Goal: Task Accomplishment & Management: Manage account settings

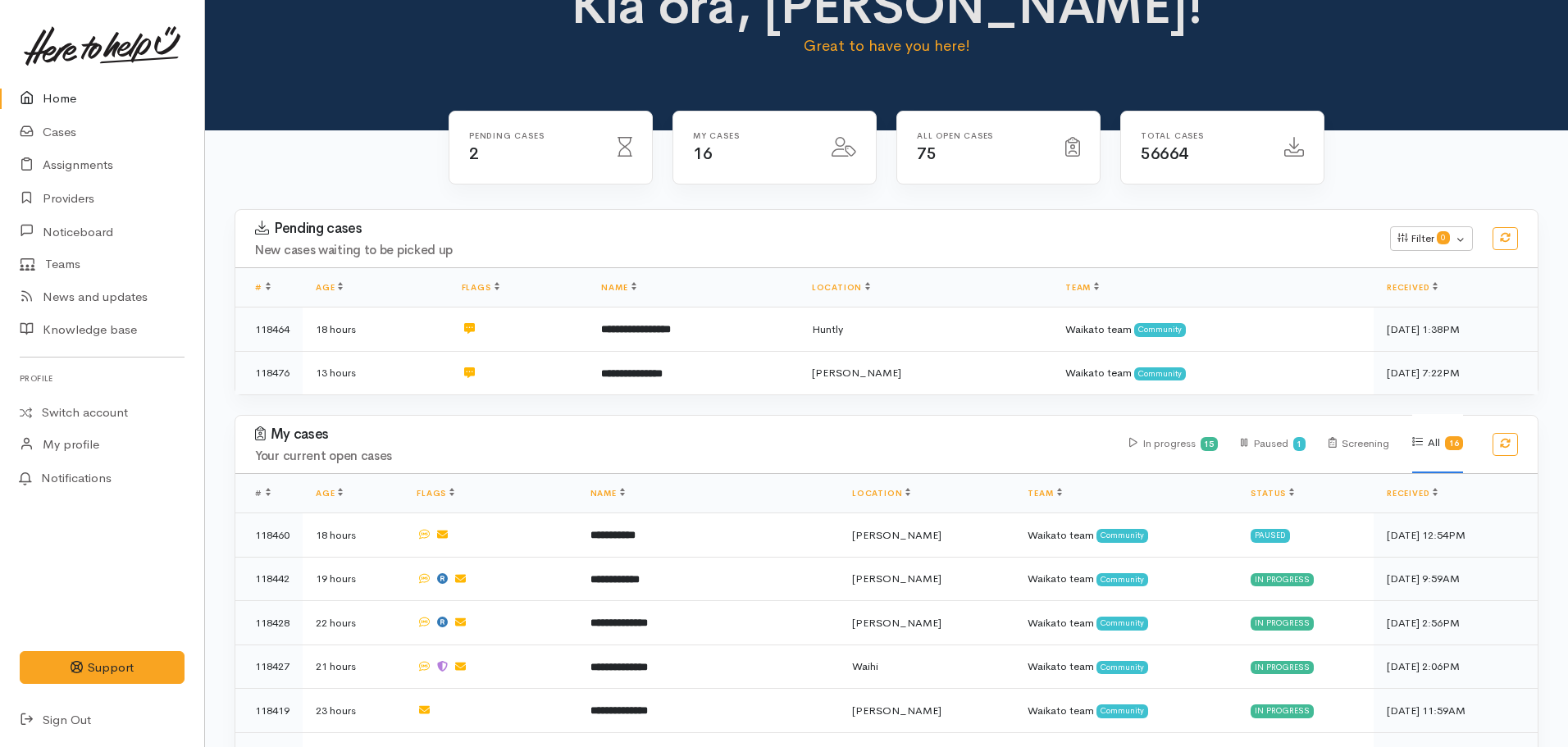
scroll to position [82, 0]
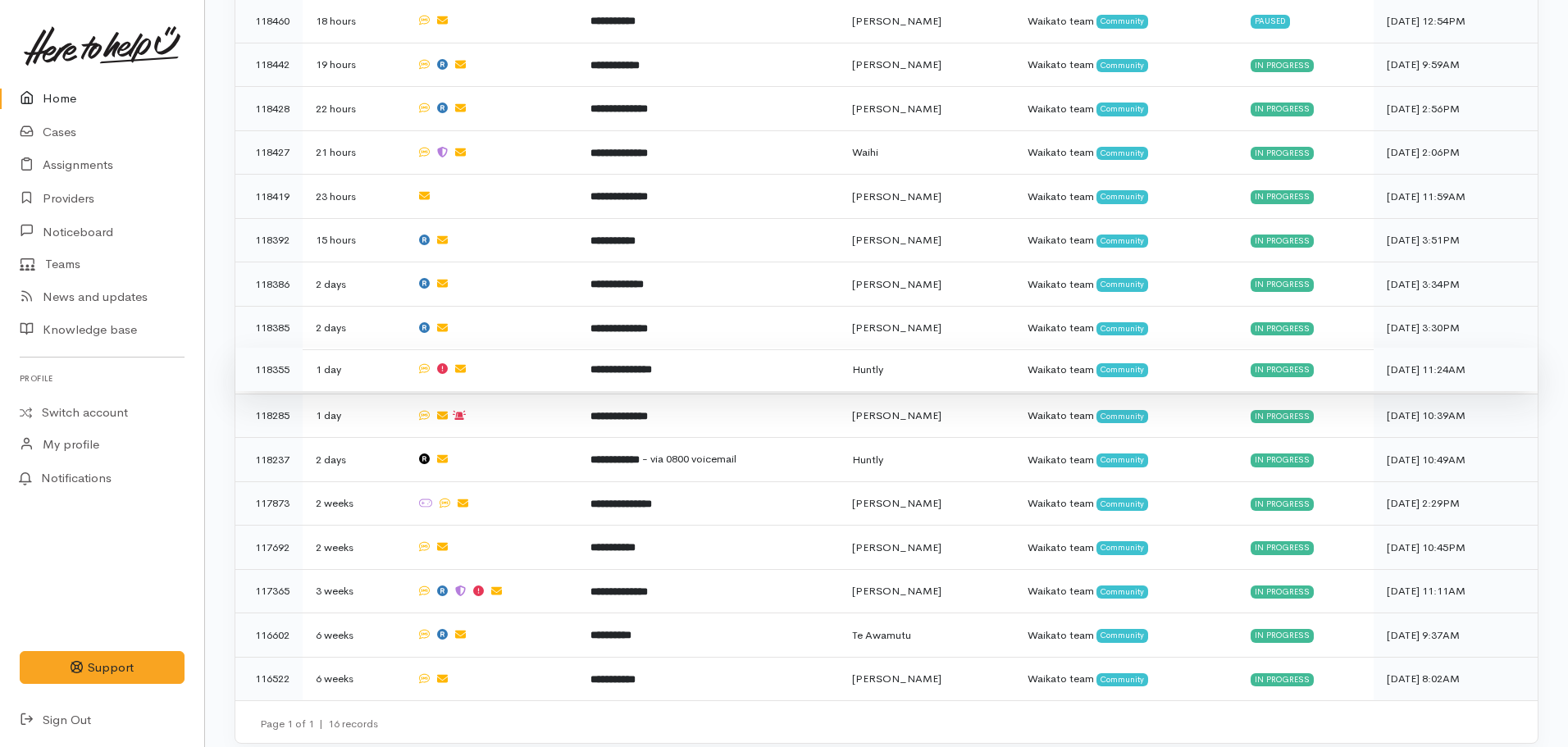
scroll to position [569, 0]
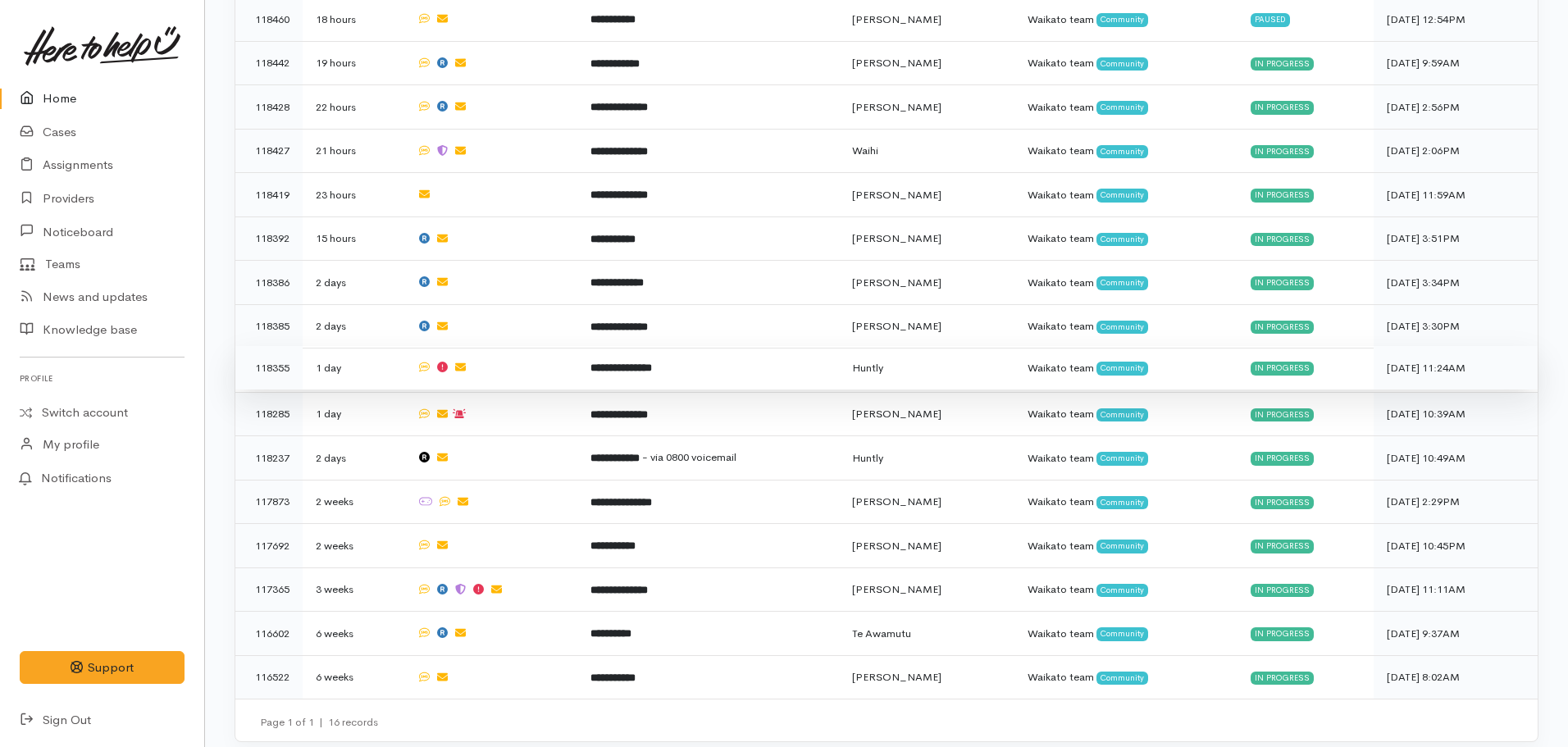
click at [652, 362] on b "**********" at bounding box center [621, 368] width 62 height 11
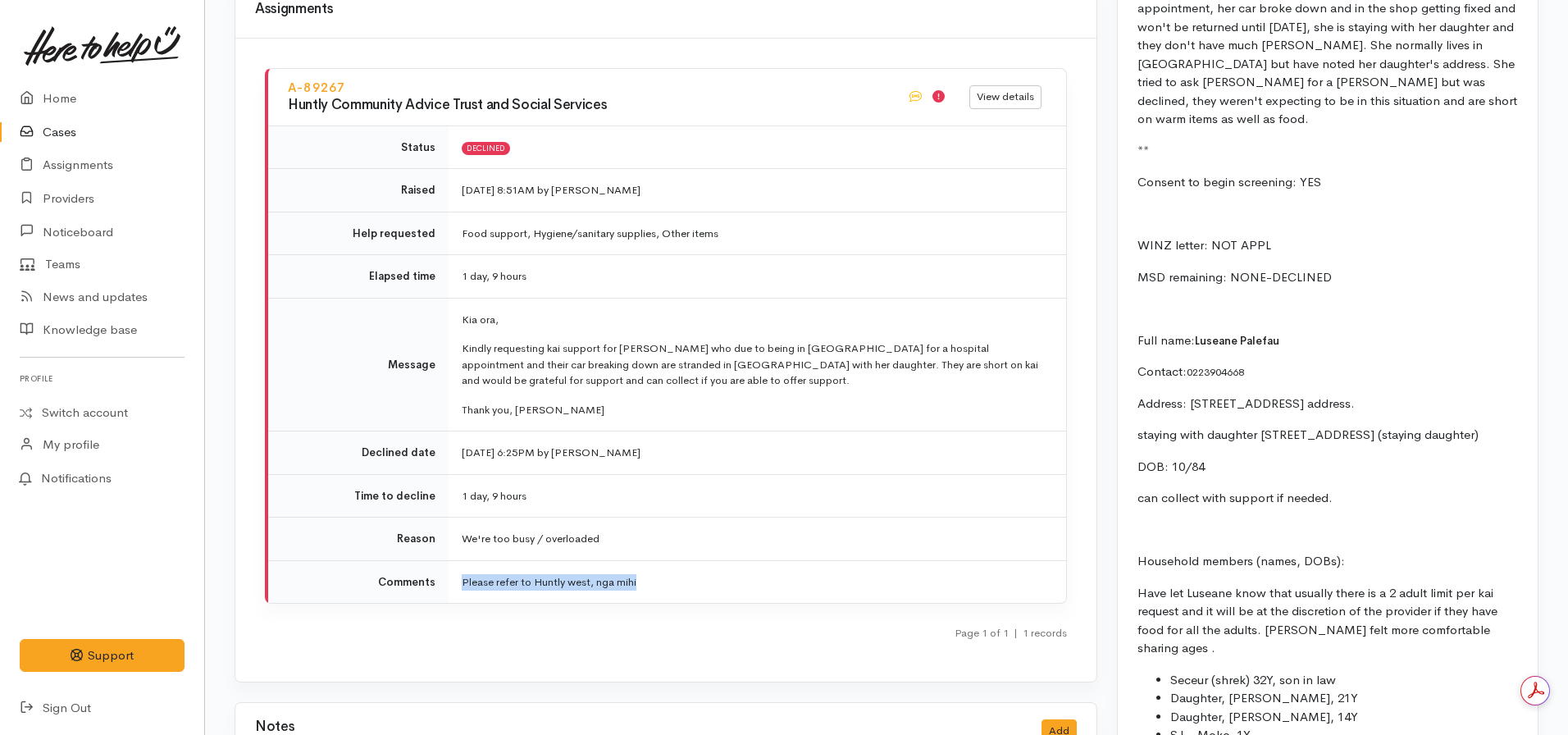
drag, startPoint x: 654, startPoint y: 553, endPoint x: 493, endPoint y: 544, distance: 161.3
click at [462, 560] on td "Please refer to Huntly west, nga mihi" at bounding box center [757, 581] width 617 height 42
click at [572, 560] on td "Please refer to Huntly west, nga mihi" at bounding box center [757, 581] width 617 height 42
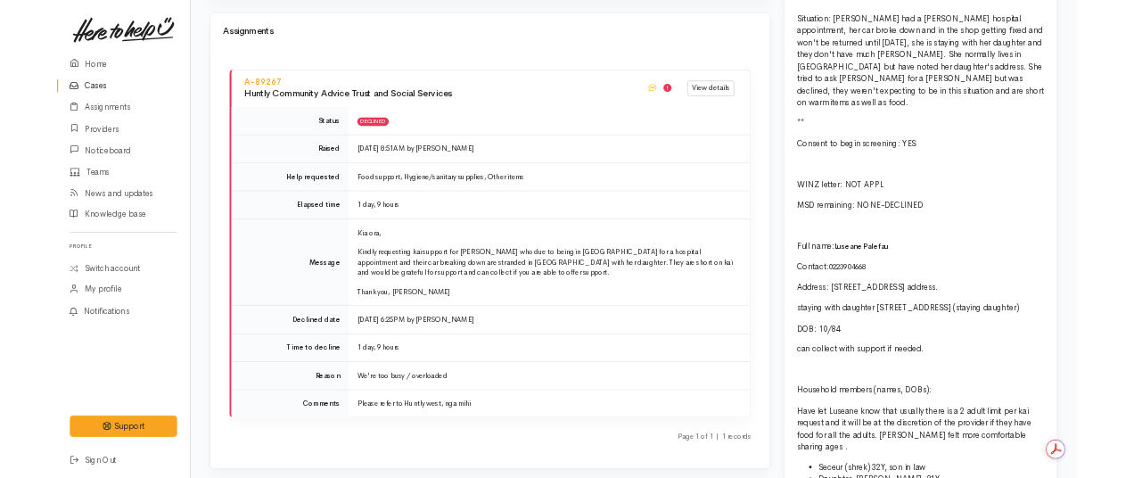
scroll to position [2674, 0]
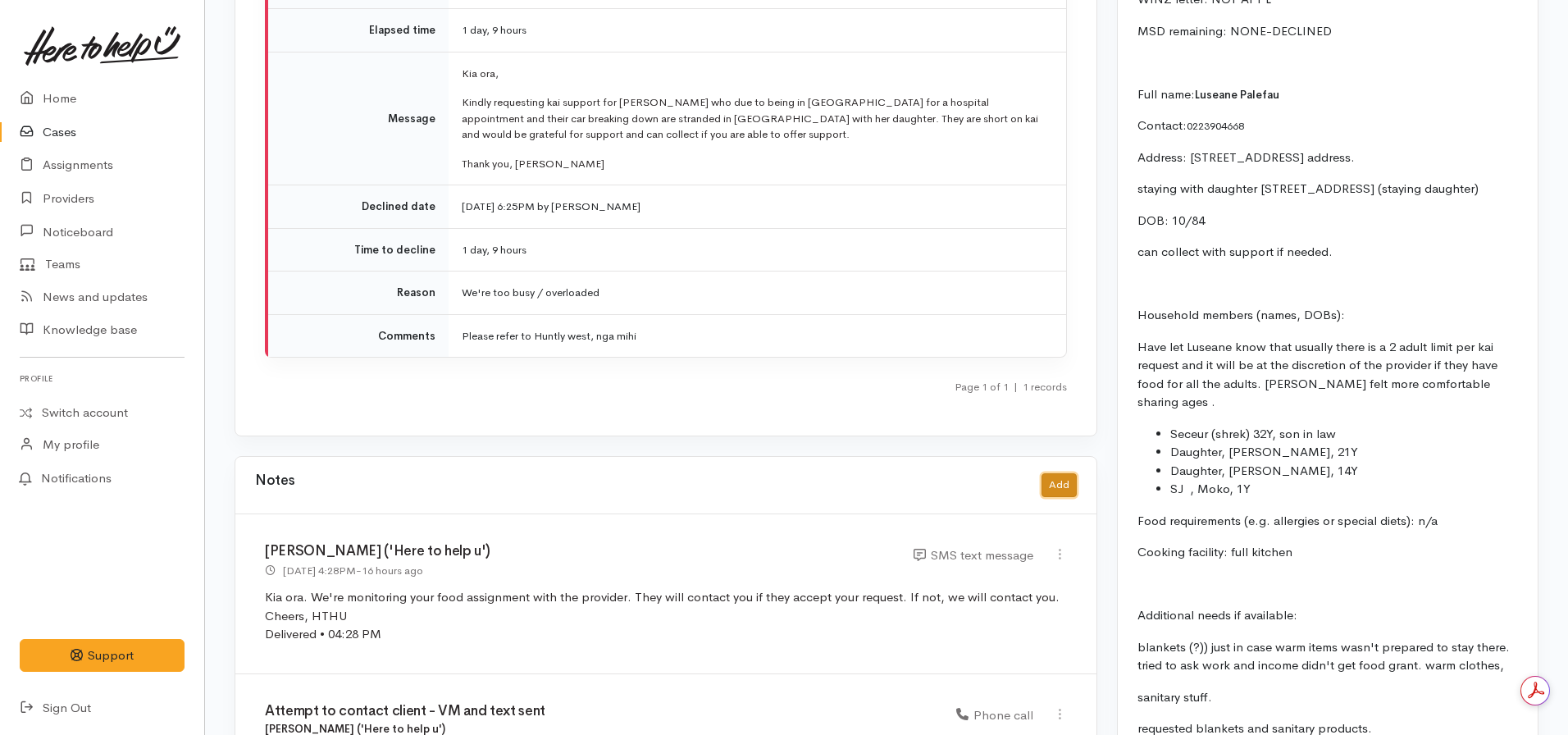
click at [1066, 473] on button "Add" at bounding box center [1059, 485] width 35 height 24
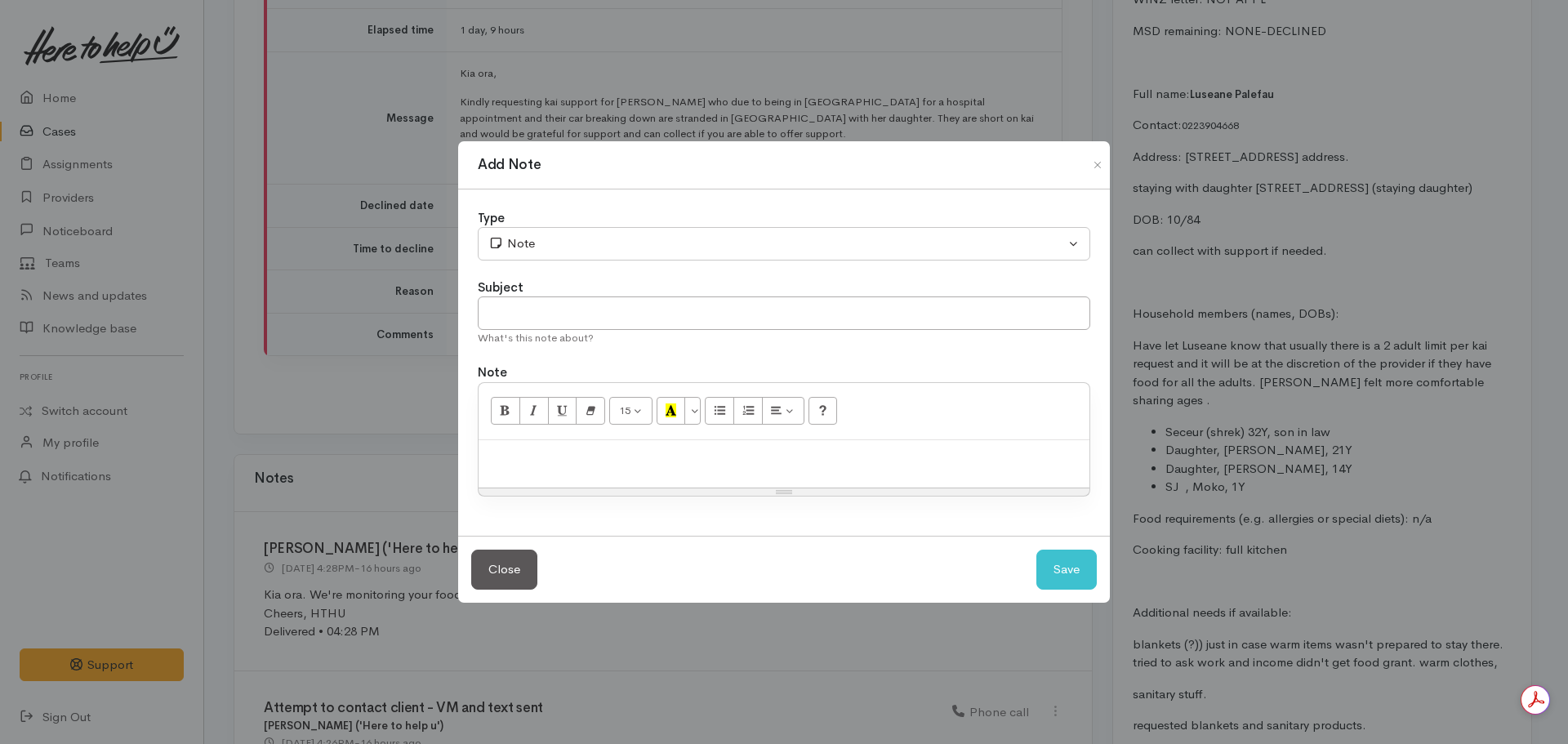
click at [550, 482] on div at bounding box center [783, 464] width 611 height 49
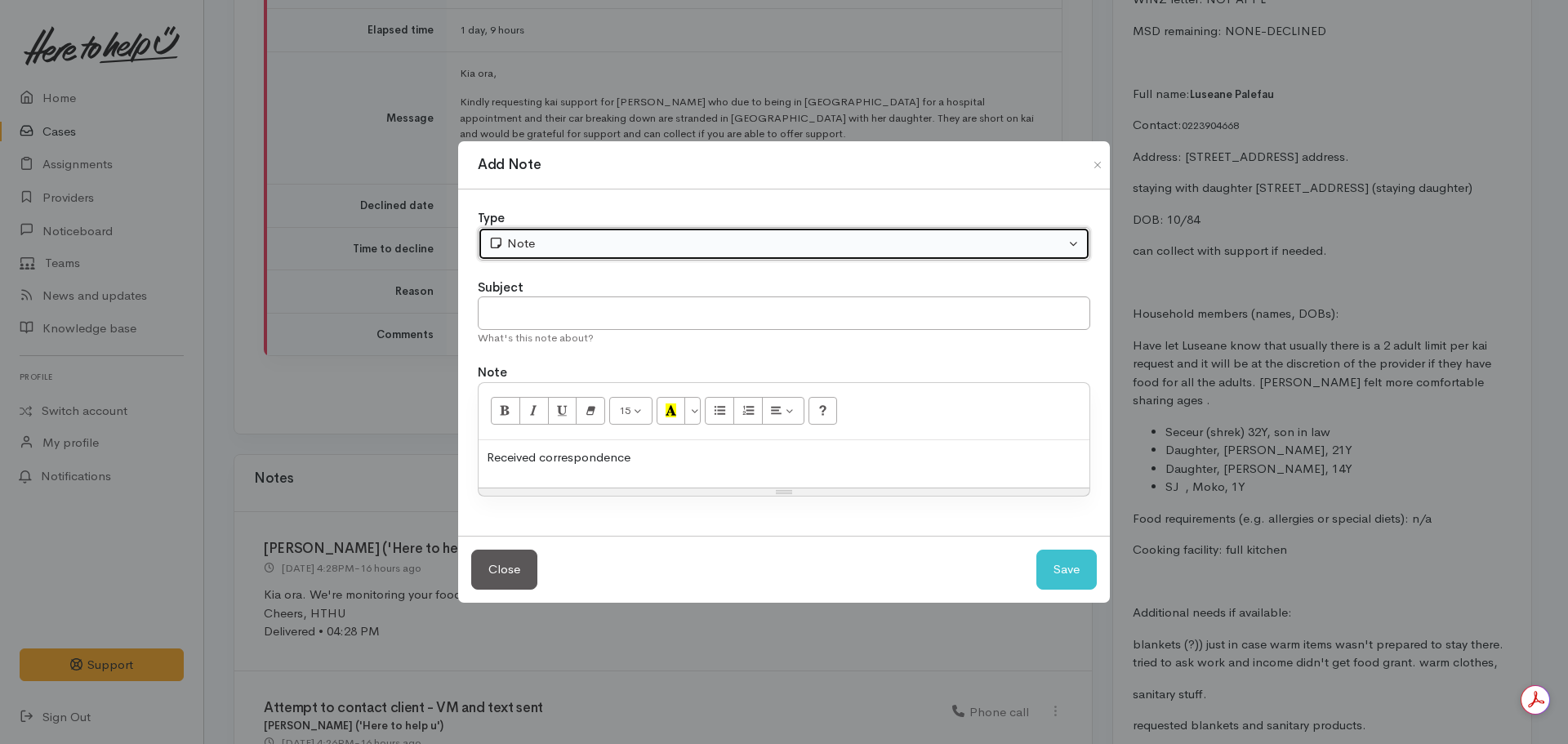
click at [656, 245] on div "Note" at bounding box center [776, 244] width 576 height 19
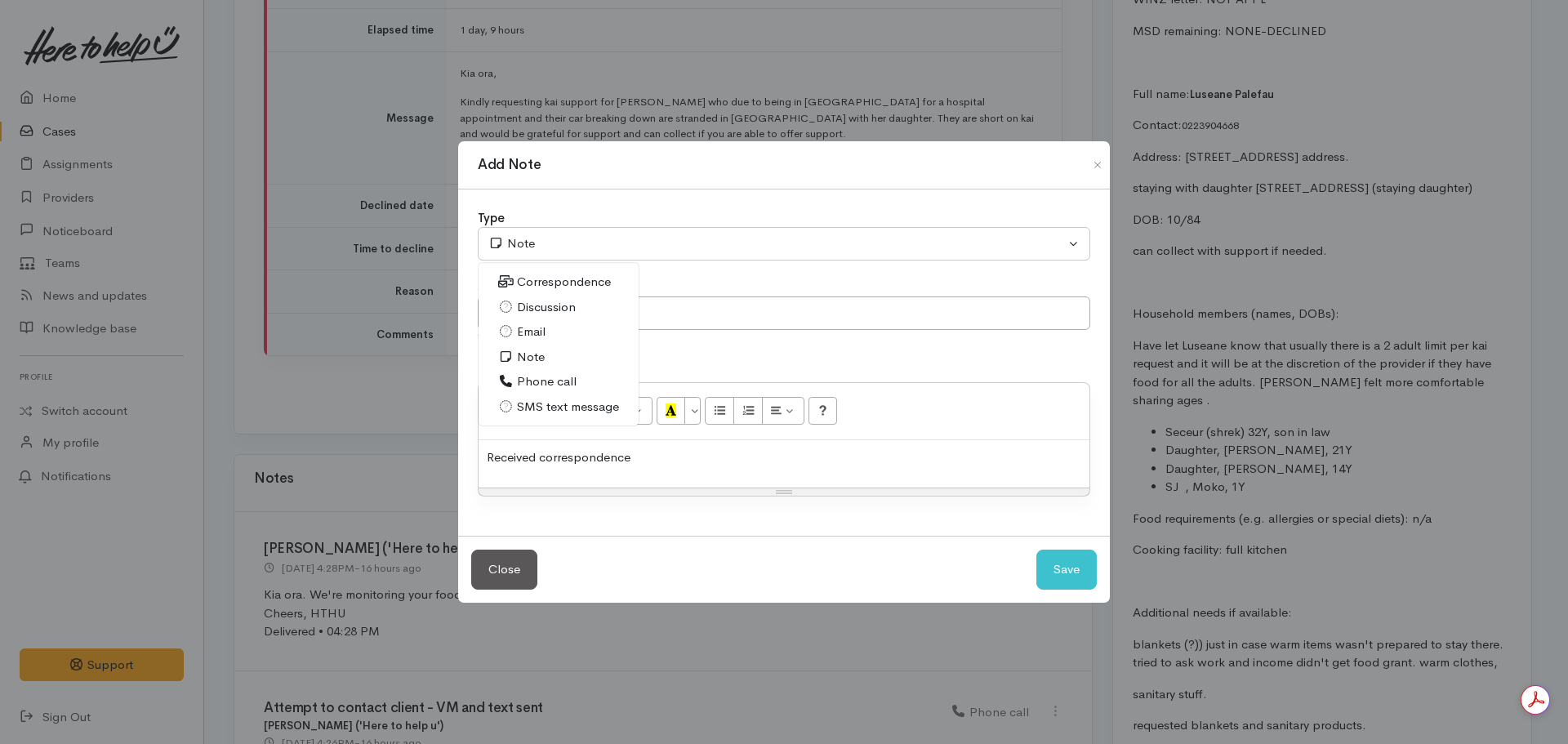
drag, startPoint x: 670, startPoint y: 451, endPoint x: 651, endPoint y: 455, distance: 19.4
click at [651, 455] on p "Received correspondence" at bounding box center [783, 457] width 594 height 19
drag, startPoint x: 578, startPoint y: 465, endPoint x: 546, endPoint y: 464, distance: 32.0
click at [546, 464] on p "Received correspondence" at bounding box center [783, 457] width 594 height 19
click at [637, 470] on div "Received" at bounding box center [783, 464] width 611 height 49
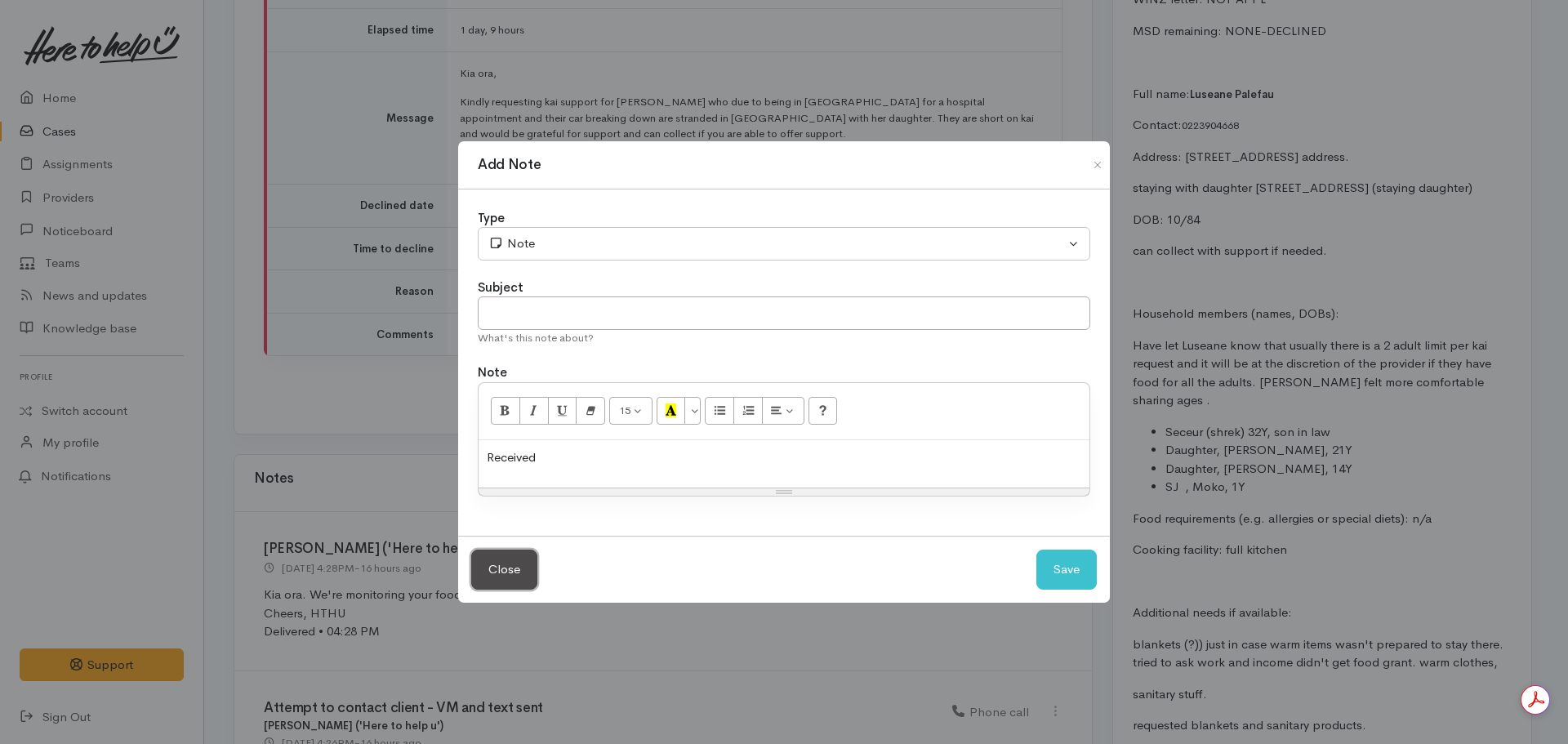
click at [497, 574] on button "Close" at bounding box center [504, 570] width 66 height 40
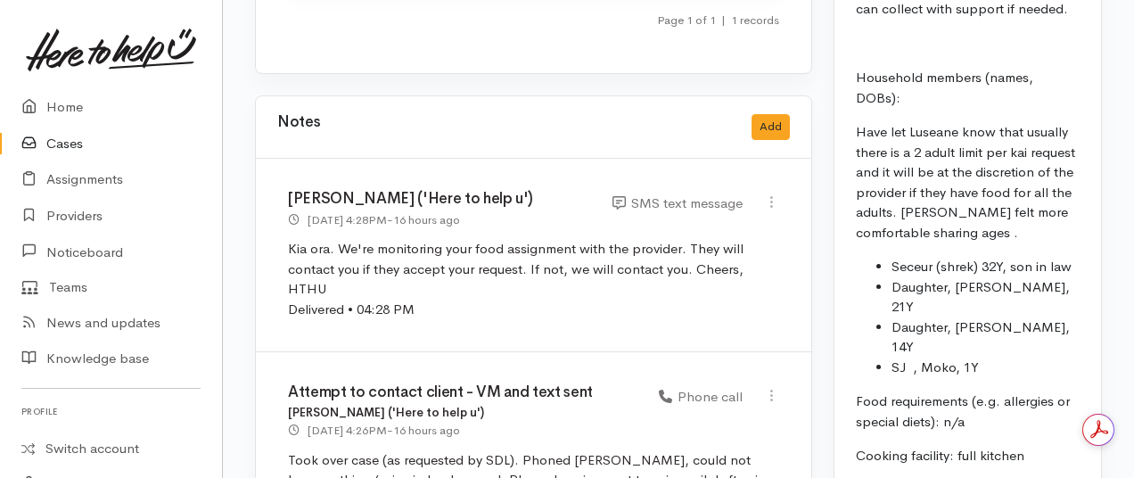
scroll to position [0, 0]
click at [766, 114] on button "Add" at bounding box center [770, 127] width 38 height 26
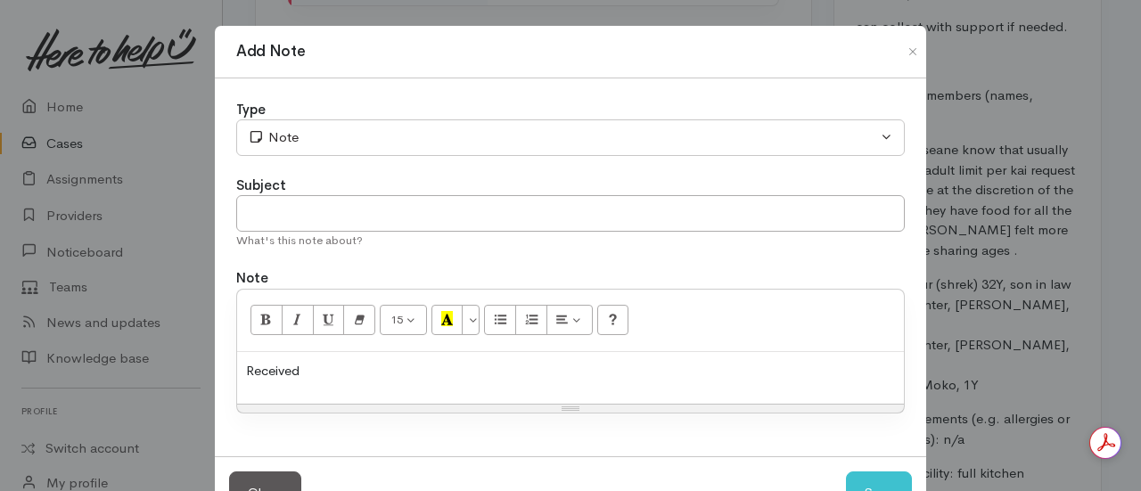
click at [327, 365] on p "Received" at bounding box center [570, 371] width 649 height 21
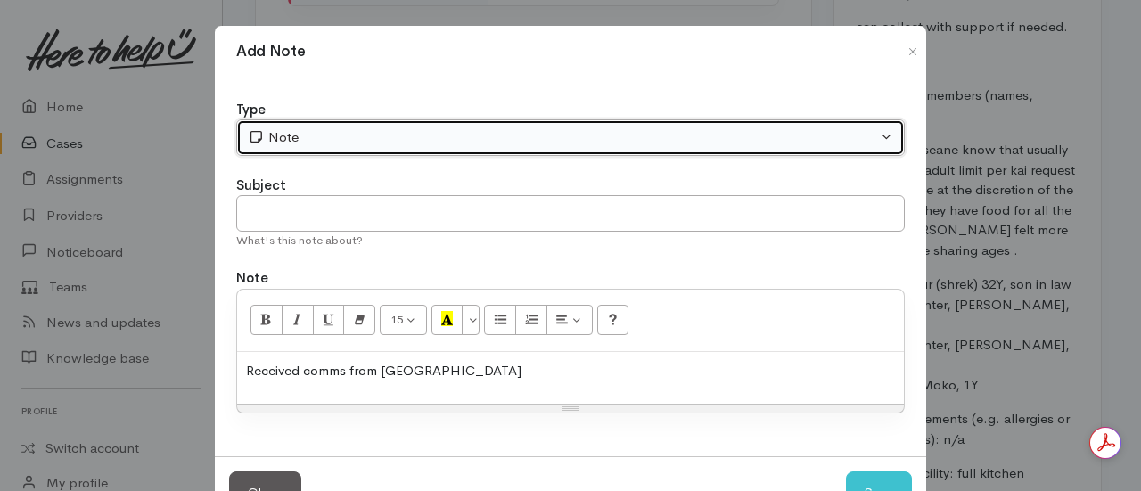
click at [309, 135] on div "Note" at bounding box center [562, 137] width 629 height 21
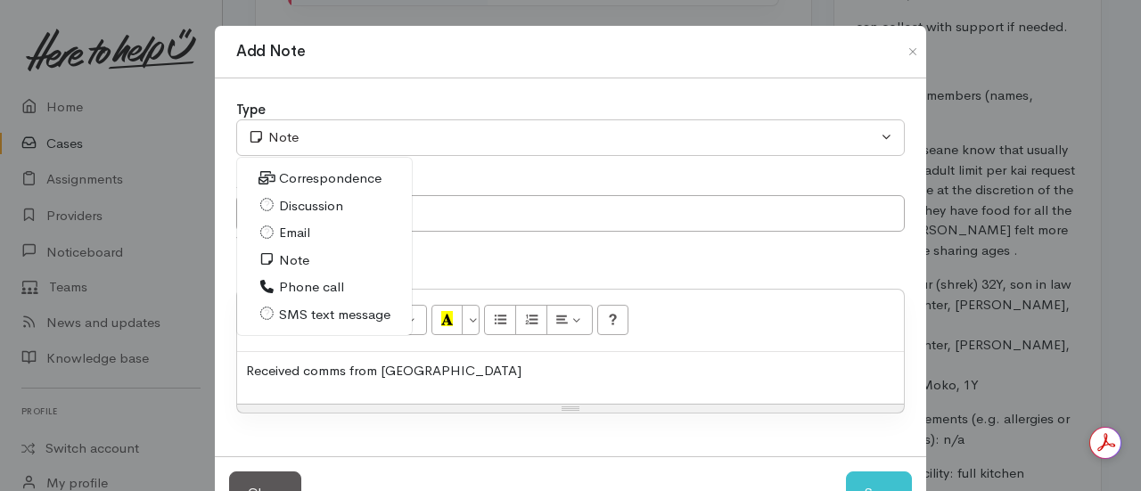
click at [486, 377] on p "Received comms from Luseanne" at bounding box center [570, 371] width 649 height 21
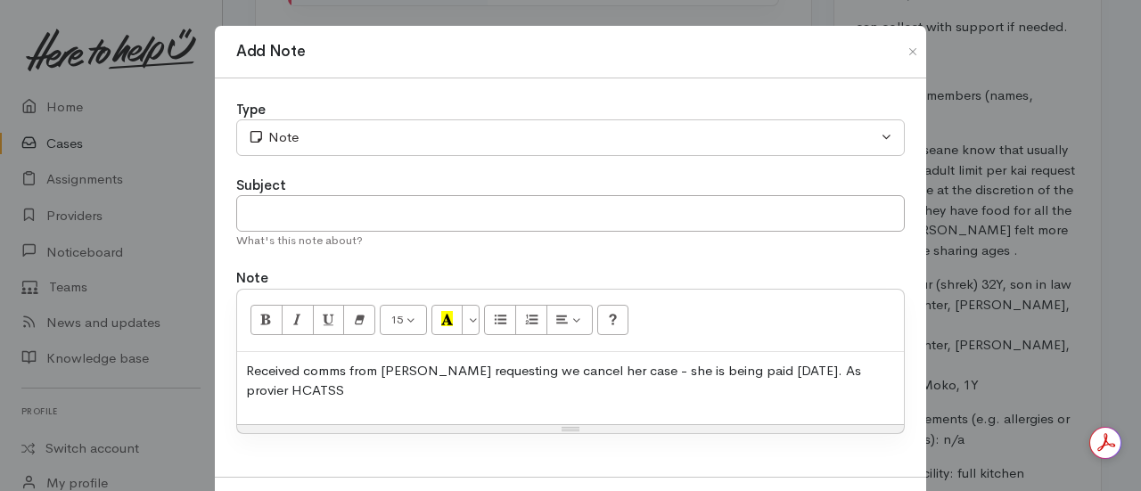
click at [832, 374] on p "Received comms from Luseanne requesting we cancel her case - she is being paid …" at bounding box center [570, 381] width 649 height 40
click at [246, 386] on p "Received comms from Luseanne requesting we cancel her case - she is being paid …" at bounding box center [570, 381] width 649 height 40
click at [302, 383] on p "Received comms from Luseanne requesting we cancel her case - she is being paid …" at bounding box center [570, 381] width 649 height 40
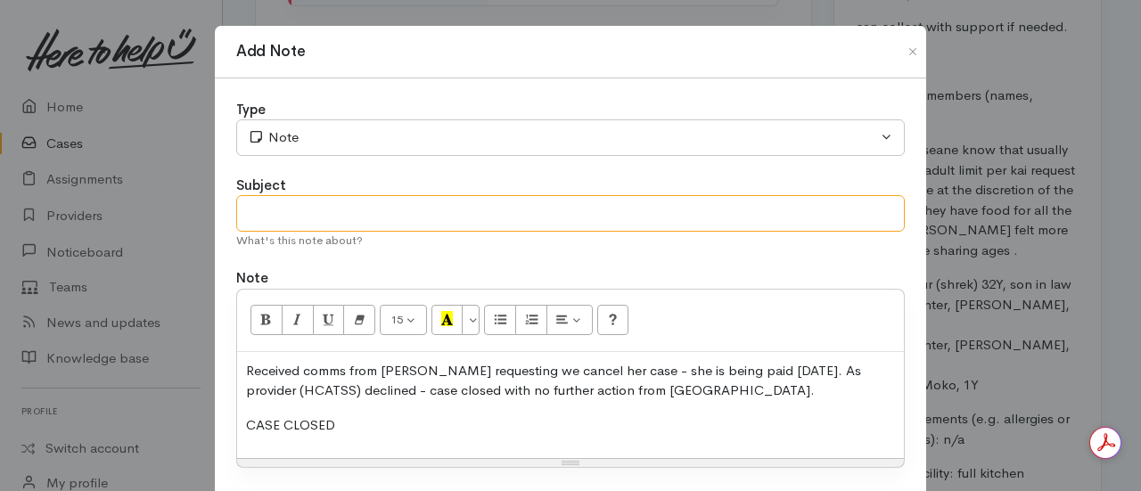
click at [330, 211] on input "text" at bounding box center [570, 213] width 669 height 37
type input "CASE CLOSED"
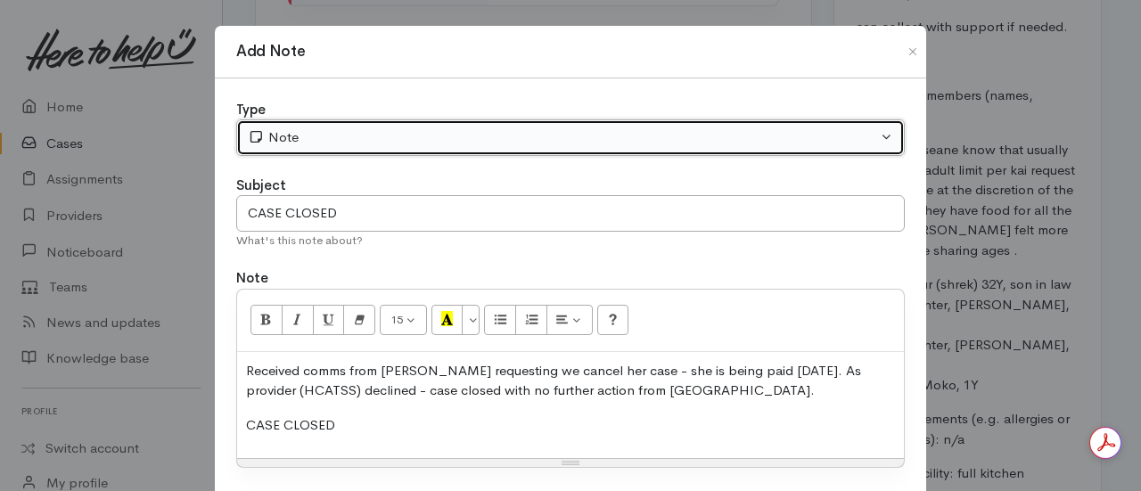
click at [347, 135] on div "Note" at bounding box center [562, 137] width 629 height 21
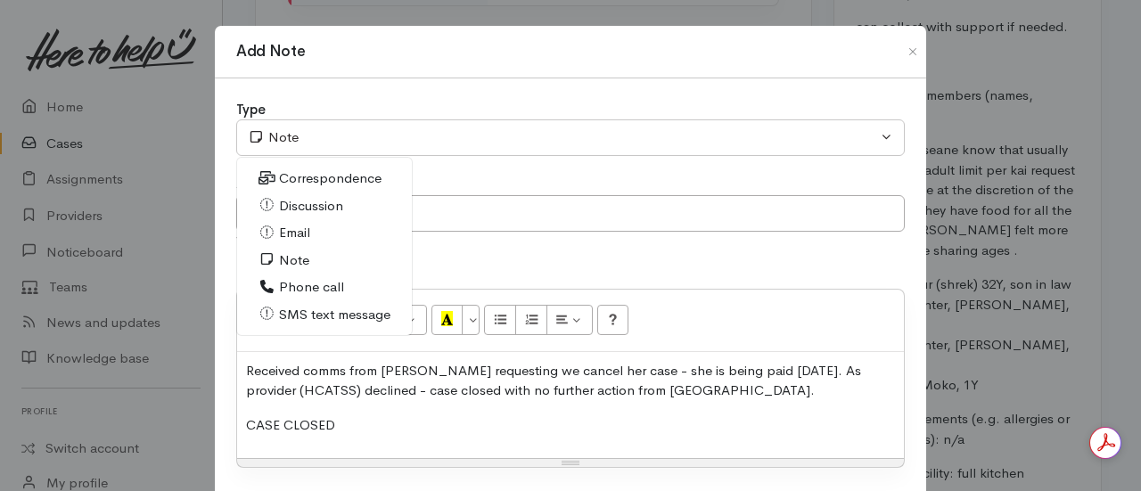
click at [316, 234] on link "Email" at bounding box center [324, 233] width 175 height 28
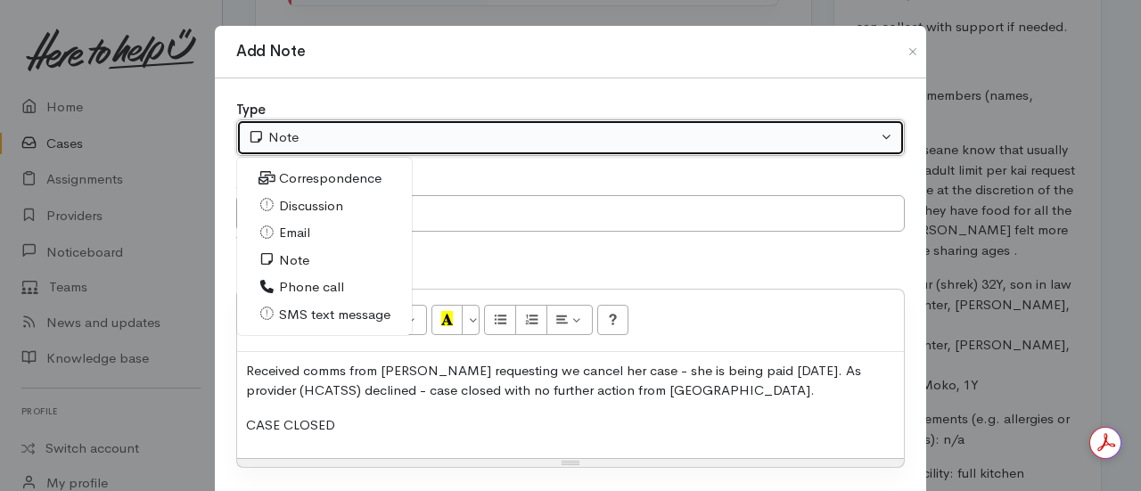
select select "2"
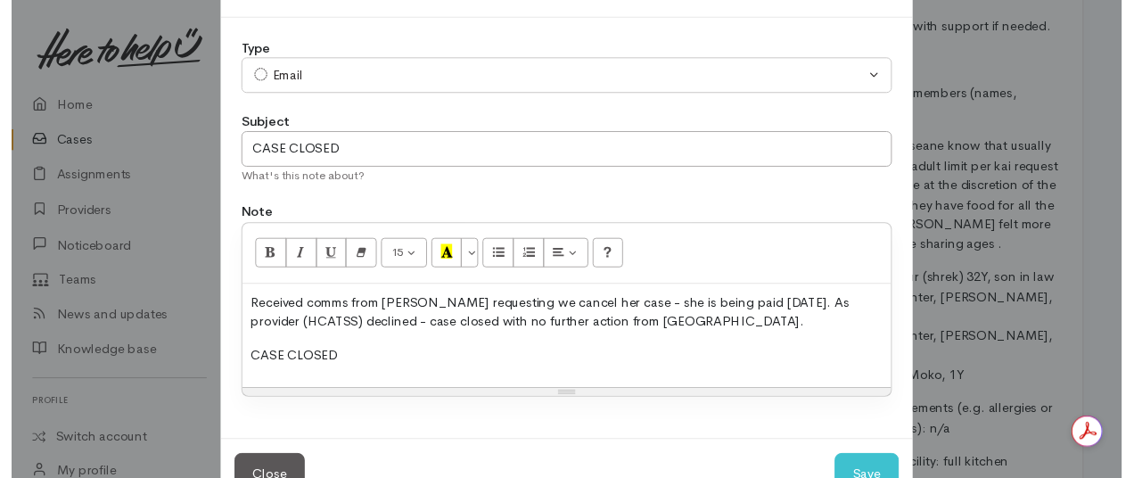
scroll to position [89, 0]
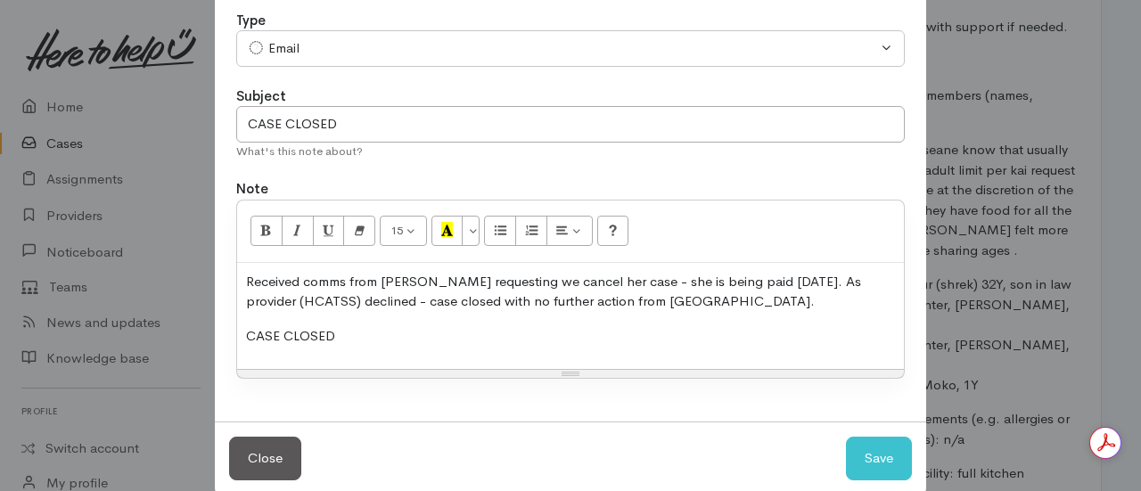
click at [376, 331] on p "CASE CLOSED" at bounding box center [570, 336] width 649 height 21
drag, startPoint x: 772, startPoint y: 282, endPoint x: 737, endPoint y: 283, distance: 34.8
click at [737, 283] on p "Received comms from Luseanne requesting we cancel her case - she is being paid …" at bounding box center [570, 292] width 649 height 40
click at [349, 332] on p "CASE CLOSED" at bounding box center [570, 336] width 649 height 21
click at [846, 437] on button "Save" at bounding box center [879, 459] width 66 height 44
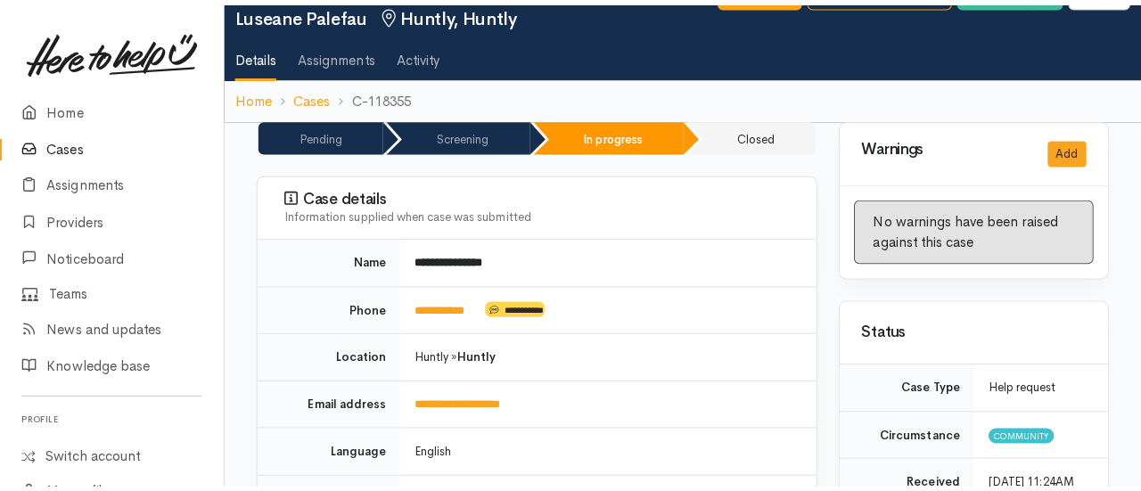
scroll to position [0, 0]
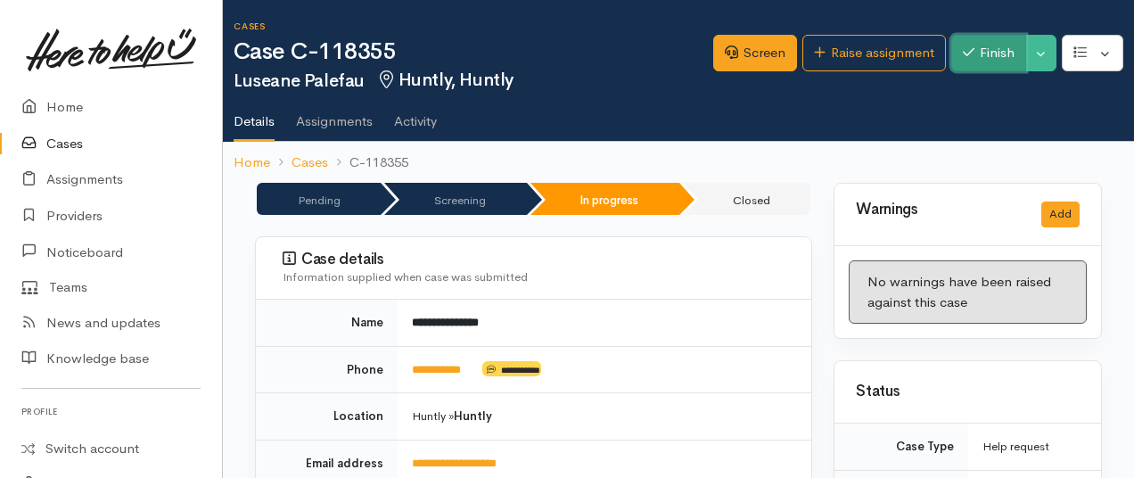
click at [975, 49] on button "Finish" at bounding box center [988, 53] width 75 height 37
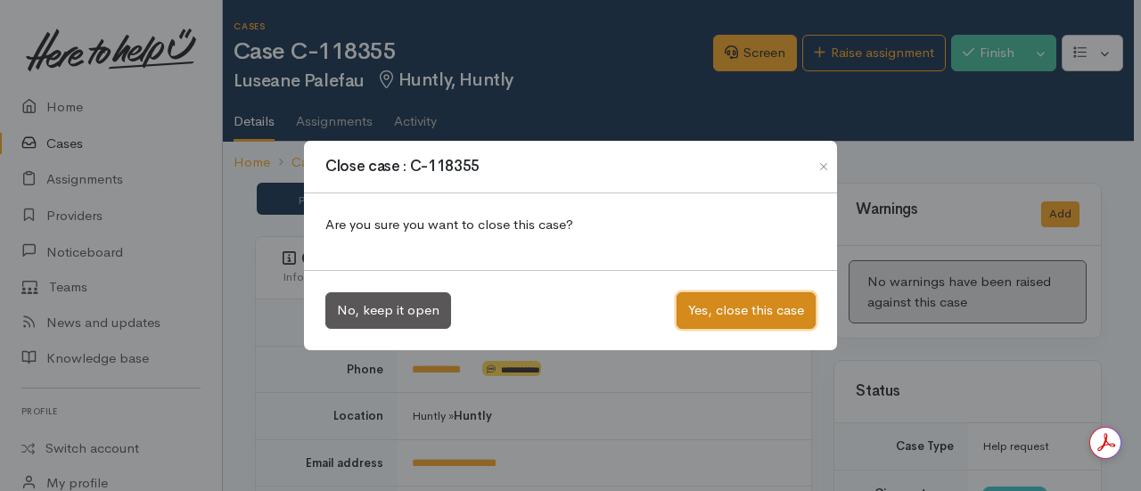
click at [761, 300] on button "Yes, close this case" at bounding box center [746, 310] width 139 height 37
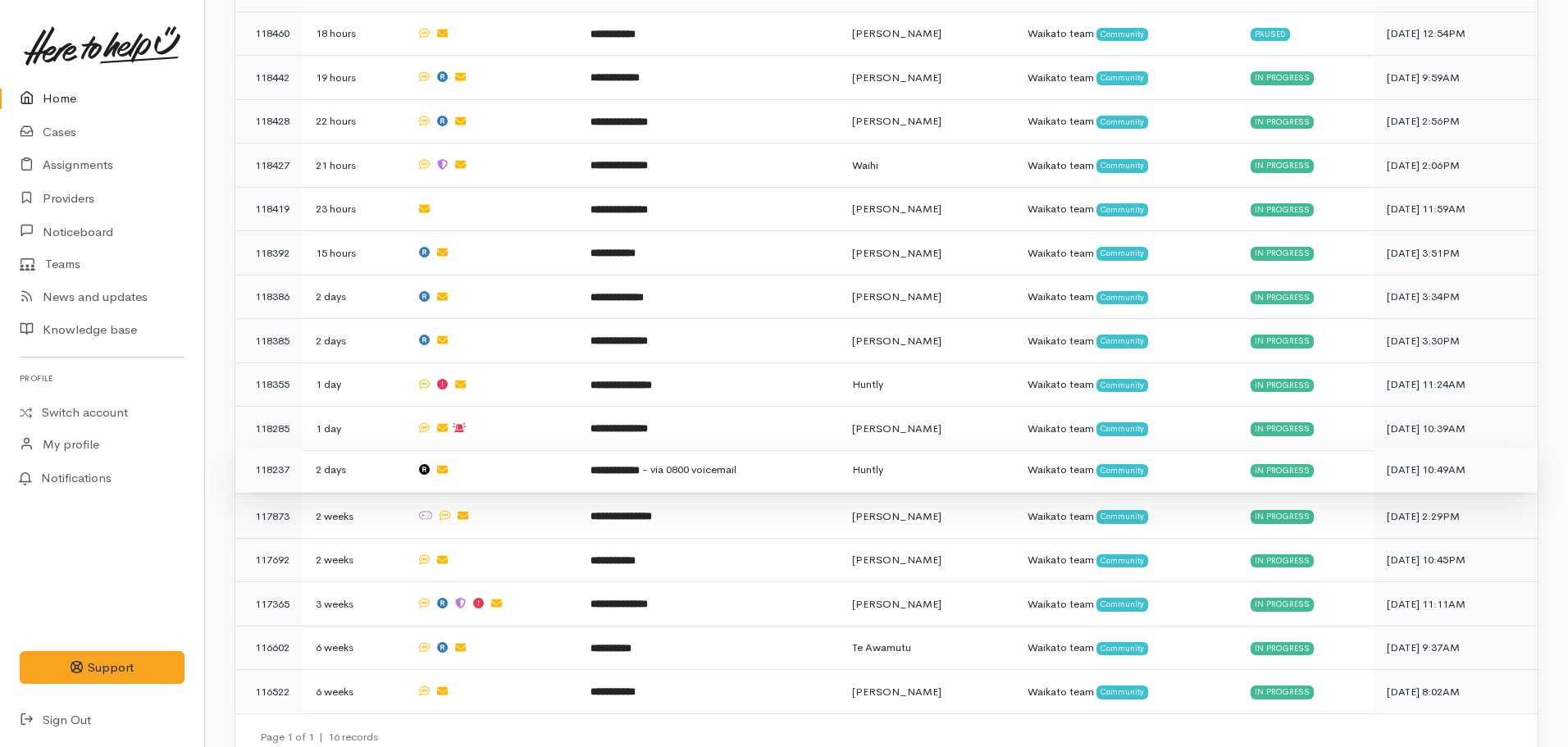
scroll to position [611, 0]
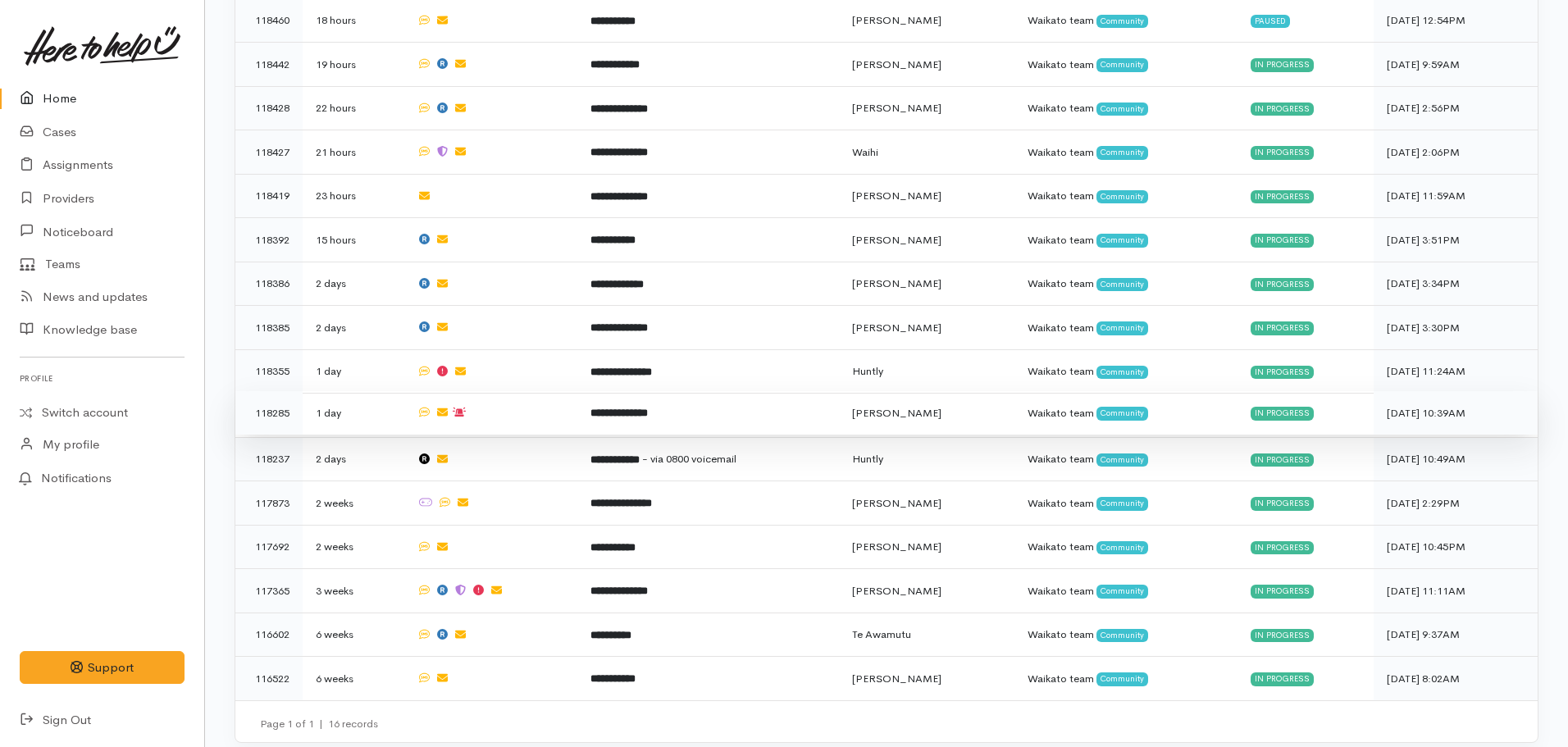
click at [628, 411] on td "**********" at bounding box center [709, 413] width 261 height 44
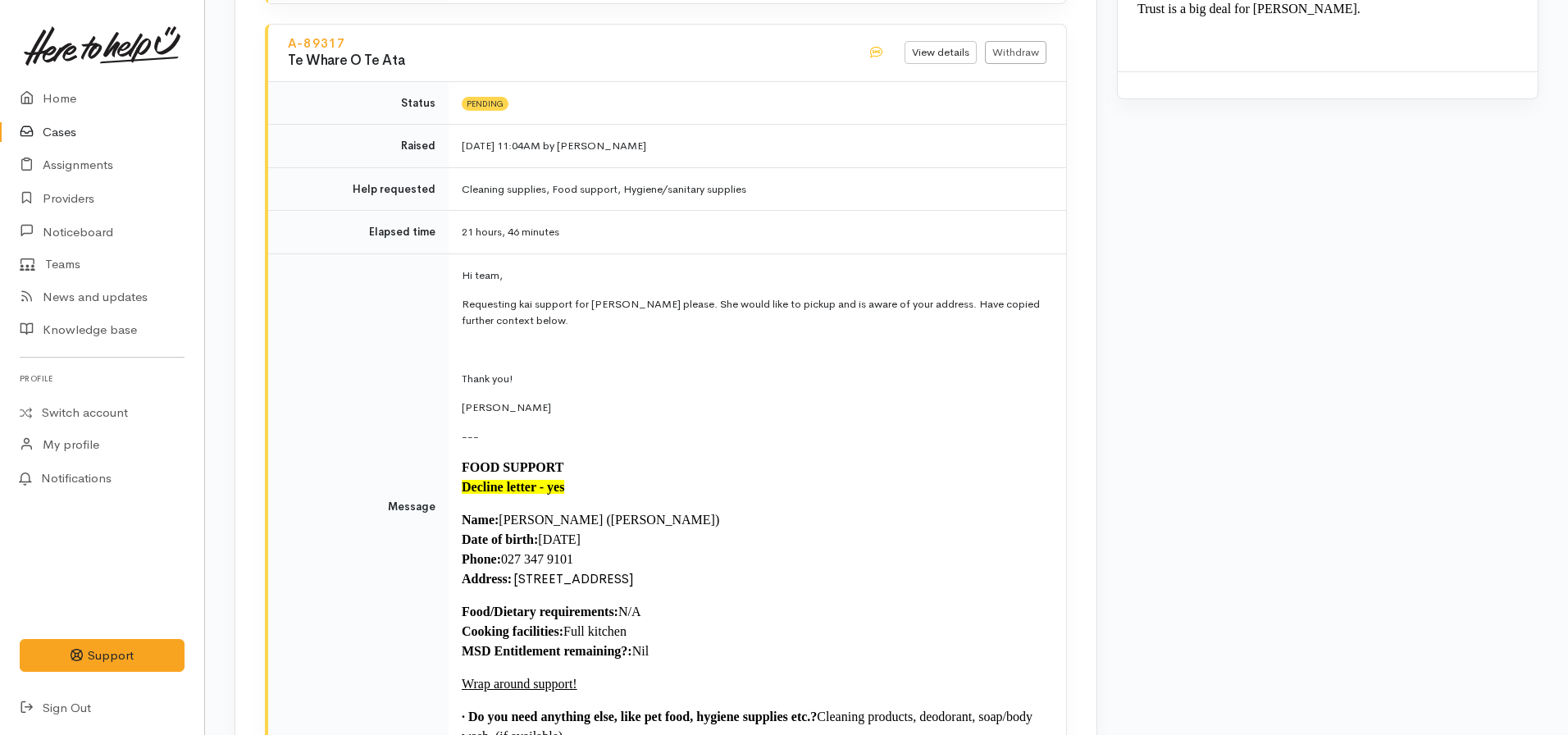
scroll to position [2706, 0]
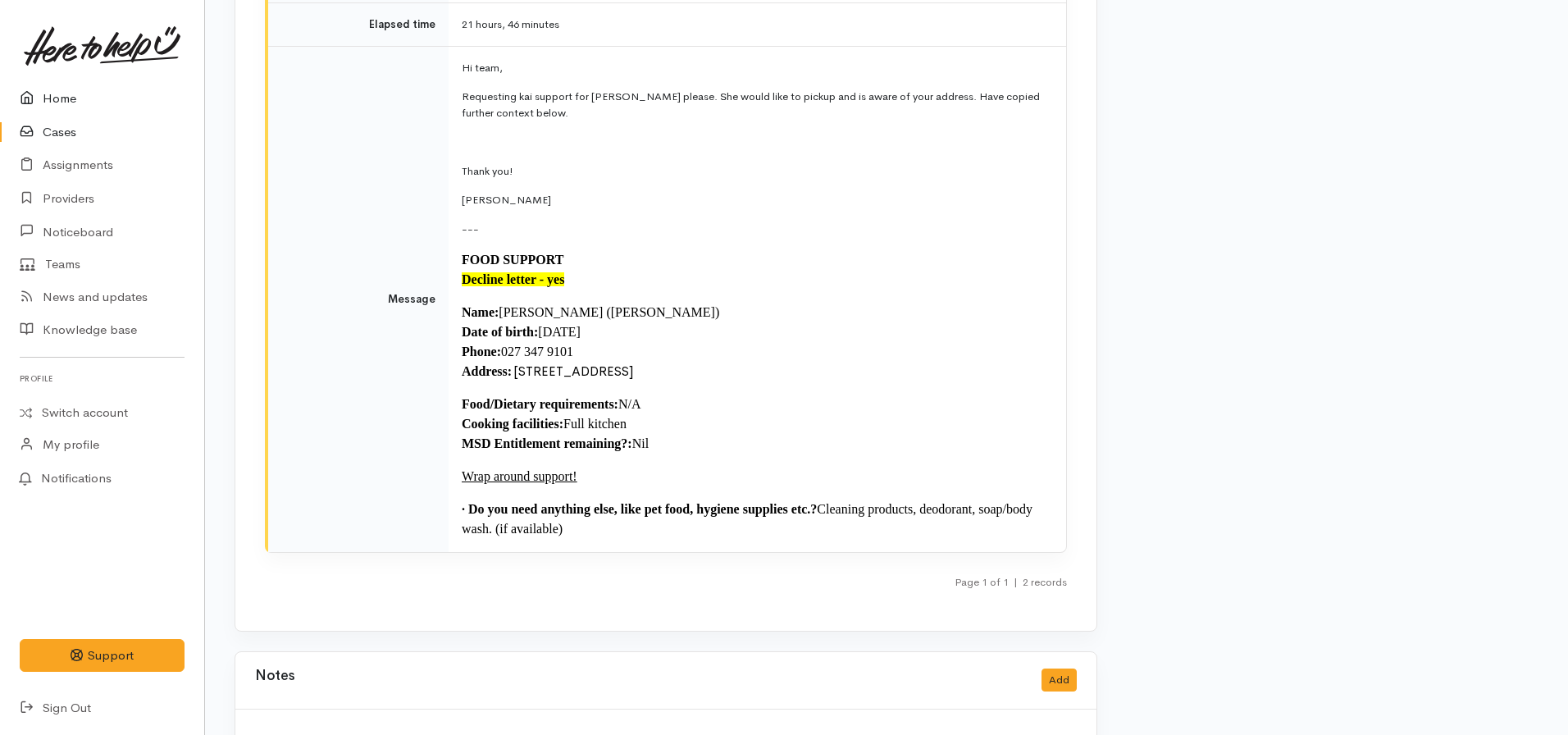
click at [53, 102] on link "Home" at bounding box center [102, 98] width 204 height 34
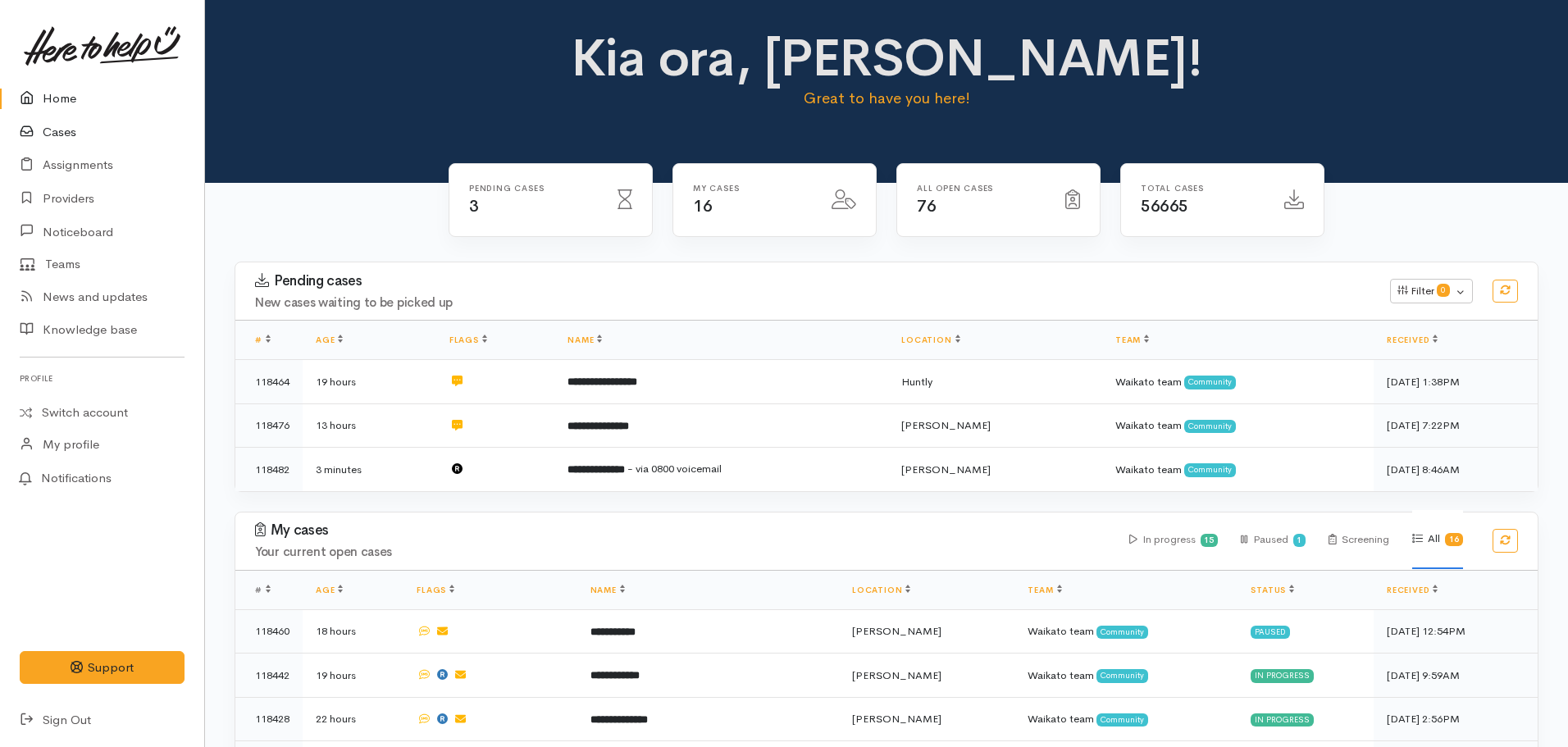
click at [72, 140] on link "Cases" at bounding box center [102, 132] width 204 height 34
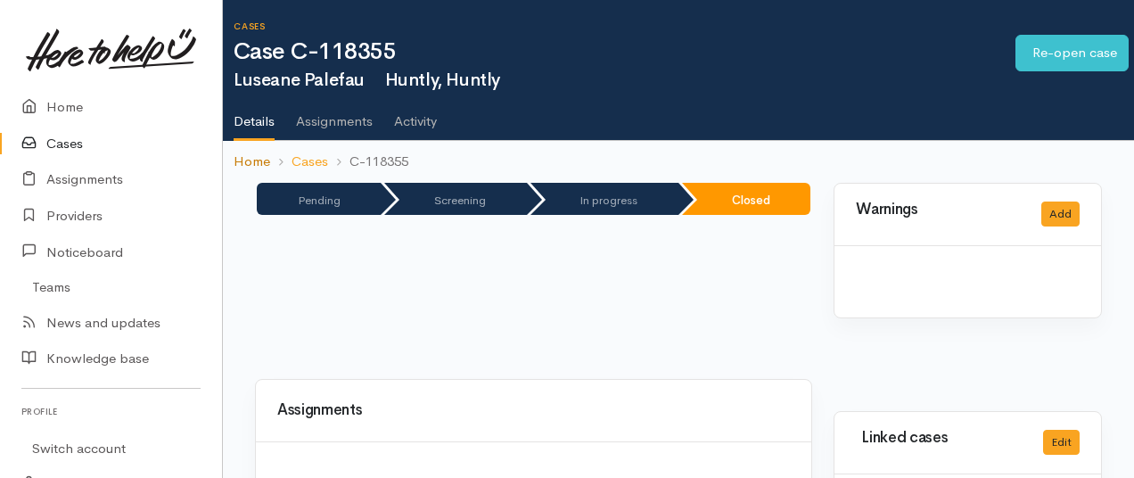
click at [251, 160] on link "Home" at bounding box center [252, 162] width 37 height 21
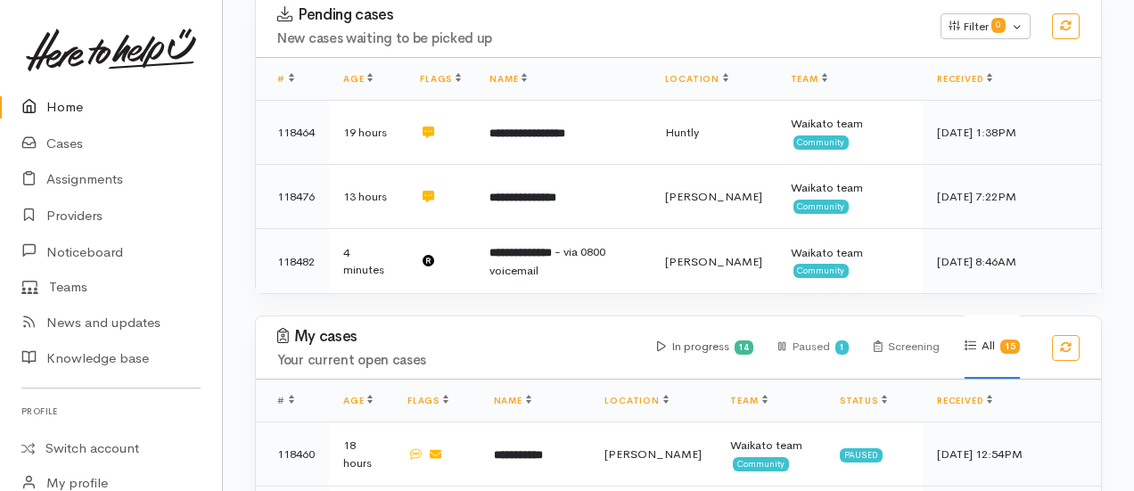
scroll to position [178, 0]
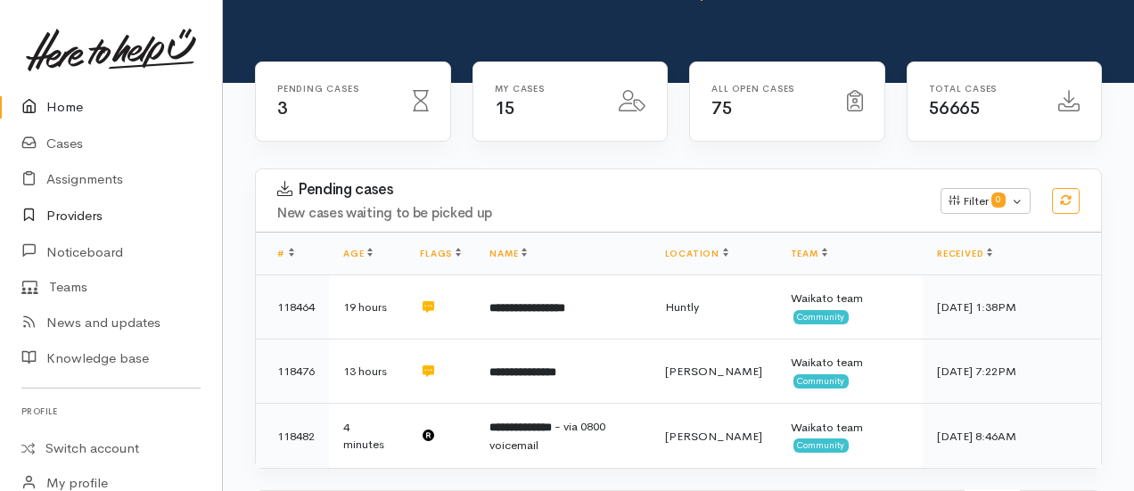
click at [72, 225] on link "Providers" at bounding box center [111, 216] width 222 height 37
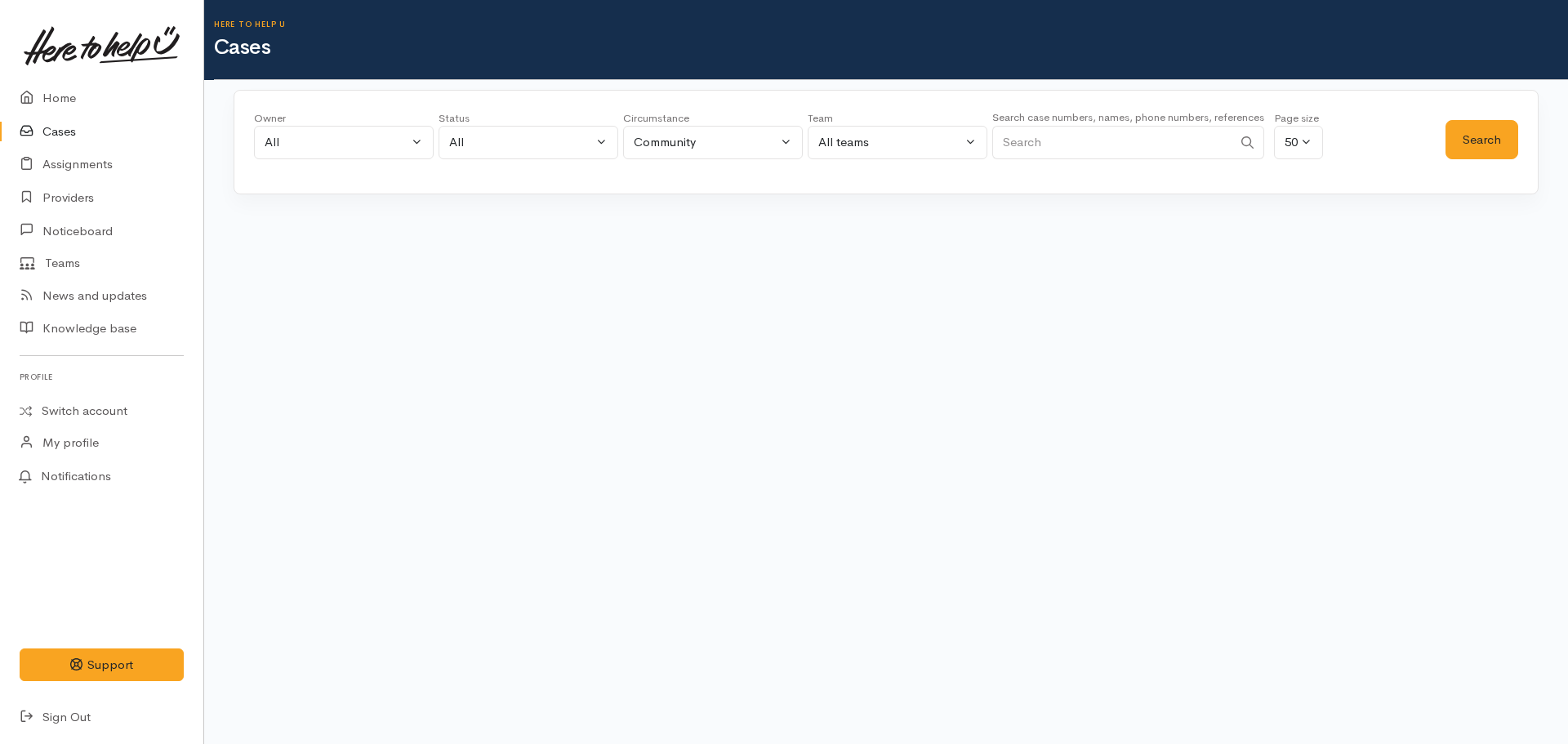
click at [1029, 144] on input "Search" at bounding box center [1112, 142] width 240 height 34
type input "0224105988"
click at [1477, 134] on button "Search" at bounding box center [1481, 140] width 72 height 40
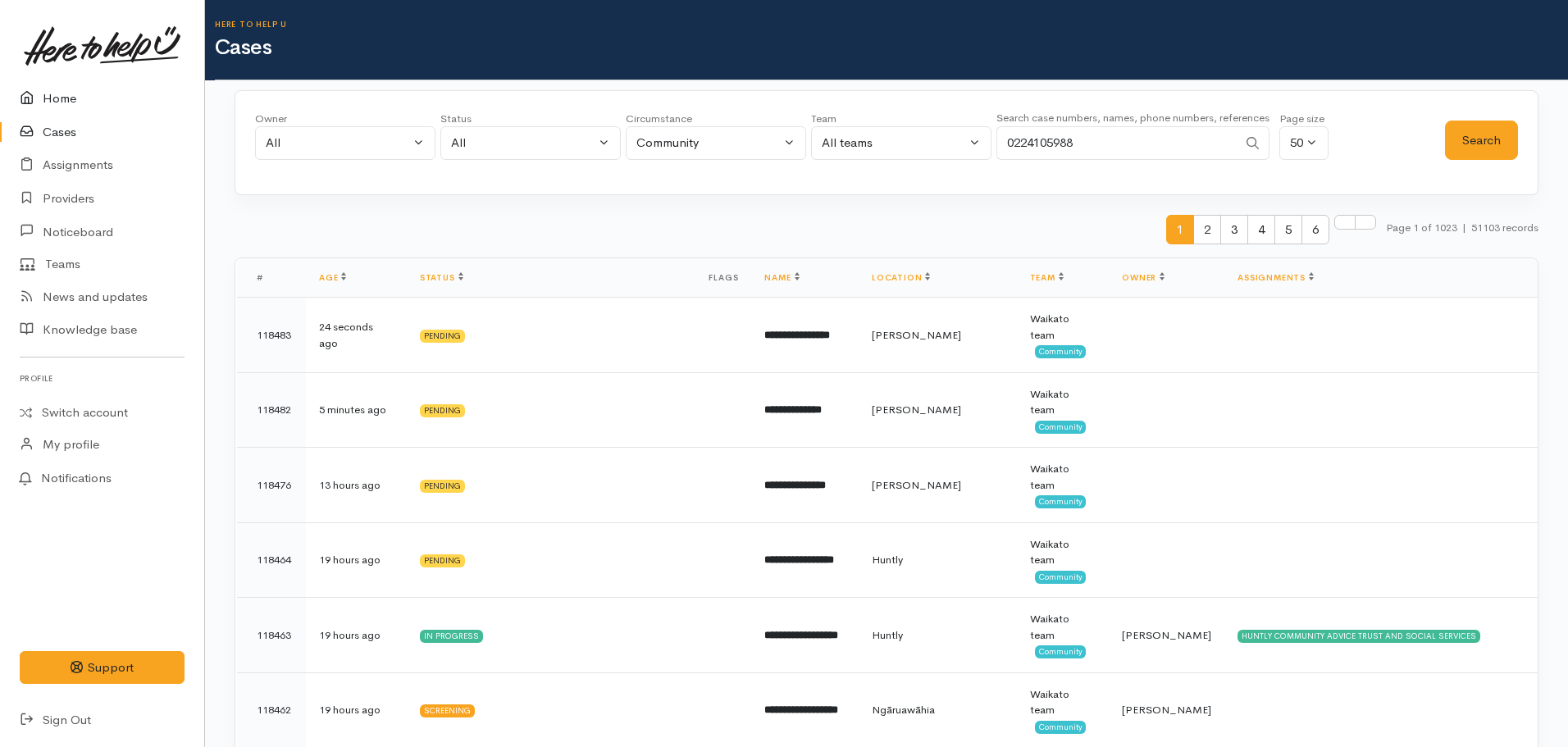
click at [56, 103] on link "Home" at bounding box center [102, 98] width 204 height 34
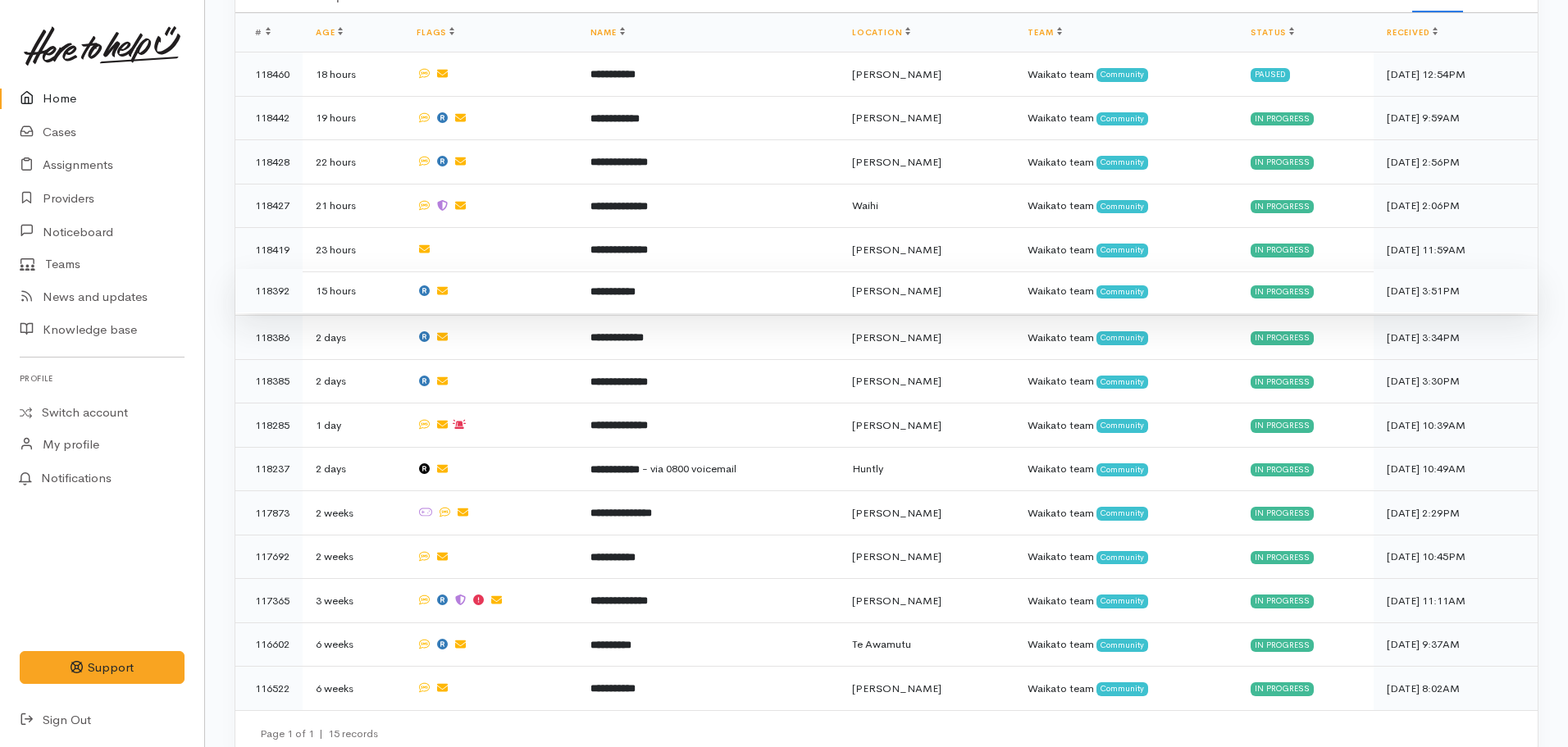
scroll to position [611, 0]
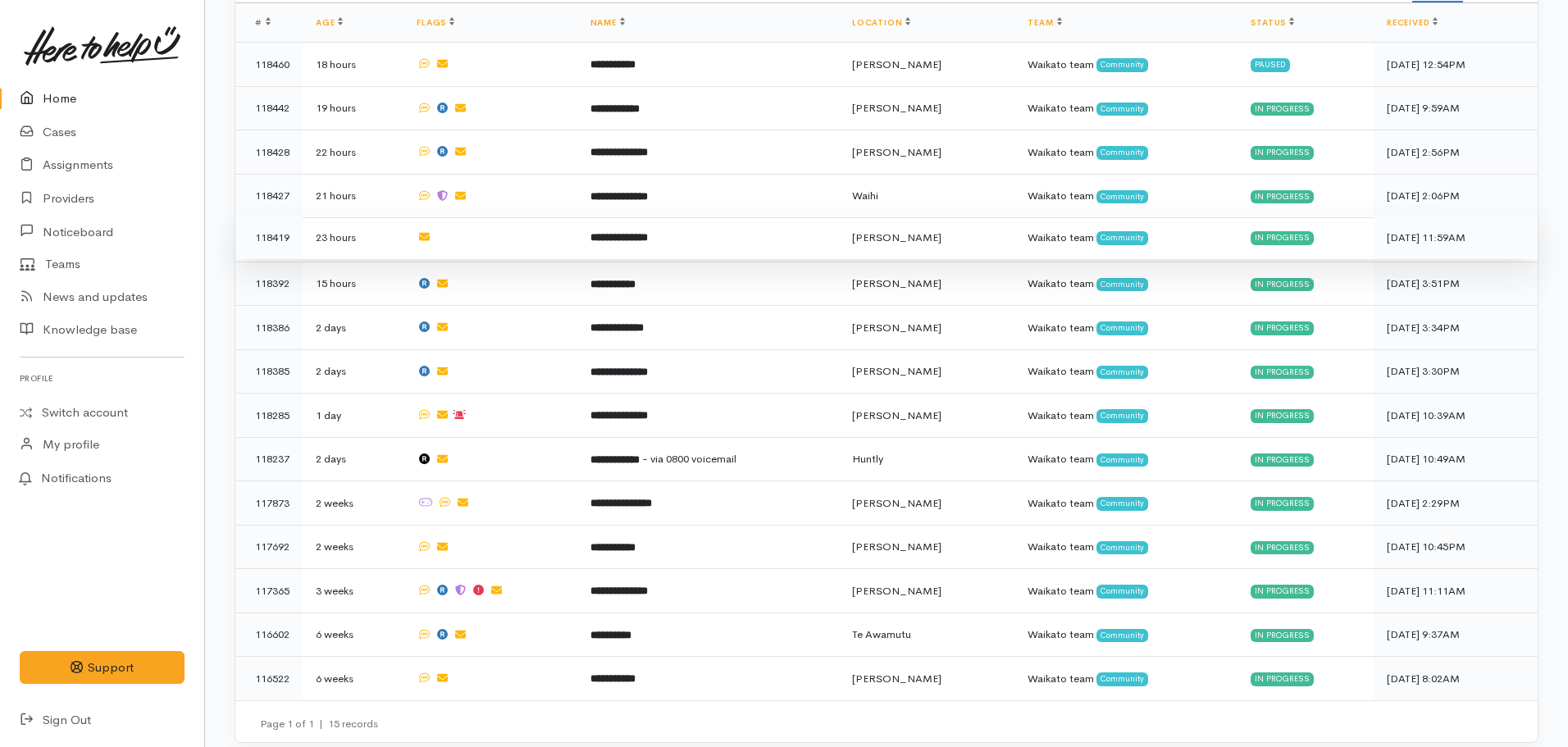
click at [648, 233] on b "**********" at bounding box center [619, 237] width 57 height 11
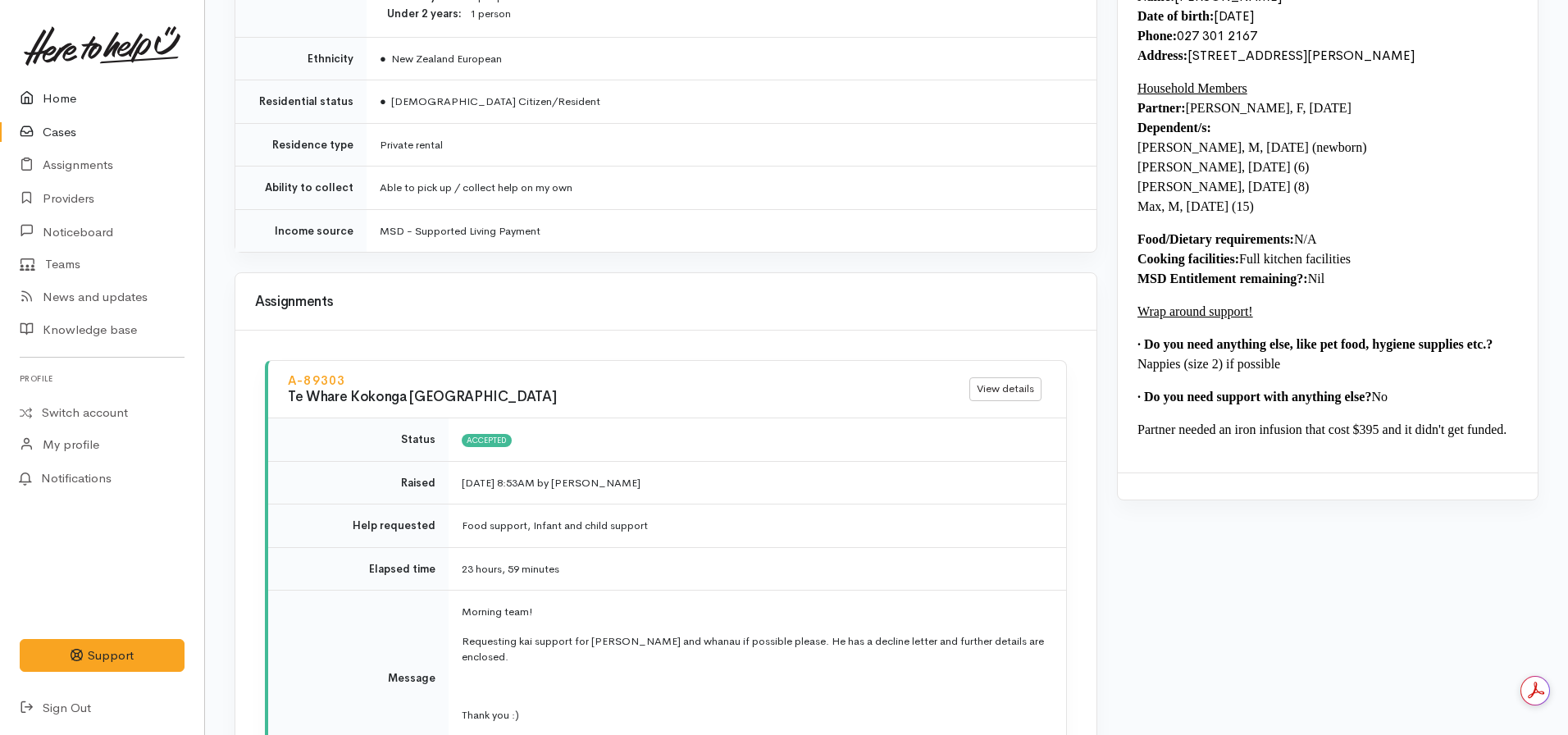
click at [88, 102] on link "Home" at bounding box center [102, 98] width 204 height 34
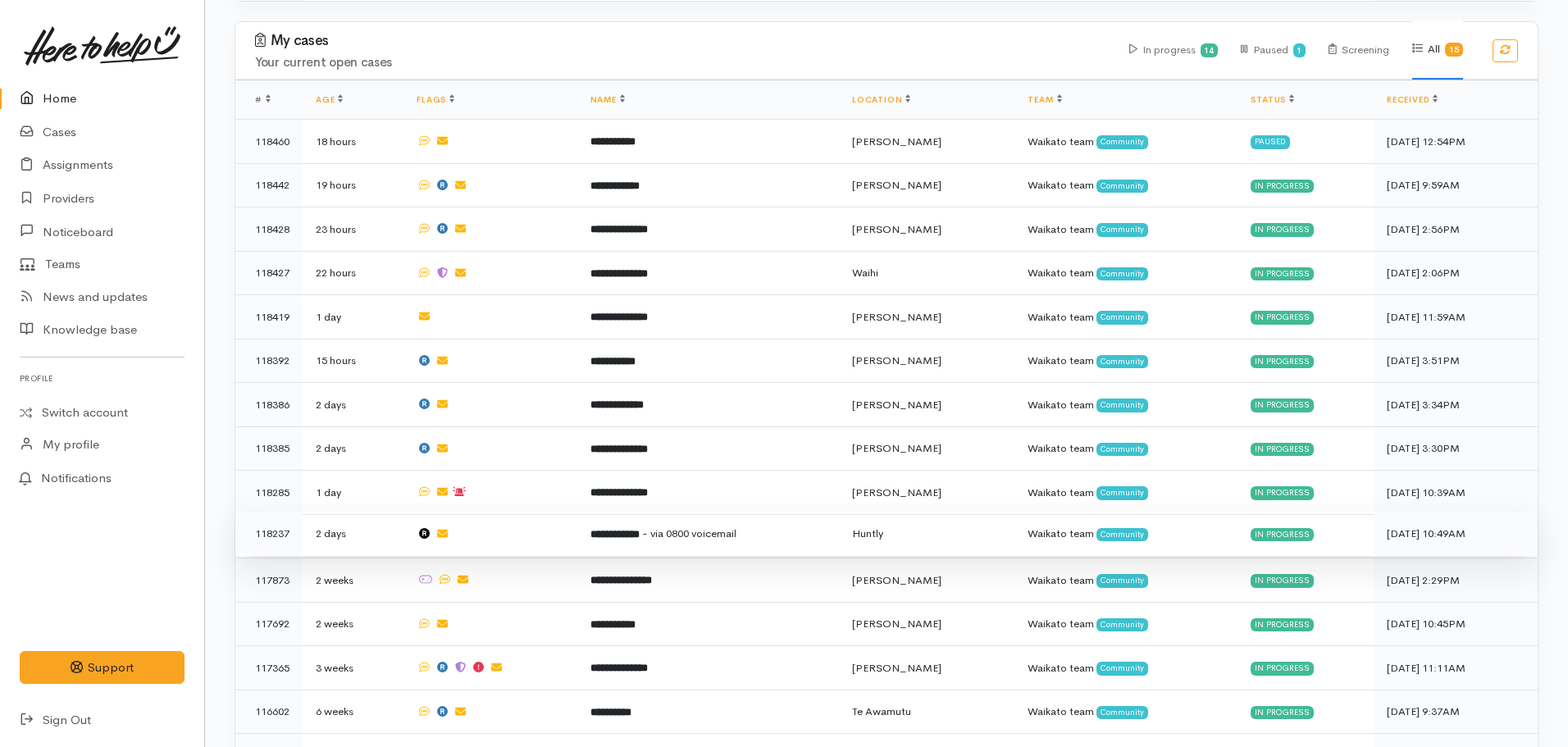
scroll to position [574, 0]
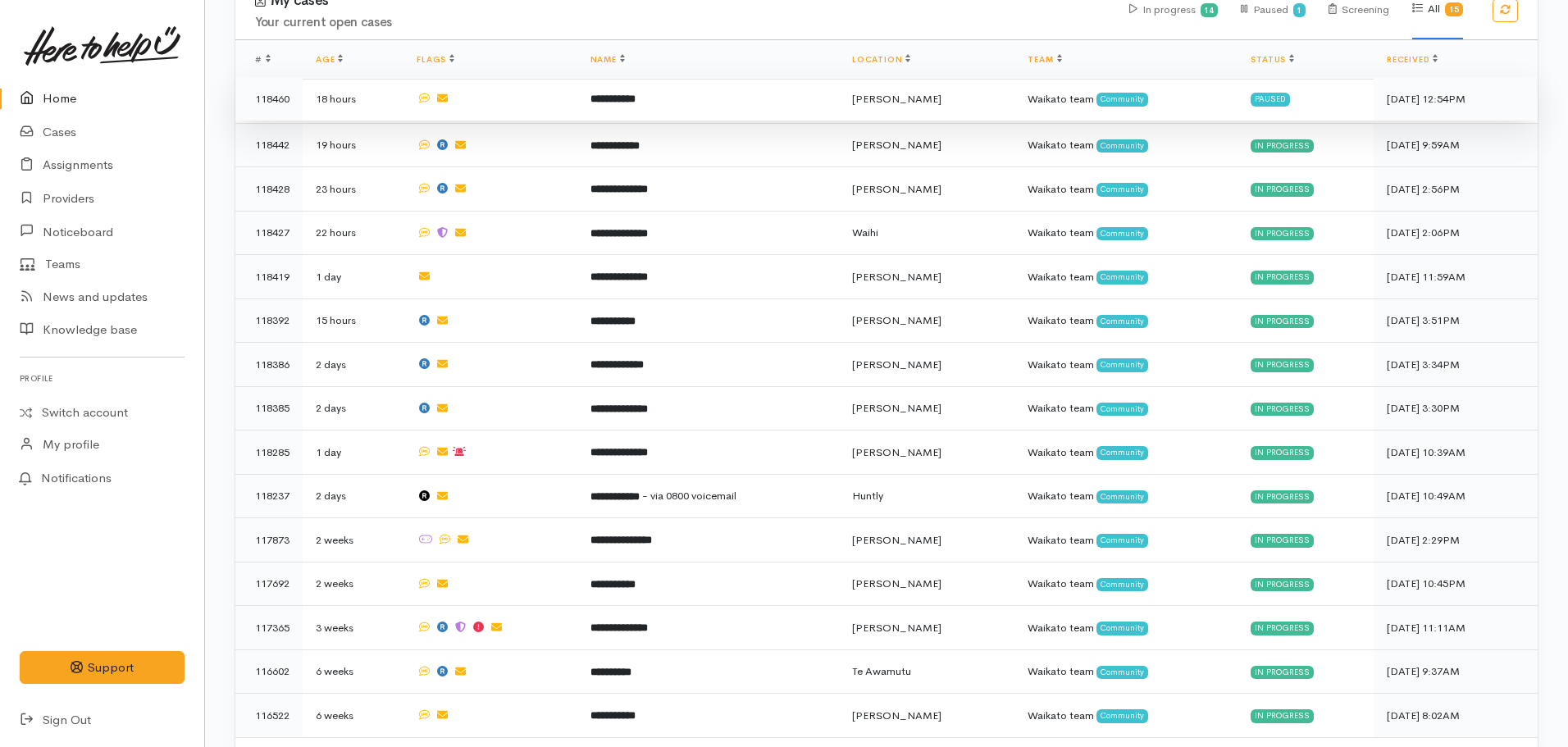
click at [566, 101] on td at bounding box center [490, 99] width 173 height 44
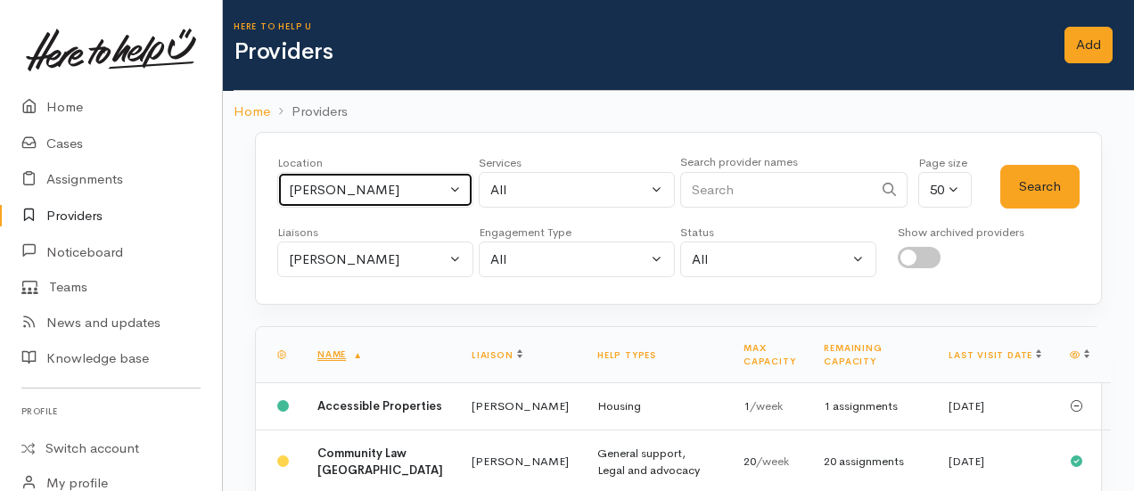
click at [417, 180] on div "Hamilton" at bounding box center [367, 190] width 157 height 21
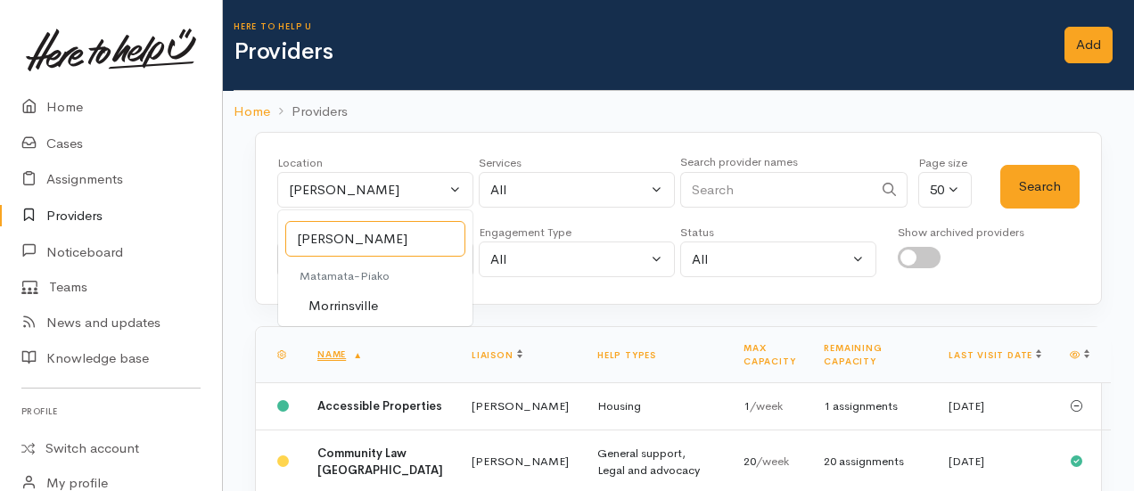
type input "morrin"
click at [375, 306] on span "Morrinsville" at bounding box center [343, 306] width 70 height 21
select select "23"
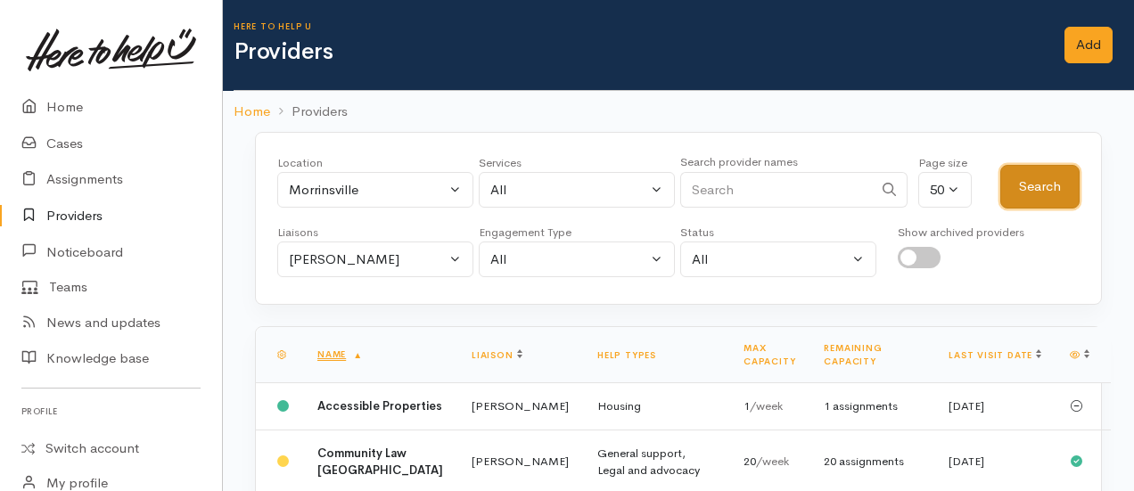
click at [1030, 177] on button "Search" at bounding box center [1039, 187] width 79 height 44
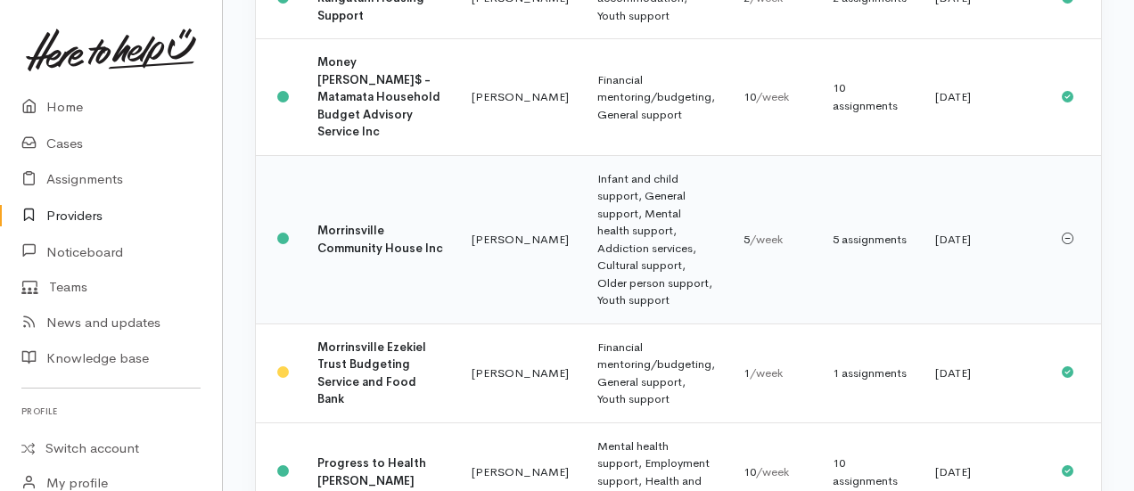
scroll to position [981, 0]
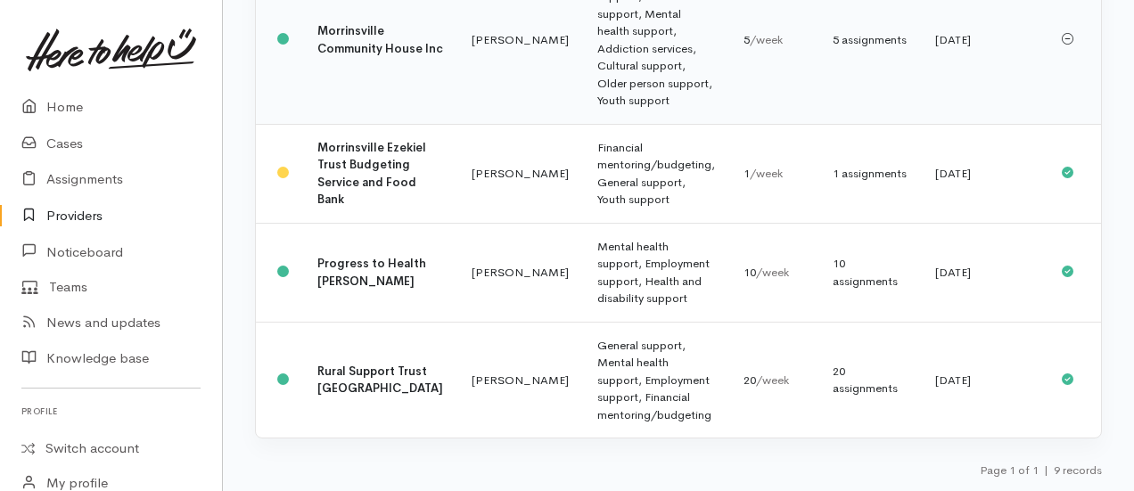
click at [386, 37] on td "Morrinsville Community House Inc" at bounding box center [380, 39] width 154 height 168
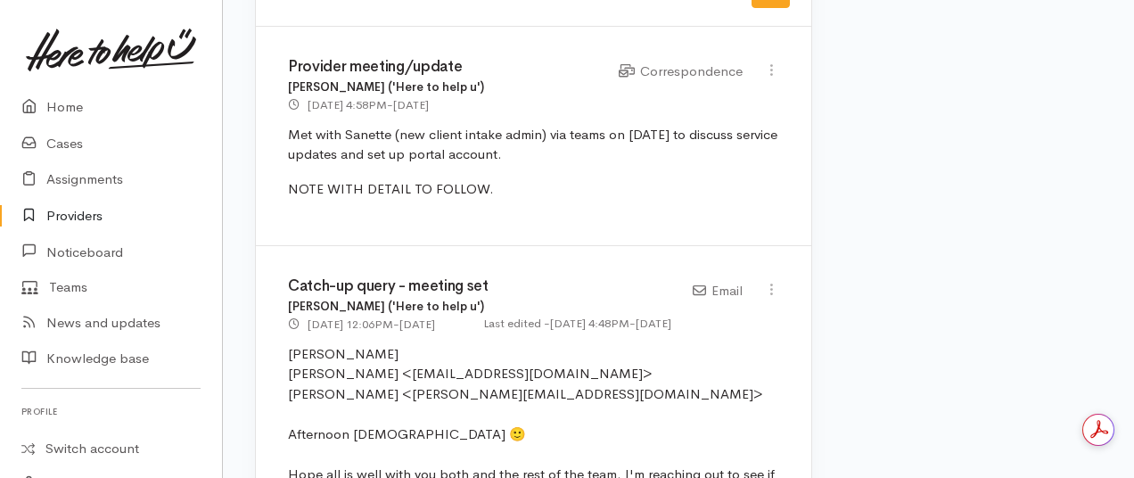
scroll to position [1047, 0]
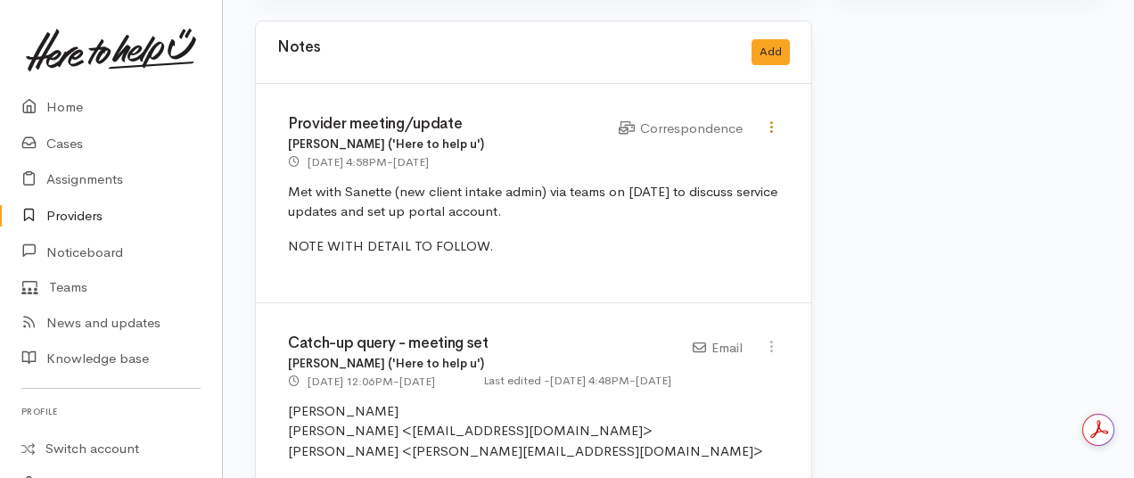
click at [769, 126] on icon at bounding box center [771, 126] width 15 height 15
click at [669, 151] on link "Edit" at bounding box center [707, 162] width 141 height 28
select select "6"
type input "Provider meeting/update"
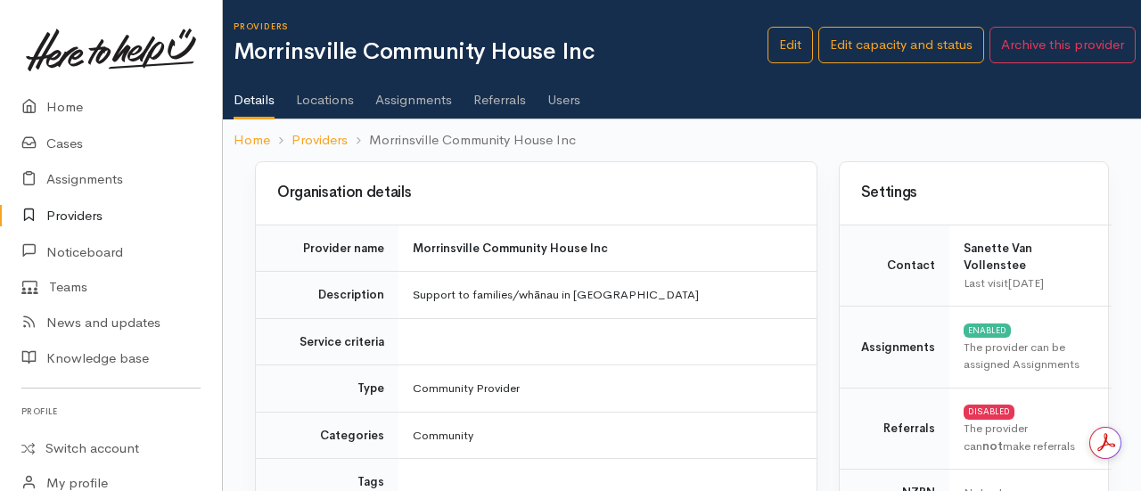
select select "6"
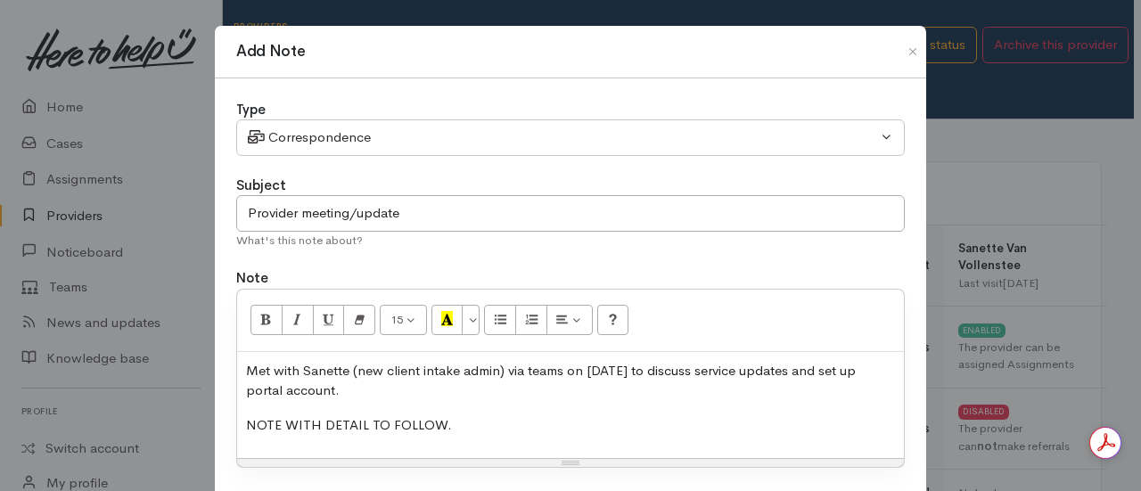
drag, startPoint x: 455, startPoint y: 434, endPoint x: 197, endPoint y: 421, distance: 258.0
click at [197, 421] on div "Add Note Type Correspondence Discussion Email Note Phone call SMS text message …" at bounding box center [570, 245] width 1141 height 491
click at [271, 417] on p at bounding box center [570, 425] width 649 height 21
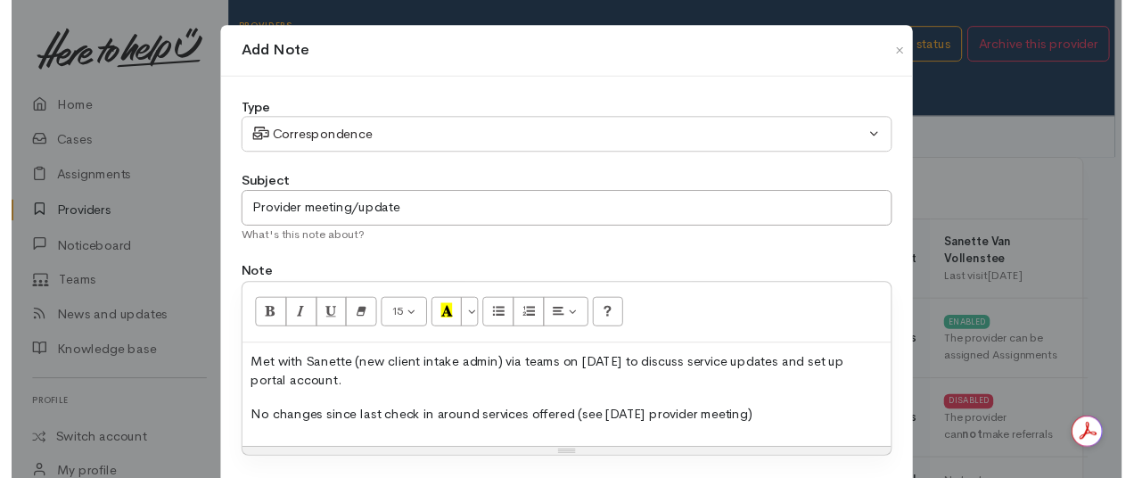
scroll to position [89, 0]
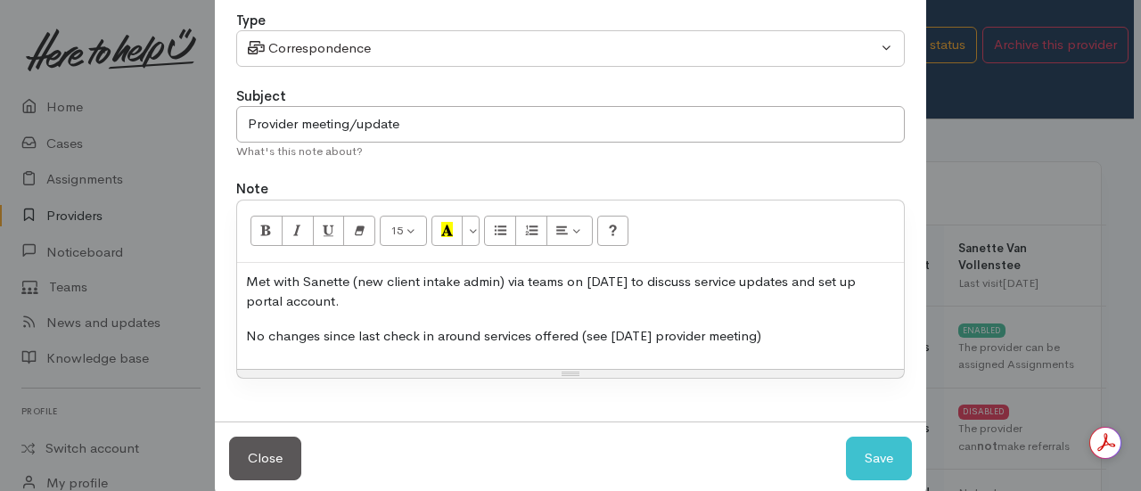
click at [833, 336] on p "No changes since last check in around services offered (see 03.03.2025 provider…" at bounding box center [570, 336] width 649 height 21
drag, startPoint x: 798, startPoint y: 331, endPoint x: 579, endPoint y: 345, distance: 218.9
click at [579, 345] on div "Met with Sanette (new client intake admin) via teams on 26.09.2025 to discuss s…" at bounding box center [570, 316] width 667 height 107
click at [792, 329] on p "No changes since last check in around services offered (see 03.03.2025 provider…" at bounding box center [570, 336] width 649 height 21
click at [865, 456] on button "Save" at bounding box center [879, 459] width 66 height 44
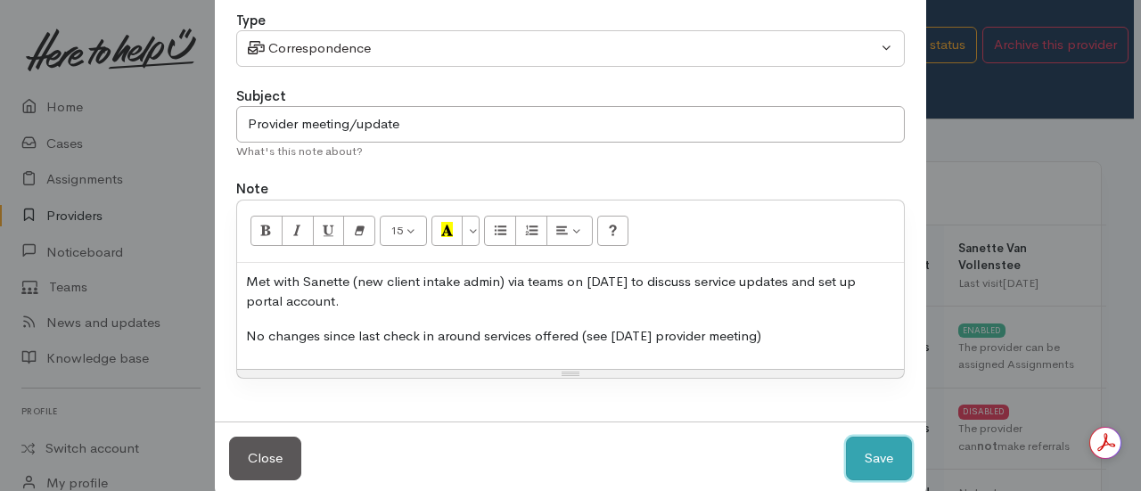
select select "1"
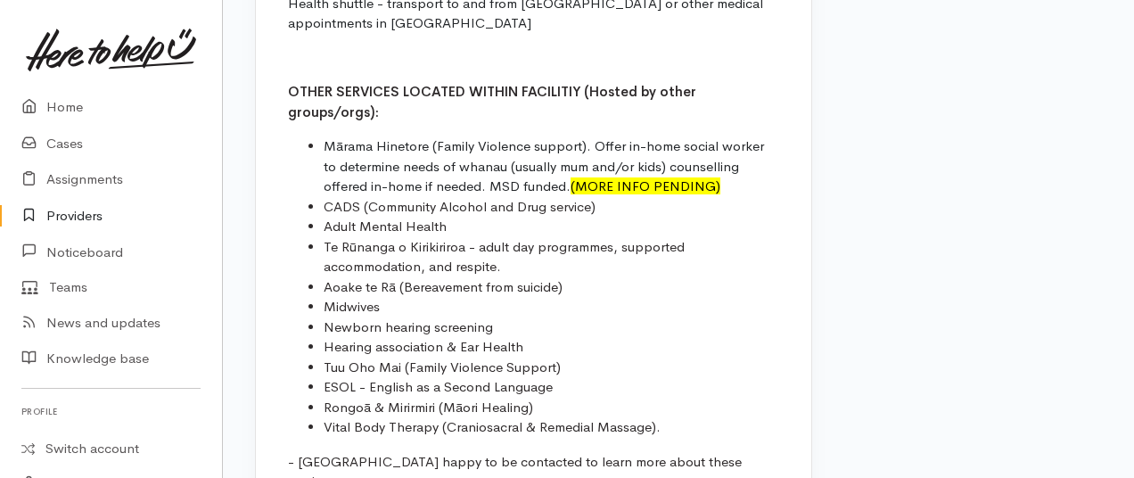
scroll to position [4011, 0]
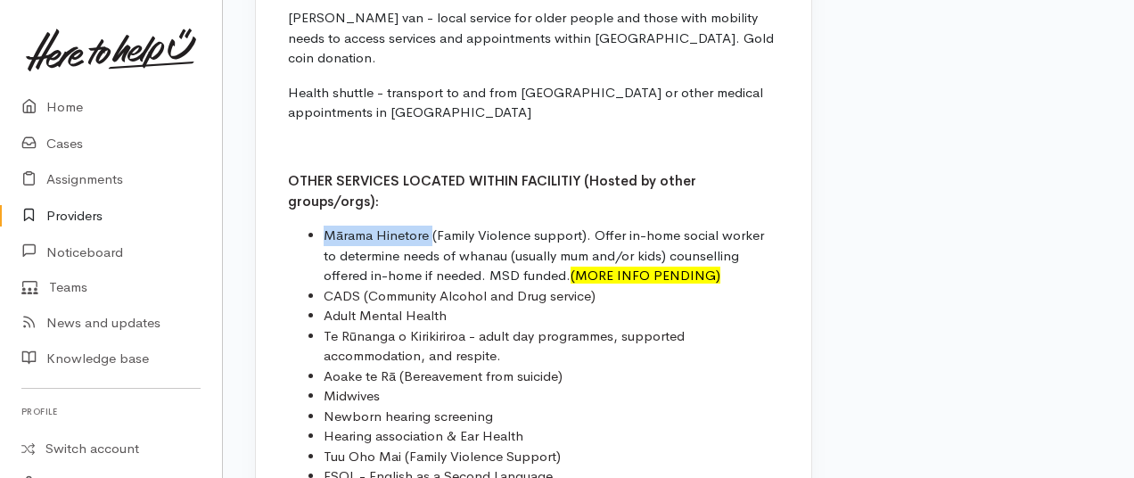
drag, startPoint x: 431, startPoint y: 144, endPoint x: 316, endPoint y: 140, distance: 115.0
click at [316, 226] on ul "Mārama Hinetore (Family Violence support). Offer in-home social worker to deter…" at bounding box center [533, 376] width 491 height 301
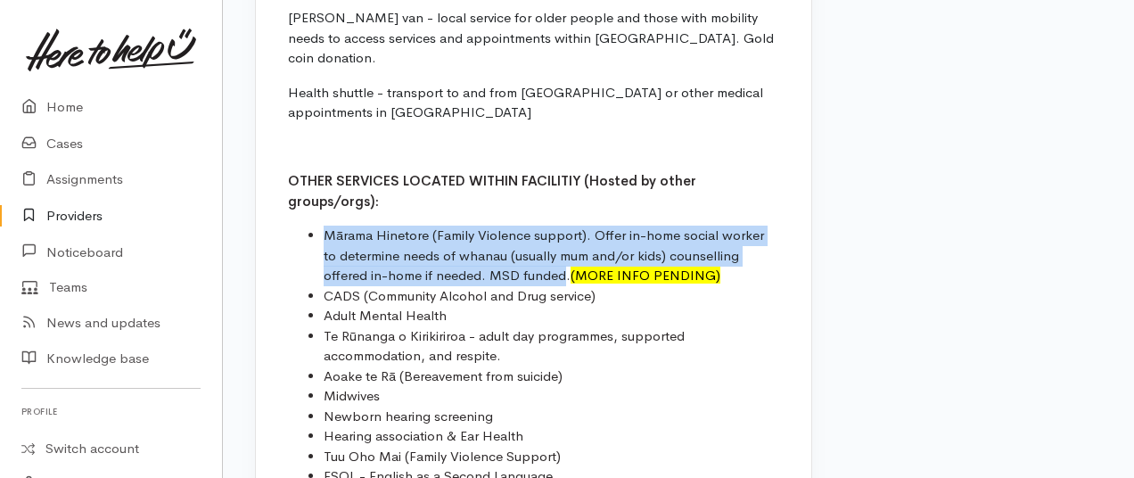
drag, startPoint x: 519, startPoint y: 183, endPoint x: 324, endPoint y: 158, distance: 196.8
click at [324, 226] on li "Mārama Hinetore (Family Violence support). Offer in-home social worker to deter…" at bounding box center [552, 256] width 456 height 61
copy span "Mārama Hinetore (Family Violence support). Offer in-home social worker to deter…"
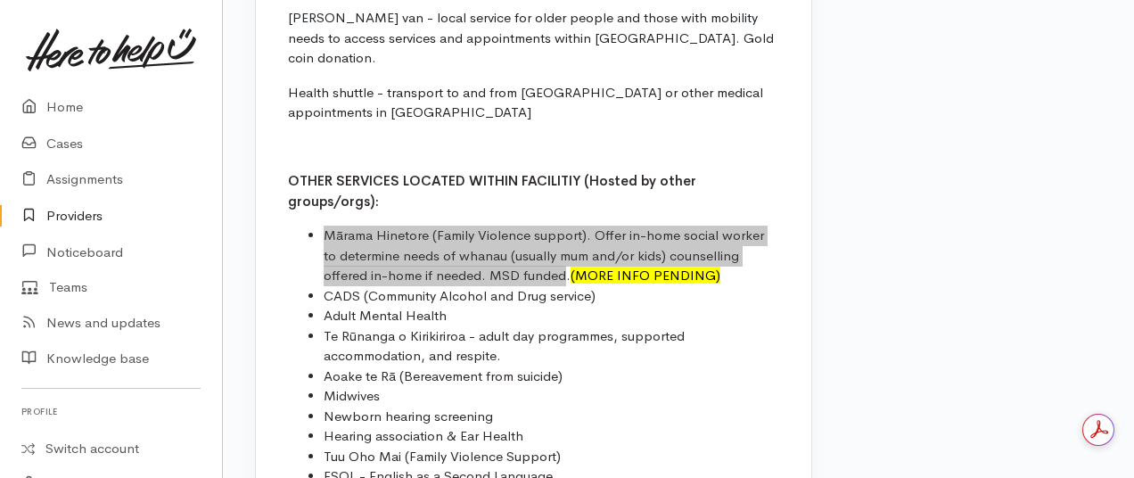
scroll to position [0, 0]
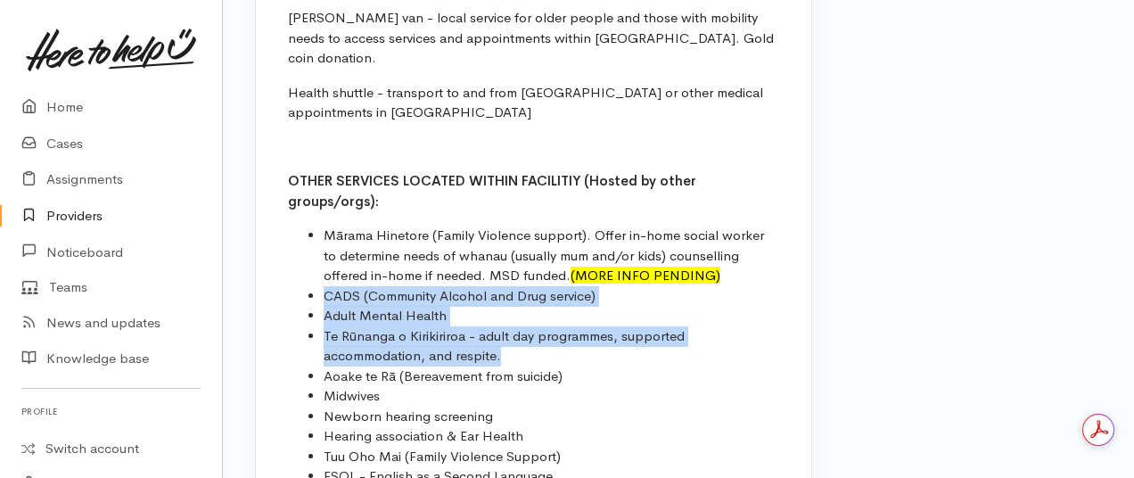
drag, startPoint x: 521, startPoint y: 272, endPoint x: 321, endPoint y: 208, distance: 209.7
click at [321, 226] on ul "Mārama Hinetore (Family Violence support). Offer in-home social worker to deter…" at bounding box center [533, 376] width 491 height 301
copy ul "CADS (Community Alcohol and Drug service) Adult Mental Health Te Rūnanga o Kiri…"
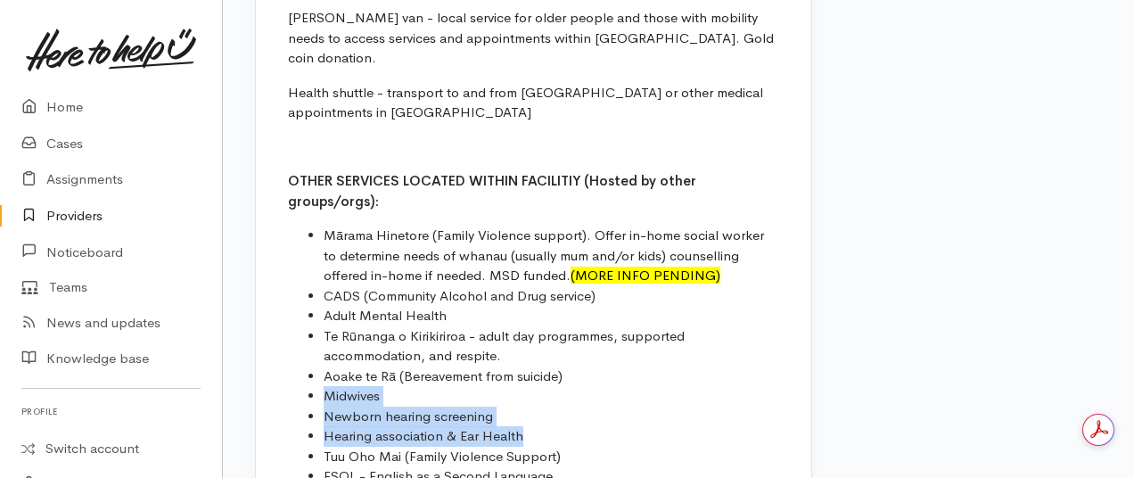
drag, startPoint x: 519, startPoint y: 348, endPoint x: 303, endPoint y: 308, distance: 219.3
click at [303, 308] on ul "Mārama Hinetore (Family Violence support). Offer in-home social worker to deter…" at bounding box center [533, 376] width 491 height 301
copy ul "Midwives Newborn hearing screening Hearing association & Ear Health"
click at [595, 386] on li "Midwives" at bounding box center [552, 396] width 456 height 21
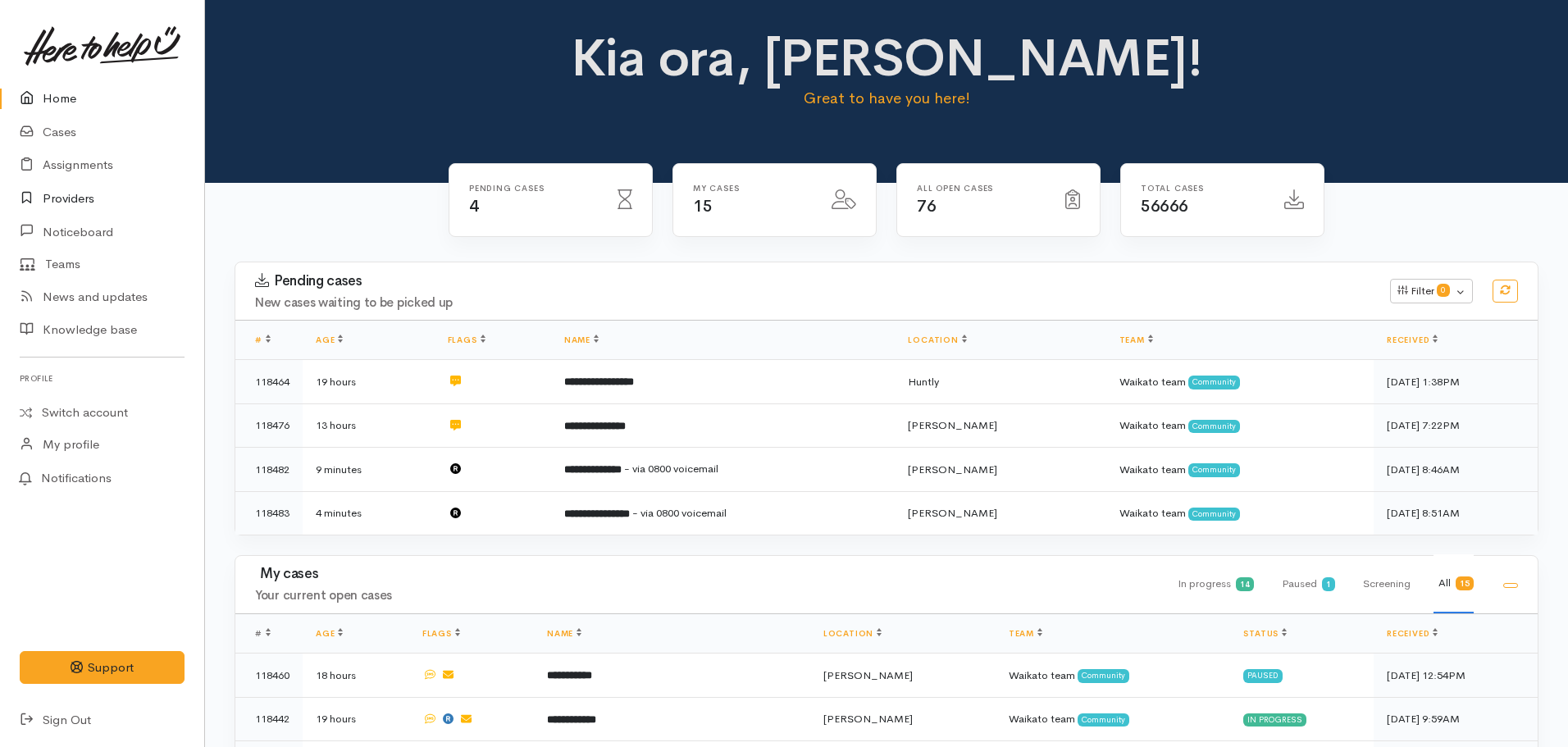
click at [74, 190] on link "Providers" at bounding box center [102, 199] width 204 height 34
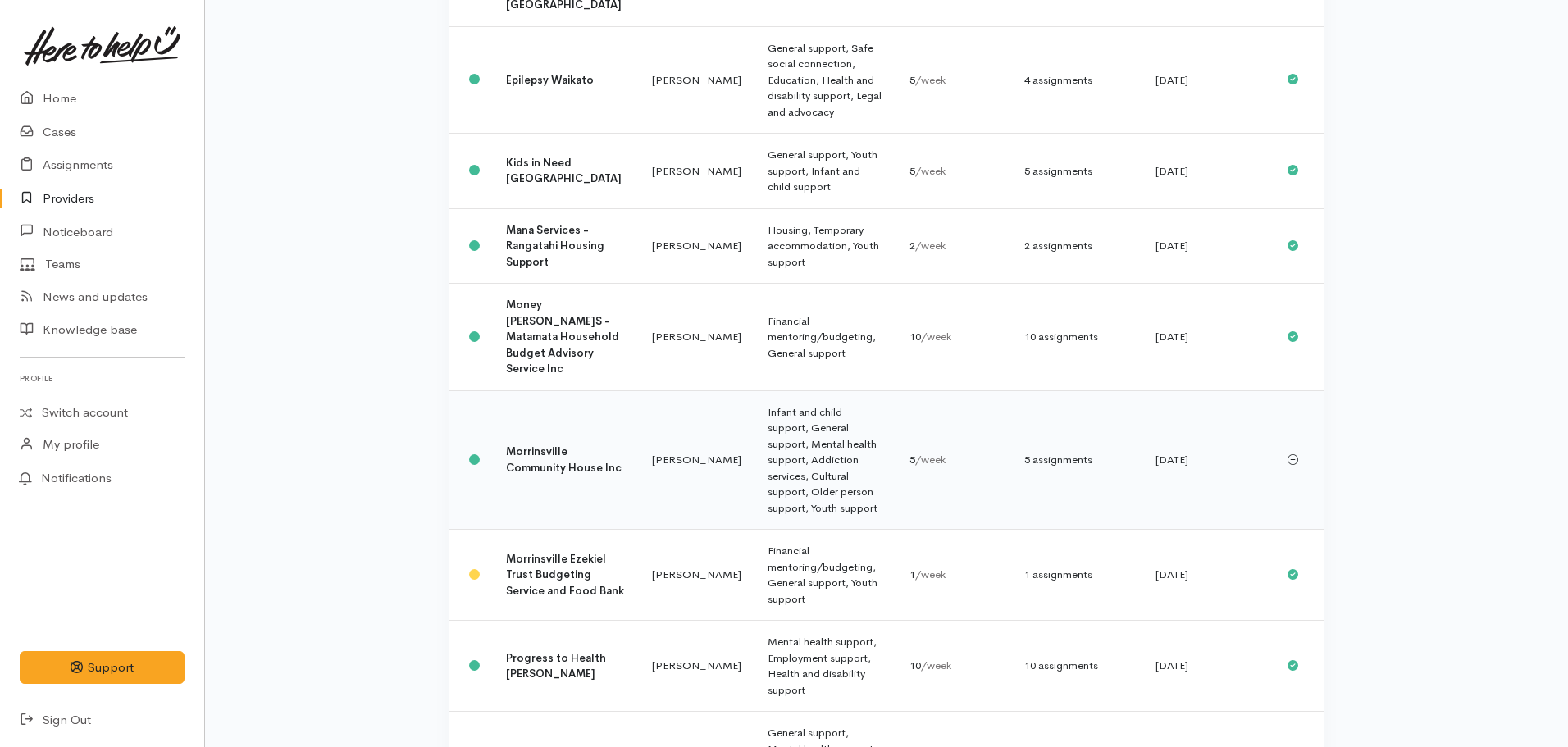
scroll to position [430, 0]
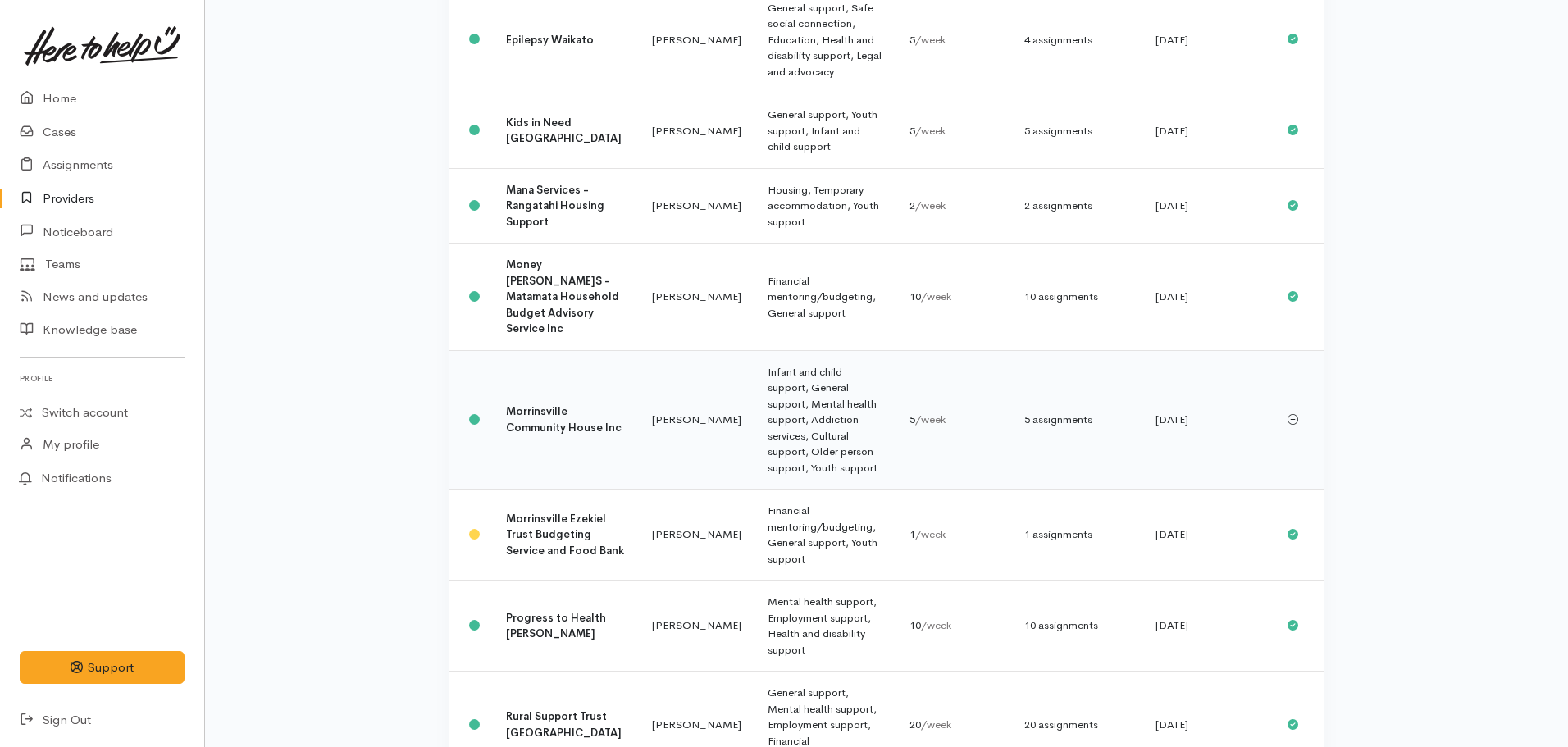
click at [531, 404] on b "Morrinsville Community House Inc" at bounding box center [564, 419] width 116 height 30
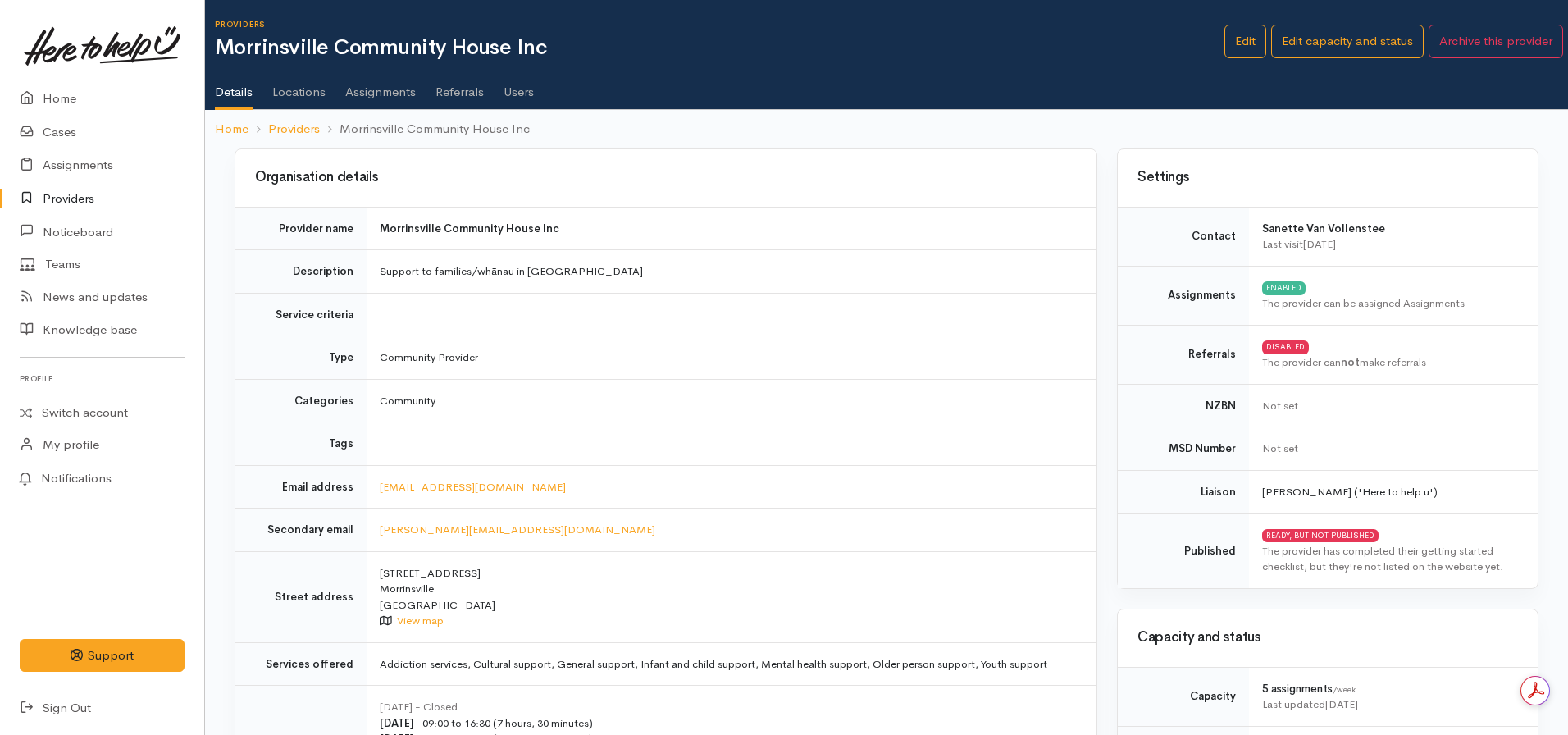
click at [373, 98] on link "Assignments" at bounding box center [380, 86] width 71 height 46
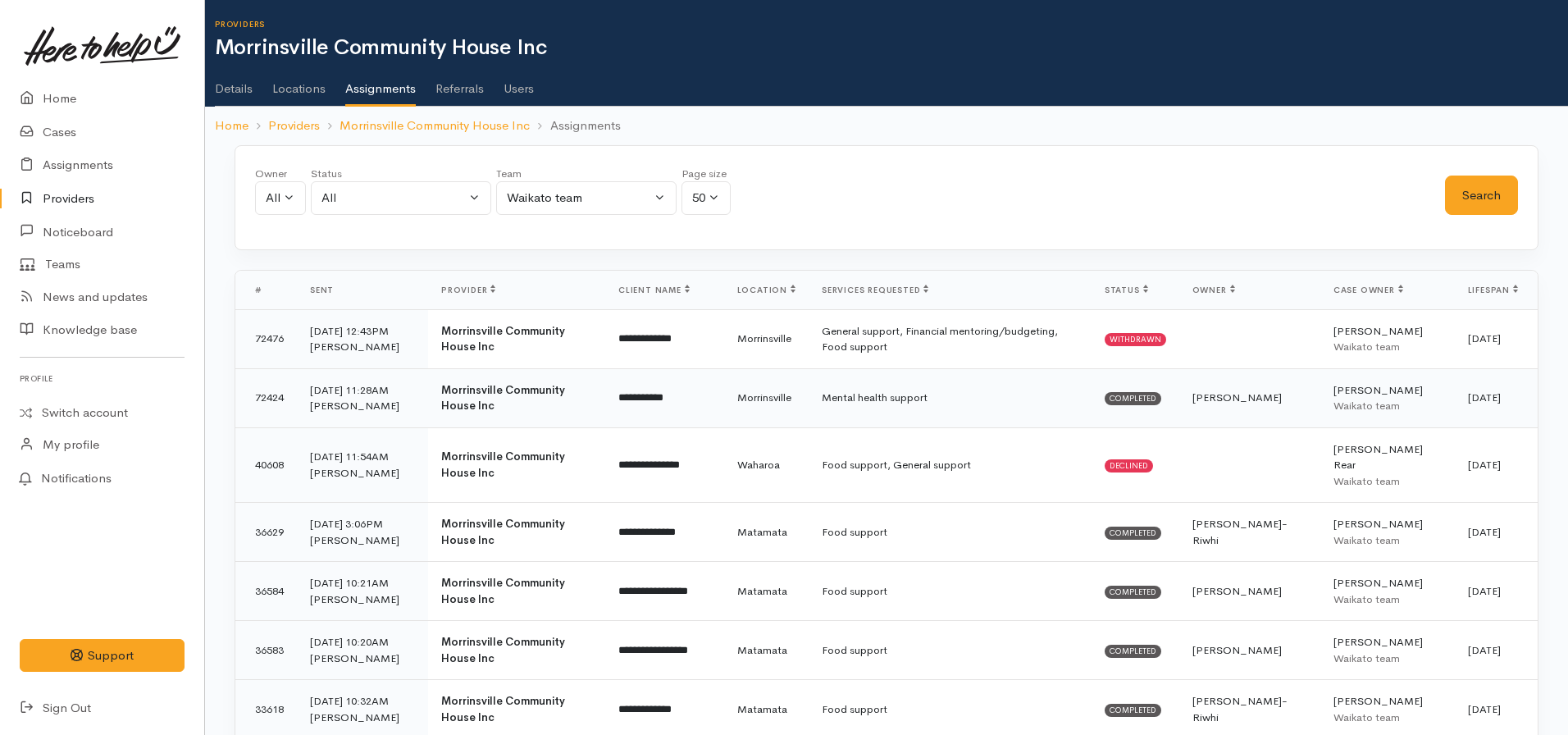
click at [757, 396] on td "Morrinsville" at bounding box center [767, 397] width 85 height 59
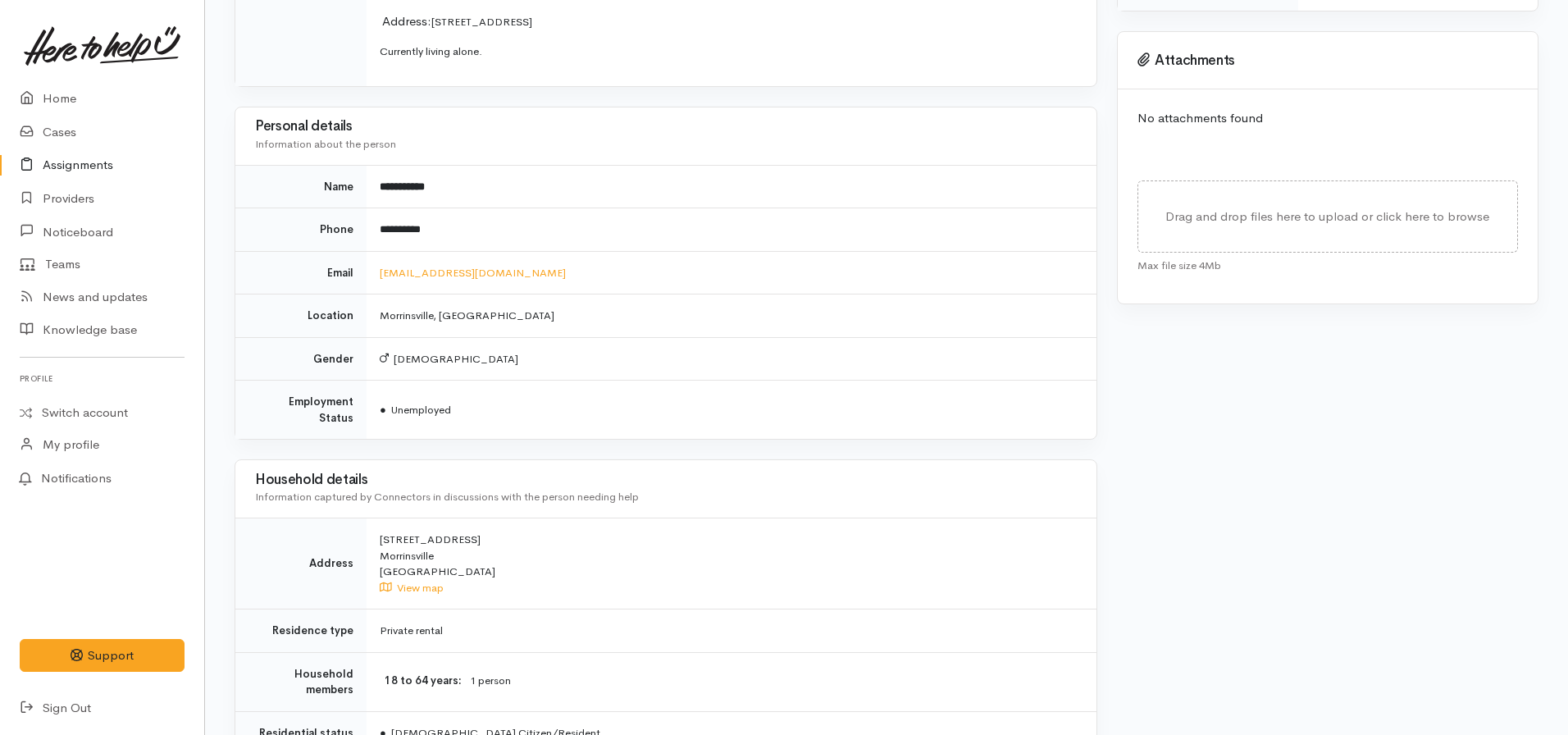
scroll to position [820, 0]
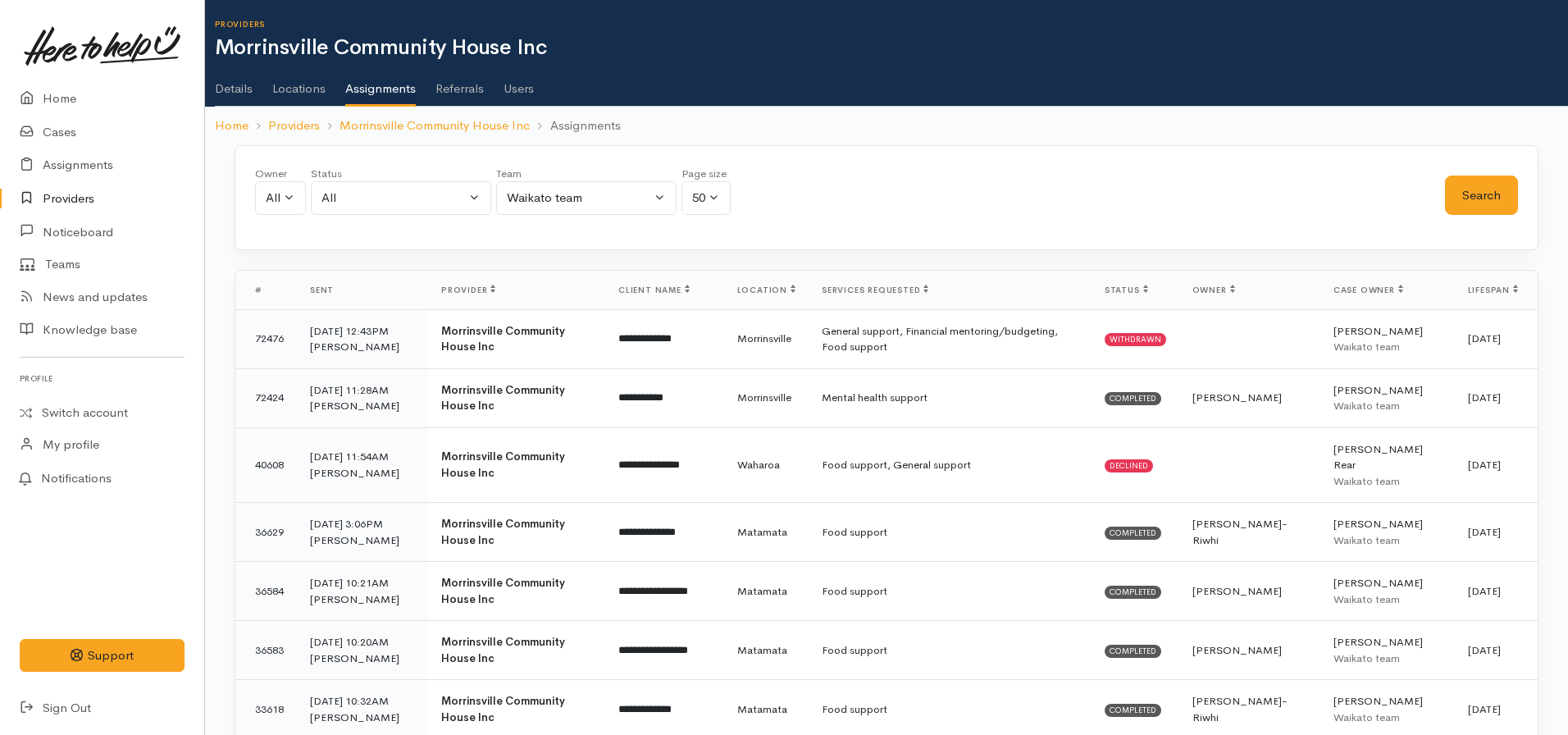
click at [259, 94] on ul "Details Locations Assignments Referrals Users" at bounding box center [892, 83] width 1354 height 47
click at [248, 93] on link "Details" at bounding box center [234, 83] width 38 height 46
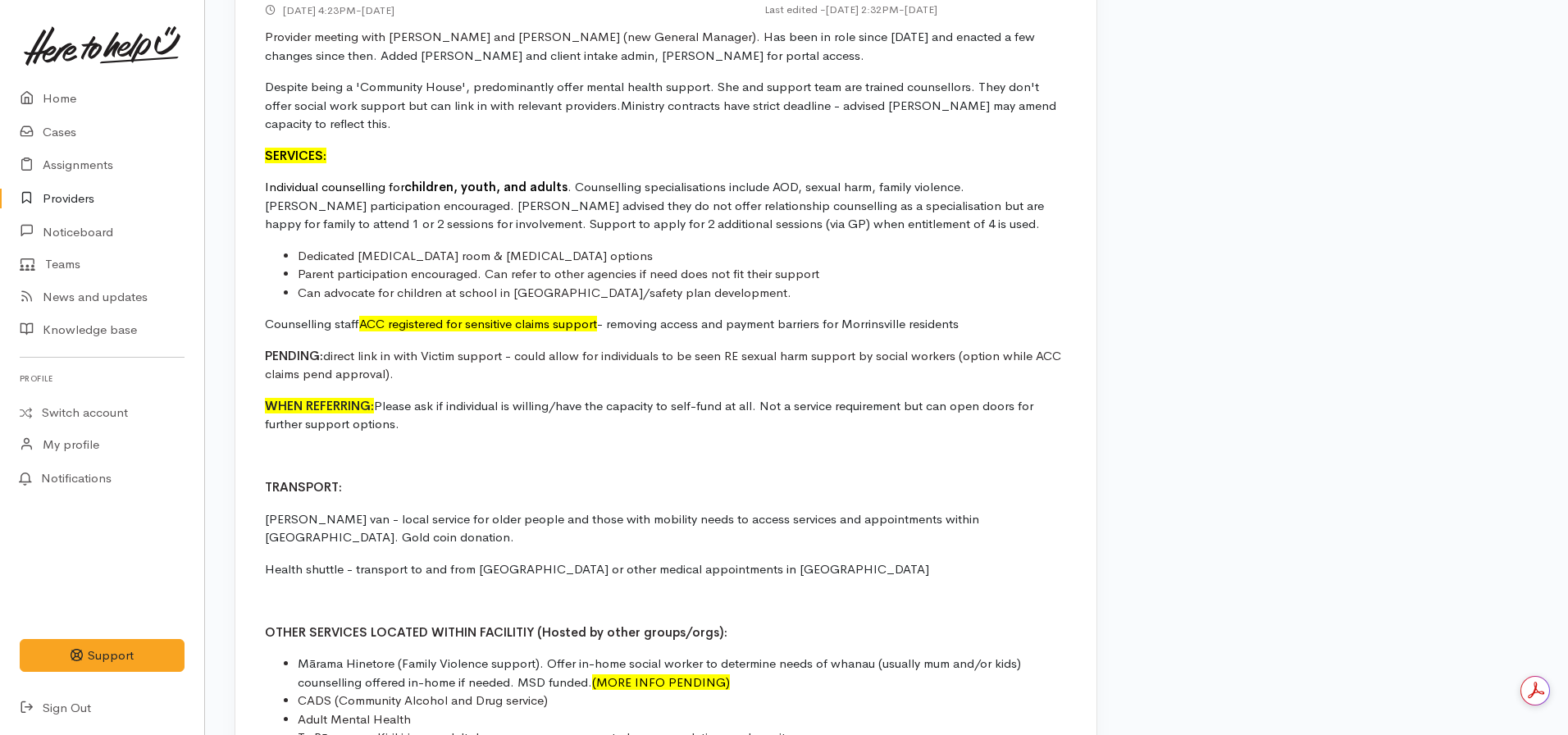
scroll to position [2770, 0]
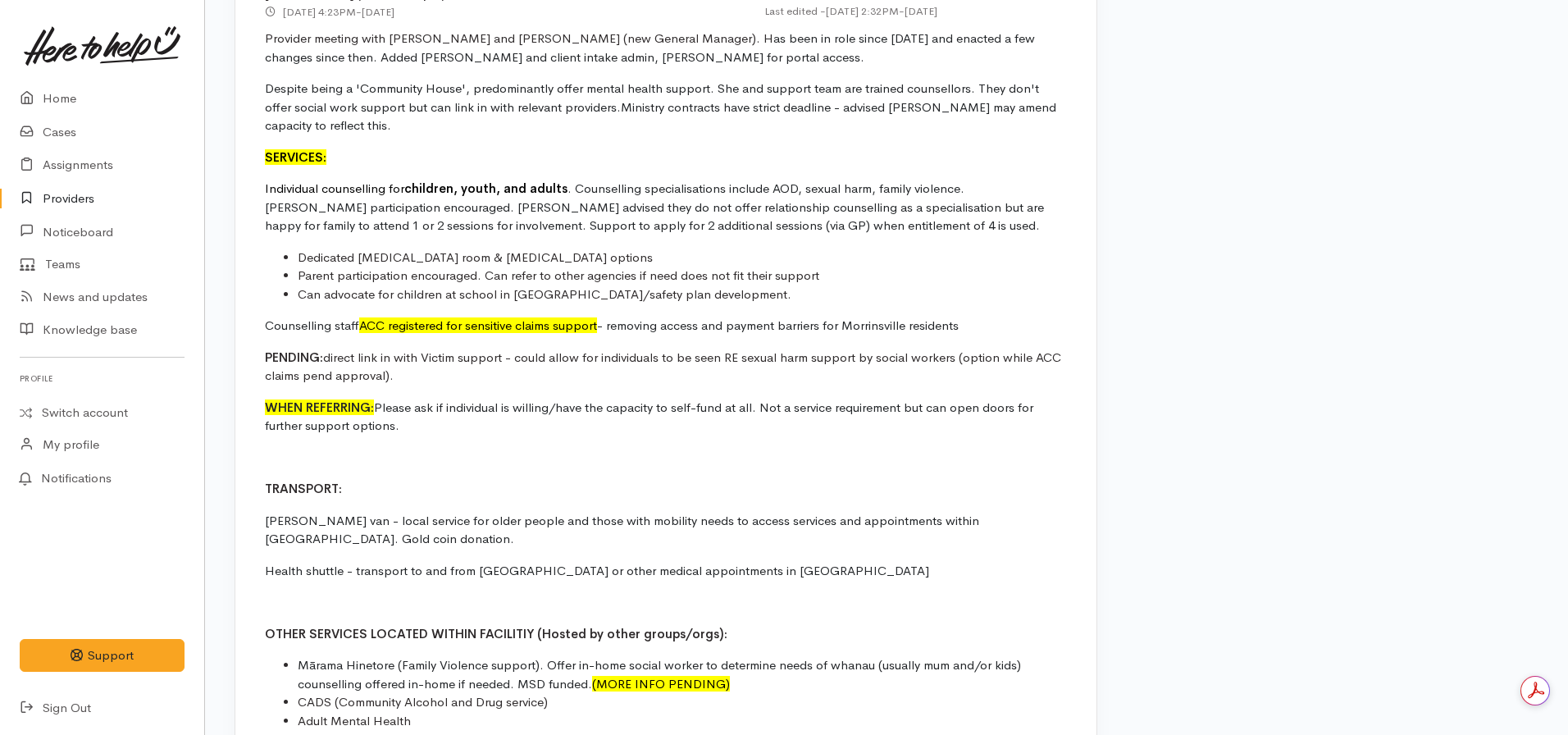
drag, startPoint x: 974, startPoint y: 326, endPoint x: 253, endPoint y: 187, distance: 734.3
click at [253, 187] on div "Provider Meeting with Audrey (General Manager) Nicole Rusk ('Here to help u') 3…" at bounding box center [666, 455] width 861 height 1031
copy div "Individual counselling for children, youth, and adults . Counselling specialisa…"
drag, startPoint x: 75, startPoint y: 101, endPoint x: 87, endPoint y: 113, distance: 17.0
click at [75, 100] on link "Home" at bounding box center [102, 98] width 204 height 34
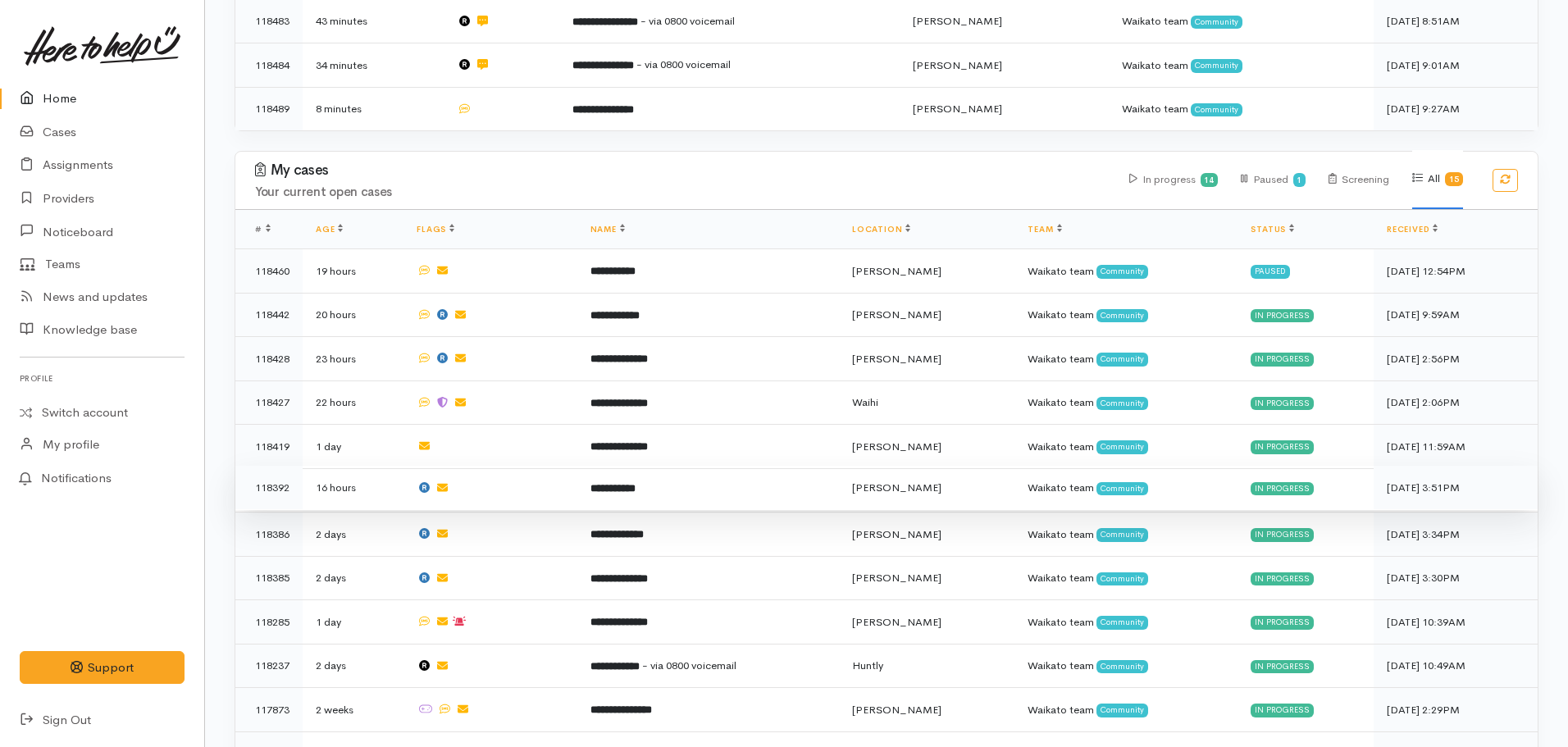
scroll to position [574, 0]
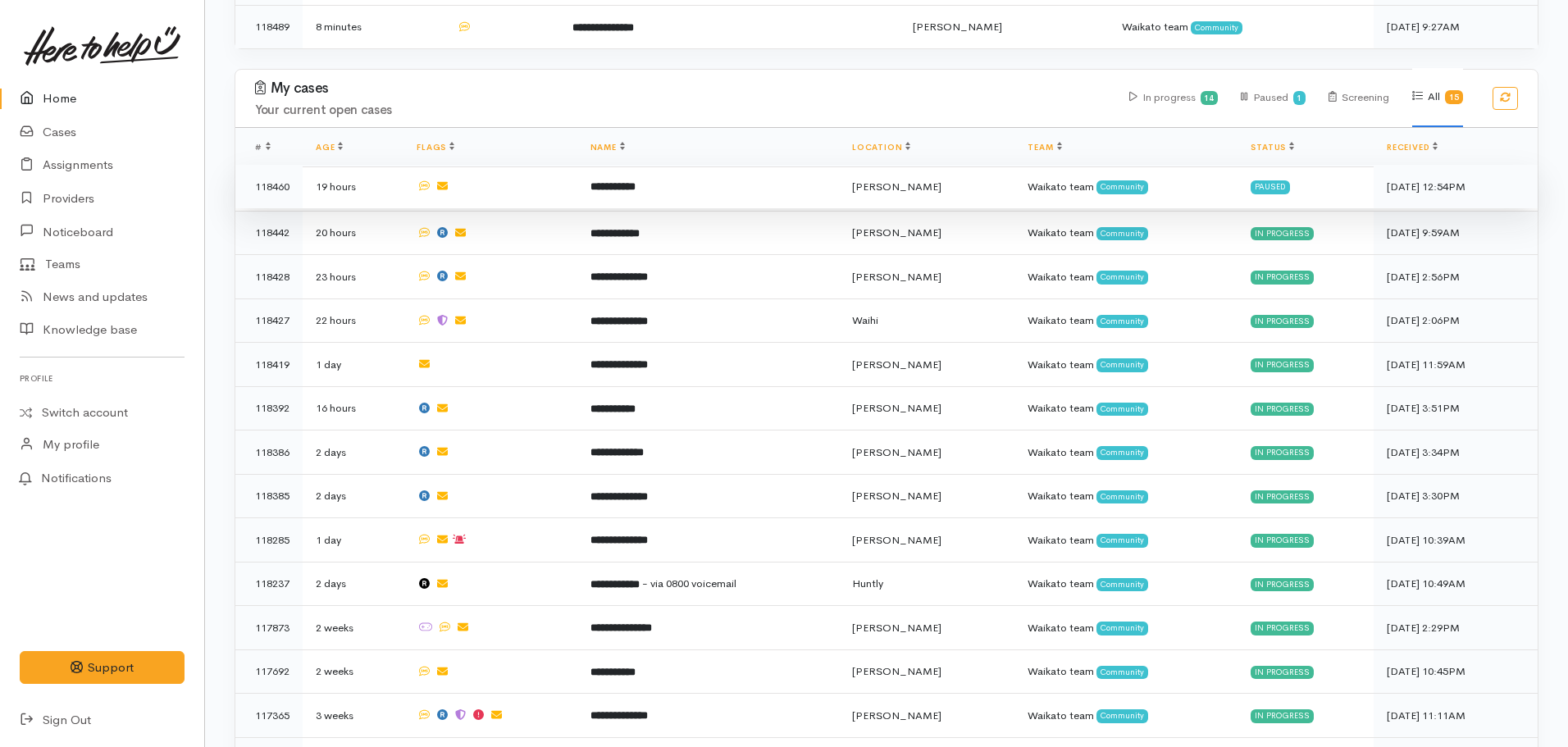
click at [636, 181] on b "**********" at bounding box center [613, 187] width 45 height 11
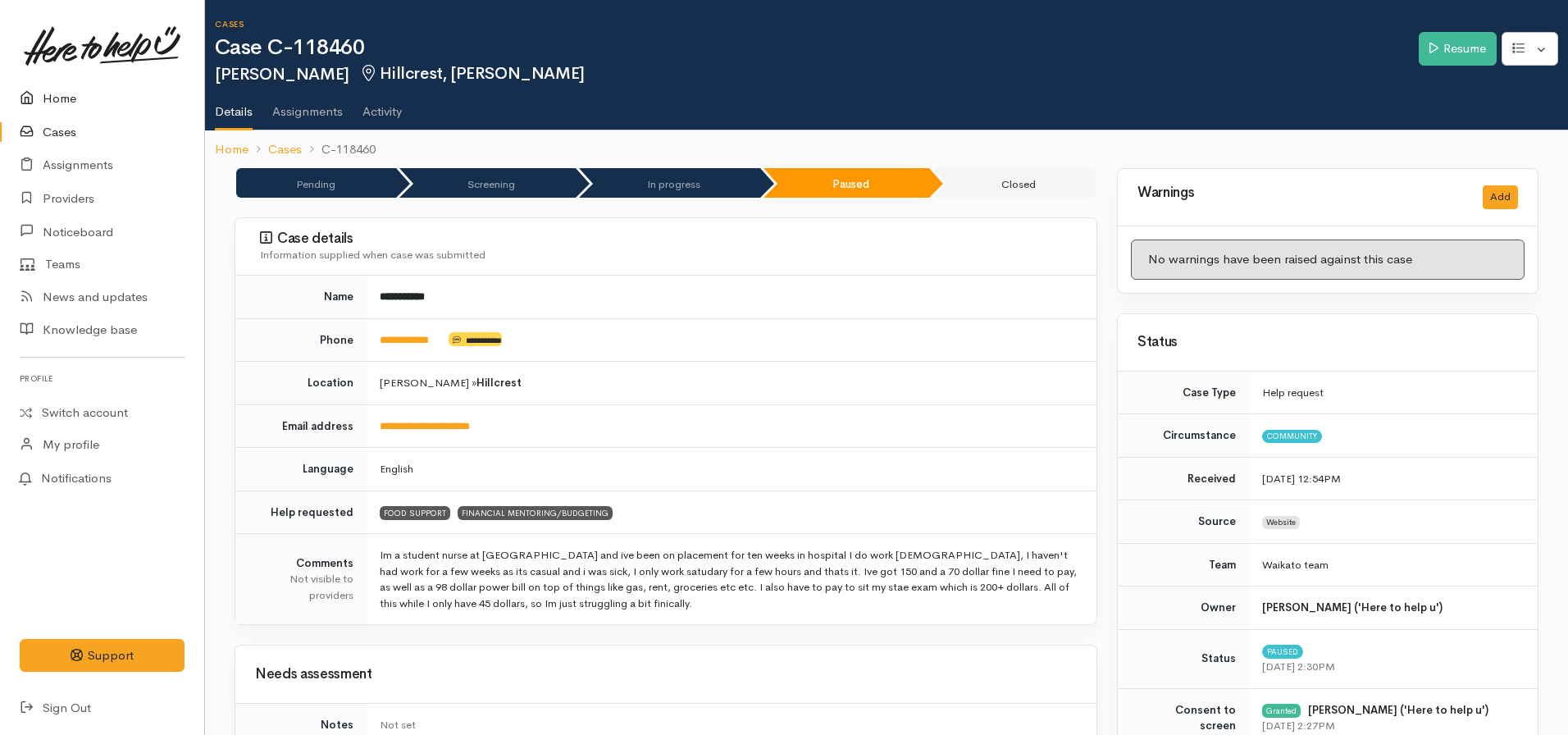
click at [72, 109] on link "Home" at bounding box center [102, 98] width 204 height 34
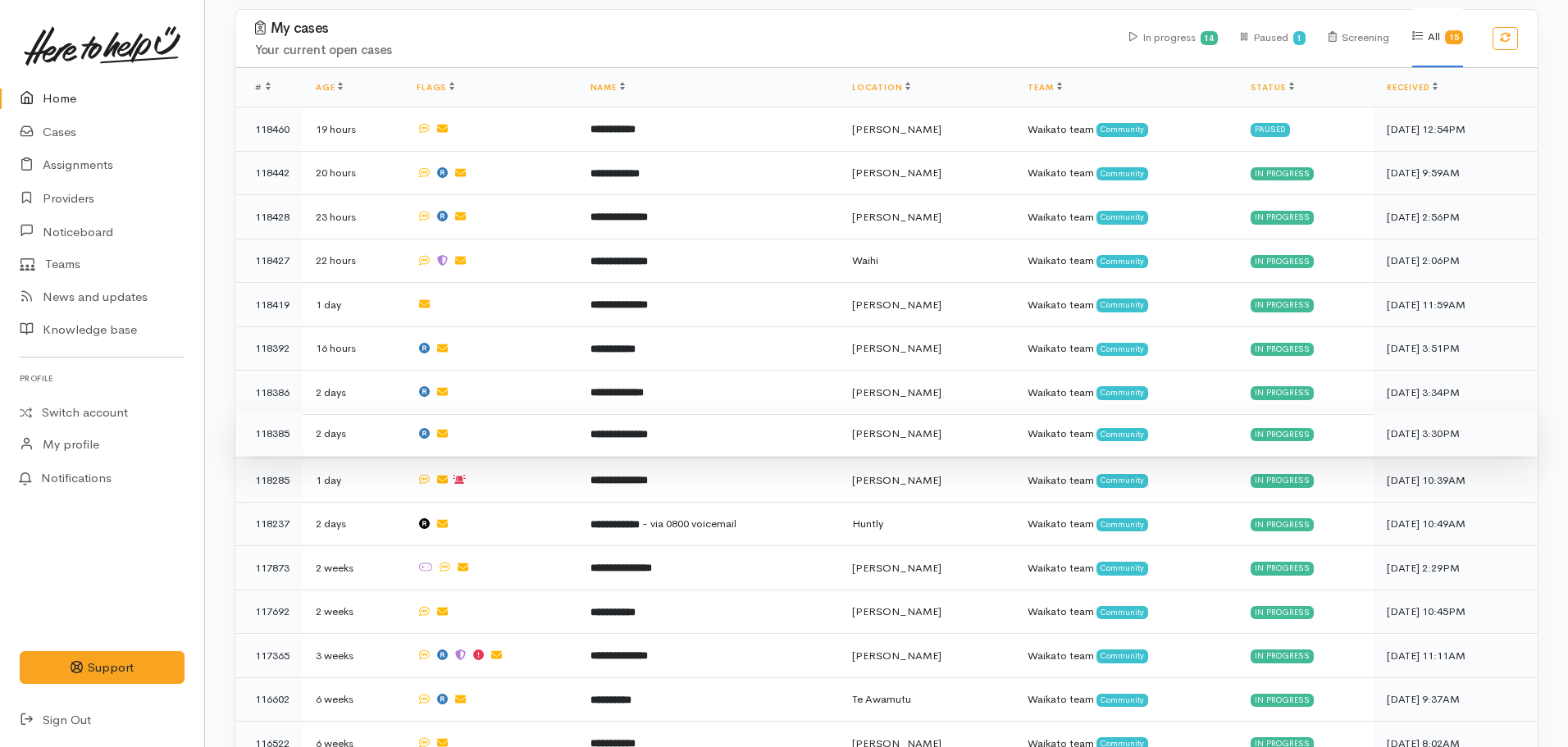
scroll to position [697, 0]
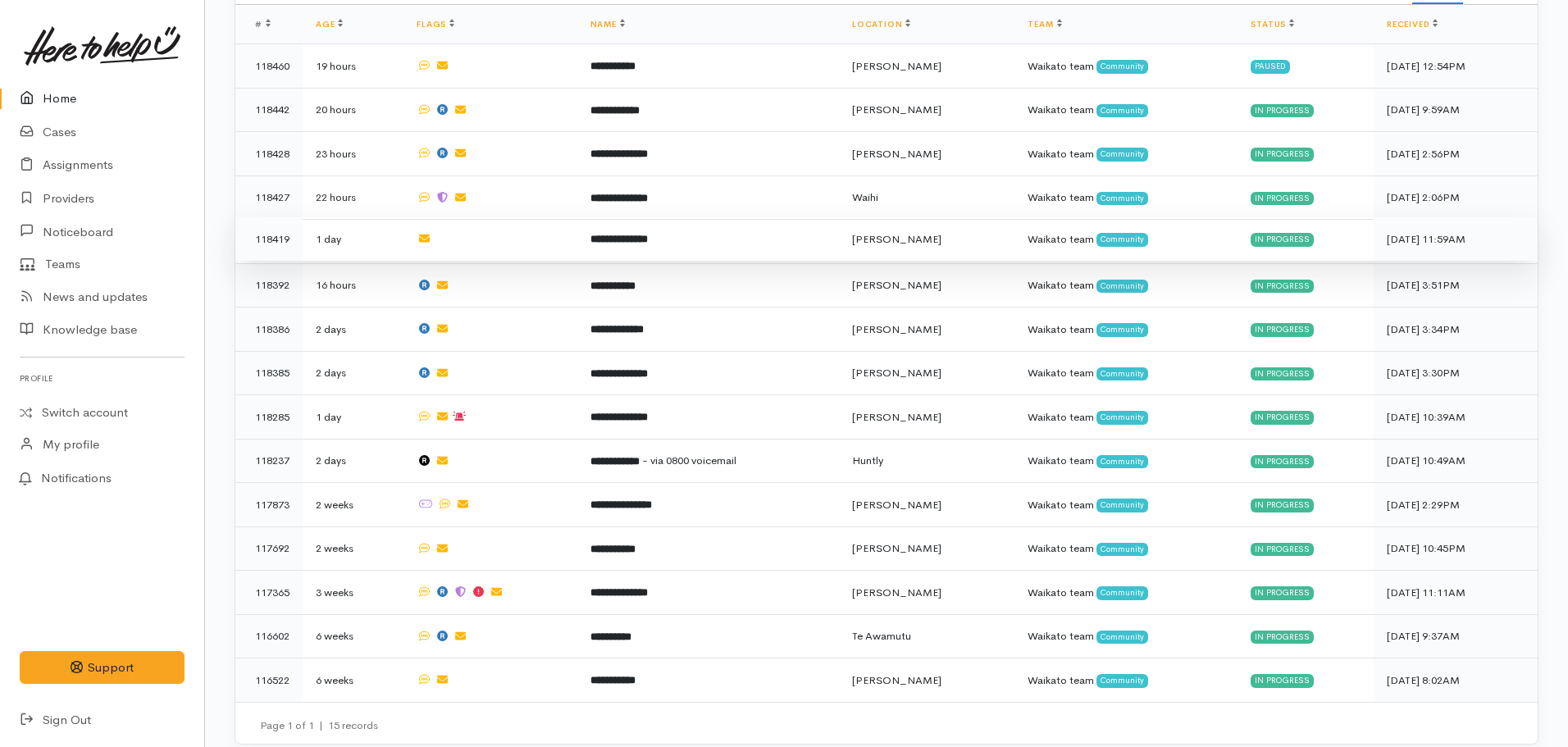
click at [637, 219] on td "**********" at bounding box center [709, 239] width 261 height 44
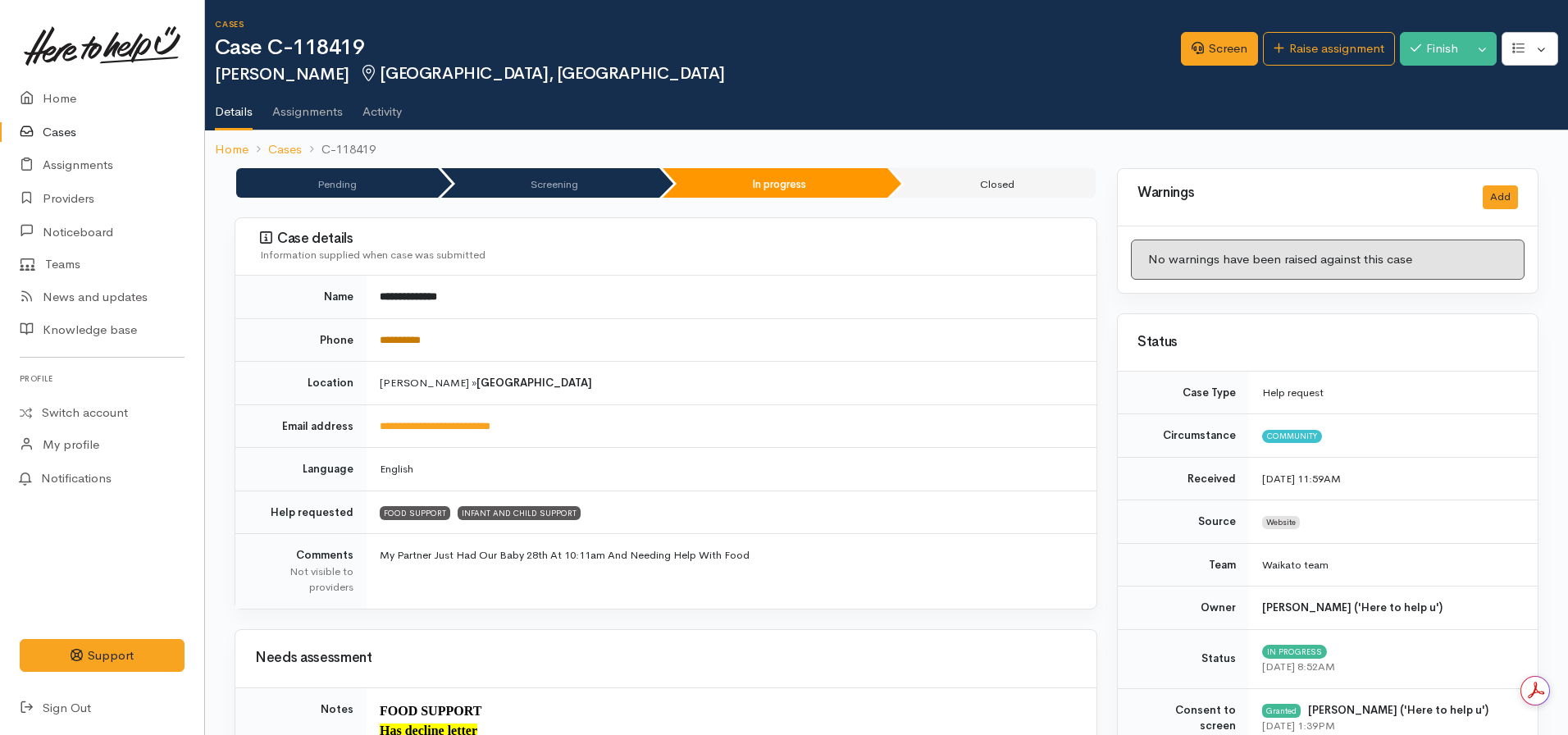
click at [397, 339] on link "**********" at bounding box center [400, 340] width 41 height 11
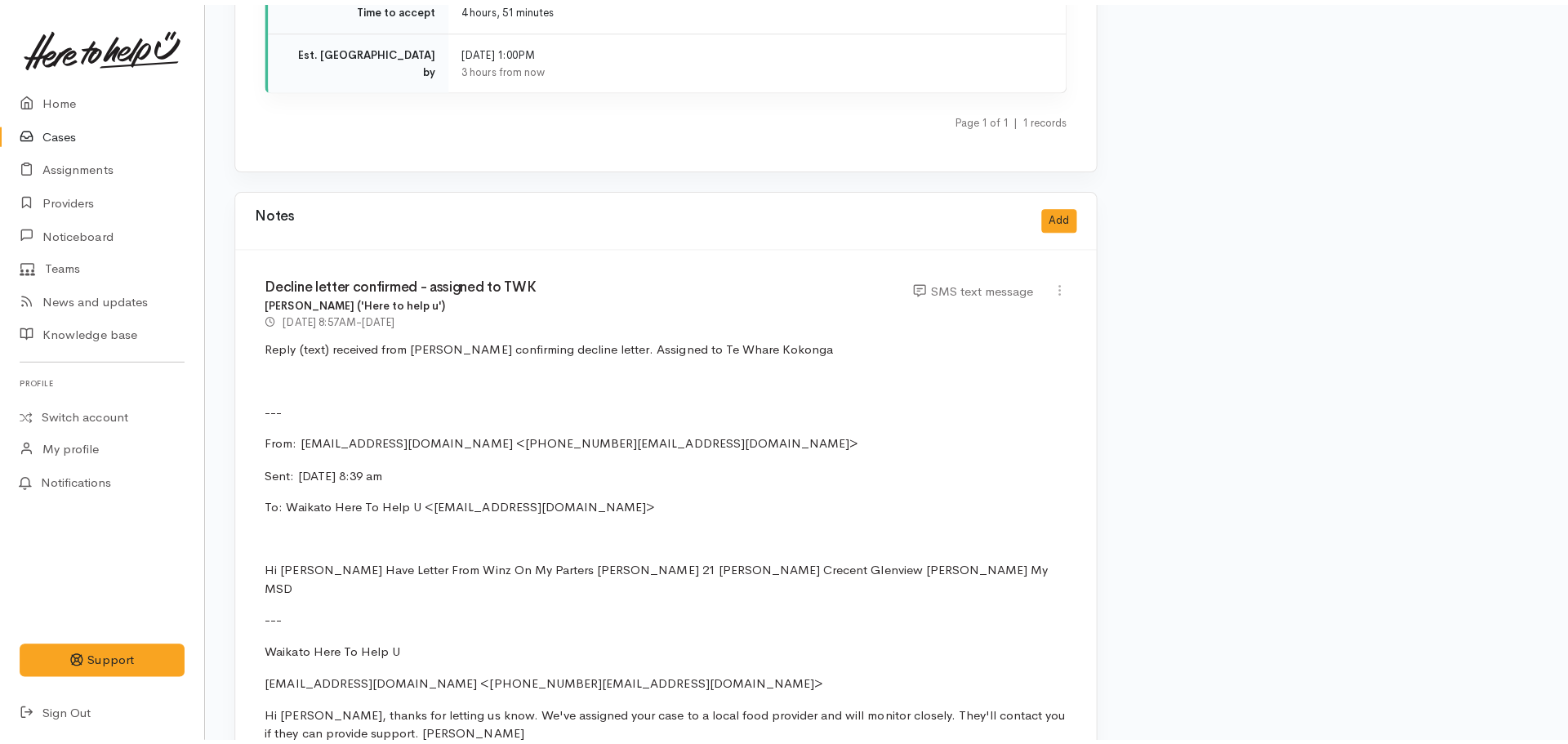
scroll to position [2205, 0]
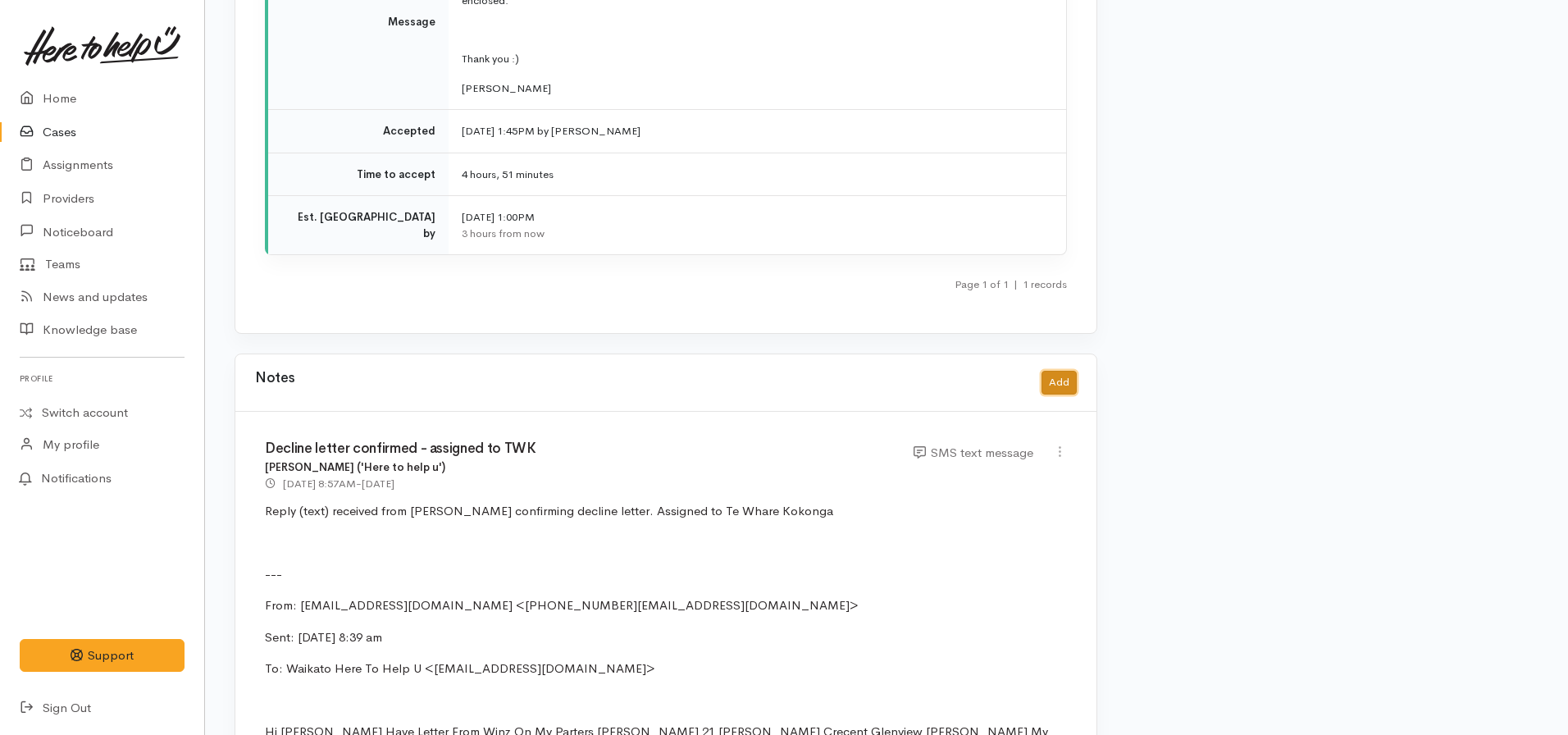
click at [1061, 371] on button "Add" at bounding box center [1059, 383] width 35 height 24
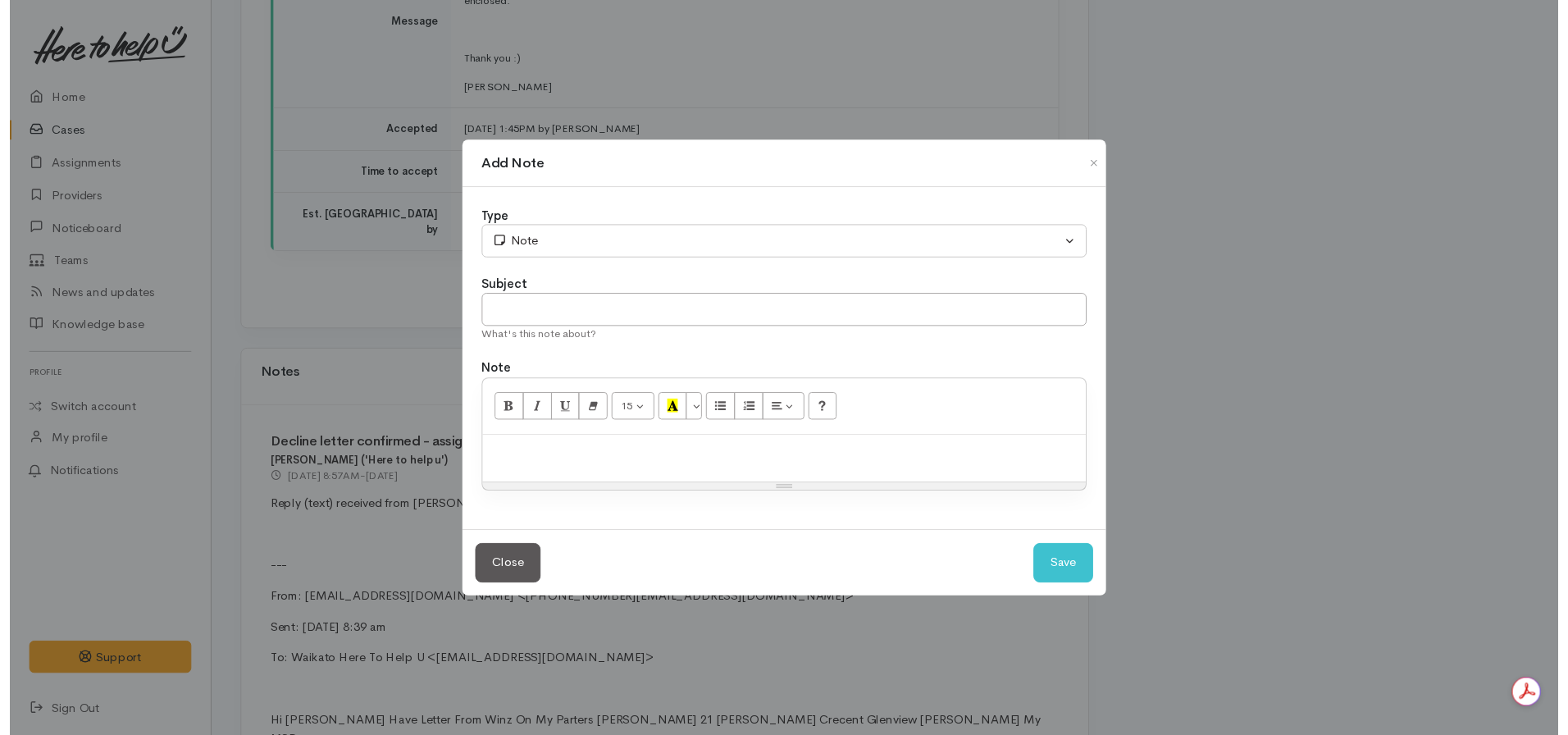
scroll to position [0, 0]
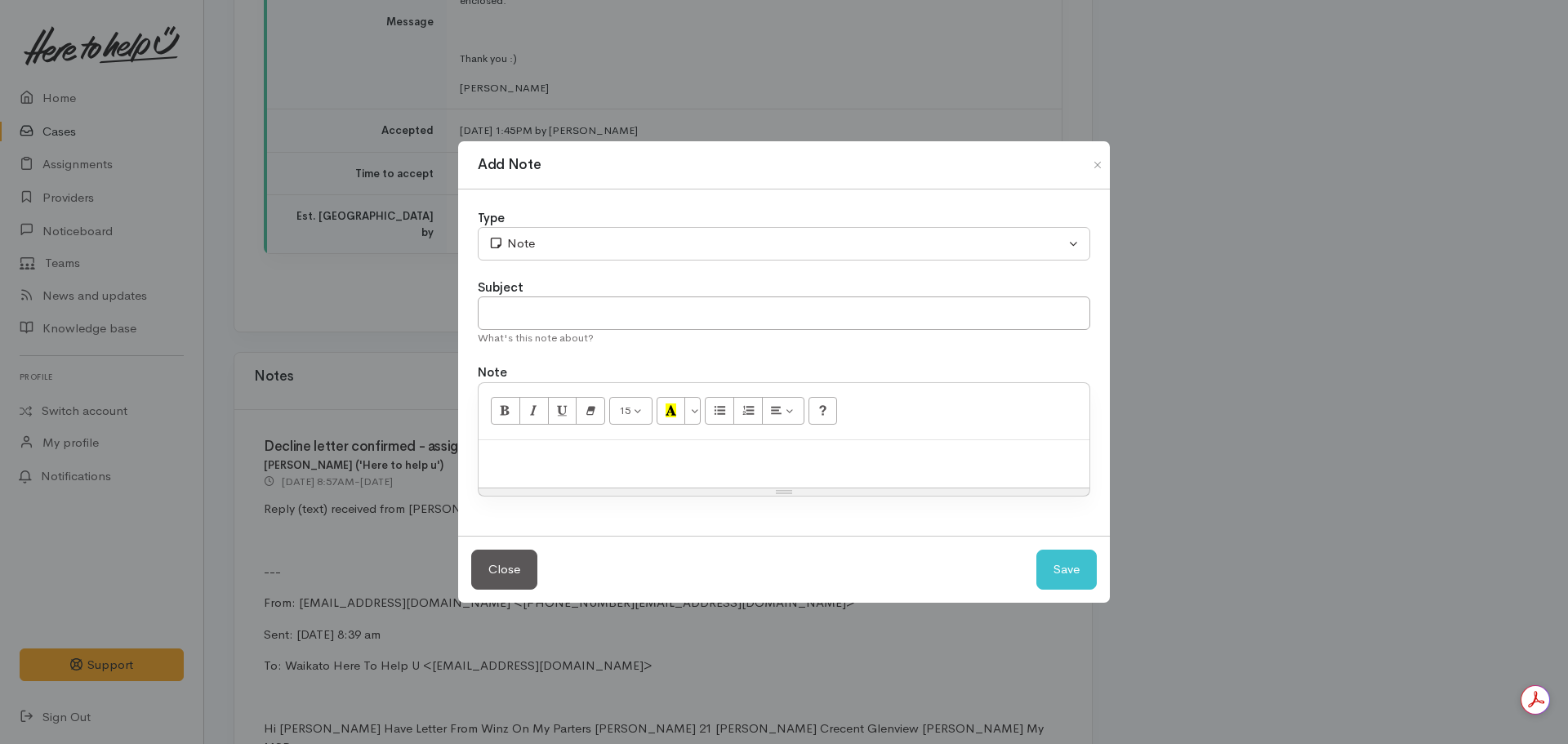
click at [592, 445] on div at bounding box center [783, 464] width 611 height 49
click at [654, 461] on p "VM received from Bailey querting" at bounding box center [783, 457] width 594 height 19
click at [715, 455] on p "VM received from Bailey querying" at bounding box center [783, 457] width 594 height 19
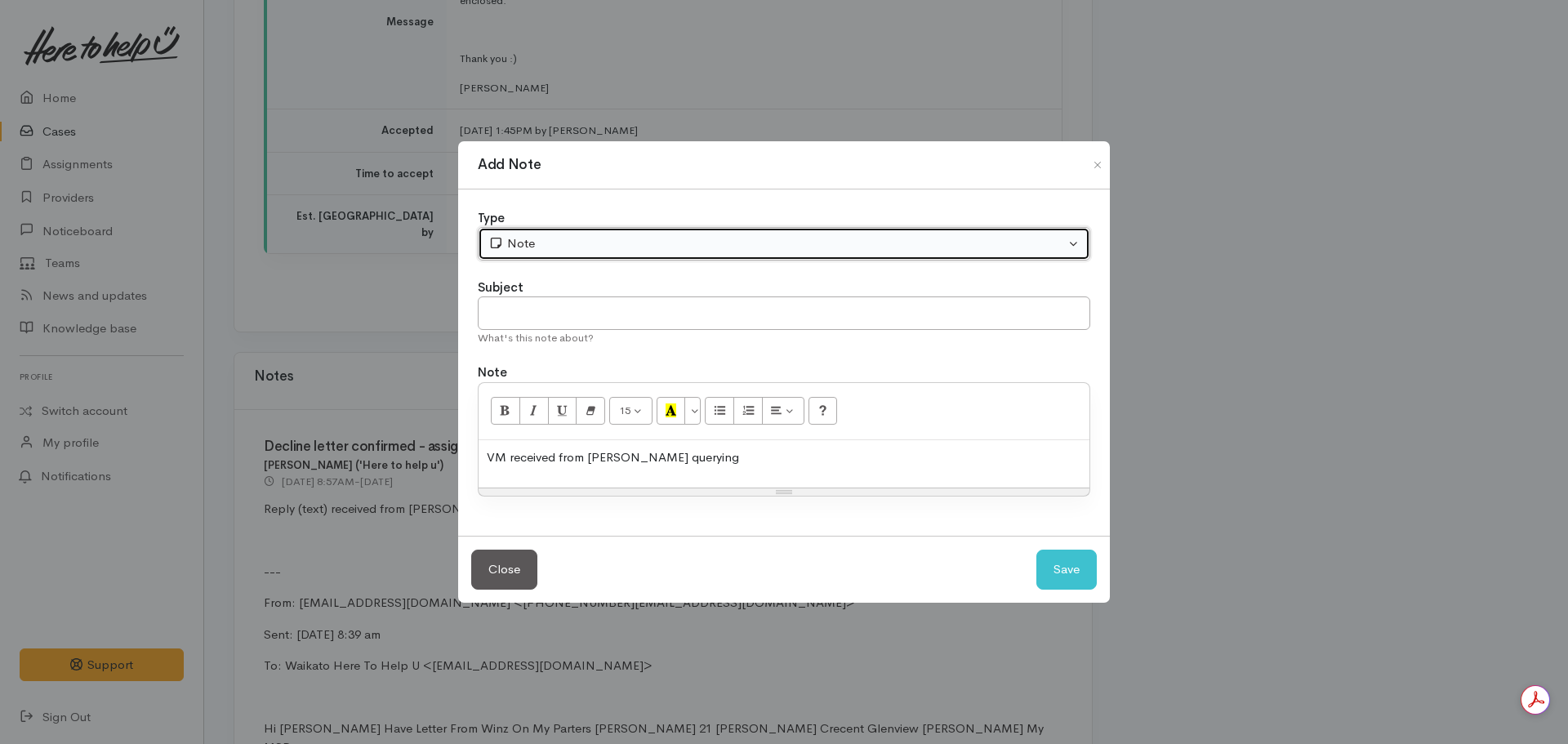
drag, startPoint x: 530, startPoint y: 246, endPoint x: 545, endPoint y: 264, distance: 23.4
click at [530, 246] on div "Note" at bounding box center [776, 244] width 576 height 19
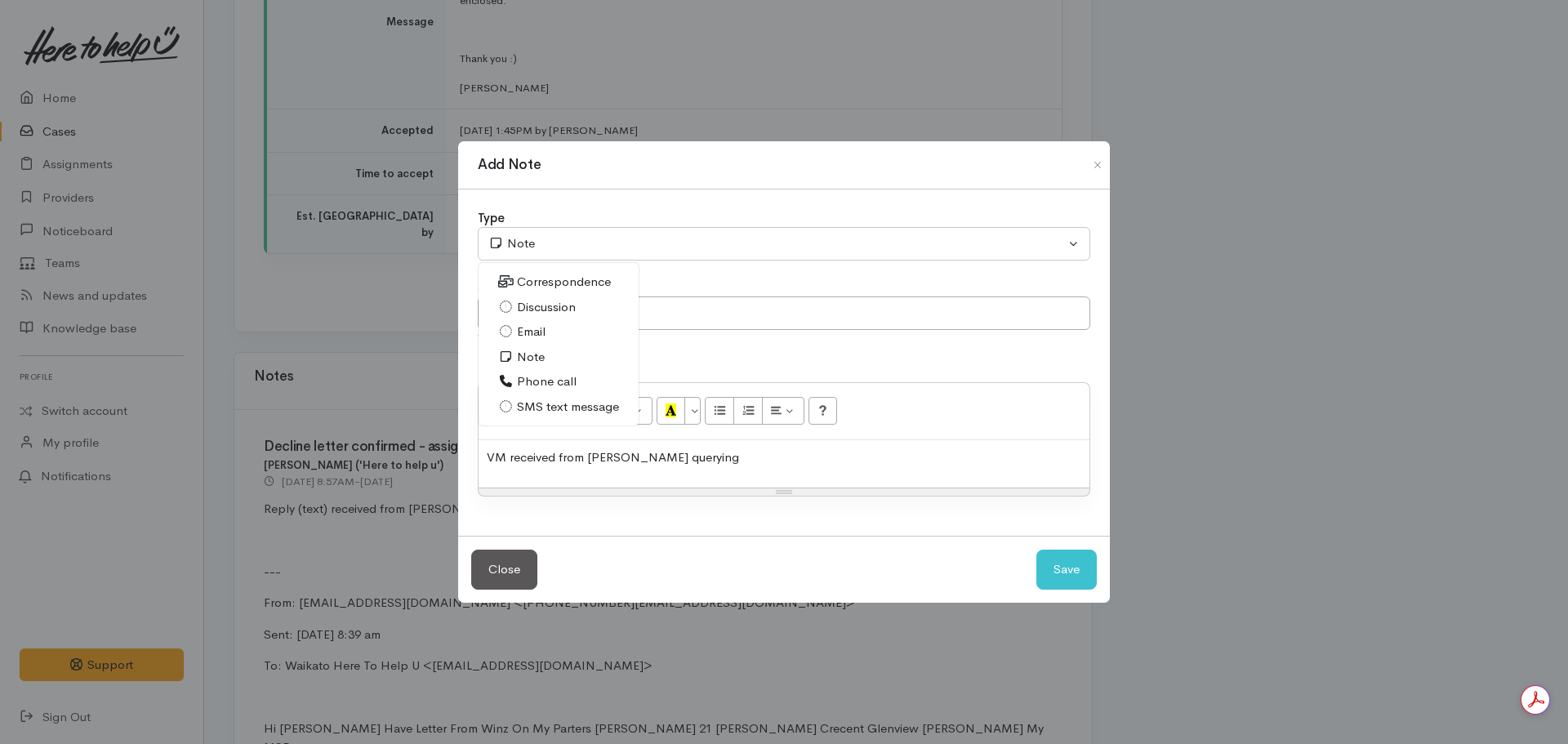
click at [701, 442] on div "VM received from Bailey querying" at bounding box center [783, 464] width 611 height 49
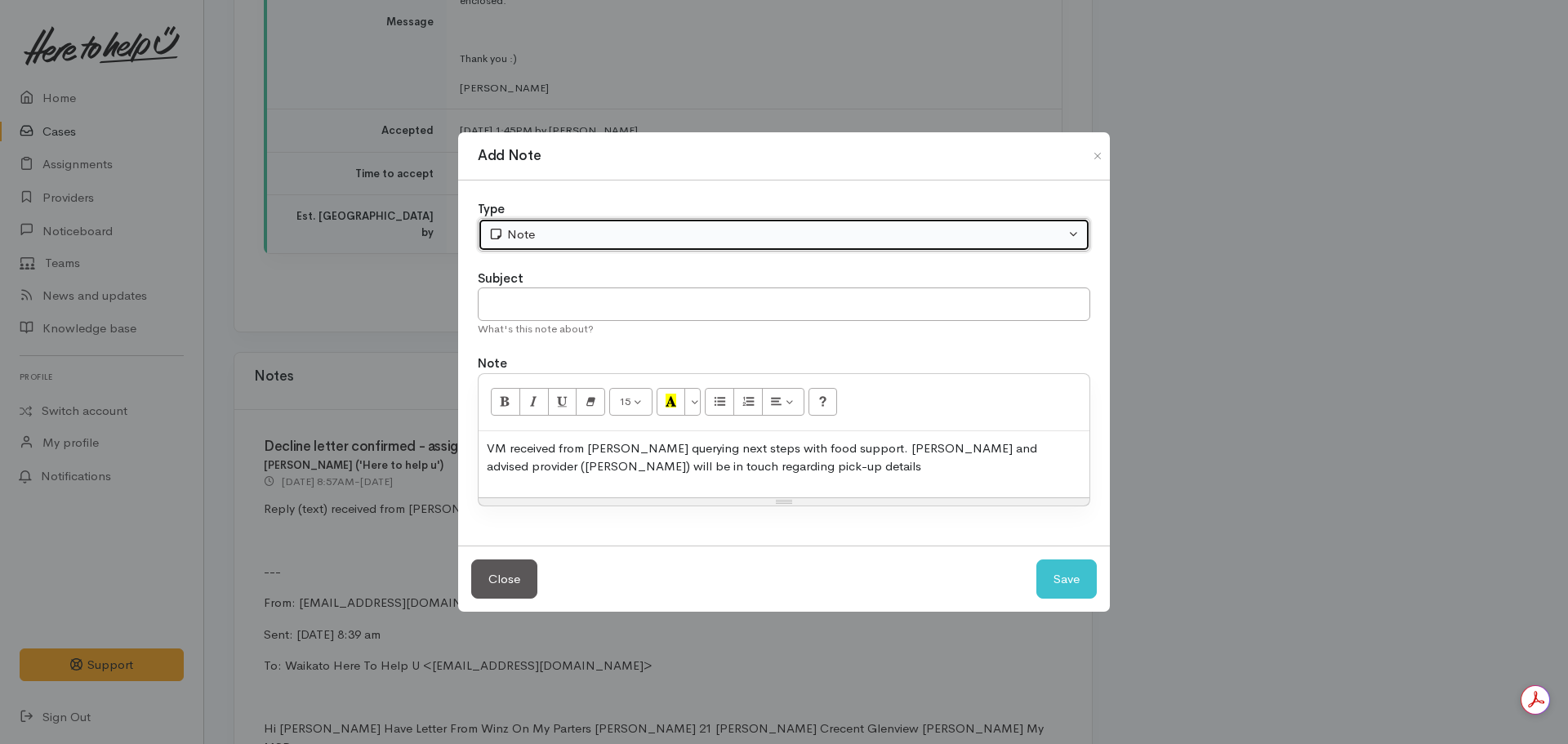
click at [558, 224] on button "Note" at bounding box center [783, 235] width 613 height 34
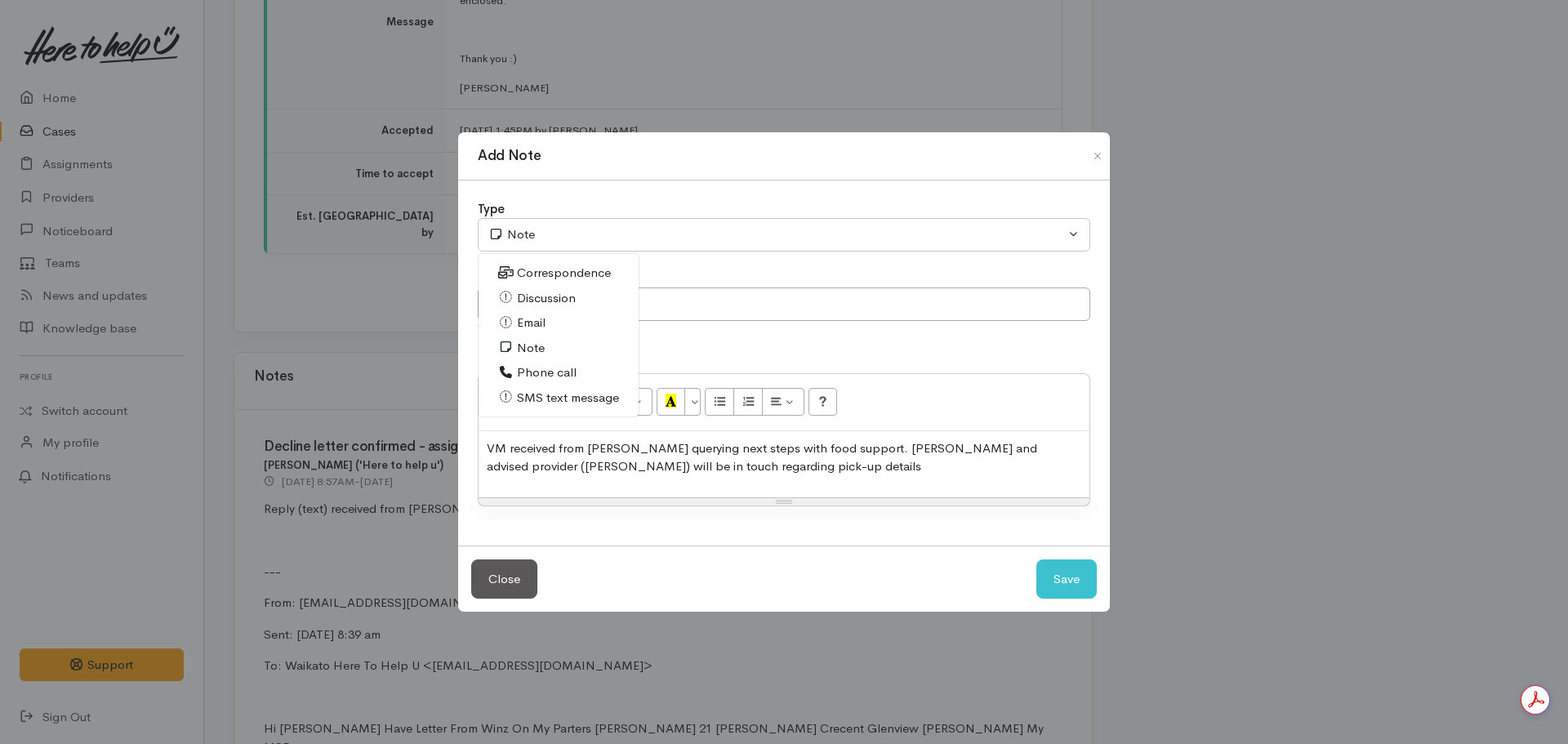
click at [835, 472] on p "VM received from Bailey querying next steps with food support. Phoned Bailey an…" at bounding box center [783, 458] width 594 height 37
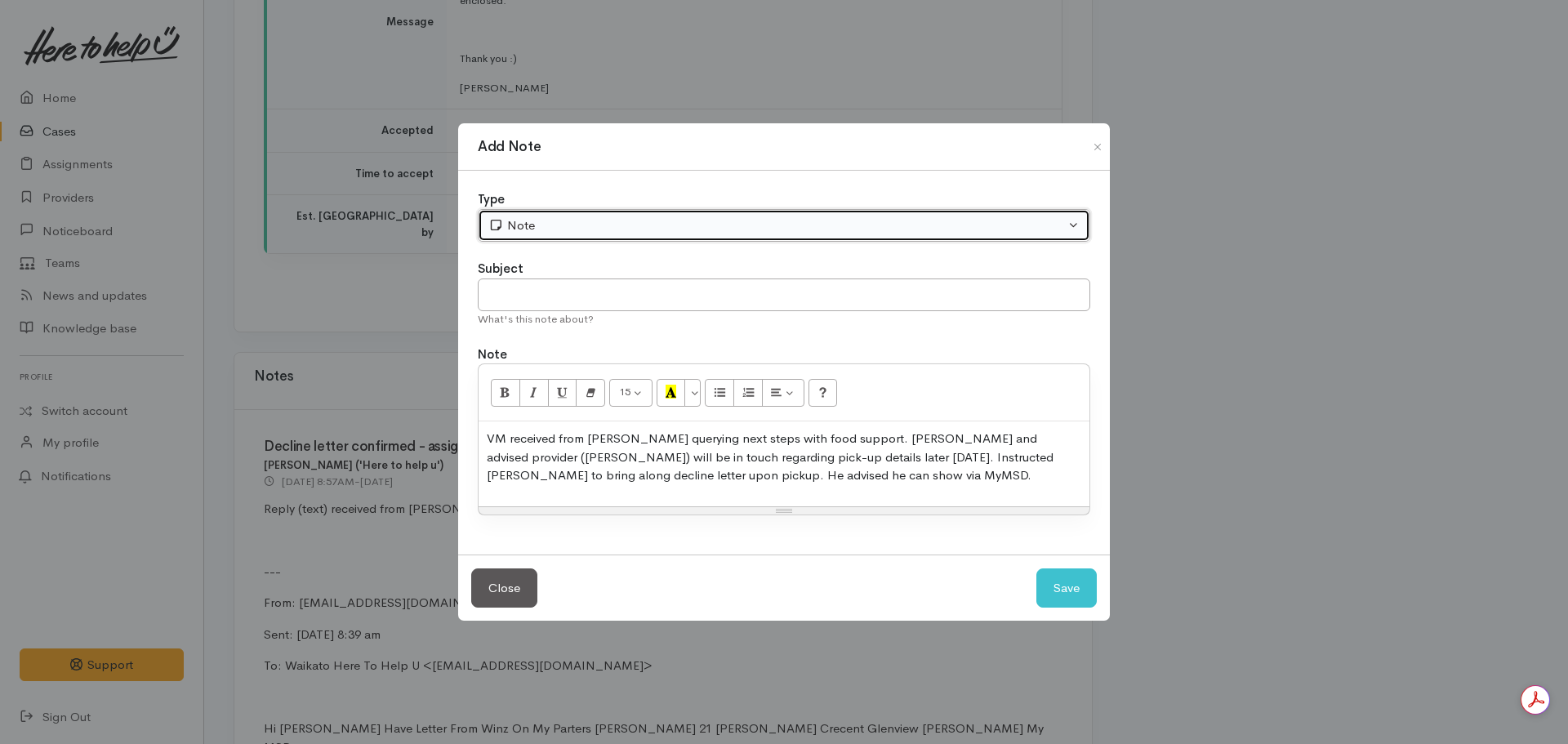
click at [547, 210] on button "Note" at bounding box center [783, 225] width 613 height 34
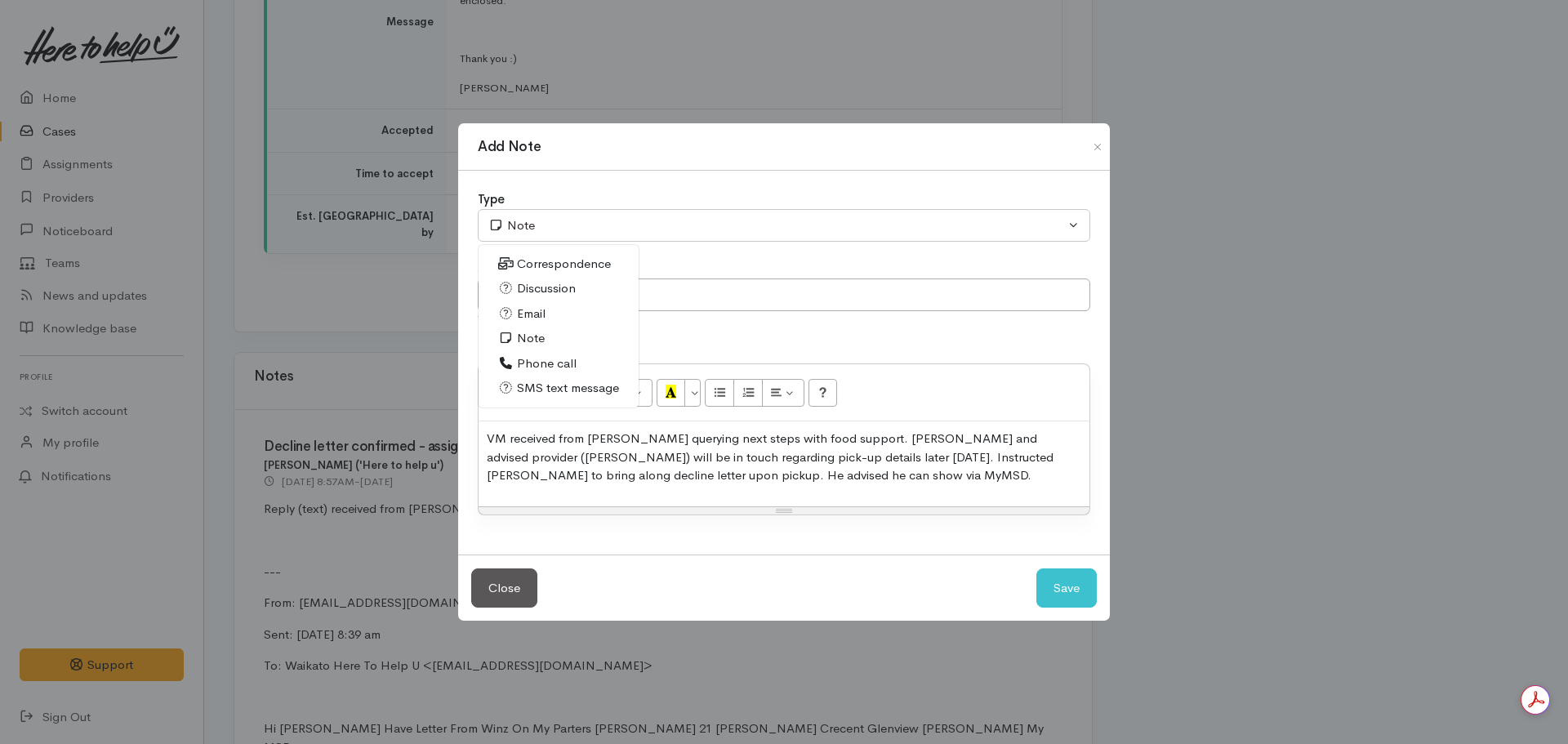
click at [529, 362] on span "Phone call" at bounding box center [546, 364] width 60 height 19
click at [551, 307] on div "Subject What's this note about?" at bounding box center [783, 293] width 613 height 68
click at [550, 304] on input "text" at bounding box center [783, 295] width 613 height 34
click at [1067, 582] on button "Save" at bounding box center [1066, 588] width 60 height 40
select select "1"
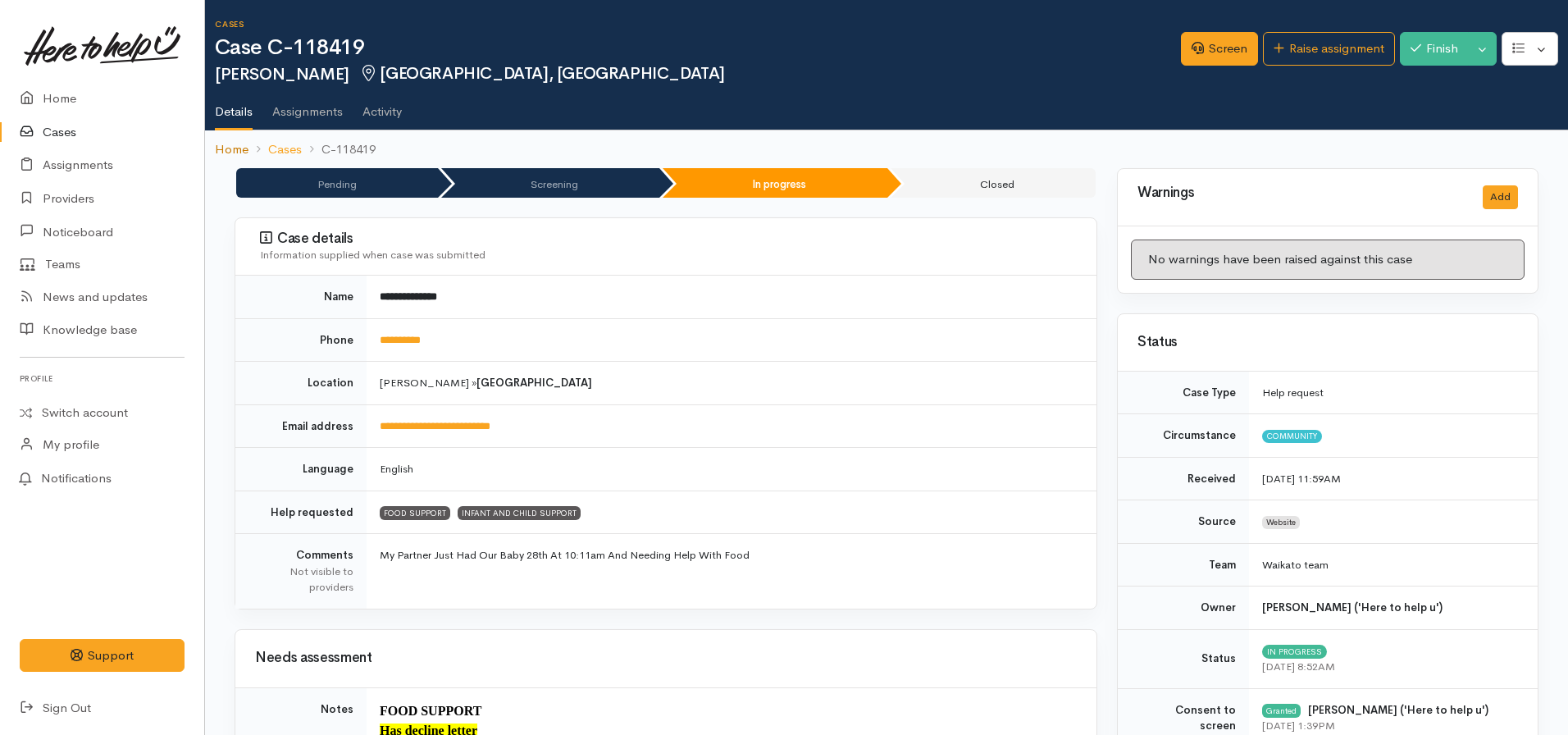
click at [223, 155] on link "Home" at bounding box center [232, 149] width 34 height 19
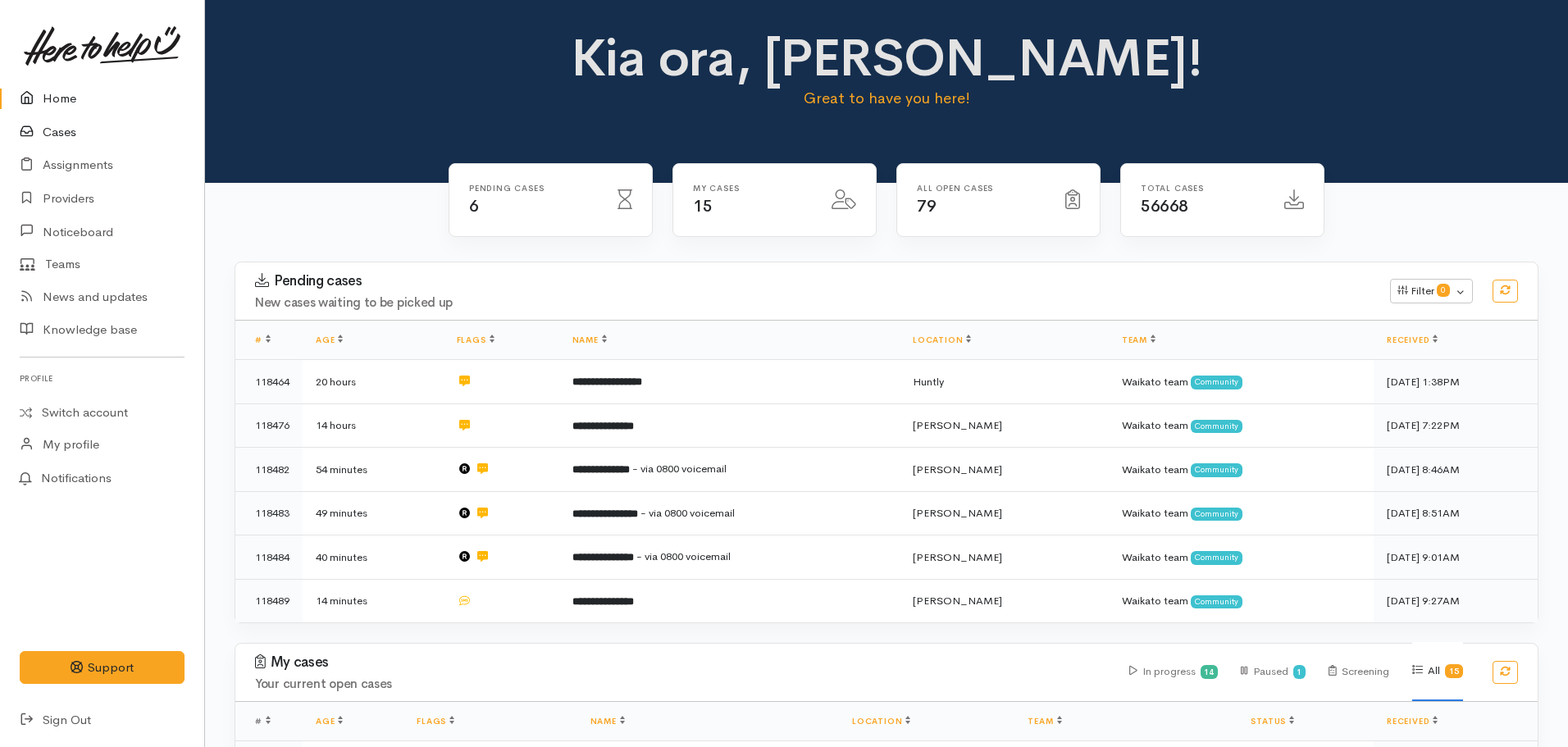
click at [79, 140] on link "Cases" at bounding box center [102, 132] width 204 height 34
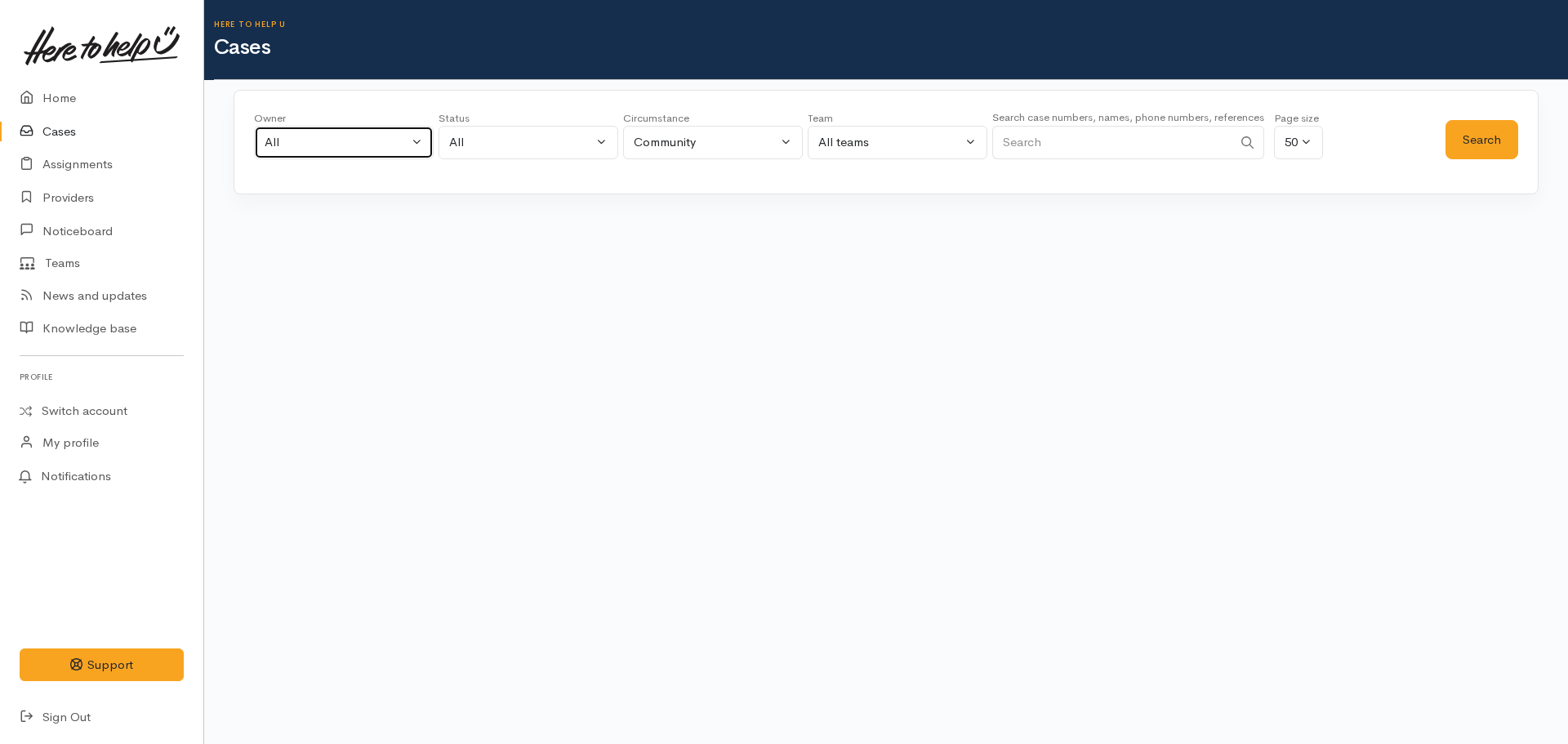
click at [282, 140] on div "All" at bounding box center [336, 142] width 144 height 19
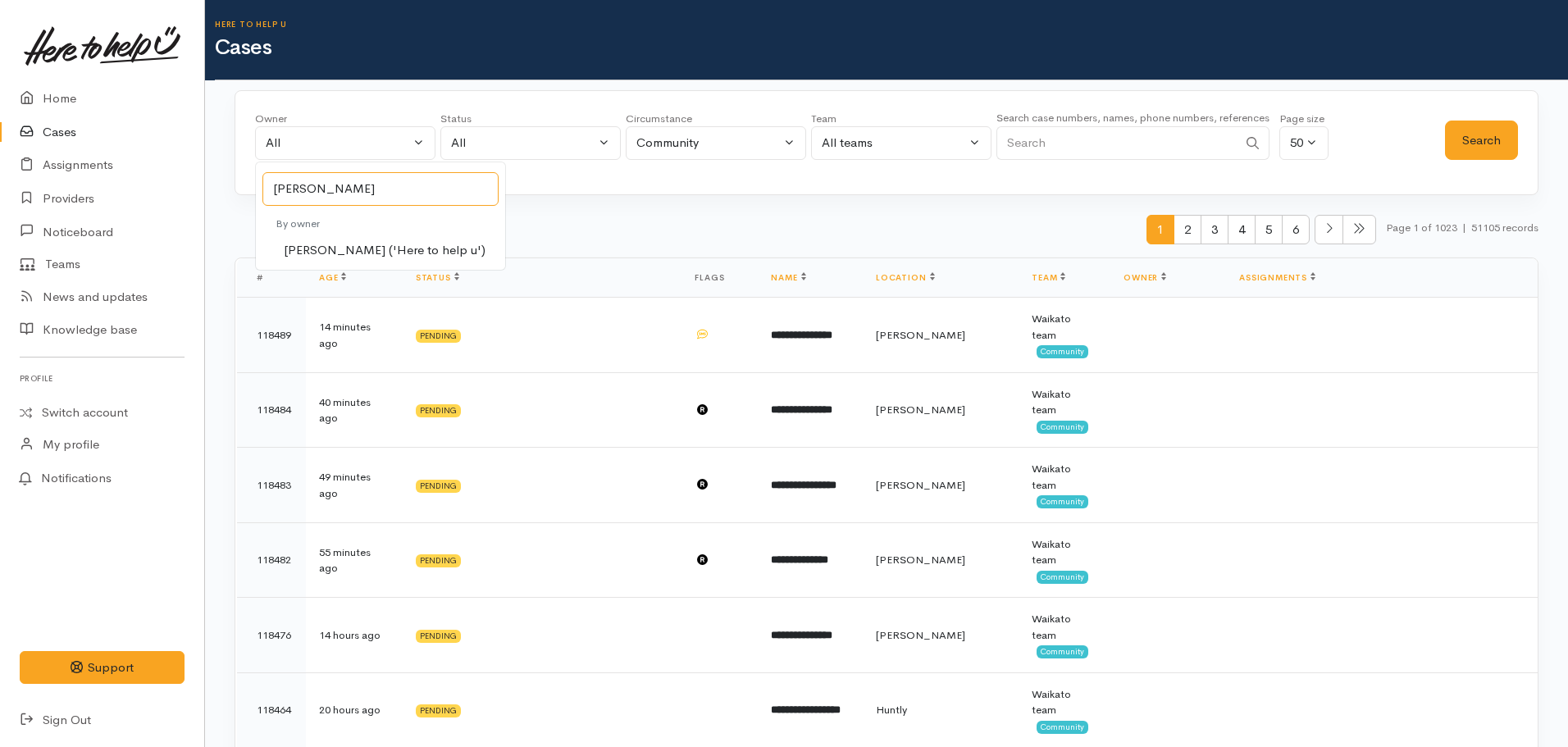
type input "shirley"
drag, startPoint x: 353, startPoint y: 237, endPoint x: 362, endPoint y: 238, distance: 9.1
click at [356, 237] on li "By owner" at bounding box center [380, 224] width 249 height 29
click at [325, 251] on span "Shirley Mackie ('Here to help u')" at bounding box center [384, 250] width 202 height 19
select select "1463"
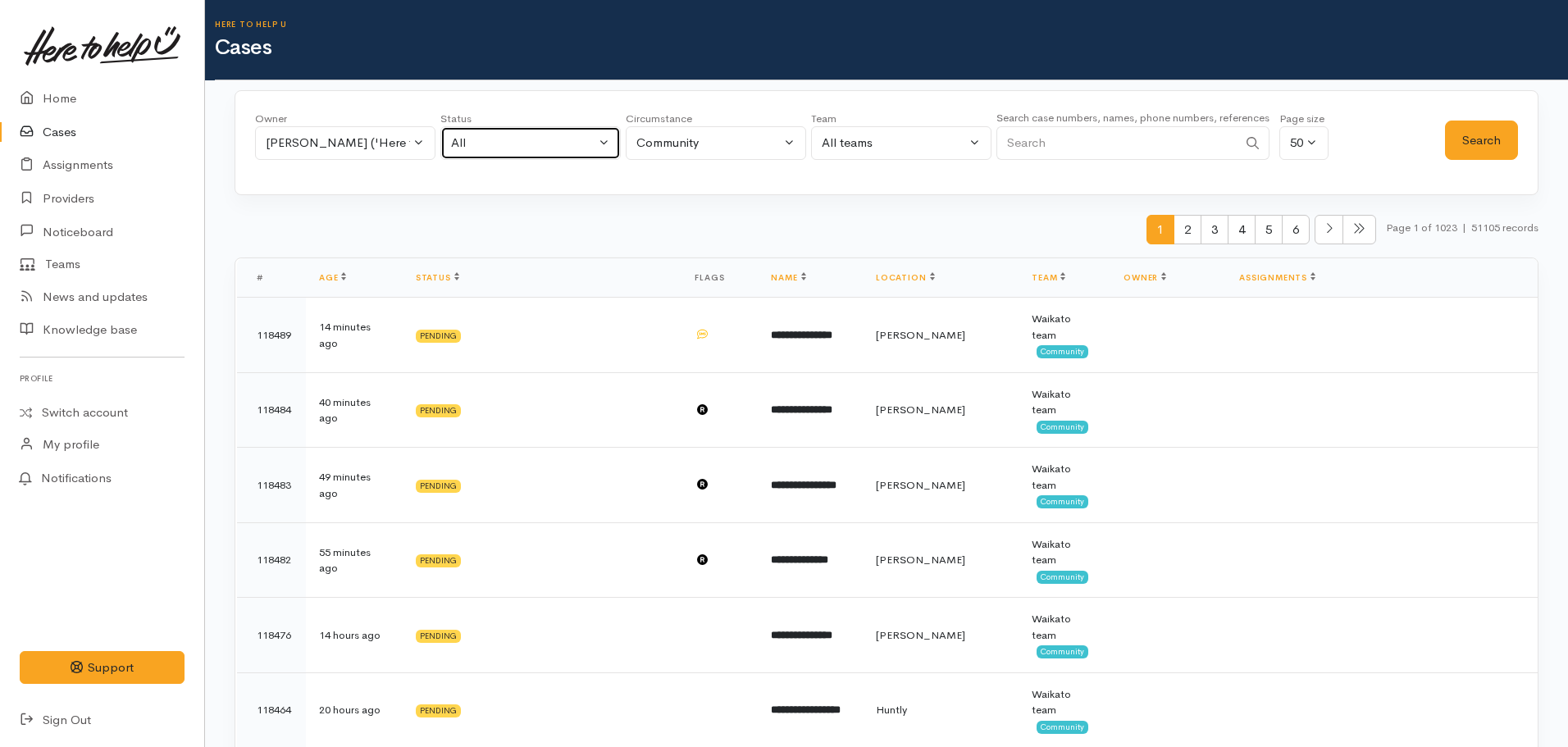
click at [518, 148] on div "All" at bounding box center [523, 143] width 144 height 19
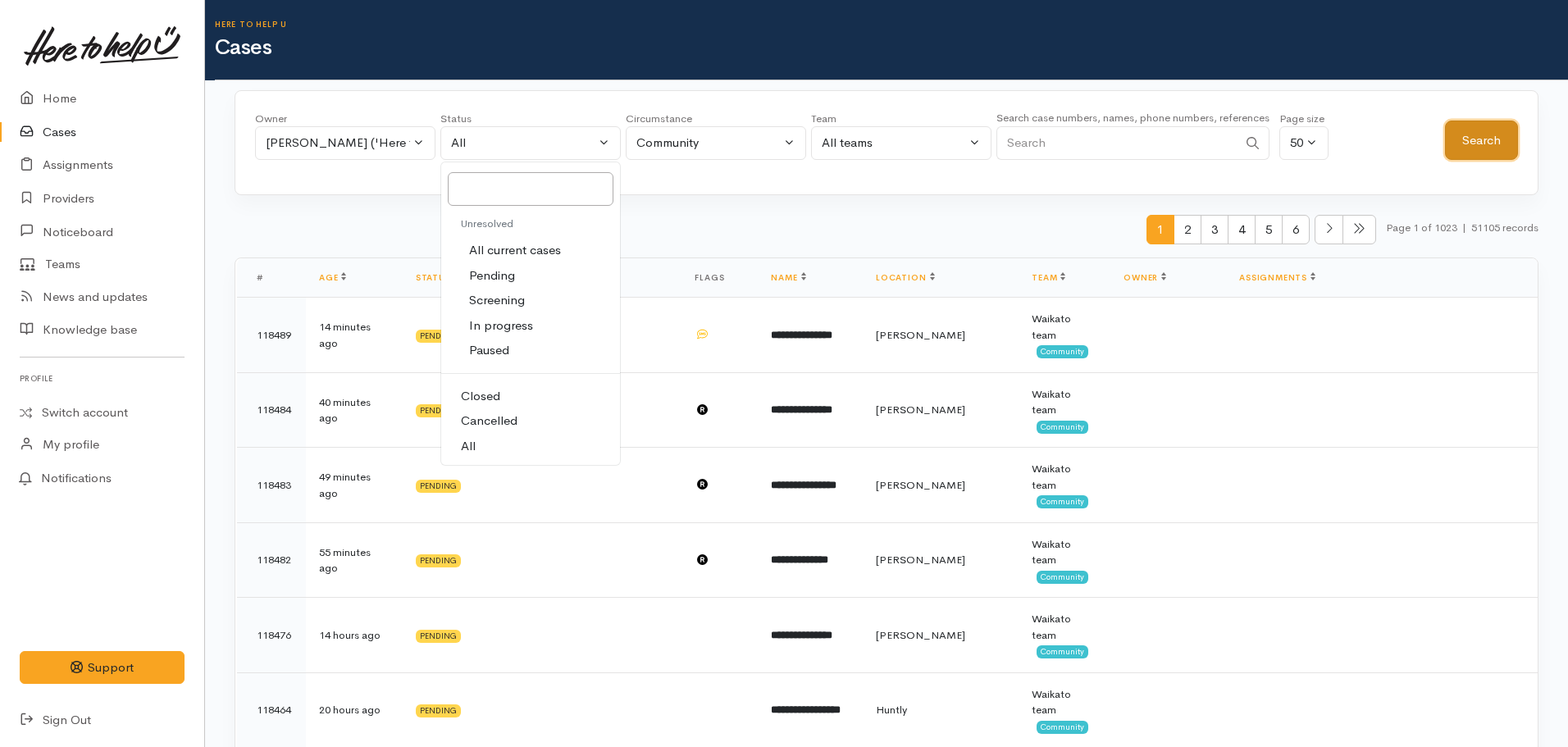
click at [1462, 138] on button "Search" at bounding box center [1482, 141] width 73 height 40
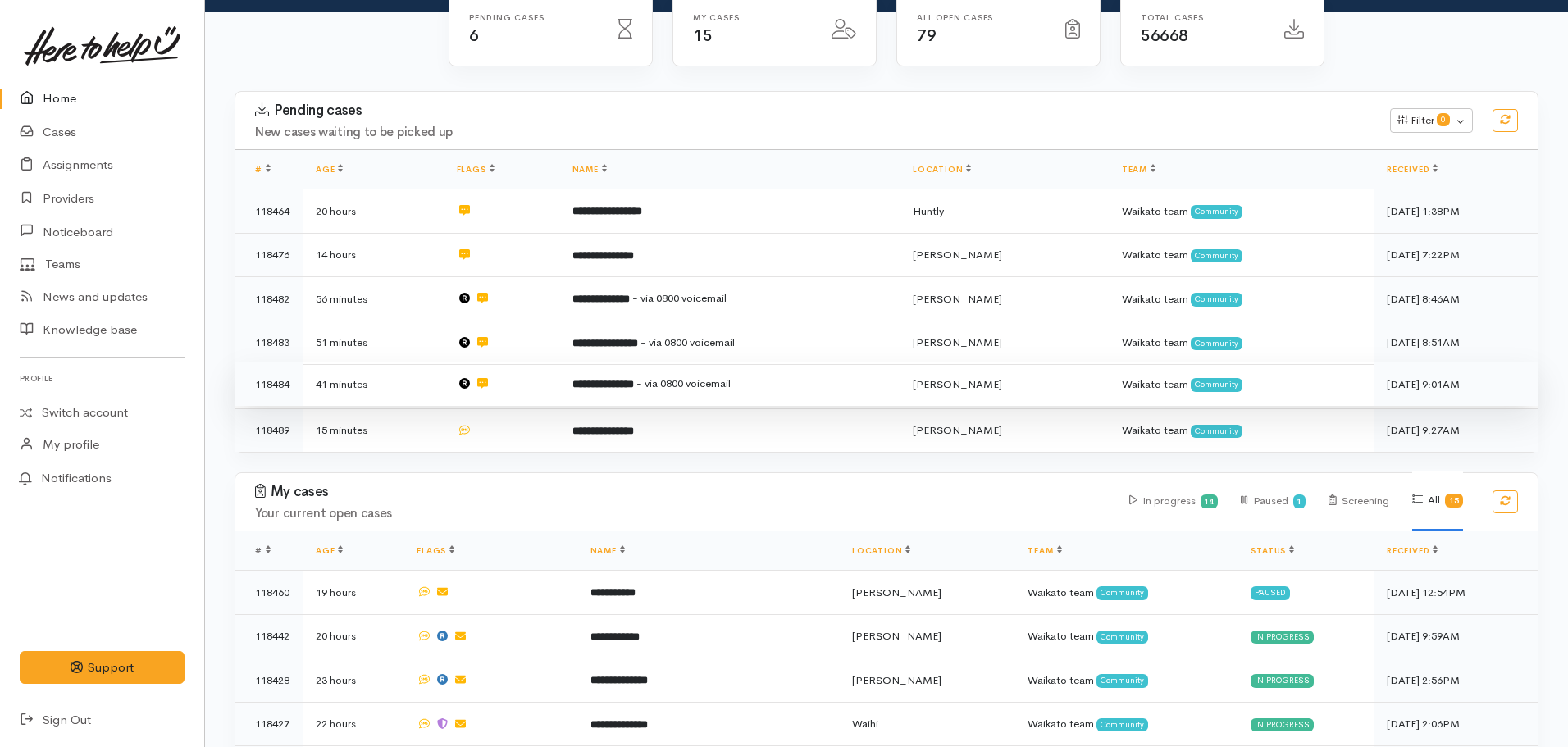
scroll to position [205, 0]
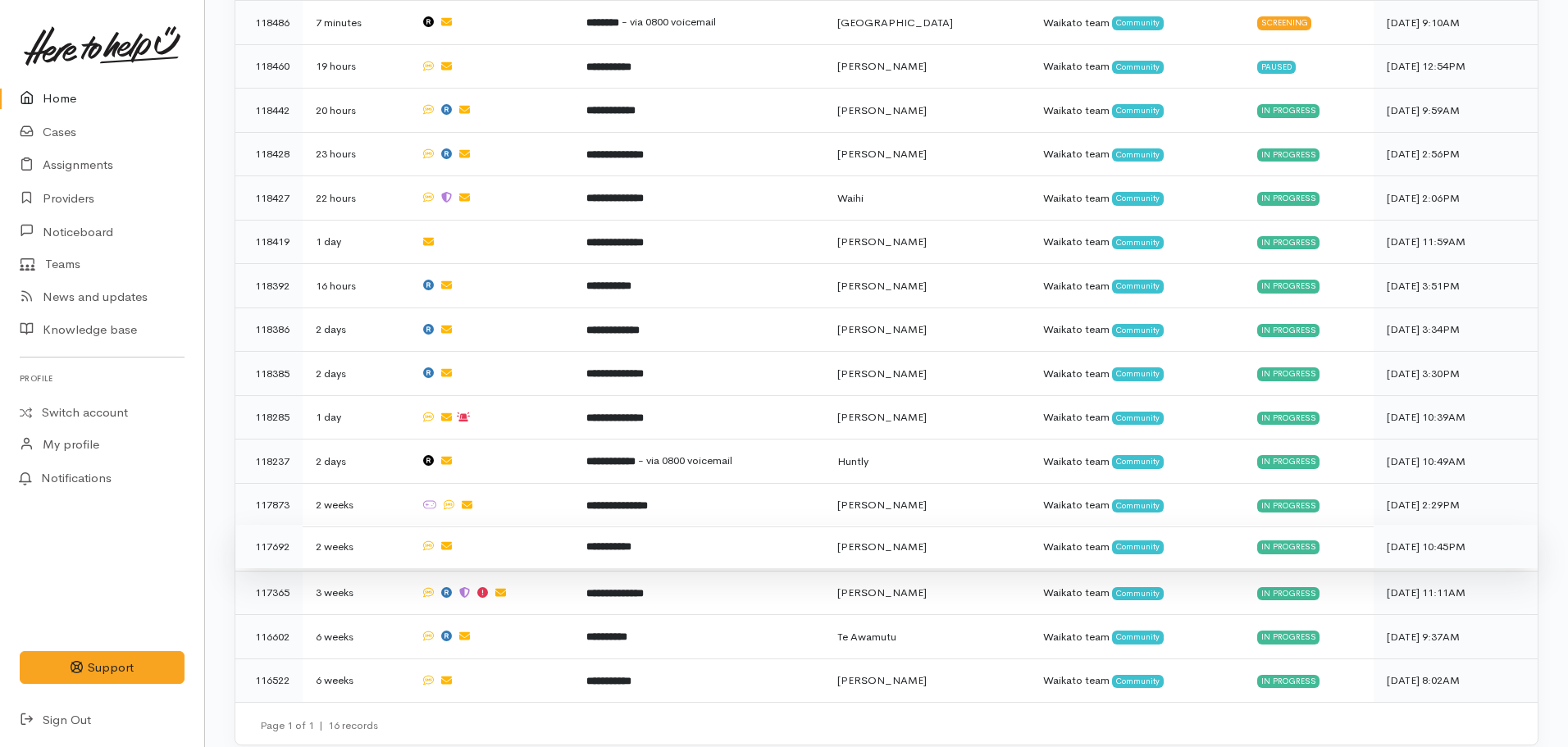
scroll to position [412, 0]
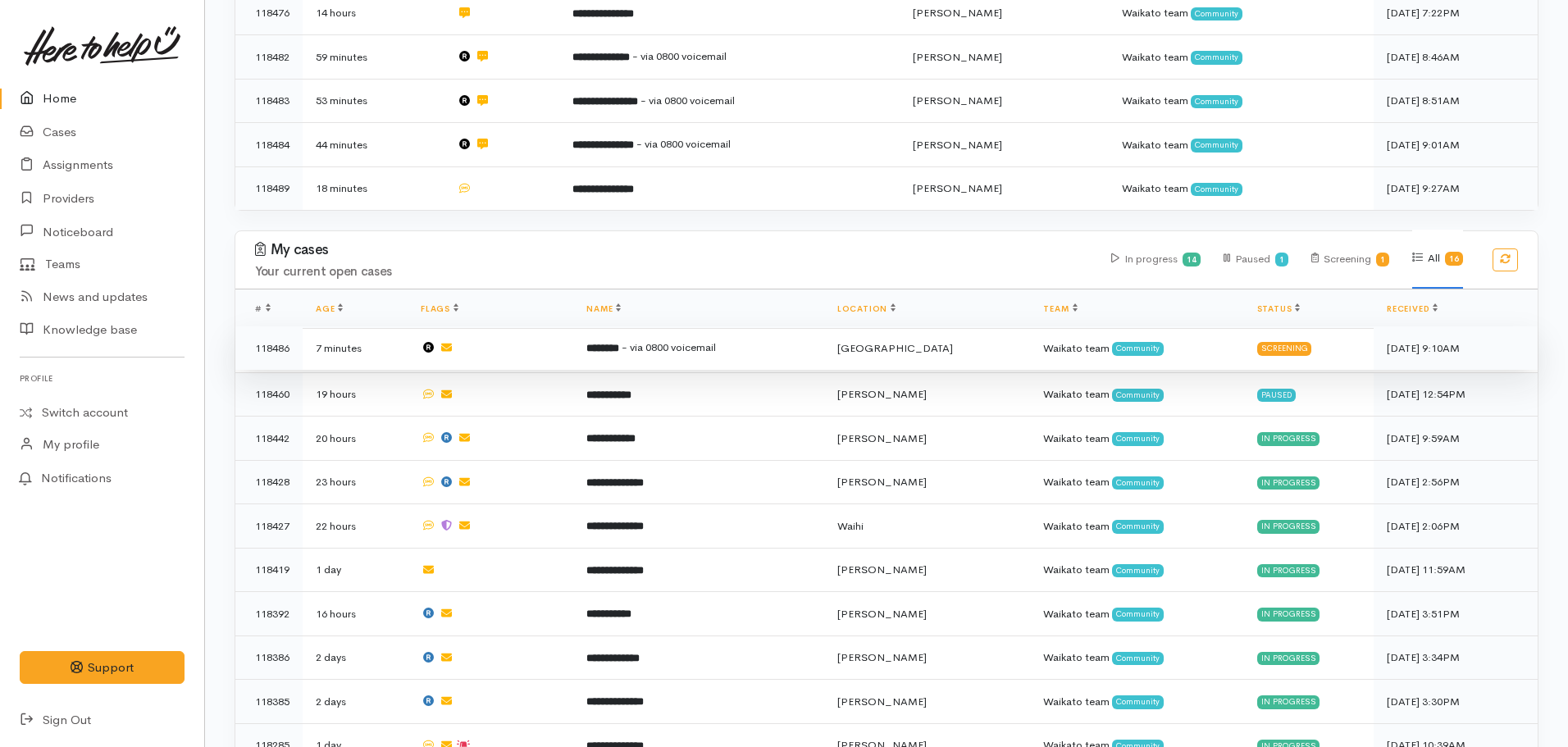
click at [665, 329] on td "******** - via 0800 voicemail" at bounding box center [698, 349] width 250 height 44
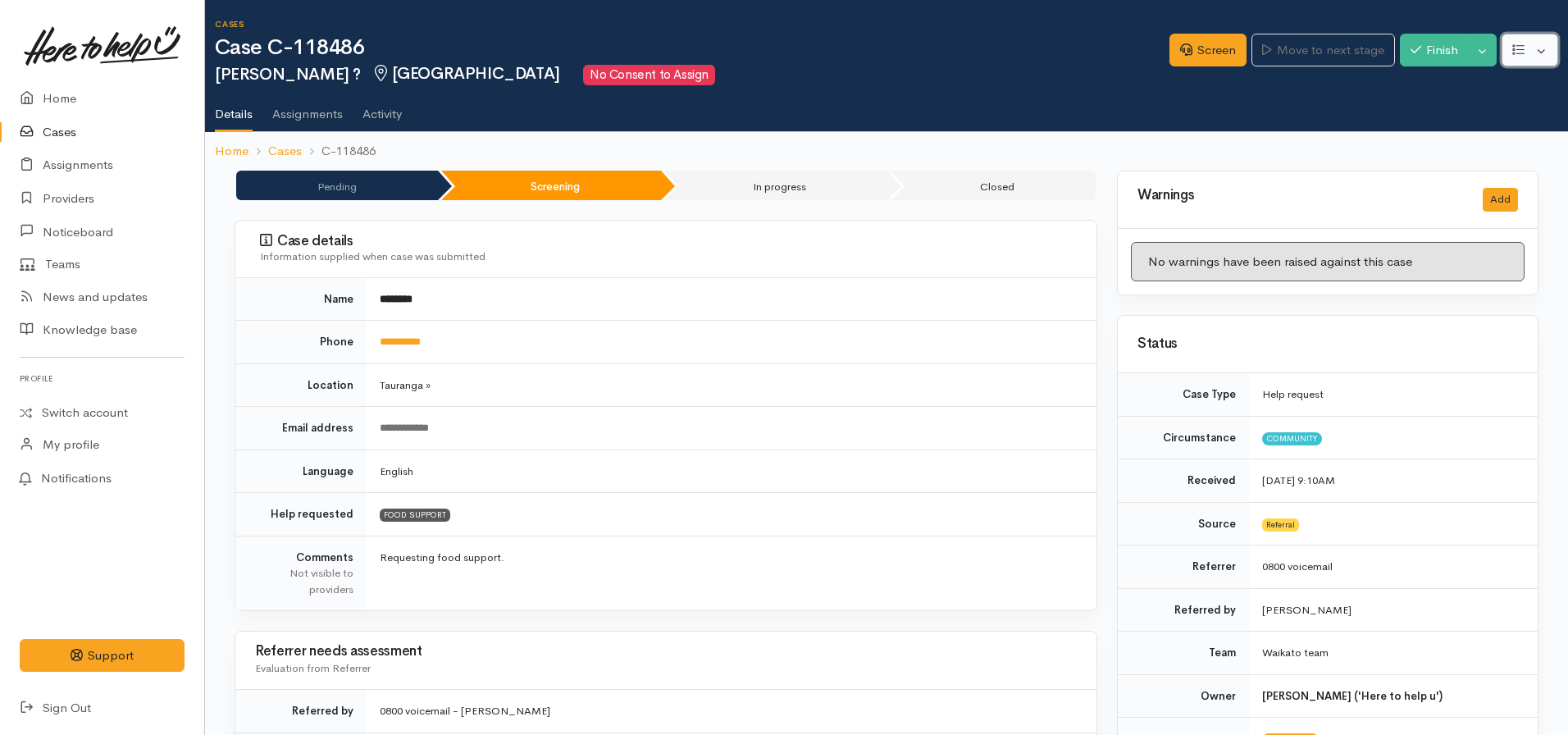
click at [1533, 44] on button "button" at bounding box center [1530, 51] width 57 height 34
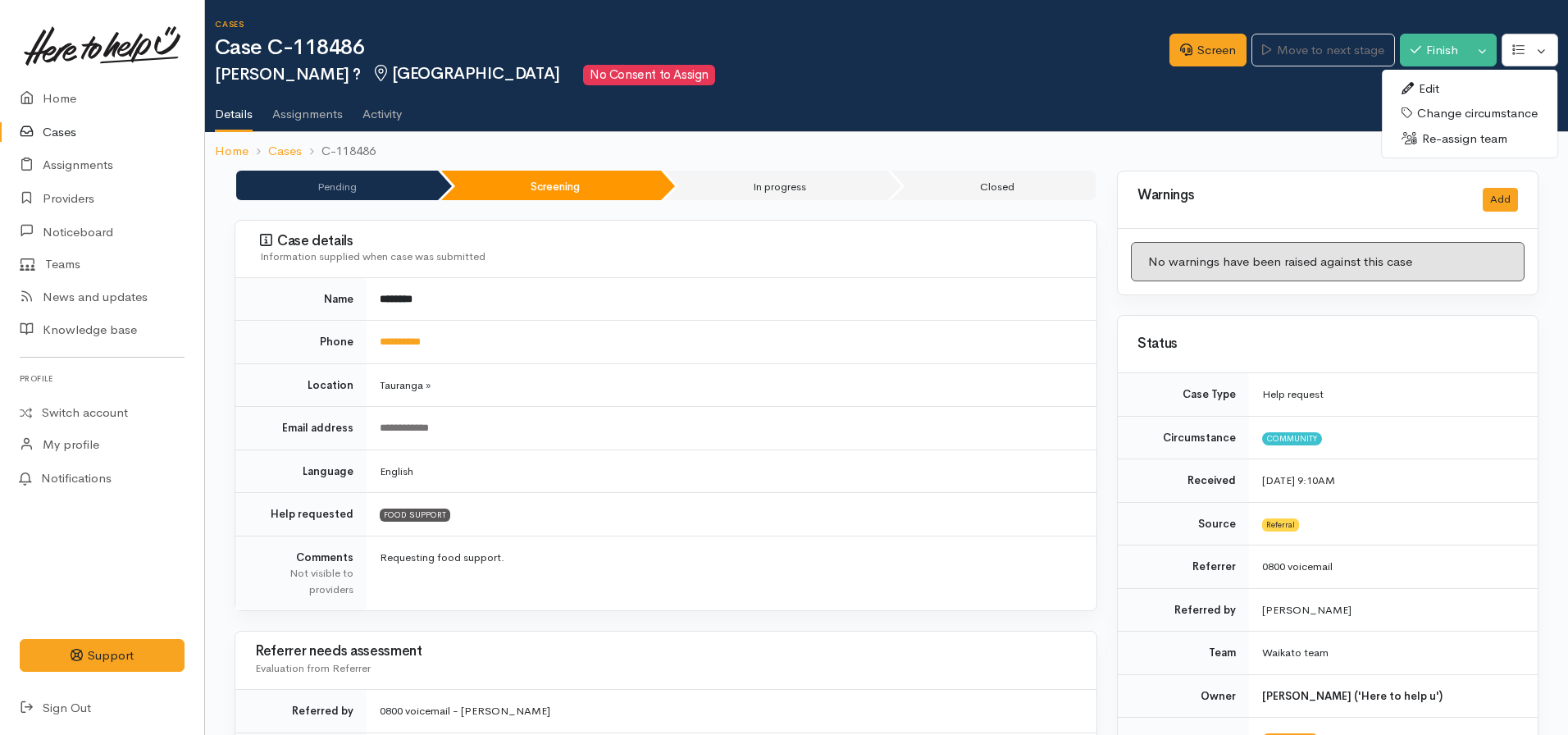
click at [1435, 132] on link "Re-assign team" at bounding box center [1470, 139] width 176 height 26
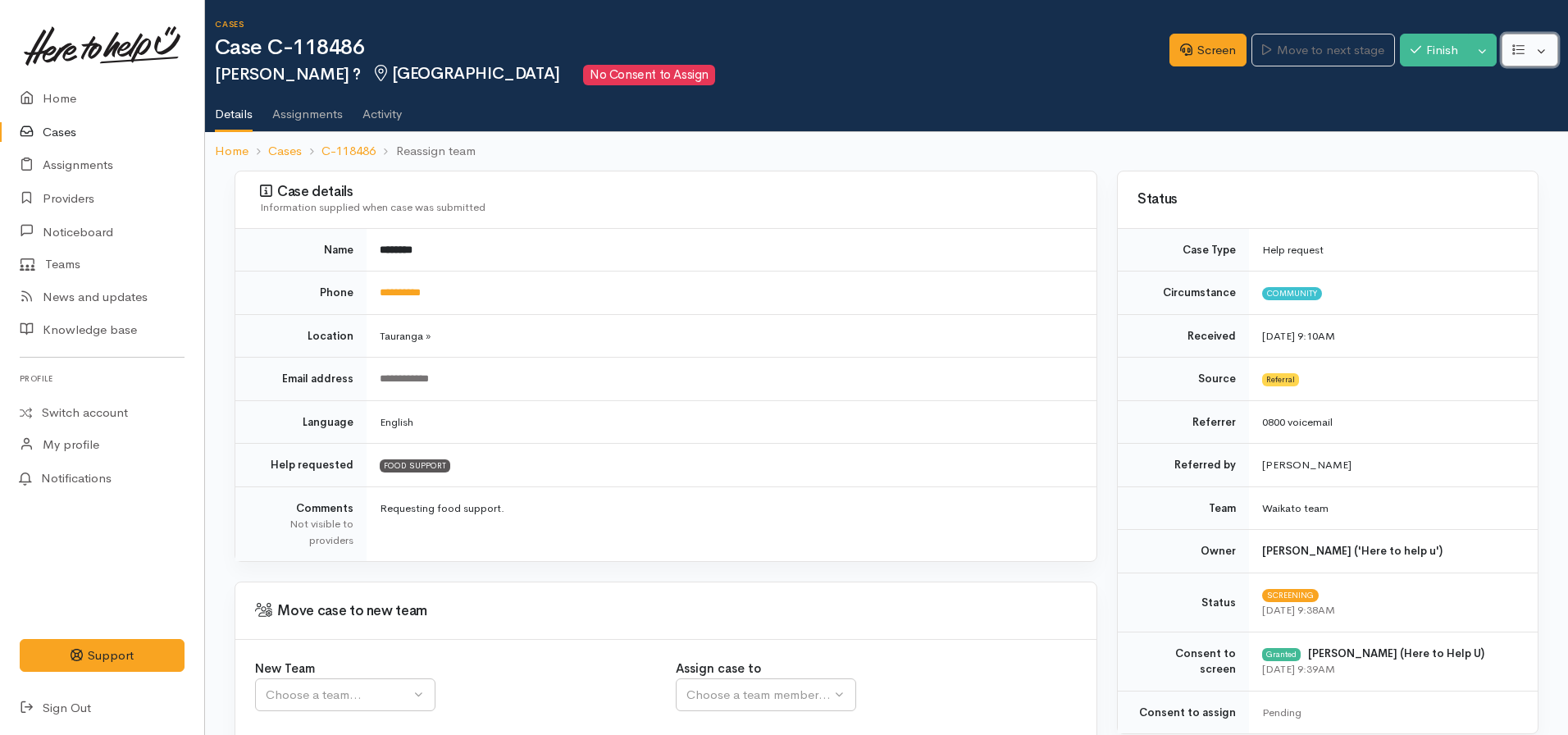
click at [1513, 52] on icon "button" at bounding box center [1518, 49] width 12 height 12
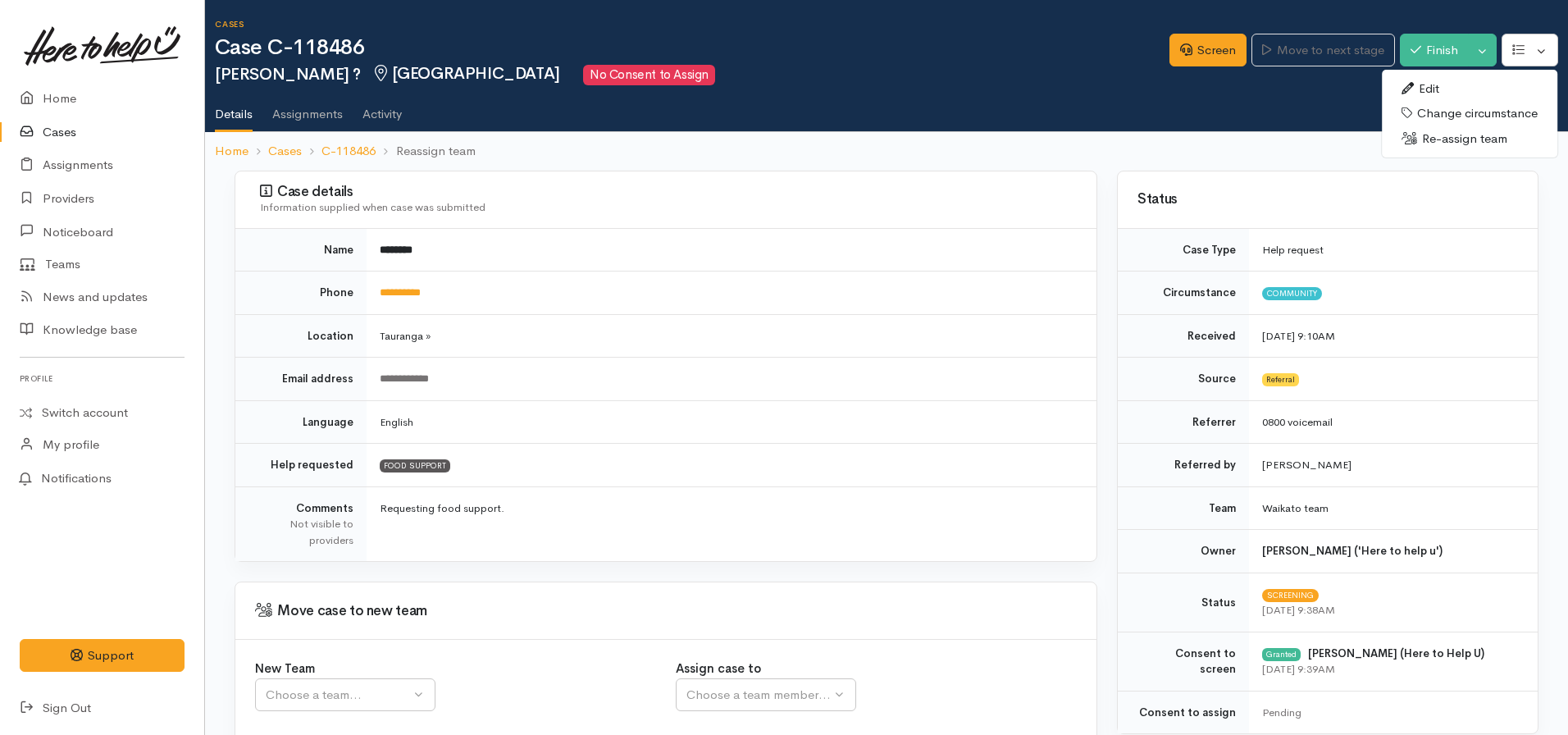
click at [1419, 83] on link "Edit" at bounding box center [1470, 89] width 176 height 26
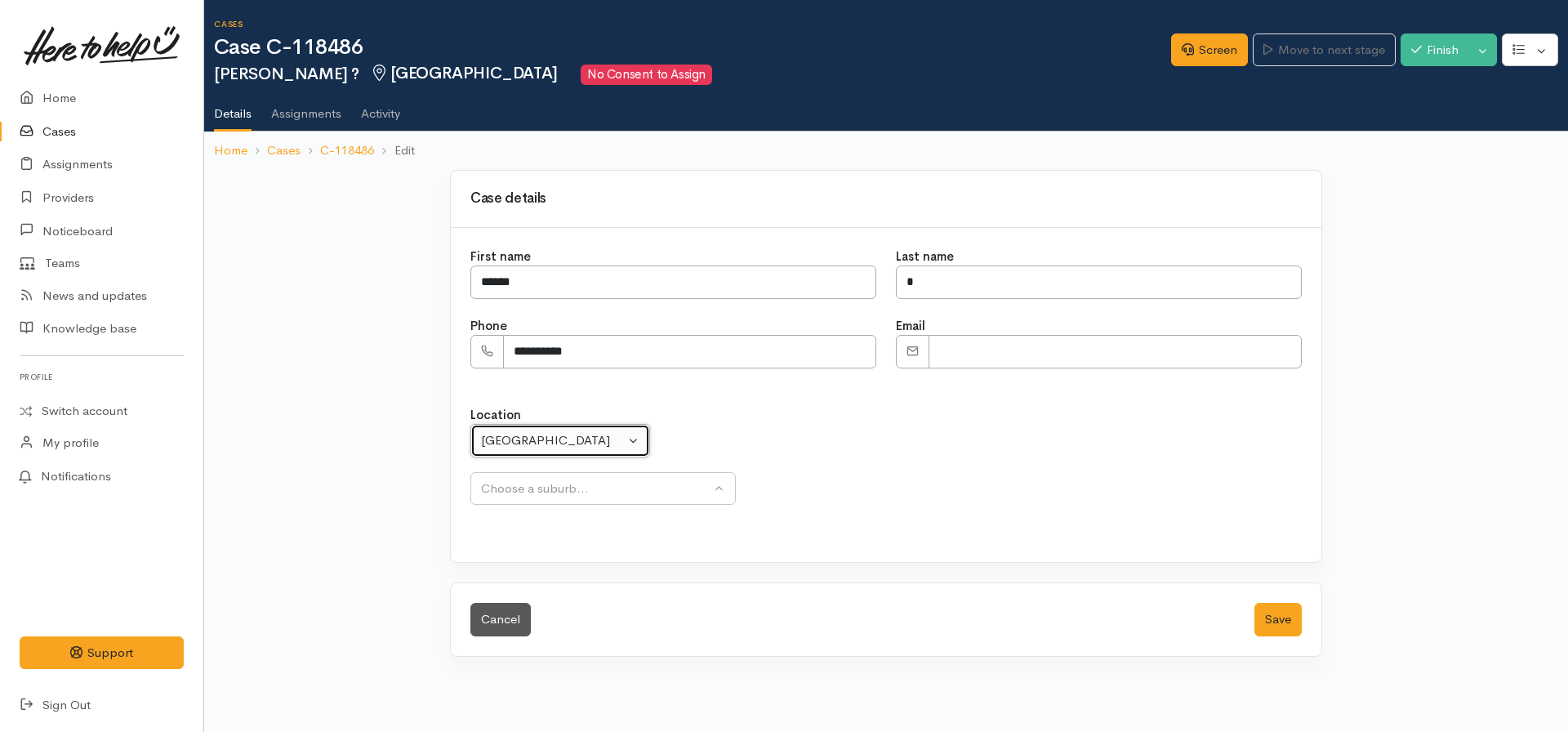
click at [538, 433] on div "[GEOGRAPHIC_DATA]" at bounding box center [552, 441] width 144 height 19
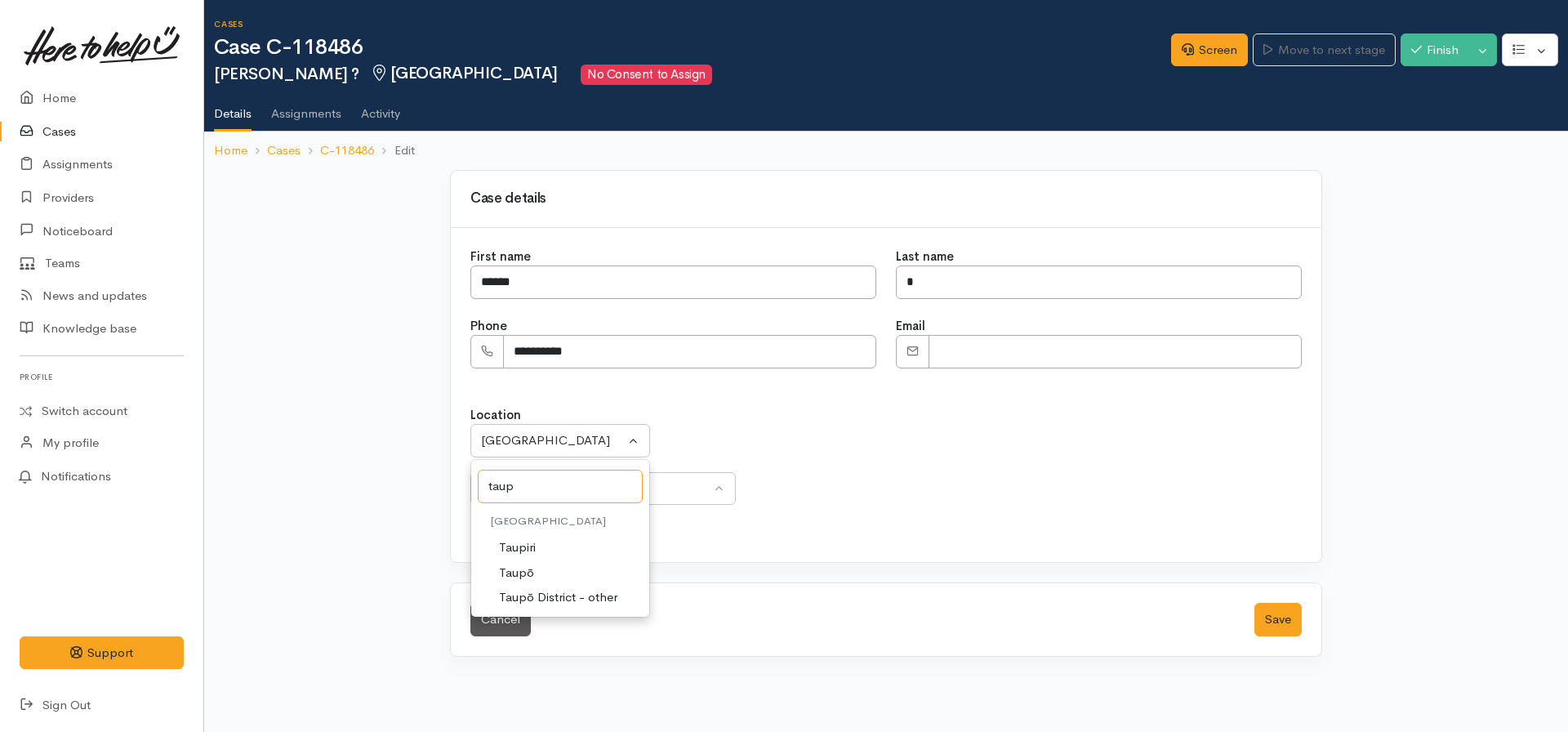
type input "taup"
click at [507, 573] on span "Taupō" at bounding box center [517, 573] width 35 height 19
select select "183"
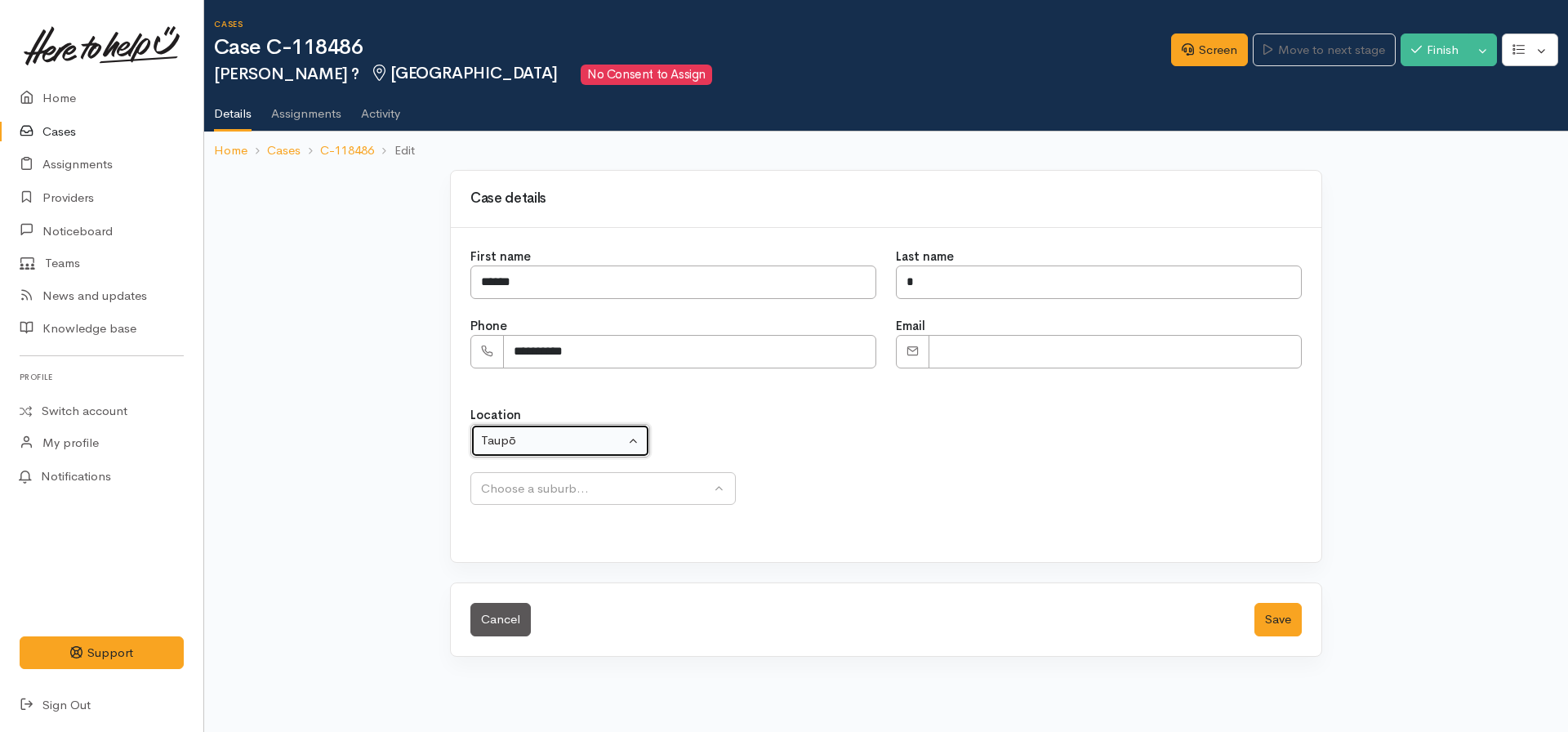
select select
click at [1285, 615] on button "Save" at bounding box center [1278, 619] width 48 height 34
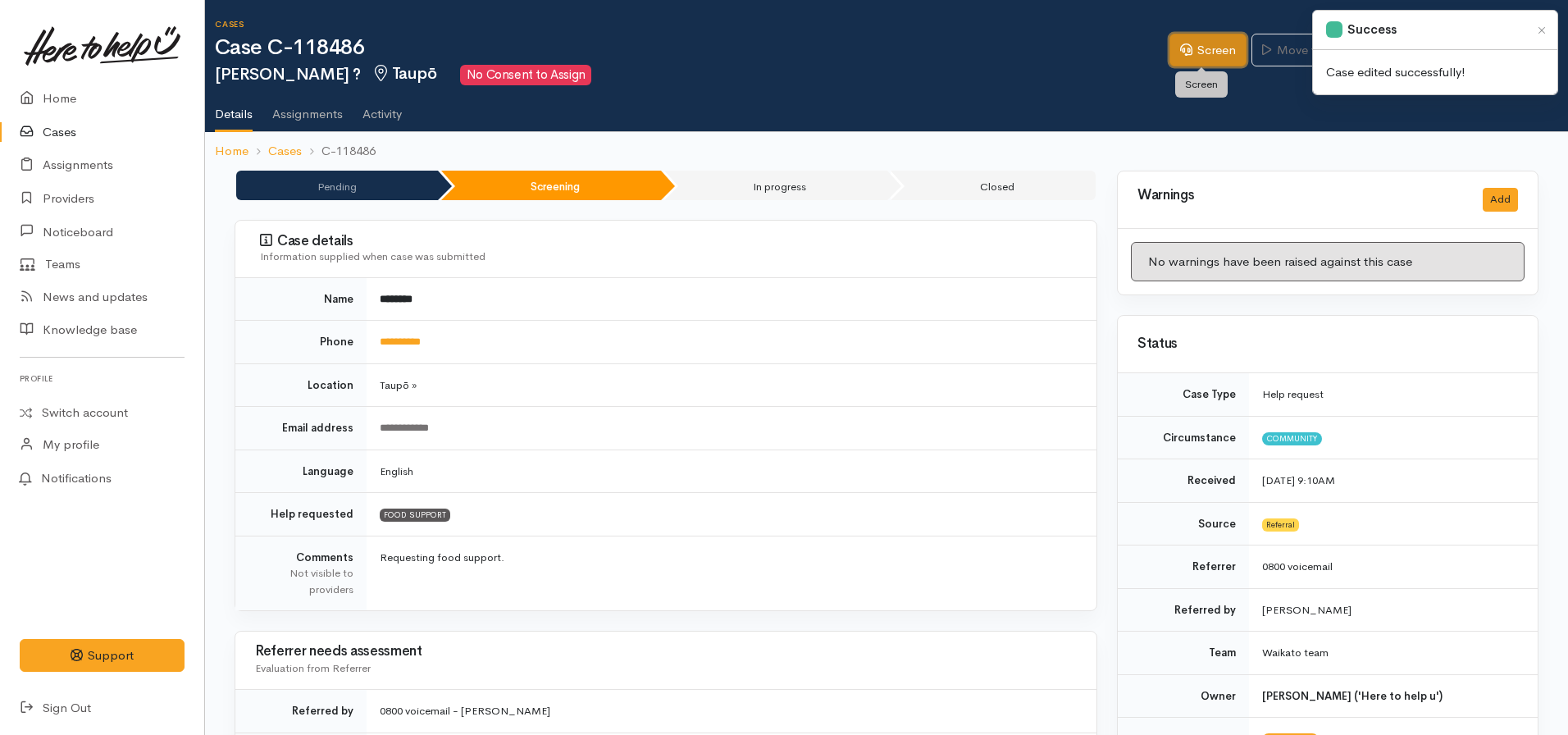
click at [1209, 40] on link "Screen" at bounding box center [1208, 51] width 77 height 34
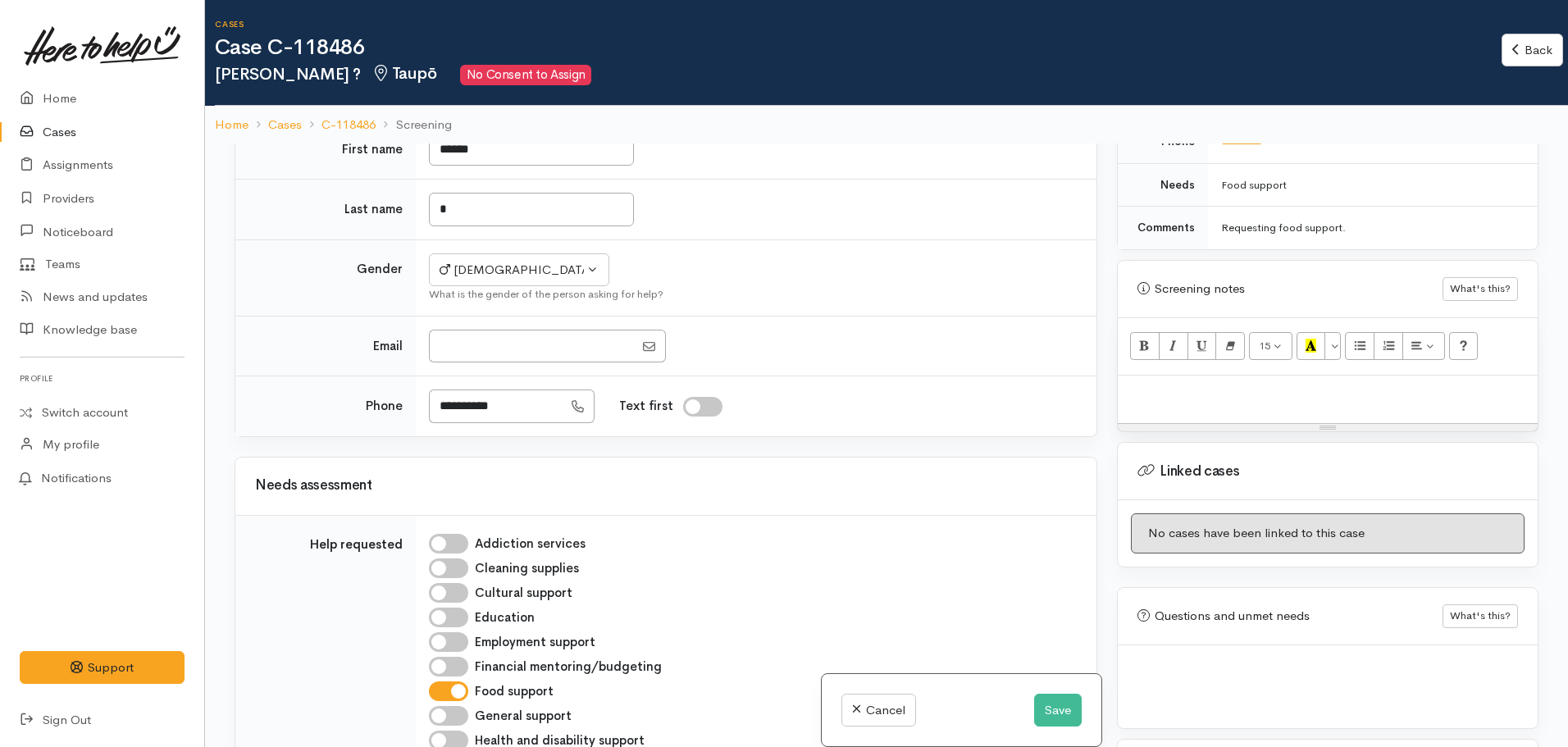
scroll to position [896, 0]
click at [1222, 388] on p at bounding box center [1328, 392] width 404 height 19
click at [1159, 397] on p at bounding box center [1328, 392] width 404 height 19
paste div
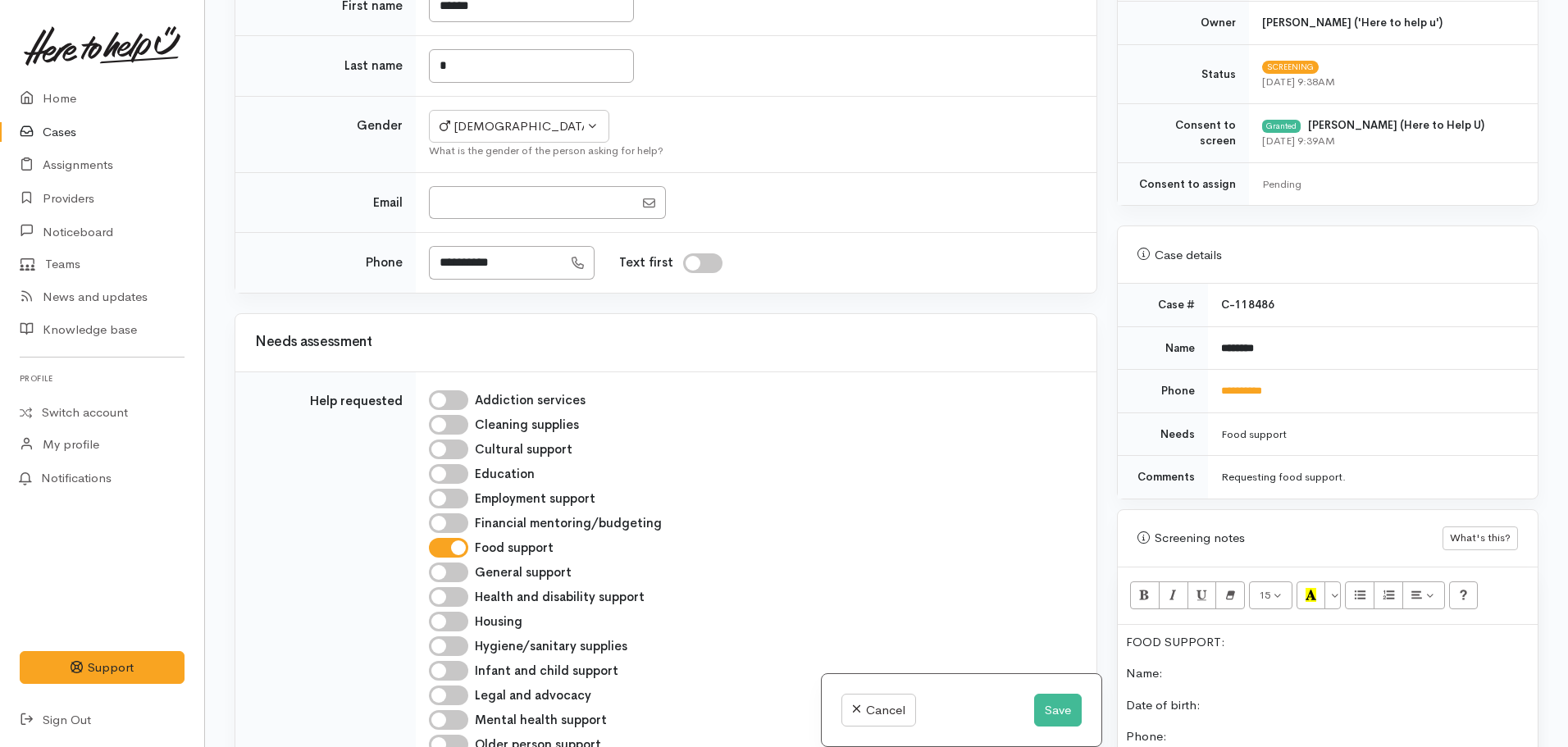
scroll to position [274, 0]
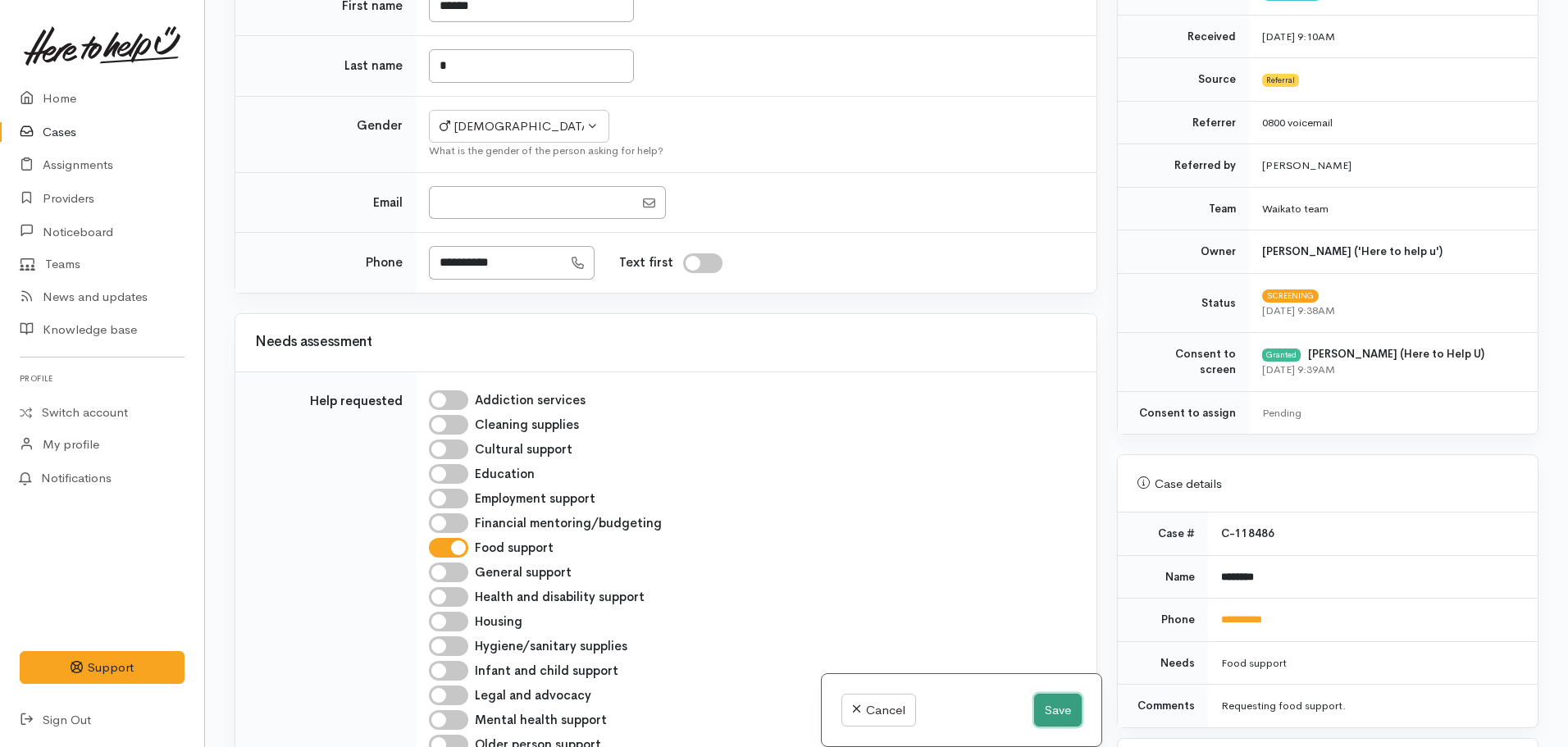
click at [1057, 706] on button "Save" at bounding box center [1058, 710] width 48 height 34
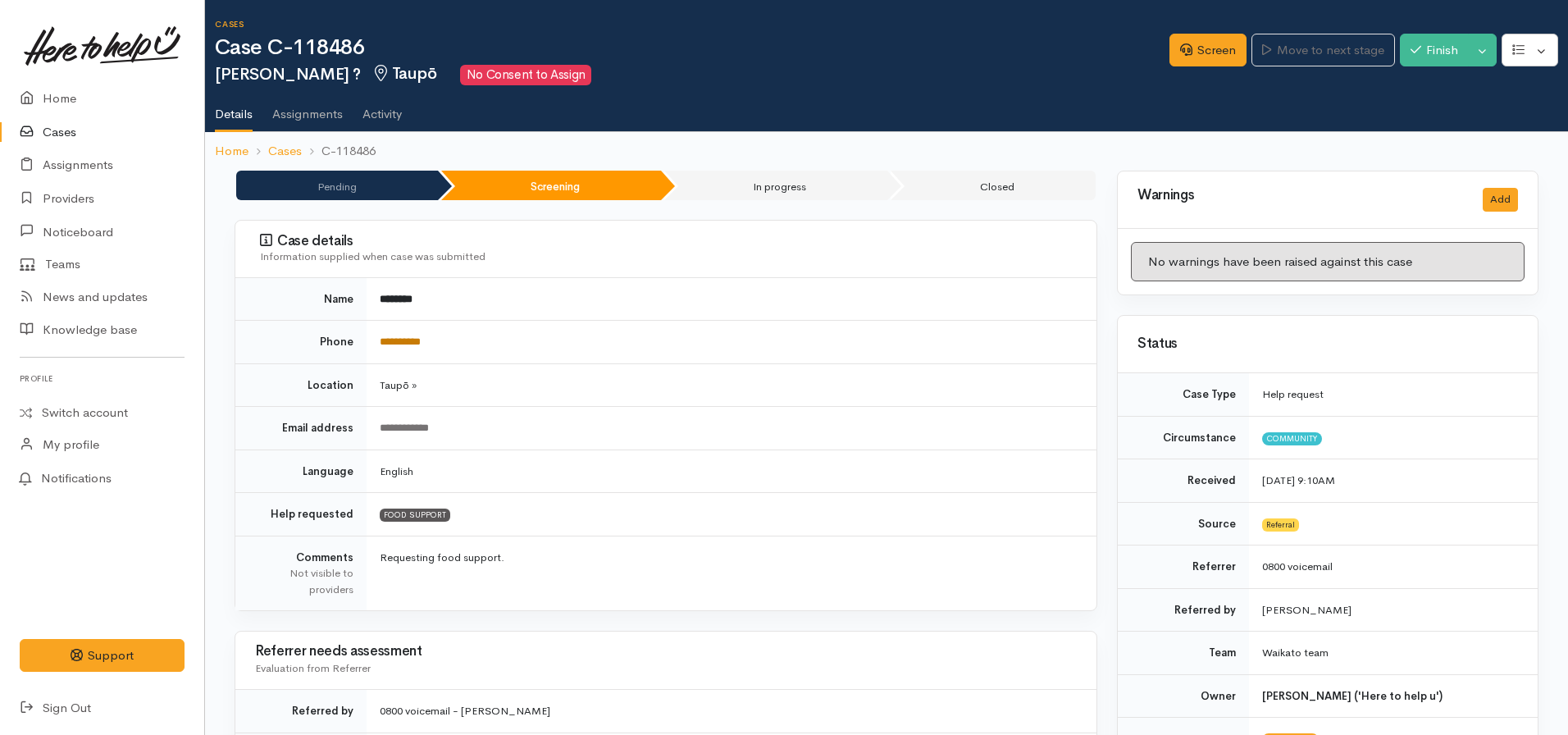
click at [410, 345] on link "**********" at bounding box center [400, 341] width 41 height 11
click at [1193, 57] on link "Screen" at bounding box center [1208, 51] width 77 height 34
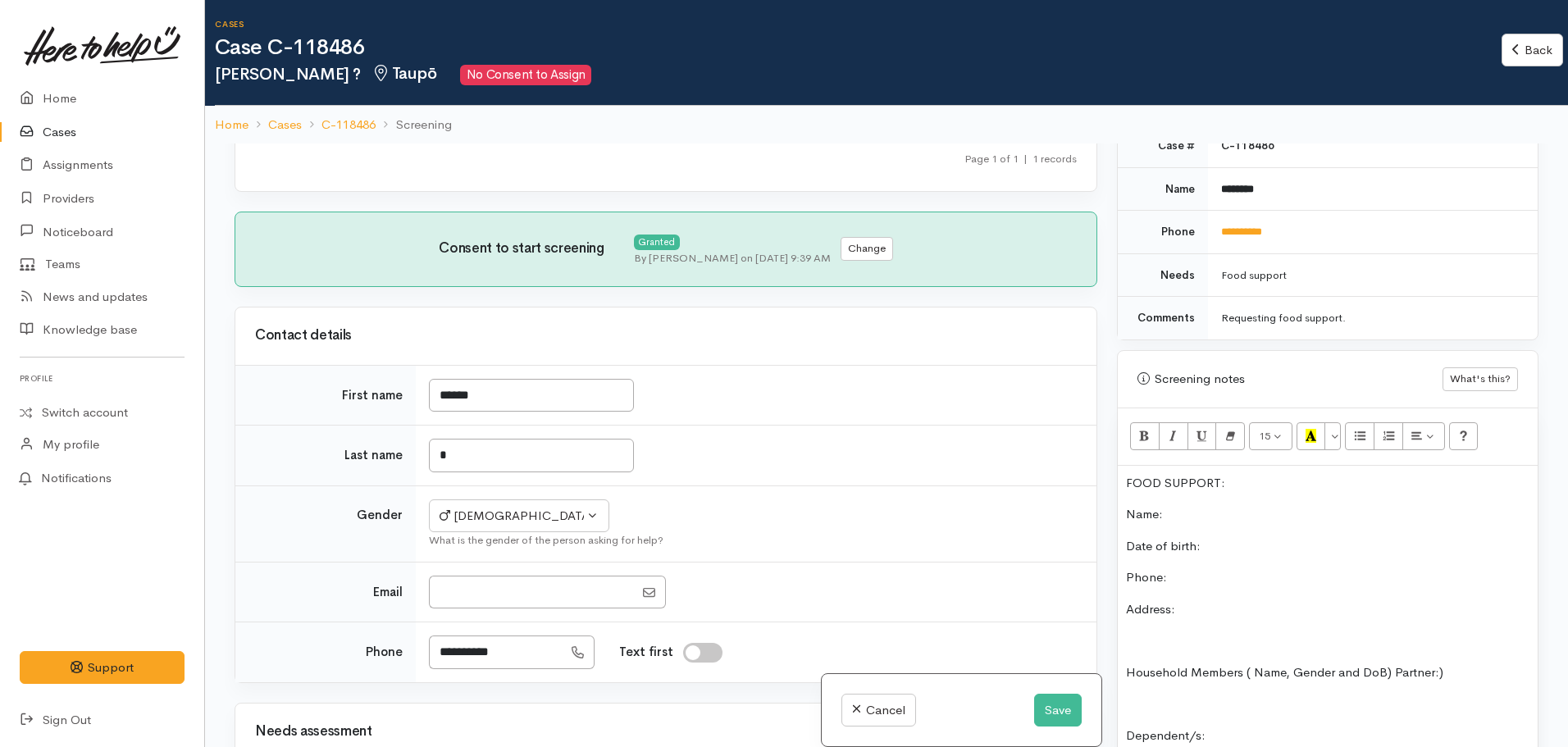
scroll to position [820, 0]
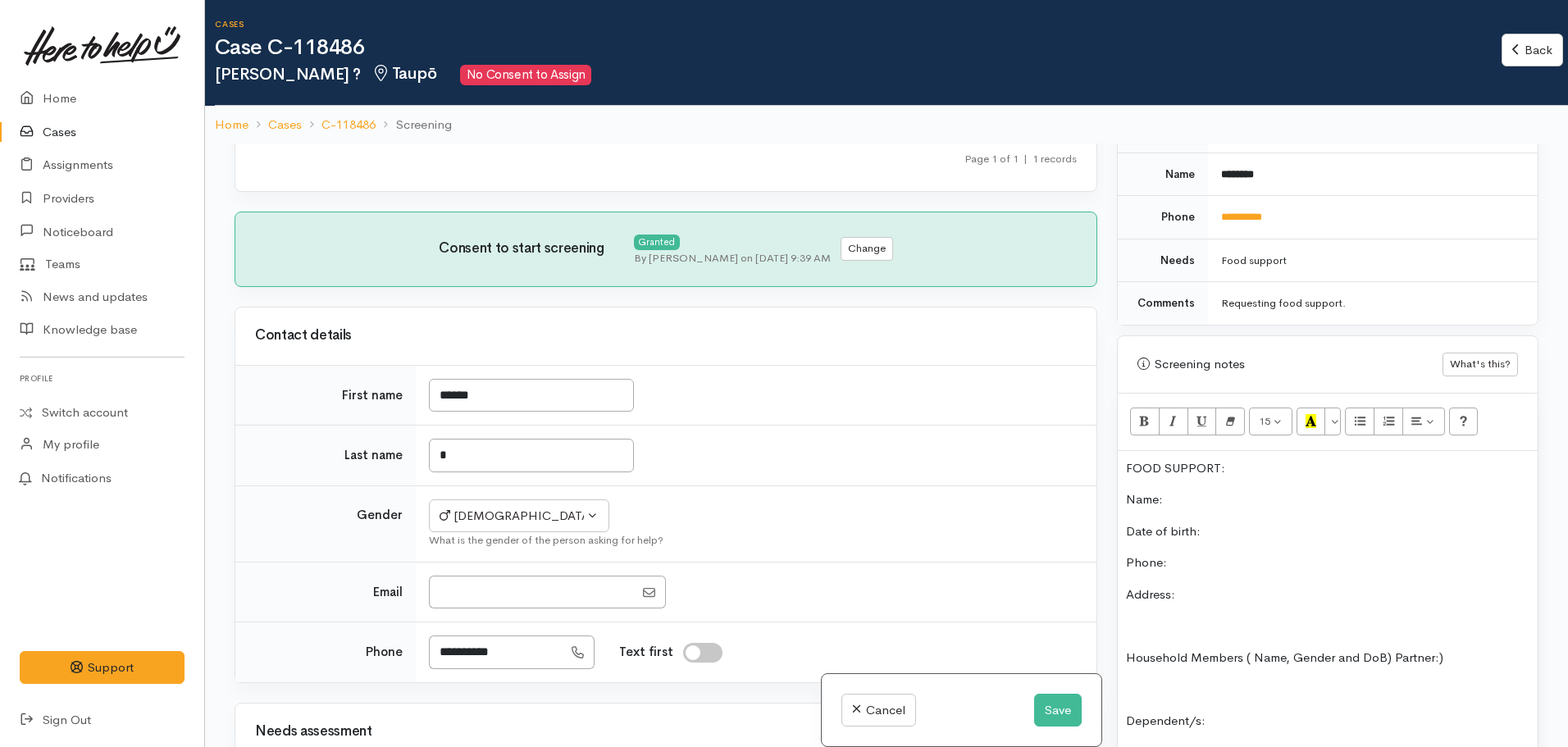
click at [1251, 504] on p "Name:" at bounding box center [1328, 500] width 404 height 19
drag, startPoint x: 1251, startPoint y: 477, endPoint x: 1104, endPoint y: 458, distance: 148.2
click at [1104, 458] on div "Related cases There are other cases potentially from the same person, address o…" at bounding box center [886, 517] width 1324 height 747
click at [1147, 427] on icon "Bold (CTRL+B)" at bounding box center [1145, 420] width 11 height 14
click at [1318, 421] on button "Recent Color" at bounding box center [1311, 421] width 29 height 28
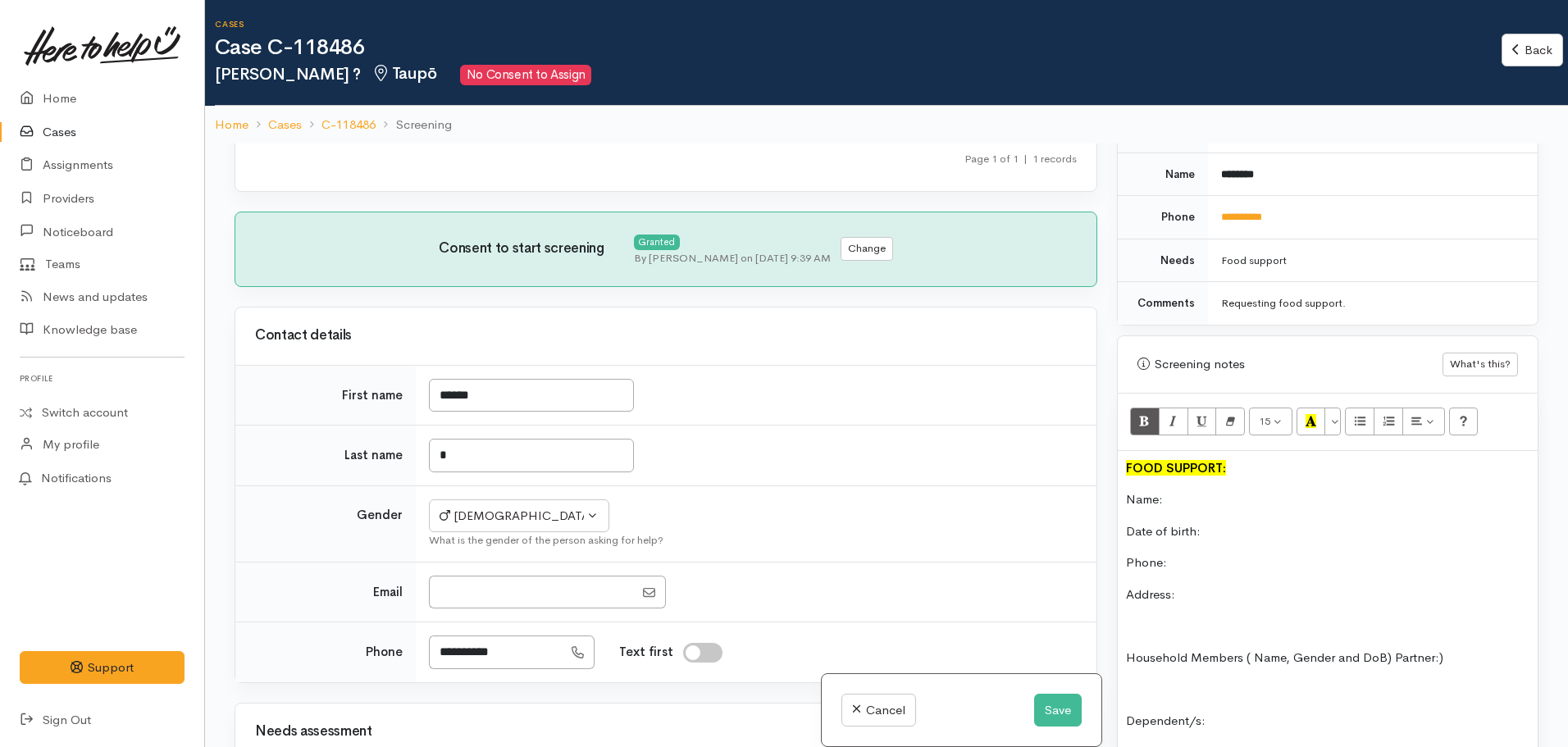
click at [1251, 506] on p "Name:" at bounding box center [1328, 500] width 404 height 19
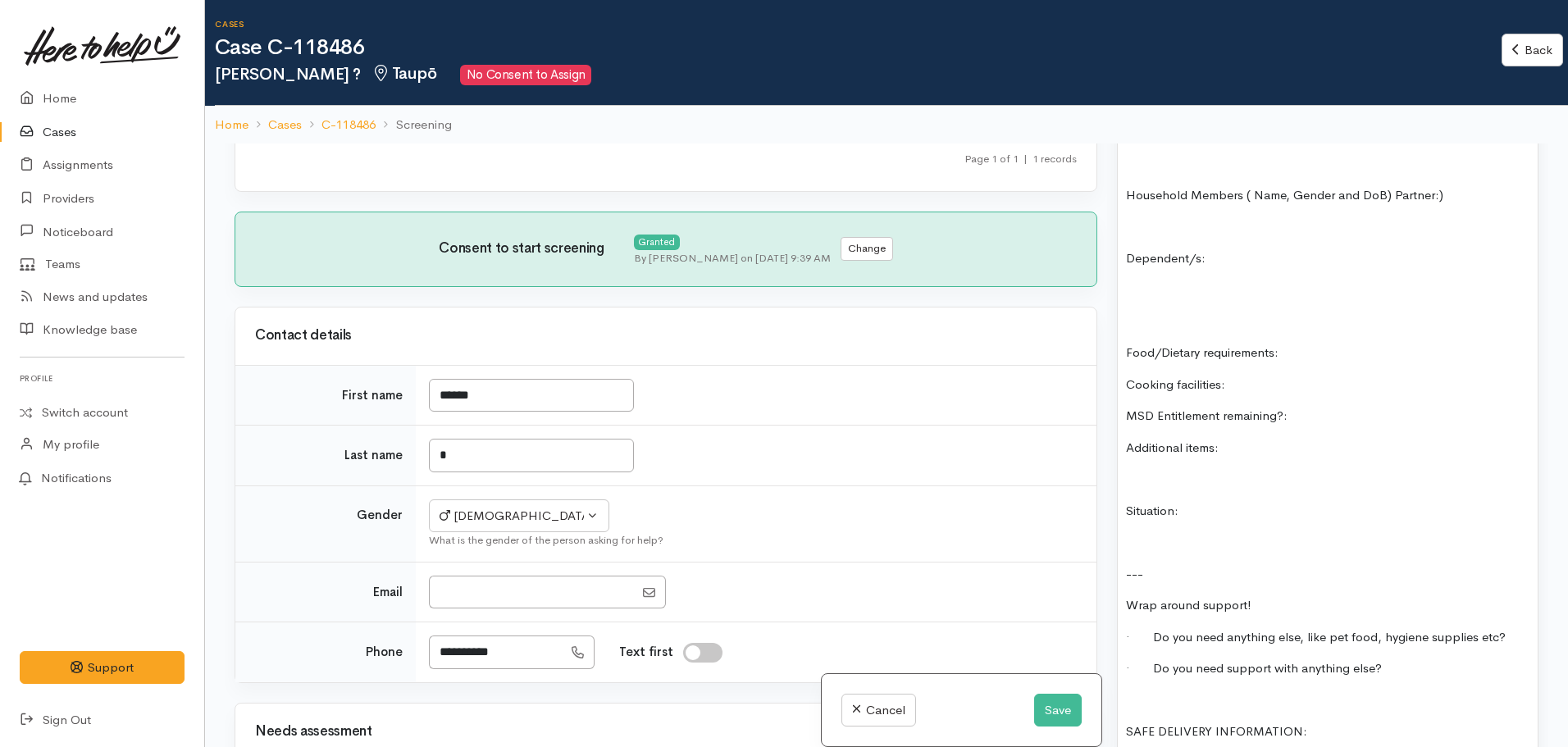
scroll to position [1312, 0]
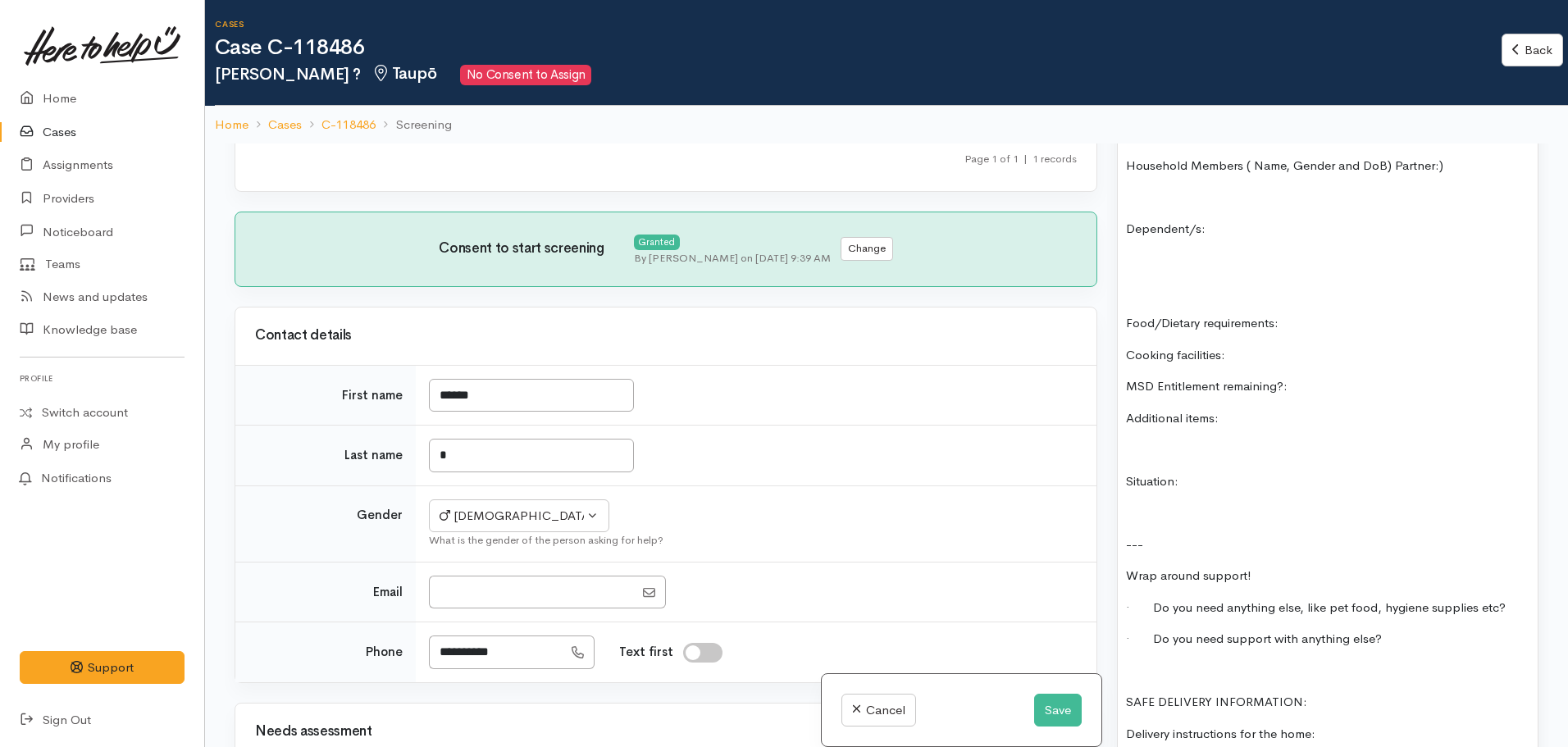
click at [1216, 486] on p "Situation:" at bounding box center [1328, 481] width 404 height 19
click at [1182, 488] on p "Situation:was a food bank" at bounding box center [1328, 481] width 404 height 19
click at [1300, 482] on p "Situation: was a food bank" at bounding box center [1328, 481] width 404 height 19
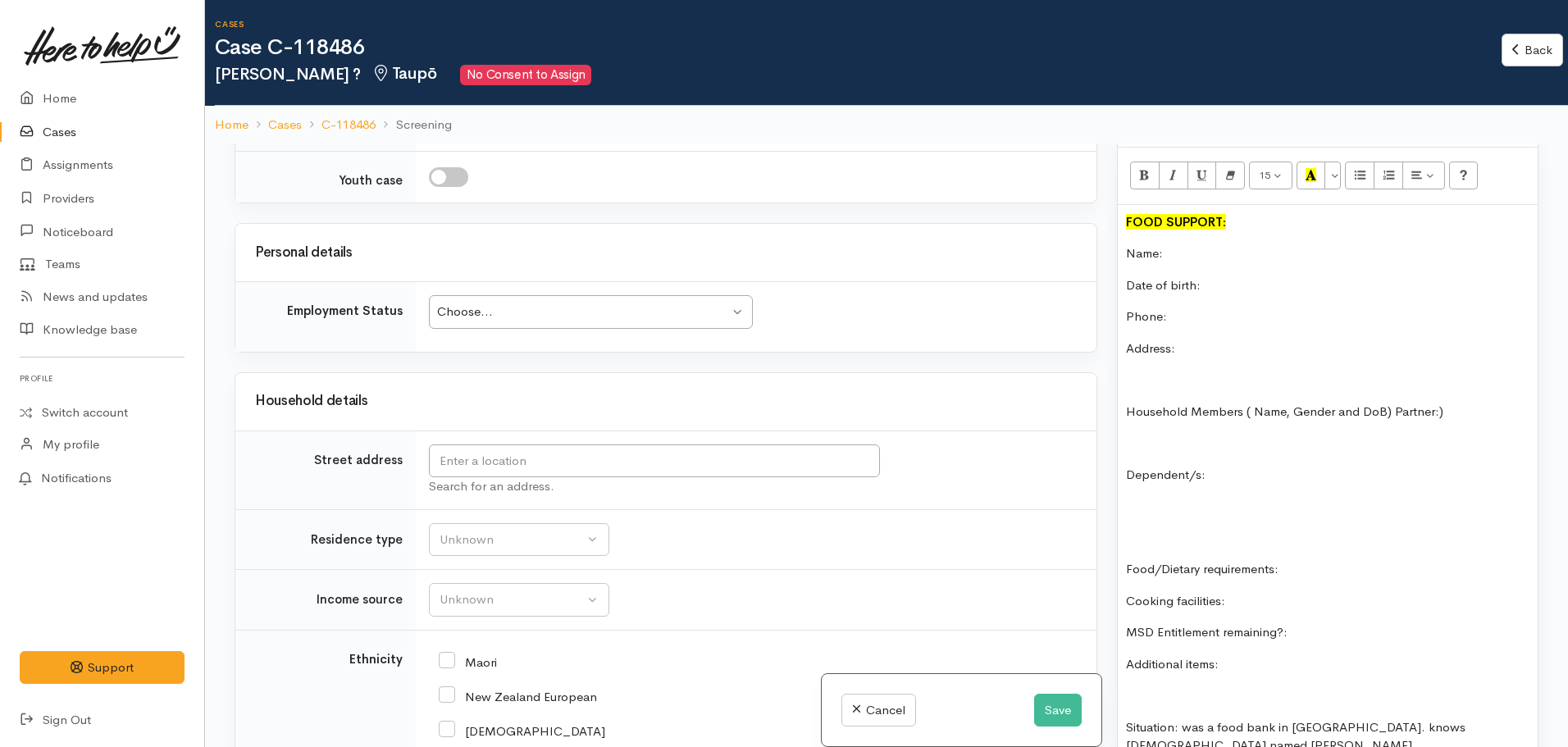
scroll to position [1804, 0]
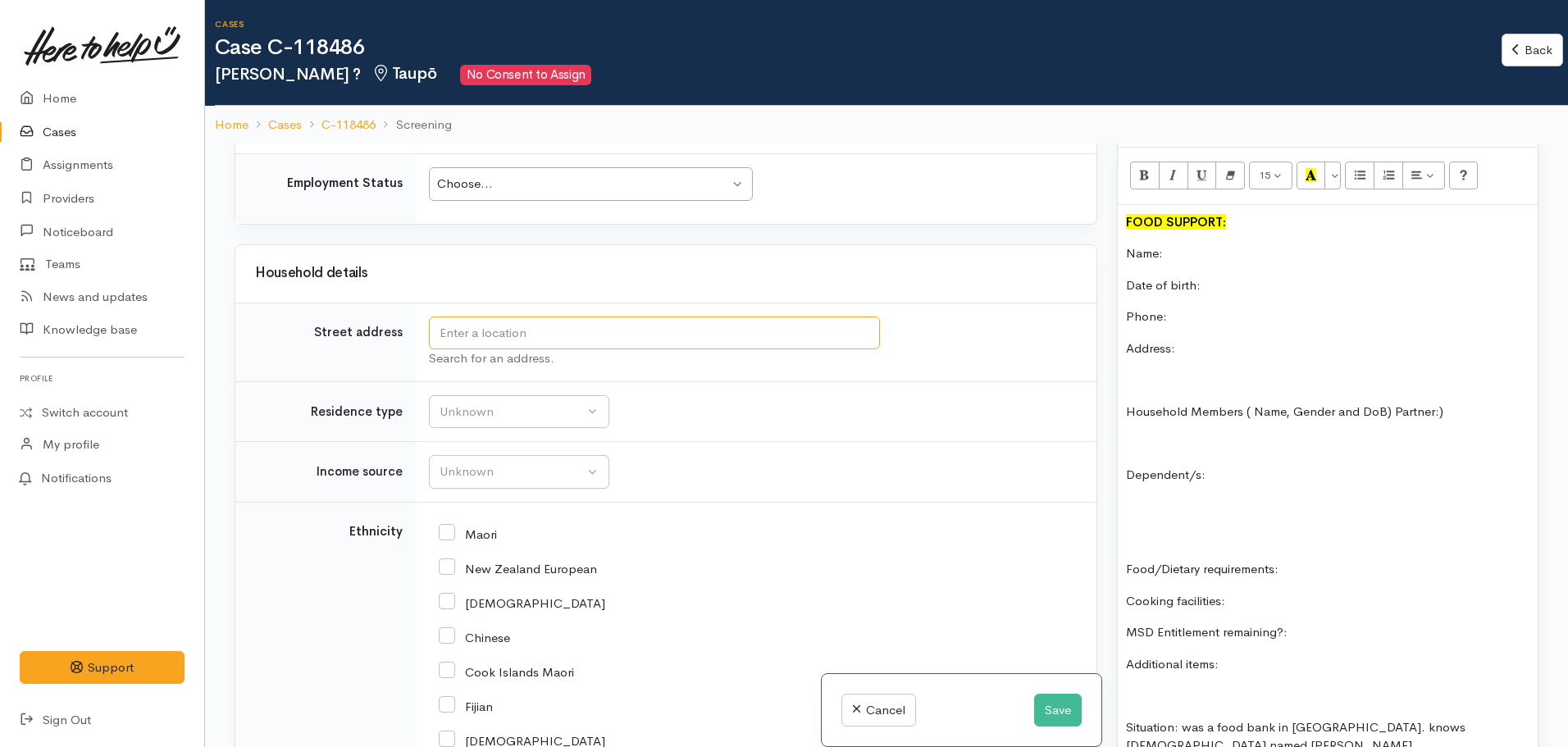
click at [490, 339] on input "text" at bounding box center [654, 333] width 451 height 34
click at [1216, 366] on div "FOOD SUPPORT: Name: Date of birth: Phone: Address: Household Members ( Name, Ge…" at bounding box center [1328, 664] width 420 height 919
click at [1228, 345] on p "Address:" at bounding box center [1328, 349] width 404 height 19
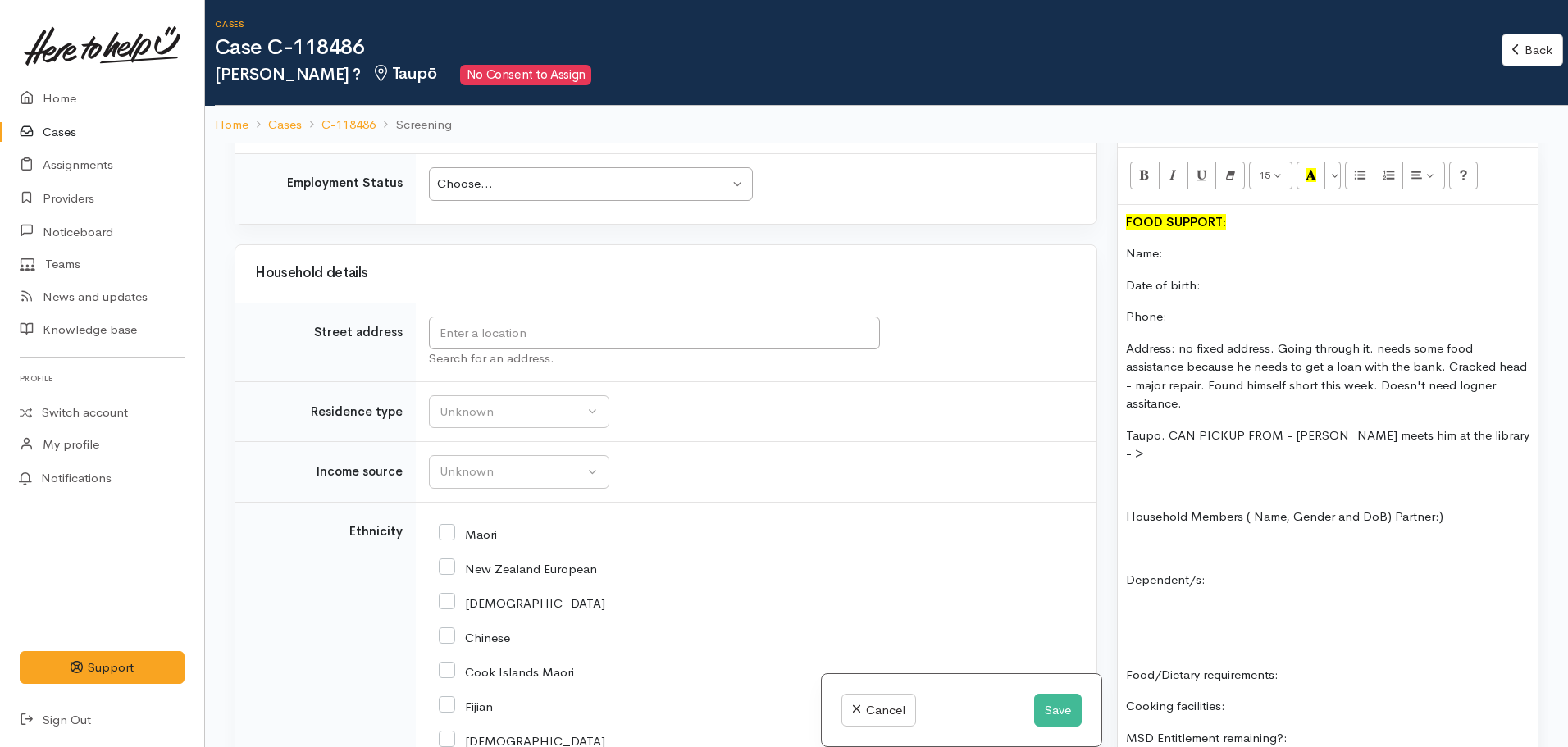
click at [1477, 432] on p "Taupo. CAN PICKUP FROM - MEgan meets him at the library - >" at bounding box center [1328, 445] width 404 height 37
click at [1313, 434] on p "Taupo. CAN PICKUP FROM - MEgan meets him at the library ->" at bounding box center [1328, 445] width 404 height 37
click at [1484, 430] on p "Taupo. CAN PICKUP FROM - Megan meets him at the library ->" at bounding box center [1328, 445] width 404 height 37
click at [1490, 440] on p "Taupo. CAN PICKUP FROM - Megan meets him at the library ->" at bounding box center [1328, 445] width 404 height 37
click at [1140, 453] on p "Taupo. CAN PICKUP FROM - Megan meets him at the library -> BUdger House" at bounding box center [1328, 445] width 404 height 37
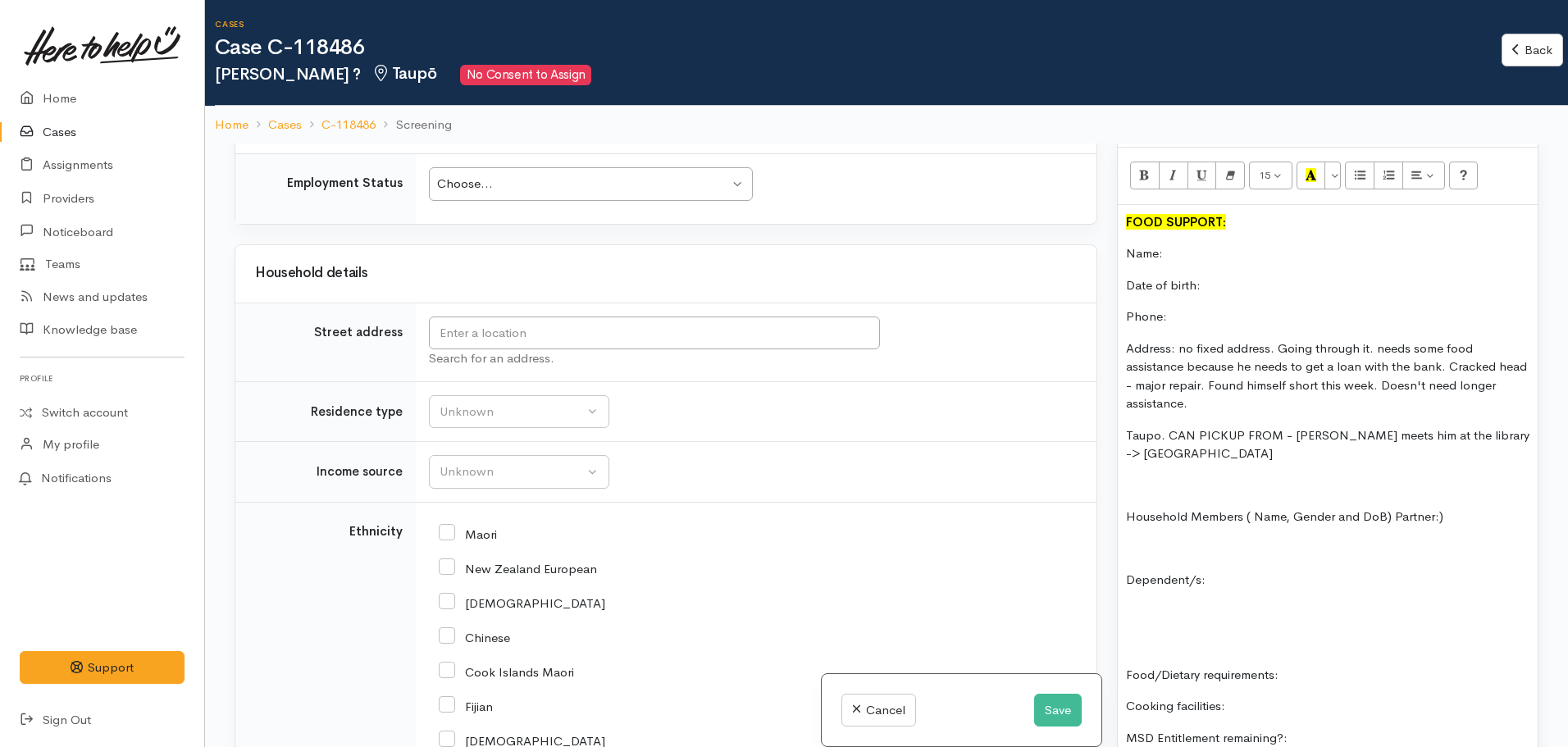
click at [1164, 456] on p "Taupo. CAN PICKUP FROM - Megan meets him at the library -> Budger House" at bounding box center [1328, 445] width 404 height 37
click at [1166, 456] on p "Taupo. CAN PICKUP FROM - Megan meets him at the library -> Budger House" at bounding box center [1328, 445] width 404 height 37
click at [1225, 465] on div "FOOD SUPPORT: Name: Date of birth: Phone: Address: no fixed address. Going thro…" at bounding box center [1328, 717] width 420 height 1024
click at [1225, 449] on p "Taupo. CAN PICKUP FROM - Megan meets him at the library -> Budget House" at bounding box center [1328, 445] width 404 height 37
click at [1174, 455] on p "Taupo. CAN PICKUP FROM - Megan meets him at the library -> Budget House - whate…" at bounding box center [1328, 445] width 404 height 37
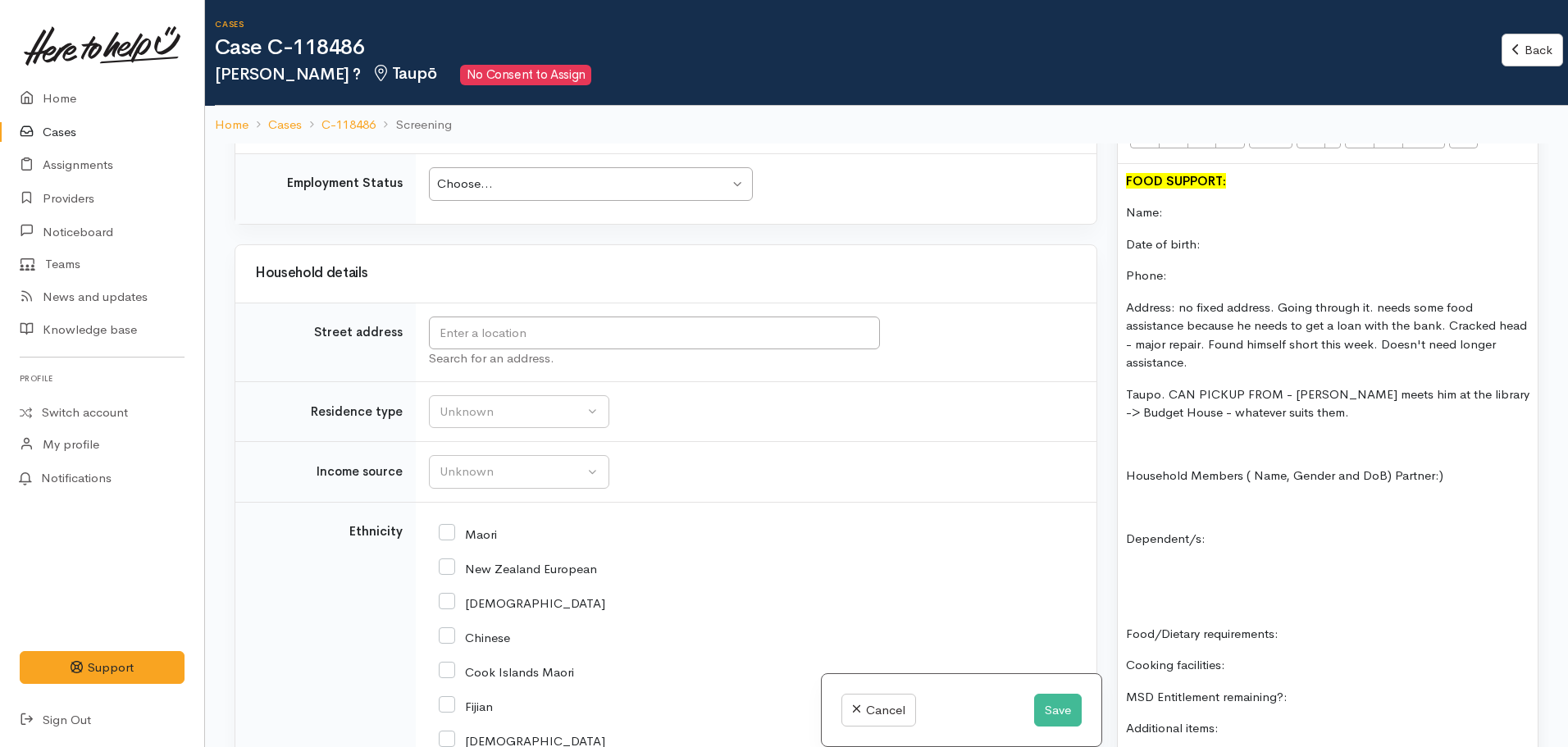
scroll to position [1148, 0]
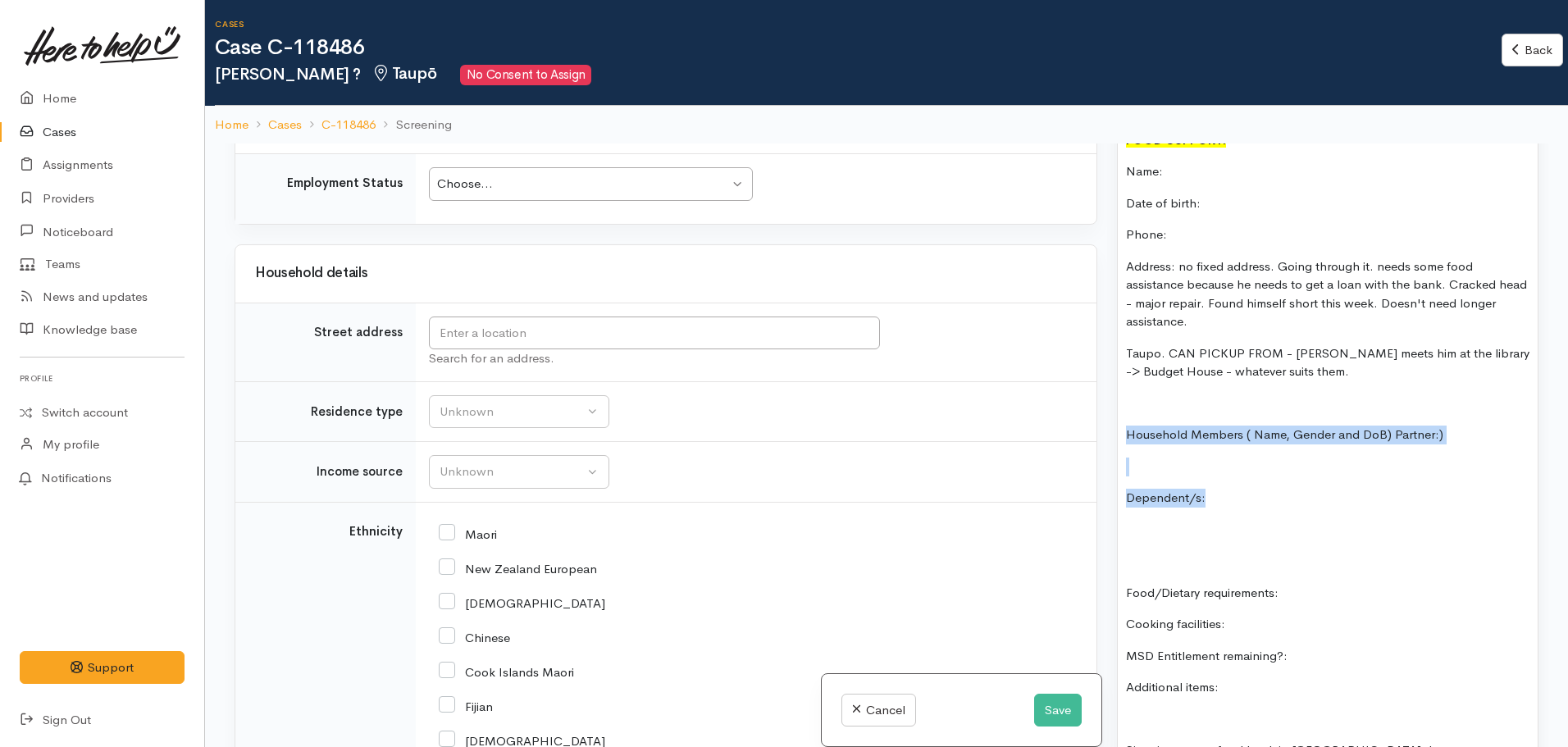
drag, startPoint x: 1228, startPoint y: 500, endPoint x: 1118, endPoint y: 435, distance: 127.8
click at [1118, 435] on div "FOOD SUPPORT: Name: Date of birth: Phone: Address: no fixed address. Going thro…" at bounding box center [1328, 635] width 420 height 1024
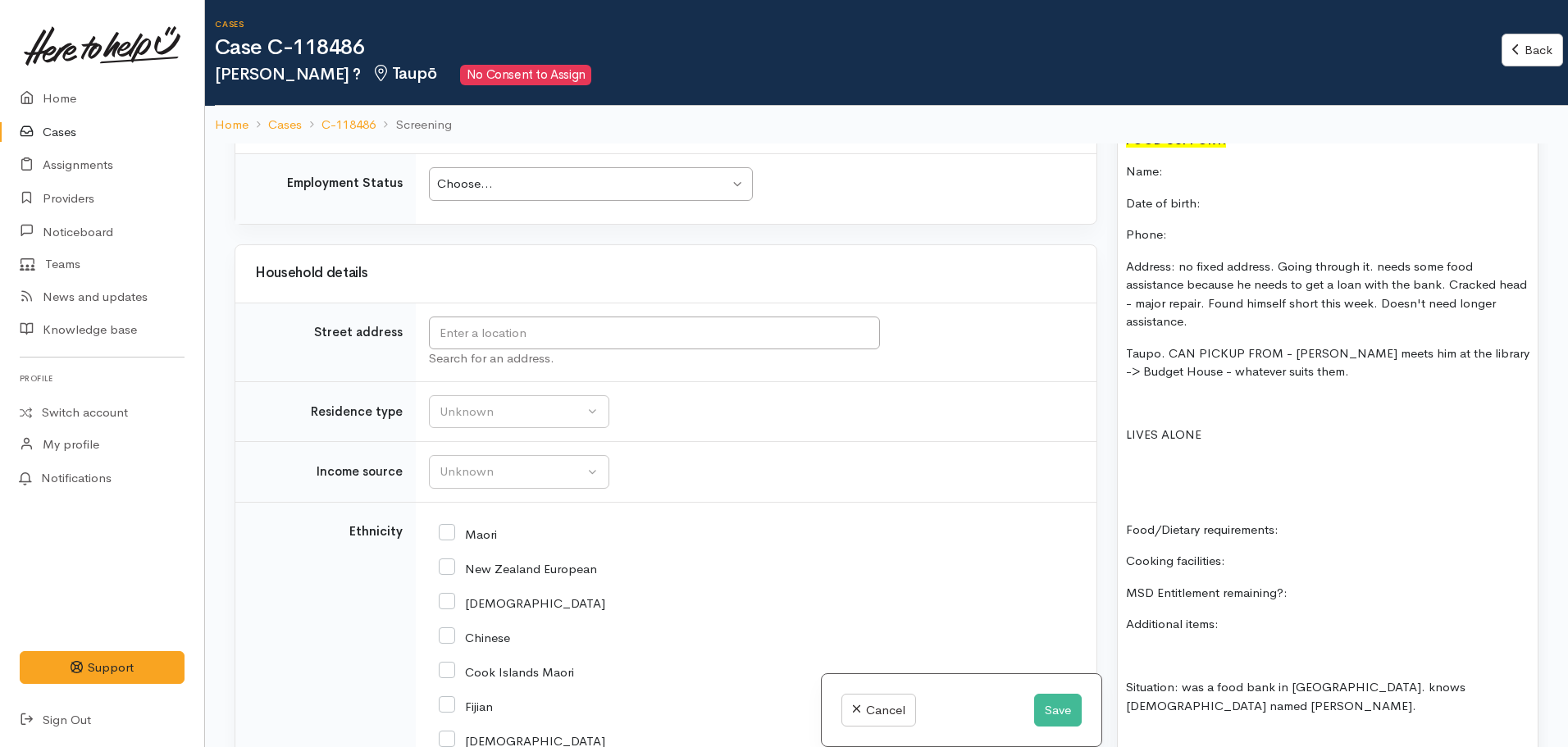
click at [1328, 528] on p "Food/Dietary requirements:" at bounding box center [1328, 530] width 404 height 19
click at [1343, 527] on p "Food/Dietary requirements:" at bounding box center [1328, 530] width 404 height 19
click at [1259, 559] on p "Cooking facilities:" at bounding box center [1328, 561] width 404 height 19
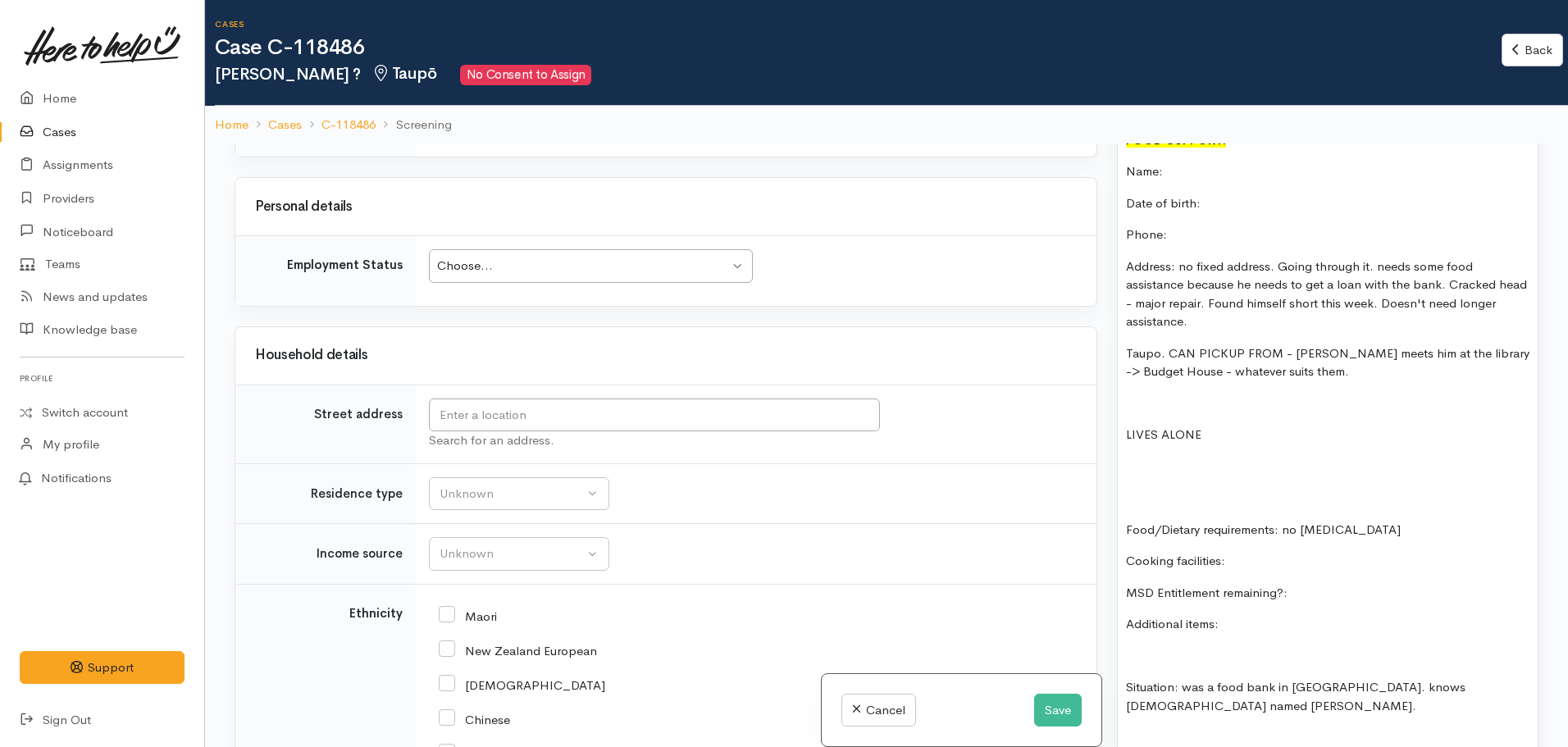
click at [1357, 369] on p "Taupo. CAN PICKUP FROM - Megan meets him at the library -> Budget House - whate…" at bounding box center [1328, 362] width 404 height 37
click at [1233, 312] on p "Address: no fixed address. Going through it. needs some food assistance because…" at bounding box center [1328, 294] width 404 height 74
click at [1218, 319] on p "Address: no fixed address. Going through it. needs some food assistance because…" at bounding box center [1328, 294] width 404 height 74
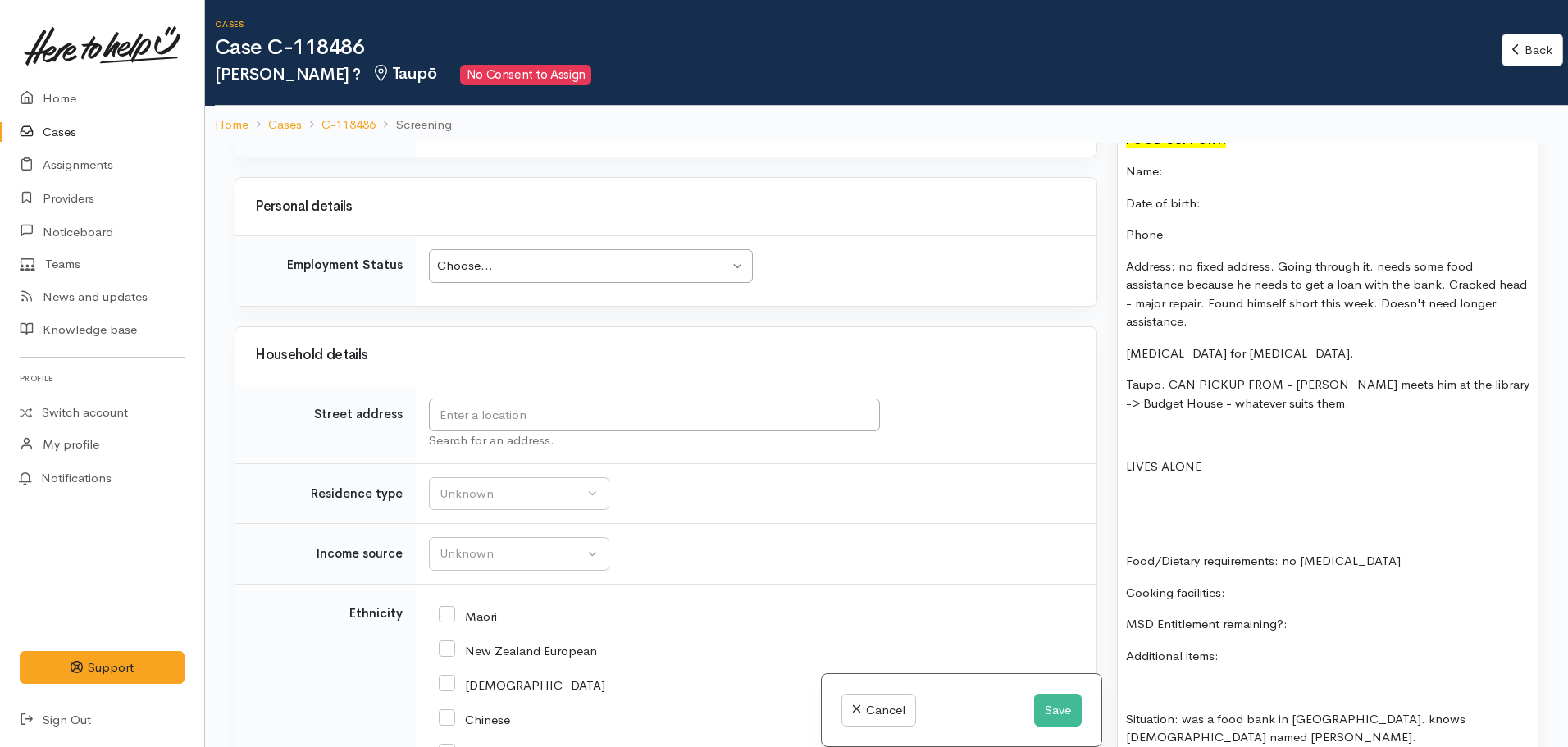
click at [1285, 606] on div "FOOD SUPPORT: Name: Date of birth: Phone: Address: no fixed address. Going thro…" at bounding box center [1328, 619] width 420 height 993
click at [1269, 590] on p "Cooking facilities:" at bounding box center [1328, 593] width 404 height 19
click at [1324, 344] on p "laser surgery for kidney stone." at bounding box center [1328, 353] width 404 height 19
click at [1298, 600] on p "Cooking facilities: gas burner" at bounding box center [1328, 593] width 404 height 19
click at [1170, 489] on p at bounding box center [1328, 498] width 404 height 19
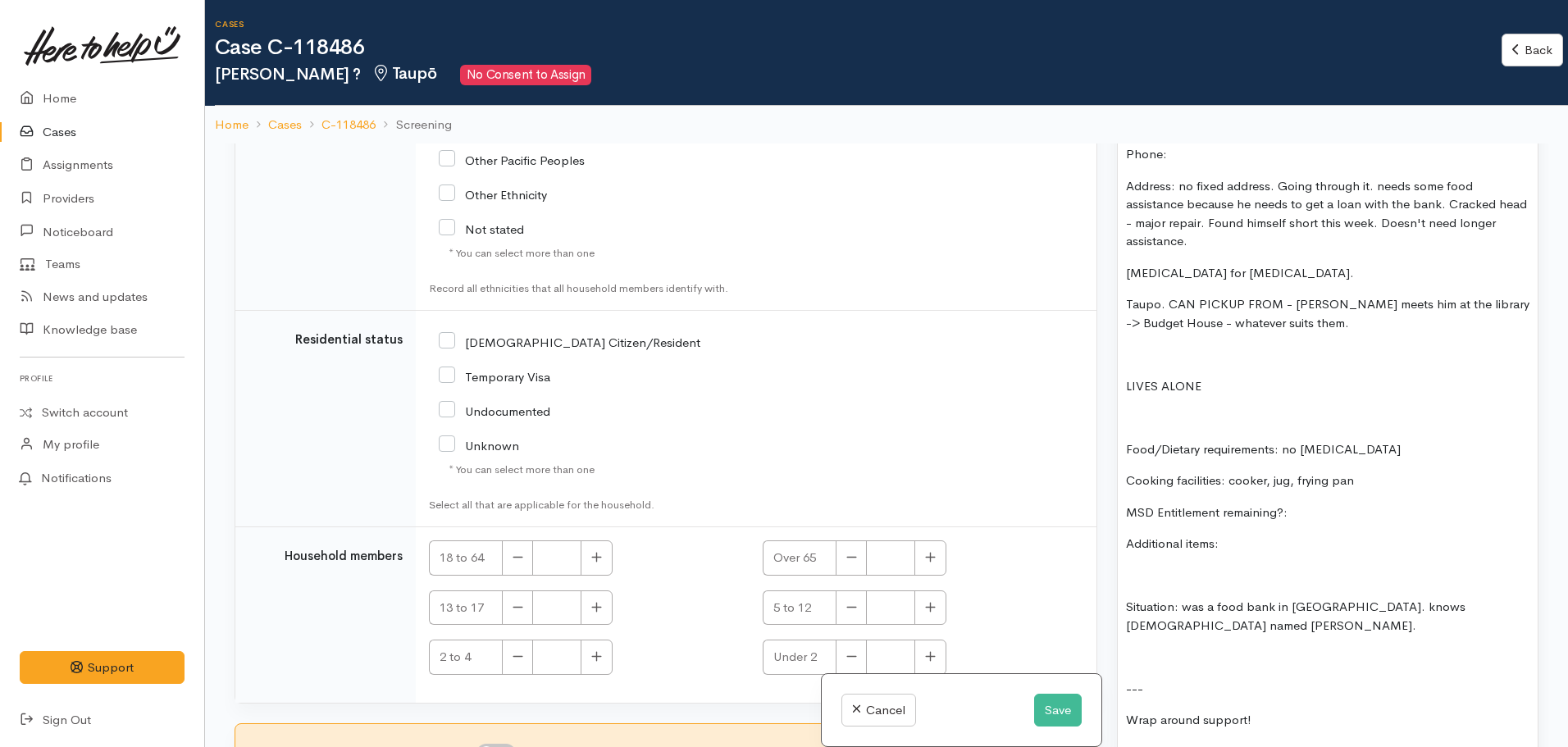
scroll to position [1230, 0]
click at [1326, 508] on p "MSD Entitlement remaining?:" at bounding box center [1328, 511] width 404 height 19
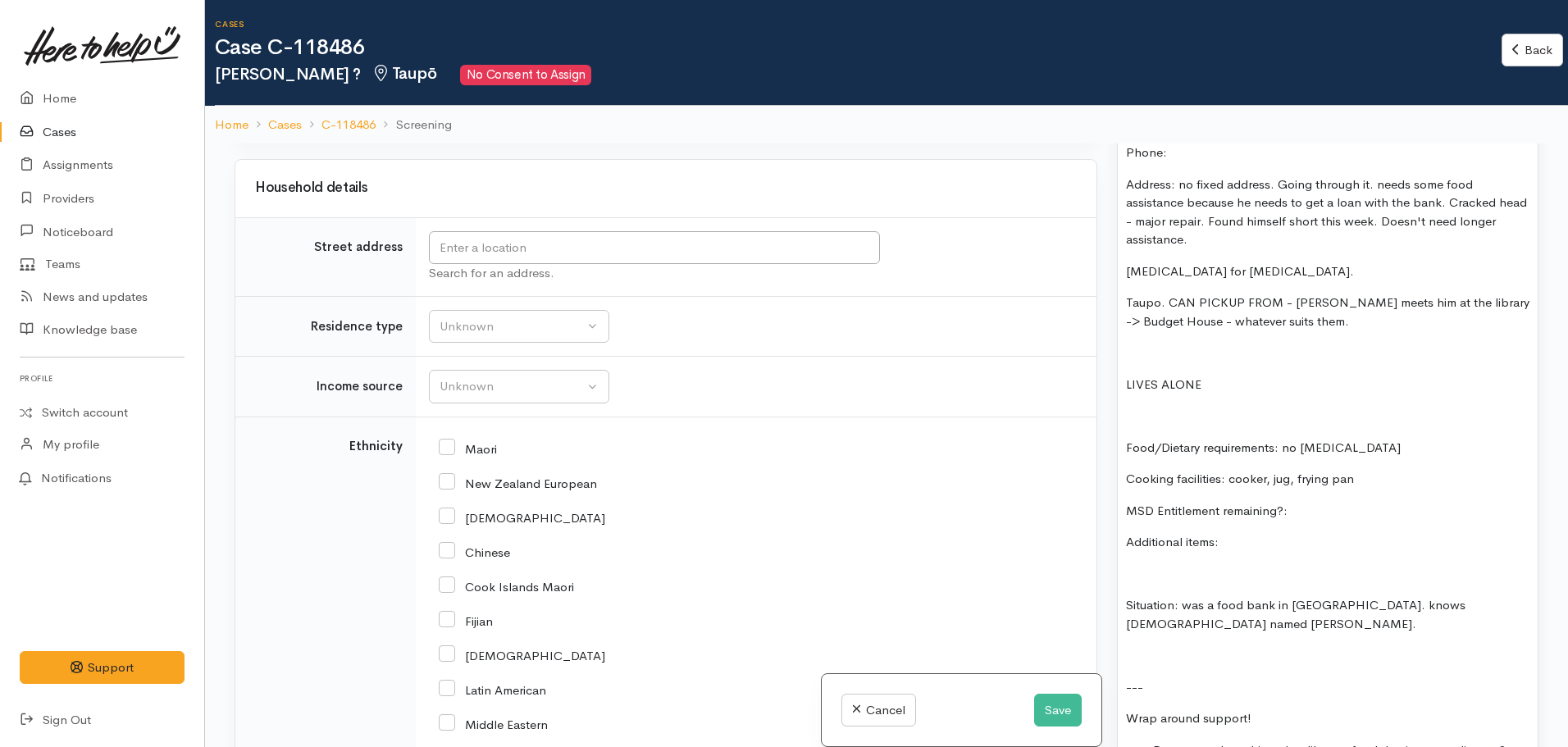
scroll to position [1663, 0]
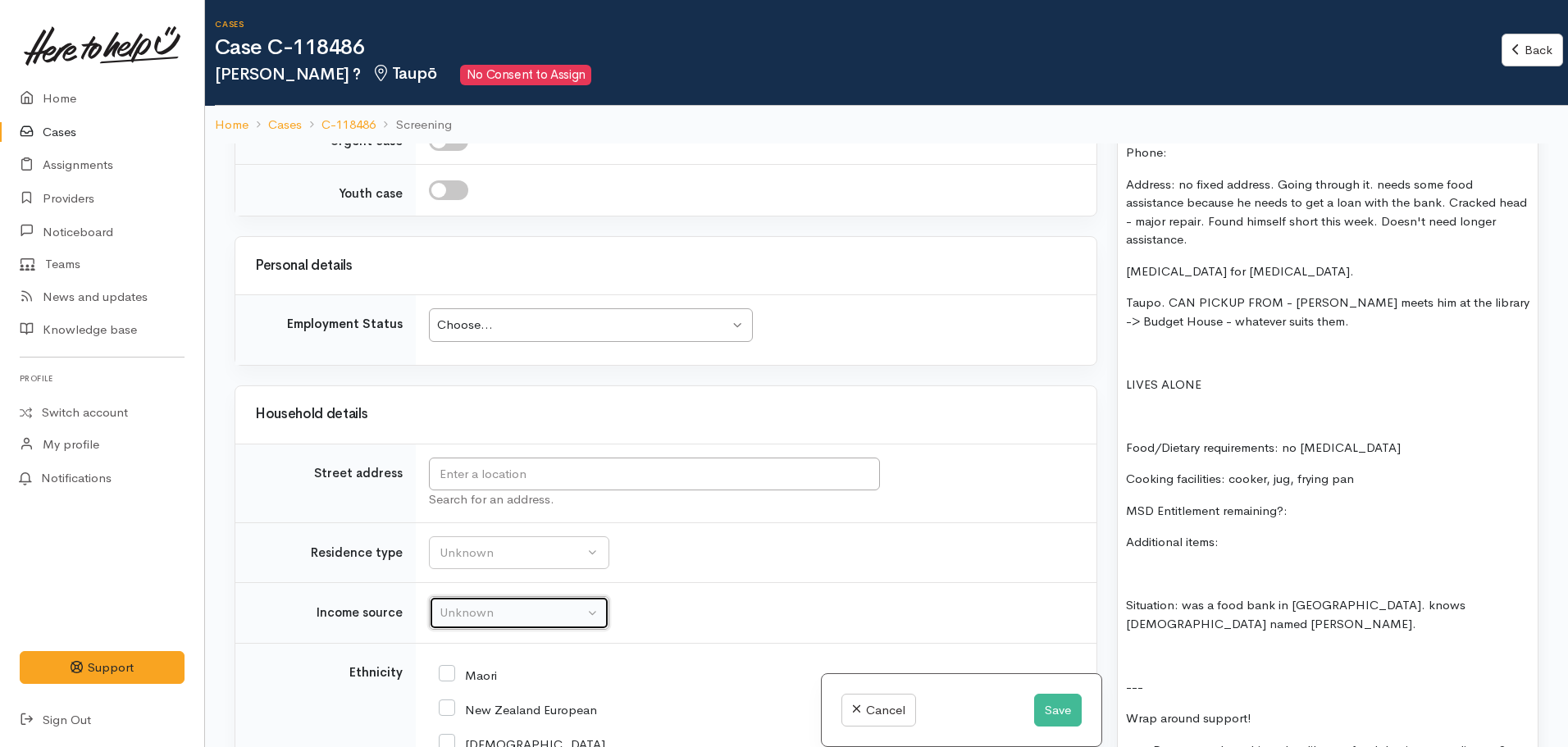
click at [523, 616] on div "Unknown" at bounding box center [512, 613] width 144 height 19
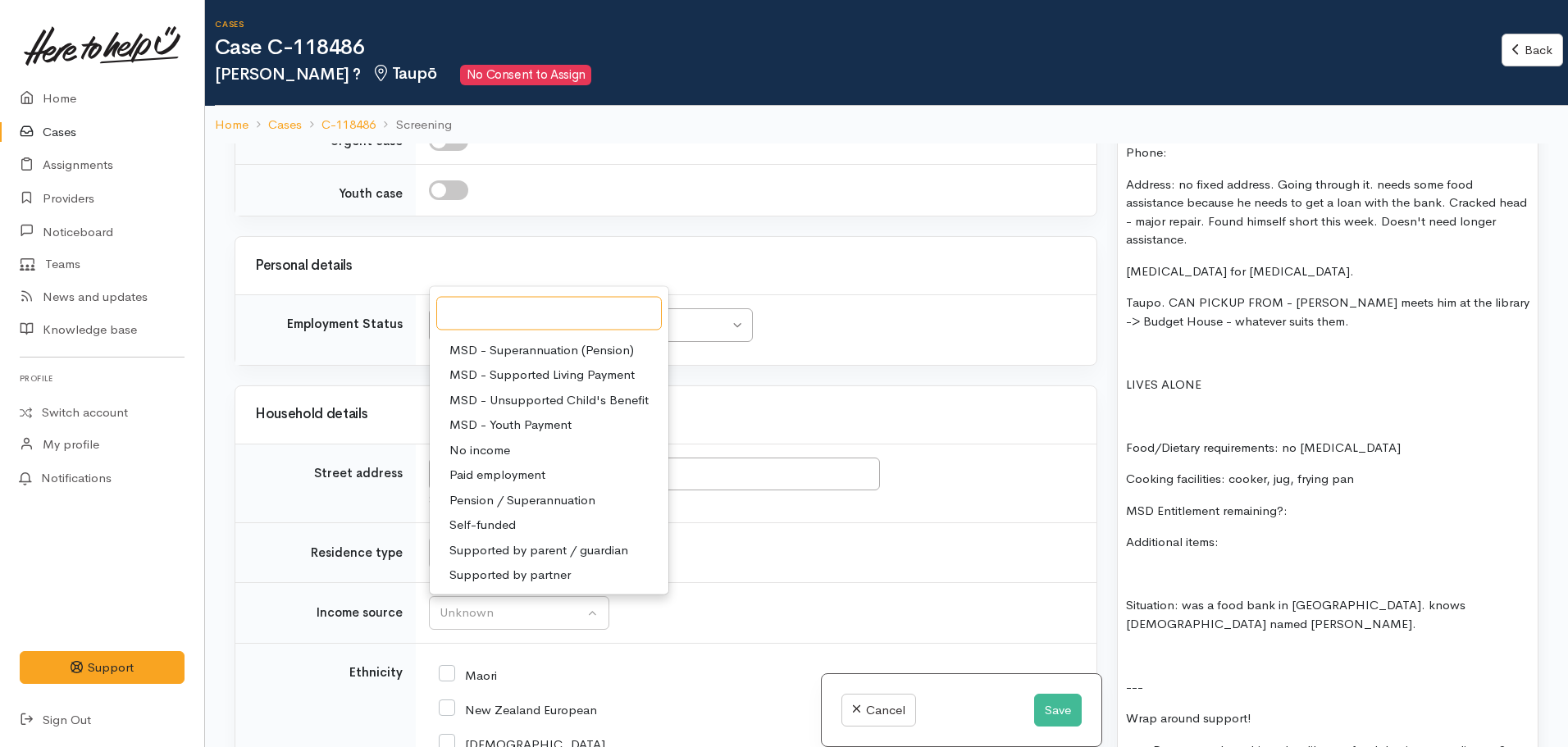
scroll to position [0, 0]
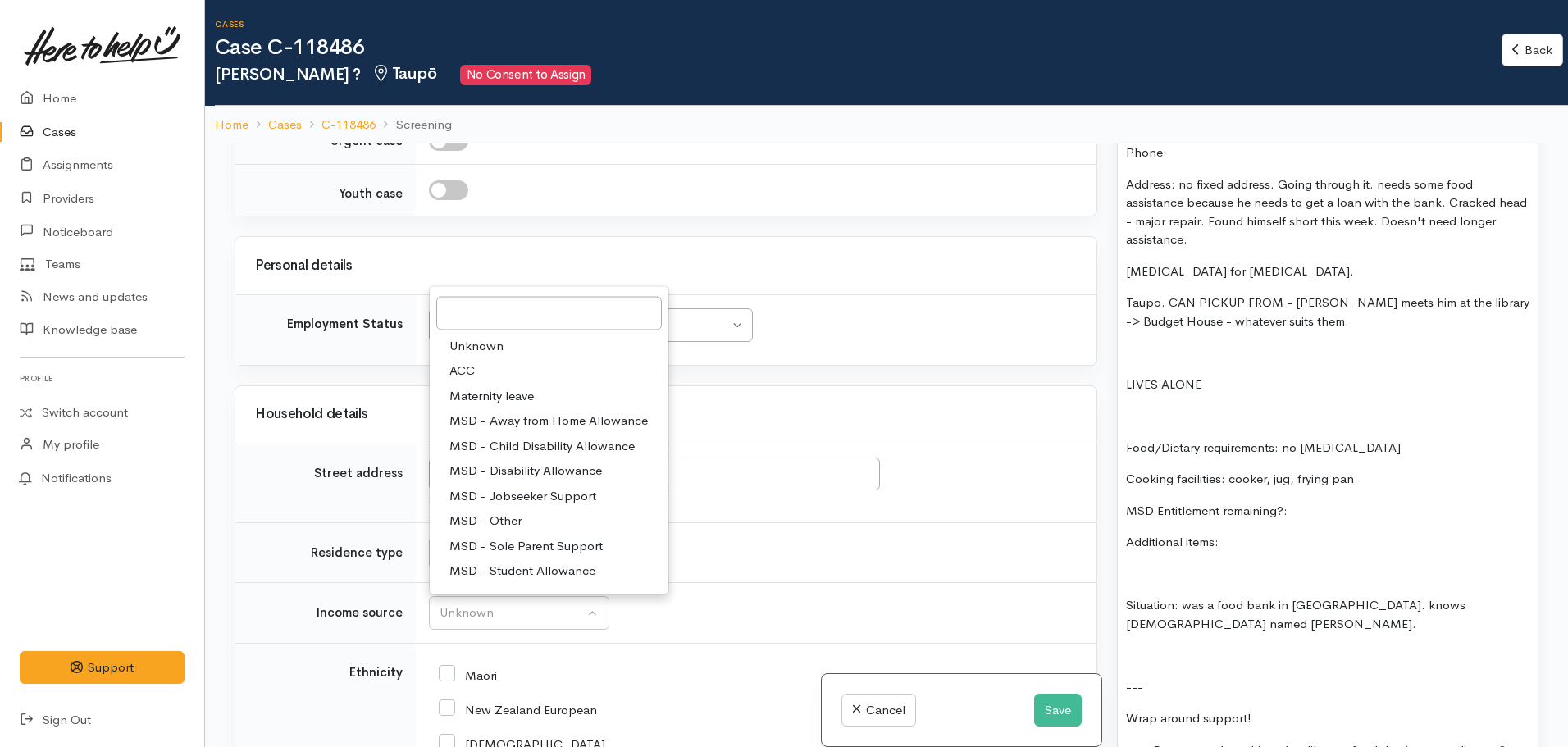
click at [455, 370] on span "ACC" at bounding box center [462, 371] width 26 height 19
select select "8"
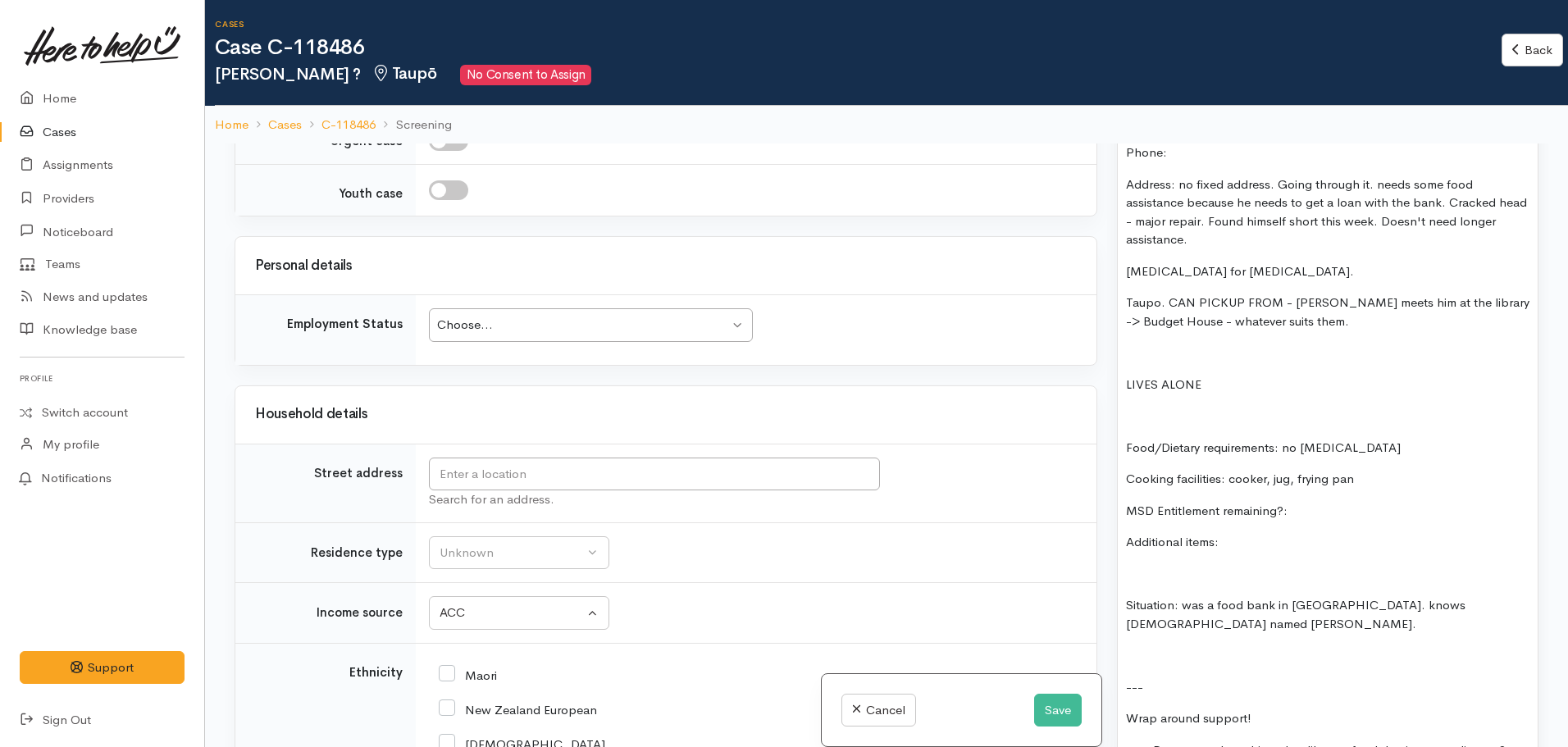
click at [1256, 548] on p "Additional items:" at bounding box center [1328, 542] width 404 height 19
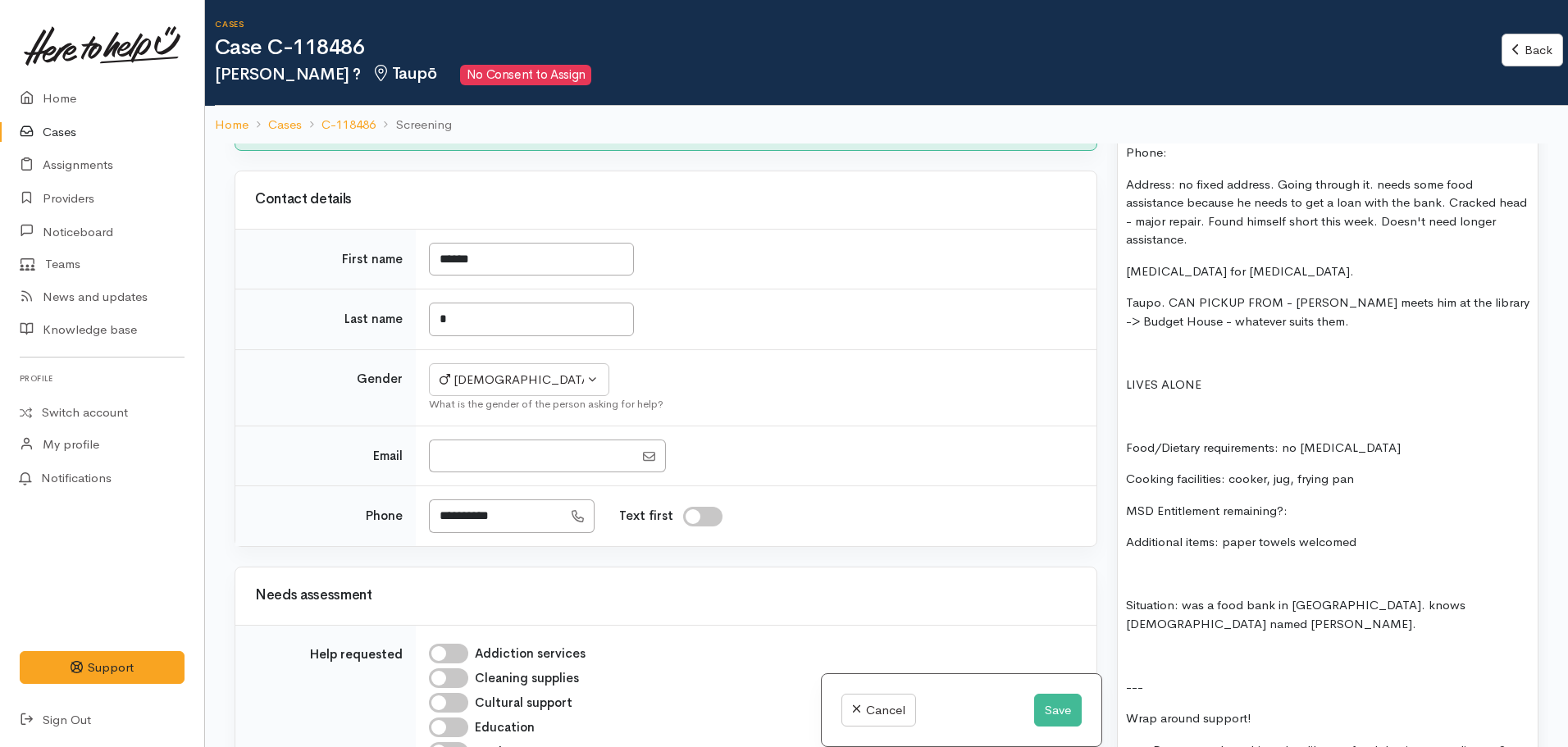
scroll to position [23, 0]
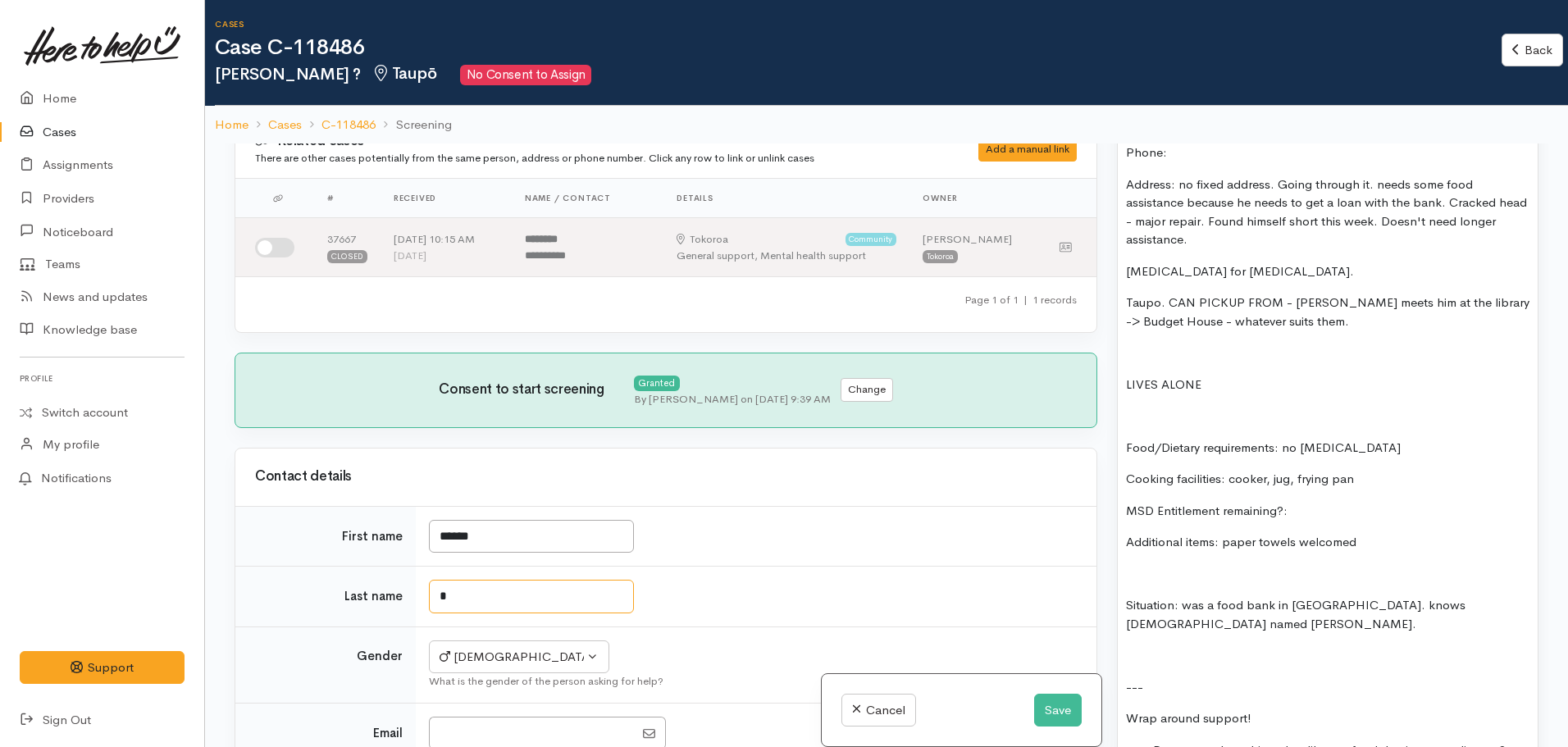
drag, startPoint x: 455, startPoint y: 601, endPoint x: 428, endPoint y: 598, distance: 27.2
click at [428, 598] on td "*" at bounding box center [756, 597] width 681 height 61
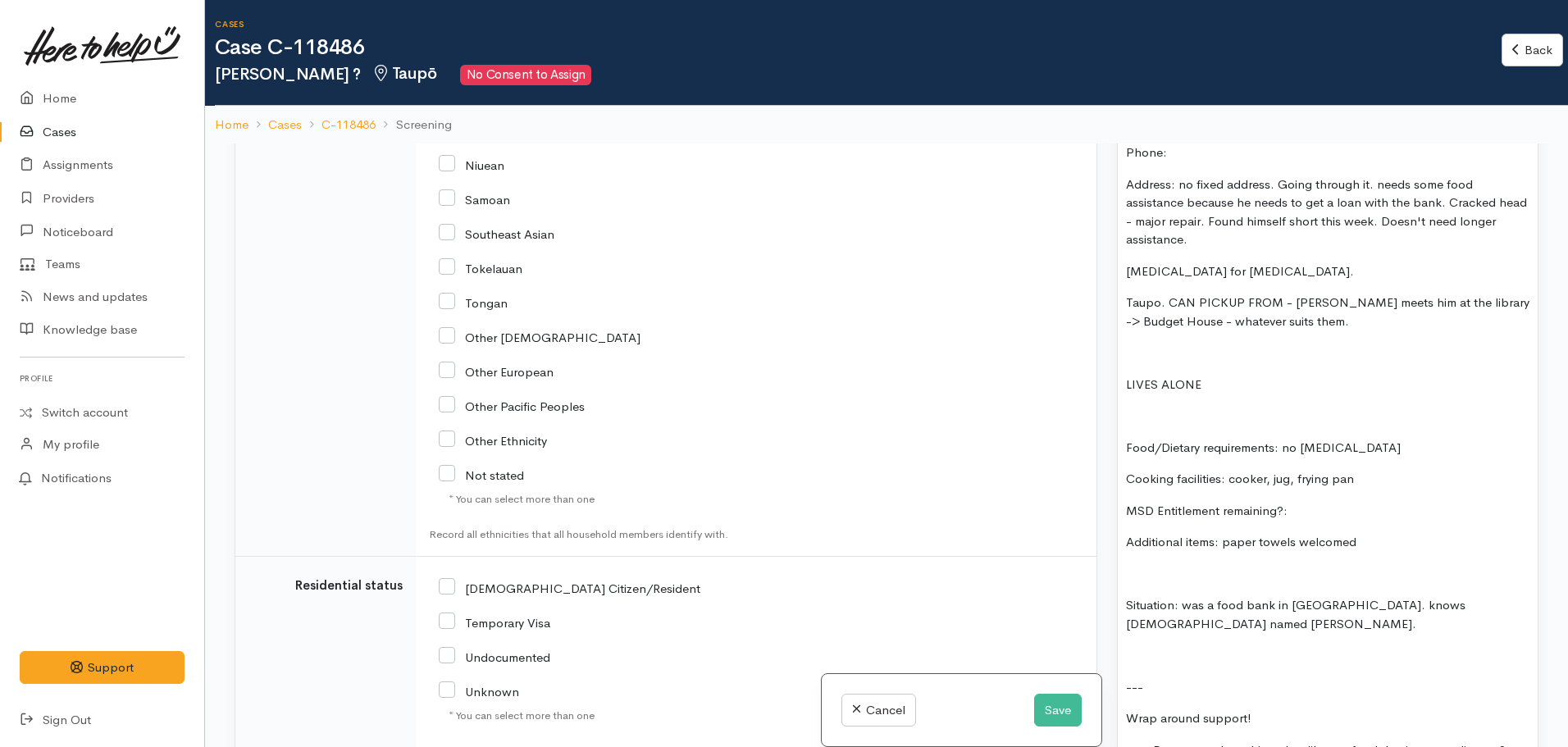
scroll to position [2729, 0]
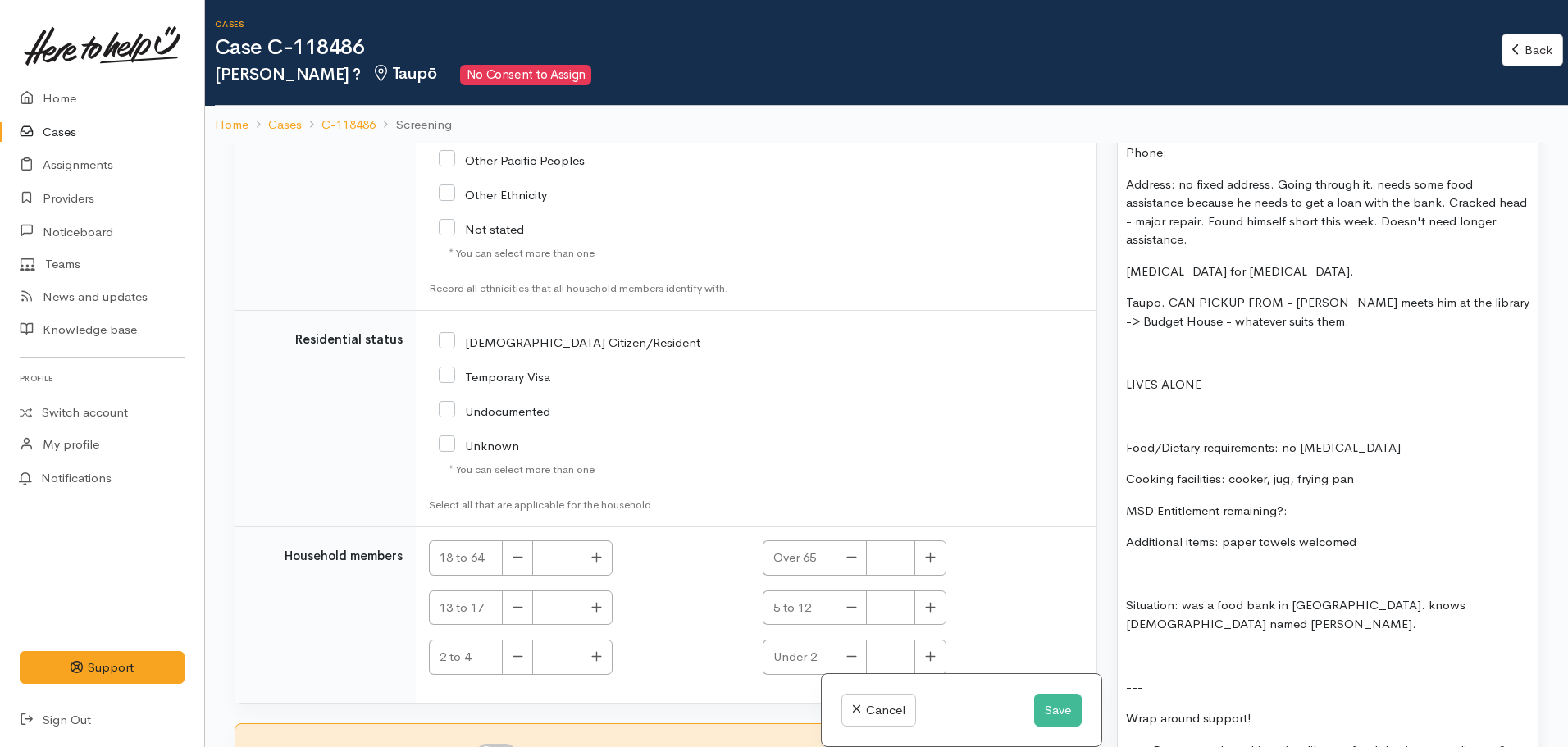
type input "****"
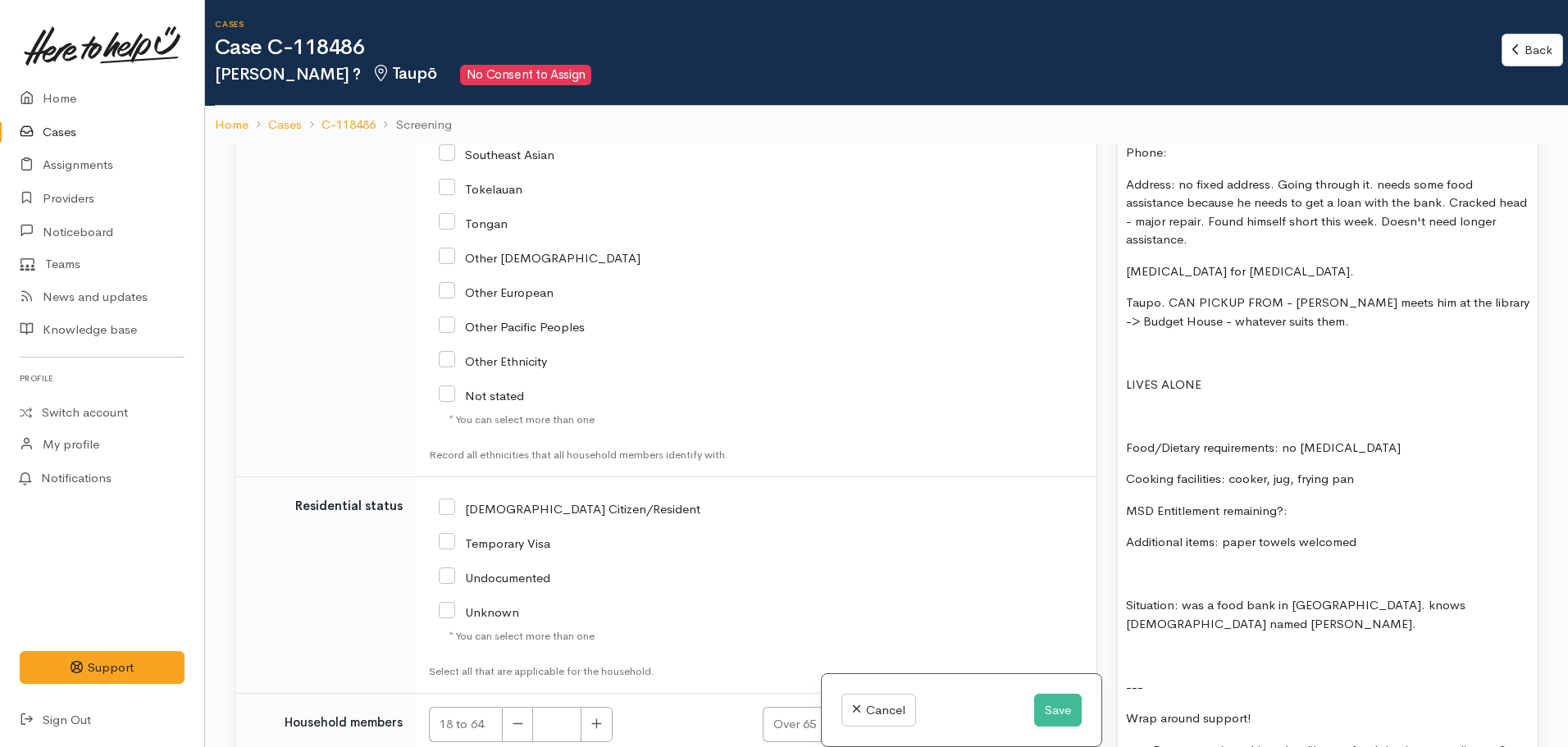
click at [446, 500] on input "NZ Citizen/Resident" at bounding box center [570, 508] width 261 height 15
checkbox input "true"
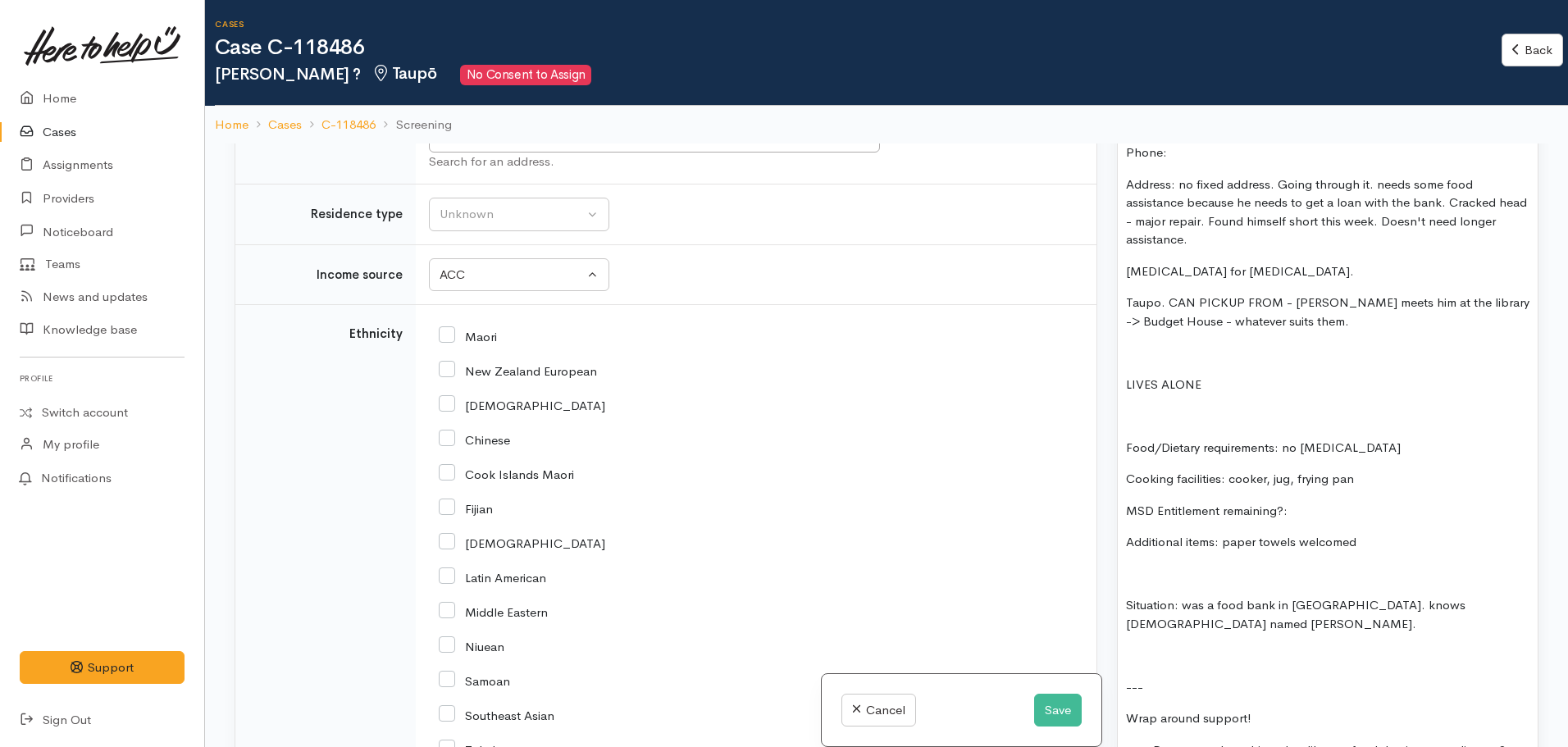
scroll to position [1838, 0]
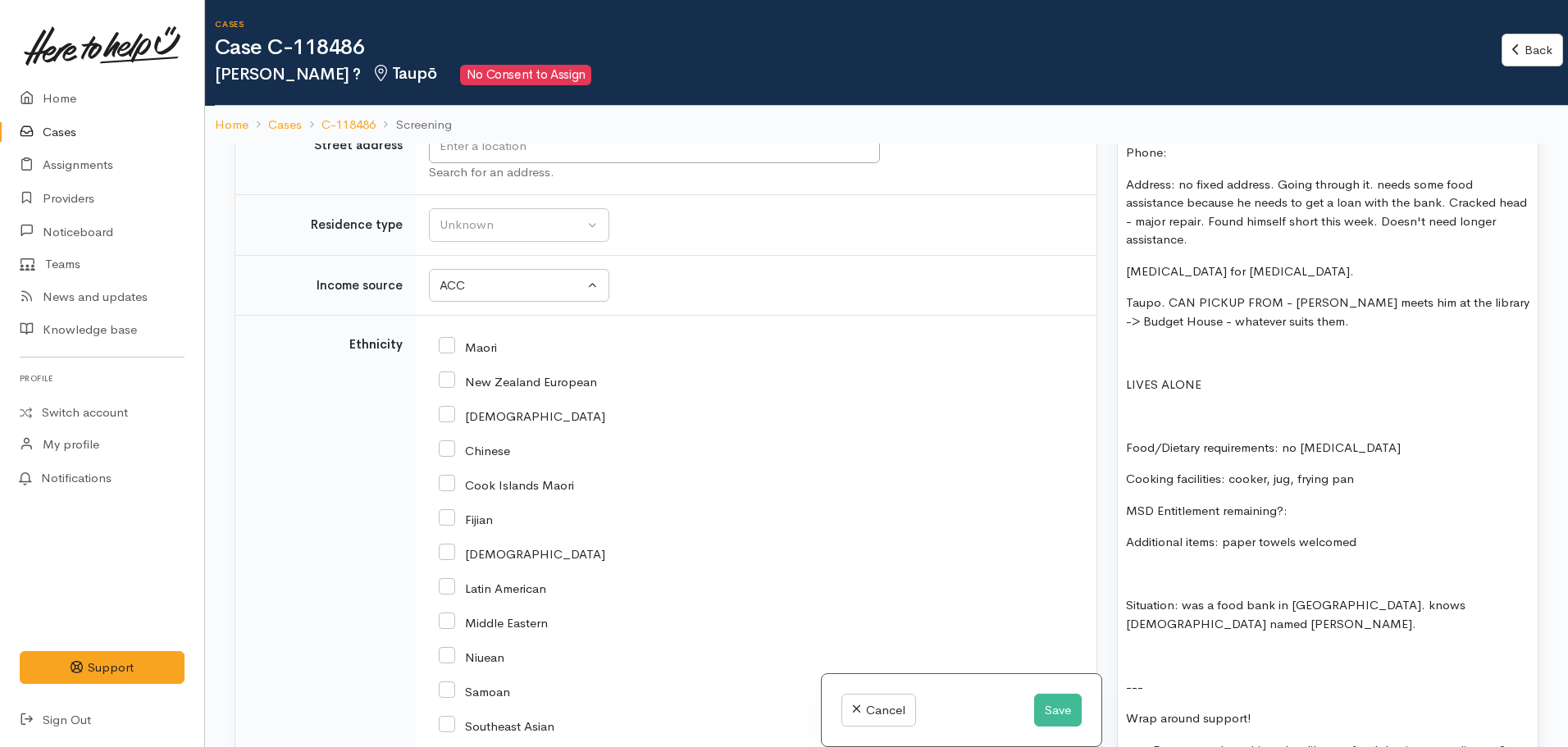
click at [443, 383] on input "New Zealand European" at bounding box center [518, 381] width 158 height 15
checkbox input "true"
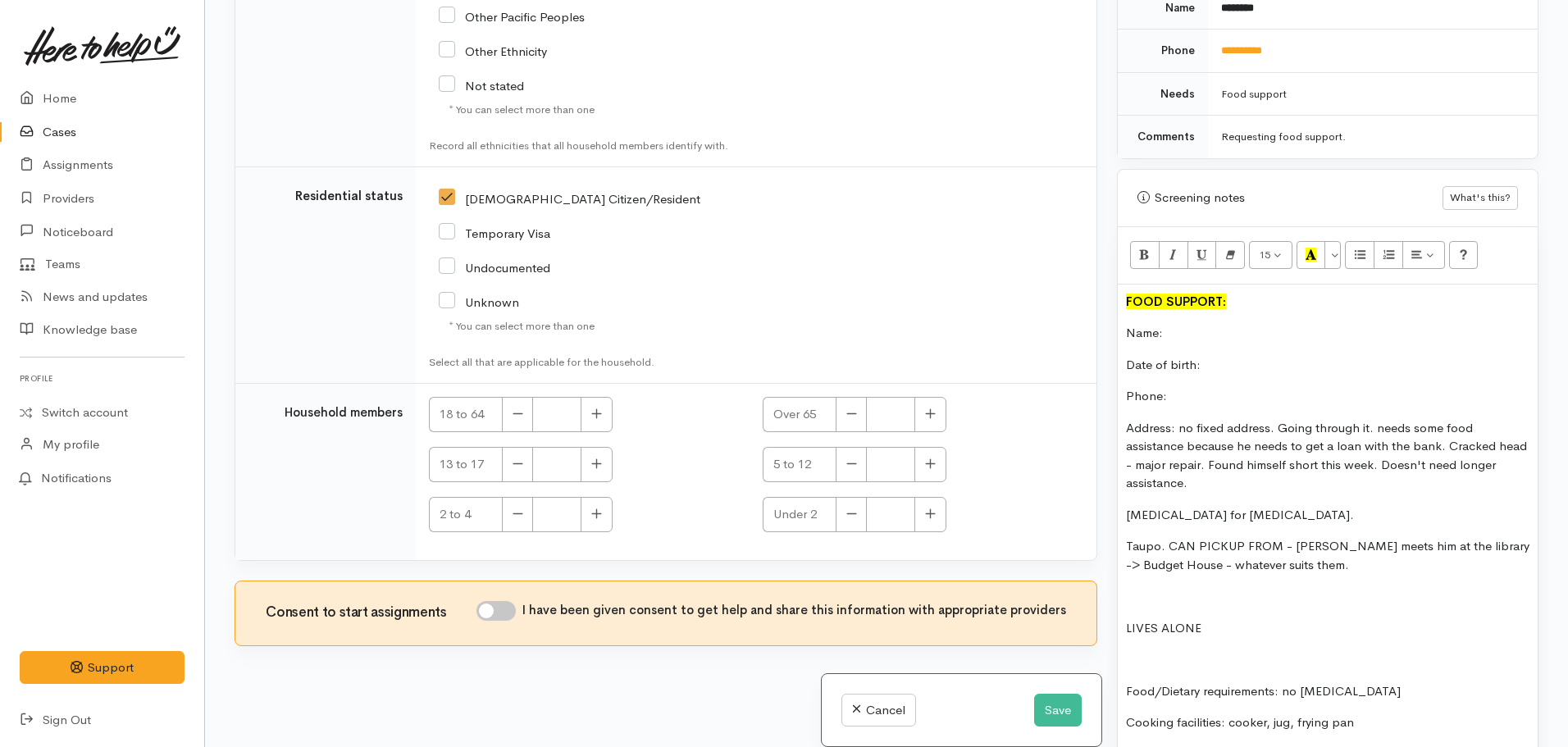
scroll to position [656, 0]
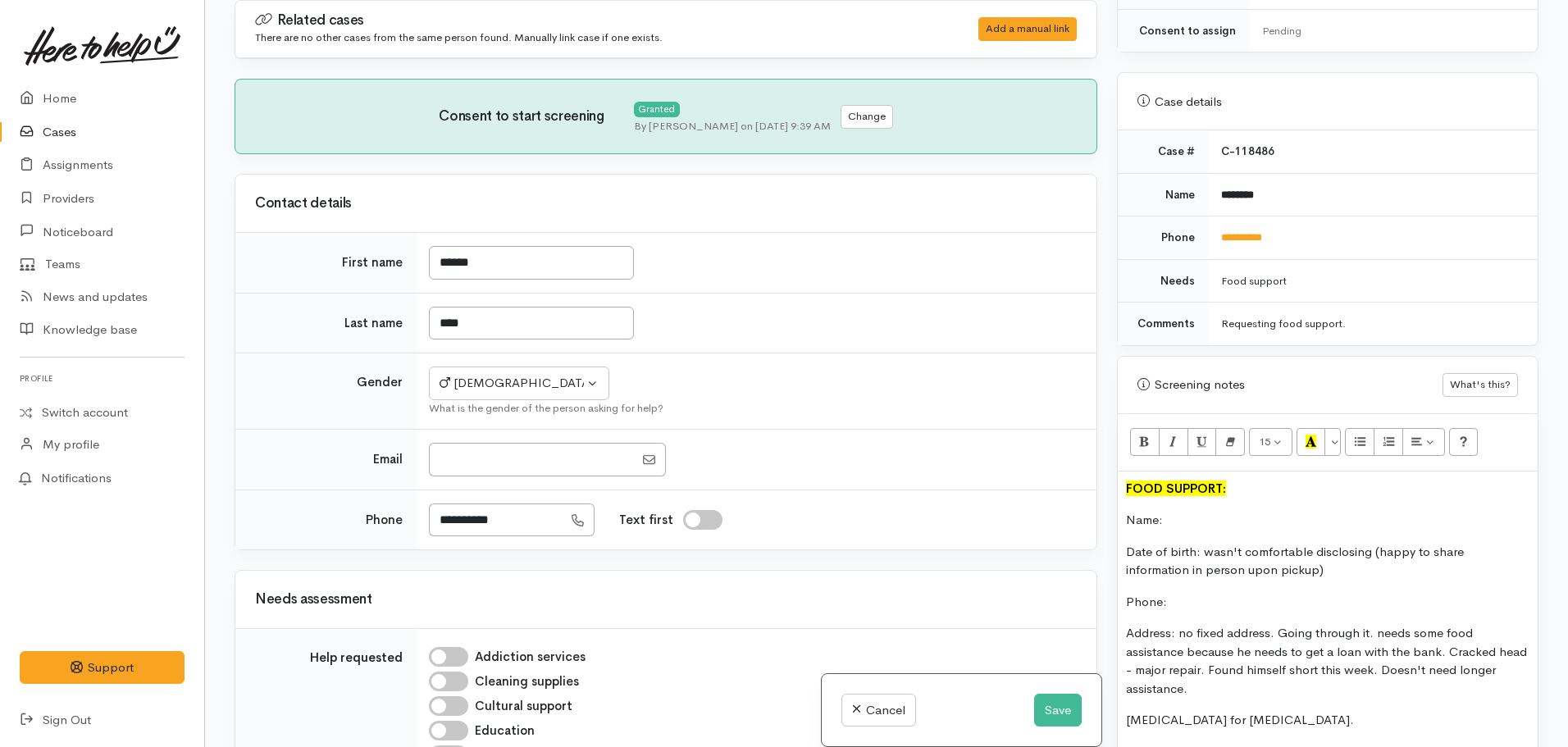
click at [1240, 516] on p "Name:" at bounding box center [1328, 520] width 404 height 19
click at [1192, 601] on p "Phone:" at bounding box center [1328, 602] width 404 height 19
drag, startPoint x: 1294, startPoint y: 235, endPoint x: 1226, endPoint y: 236, distance: 68.0
click at [1208, 238] on td "**********" at bounding box center [1373, 237] width 329 height 43
copy link "**********"
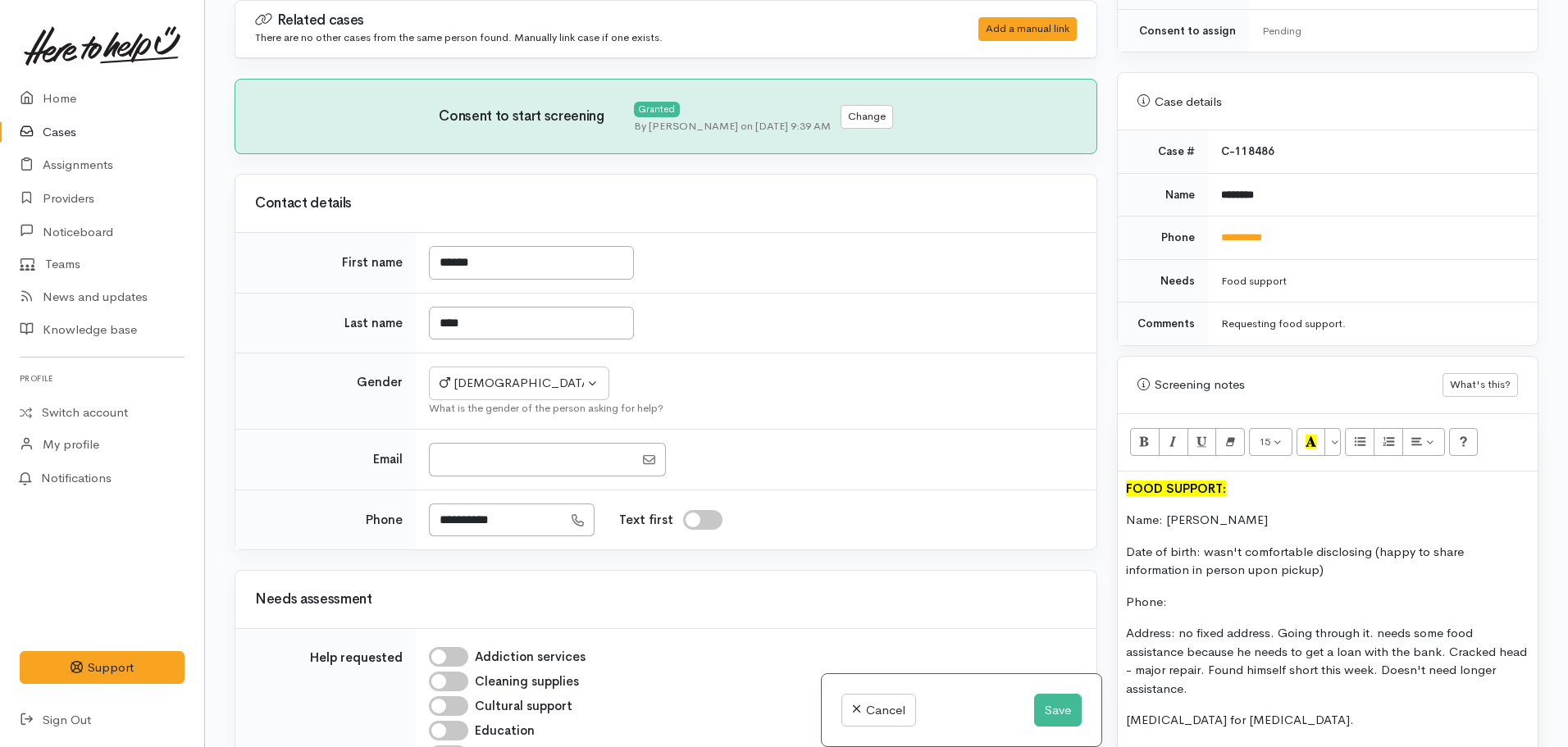
click at [1197, 604] on p "Phone:" at bounding box center [1328, 602] width 404 height 19
click at [1376, 555] on p "Date of birth: wasn't comfortable disclosing (happy to share information in per…" at bounding box center [1328, 561] width 404 height 37
click at [1371, 555] on p "Date of birth: wasn't comfortable disclosing (happy to share information in per…" at bounding box center [1328, 561] width 404 height 37
click at [1466, 555] on p "Date of birth: wasn't comfortable disclosing over the phone (happy to share inf…" at bounding box center [1328, 561] width 404 height 37
drag, startPoint x: 1364, startPoint y: 571, endPoint x: 1498, endPoint y: 575, distance: 134.1
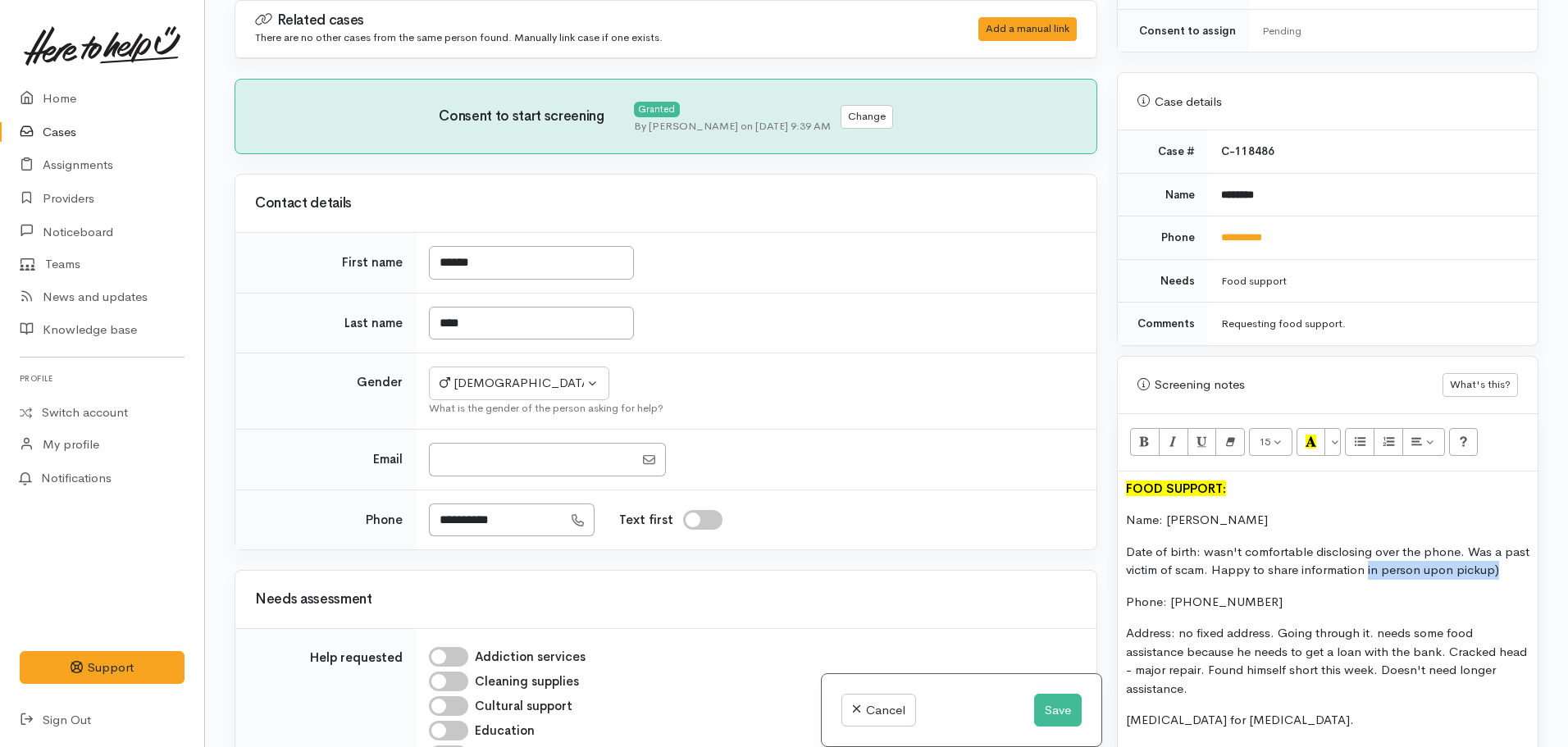
click at [1498, 575] on p "Date of birth: wasn't comfortable disclosing over the phone. Was a past victim …" at bounding box center [1328, 561] width 404 height 37
click at [1499, 570] on p "Date of birth: wasn't comfortable disclosing over the phone. Was a past victim …" at bounding box center [1328, 561] width 404 height 37
drag, startPoint x: 1499, startPoint y: 570, endPoint x: 1364, endPoint y: 565, distance: 135.1
click at [1364, 565] on p "Date of birth: wasn't comfortable disclosing over the phone. Was a past victim …" at bounding box center [1328, 561] width 404 height 37
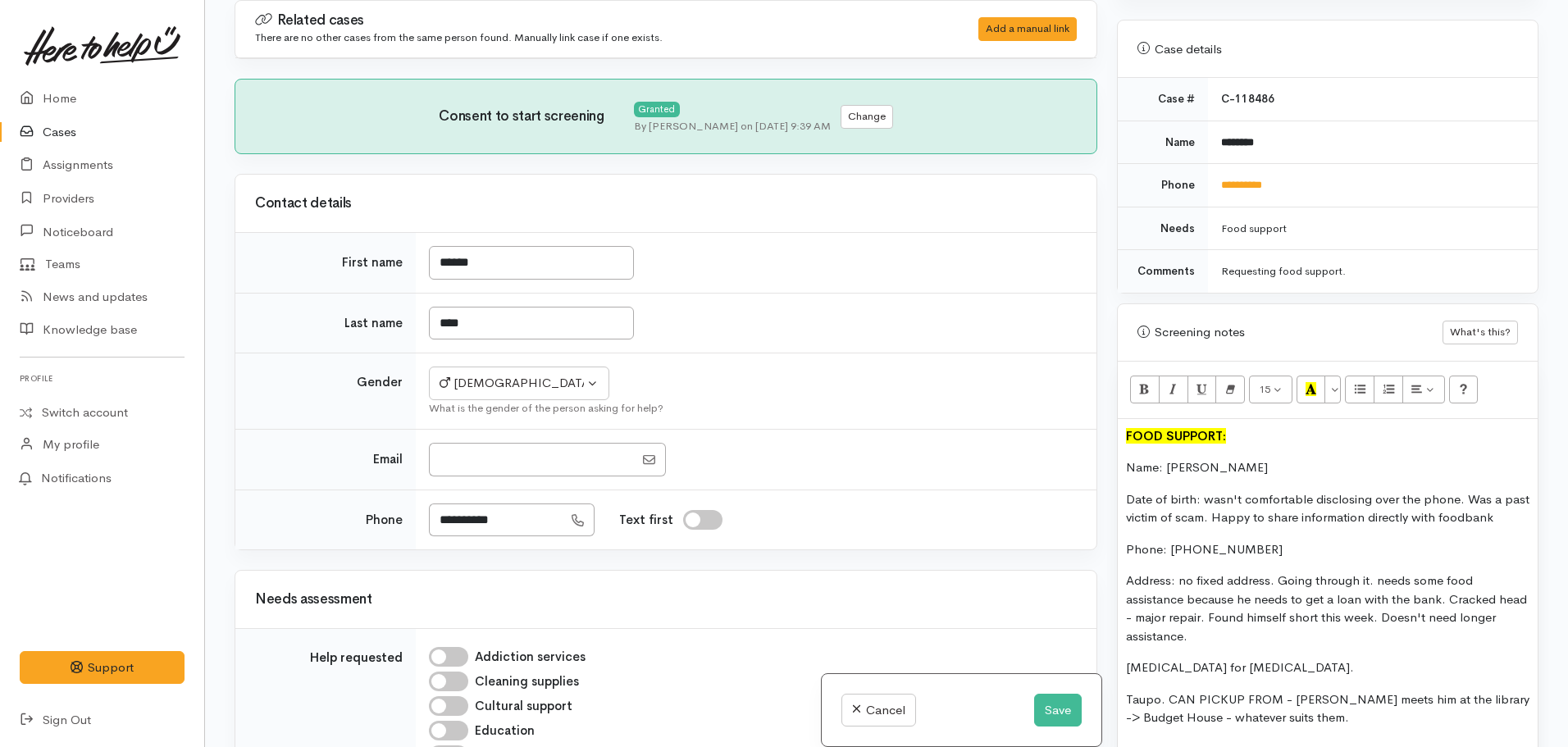
scroll to position [738, 0]
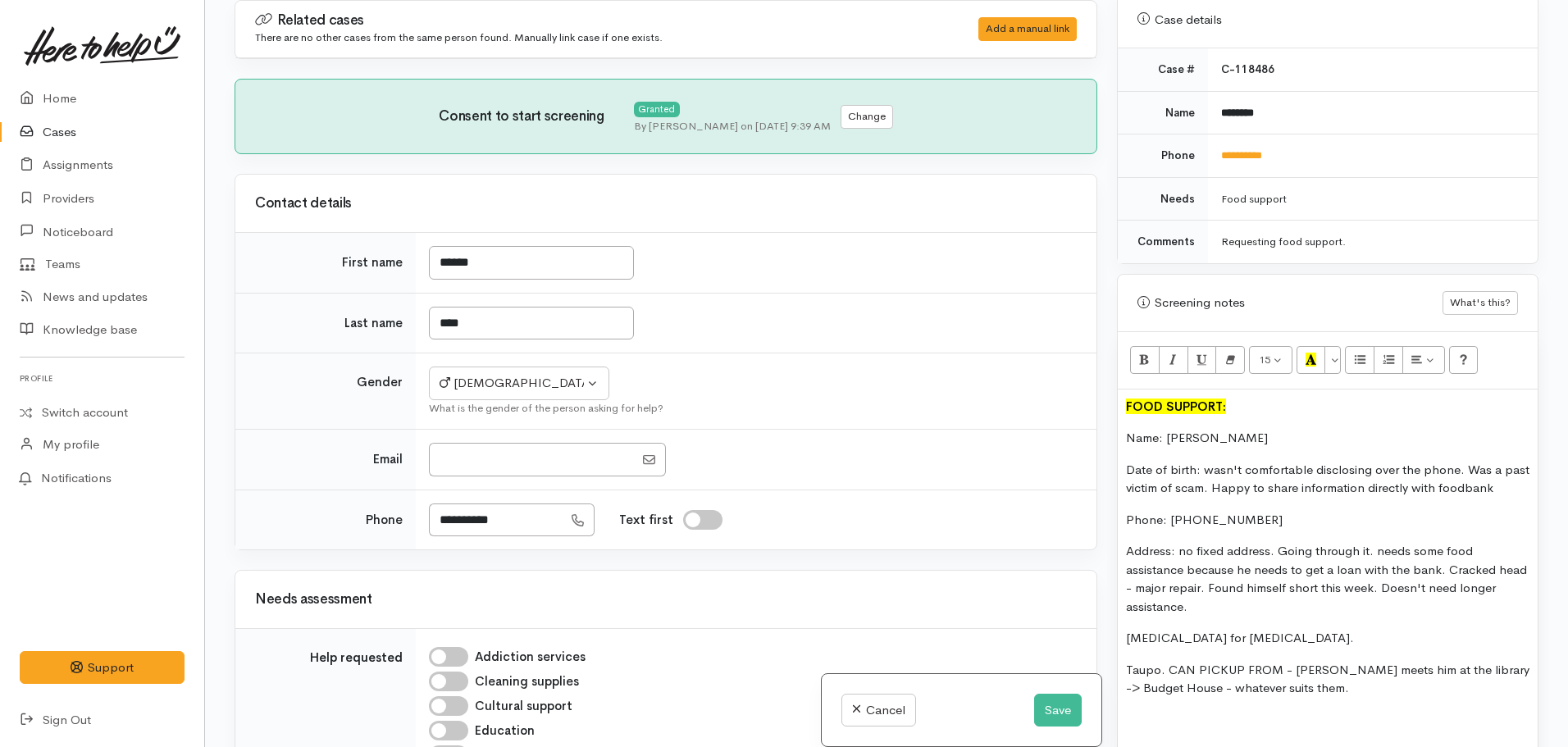
drag, startPoint x: 1273, startPoint y: 552, endPoint x: 1335, endPoint y: 601, distance: 79.0
click at [1335, 601] on p "Address: no fixed address. Going through it. needs some food assistance because…" at bounding box center [1328, 579] width 404 height 74
copy p "Going through it. needs some food assistance because he needs to get a loan wit…"
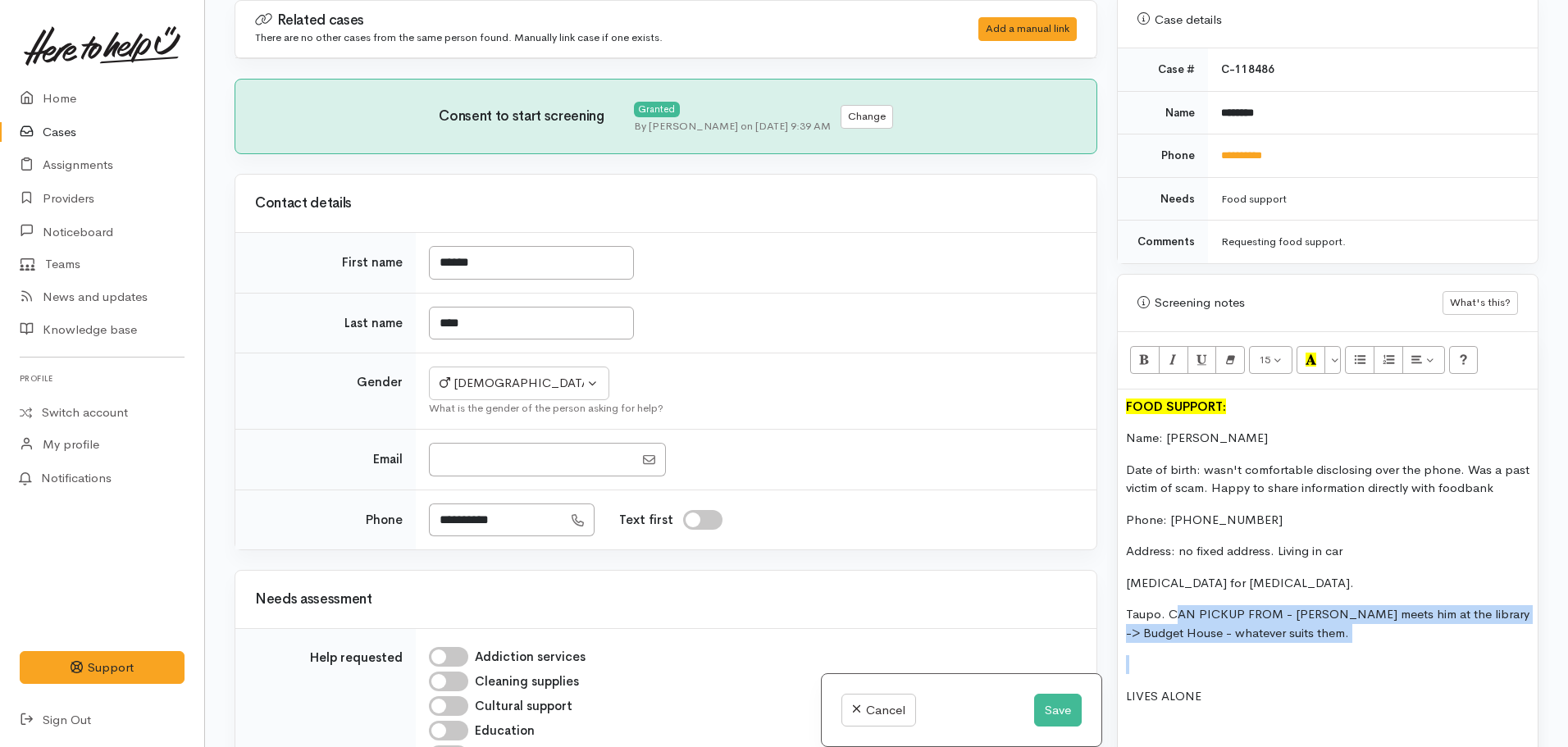
drag, startPoint x: 1366, startPoint y: 647, endPoint x: 1178, endPoint y: 608, distance: 192.0
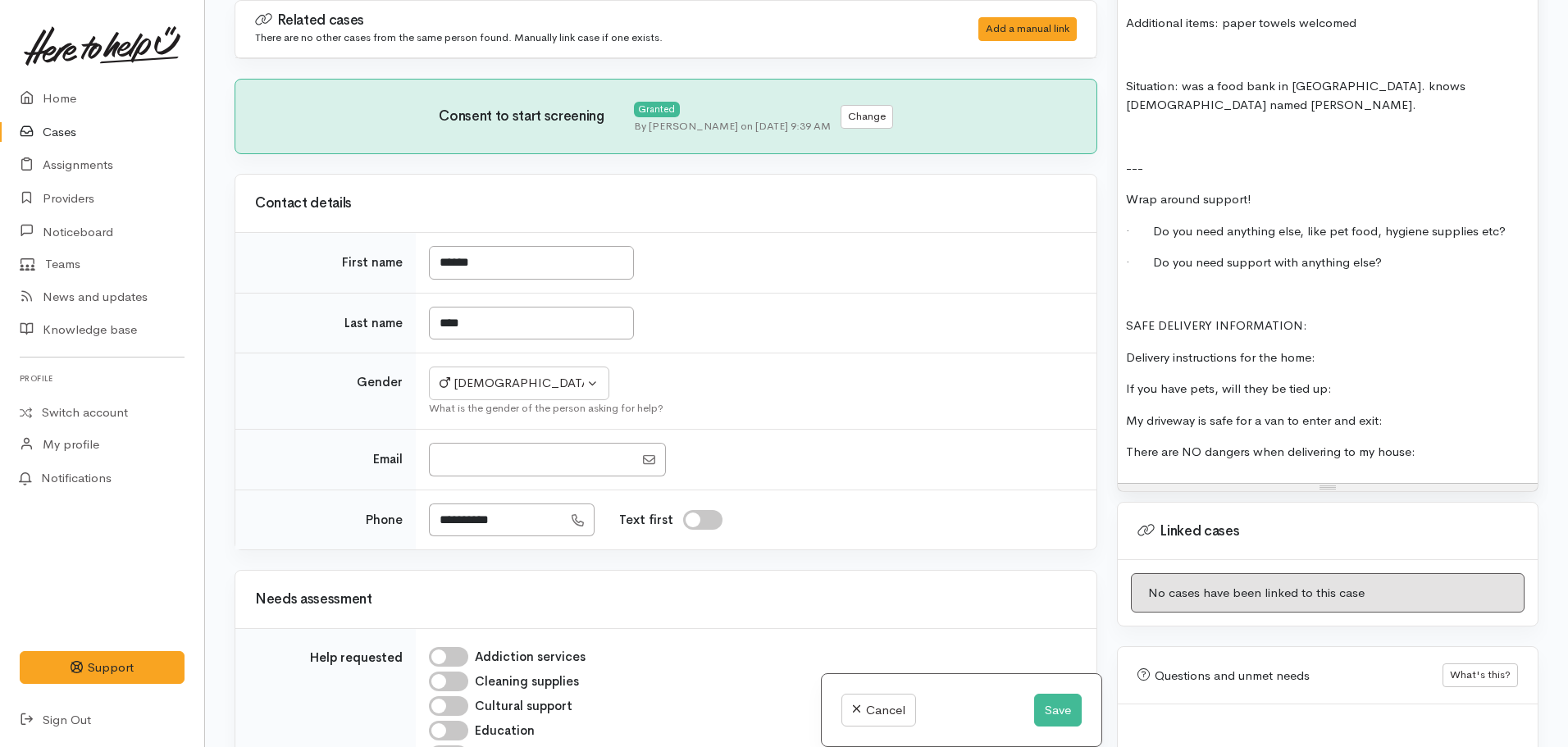
scroll to position [1722, 0]
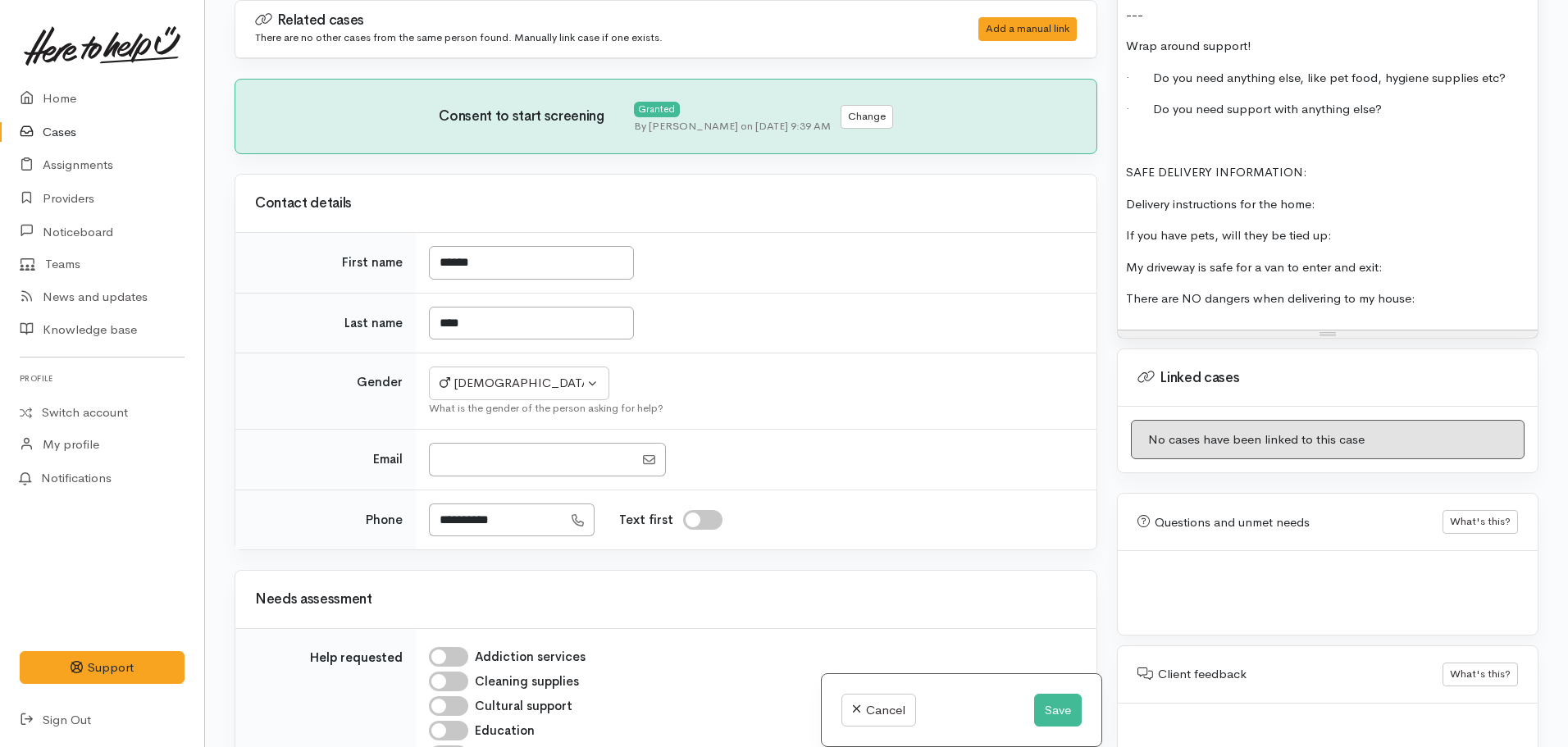
click at [1424, 290] on p "There are NO dangers when delivering to my house:" at bounding box center [1328, 299] width 404 height 19
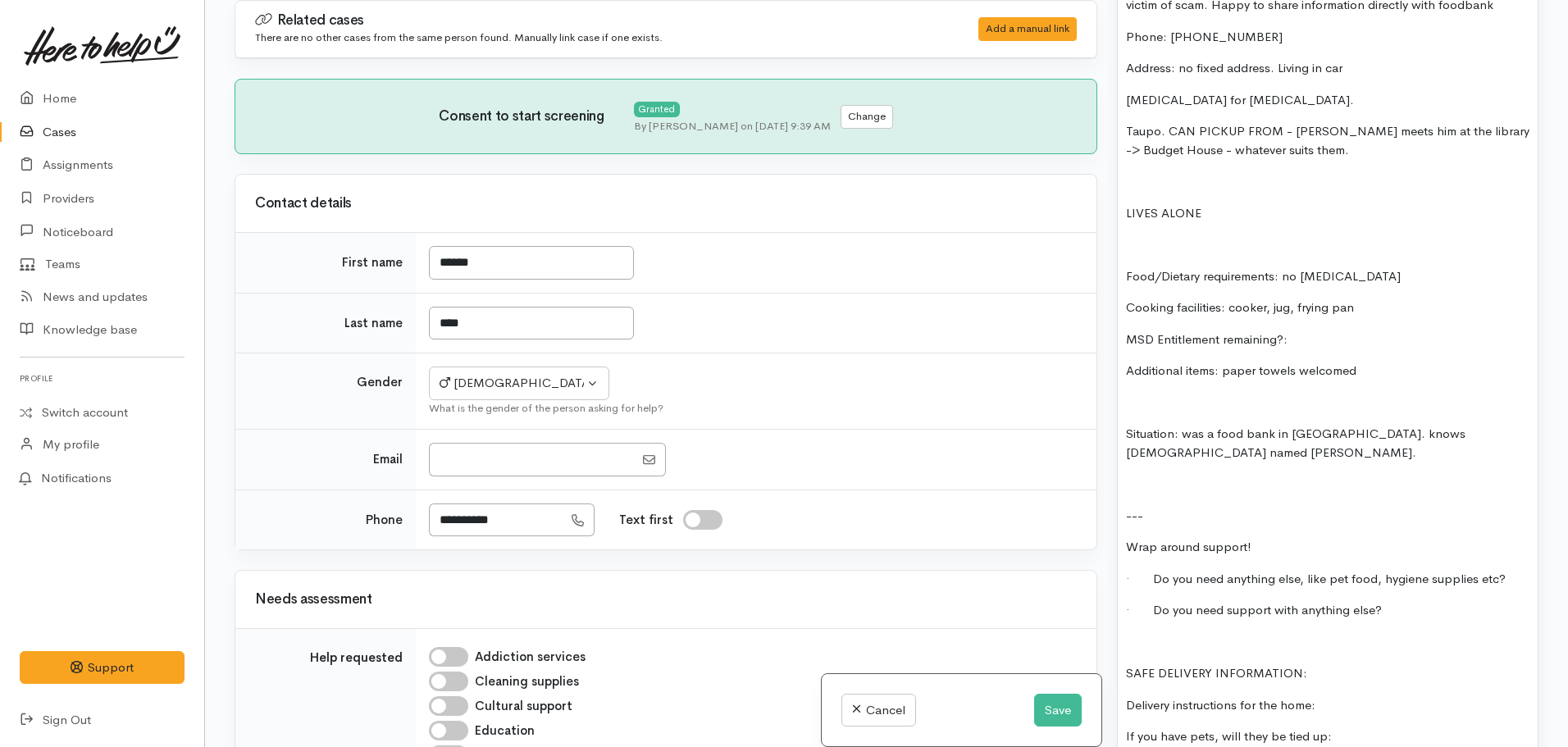
scroll to position [1148, 0]
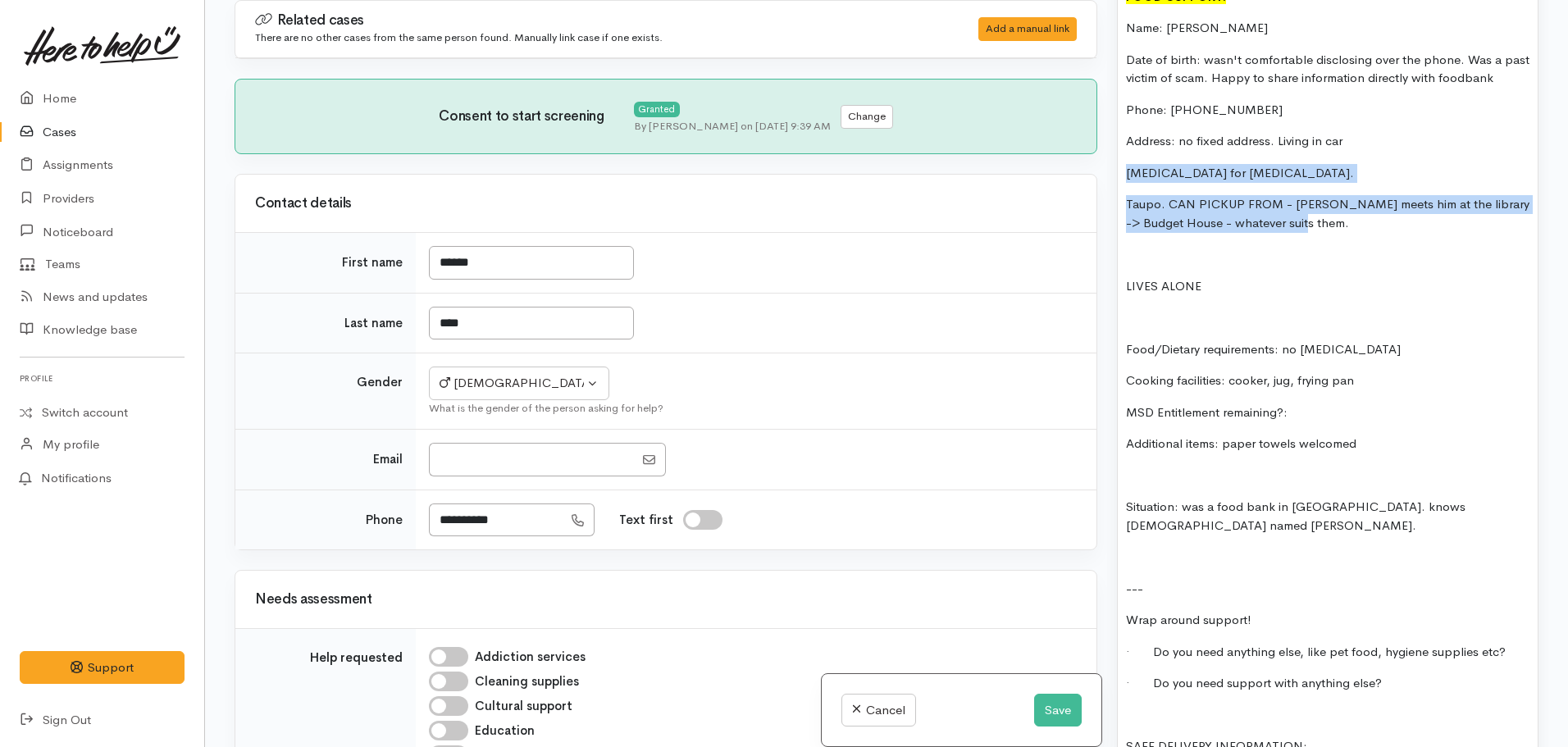
drag, startPoint x: 1378, startPoint y: 218, endPoint x: 1122, endPoint y: 170, distance: 260.5
click at [1122, 170] on div "FOOD SUPPORT: Name: Steven Fale Date of birth: wasn't comfortable disclosing ov…" at bounding box center [1328, 491] width 420 height 1024
copy div "laser surgery for kidney stone. Taupo. CAN PICKUP FROM - Megan meets him at the…"
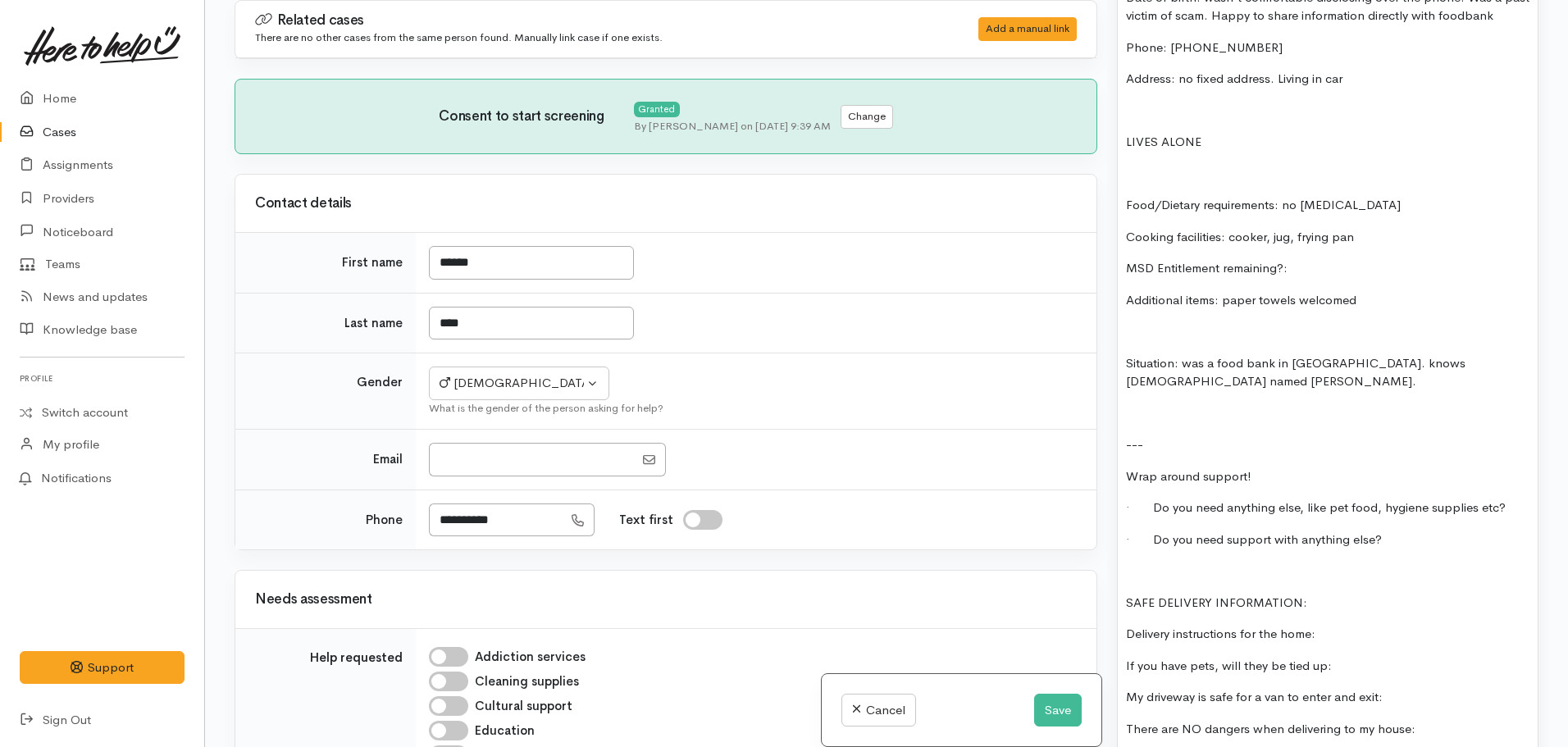
scroll to position [1477, 0]
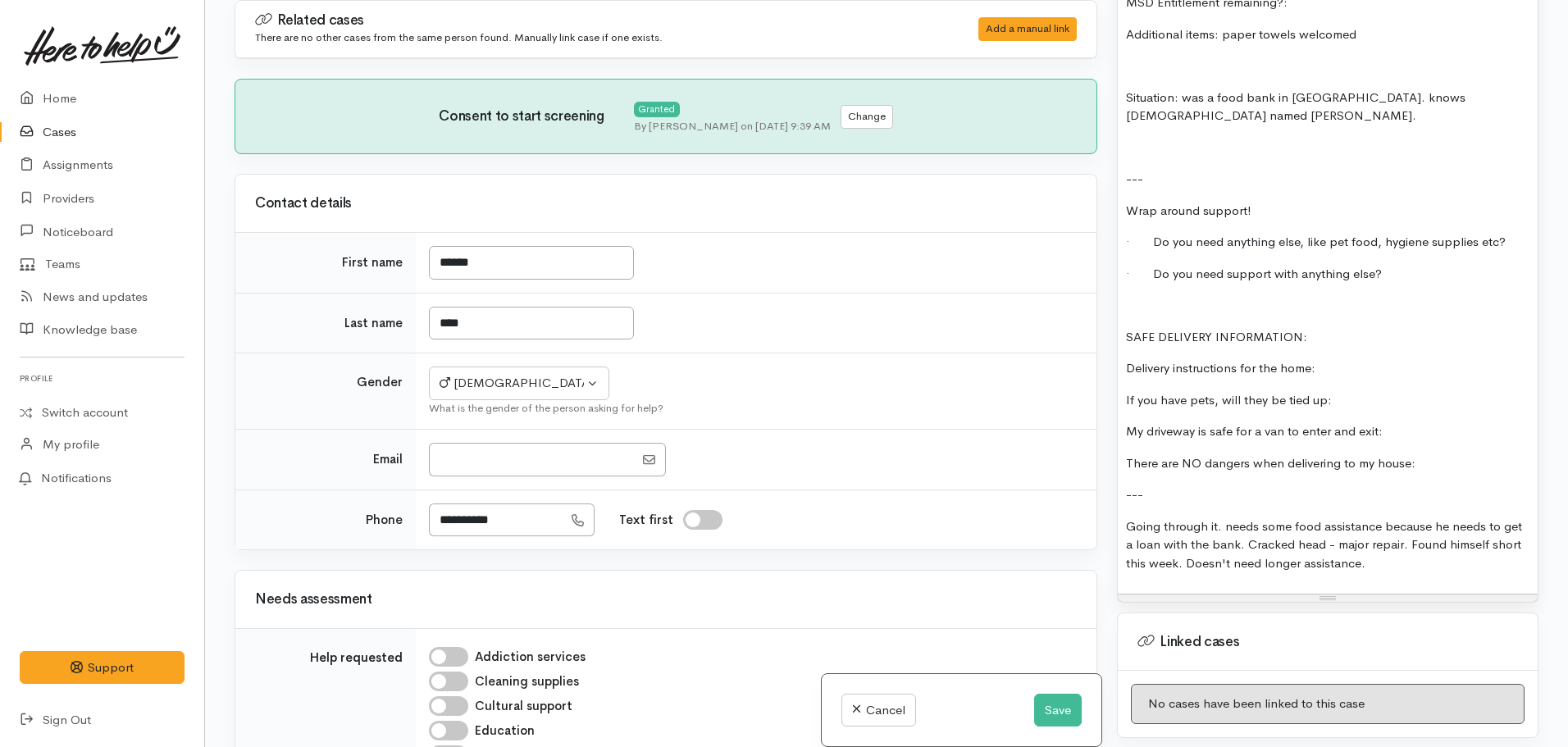
click at [1463, 535] on p "Going through it. needs some food assistance because he needs to get a loan wit…" at bounding box center [1328, 545] width 404 height 56
click at [1427, 555] on div "FOOD SUPPORT: Name: Steven Fale Date of birth: wasn't comfortable disclosing ov…" at bounding box center [1328, 122] width 420 height 943
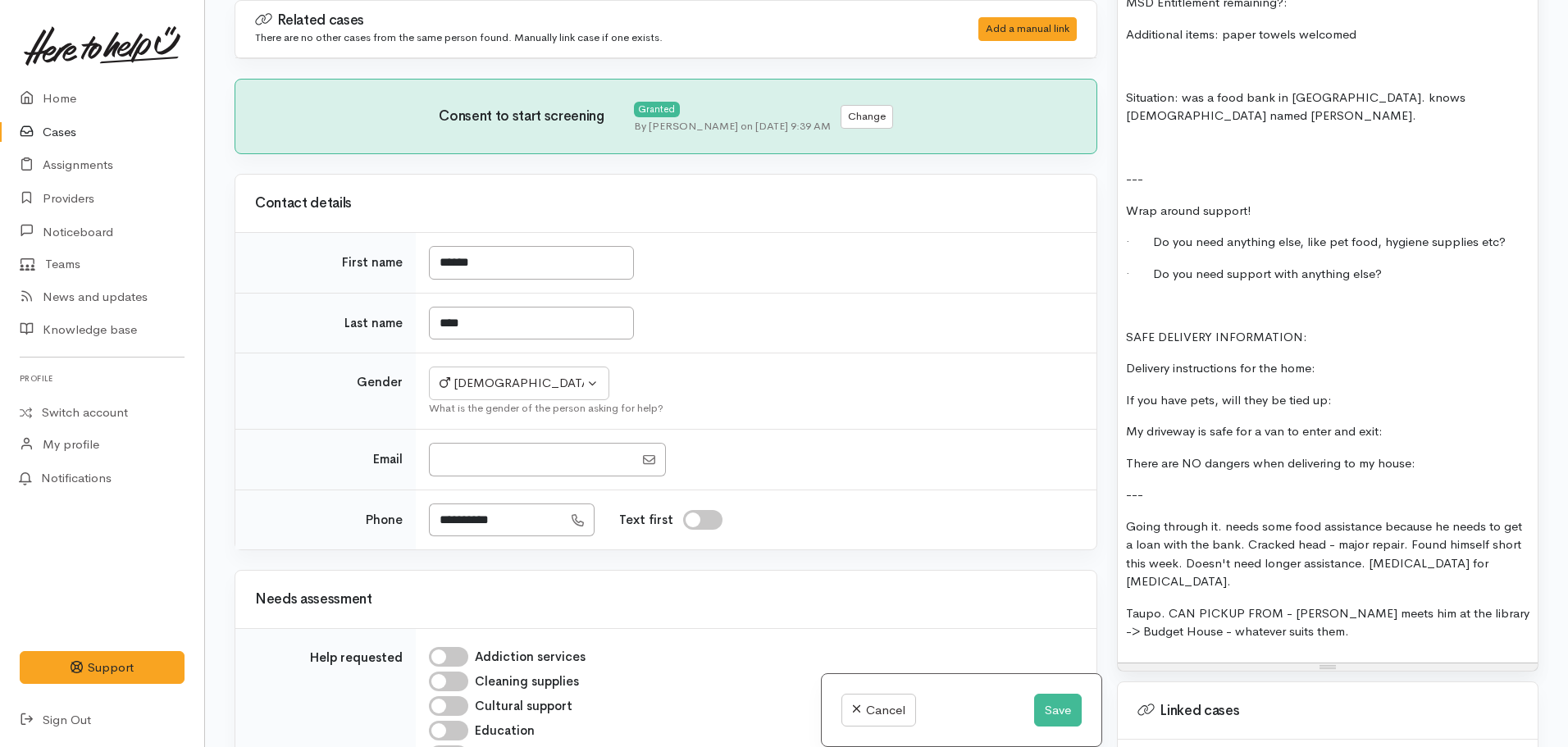
click at [1129, 517] on p "Going through it. needs some food assistance because he needs to get a loan wit…" at bounding box center [1328, 554] width 404 height 74
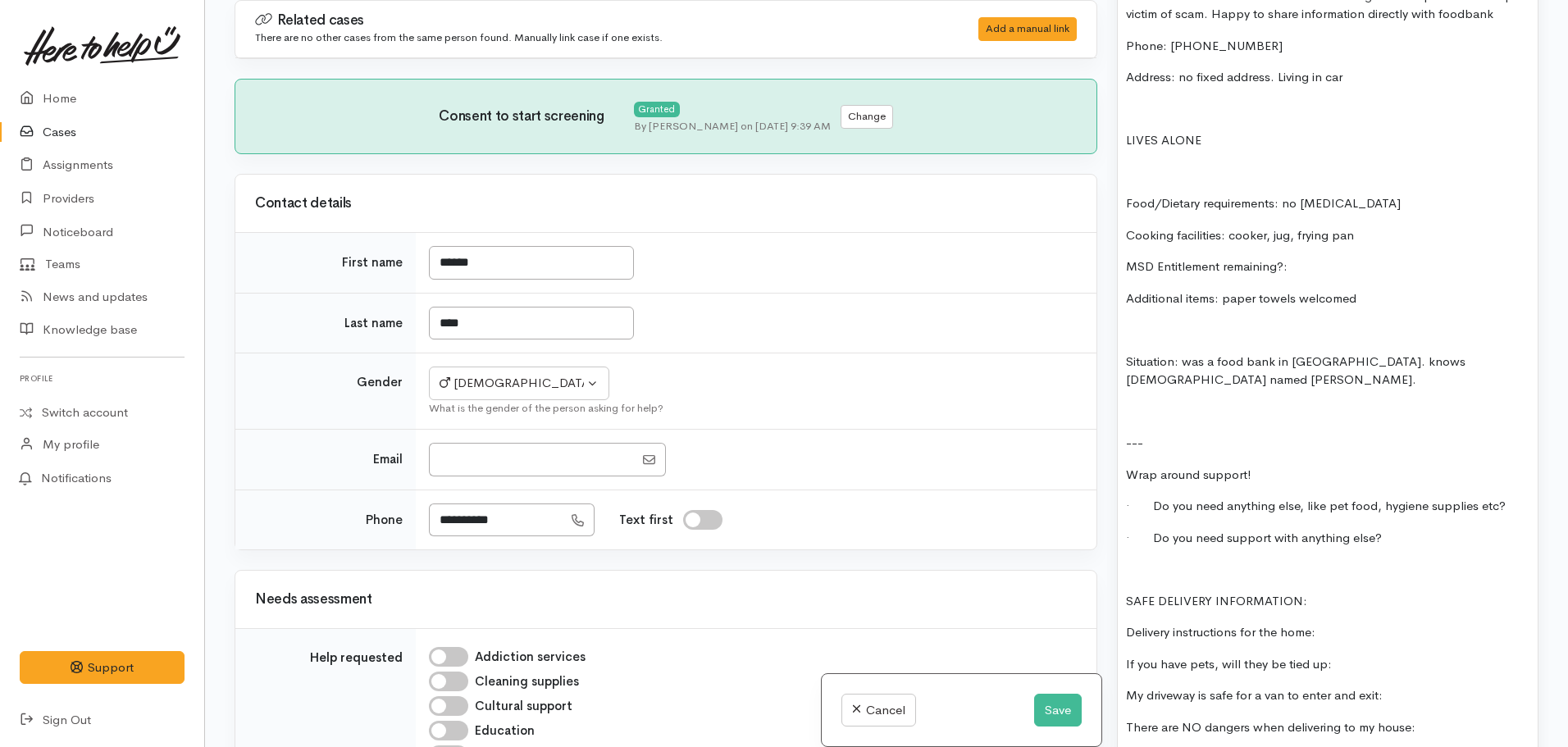
scroll to position [984, 0]
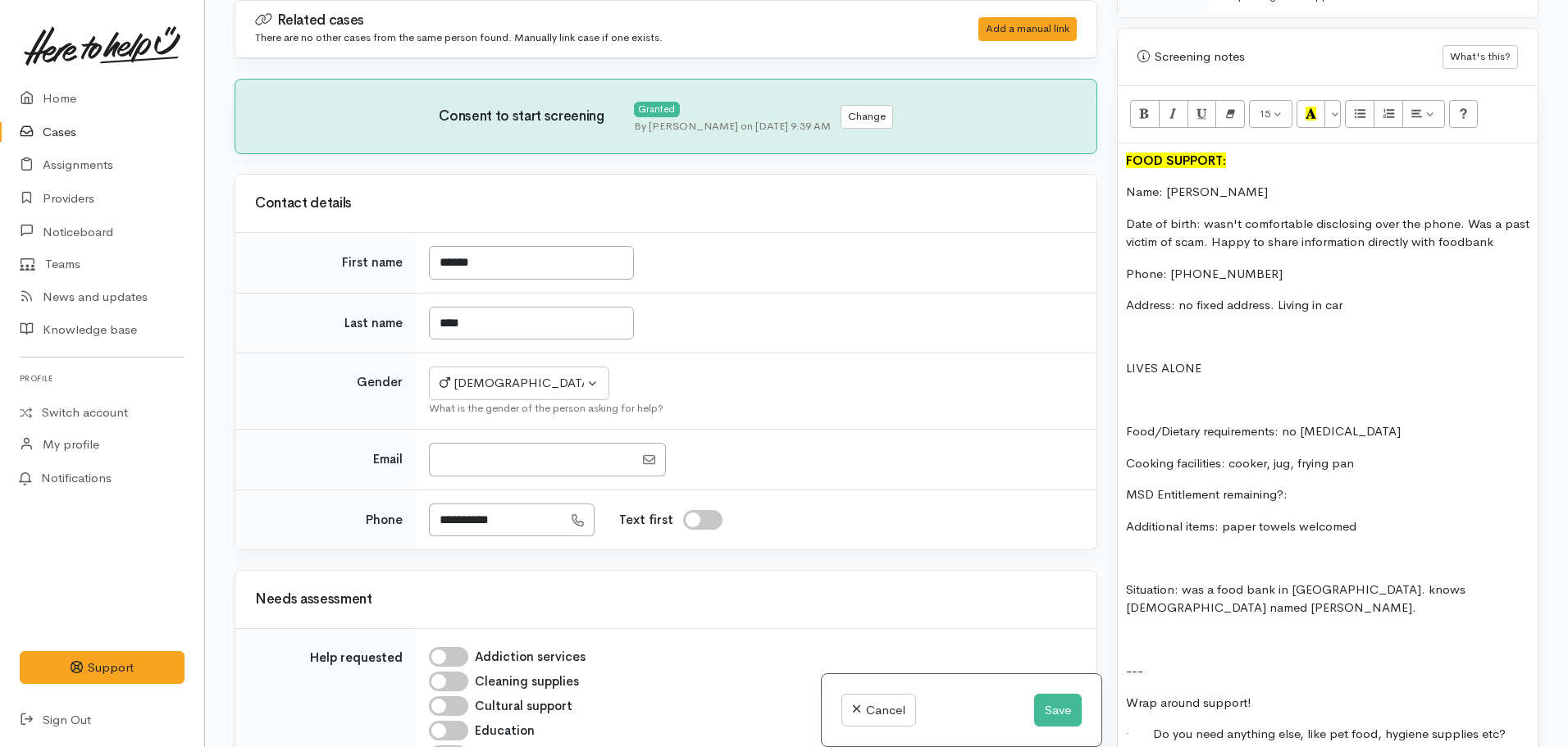
click at [1363, 298] on p "Address: no fixed address. Living in car" at bounding box center [1328, 305] width 404 height 19
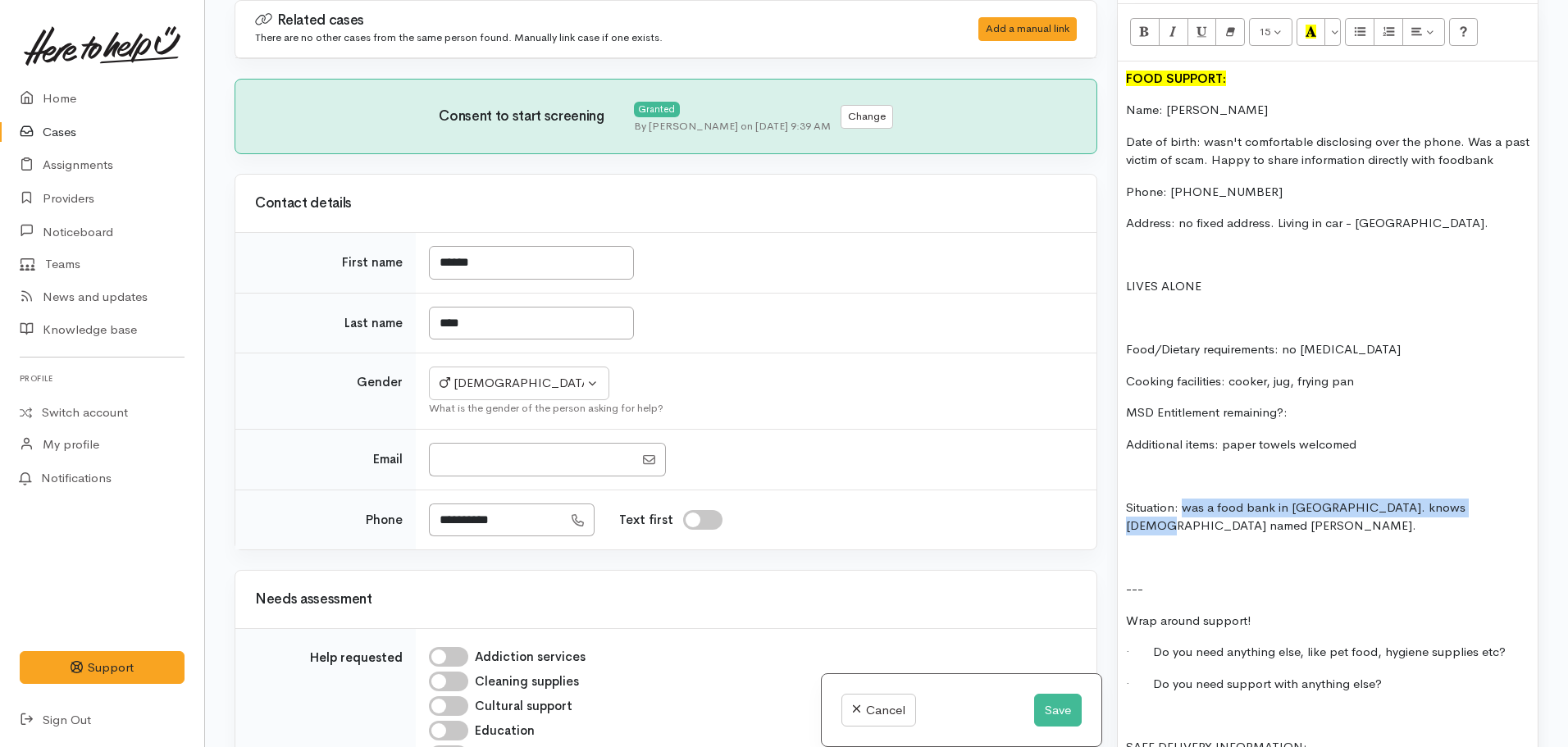
drag, startPoint x: 1186, startPoint y: 507, endPoint x: 1496, endPoint y: 509, distance: 310.0
click at [1496, 509] on p "Situation: was a food bank in taupo. knows lady named Megan." at bounding box center [1328, 517] width 404 height 37
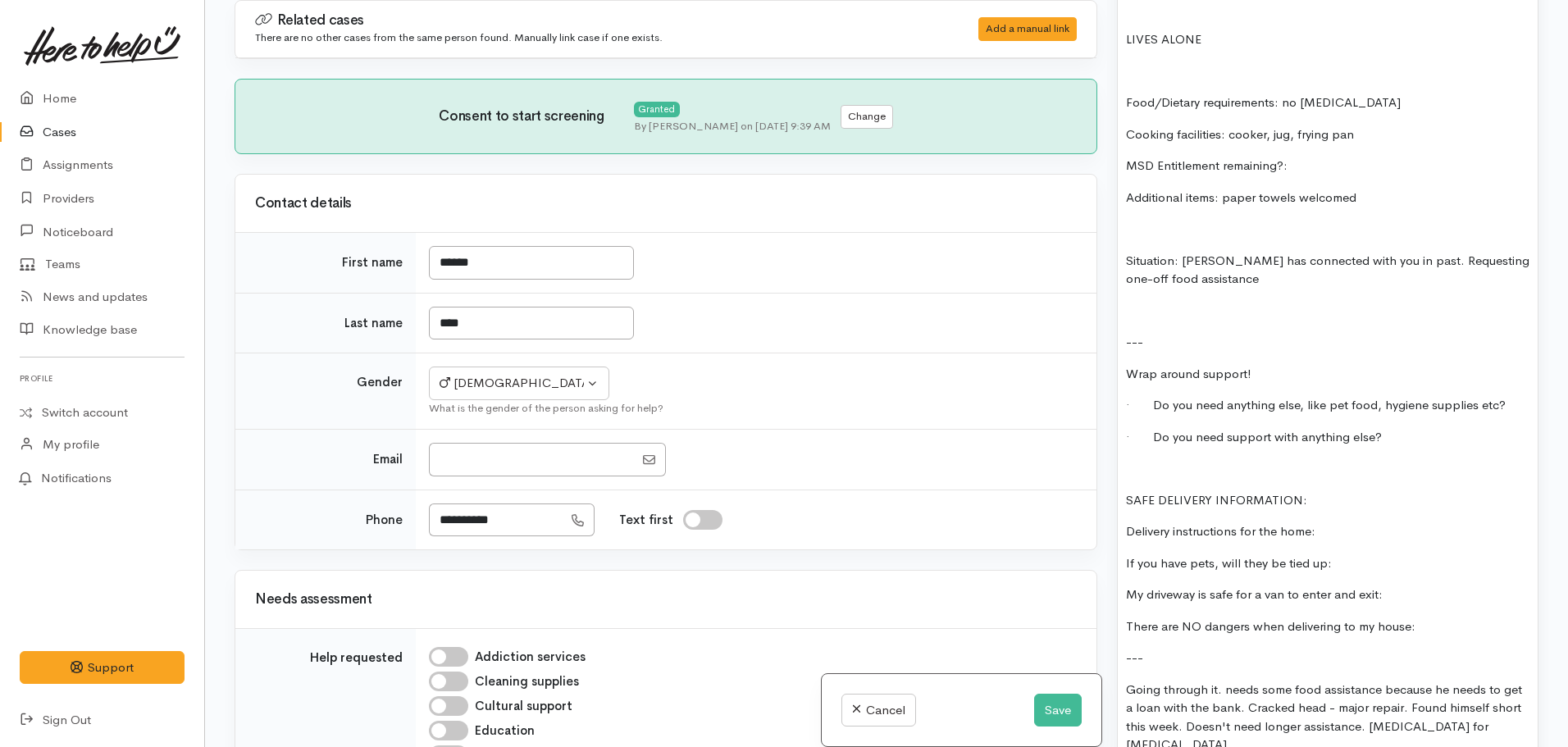
scroll to position [1312, 0]
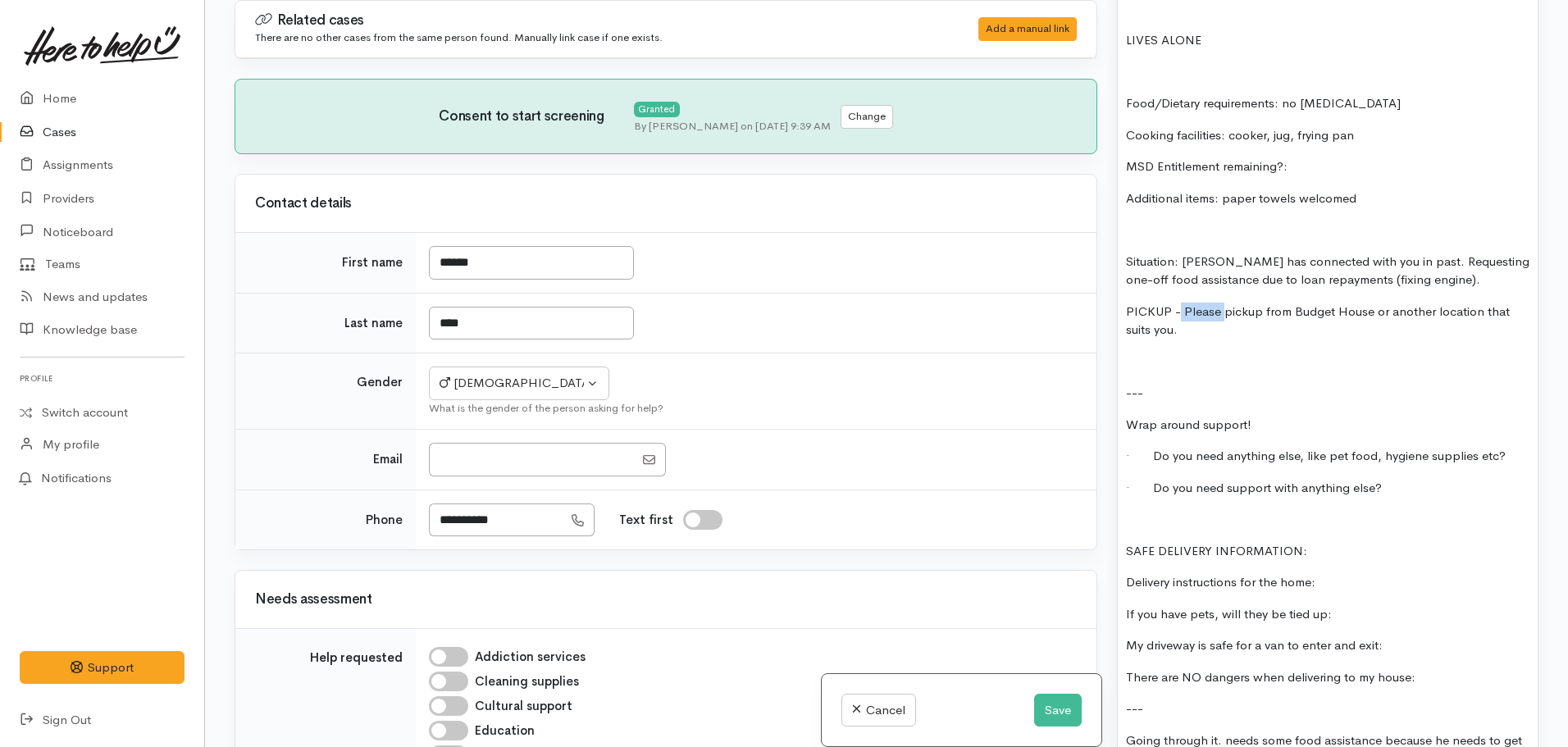
drag, startPoint x: 1223, startPoint y: 312, endPoint x: 1182, endPoint y: 316, distance: 41.2
click at [1182, 316] on p "PICKUP - Please pickup from Budget House or another location that suits you." at bounding box center [1328, 321] width 404 height 37
click at [1262, 328] on p "PICKUP - Steven happy to pickup from Budget House or another location that suit…" at bounding box center [1328, 321] width 404 height 37
click at [1436, 278] on p "Situation: Steven has connected with you in past. Requesting one-off food assis…" at bounding box center [1328, 271] width 404 height 37
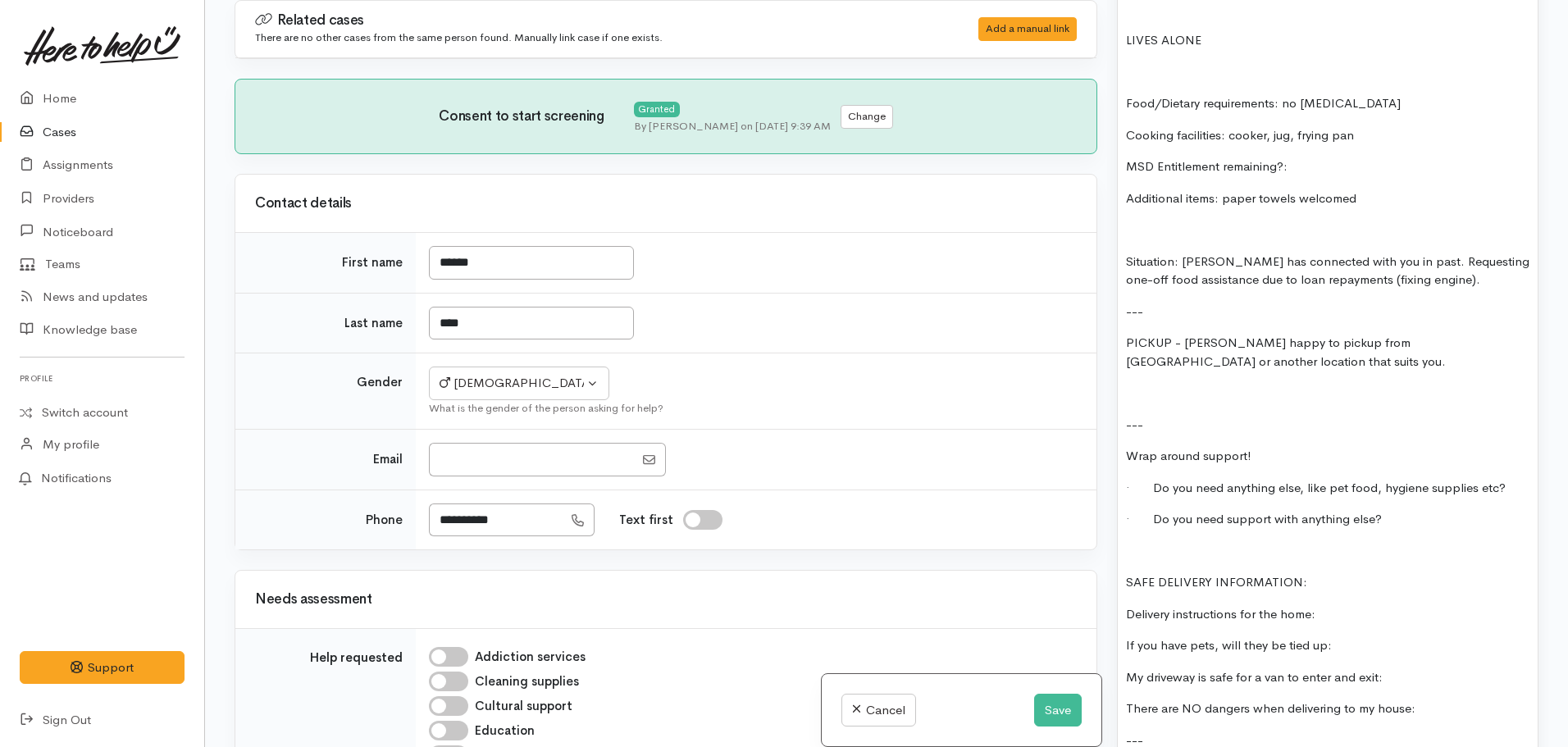
click at [1136, 393] on p at bounding box center [1328, 393] width 404 height 19
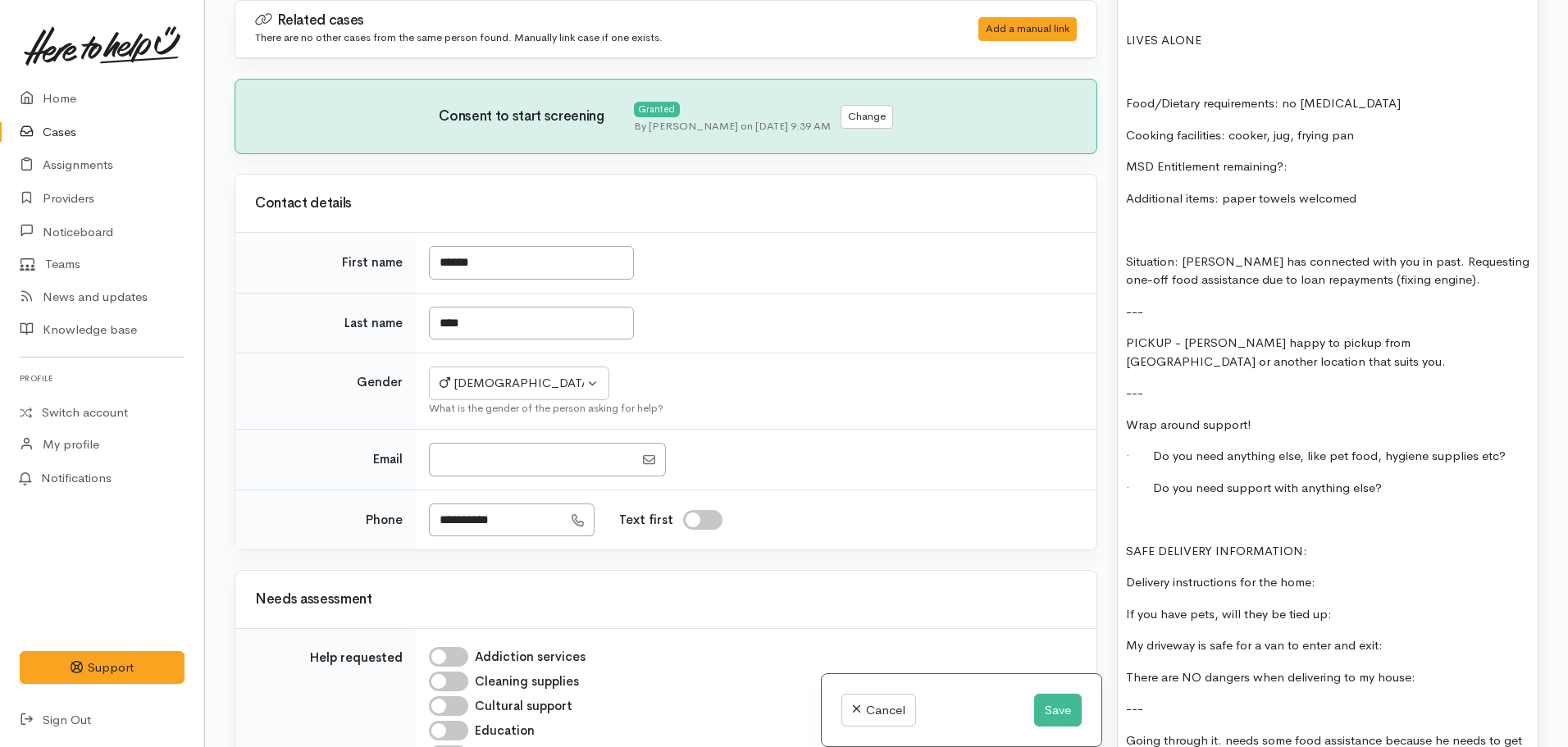
click at [1153, 518] on p at bounding box center [1328, 519] width 404 height 19
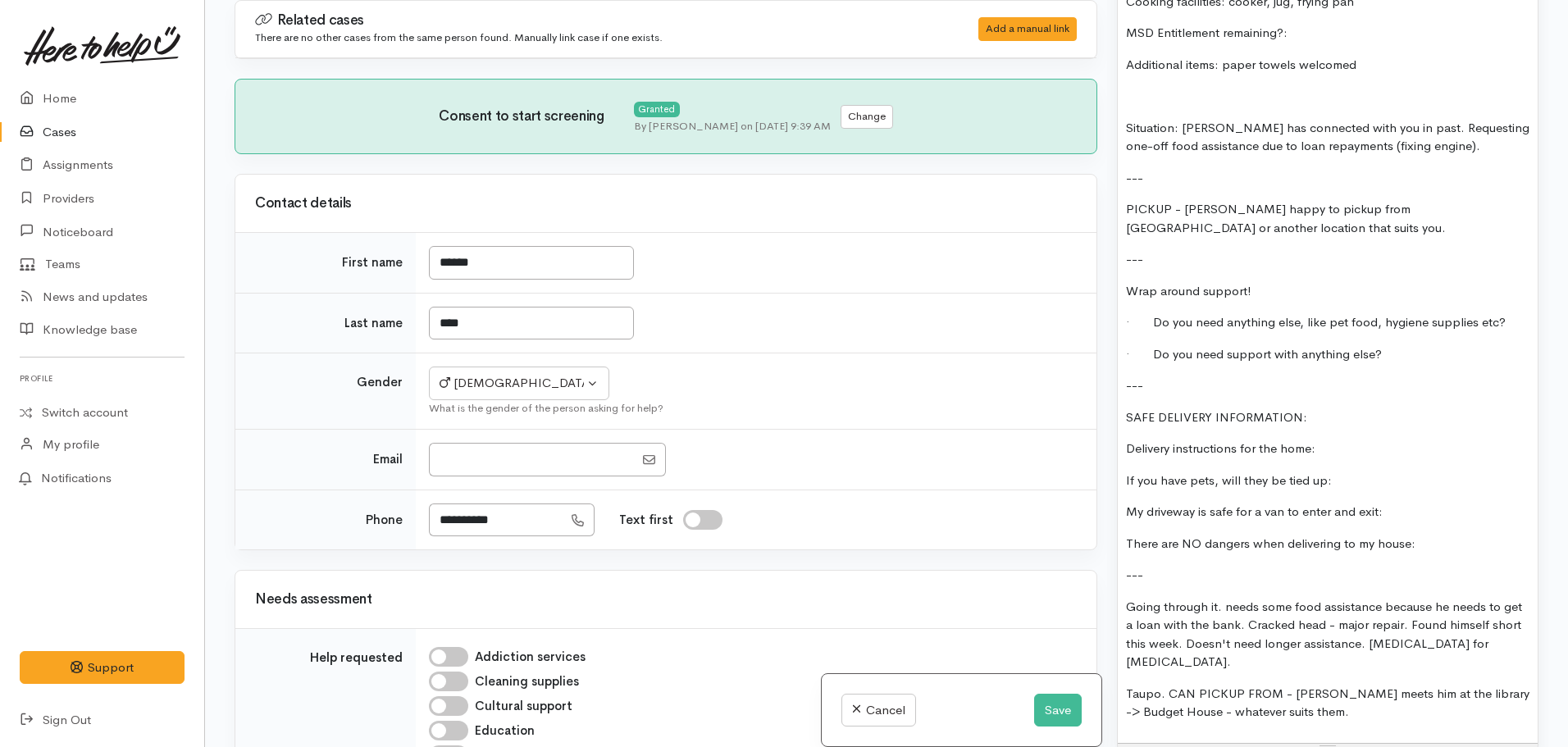
scroll to position [1477, 0]
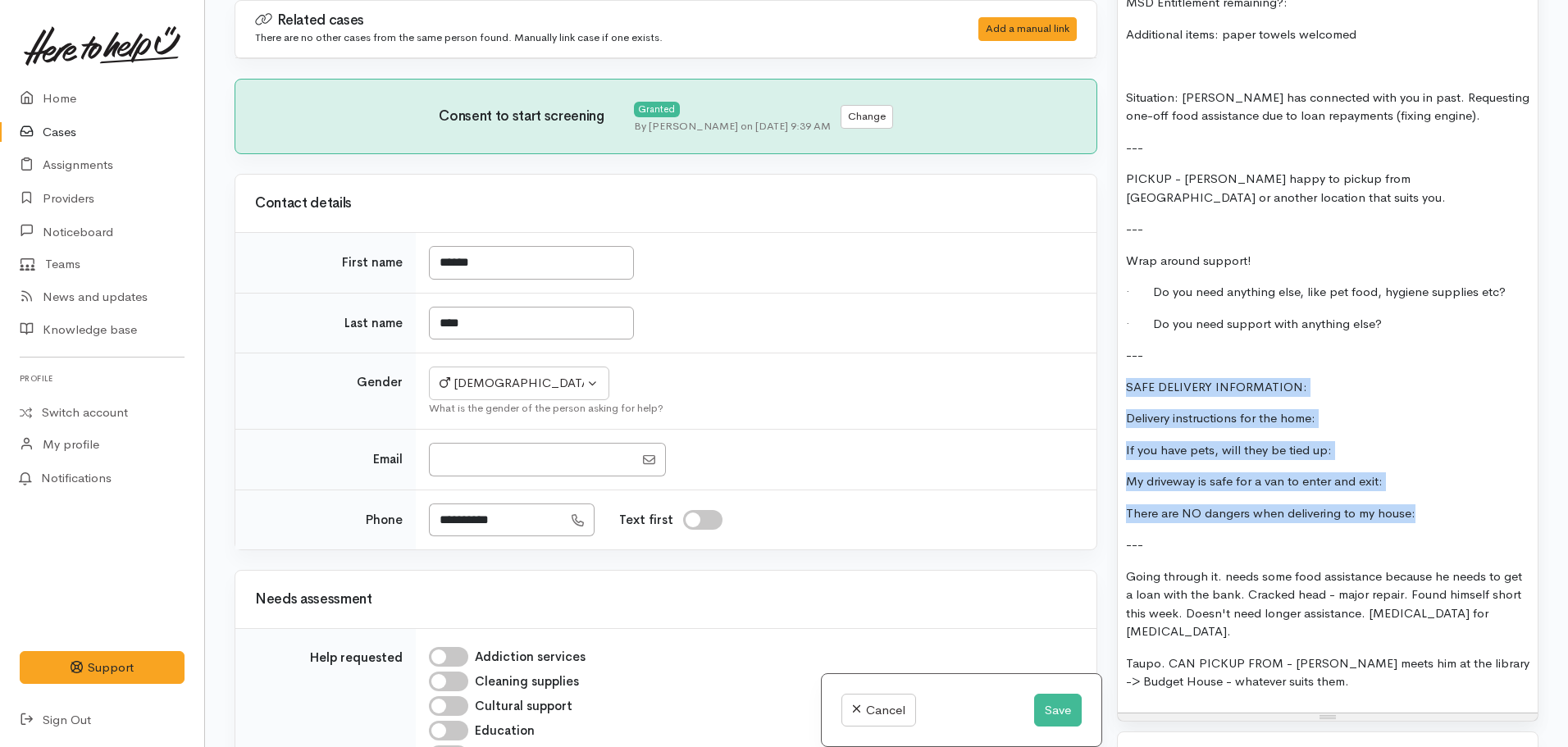
drag, startPoint x: 1429, startPoint y: 510, endPoint x: 1106, endPoint y: 386, distance: 346.0
click at [1106, 386] on div "Related cases There are no other cases from the same person found. Manually lin…" at bounding box center [886, 374] width 1324 height 747
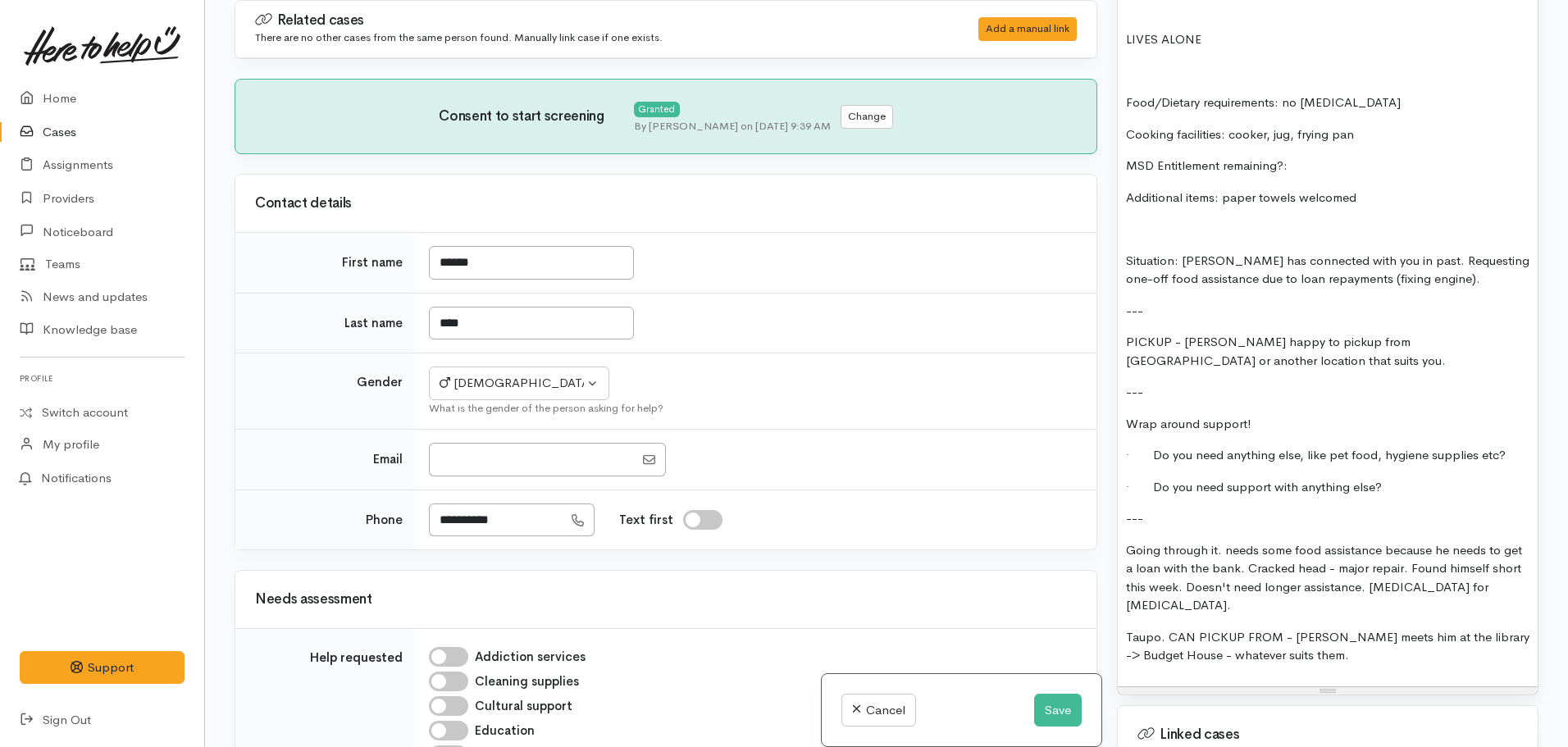
scroll to position [1312, 0]
drag, startPoint x: 1159, startPoint y: 340, endPoint x: 1101, endPoint y: 347, distance: 58.4
click at [1101, 347] on div "Related cases There are no other cases from the same person found. Manually lin…" at bounding box center [886, 374] width 1324 height 747
click at [1256, 353] on p "PICKUP - Steven happy to pickup from Budget House or another location that suit…" at bounding box center [1328, 352] width 404 height 37
drag, startPoint x: 1298, startPoint y: 458, endPoint x: 1527, endPoint y: 456, distance: 229.0
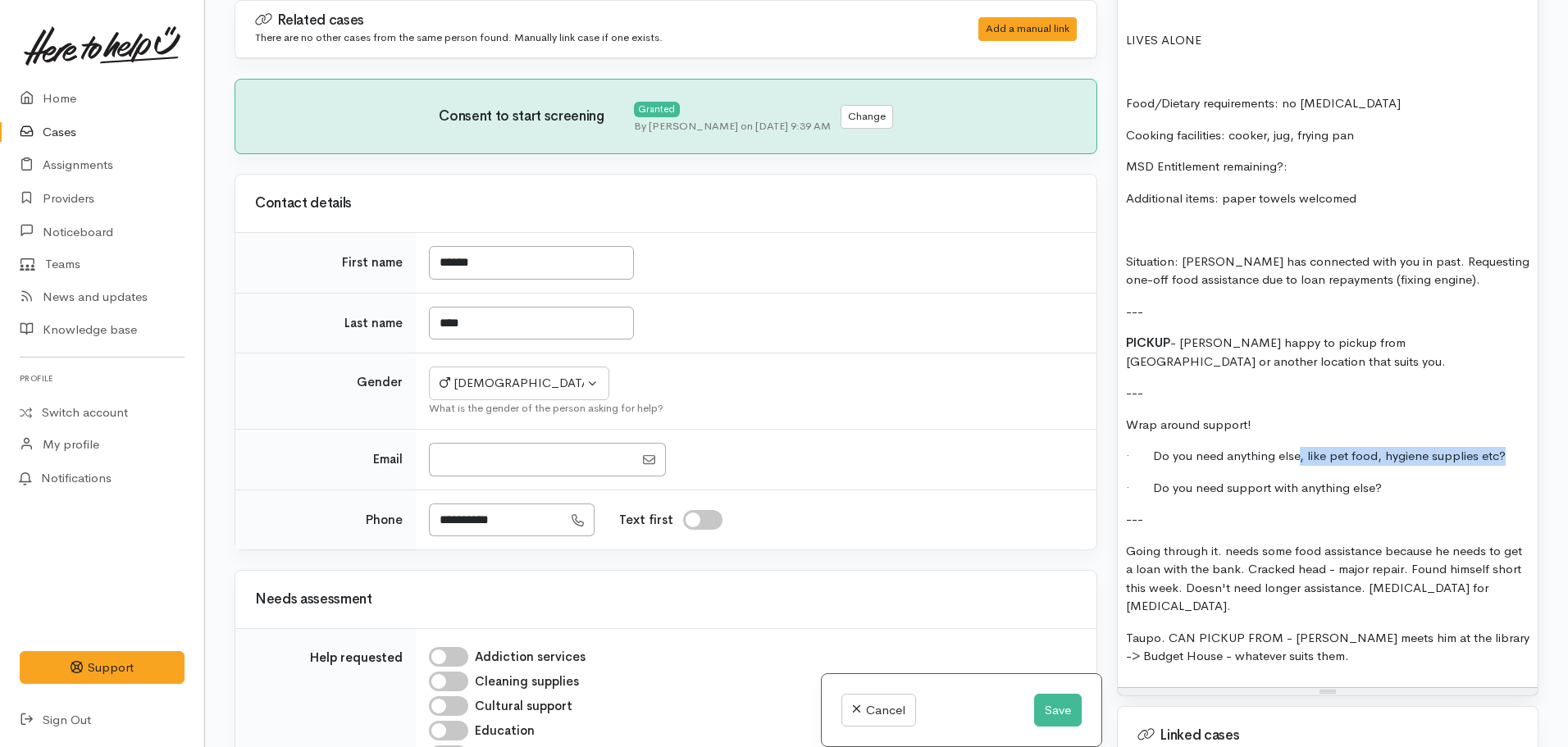
click at [1527, 456] on div "FOOD SUPPORT: Name: Steven Fale Date of birth: wasn't comfortable disclosing ov…" at bounding box center [1328, 251] width 420 height 872
click at [1386, 489] on p "· Do you need support with anything else?" at bounding box center [1328, 488] width 404 height 19
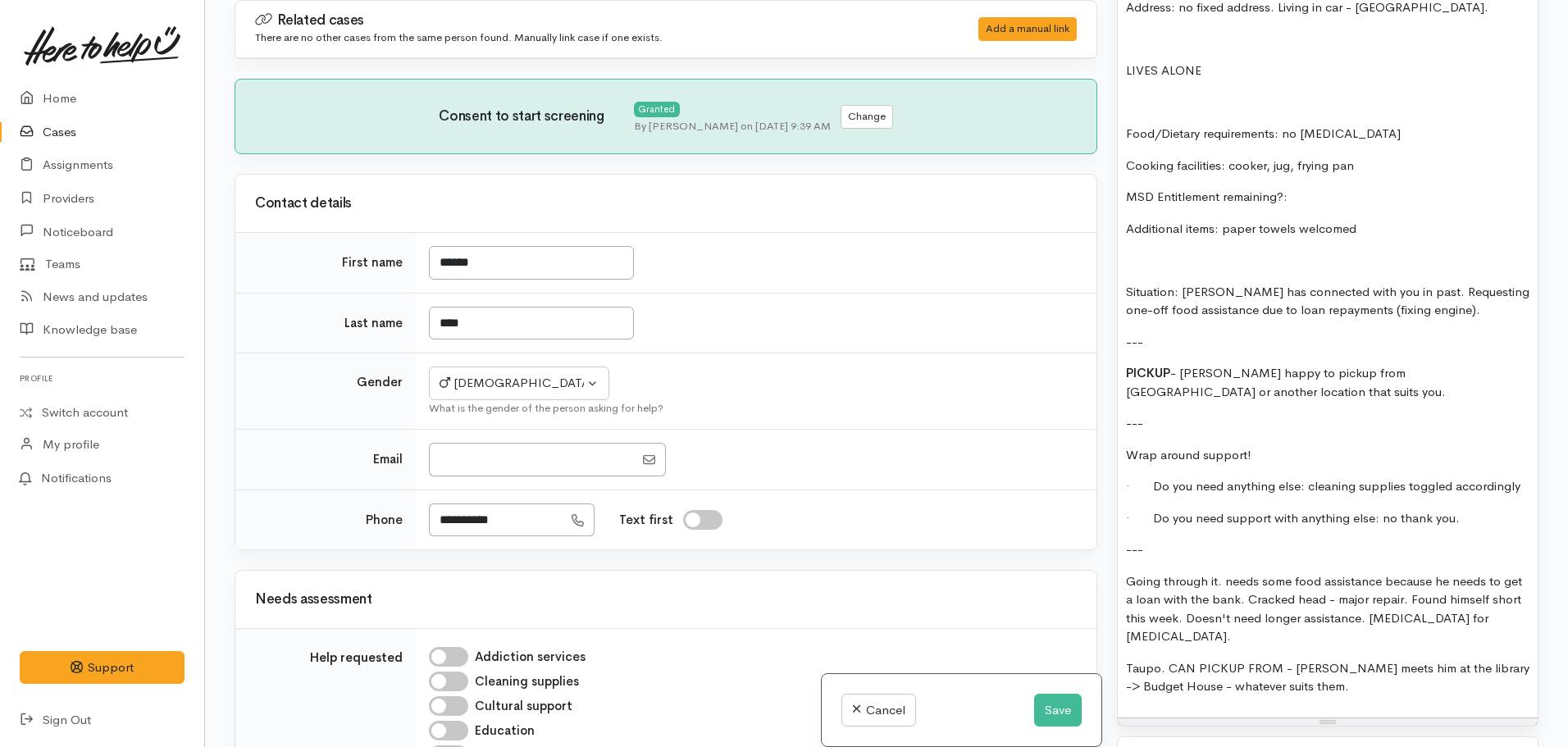
scroll to position [1230, 0]
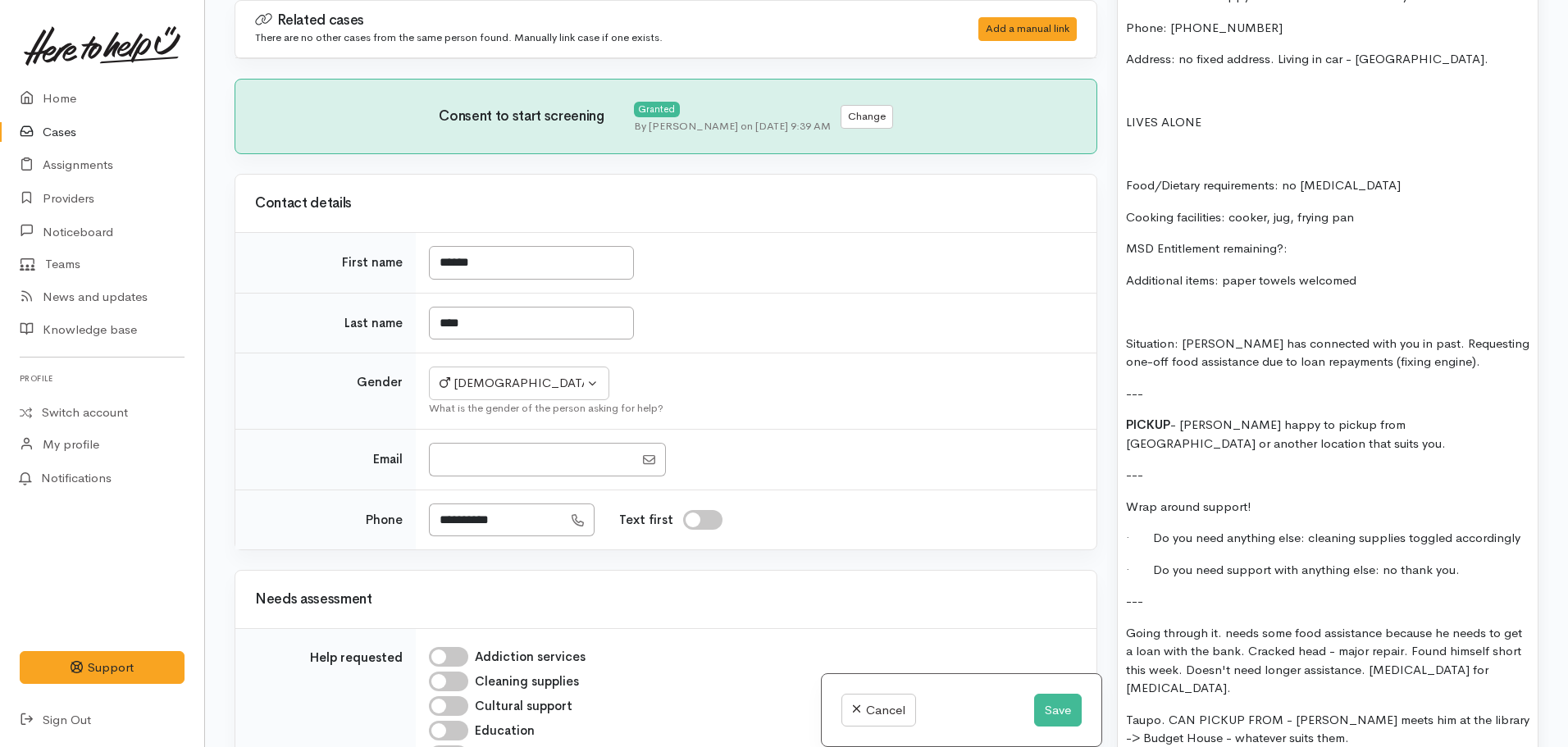
click at [1254, 359] on p "Situation: Steven has connected with you in past. Requesting one-off food assis…" at bounding box center [1328, 353] width 404 height 37
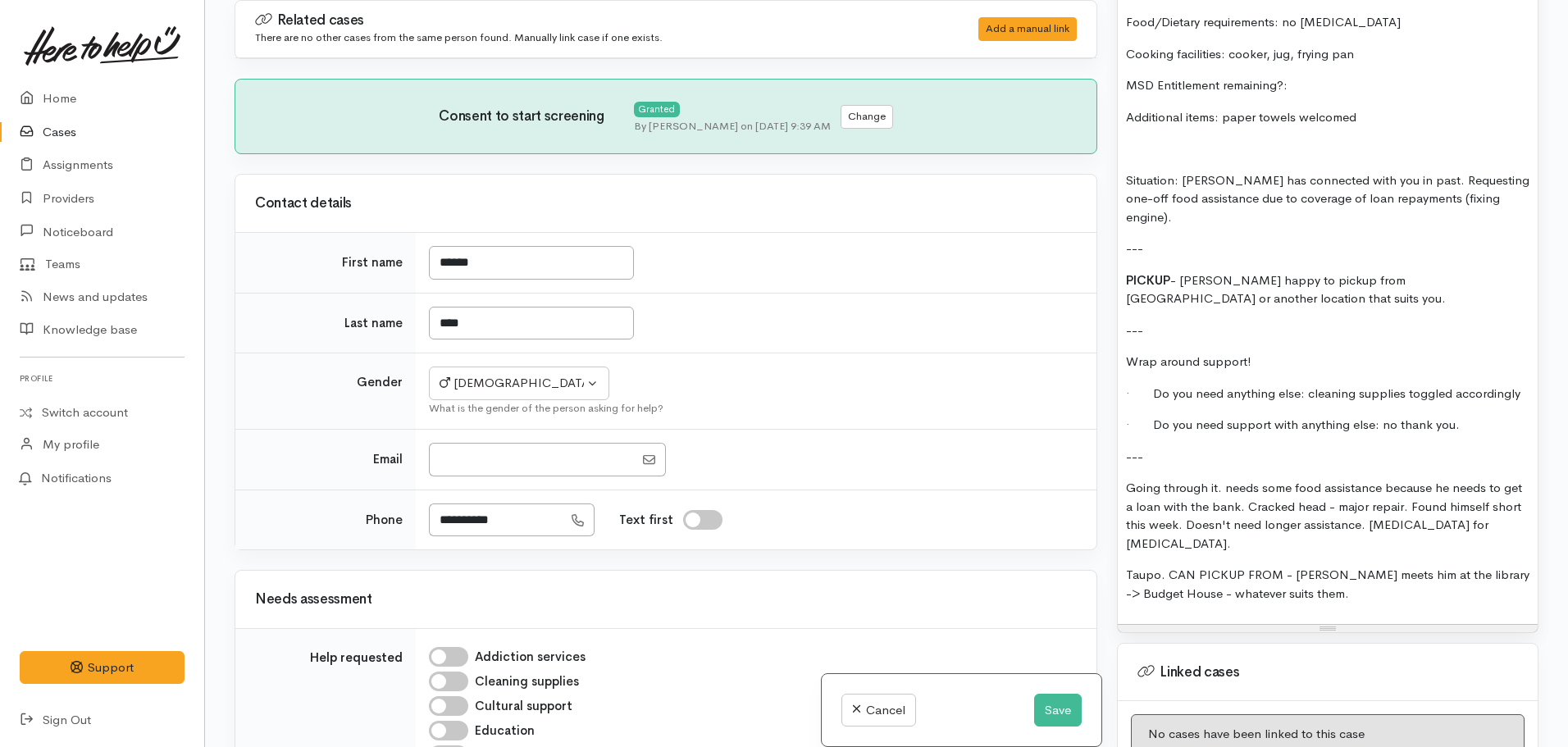
scroll to position [1394, 0]
drag, startPoint x: 1180, startPoint y: 180, endPoint x: 1107, endPoint y: 182, distance: 73.0
click at [1107, 182] on div "Related cases There are no other cases from the same person found. Manually lin…" at bounding box center [886, 374] width 1324 height 747
click at [1289, 238] on p "---" at bounding box center [1328, 247] width 404 height 19
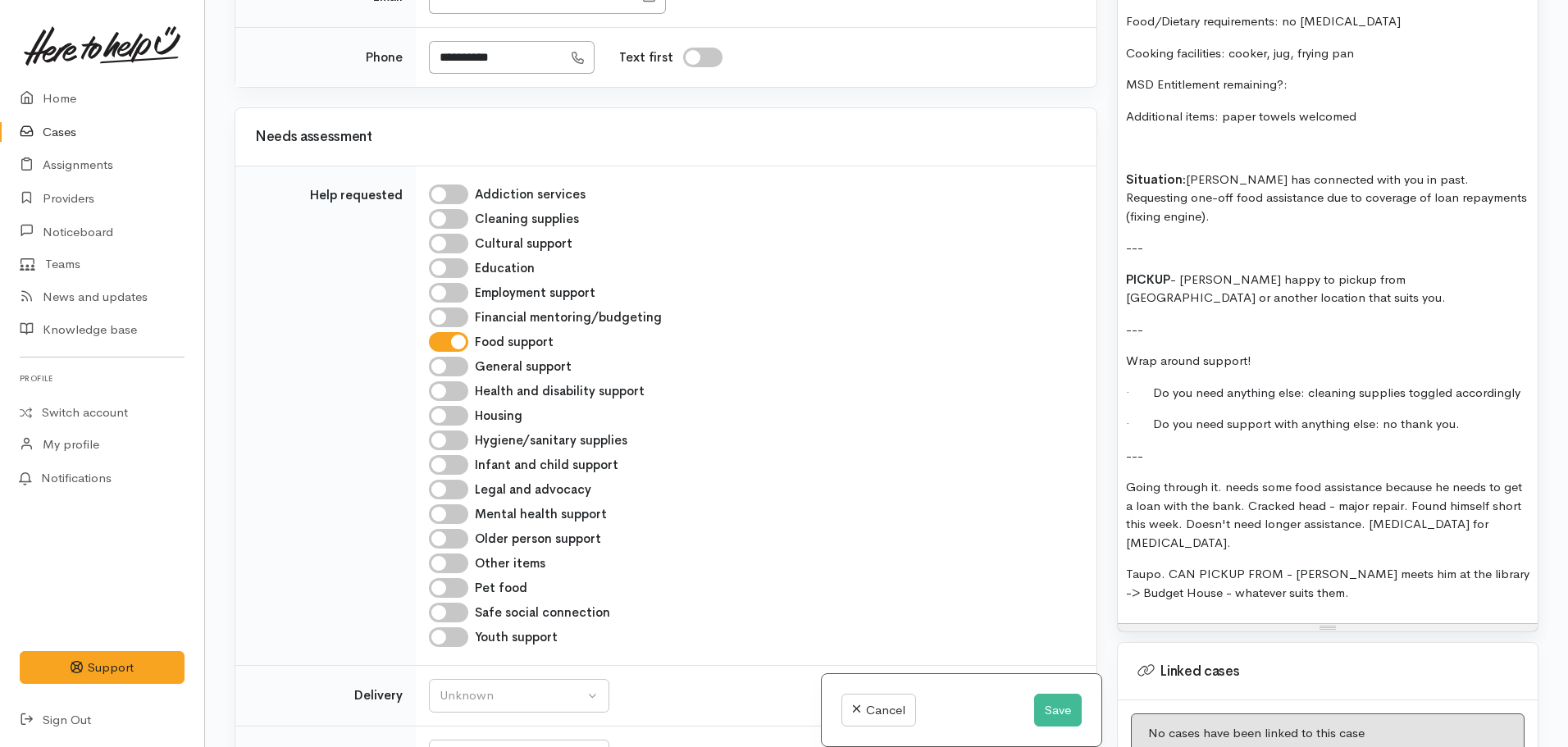
scroll to position [492, 0]
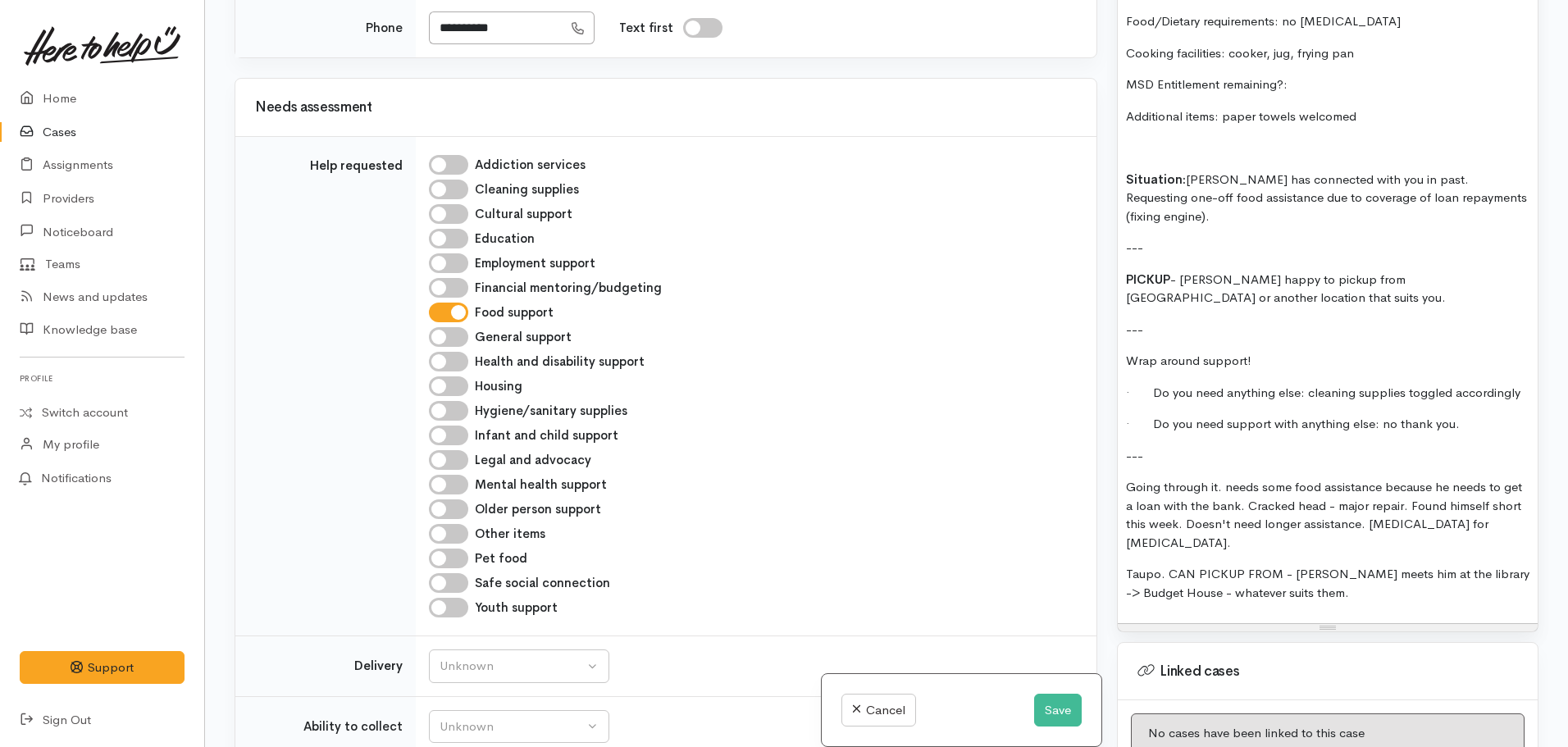
click at [445, 191] on input "Cleaning supplies" at bounding box center [448, 189] width 40 height 19
checkbox input "true"
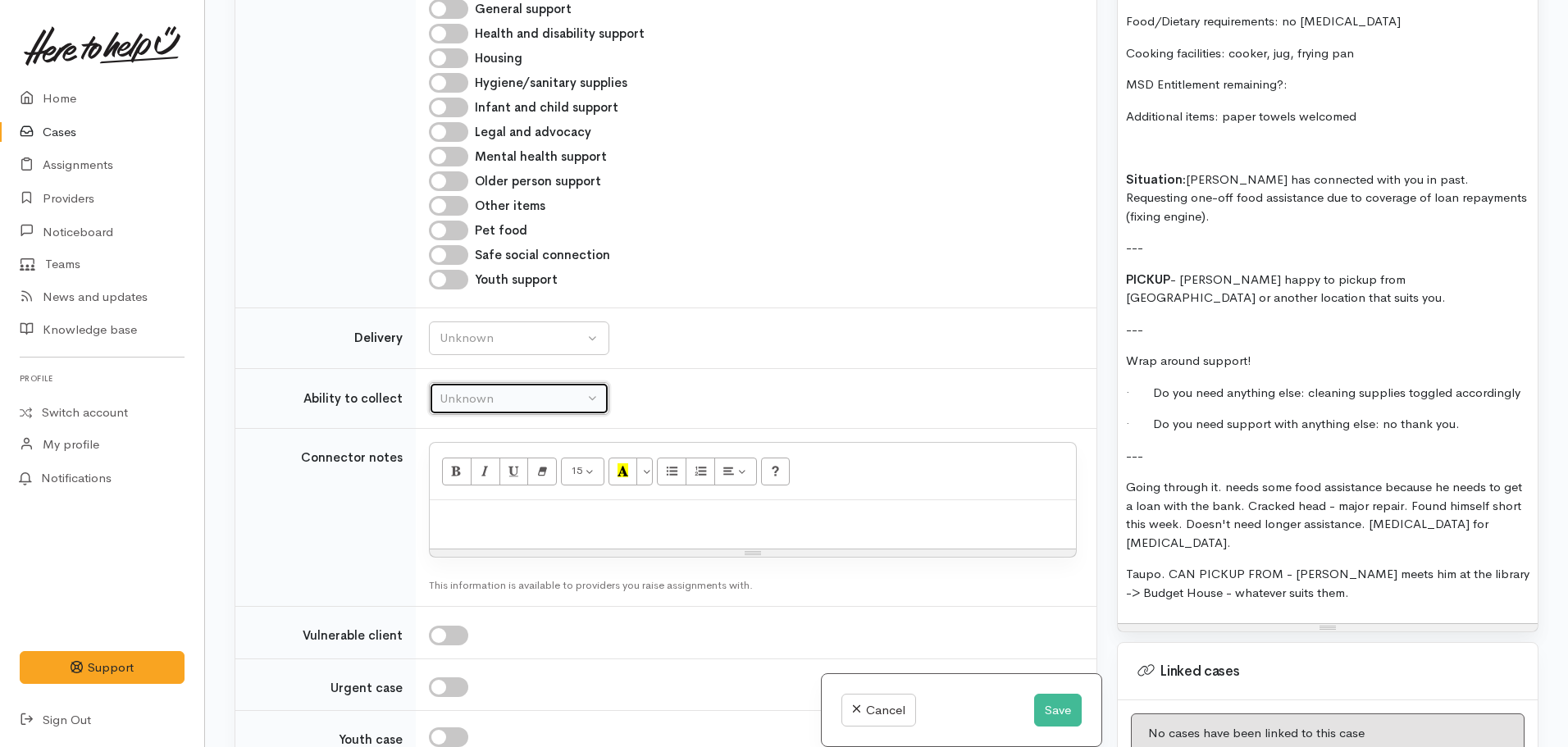
click at [467, 392] on div "Unknown" at bounding box center [512, 398] width 144 height 19
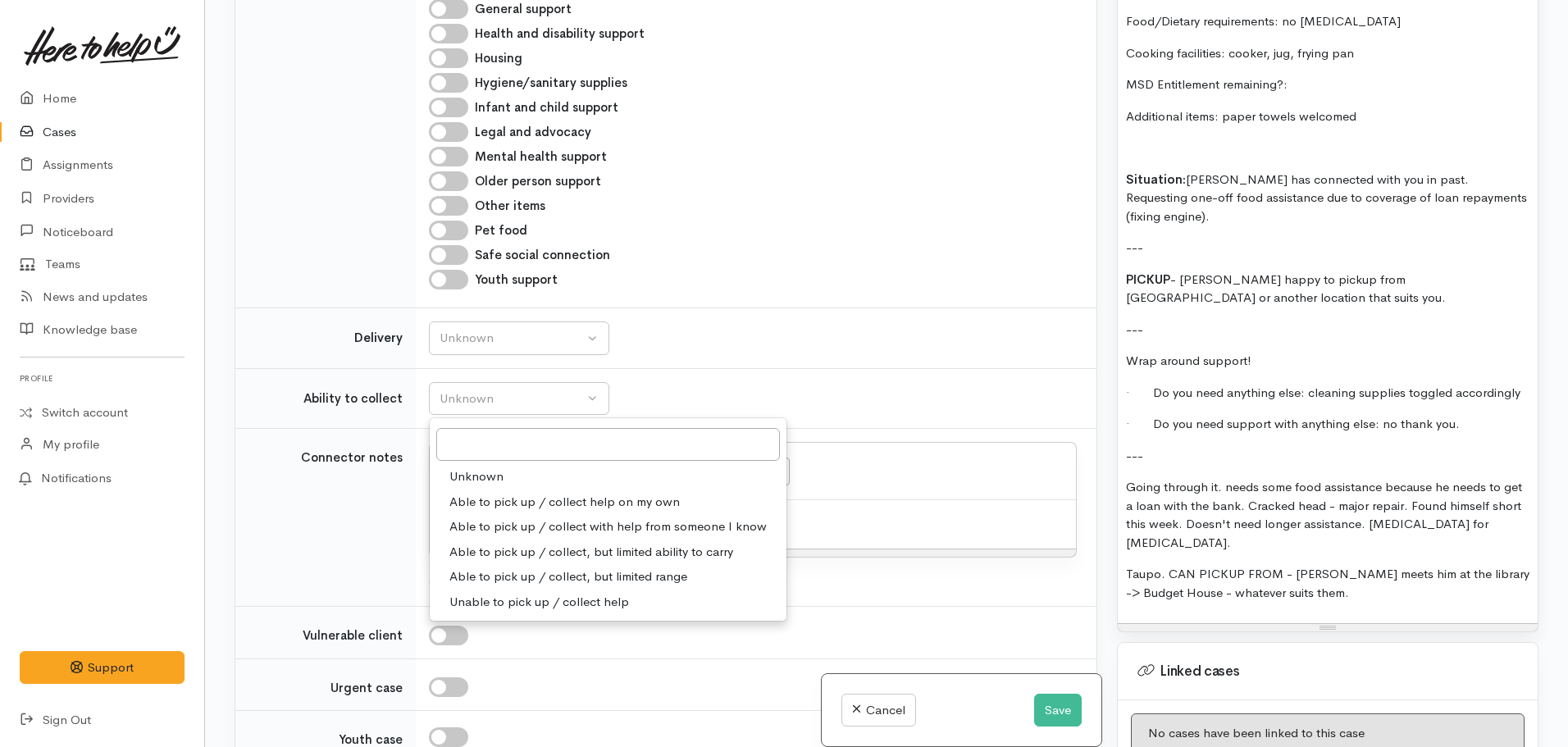
drag, startPoint x: 534, startPoint y: 499, endPoint x: 534, endPoint y: 487, distance: 12.0
click at [534, 496] on span "Able to pick up / collect help on my own" at bounding box center [564, 502] width 230 height 19
select select "2"
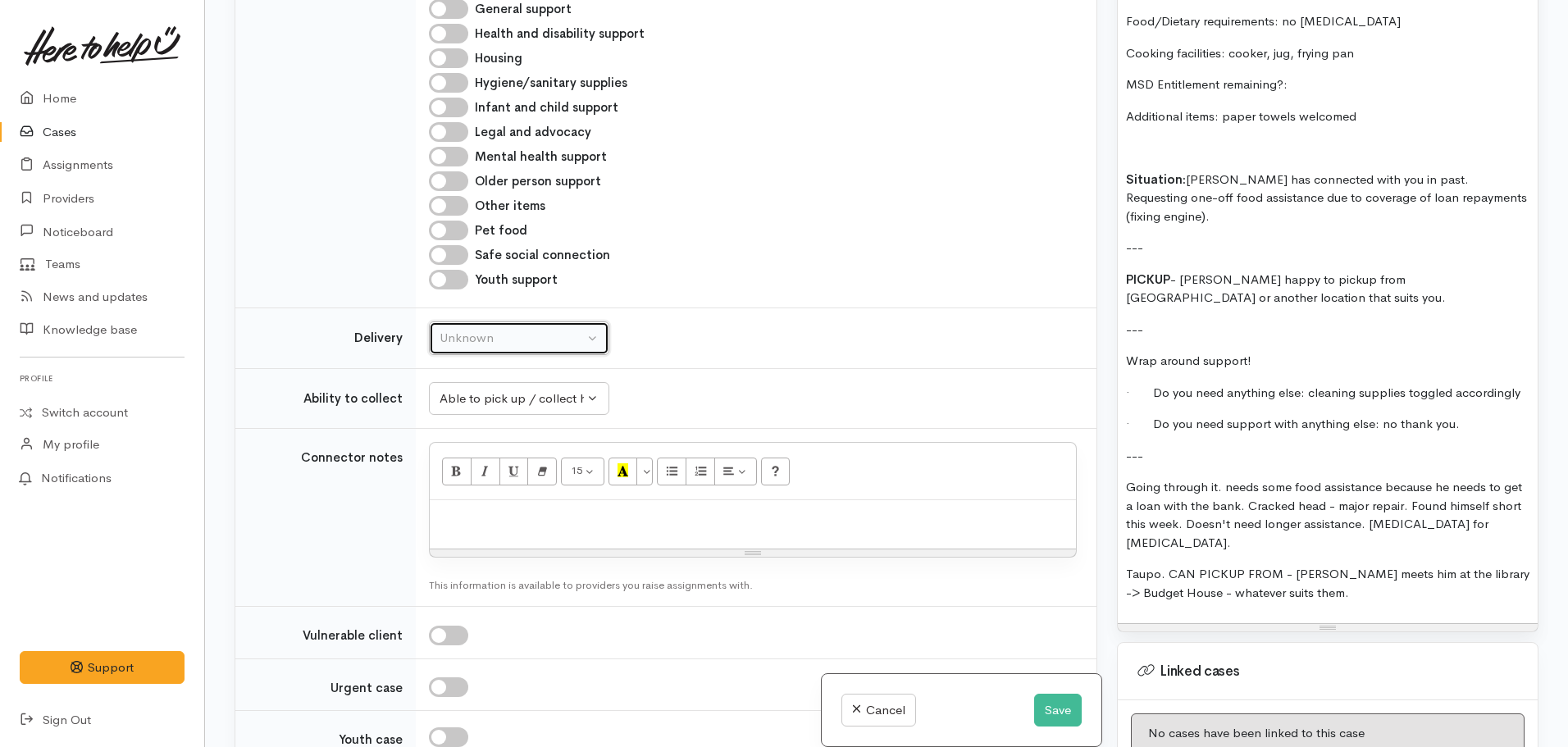
click at [580, 341] on div "Unknown" at bounding box center [512, 338] width 144 height 19
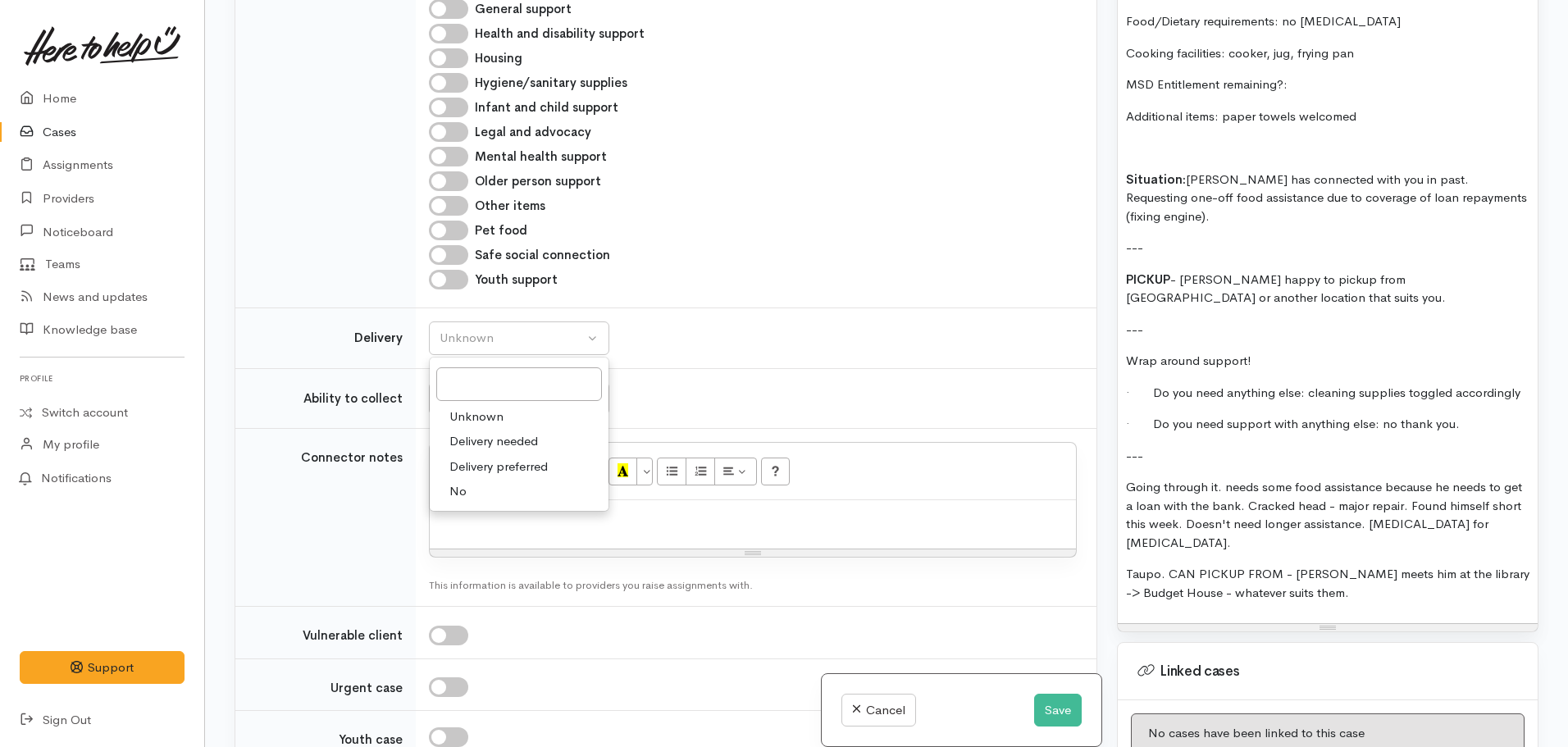
click at [479, 489] on link "No" at bounding box center [519, 492] width 179 height 26
select select "1"
click at [465, 534] on div at bounding box center [753, 524] width 646 height 49
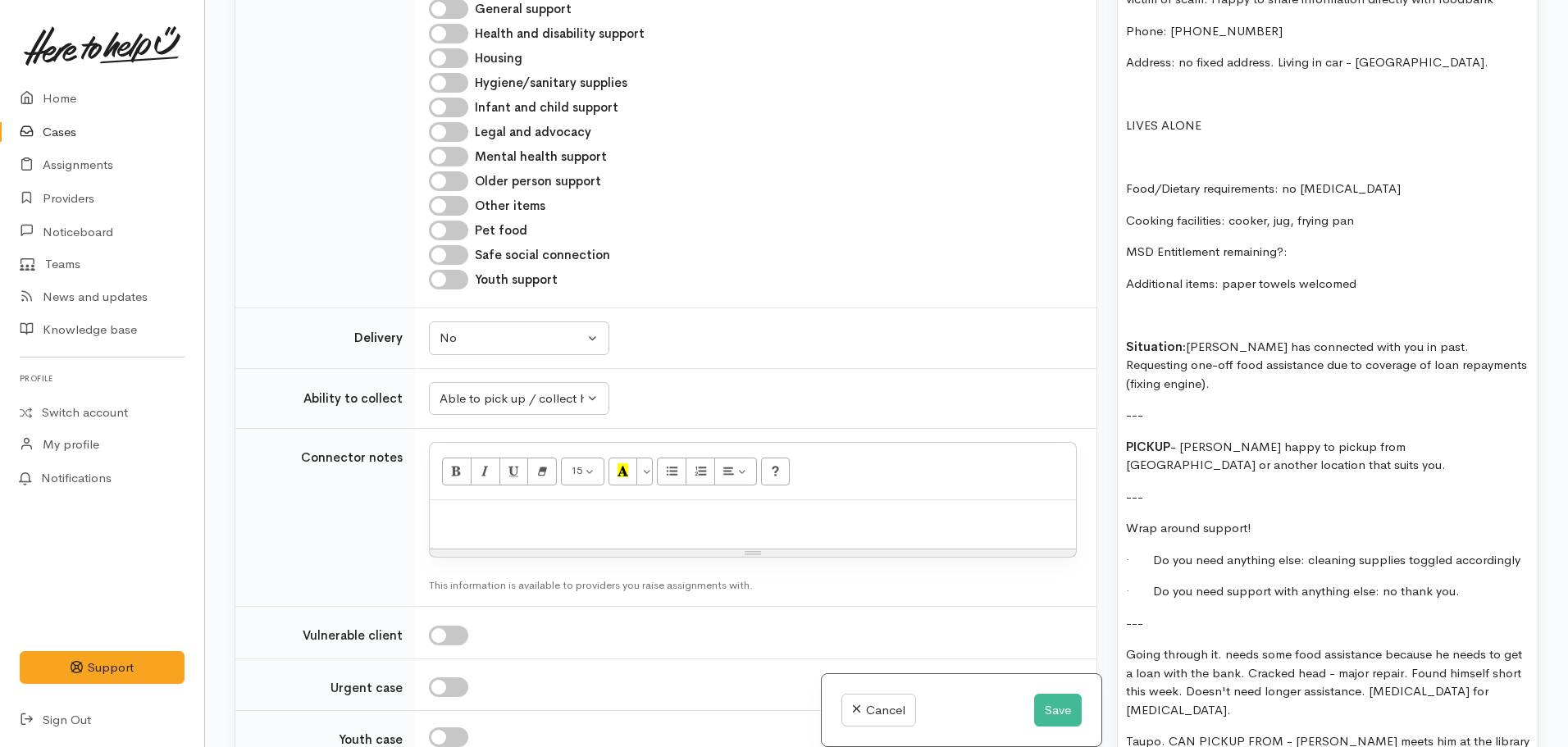
scroll to position [1230, 0]
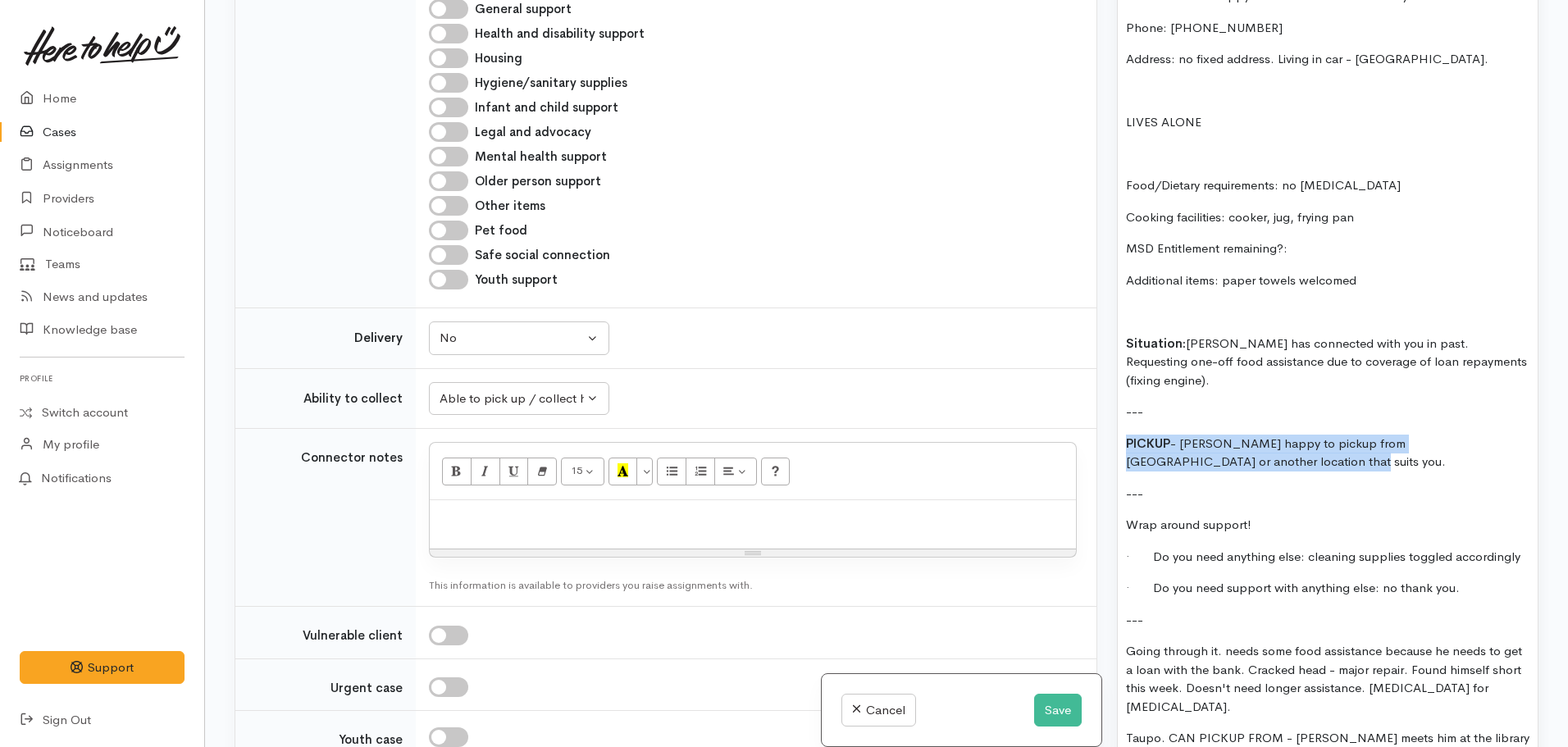
drag, startPoint x: 1254, startPoint y: 449, endPoint x: 1103, endPoint y: 417, distance: 154.4
click at [1055, 423] on div "Related cases There are no other cases from the same person found. Manually lin…" at bounding box center [886, 374] width 1324 height 747
copy p "PICKUP - Steven happy to pickup from Budget House or another location that suit…"
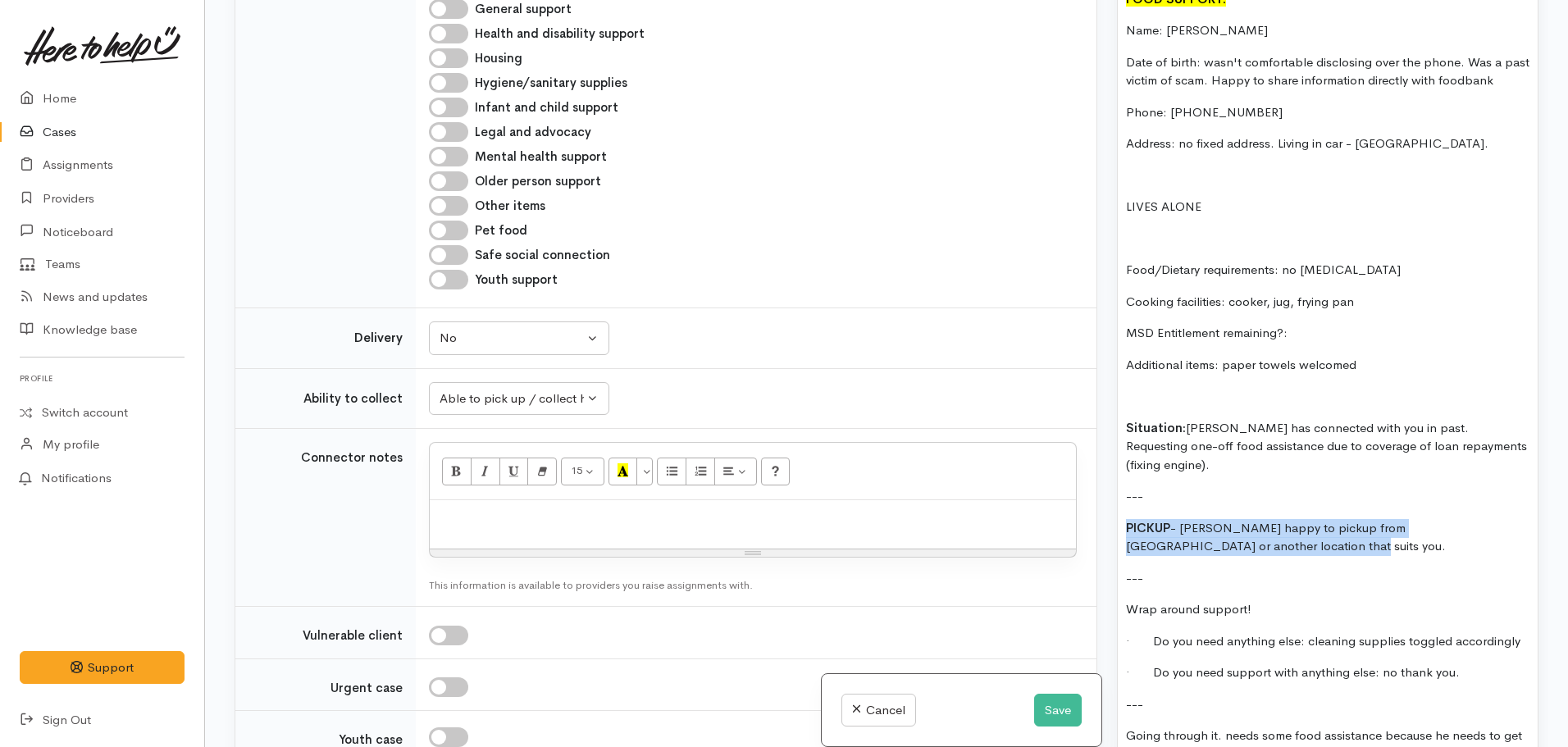
scroll to position [820, 0]
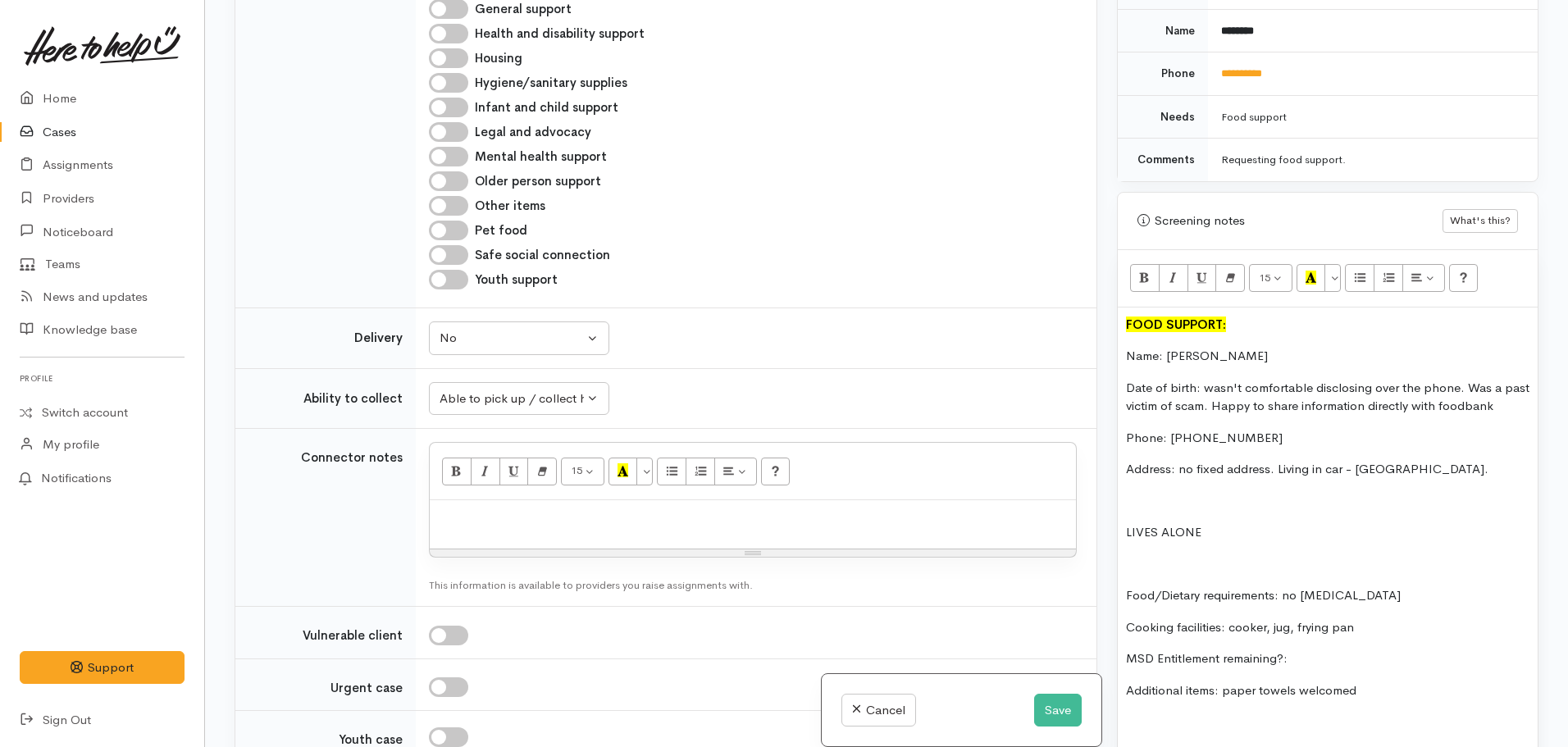
click at [1125, 323] on div "FOOD SUPPORT: Name: Steven Fale Date of birth: wasn't comfortable disclosing ov…" at bounding box center [1328, 753] width 420 height 891
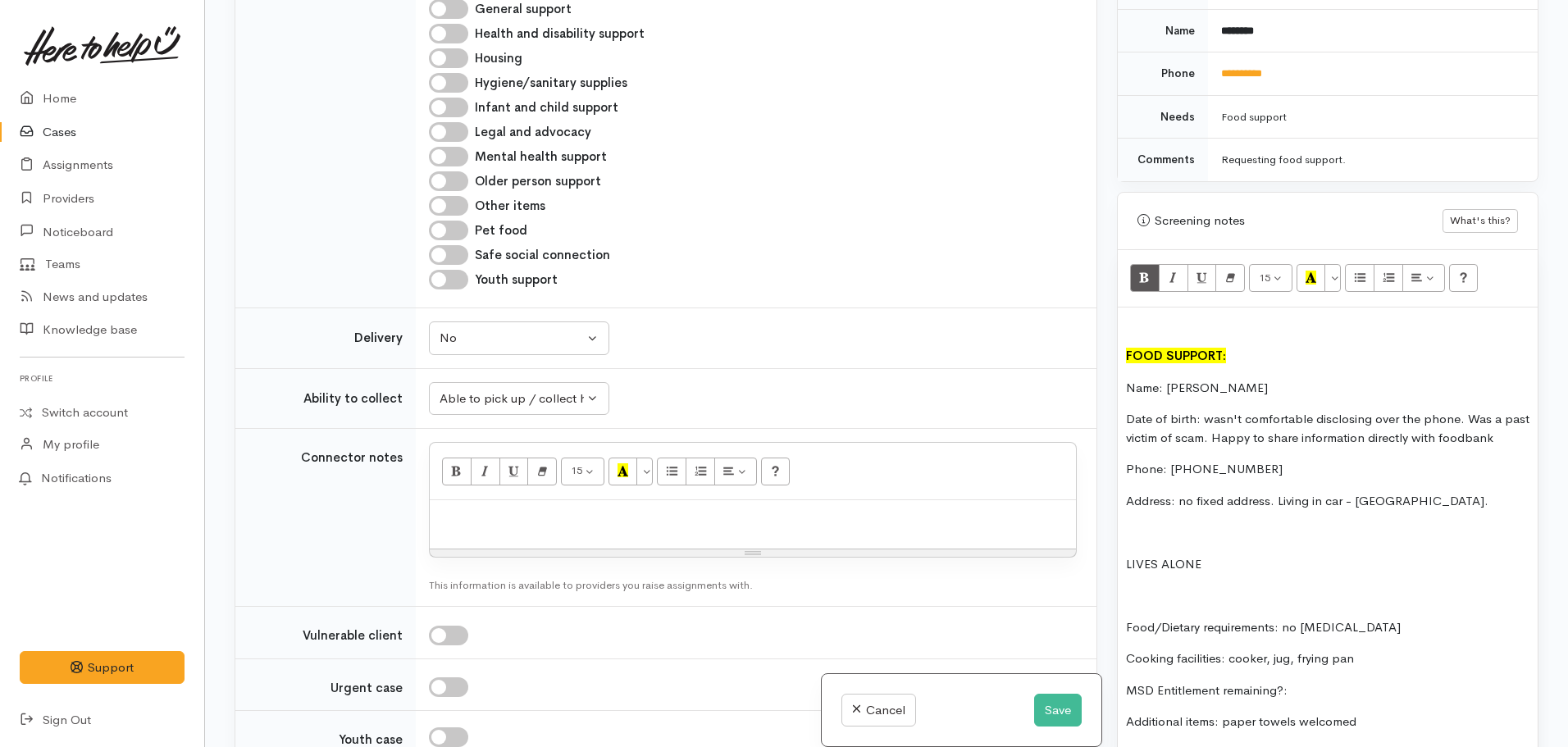
click at [1134, 330] on p at bounding box center [1328, 325] width 404 height 19
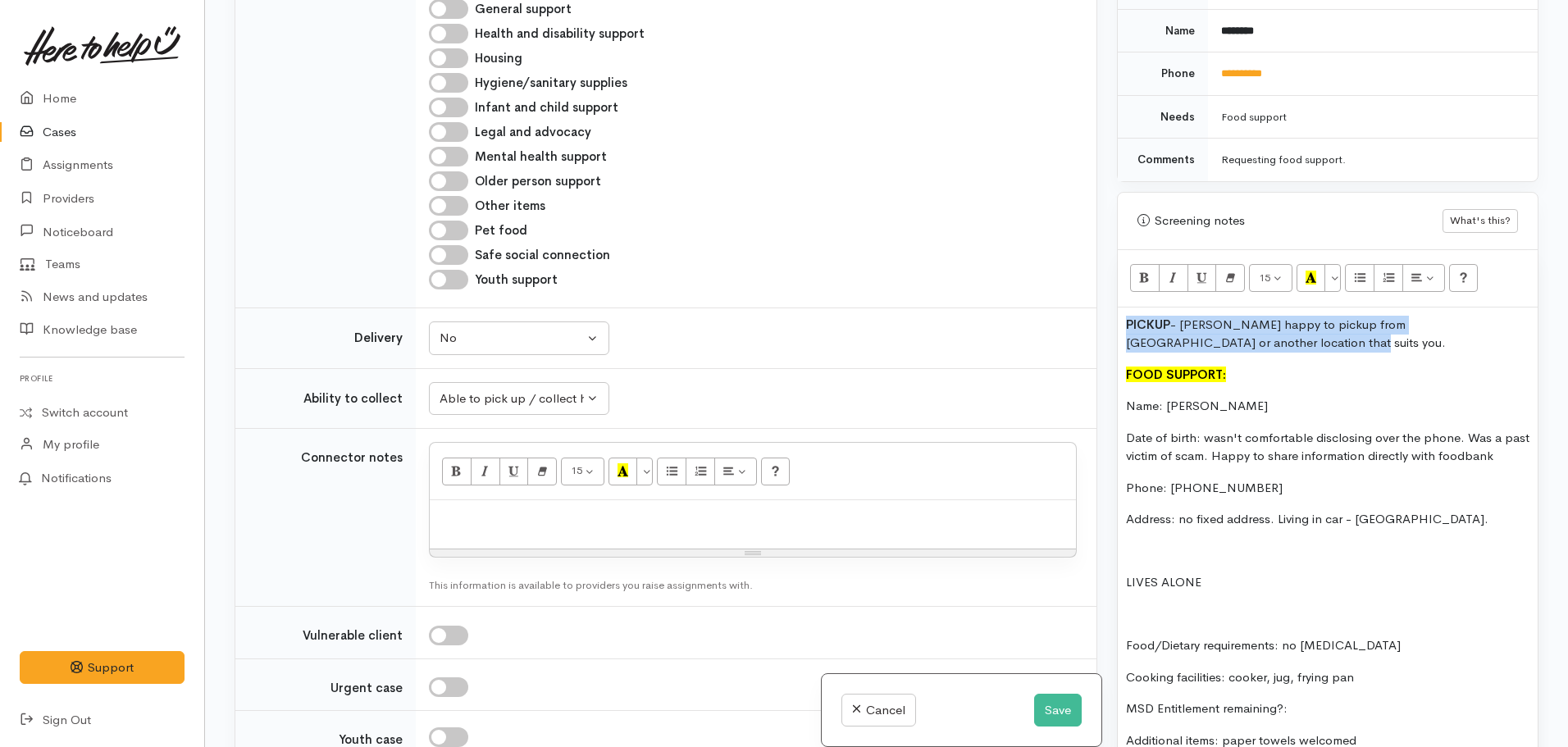
drag, startPoint x: 1274, startPoint y: 342, endPoint x: 1114, endPoint y: 321, distance: 161.4
click at [1114, 321] on div "Warnings Add No warnings have been raised against this case Add Warning Title ●…" at bounding box center [1328, 374] width 442 height 747
click at [1317, 276] on icon "Recent Color" at bounding box center [1311, 277] width 11 height 14
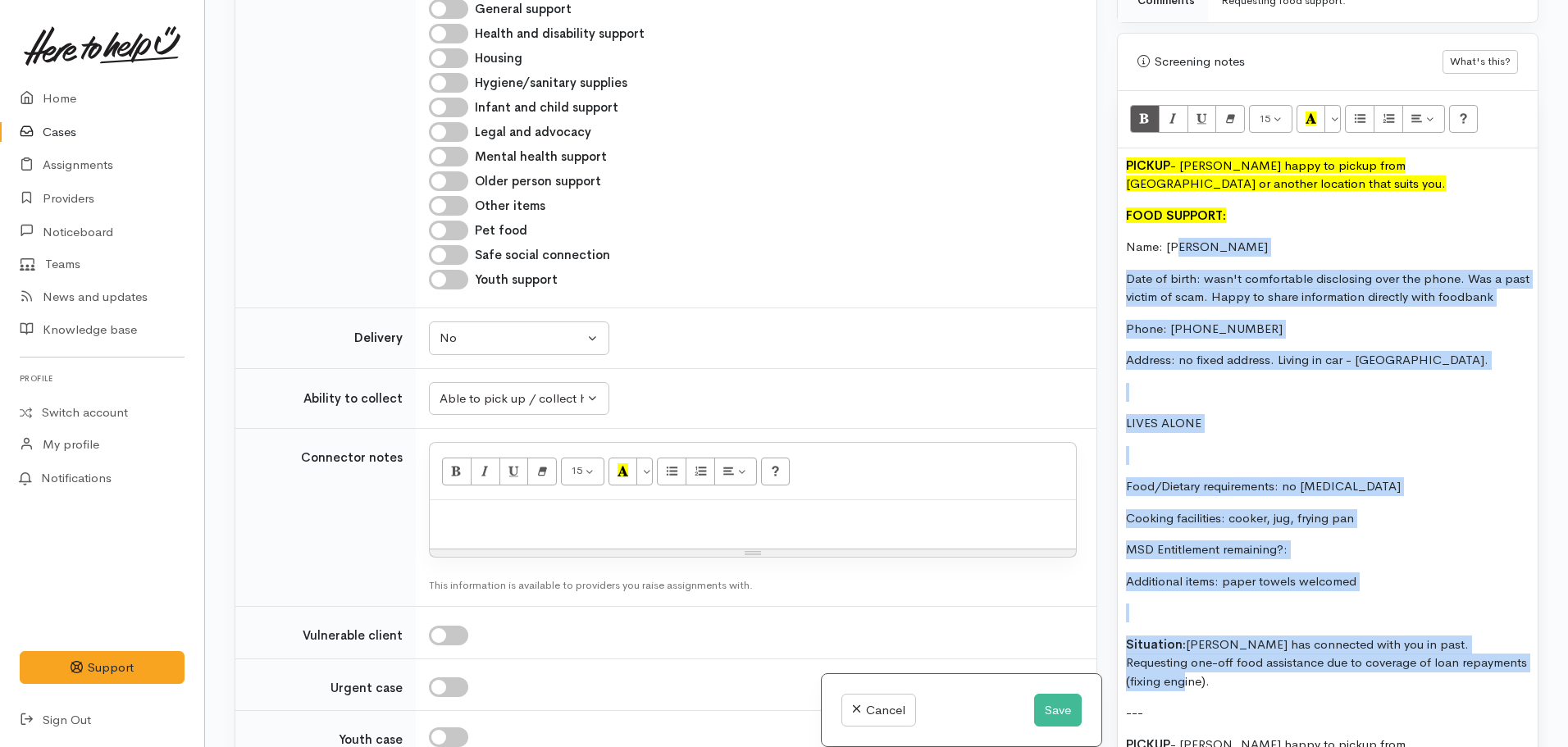
scroll to position [902, 0]
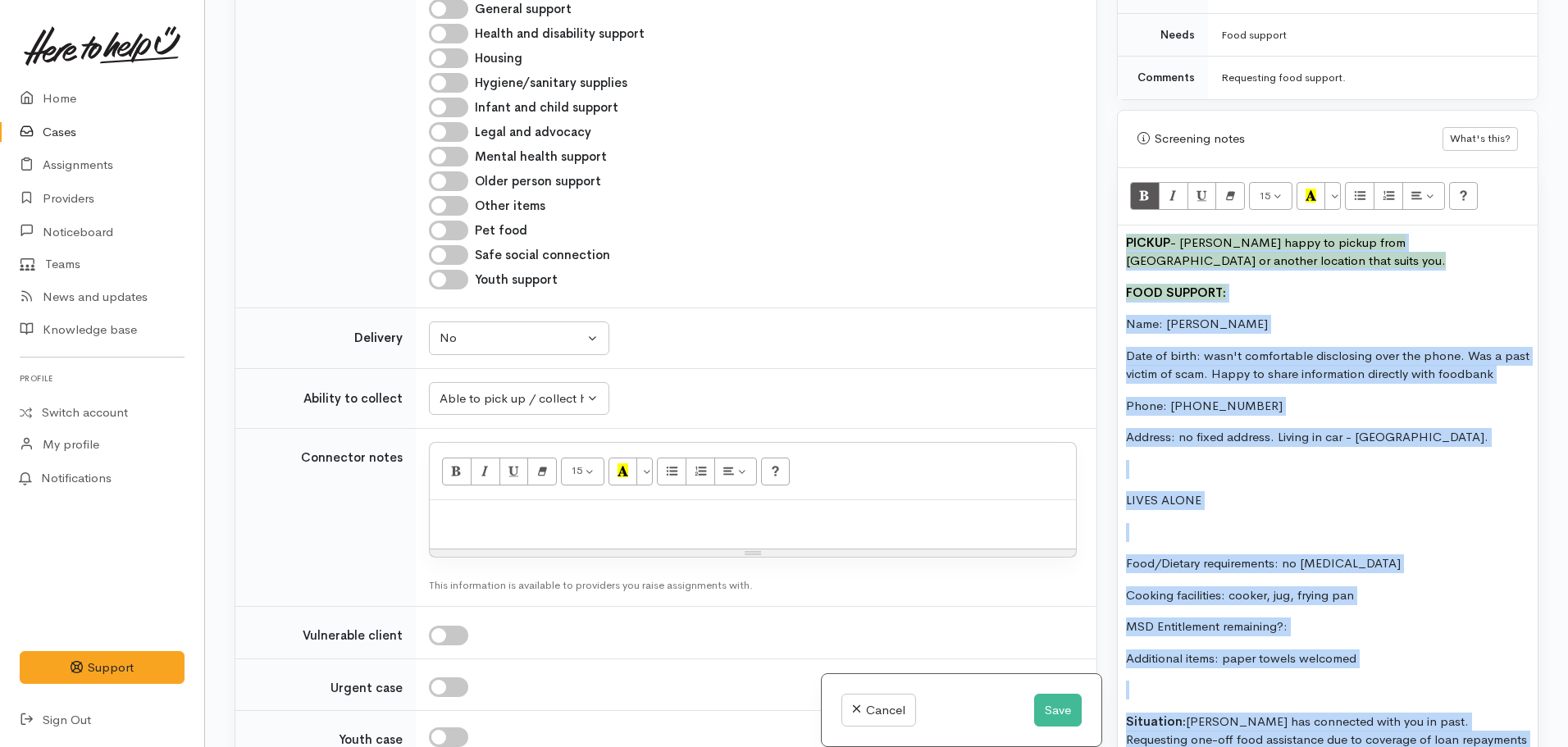
drag, startPoint x: 1357, startPoint y: 423, endPoint x: 1097, endPoint y: 238, distance: 319.1
click at [1097, 238] on div "Related cases There are no other cases from the same person found. Manually lin…" at bounding box center [886, 374] width 1324 height 747
copy div "PICKUP - Steven happy to pickup from Budget House or another location that suit…"
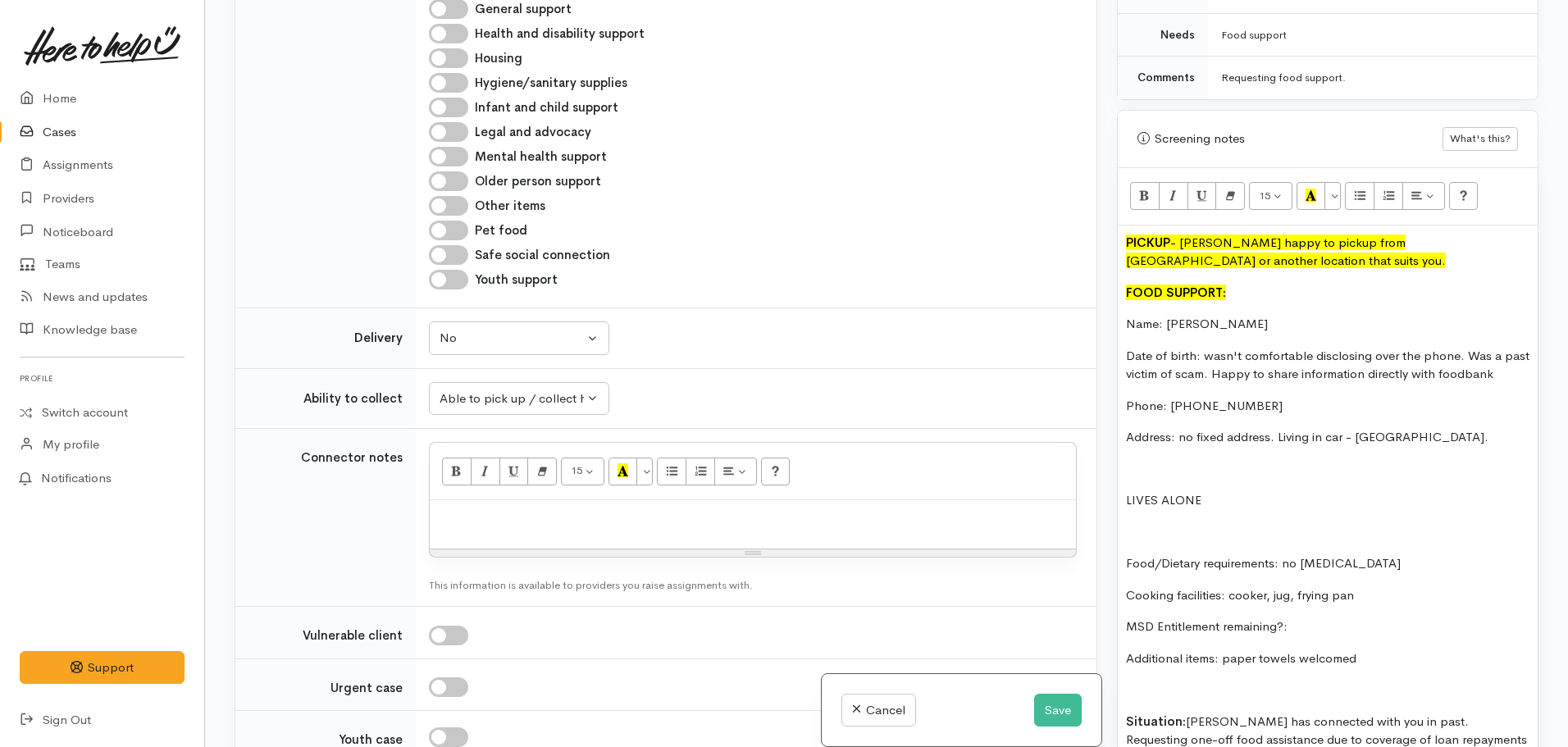
click at [498, 528] on div at bounding box center [753, 524] width 646 height 49
paste div
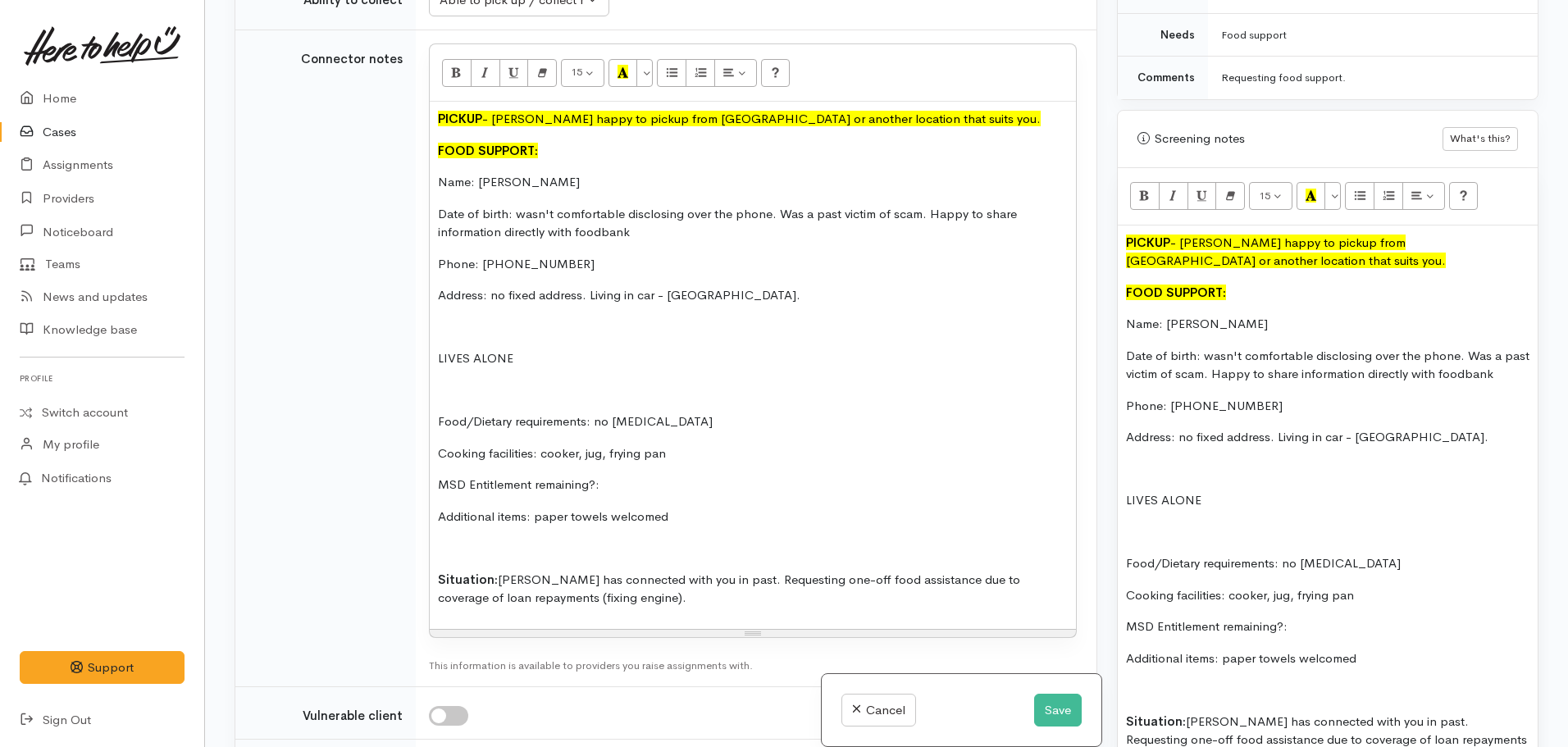
scroll to position [1651, 0]
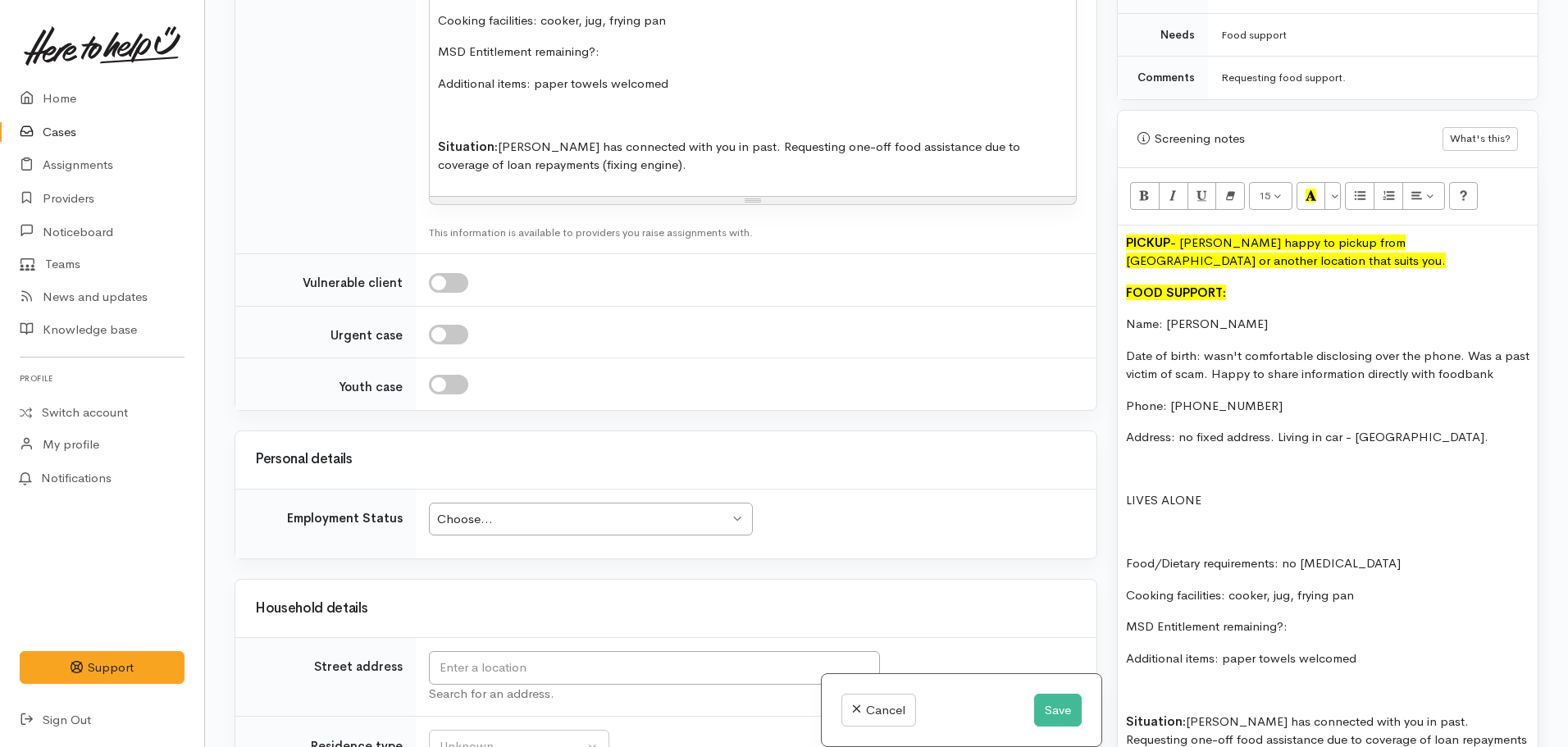
click at [498, 534] on div "Choose... Choose..." at bounding box center [591, 519] width 324 height 34
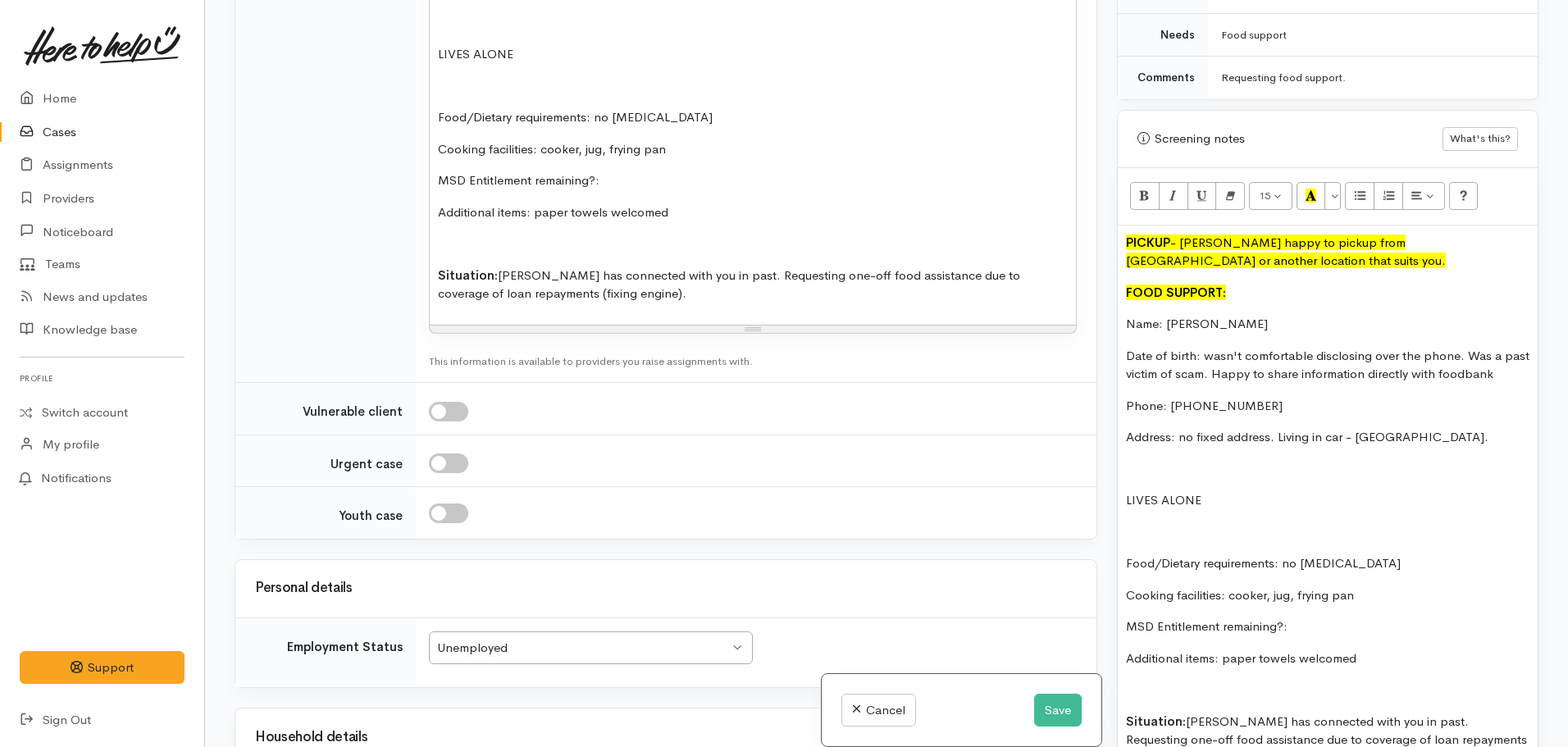
scroll to position [1406, 0]
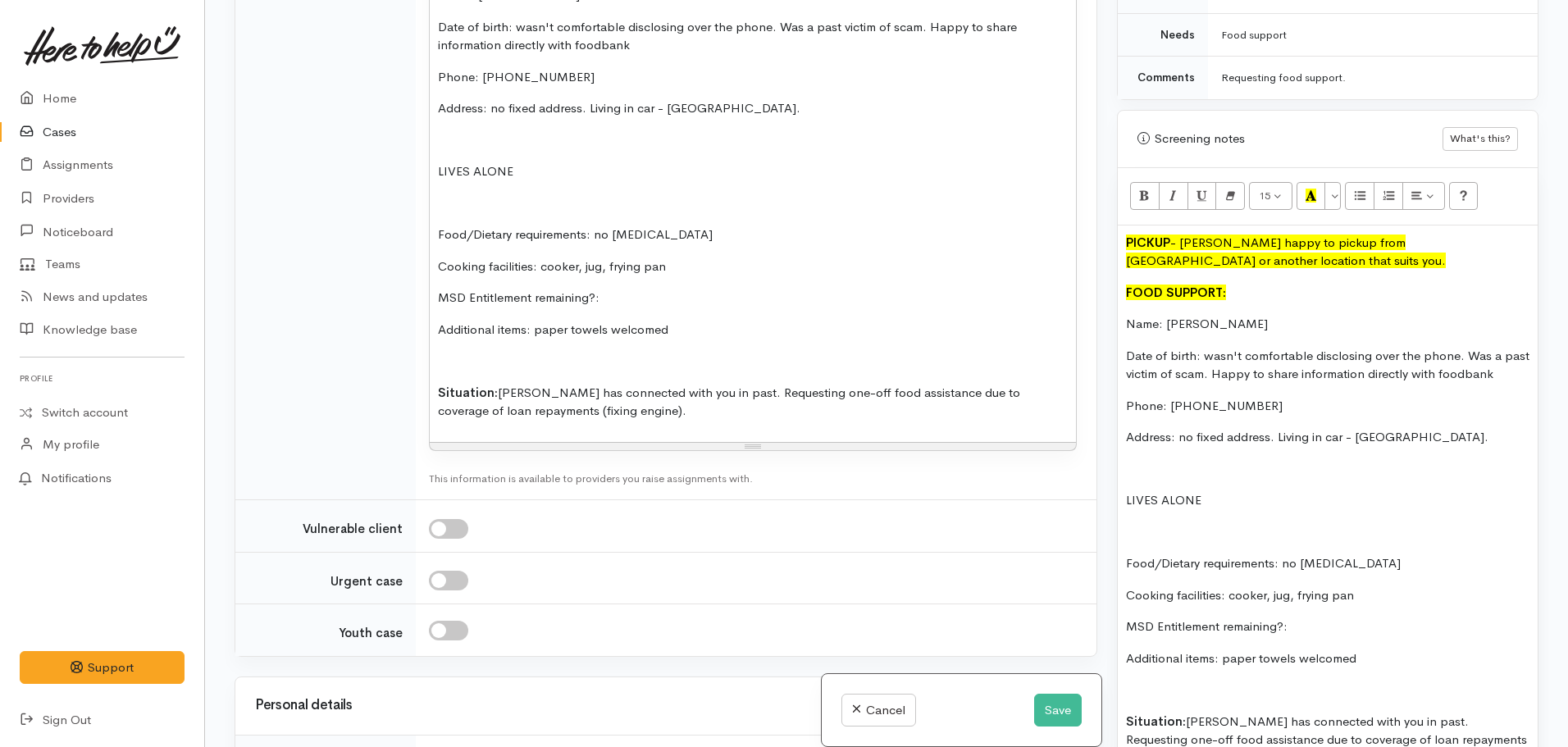
click at [619, 291] on p "MSD Entitlement remaining?:" at bounding box center [753, 298] width 630 height 19
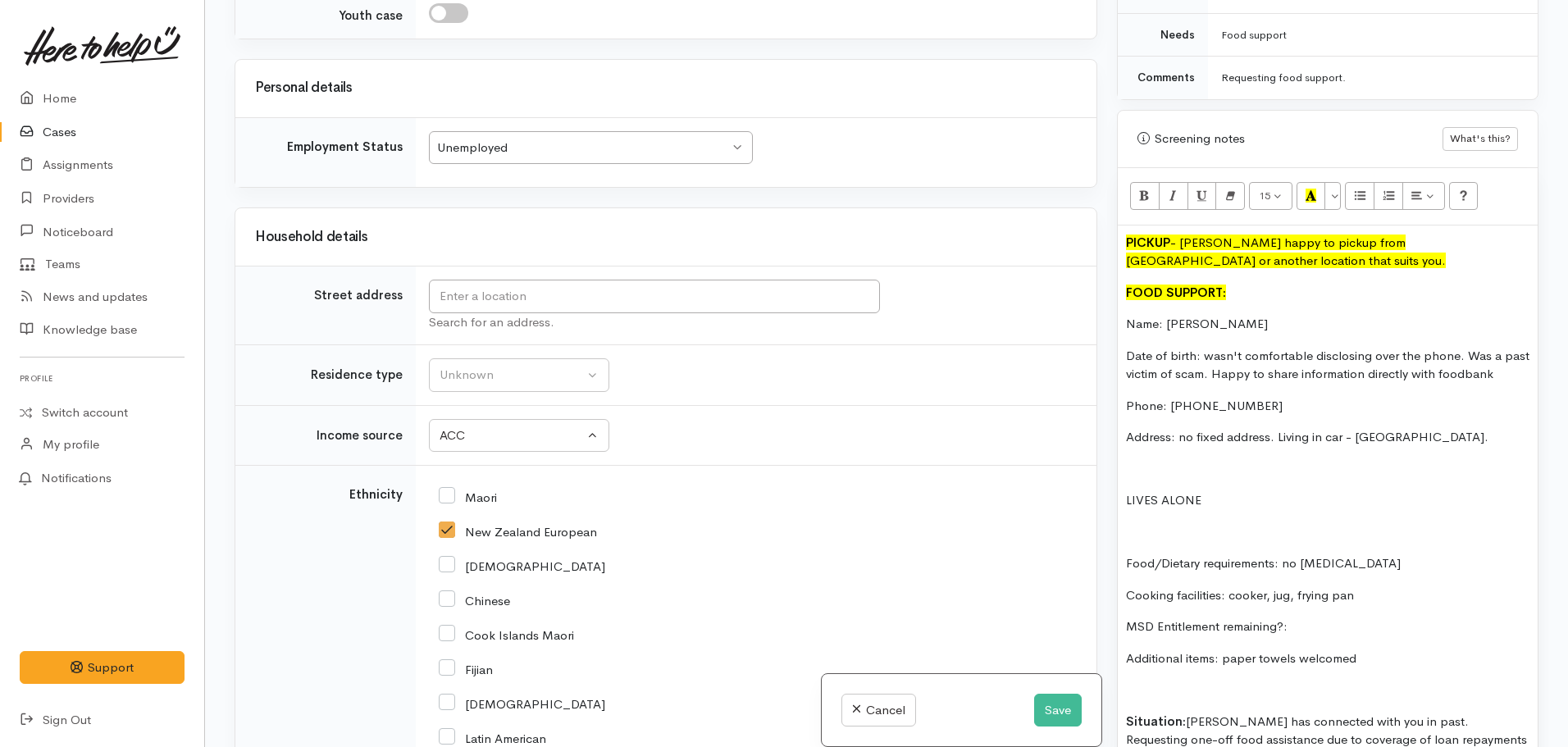
scroll to position [2062, 0]
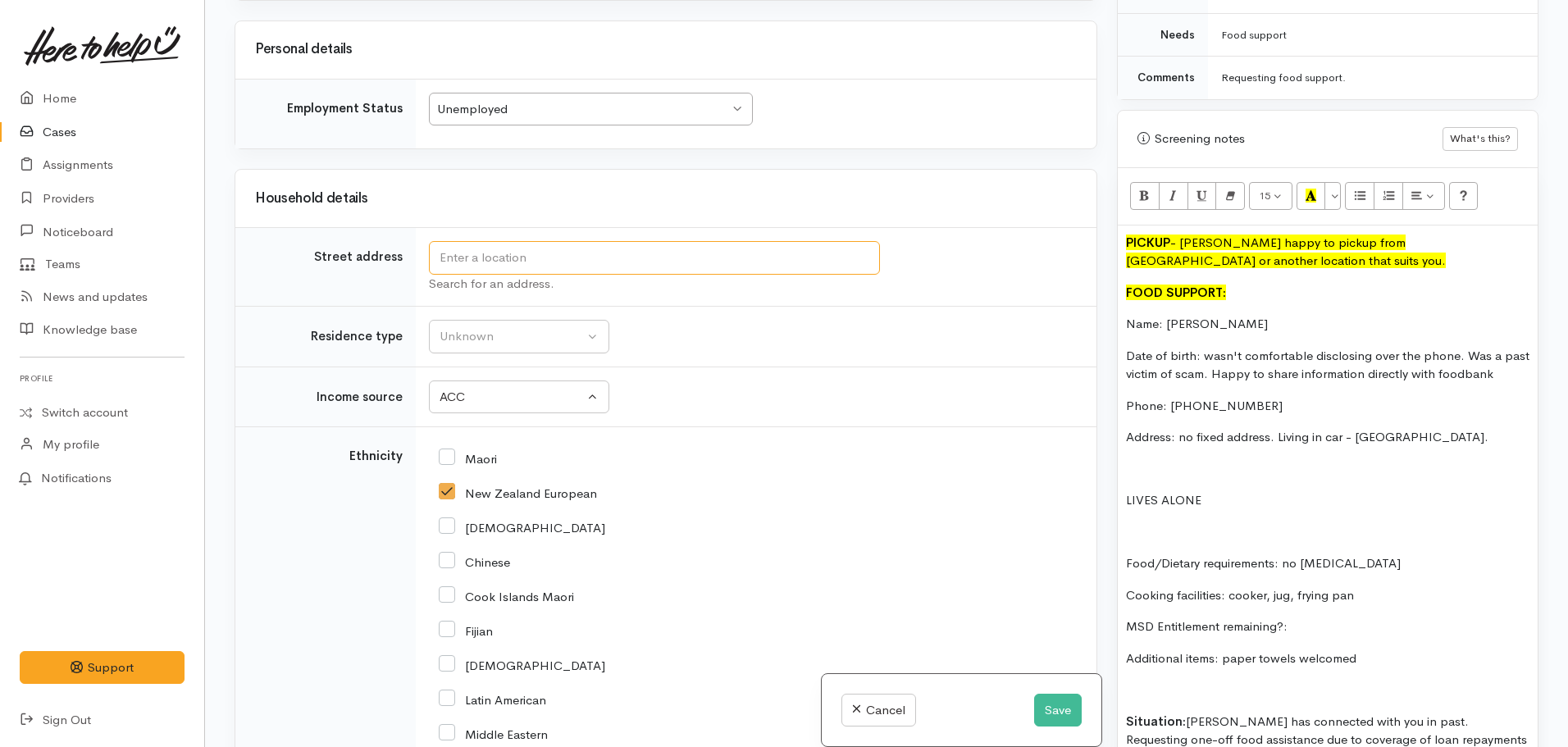
click at [549, 270] on input "text" at bounding box center [654, 258] width 451 height 34
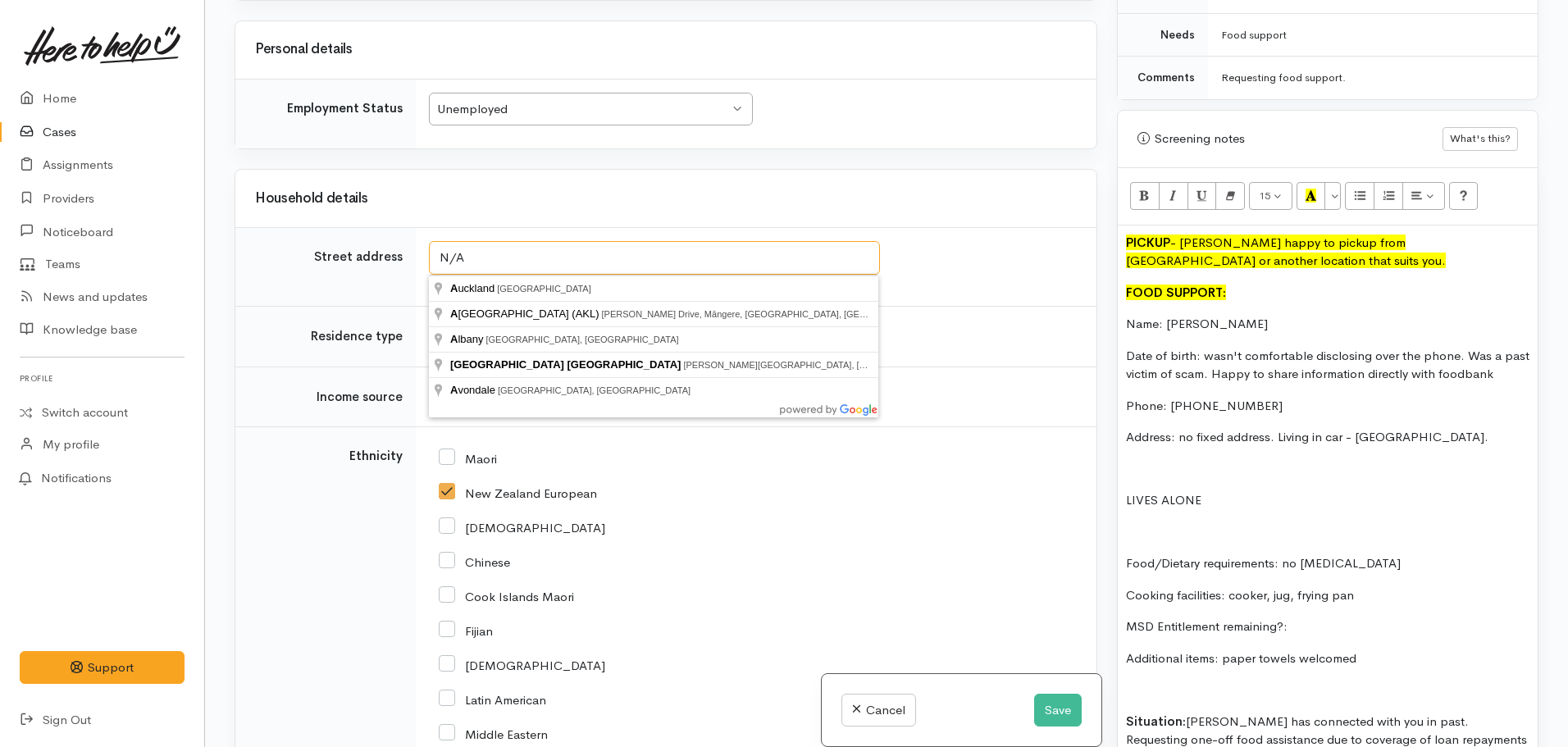
type input "N/A"
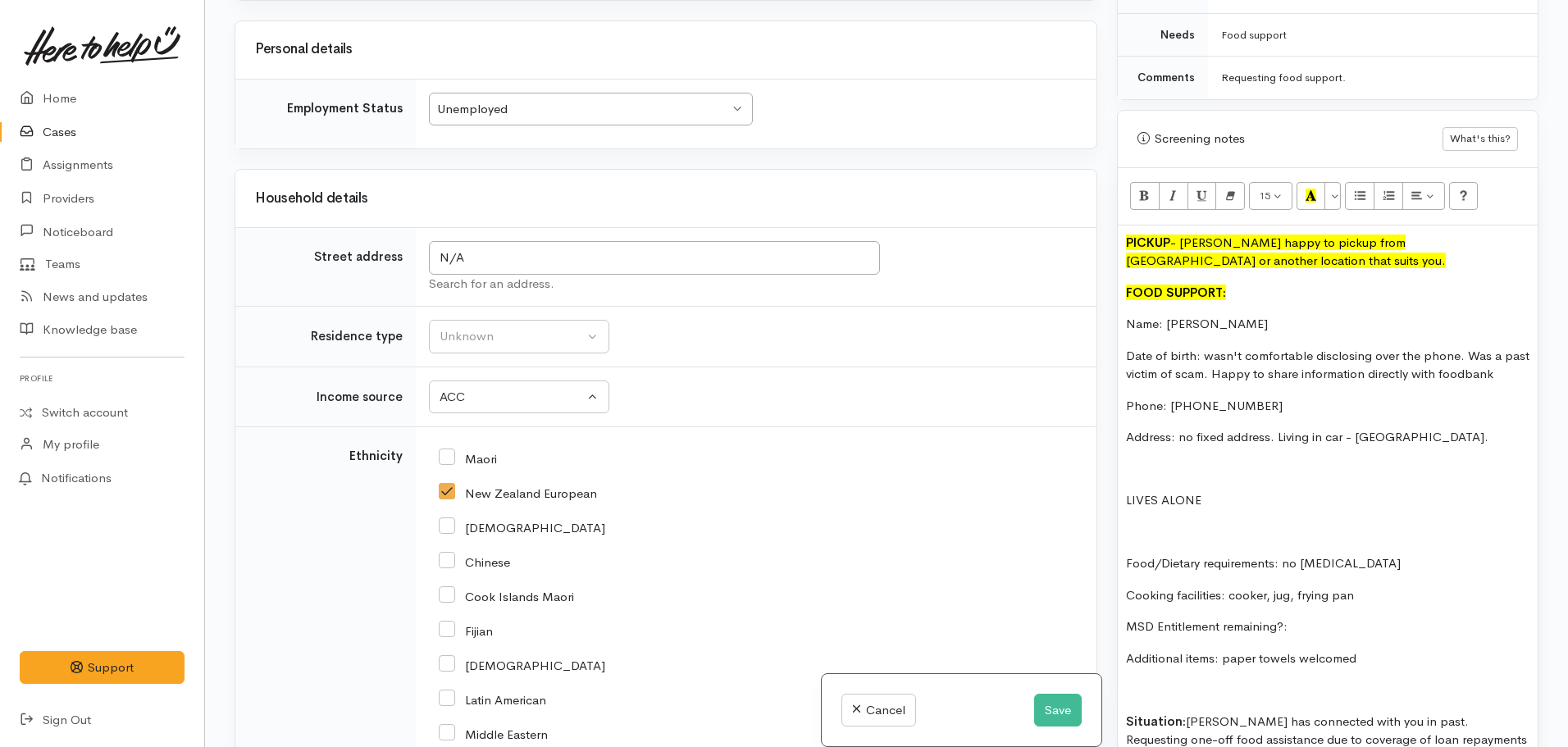
click at [792, 517] on div "African" at bounding box center [753, 526] width 628 height 34
click at [558, 354] on td "Unknown Emergency accommodation Homeless Other Own home Private rental Public /…" at bounding box center [756, 337] width 681 height 61
click at [555, 339] on div "Unknown" at bounding box center [512, 337] width 144 height 19
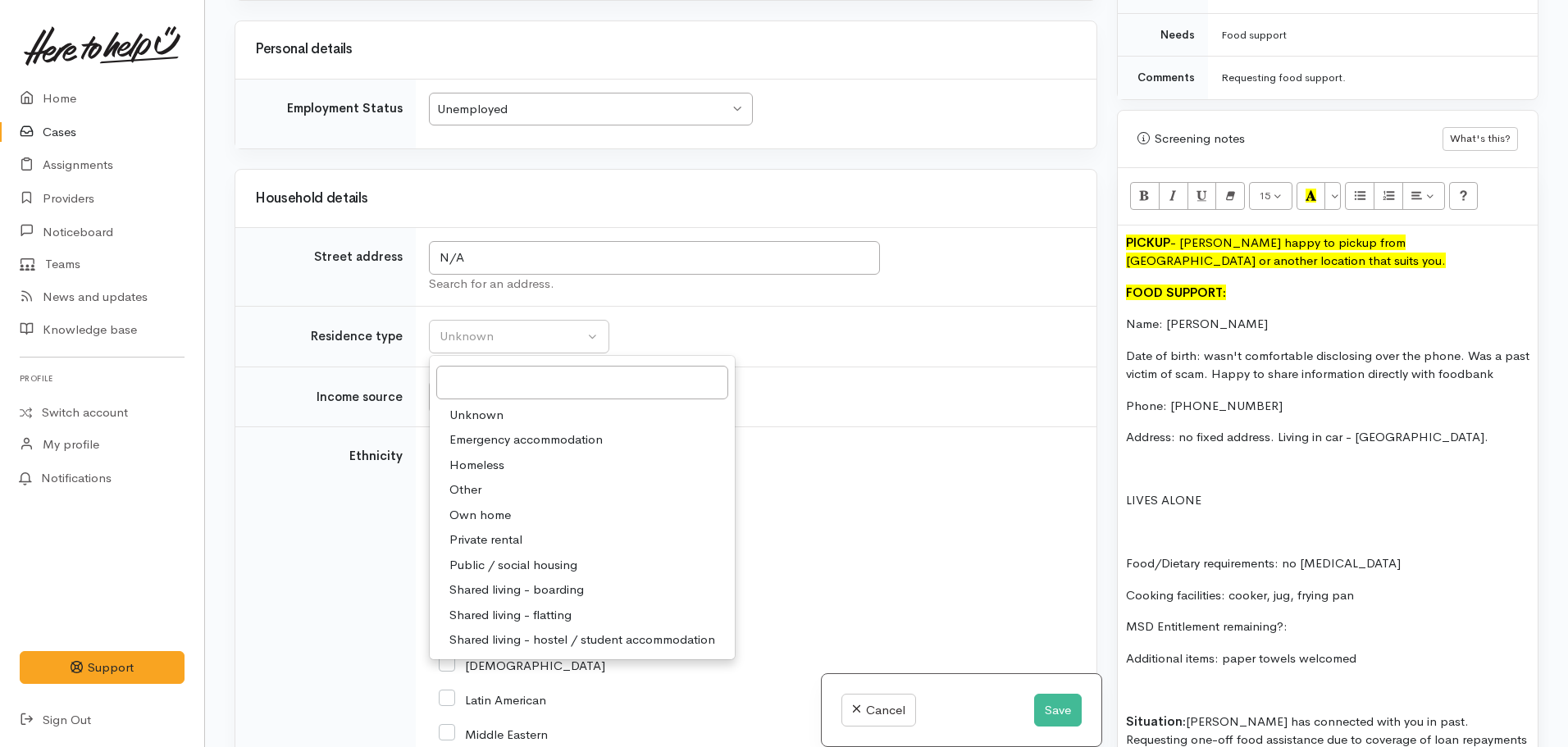
click at [468, 486] on span "Other" at bounding box center [465, 489] width 32 height 19
select select "8"
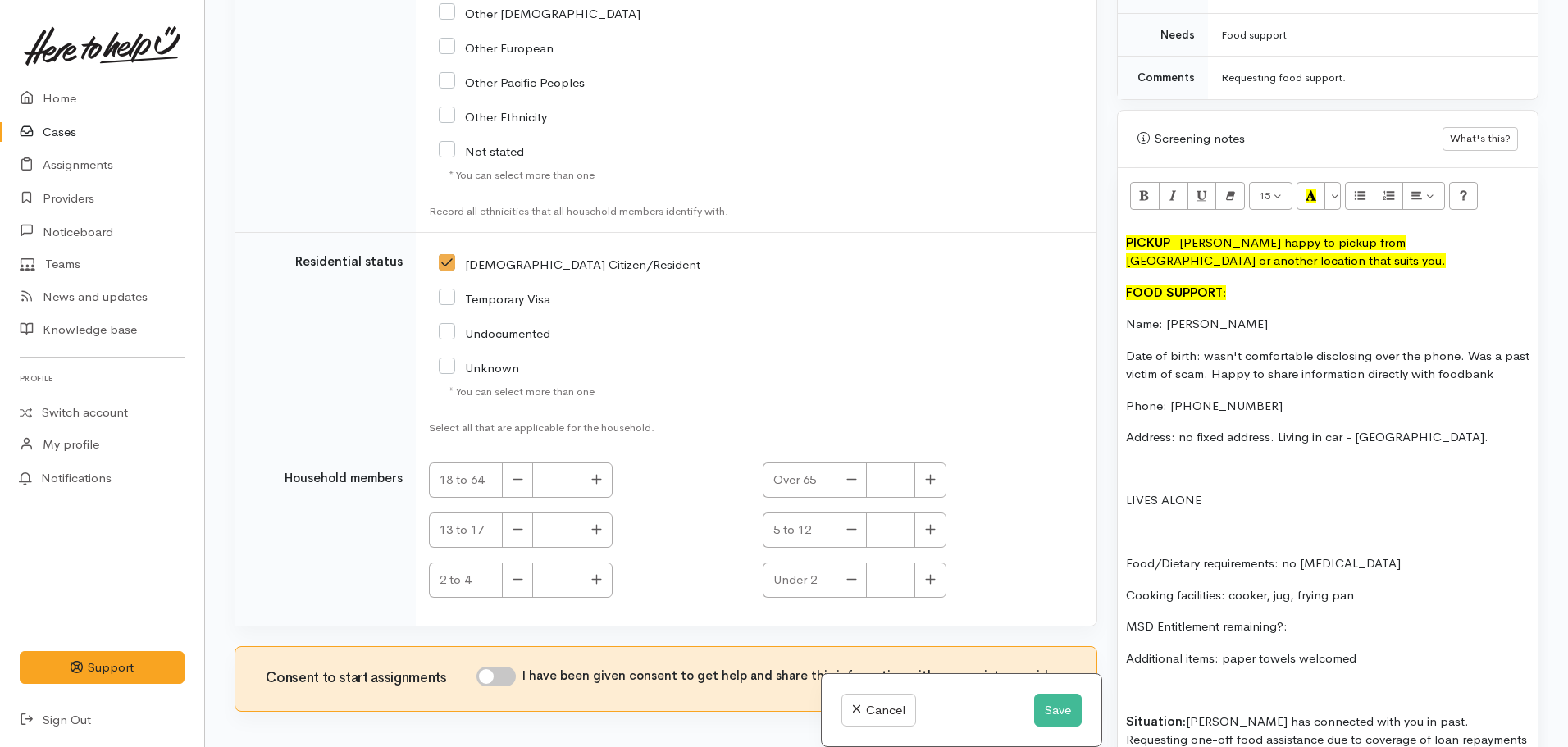
scroll to position [3046, 0]
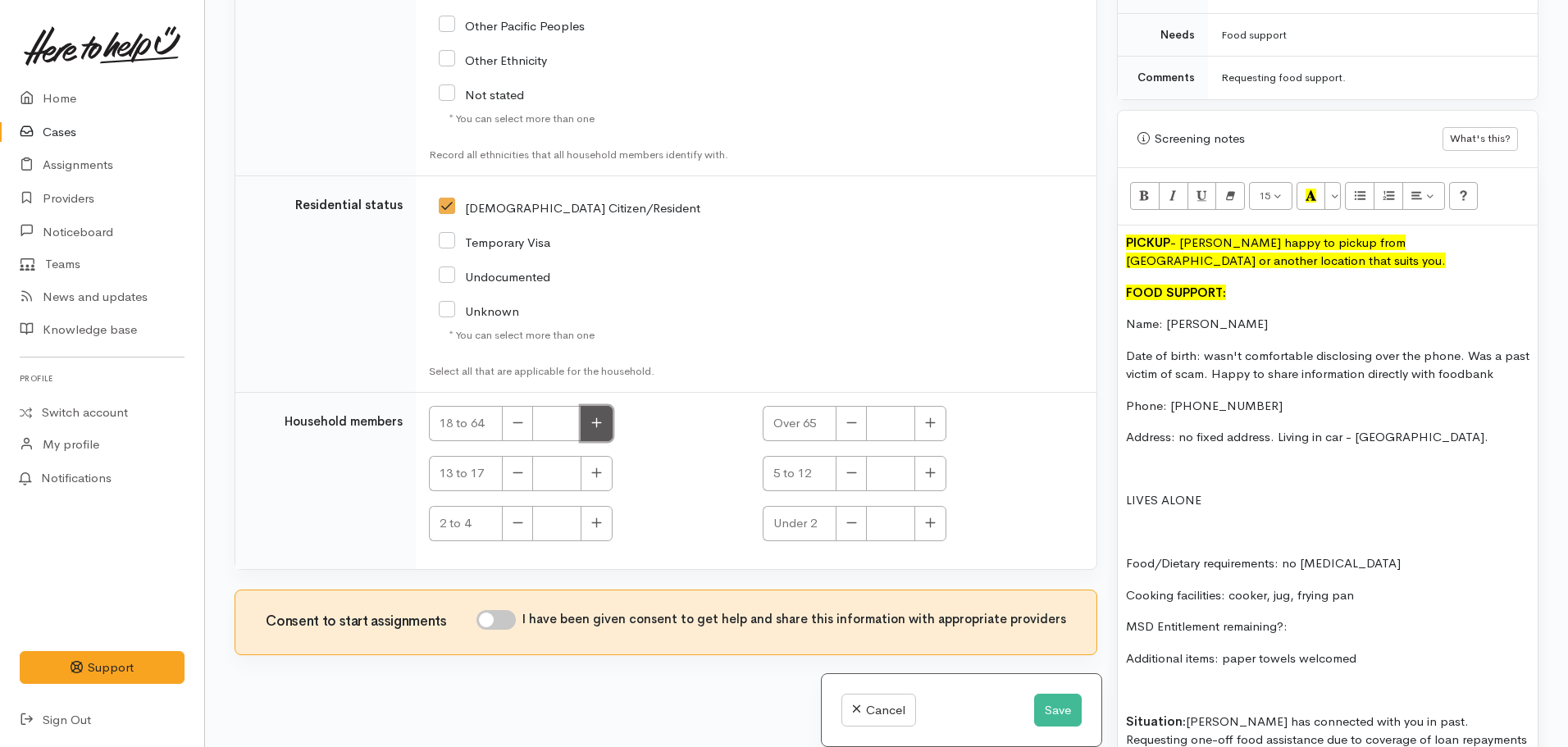
click at [596, 427] on icon "button" at bounding box center [597, 423] width 10 height 10
type input "1"
click at [502, 621] on input "I have been given consent to get help and share this information with appropria…" at bounding box center [496, 619] width 40 height 19
checkbox input "true"
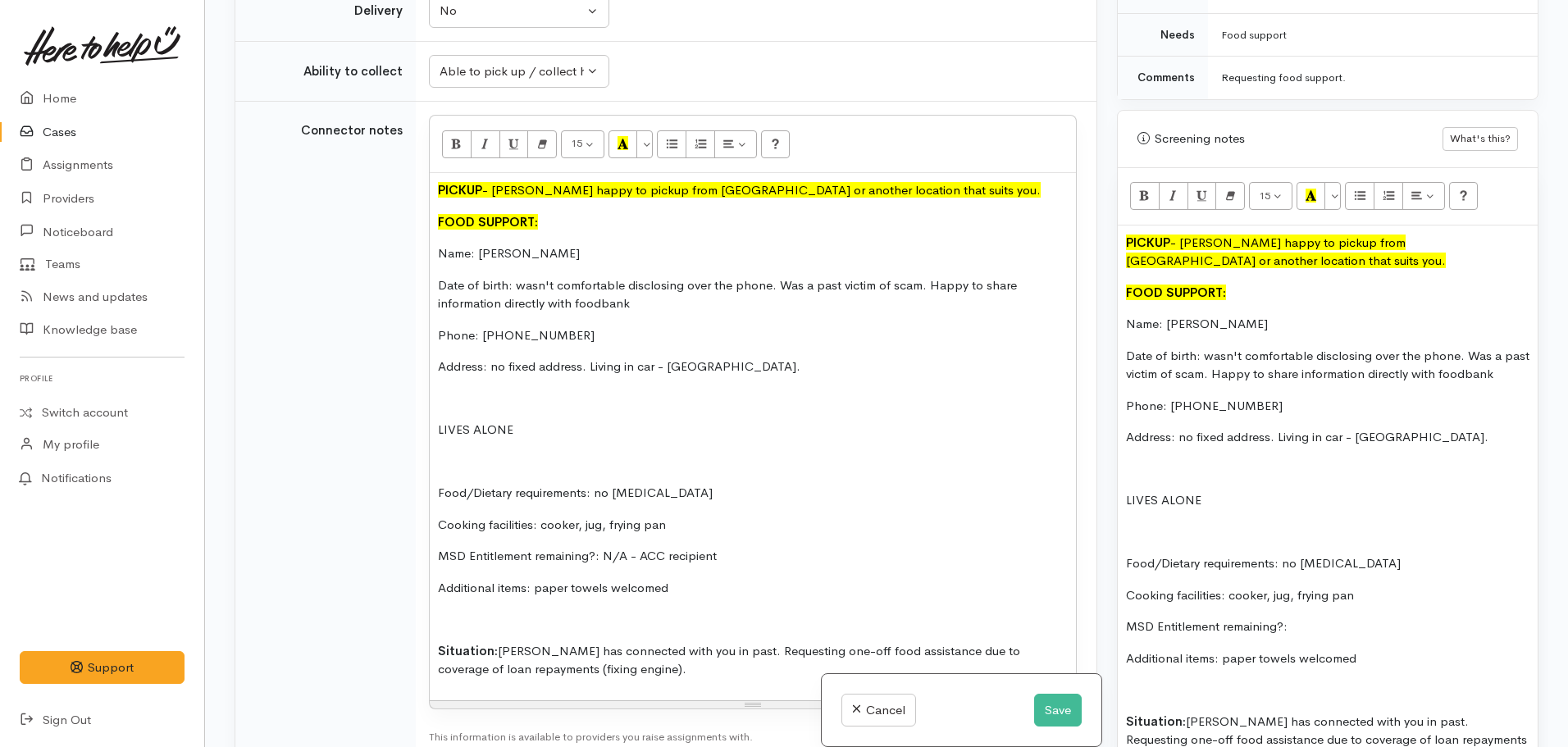
scroll to position [1148, 0]
drag, startPoint x: 759, startPoint y: 561, endPoint x: 601, endPoint y: 565, distance: 158.1
click at [601, 565] on div "PICKUP - Steven happy to pickup from Budget House or another location that suit…" at bounding box center [753, 435] width 646 height 527
click at [701, 560] on p "MSD Entitlement remaining?: N/A - ACC recipient" at bounding box center [753, 556] width 630 height 19
drag, startPoint x: 736, startPoint y: 557, endPoint x: 639, endPoint y: 562, distance: 97.1
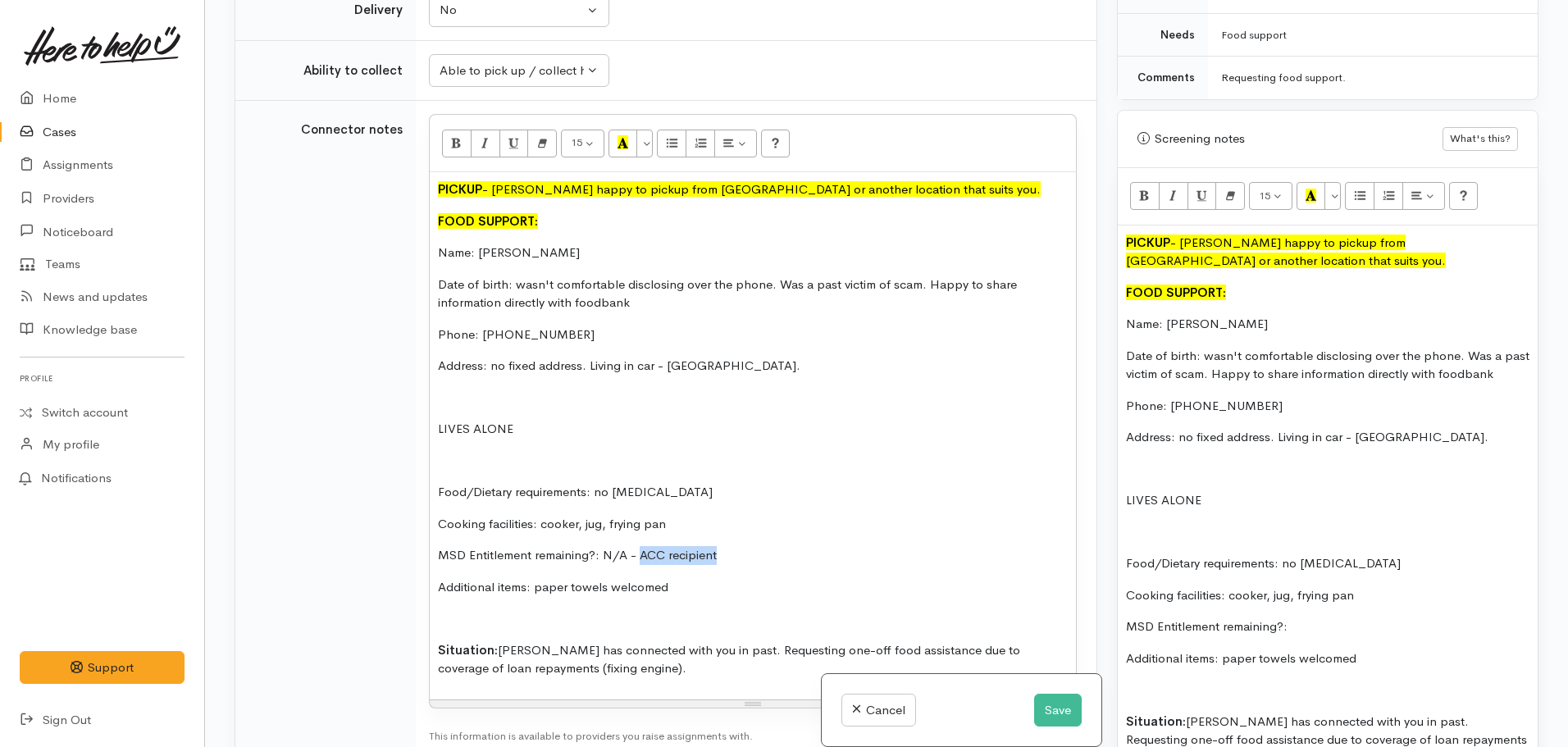
click at [639, 562] on p "MSD Entitlement remaining?: N/A - ACC recipient" at bounding box center [753, 556] width 630 height 19
click at [769, 563] on p "MSD Entitlement remaining?: N/A - ACC recipient" at bounding box center [753, 556] width 630 height 19
drag, startPoint x: 765, startPoint y: 563, endPoint x: 604, endPoint y: 562, distance: 161.0
click at [604, 562] on p "MSD Entitlement remaining?: N/A - ACC recipient" at bounding box center [753, 556] width 630 height 19
copy p "N/A - ACC recipient"
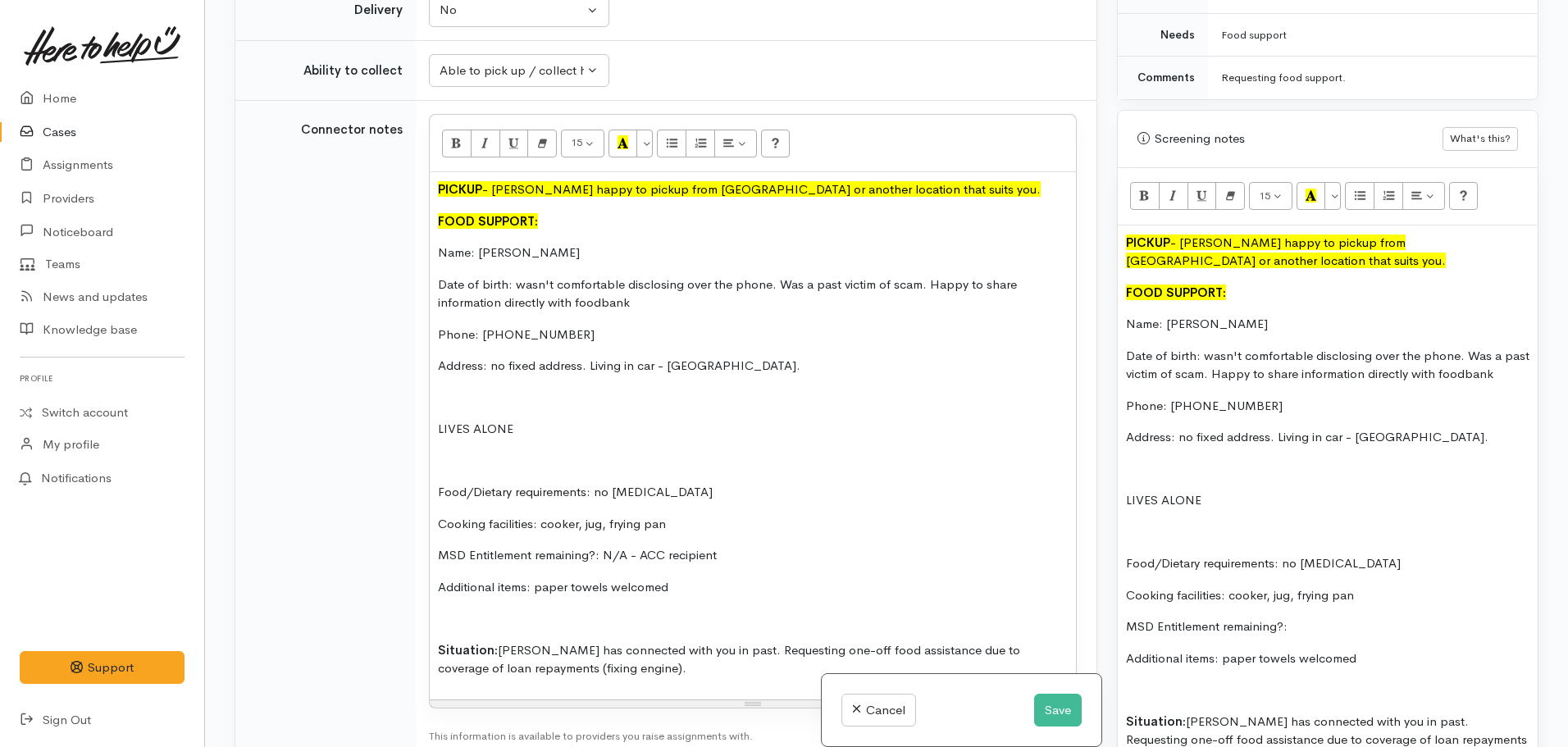
click at [1306, 616] on div "PICKUP - Steven happy to pickup from Budget House or another location that suit…" at bounding box center [1328, 695] width 420 height 940
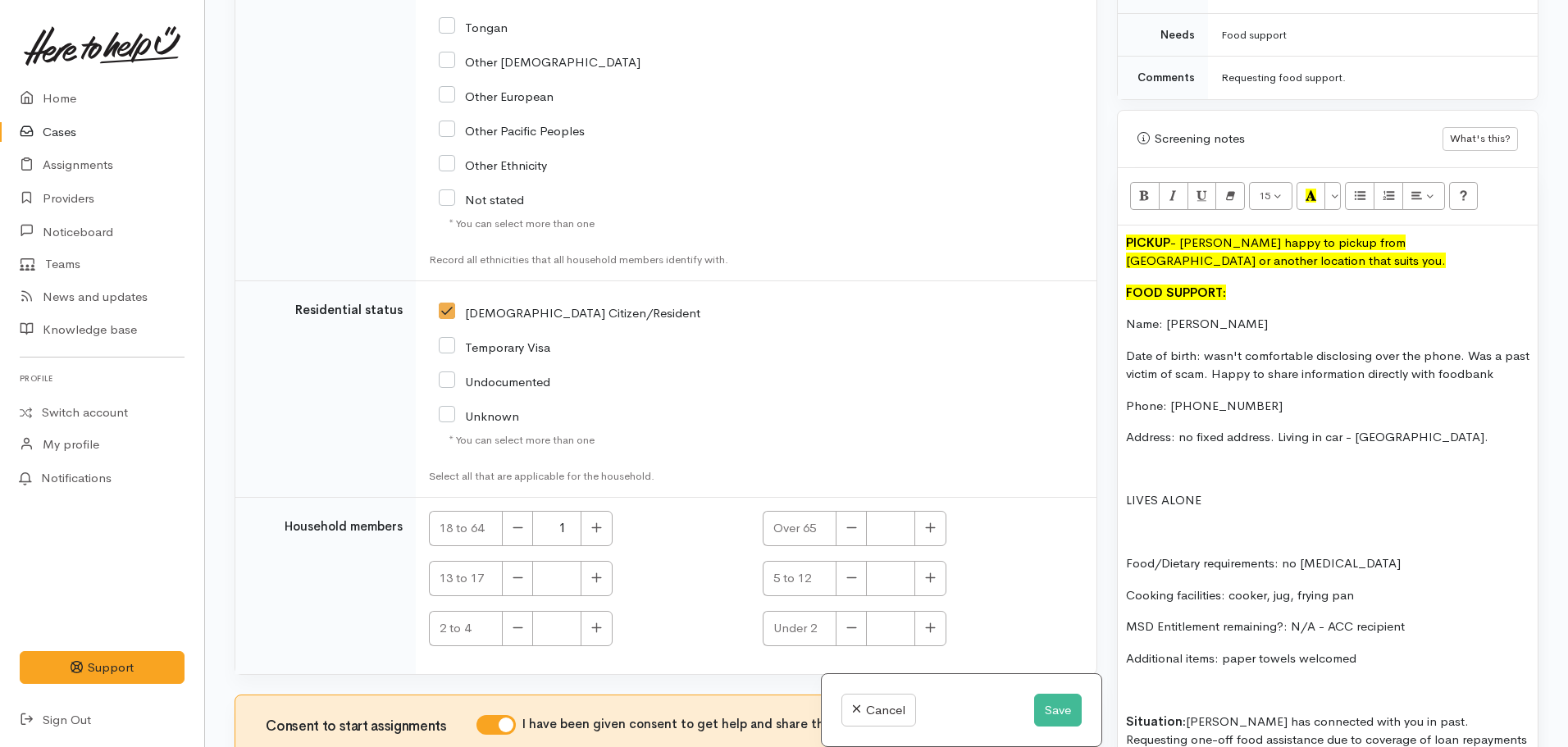
scroll to position [3054, 0]
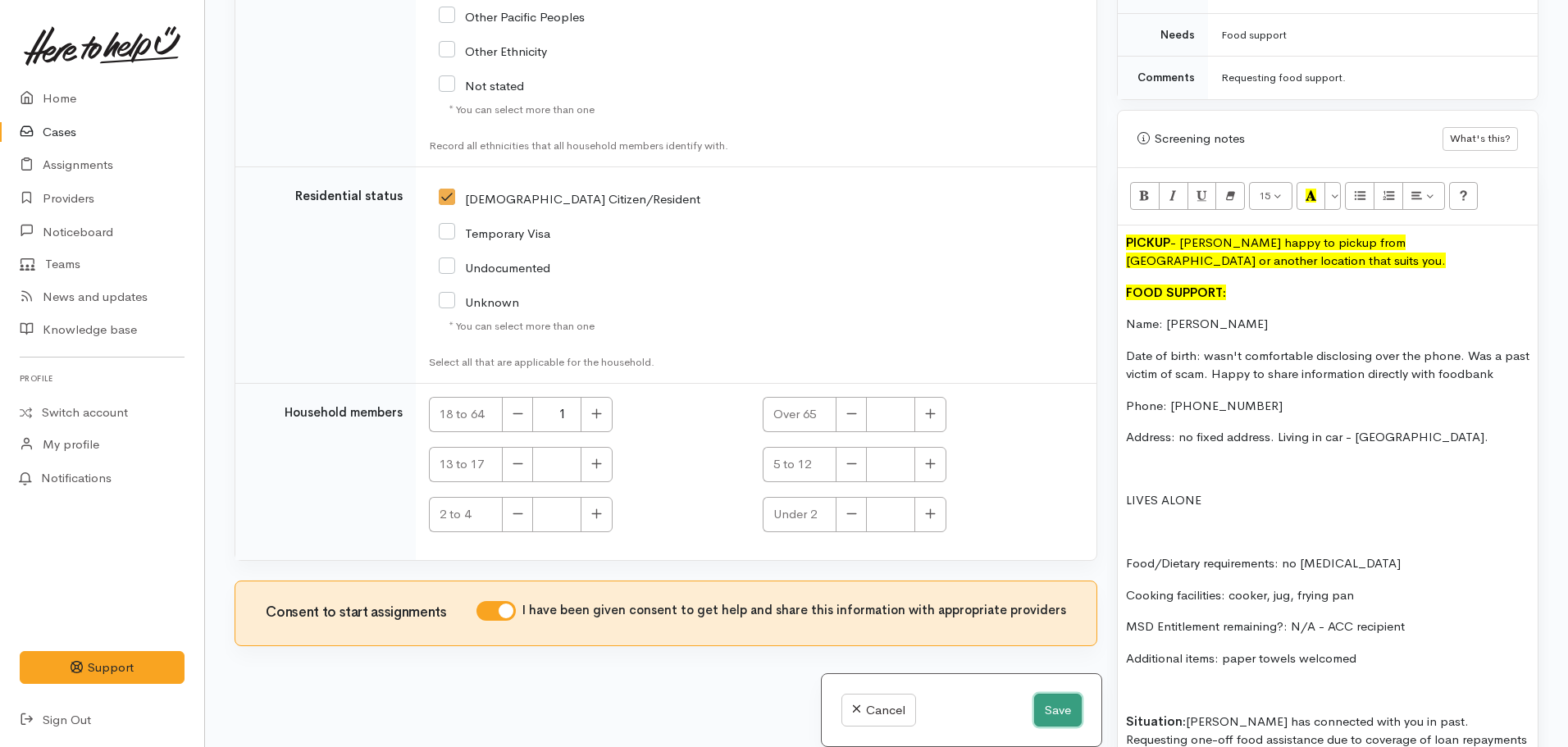
click at [1048, 714] on button "Save" at bounding box center [1058, 710] width 48 height 34
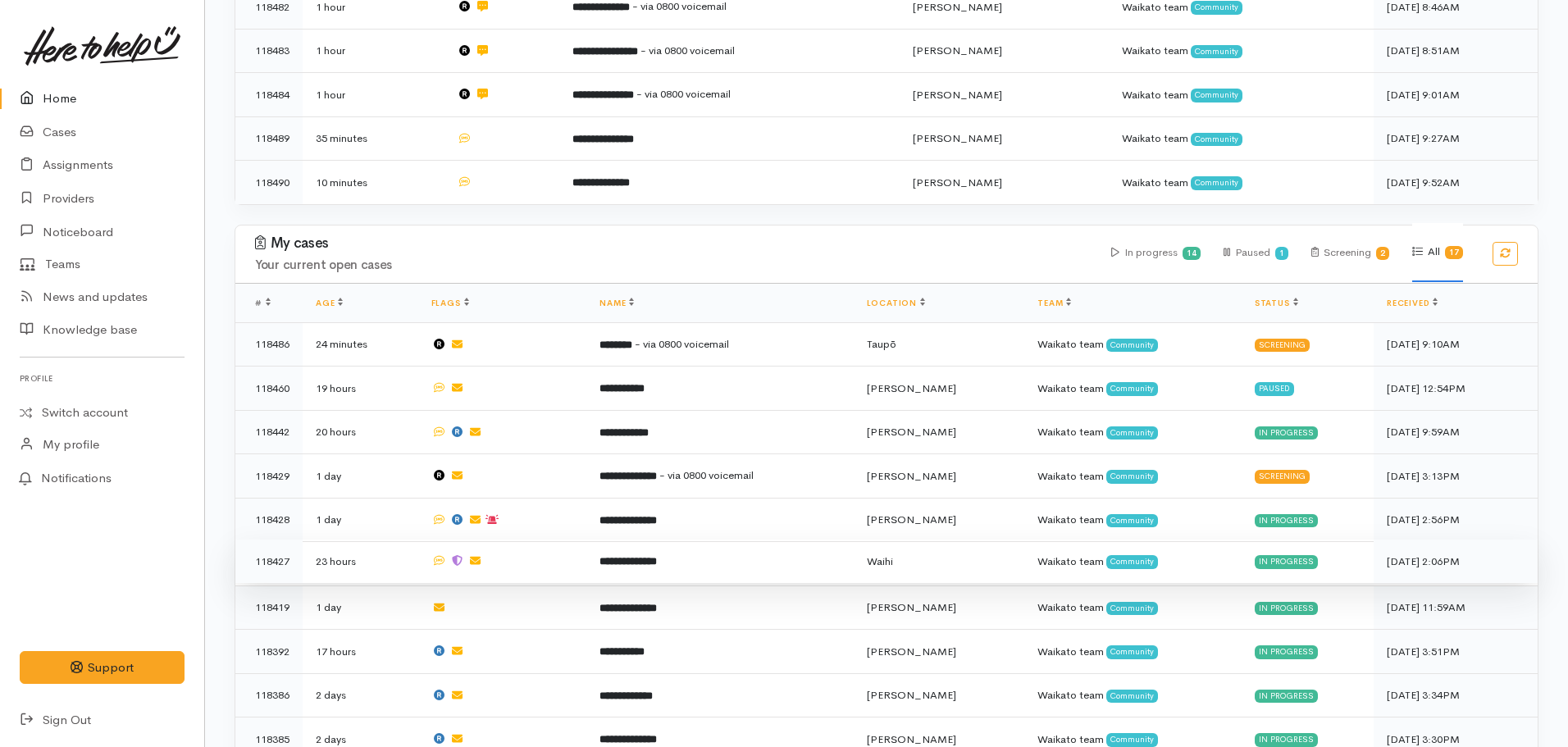
scroll to position [492, 0]
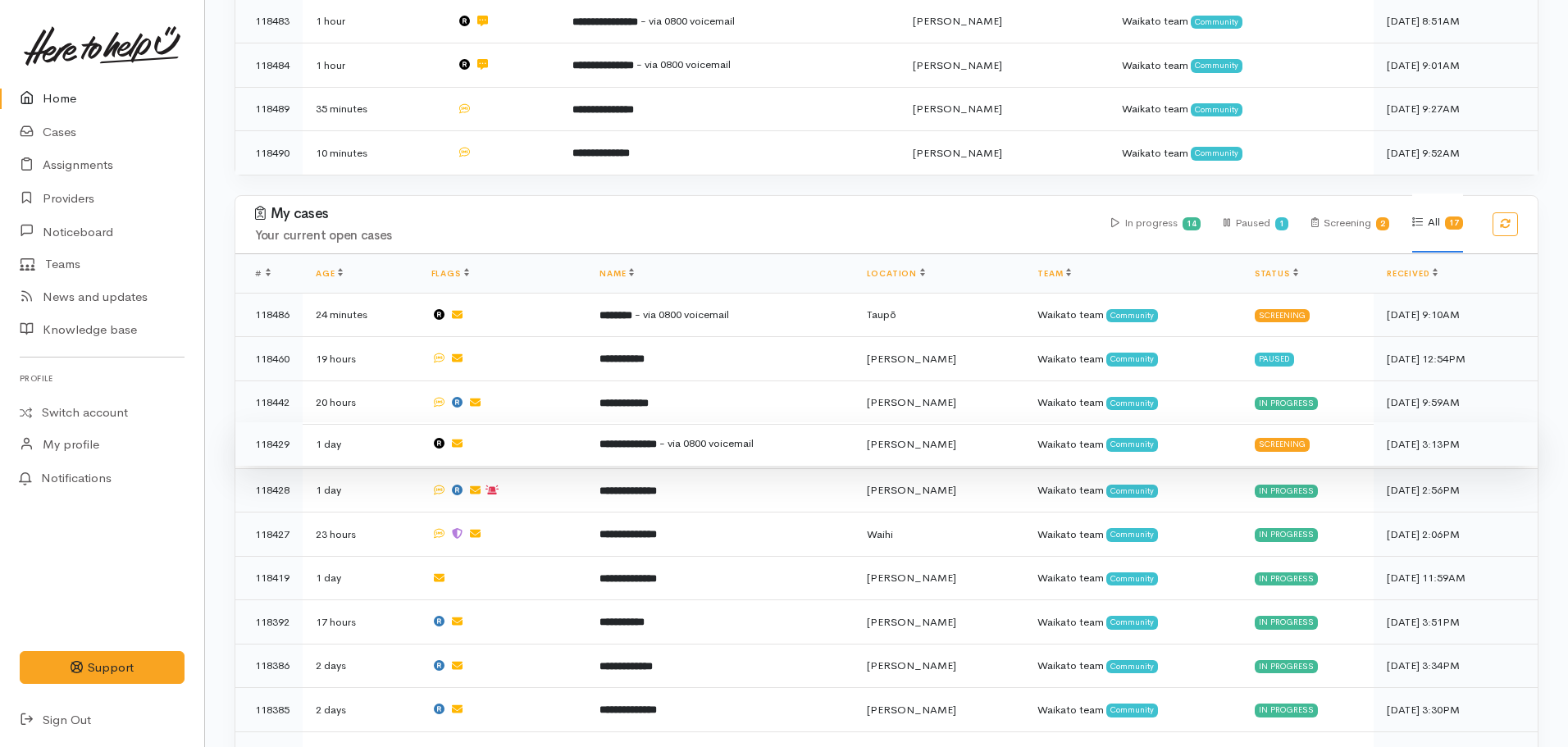
click at [642, 440] on b "**********" at bounding box center [628, 444] width 57 height 11
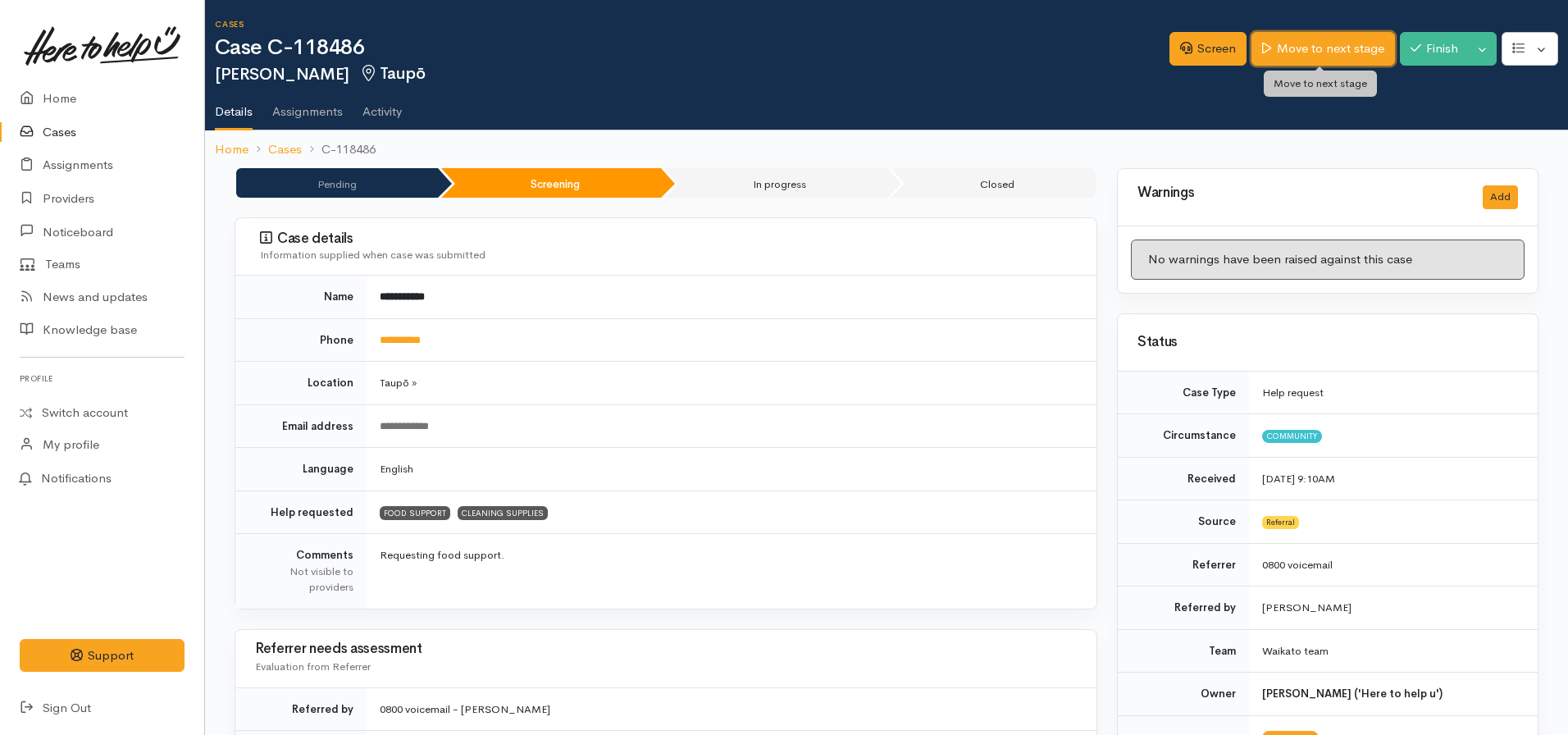
click at [1262, 49] on icon at bounding box center [1267, 47] width 9 height 12
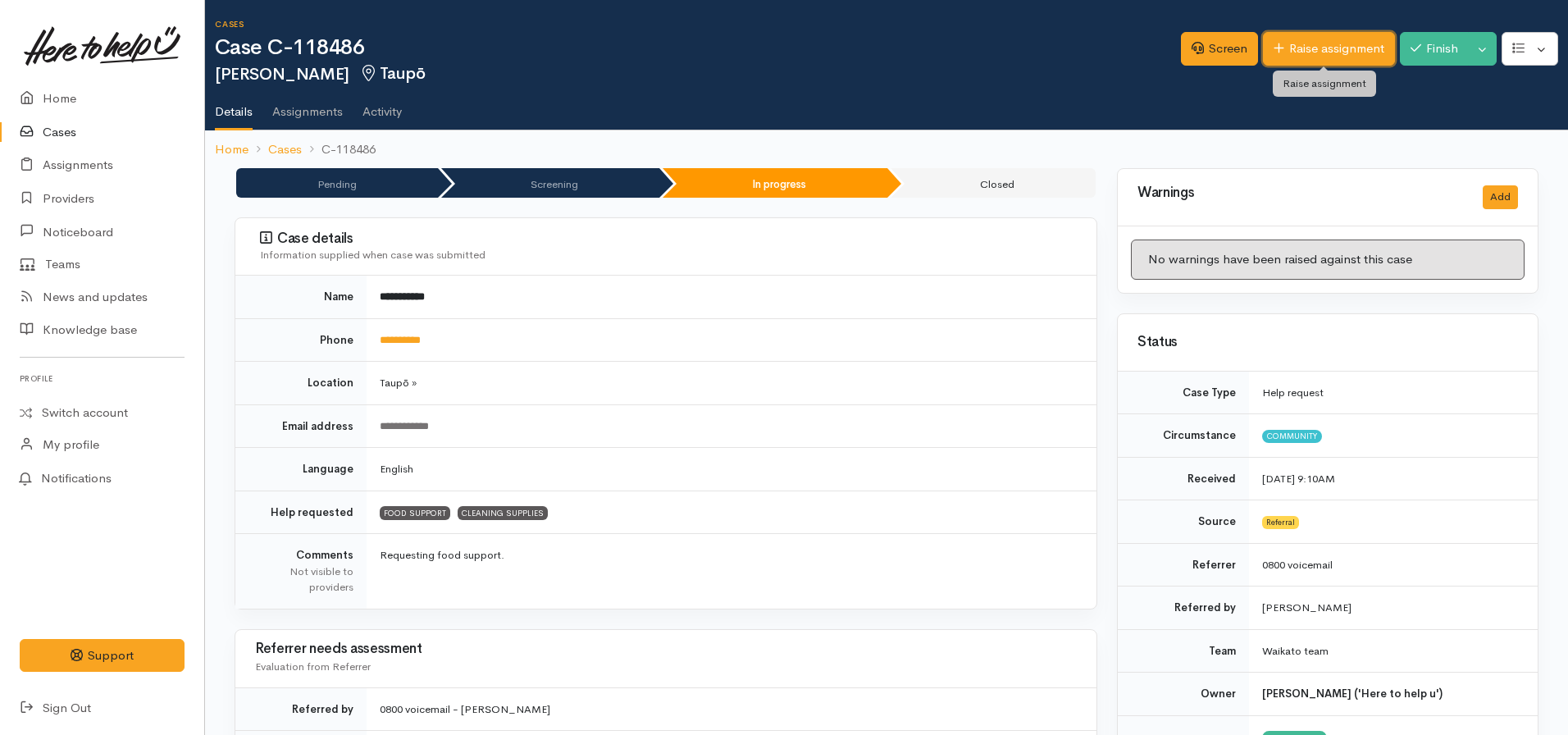
click at [1326, 45] on link "Raise assignment" at bounding box center [1330, 49] width 133 height 34
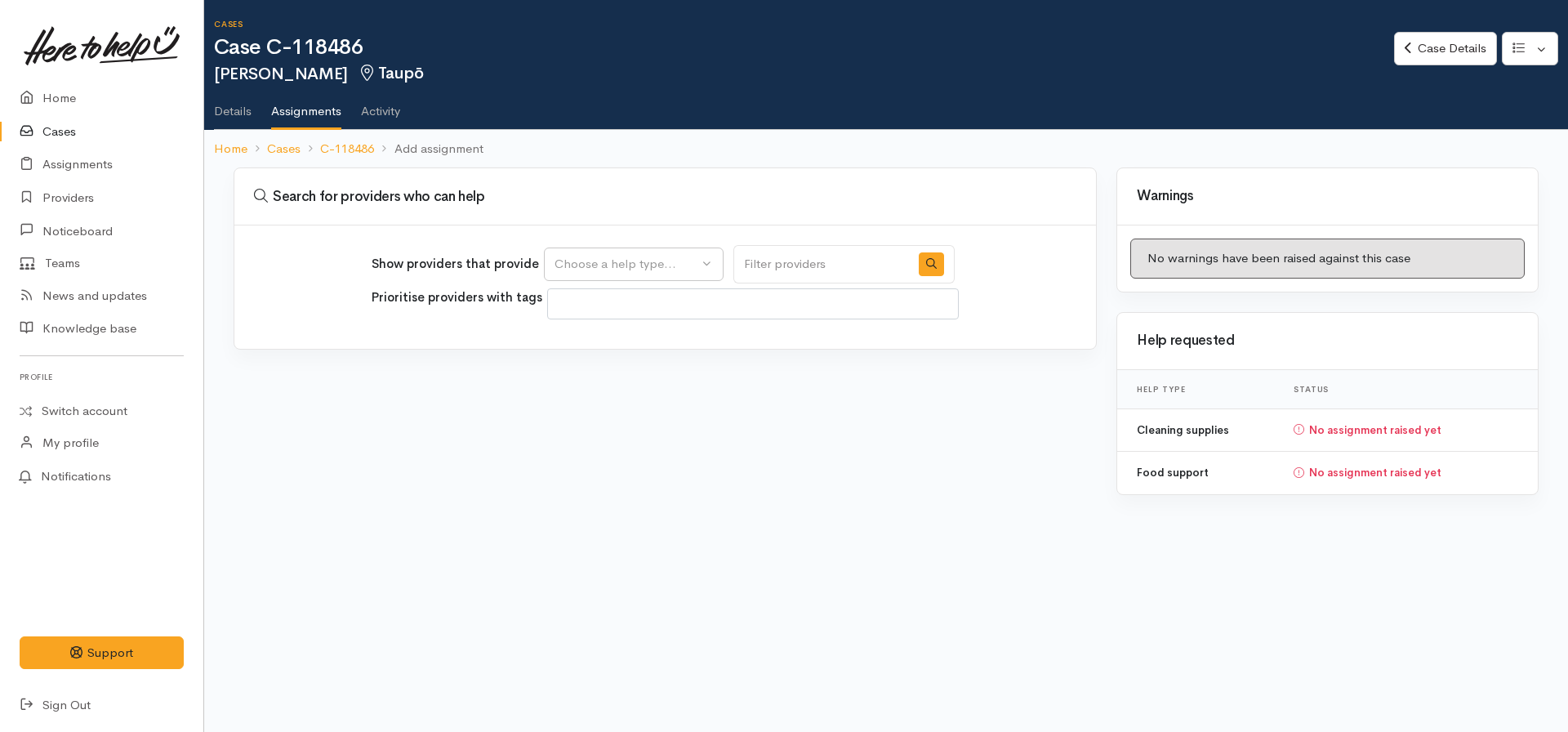
select select
click at [560, 251] on button "Choose a help type..." at bounding box center [634, 264] width 180 height 34
click at [577, 350] on span "Food support" at bounding box center [602, 343] width 76 height 19
select select "3"
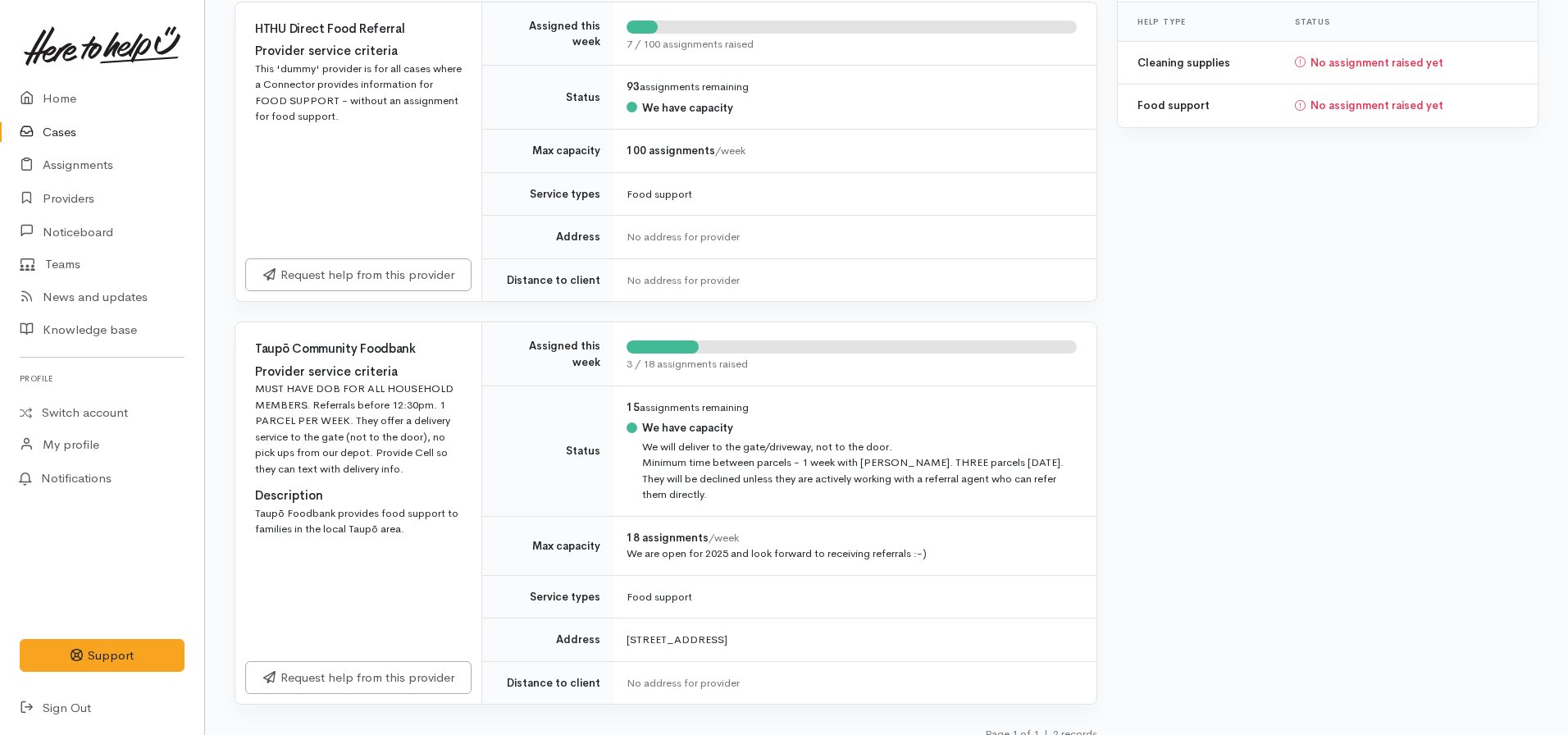
scroll to position [387, 0]
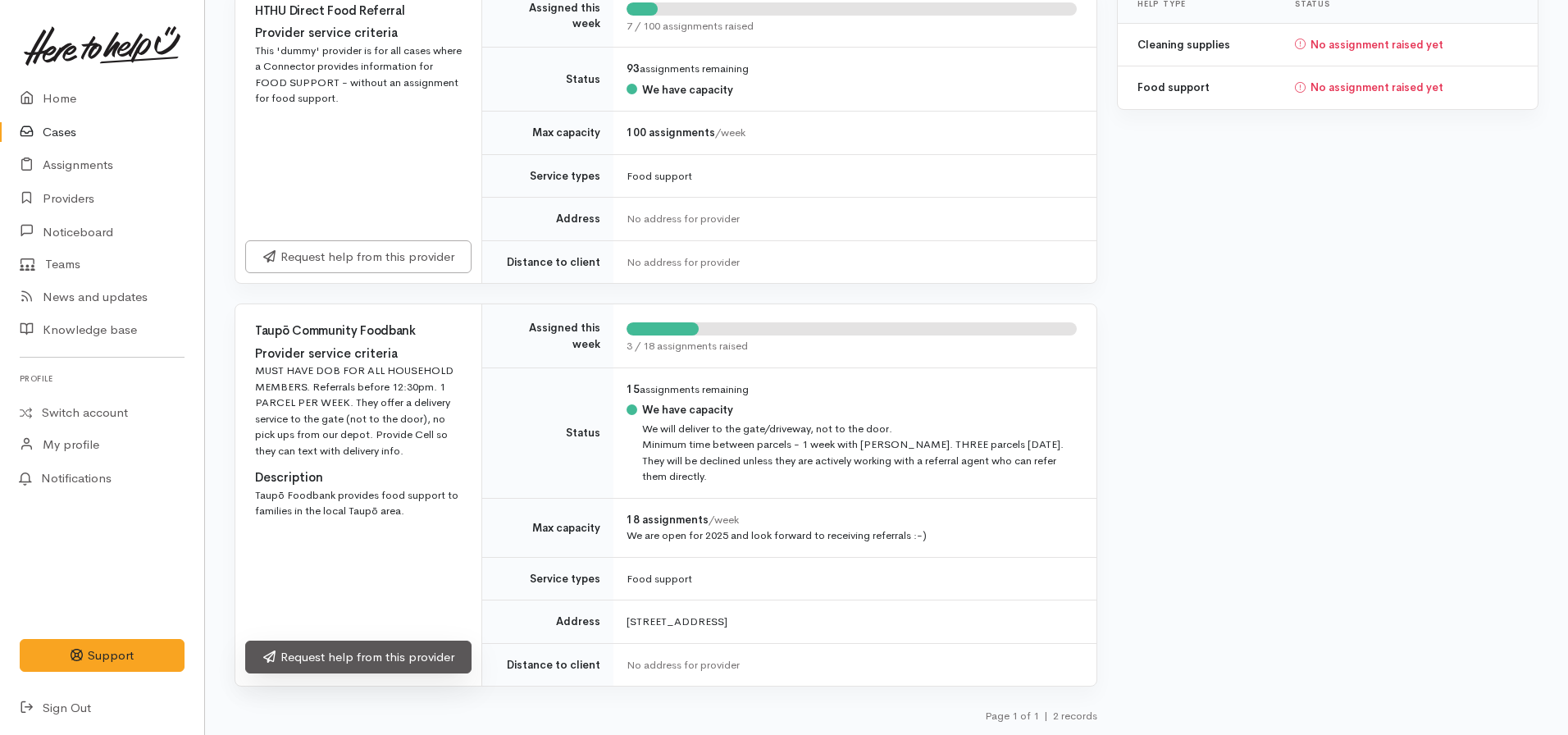
click at [376, 660] on link "Request help from this provider" at bounding box center [359, 657] width 226 height 34
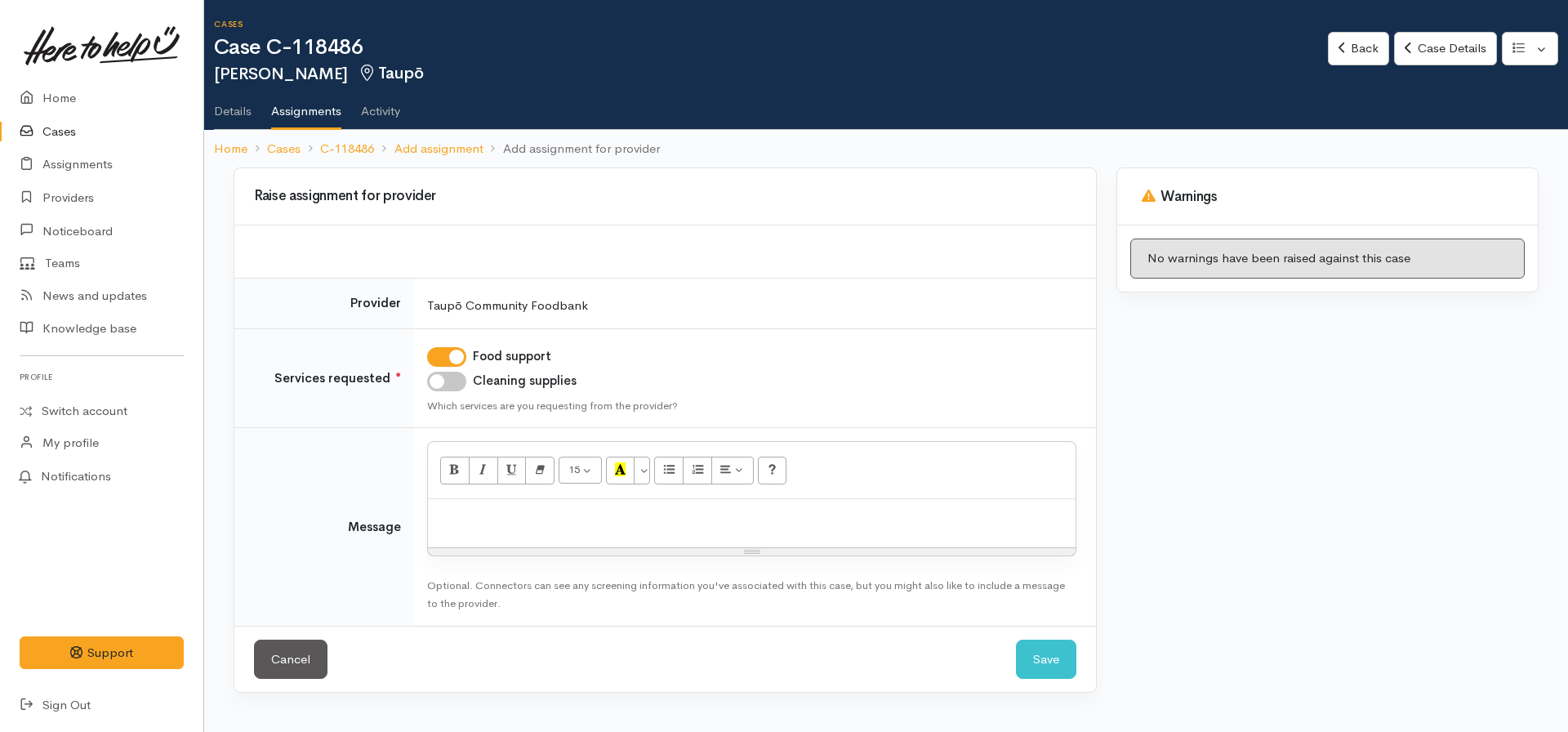
click at [441, 397] on td "Food support Cleaning supplies Which services are you requesting from the provi…" at bounding box center [755, 377] width 681 height 100
click at [439, 384] on input "Cleaning supplies" at bounding box center [446, 381] width 39 height 19
checkbox input "true"
click at [471, 503] on div at bounding box center [751, 523] width 648 height 49
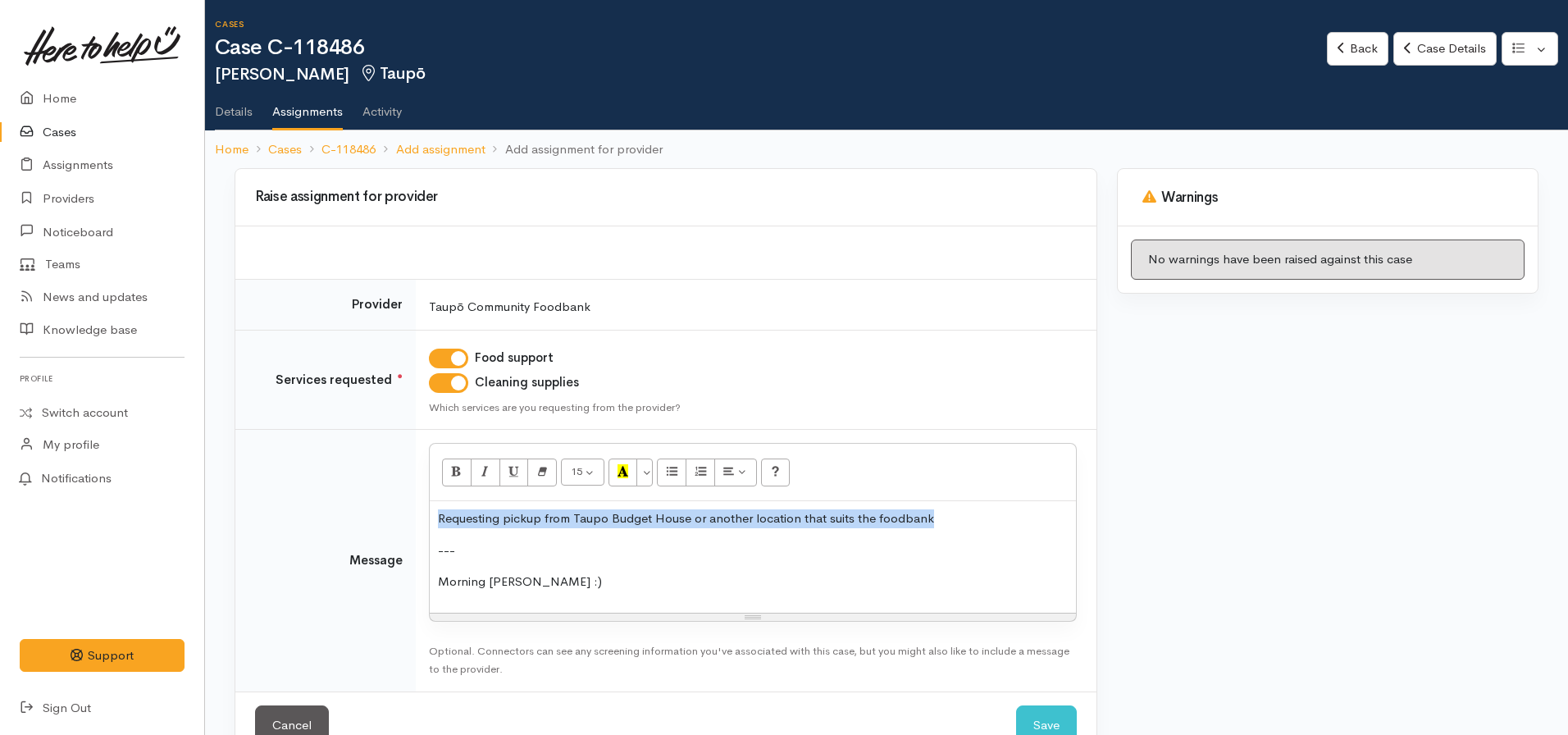
drag, startPoint x: 940, startPoint y: 518, endPoint x: 409, endPoint y: 505, distance: 531.2
click at [409, 505] on tr "Message <p>Requesting pickup from Taupo Budget House or another location that s…" at bounding box center [666, 560] width 861 height 261
click at [626, 476] on icon "Recent Color" at bounding box center [623, 471] width 11 height 14
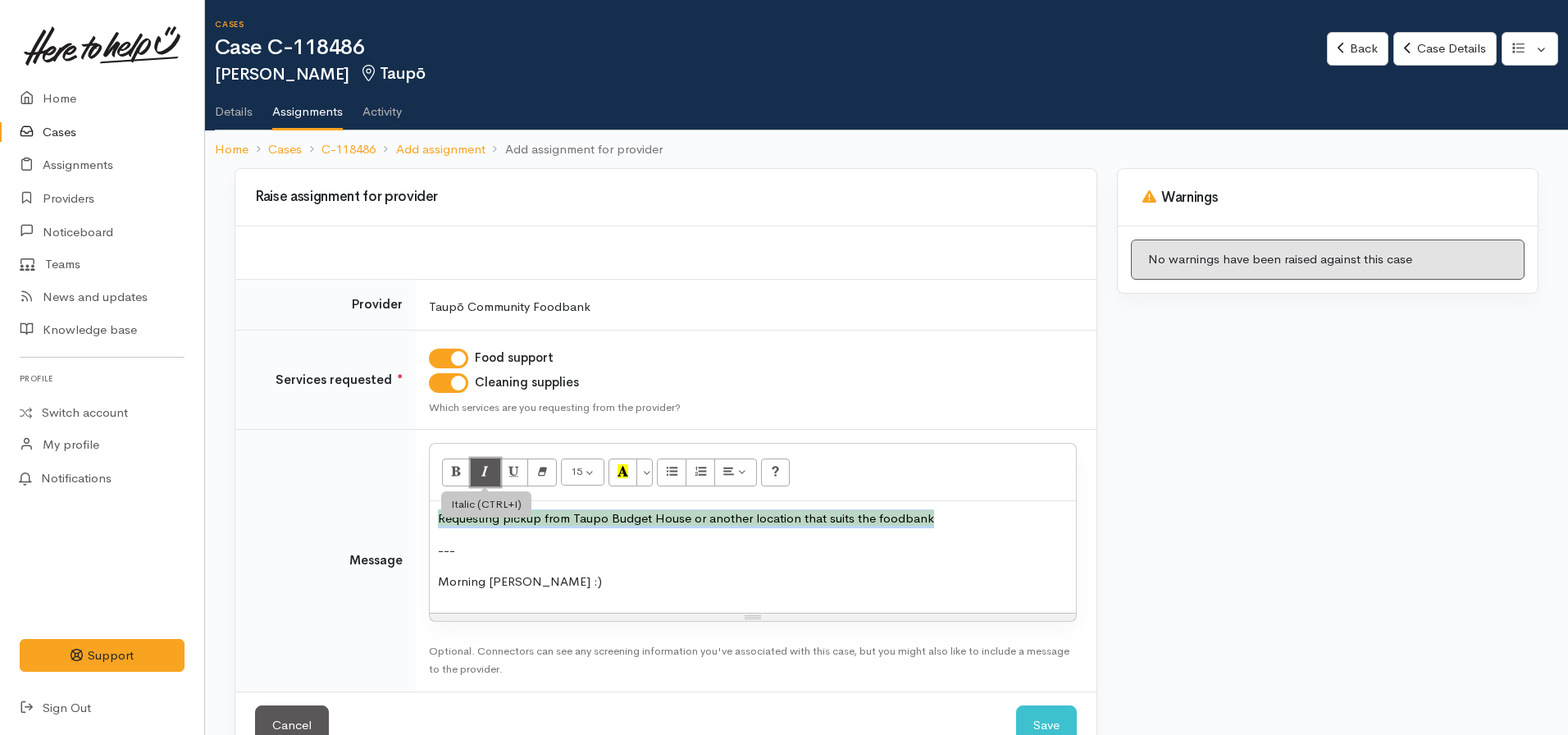
click at [486, 465] on icon "Italic (CTRL+I)" at bounding box center [485, 471] width 11 height 14
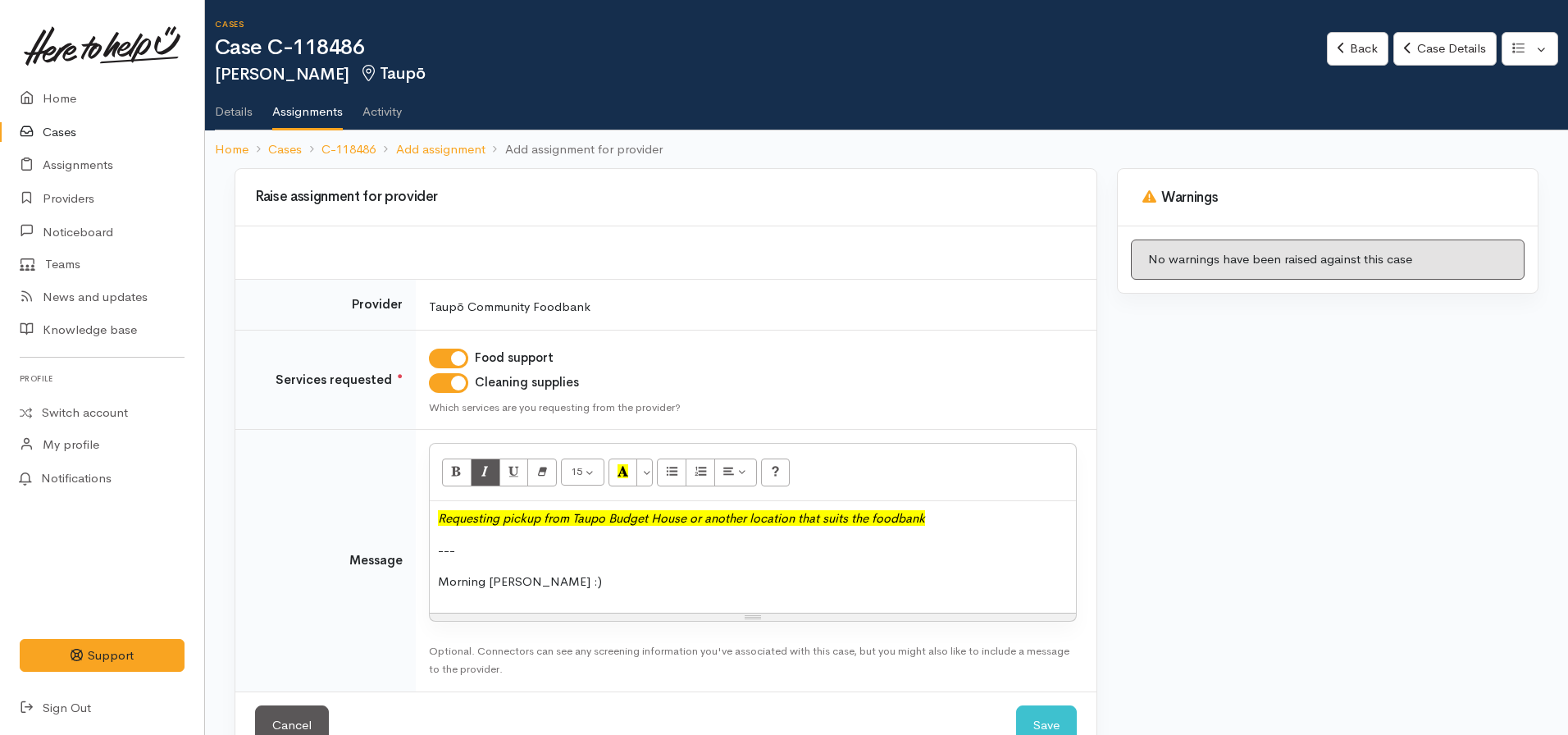
click at [564, 578] on p "Morning Megan :)" at bounding box center [753, 581] width 630 height 19
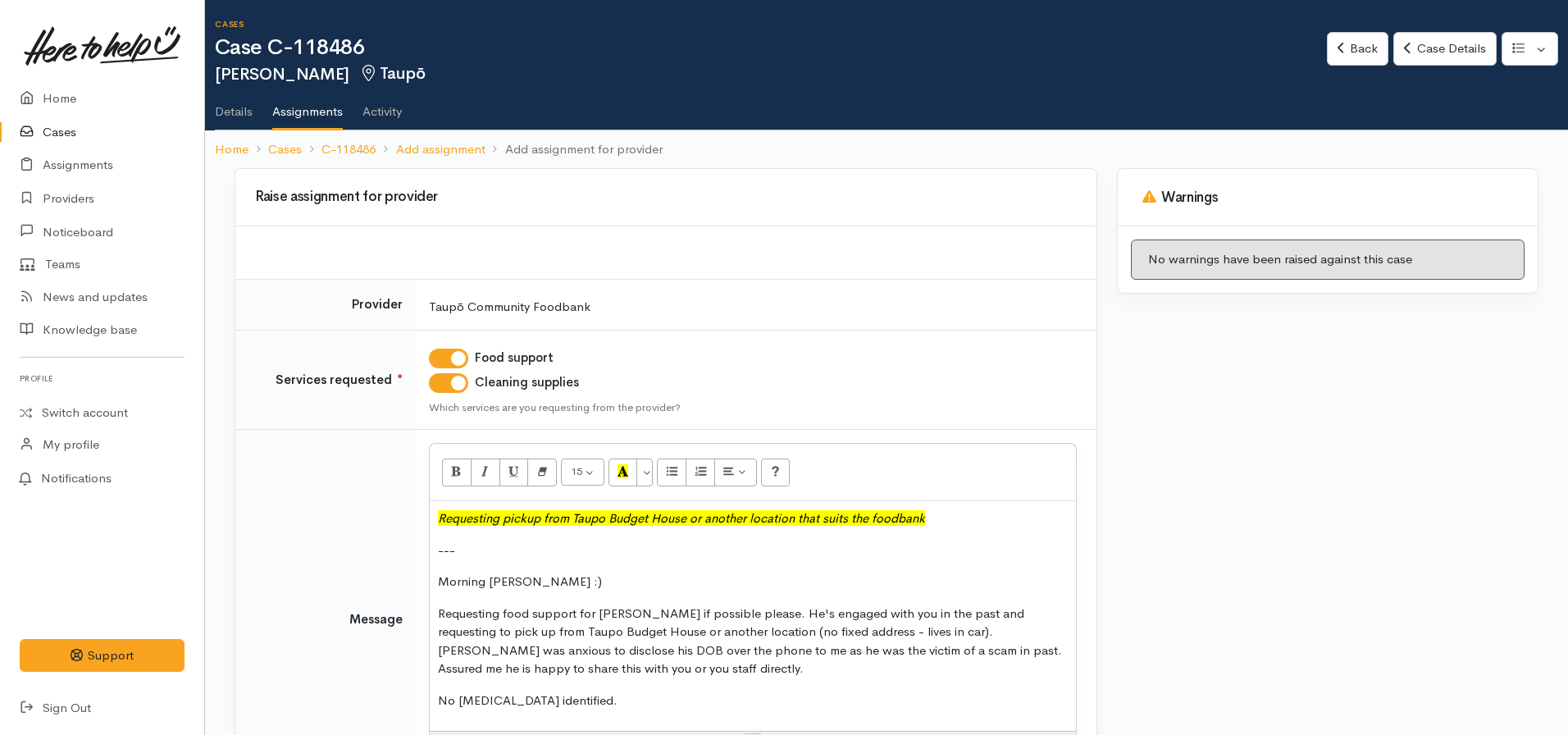
click at [640, 676] on p "Requesting food support for Steven if possible please. He's engaged with you in…" at bounding box center [753, 641] width 630 height 74
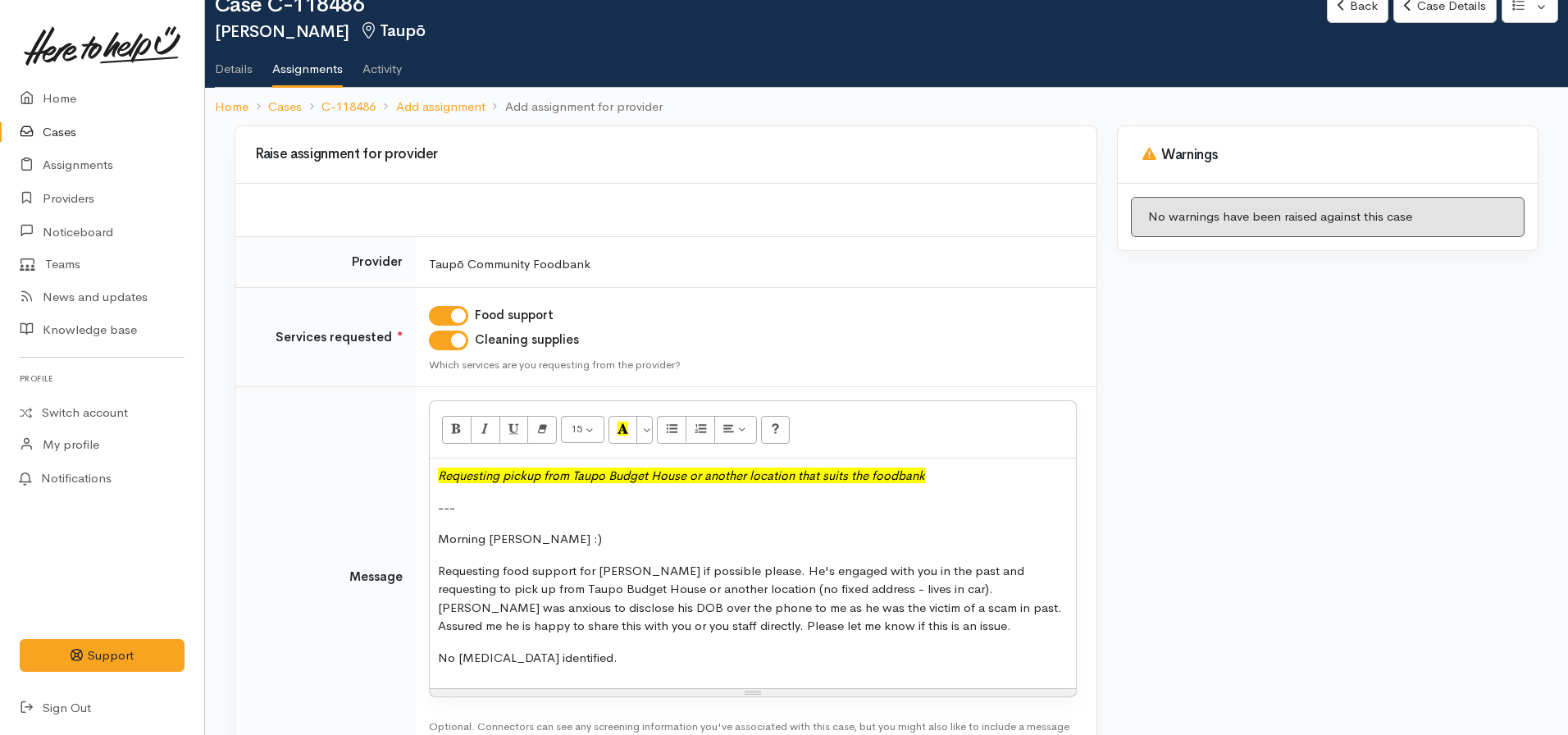
scroll to position [82, 0]
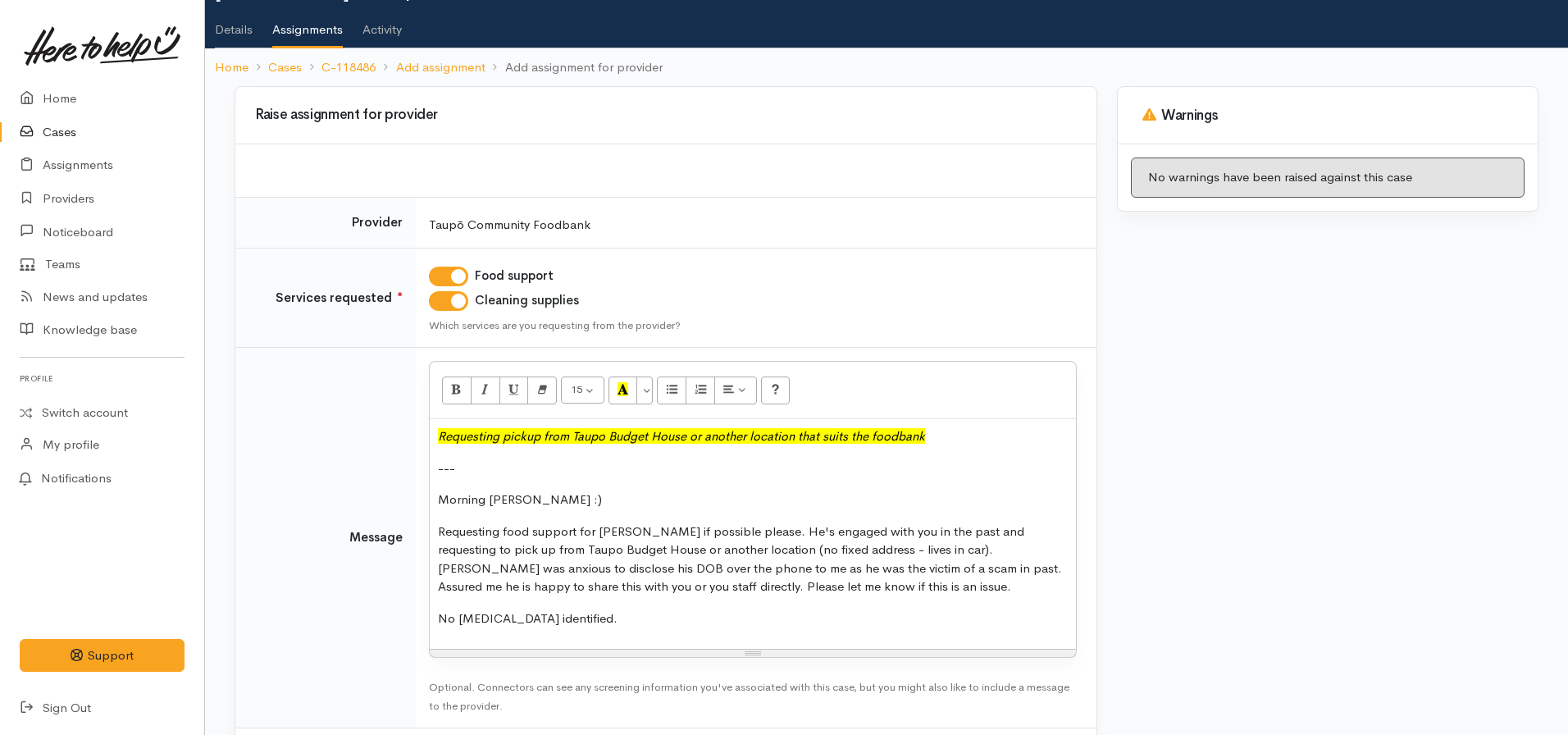
click at [614, 627] on p "No food allergies identified." at bounding box center [753, 618] width 630 height 19
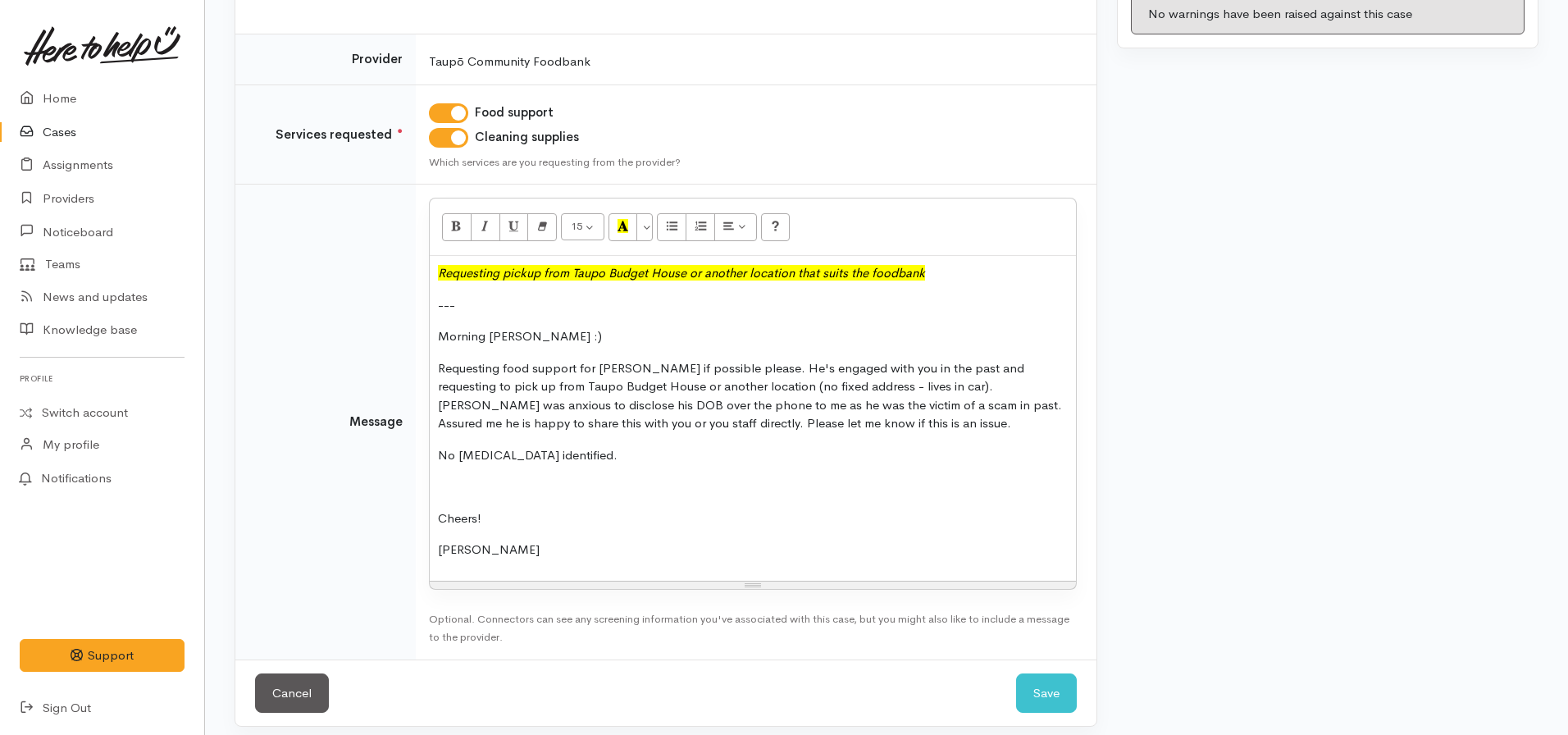
scroll to position [257, 0]
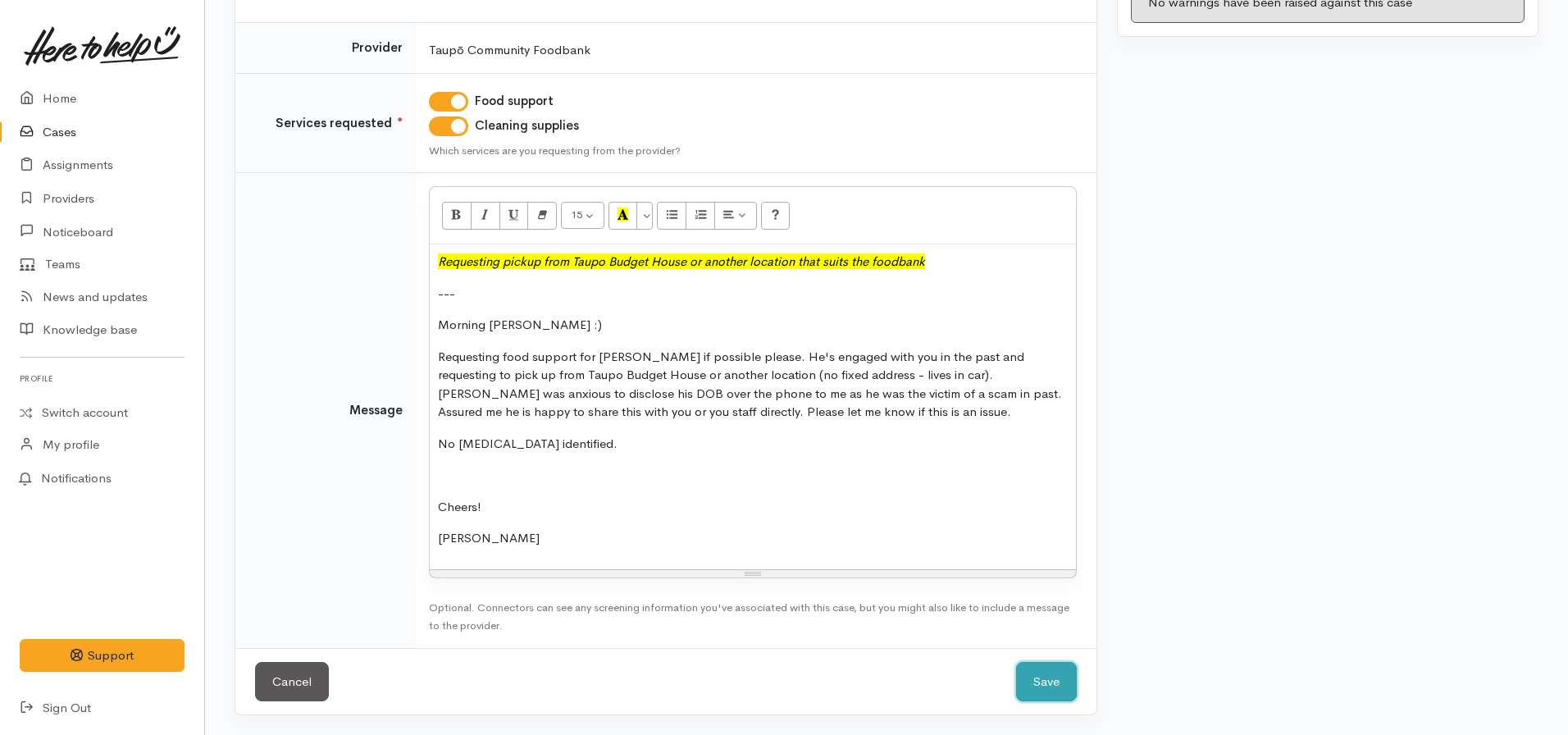
click at [1050, 693] on button "Save" at bounding box center [1046, 682] width 61 height 40
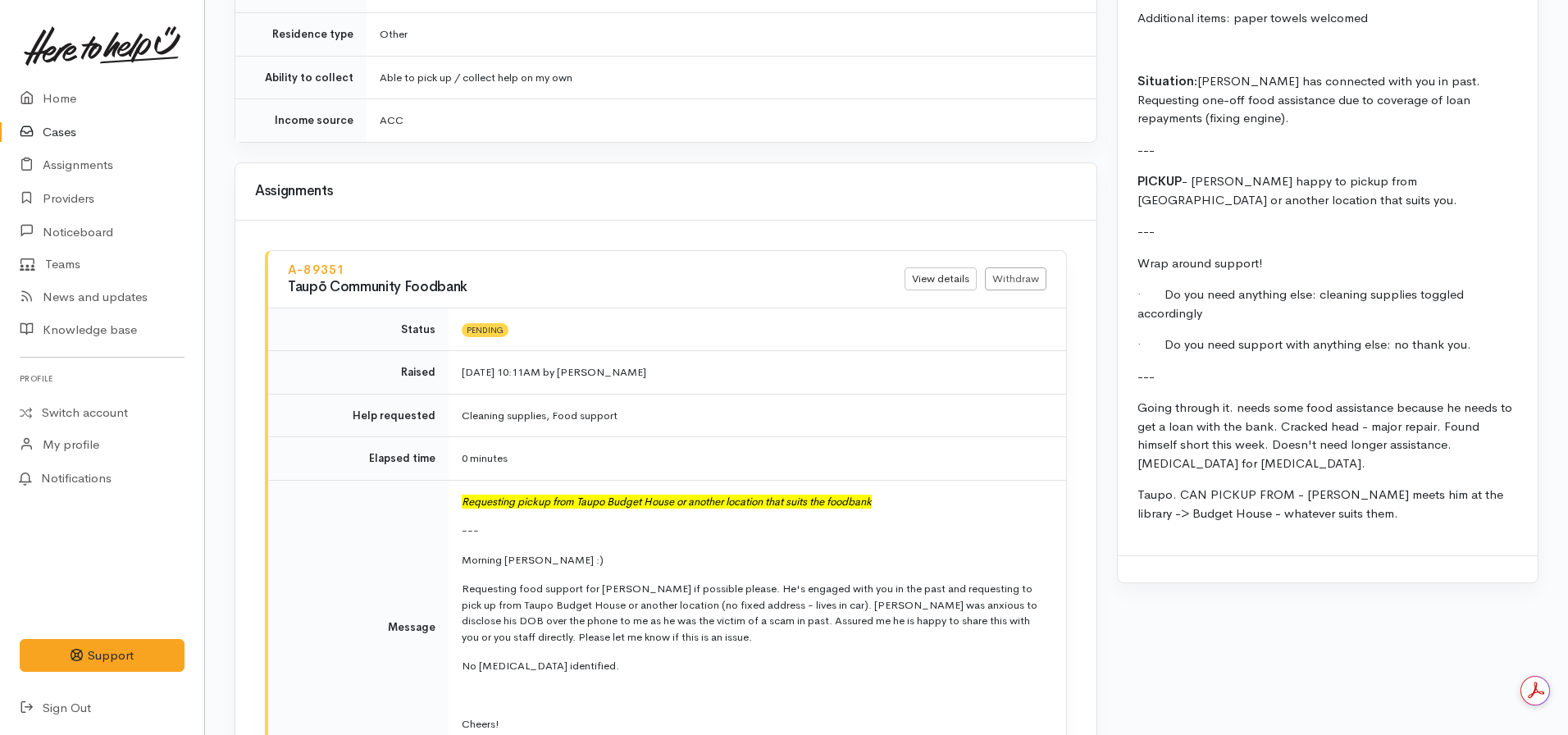
scroll to position [1886, 0]
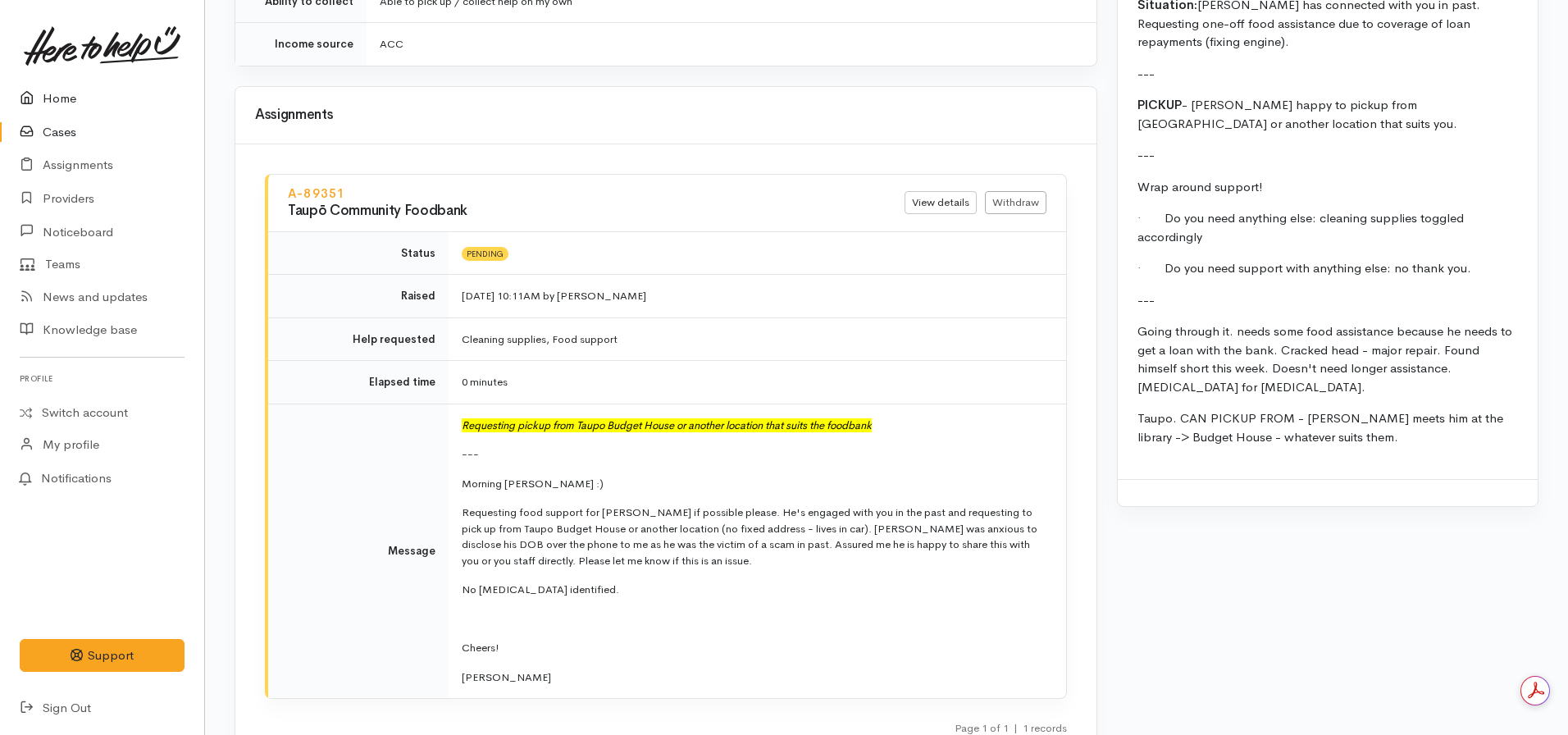
click at [74, 103] on link "Home" at bounding box center [102, 98] width 204 height 34
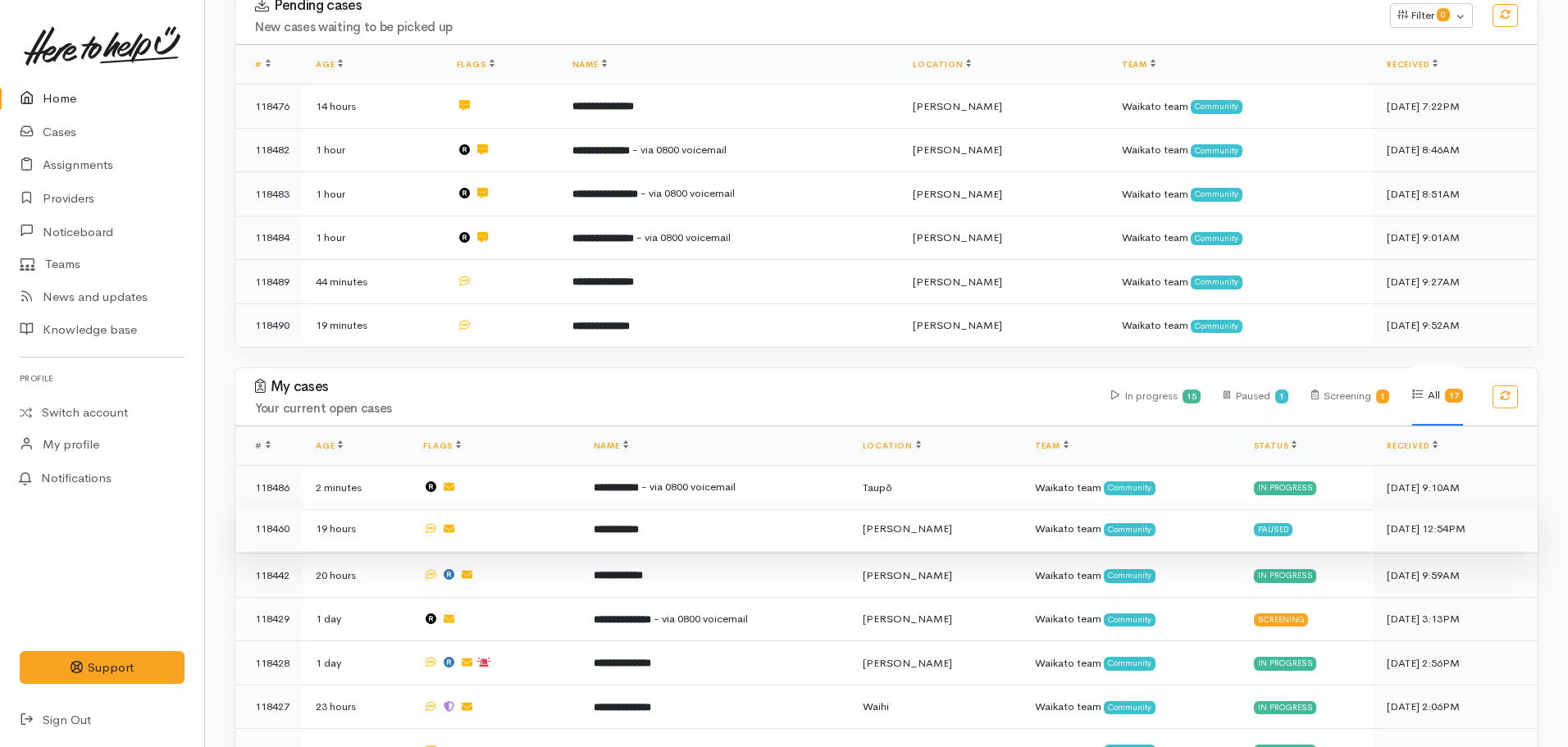
scroll to position [410, 0]
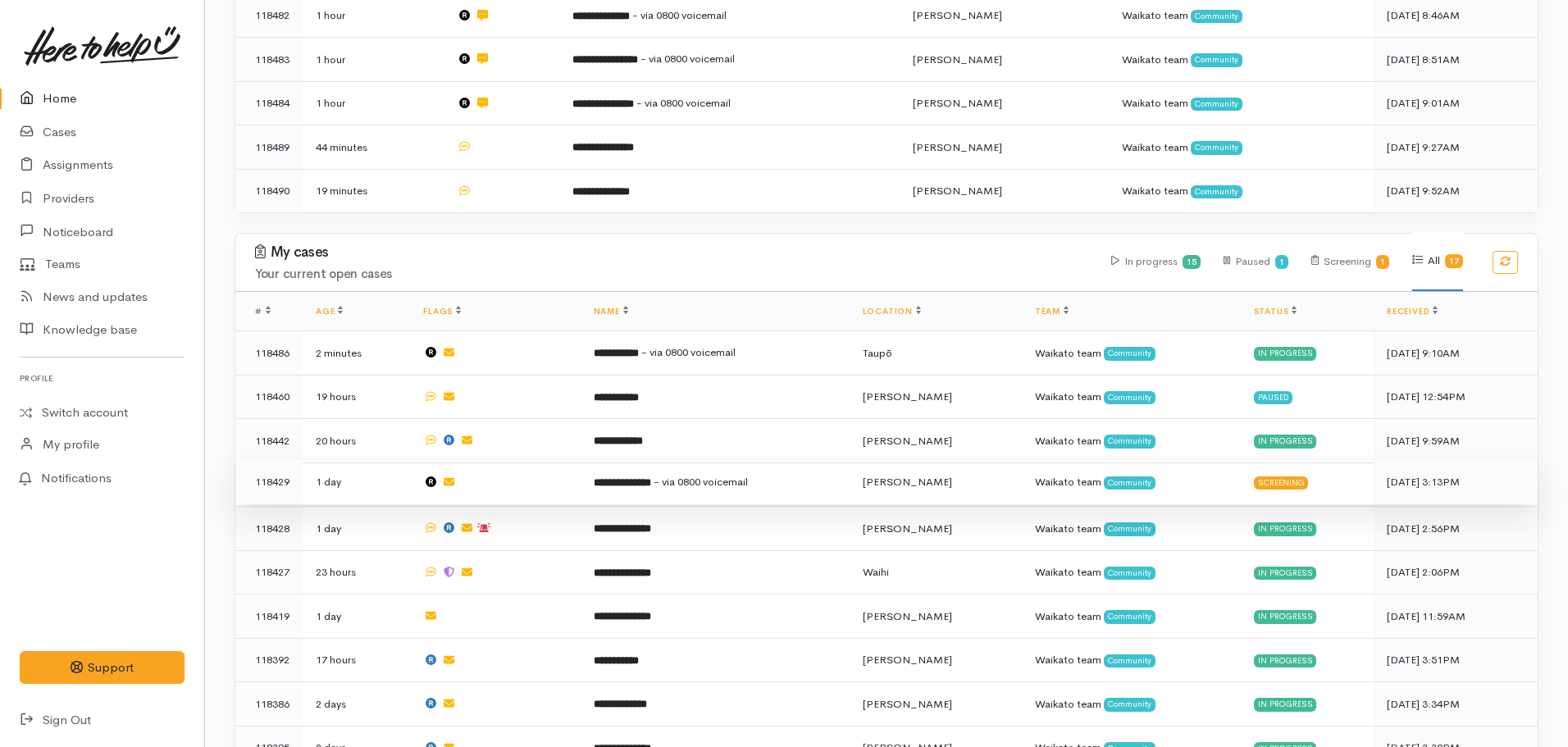
click at [610, 481] on b "**********" at bounding box center [622, 483] width 57 height 11
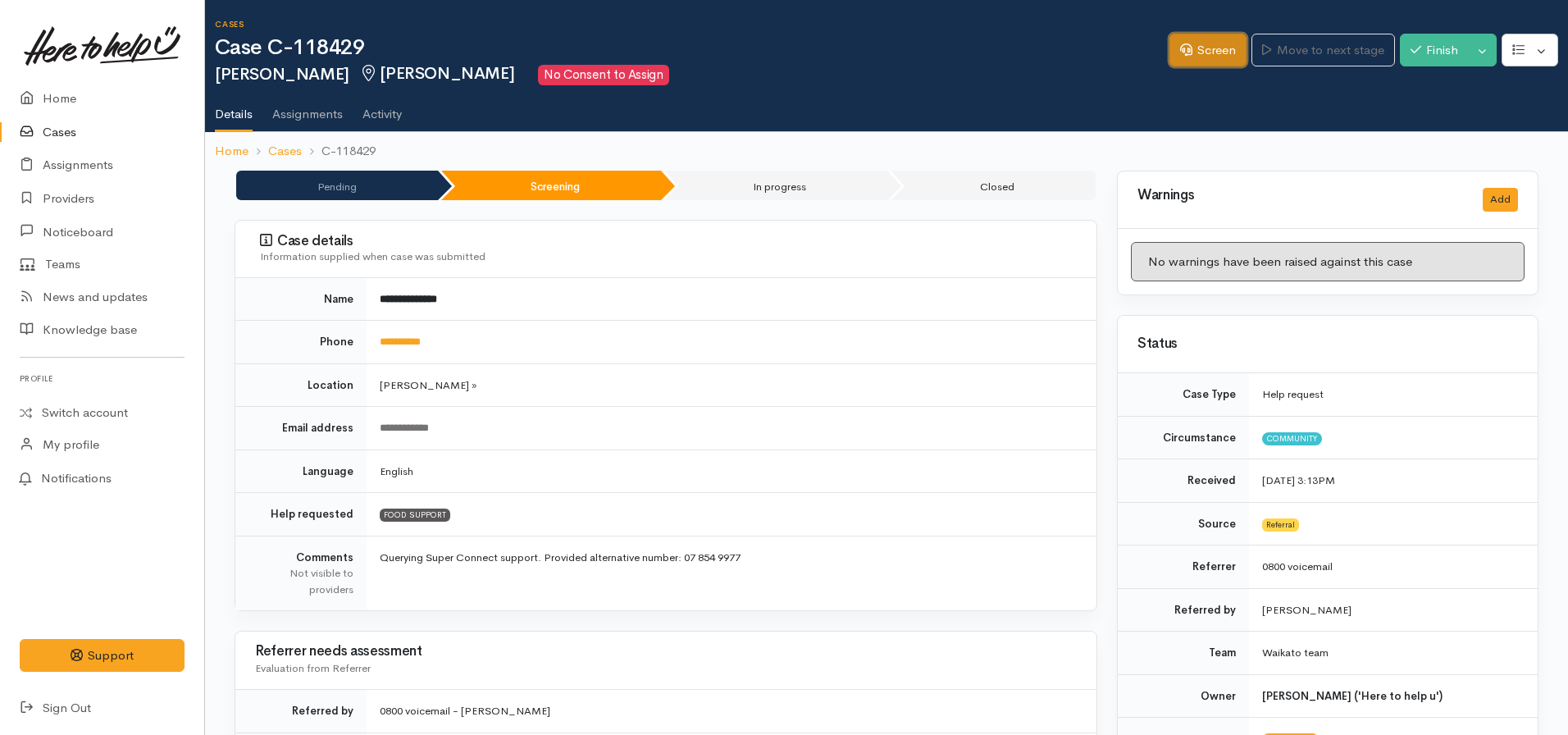
click at [1199, 56] on link "Screen" at bounding box center [1208, 51] width 77 height 34
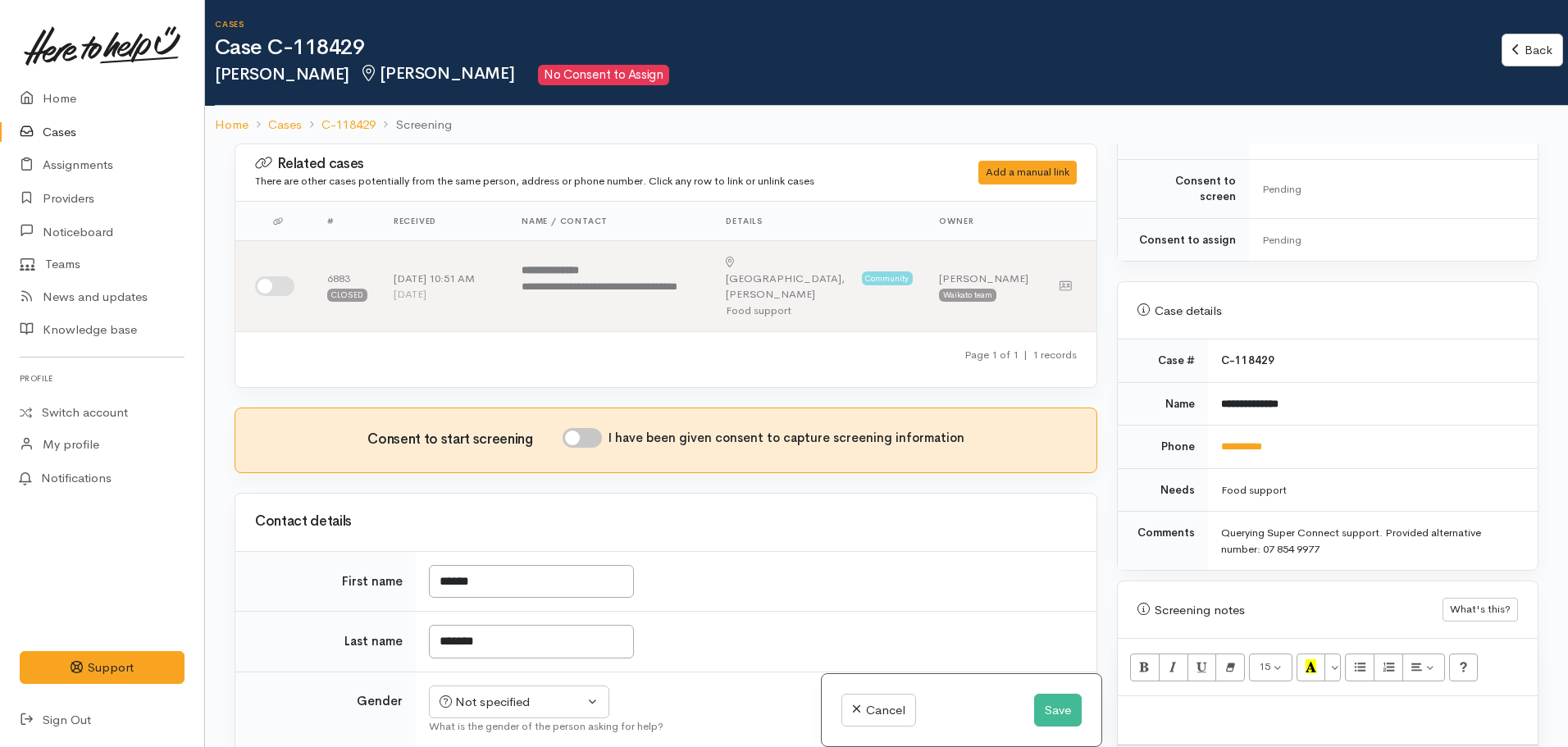
scroll to position [814, 0]
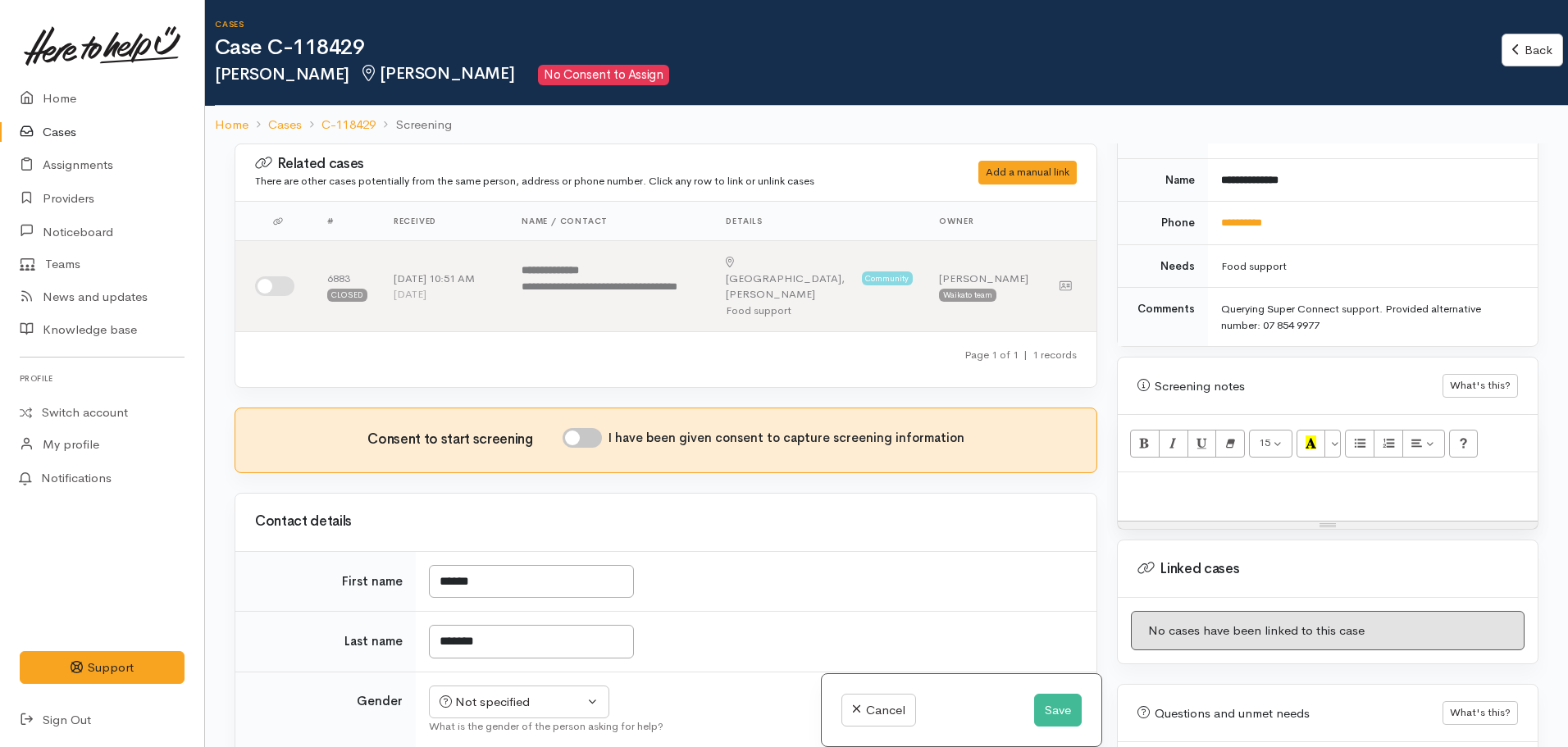
click at [1152, 480] on p at bounding box center [1328, 489] width 404 height 19
click at [1074, 707] on button "Save" at bounding box center [1058, 710] width 48 height 34
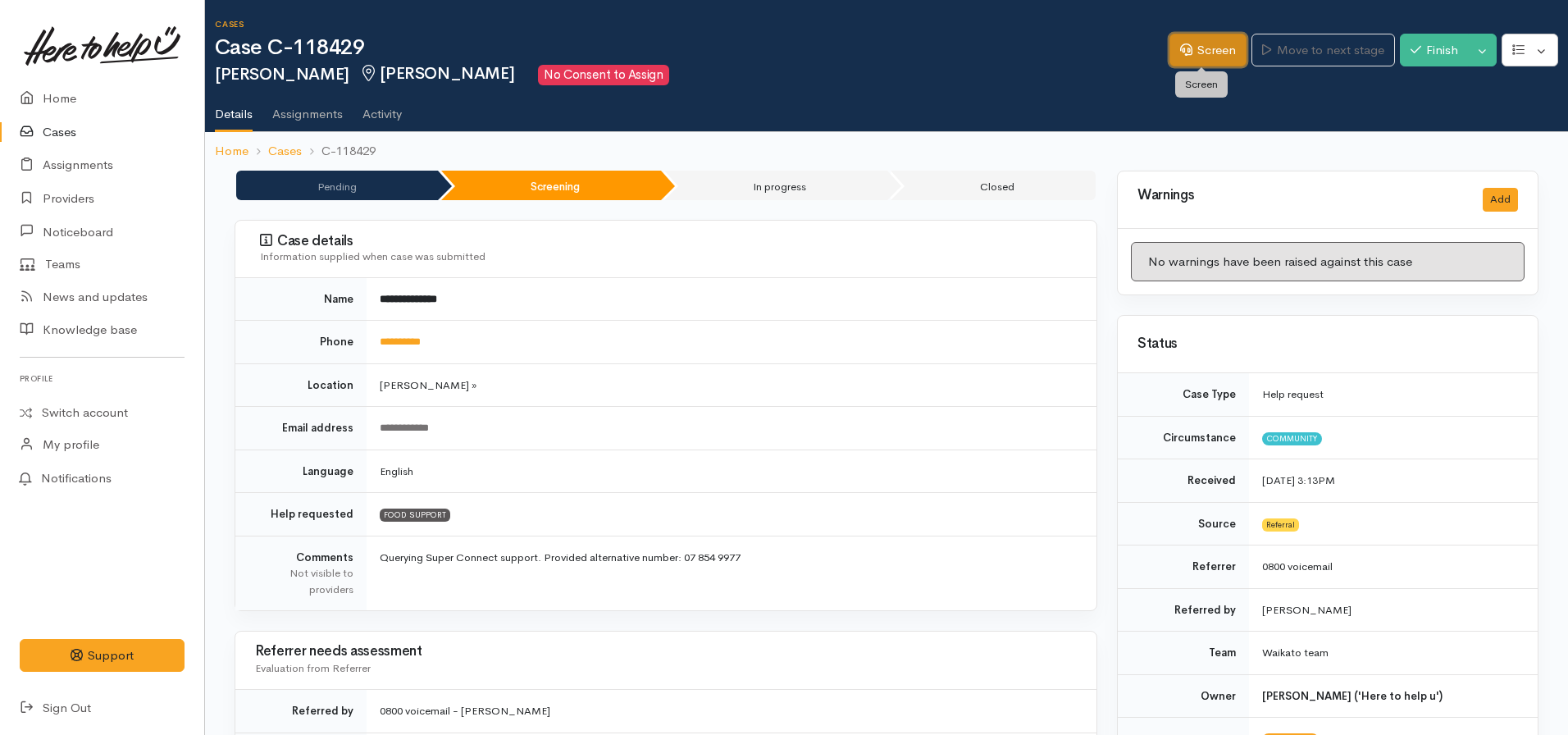
click at [1181, 52] on icon at bounding box center [1186, 49] width 12 height 12
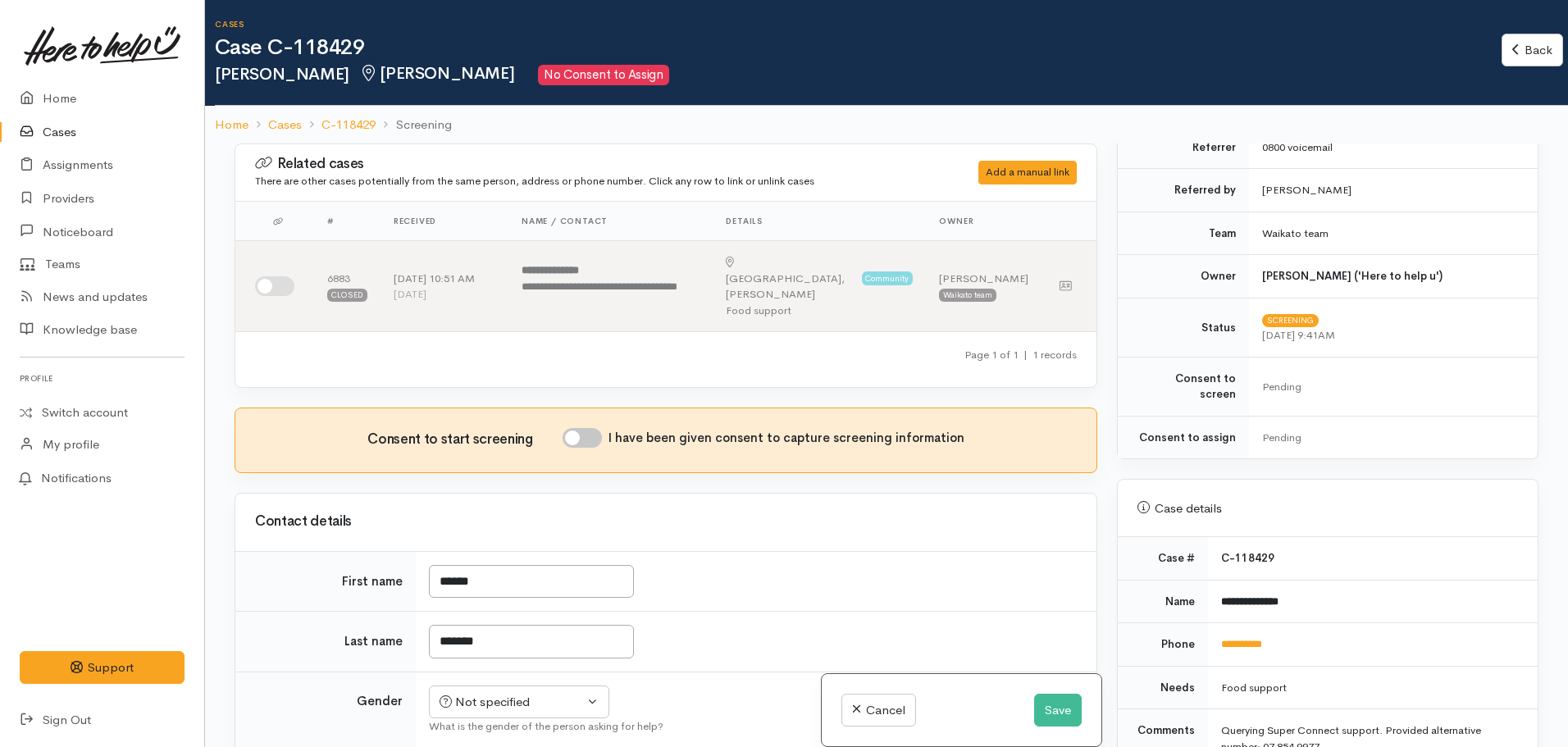
scroll to position [574, 0]
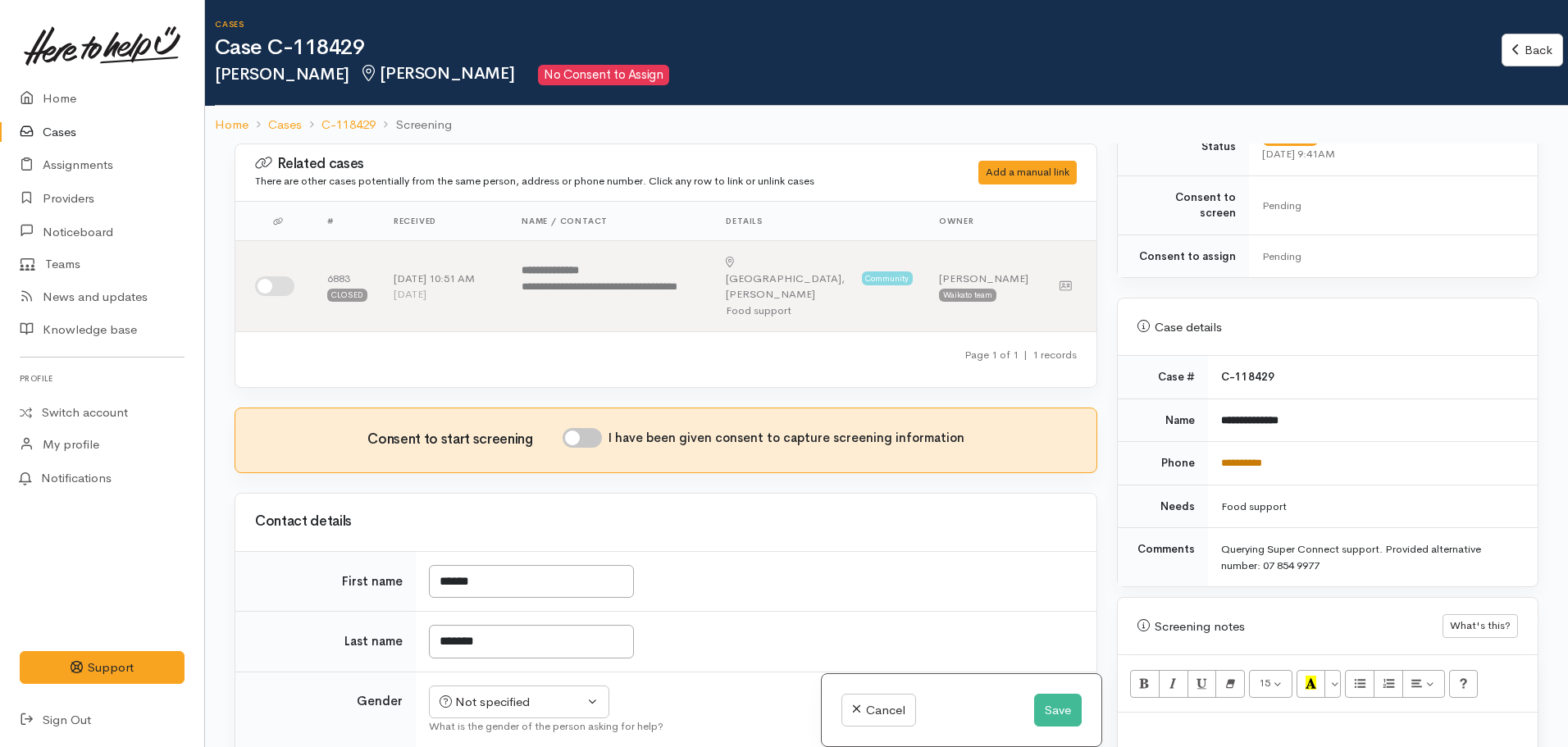
click at [1238, 457] on link "**********" at bounding box center [1241, 463] width 41 height 11
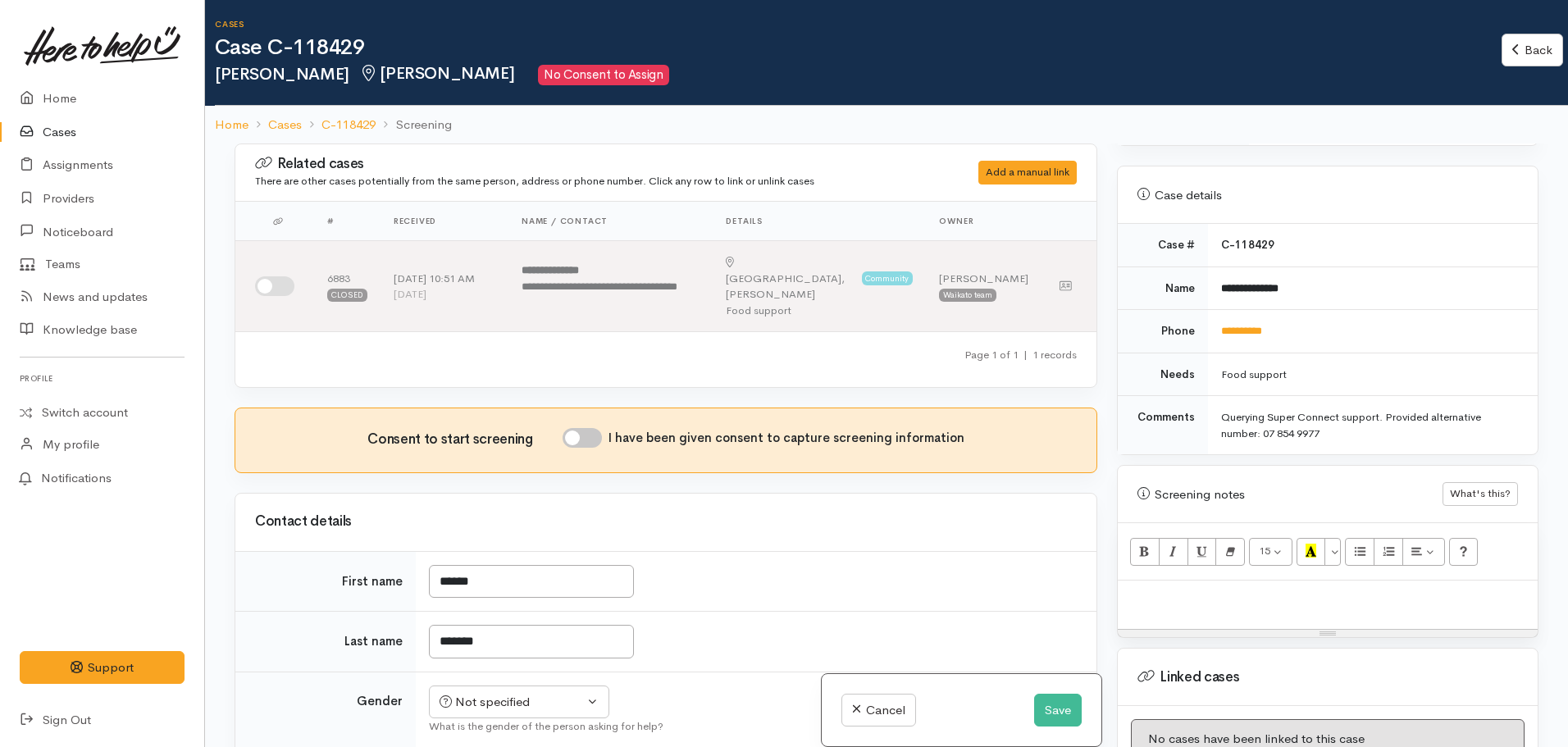
scroll to position [738, 0]
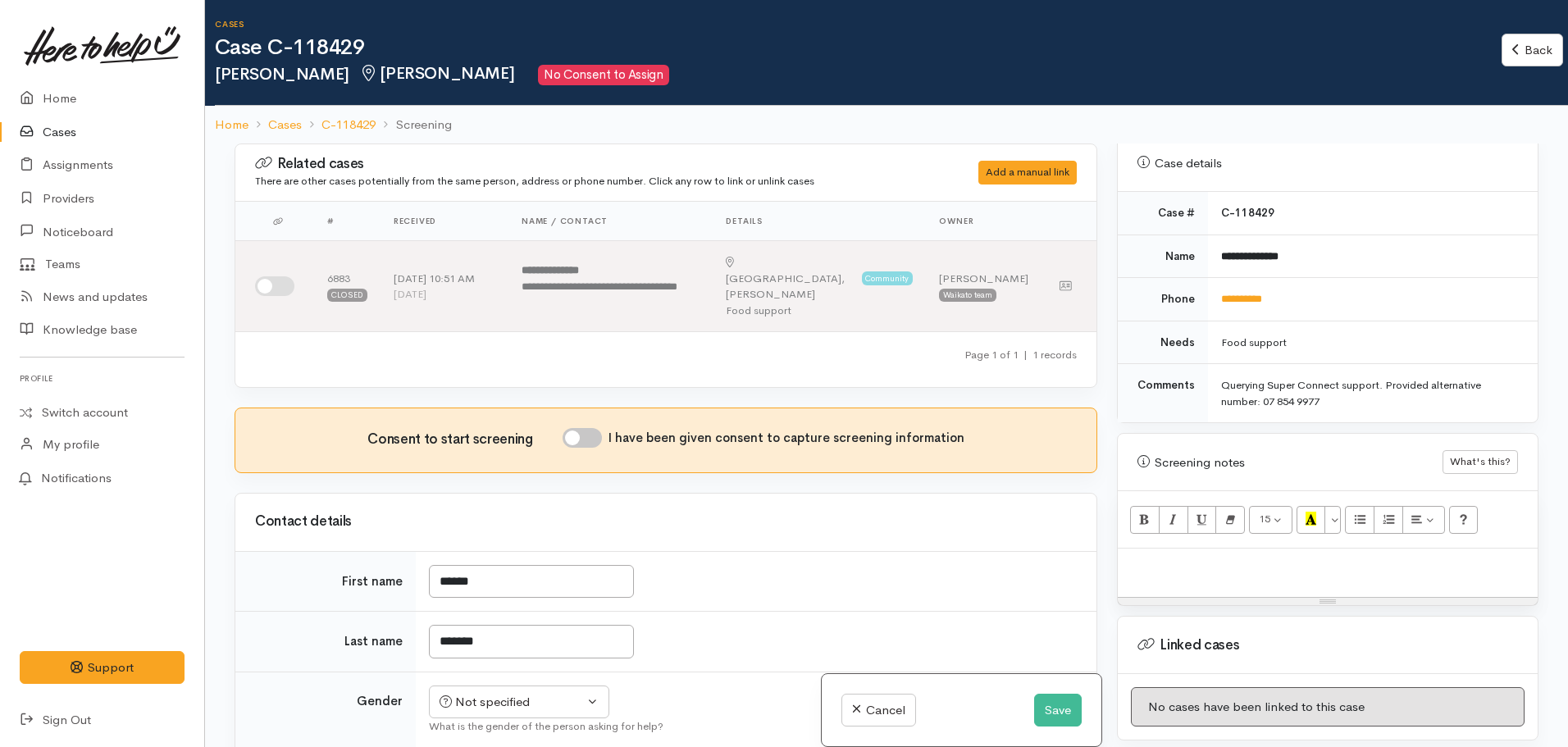
click at [1162, 557] on p at bounding box center [1328, 566] width 404 height 19
click at [1062, 707] on button "Save" at bounding box center [1058, 710] width 48 height 34
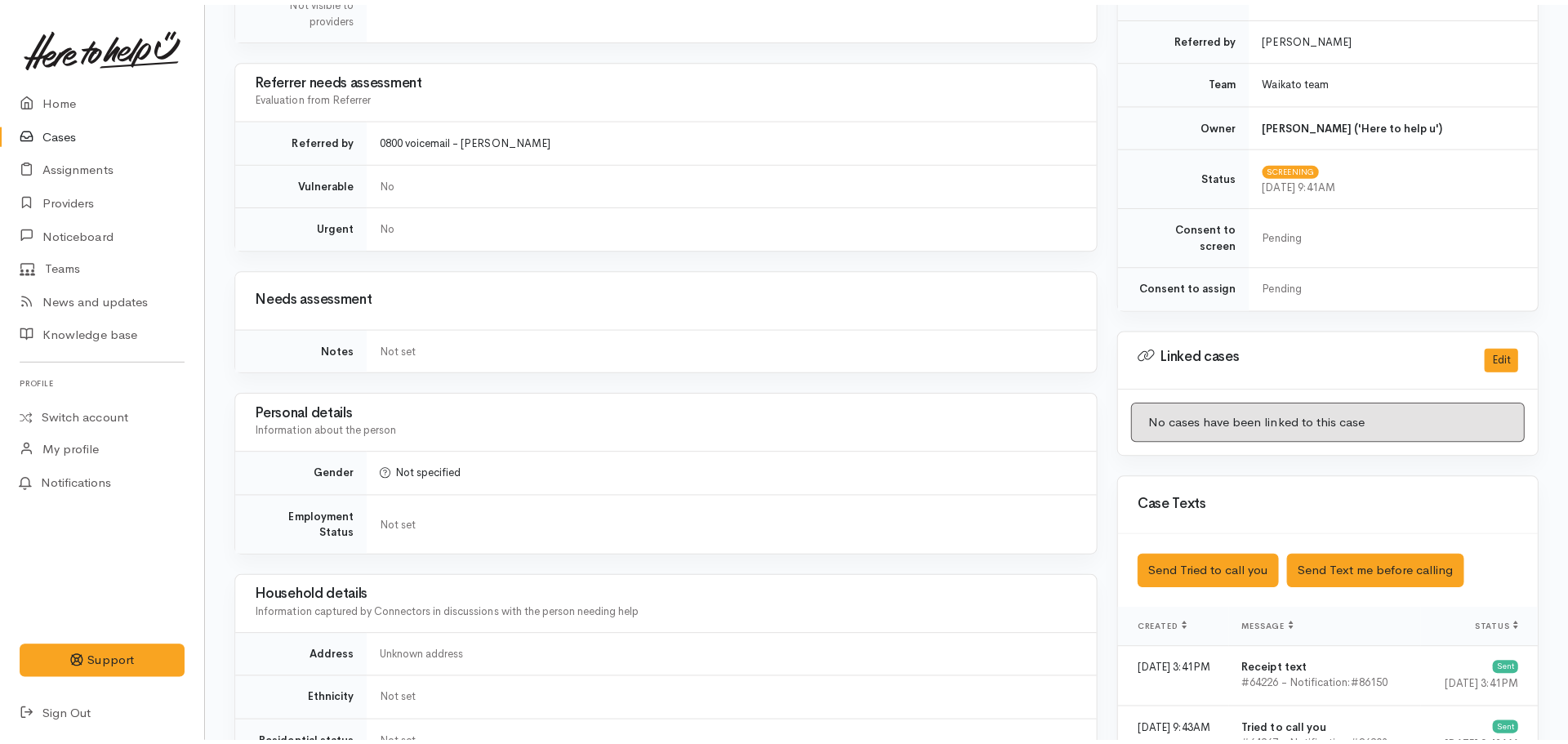
scroll to position [572, 0]
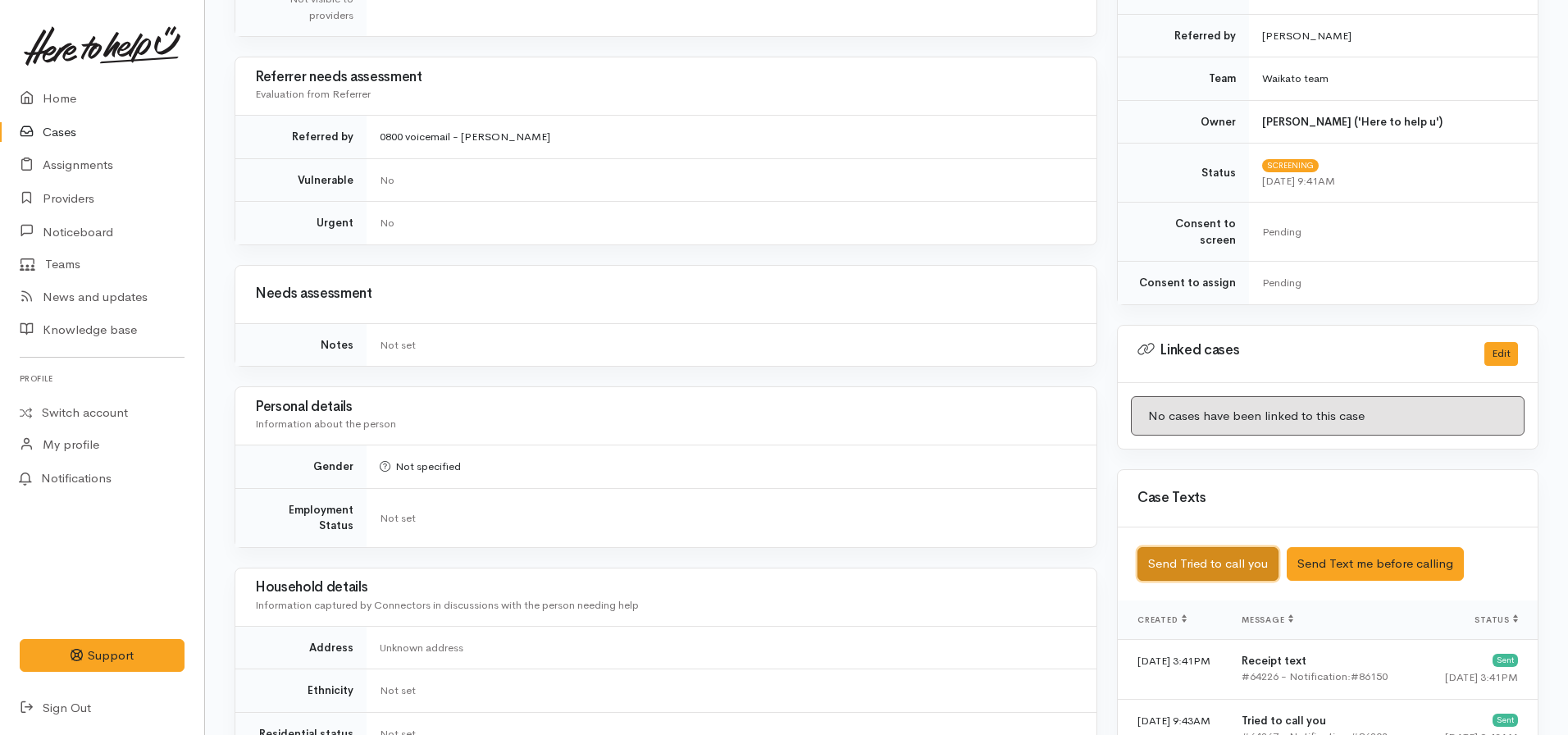
click at [1185, 550] on button "Send Tried to call you" at bounding box center [1207, 564] width 141 height 34
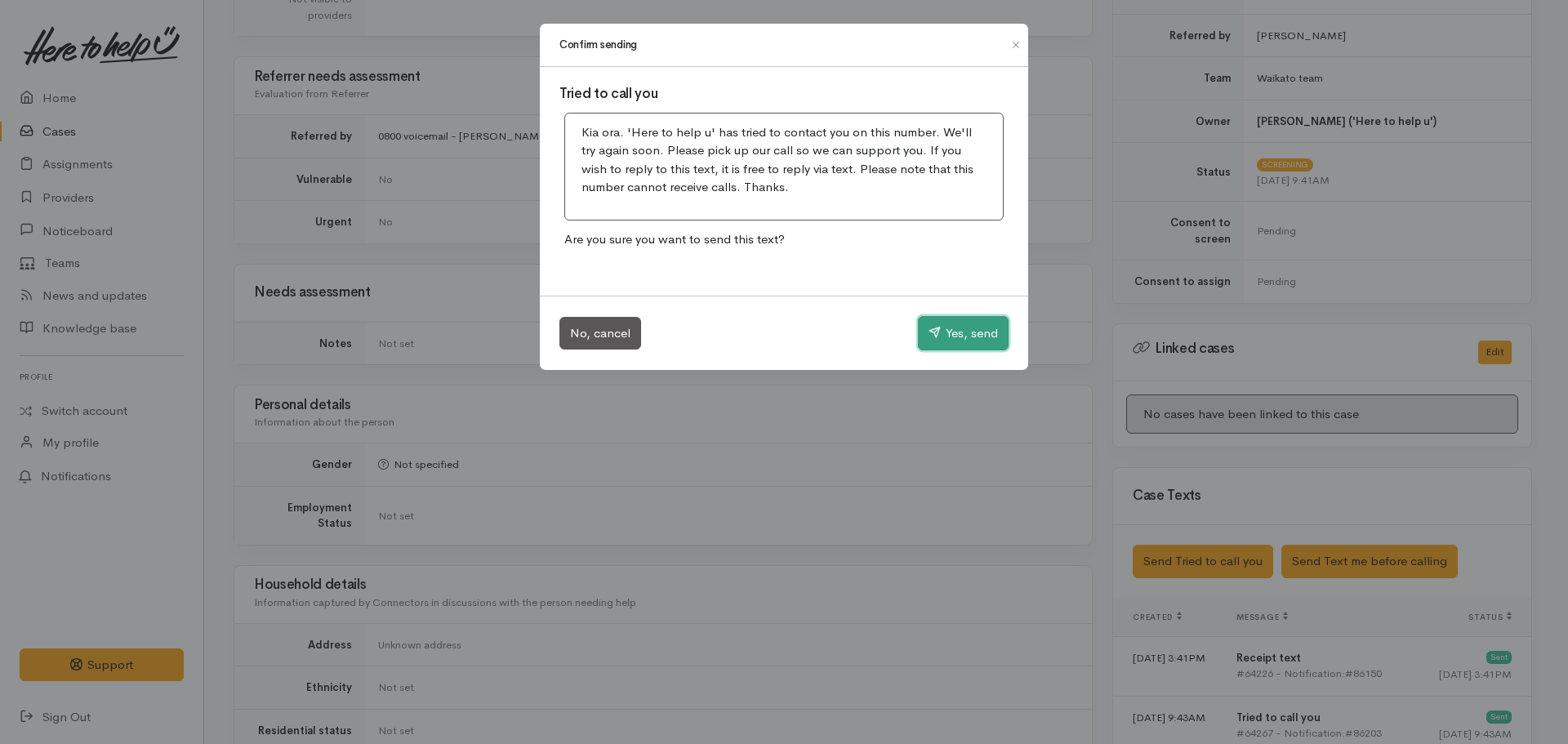
click at [975, 344] on button "Yes, send" at bounding box center [963, 333] width 91 height 34
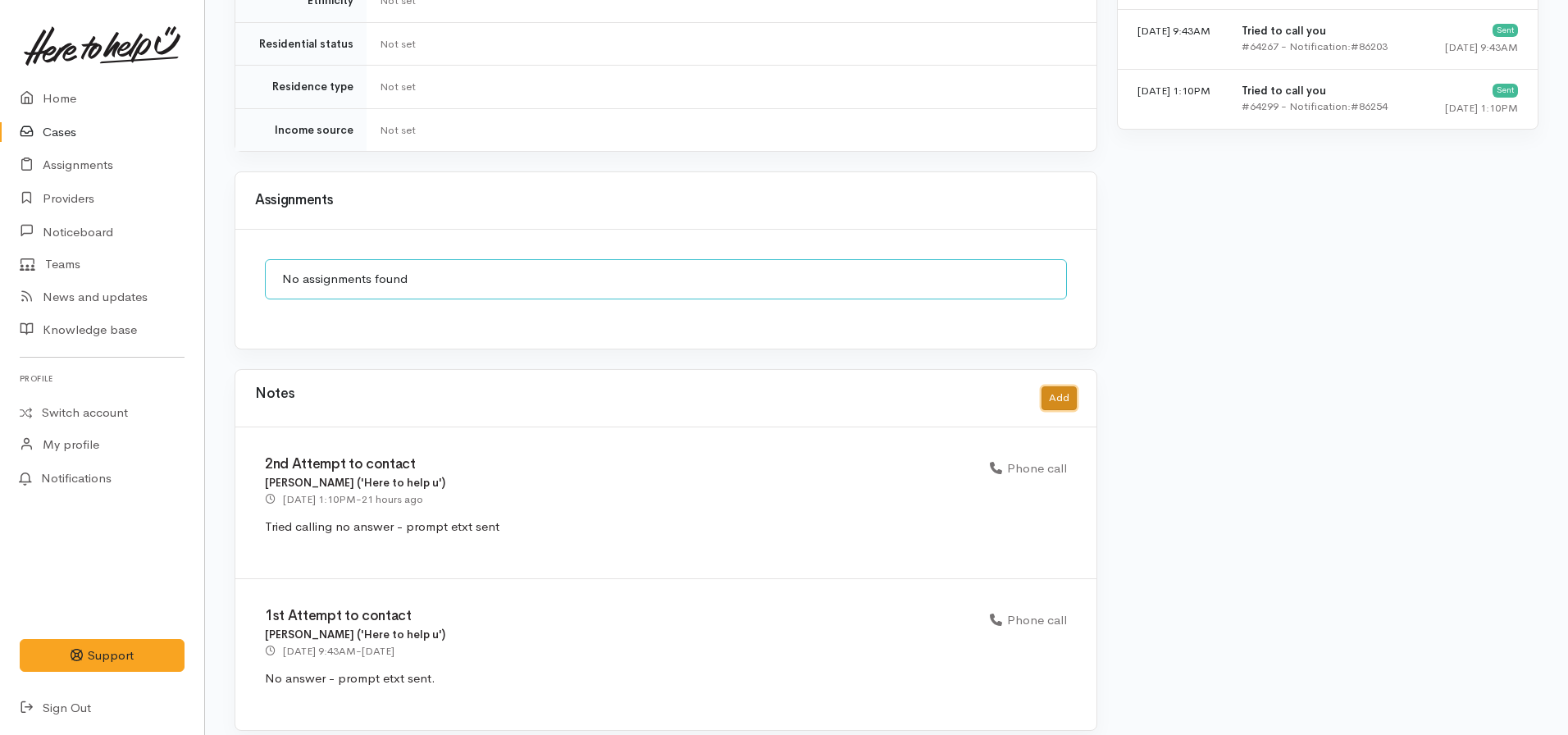
click at [1047, 387] on button "Add" at bounding box center [1059, 398] width 35 height 24
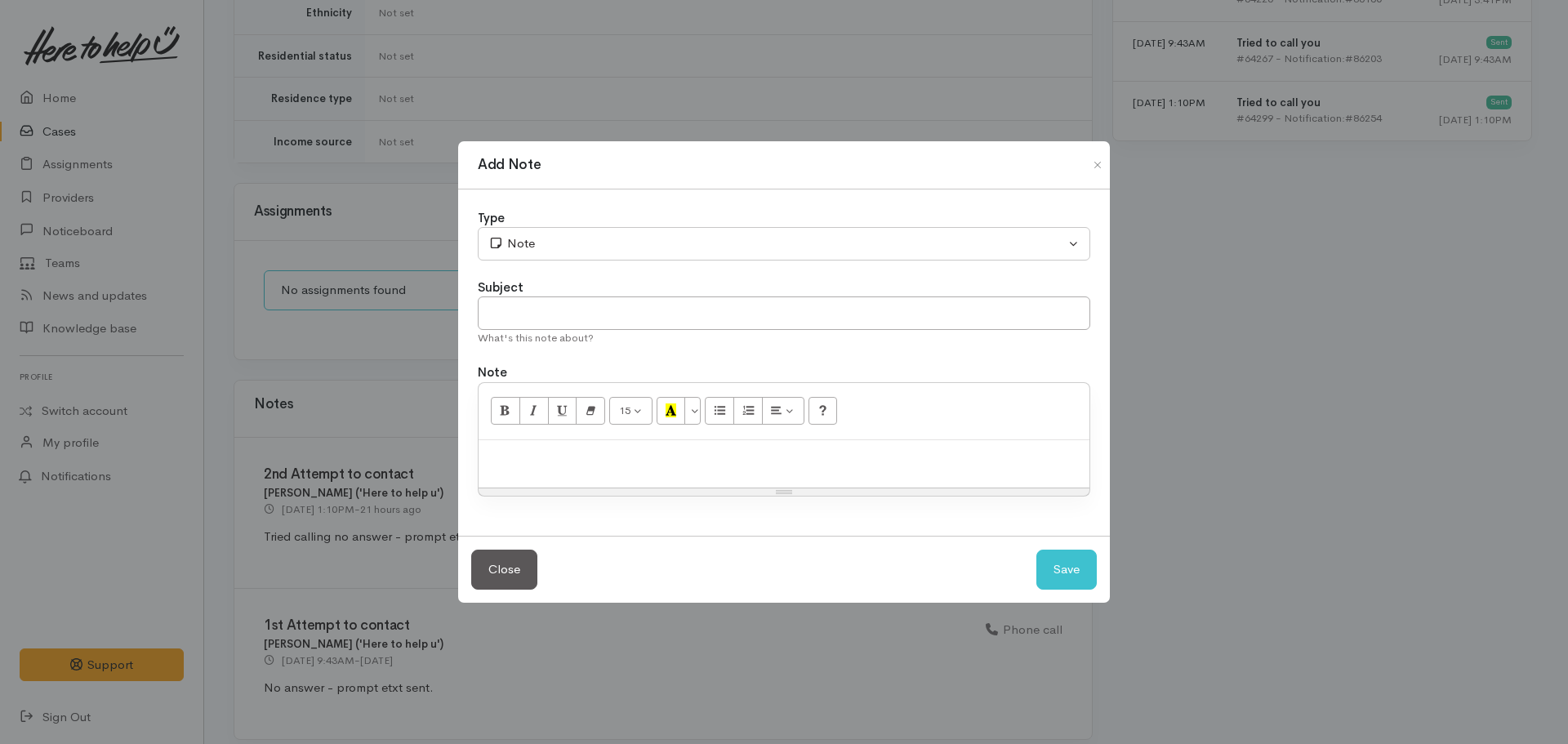
click at [523, 334] on div "What's this note about?" at bounding box center [783, 338] width 613 height 16
click at [522, 313] on input "text" at bounding box center [783, 313] width 613 height 34
type input "3rd Attempt to contact"
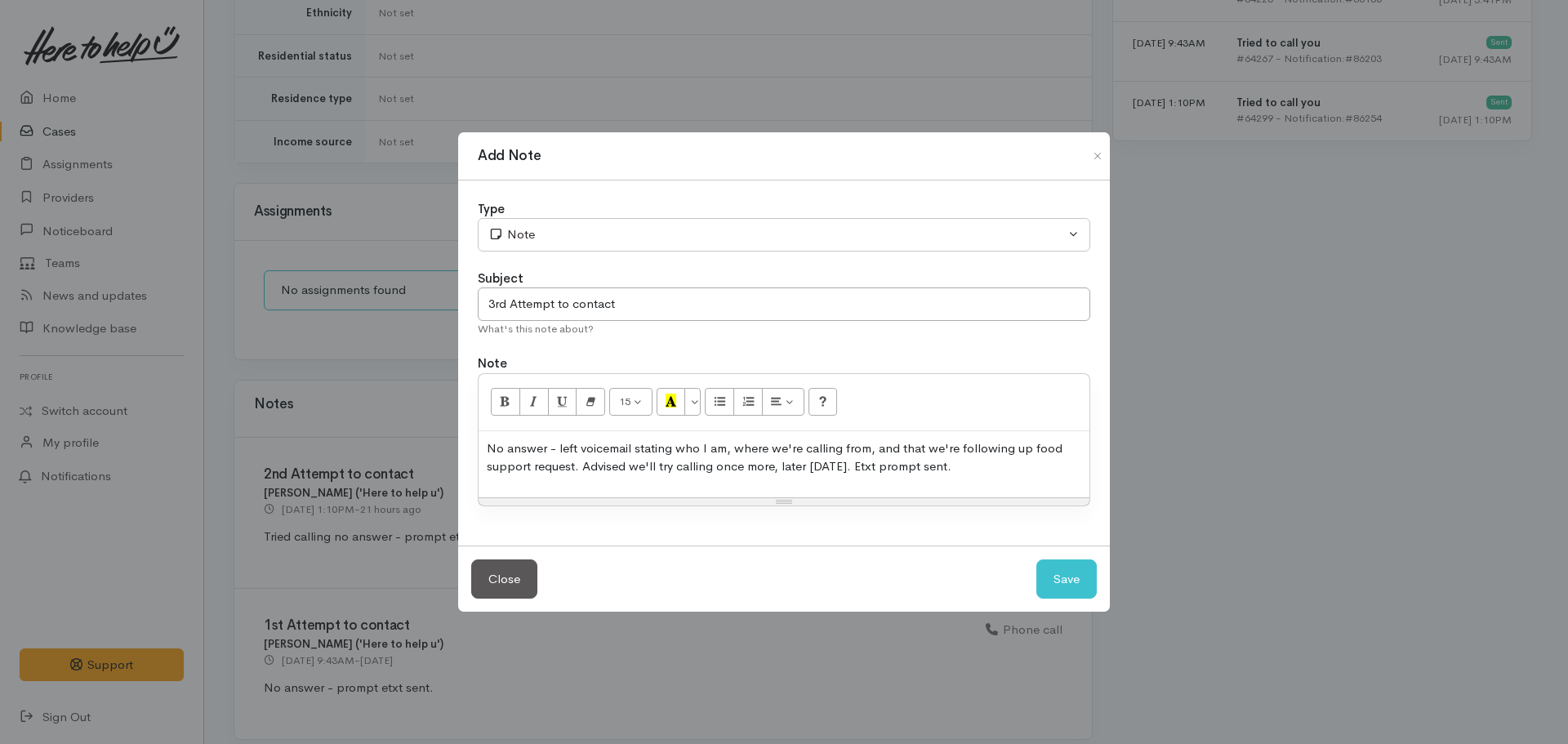
click at [593, 214] on div "Type" at bounding box center [783, 209] width 613 height 19
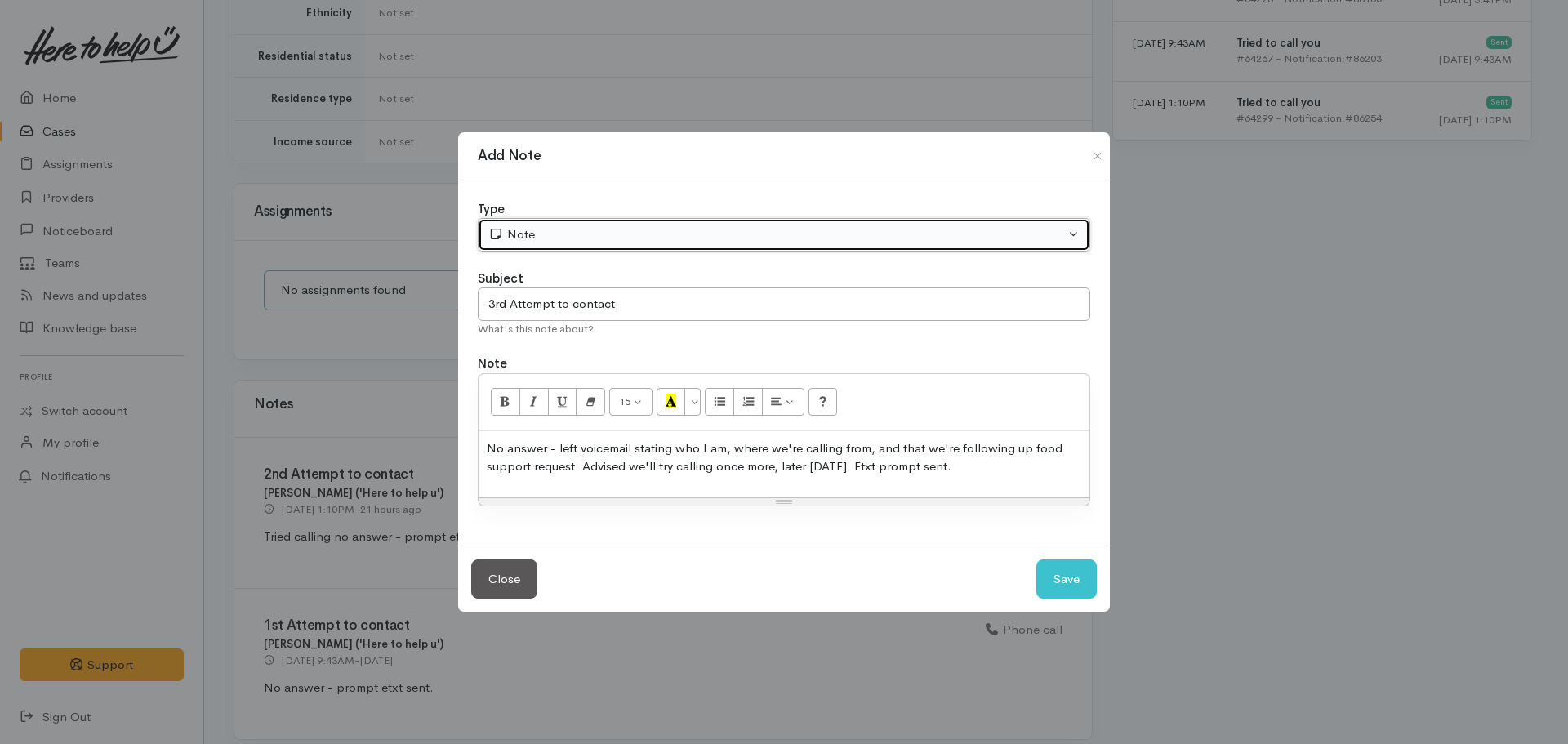
click at [572, 229] on div "Note" at bounding box center [776, 235] width 576 height 19
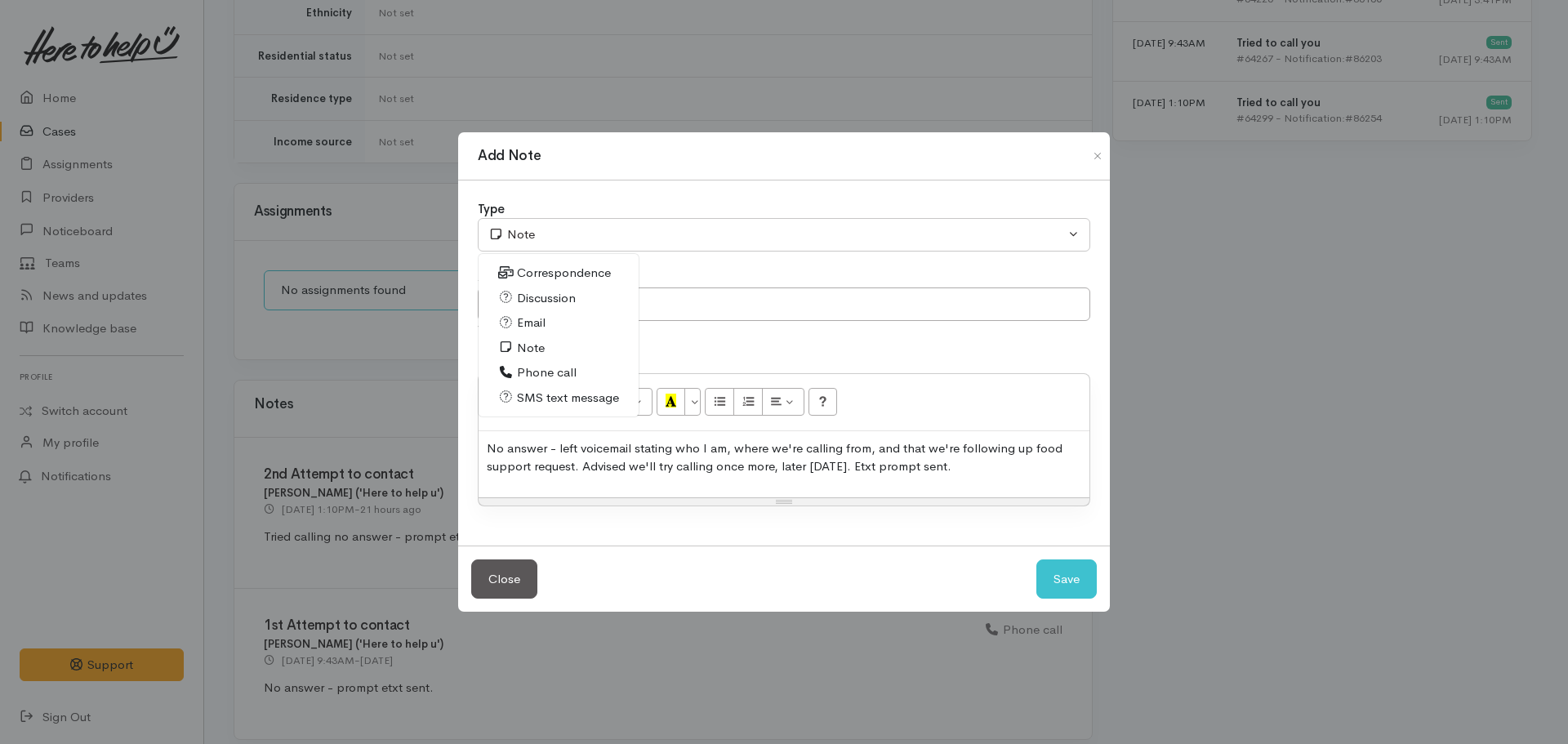
click at [565, 367] on span "Phone call" at bounding box center [546, 373] width 60 height 19
select select "3"
click at [1067, 576] on button "Save" at bounding box center [1066, 580] width 60 height 40
select select "1"
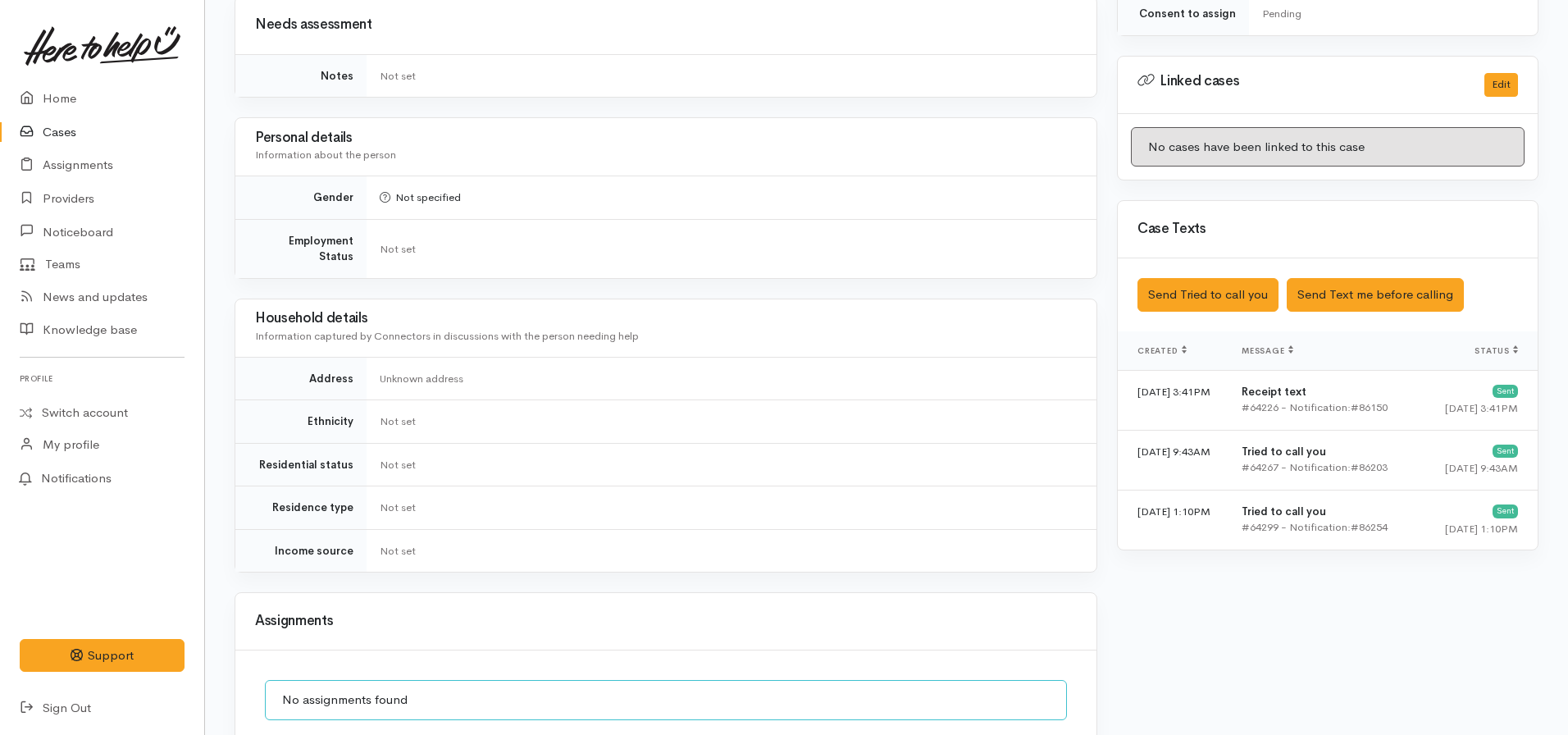
scroll to position [842, 0]
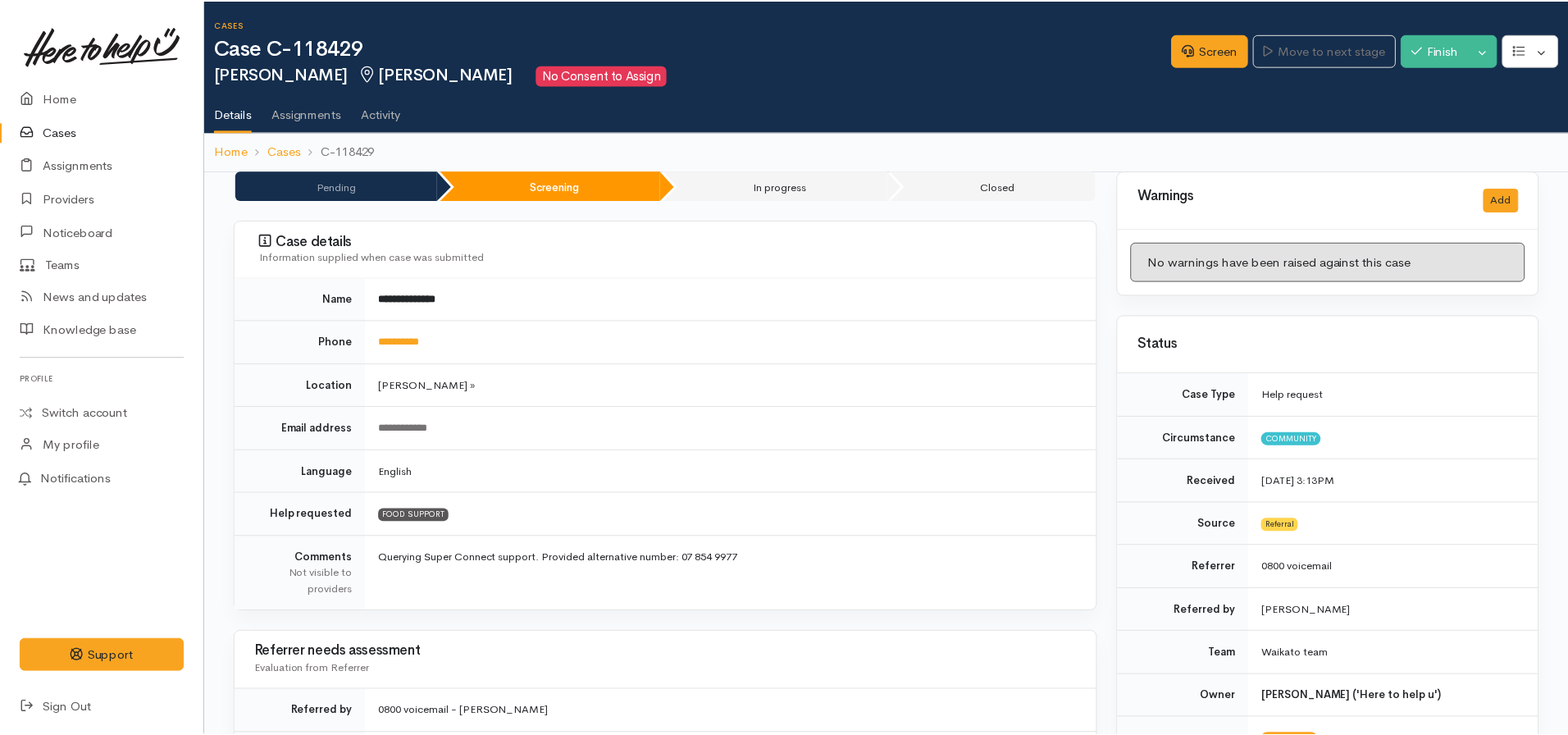
scroll to position [842, 0]
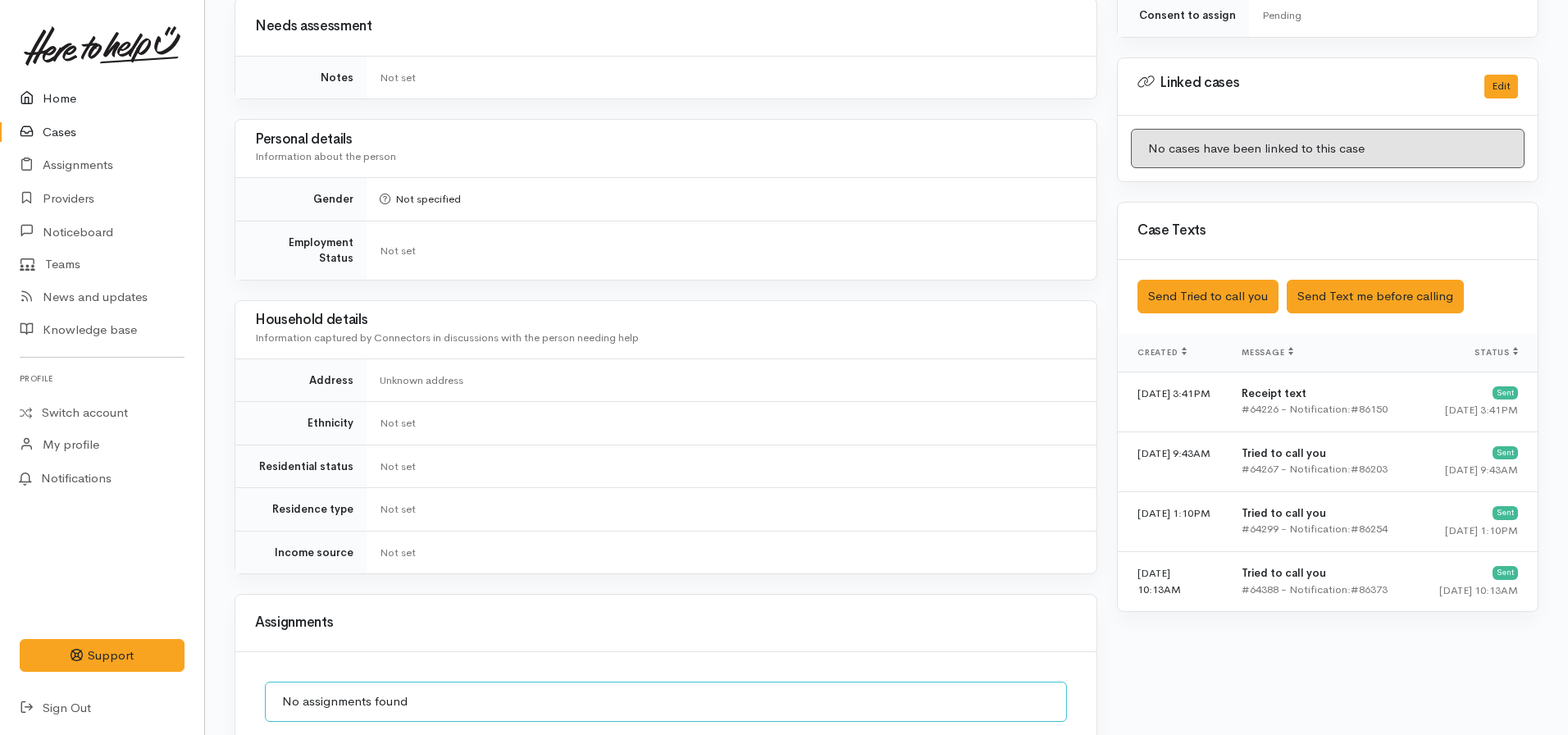
click at [56, 94] on link "Home" at bounding box center [102, 98] width 204 height 34
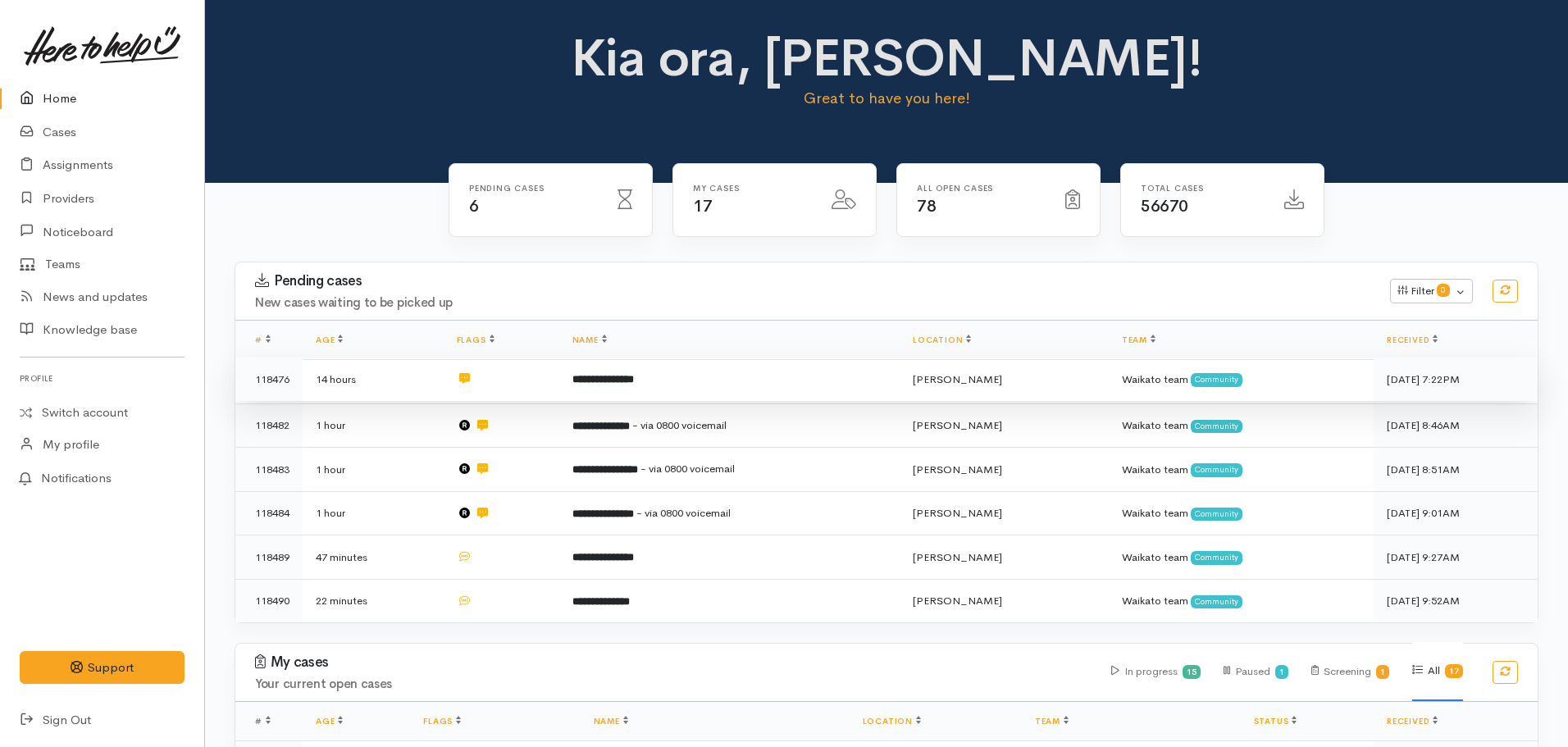
click at [601, 387] on td "**********" at bounding box center [730, 380] width 341 height 44
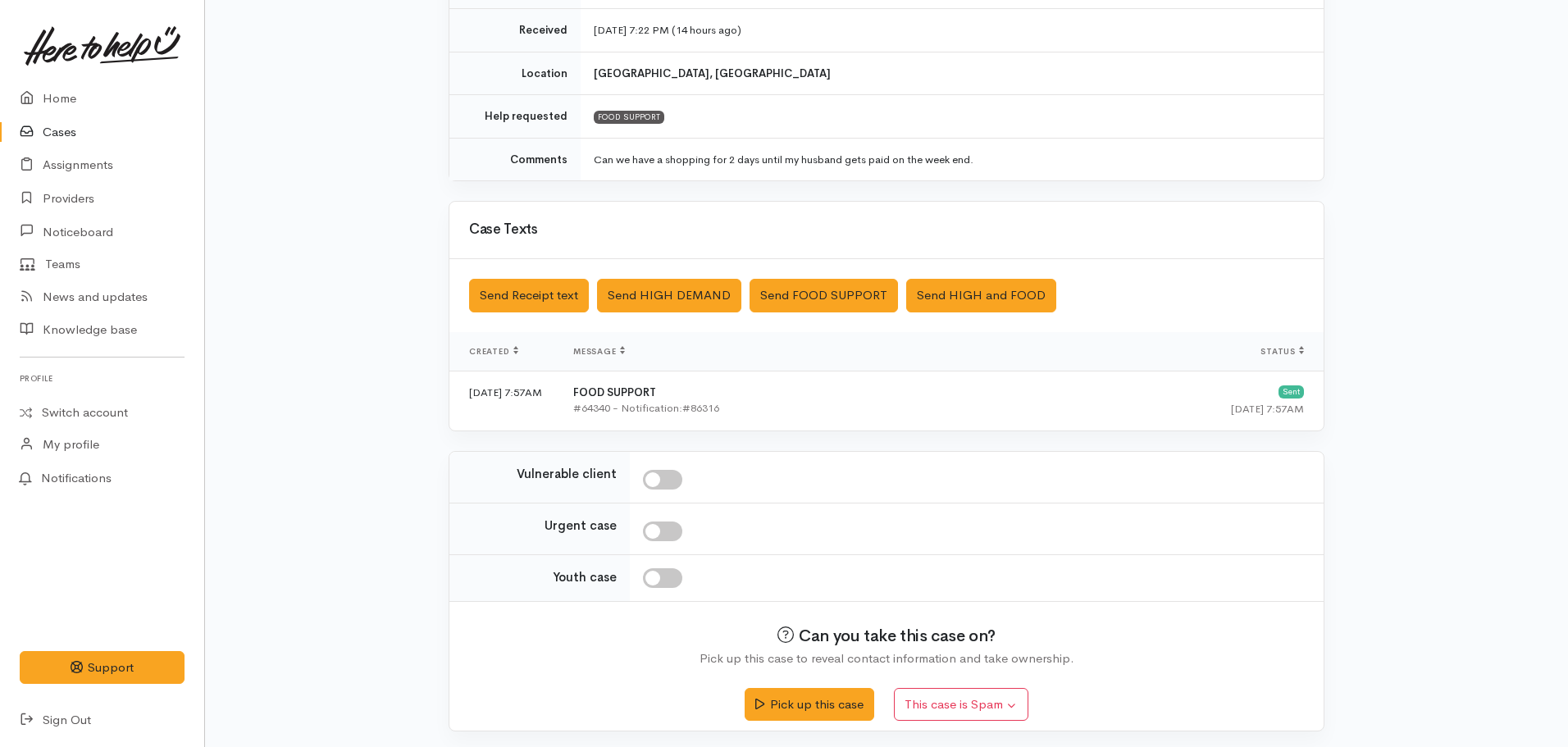
scroll to position [283, 0]
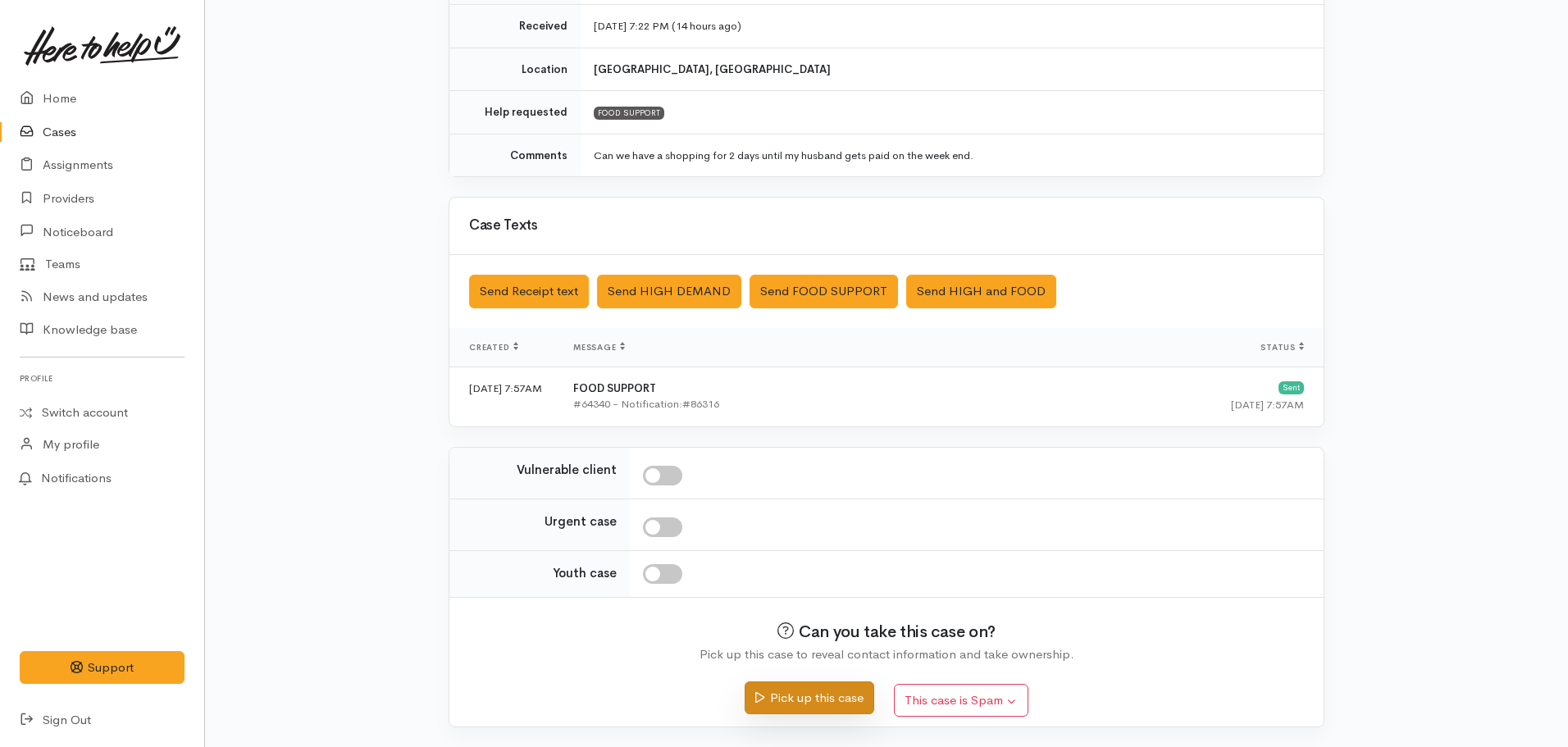
click at [786, 695] on button "Pick up this case" at bounding box center [809, 698] width 129 height 34
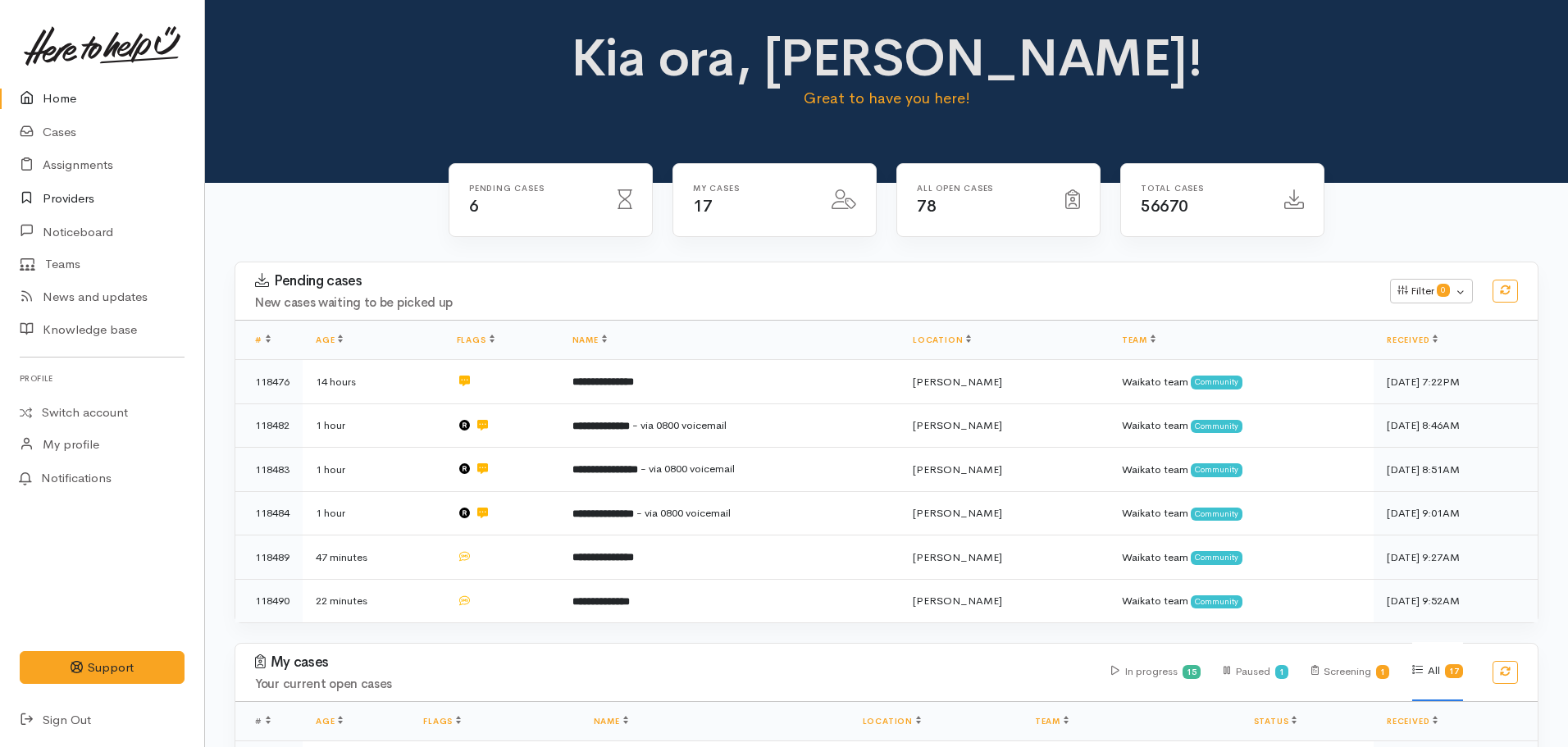
click at [75, 192] on link "Providers" at bounding box center [102, 199] width 204 height 34
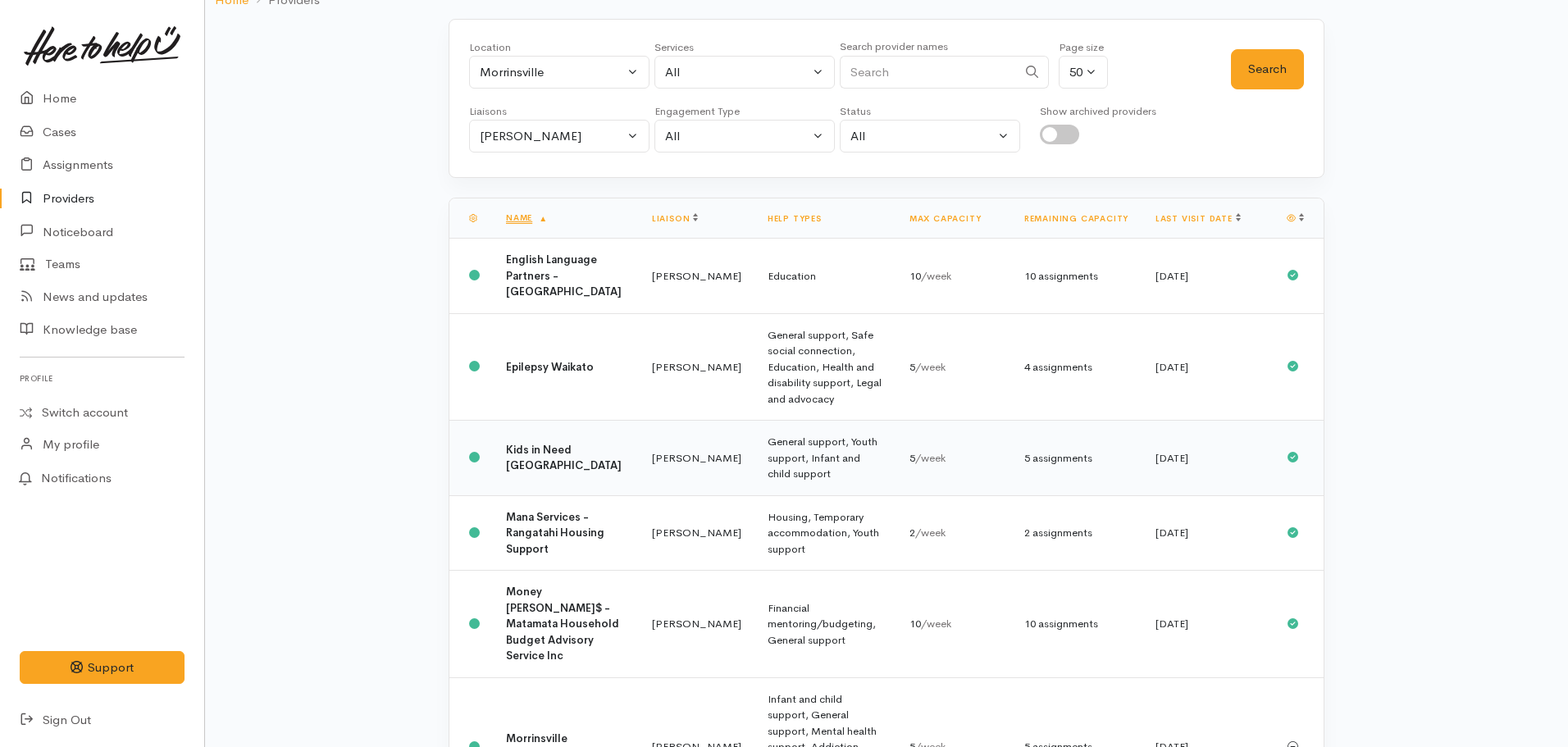
scroll to position [102, 0]
click at [537, 79] on div "Morrinsville" at bounding box center [551, 74] width 144 height 19
type input "[PERSON_NAME]"
click at [522, 178] on span "[PERSON_NAME]" at bounding box center [548, 180] width 102 height 19
select select "1"
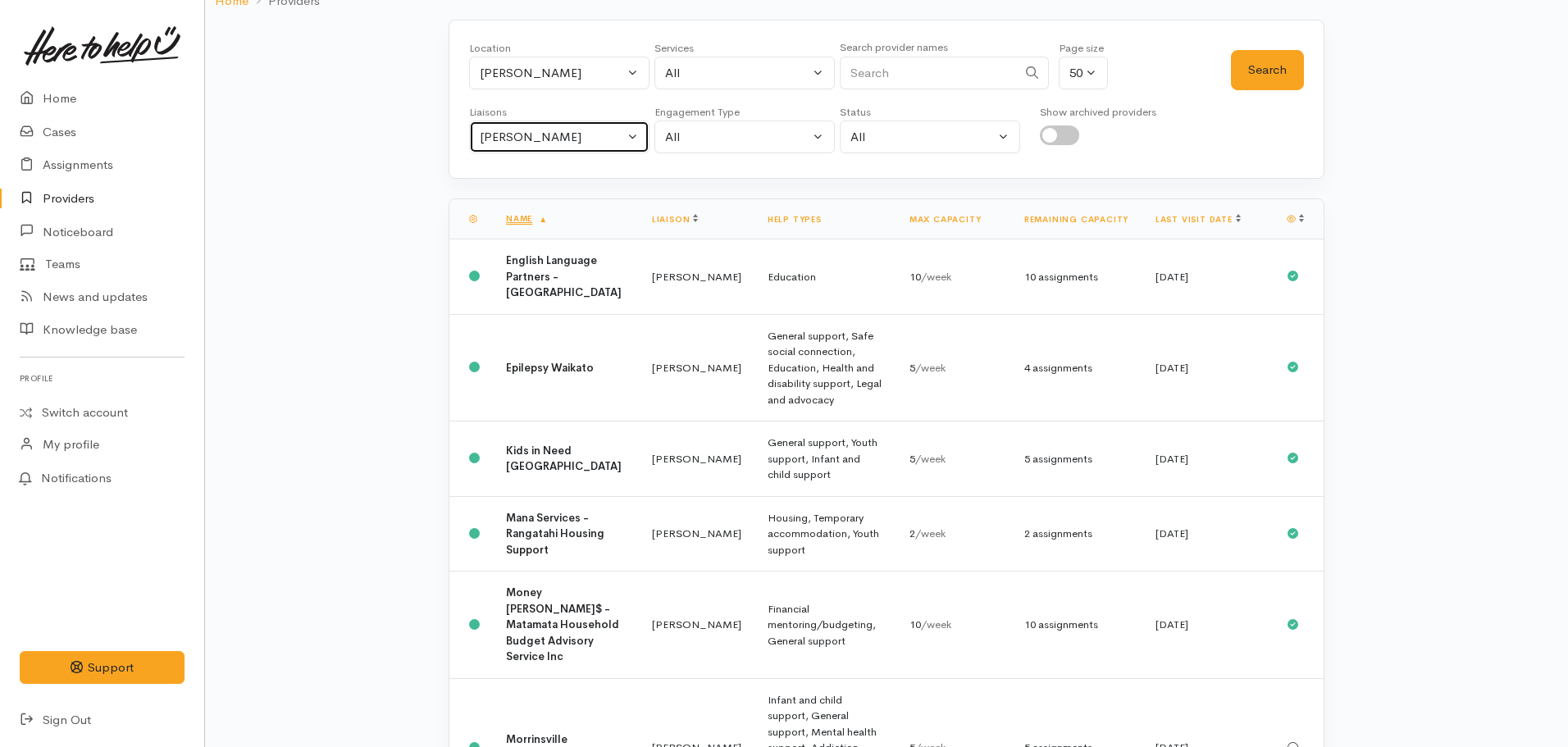
click at [565, 151] on button "[PERSON_NAME]" at bounding box center [559, 137] width 180 height 34
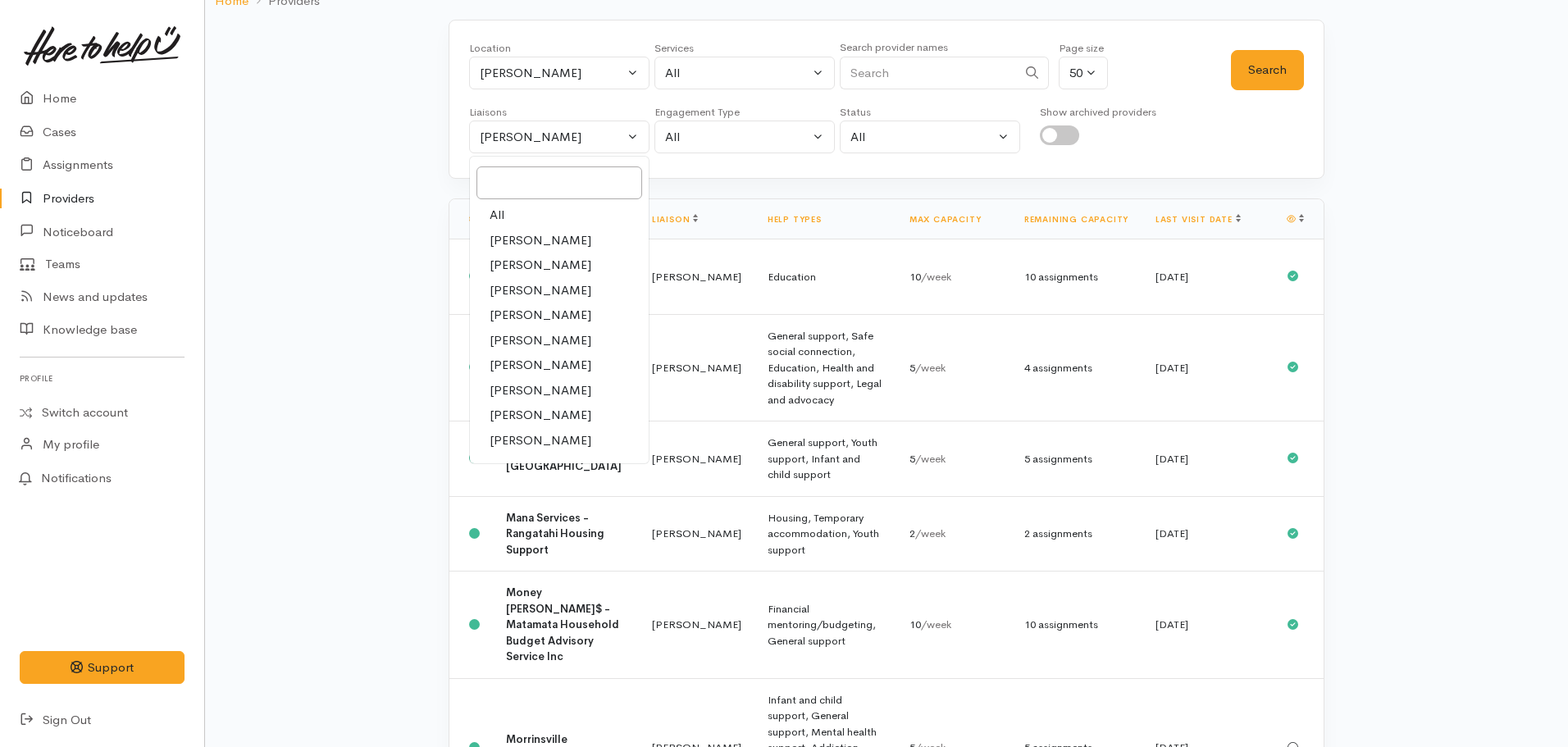
click at [502, 218] on span "All" at bounding box center [497, 215] width 15 height 19
select select "null"
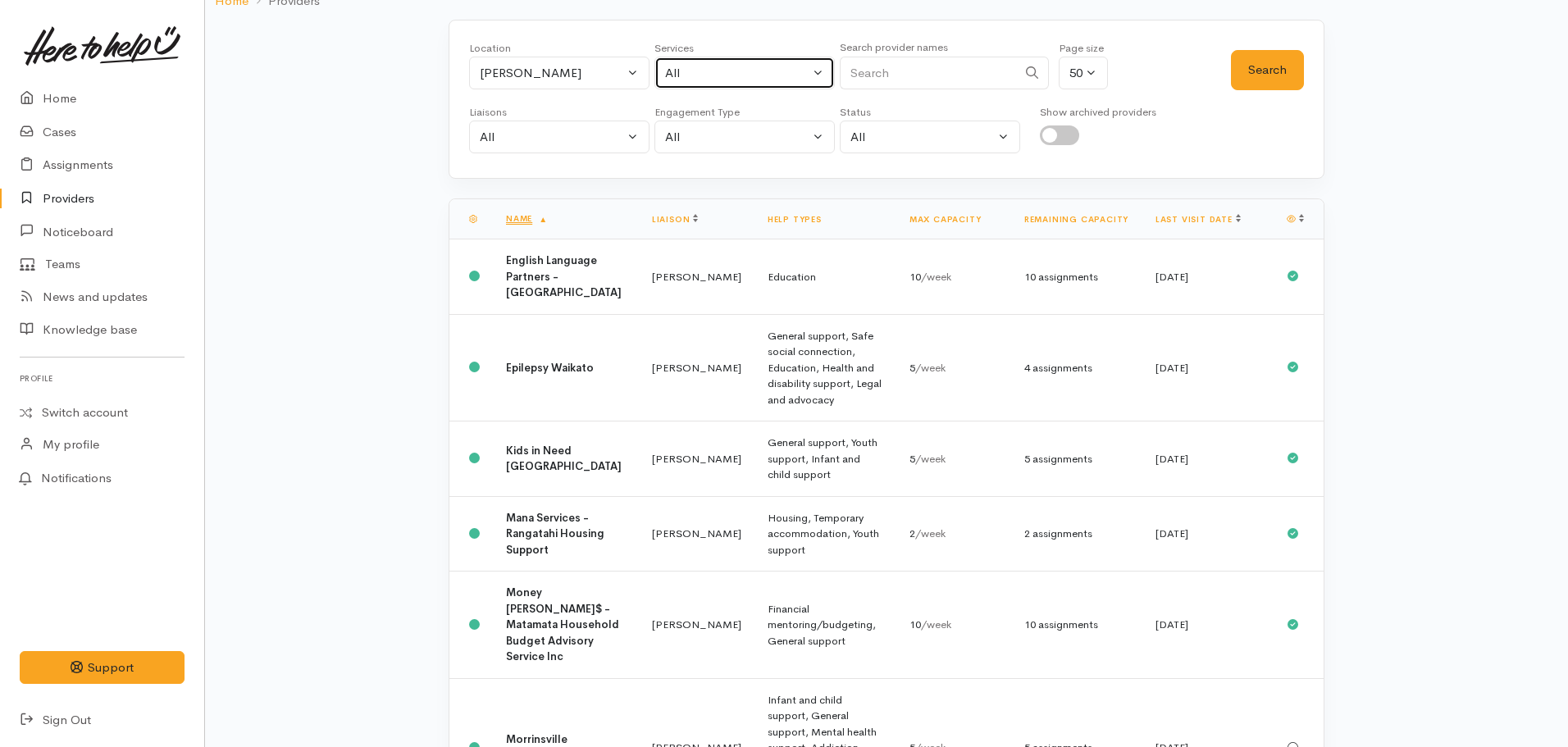
click at [698, 74] on div "All" at bounding box center [737, 74] width 144 height 19
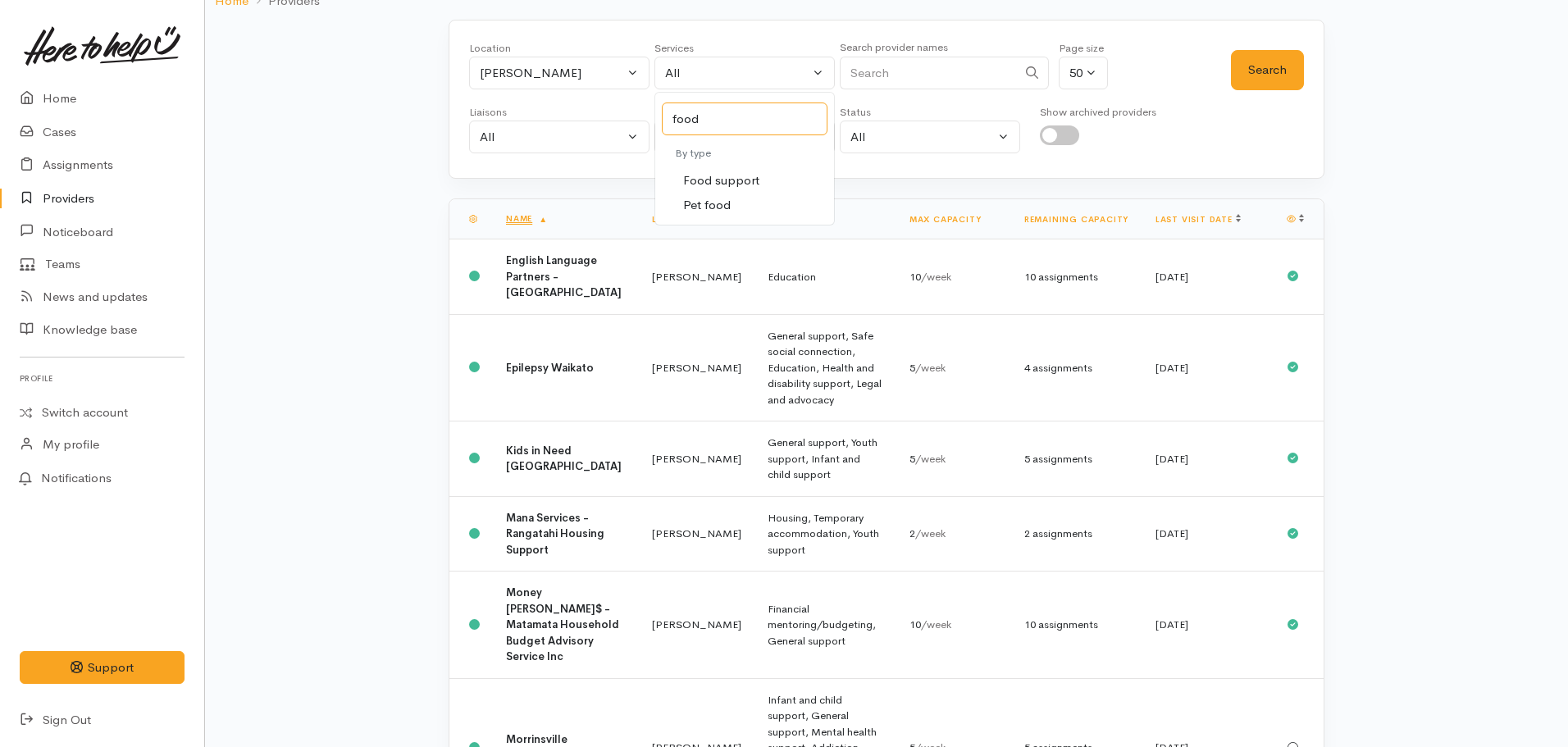
type input "food"
click at [726, 187] on span "Food support" at bounding box center [721, 180] width 76 height 19
select select "3"
click at [1272, 73] on button "Search" at bounding box center [1267, 70] width 73 height 40
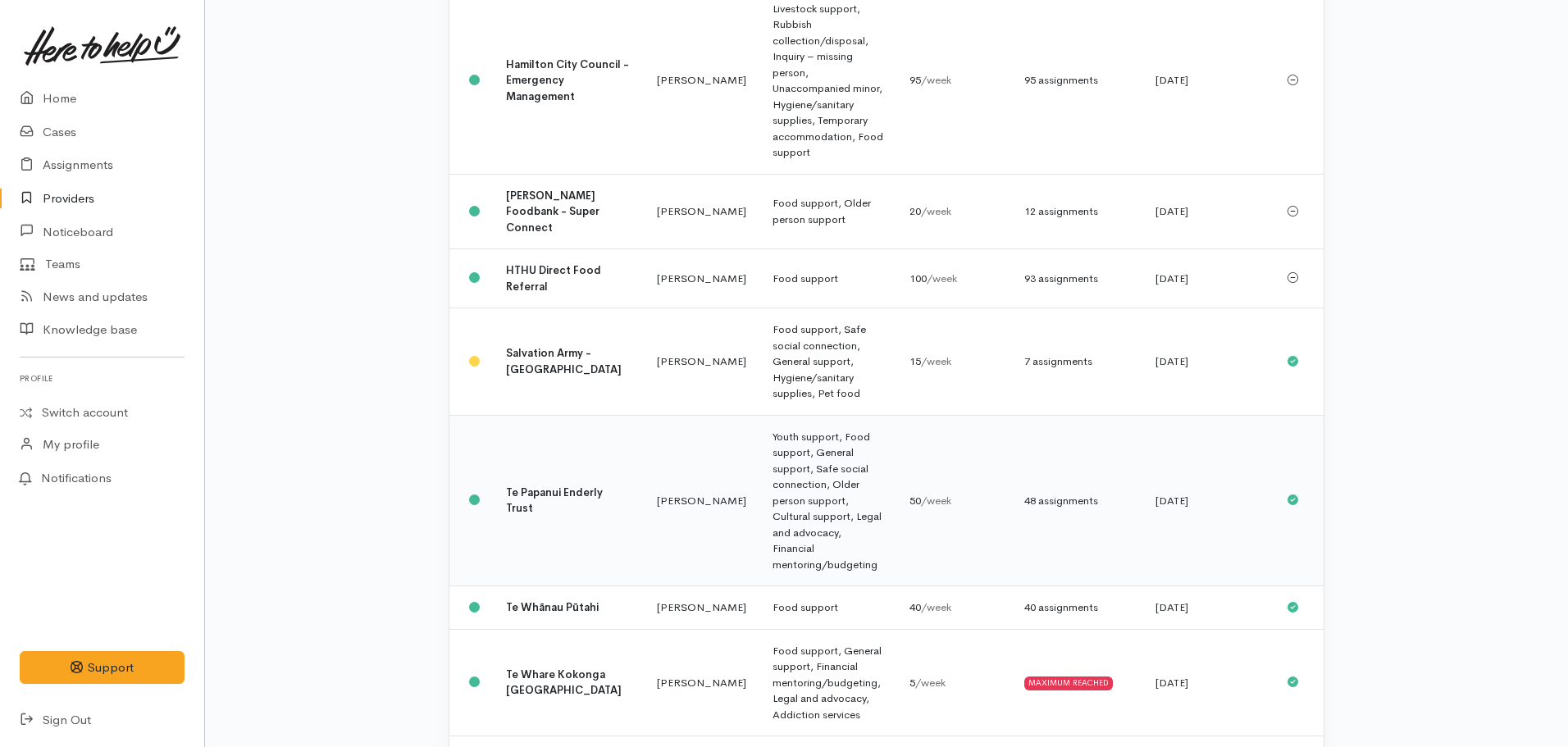
scroll to position [656, 0]
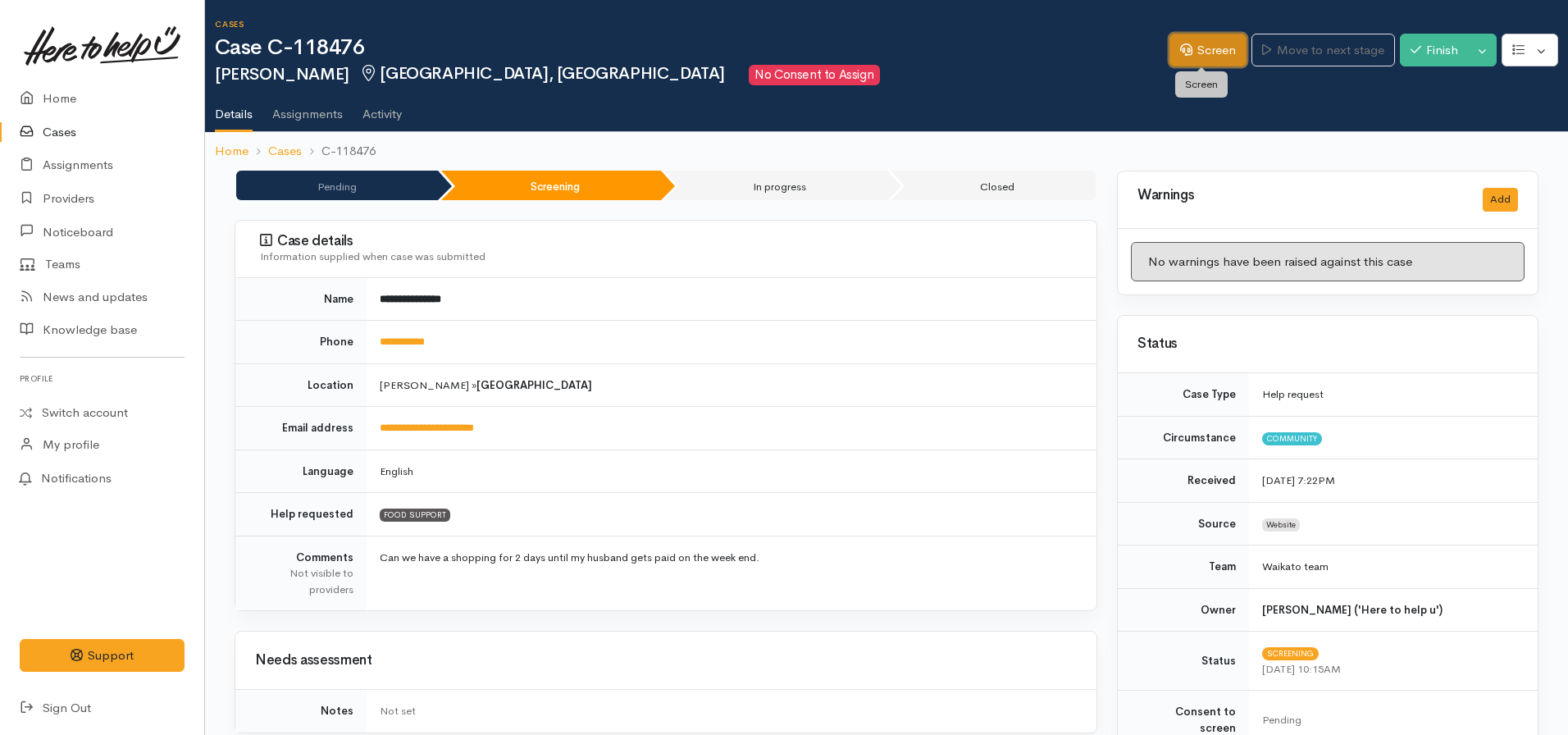
click at [1181, 46] on icon at bounding box center [1186, 49] width 12 height 12
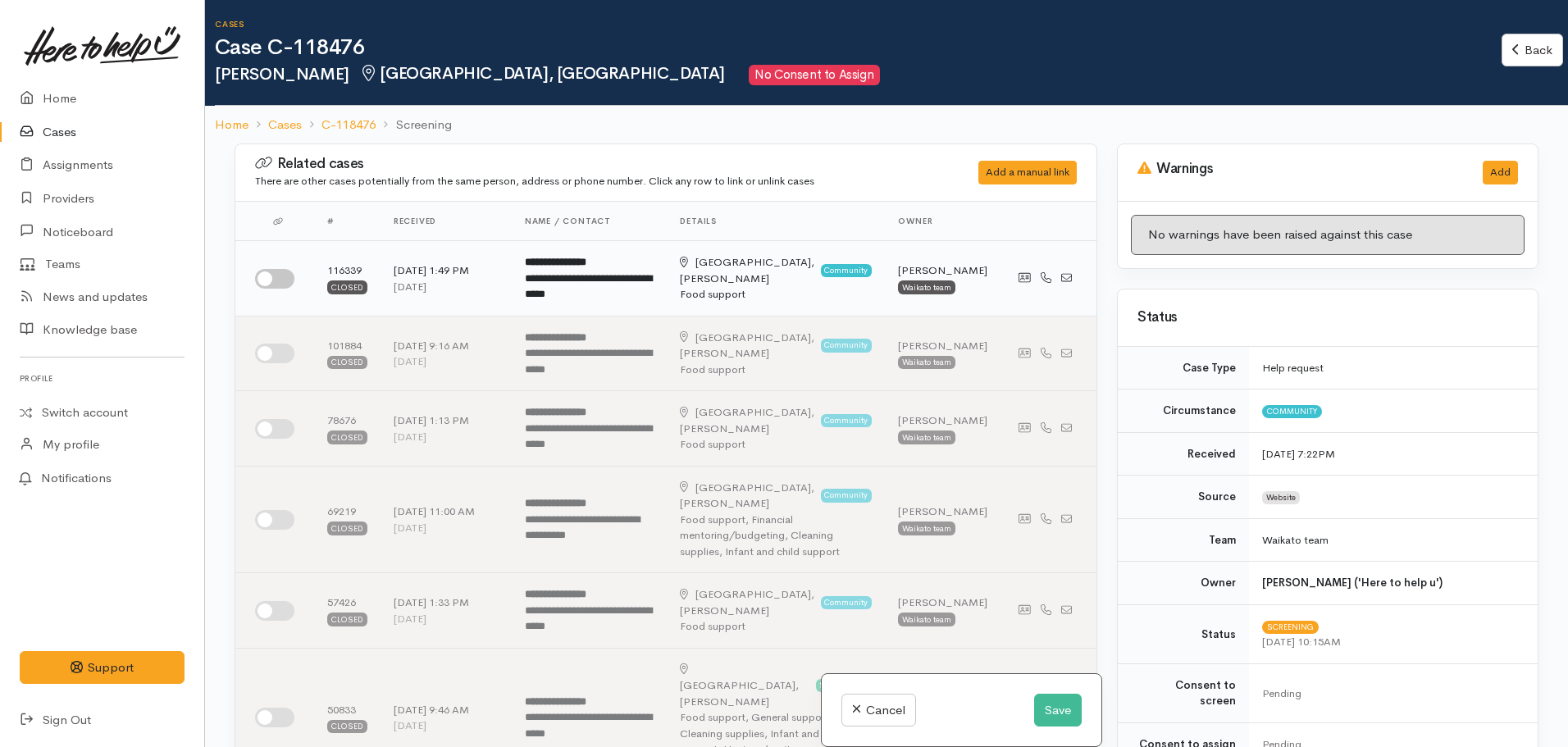
click at [256, 276] on input "checkbox" at bounding box center [274, 278] width 40 height 19
checkbox input "true"
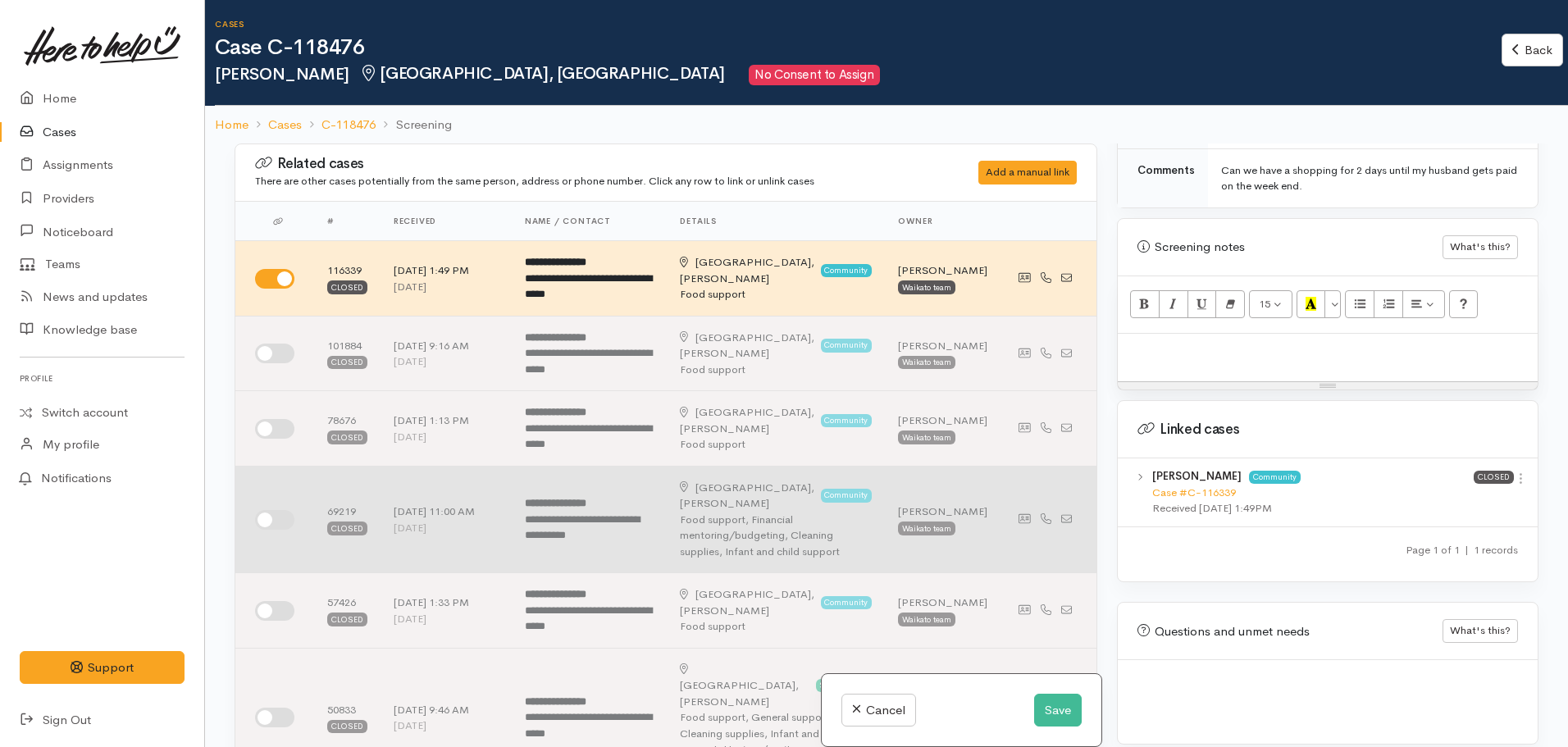
scroll to position [82, 0]
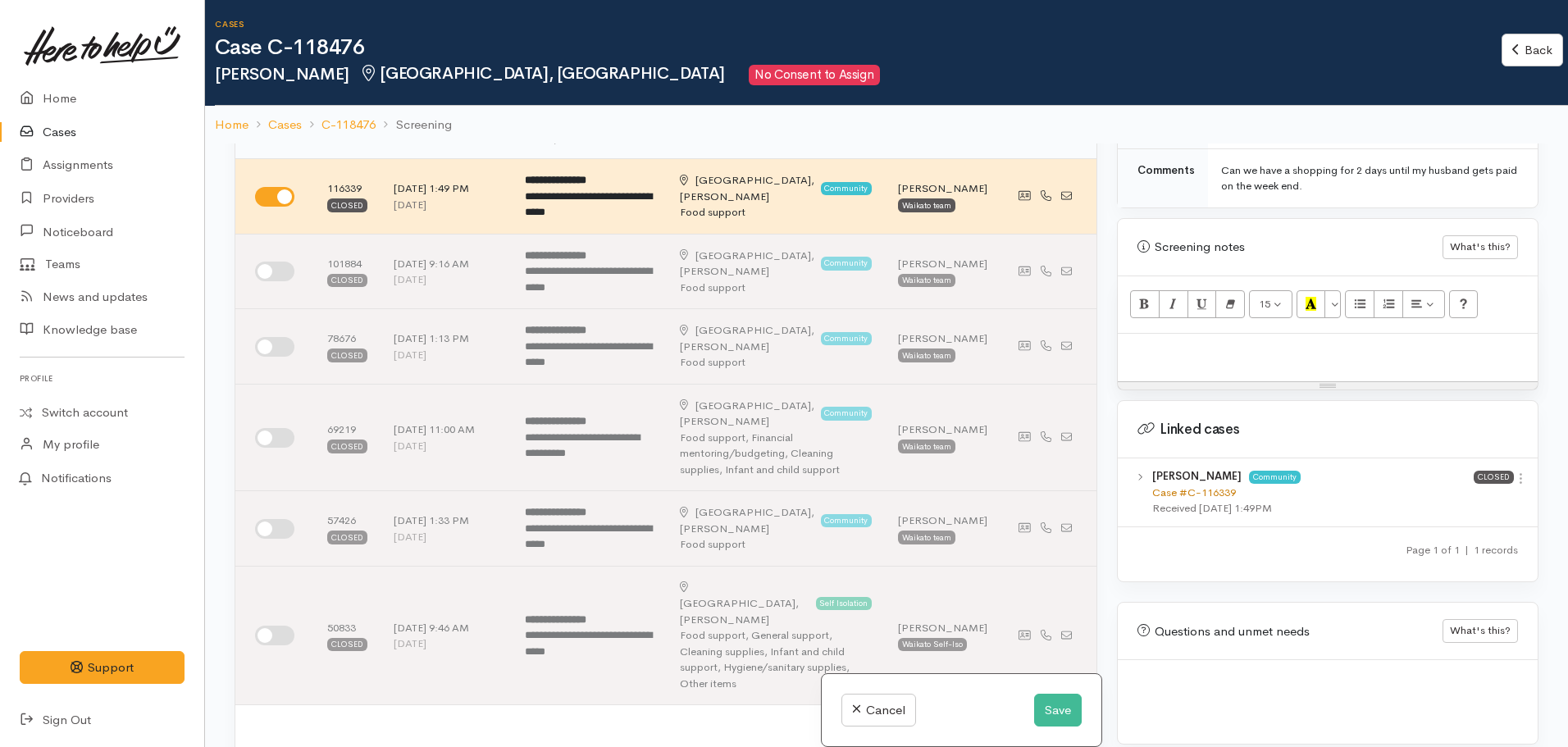
click at [1161, 486] on link "Case #C-116339" at bounding box center [1193, 492] width 84 height 14
click at [1157, 342] on p at bounding box center [1328, 351] width 404 height 19
paste div
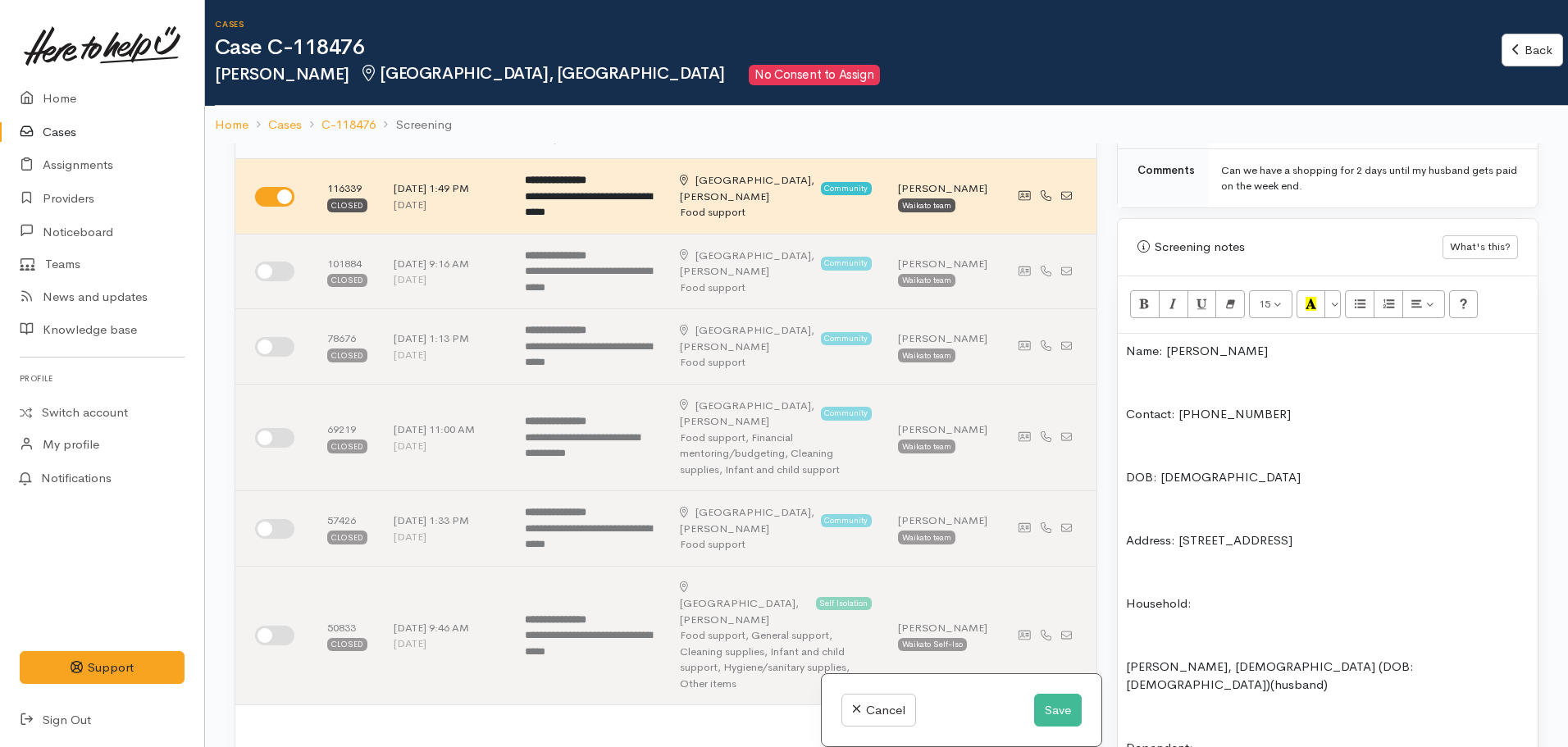
scroll to position [144, 0]
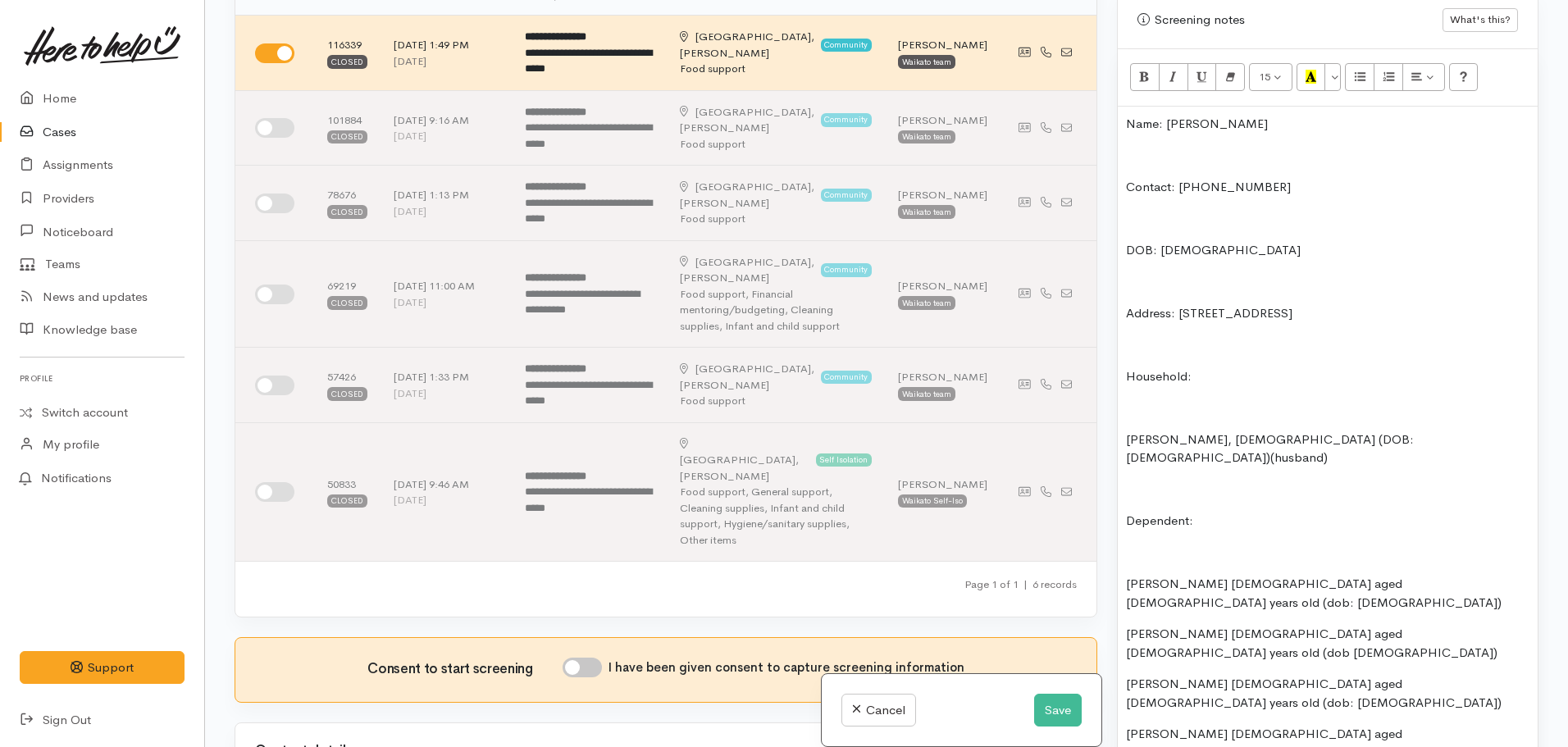
click at [1129, 178] on p "Contact: 020 4177 0272" at bounding box center [1328, 187] width 404 height 19
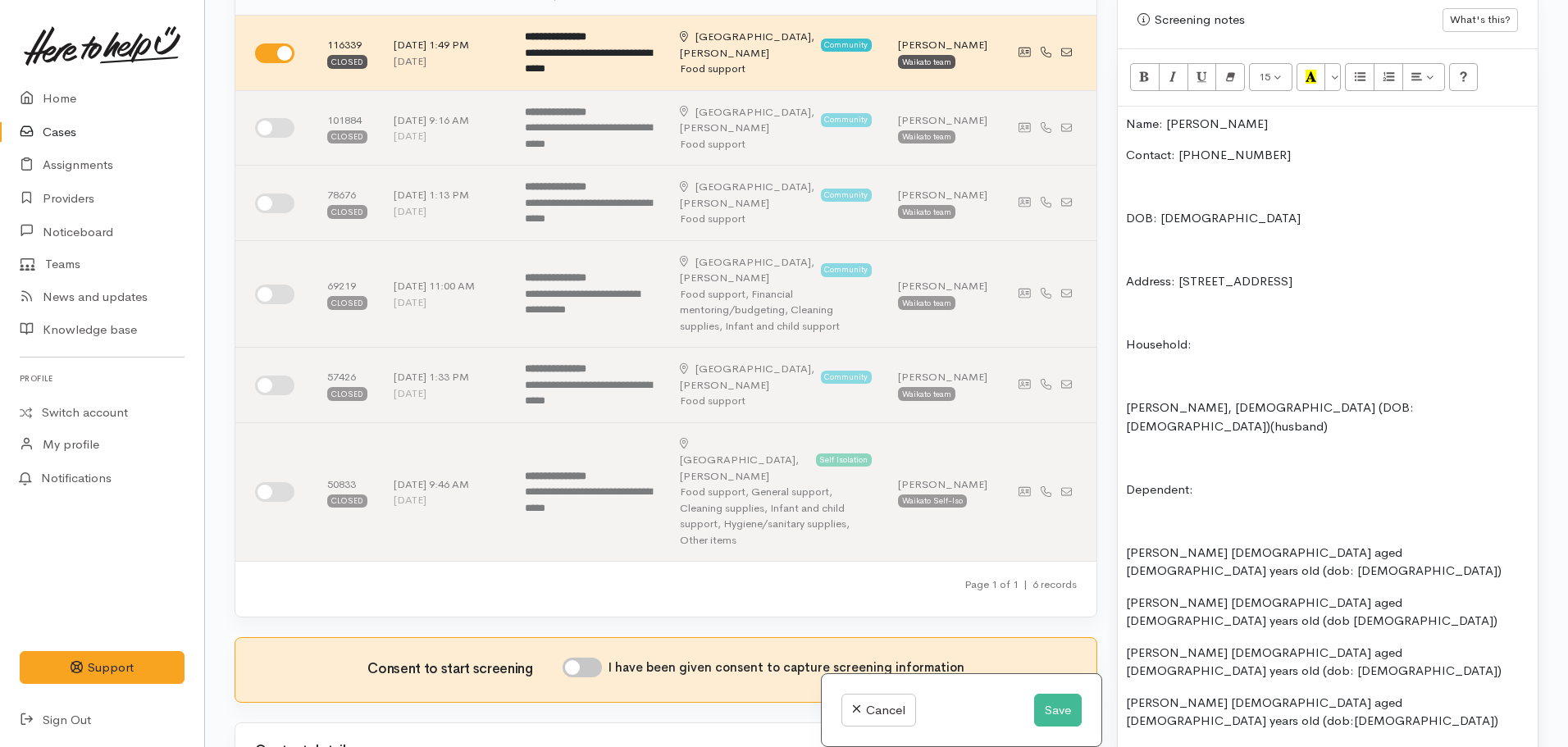
click at [1125, 201] on div "Name: Siosiana Hafoka Contact: 020 4177 0272 DOB: 21/02/1984 Address: 41 Tranme…" at bounding box center [1328, 486] width 420 height 759
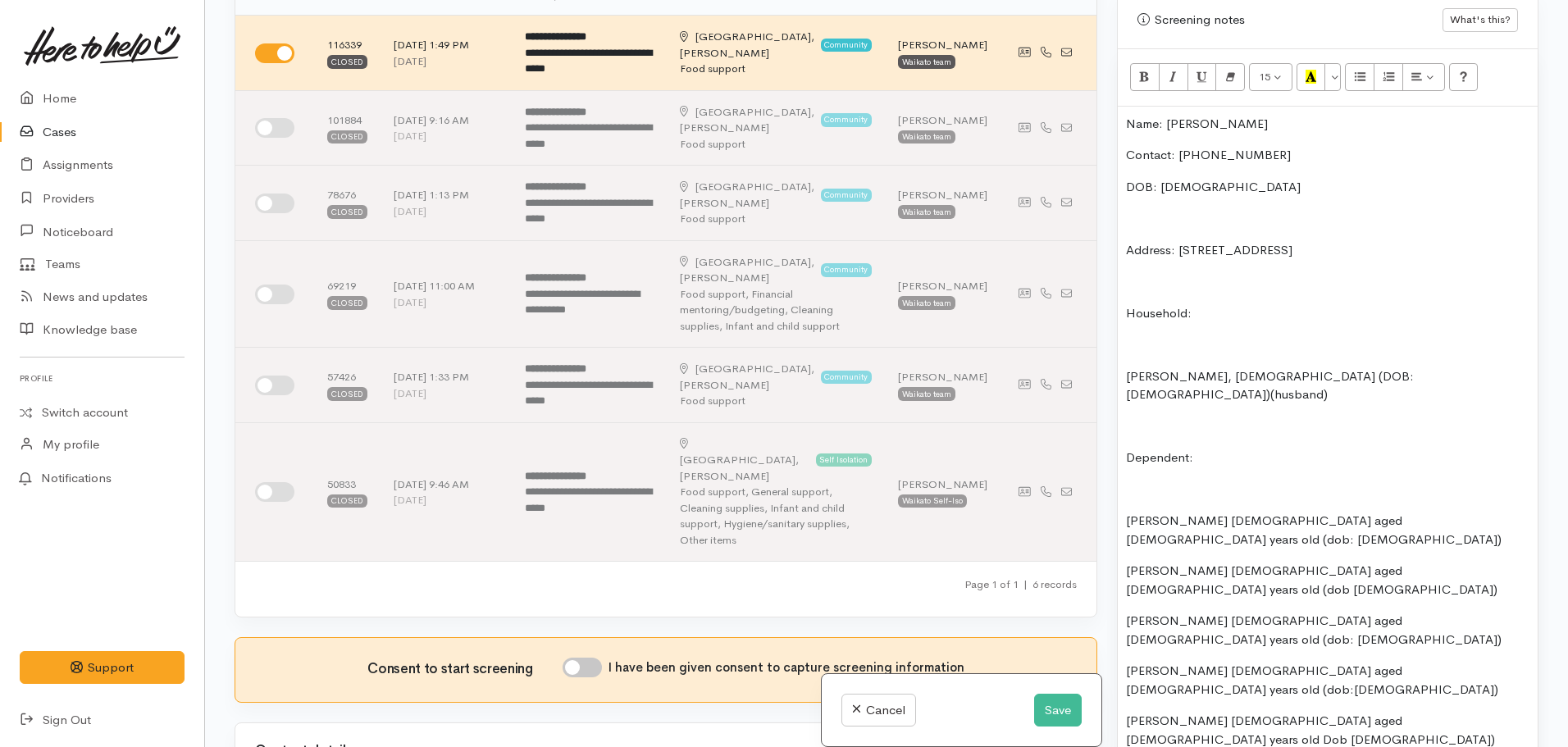
click at [1130, 336] on p at bounding box center [1328, 345] width 404 height 19
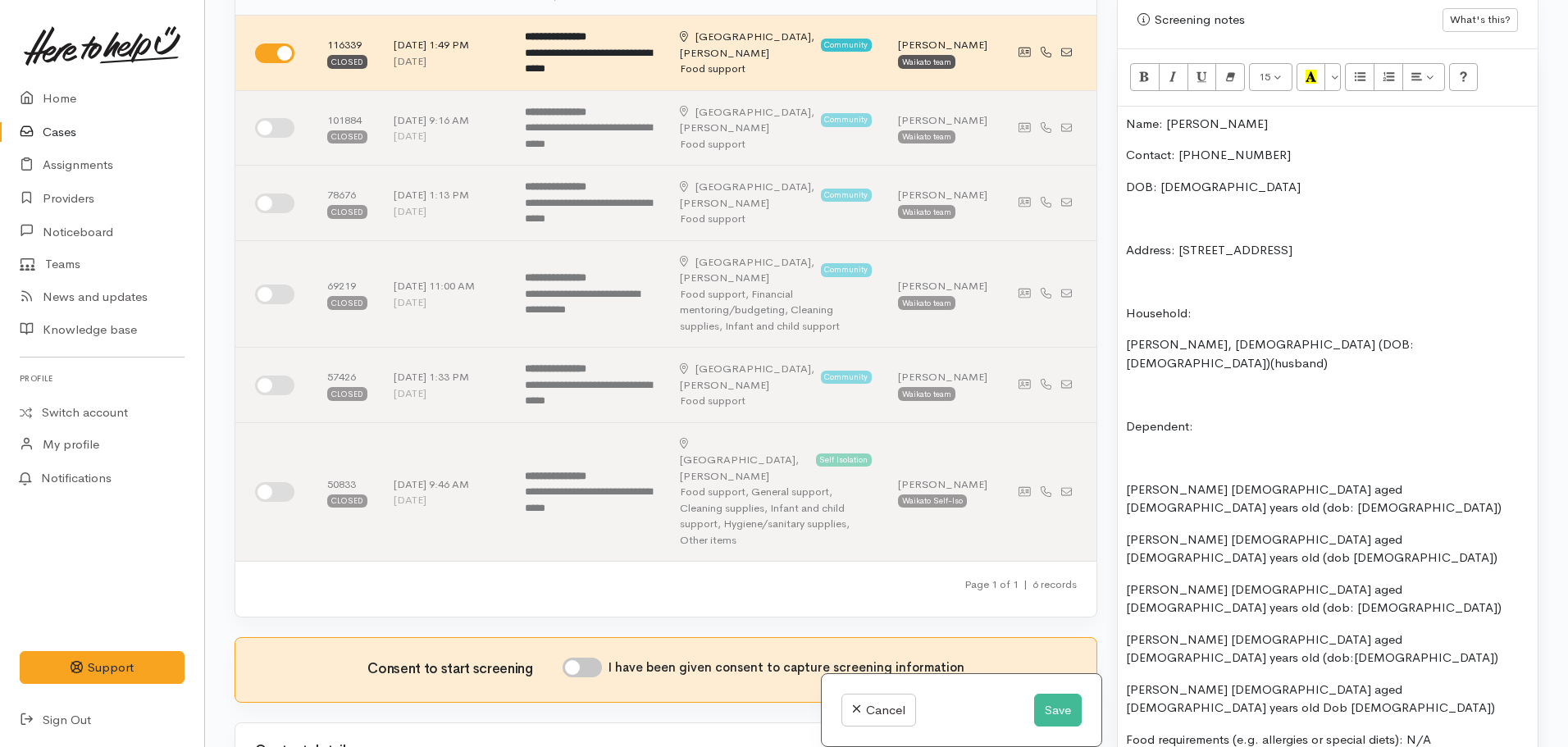
click at [1150, 385] on p at bounding box center [1328, 395] width 404 height 19
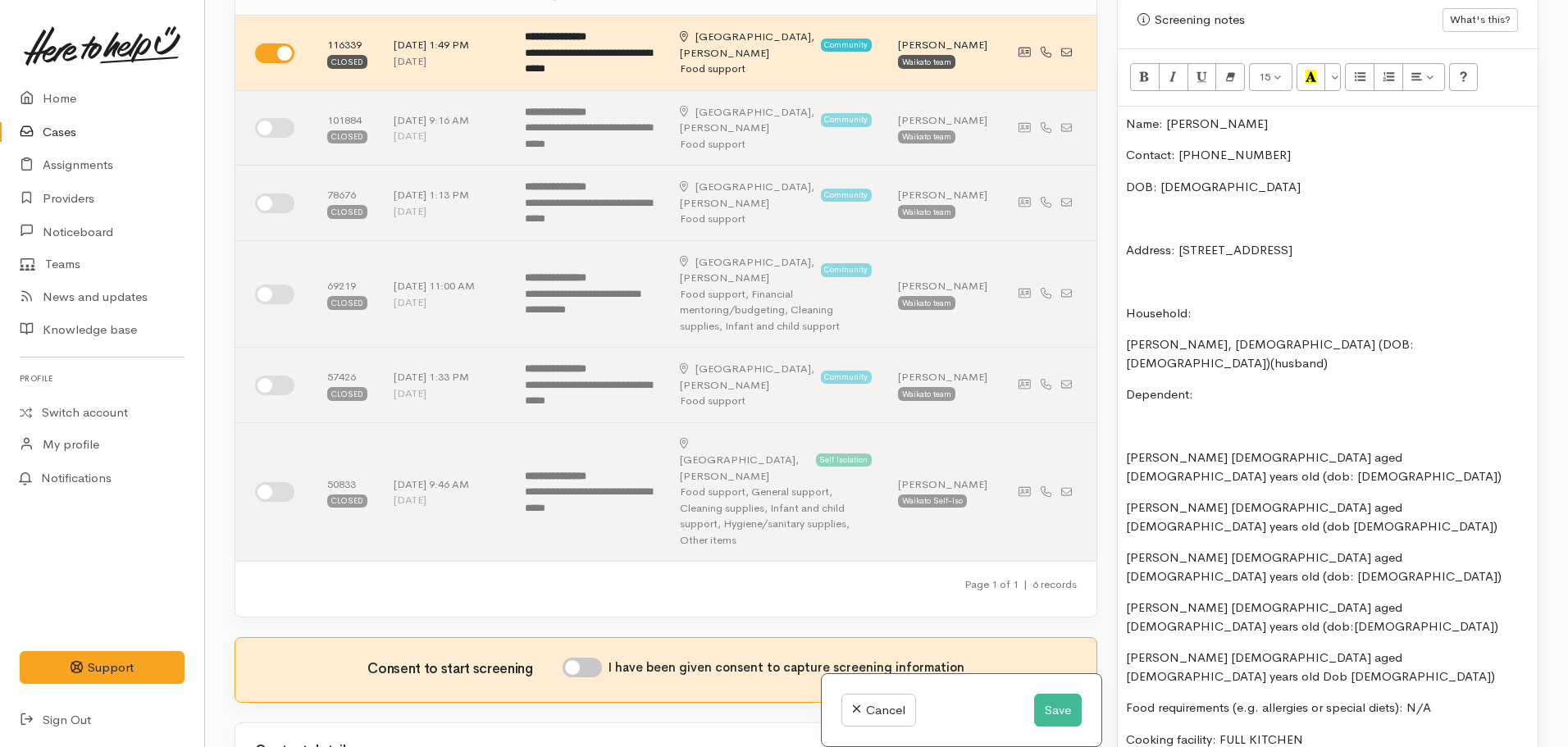
click at [1128, 449] on p "Maile Hafoka female aged 12 years old (dob: 20/12/2010)" at bounding box center [1328, 467] width 404 height 37
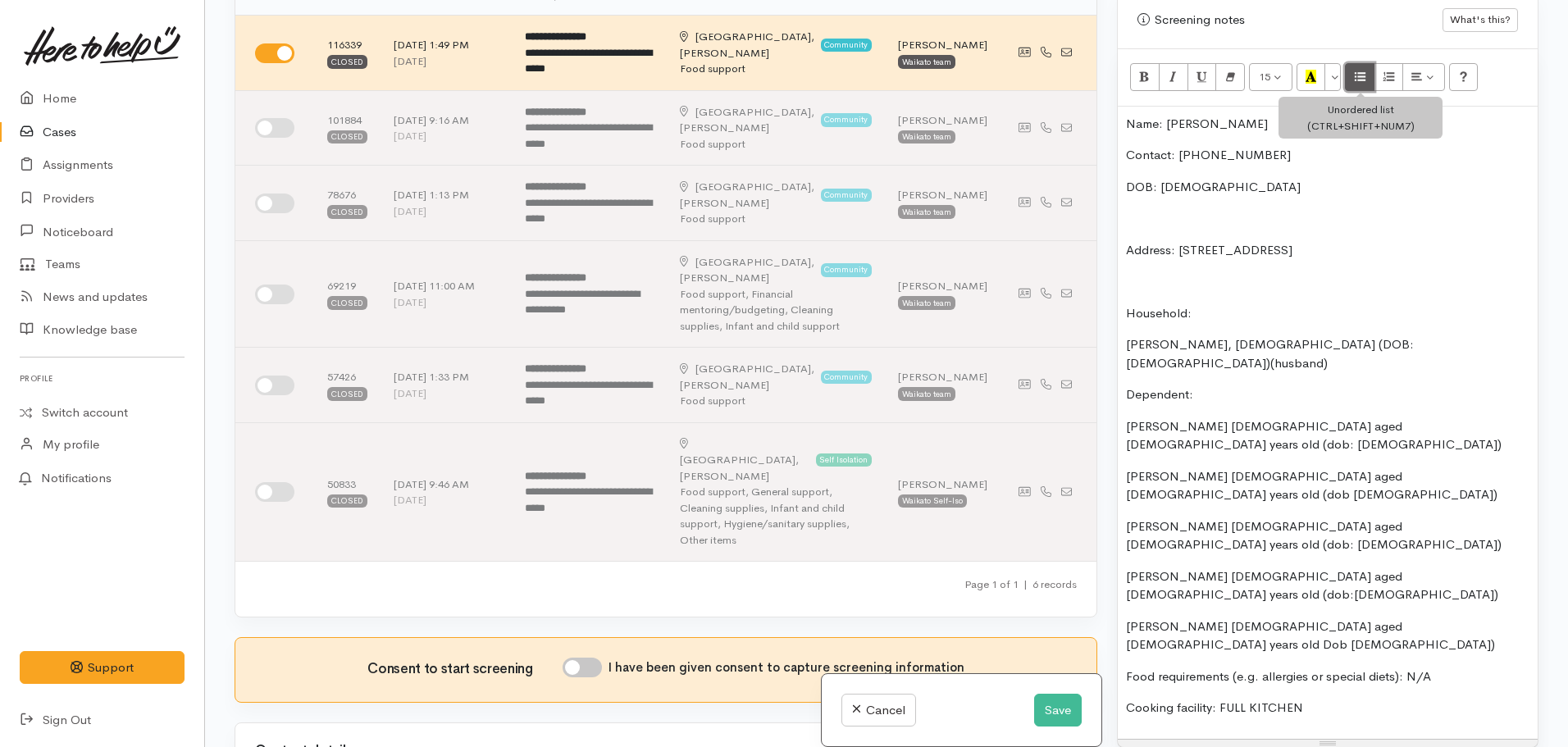
click at [1361, 70] on icon "Unordered list (CTRL+SHIFT+NUM7)" at bounding box center [1361, 76] width 11 height 14
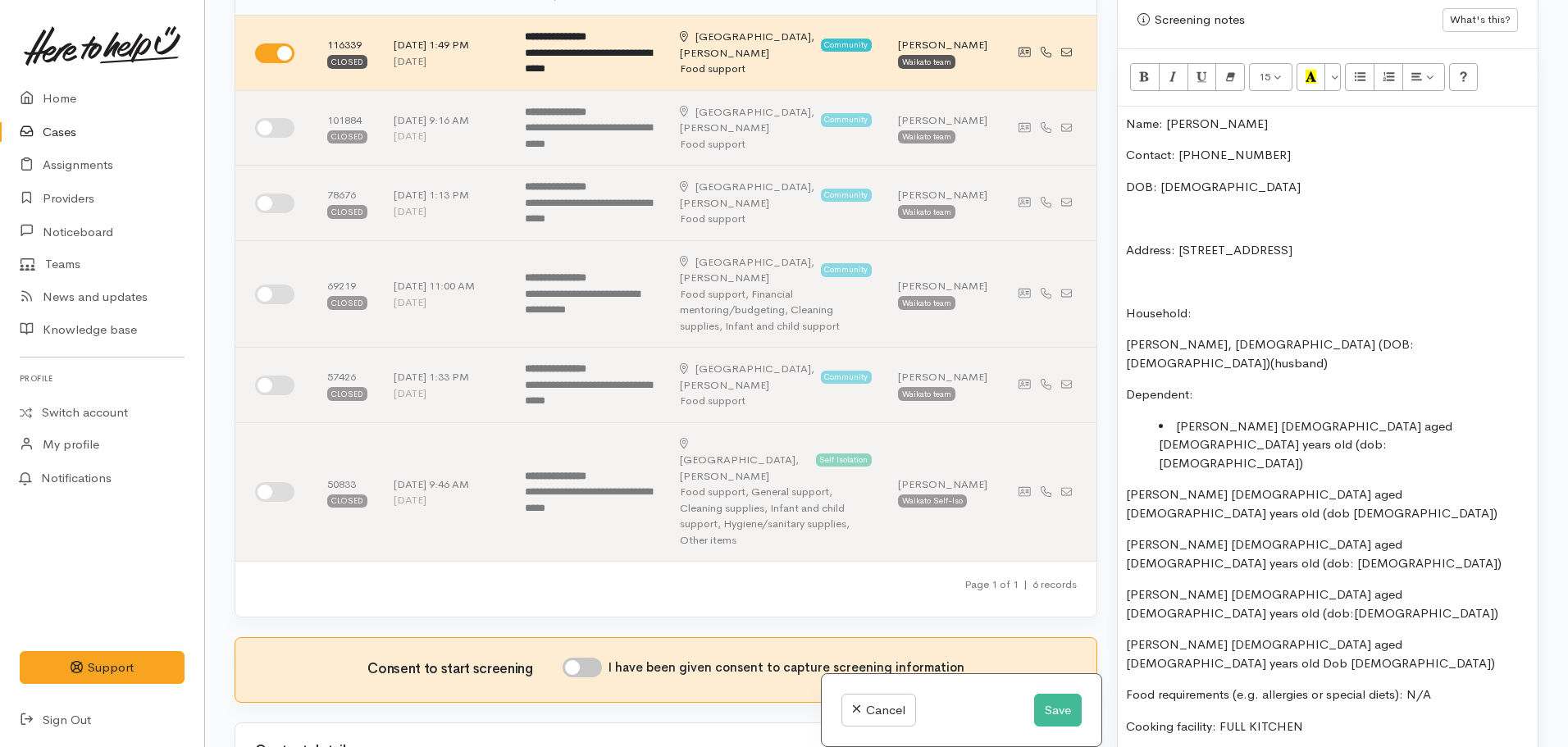
click at [1128, 486] on p "William Hafoka male aged 11 years old (dob 17/03/2012)" at bounding box center [1328, 504] width 404 height 37
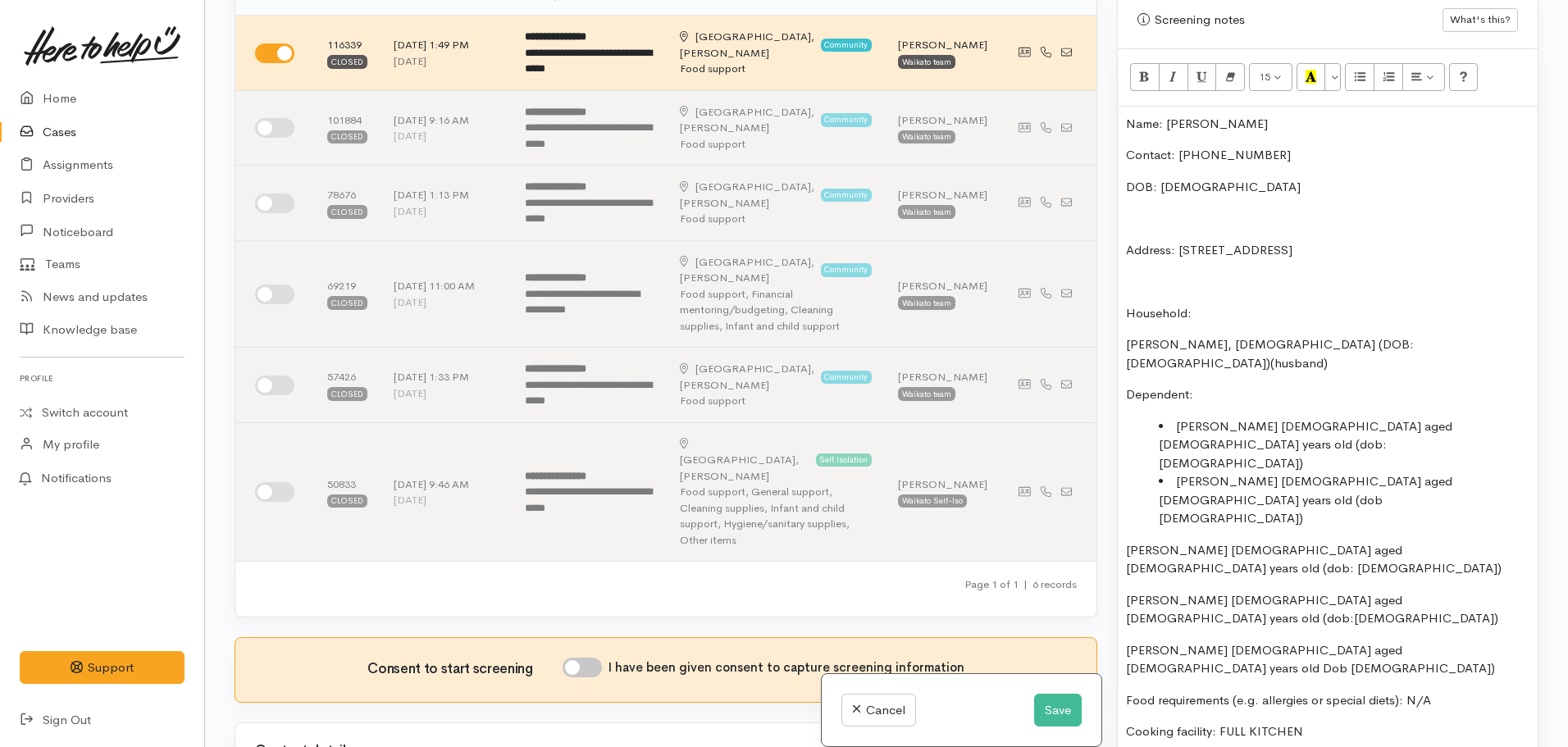
click at [1124, 441] on div "Name: Siosiana Hafoka Contact: 020 4177 0272 DOB: 21/02/1984 Address: 41 Tranme…" at bounding box center [1328, 434] width 420 height 656
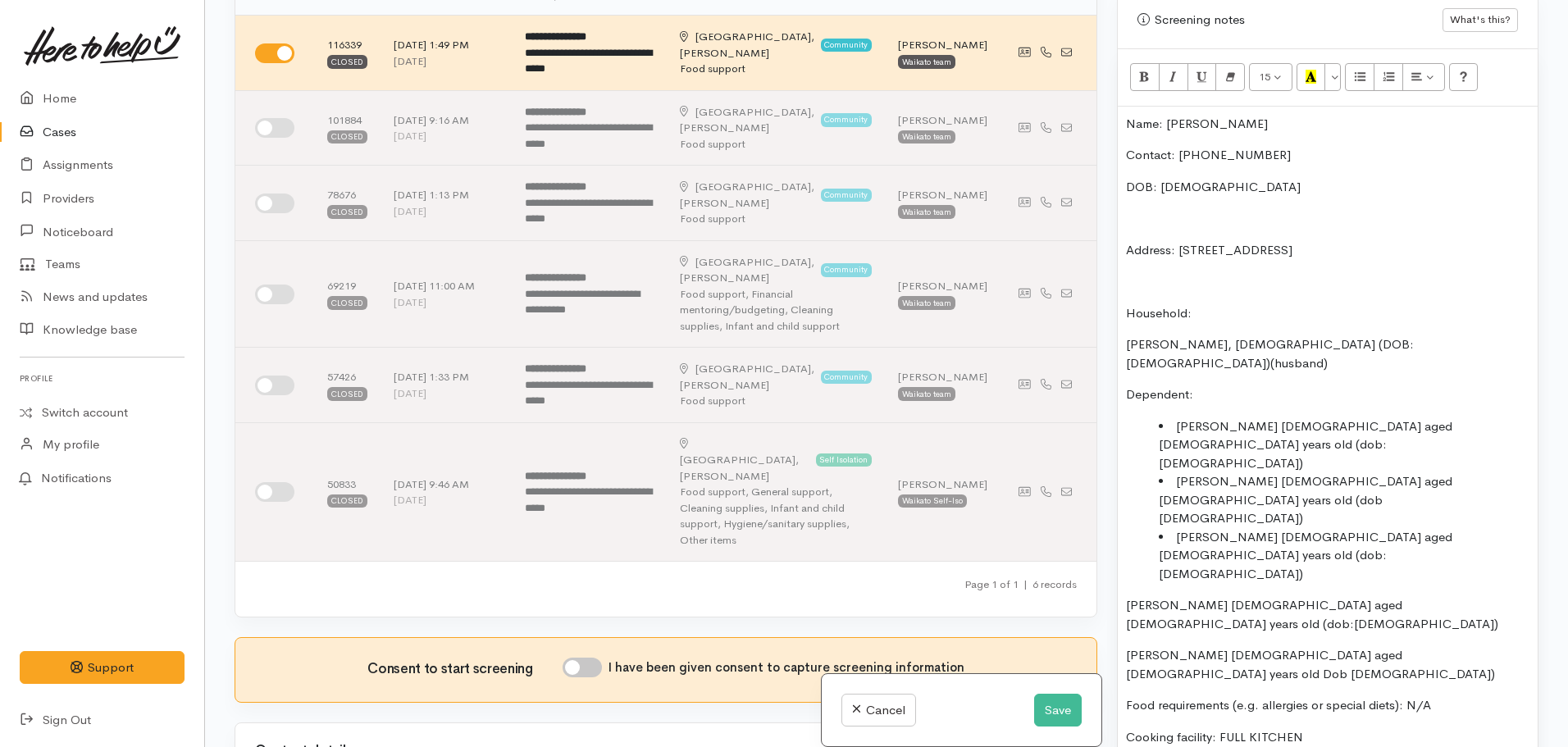
click at [1126, 596] on p "Hehea Hasfoka female aged 7 years old (dob:18/10/2015)" at bounding box center [1328, 615] width 404 height 37
click at [1117, 479] on div "Screening notes What's this? <p>Name: Siosiana Hafoka</p><p>Contact: 020 4177 0…" at bounding box center [1328, 386] width 421 height 791
click at [1125, 477] on div "Name: Siosiana Hafoka Contact: 020 4177 0272 DOB: 21/02/1984 Address: 41 Tranme…" at bounding box center [1328, 440] width 420 height 667
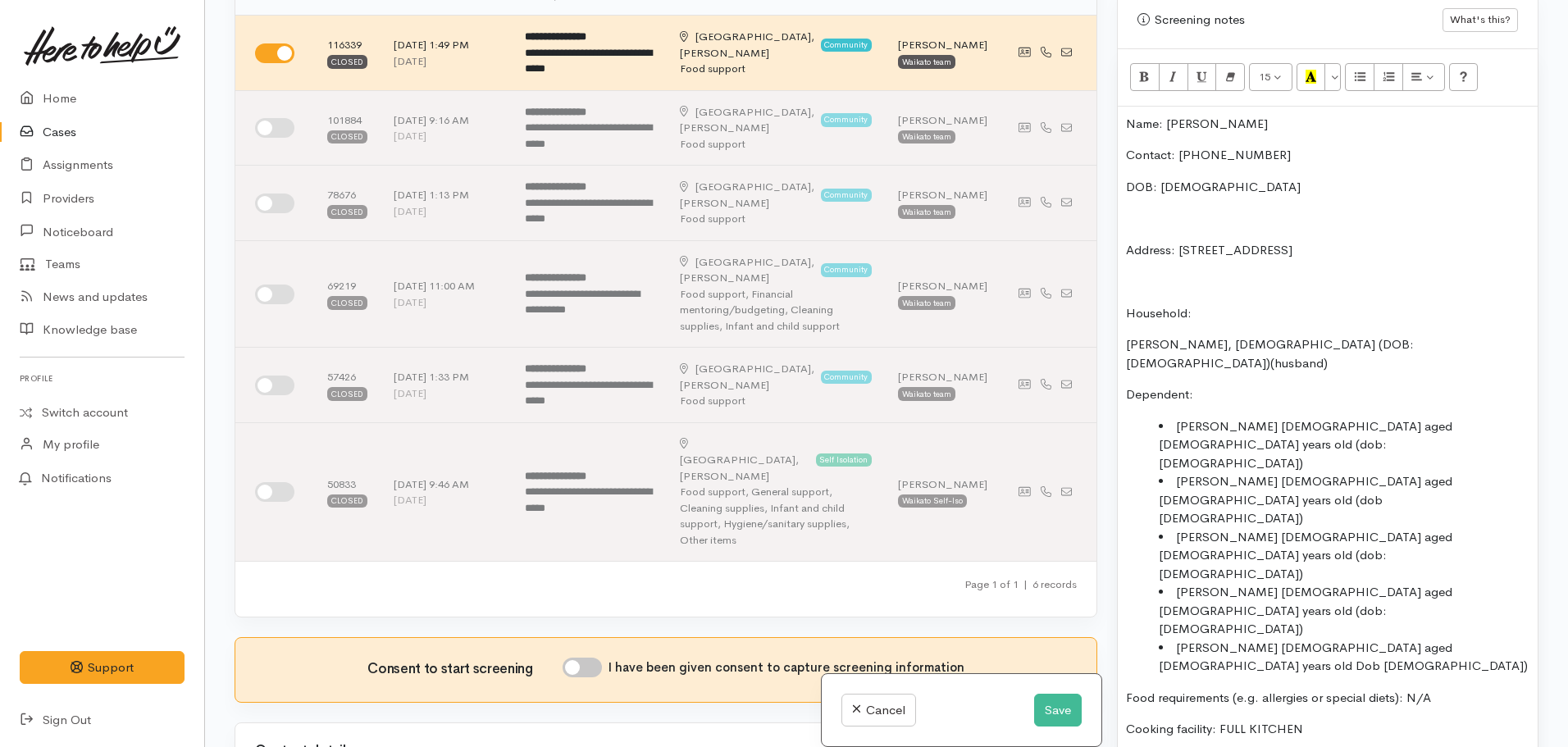
click at [1207, 385] on p "Dependent:" at bounding box center [1328, 395] width 404 height 19
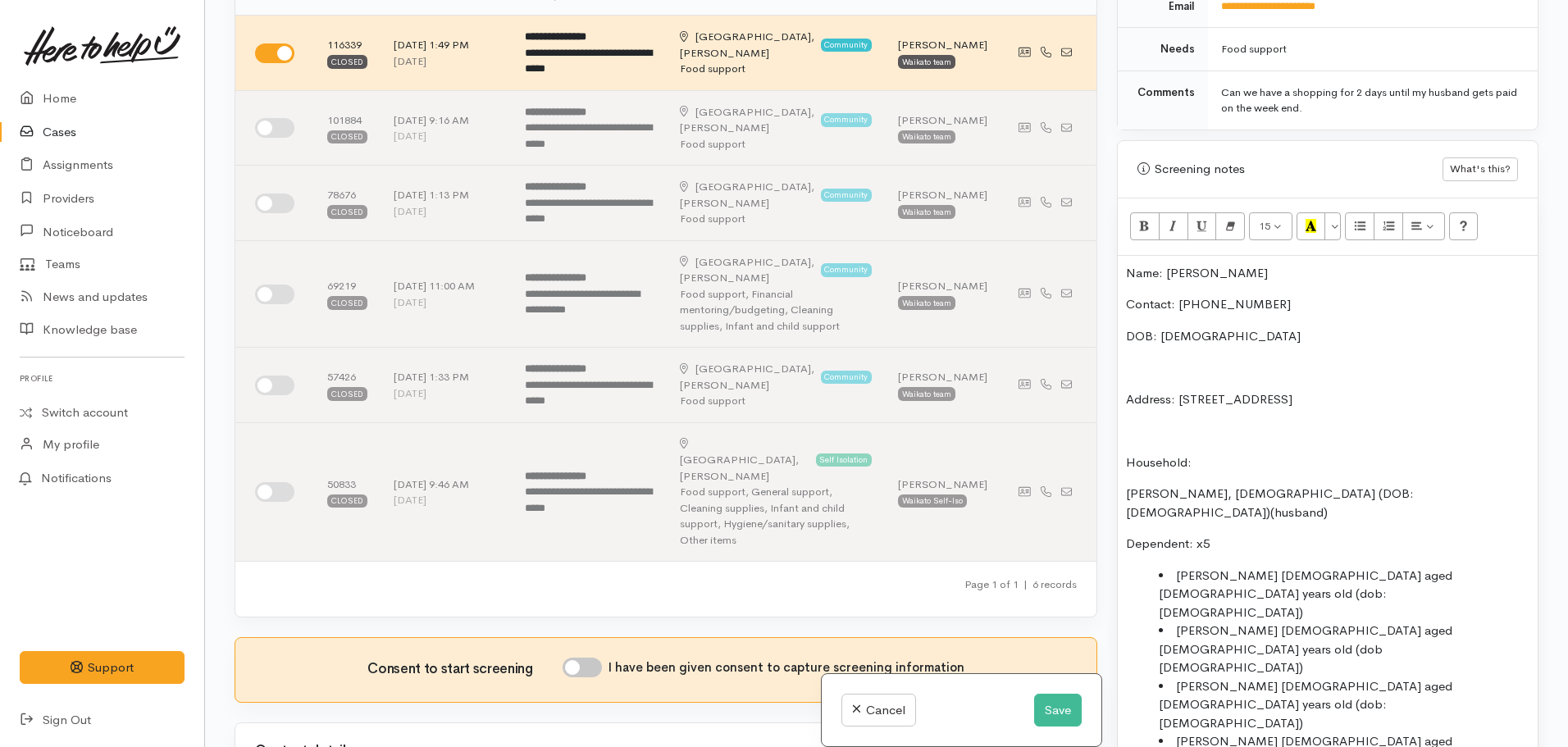
scroll to position [830, 0]
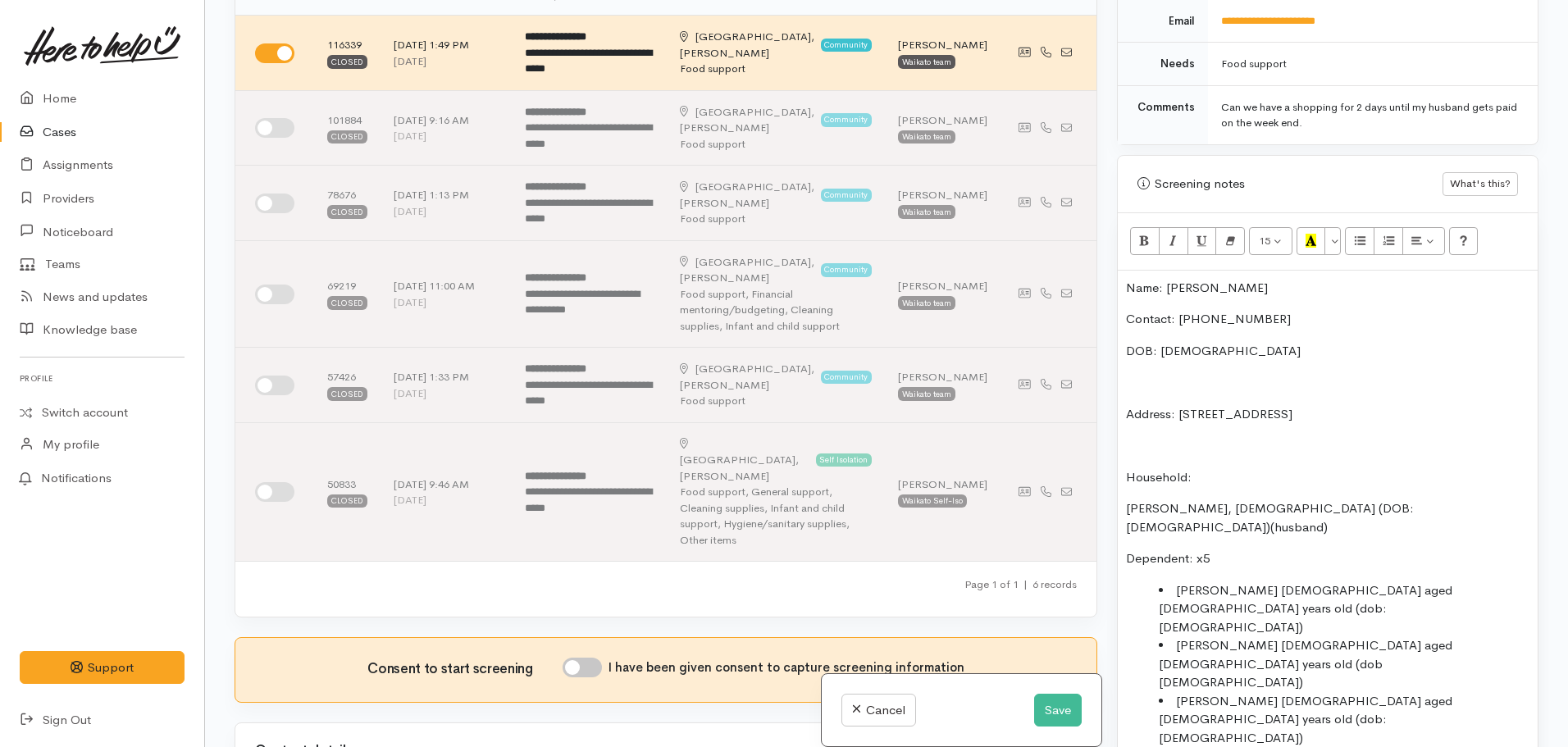
click at [1322, 684] on div "Name: Siosiana Hafoka Contact: 020 4177 0272 DOB: 21/02/1984 Address: 41 Tranme…" at bounding box center [1328, 597] width 420 height 653
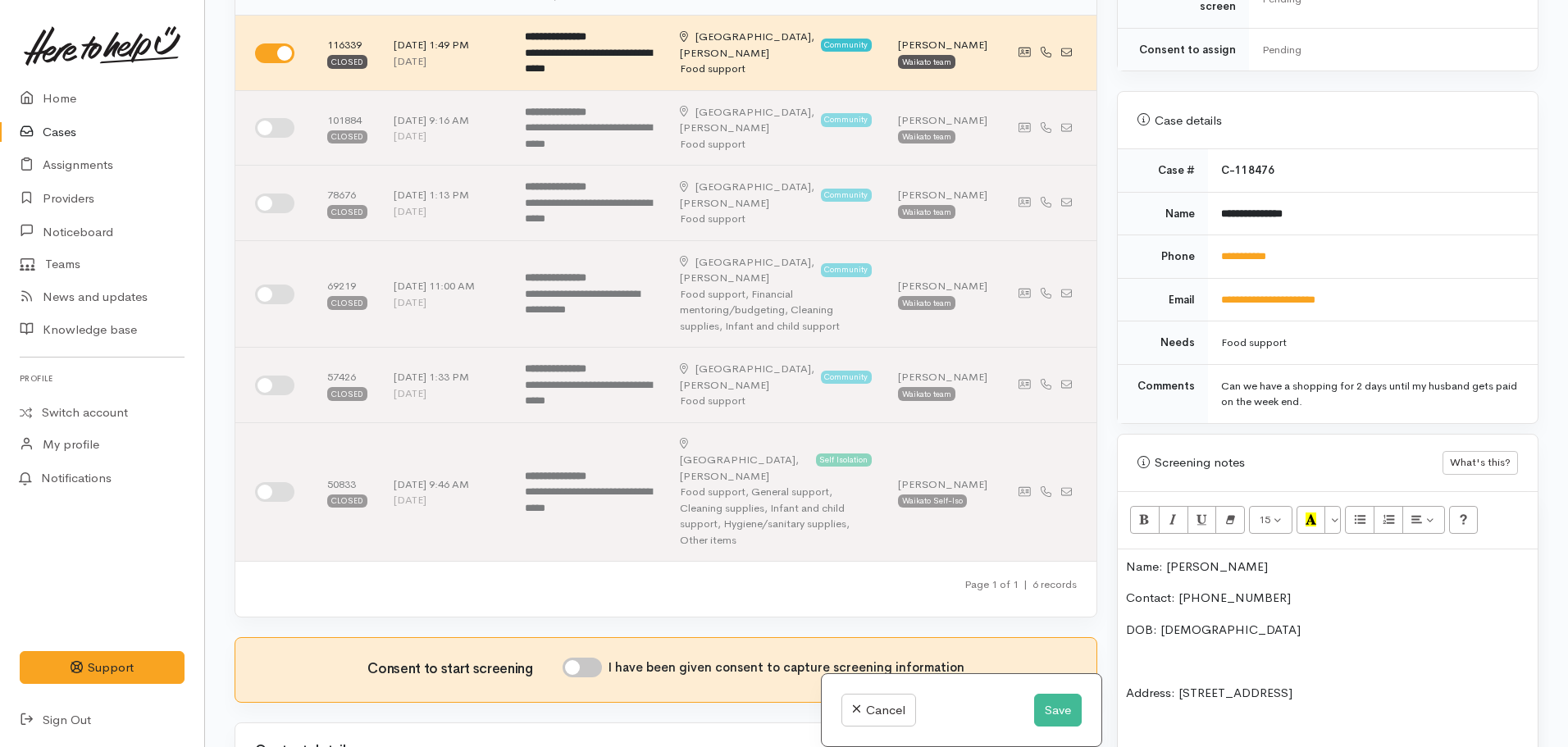
scroll to position [419, 0]
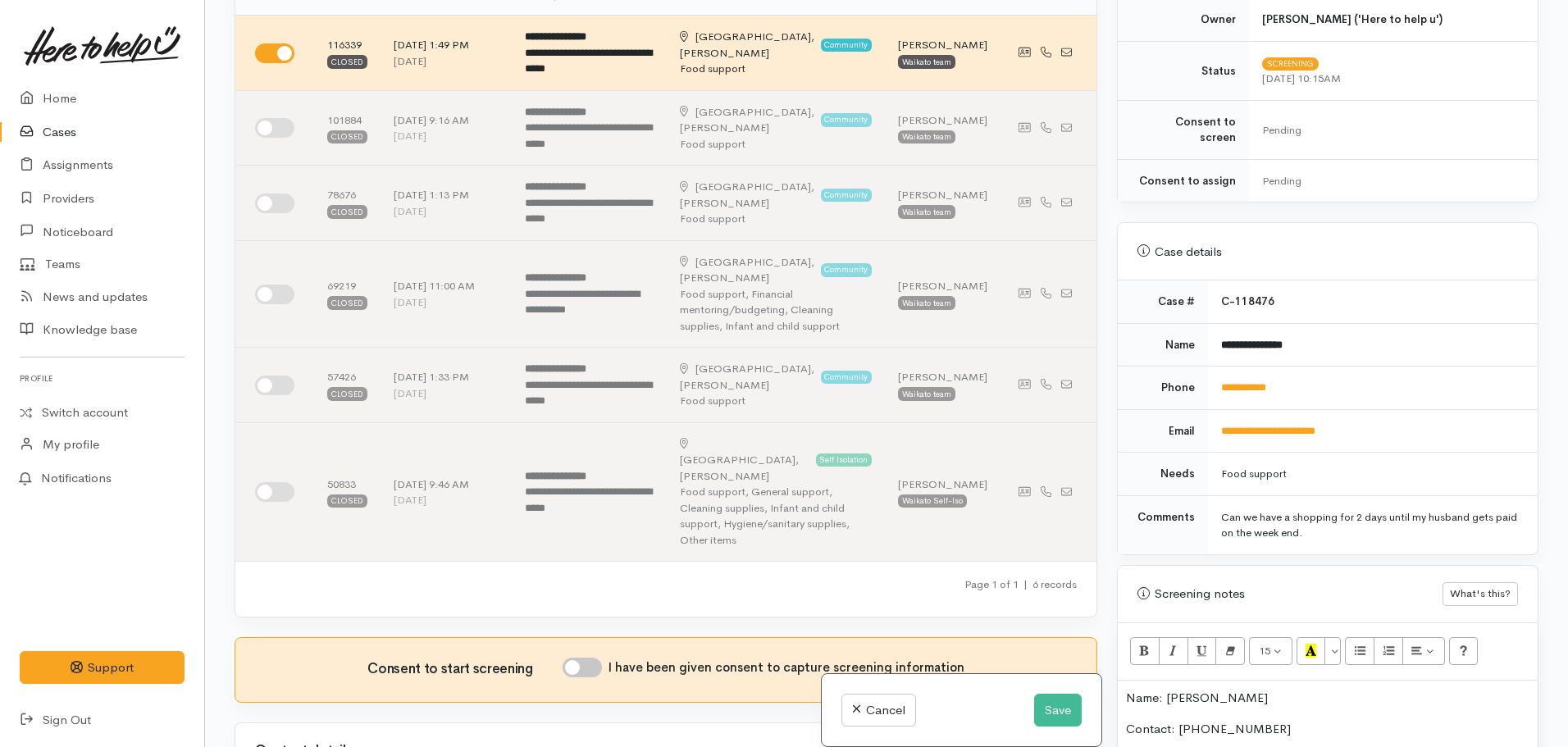
click at [584, 658] on input "I have been given consent to capture screening information" at bounding box center [582, 667] width 40 height 19
checkbox input "true"
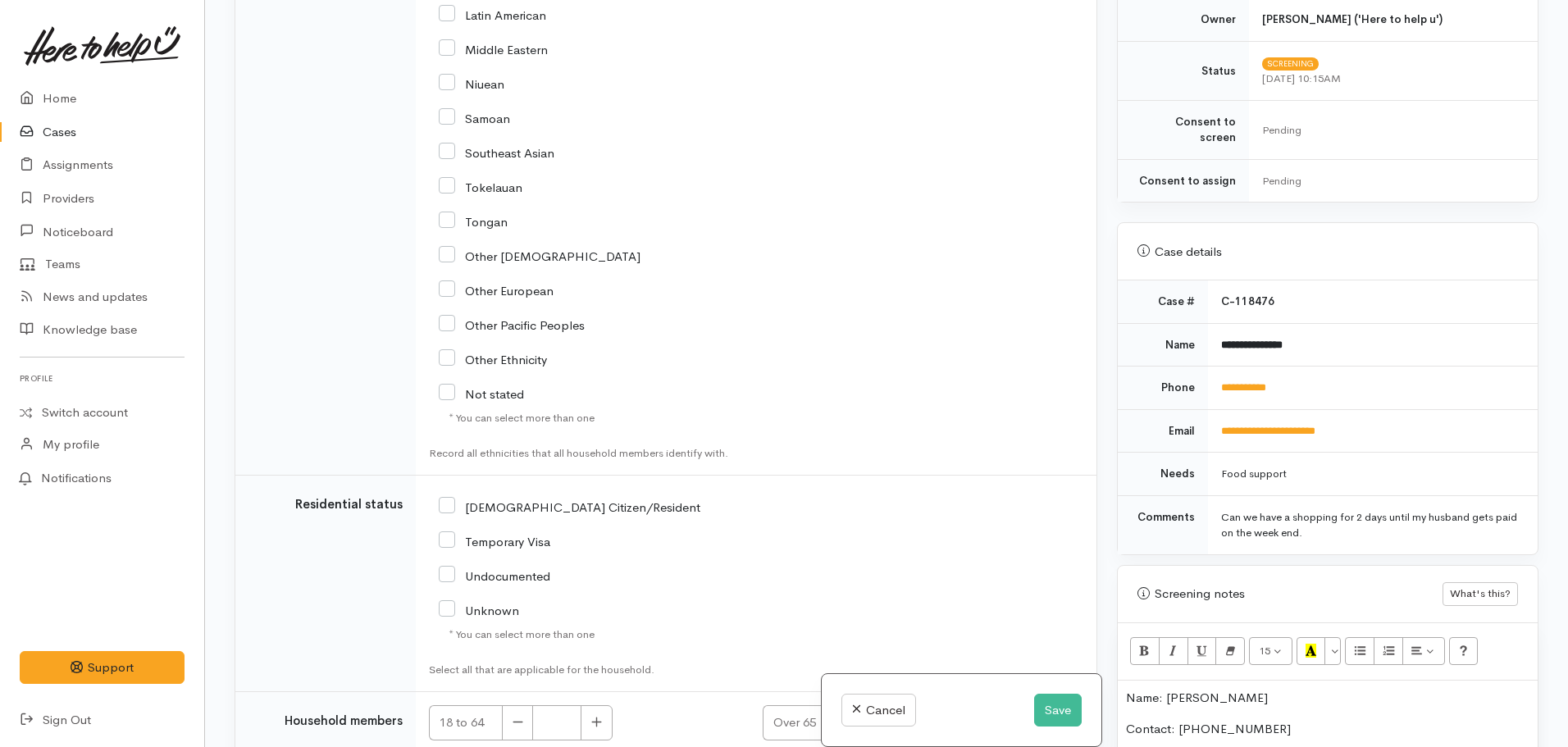
scroll to position [3143, 0]
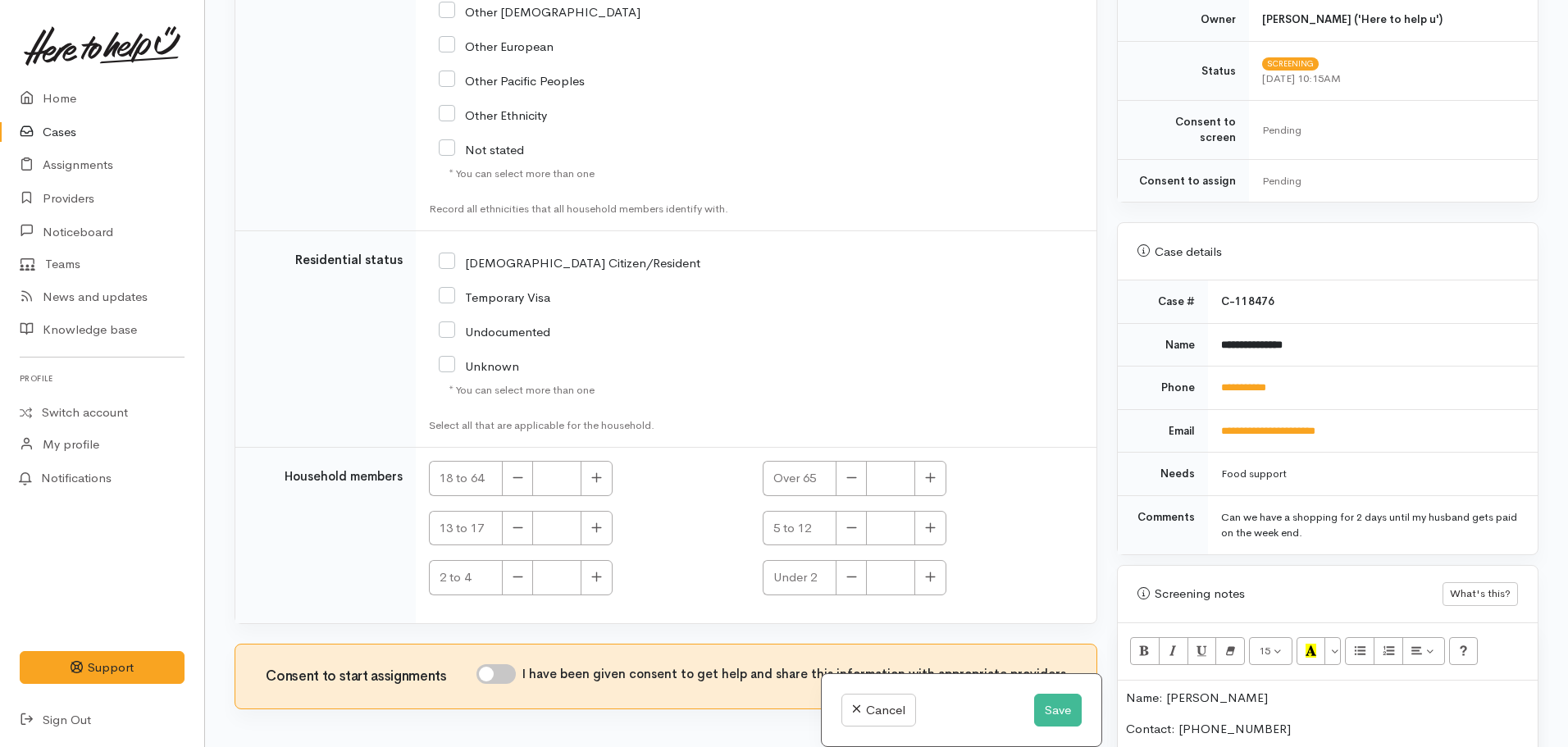
click at [503, 664] on input "I have been given consent to get help and share this information with appropria…" at bounding box center [496, 673] width 40 height 19
checkbox input "true"
click at [1039, 718] on button "Save" at bounding box center [1058, 710] width 48 height 34
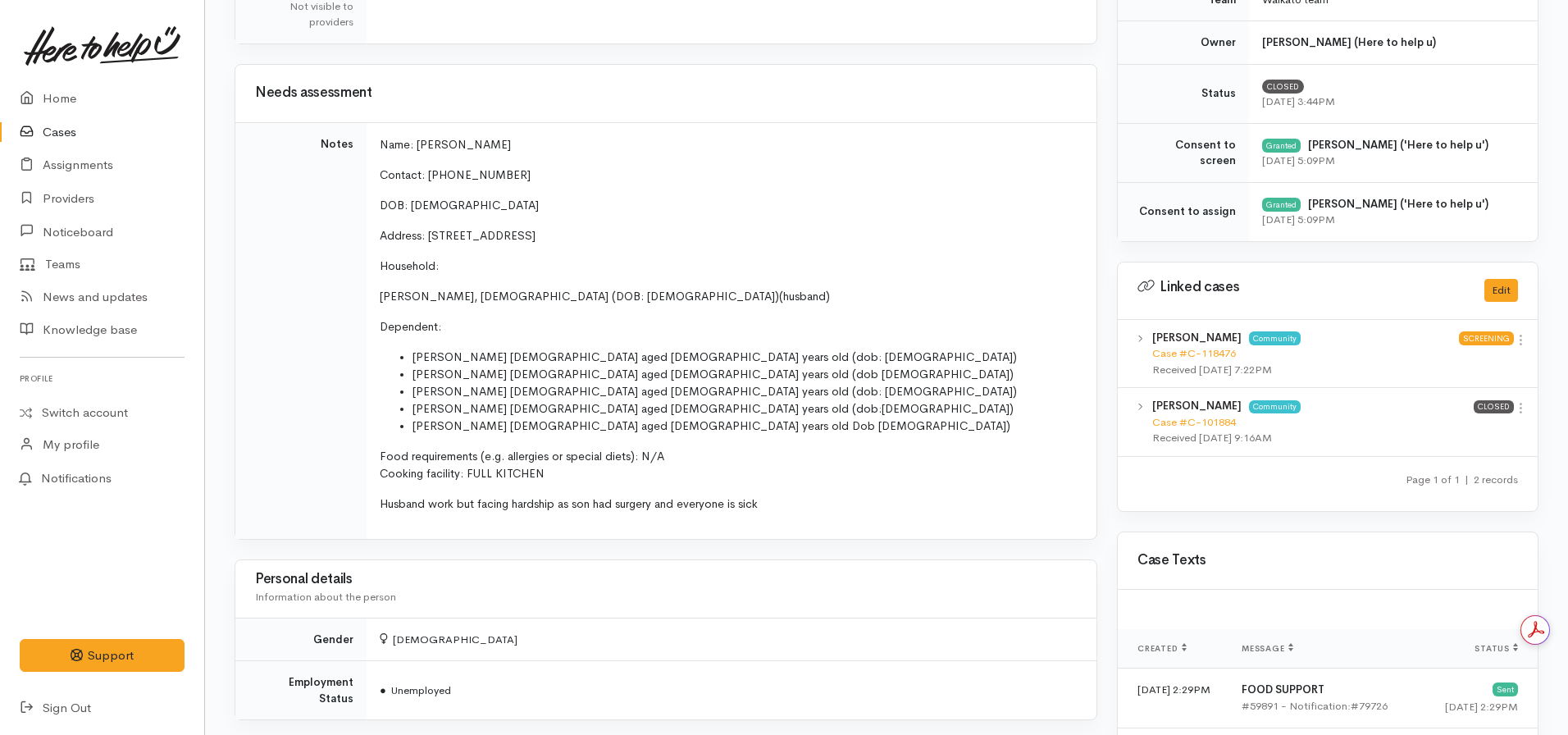
scroll to position [656, 0]
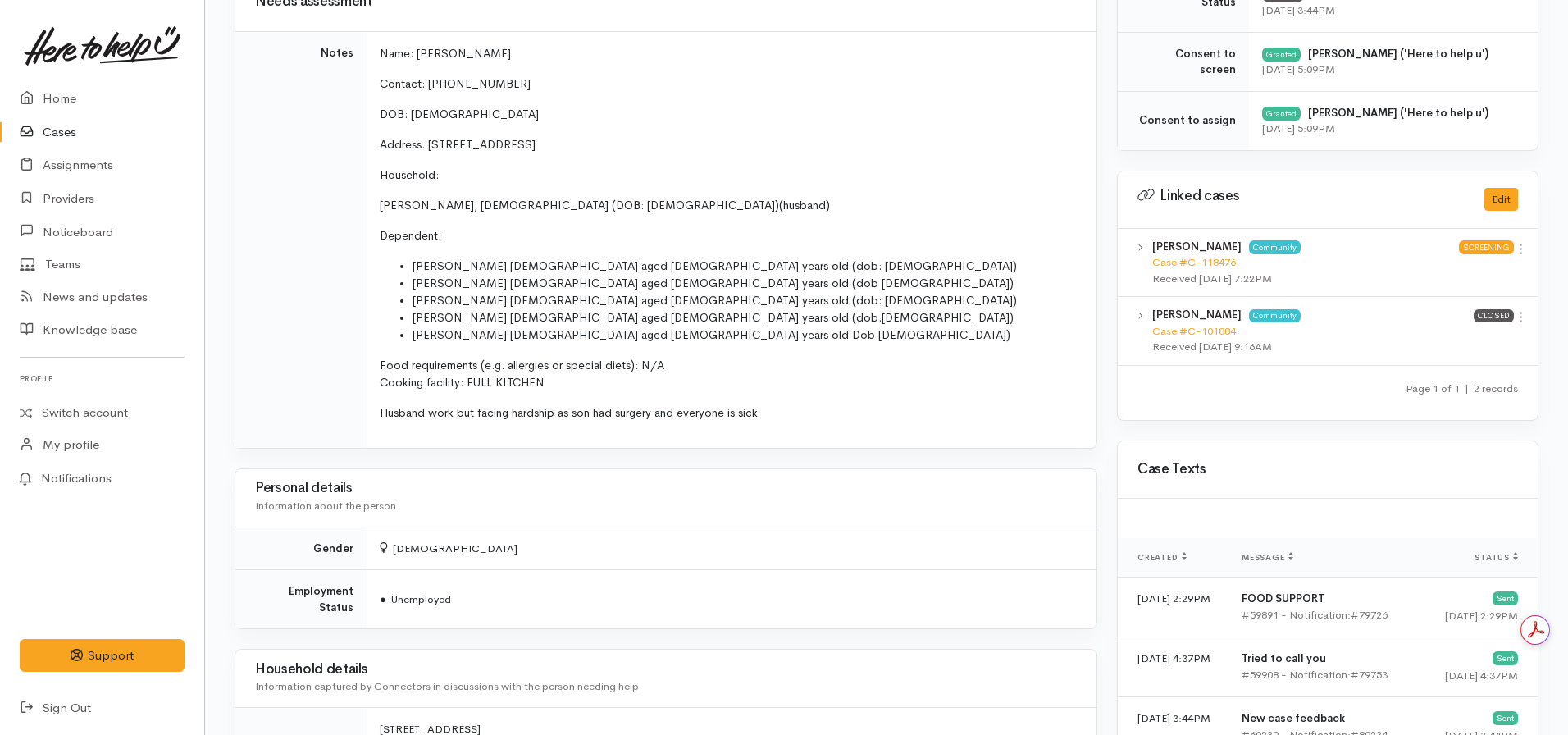
drag, startPoint x: 698, startPoint y: 143, endPoint x: 427, endPoint y: 135, distance: 271.1
click at [427, 136] on p "Address: [STREET_ADDRESS]" at bounding box center [729, 144] width 698 height 17
copy span "41 Tranmere Road, Fairfield, Hamilton, New Zealand"
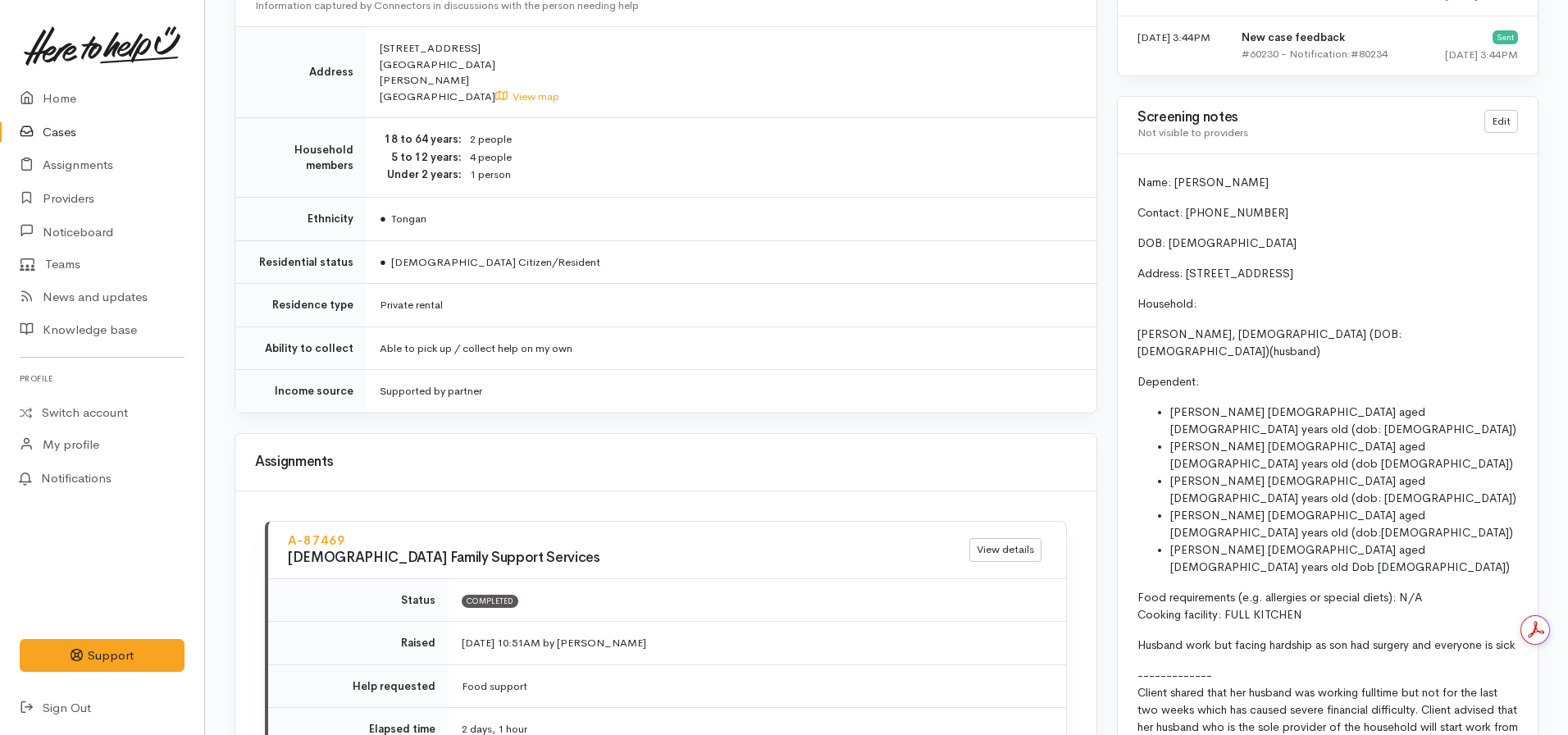
scroll to position [1292, 0]
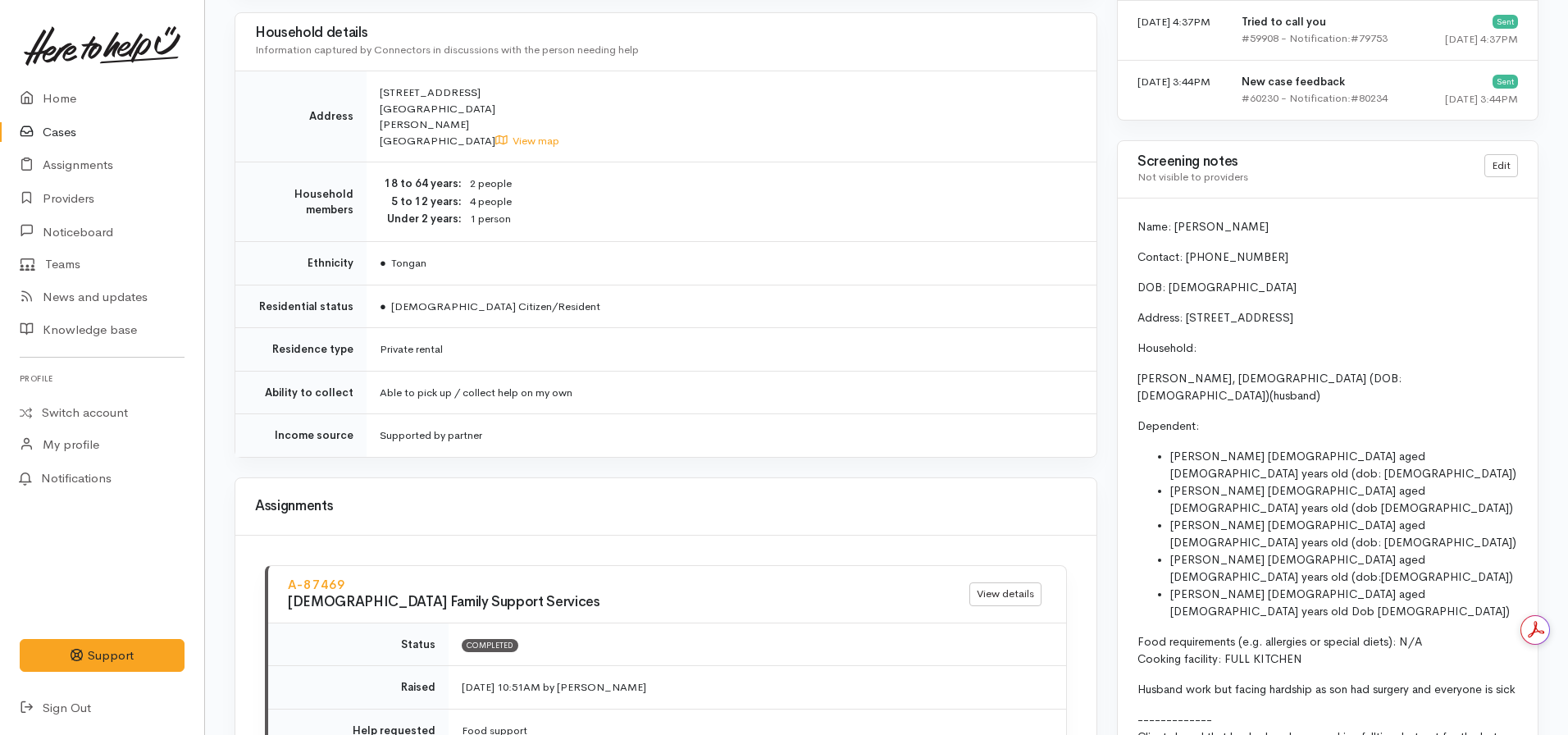
drag, startPoint x: 1315, startPoint y: 557, endPoint x: 1139, endPoint y: 217, distance: 382.9
click at [1139, 217] on div "Name: Siosiana Hafoka Contact: 020 4177 0272 DOB: 21/02/1984 Address: 41 Tranme…" at bounding box center [1328, 557] width 420 height 718
copy div "Name: Siosiana Hafoka Contact: 020 4177 0272 DOB: 21/02/1984 Address: 41 Tranme…"
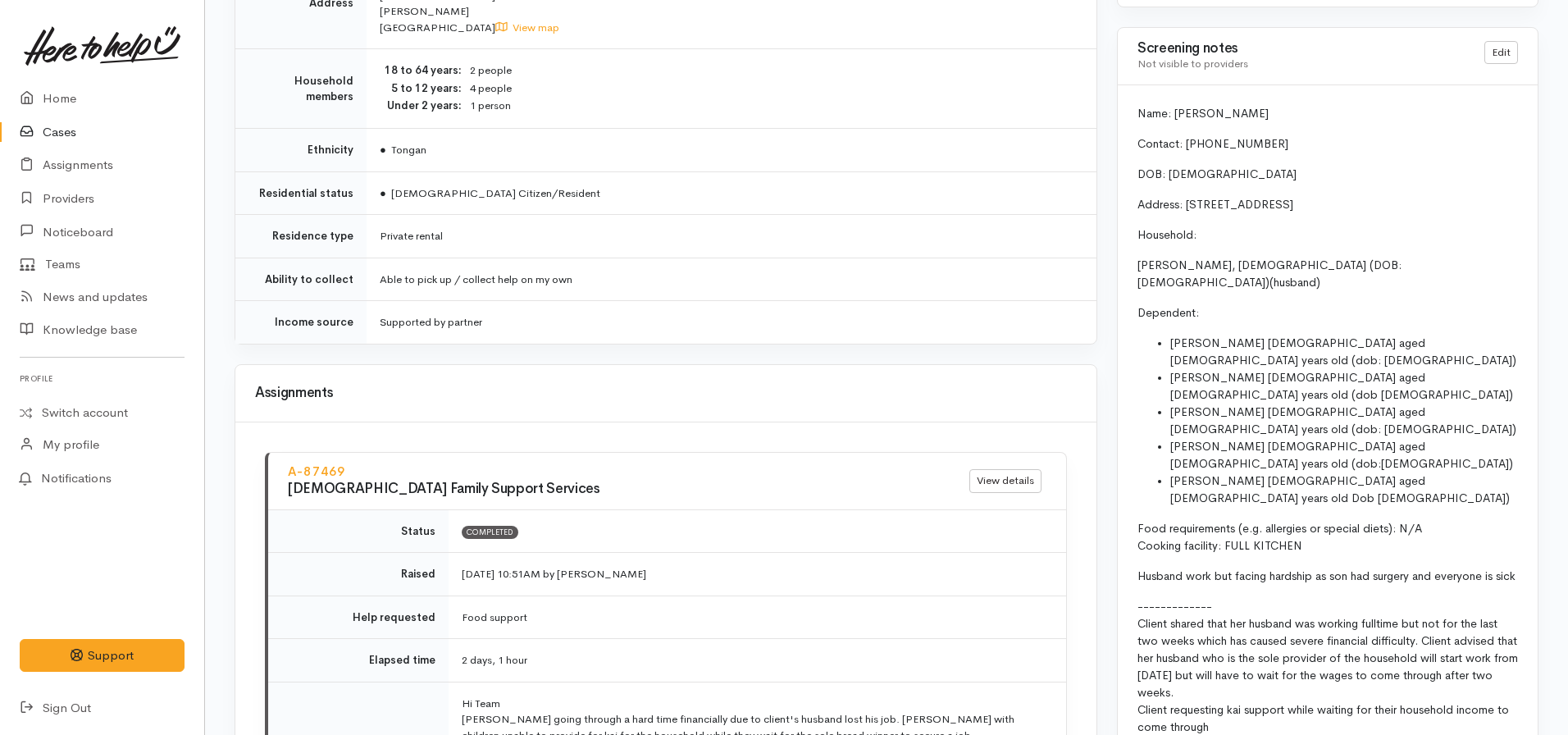
scroll to position [1456, 0]
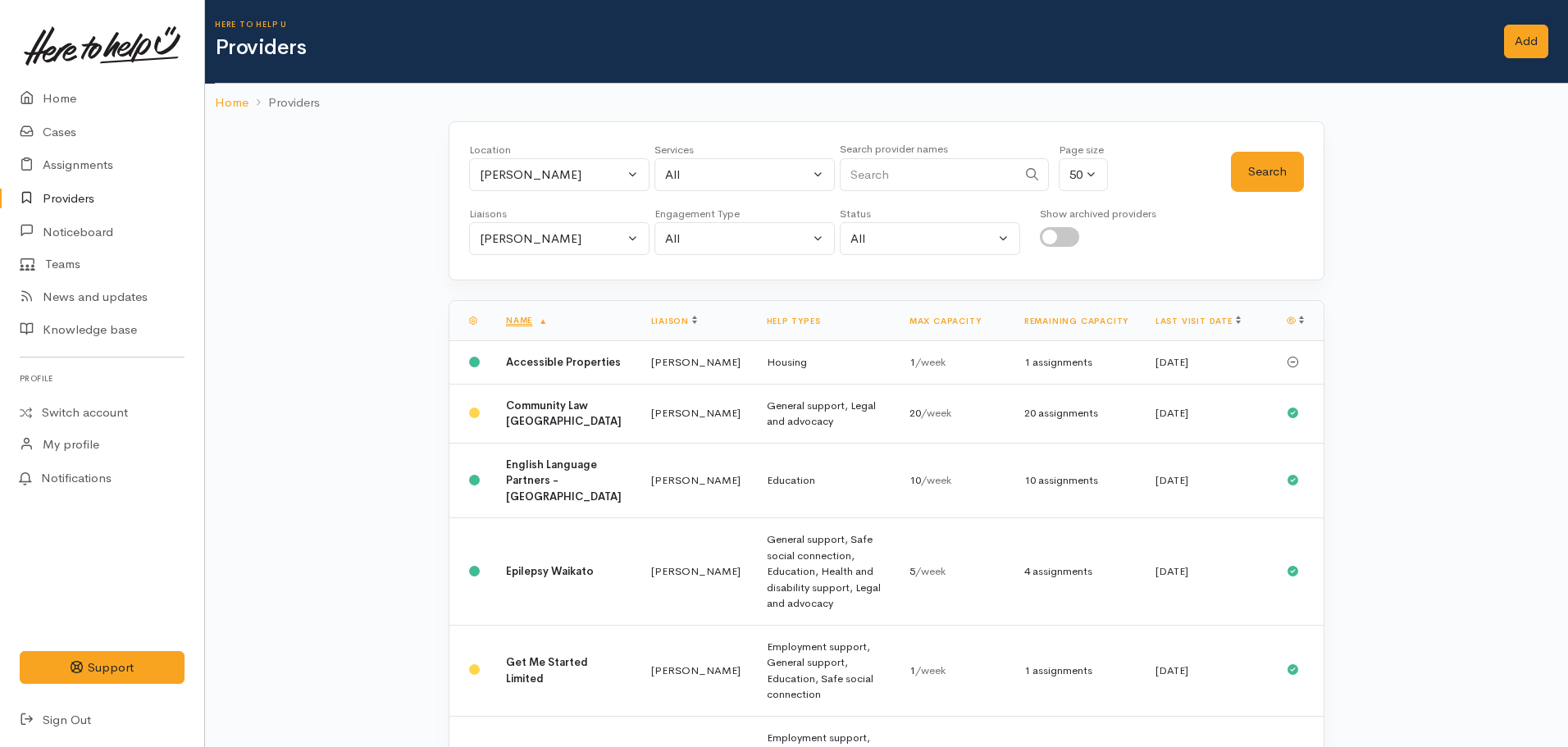
select select "3"
select select "null"
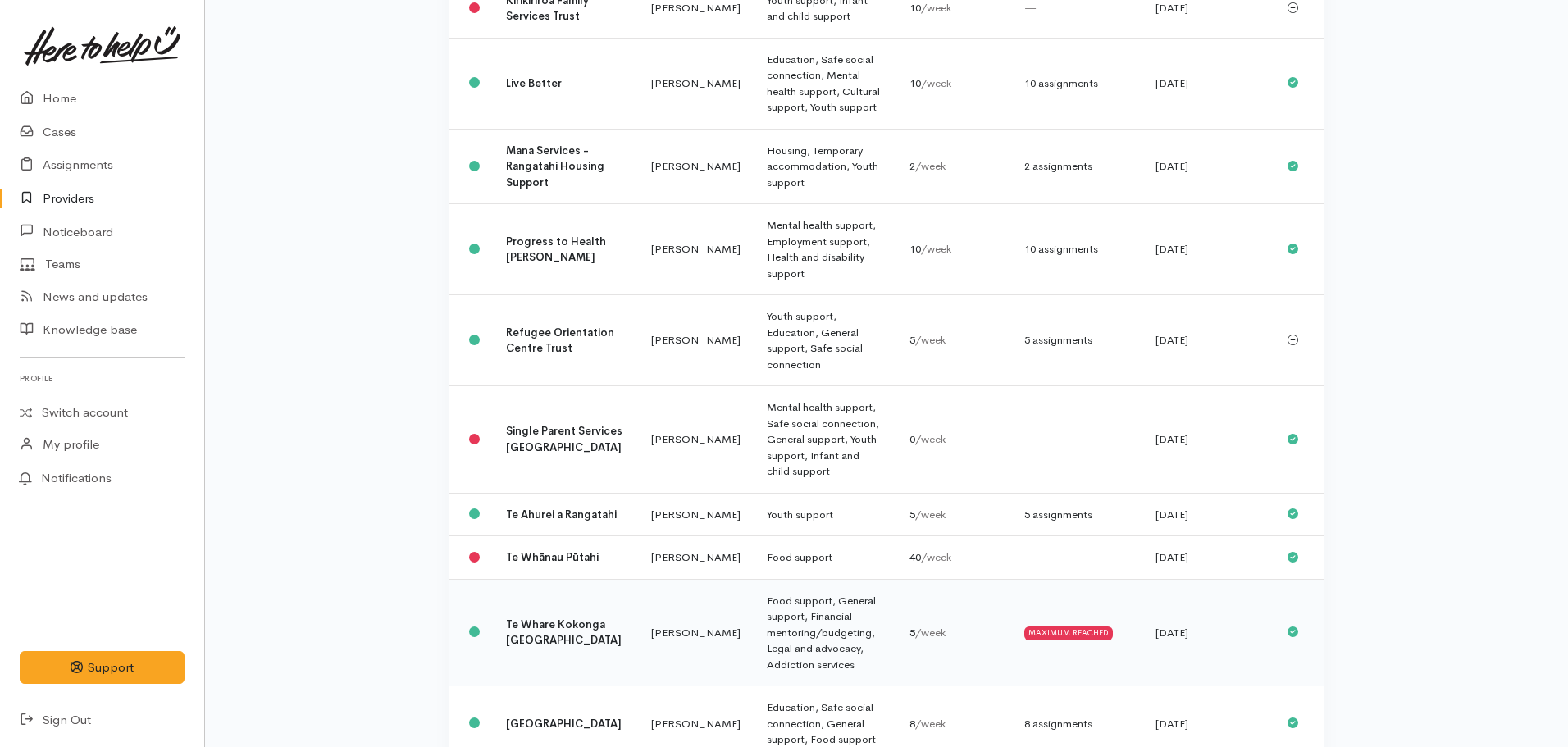
scroll to position [1066, 0]
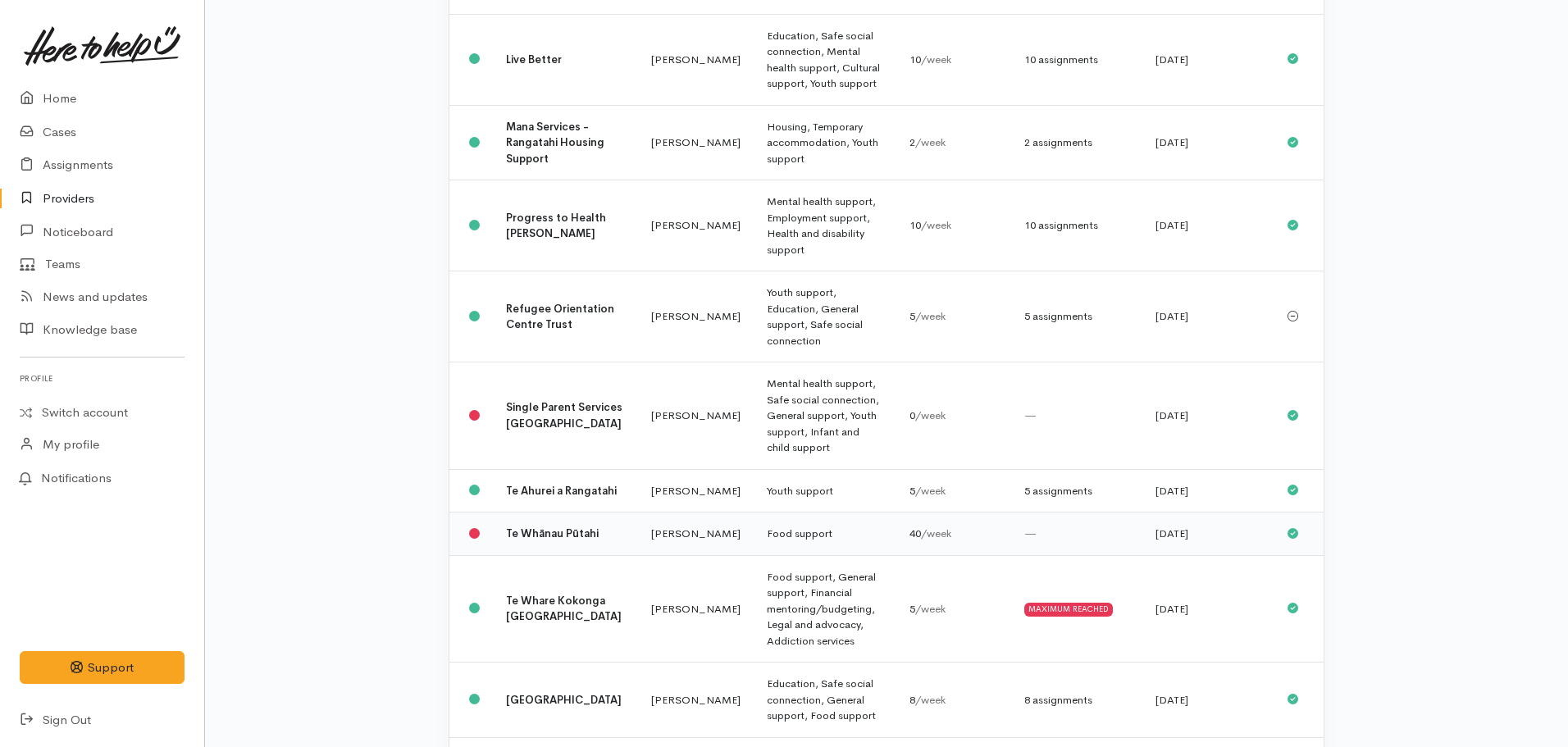
click at [574, 512] on td "Te Whānau Pūtahi" at bounding box center [566, 534] width 145 height 43
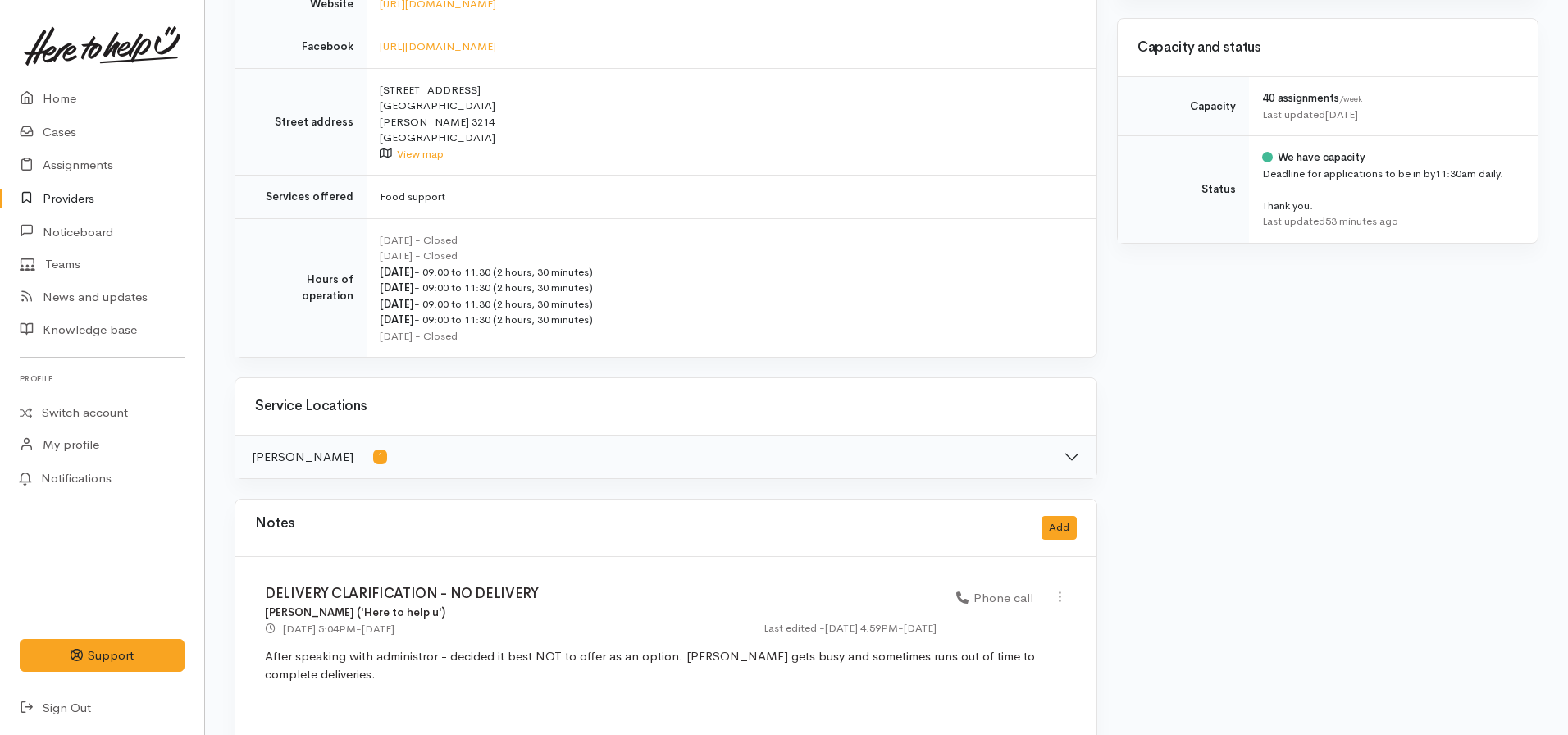
scroll to position [328, 0]
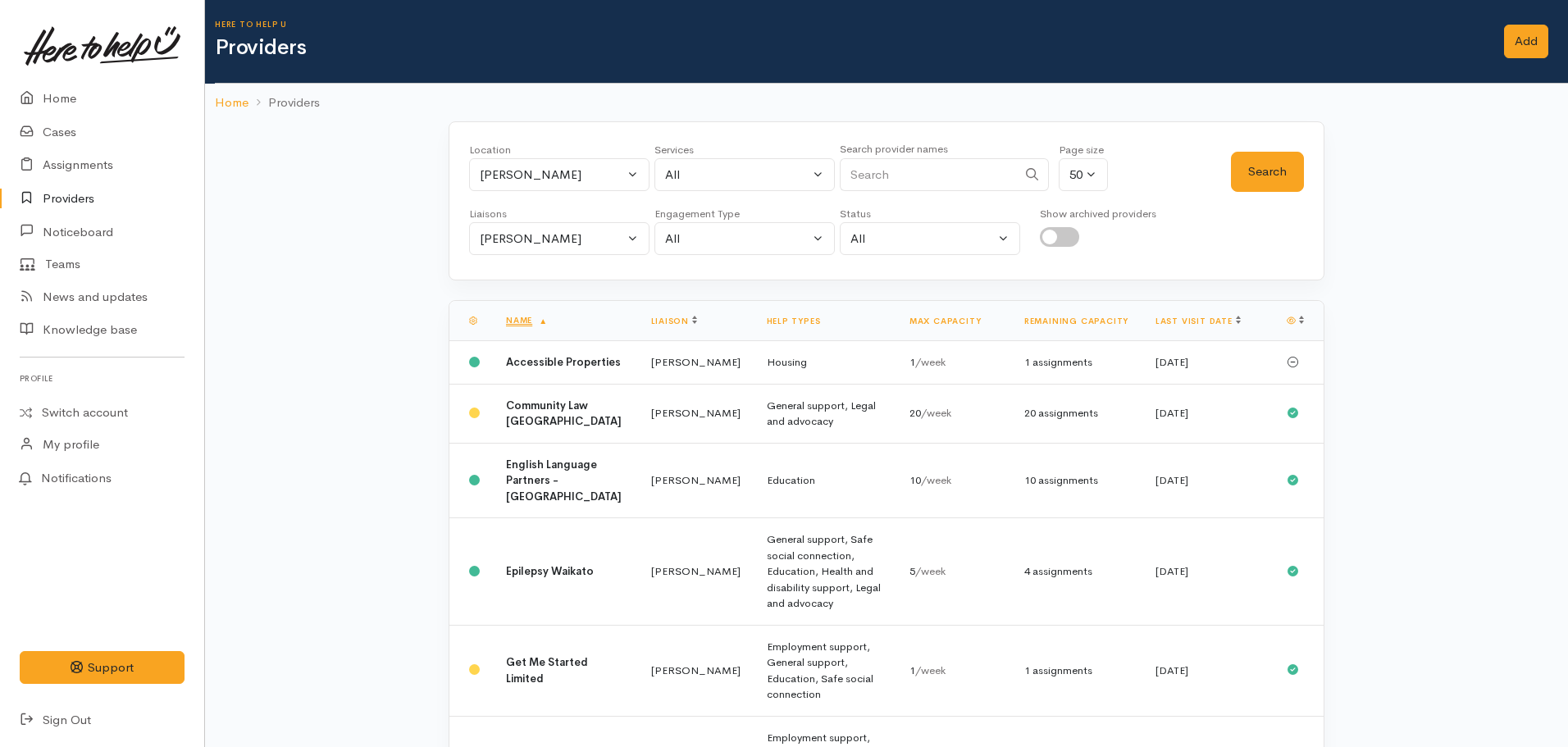
select select "3"
select select "null"
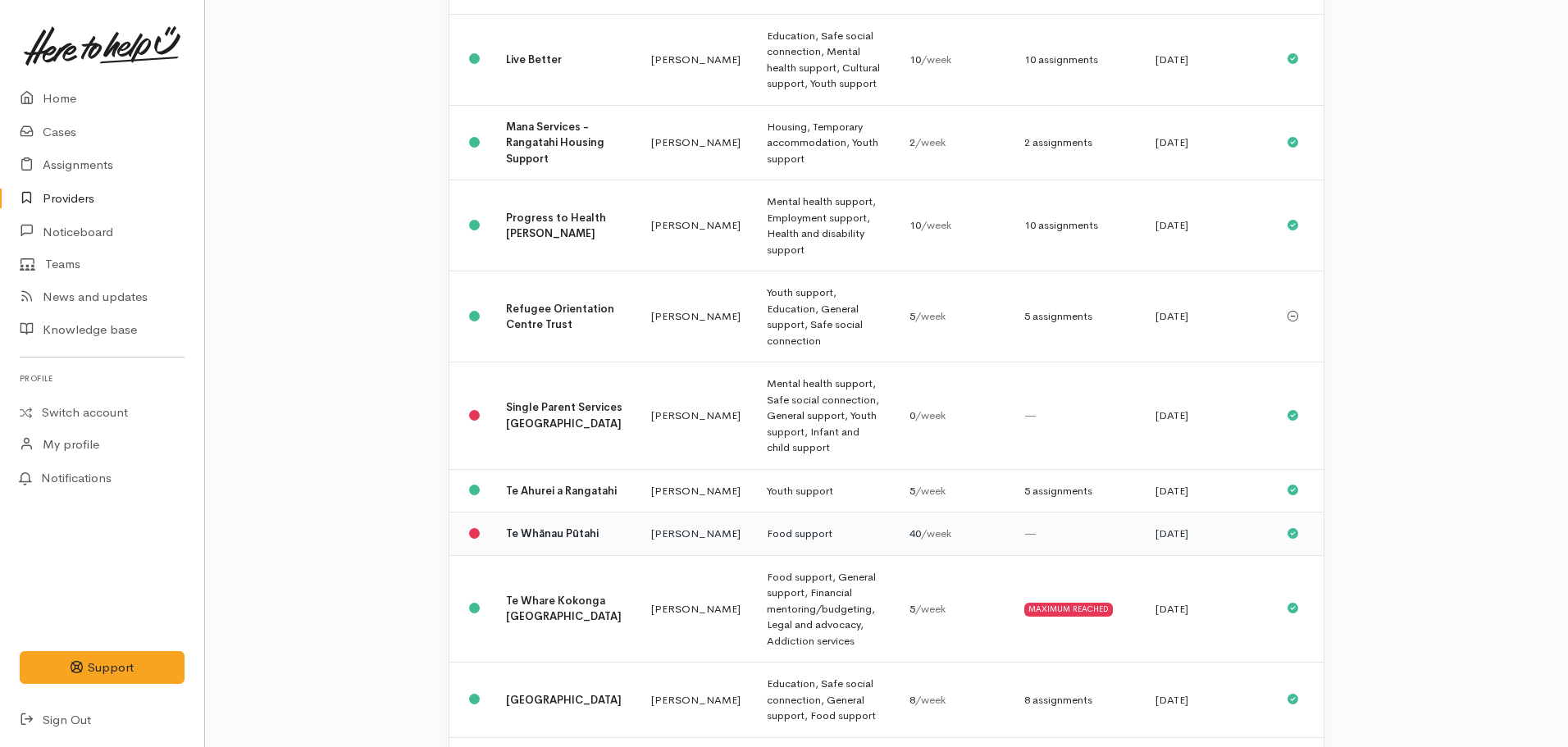
click at [554, 526] on b "Te Whānau Pūtahi" at bounding box center [552, 533] width 93 height 14
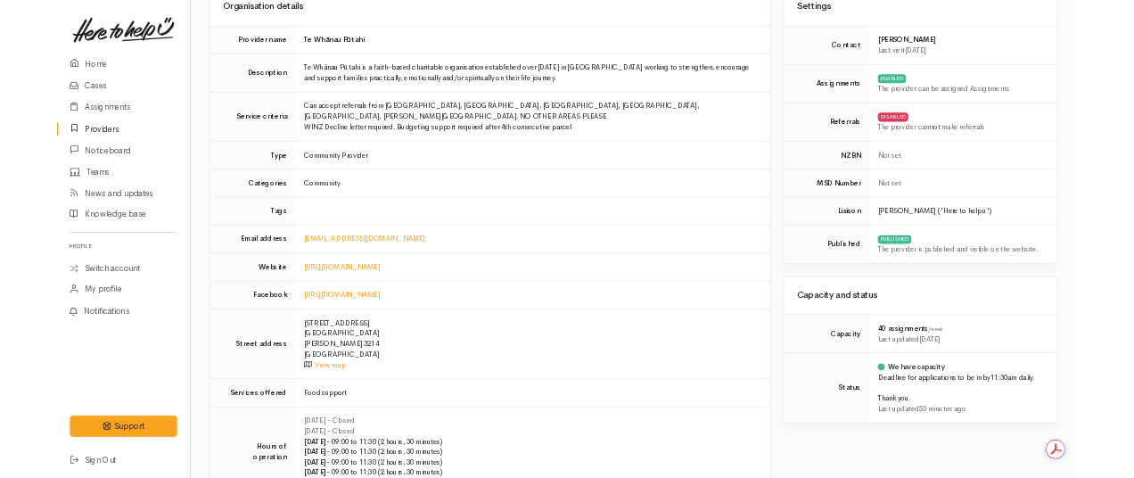
scroll to position [178, 0]
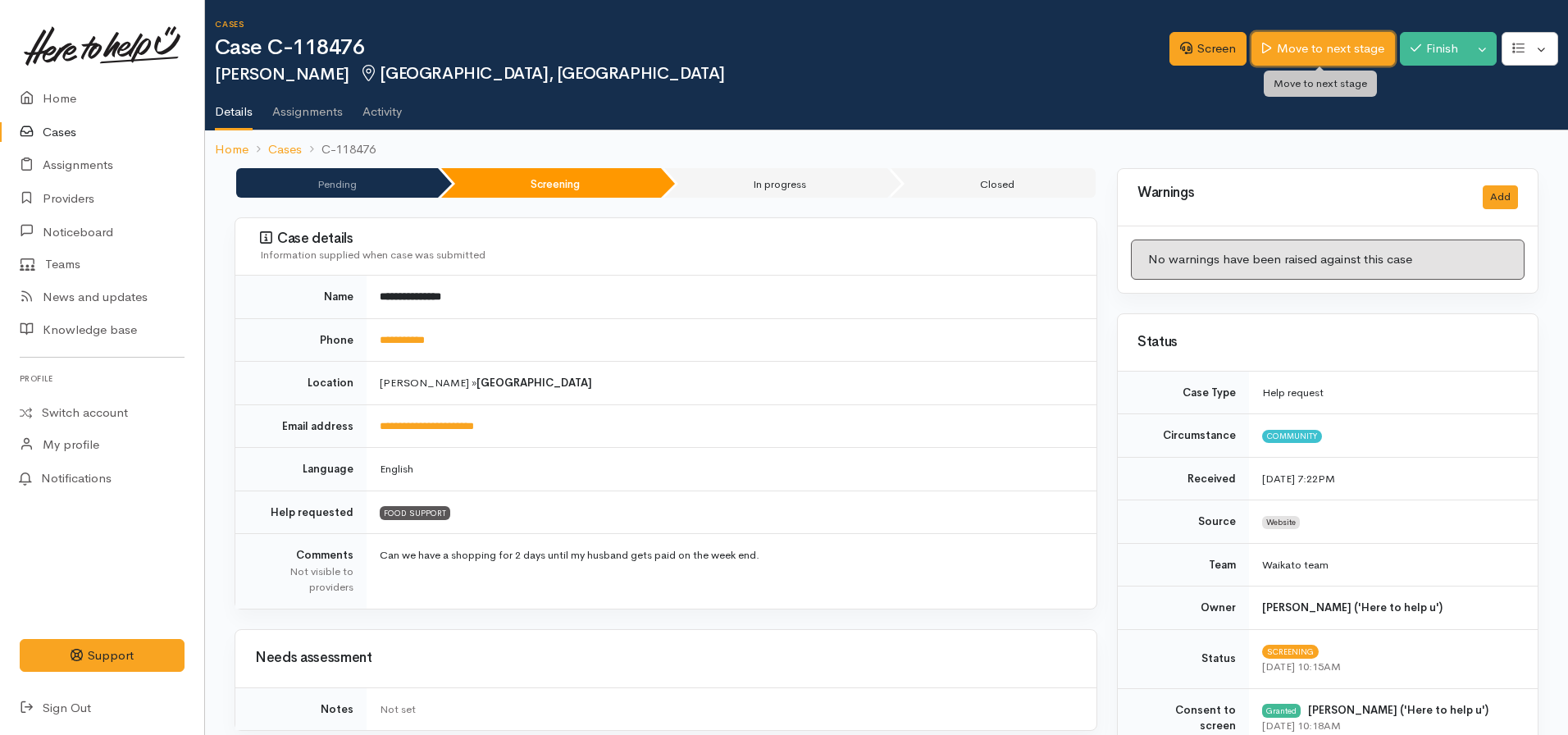
click at [1282, 55] on link "Move to next stage" at bounding box center [1322, 49] width 143 height 34
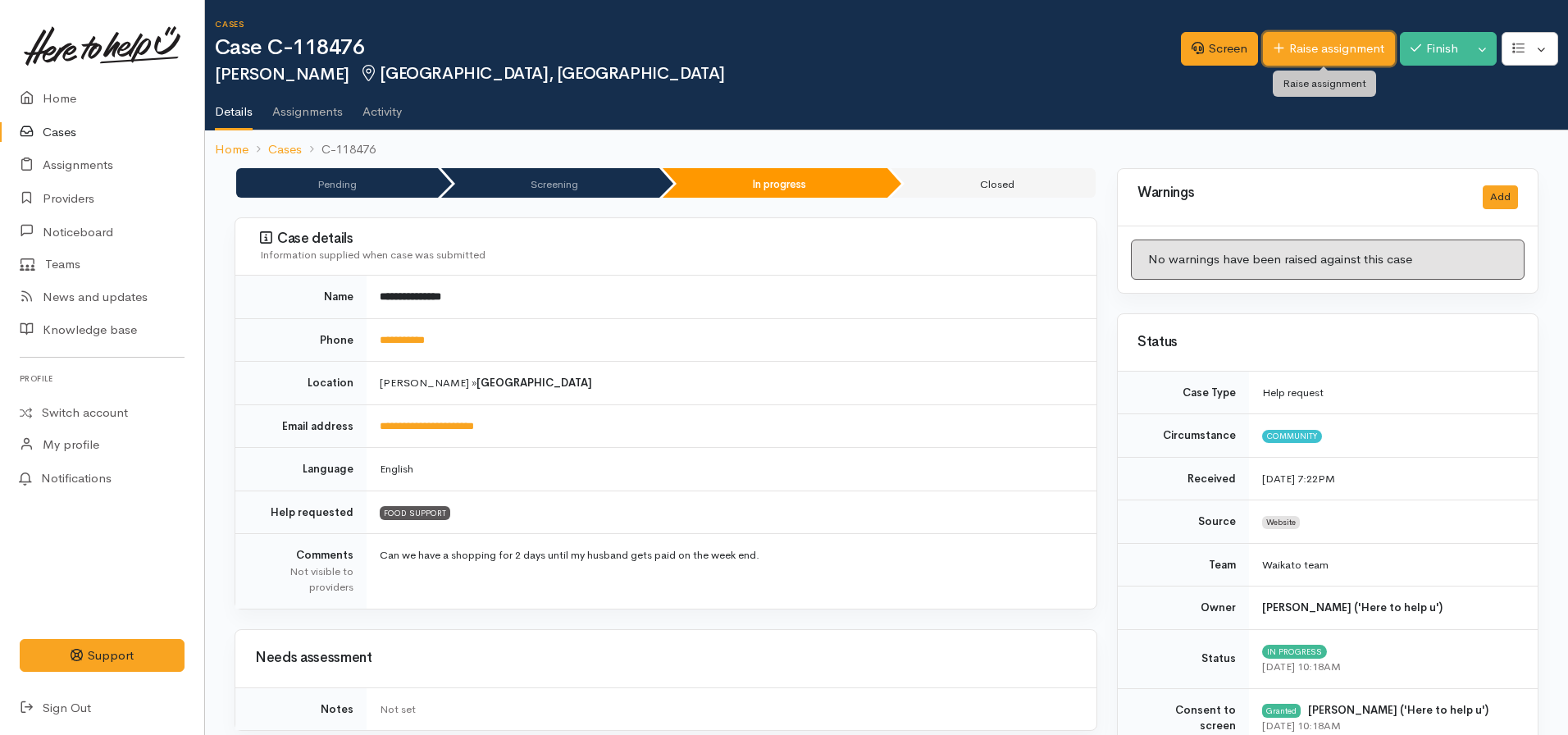
click at [1310, 34] on link "Raise assignment" at bounding box center [1330, 49] width 133 height 34
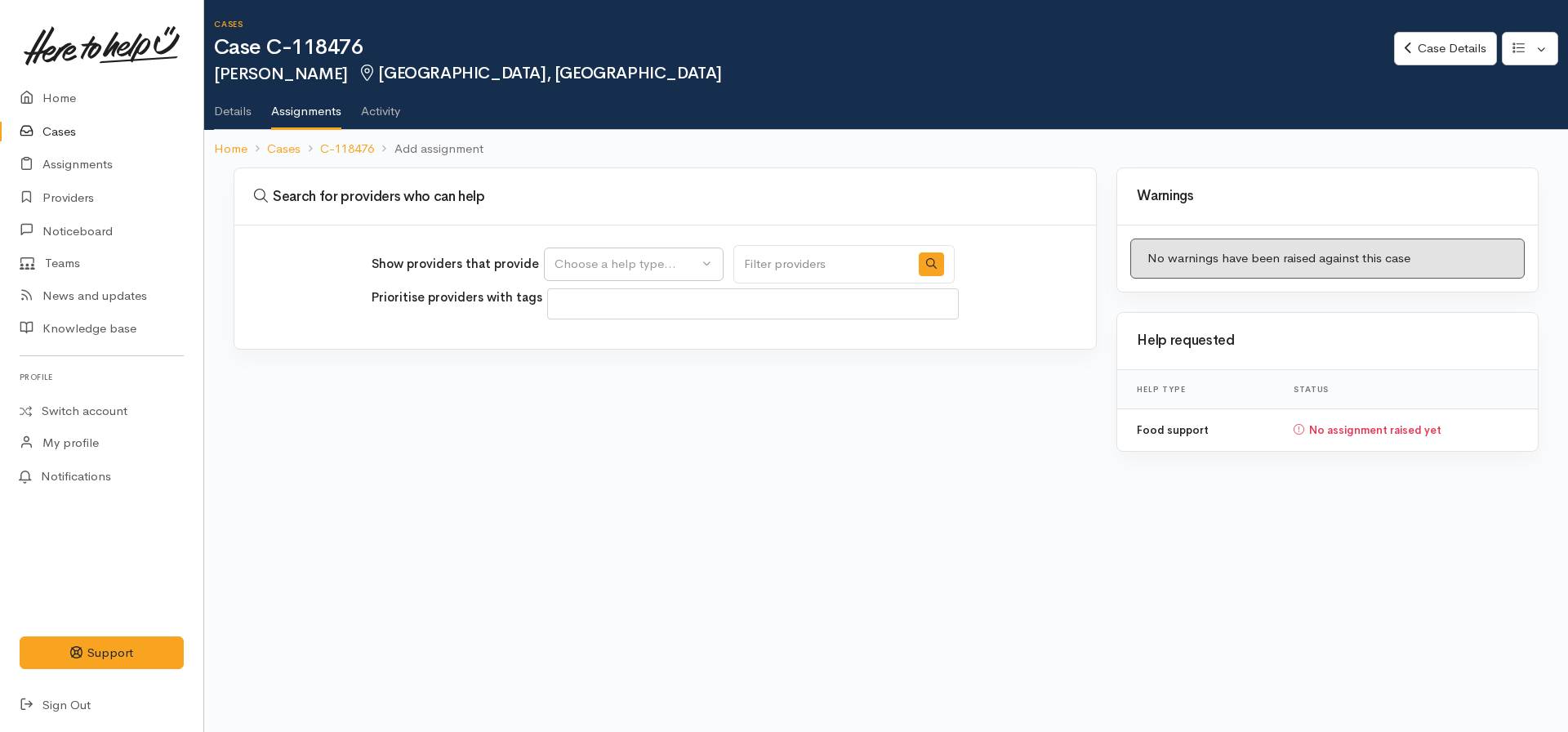
select select
click at [651, 262] on div "Choose a help type..." at bounding box center [626, 264] width 144 height 19
click at [632, 345] on span "Food support" at bounding box center [602, 343] width 76 height 19
select select "3"
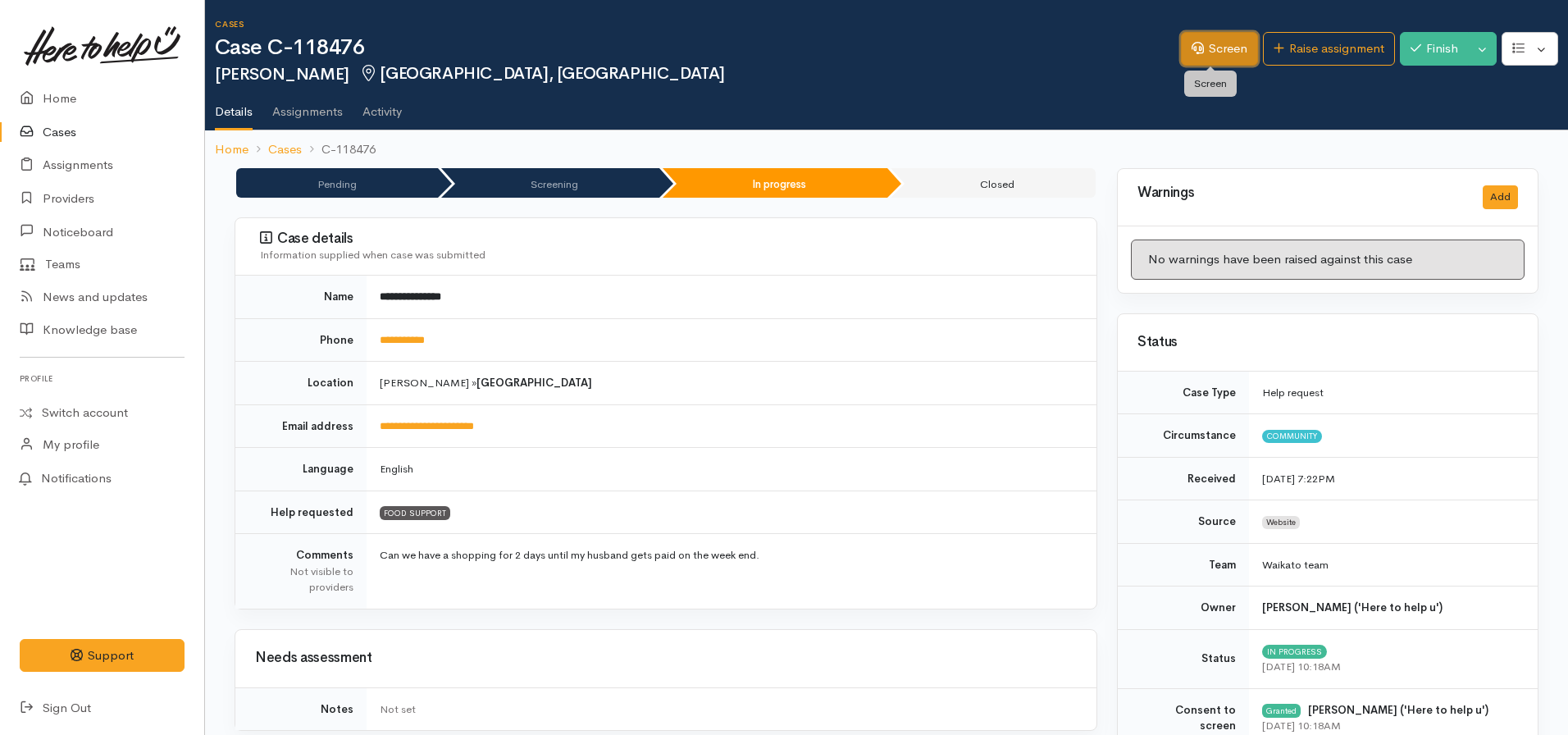
click at [1197, 50] on link "Screen" at bounding box center [1220, 49] width 77 height 34
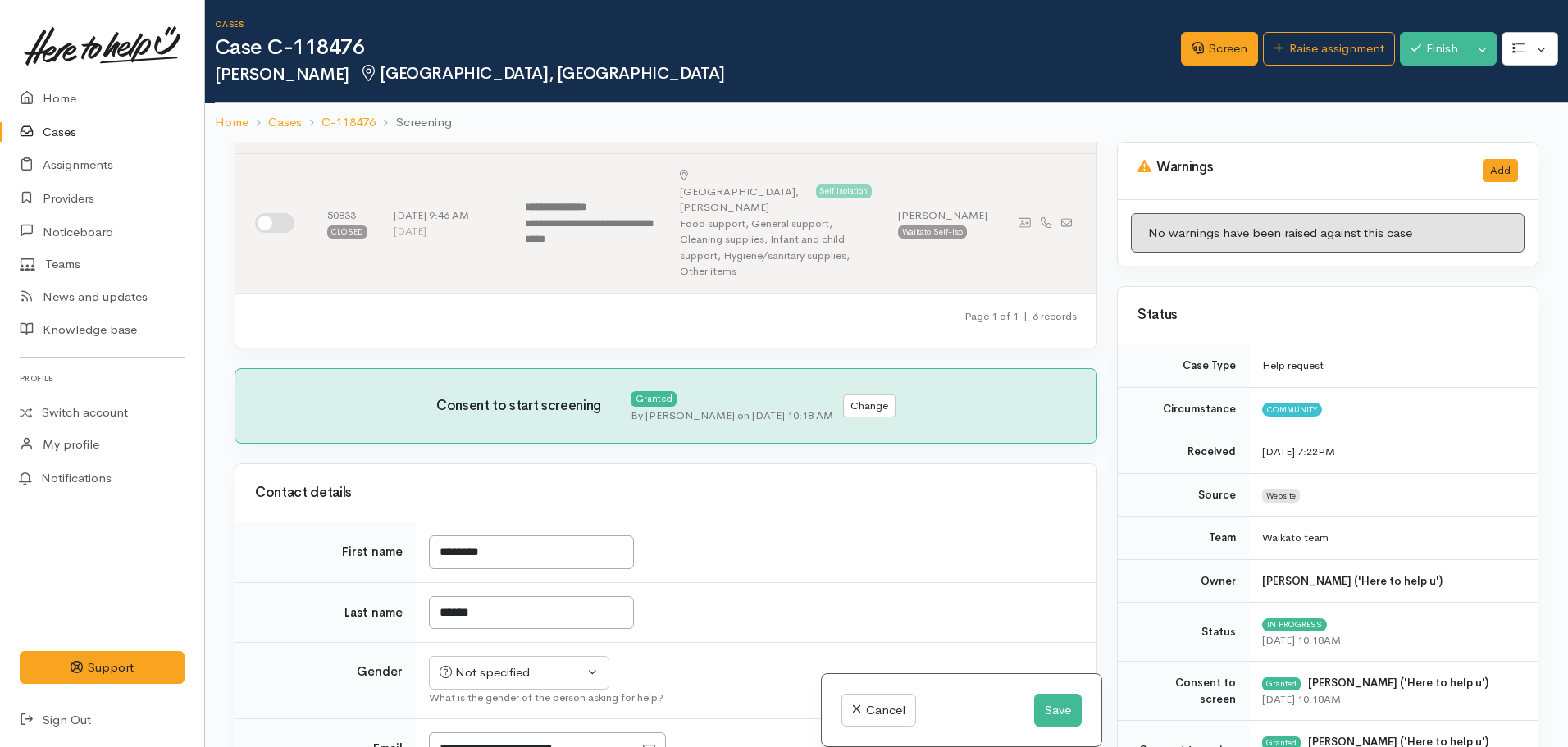
scroll to position [656, 0]
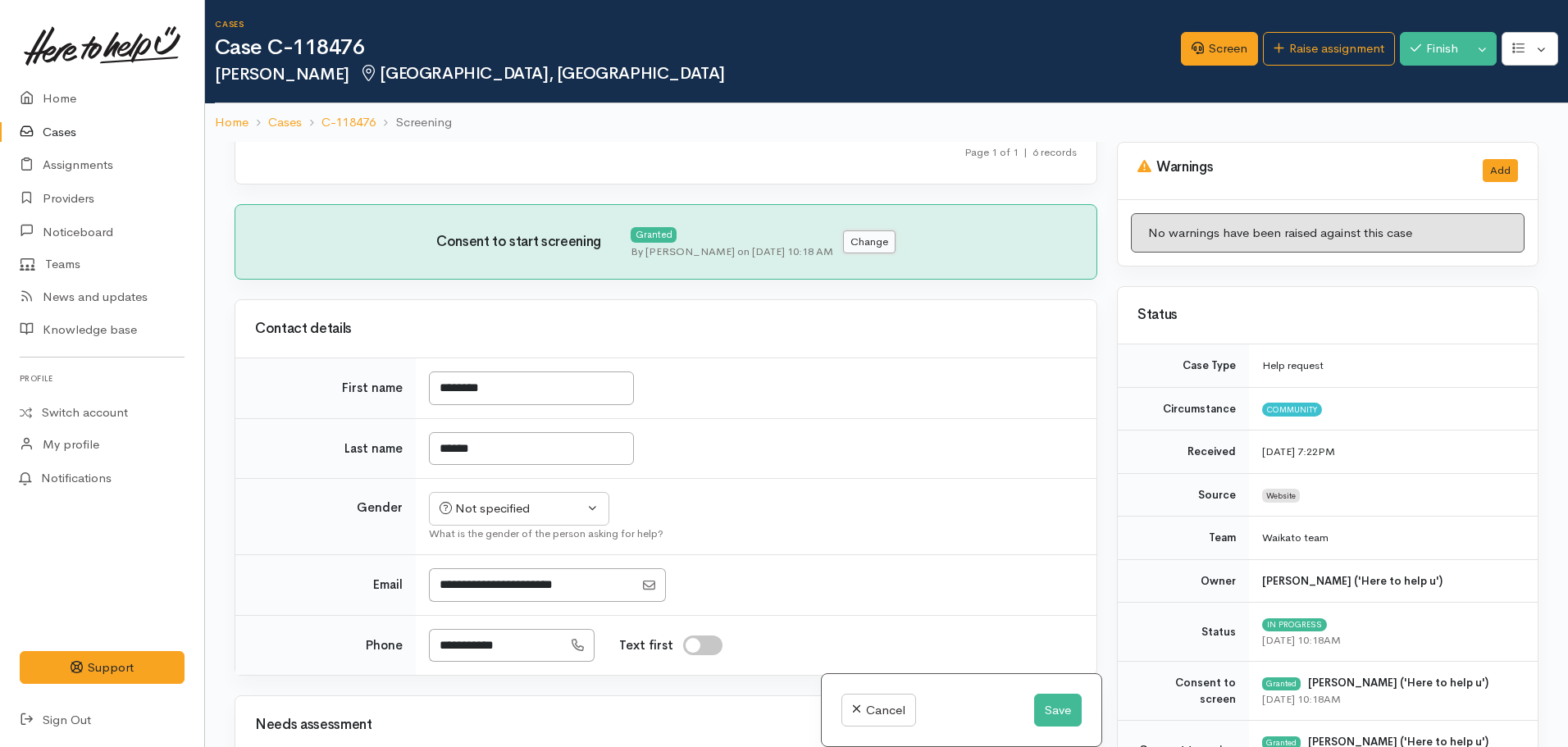
click at [865, 230] on button "Change" at bounding box center [869, 242] width 52 height 24
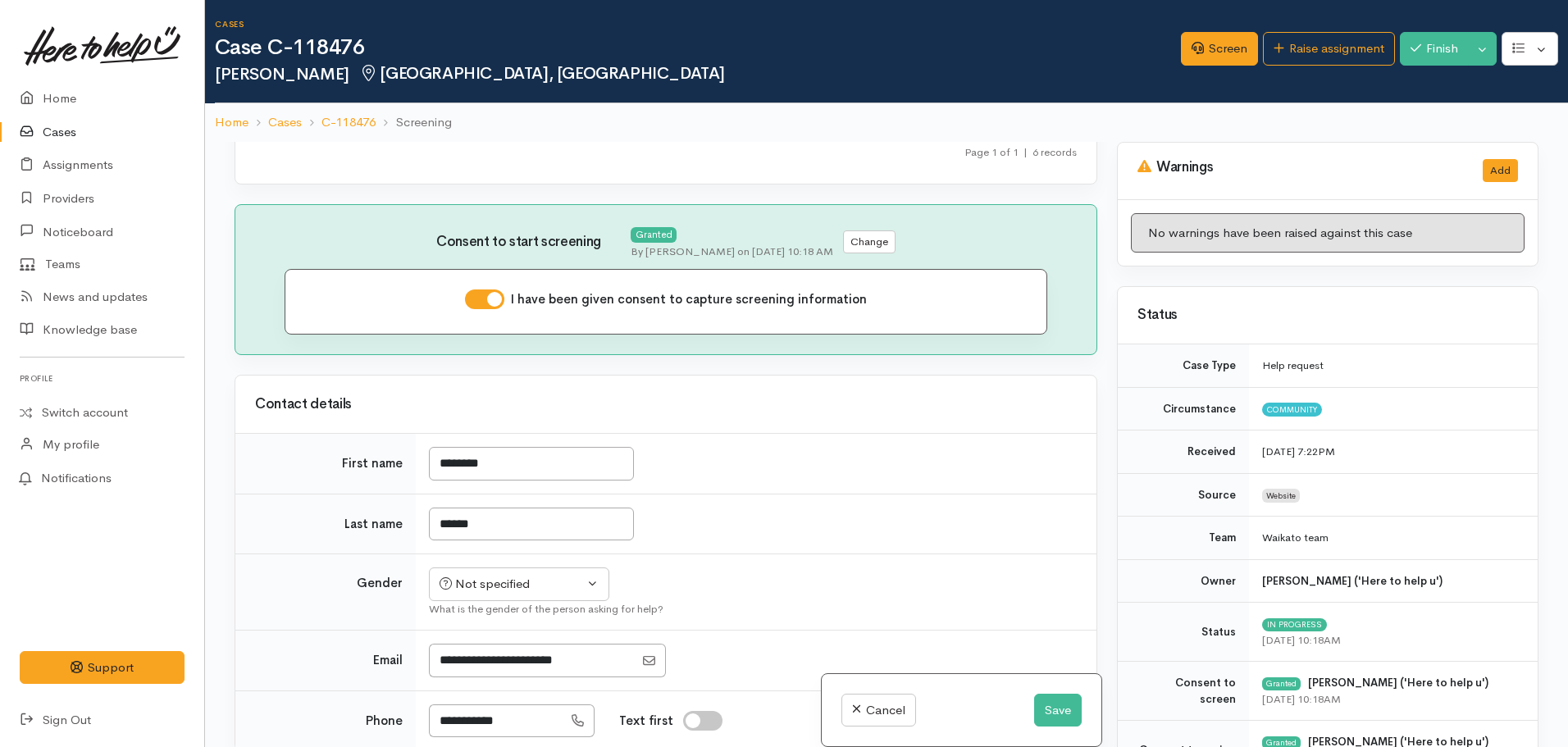
click at [479, 290] on input "I have been given consent to capture screening information" at bounding box center [484, 299] width 40 height 19
checkbox input "false"
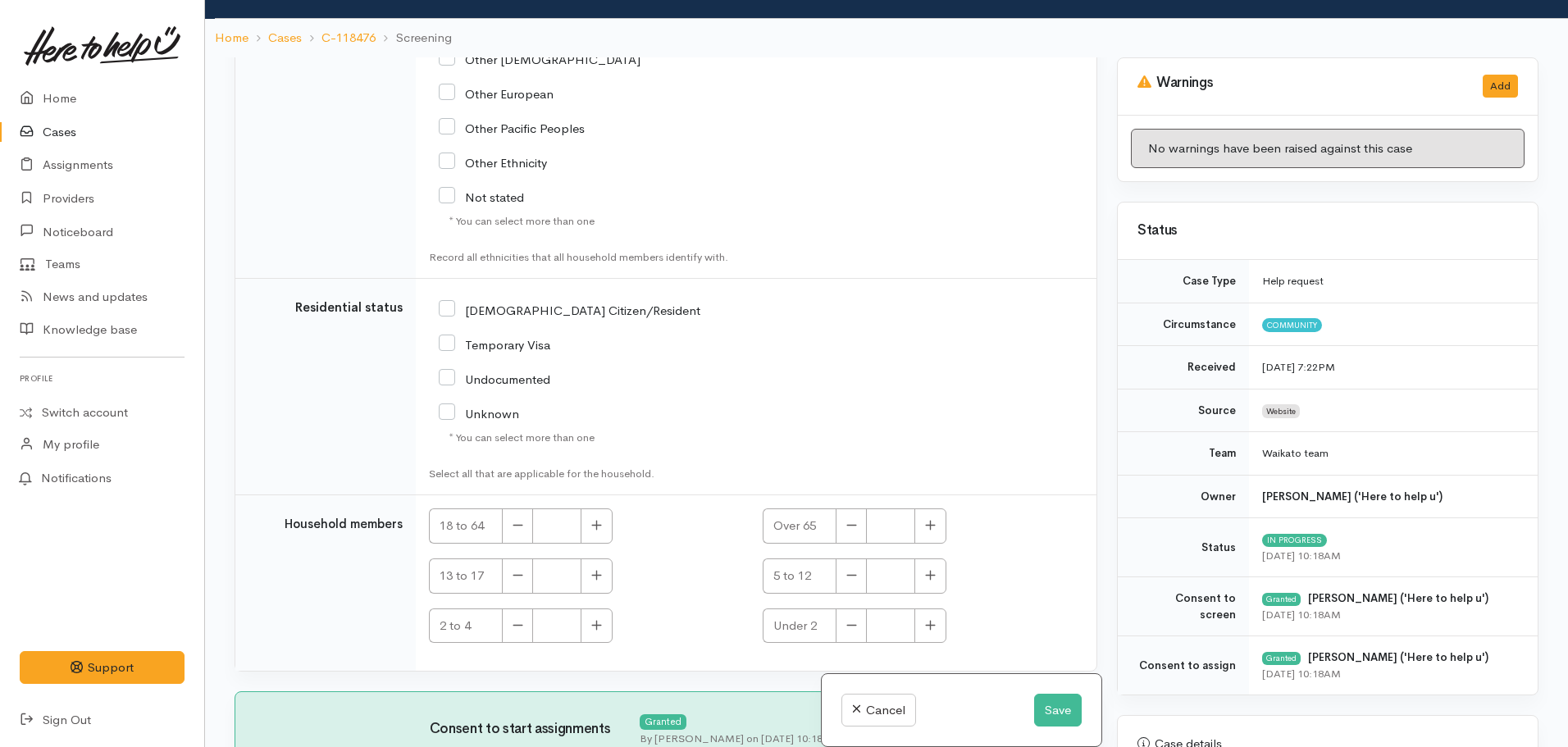
scroll to position [142, 0]
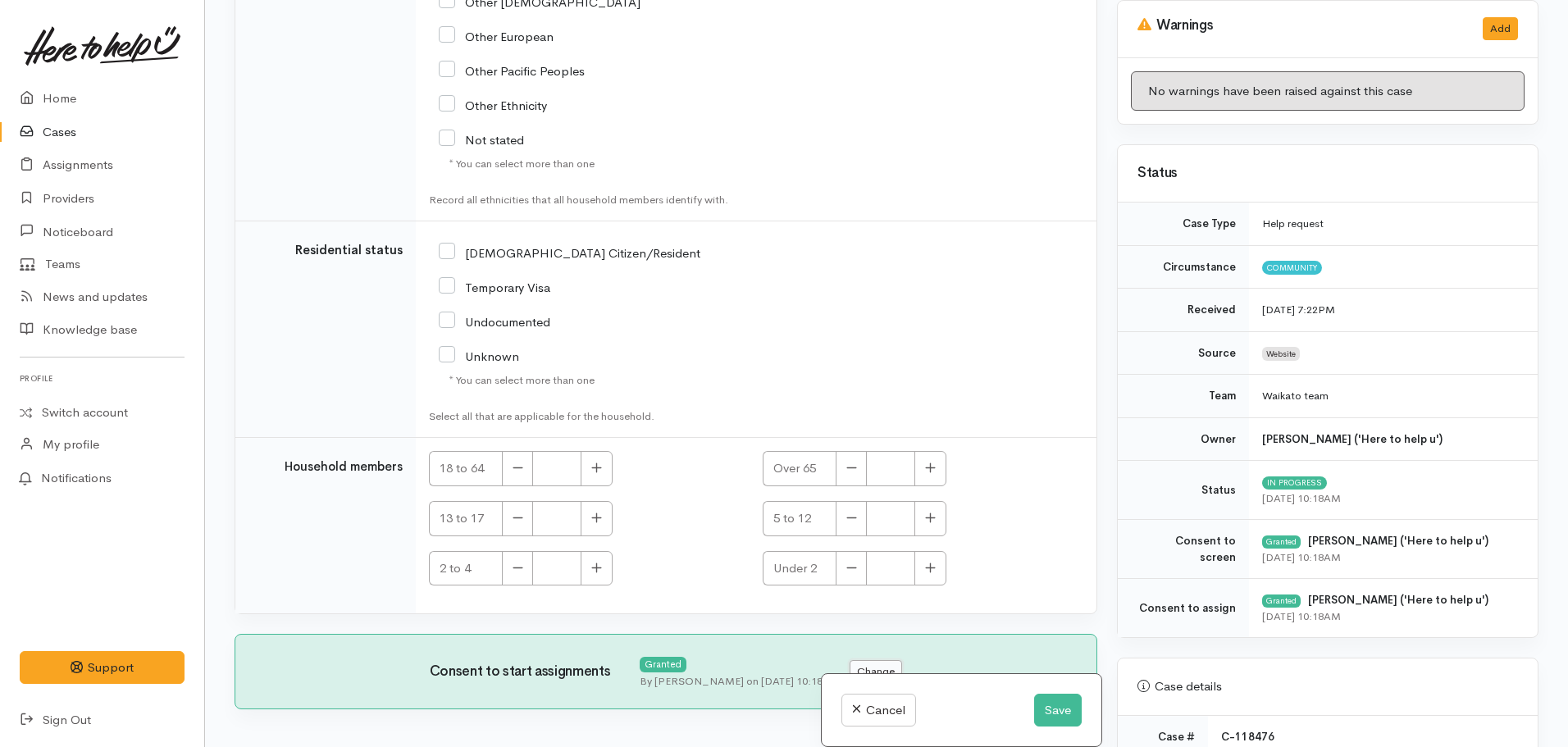
click at [868, 661] on button "Change" at bounding box center [875, 672] width 52 height 24
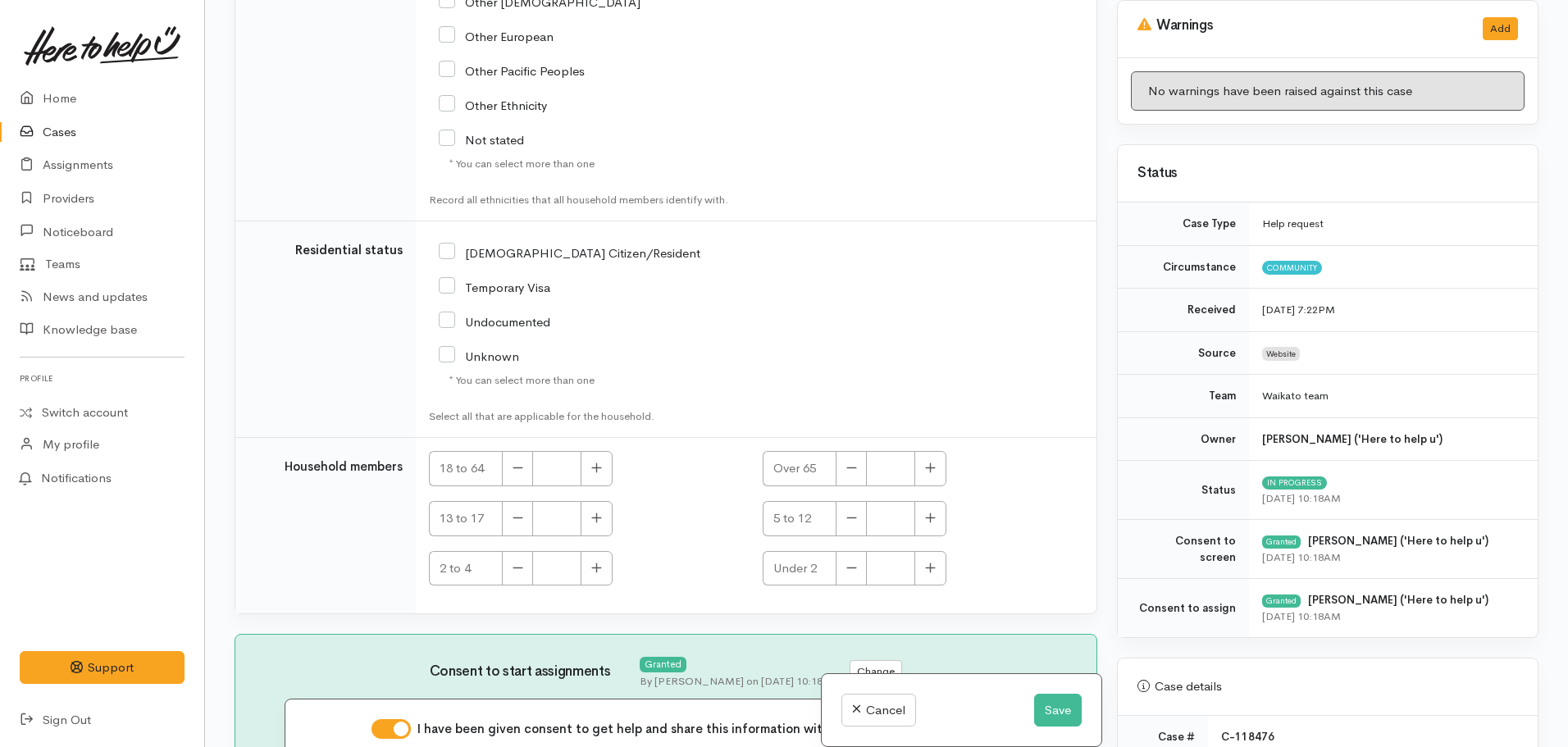
click at [399, 719] on input "I have been given consent to get help and share this information with appropria…" at bounding box center [391, 729] width 40 height 19
checkbox input "false"
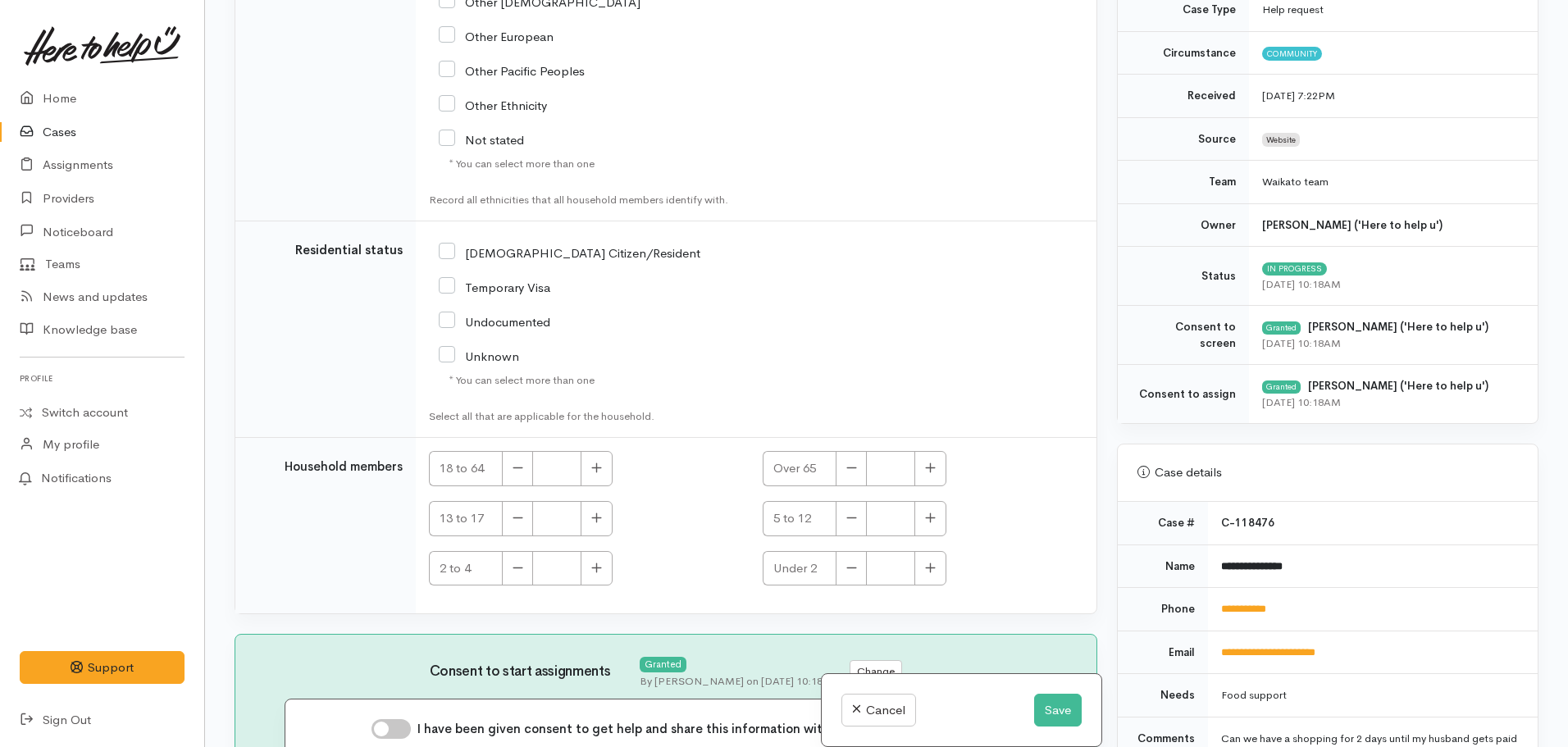
scroll to position [492, 0]
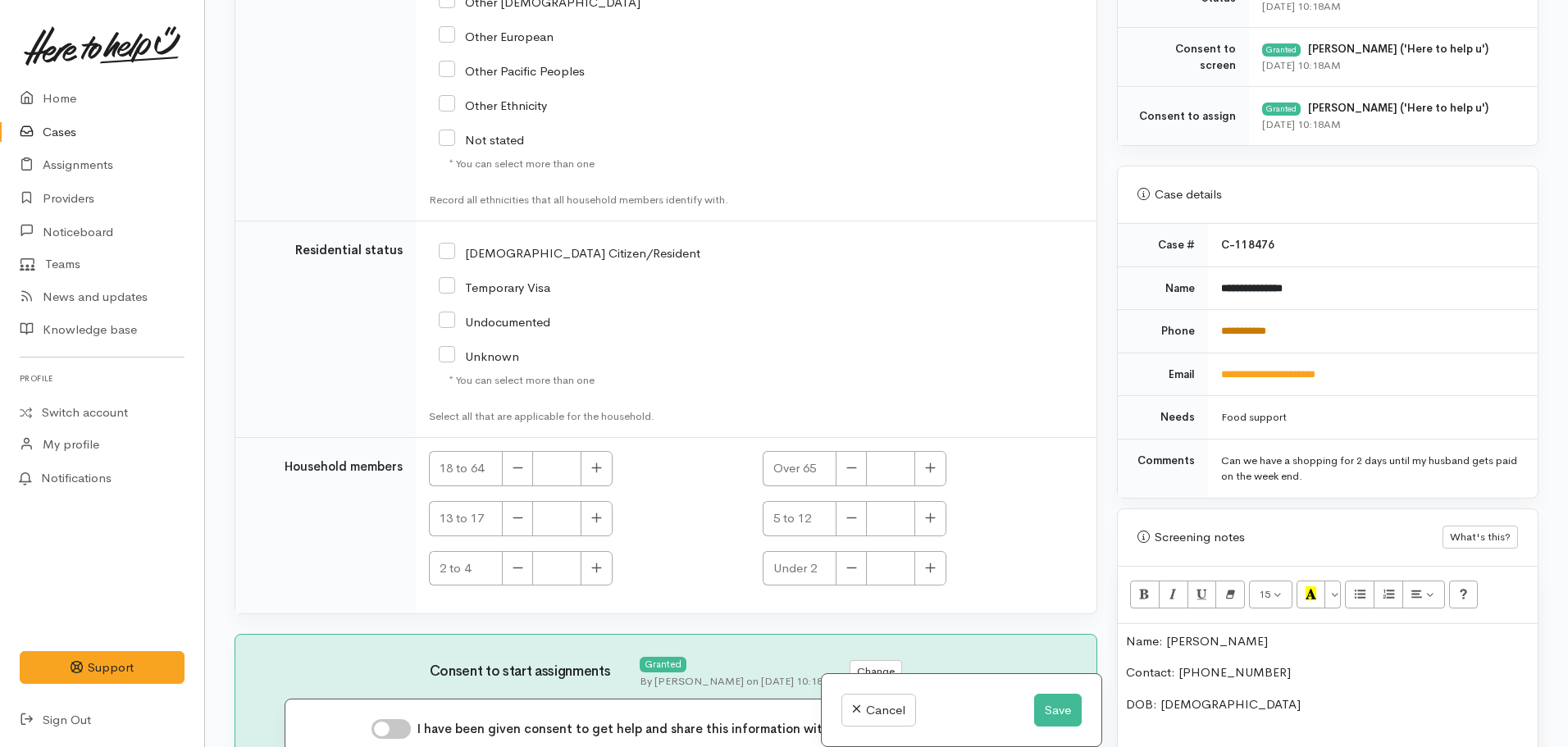
click at [1252, 332] on link "**********" at bounding box center [1243, 331] width 45 height 11
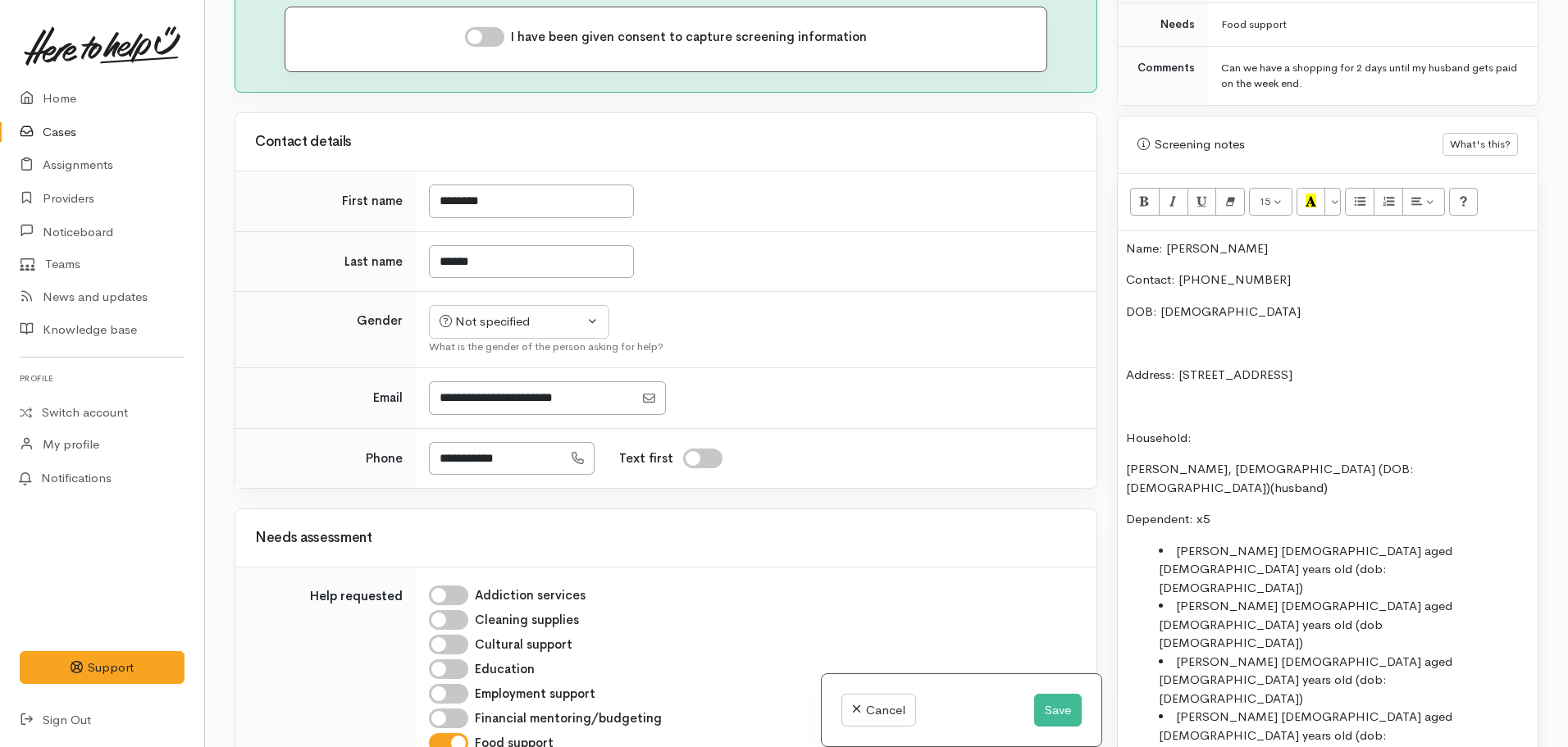
scroll to position [902, 0]
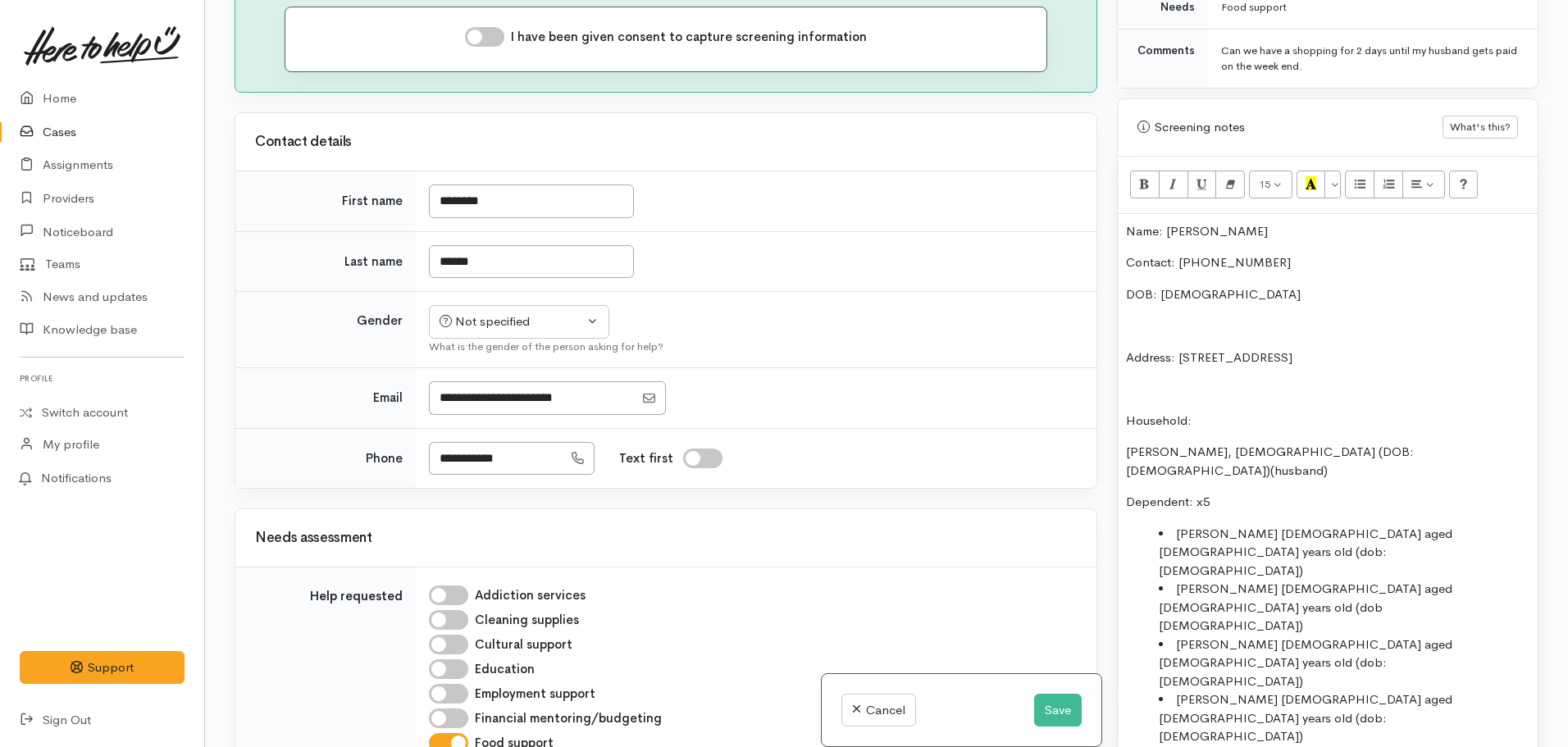
click at [1122, 234] on div "Name: Siosiana Hafoka Contact: 020 4177 0272 DOB: 21/02/1984 Address: 41 Tranme…" at bounding box center [1328, 557] width 420 height 685
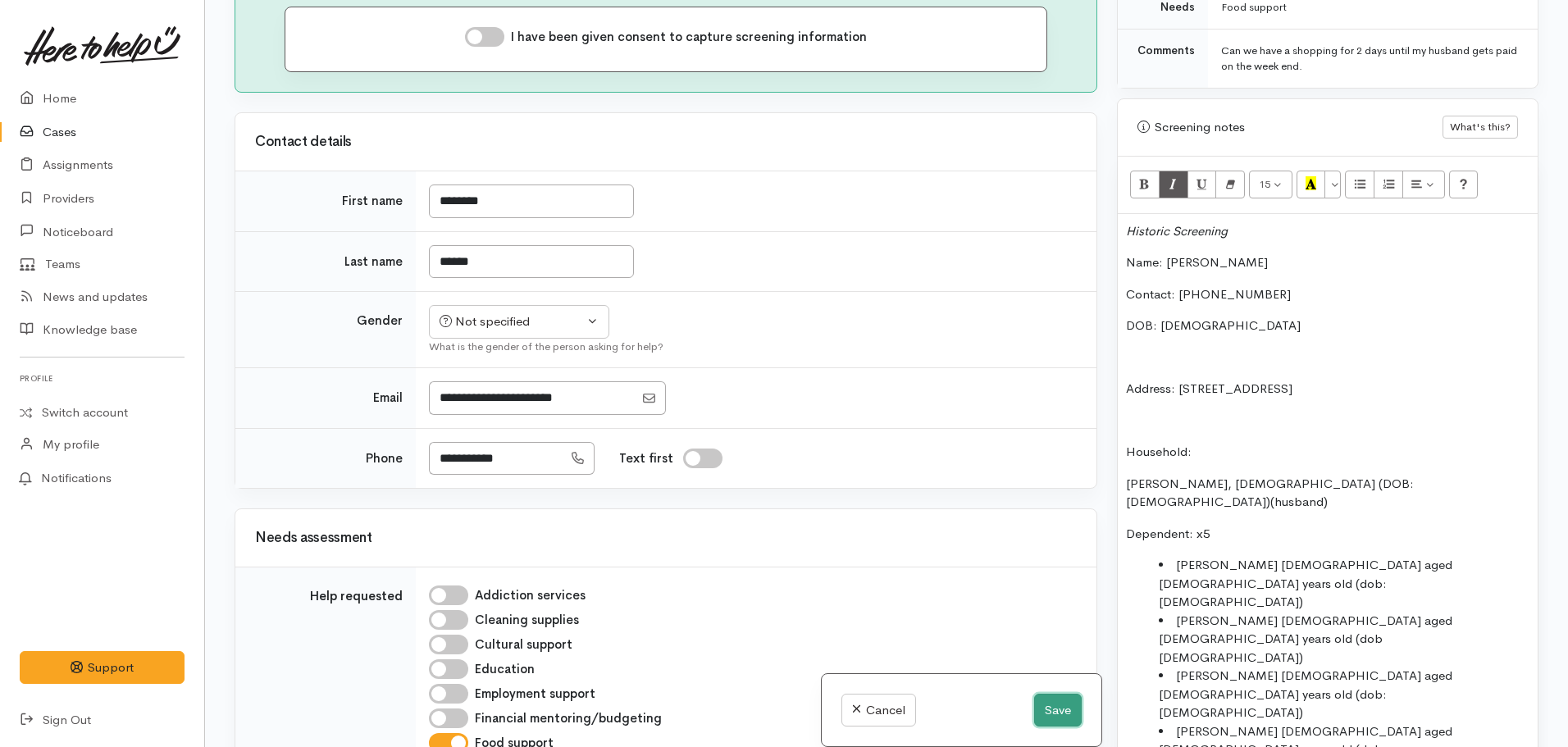
click at [1049, 717] on button "Save" at bounding box center [1058, 710] width 48 height 34
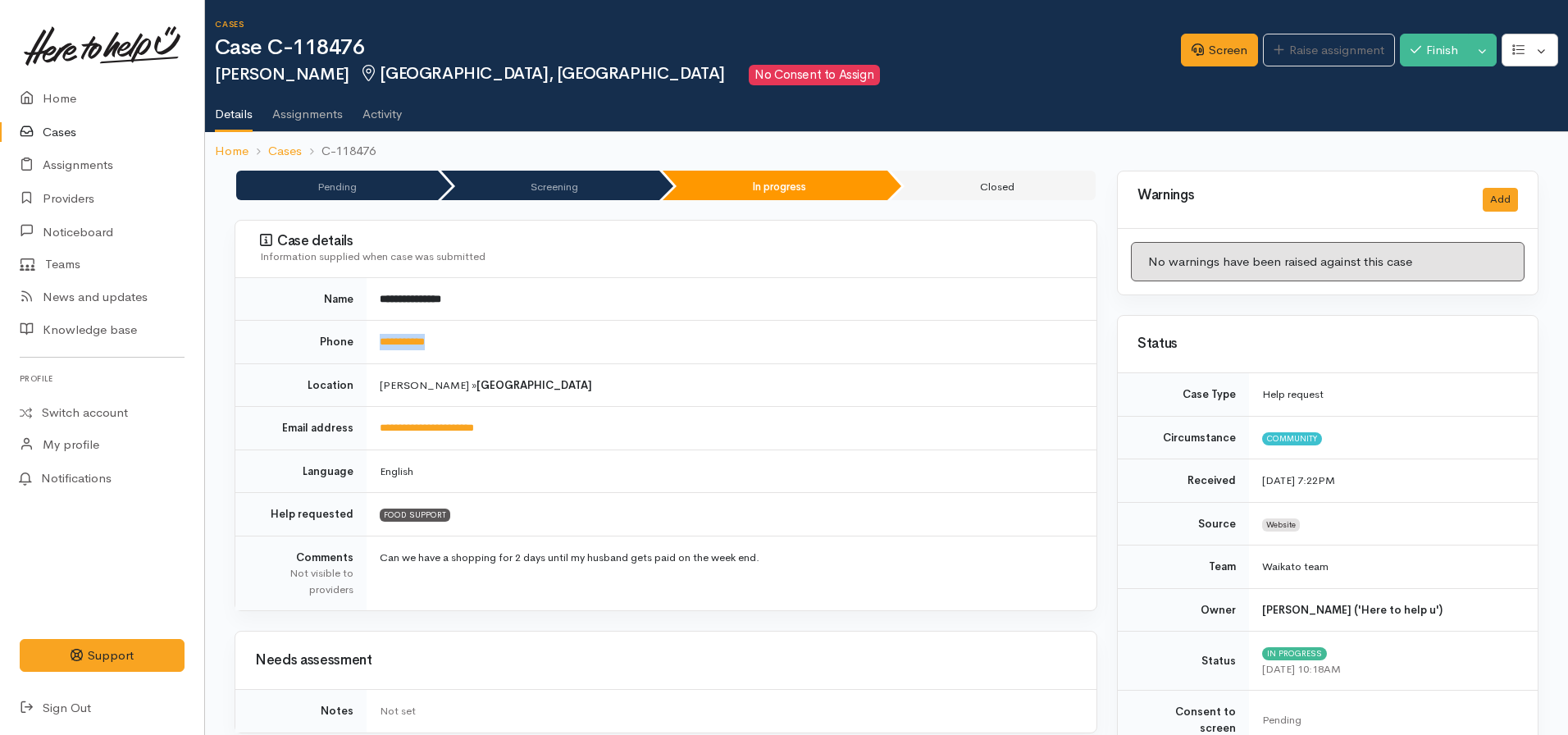
drag, startPoint x: 465, startPoint y: 324, endPoint x: 378, endPoint y: 326, distance: 87.0
click at [379, 326] on td "**********" at bounding box center [731, 342] width 730 height 43
copy link "**********"
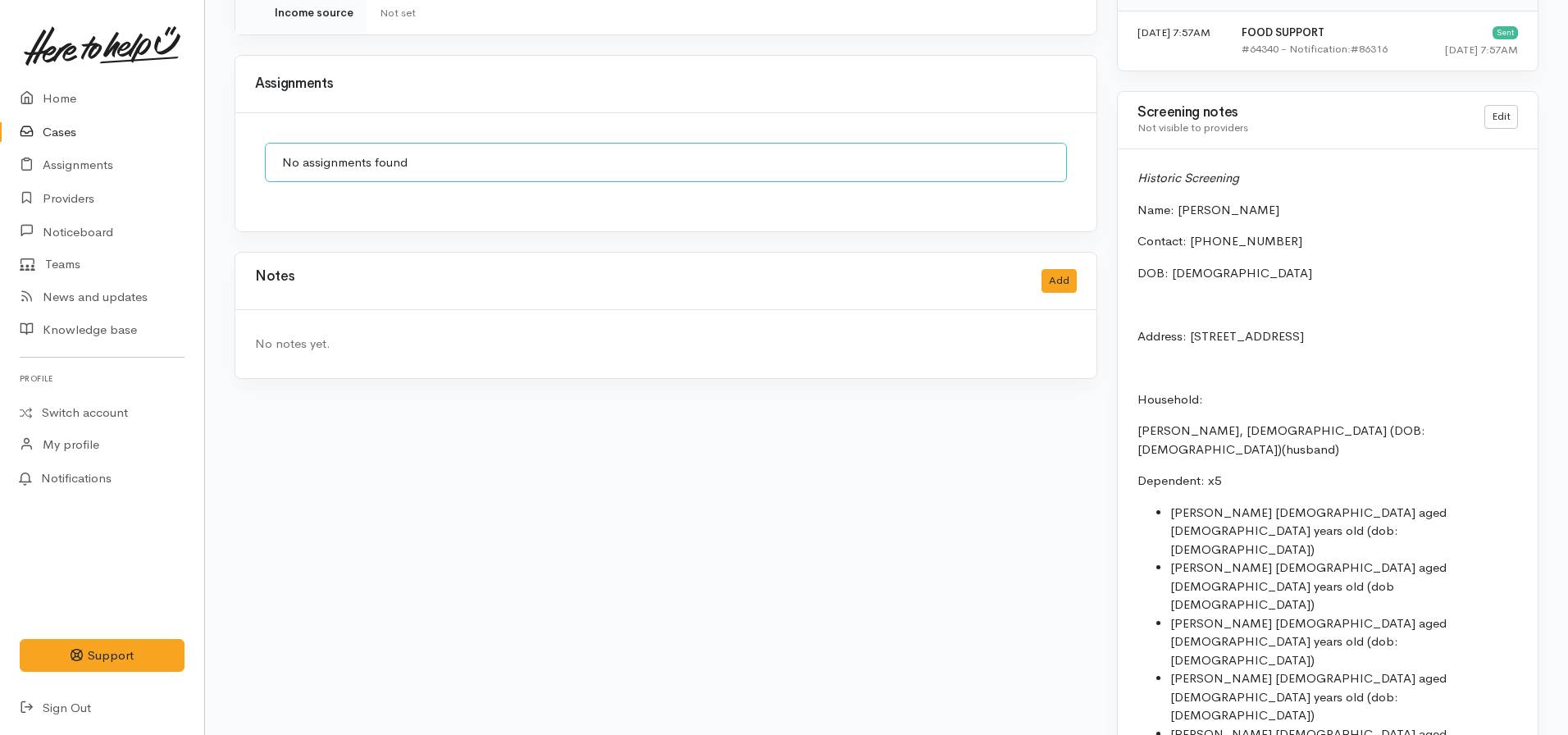
scroll to position [1174, 0]
click at [1061, 268] on button "Add" at bounding box center [1059, 280] width 35 height 24
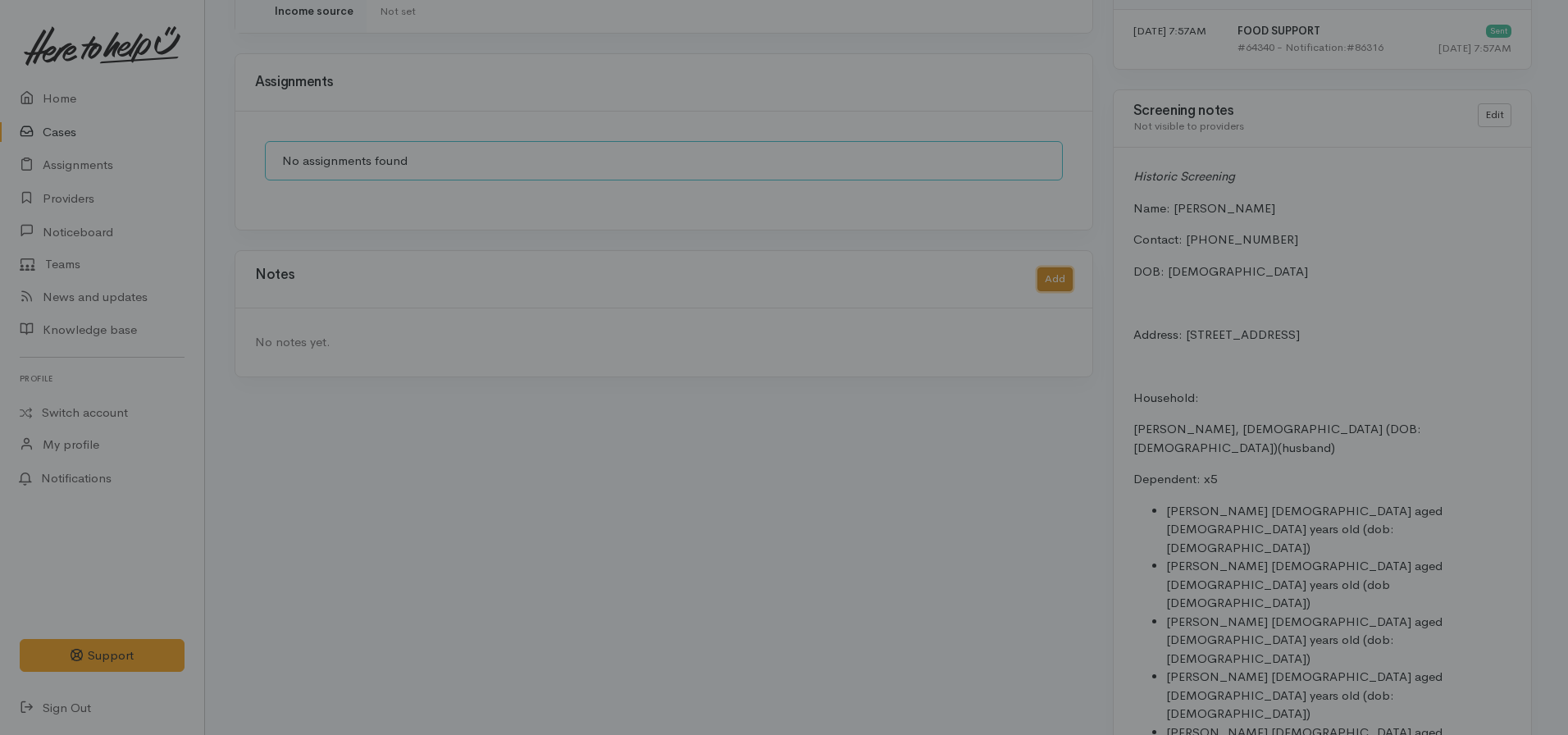
scroll to position [1162, 0]
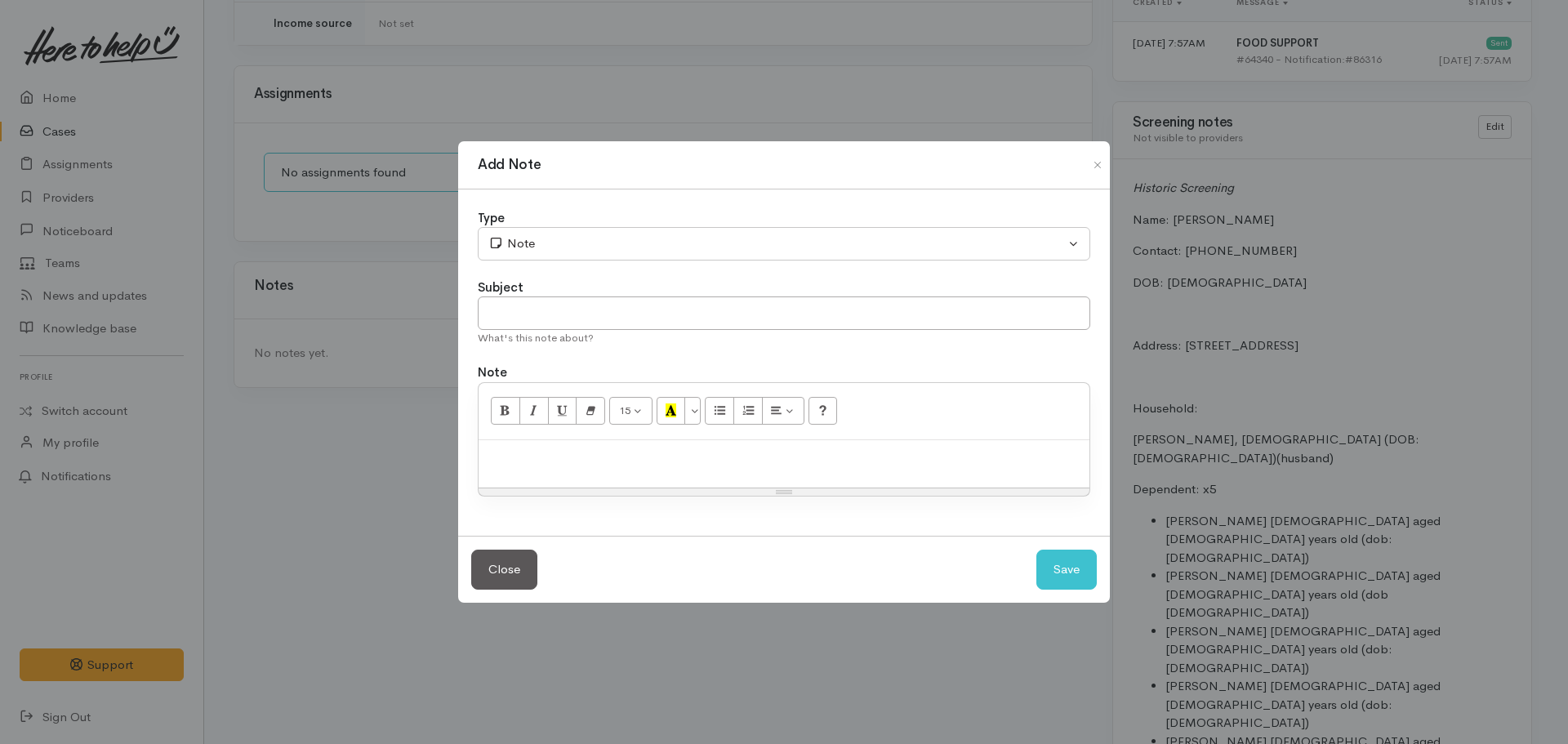
click at [495, 334] on div "What's this note about?" at bounding box center [783, 338] width 613 height 16
click at [501, 311] on input "text" at bounding box center [783, 313] width 613 height 34
type input "Attempt to contact #1"
click at [849, 460] on p "No answer. Left VM advising we'll try phoning again later [DATE]. unable to sen…" at bounding box center [783, 457] width 594 height 19
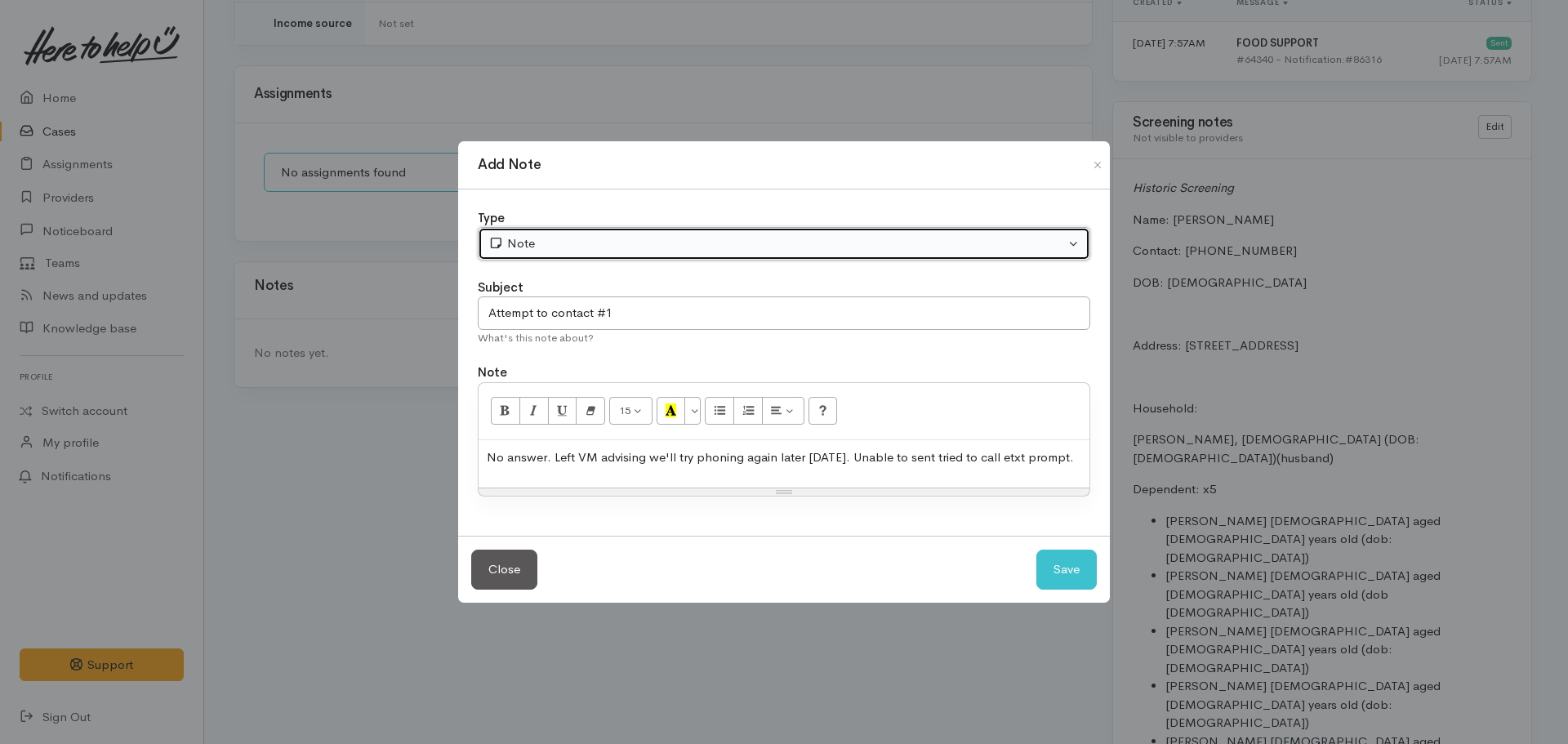
click at [609, 258] on button "Note" at bounding box center [783, 244] width 613 height 34
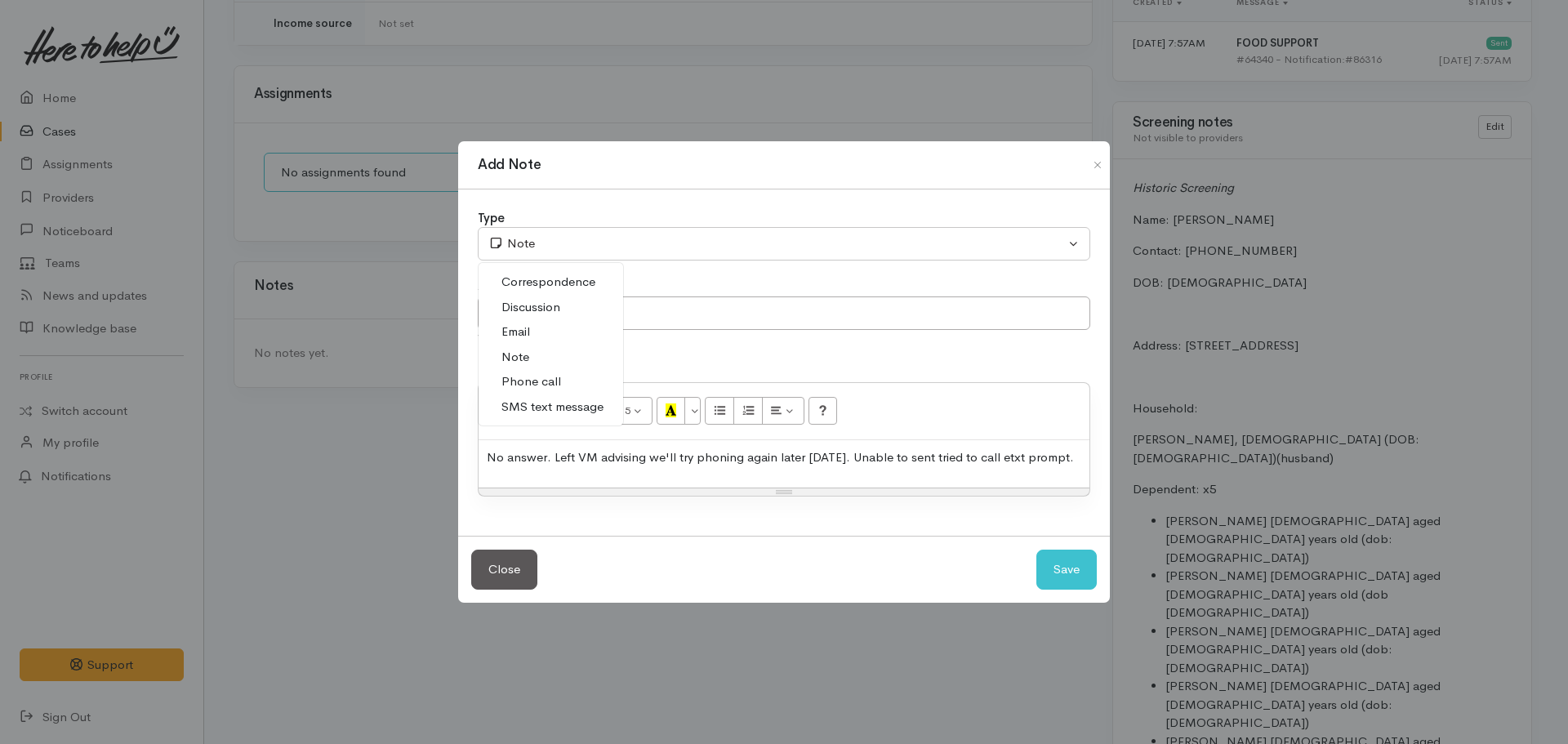
drag, startPoint x: 535, startPoint y: 378, endPoint x: 1001, endPoint y: 441, distance: 470.2
click at [536, 379] on span "Phone call" at bounding box center [530, 381] width 60 height 19
select select "3"
click at [1062, 455] on p "No answer. Left VM advising we'll try phoning again later [DATE]. Unable to sen…" at bounding box center [783, 457] width 594 height 19
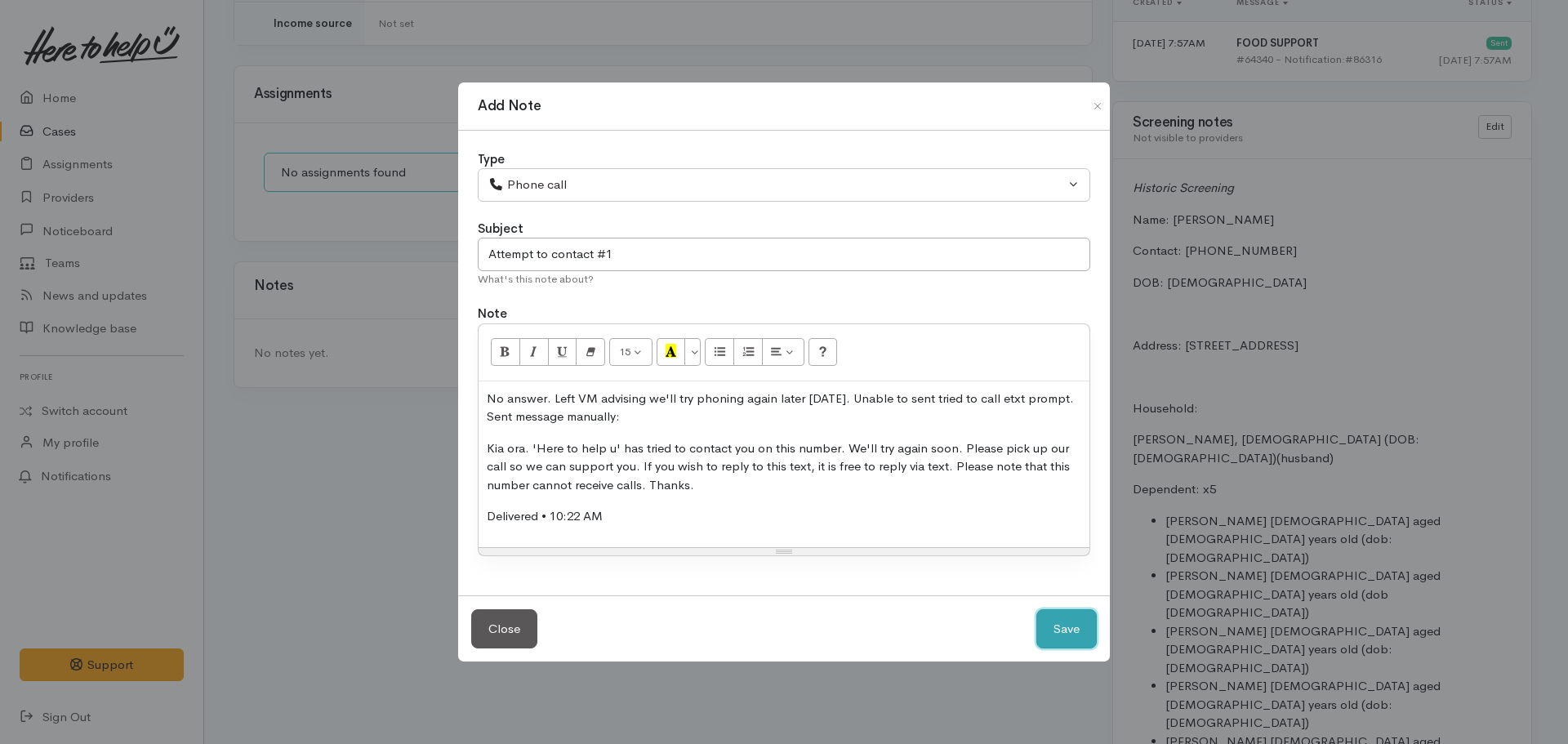
click at [1087, 629] on button "Save" at bounding box center [1066, 629] width 60 height 40
select select "1"
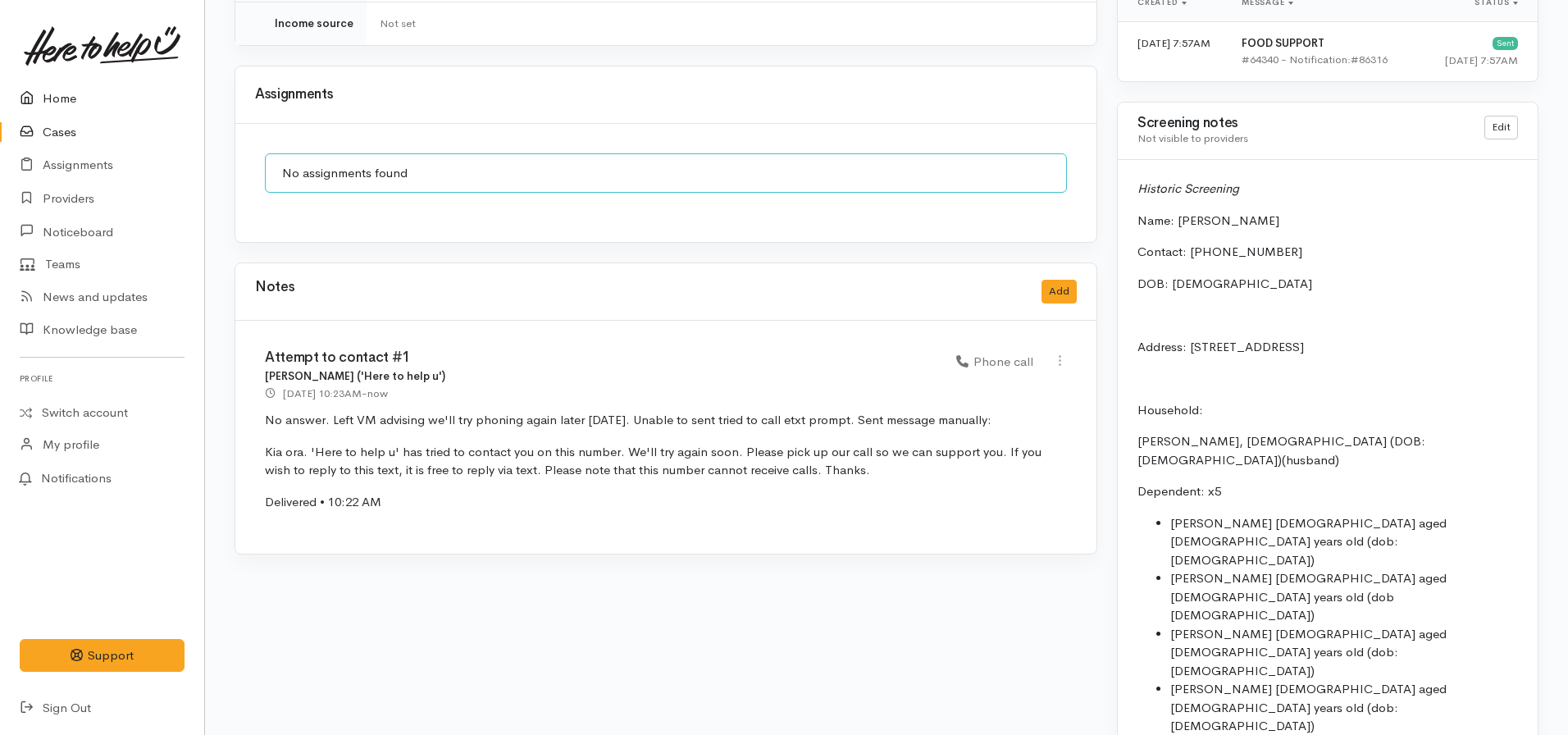
click at [65, 95] on link "Home" at bounding box center [102, 98] width 204 height 34
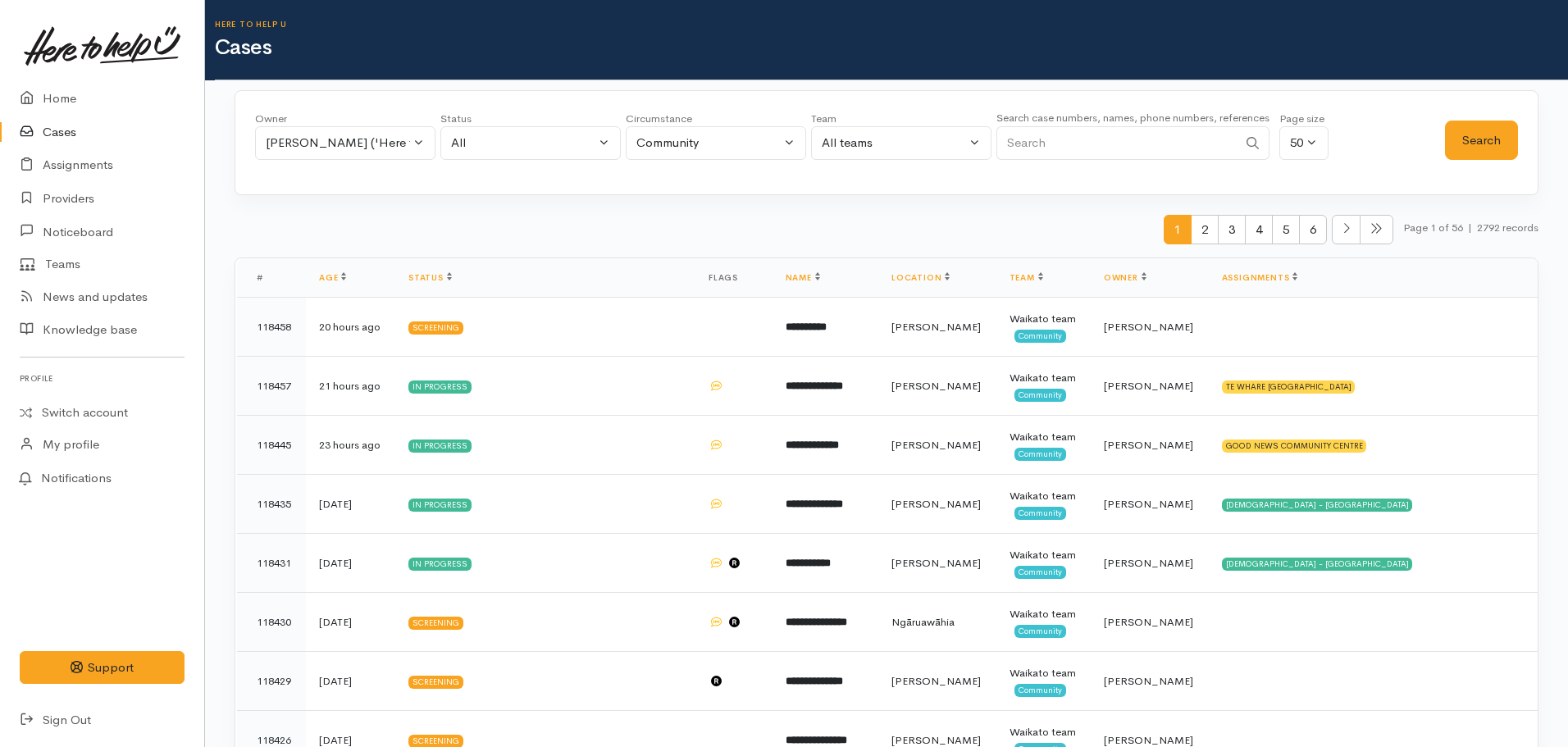
select select "1463"
click at [60, 99] on link "Home" at bounding box center [102, 98] width 204 height 34
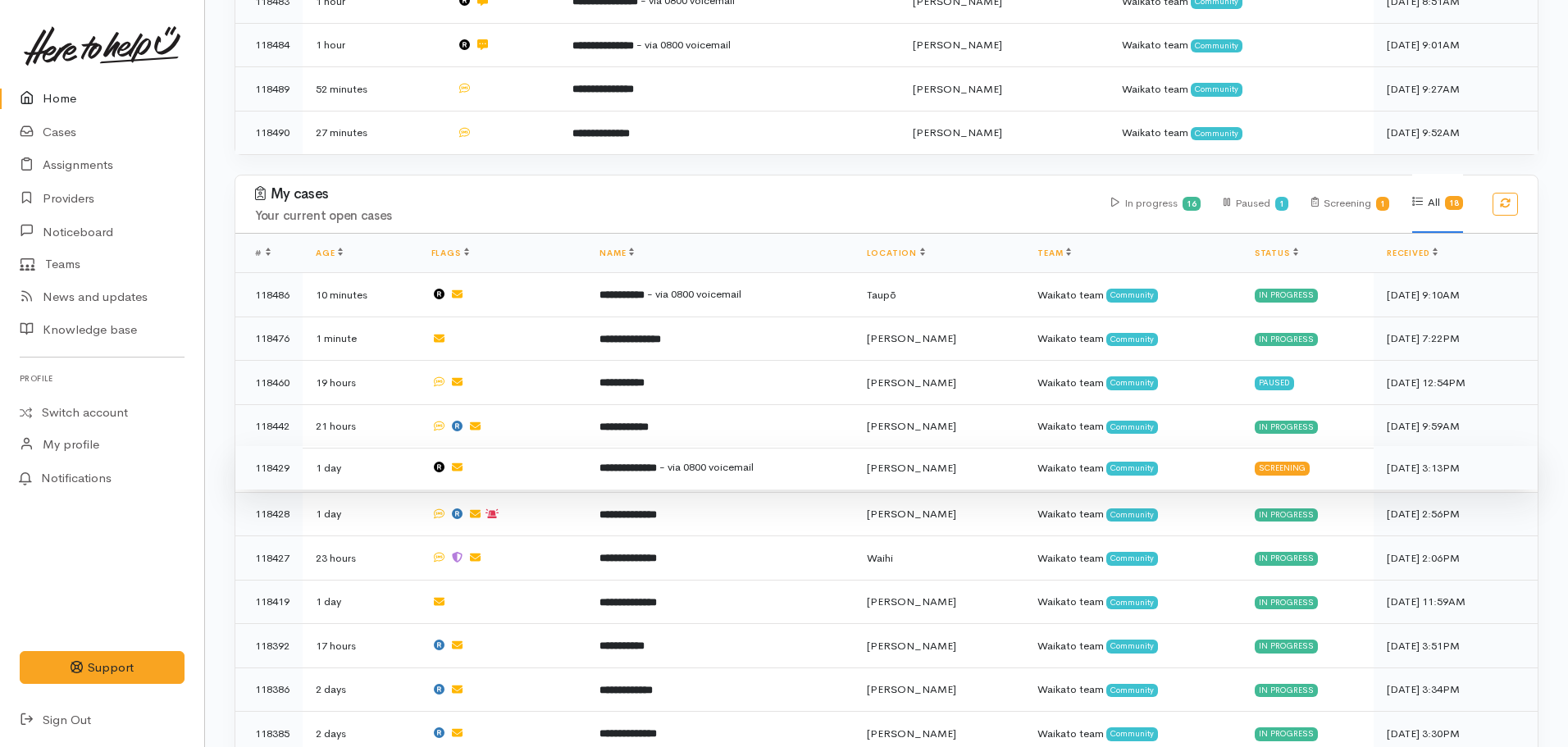
scroll to position [410, 0]
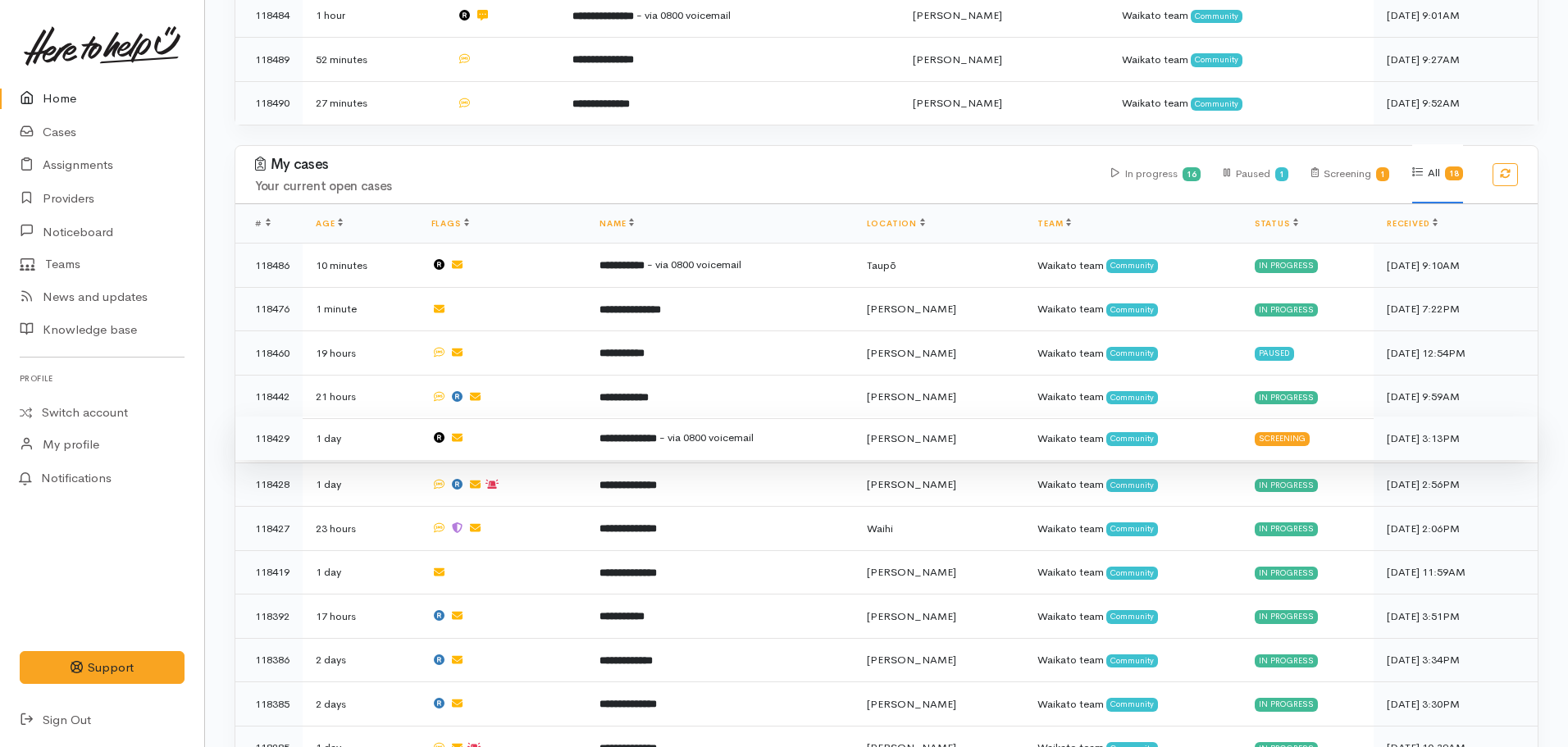
click at [654, 439] on td "**********" at bounding box center [720, 439] width 267 height 44
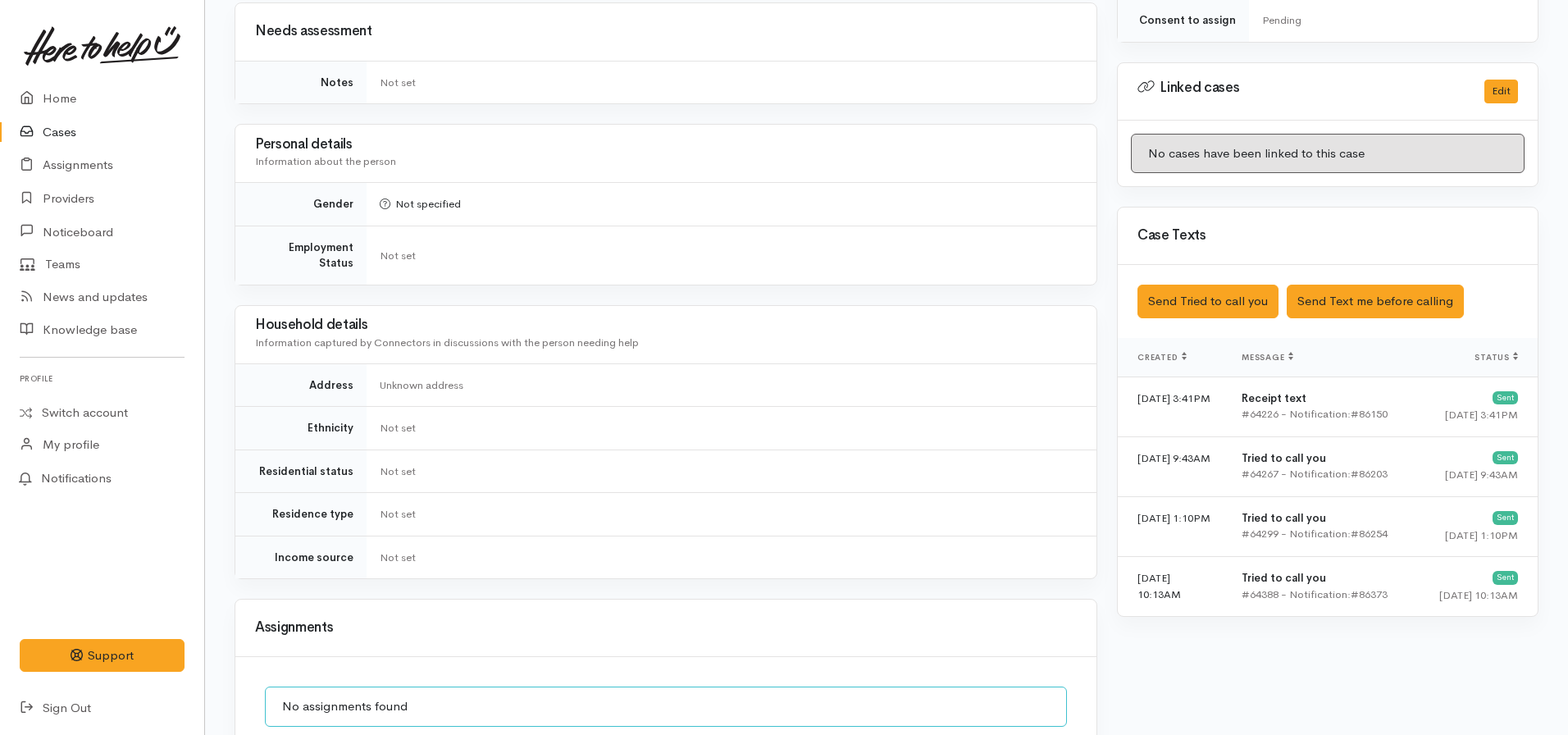
scroll to position [984, 0]
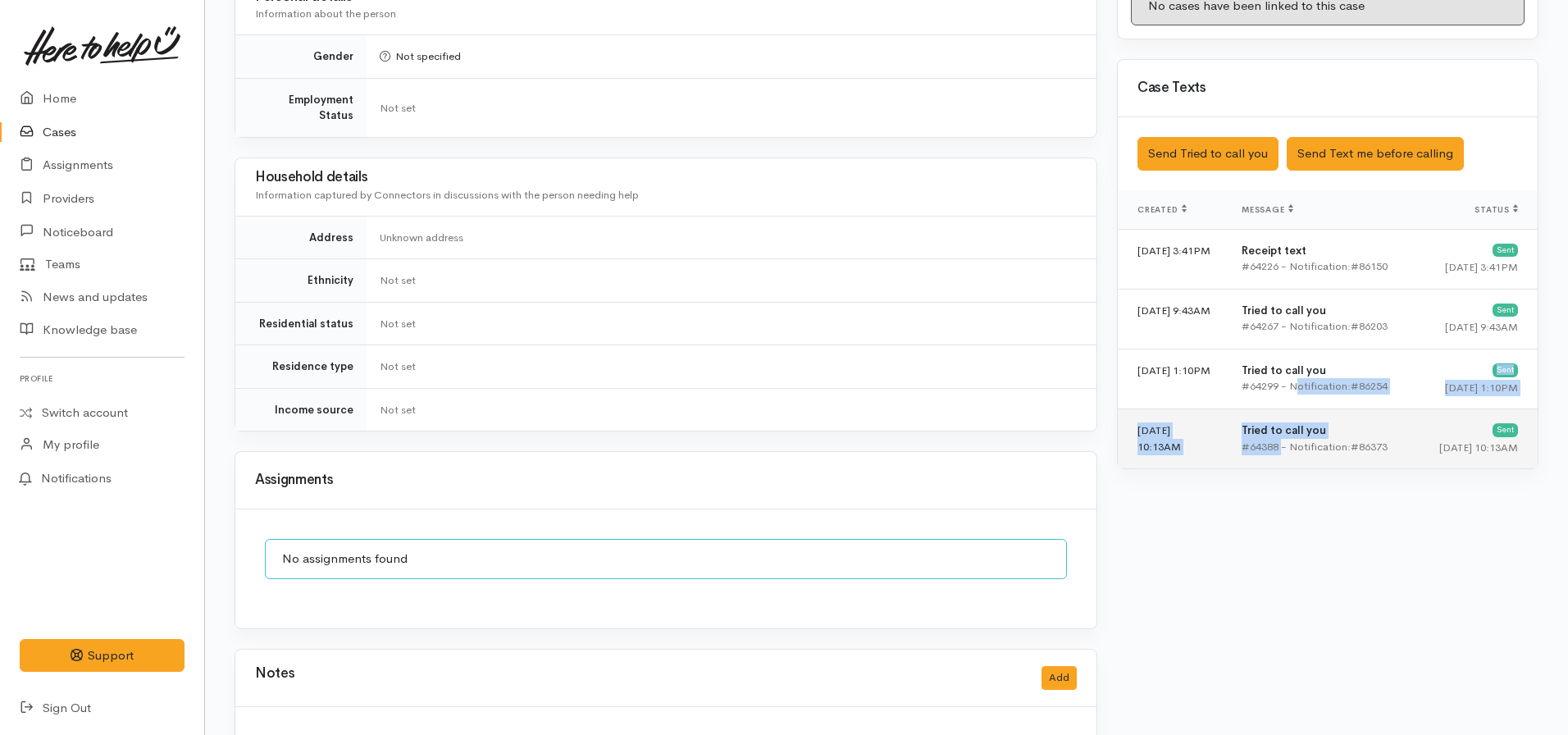
drag, startPoint x: 1297, startPoint y: 382, endPoint x: 1281, endPoint y: 437, distance: 57.3
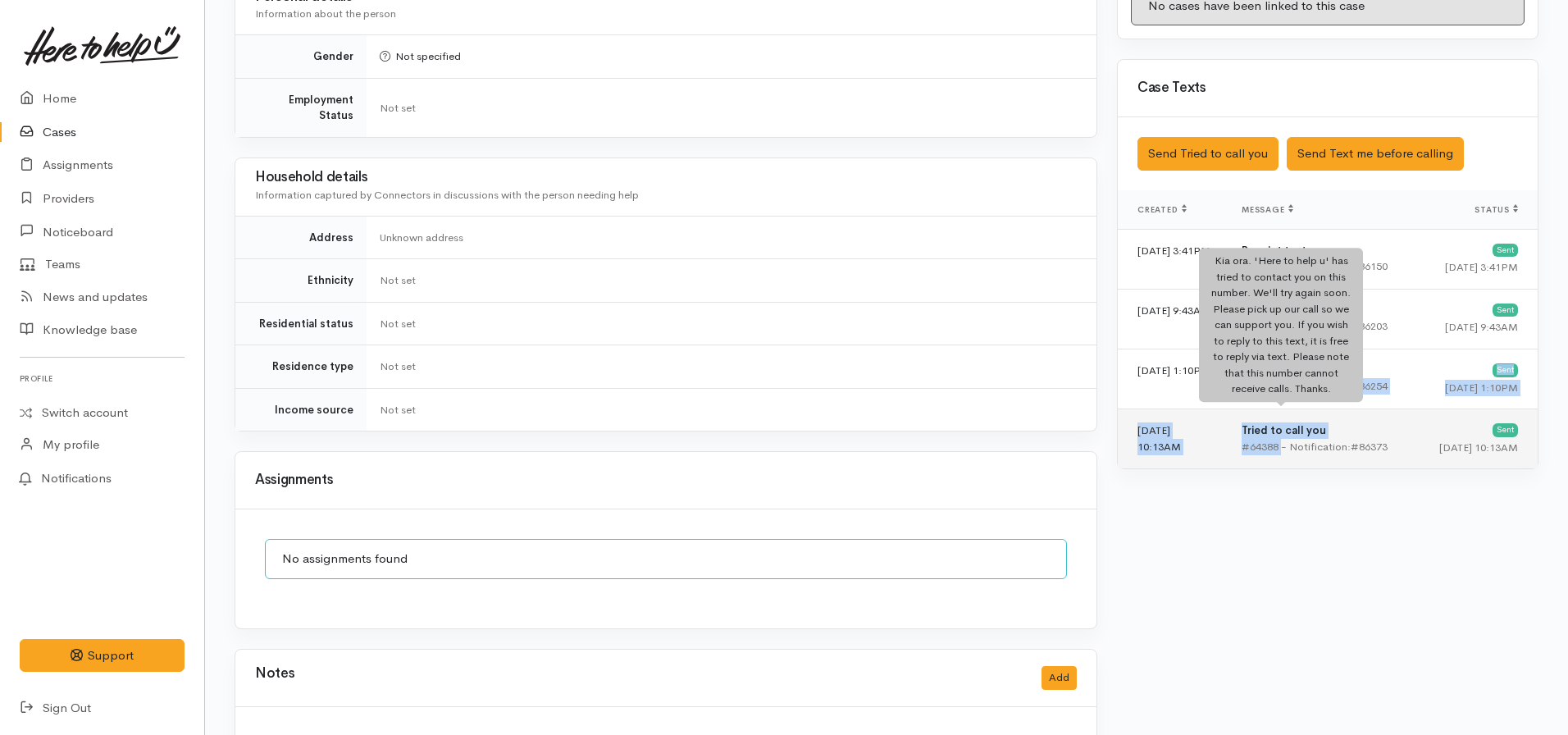
click at [1277, 423] on b "Tried to call you" at bounding box center [1285, 430] width 85 height 14
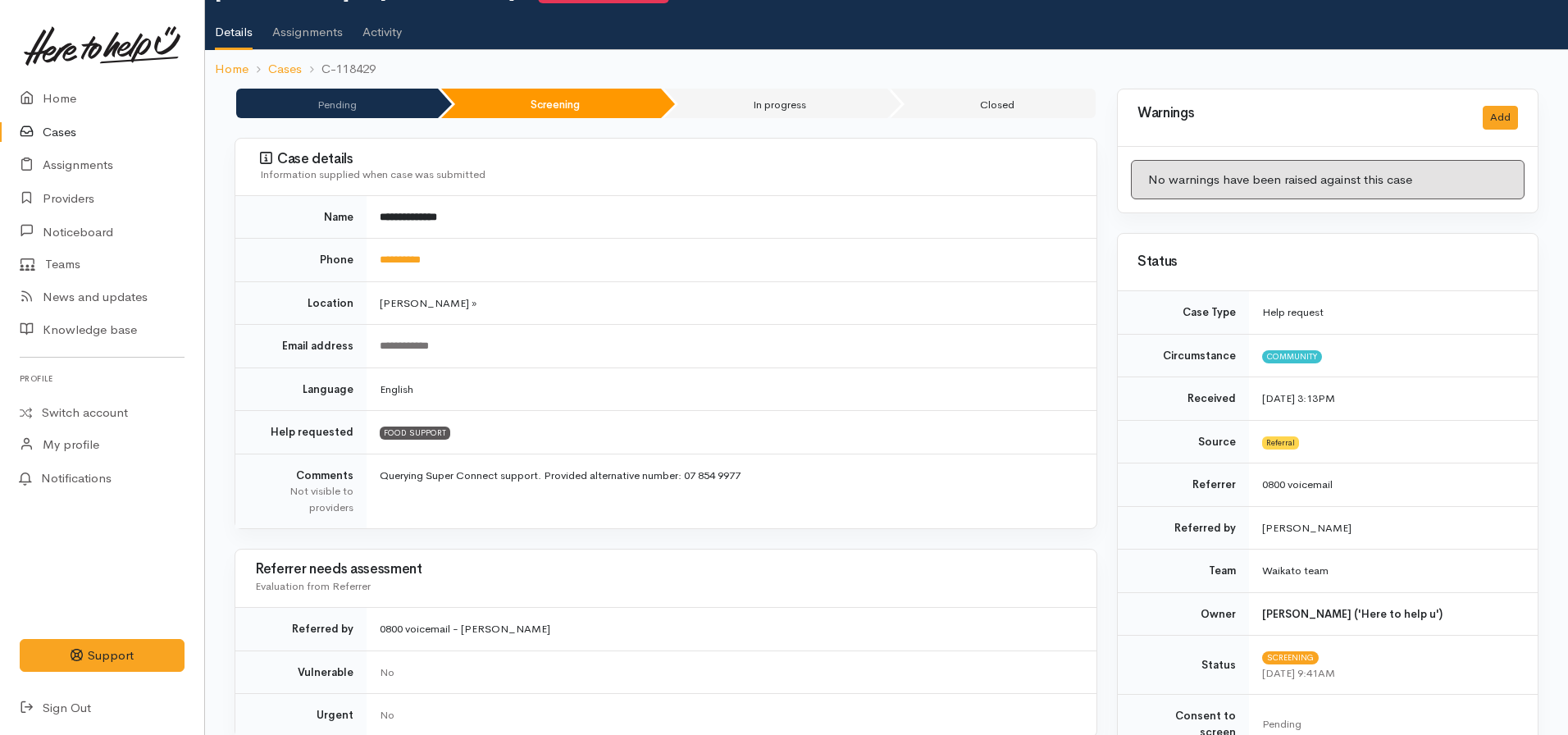
scroll to position [0, 0]
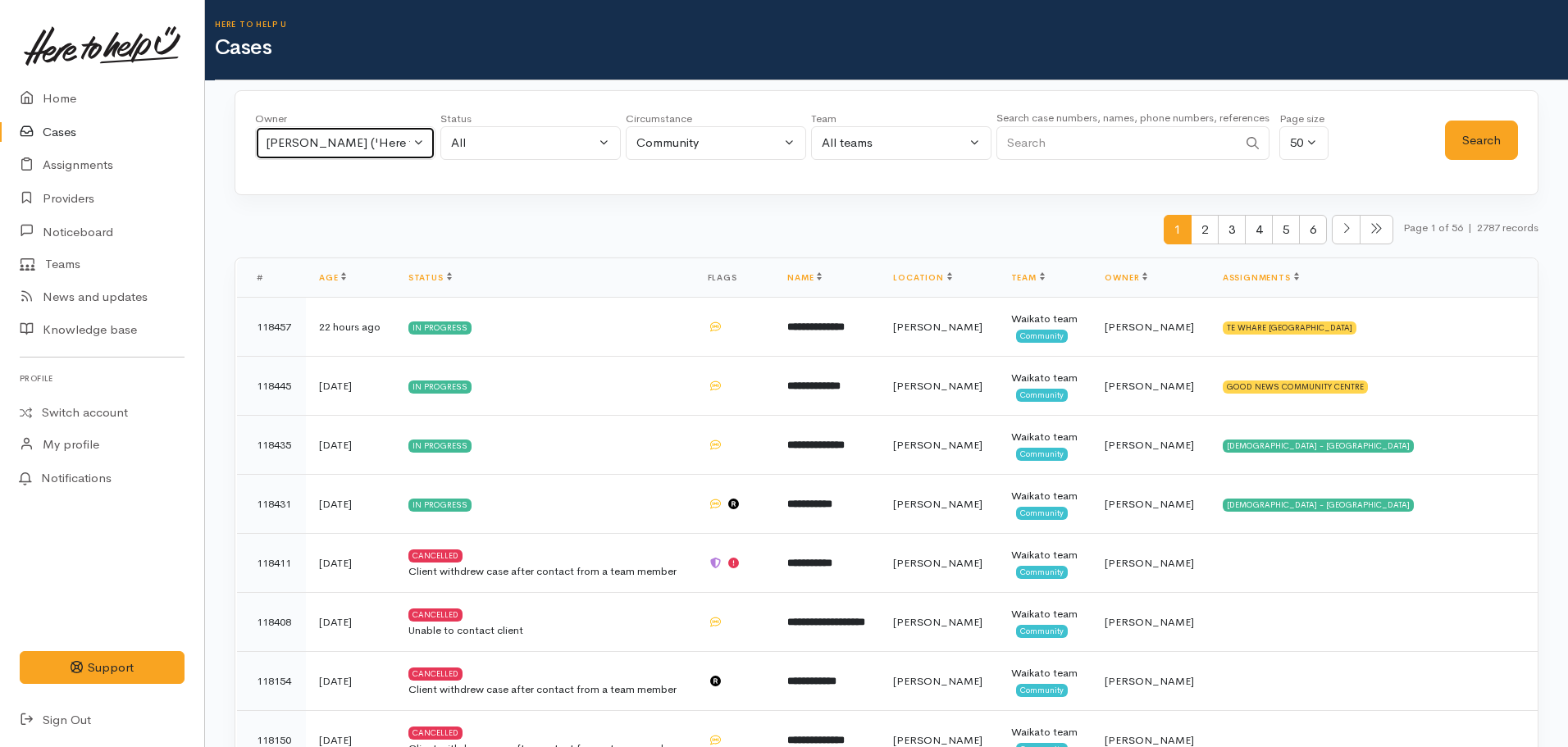
click at [315, 133] on div "[PERSON_NAME] ('Here to help u')" at bounding box center [338, 143] width 144 height 19
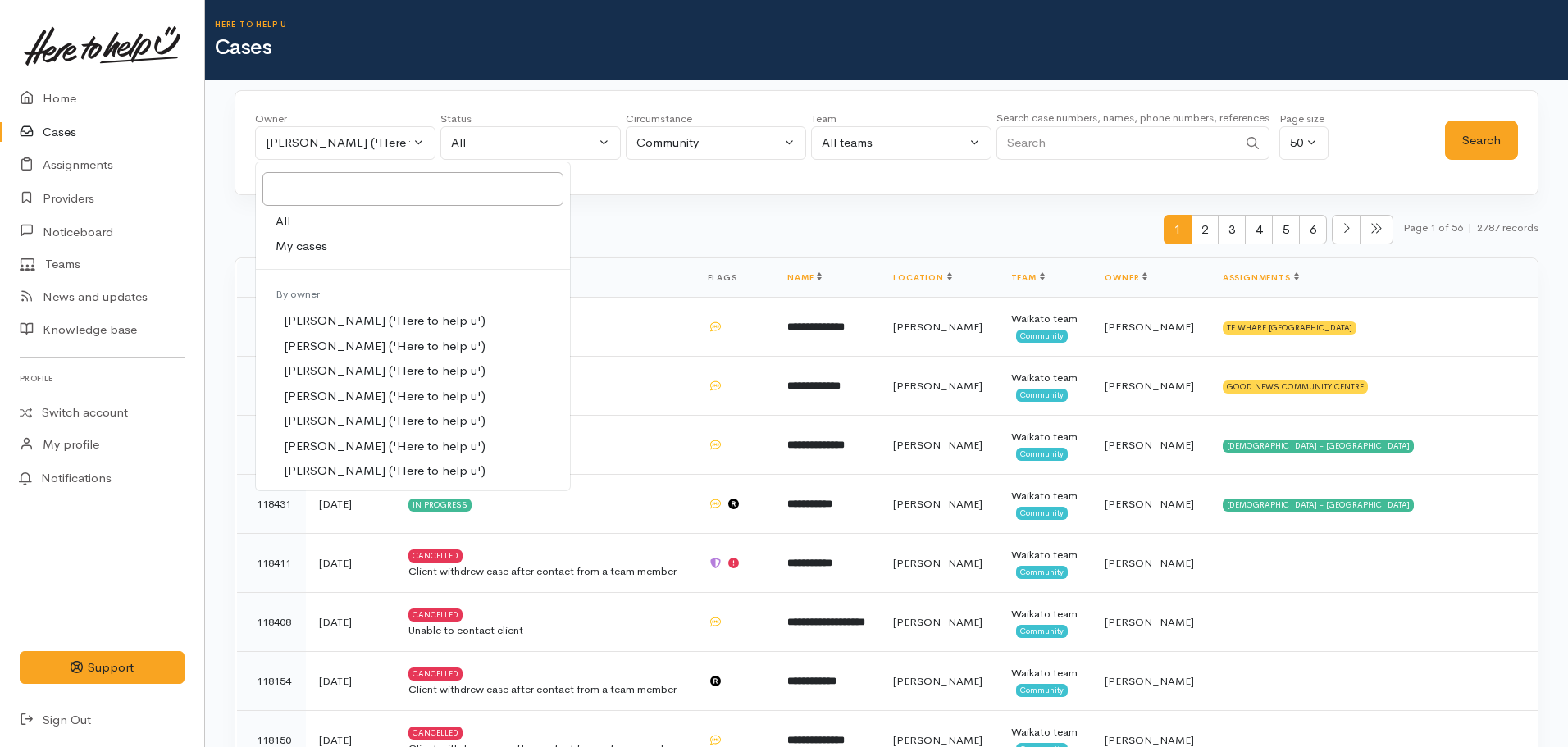
click at [298, 218] on link "All" at bounding box center [412, 222] width 314 height 26
select select "-1"
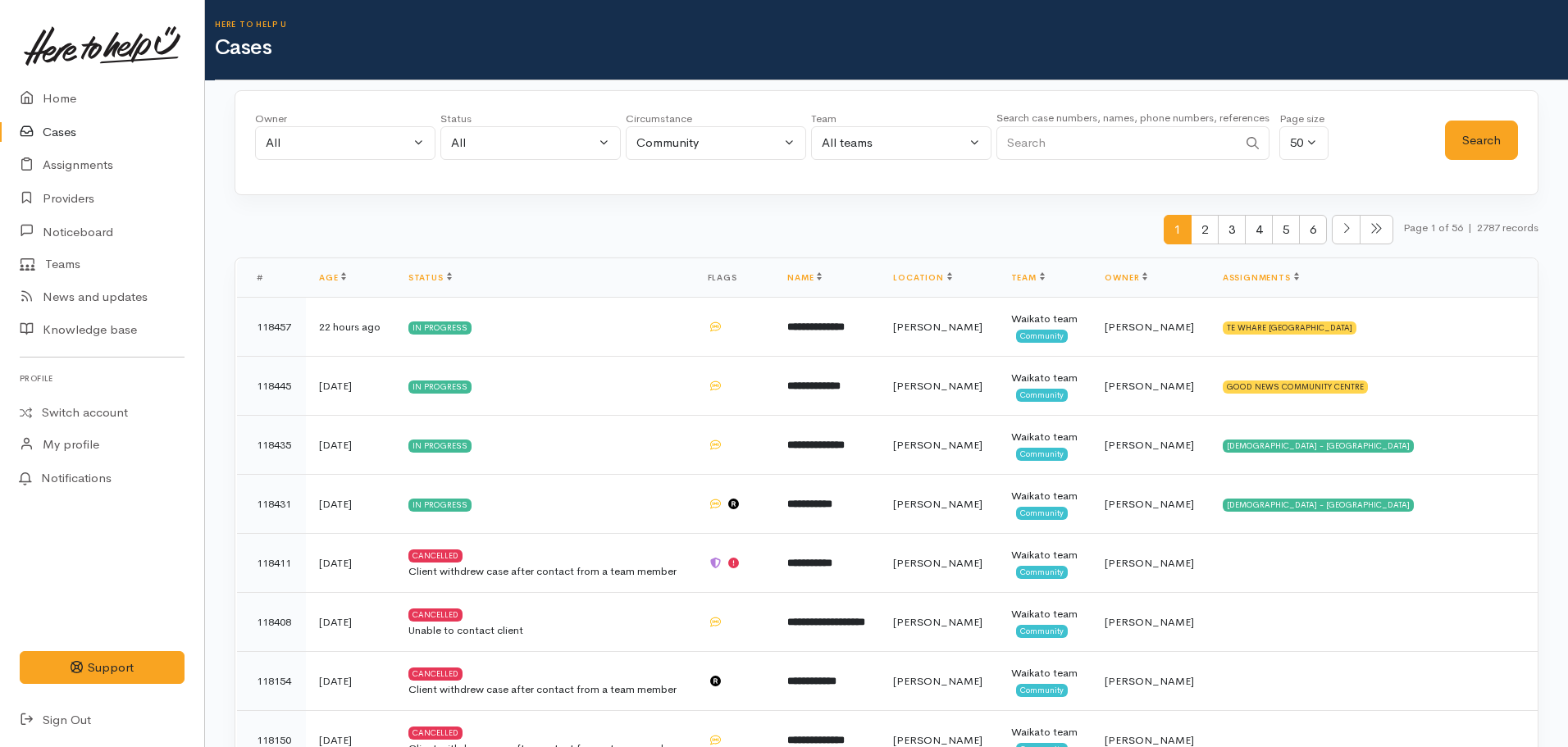
click at [1049, 130] on input "Search" at bounding box center [1117, 143] width 241 height 34
type input "0212978419"
click at [1472, 155] on button "Search" at bounding box center [1482, 141] width 73 height 40
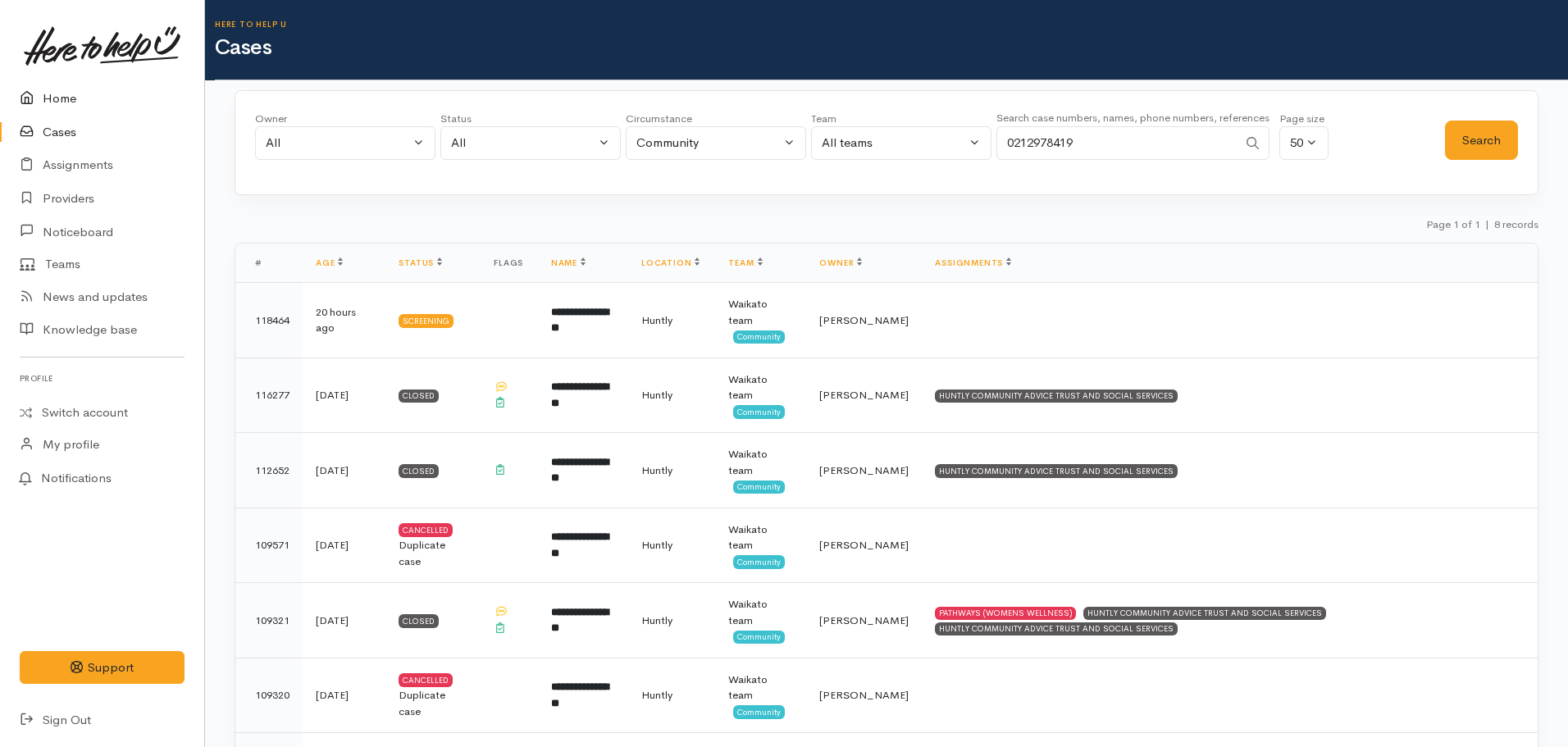
click at [52, 106] on link "Home" at bounding box center [102, 98] width 204 height 34
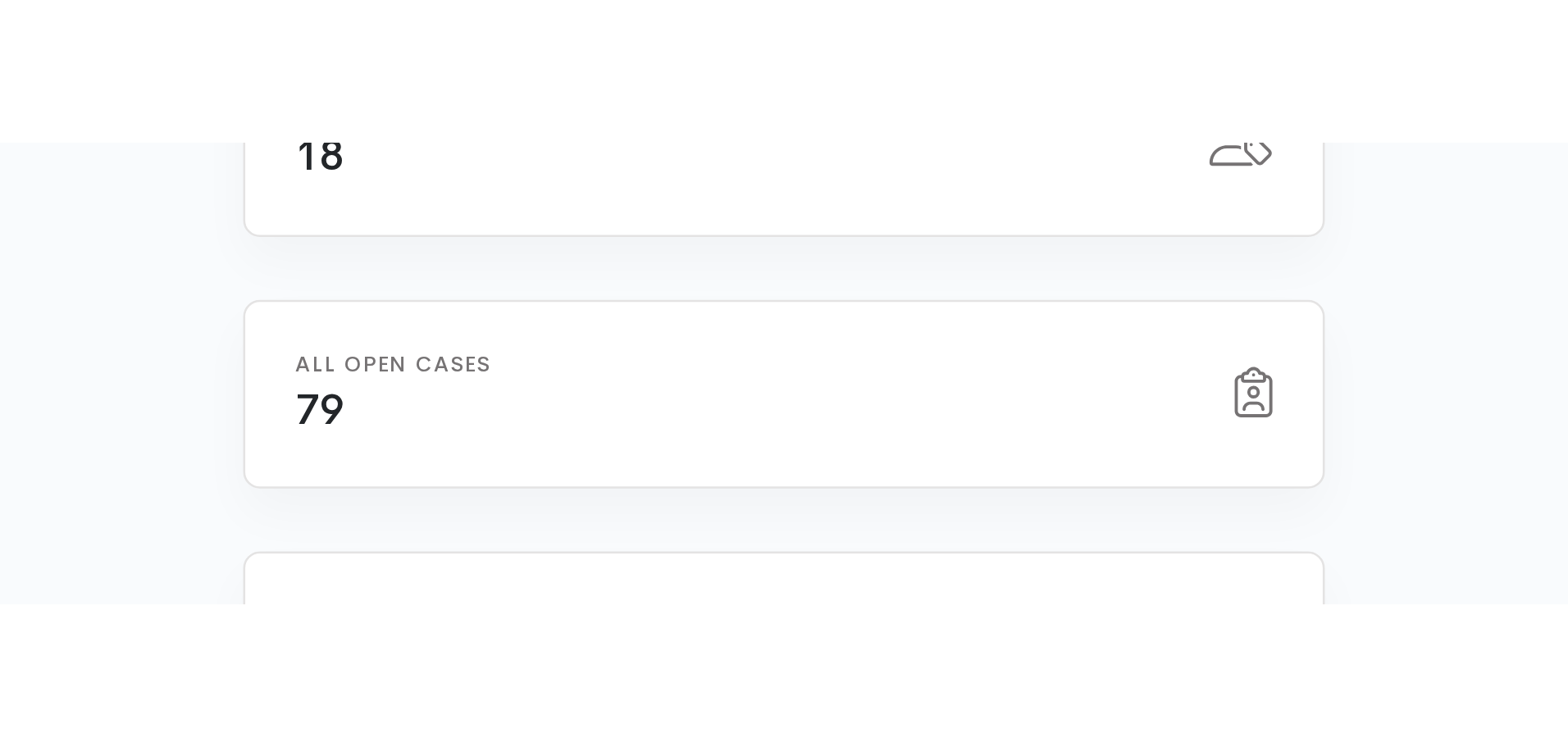
scroll to position [409, 0]
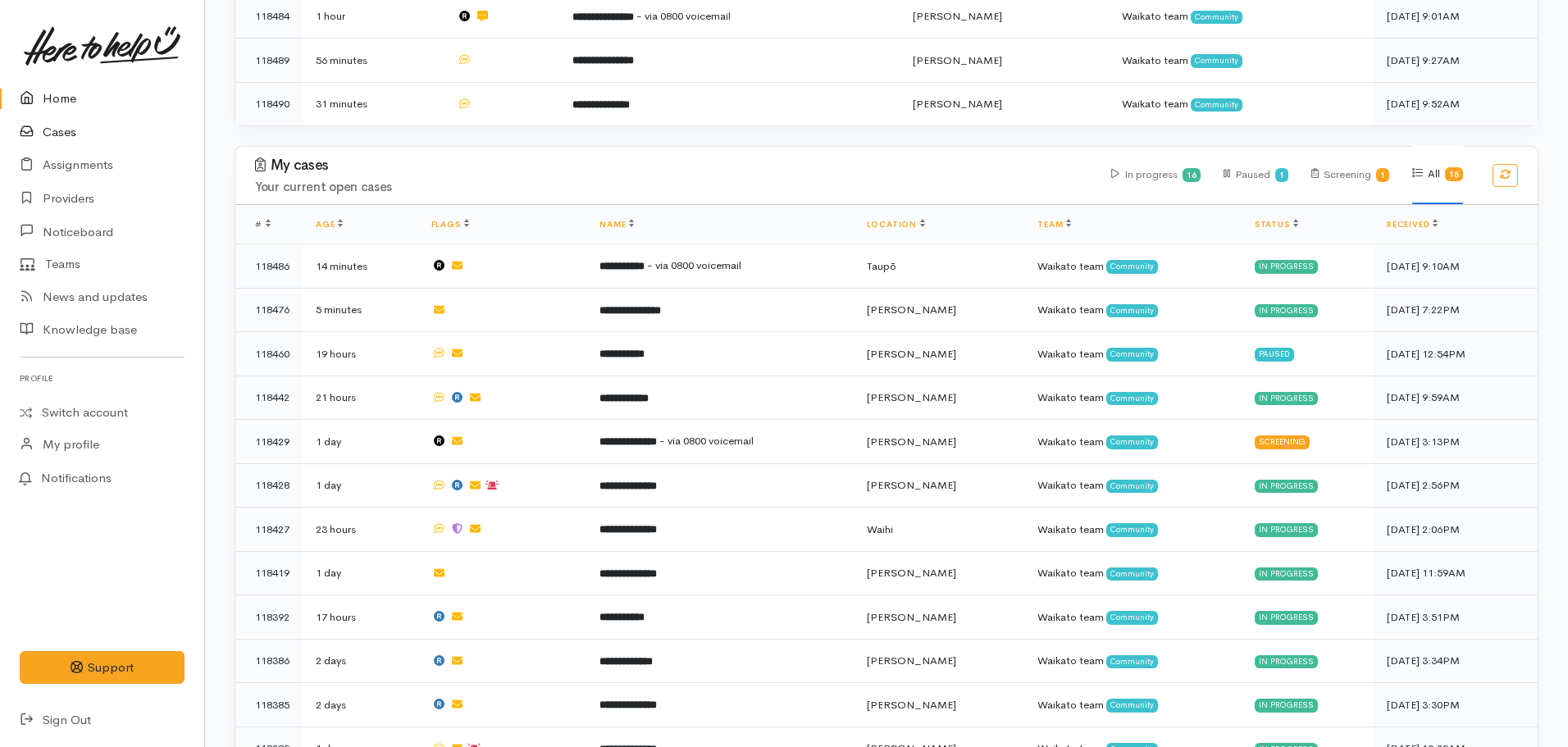
click at [59, 129] on link "Cases" at bounding box center [102, 132] width 204 height 34
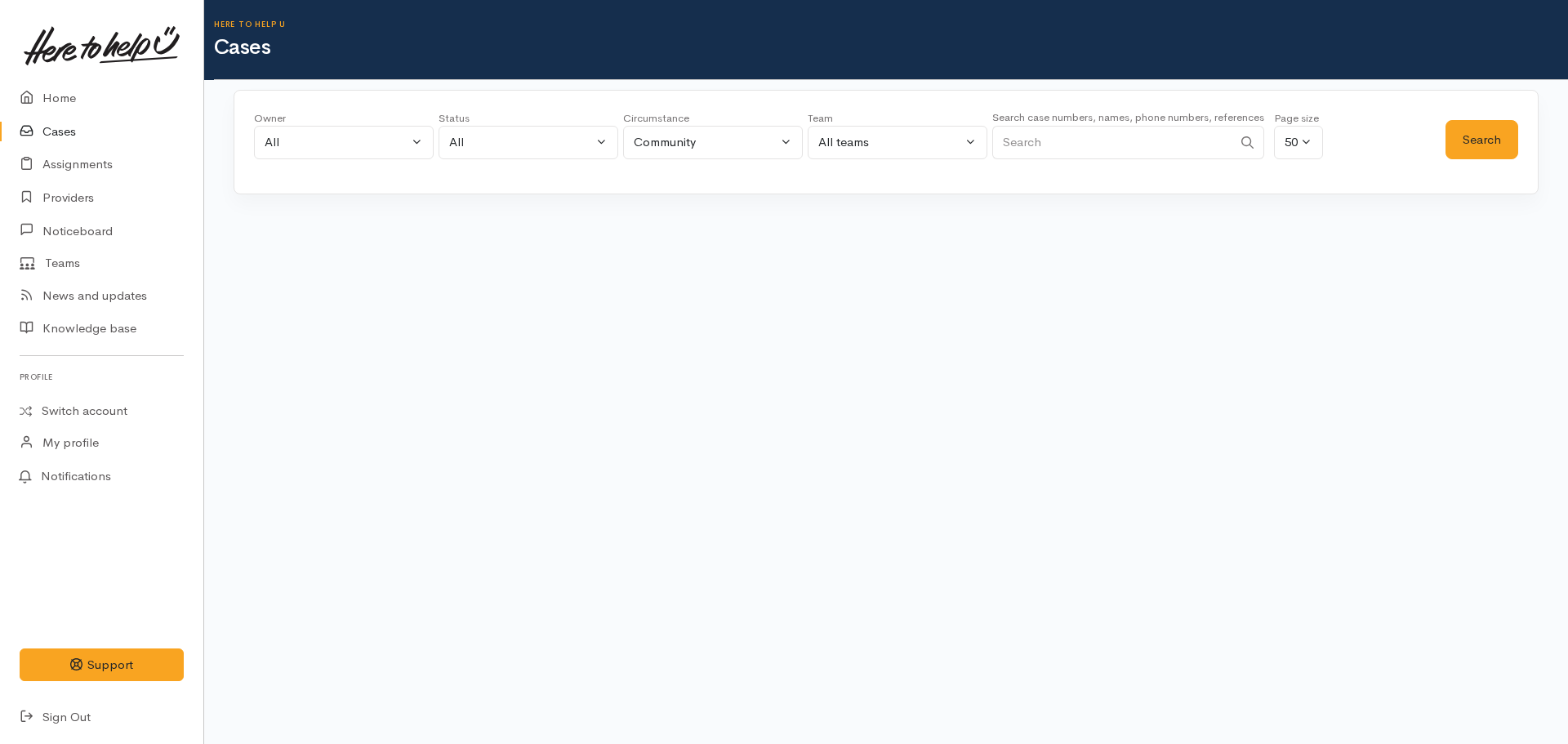
click at [1091, 132] on input "Search" at bounding box center [1112, 142] width 240 height 34
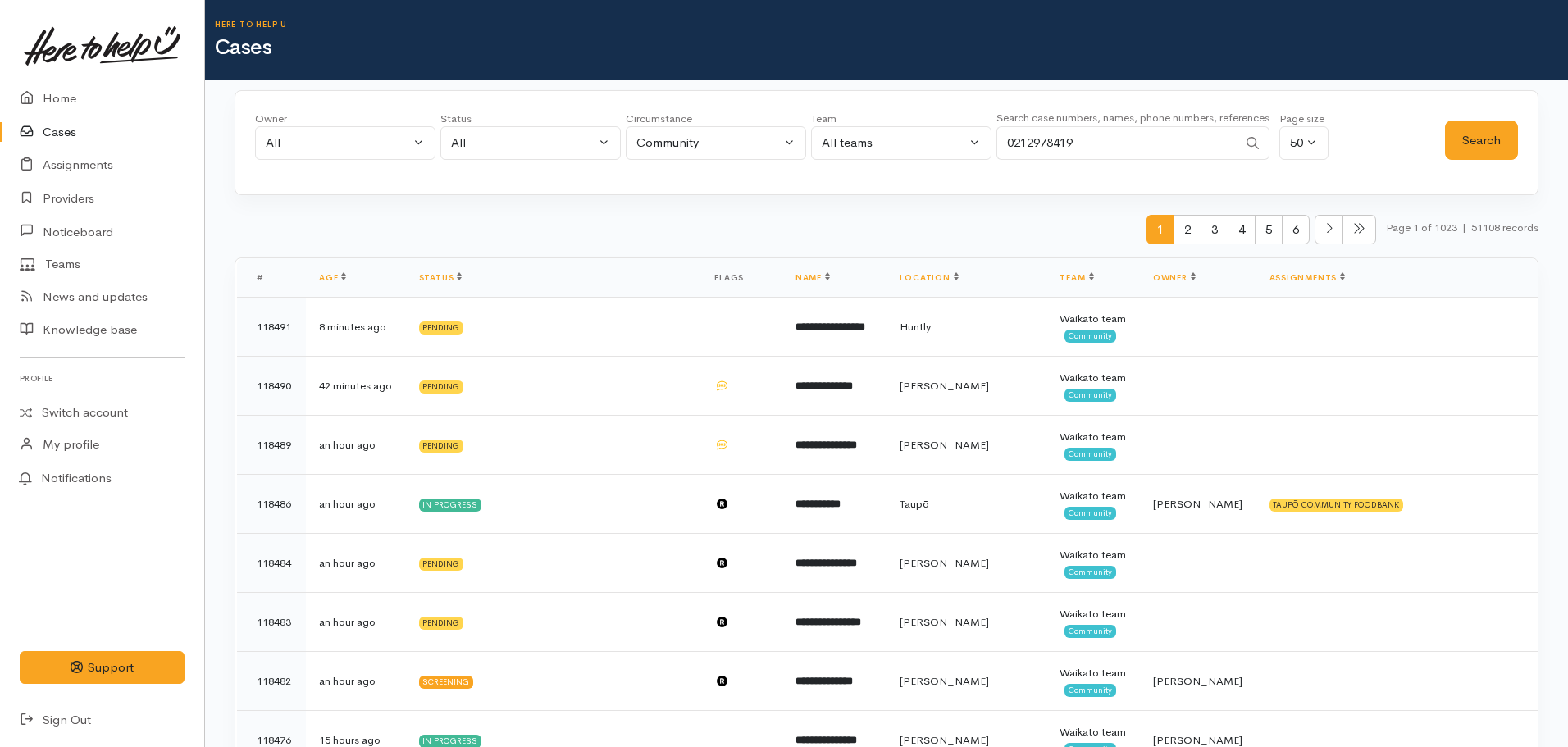
type input "0212978419"
click at [1507, 138] on button "Search" at bounding box center [1482, 141] width 73 height 40
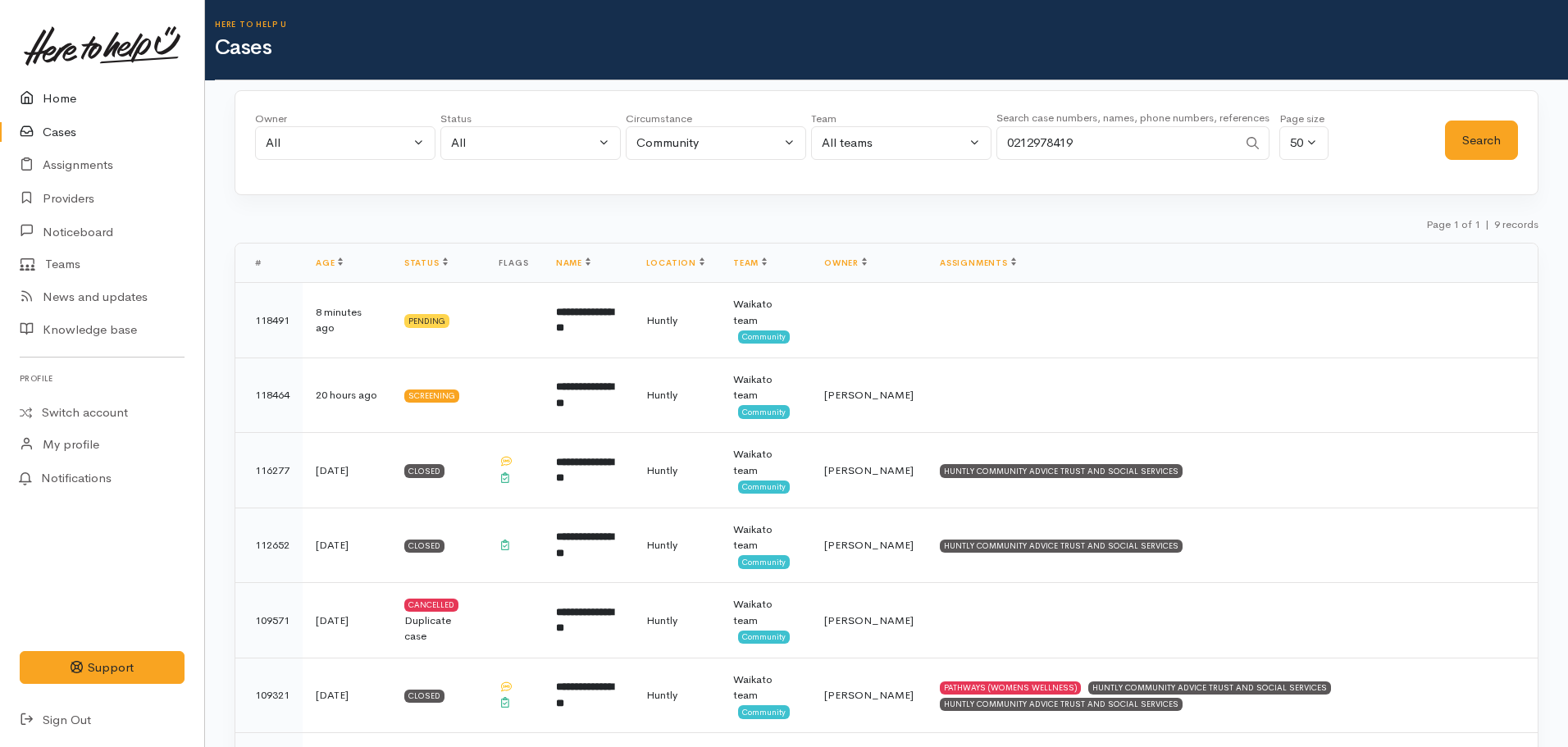
click at [54, 87] on link "Home" at bounding box center [102, 98] width 204 height 34
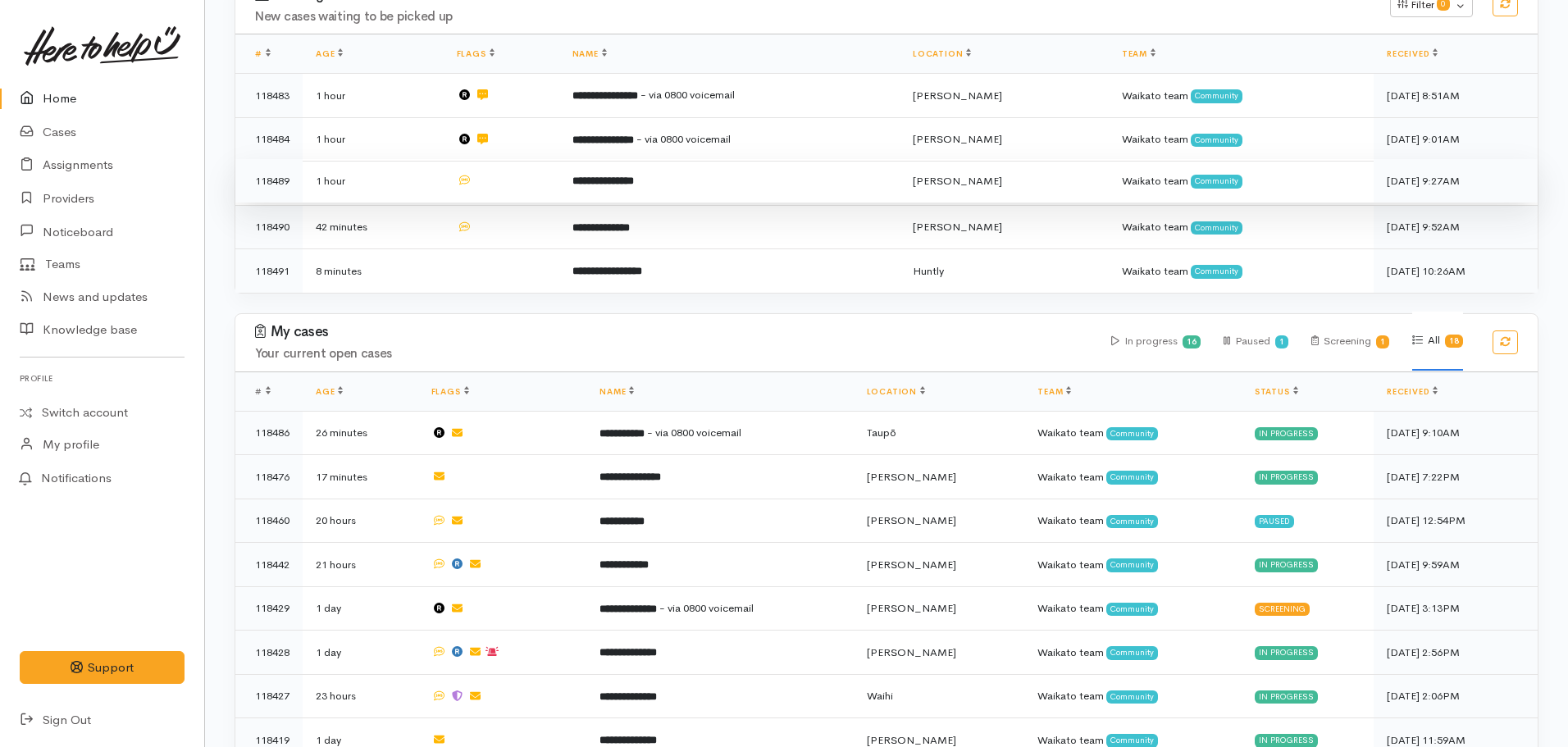
scroll to position [246, 0]
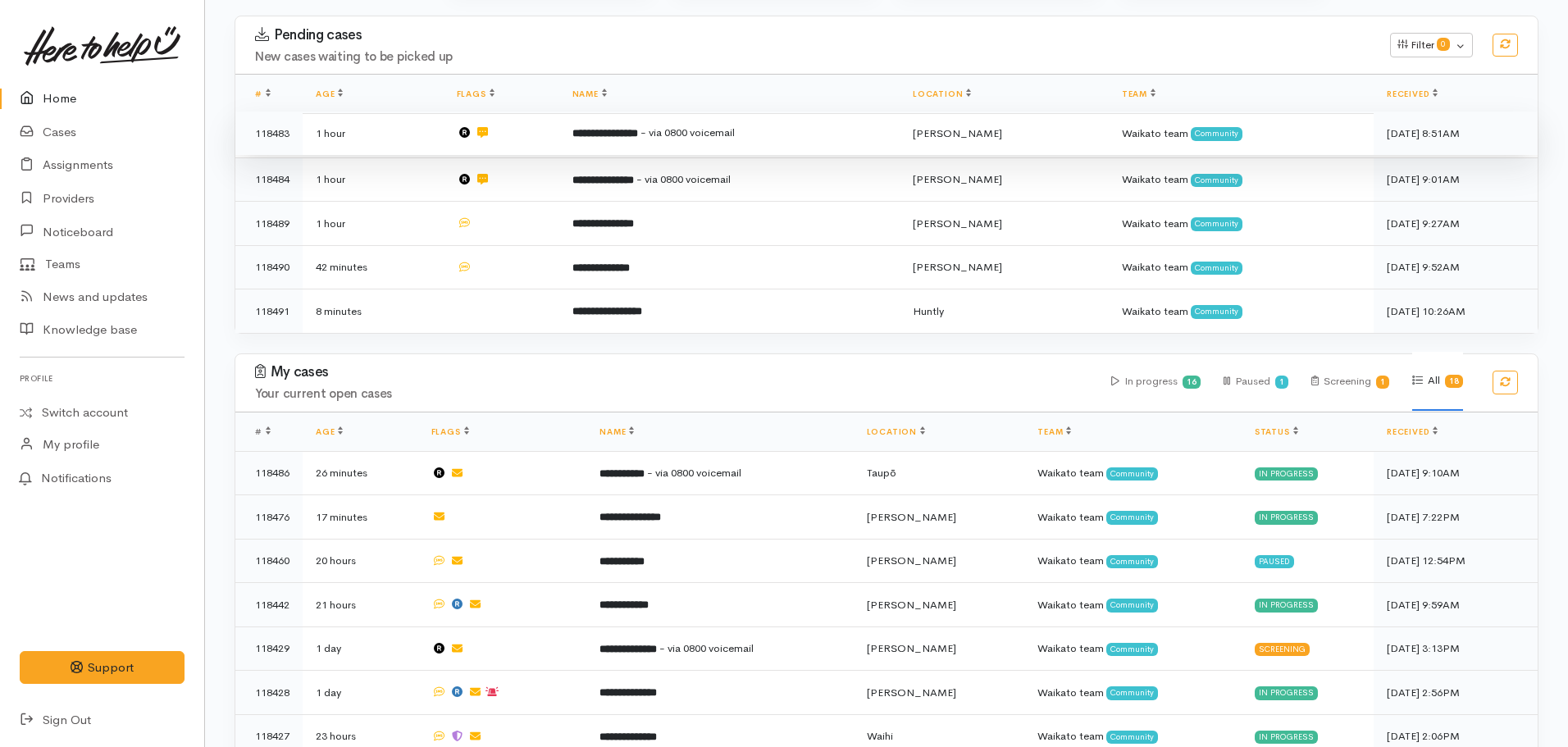
click at [614, 132] on b "**********" at bounding box center [605, 133] width 65 height 11
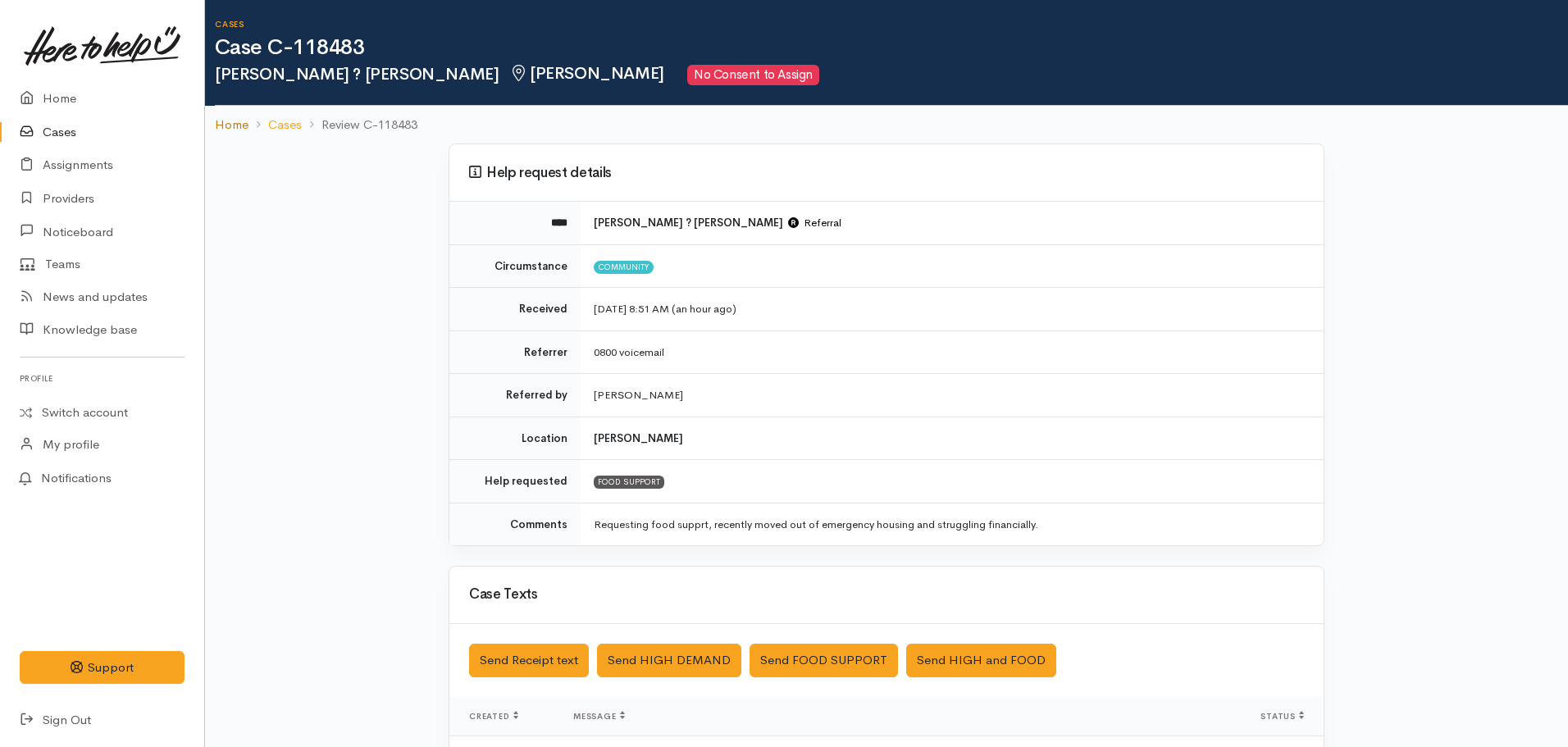
click at [230, 120] on link "Home" at bounding box center [232, 125] width 34 height 19
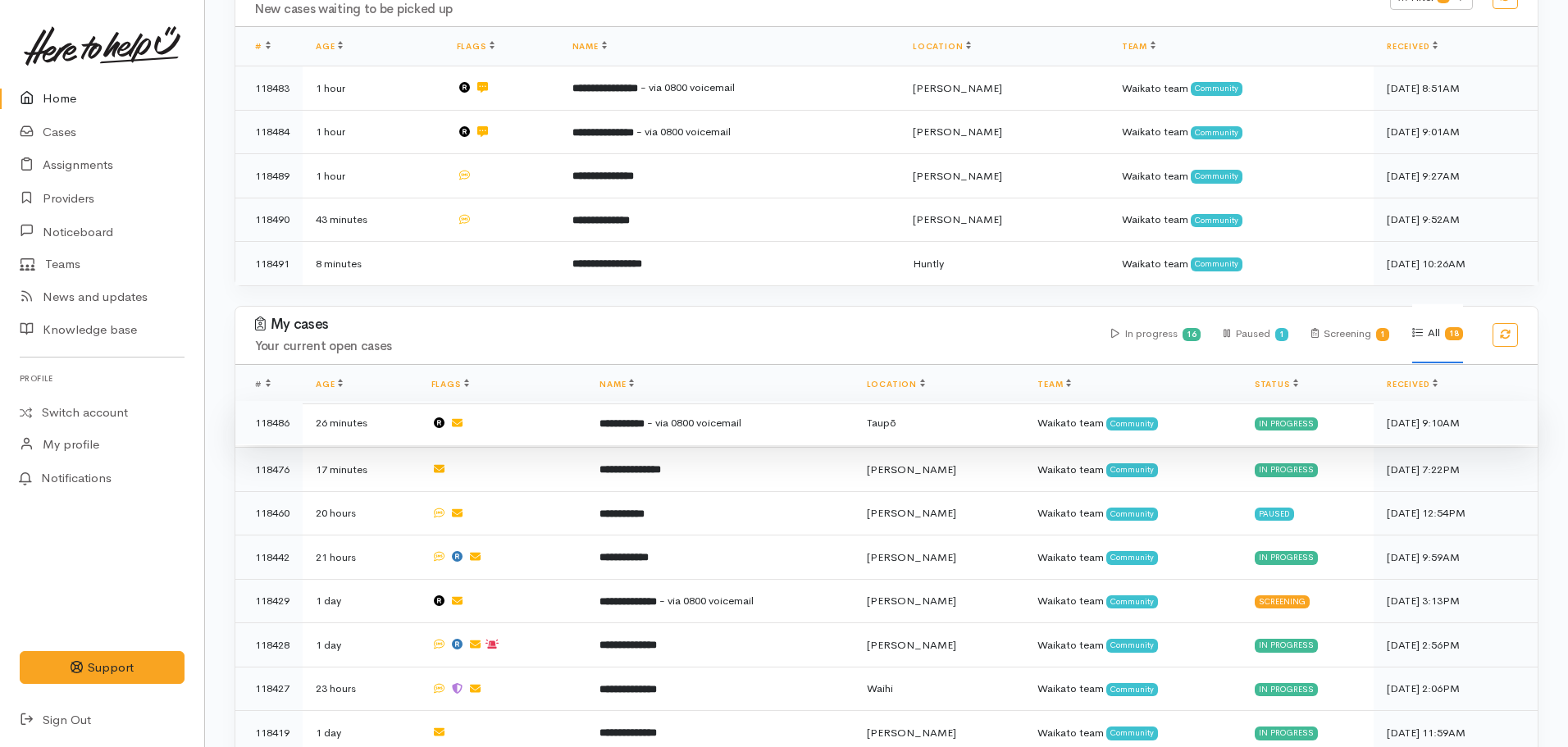
scroll to position [328, 0]
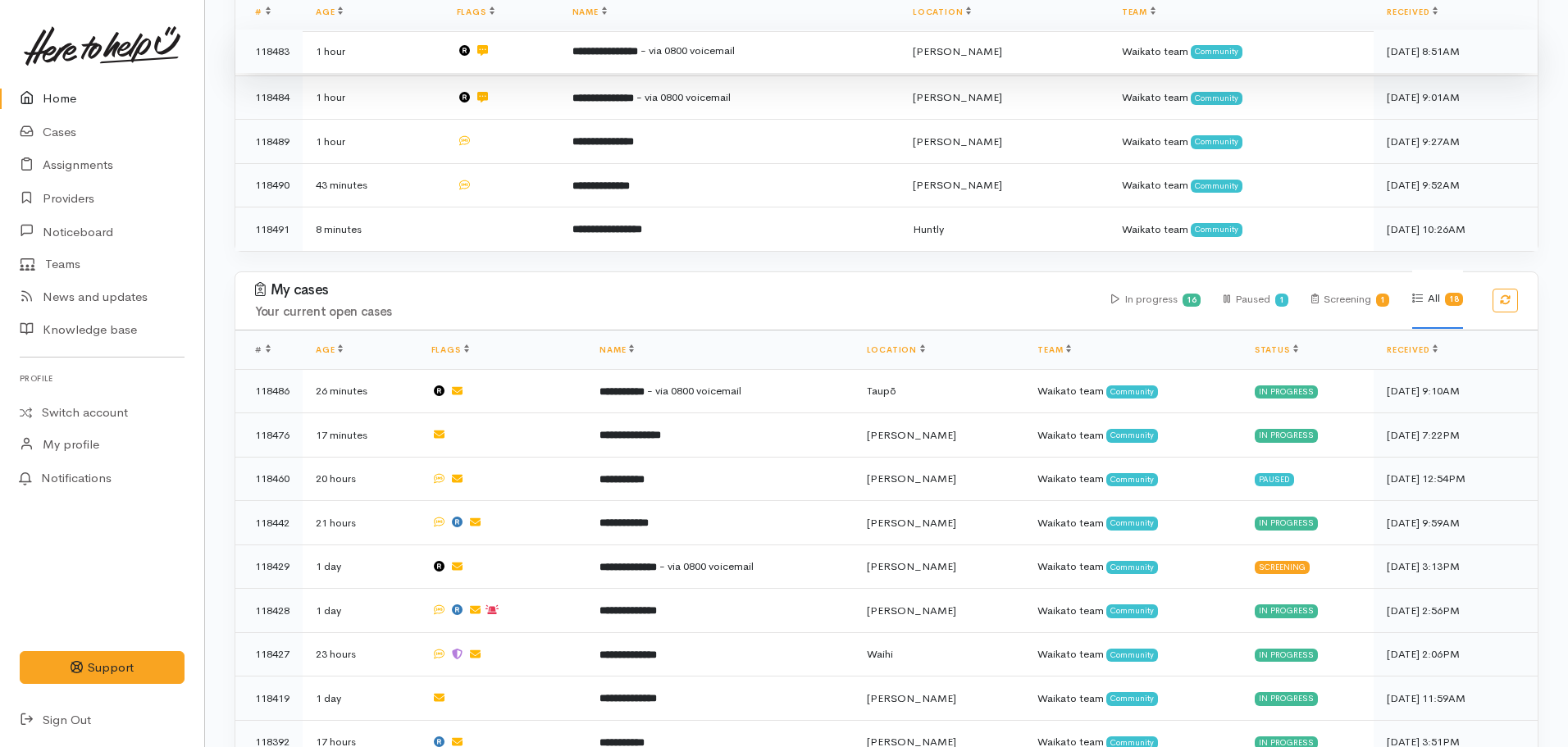
click at [580, 63] on td "**********" at bounding box center [730, 52] width 341 height 44
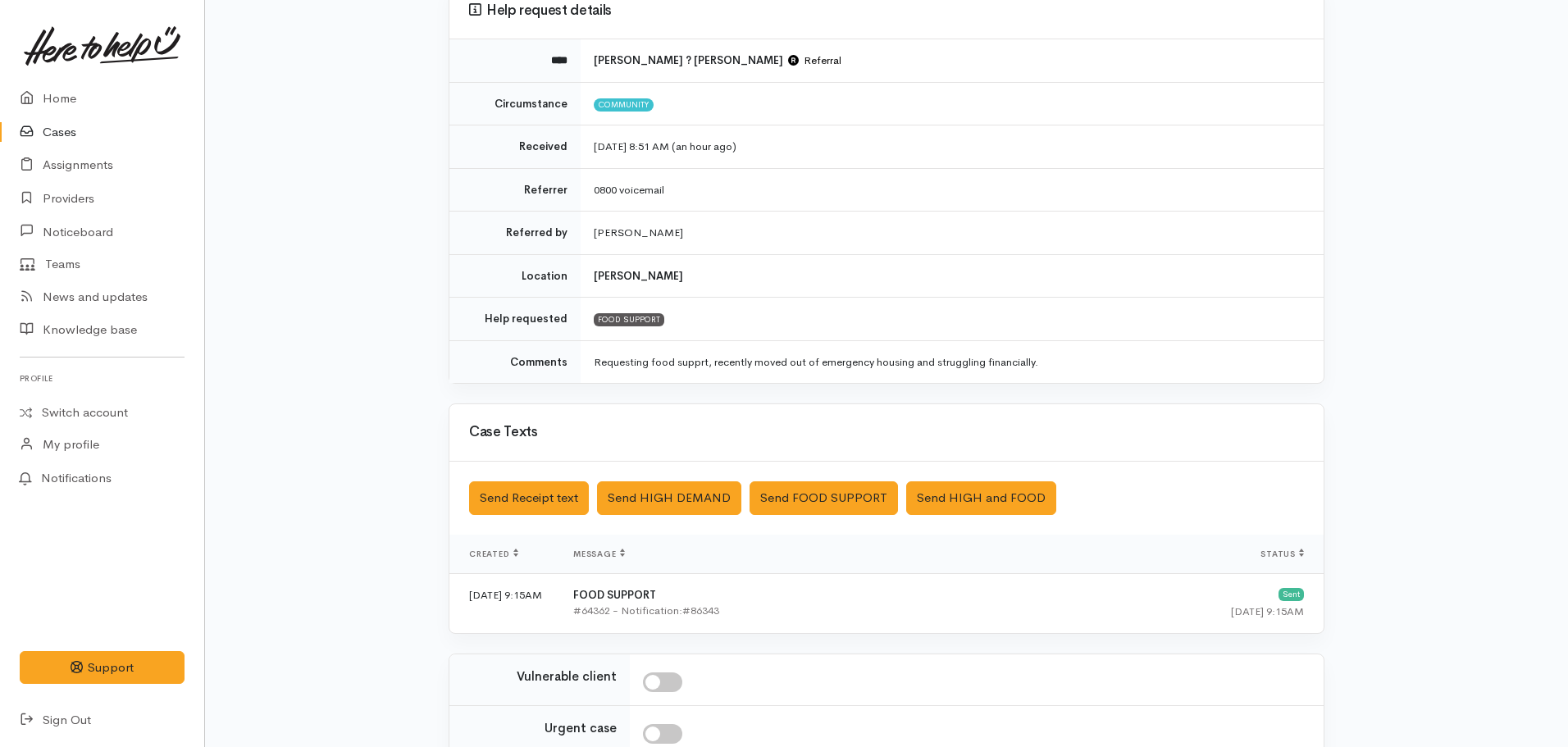
scroll to position [369, 0]
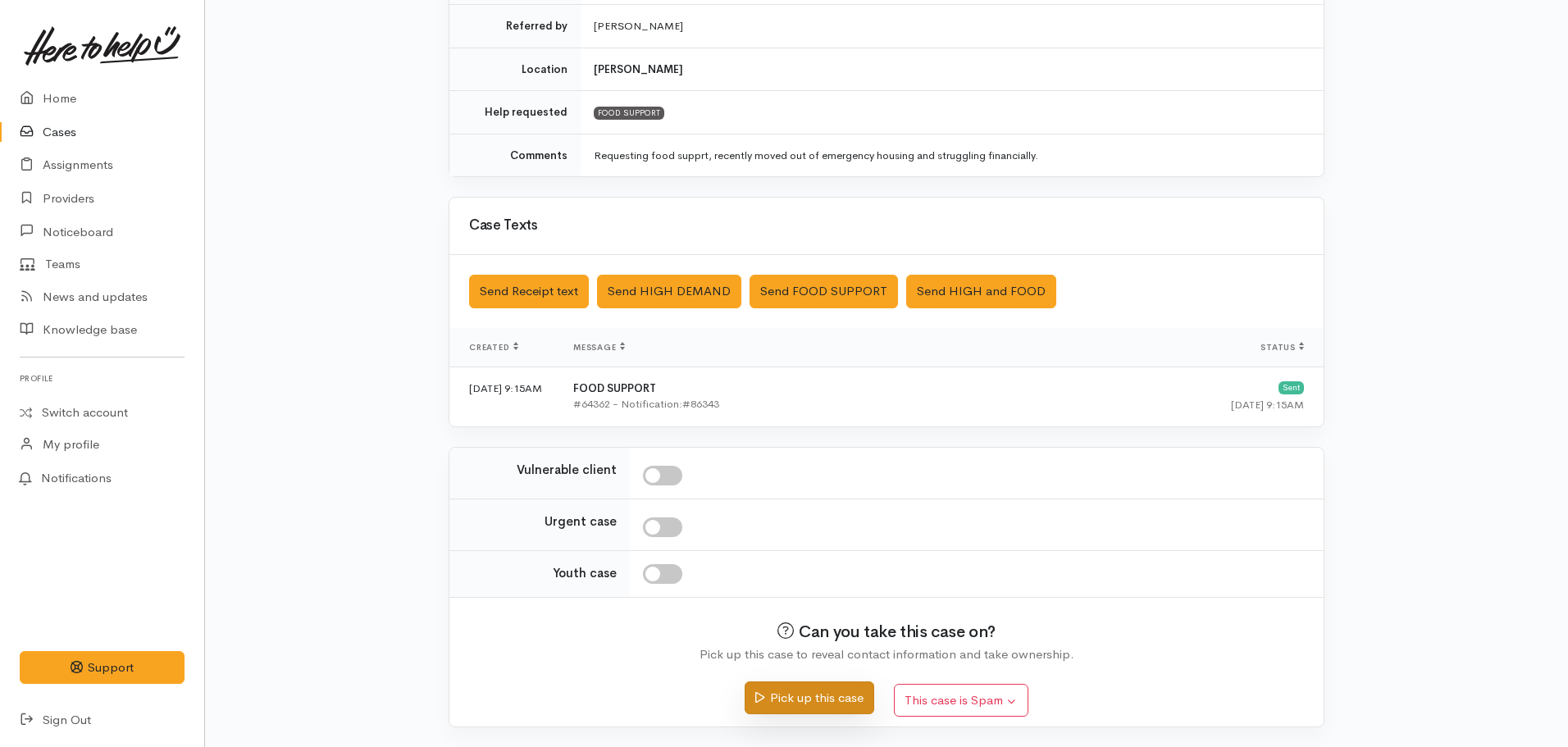
click at [805, 701] on button "Pick up this case" at bounding box center [809, 698] width 129 height 34
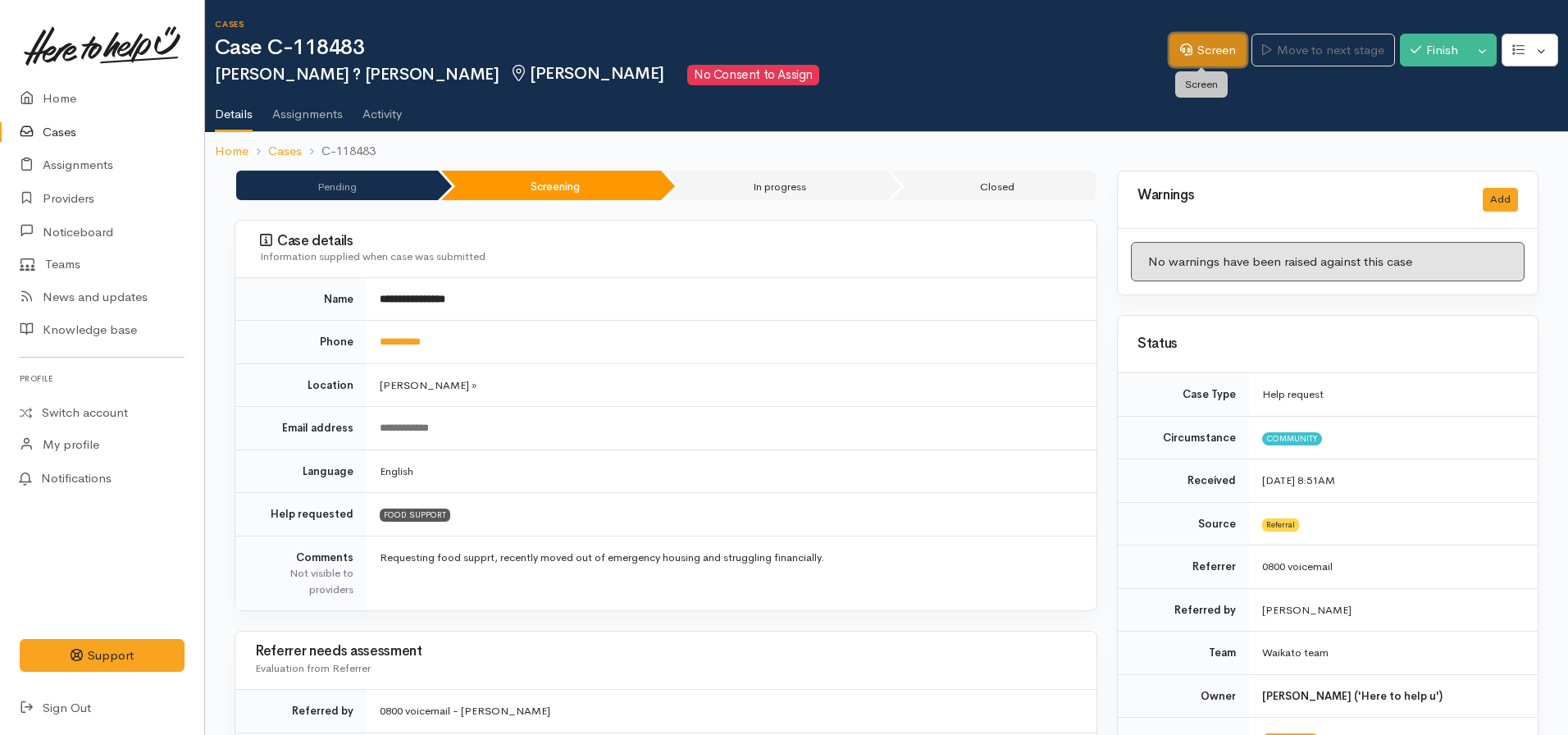
drag, startPoint x: 1199, startPoint y: 53, endPoint x: 1182, endPoint y: 64, distance: 20.2
click at [1199, 52] on link "Screen" at bounding box center [1208, 51] width 77 height 34
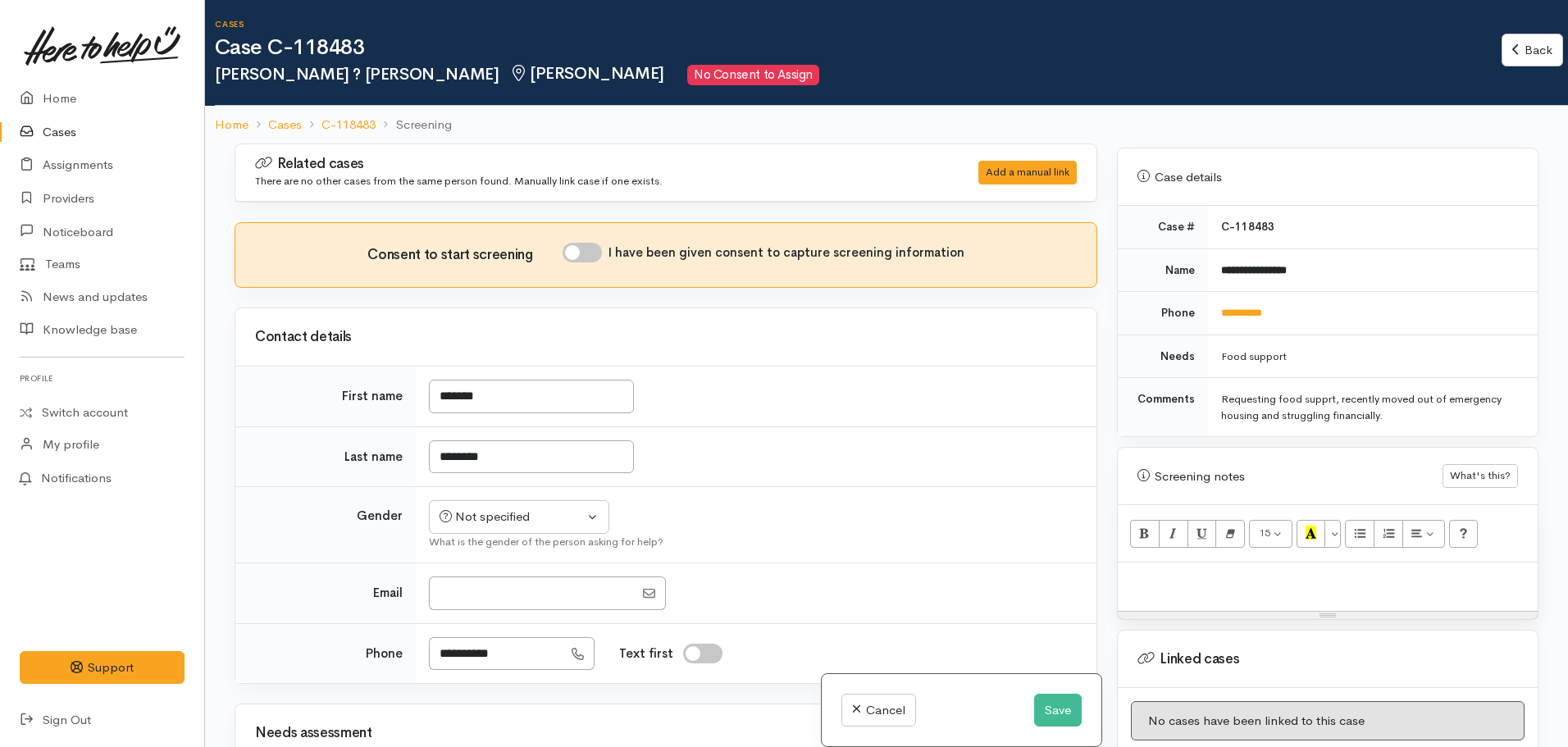
scroll to position [896, 0]
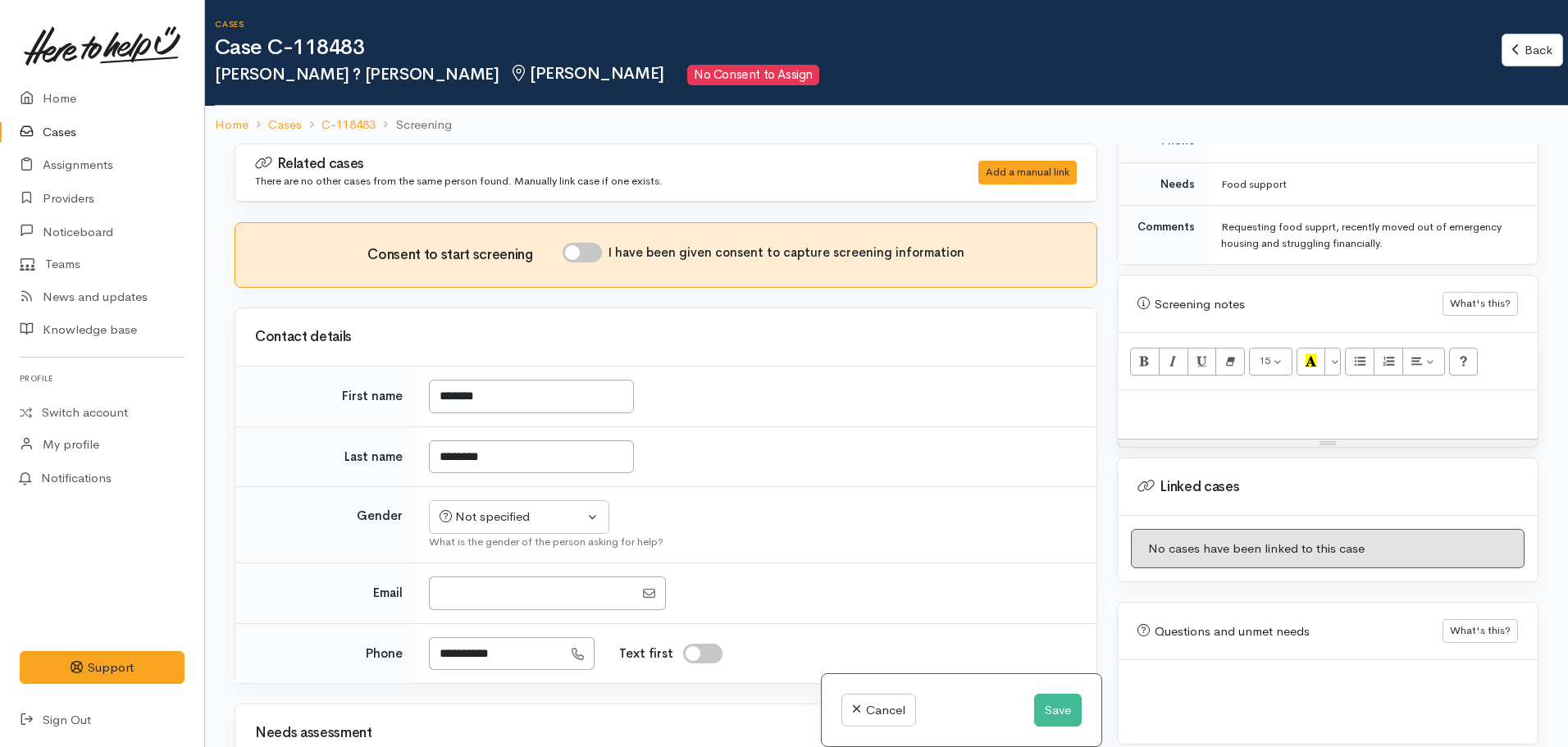
click at [1173, 398] on p at bounding box center [1328, 408] width 404 height 19
click at [1159, 398] on p at bounding box center [1328, 408] width 404 height 19
click at [1205, 411] on div at bounding box center [1328, 414] width 420 height 49
paste div
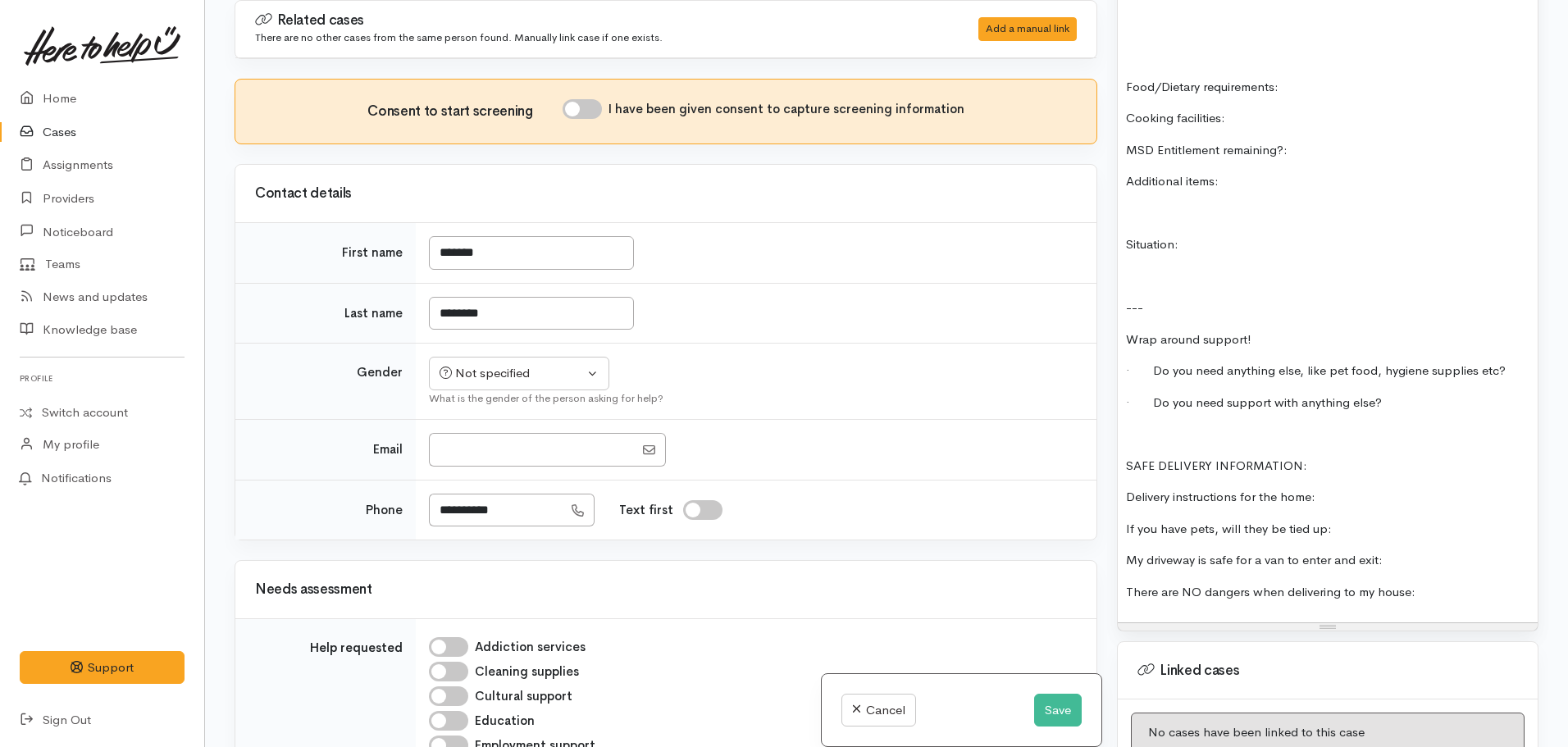
scroll to position [1422, 0]
click at [1152, 429] on div "FOOD SUPPORT: Name: Date of birth: Phone: Address: Household Members ( Name, Ge…" at bounding box center [1328, 171] width 420 height 901
click at [1135, 424] on p at bounding box center [1328, 433] width 404 height 19
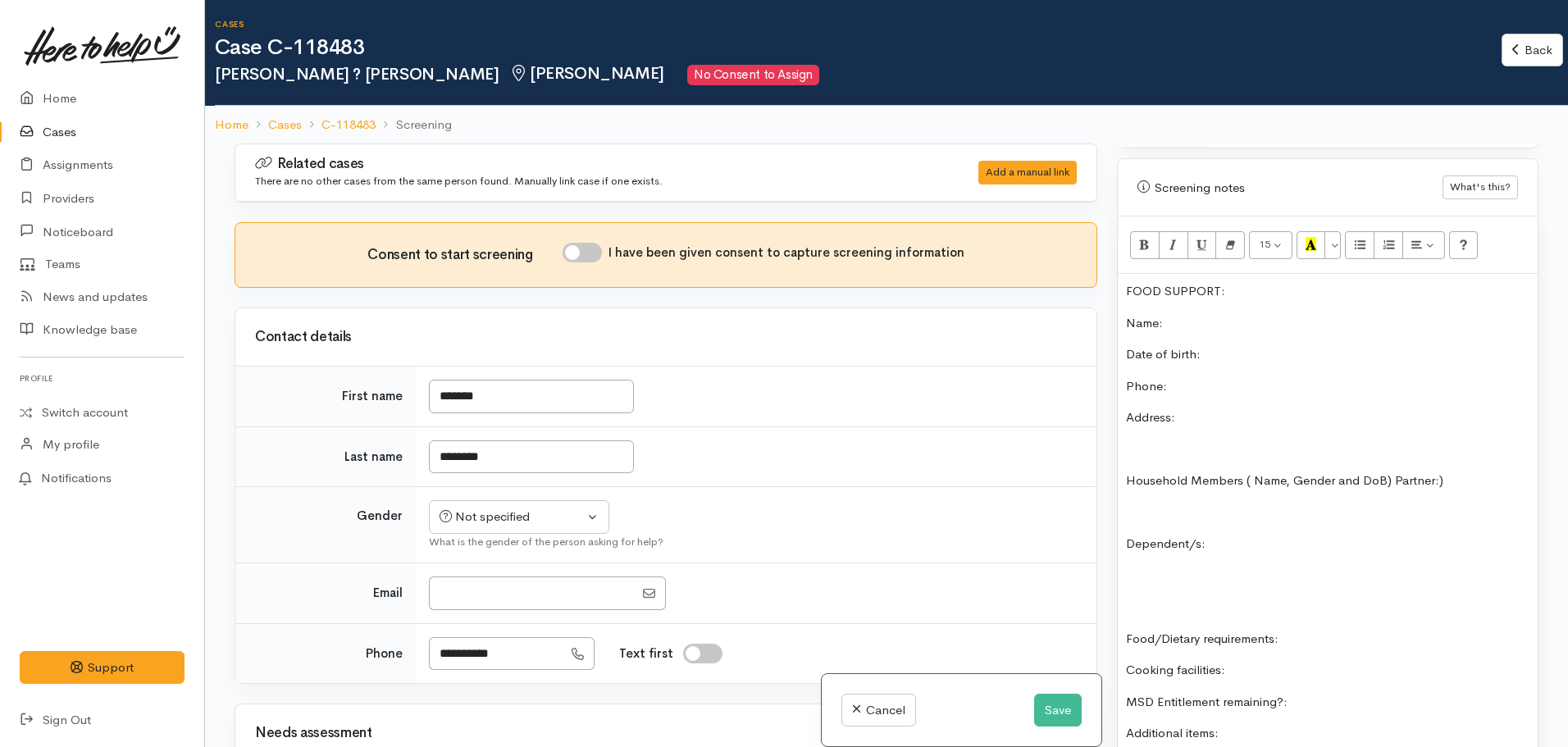
scroll to position [930, 0]
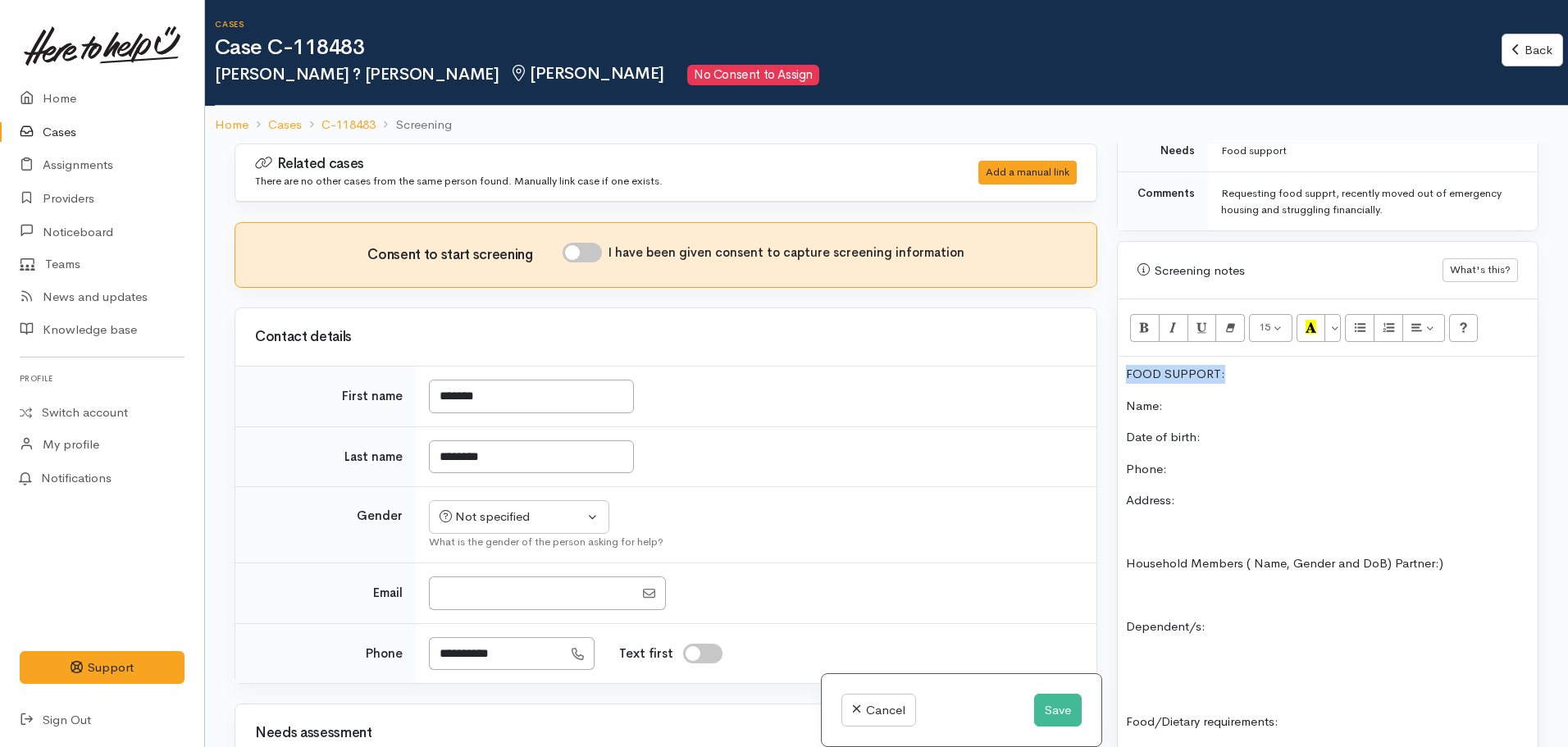
drag, startPoint x: 1230, startPoint y: 363, endPoint x: 1095, endPoint y: 351, distance: 135.5
click at [1084, 359] on div "Related cases There are no other cases from the same person found. Manually lin…" at bounding box center [886, 517] width 1324 height 747
click at [1144, 320] on icon "Bold (CTRL+B)" at bounding box center [1145, 327] width 11 height 14
click at [1313, 320] on icon "Recent Color" at bounding box center [1311, 327] width 11 height 14
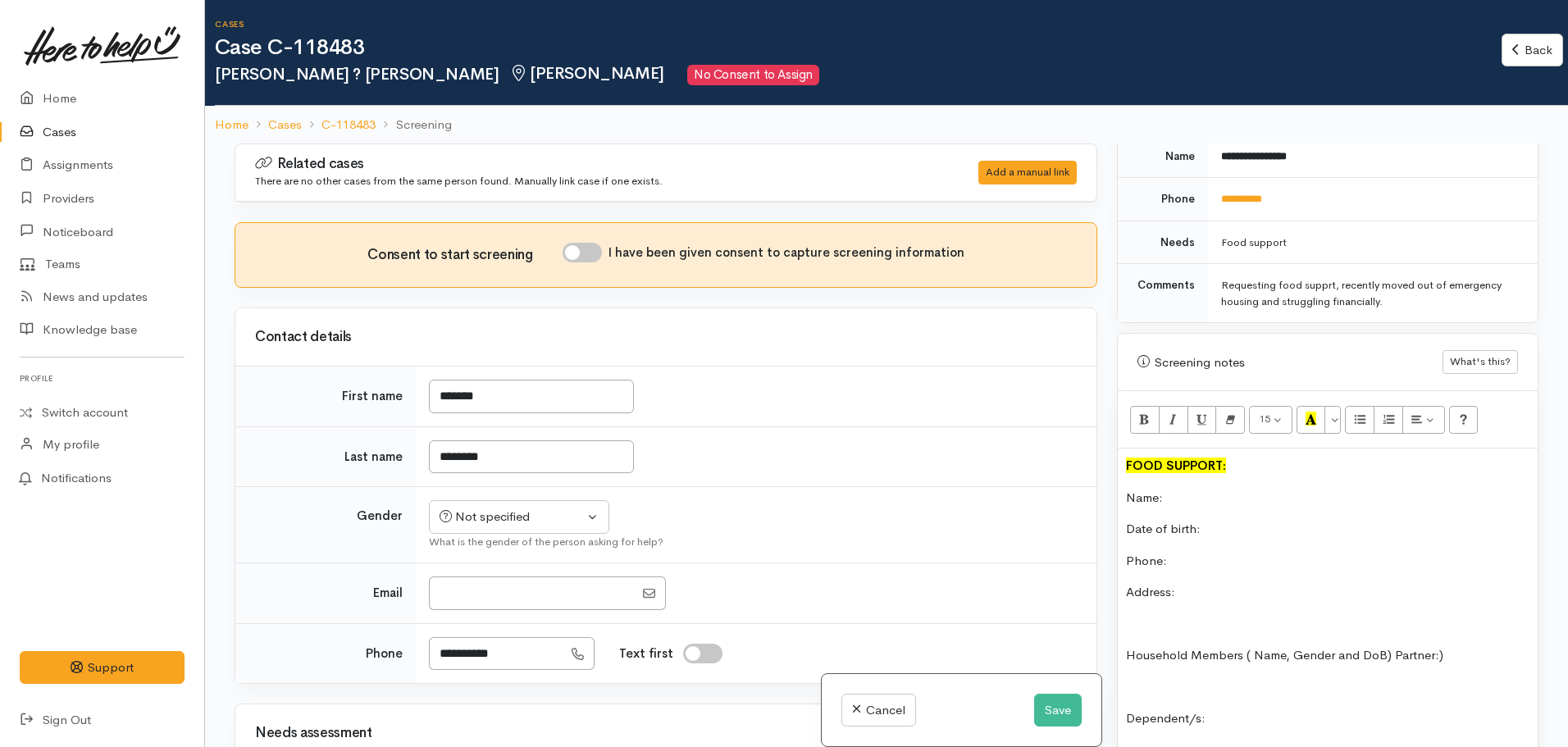
scroll to position [848, 0]
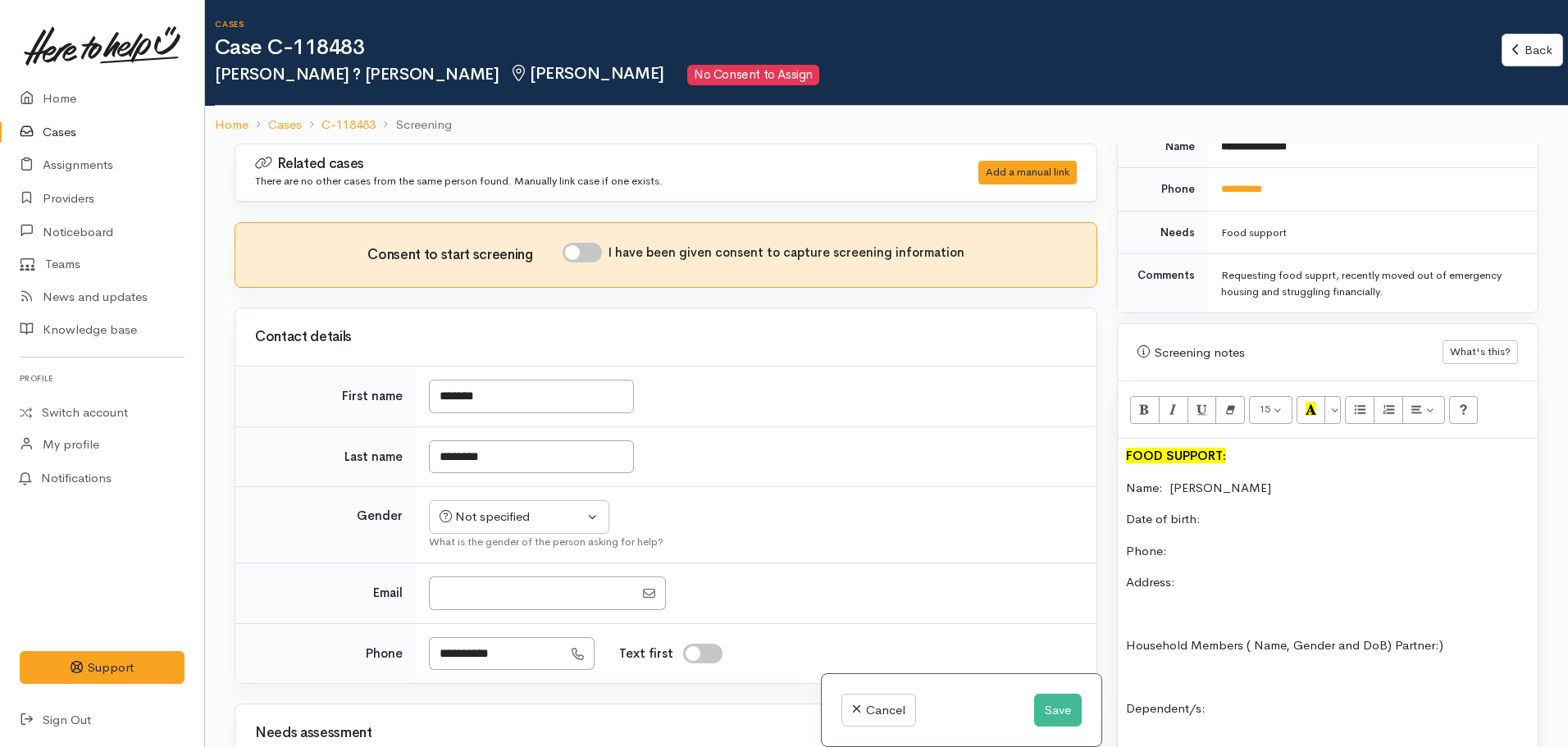
click at [1223, 542] on p "Phone:" at bounding box center [1328, 551] width 404 height 19
drag, startPoint x: 1288, startPoint y: 169, endPoint x: 1200, endPoint y: 170, distance: 88.0
click at [1200, 170] on tr "**********" at bounding box center [1328, 190] width 420 height 43
copy tr "**********"
click at [1206, 542] on p "Phone:" at bounding box center [1328, 551] width 404 height 19
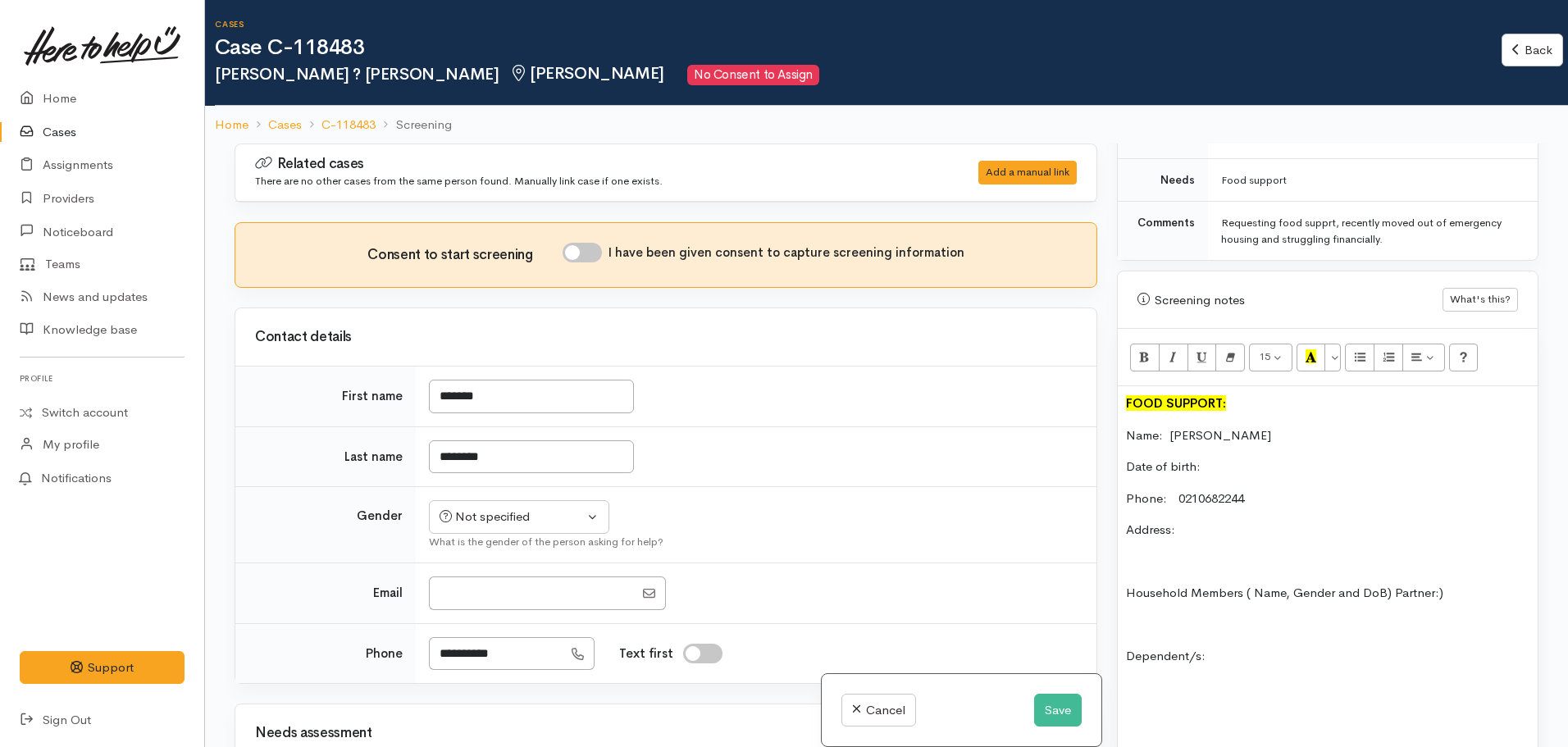
scroll to position [930, 0]
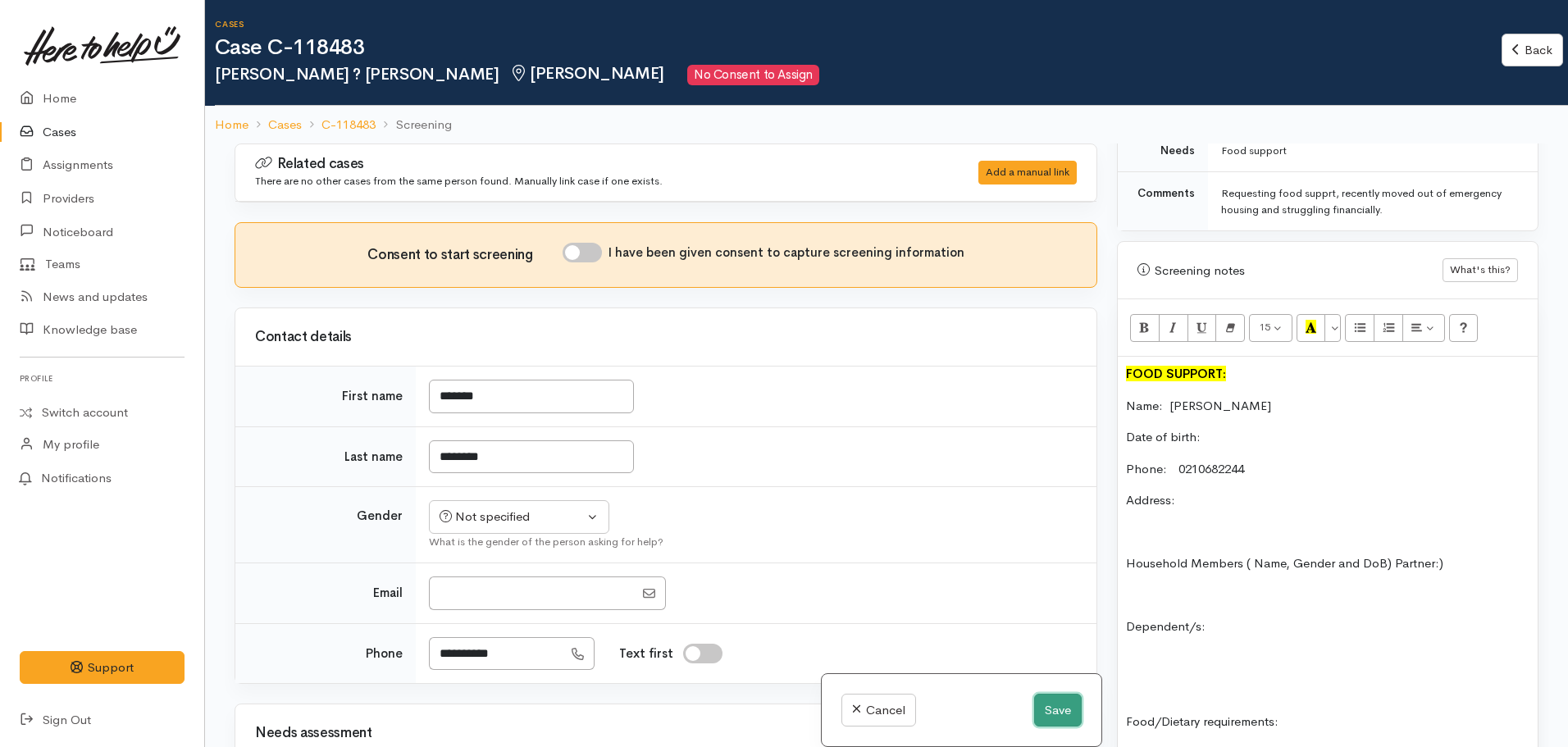
click at [1058, 717] on button "Save" at bounding box center [1058, 710] width 48 height 34
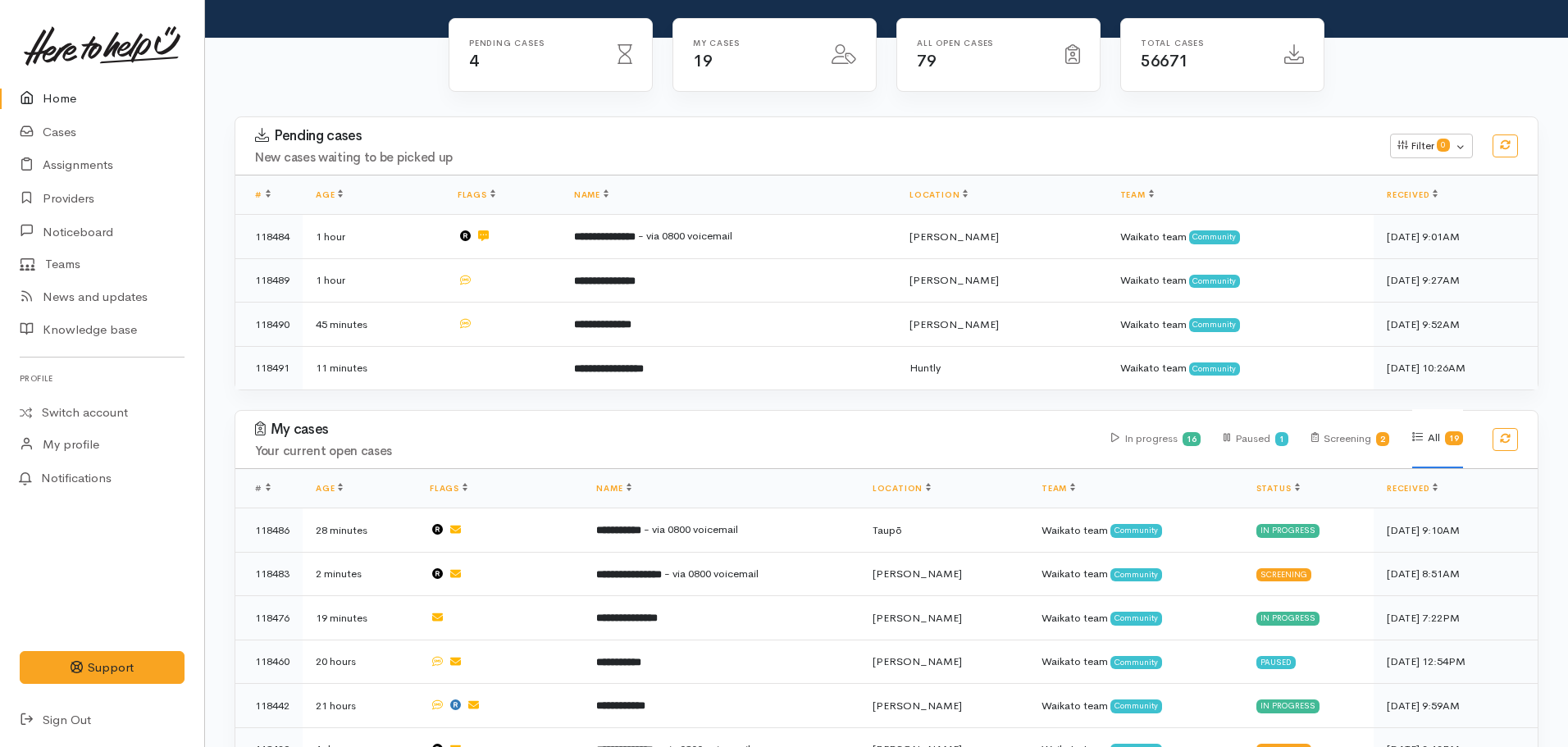
scroll to position [492, 0]
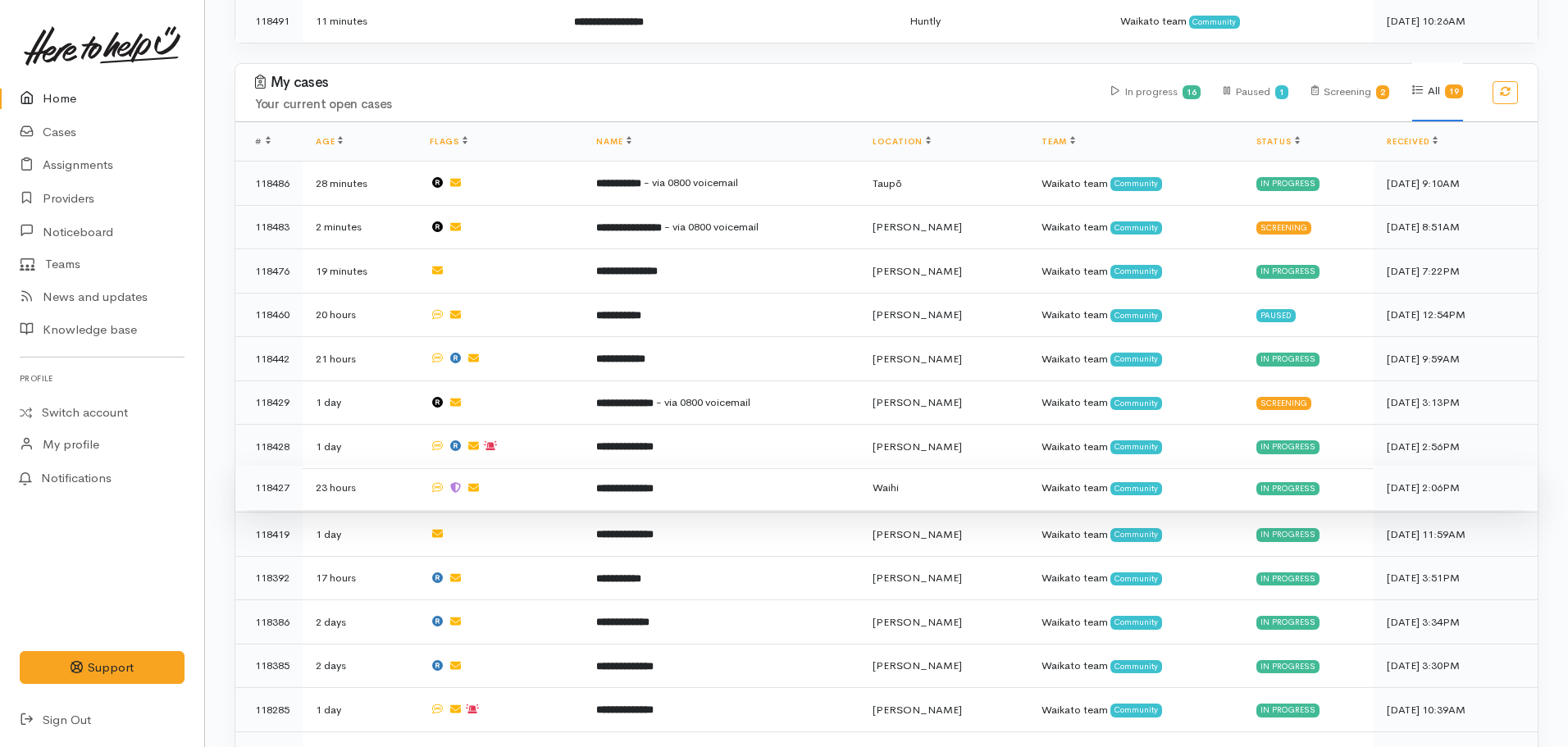
click at [684, 492] on td "**********" at bounding box center [721, 488] width 276 height 44
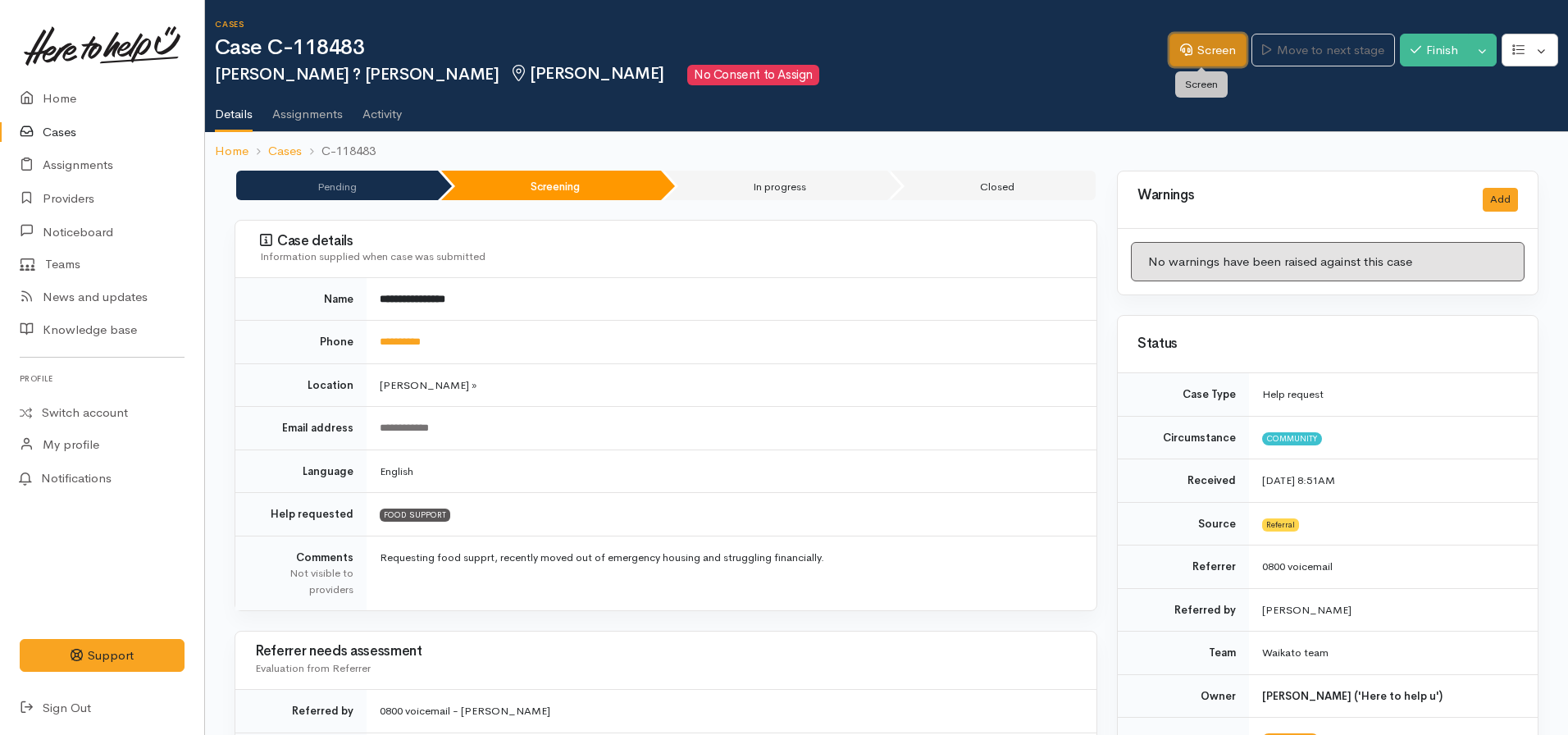
click at [1170, 52] on link "Screen" at bounding box center [1208, 51] width 77 height 34
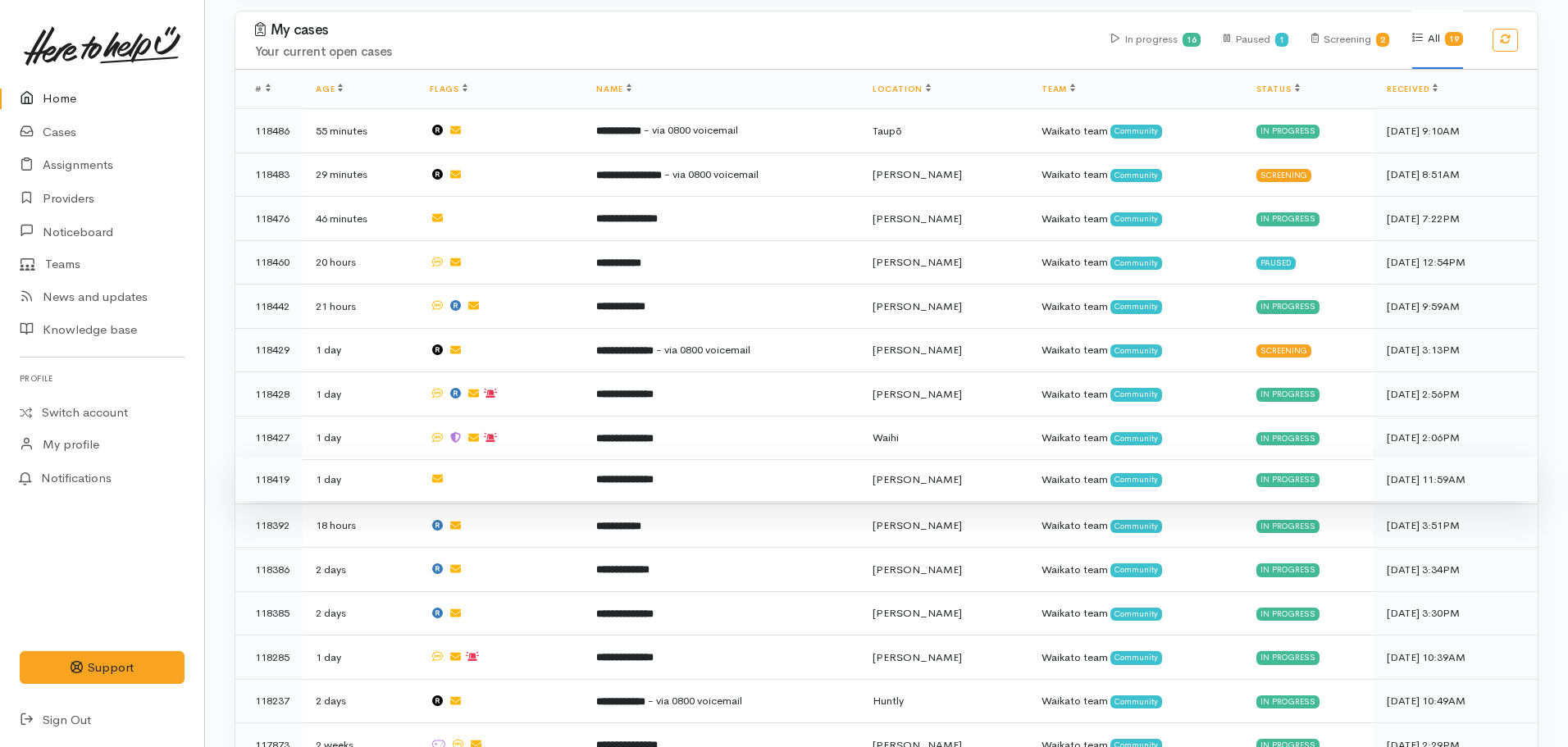
scroll to position [574, 0]
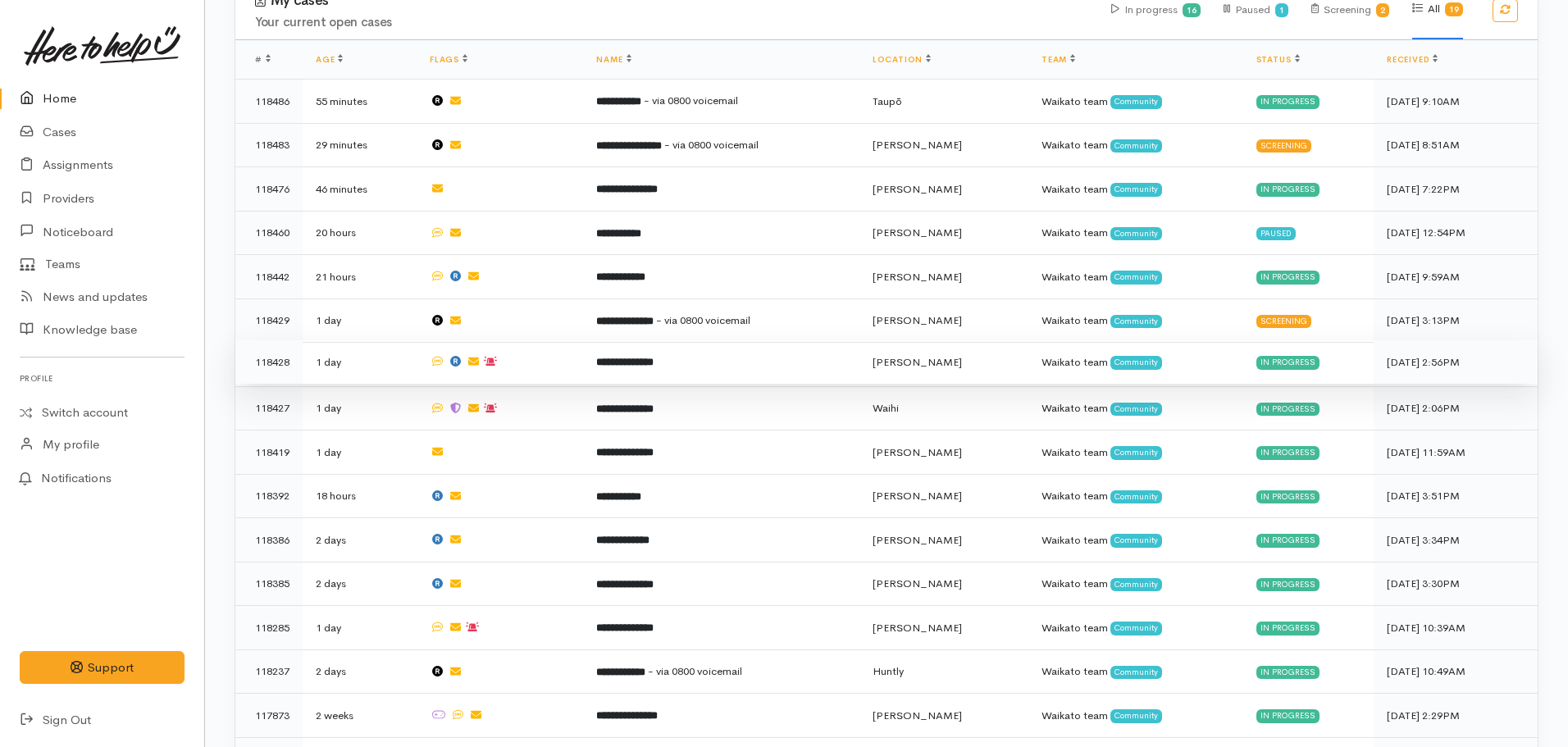
click at [649, 366] on td "**********" at bounding box center [721, 362] width 276 height 44
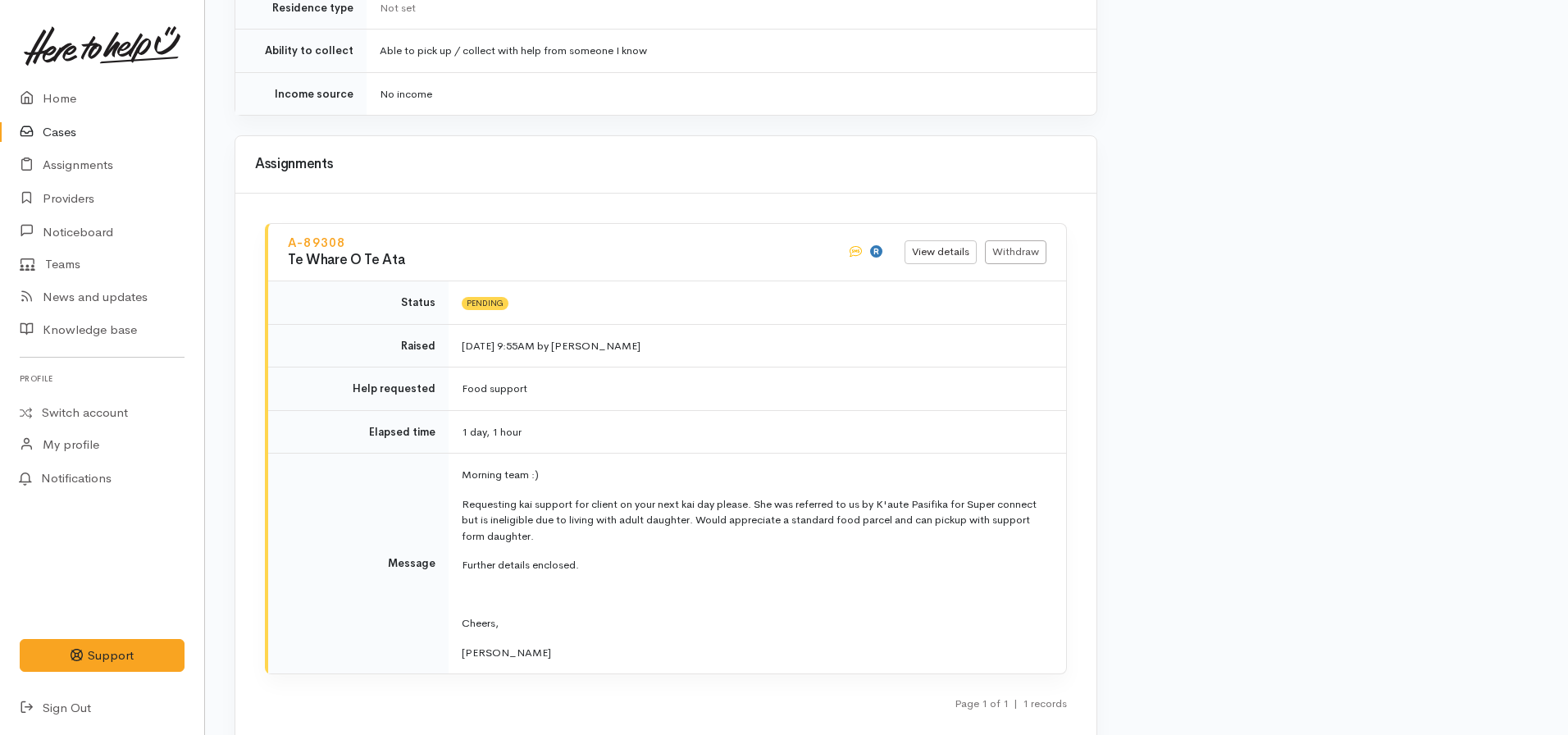
scroll to position [2050, 0]
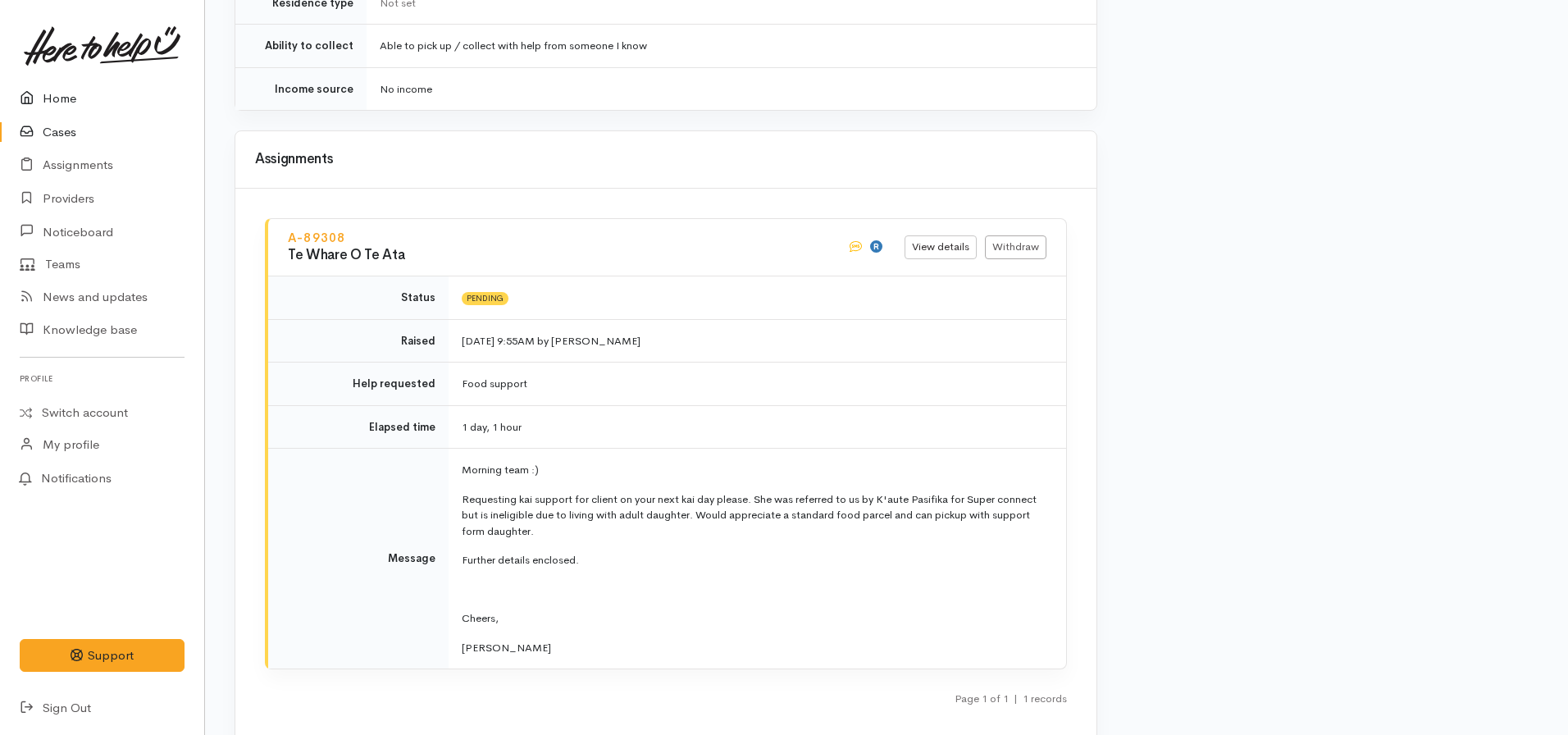
click at [74, 96] on link "Home" at bounding box center [102, 98] width 204 height 34
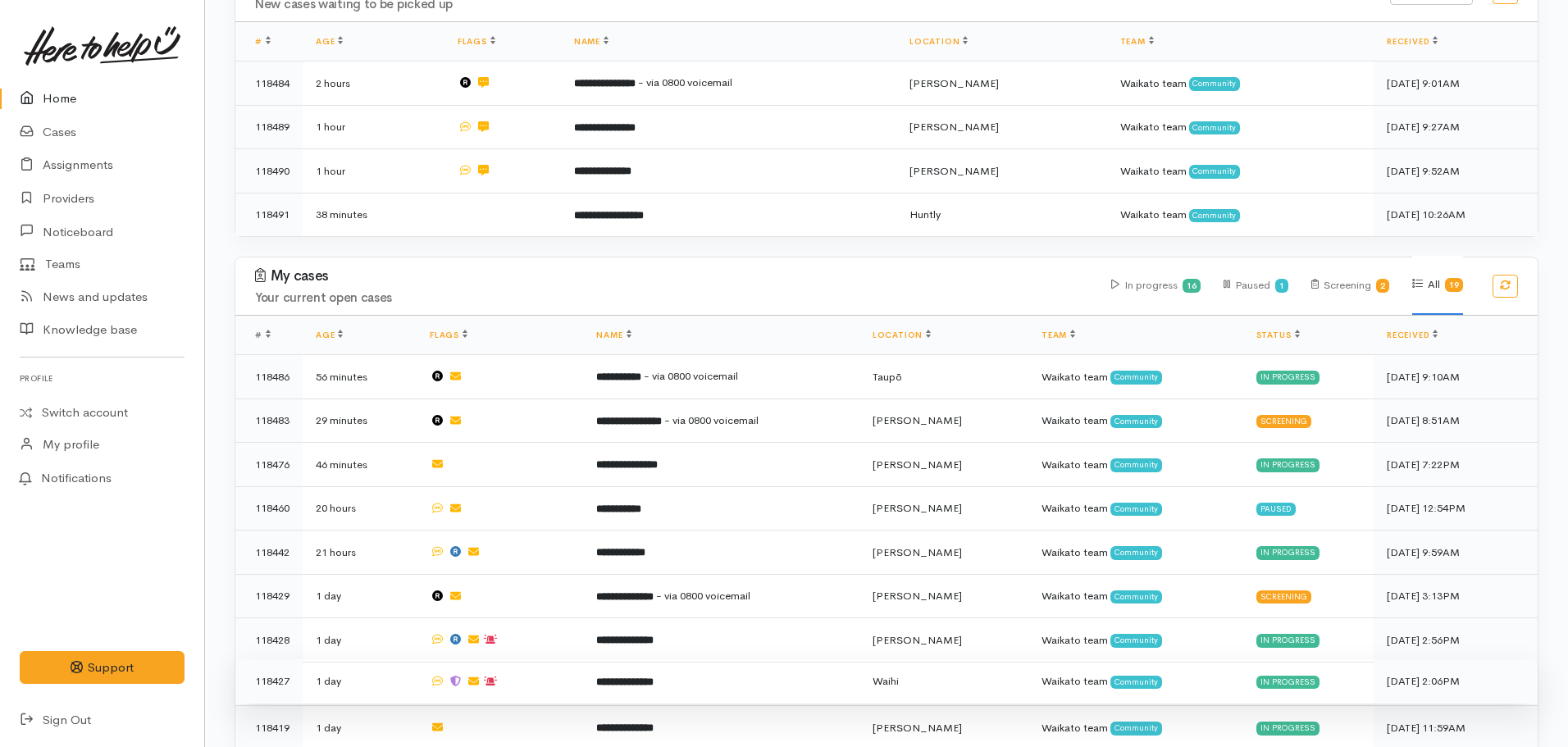
scroll to position [328, 0]
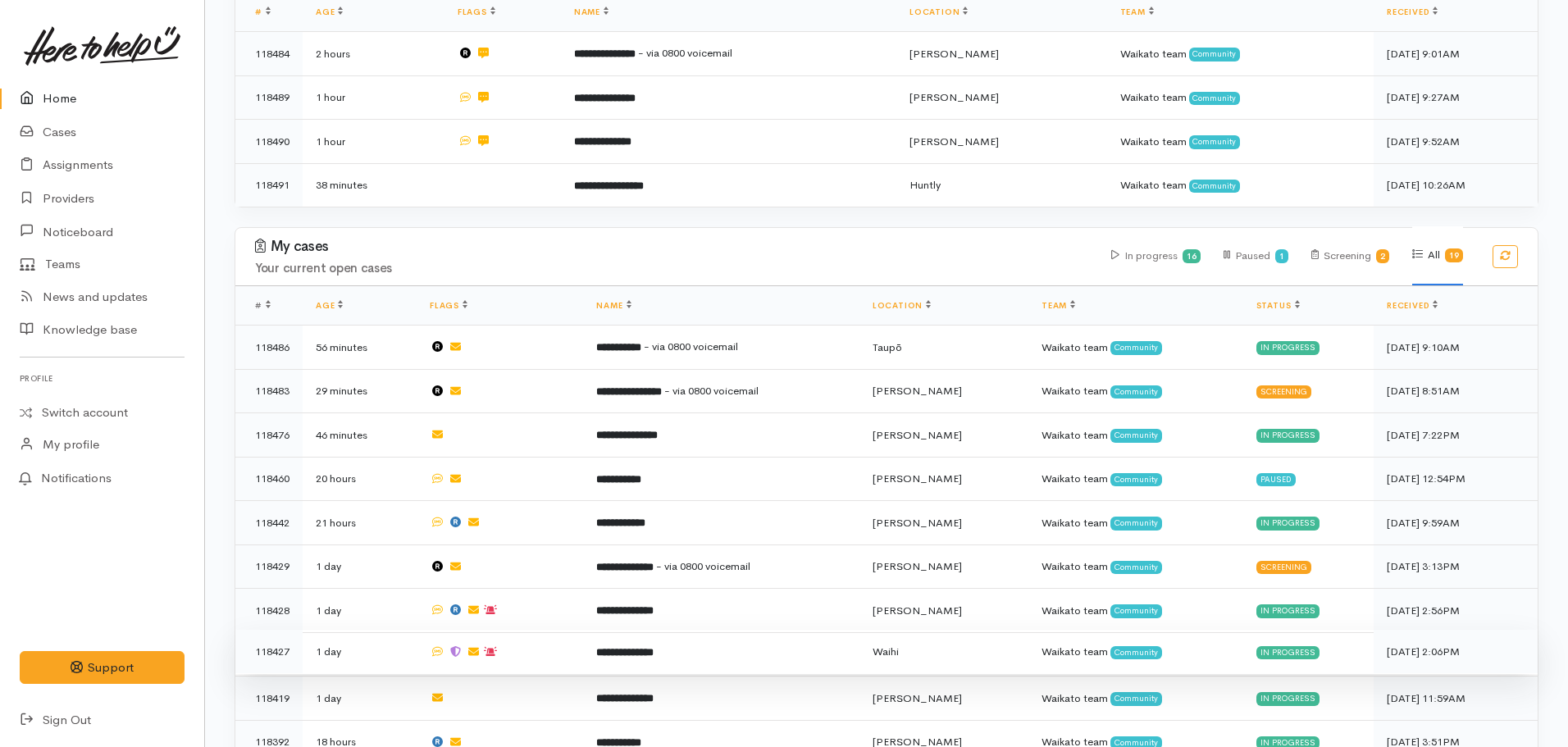
click at [562, 644] on td at bounding box center [500, 652] width 167 height 44
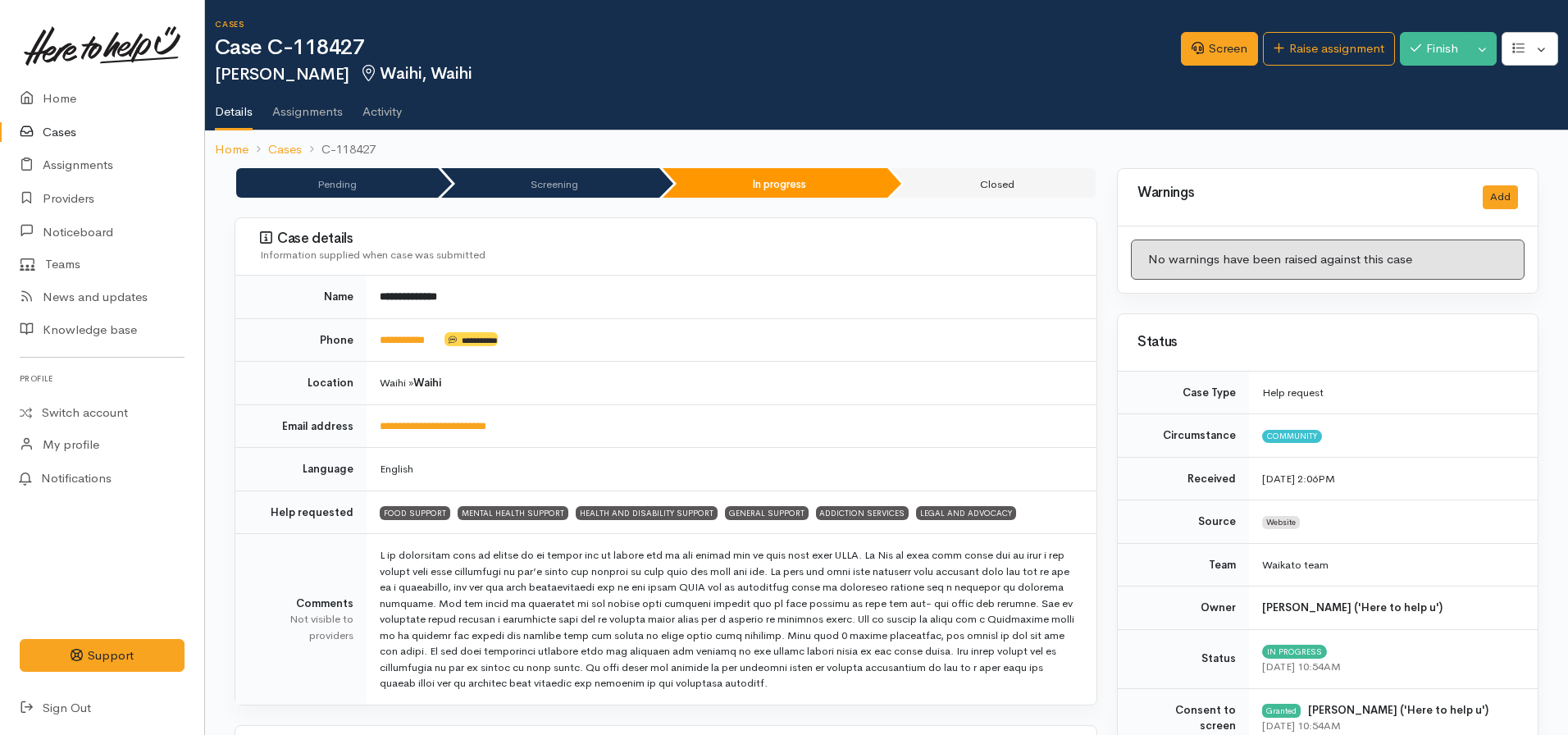
click at [209, 140] on nav "Home Cases C-118427" at bounding box center [887, 150] width 1364 height 39
click at [232, 149] on link "Home" at bounding box center [232, 149] width 34 height 19
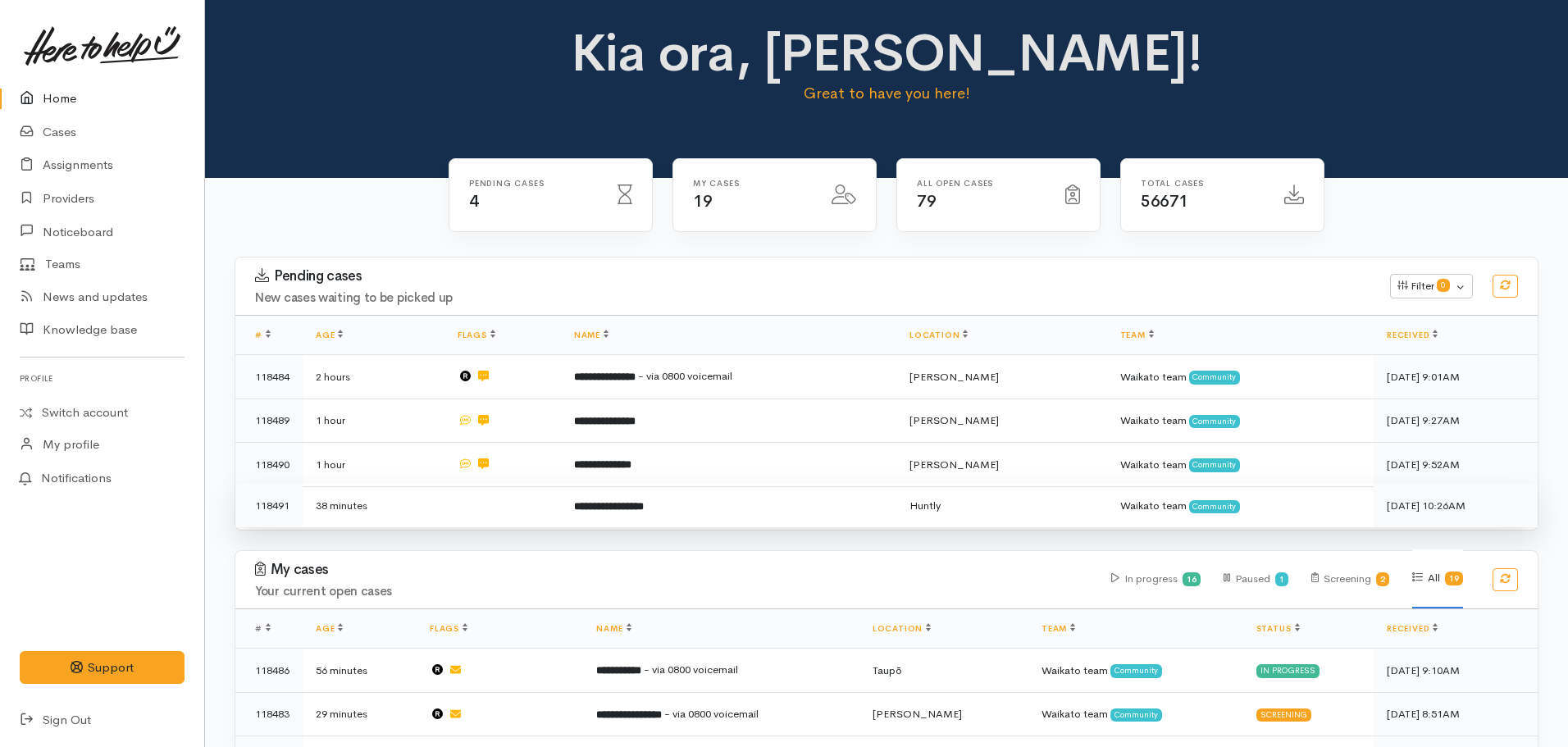
scroll to position [246, 0]
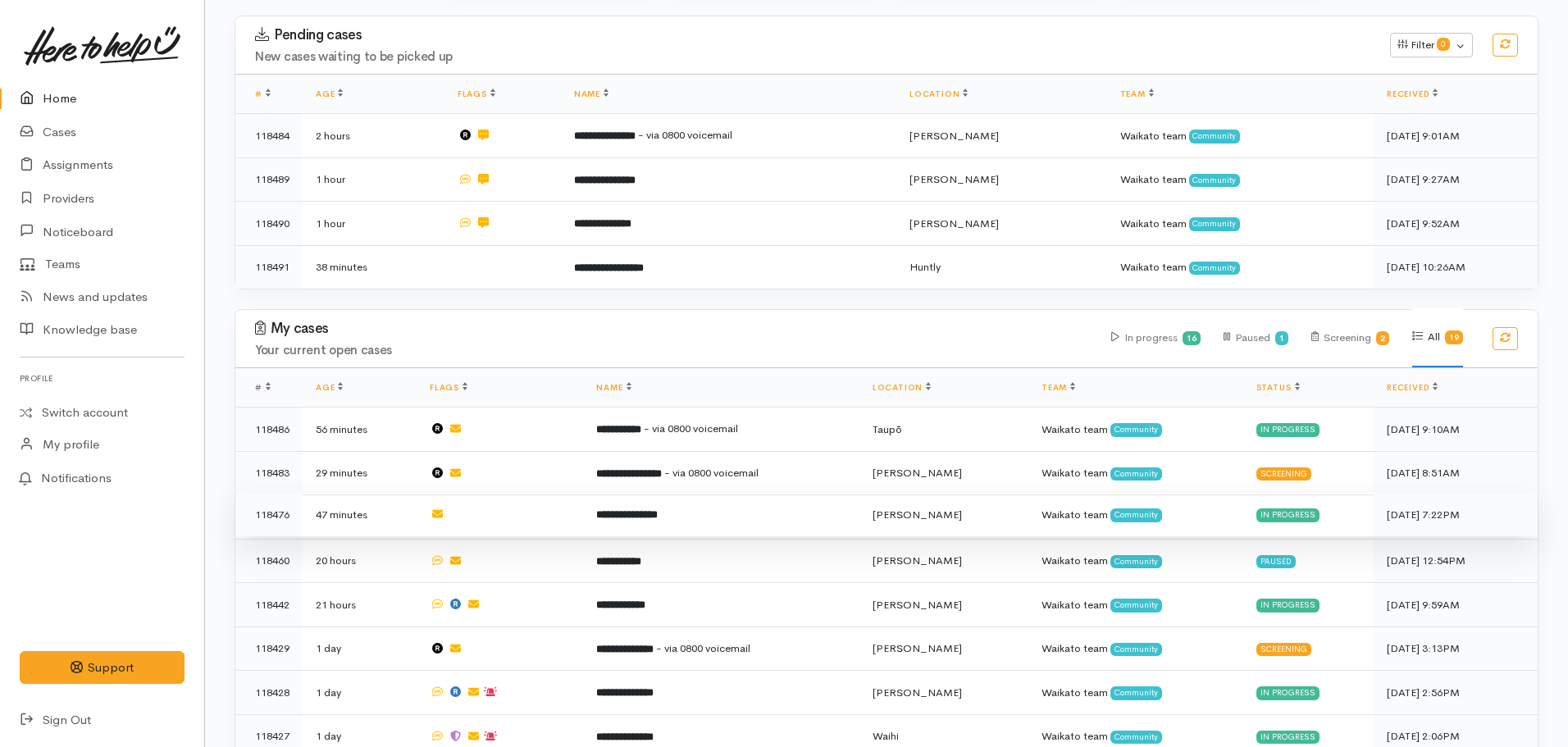
click at [653, 510] on b "**********" at bounding box center [627, 515] width 62 height 11
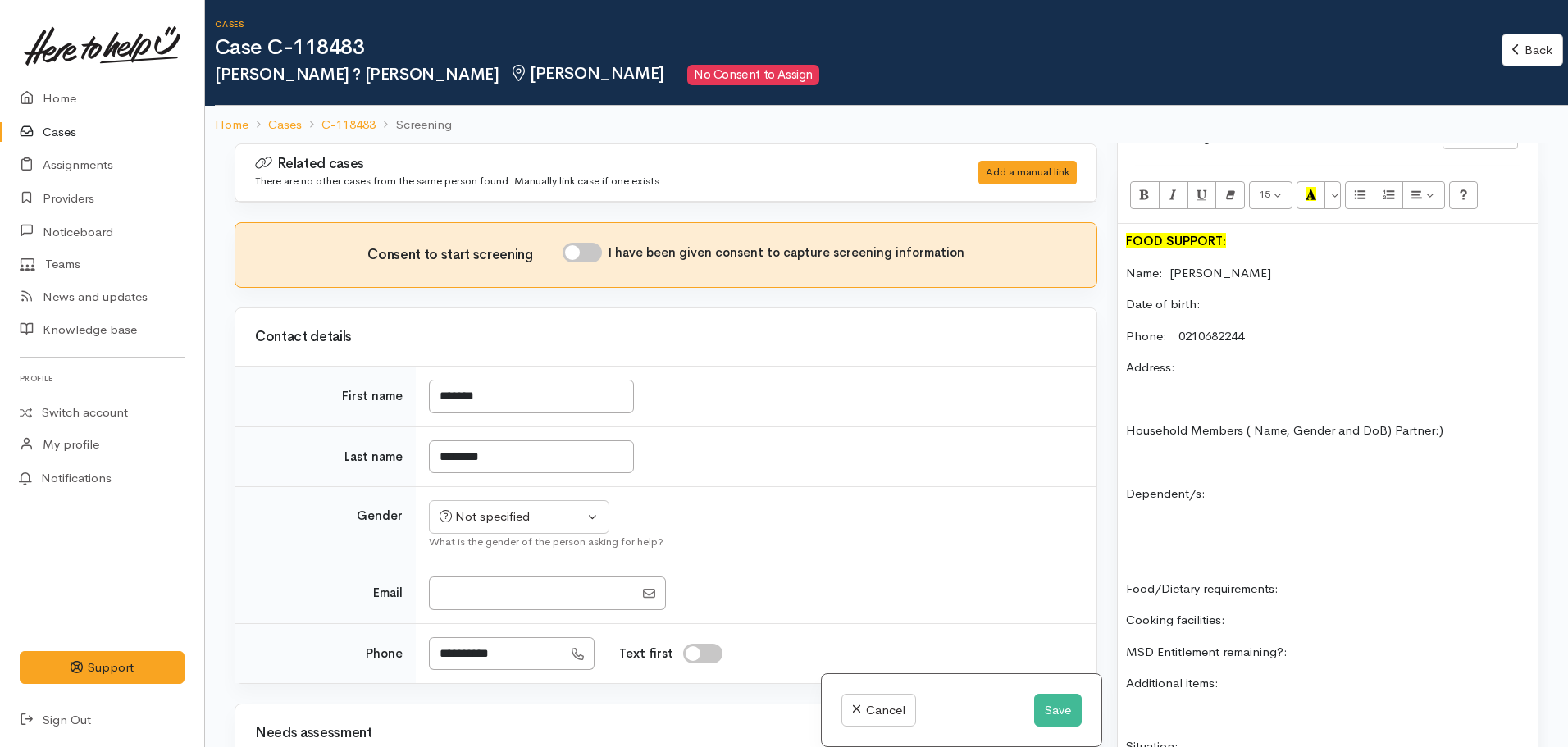
scroll to position [1148, 0]
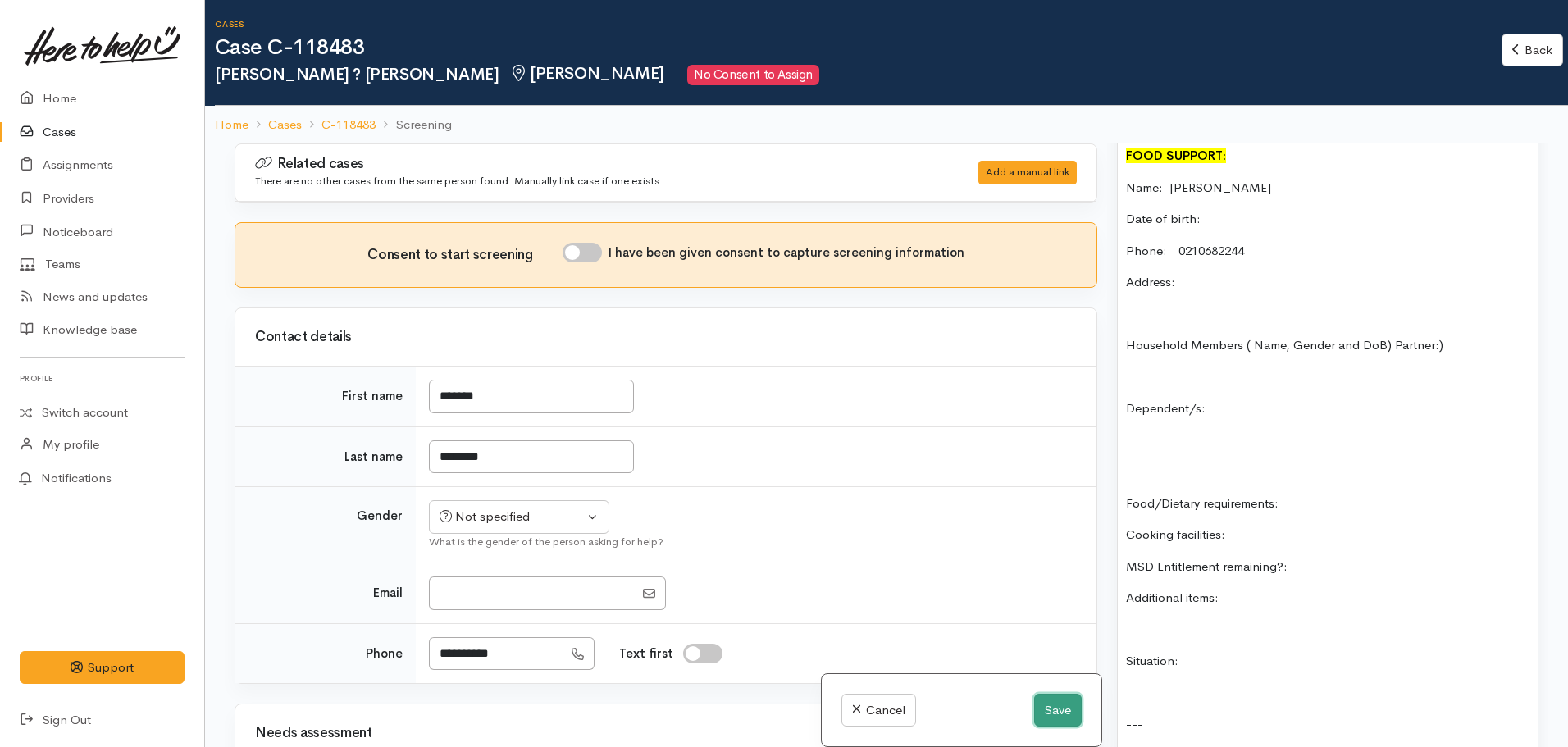
click at [1066, 698] on button "Save" at bounding box center [1058, 710] width 48 height 34
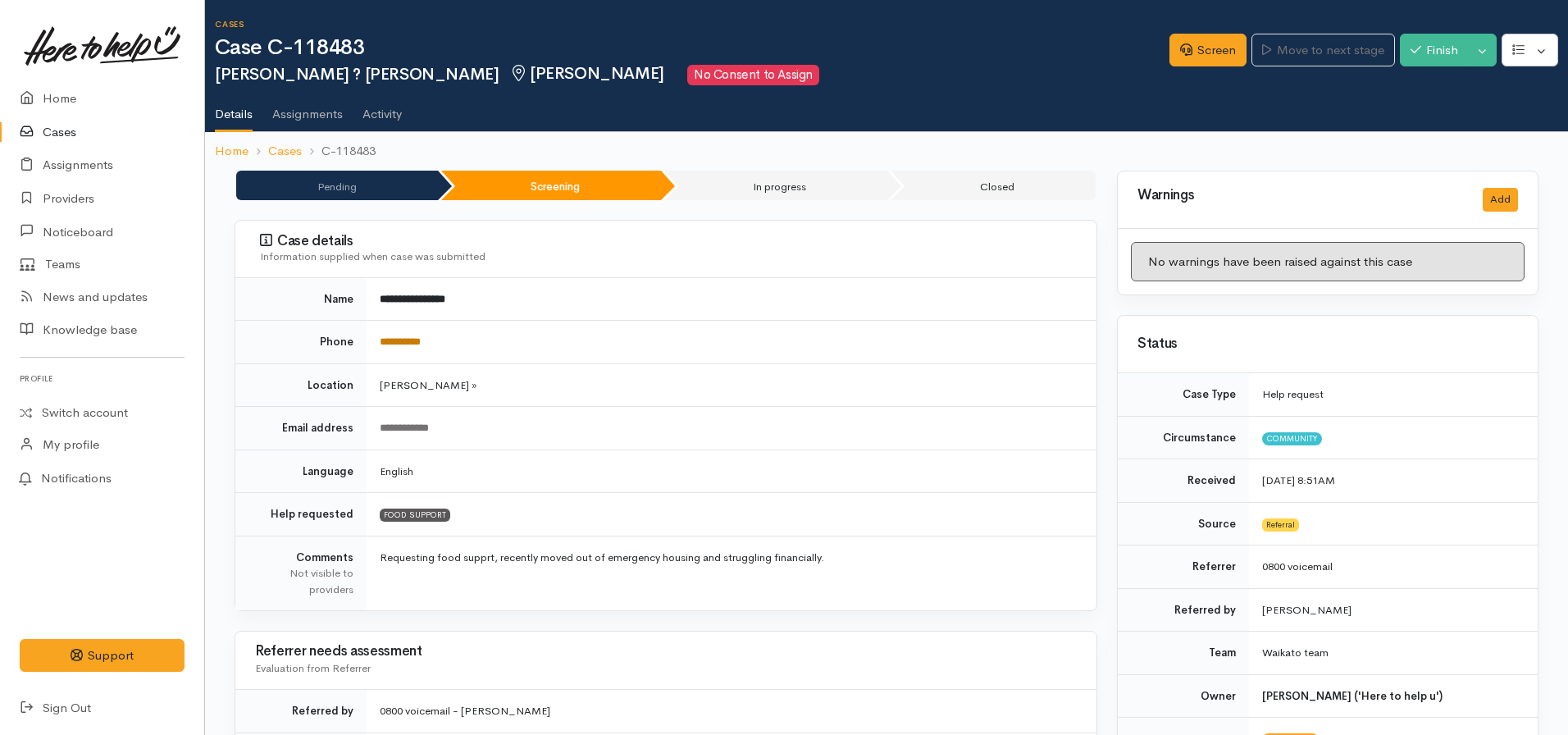
click at [395, 339] on link "**********" at bounding box center [400, 341] width 41 height 11
click at [1185, 42] on link "Screen" at bounding box center [1208, 51] width 77 height 34
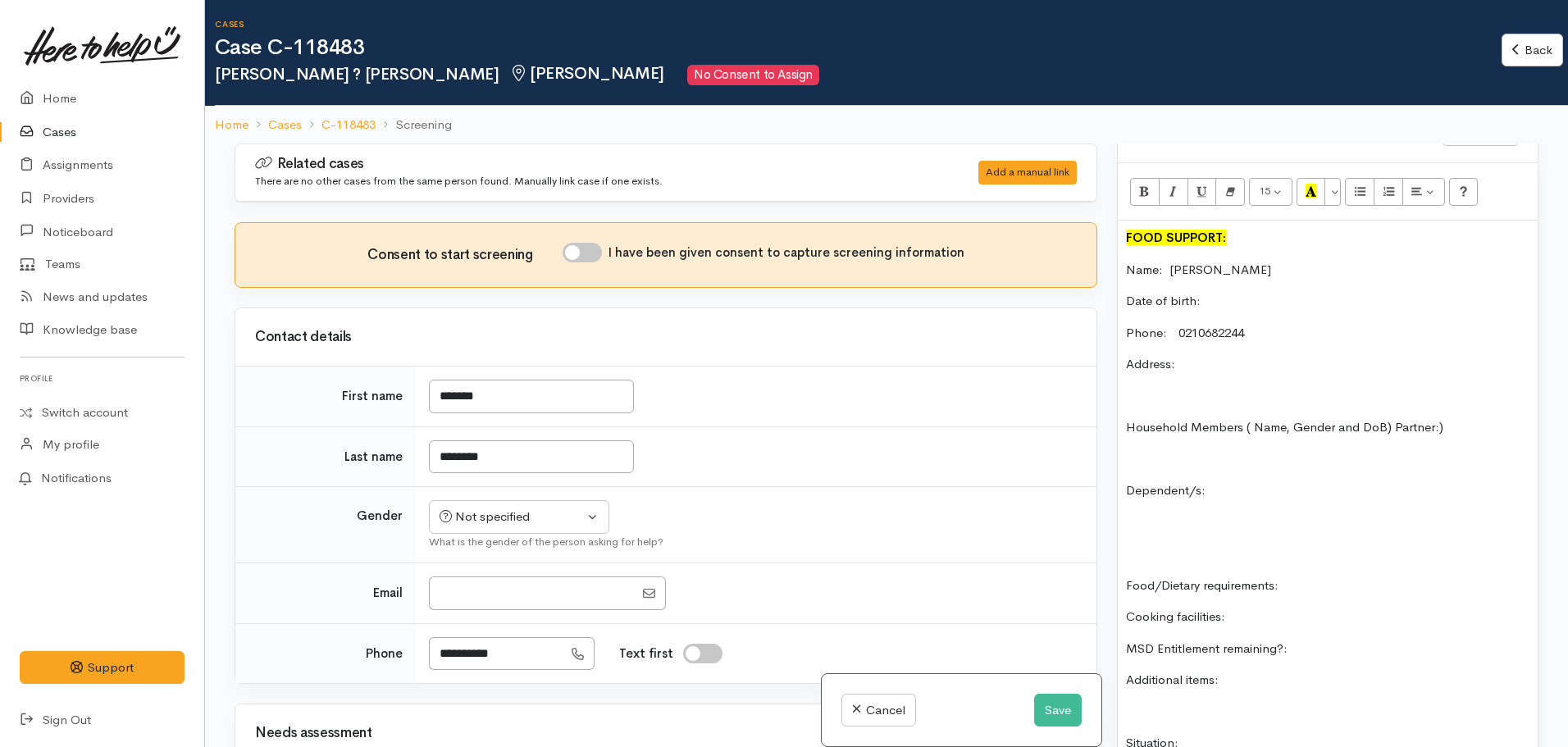
scroll to position [1148, 0]
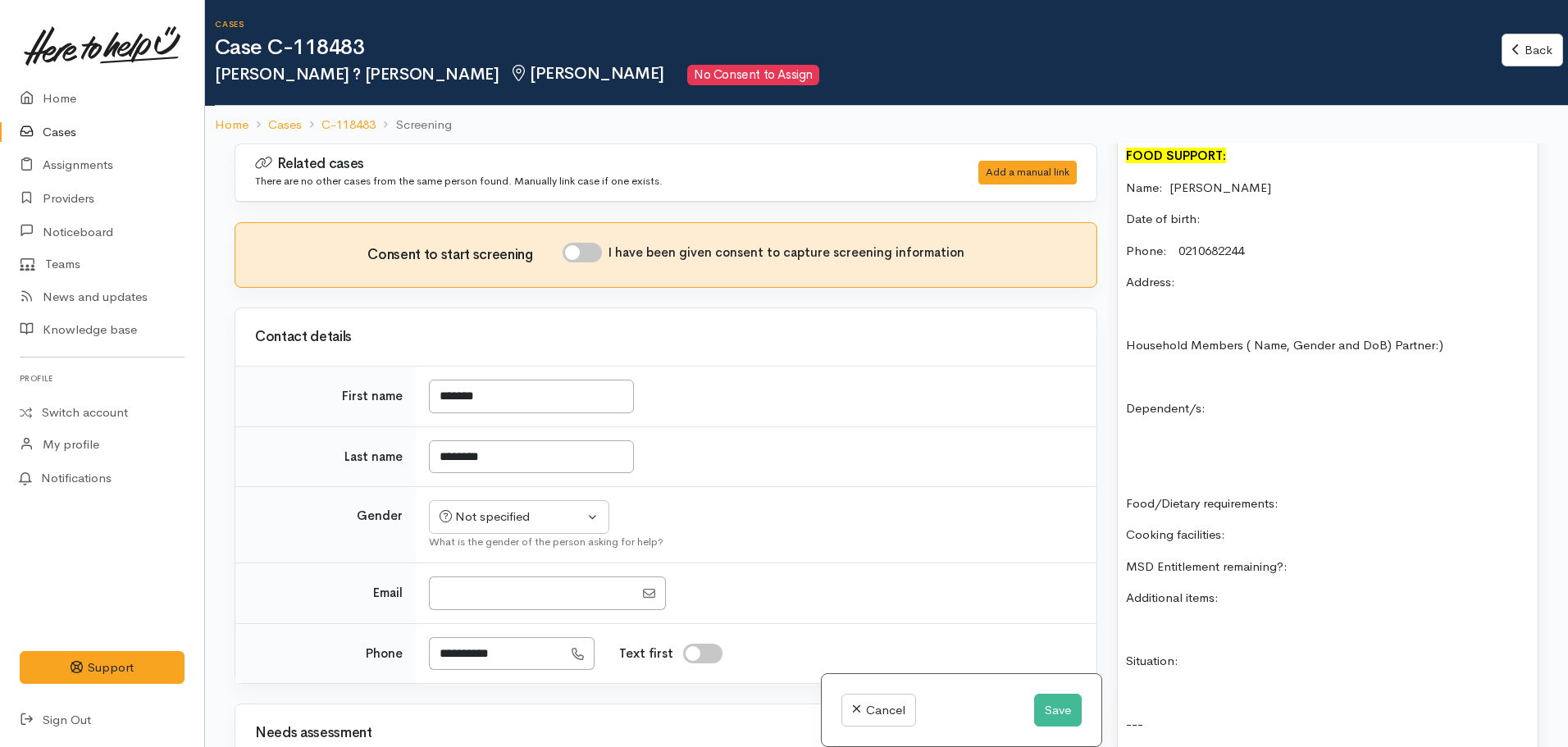
click at [1306, 557] on p "MSD Entitlement remaining?:" at bounding box center [1328, 567] width 404 height 19
click at [1149, 684] on p at bounding box center [1328, 693] width 404 height 19
drag, startPoint x: 1189, startPoint y: 650, endPoint x: 1110, endPoint y: 648, distance: 79.0
click at [1110, 648] on div "Warnings Add No warnings have been raised against this case Add Warning Title ●…" at bounding box center [1328, 517] width 442 height 747
click at [1242, 658] on div "FOOD SUPPORT: Name: Vanessa Date of birth: Phone: 0210682244 Address: Household…" at bounding box center [1328, 598] width 420 height 919
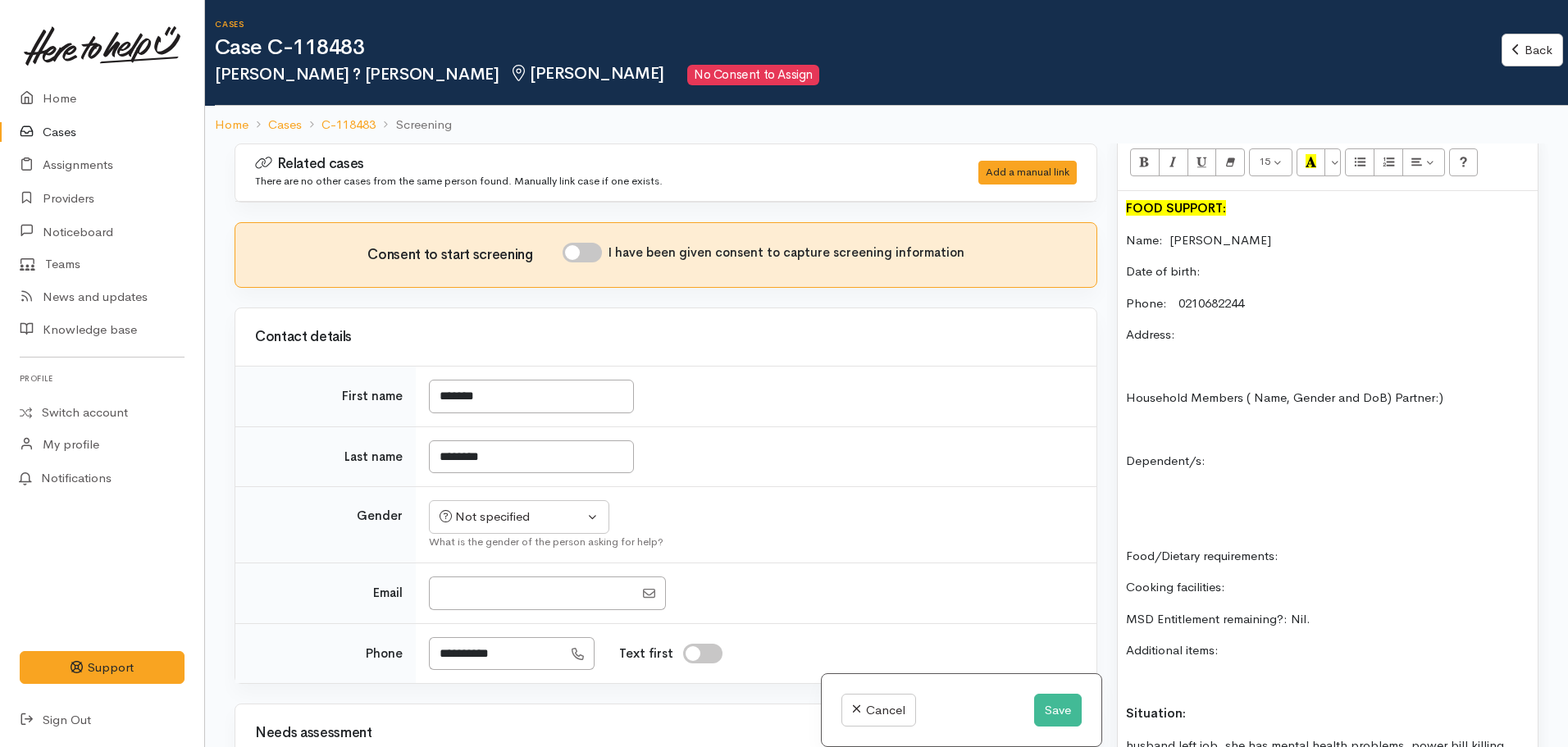
scroll to position [1066, 0]
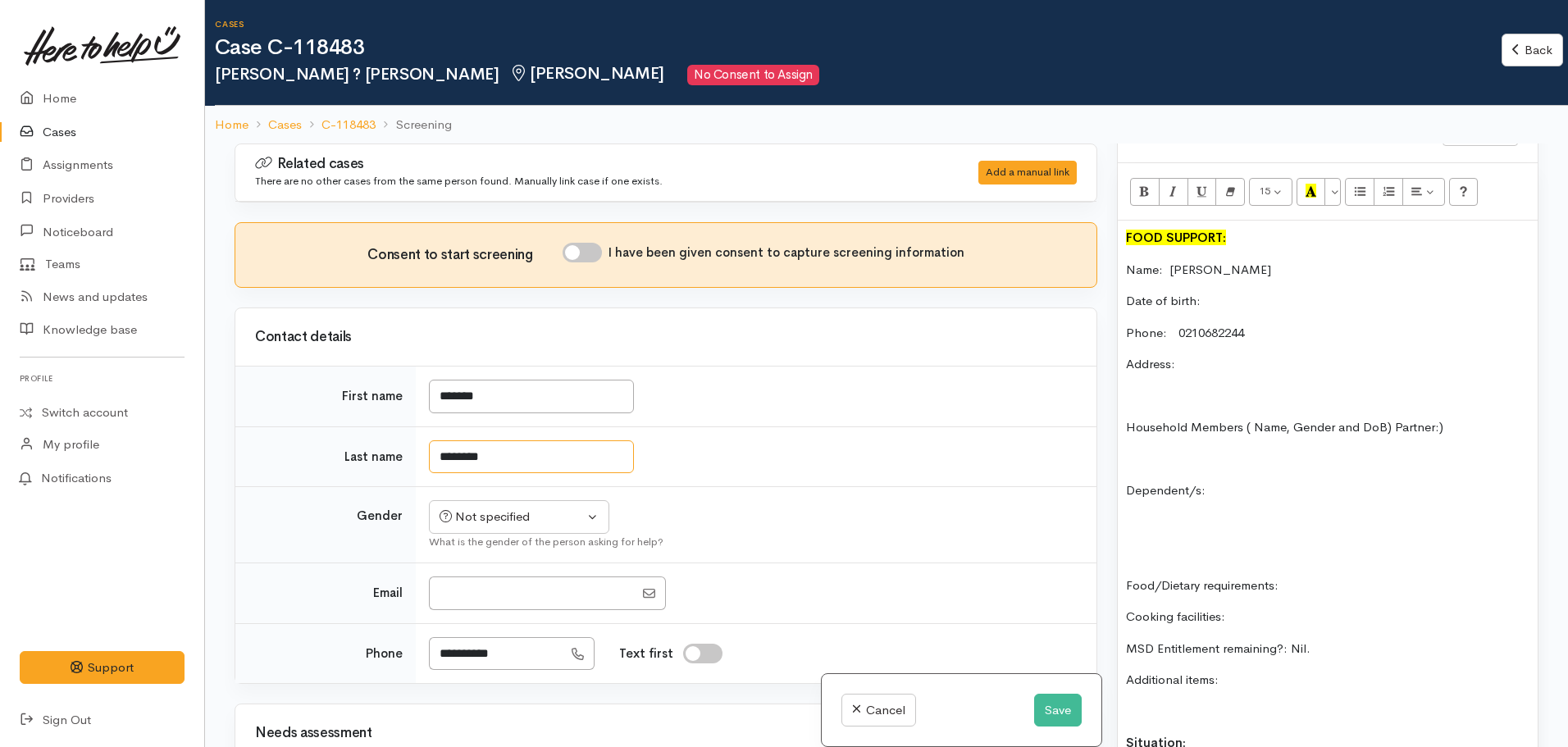
click at [451, 462] on input "********" at bounding box center [531, 457] width 205 height 34
click at [469, 459] on input "********" at bounding box center [531, 457] width 205 height 34
click at [449, 463] on input "*********" at bounding box center [531, 457] width 205 height 34
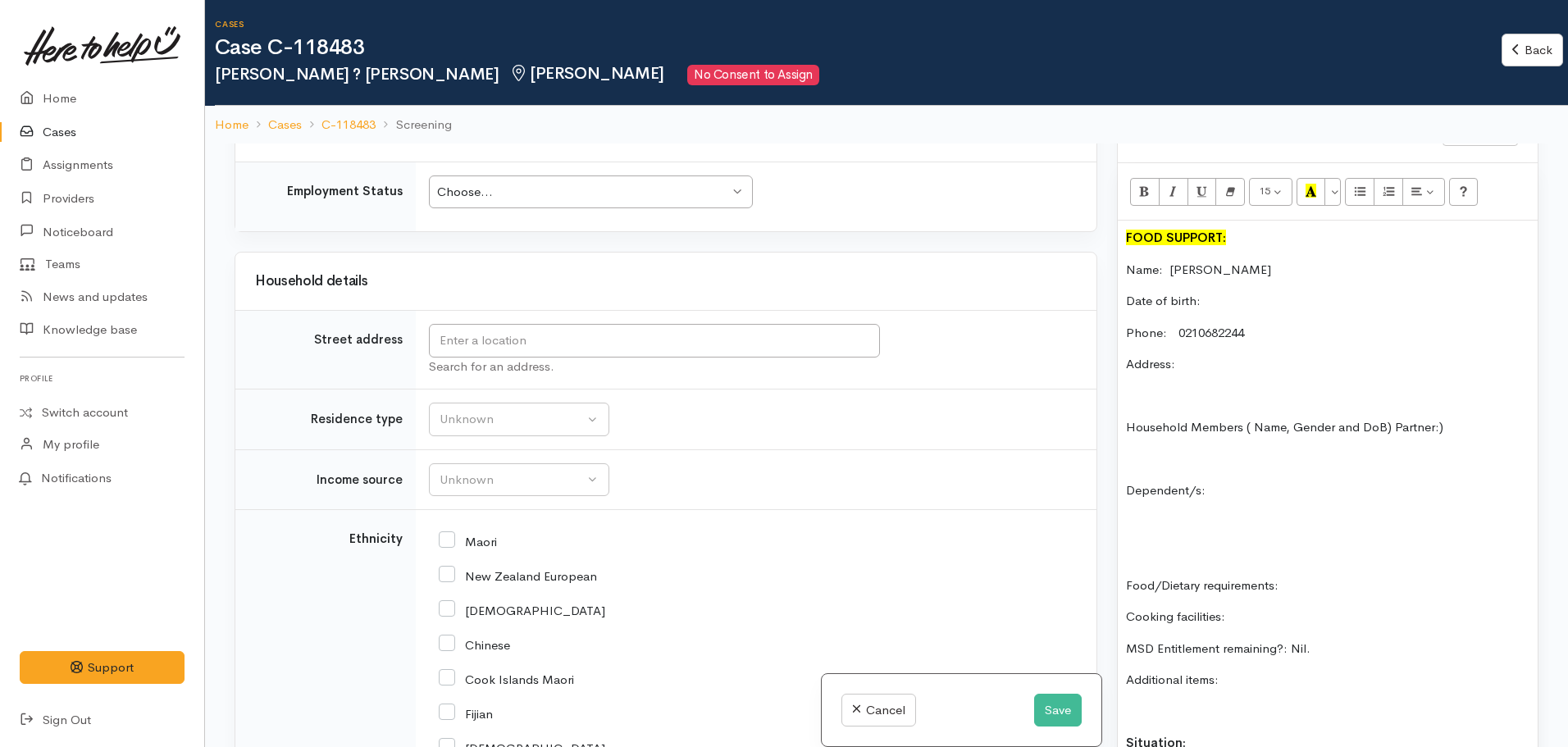
scroll to position [1640, 0]
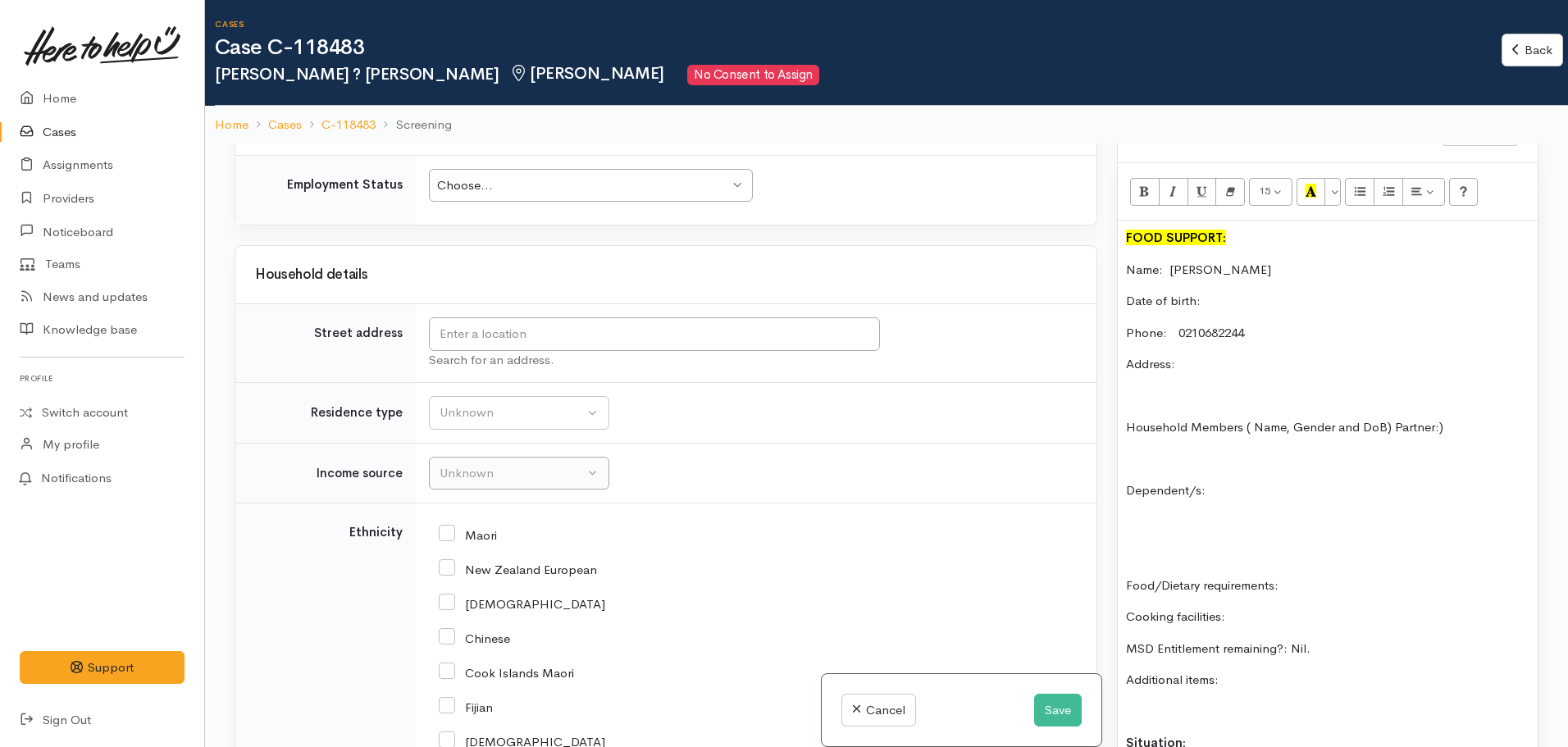
type input "*******"
click at [484, 479] on div "Unknown" at bounding box center [512, 474] width 144 height 19
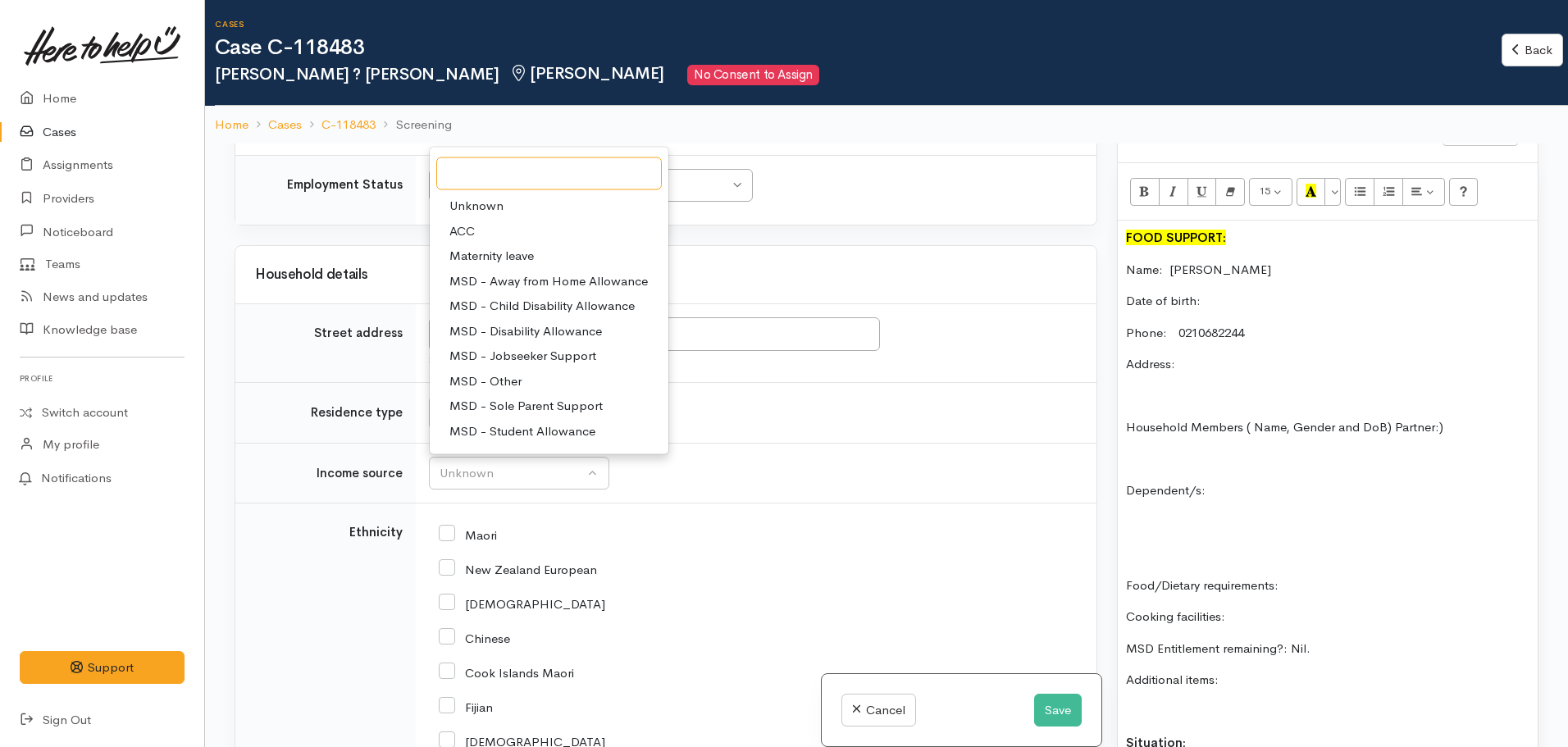
scroll to position [82, 0]
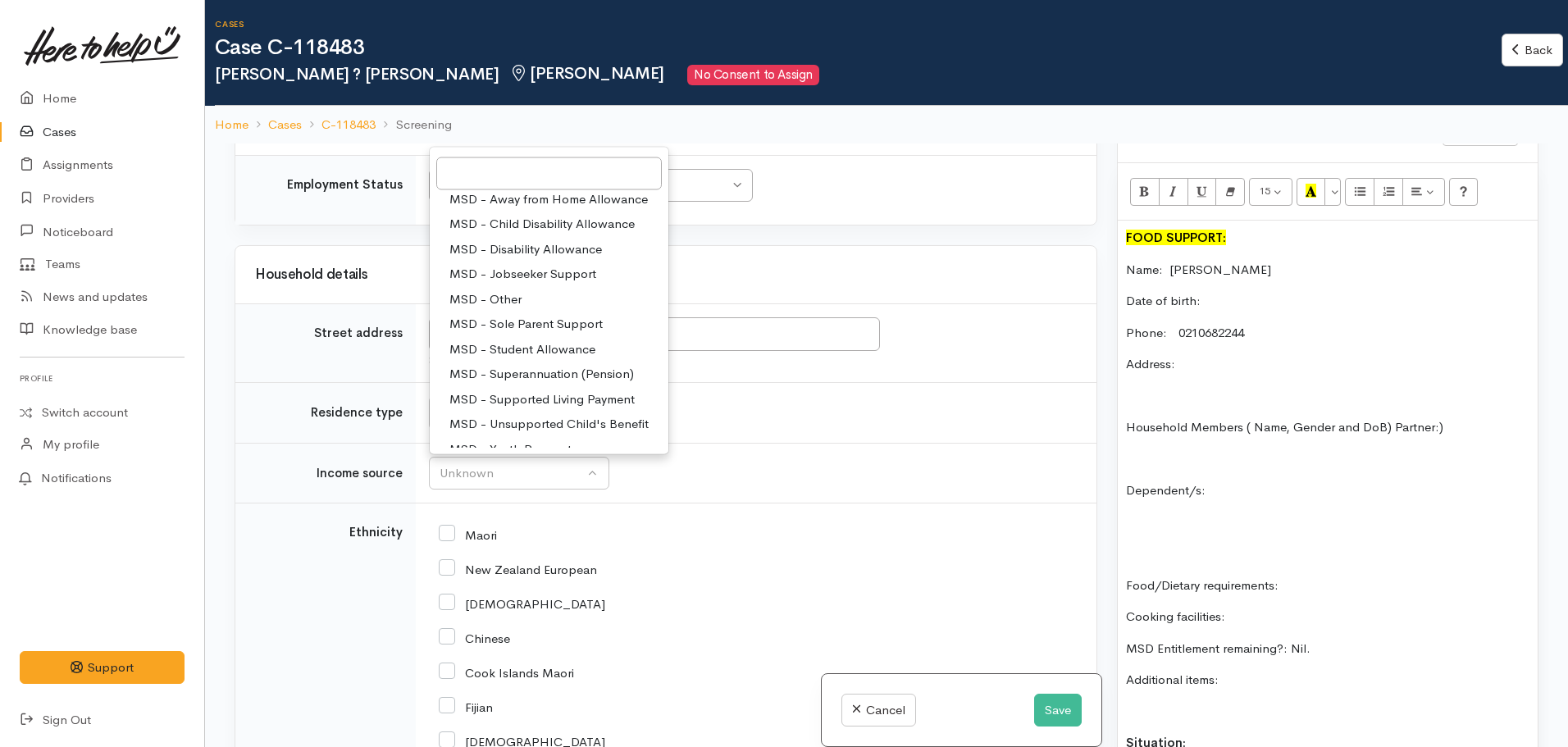
click at [519, 271] on span "MSD - Jobseeker Support" at bounding box center [523, 274] width 147 height 19
select select "4"
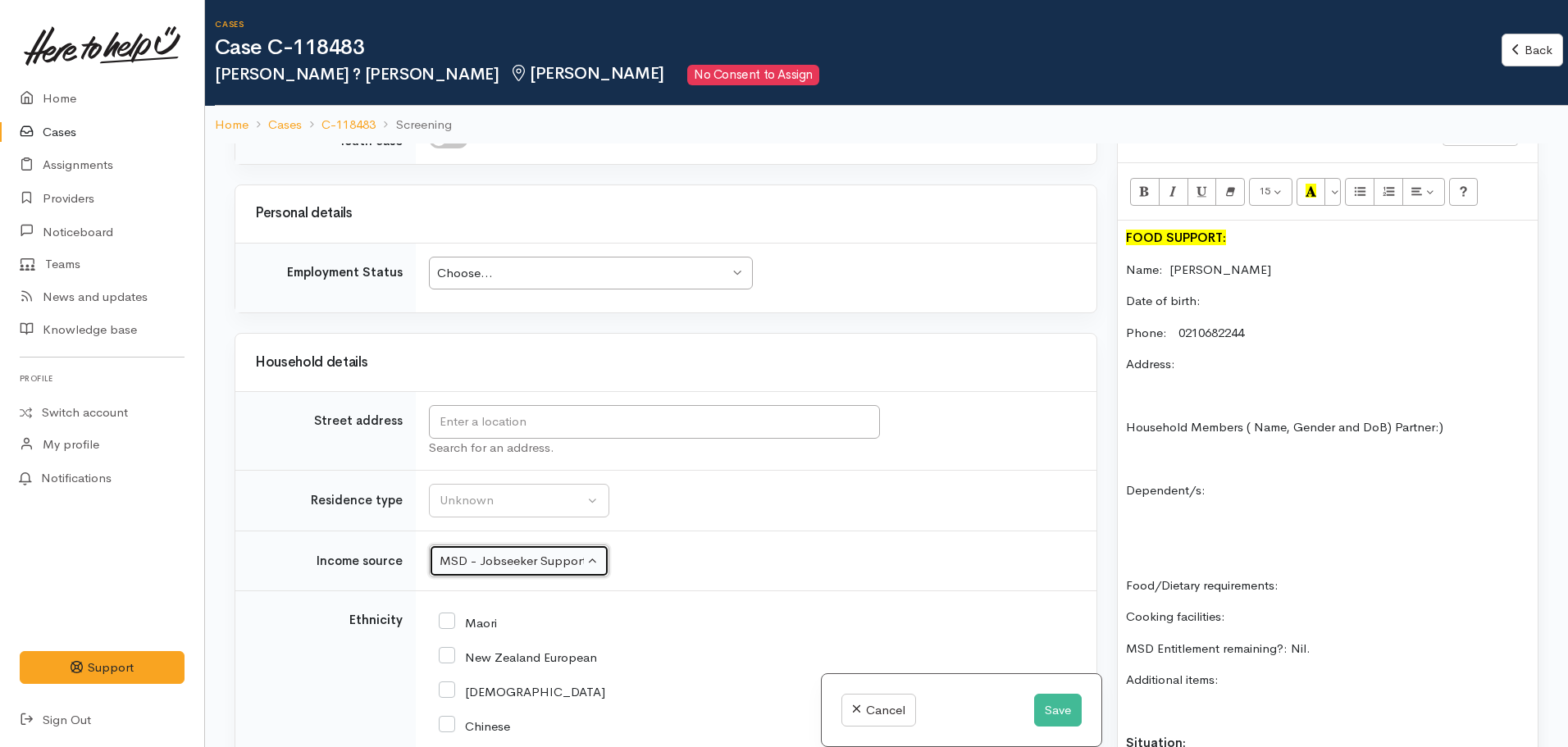
scroll to position [1477, 0]
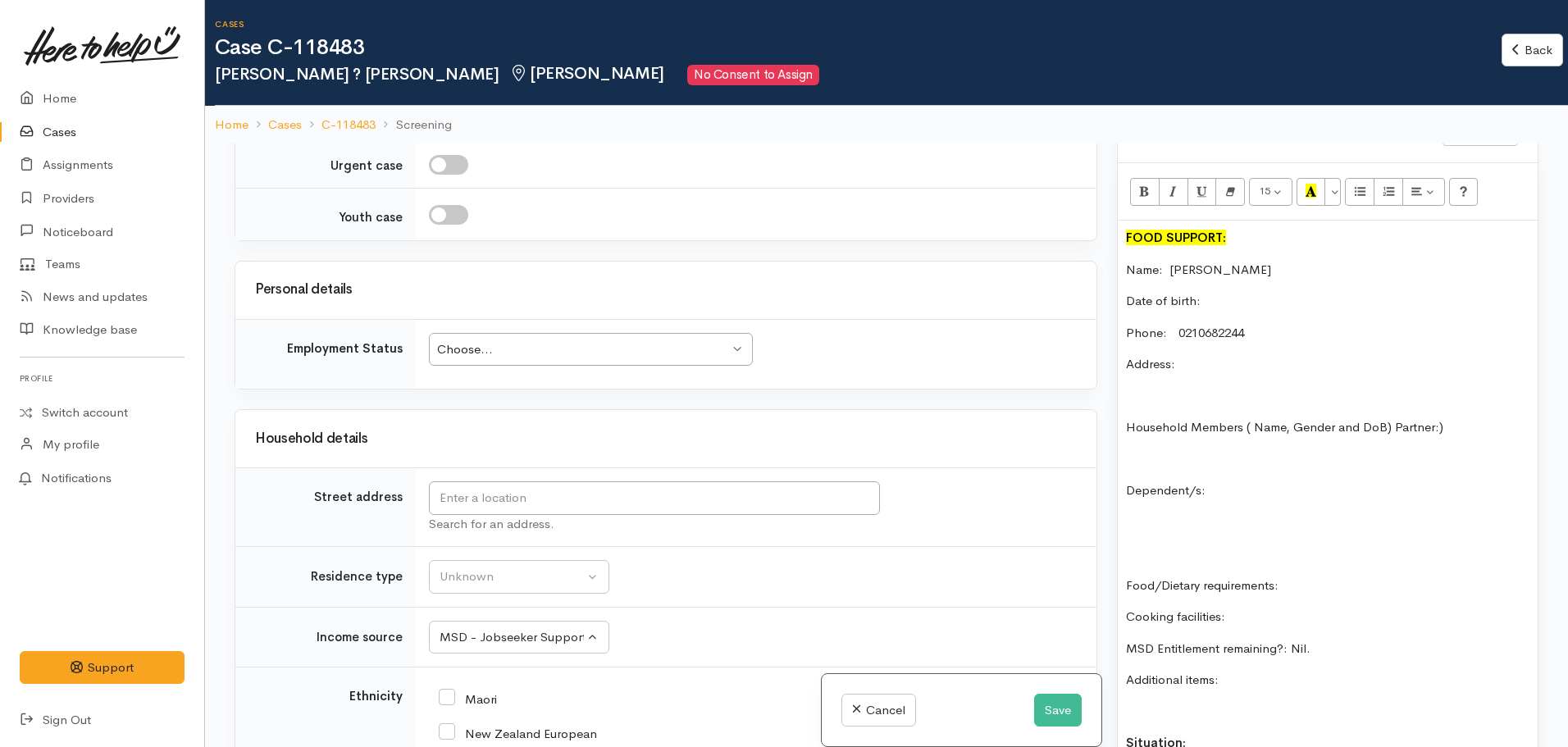
click at [1218, 355] on p "Address:" at bounding box center [1328, 364] width 404 height 19
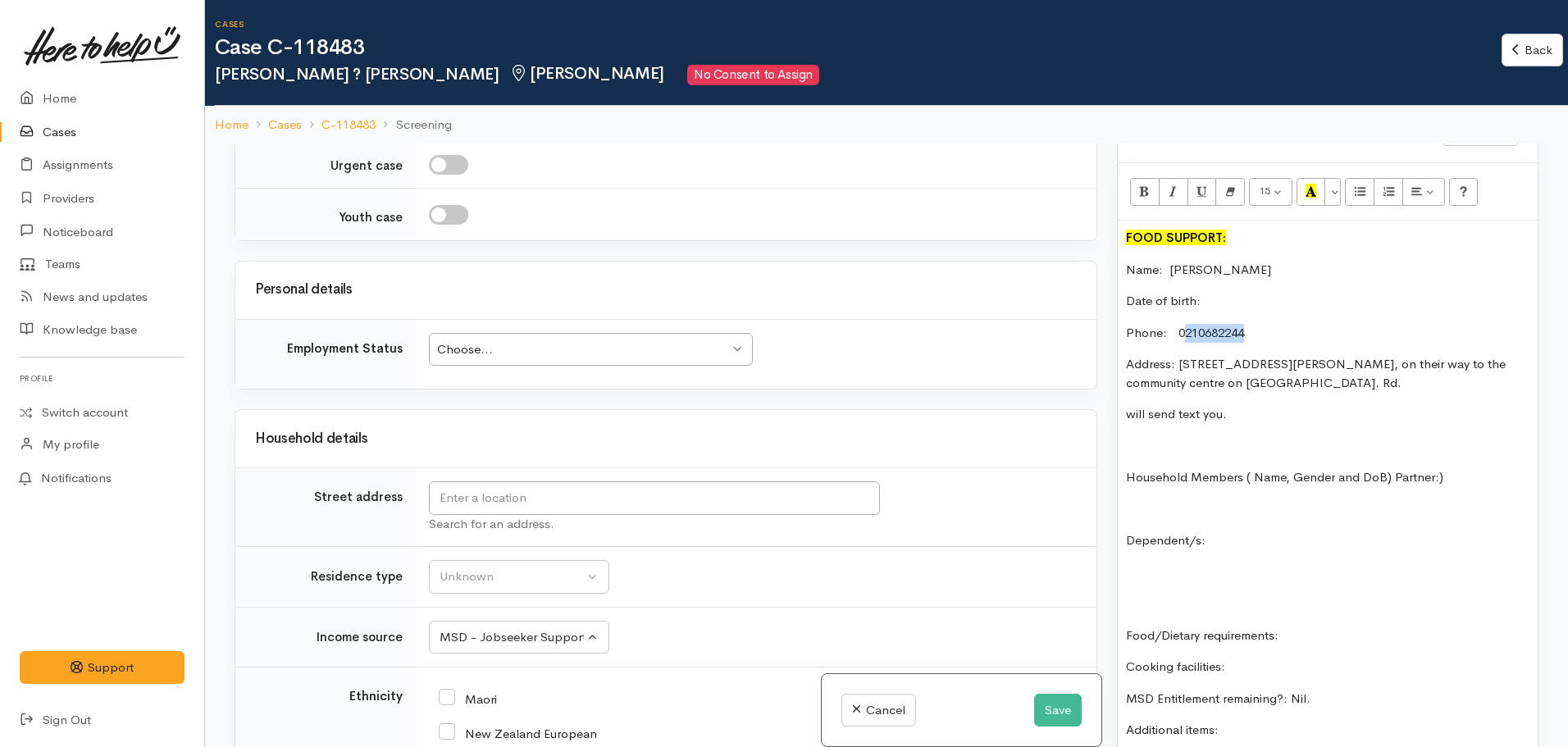
drag, startPoint x: 1272, startPoint y: 314, endPoint x: 1160, endPoint y: 325, distance: 112.5
click at [1185, 324] on p "Phone: 0210682244" at bounding box center [1328, 333] width 404 height 19
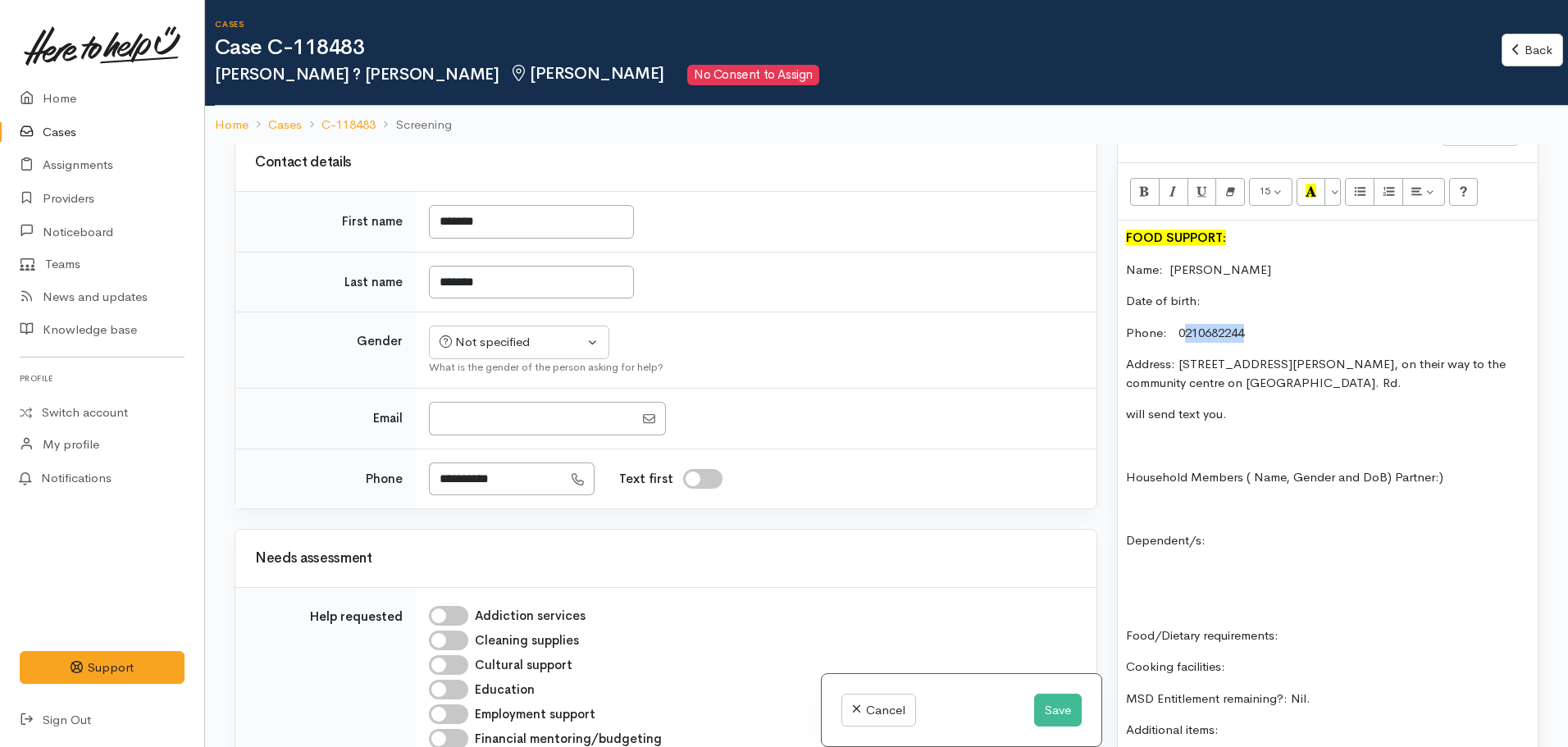
scroll to position [164, 0]
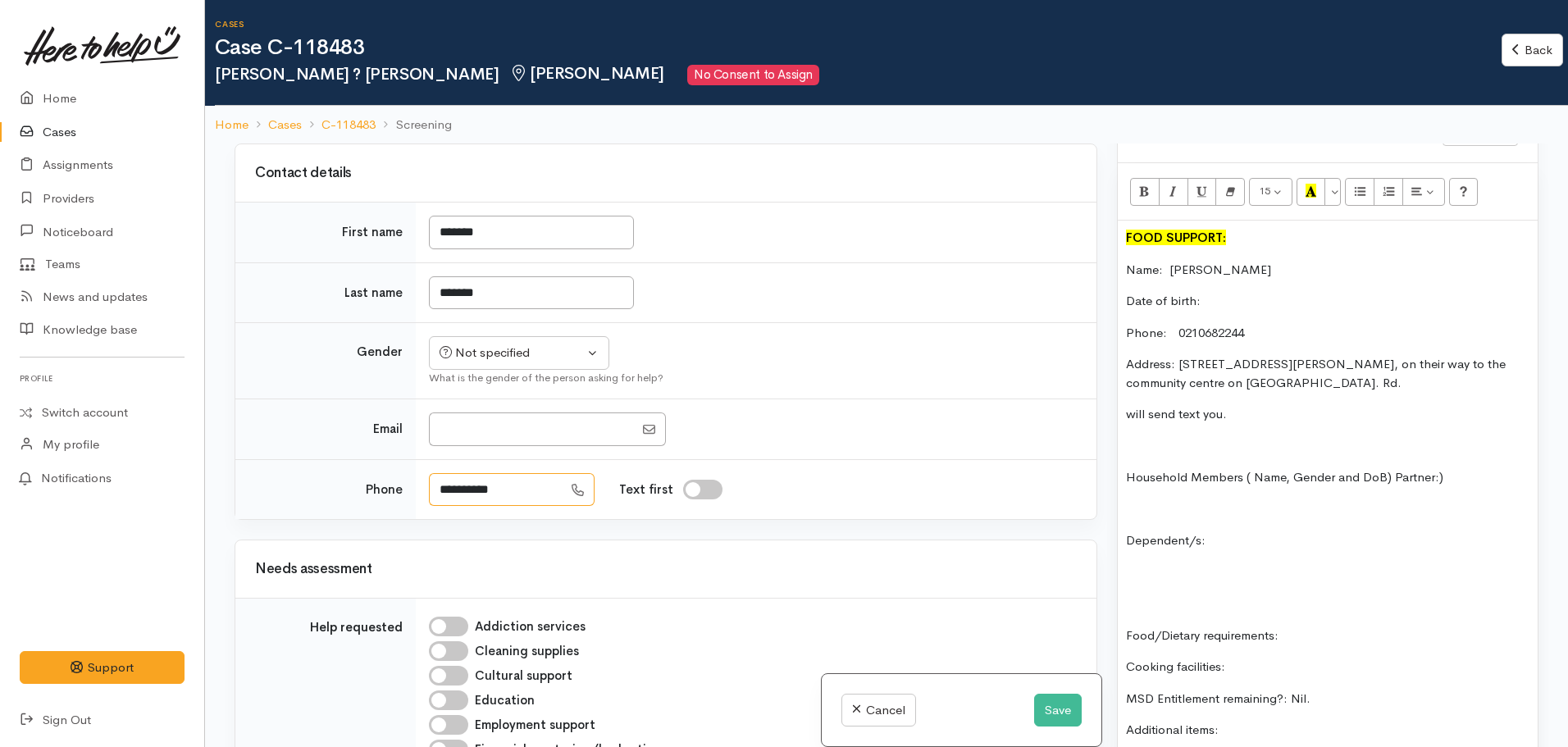
drag, startPoint x: 526, startPoint y: 480, endPoint x: 403, endPoint y: 487, distance: 123.2
click at [403, 487] on tr "**********" at bounding box center [666, 488] width 861 height 60
click at [1223, 292] on p "Date of birth:" at bounding box center [1328, 301] width 404 height 19
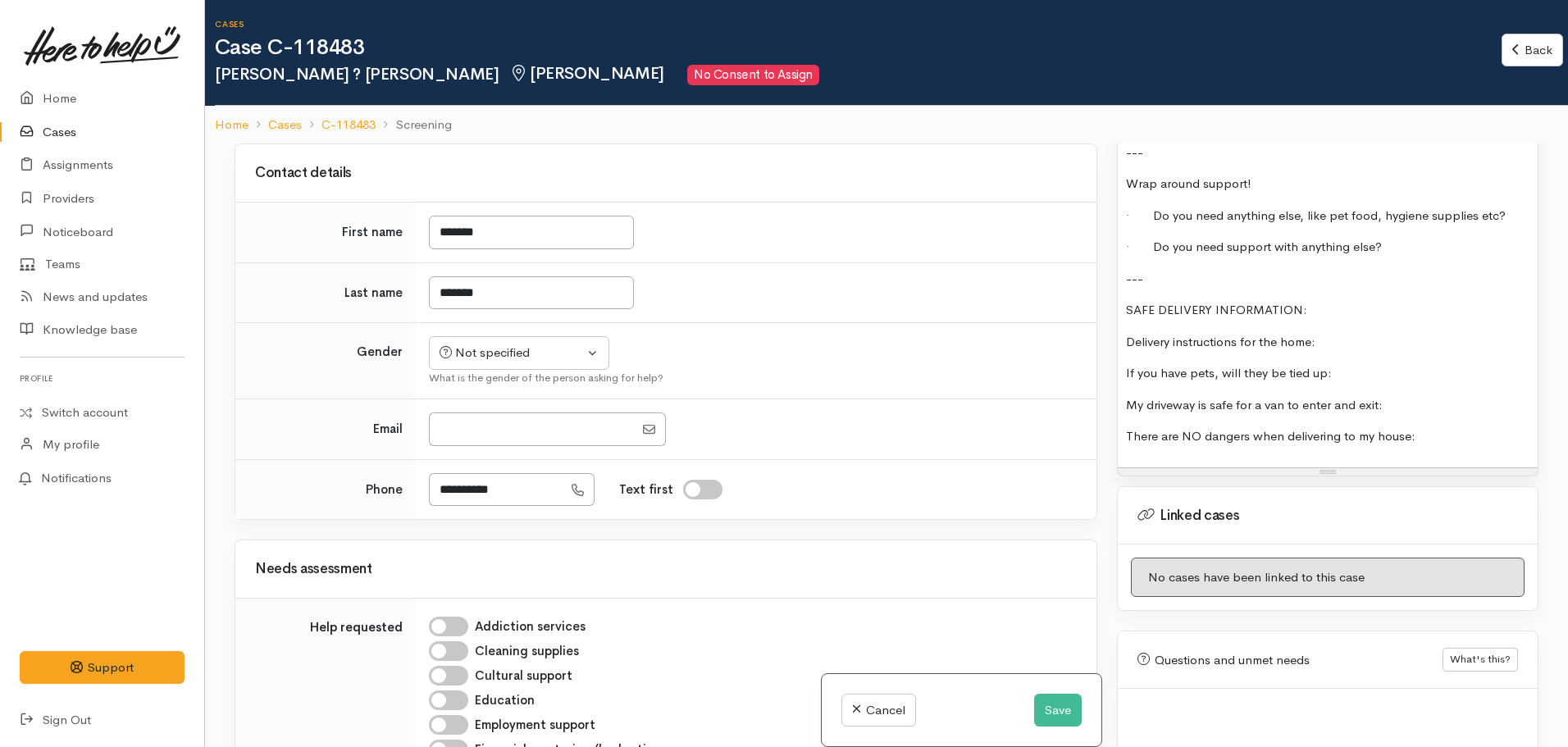
scroll to position [1804, 0]
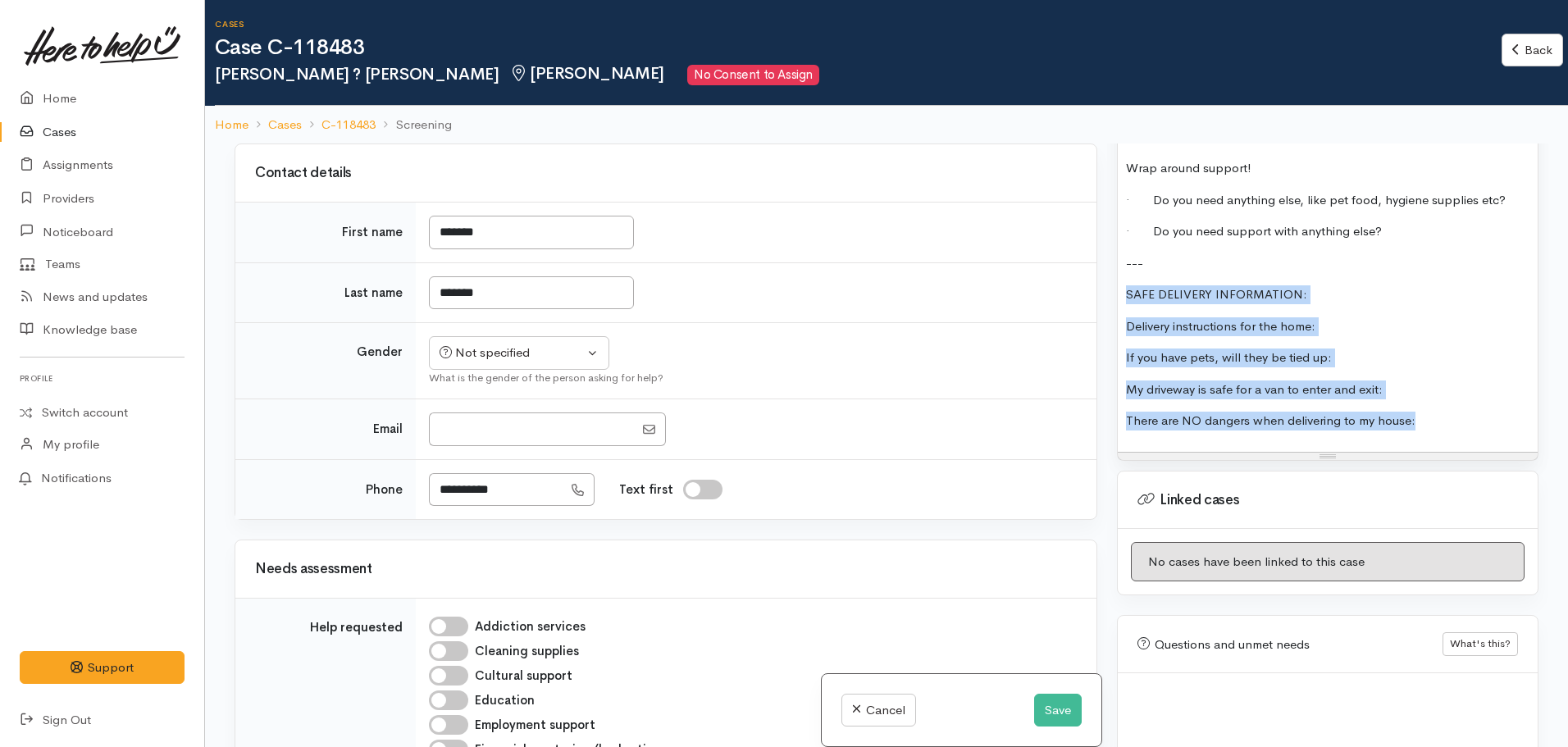
drag, startPoint x: 1418, startPoint y: 390, endPoint x: 1121, endPoint y: 261, distance: 323.8
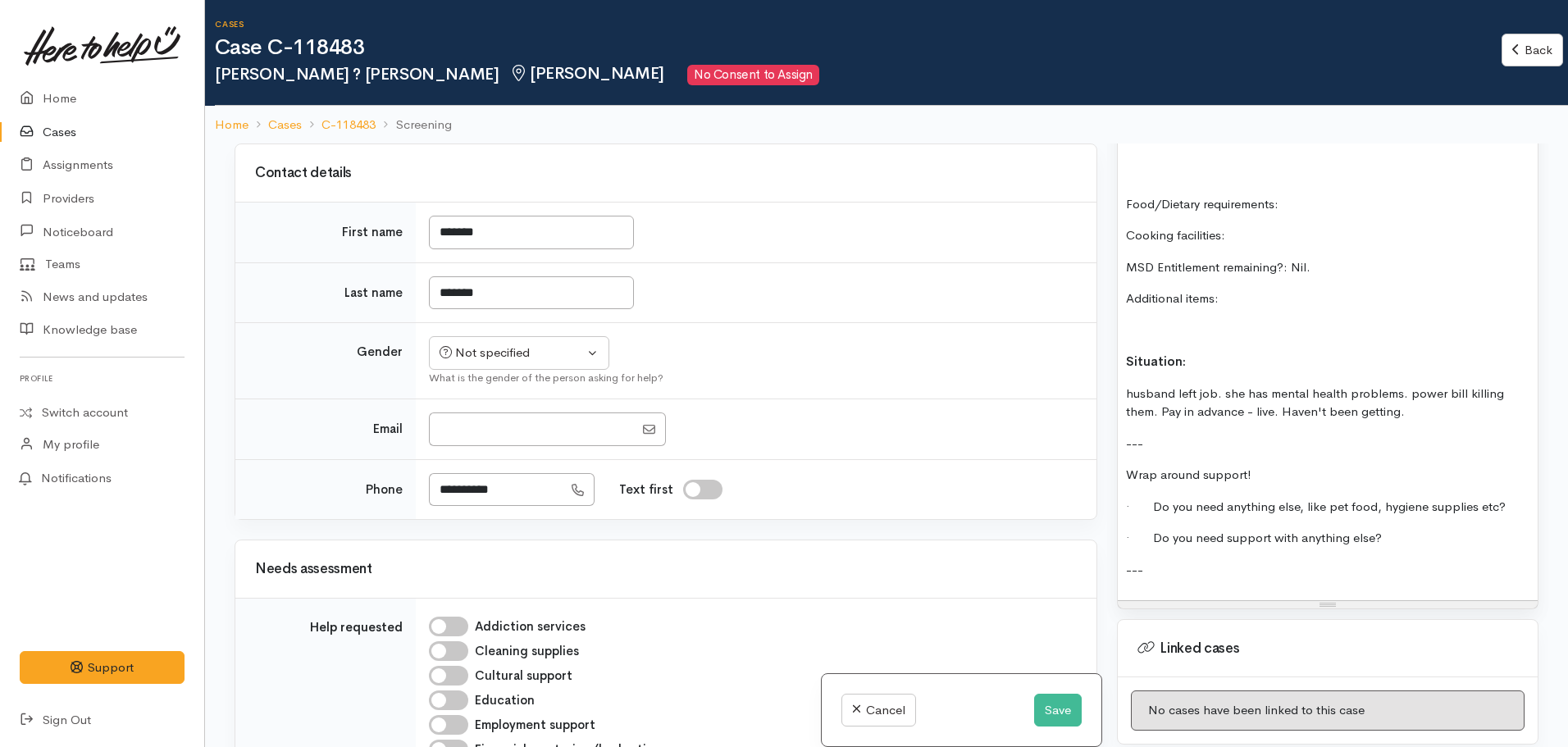
scroll to position [1495, 0]
click at [1130, 387] on p "husband left job. she has mental health problems. power bill killing them. Pay …" at bounding box center [1328, 406] width 404 height 37
click at [1258, 393] on p "Husband left job. she has mental health problems. power bill killing them. Pay …" at bounding box center [1328, 406] width 404 height 37
click at [1425, 403] on p "Husband left job. she has mental health problems. power bill killing them. Pay …" at bounding box center [1328, 406] width 404 height 37
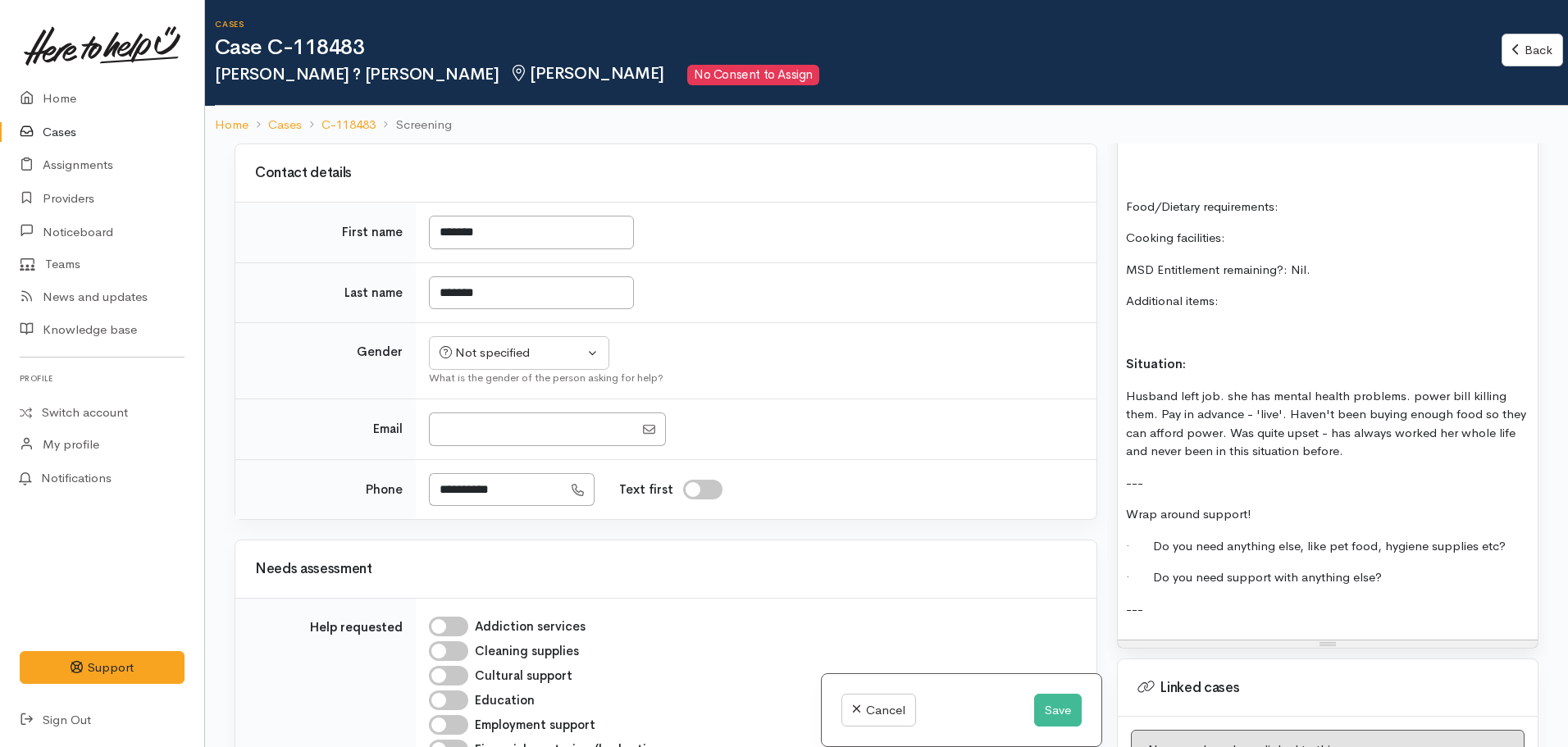
scroll to position [1085, 0]
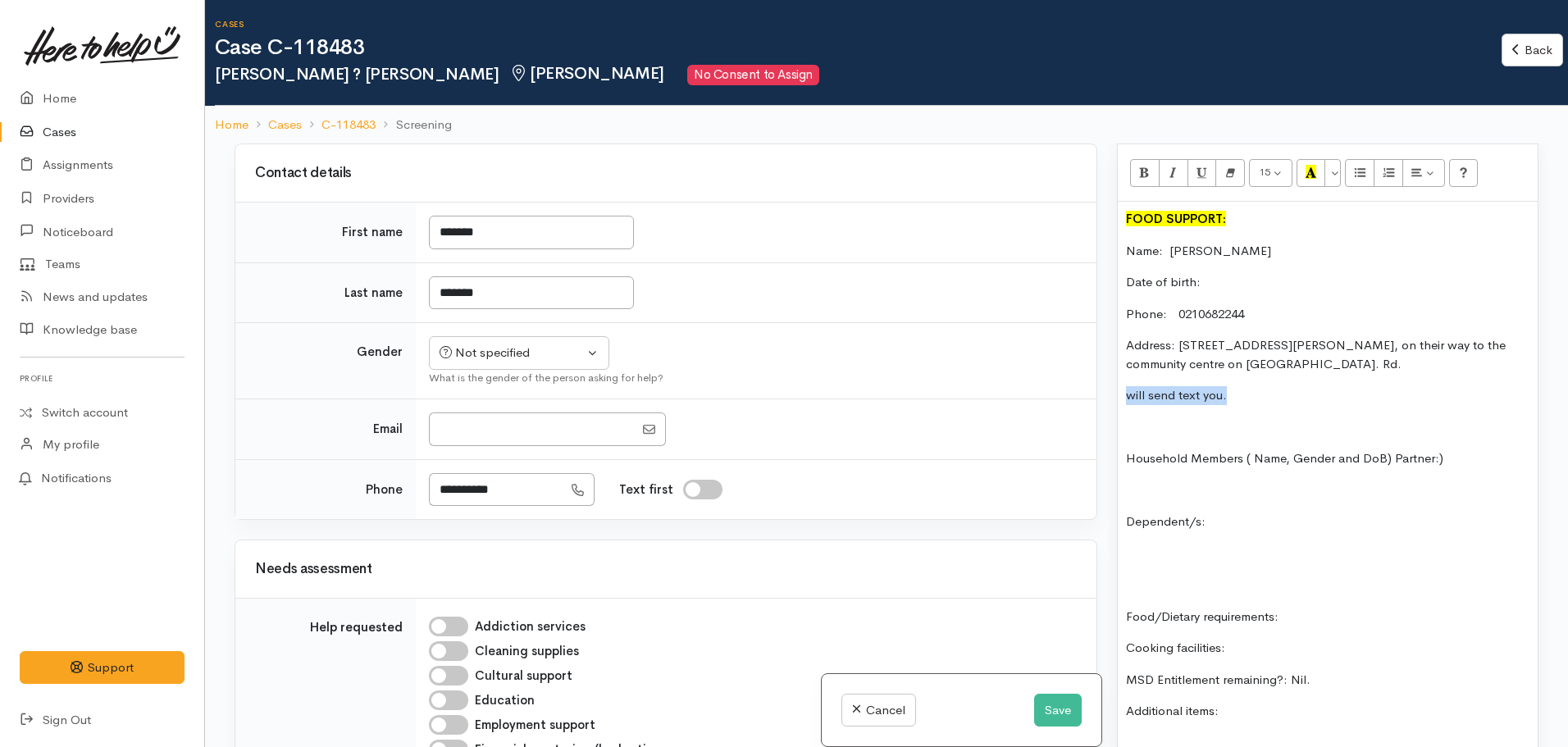
drag, startPoint x: 1225, startPoint y: 386, endPoint x: 1119, endPoint y: 372, distance: 106.9
click at [1119, 372] on div "FOOD SUPPORT: Name: Vanessa Date of birth: Phone: 0210682244 Address: 190B Clar…" at bounding box center [1328, 626] width 420 height 848
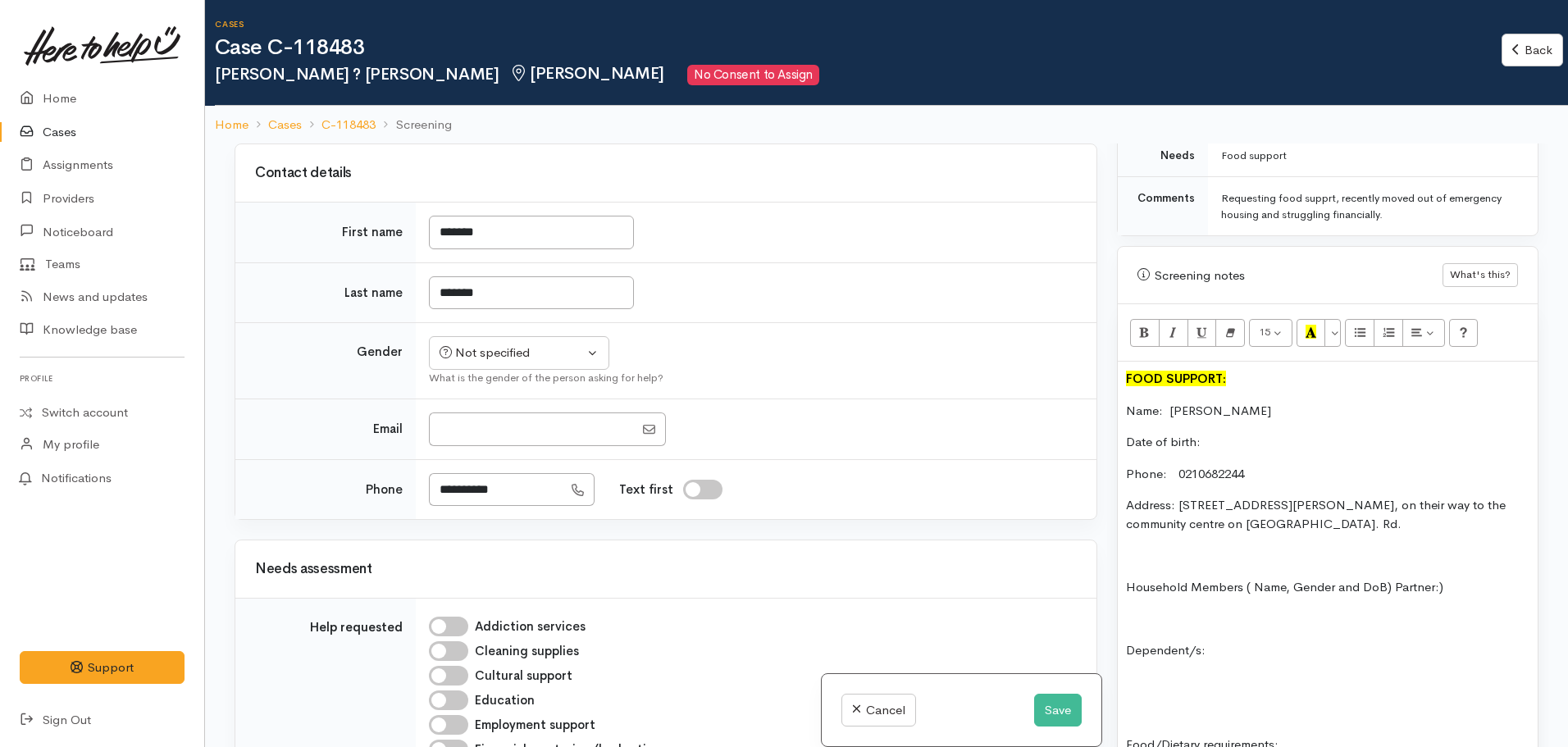
scroll to position [921, 0]
click at [1238, 406] on p "Name: Vanessa" at bounding box center [1328, 415] width 404 height 19
drag, startPoint x: 1267, startPoint y: 492, endPoint x: 1182, endPoint y: 495, distance: 85.1
click at [1182, 500] on p "Address: 190B Clarkin Rd, on their way to the community centre on Clarkin. Rd." at bounding box center [1328, 519] width 404 height 37
drag, startPoint x: 1223, startPoint y: 493, endPoint x: 1235, endPoint y: 503, distance: 15.6
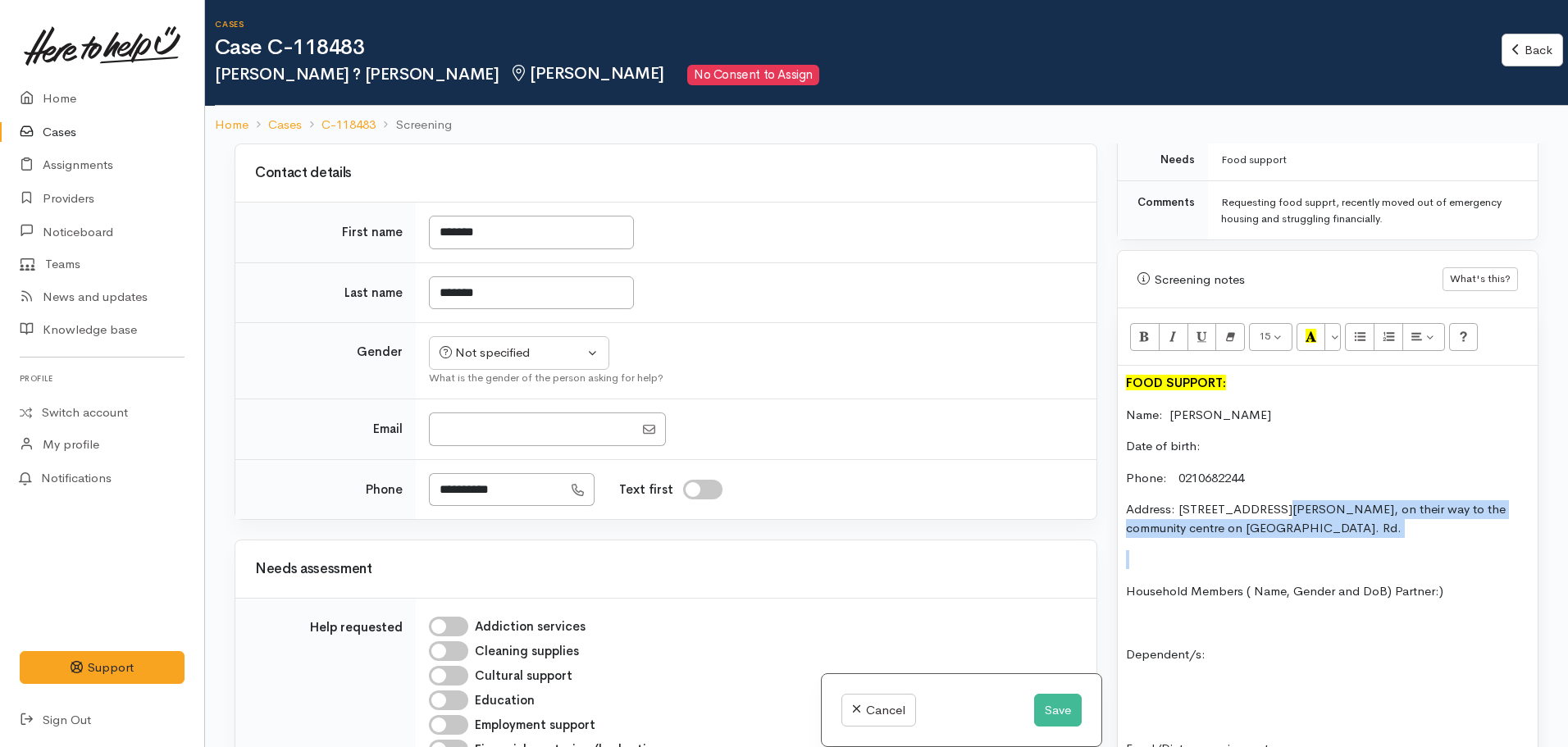
drag, startPoint x: 1272, startPoint y: 495, endPoint x: 1345, endPoint y: 523, distance: 78.2
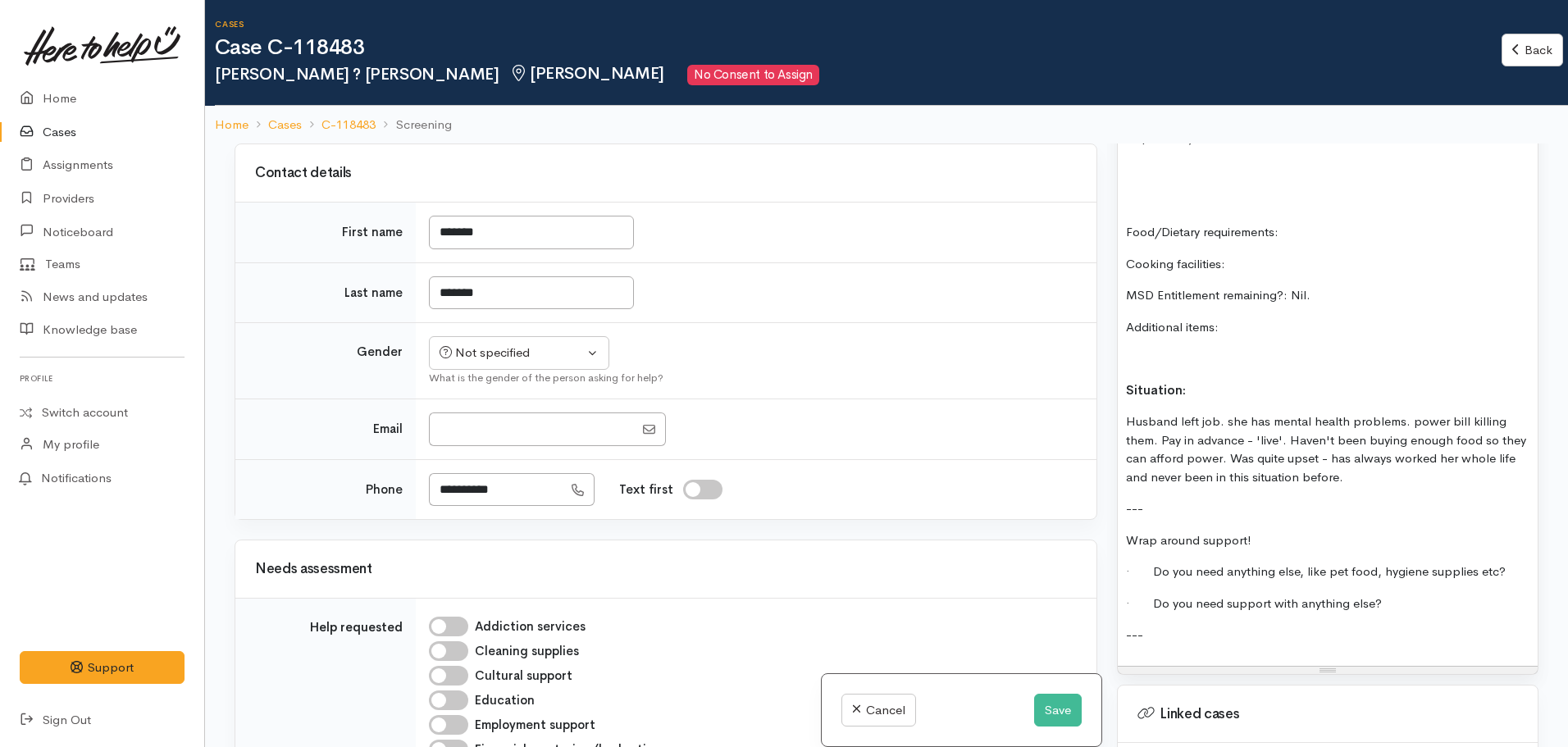
scroll to position [1413, 0]
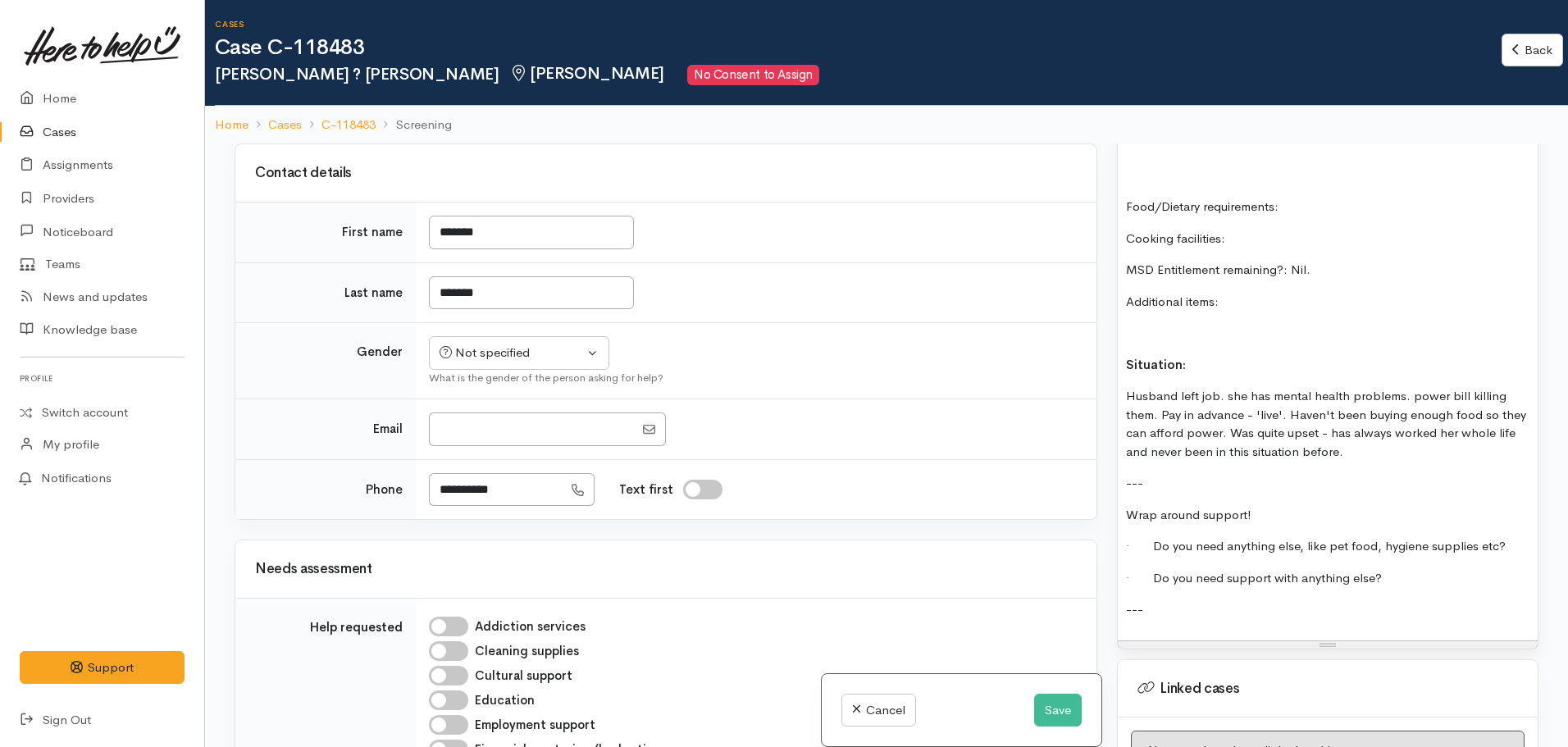
click at [1371, 442] on p "Husband left job. she has mental health problems. power bill killing them. Pay …" at bounding box center [1328, 424] width 404 height 74
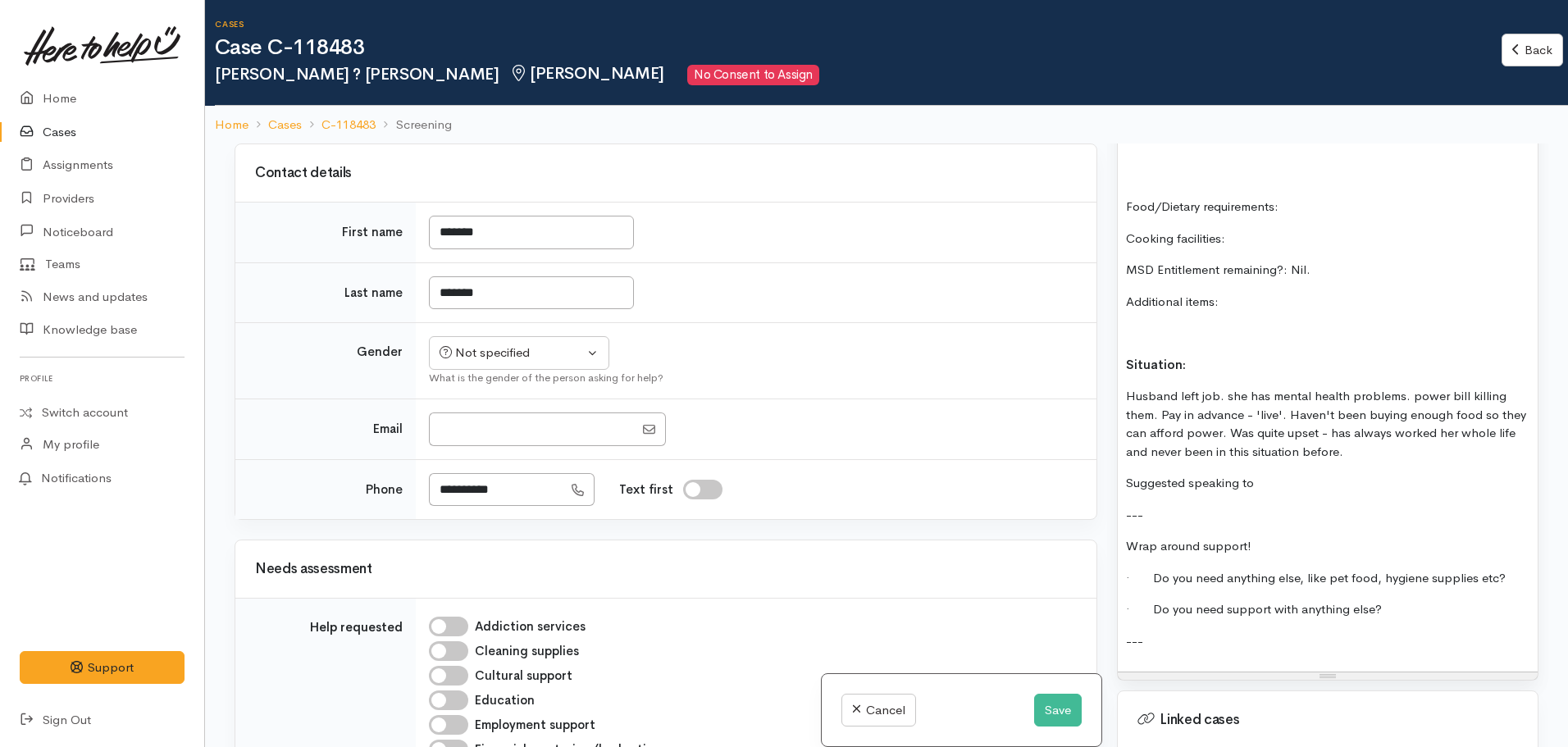
click at [1368, 429] on p "Husband left job. she has mental health problems. power bill killing them. Pay …" at bounding box center [1328, 424] width 404 height 74
click at [1126, 474] on p "Suggested speaking to" at bounding box center [1328, 483] width 404 height 19
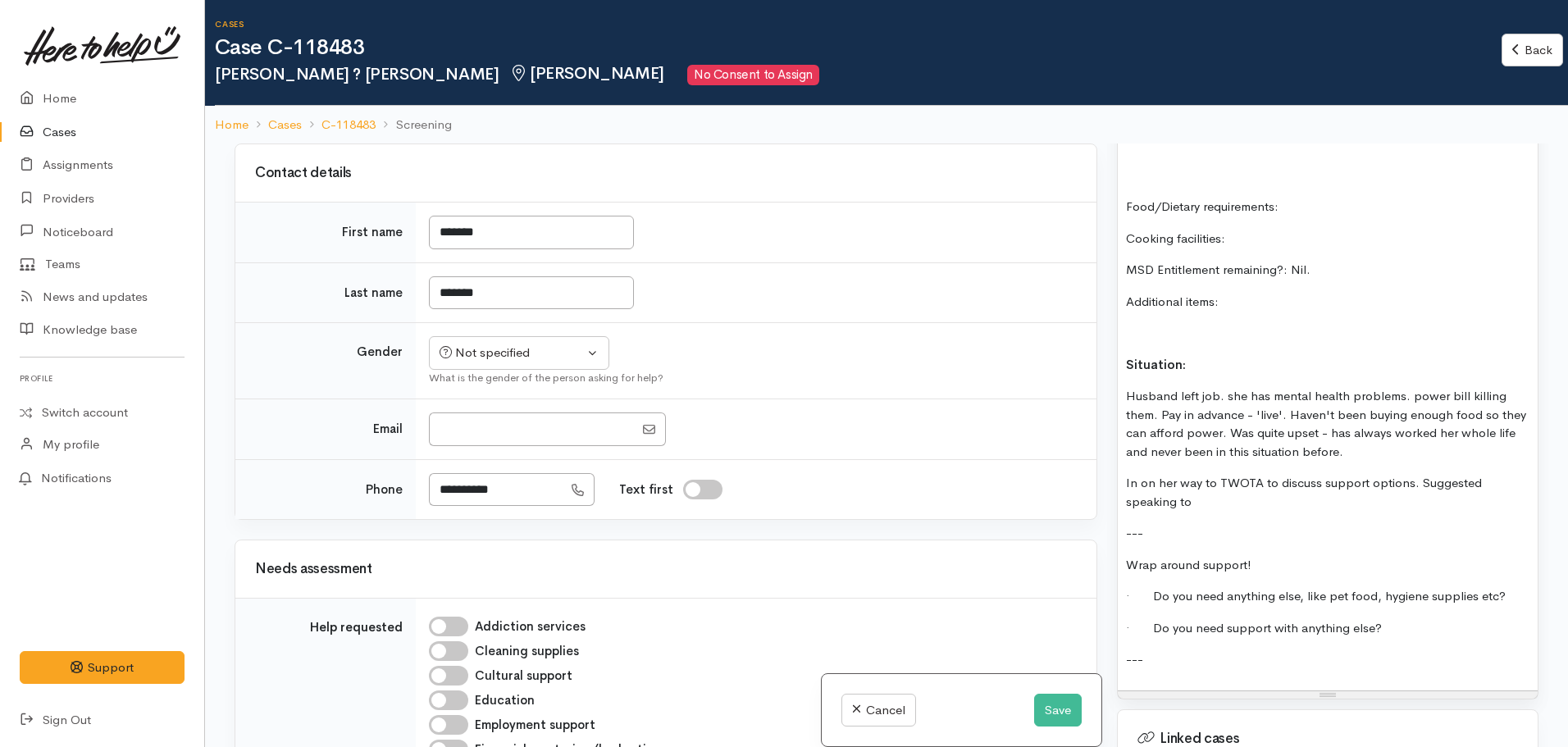
click at [1222, 489] on p "In on her way to TWOTA to discuss support options. Suggested speaking to" at bounding box center [1328, 492] width 404 height 37
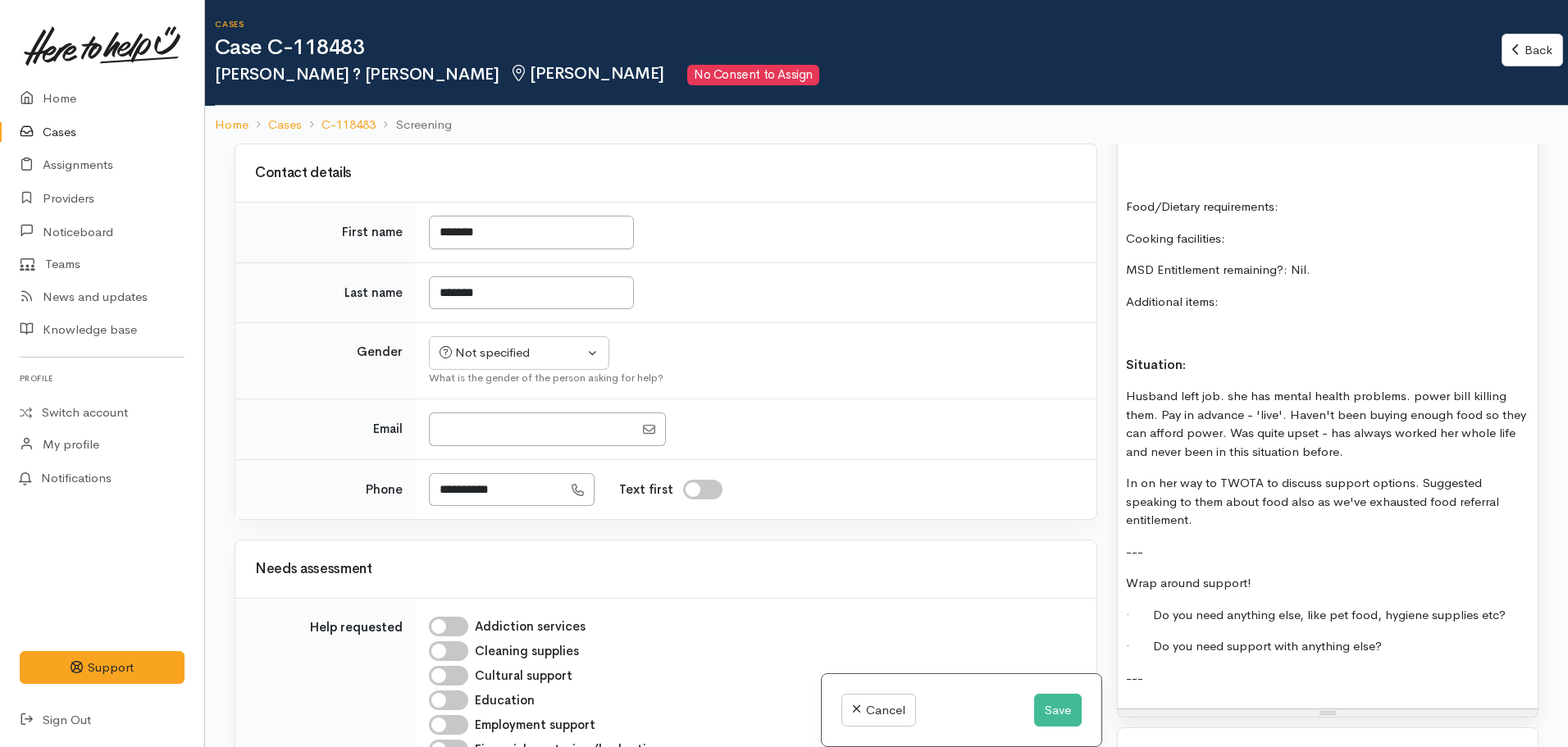
click at [1136, 474] on p "In on her way to TWOTA to discuss support options. Suggested speaking to them a…" at bounding box center [1328, 501] width 404 height 56
click at [1220, 512] on p "Is on her way to TWOTA to discuss support options. Suggested speaking to them a…" at bounding box center [1328, 501] width 404 height 56
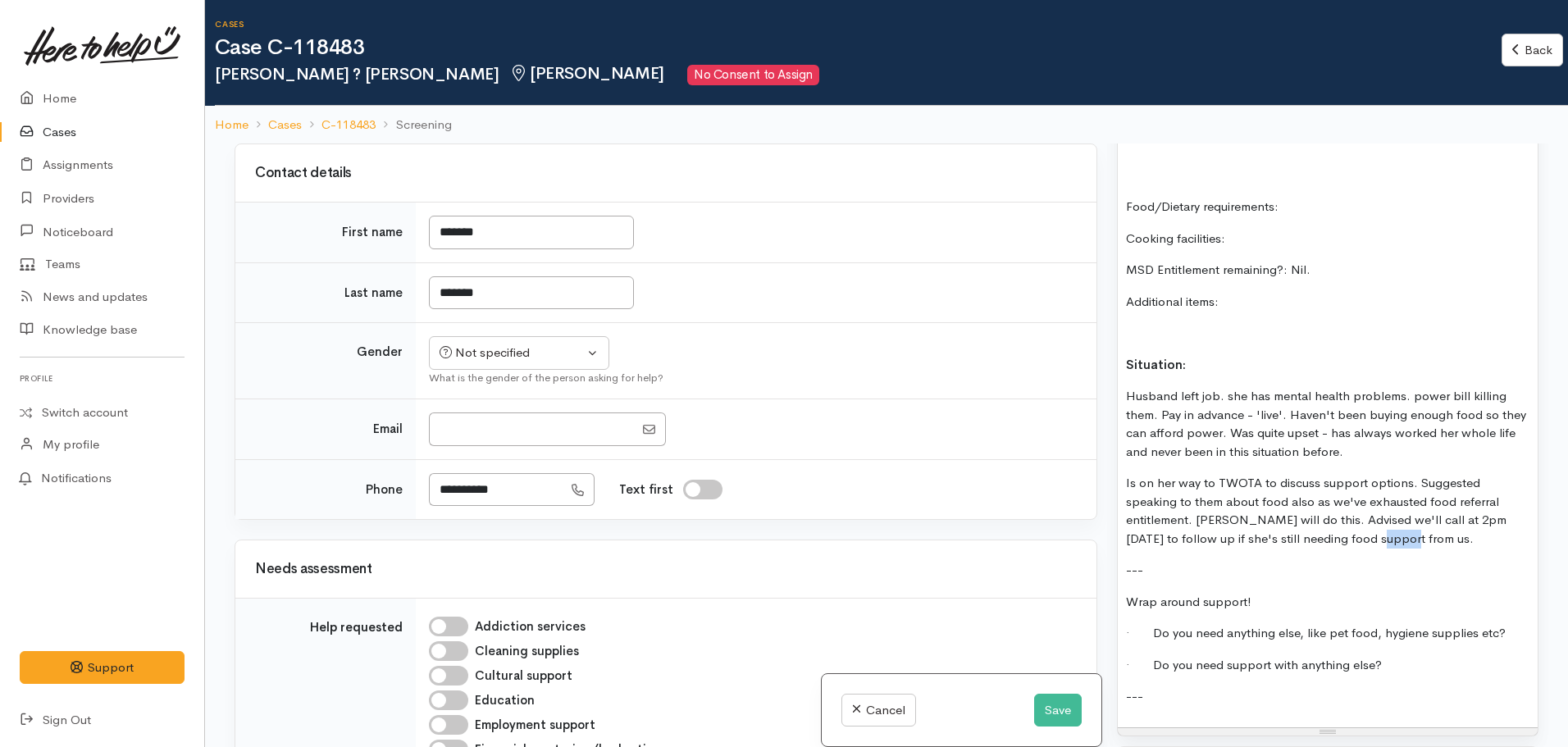
drag, startPoint x: 1397, startPoint y: 524, endPoint x: 1370, endPoint y: 522, distance: 27.1
click at [1370, 522] on p "Is on her way to TWOTA to discuss support options. Suggested speaking to them a…" at bounding box center [1328, 511] width 404 height 74
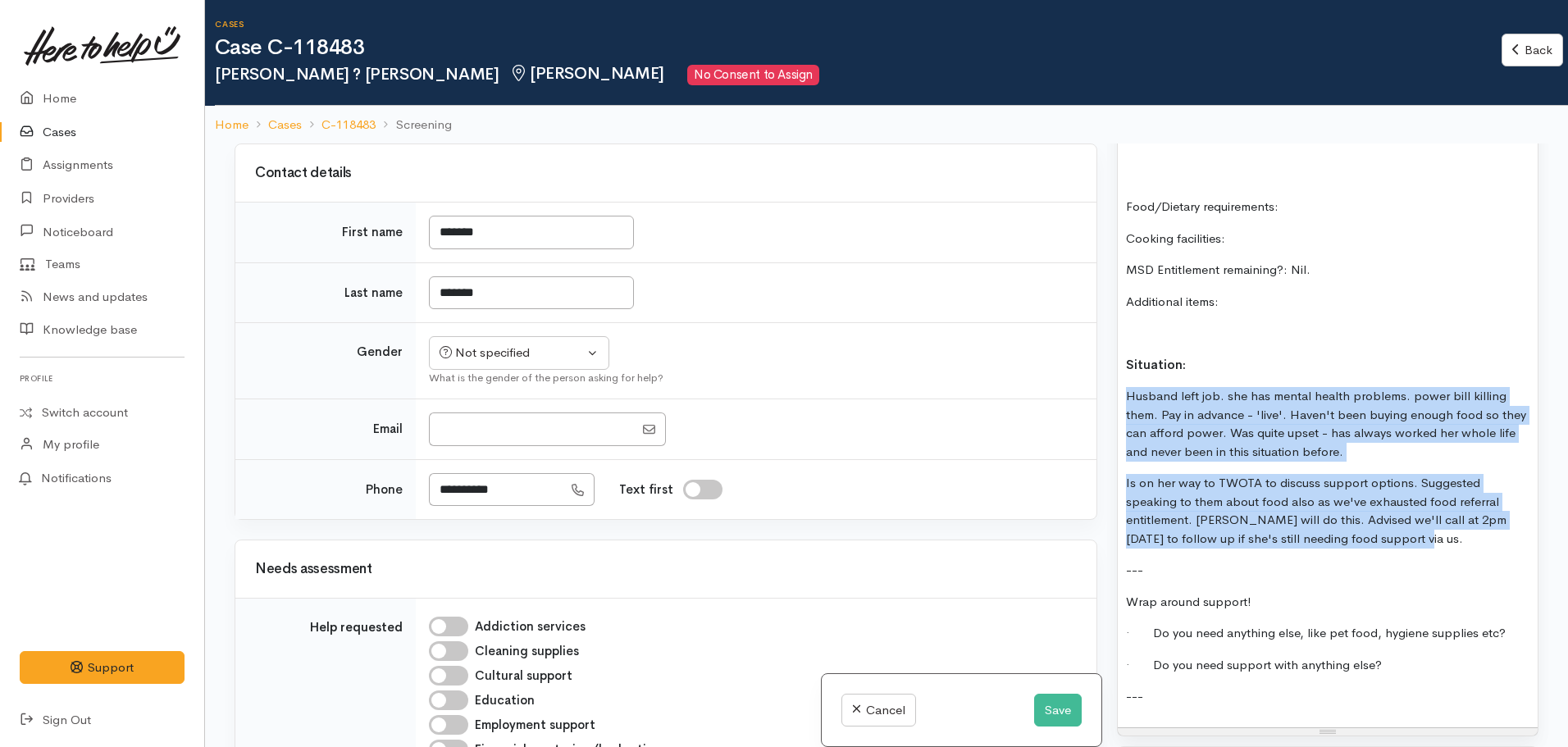
drag, startPoint x: 1242, startPoint y: 479, endPoint x: 1114, endPoint y: 377, distance: 163.7
click at [1114, 377] on div "Warnings Add No warnings have been raised against this case Add Warning Title ●…" at bounding box center [1328, 517] width 442 height 747
copy div "Husband left job. she has mental health problems. power bill killing them. Pay …"
click at [1067, 701] on button "Save" at bounding box center [1058, 710] width 48 height 34
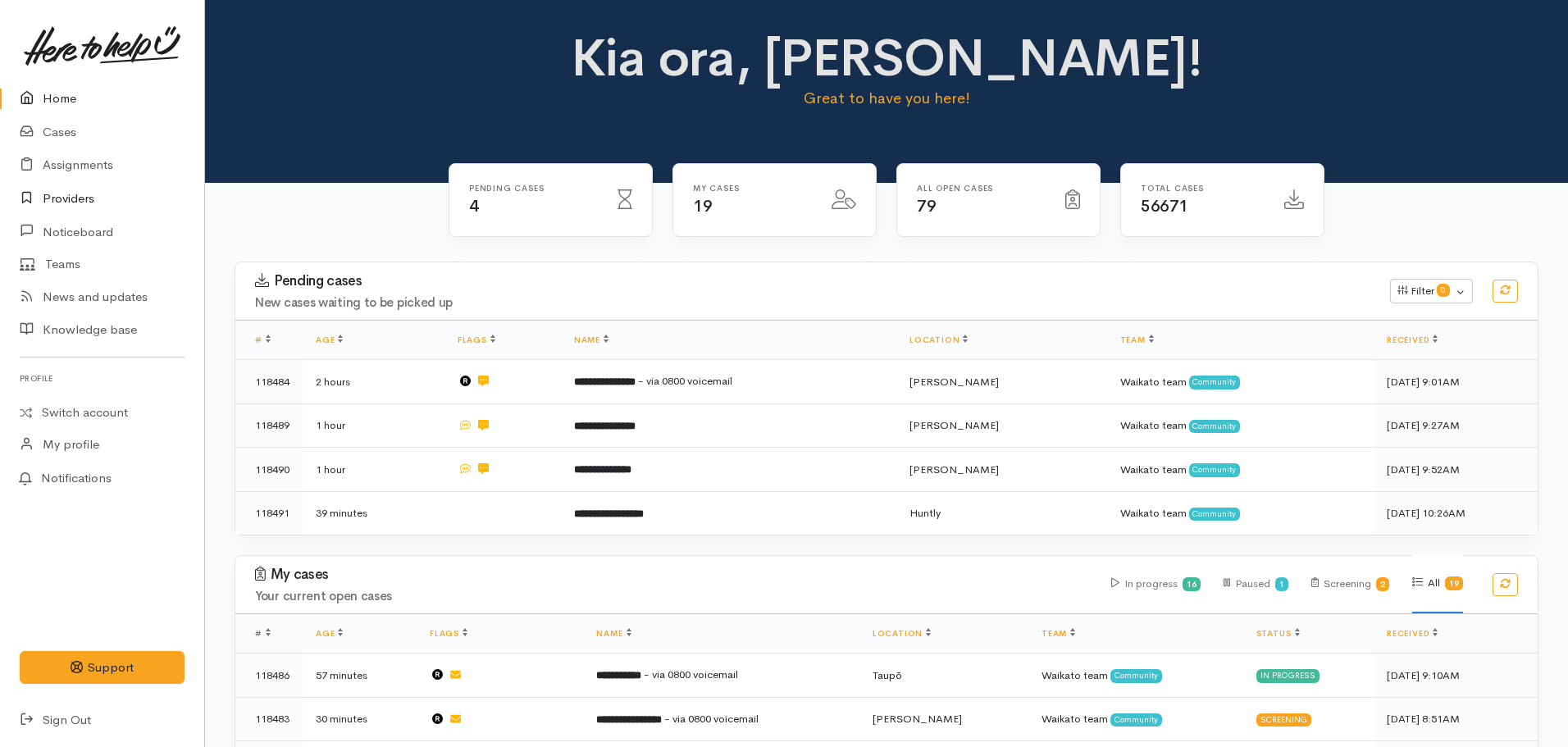
click at [61, 208] on link "Providers" at bounding box center [102, 199] width 204 height 34
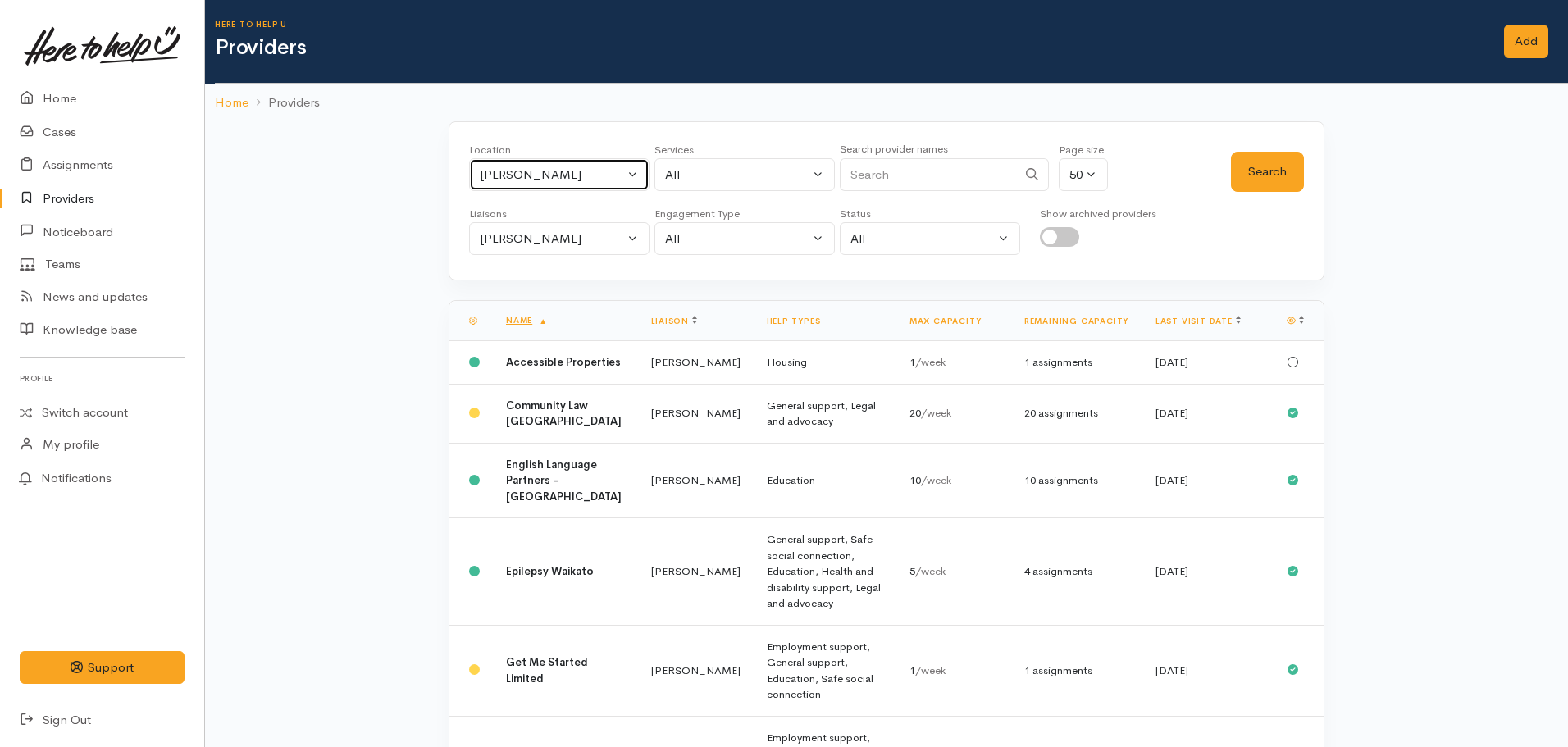
click at [531, 162] on button "[PERSON_NAME]" at bounding box center [559, 175] width 180 height 34
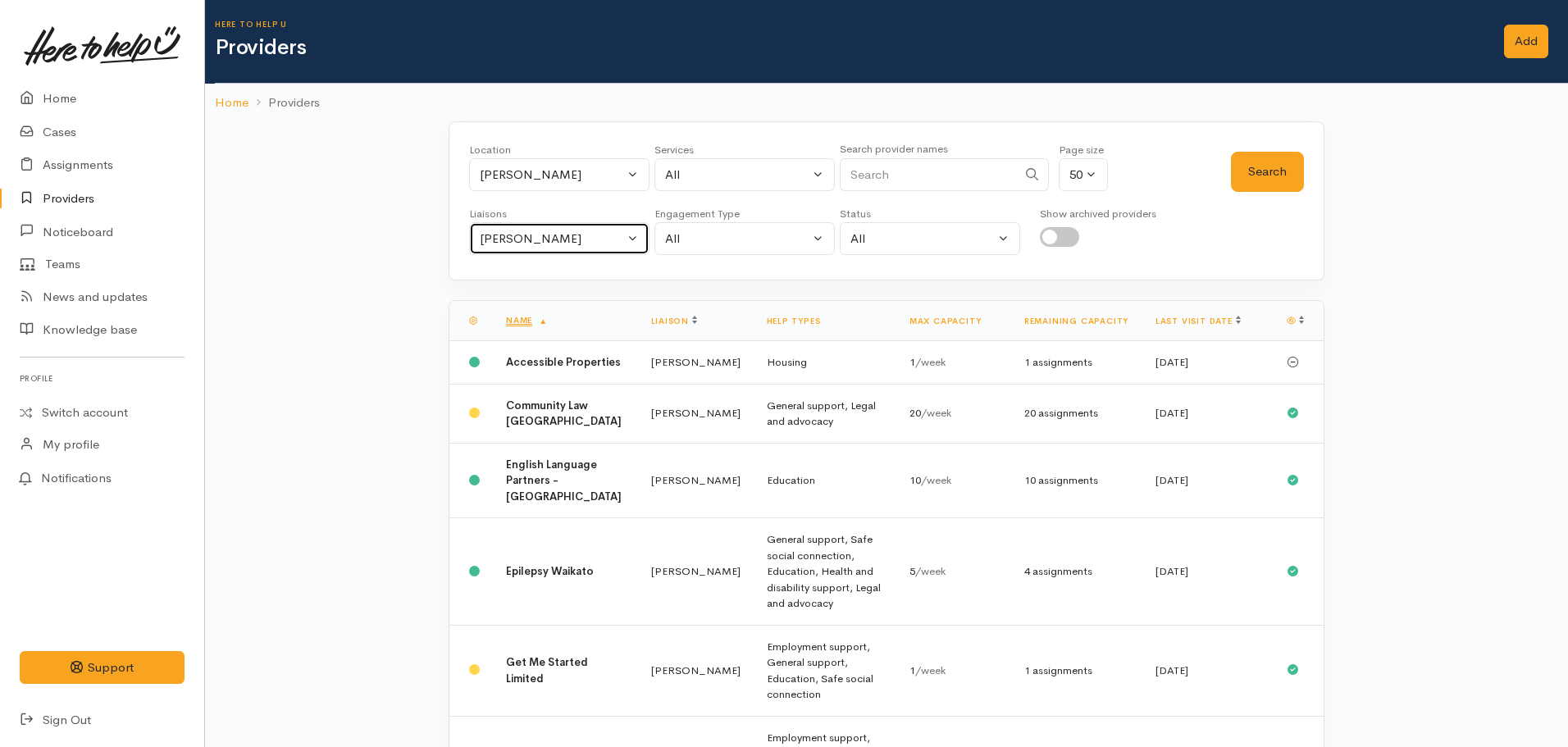
click at [568, 239] on div "[PERSON_NAME]" at bounding box center [551, 239] width 144 height 19
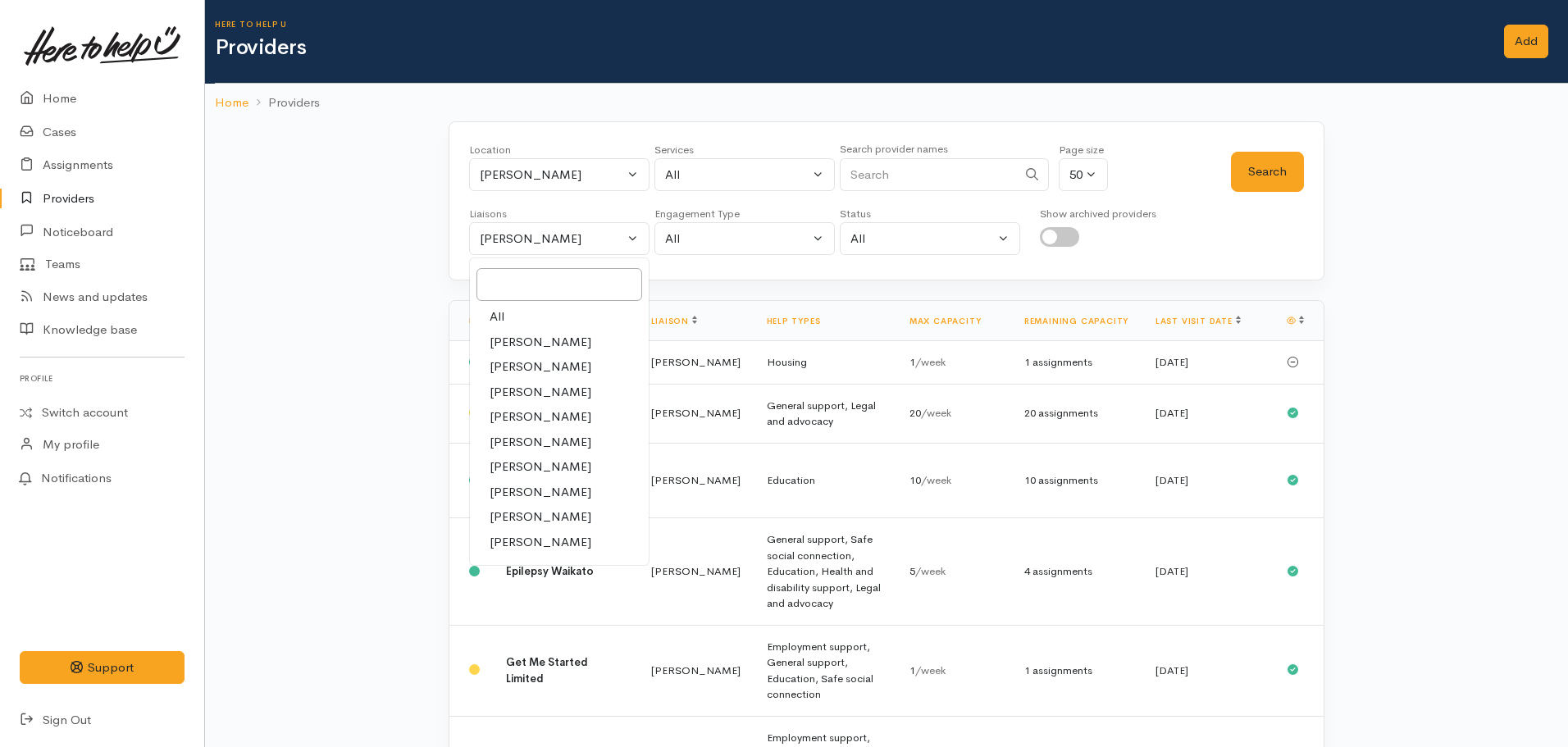
click at [536, 318] on link "All" at bounding box center [559, 317] width 179 height 26
select select "null"
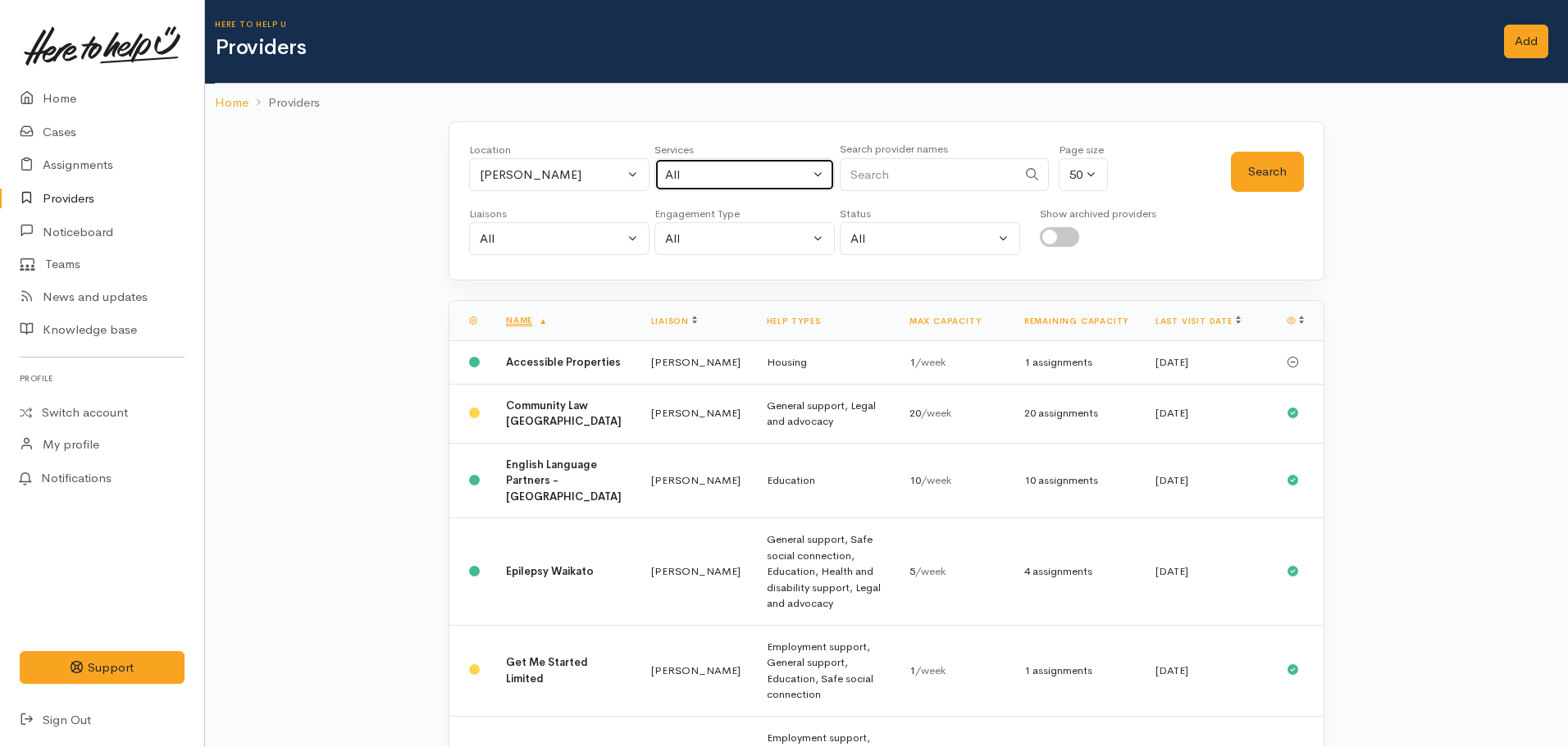
click at [714, 174] on div "All" at bounding box center [737, 175] width 144 height 19
type input "food"
select select "3"
click at [1274, 162] on button "Search" at bounding box center [1267, 172] width 73 height 40
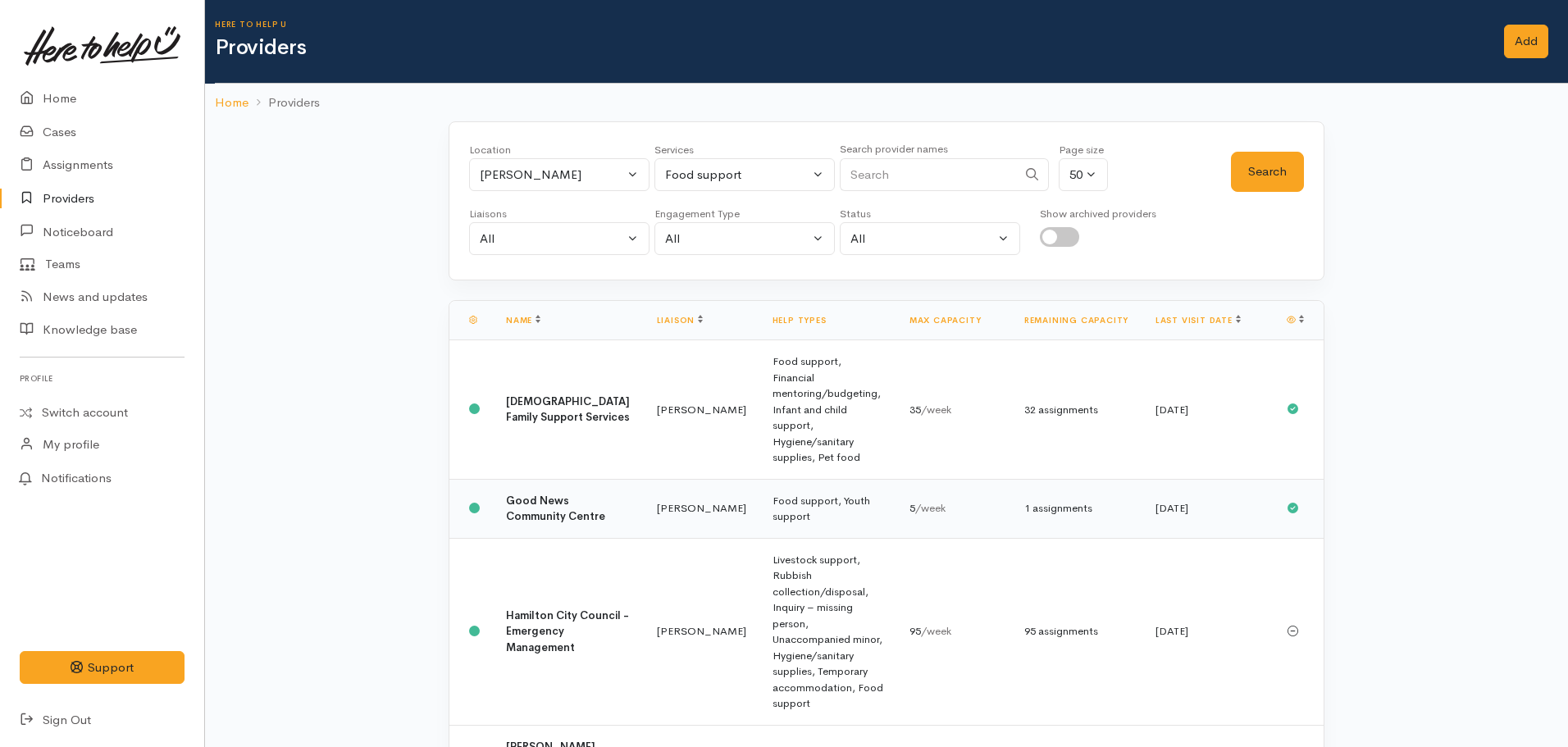
click at [532, 494] on b "Good News Community Centre" at bounding box center [556, 509] width 99 height 30
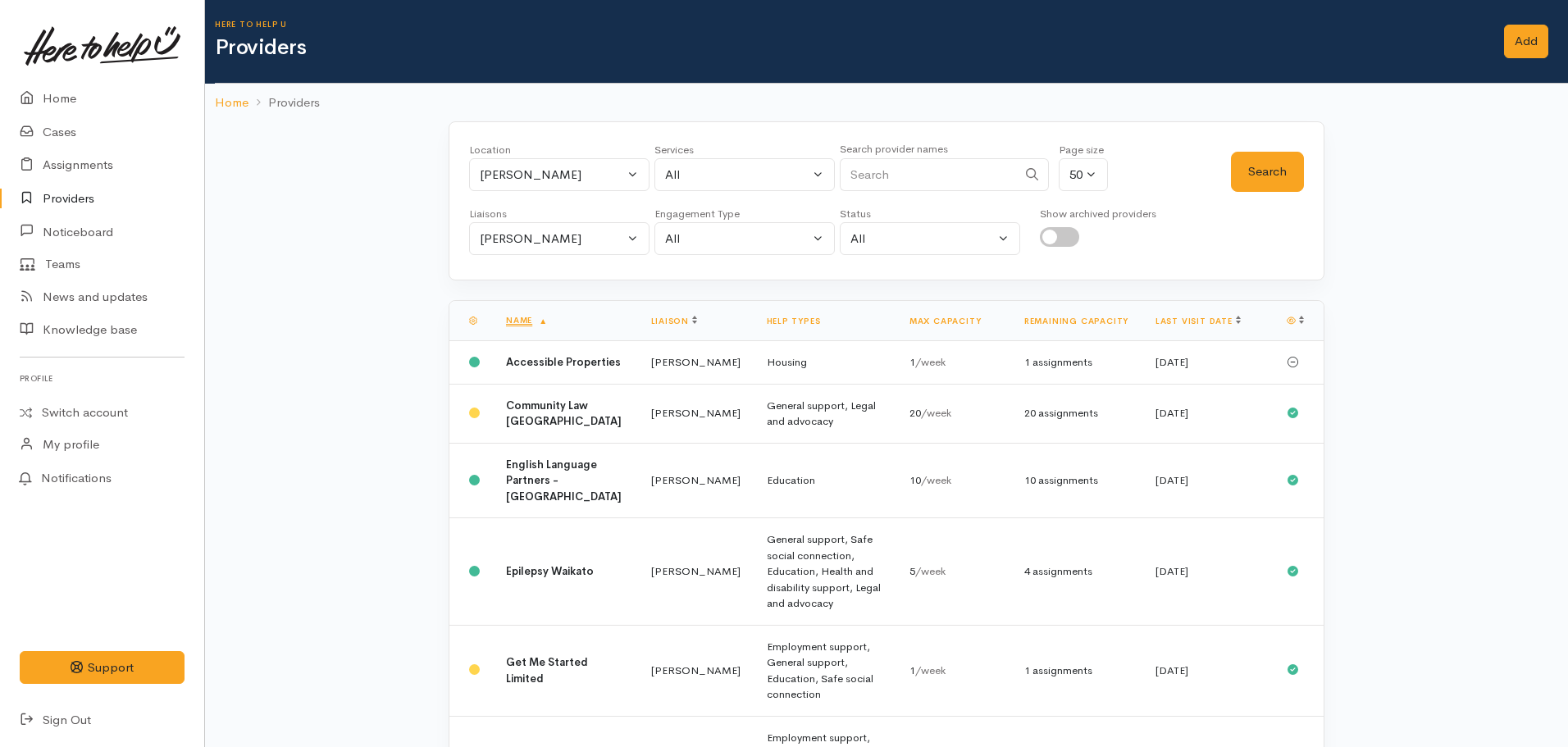
select select "3"
click at [533, 230] on div "[PERSON_NAME]" at bounding box center [551, 239] width 144 height 19
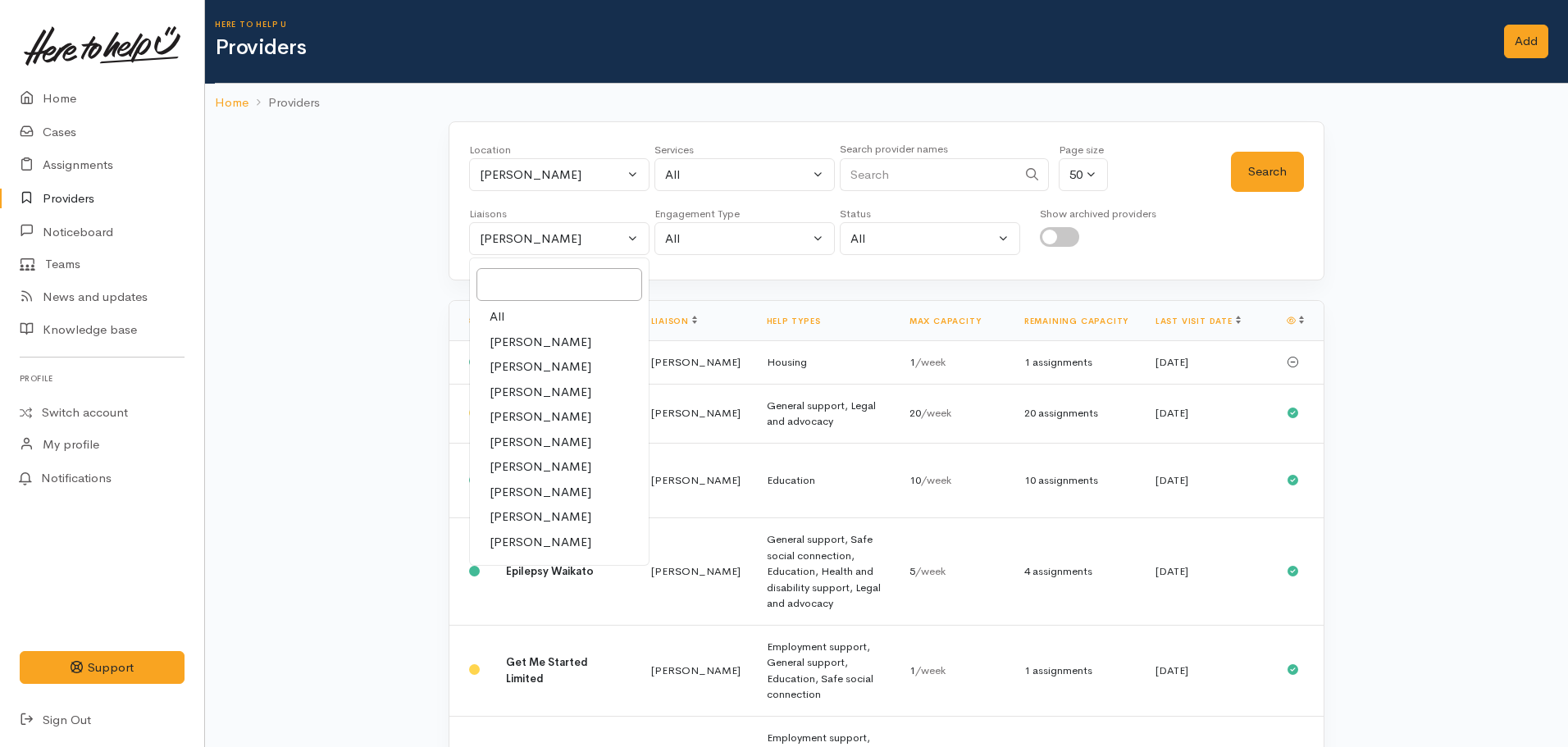
click at [514, 316] on link "All" at bounding box center [559, 317] width 179 height 26
select select "null"
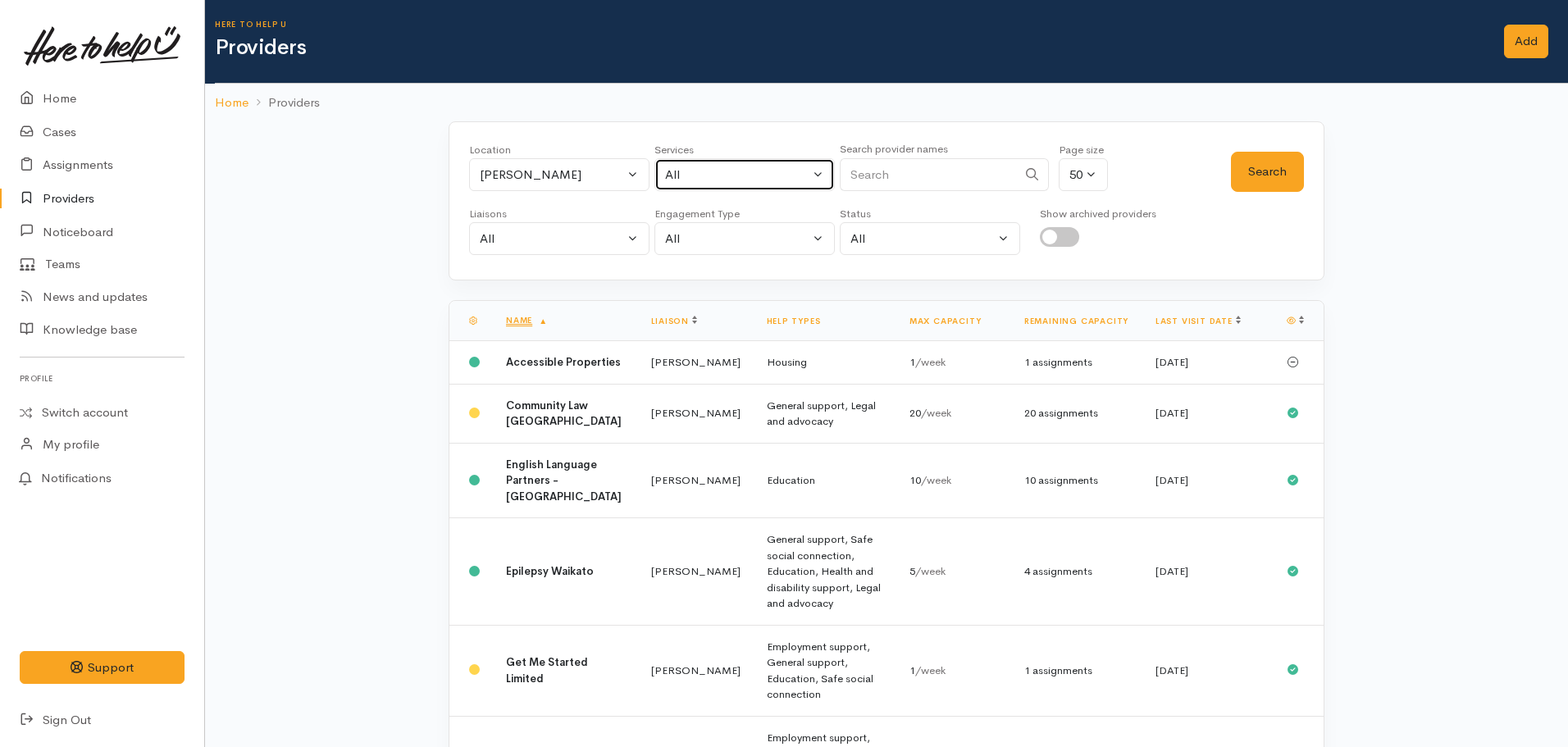
click at [691, 172] on div "All" at bounding box center [737, 175] width 144 height 19
select select "-1"
type input "food"
select select "3"
click at [1238, 167] on button "Search" at bounding box center [1267, 172] width 73 height 40
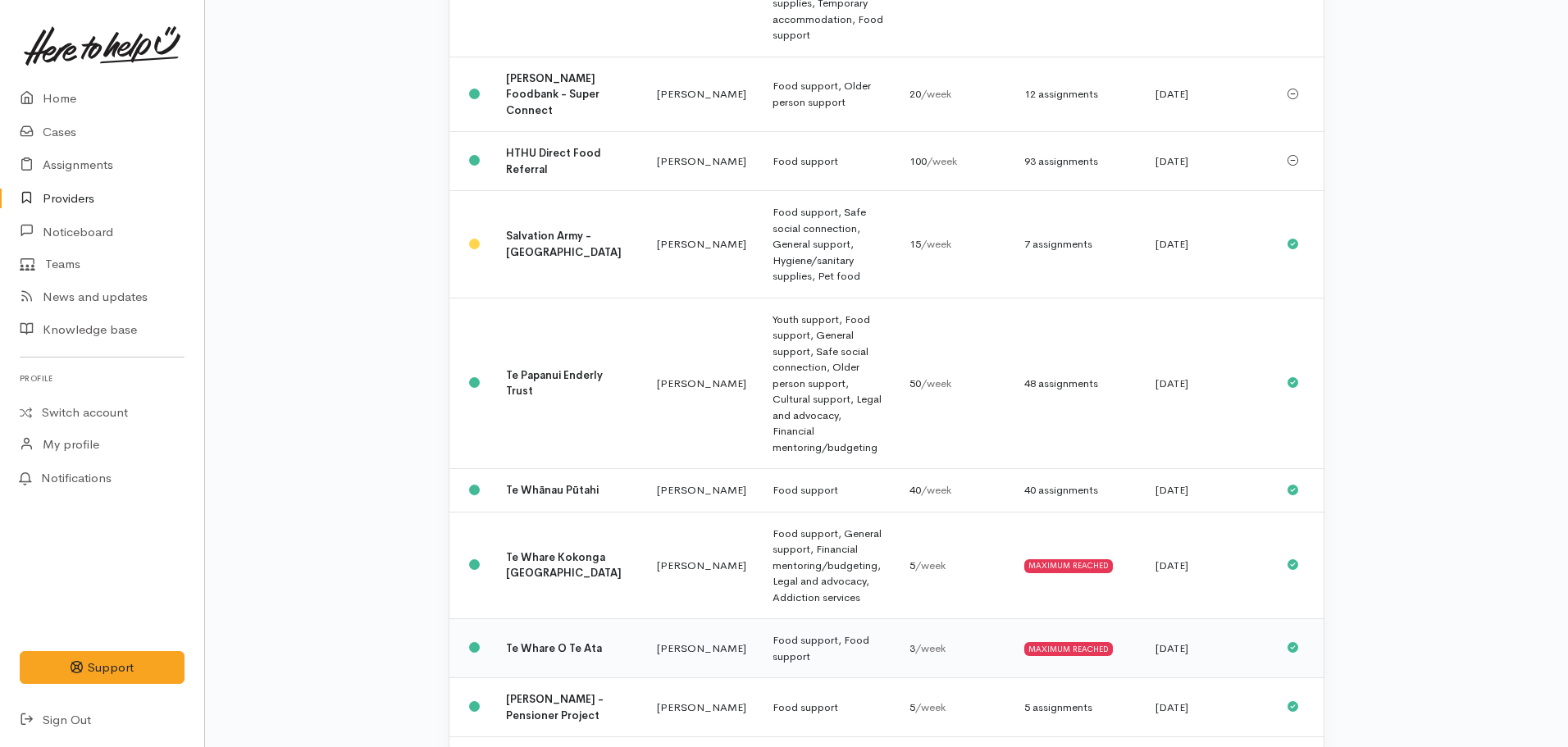
scroll to position [670, 0]
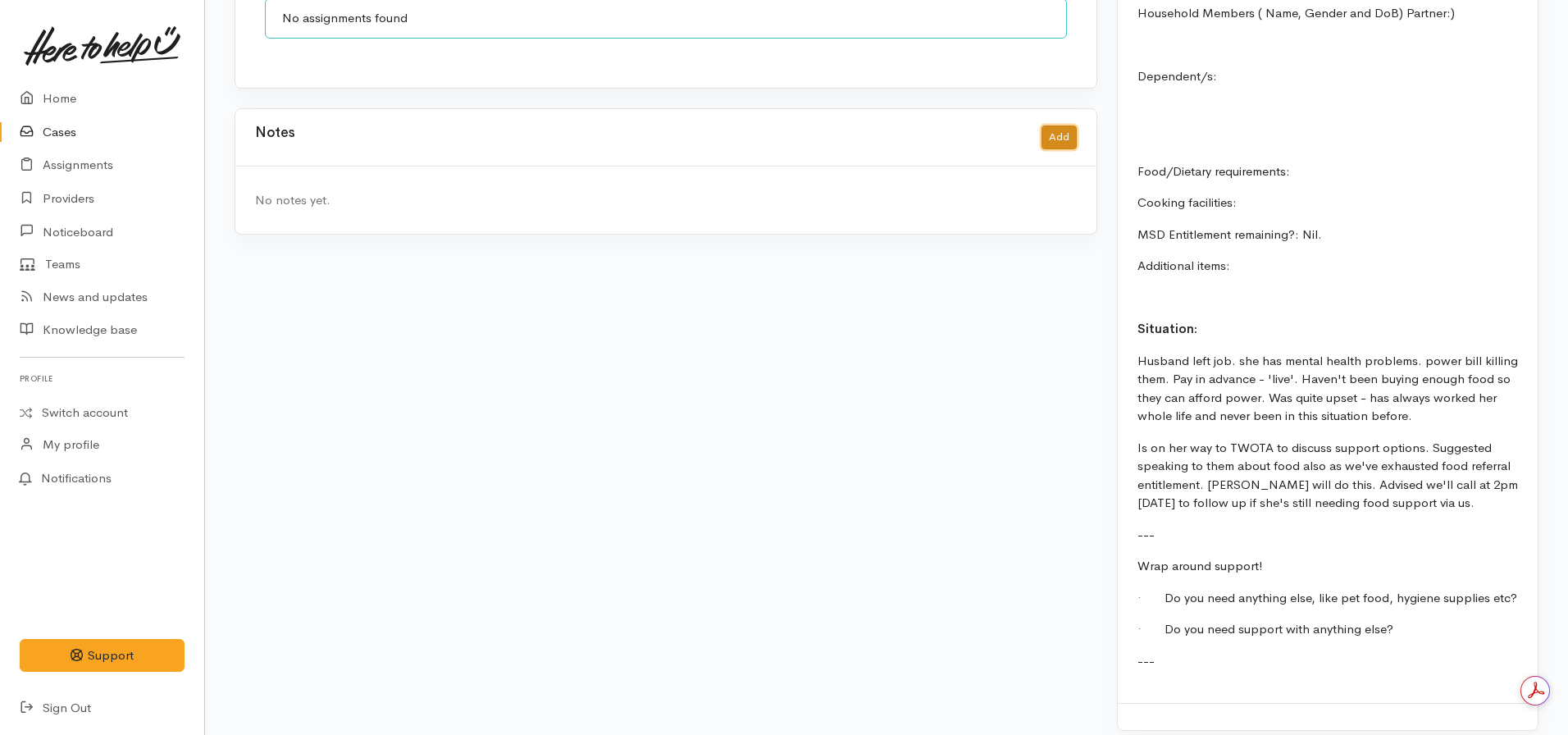
click at [1063, 125] on button "Add" at bounding box center [1059, 137] width 35 height 24
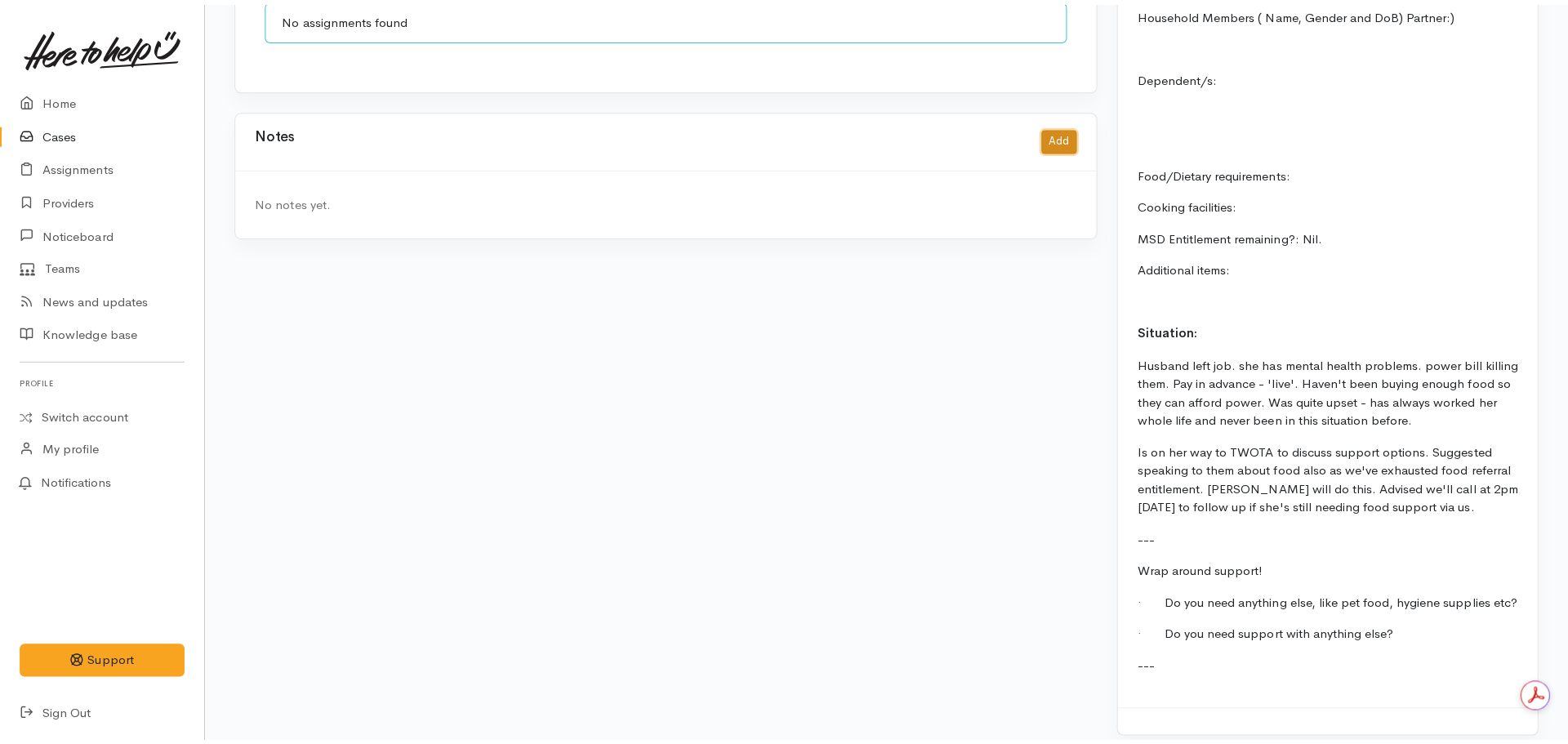
scroll to position [1506, 0]
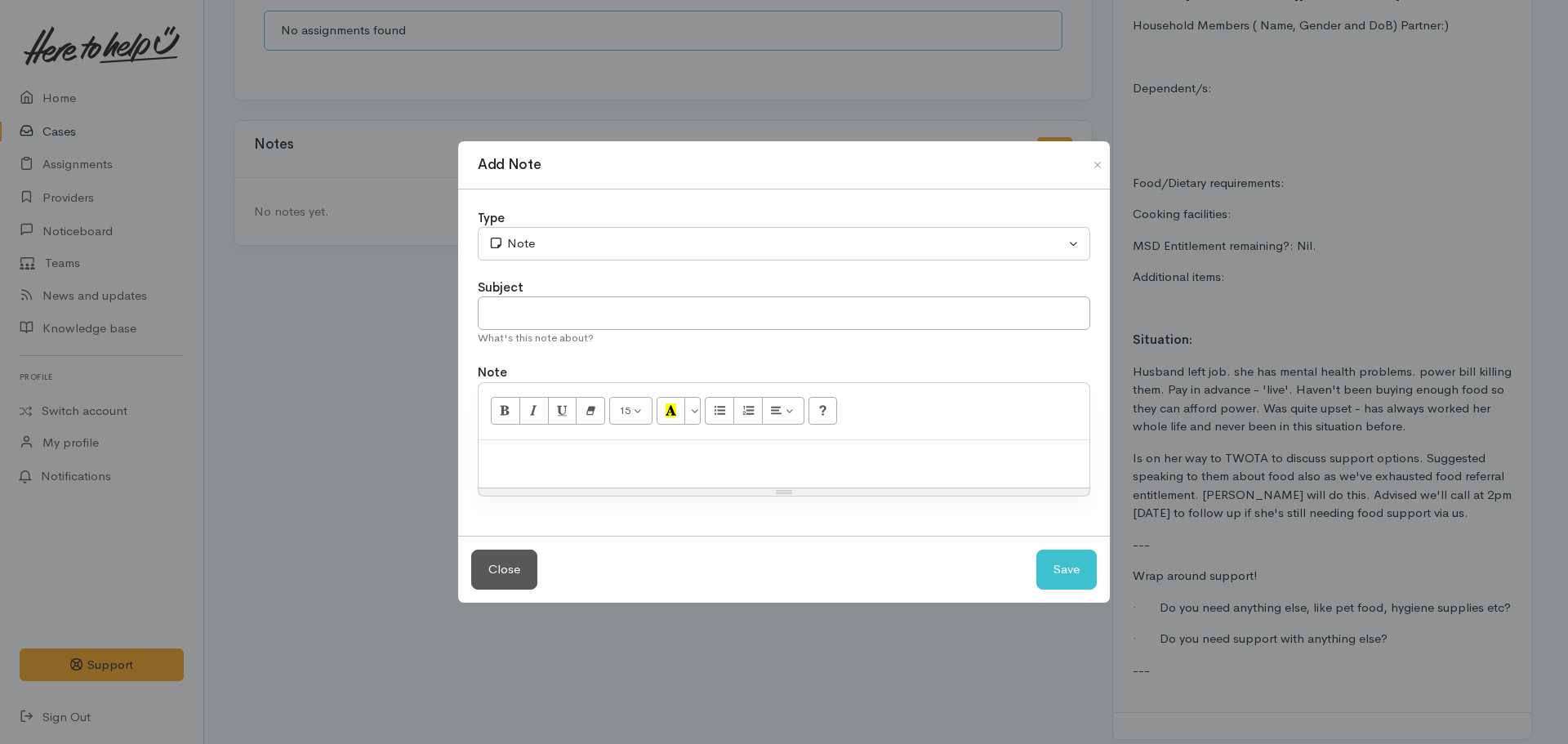
drag, startPoint x: 651, startPoint y: 458, endPoint x: 662, endPoint y: 451, distance: 13.0
click at [655, 459] on p at bounding box center [783, 457] width 594 height 19
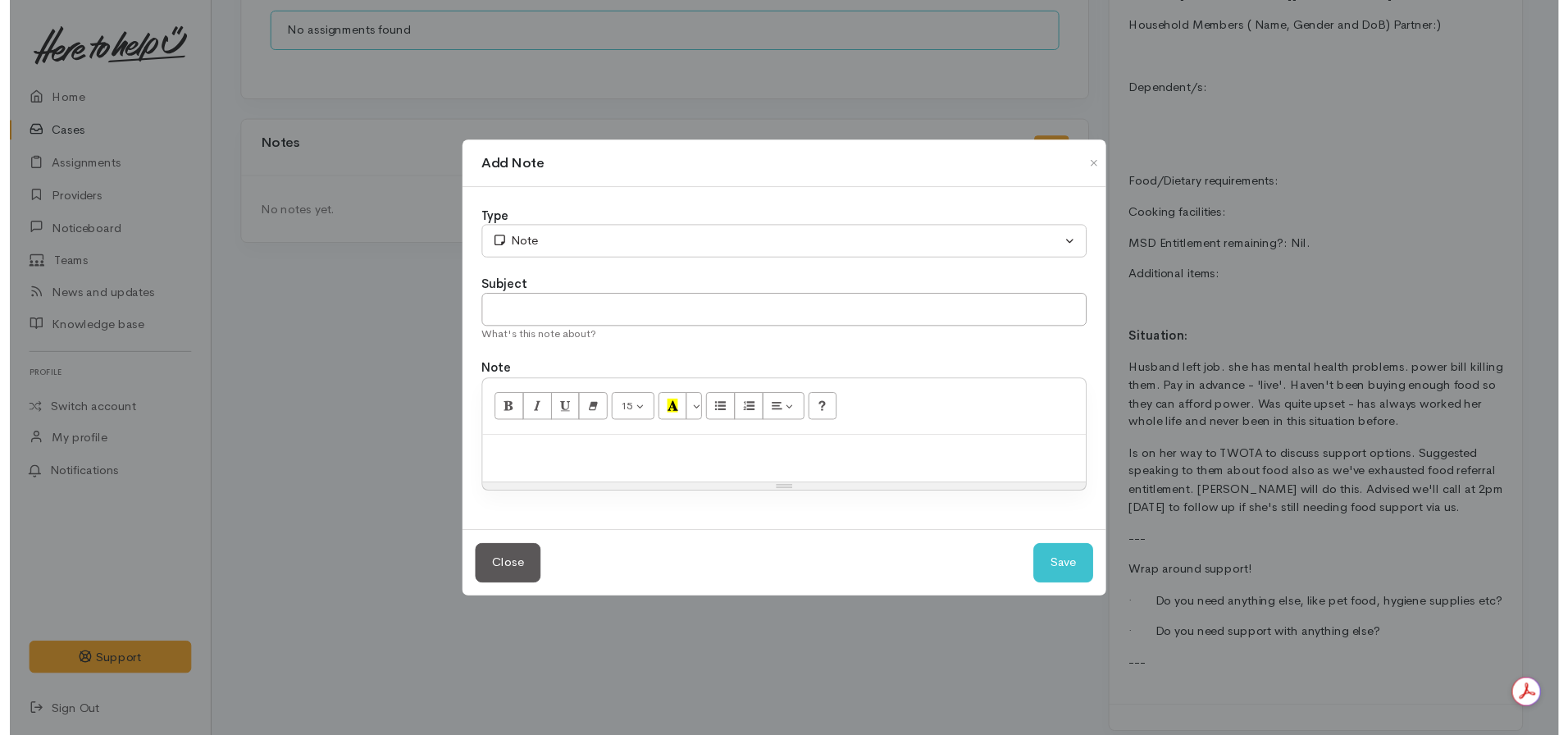
scroll to position [0, 0]
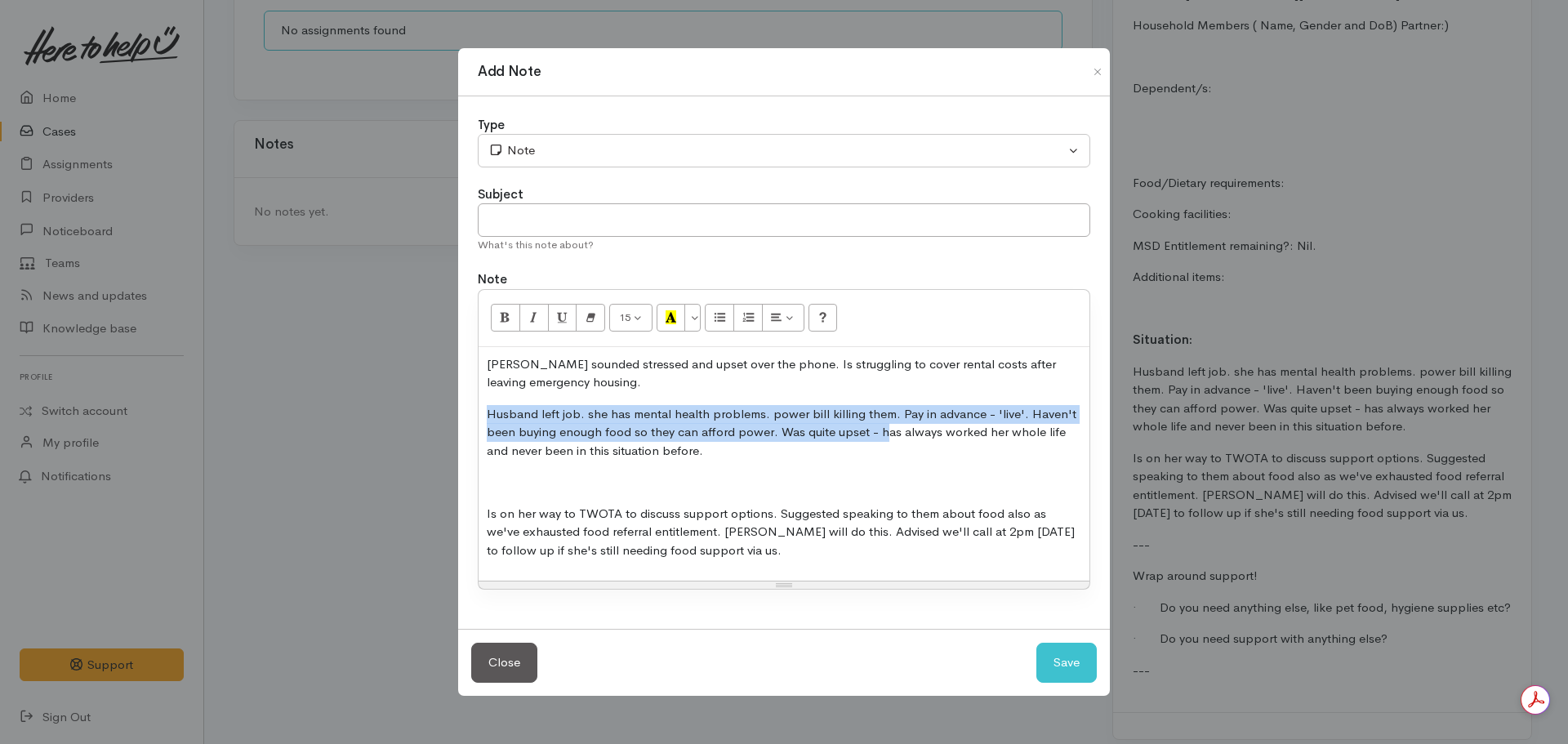
drag, startPoint x: 882, startPoint y: 429, endPoint x: 457, endPoint y: 418, distance: 425.1
click at [457, 418] on div "Add Note Type Correspondence Discussion Email Note Phone call SMS text message …" at bounding box center [783, 372] width 653 height 650
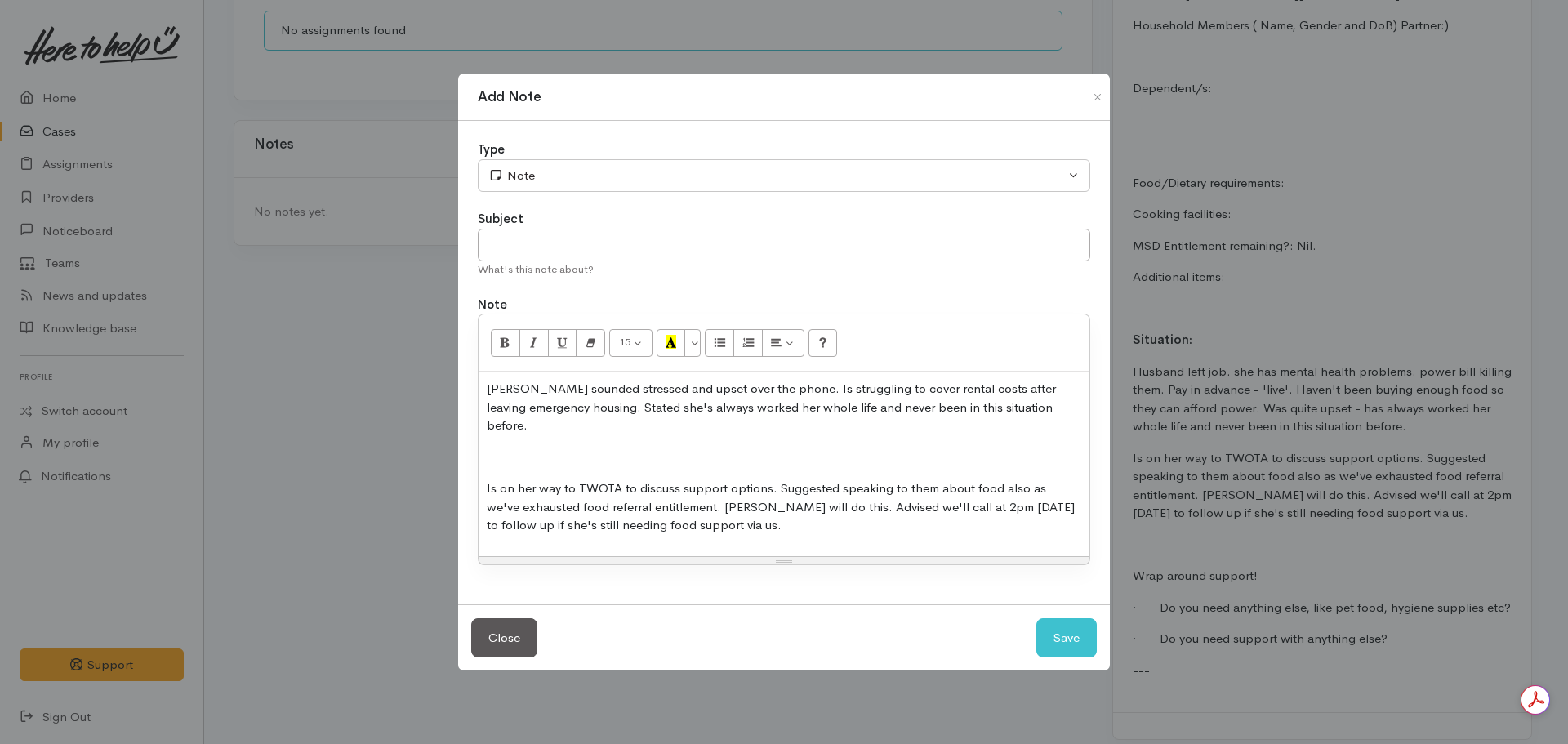
click at [539, 448] on p at bounding box center [783, 457] width 594 height 19
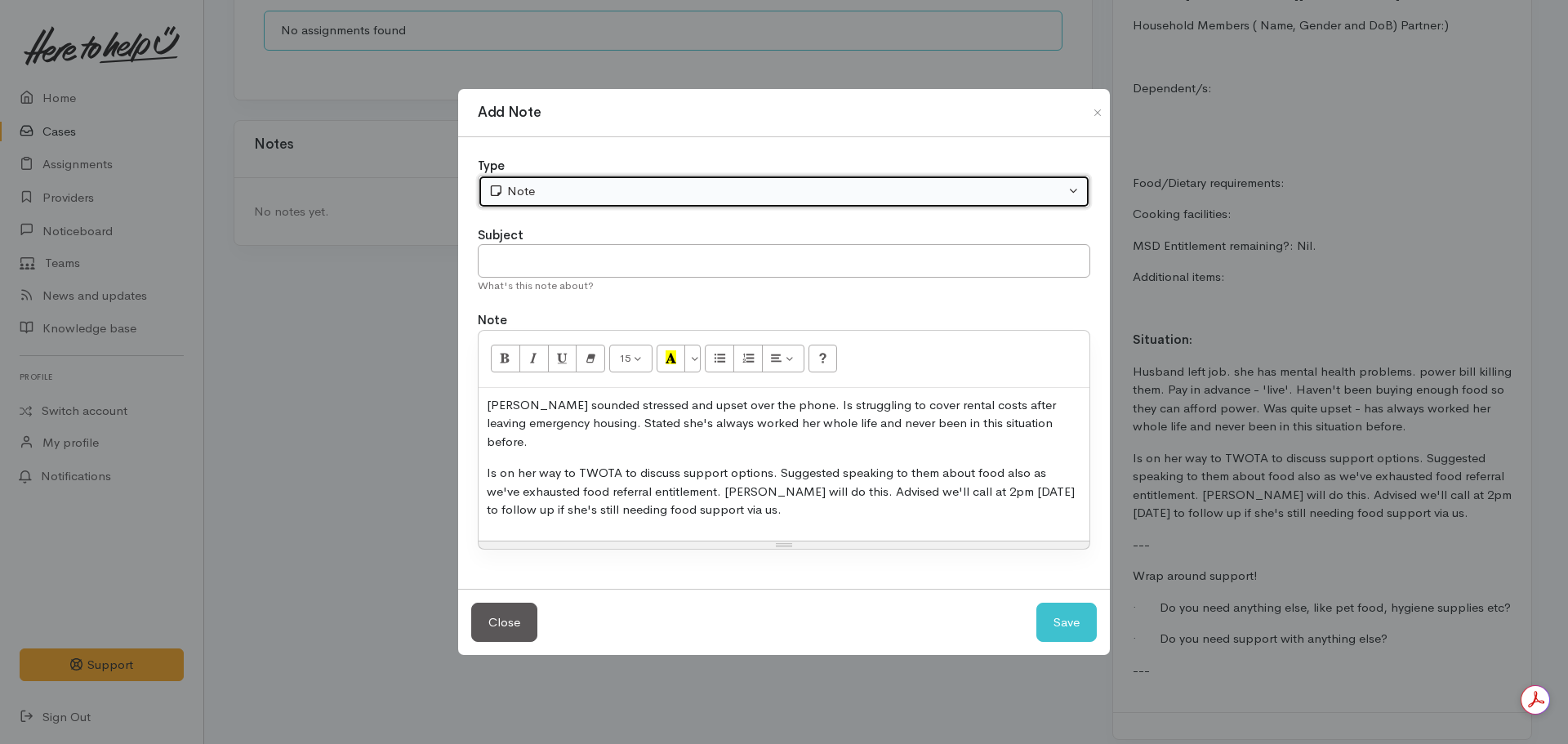
click at [575, 200] on div "Note" at bounding box center [776, 191] width 576 height 19
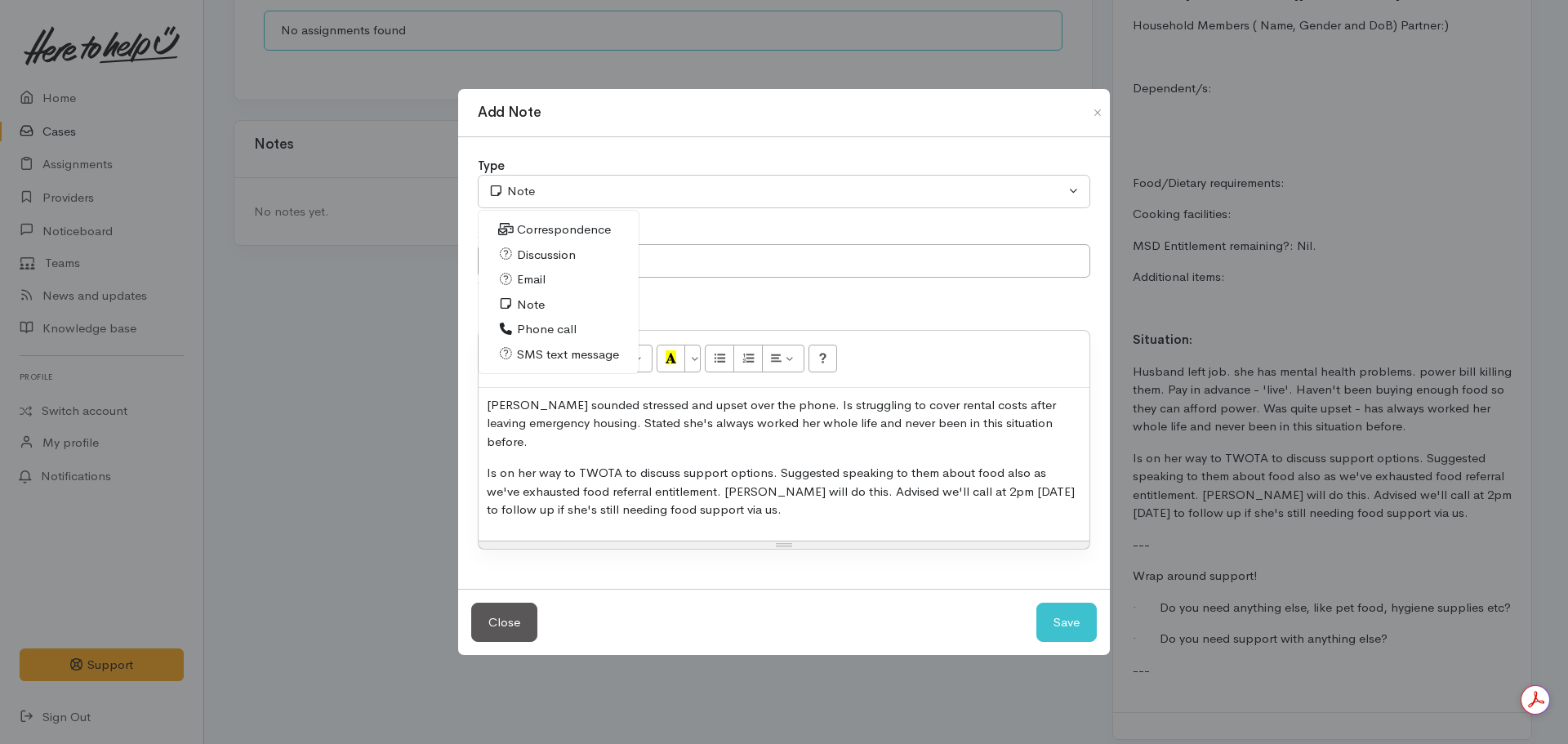
click at [545, 338] on span "Phone call" at bounding box center [546, 329] width 60 height 19
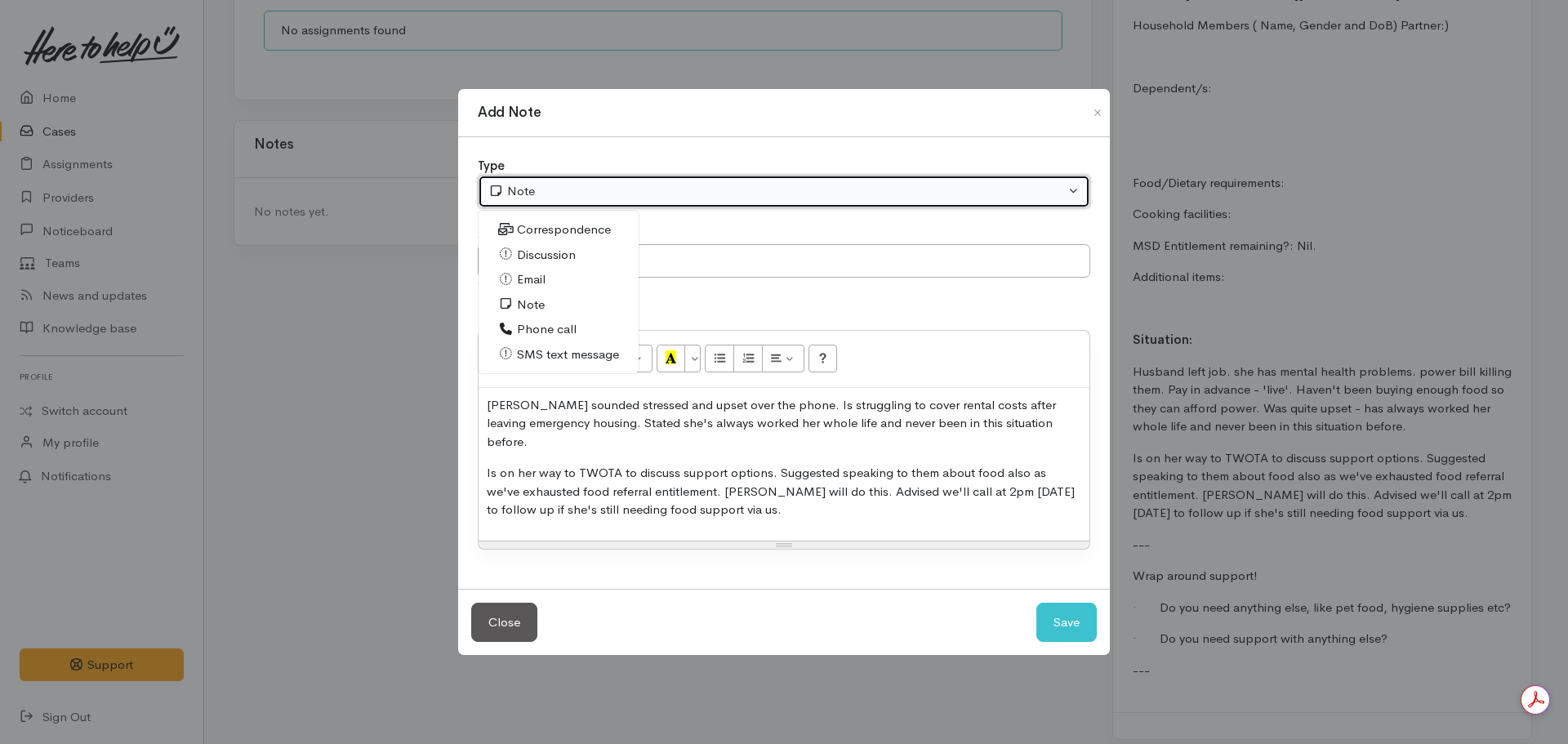
select select "3"
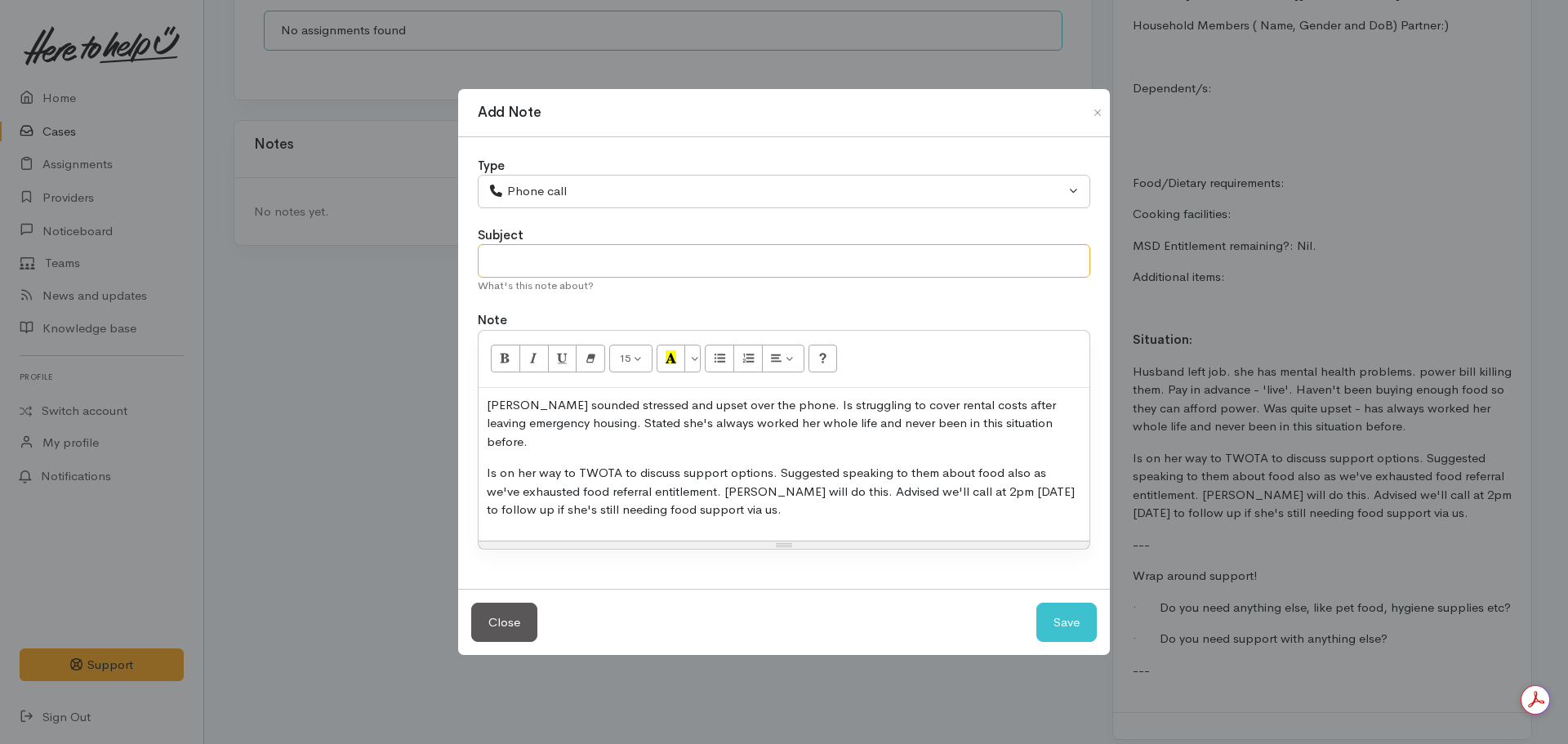
click at [561, 267] on input "text" at bounding box center [783, 261] width 613 height 34
type input "N"
type input "Initial contact established - callback set for 2pm"
click at [913, 481] on p "Is on her way to TWOTA to discuss support options. Suggested speaking to them a…" at bounding box center [783, 491] width 594 height 56
click at [1063, 605] on button "Save" at bounding box center [1066, 623] width 60 height 40
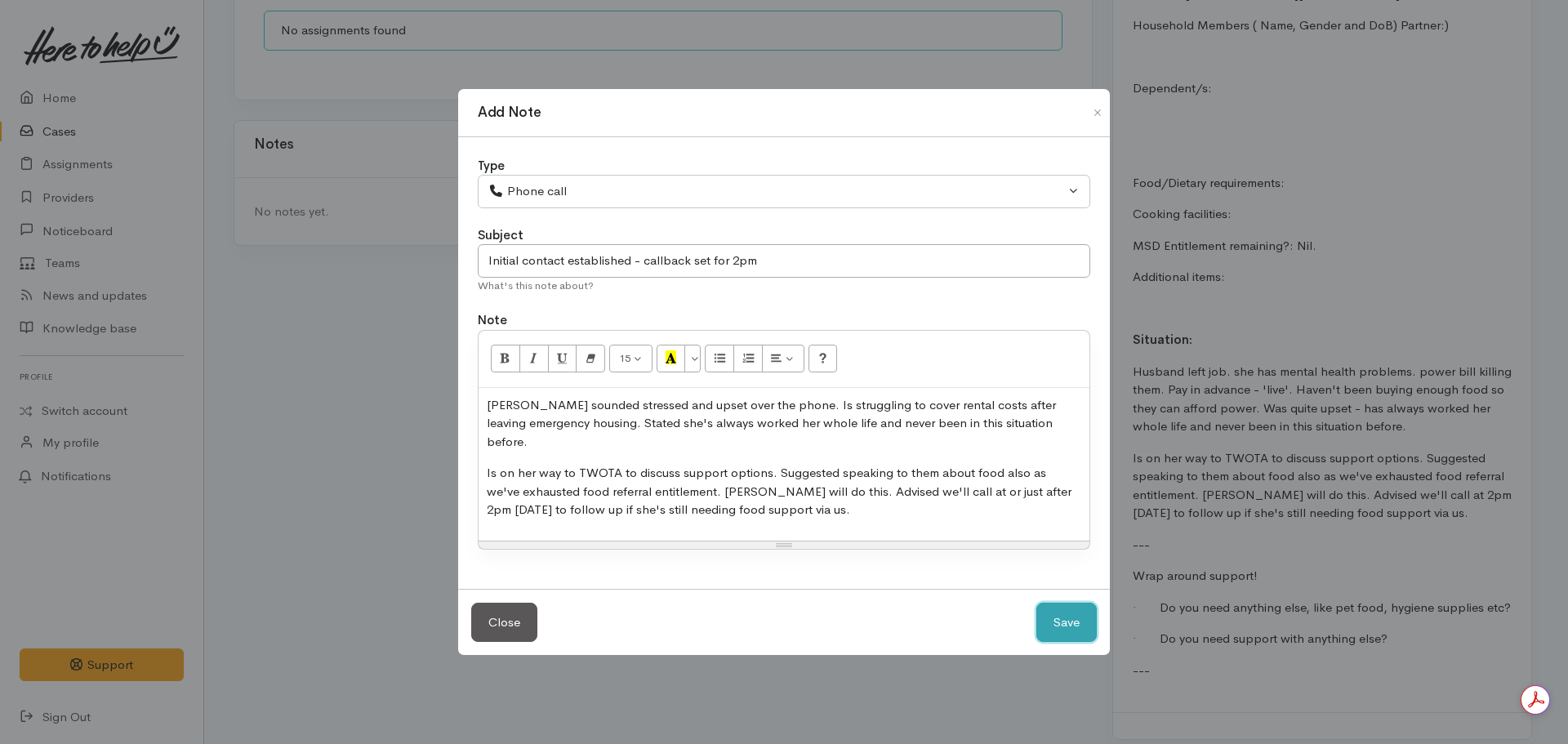
select select "1"
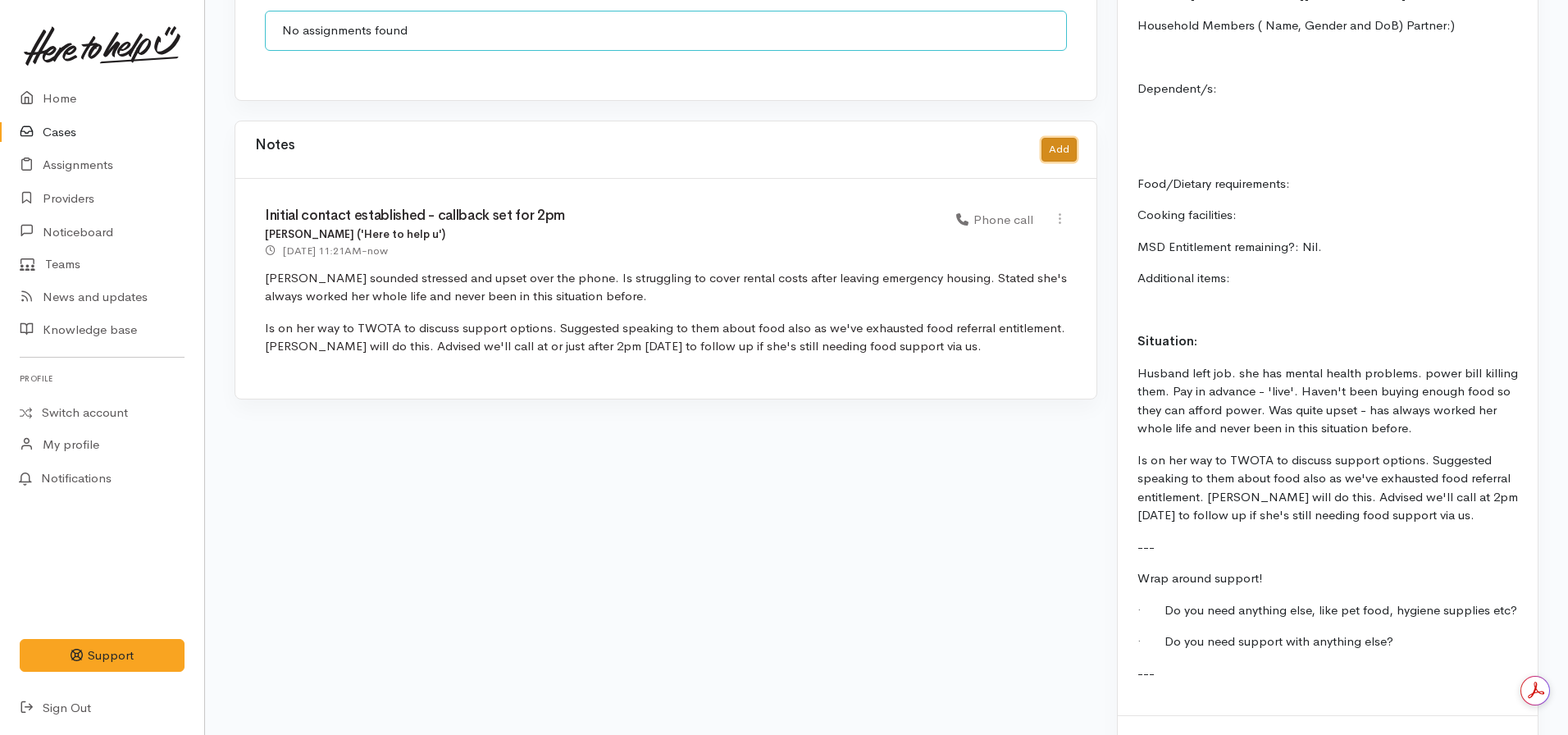
click at [1069, 138] on button "Add" at bounding box center [1059, 150] width 35 height 24
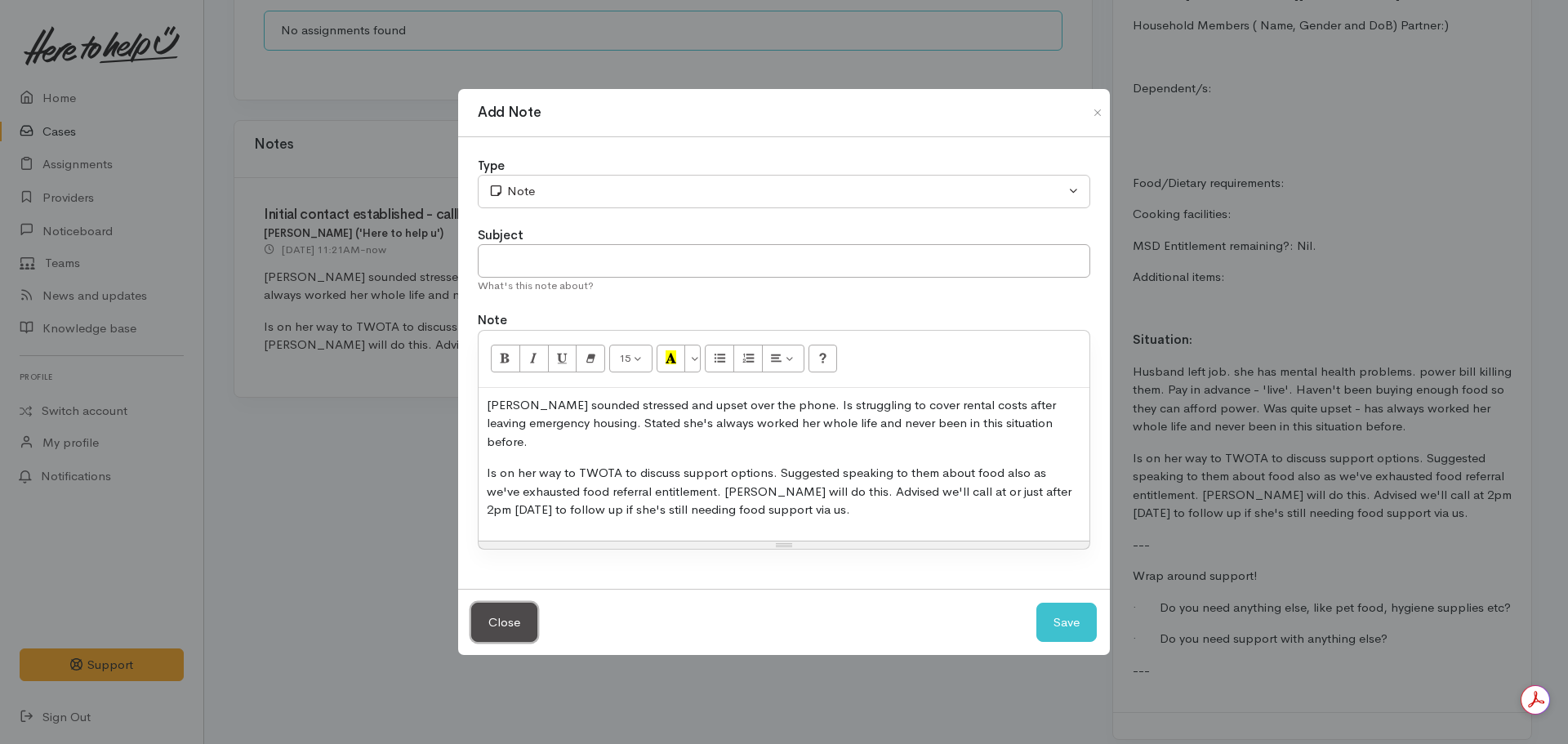
click at [485, 623] on button "Close" at bounding box center [504, 623] width 66 height 40
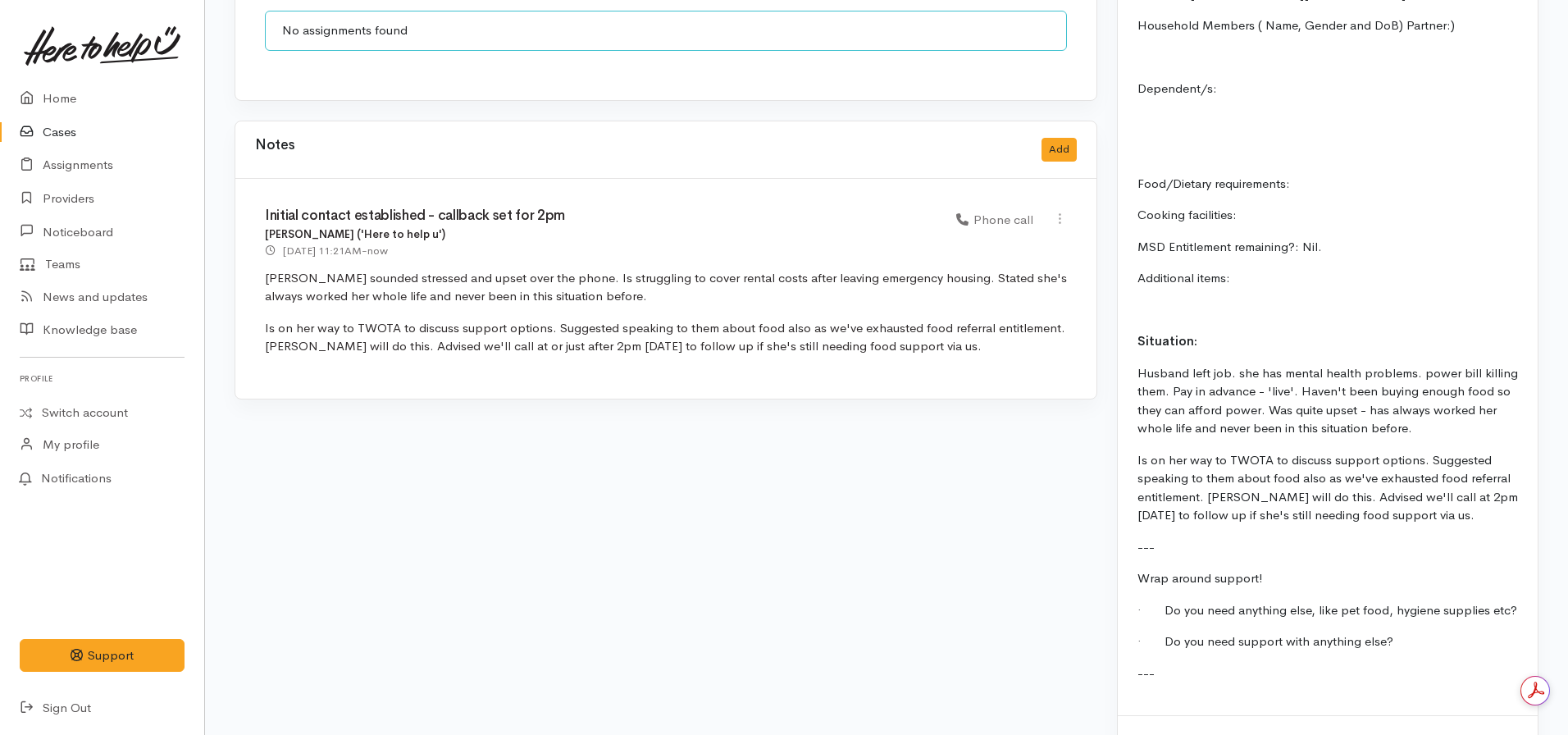
click at [1058, 215] on div "Initial contact established - callback set for 2pm Nicole Rusk ('Here to help u…" at bounding box center [665, 233] width 822 height 51
click at [1058, 212] on icon at bounding box center [1060, 218] width 14 height 14
click at [998, 238] on link "Edit" at bounding box center [1001, 251] width 130 height 26
select select "3"
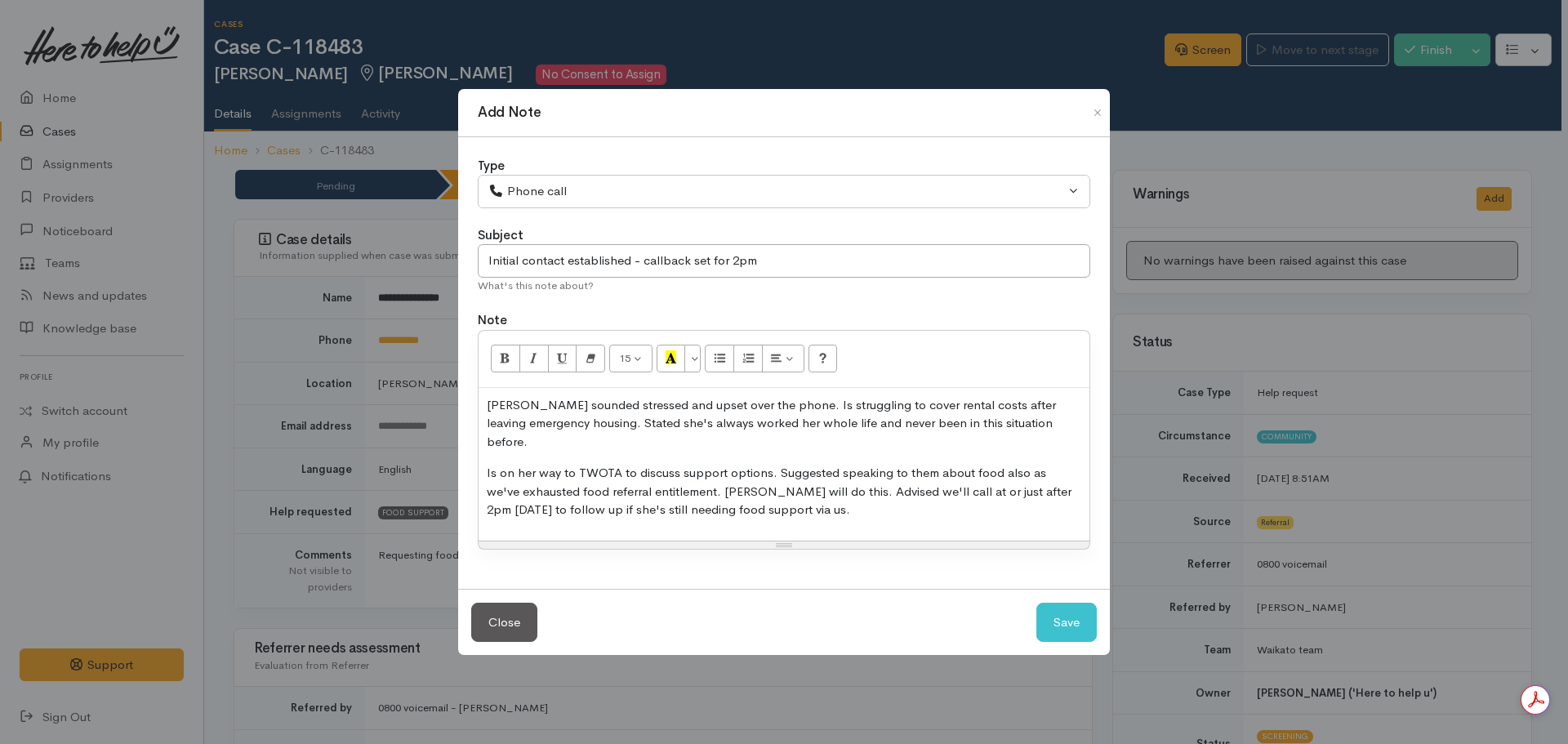
click at [802, 504] on p "Is on her way to TWOTA to discuss support options. Suggested speaking to them a…" at bounding box center [783, 491] width 594 height 56
click at [1062, 603] on button "Save" at bounding box center [1066, 623] width 60 height 40
select select "1"
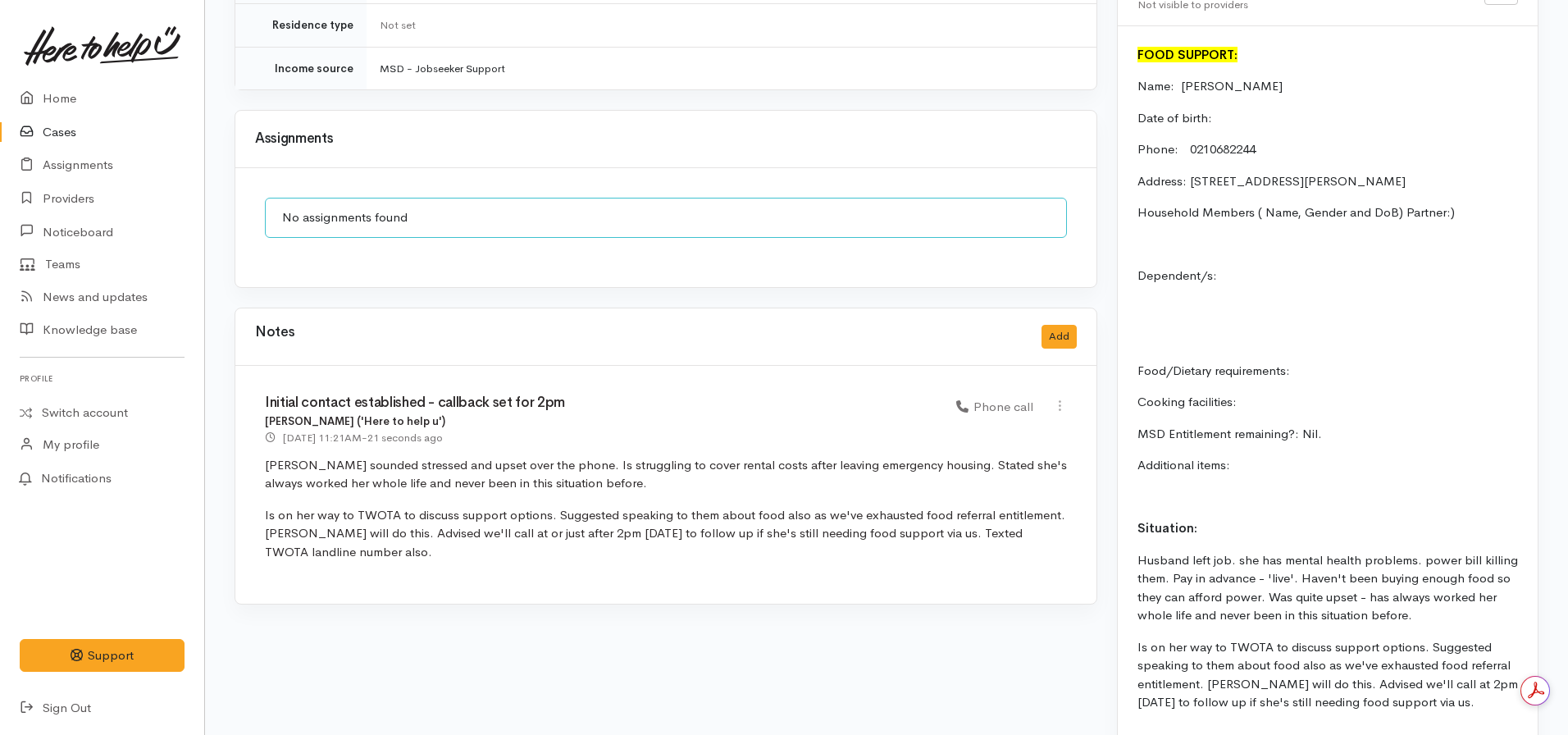
scroll to position [1524, 0]
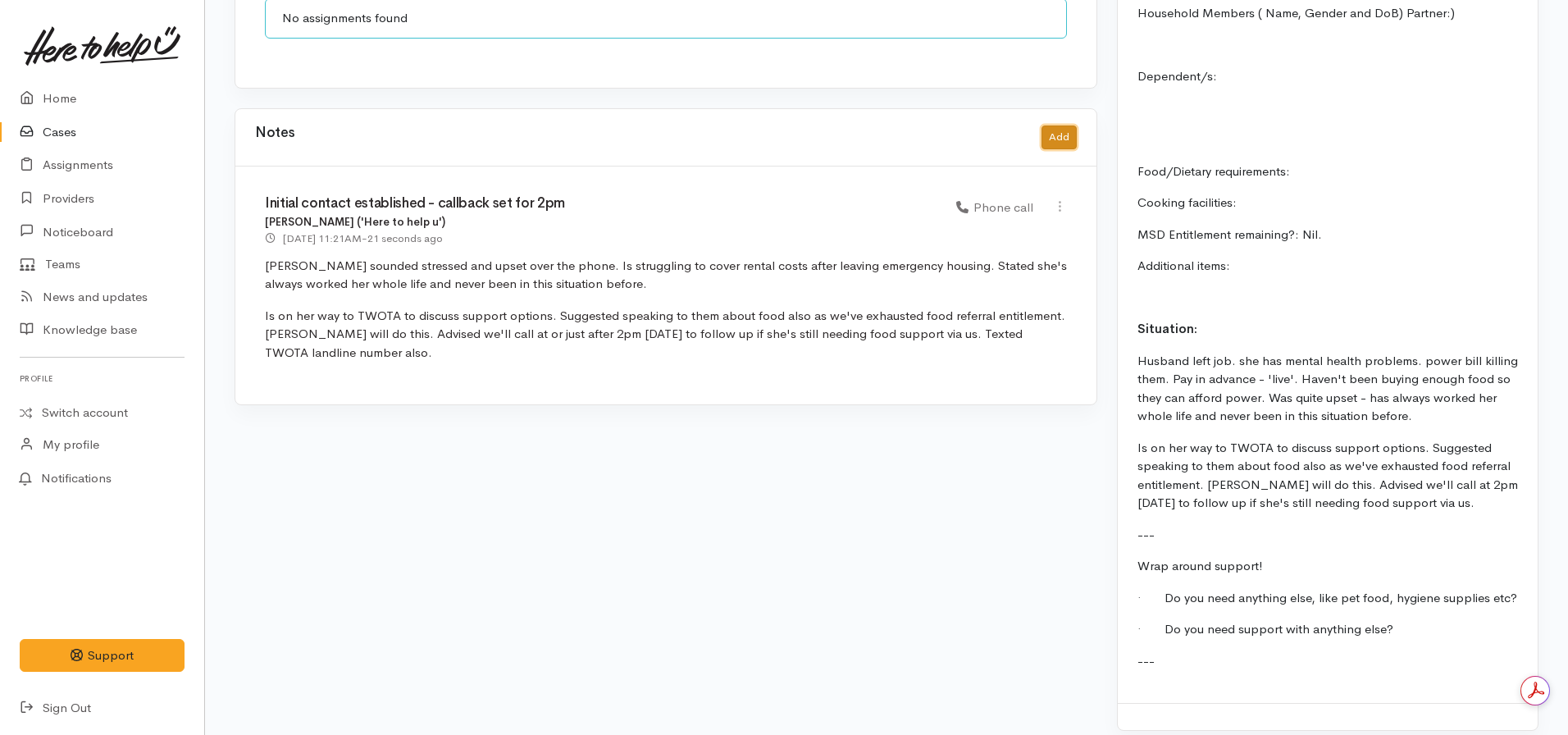
click at [1057, 125] on button "Add" at bounding box center [1059, 137] width 35 height 24
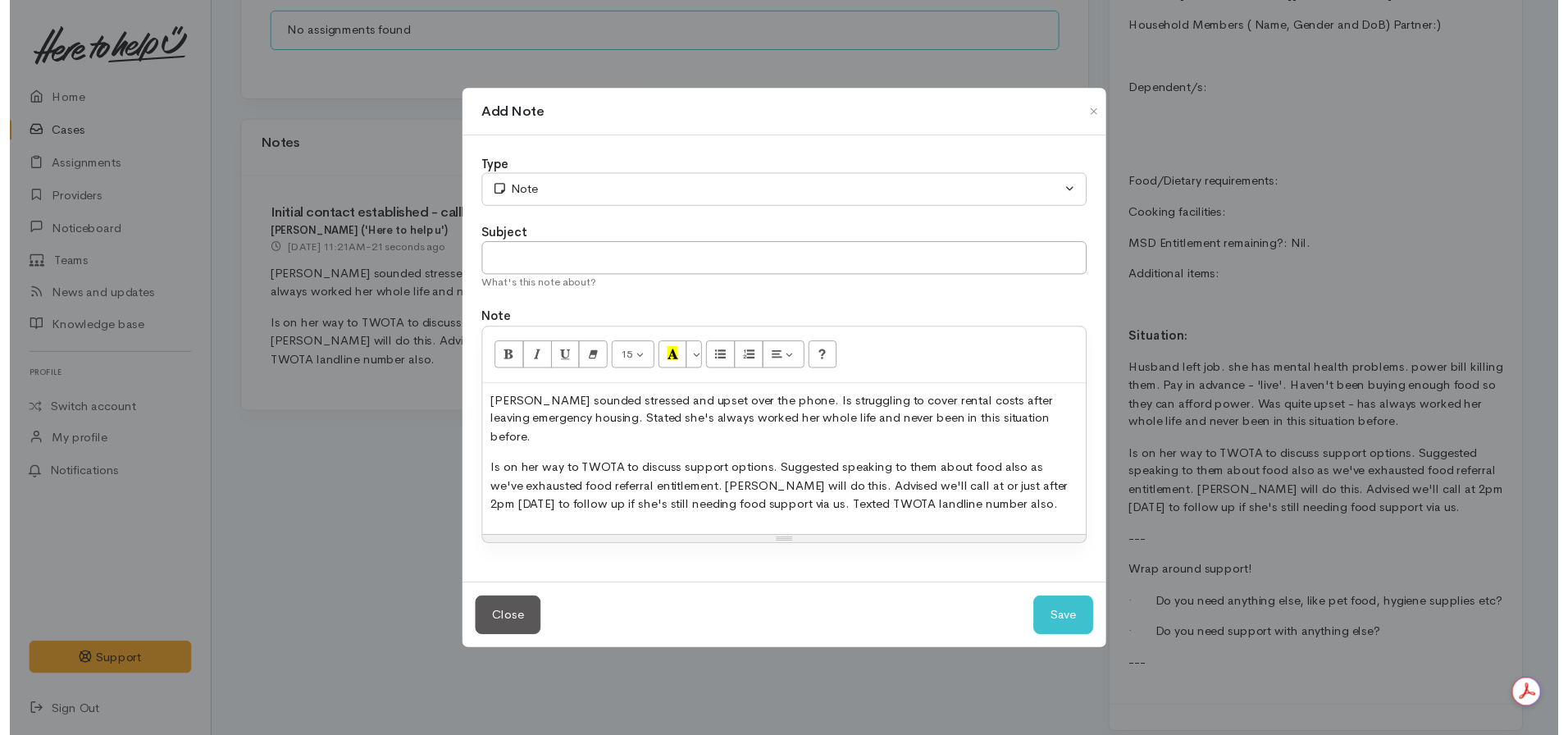
scroll to position [0, 0]
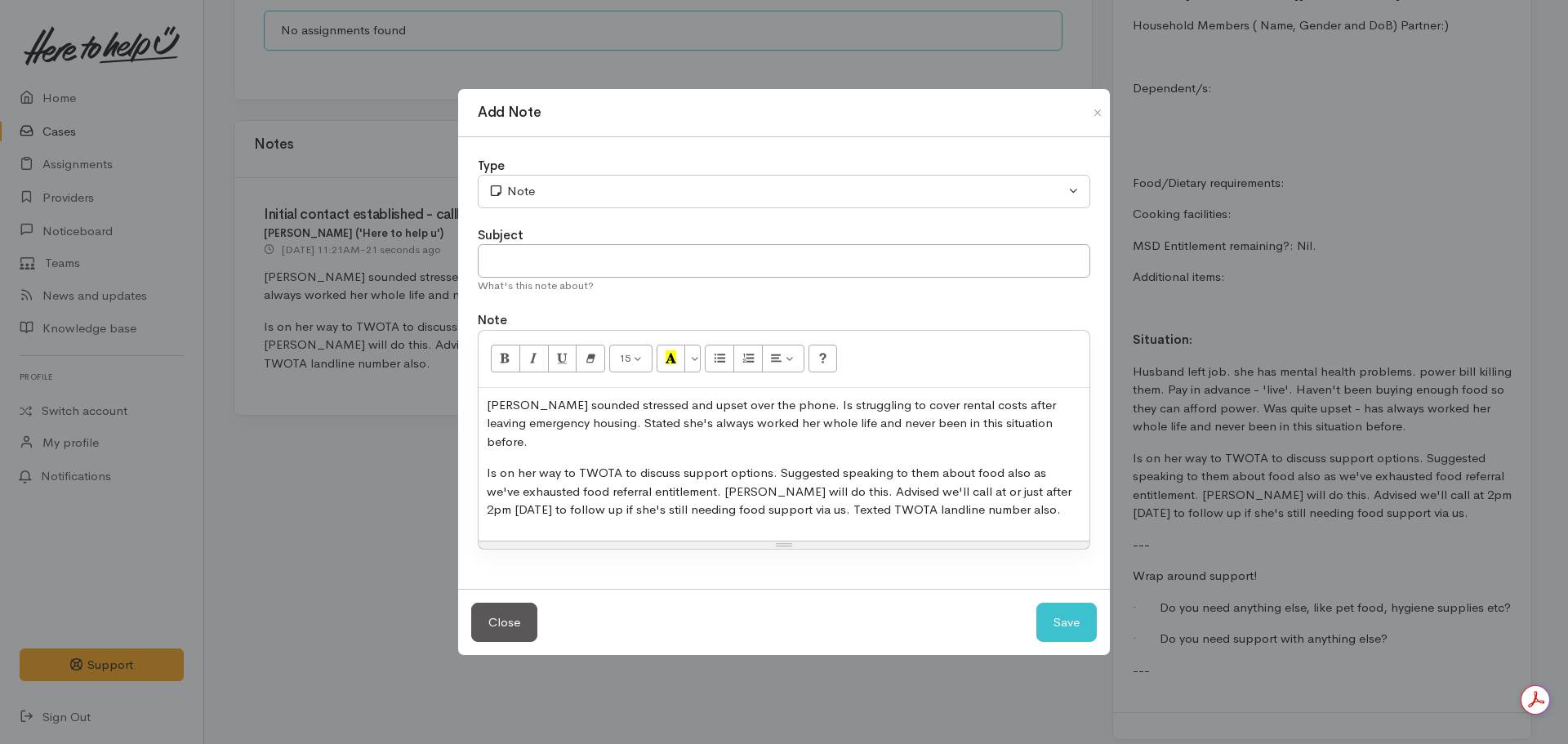
click at [583, 464] on p "Is on her way to TWOTA to discuss support options. Suggested speaking to them a…" at bounding box center [783, 491] width 594 height 56
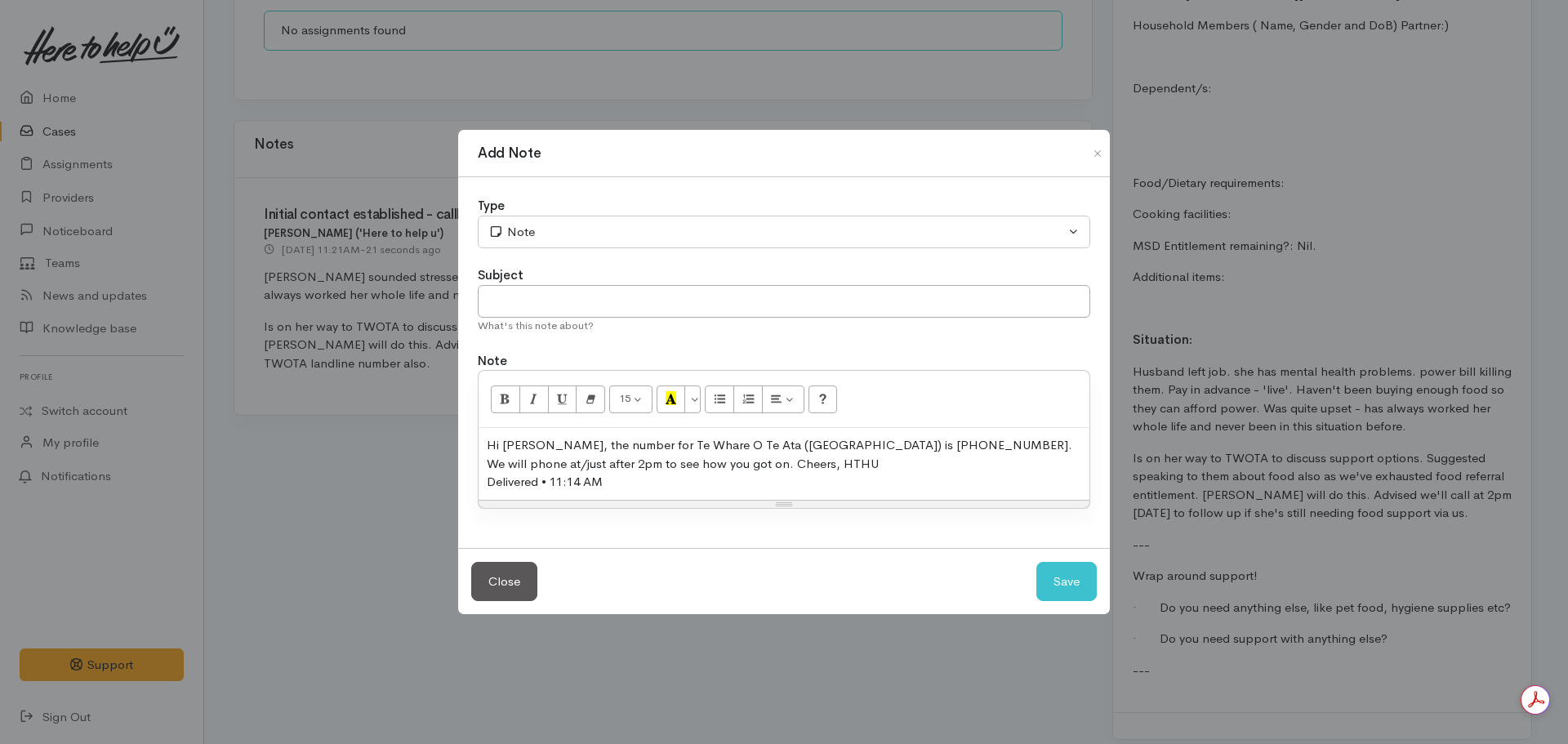
click at [788, 464] on div "Hi Vanessa, the number for Te Whare O Te Ata (Fairfield Community House) is 07 …" at bounding box center [783, 454] width 594 height 37
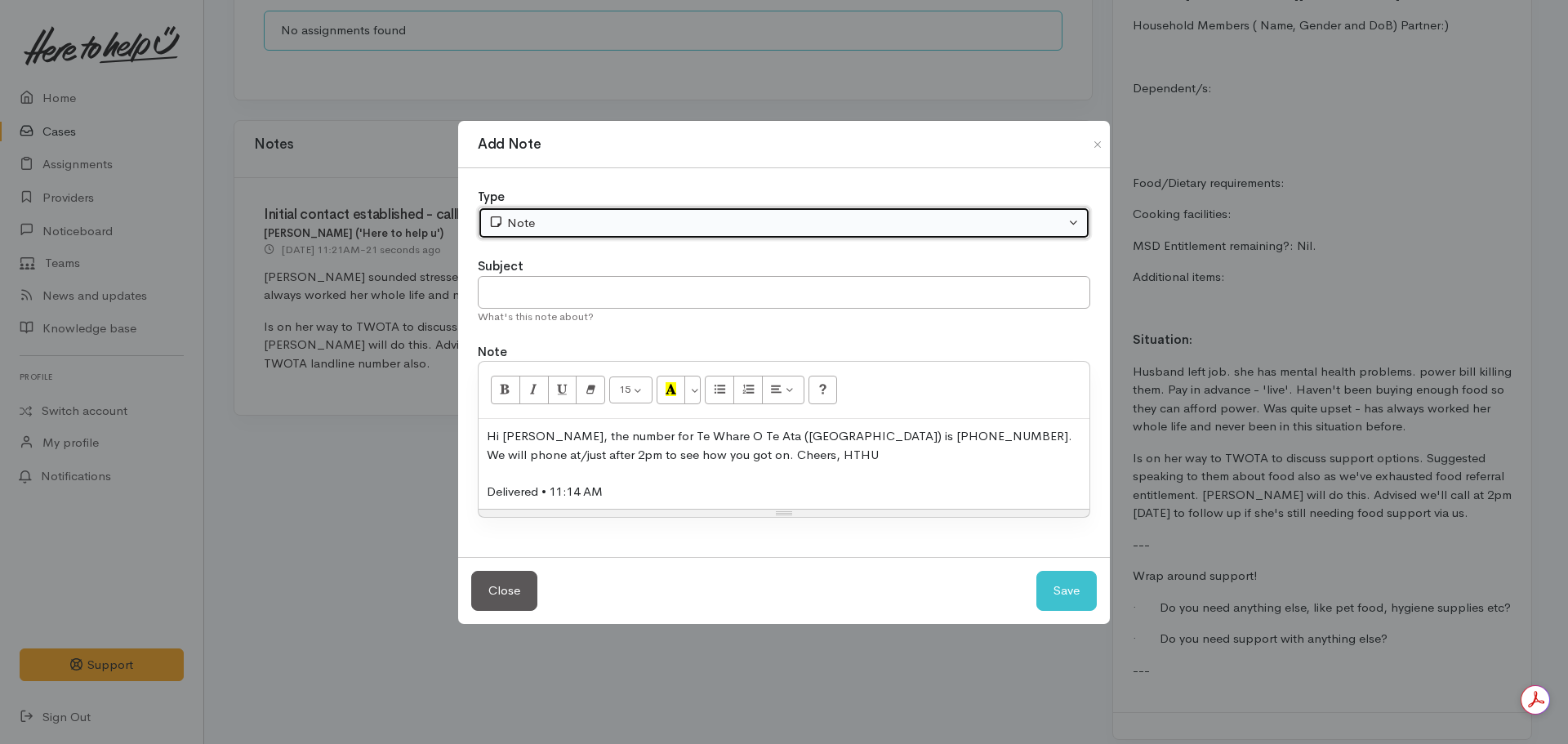
click at [622, 216] on div "Note" at bounding box center [776, 224] width 576 height 19
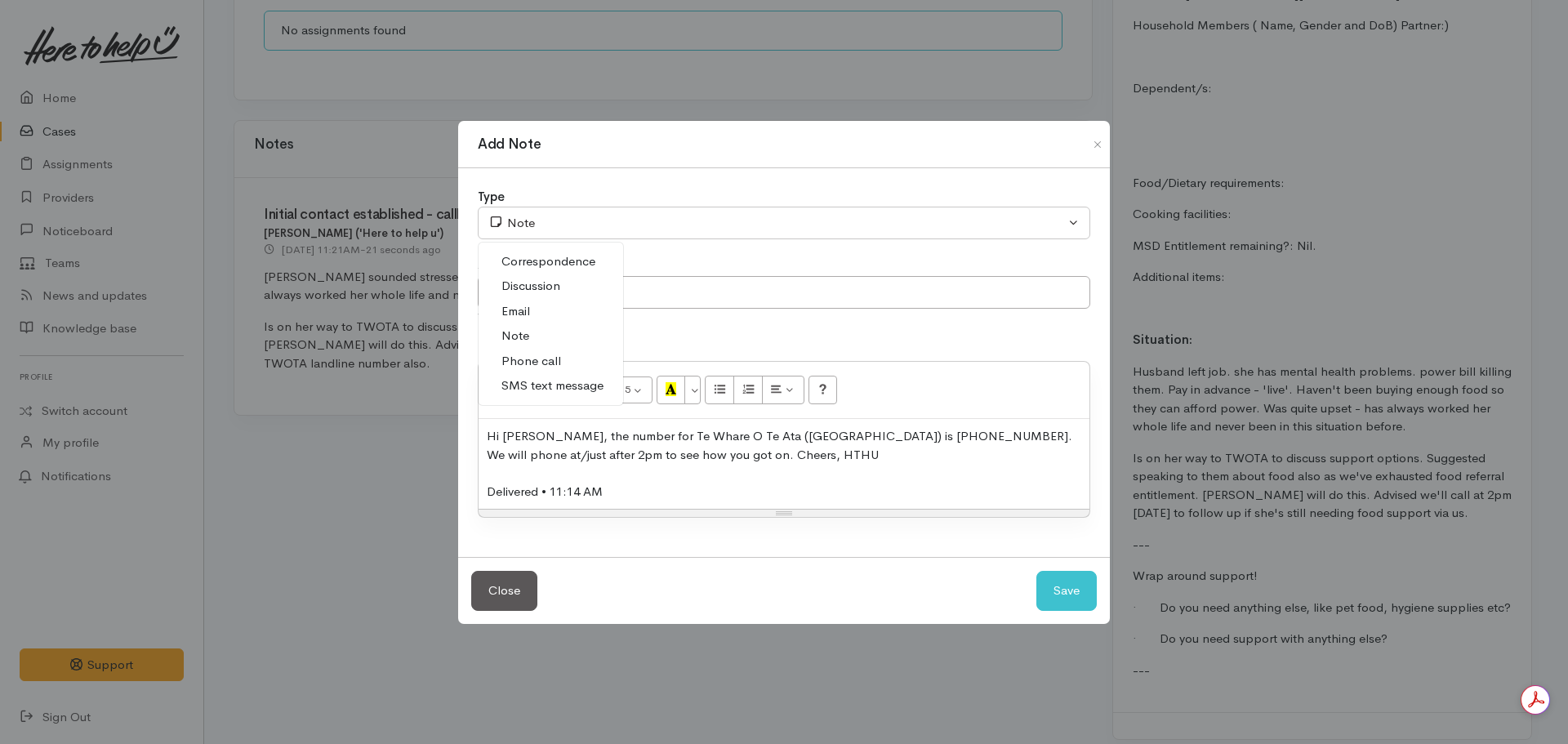
click at [549, 381] on span "SMS text message" at bounding box center [551, 386] width 102 height 19
click at [1053, 570] on div "Close Save" at bounding box center [783, 590] width 651 height 67
click at [1061, 579] on button "Save" at bounding box center [1066, 591] width 60 height 40
select select "1"
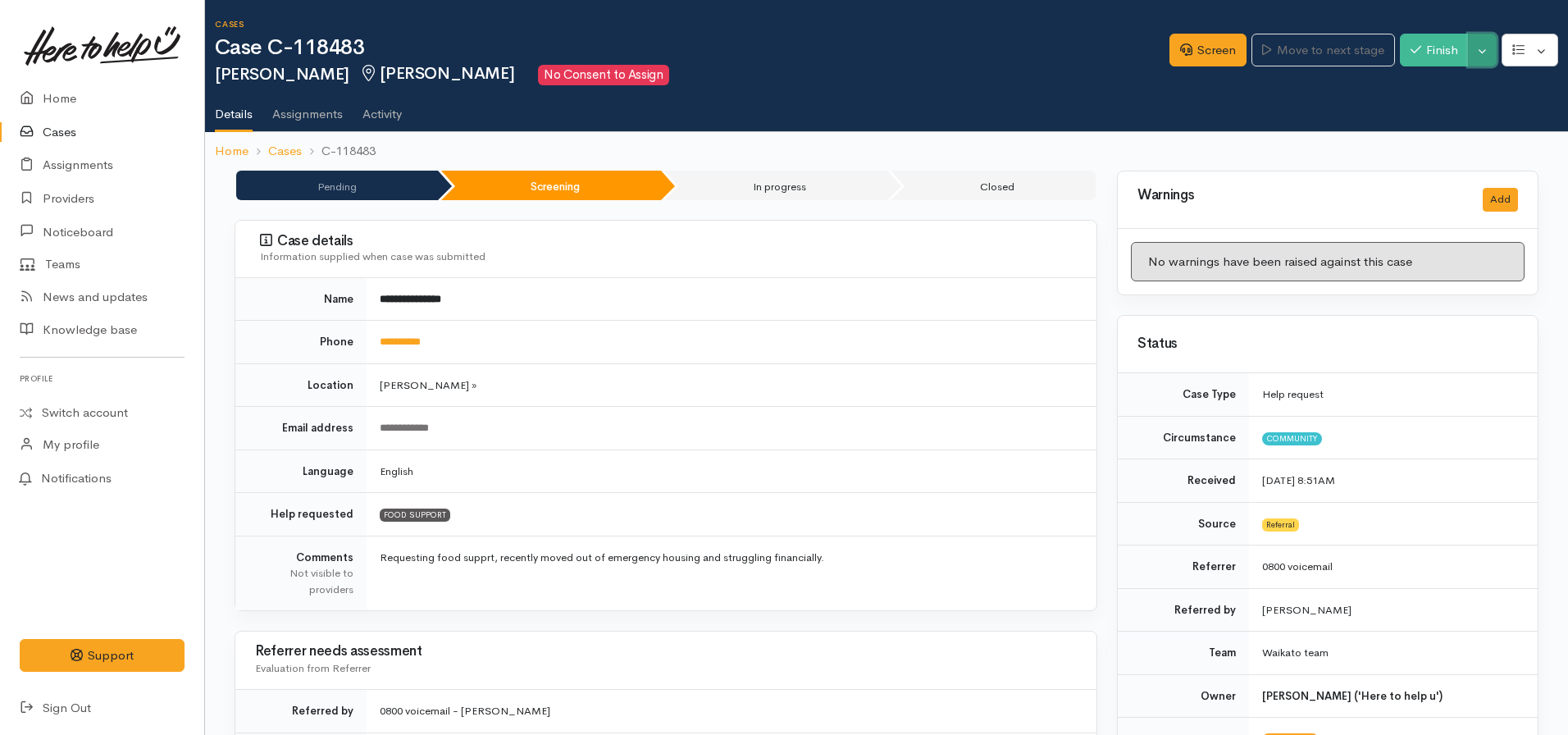
click at [1483, 54] on button "Toggle Dropdown" at bounding box center [1482, 51] width 29 height 34
drag, startPoint x: 1416, startPoint y: 86, endPoint x: 1475, endPoint y: 90, distance: 59.1
click at [1416, 86] on link "Pause" at bounding box center [1431, 89] width 130 height 26
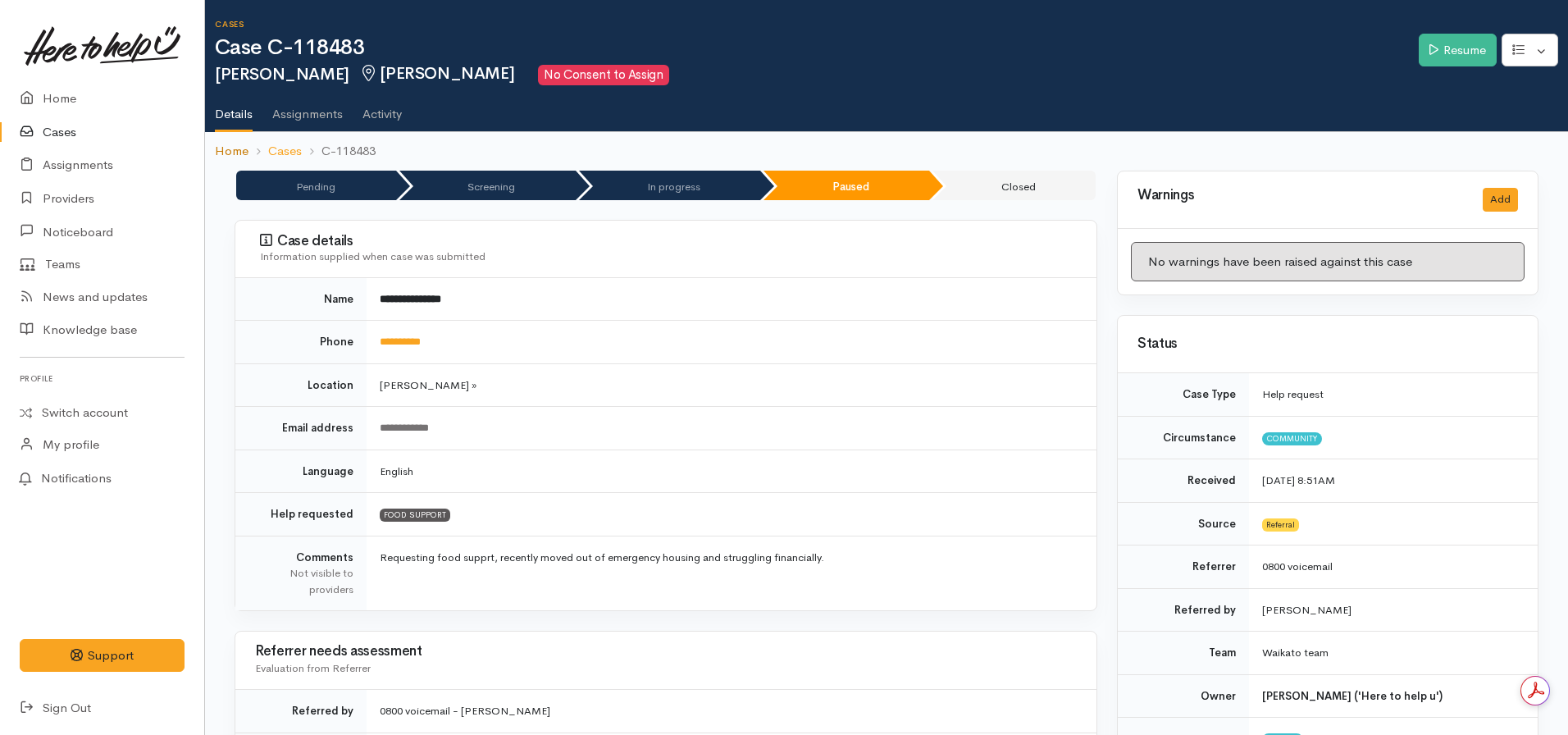
click at [231, 150] on link "Home" at bounding box center [232, 151] width 34 height 19
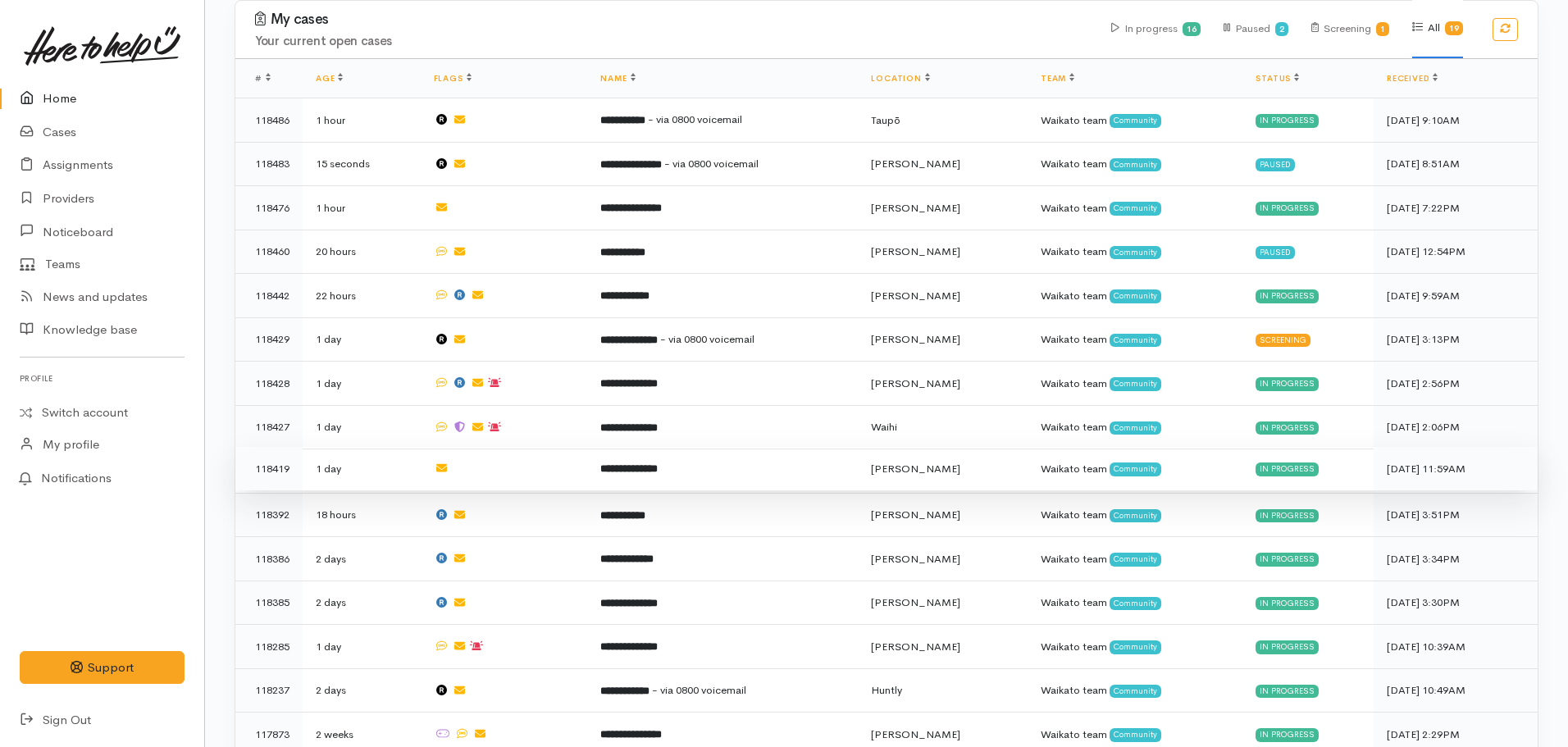
scroll to position [574, 0]
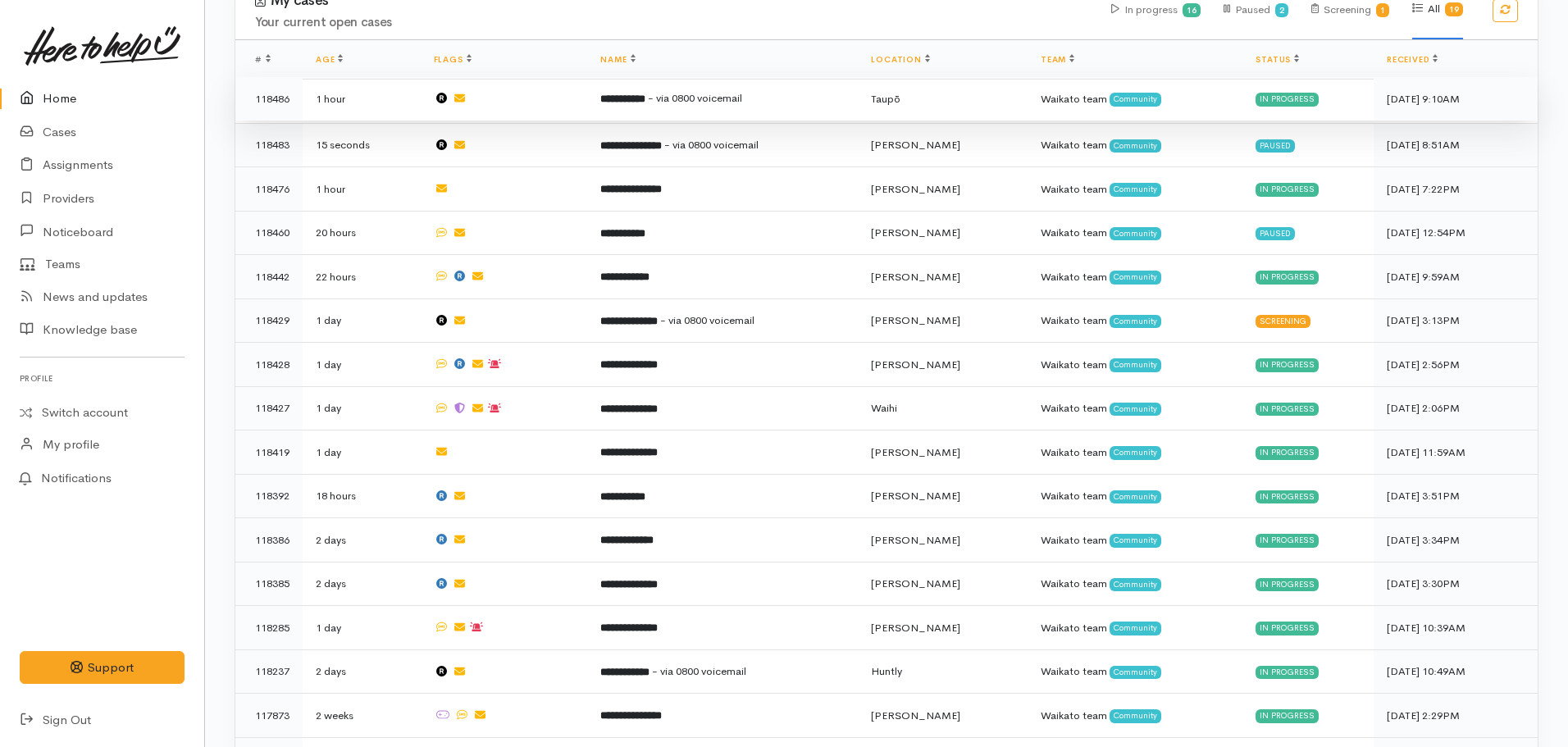
click at [695, 83] on td "**********" at bounding box center [722, 99] width 271 height 44
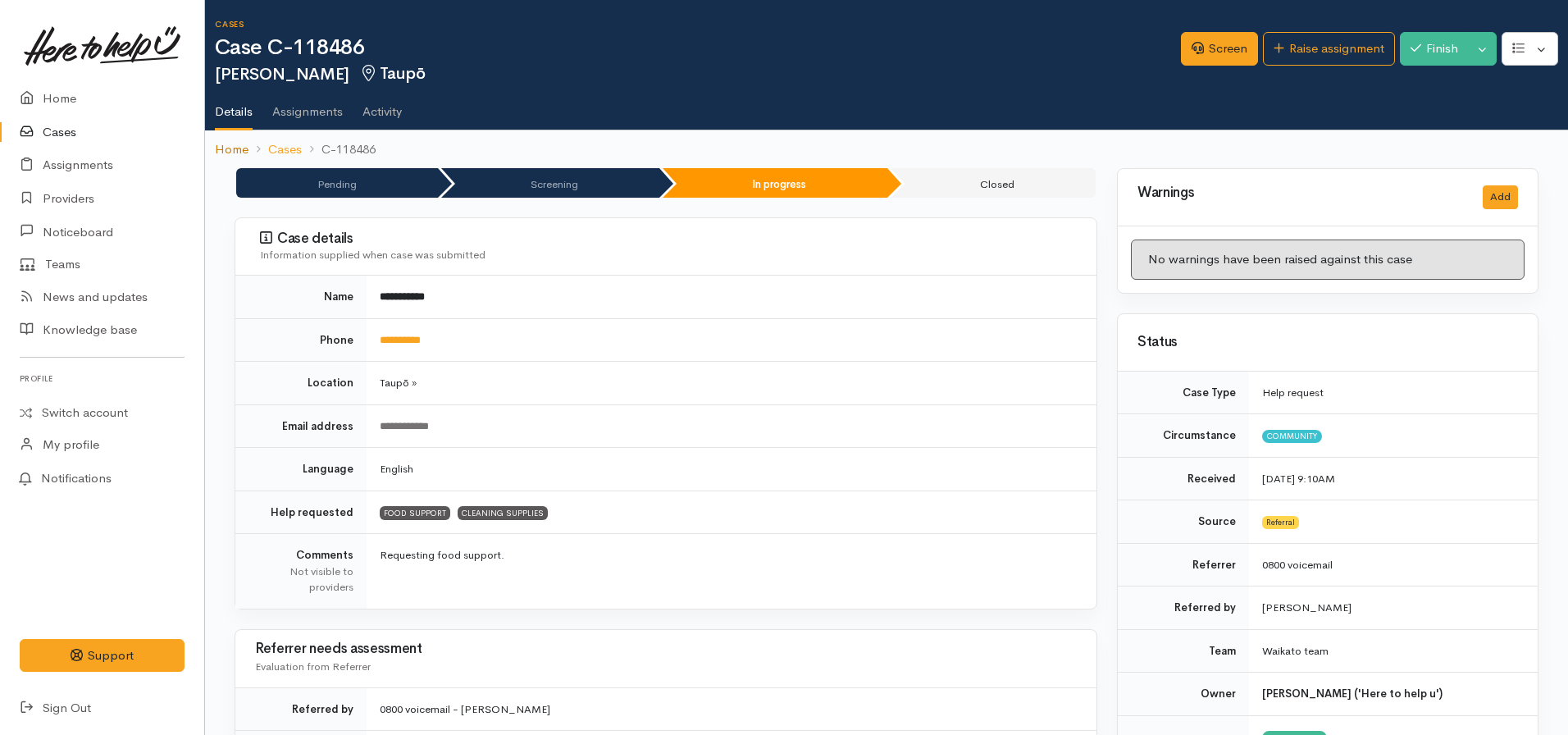
click at [232, 150] on link "Home" at bounding box center [232, 149] width 34 height 19
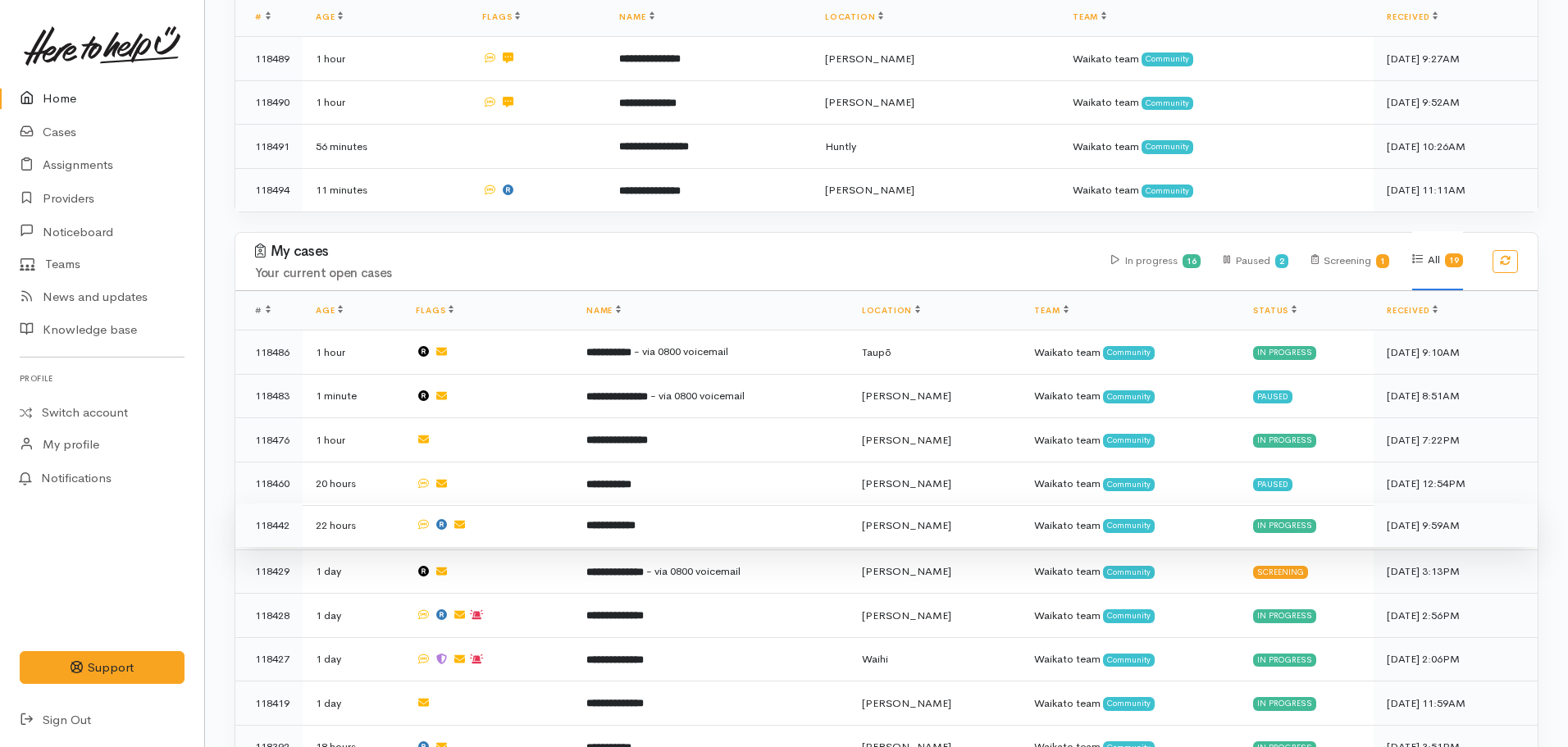
scroll to position [410, 0]
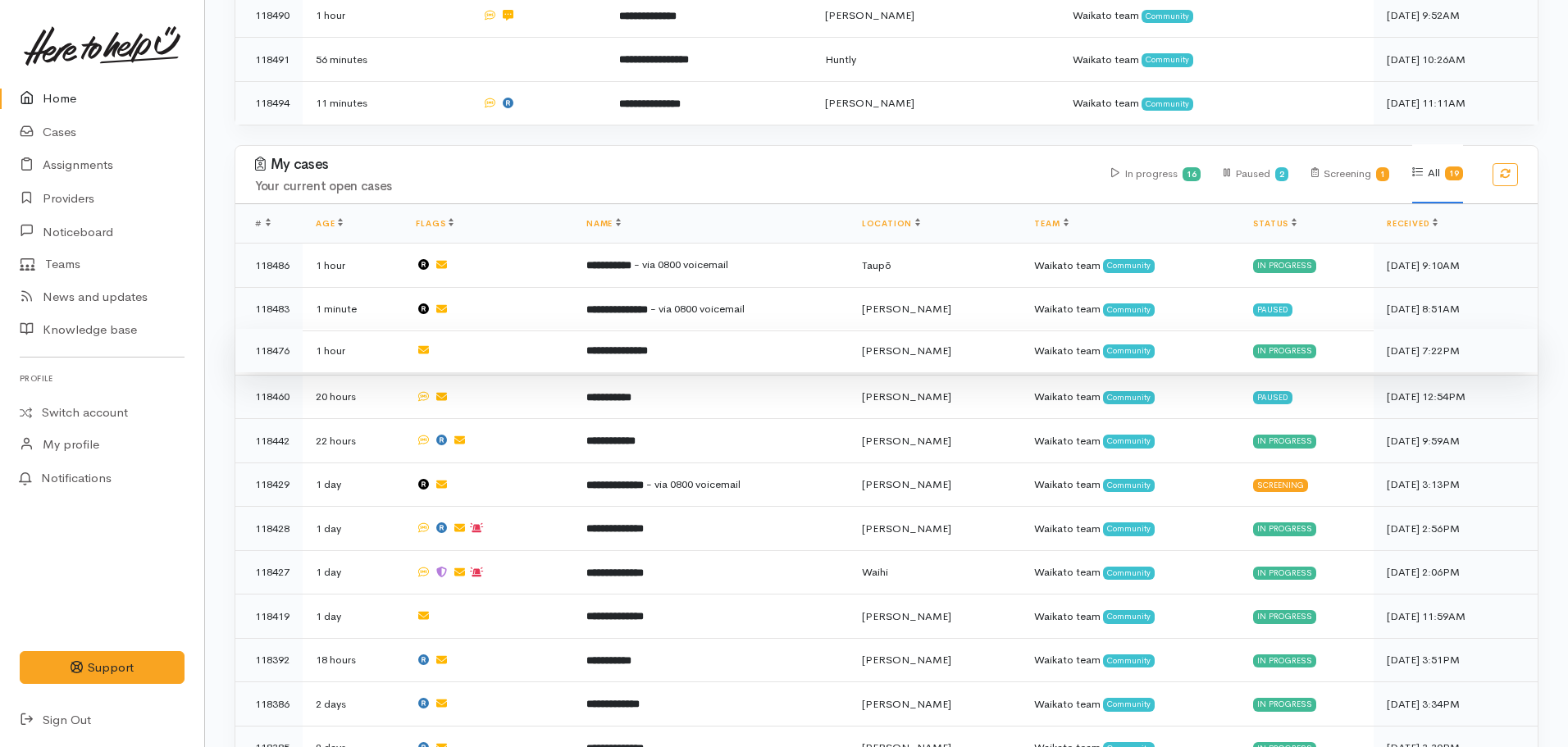
click at [648, 345] on b "**********" at bounding box center [617, 351] width 62 height 11
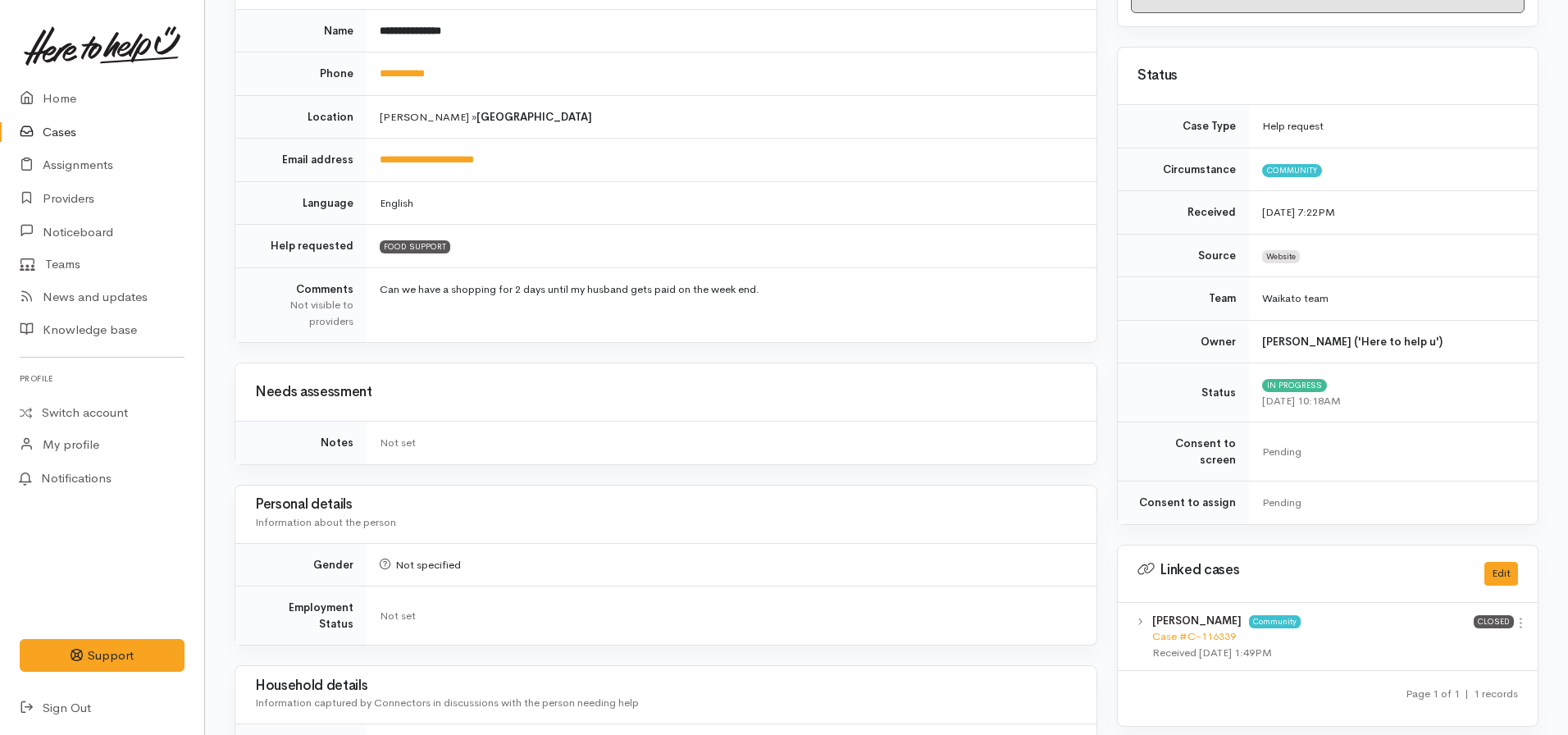
scroll to position [164, 0]
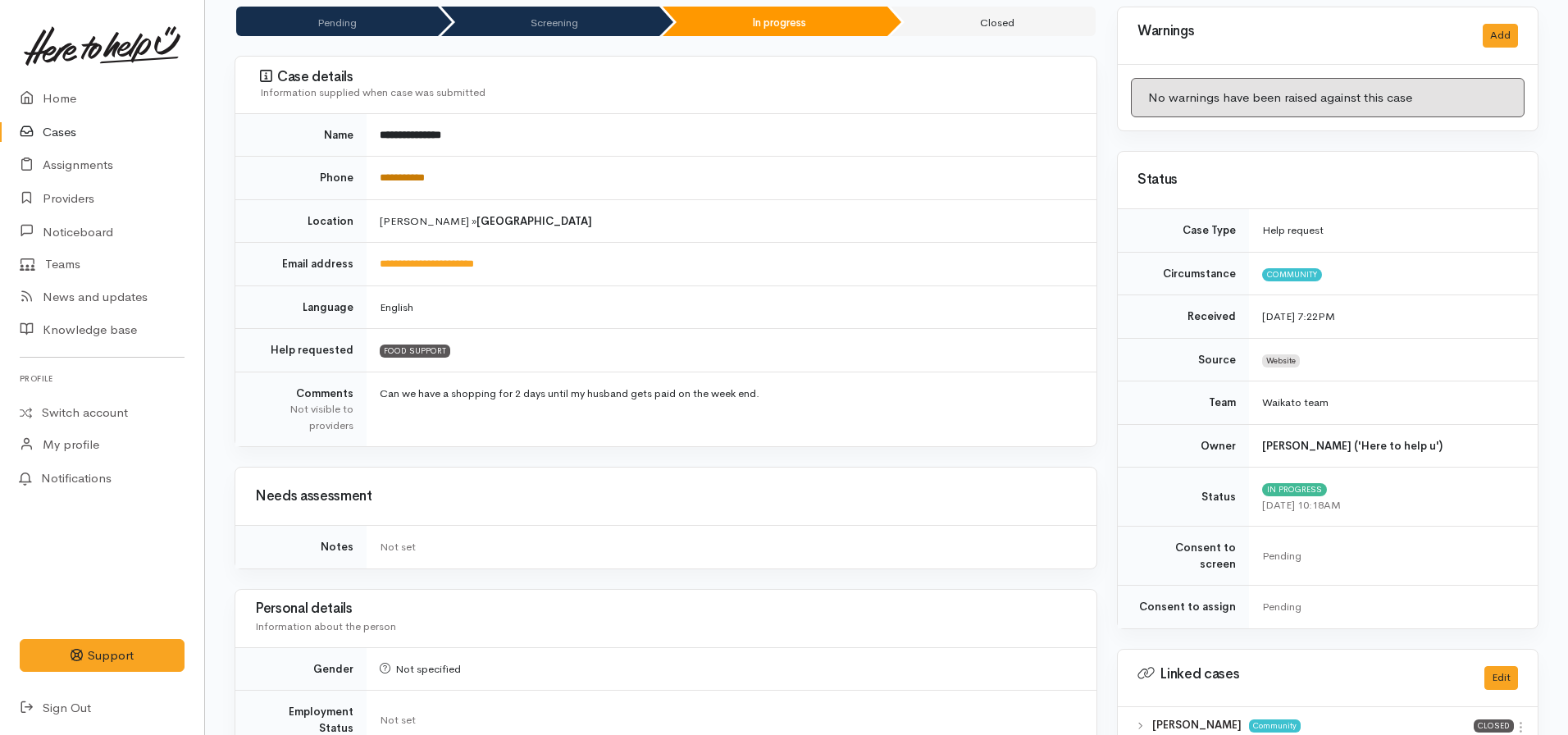
click at [421, 175] on link "**********" at bounding box center [402, 178] width 45 height 11
click at [72, 97] on link "Home" at bounding box center [102, 98] width 204 height 34
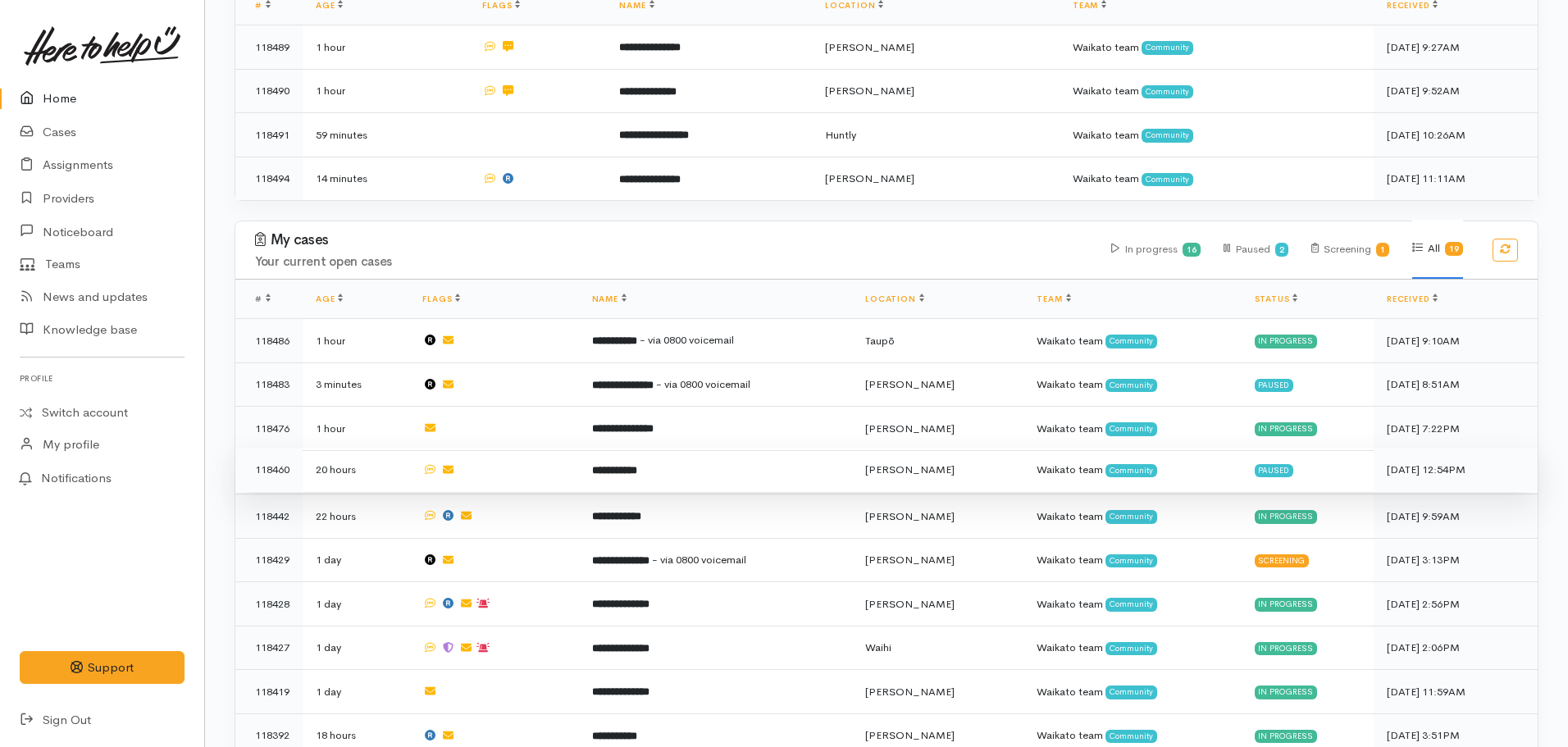
scroll to position [410, 0]
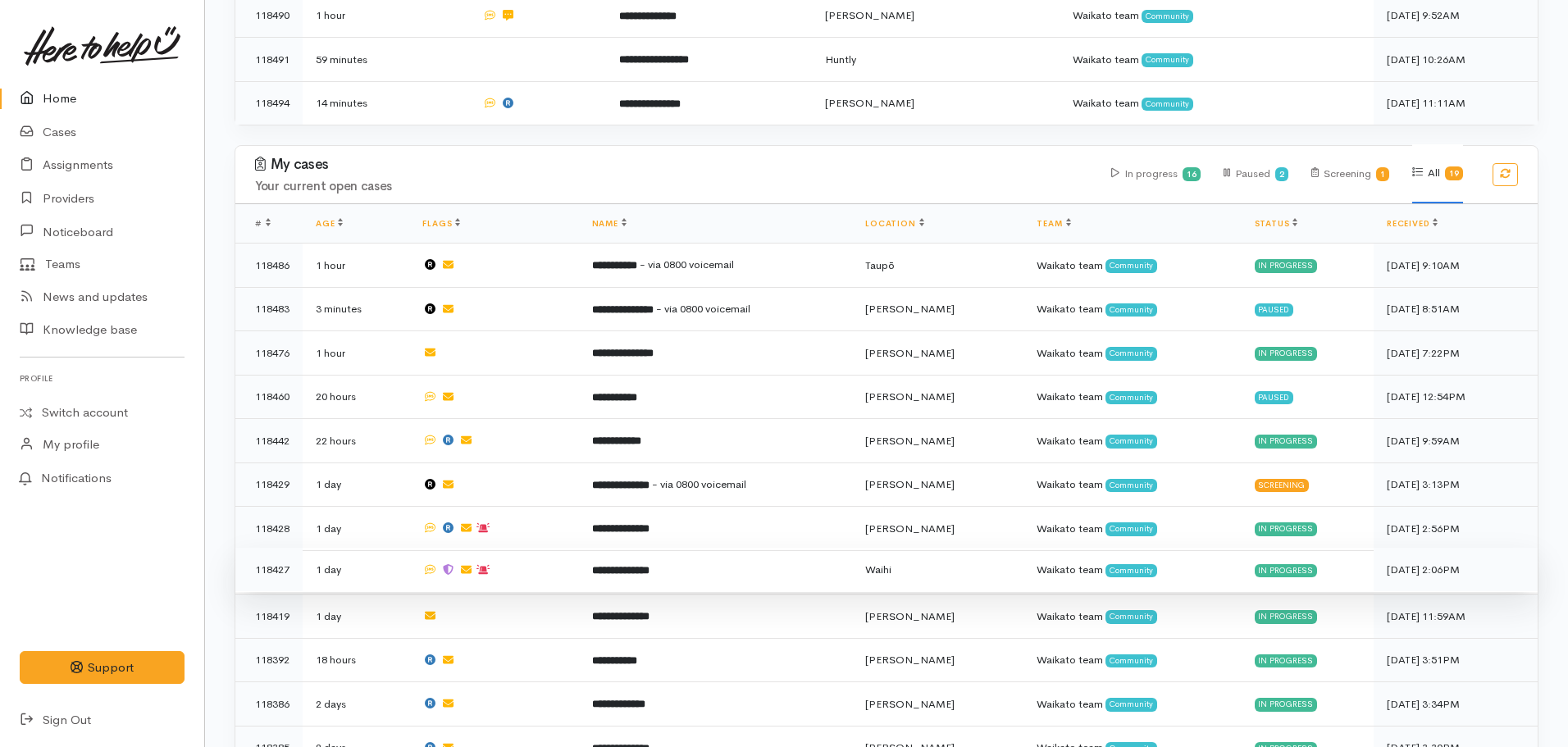
click at [630, 570] on td "**********" at bounding box center [716, 569] width 274 height 44
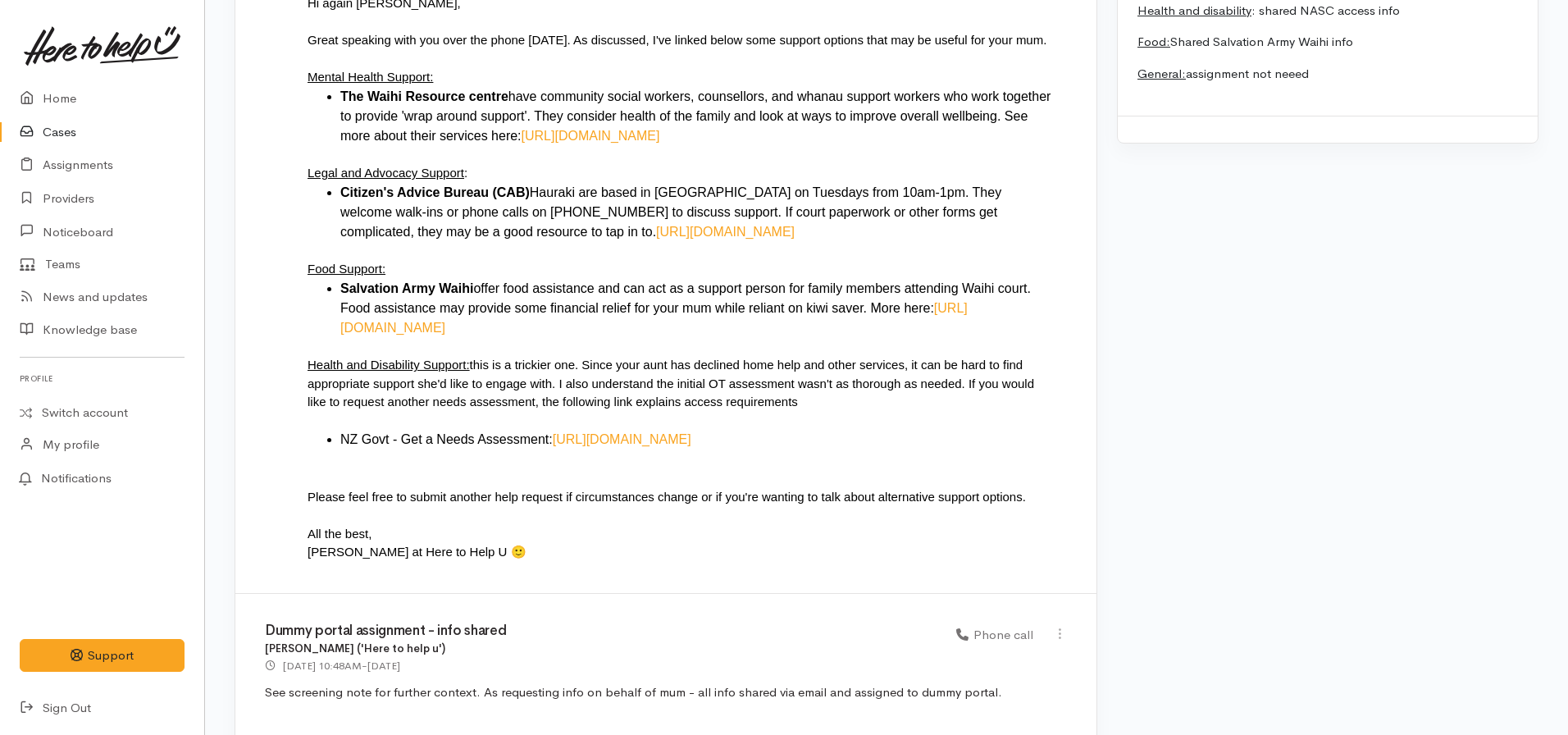
scroll to position [2102, 0]
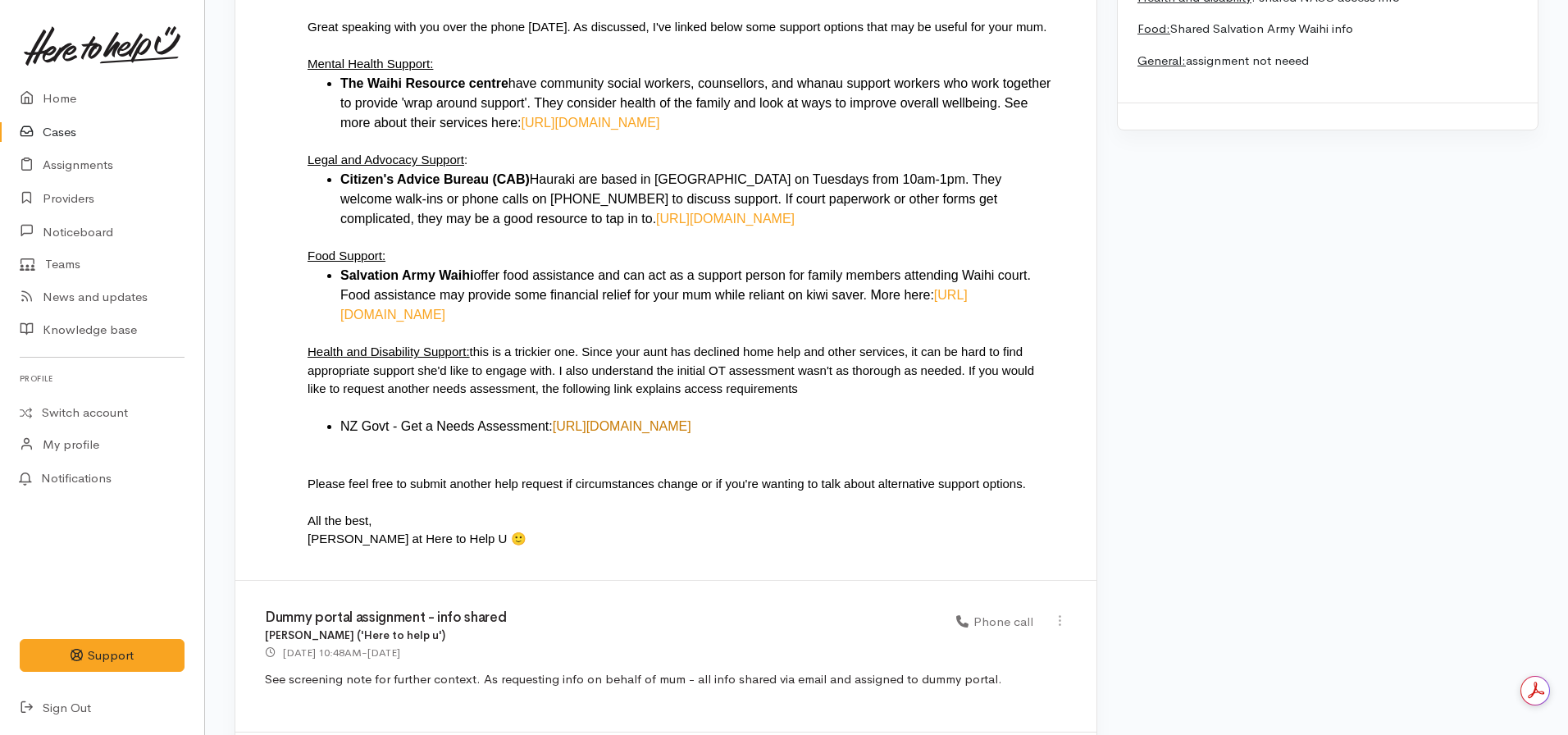
drag, startPoint x: 951, startPoint y: 404, endPoint x: 533, endPoint y: 411, distance: 418.1
click at [533, 417] on div "NZ Govt - Get a Needs Assessment: [URL][DOMAIN_NAME]" at bounding box center [698, 426] width 714 height 19
copy link "[URL][DOMAIN_NAME]"
click at [609, 531] on div "[PERSON_NAME] at Here to Help U 🙂" at bounding box center [680, 539] width 746 height 19
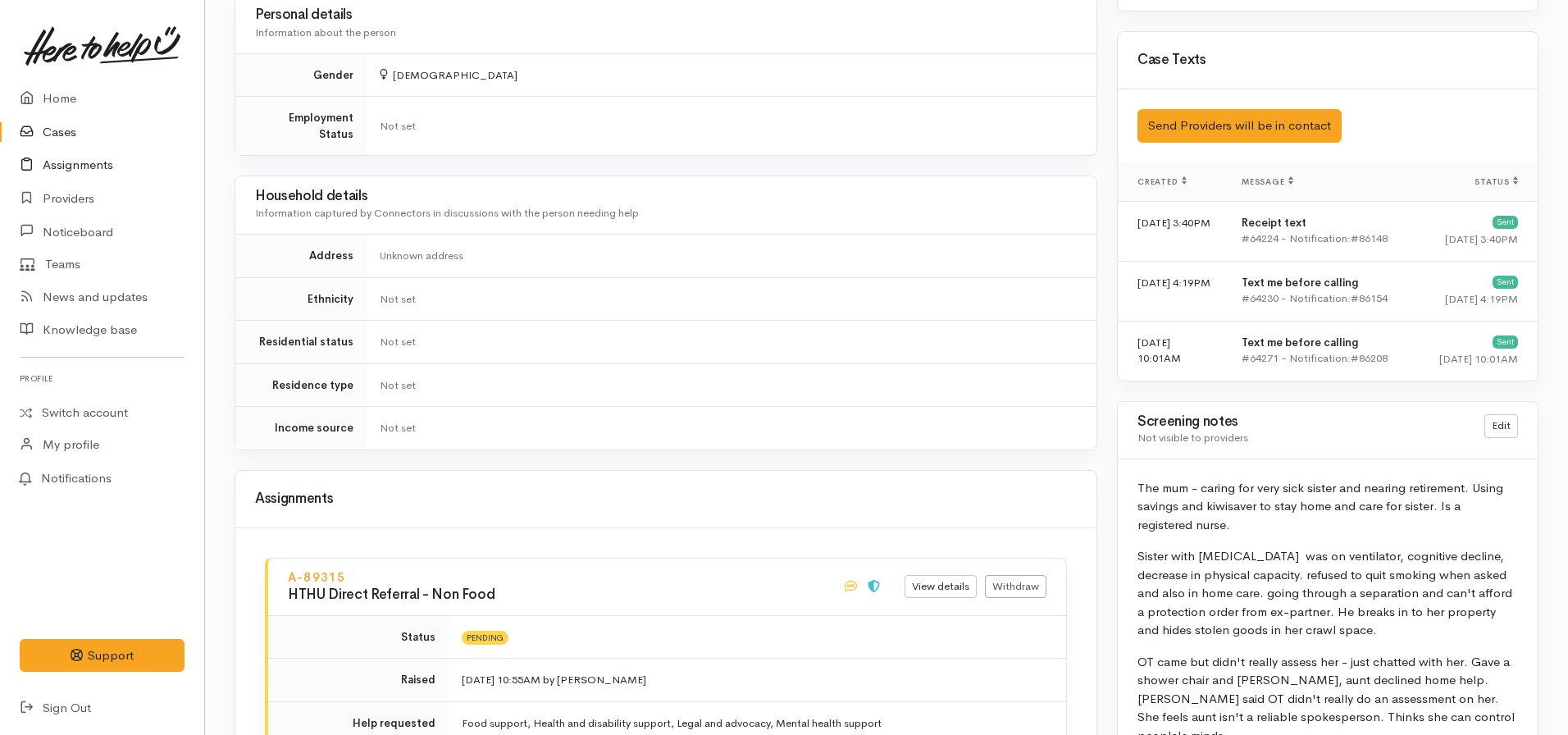
scroll to position [902, 0]
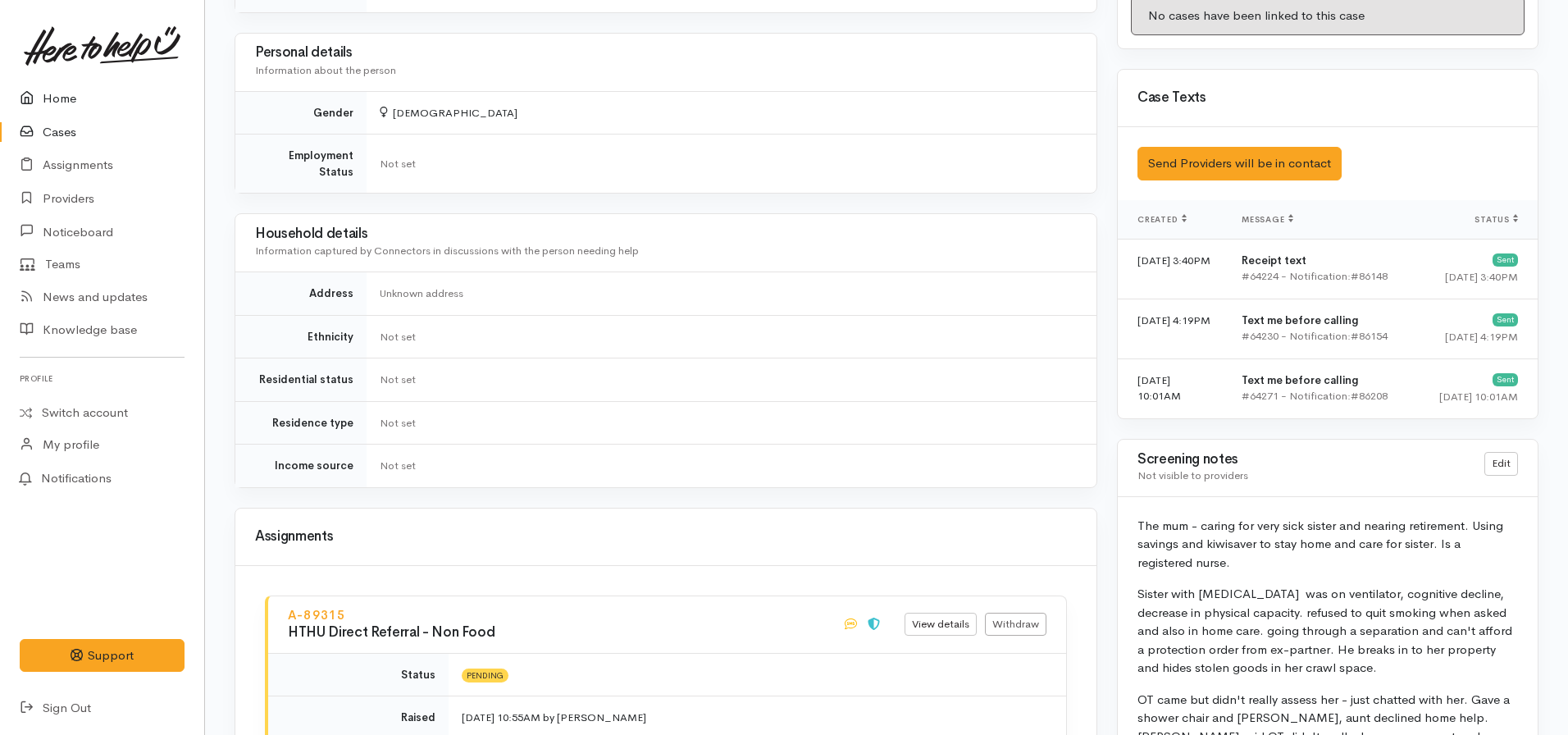
click at [41, 100] on icon at bounding box center [30, 98] width 23 height 20
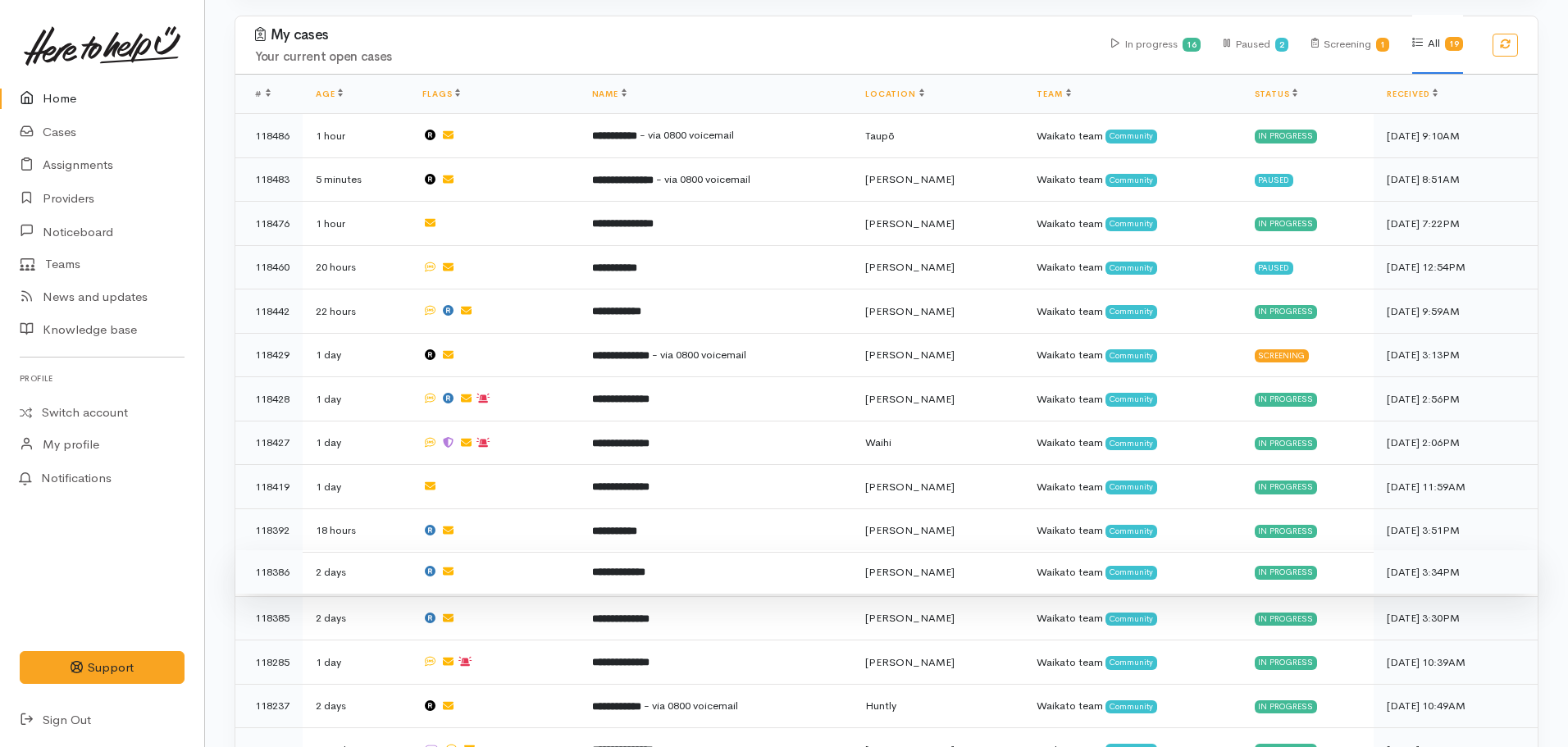
scroll to position [574, 0]
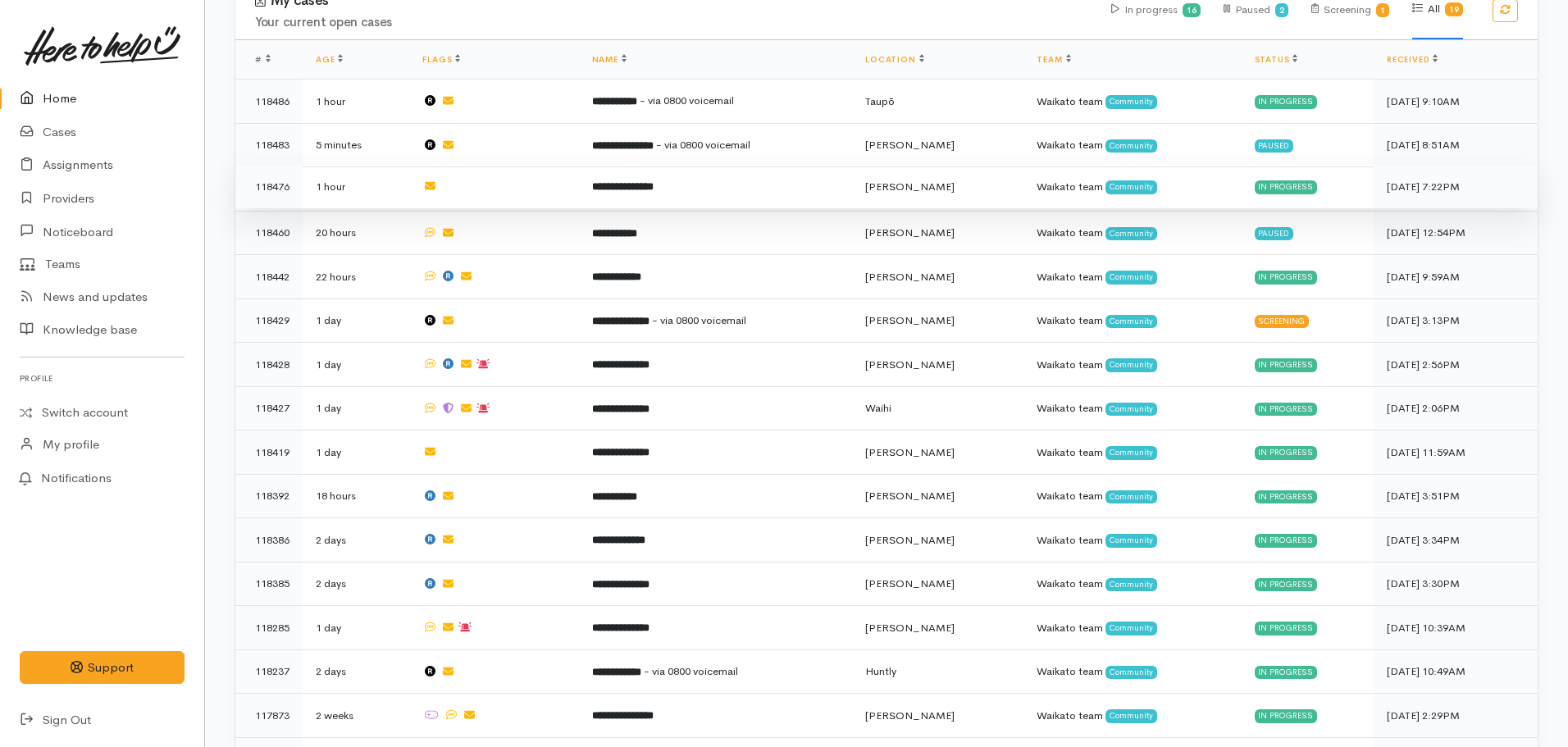
click at [642, 189] on td "**********" at bounding box center [716, 187] width 274 height 44
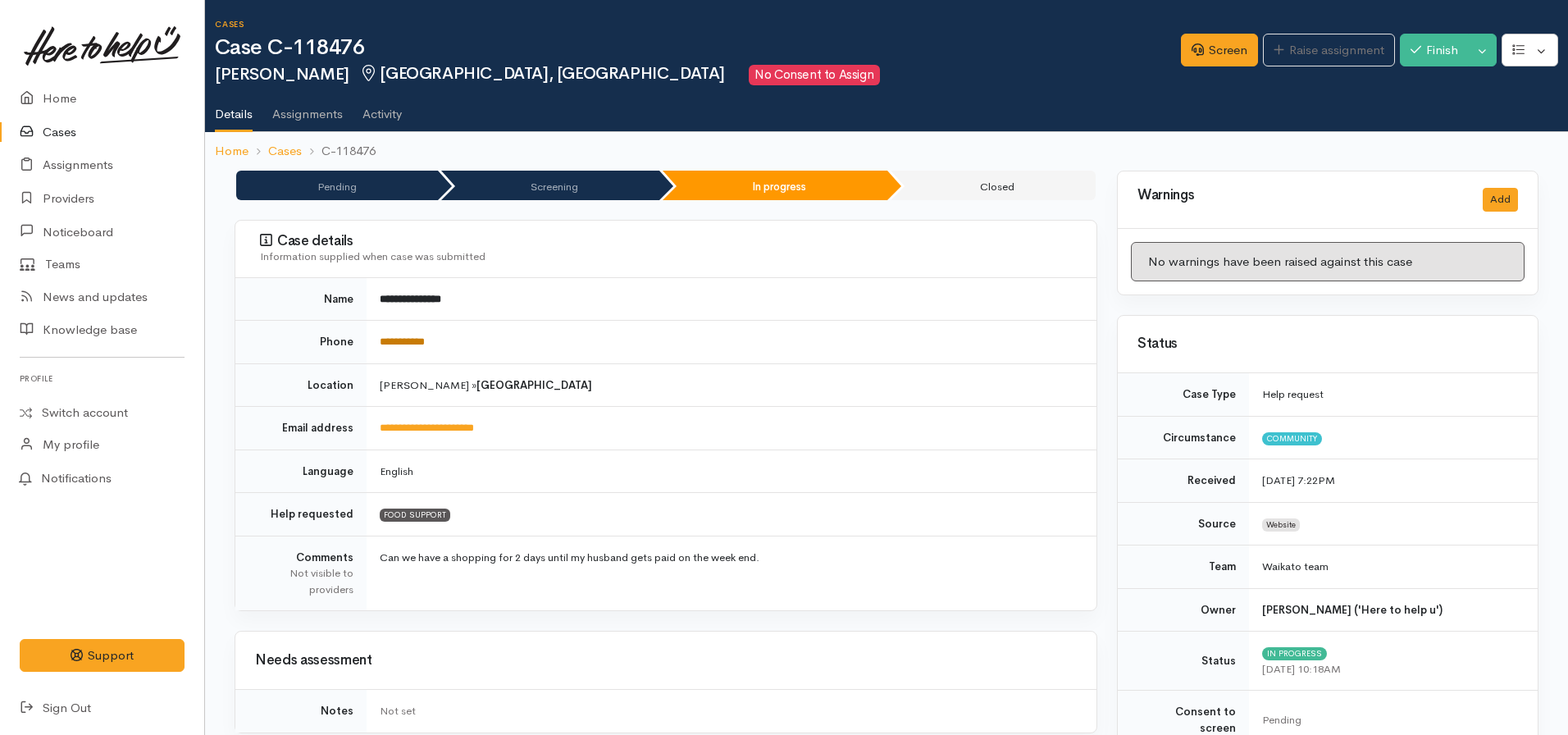
click at [425, 340] on link "**********" at bounding box center [402, 341] width 45 height 11
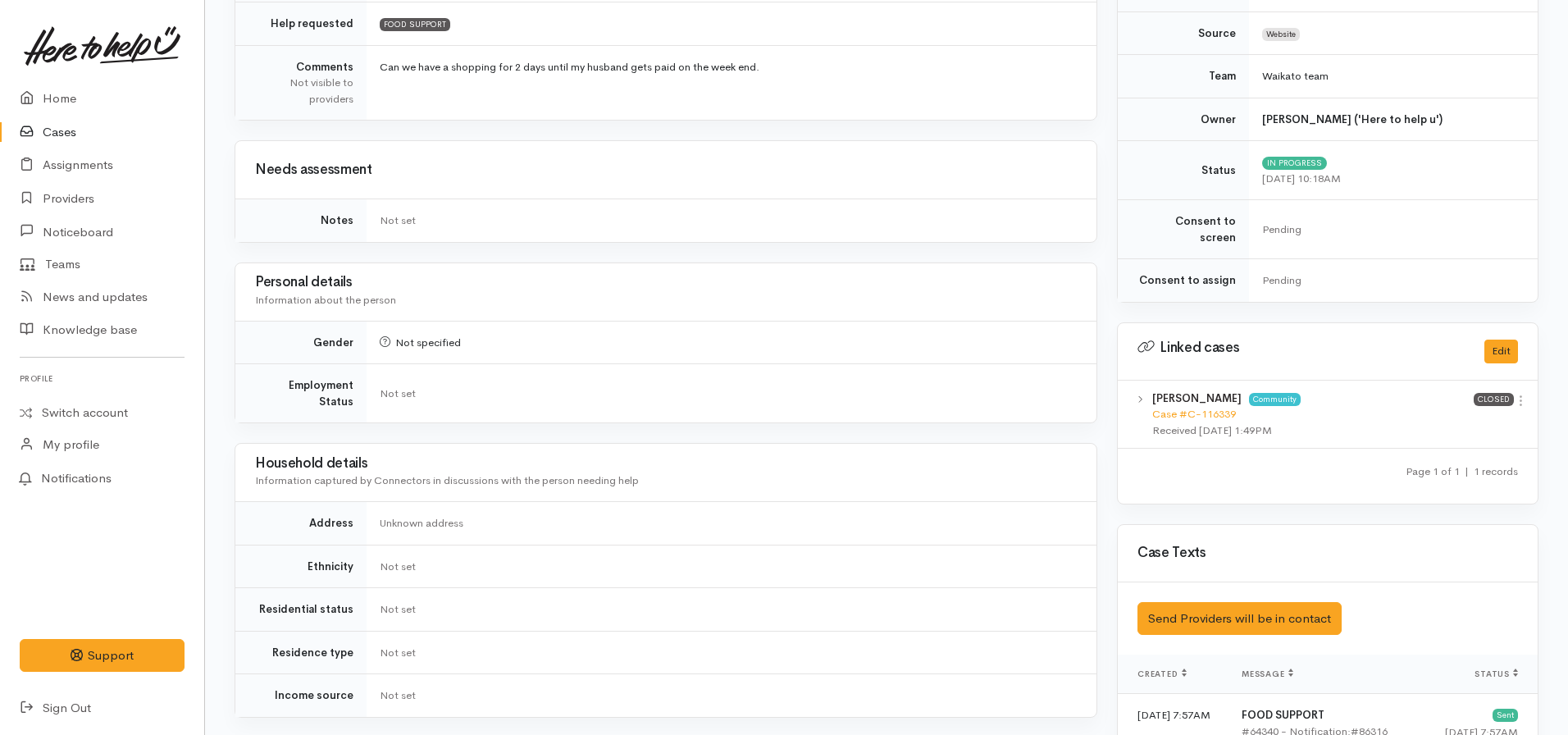
scroll to position [492, 0]
click at [1182, 405] on link "Case #C-116339" at bounding box center [1193, 411] width 84 height 14
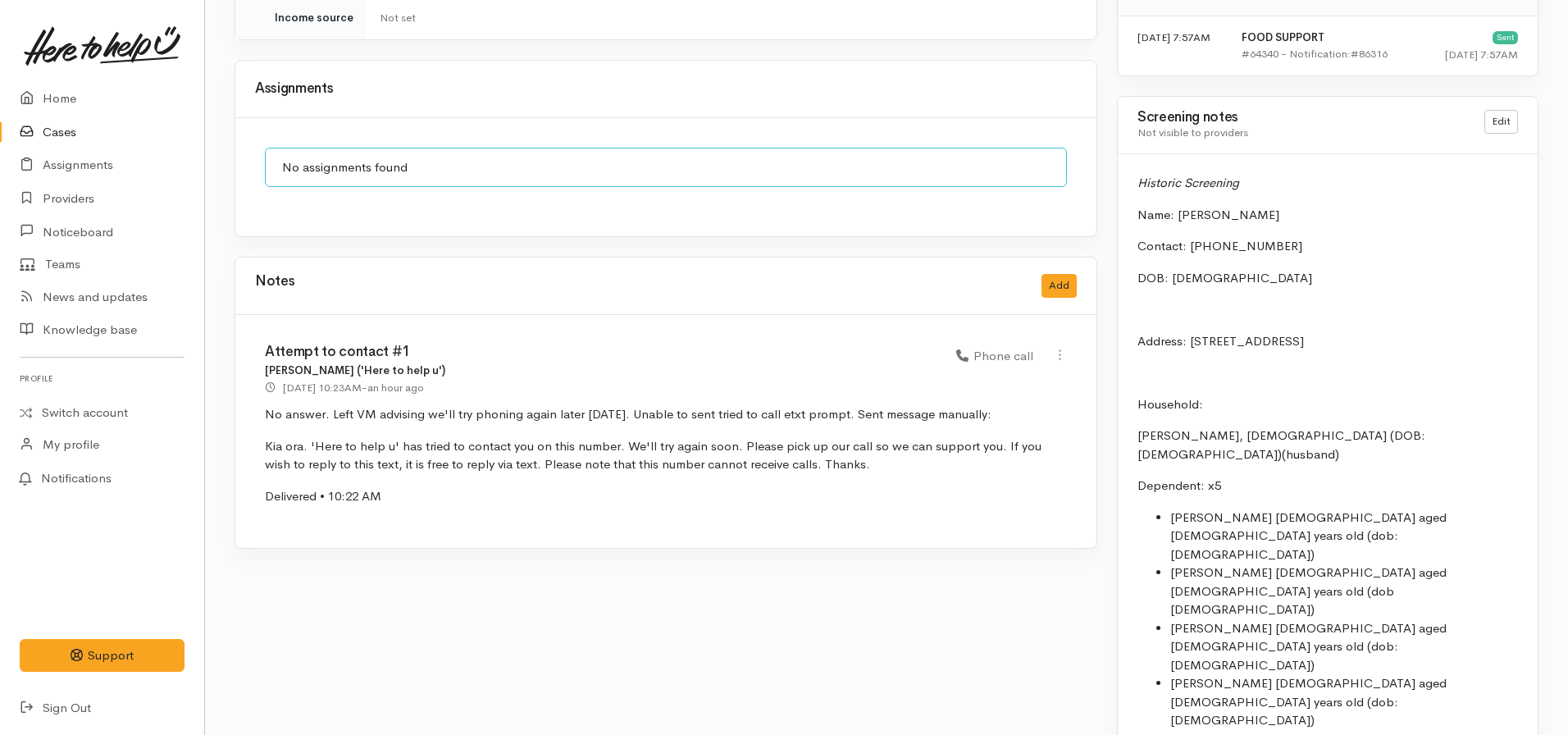
scroll to position [1174, 0]
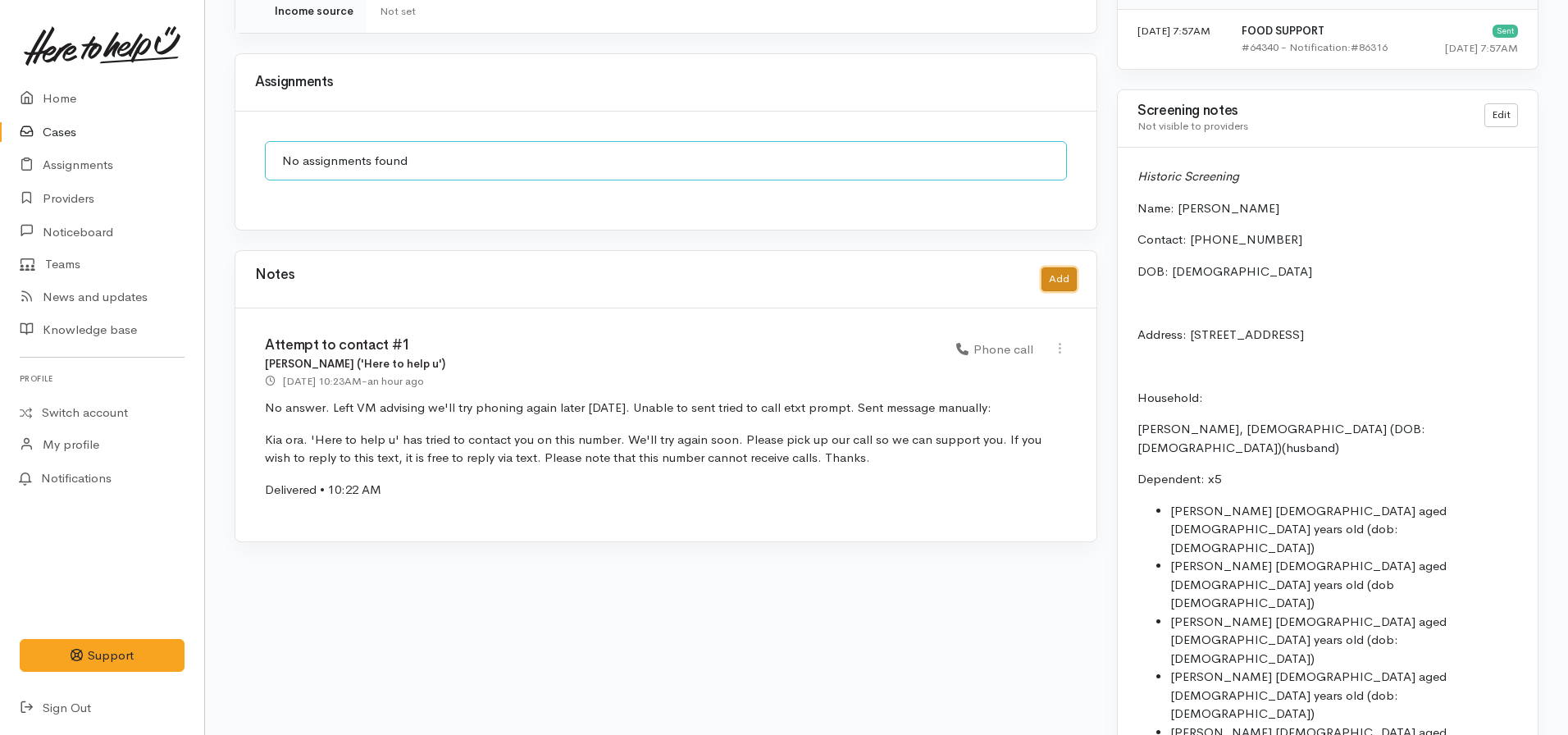
click at [1061, 270] on button "Add" at bounding box center [1059, 280] width 35 height 24
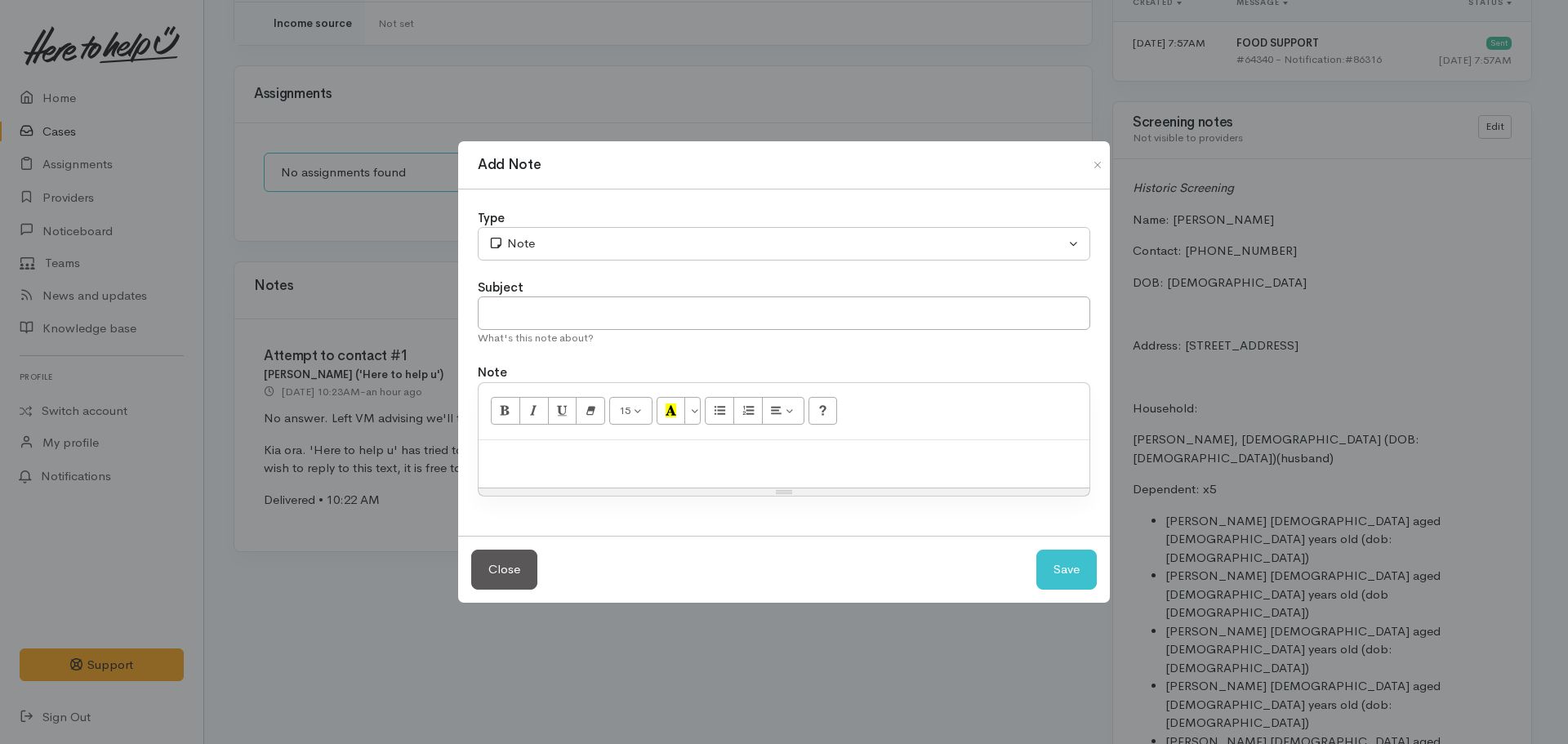
click at [500, 469] on div at bounding box center [783, 464] width 611 height 49
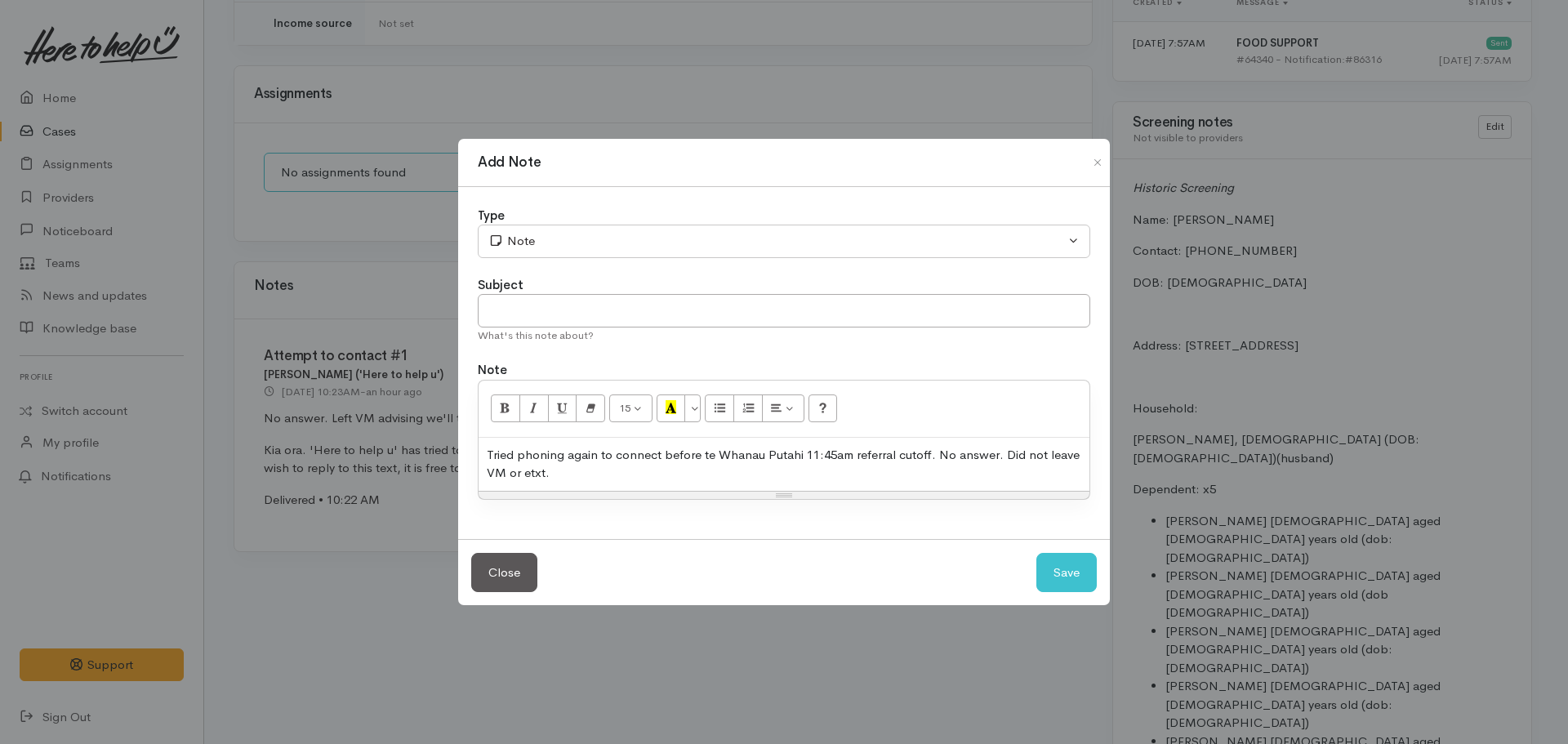
click at [705, 457] on div "Tried phoning again to connect before te Whanau Putahi 11:45am referral cutoff.…" at bounding box center [783, 465] width 611 height 53
click at [531, 324] on input "text" at bounding box center [783, 311] width 613 height 34
type input "Attempt to contact #2"
click at [522, 216] on div "Type" at bounding box center [783, 216] width 613 height 19
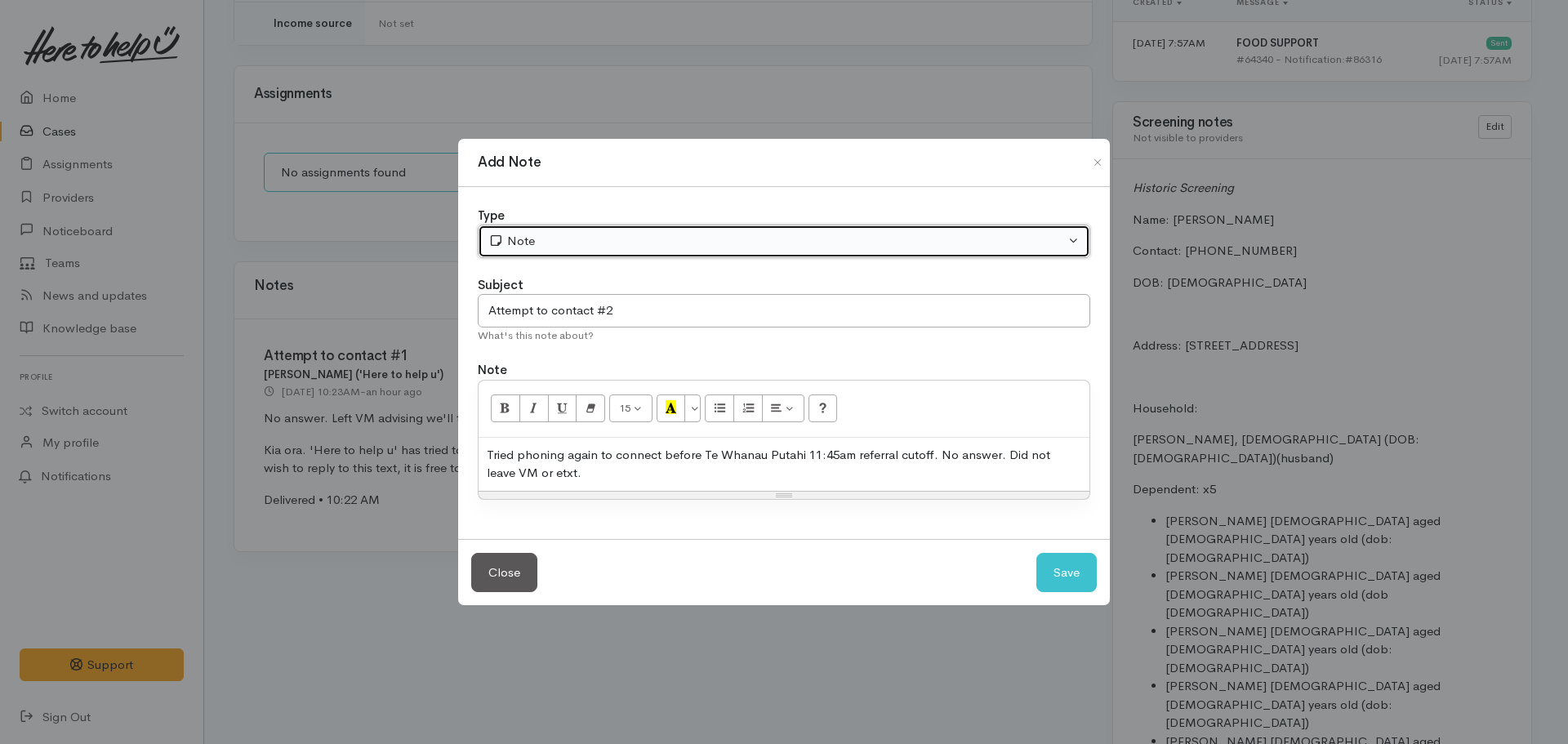
click at [523, 237] on div "Note" at bounding box center [776, 241] width 576 height 19
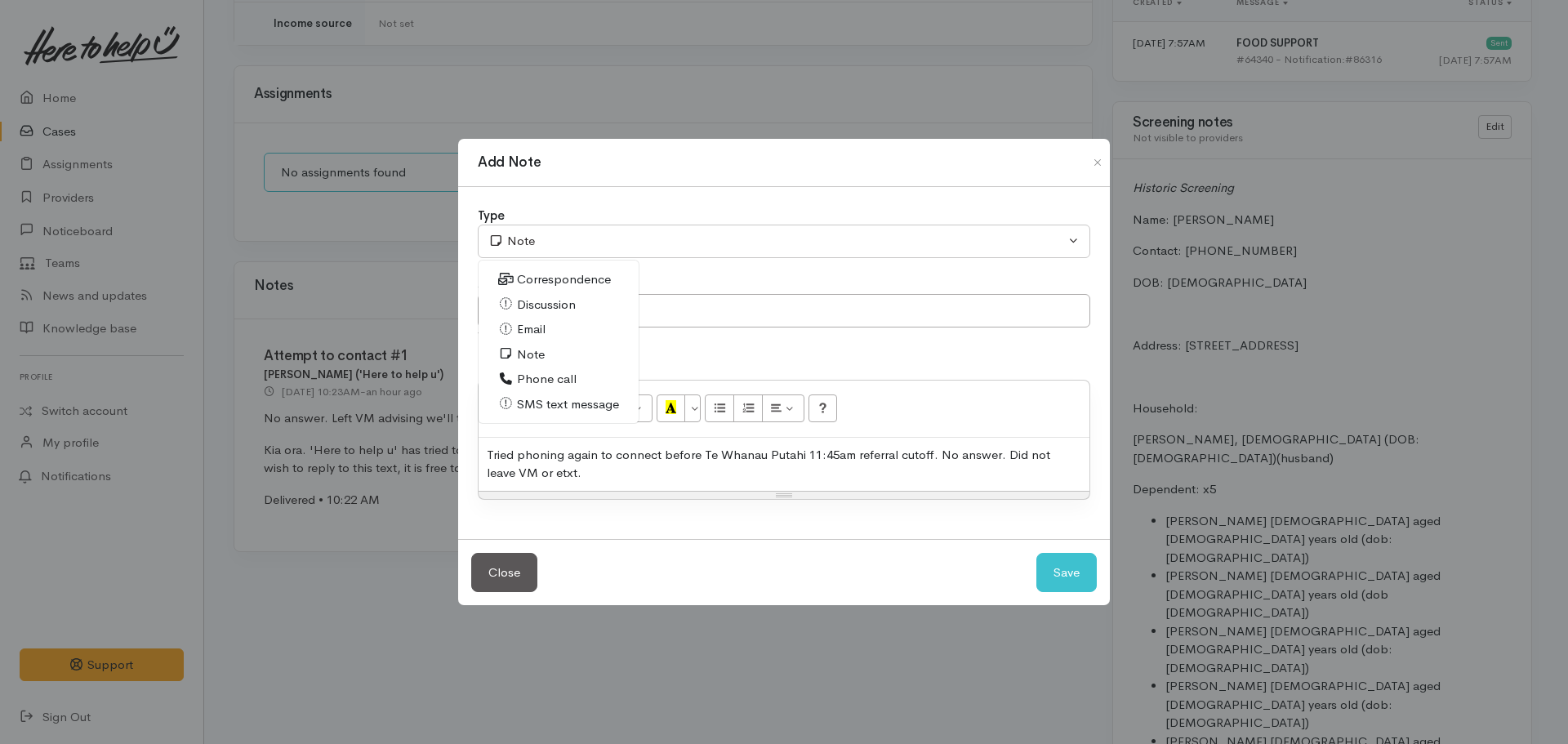
click at [550, 377] on span "Phone call" at bounding box center [546, 379] width 60 height 19
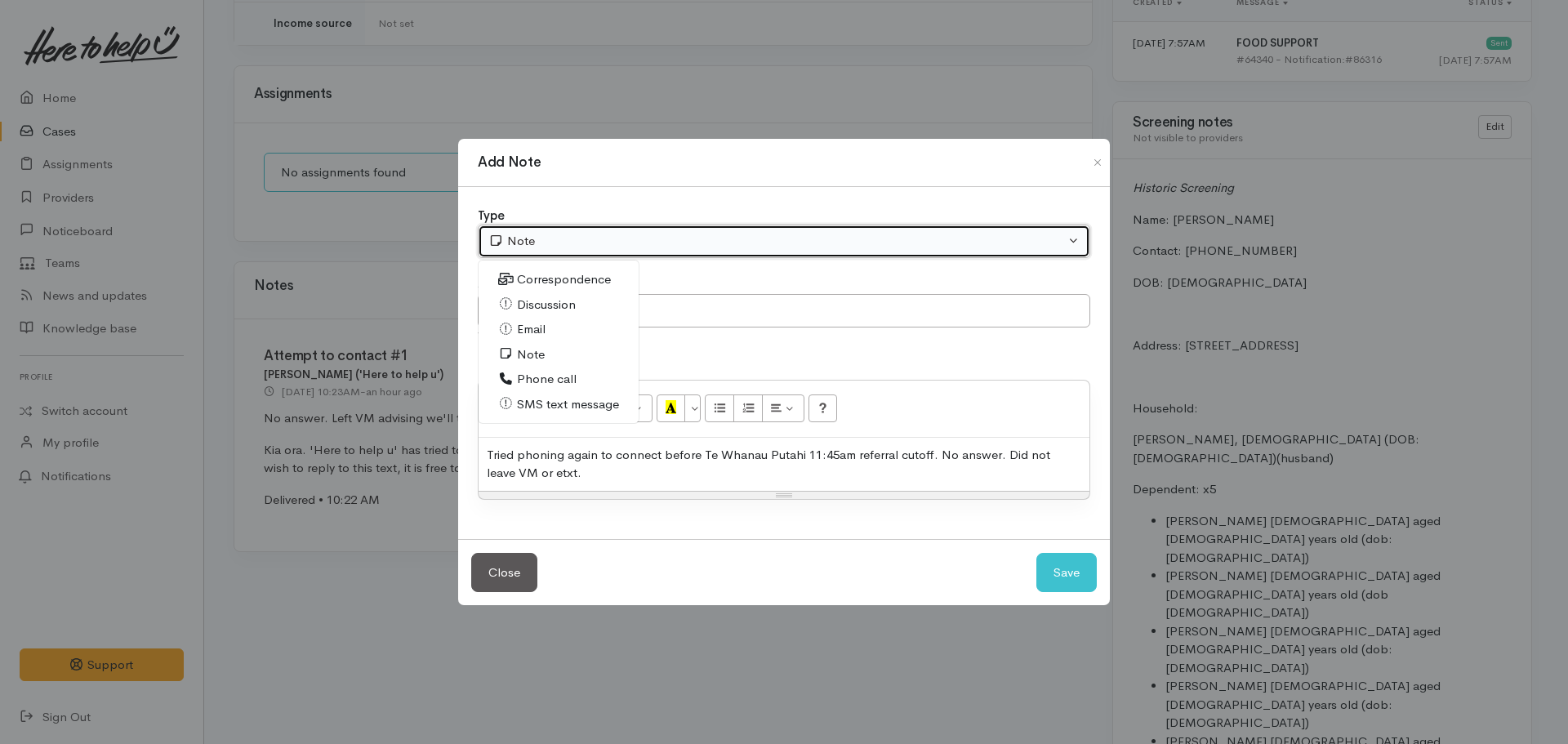
select select "3"
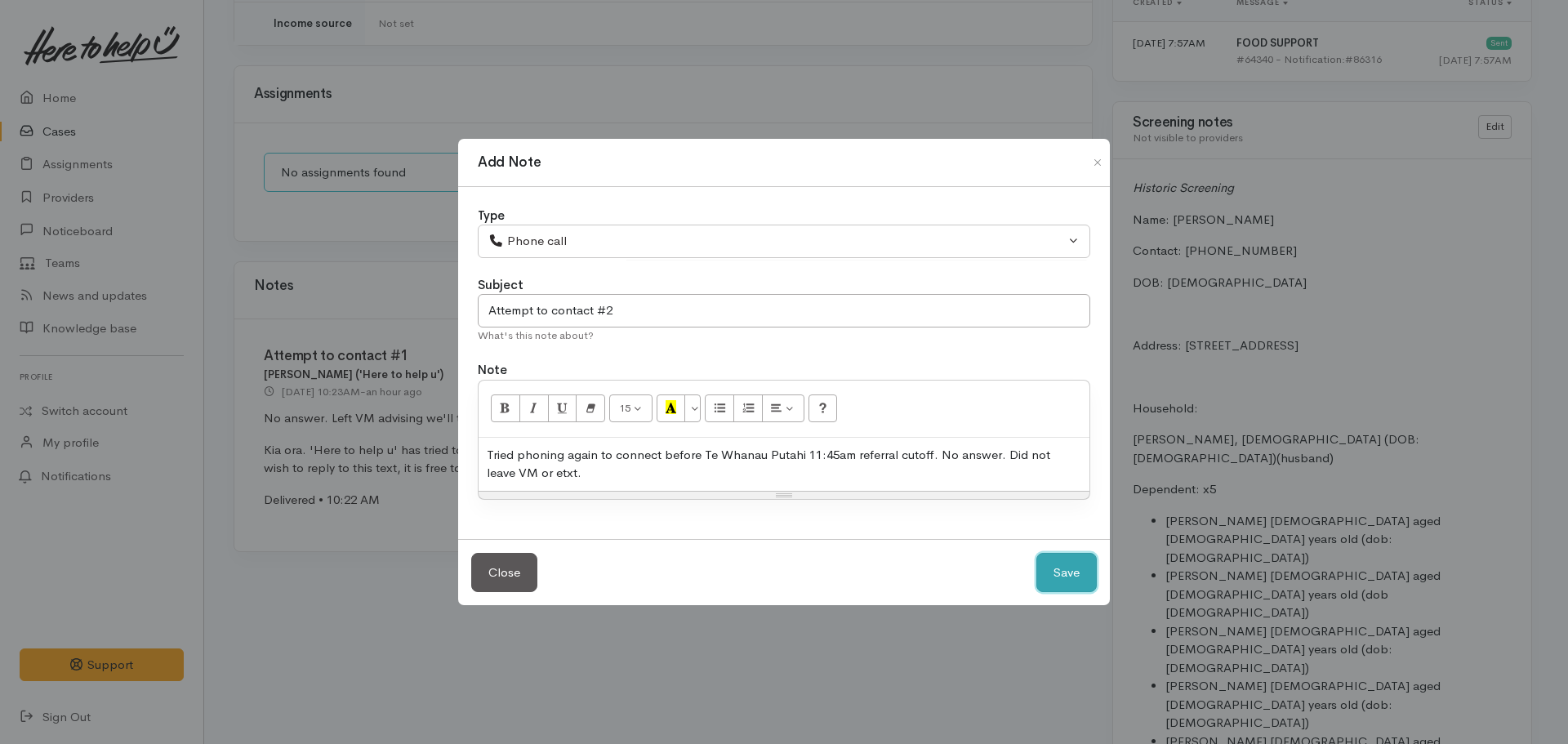
click at [1069, 568] on button "Save" at bounding box center [1066, 573] width 60 height 40
select select "1"
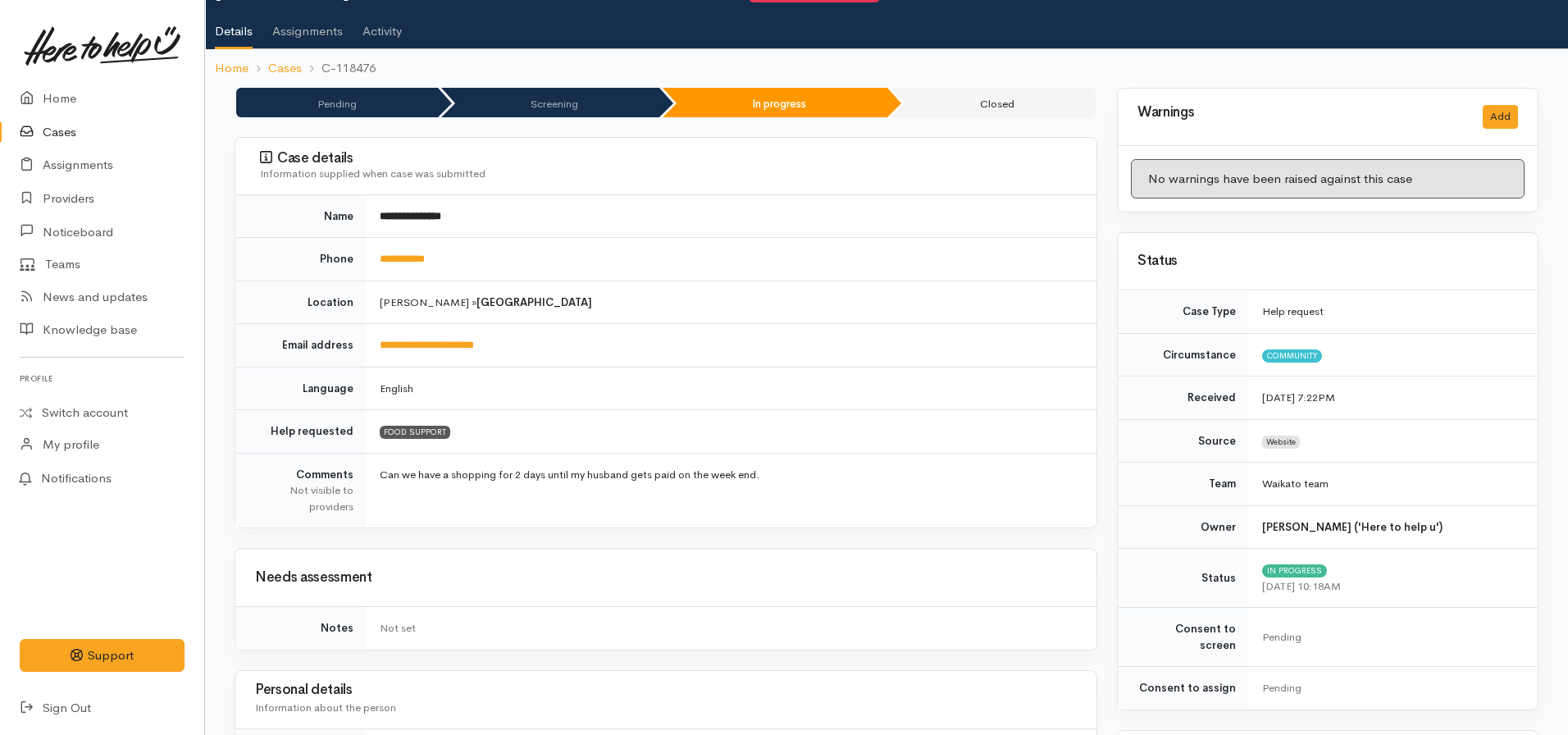
scroll to position [0, 0]
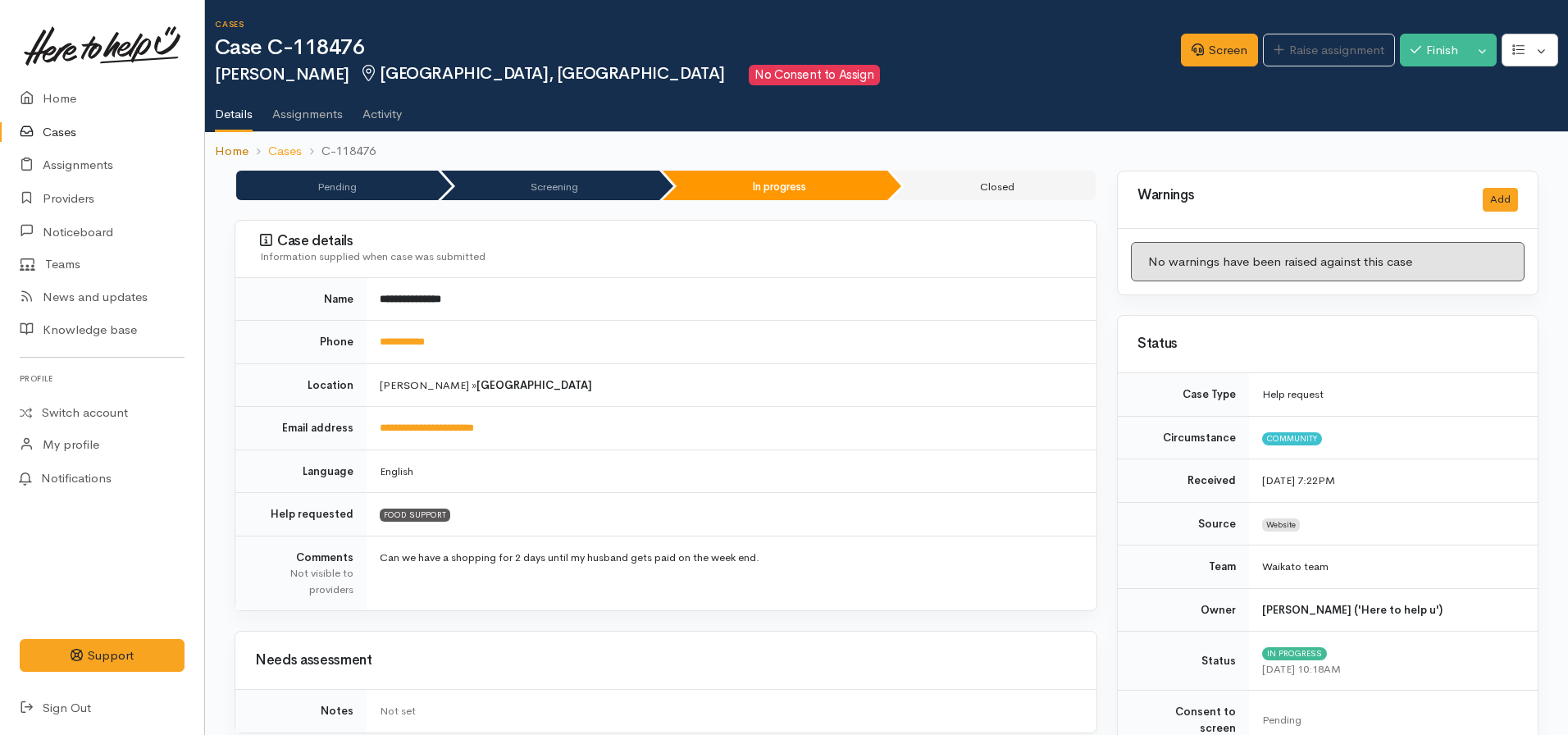
click at [234, 152] on link "Home" at bounding box center [232, 151] width 34 height 19
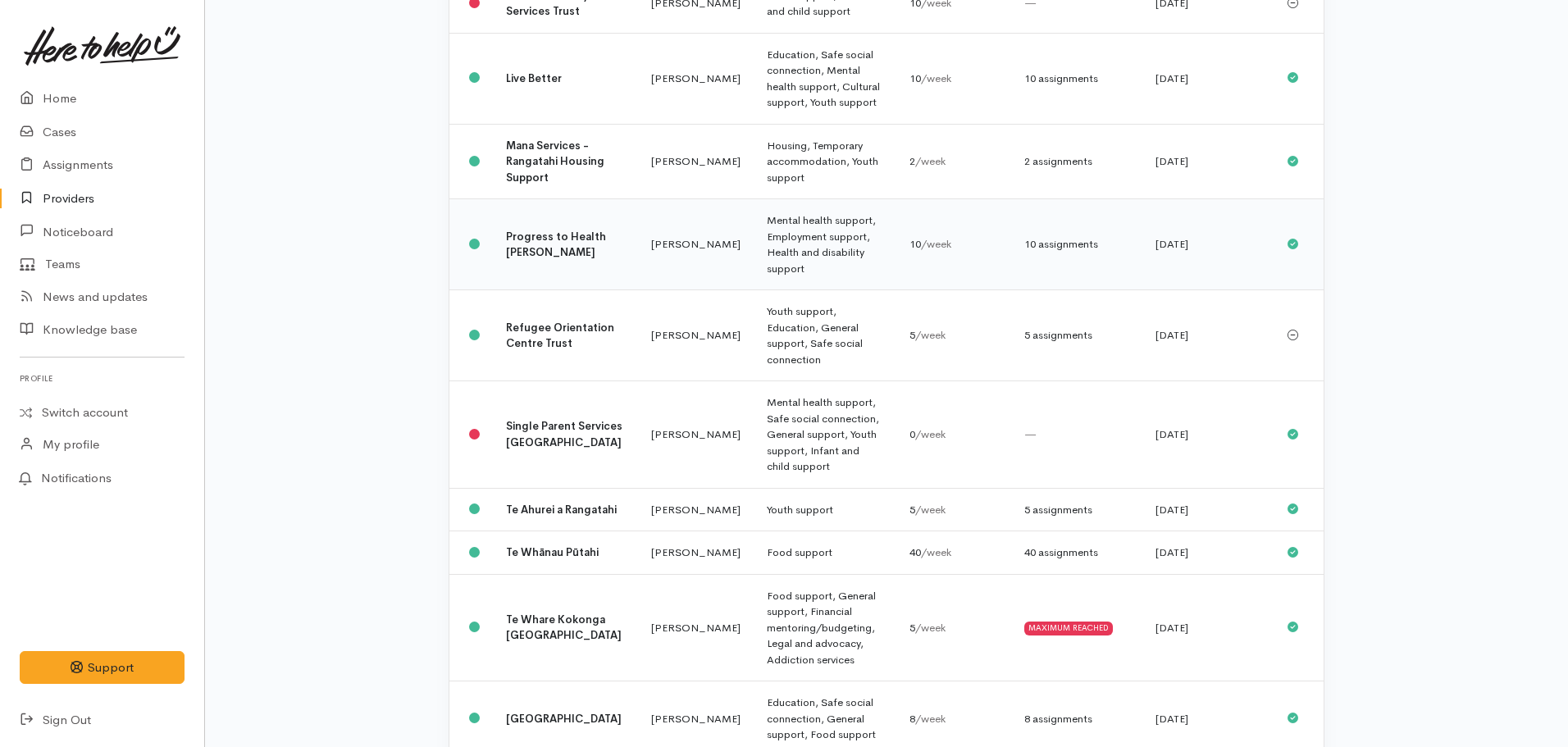
scroll to position [1080, 0]
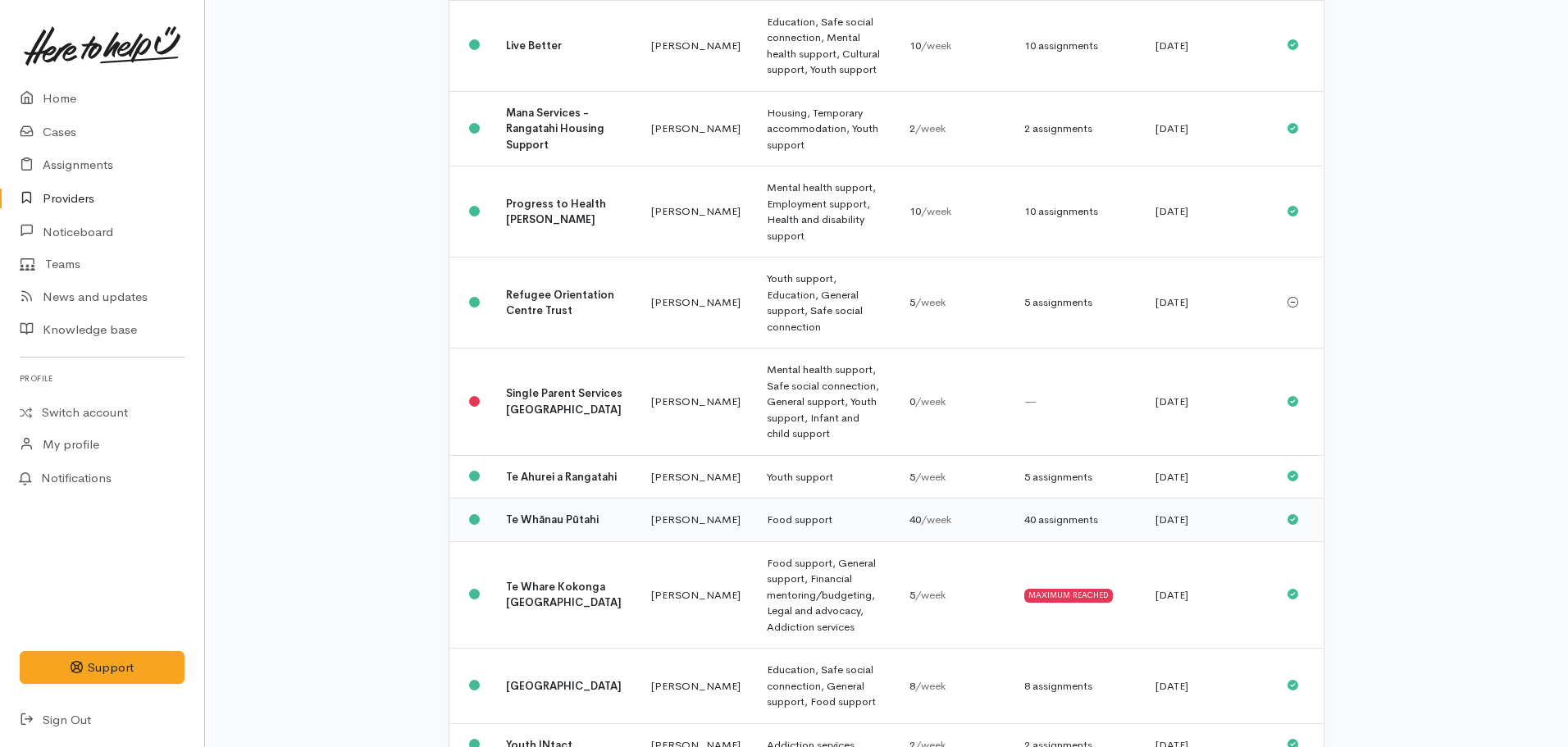
click at [510, 512] on b "Te Whānau Pūtahi" at bounding box center [552, 519] width 93 height 14
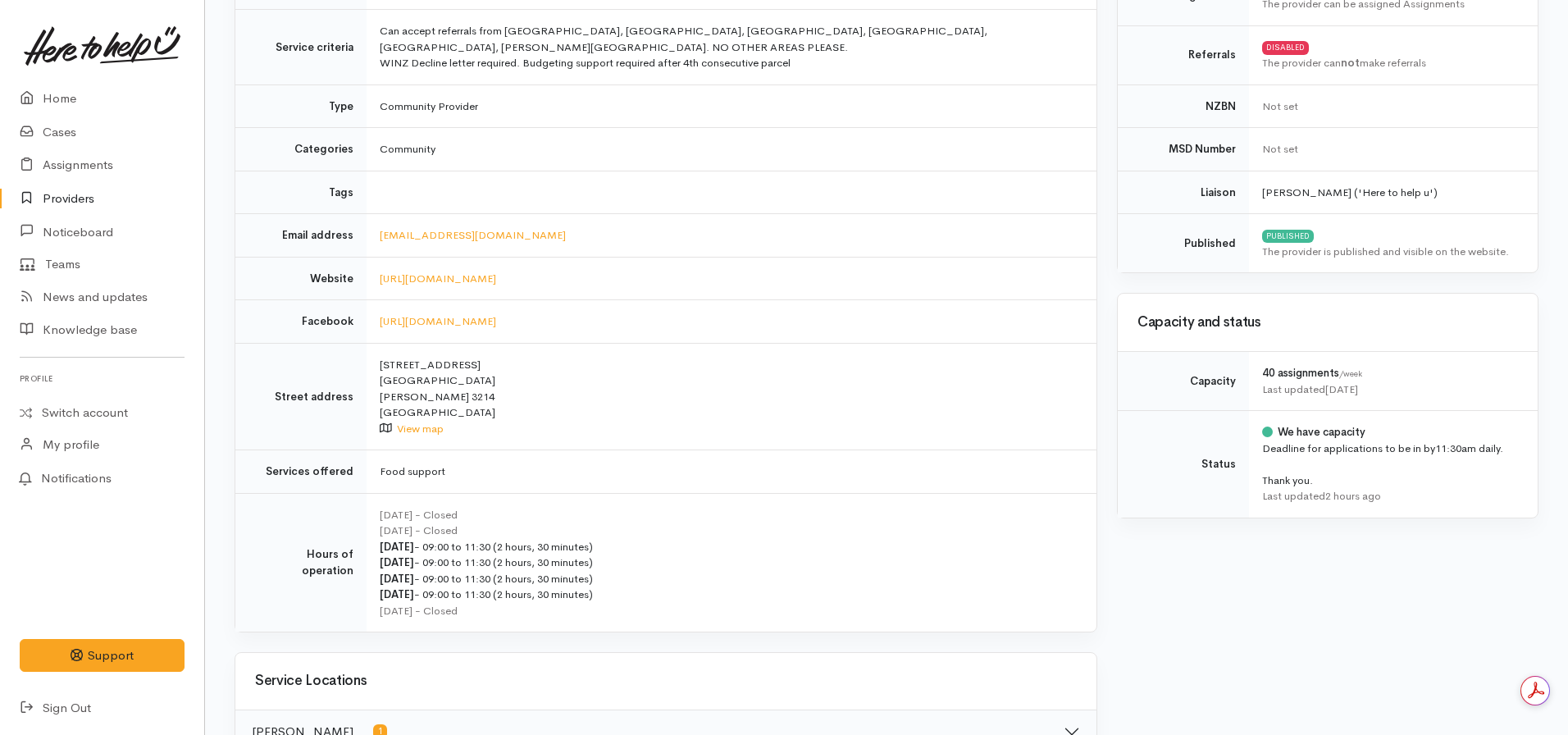
scroll to position [328, 0]
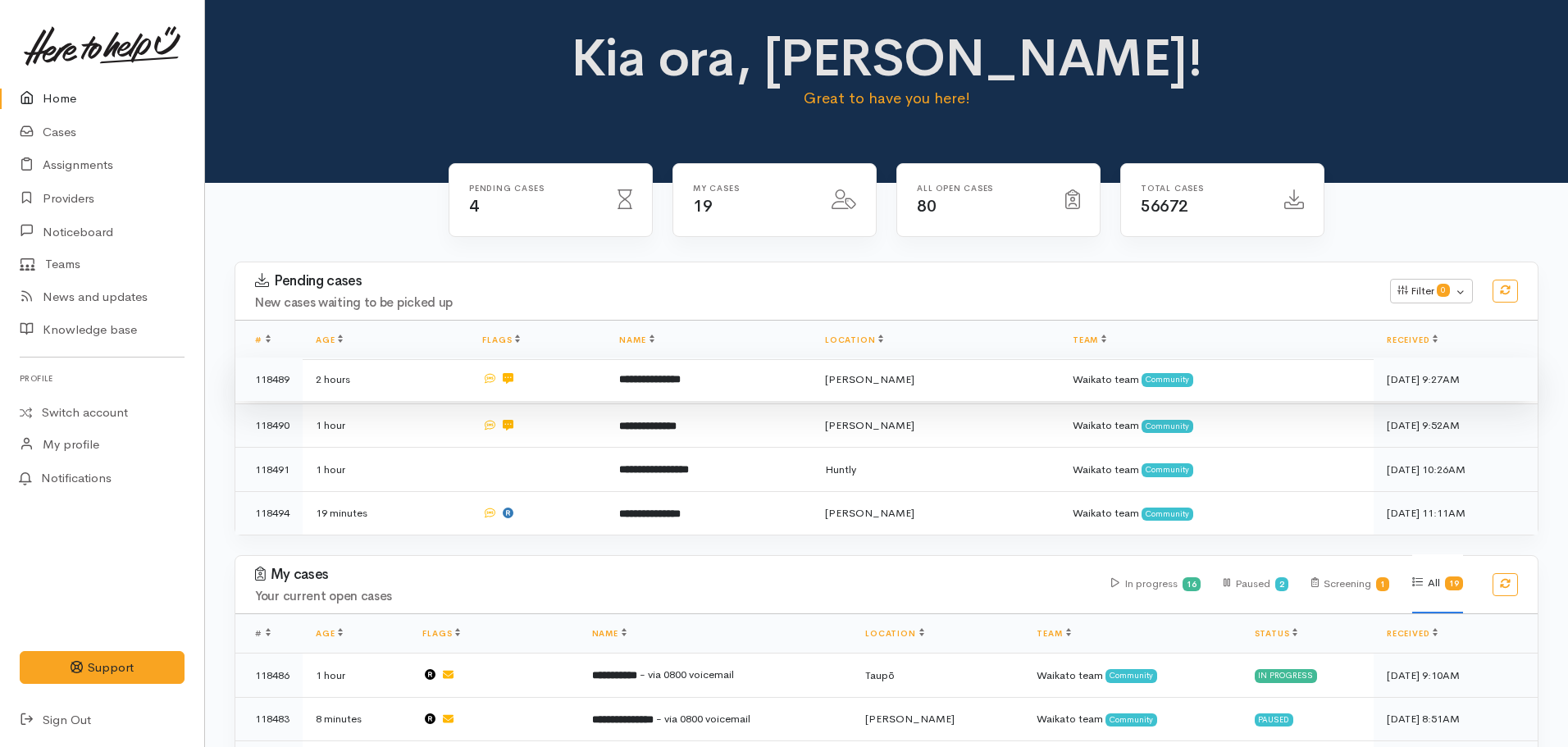
click at [679, 390] on td "**********" at bounding box center [709, 380] width 206 height 44
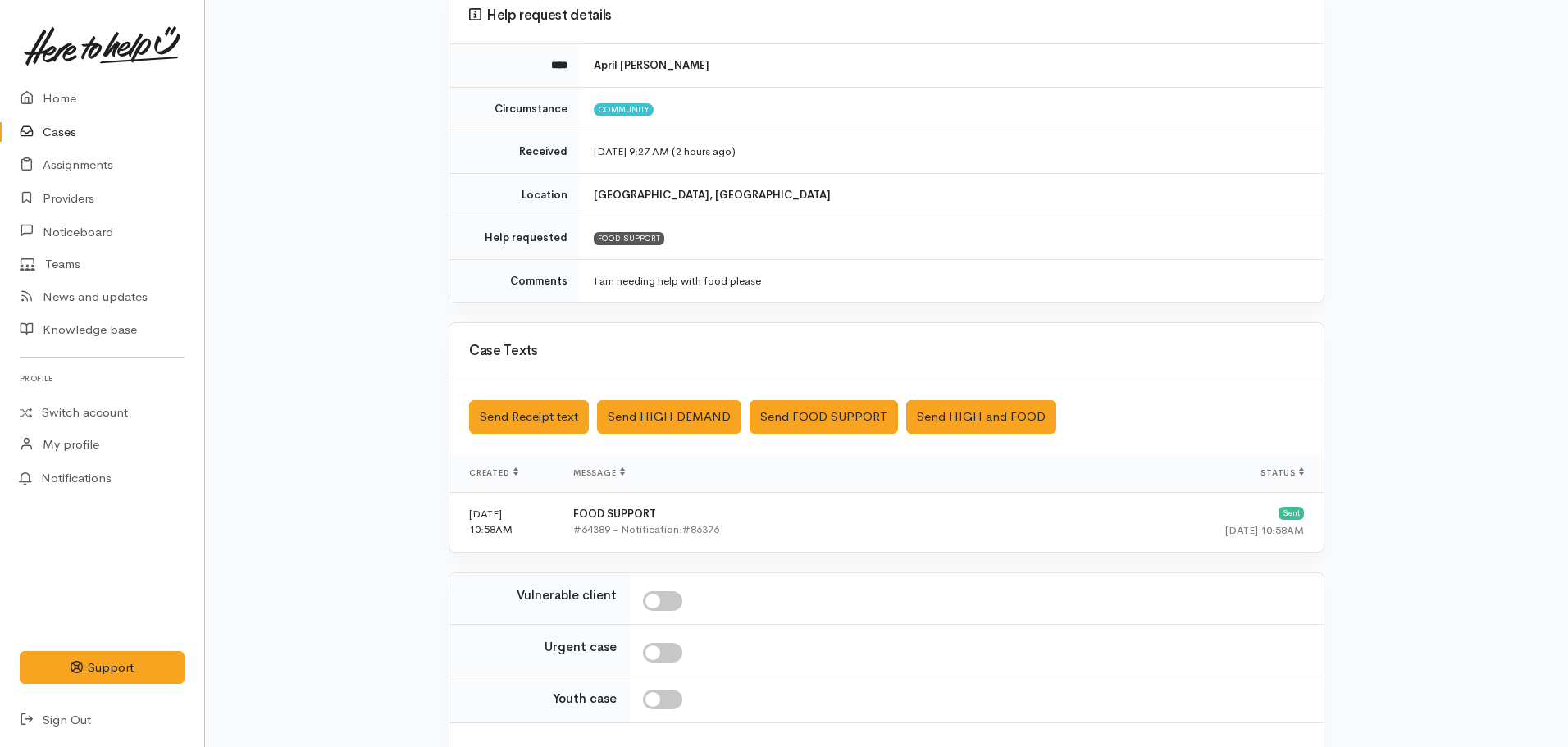
scroll to position [283, 0]
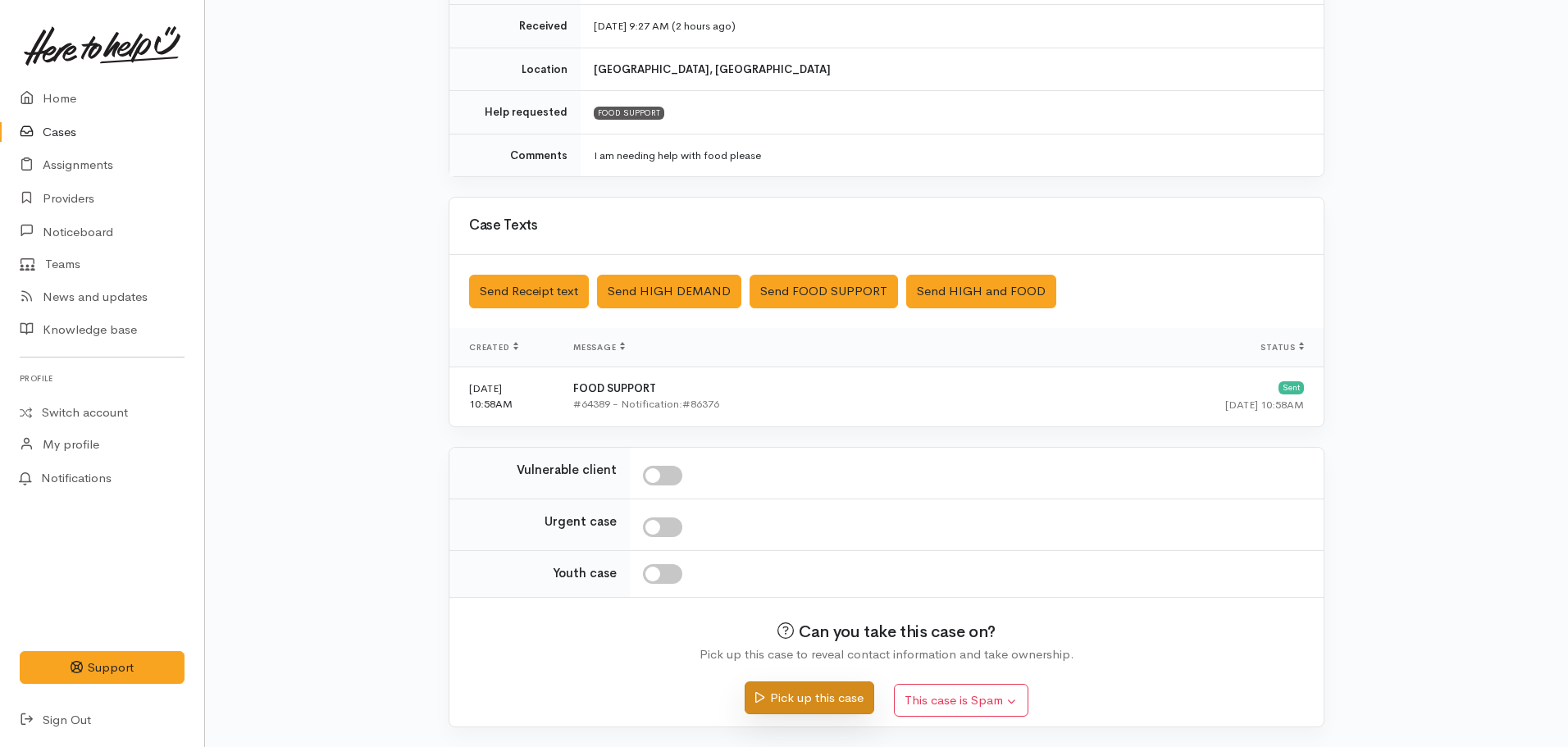
click at [798, 700] on button "Pick up this case" at bounding box center [809, 698] width 129 height 34
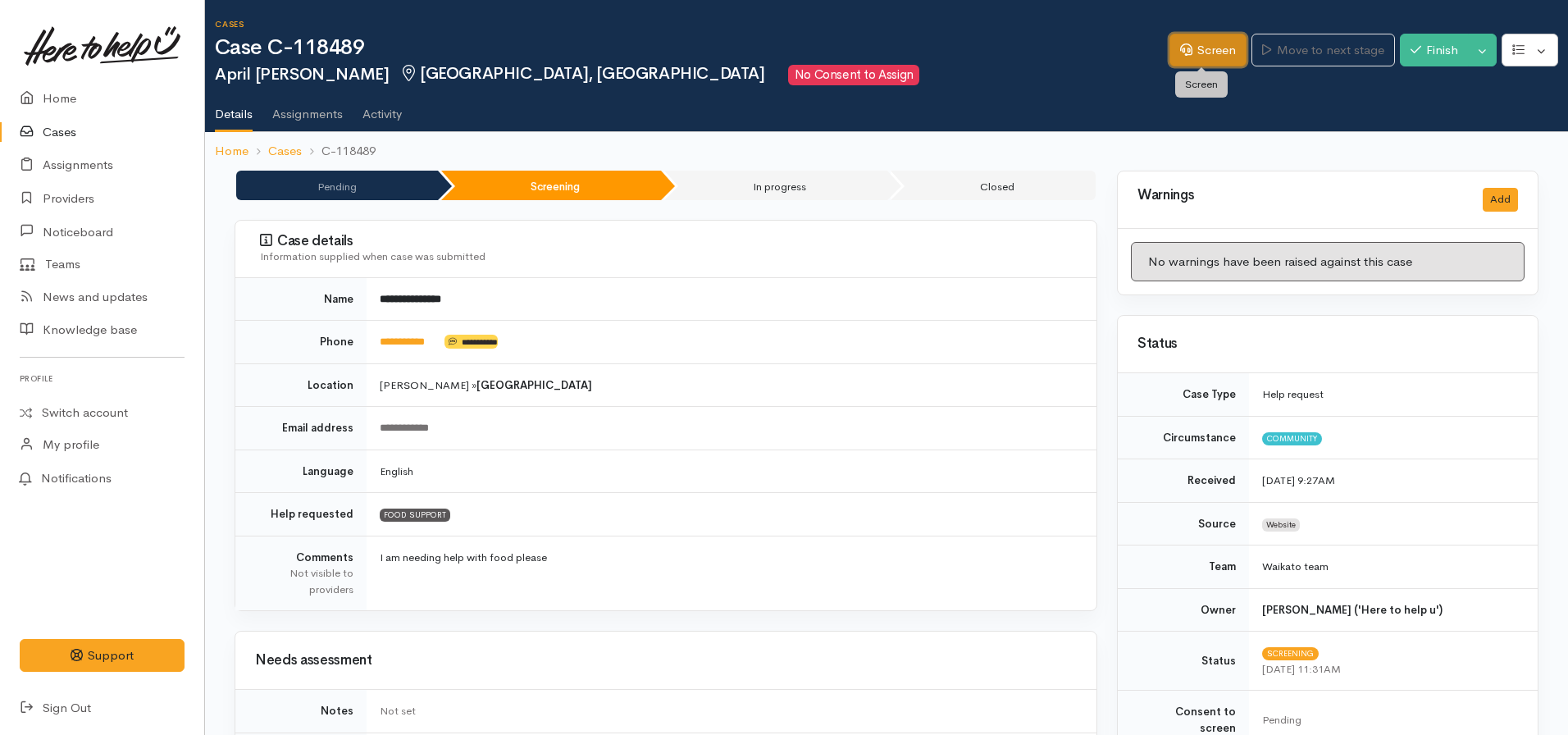
click at [1176, 60] on link "Screen" at bounding box center [1208, 51] width 77 height 34
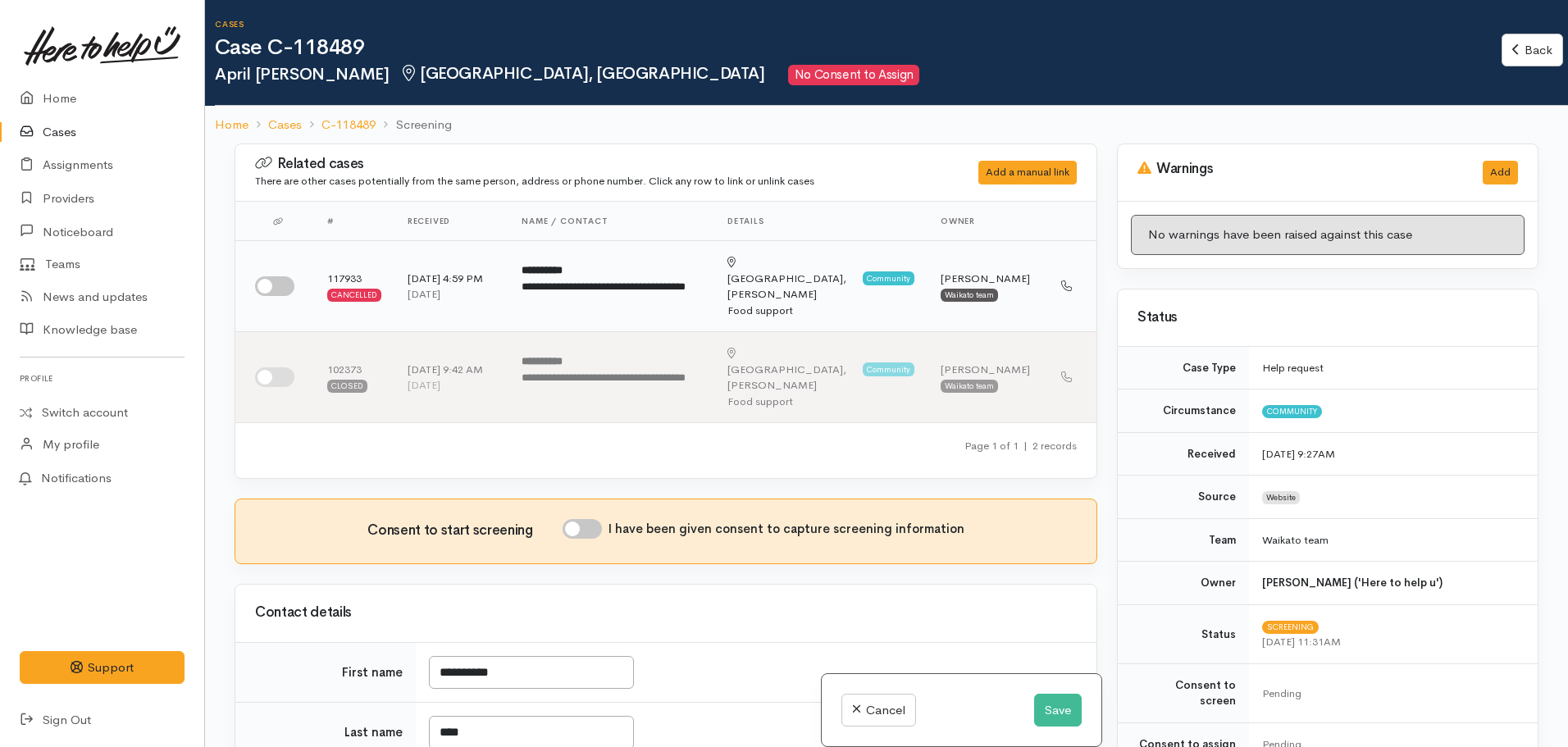
click at [265, 276] on input "checkbox" at bounding box center [274, 285] width 40 height 19
checkbox input "true"
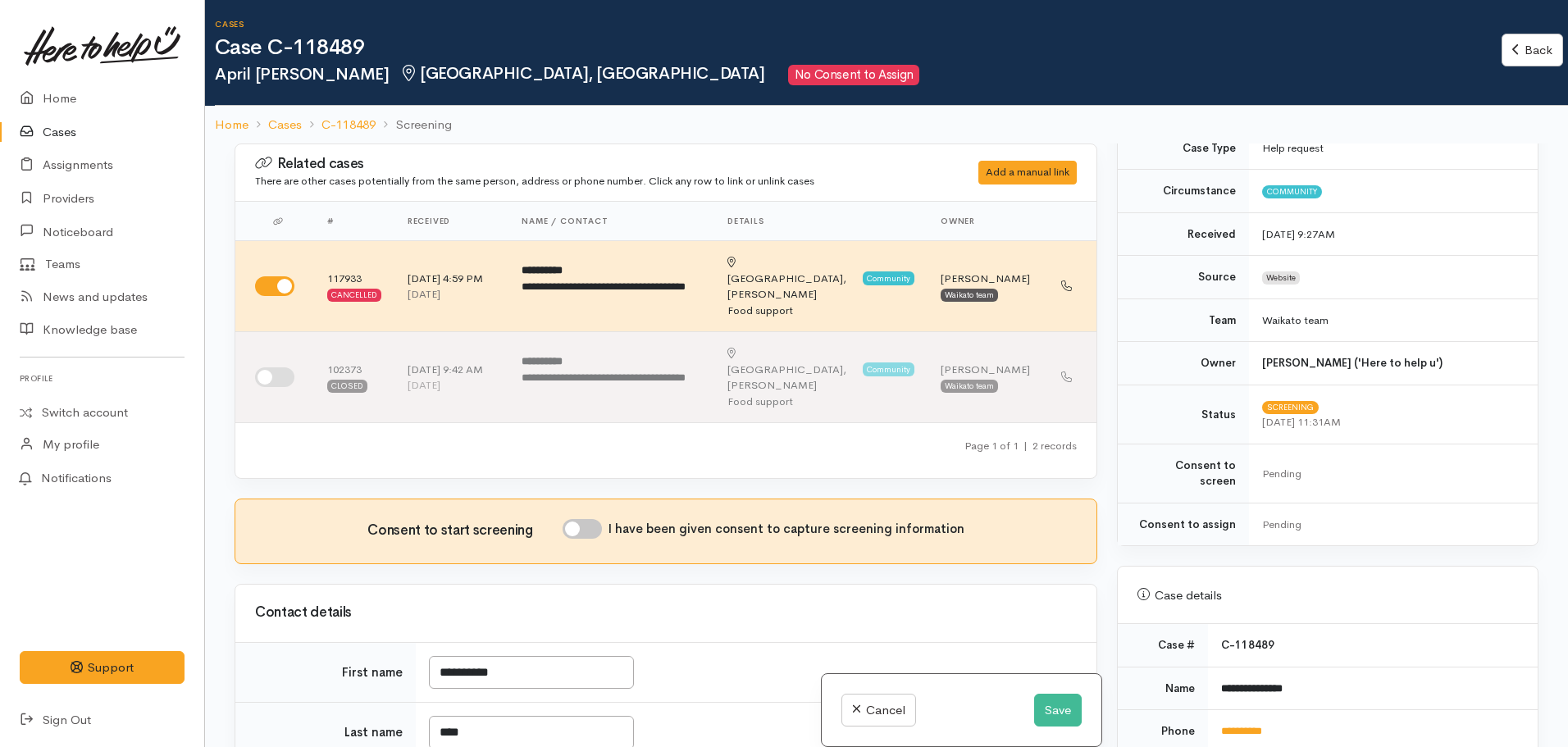
scroll to position [656, 0]
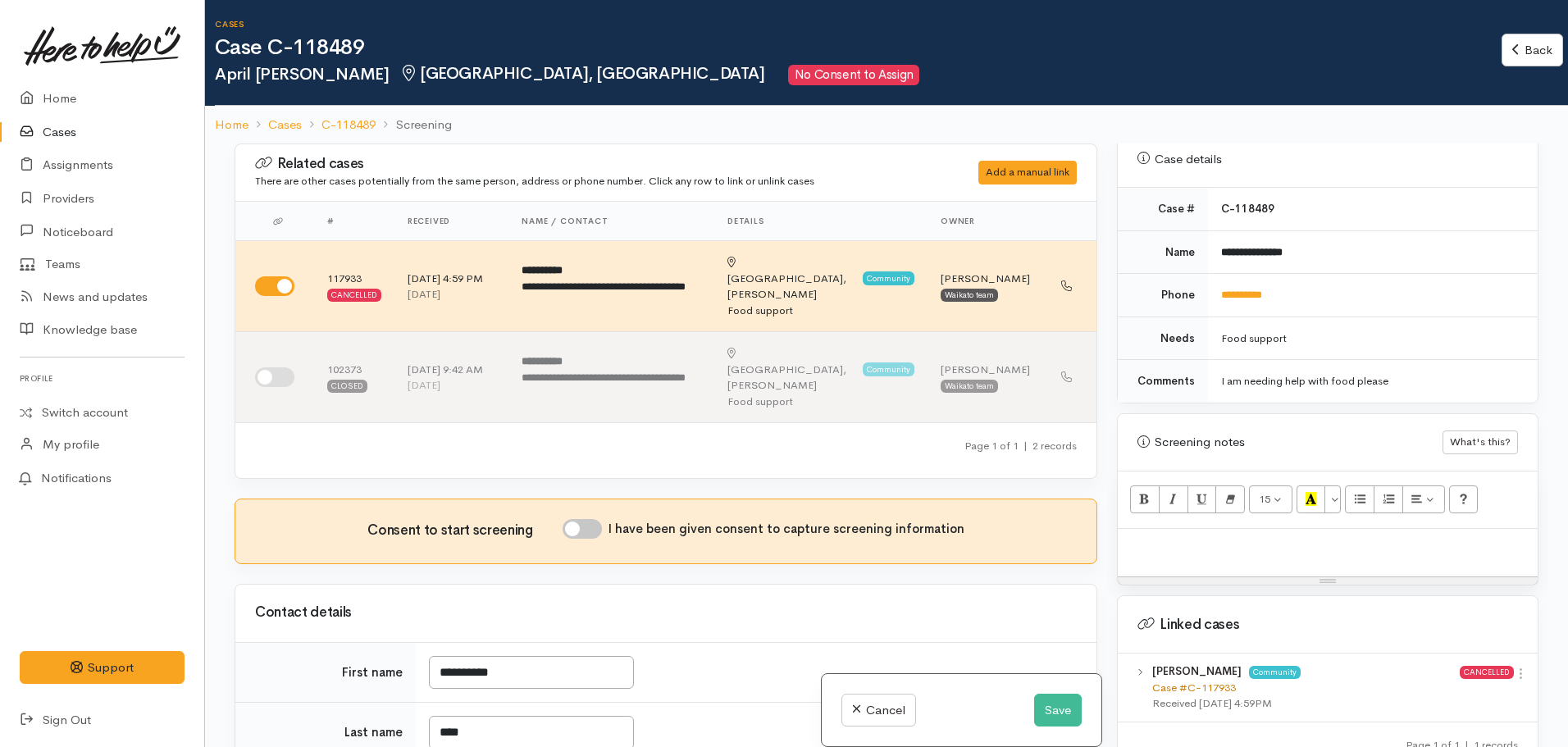
click at [1193, 681] on link "Case #C-117933" at bounding box center [1193, 687] width 84 height 14
click at [1214, 556] on div at bounding box center [1328, 553] width 420 height 49
paste div
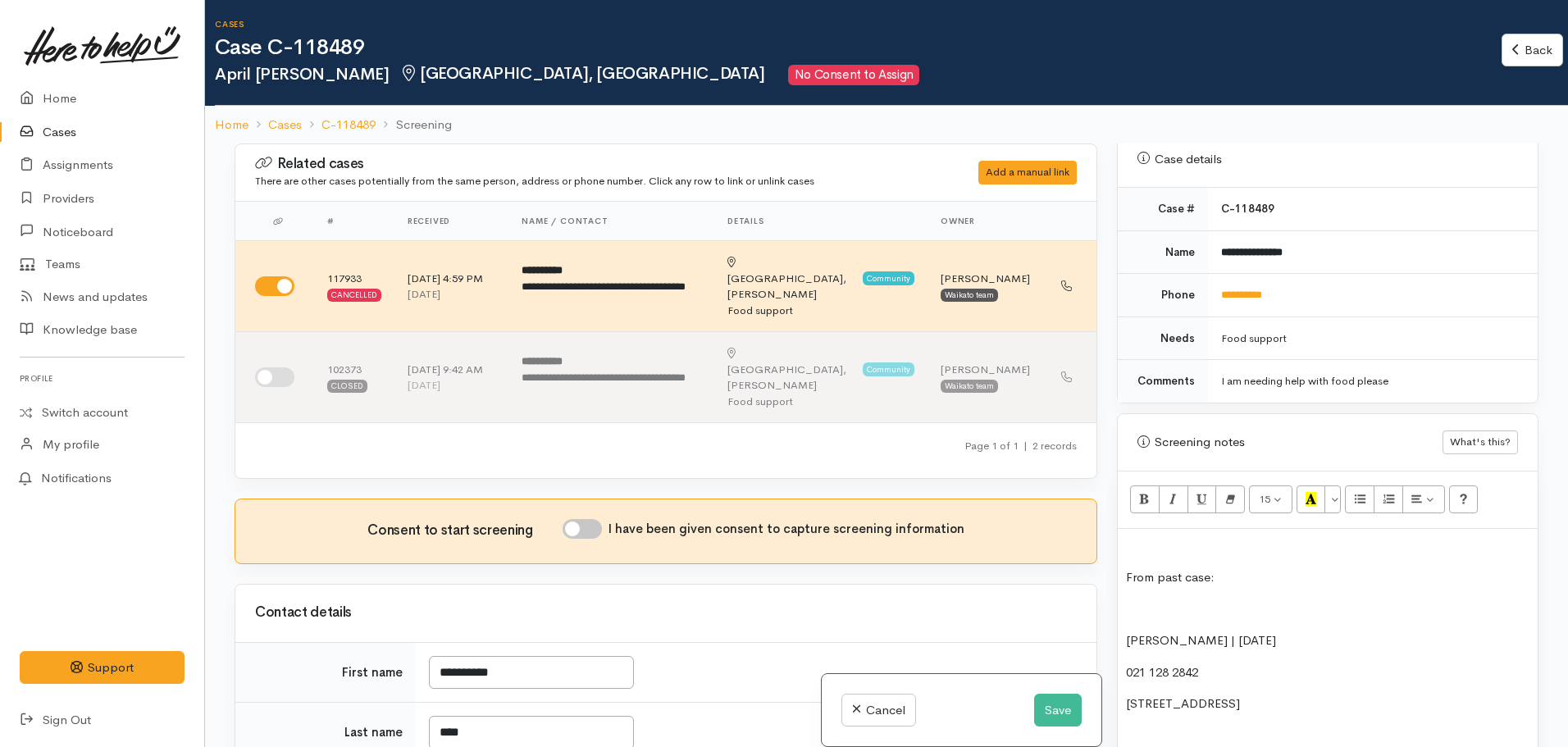
scroll to position [144, 0]
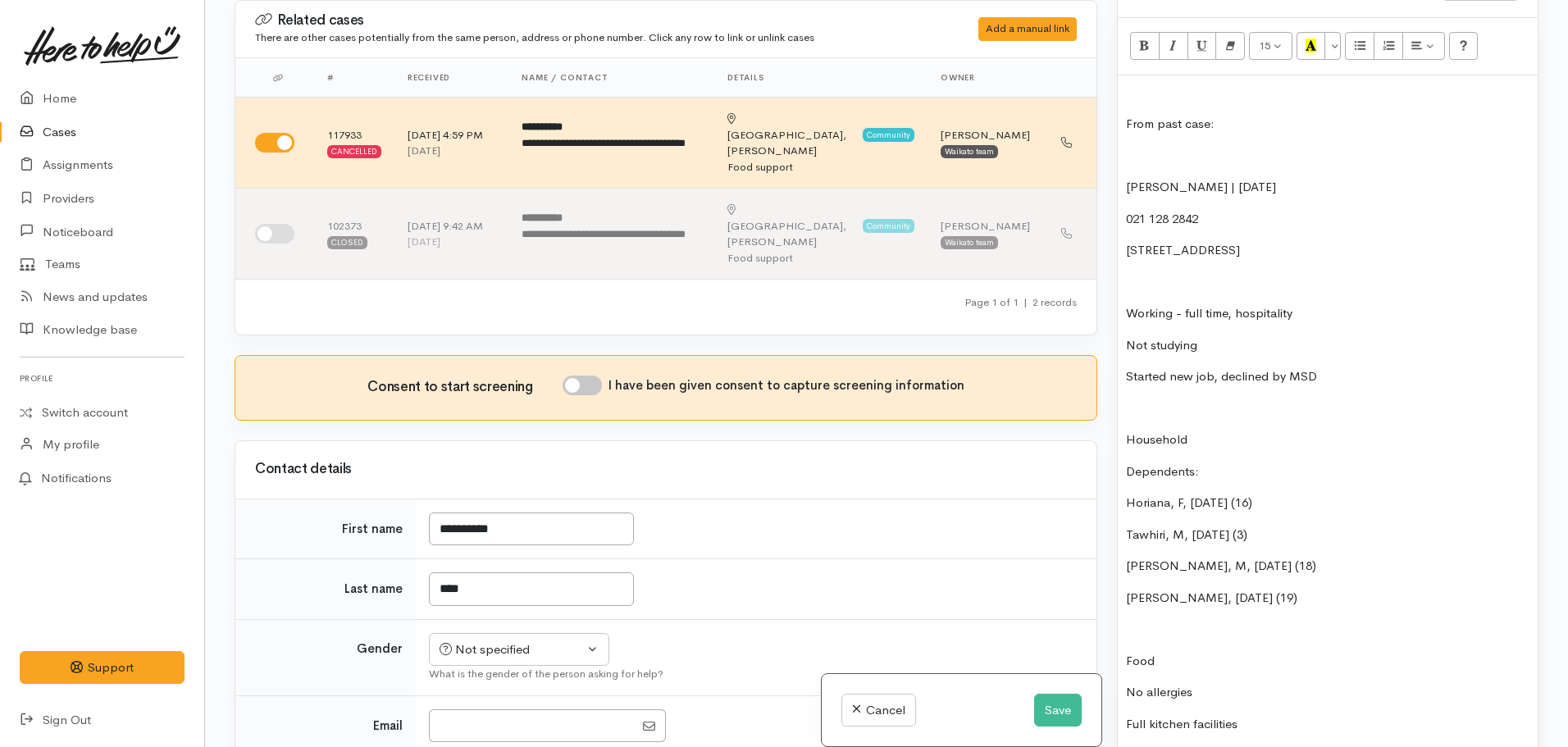
click at [1124, 102] on div "From past case: April Toma | 01/04/1982 021 128 2842 11 Raleigh Avenue, Fairvie…" at bounding box center [1328, 431] width 420 height 711
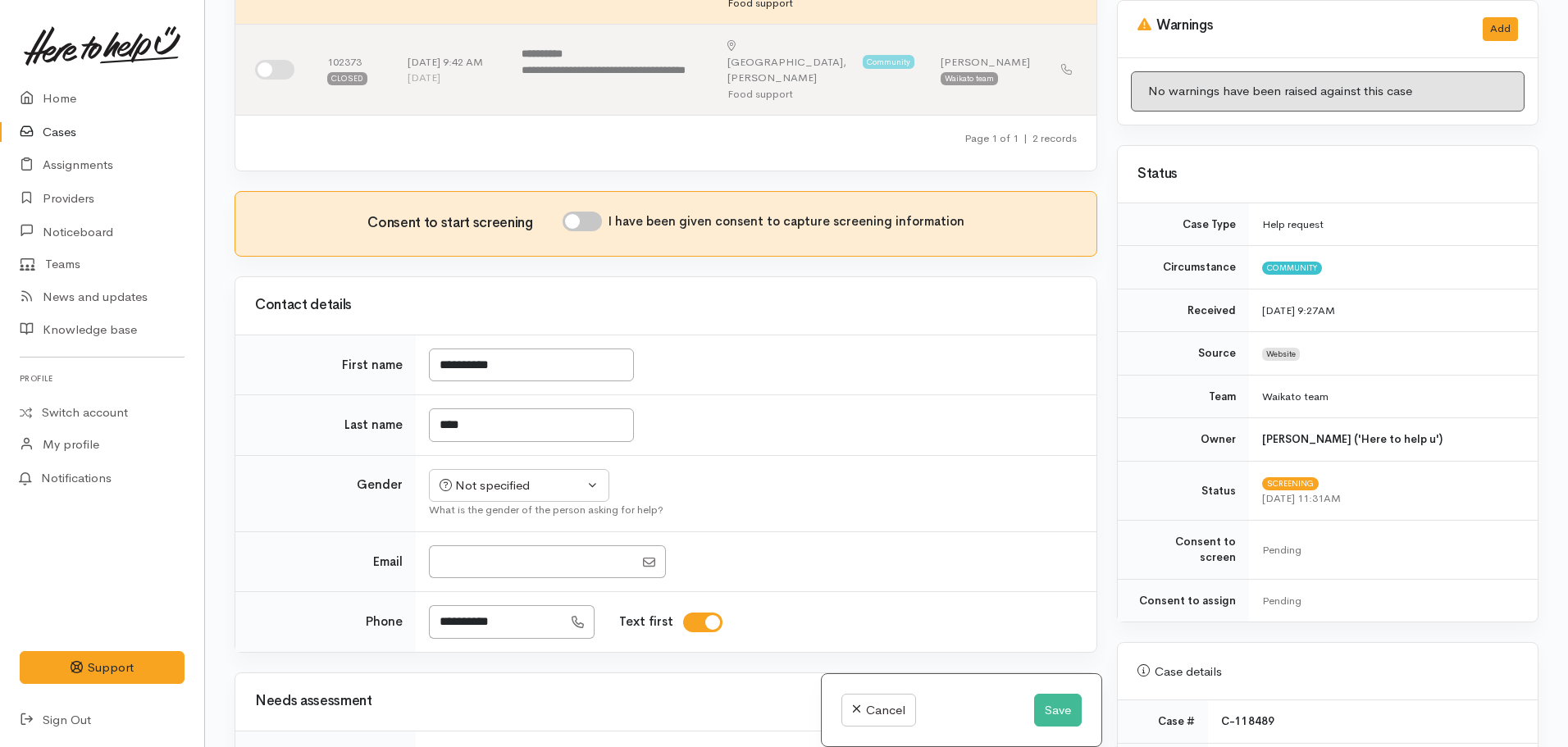
scroll to position [656, 0]
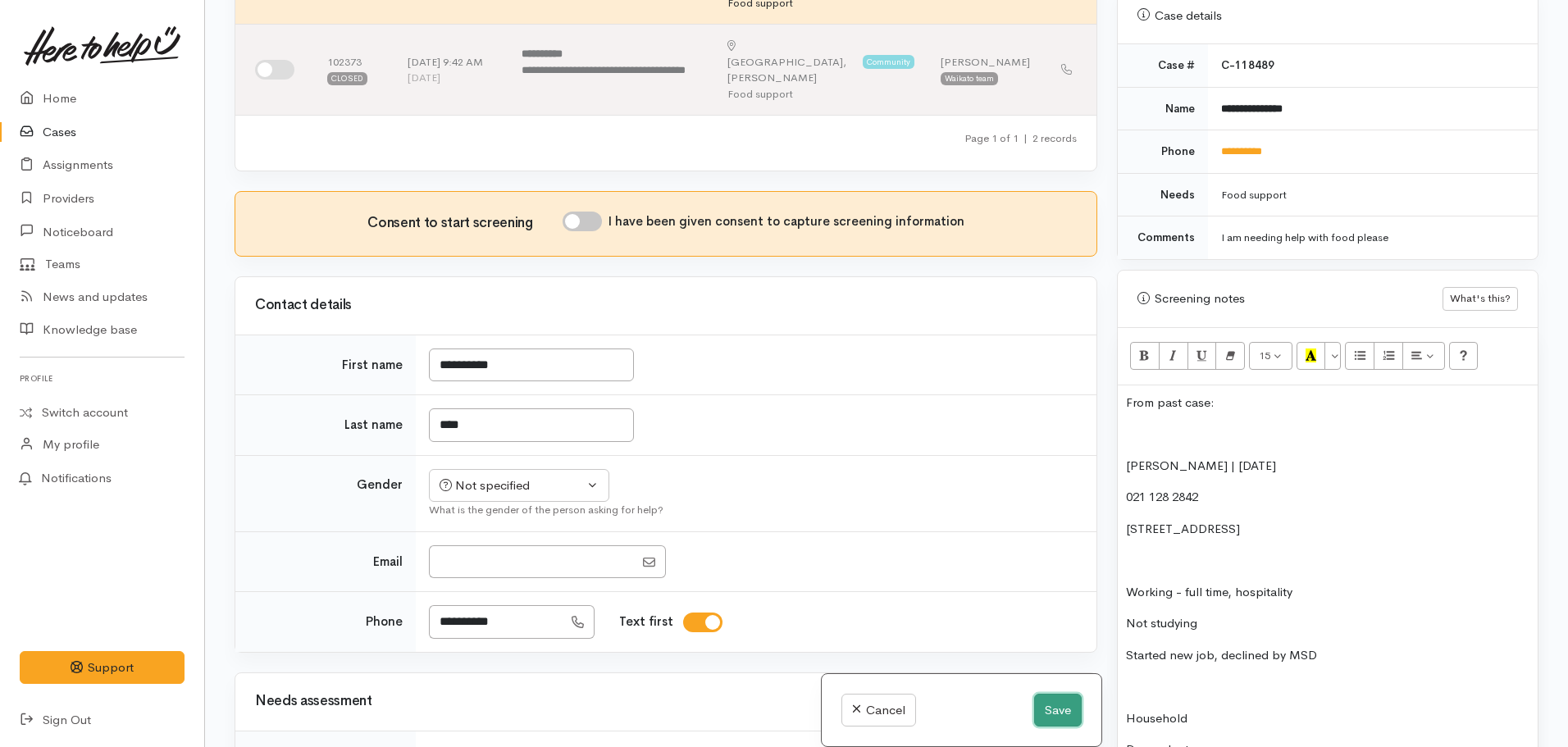
click at [1058, 718] on button "Save" at bounding box center [1058, 710] width 48 height 34
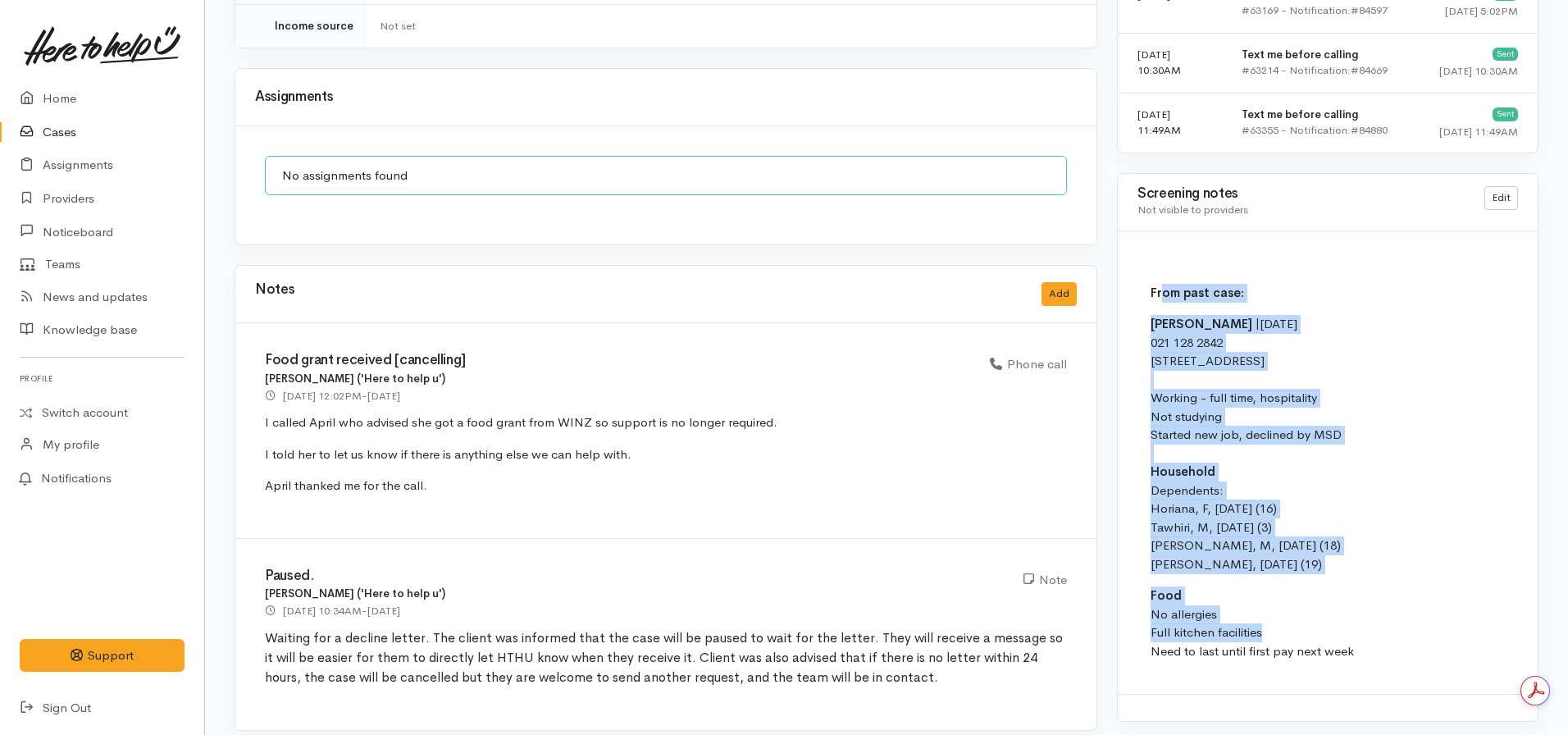
drag, startPoint x: 1369, startPoint y: 619, endPoint x: 1161, endPoint y: 270, distance: 406.3
click at [1161, 283] on td "From past case: April Toma | 01/04/1982 021 128 2842 11 Raleigh Avenue, Fairvie…" at bounding box center [1568, 479] width 861 height 392
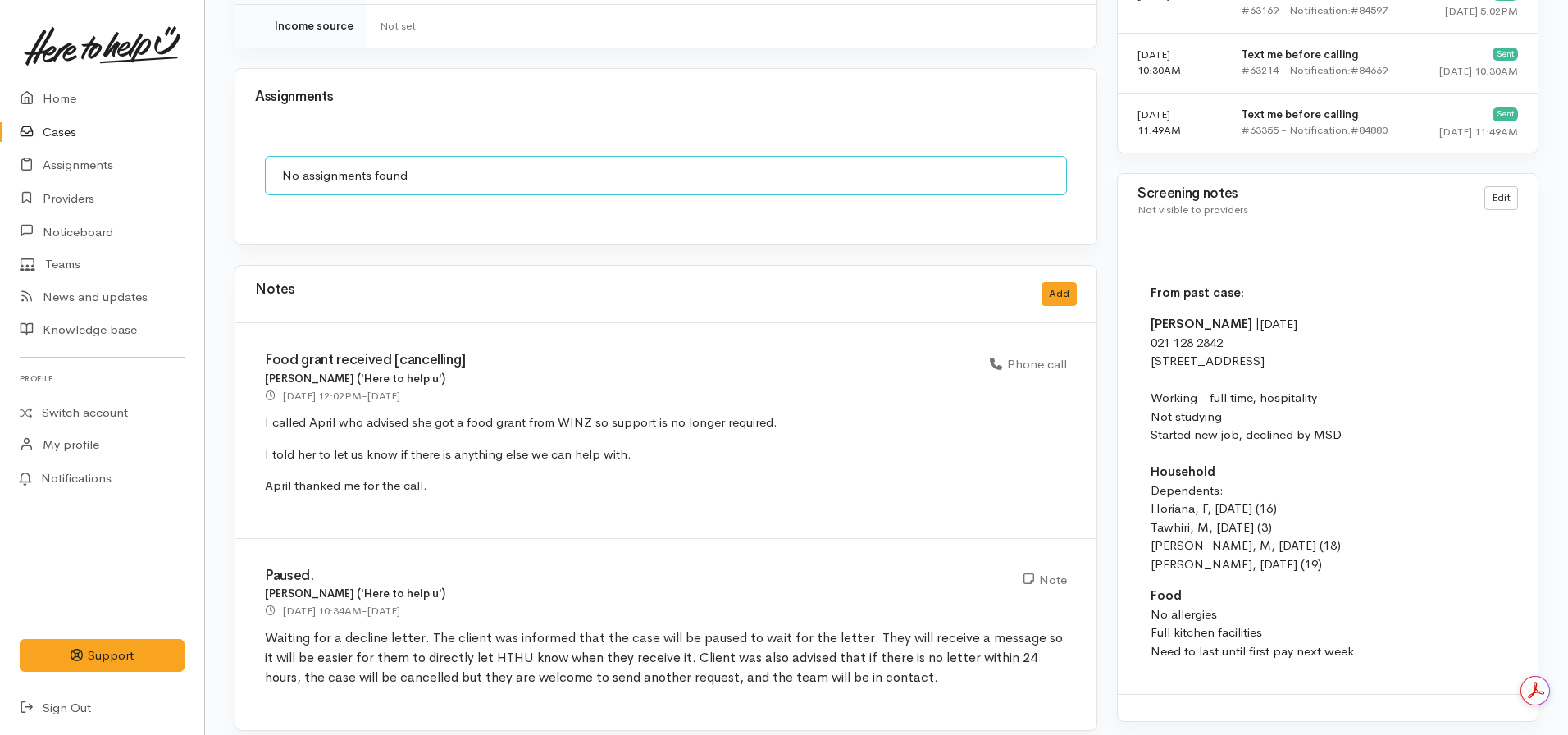
click at [1379, 634] on p "Food No allergies Full kitchen facilities Need to last until first pay next week" at bounding box center [1574, 623] width 847 height 74
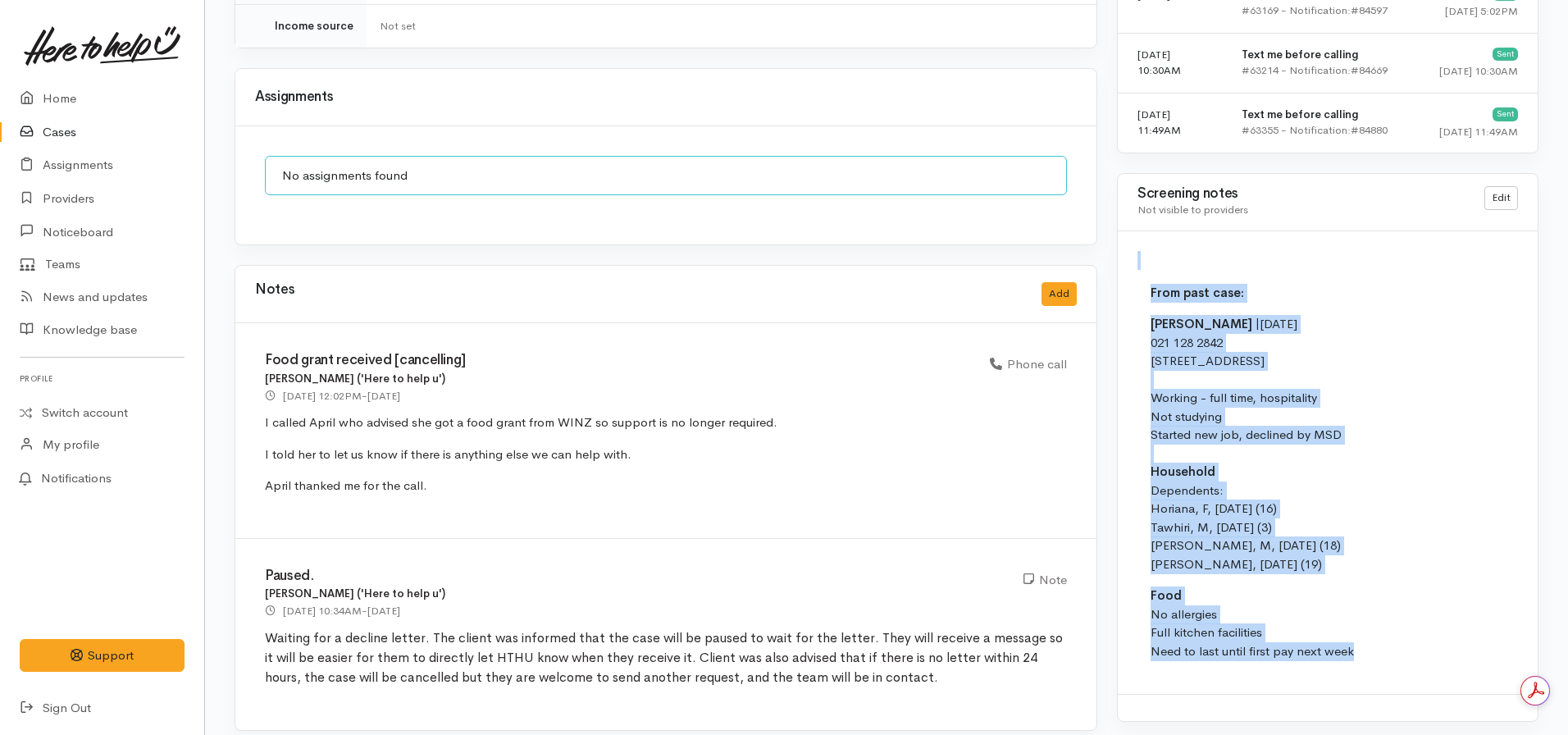
drag, startPoint x: 1313, startPoint y: 583, endPoint x: 1136, endPoint y: 258, distance: 370.1
click at [1136, 258] on div "From past case: April Toma | 01/04/1982 021 128 2842 11 Raleigh Avenue, Fairvie…" at bounding box center [1328, 462] width 420 height 463
copy div "From past case: April Toma | 01/04/1982 021 128 2842 11 Raleigh Avenue, Fairvie…"
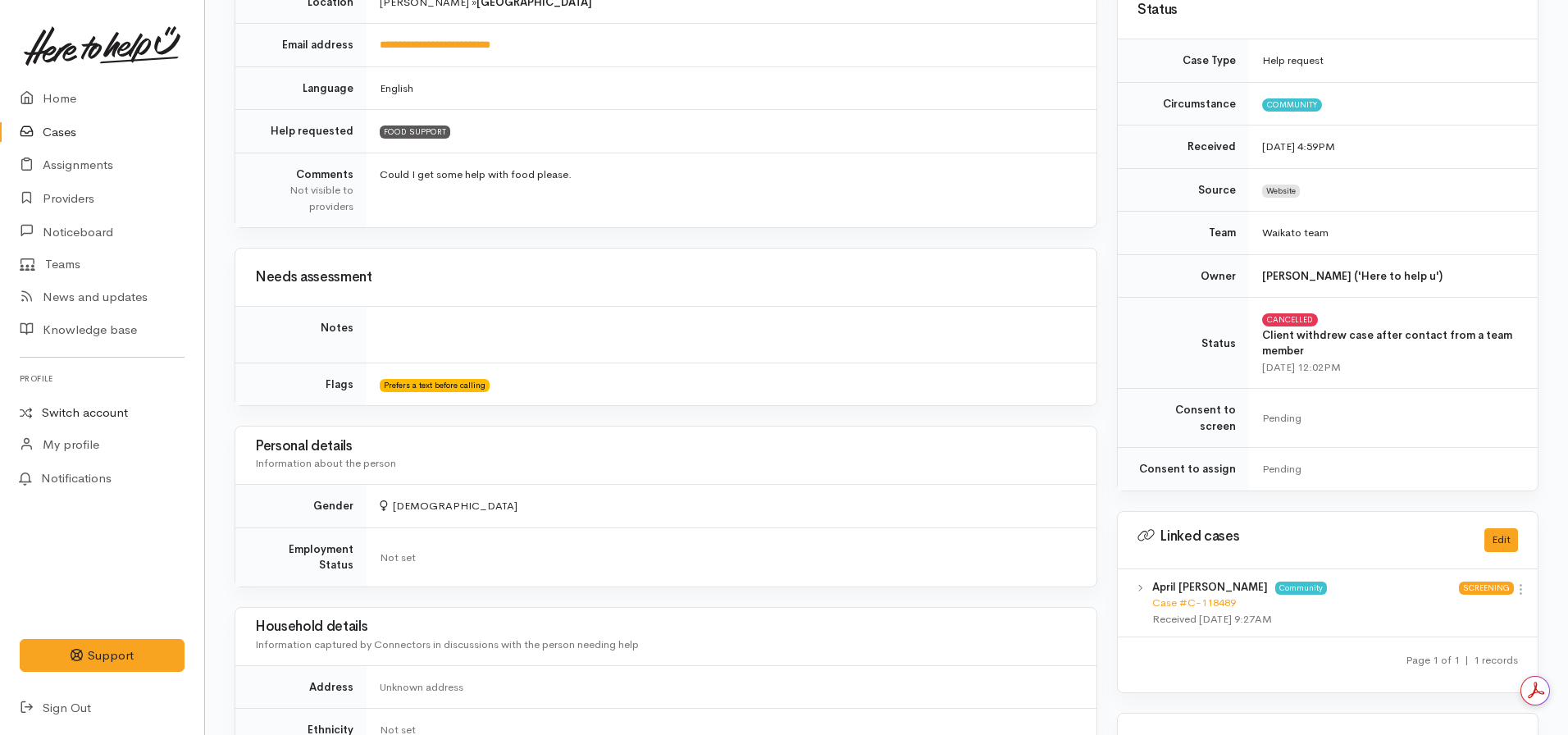
scroll to position [328, 0]
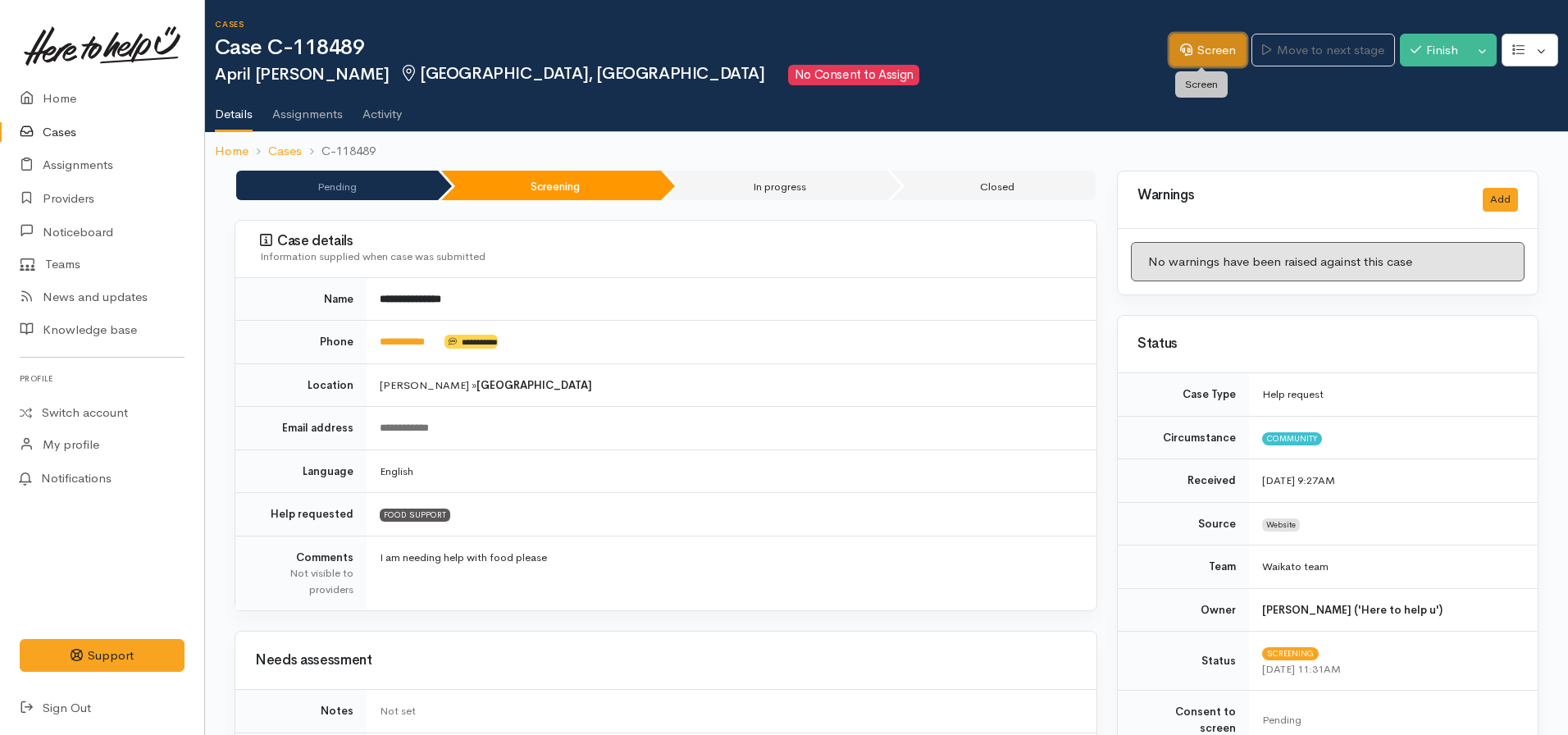
click at [1193, 55] on link "Screen" at bounding box center [1208, 51] width 77 height 34
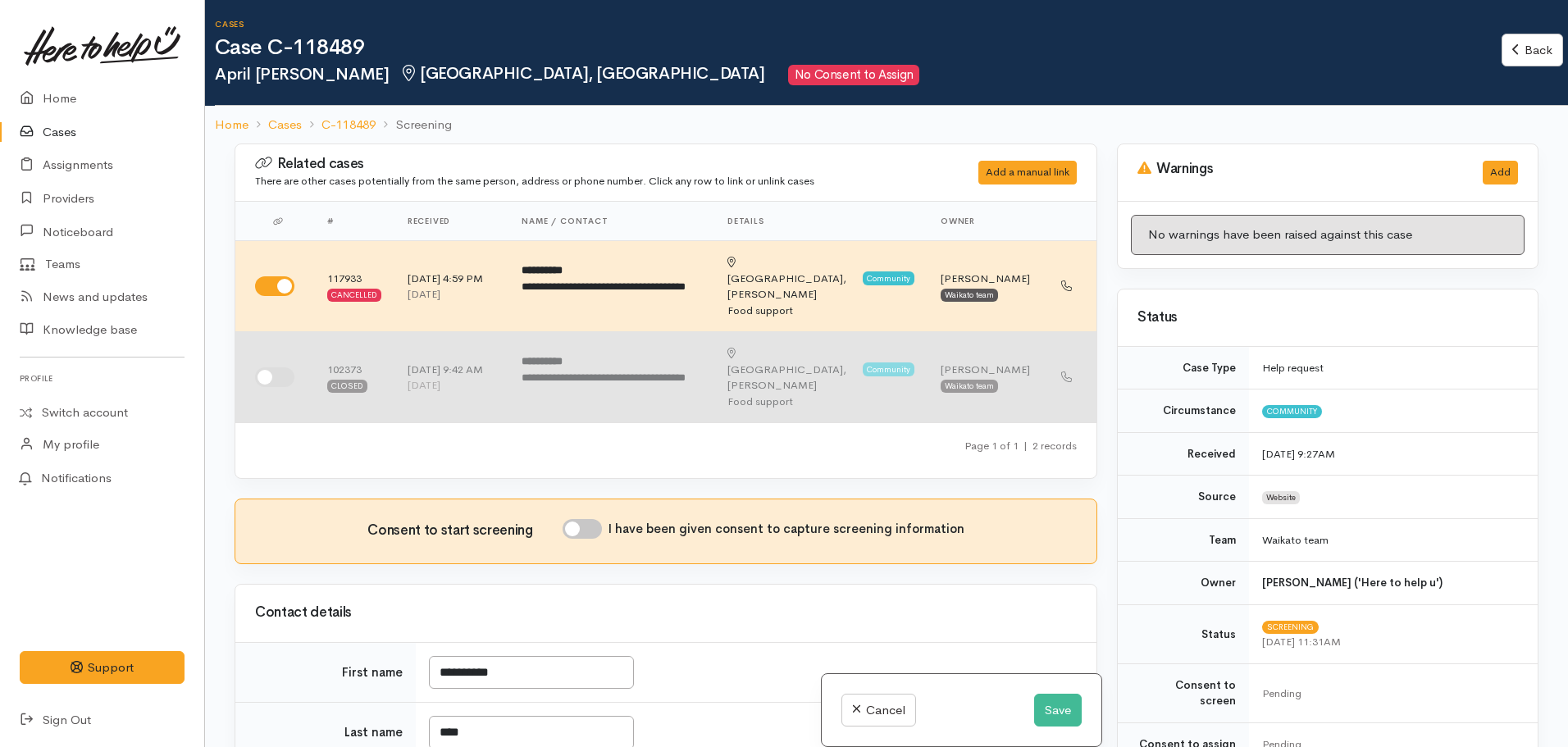
click at [270, 367] on input "checkbox" at bounding box center [274, 376] width 40 height 19
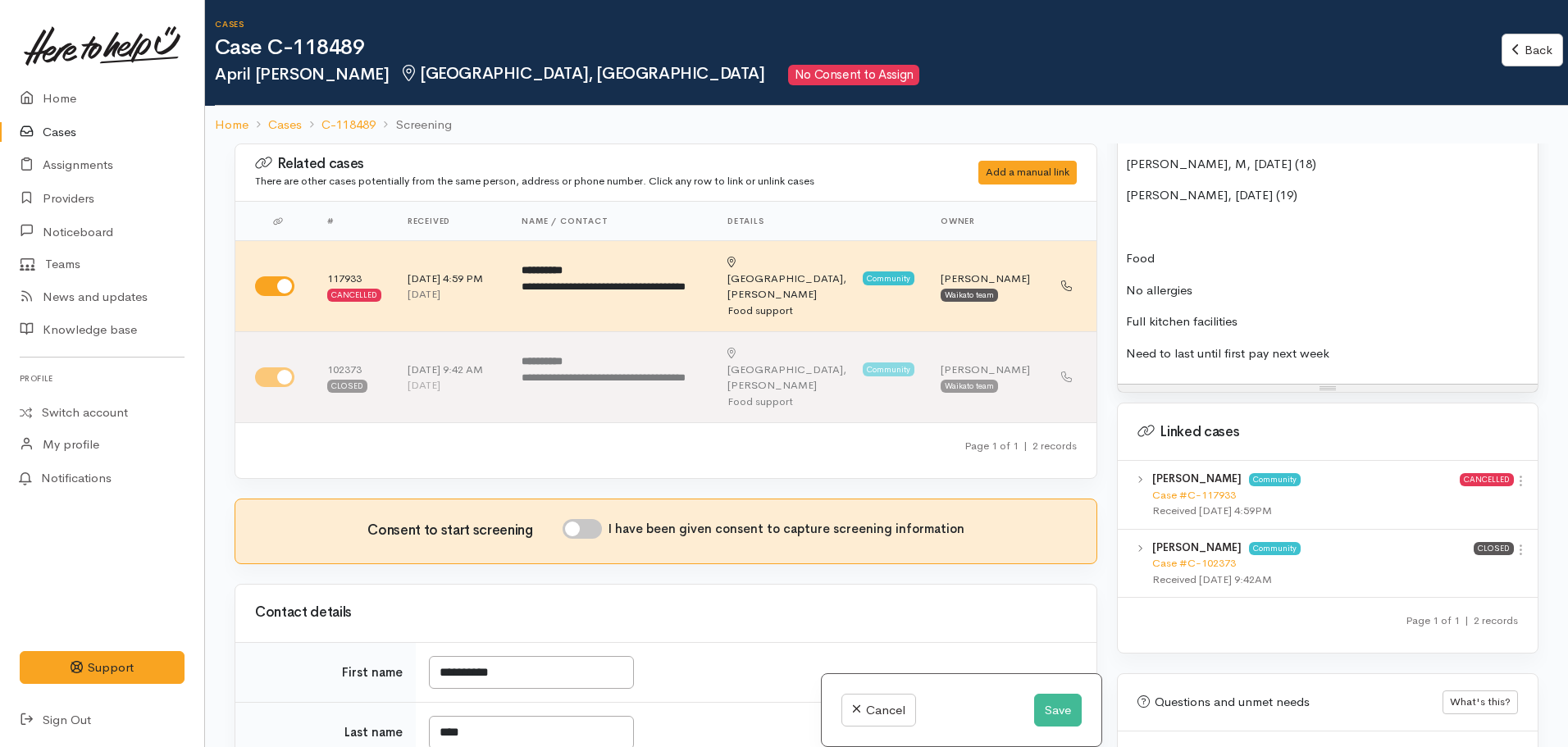
scroll to position [1551, 0]
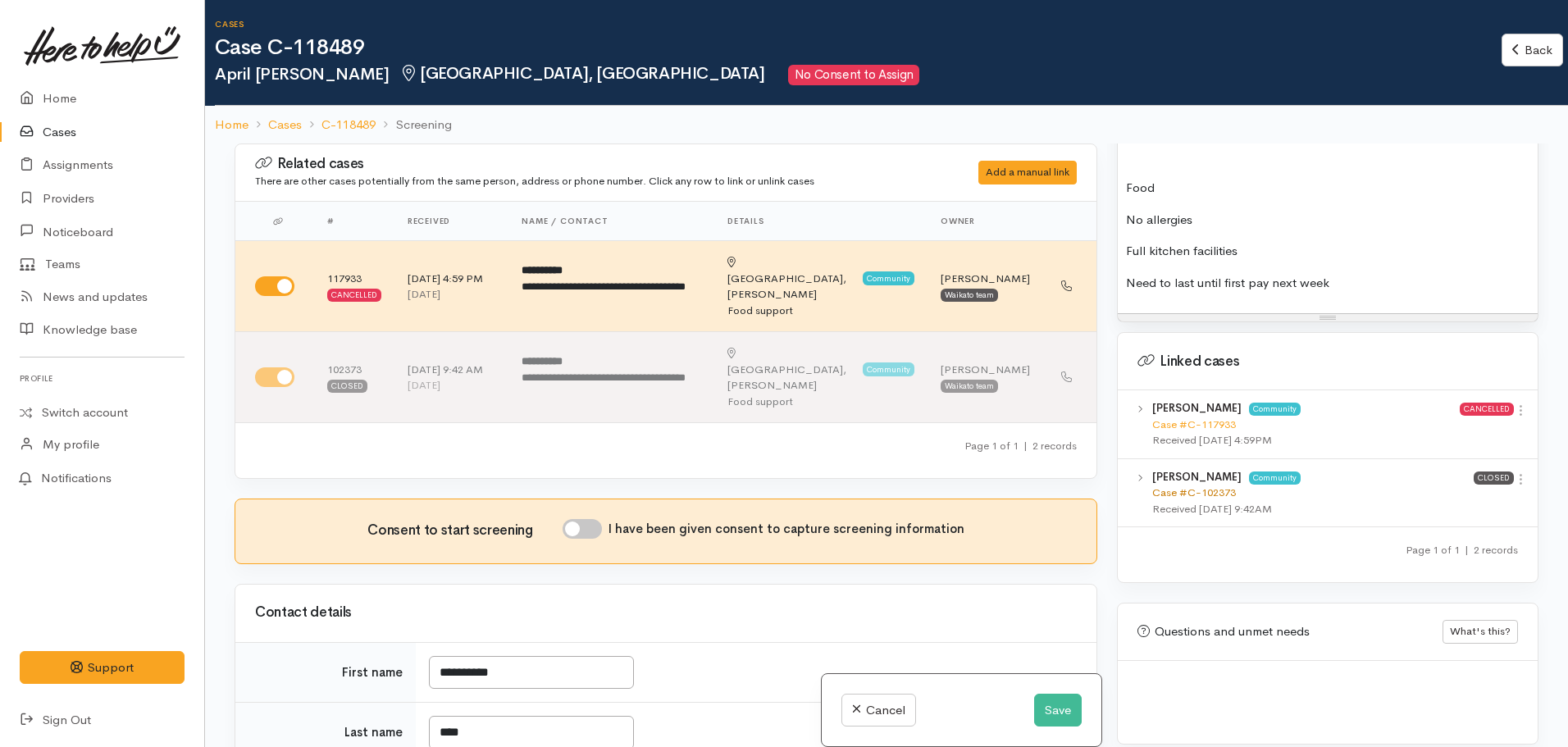
click at [1205, 486] on link "Case #C-102373" at bounding box center [1193, 492] width 84 height 14
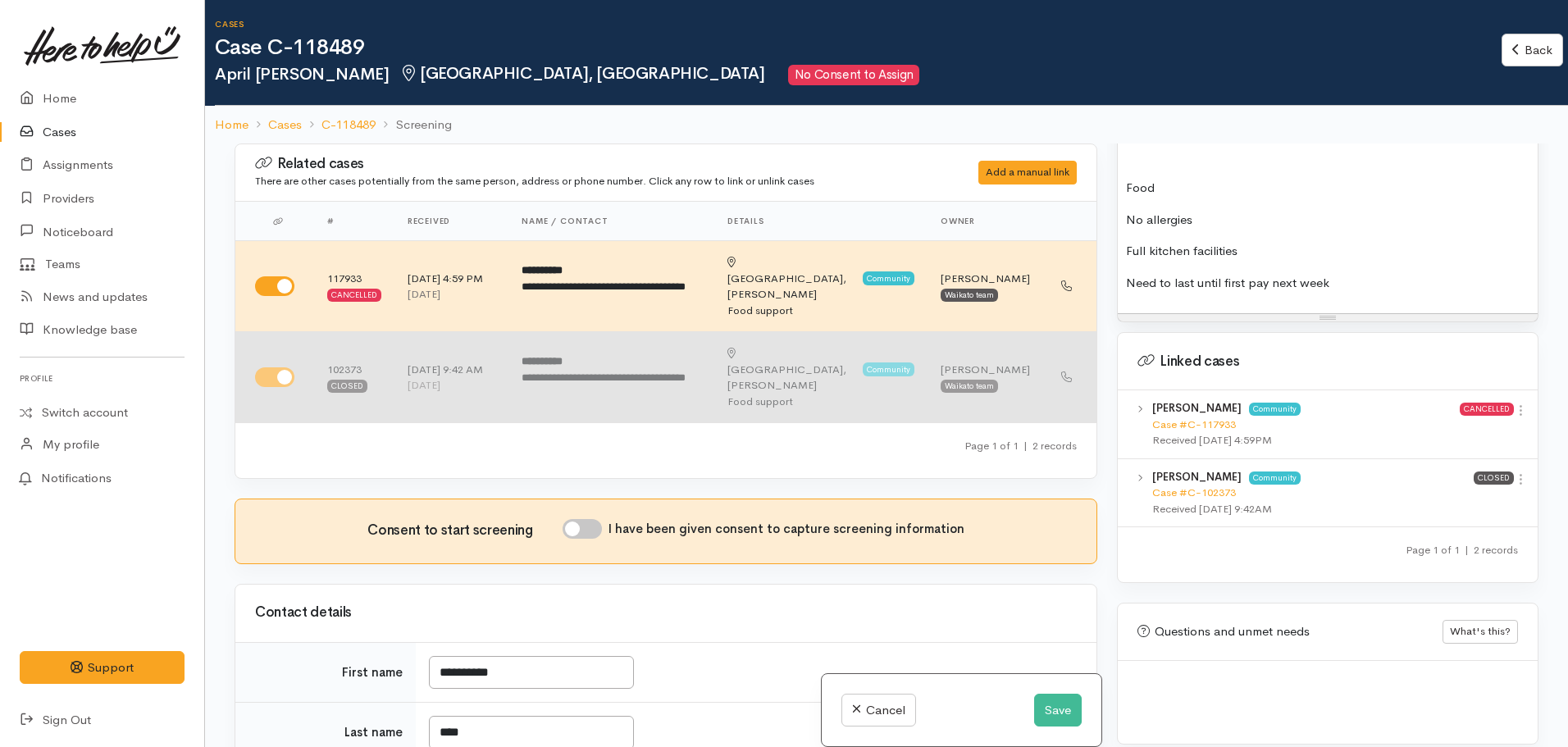
click at [275, 367] on input "checkbox" at bounding box center [274, 376] width 40 height 19
checkbox input "false"
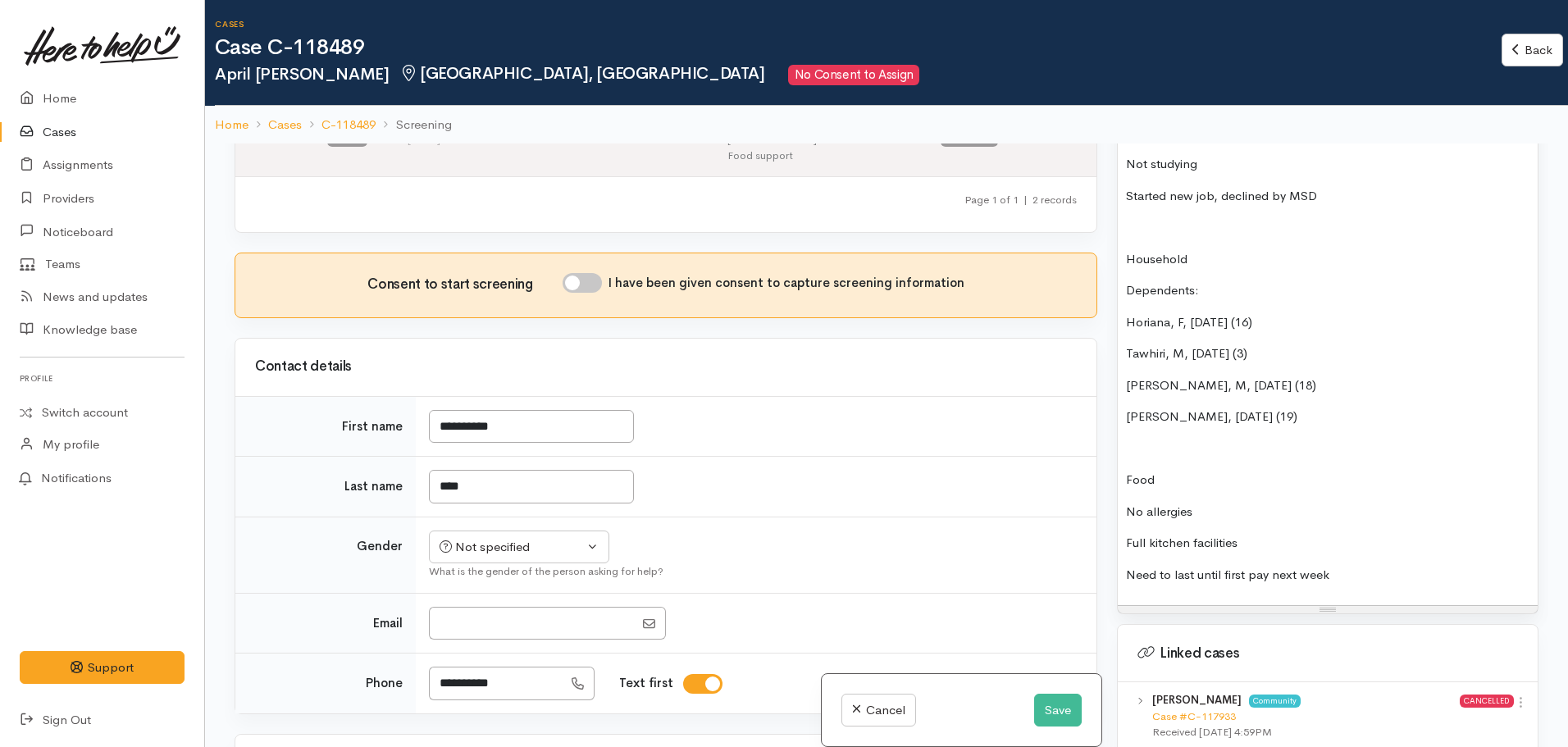
scroll to position [1318, 0]
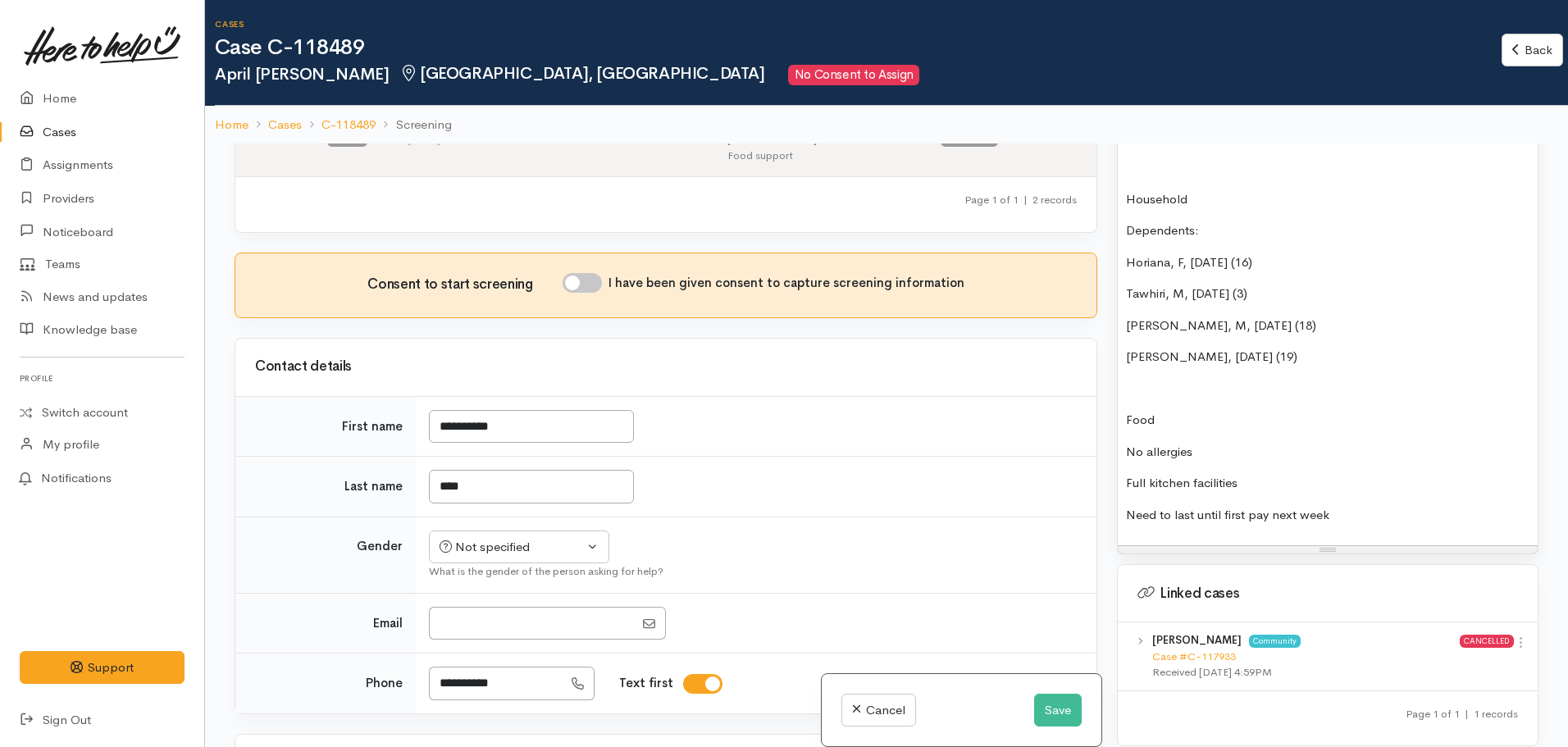
click at [1359, 507] on p "Need to last until first pay next week" at bounding box center [1328, 515] width 404 height 19
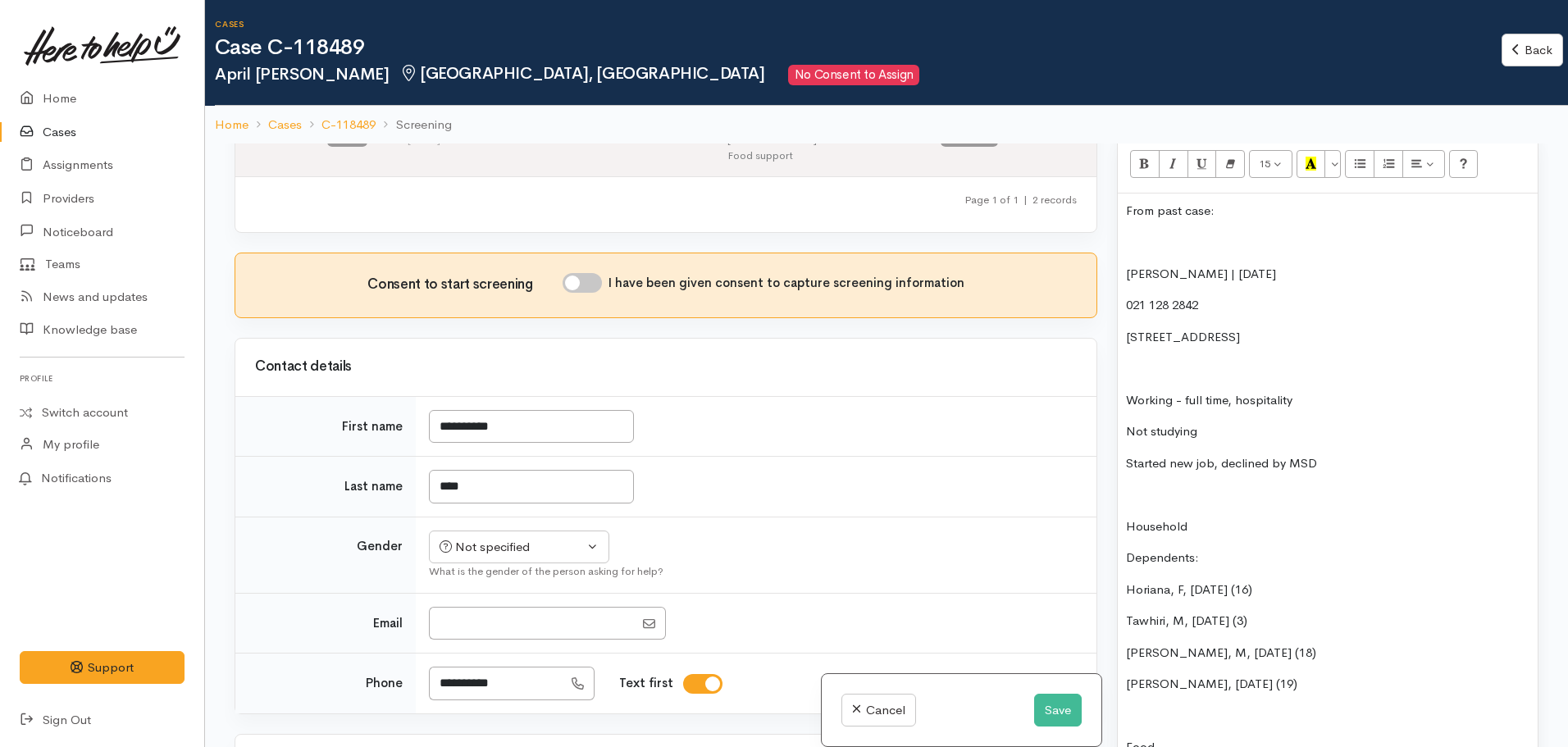
scroll to position [991, 0]
click at [1193, 266] on p "April Toma | 01/04/1982" at bounding box center [1328, 275] width 404 height 19
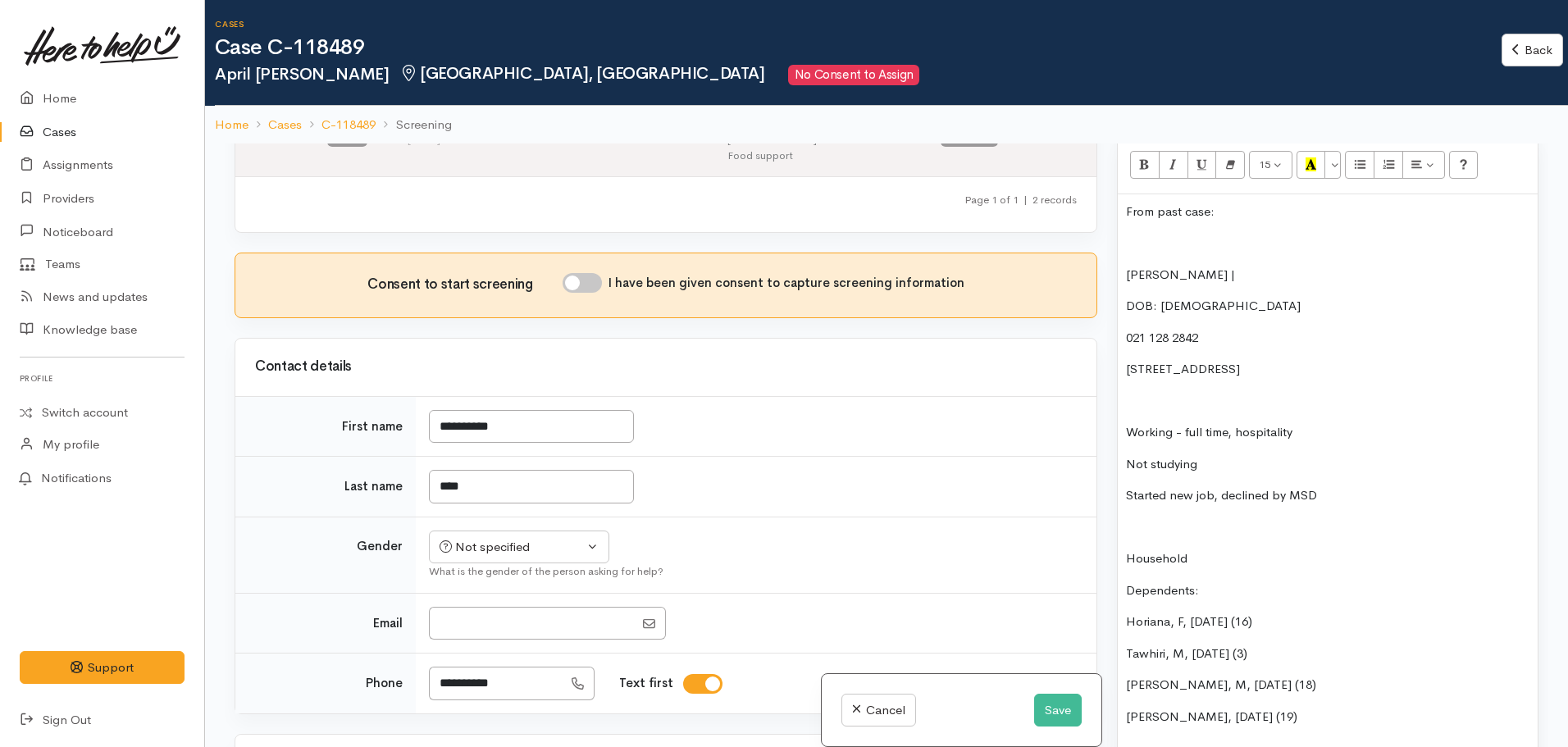
click at [1205, 256] on div "From past case: April Toma | DOB: 01/04/1982 021 128 2842 11 Raleigh Avenue, Fa…" at bounding box center [1328, 549] width 420 height 711
click at [1124, 261] on div "From past case: April Toma DOB: 01/04/1982 021 128 2842 11 Raleigh Avenue, Fair…" at bounding box center [1328, 549] width 420 height 711
click at [1120, 328] on div "From past case: Name: April Toma DOB: 01/04/1982 021 128 2842 11 Raleigh Avenue…" at bounding box center [1328, 549] width 420 height 711
click at [1122, 359] on div "From past case: Name: April Toma DOB: 01/04/1982 Phone: 021 128 2842 11 Raleigh…" at bounding box center [1328, 549] width 420 height 711
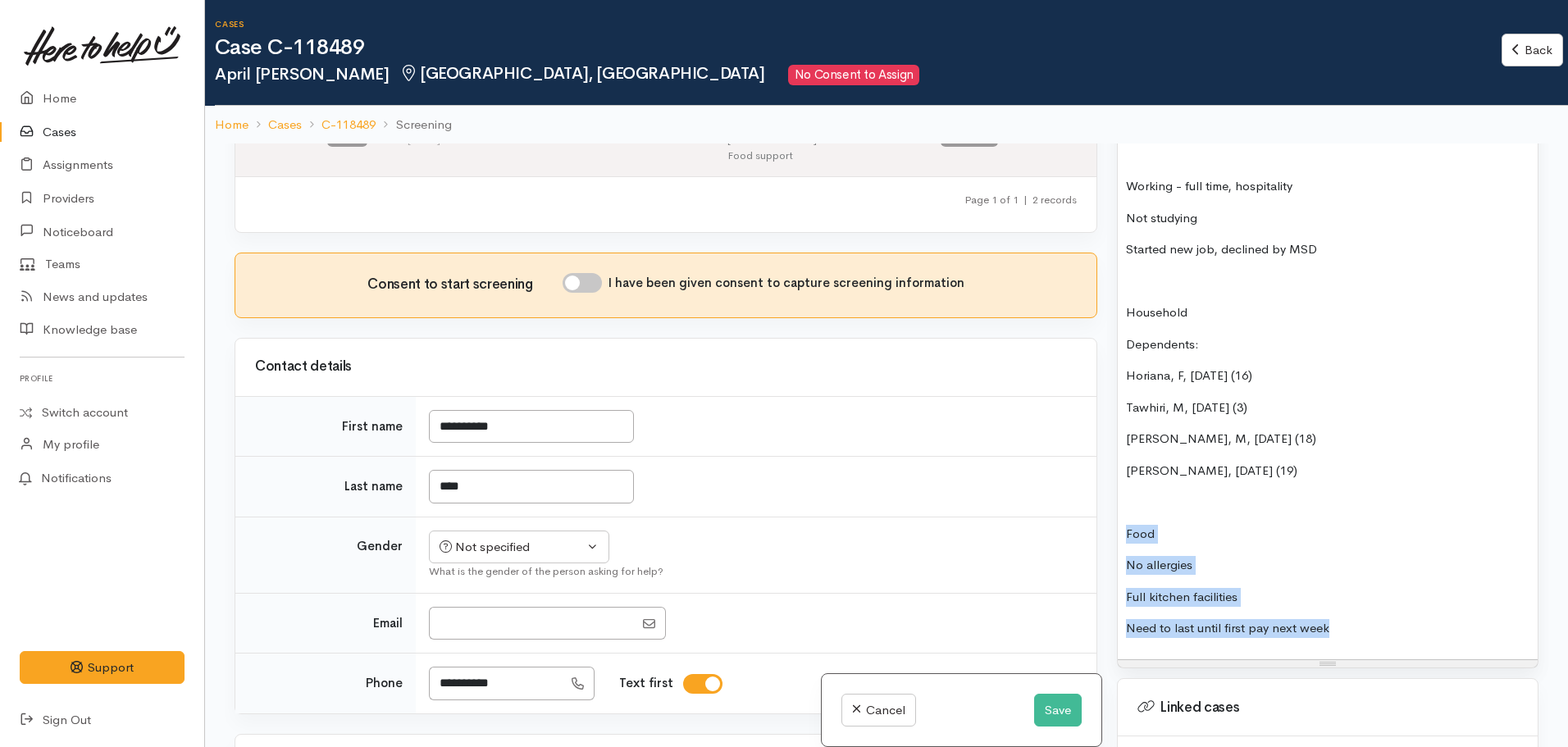
drag, startPoint x: 1355, startPoint y: 611, endPoint x: 1086, endPoint y: 507, distance: 288.4
click at [1086, 507] on div "Related cases There are other cases potentially from the same person, address o…" at bounding box center [886, 517] width 1324 height 747
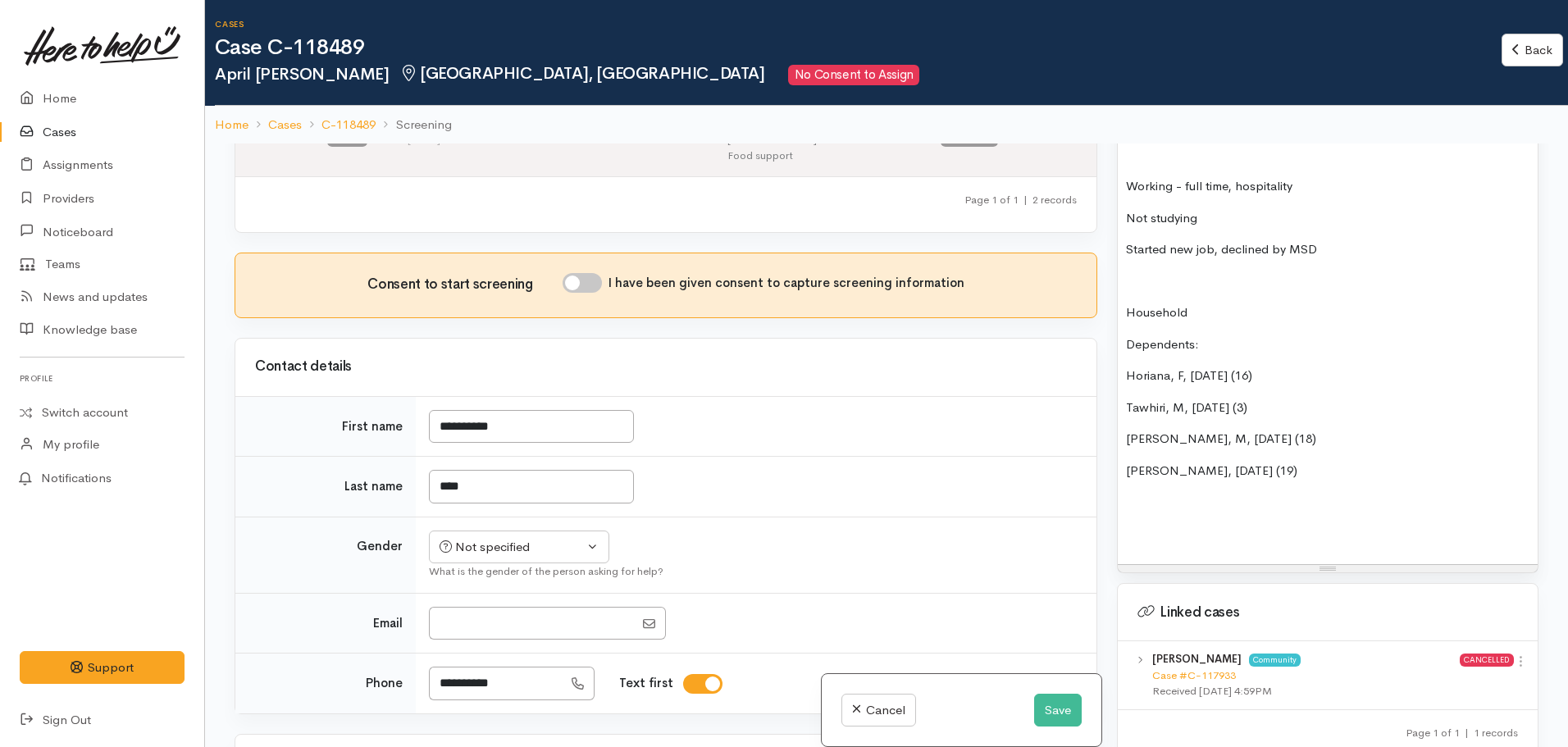
click at [1146, 525] on p at bounding box center [1328, 534] width 404 height 19
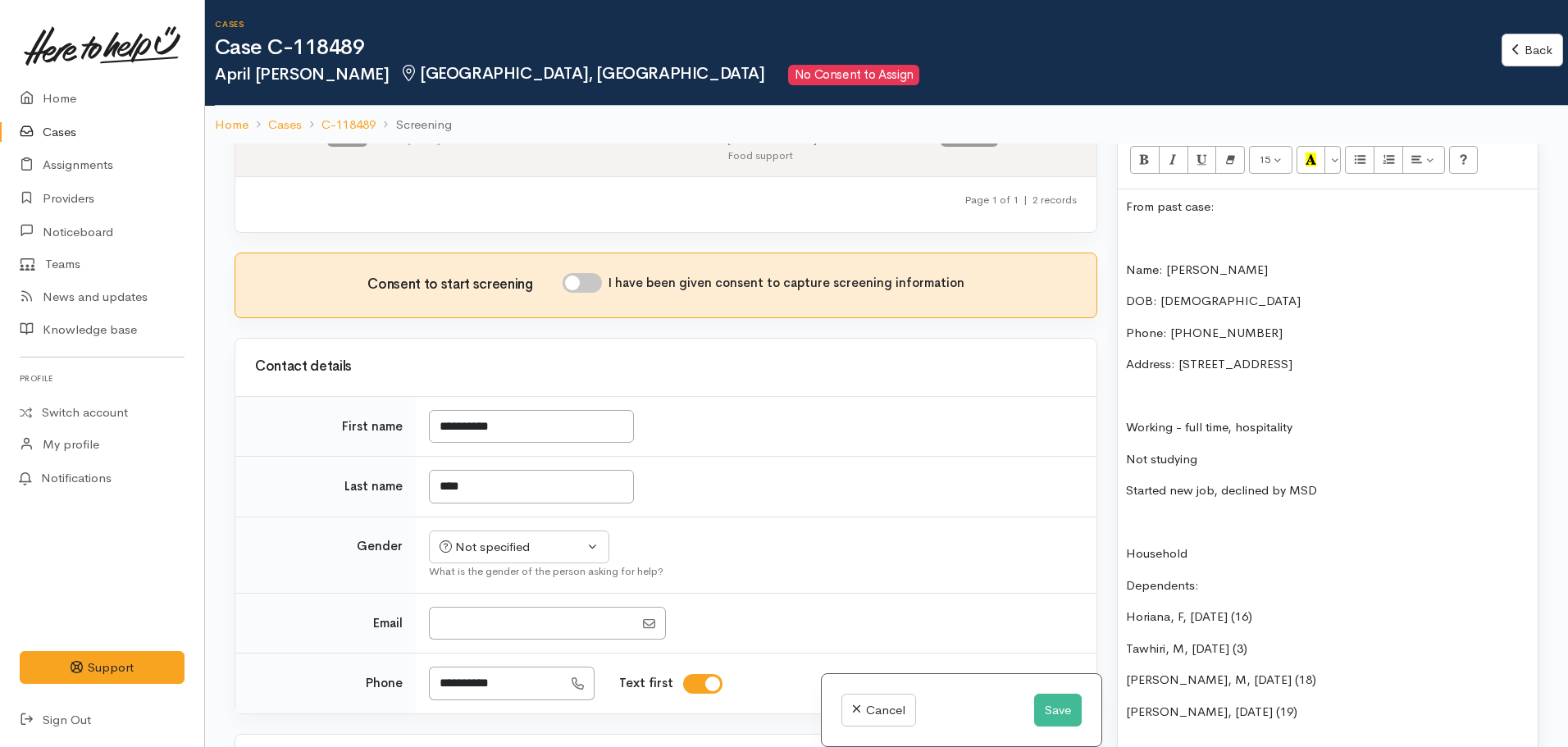
scroll to position [827, 0]
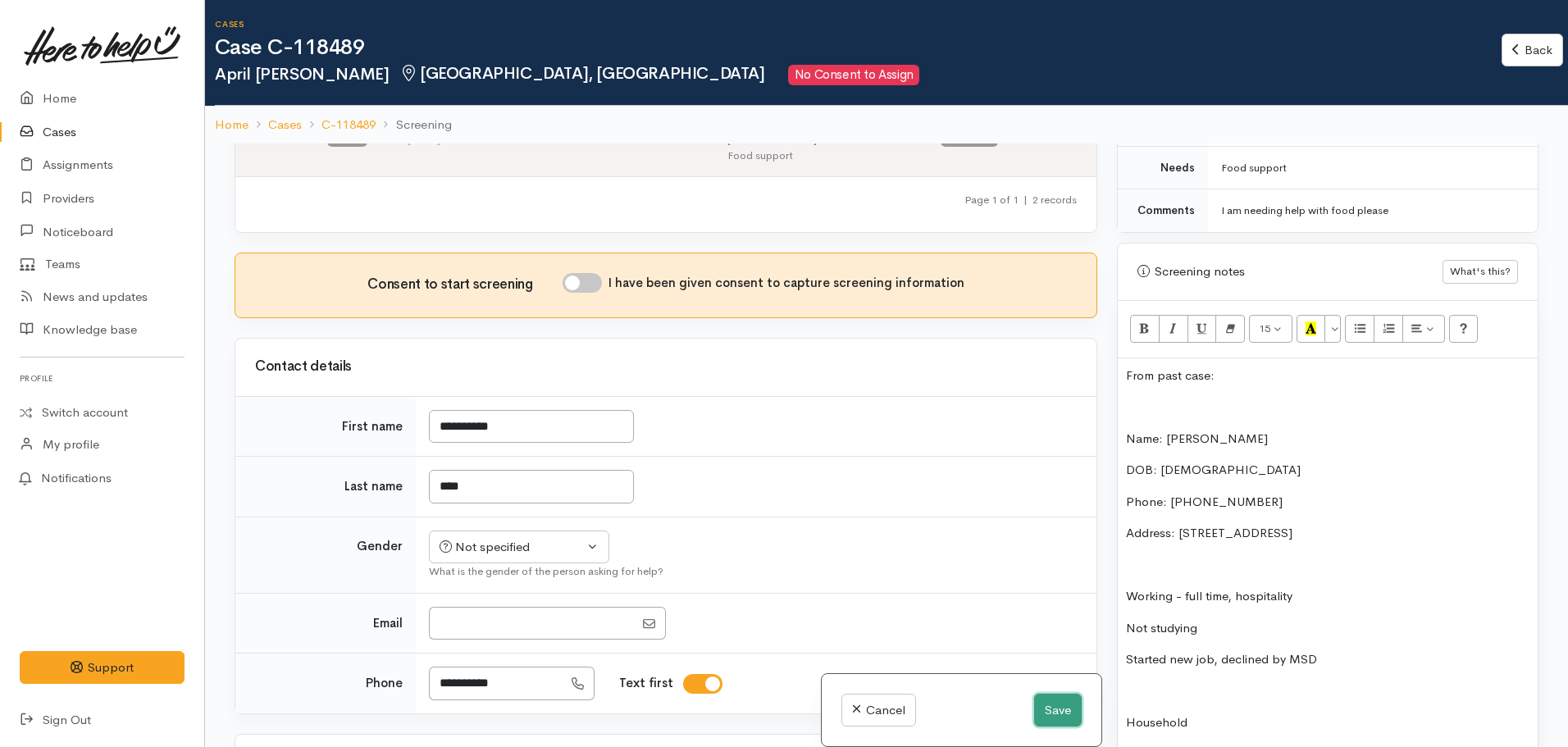
click at [1059, 698] on button "Save" at bounding box center [1058, 710] width 48 height 34
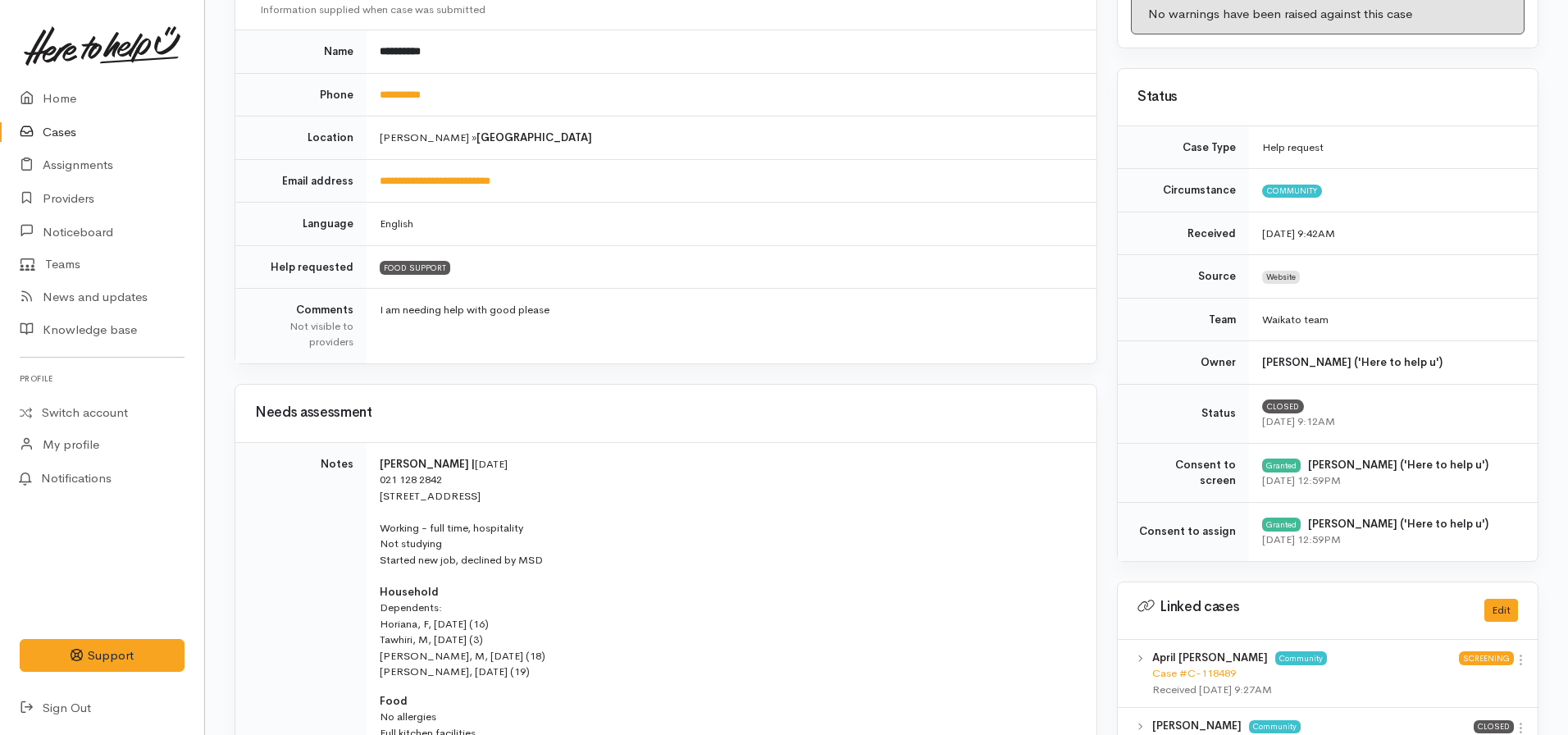
scroll to position [152, 0]
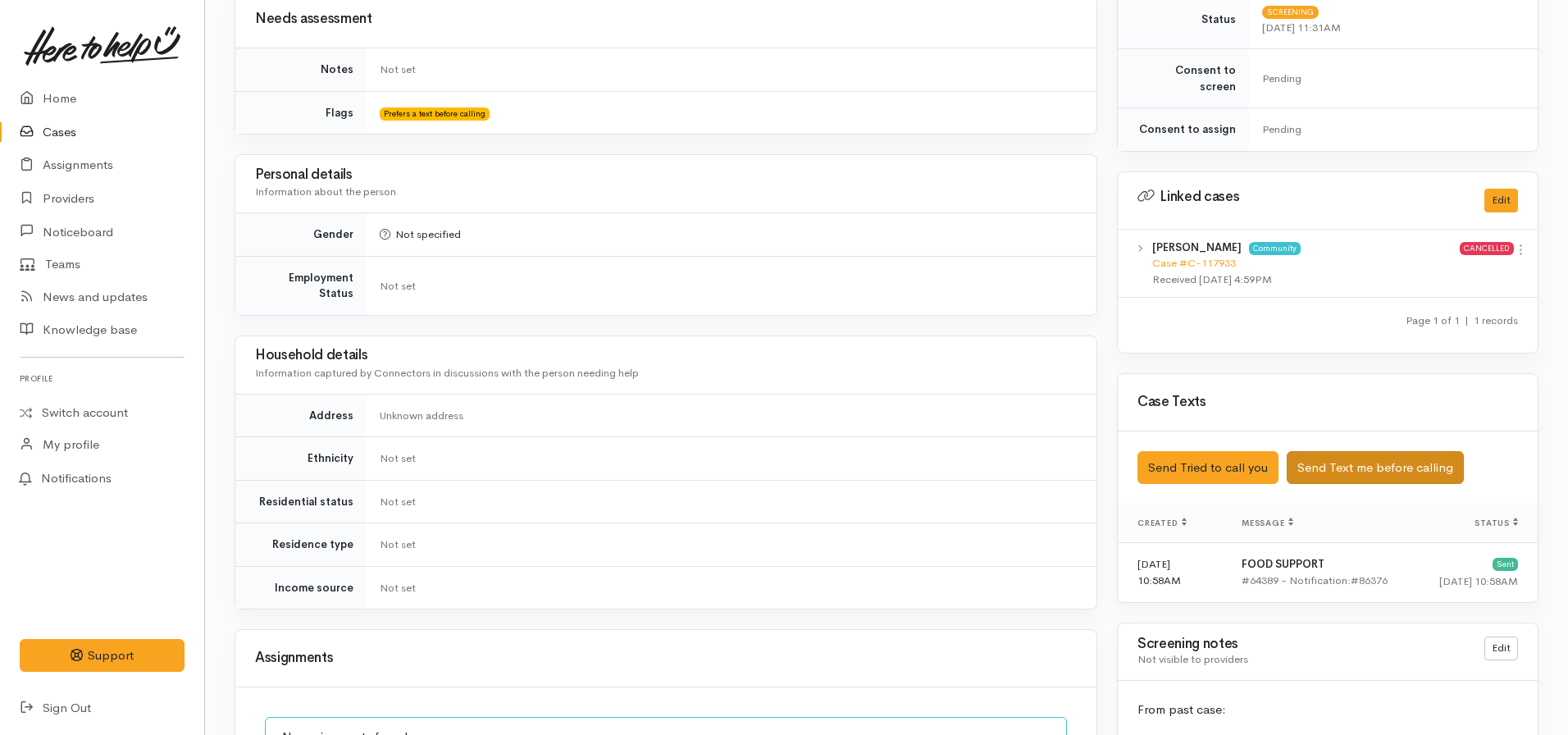
scroll to position [656, 0]
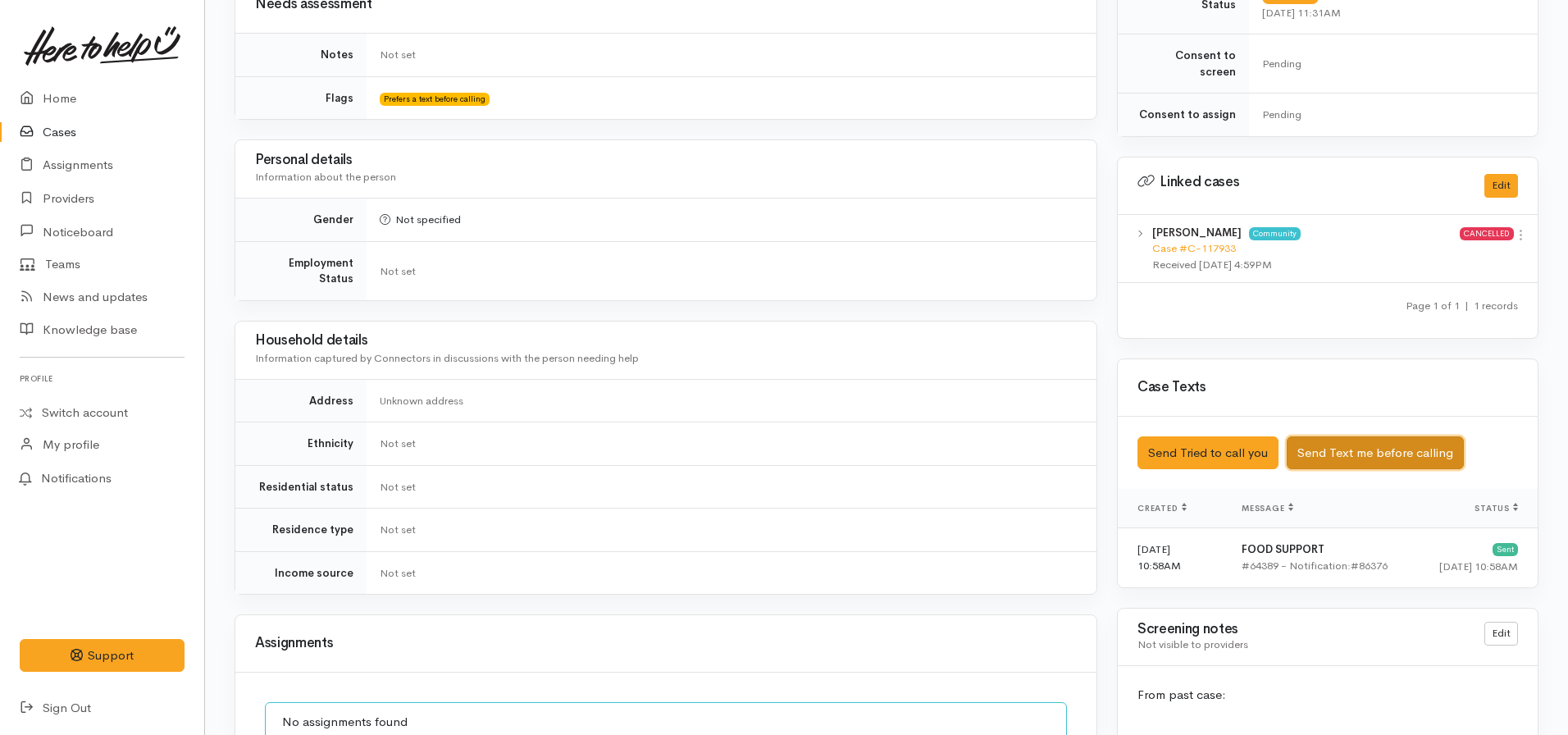
click at [1317, 437] on button "Send Text me before calling" at bounding box center [1376, 453] width 178 height 34
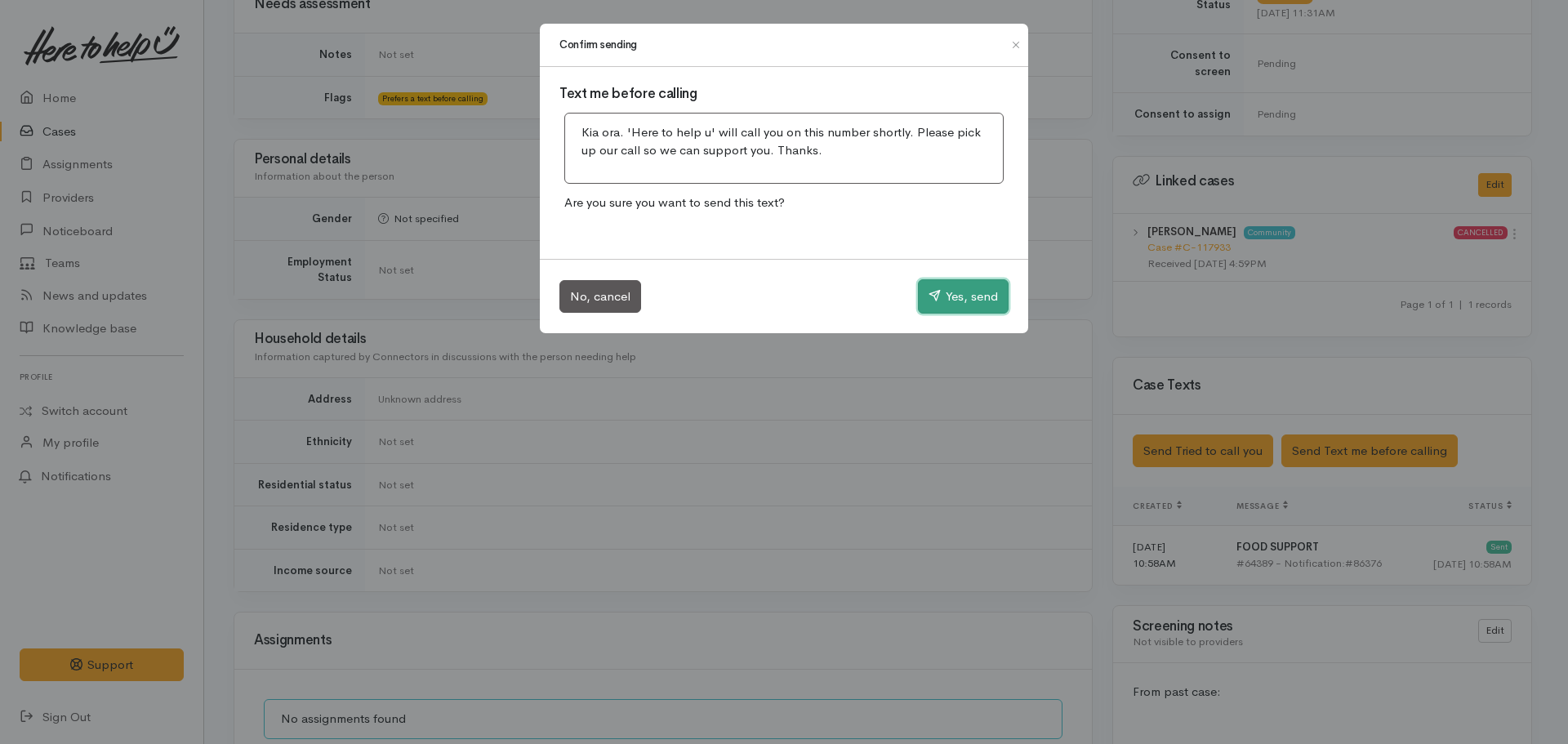
click at [966, 293] on button "Yes, send" at bounding box center [963, 296] width 91 height 34
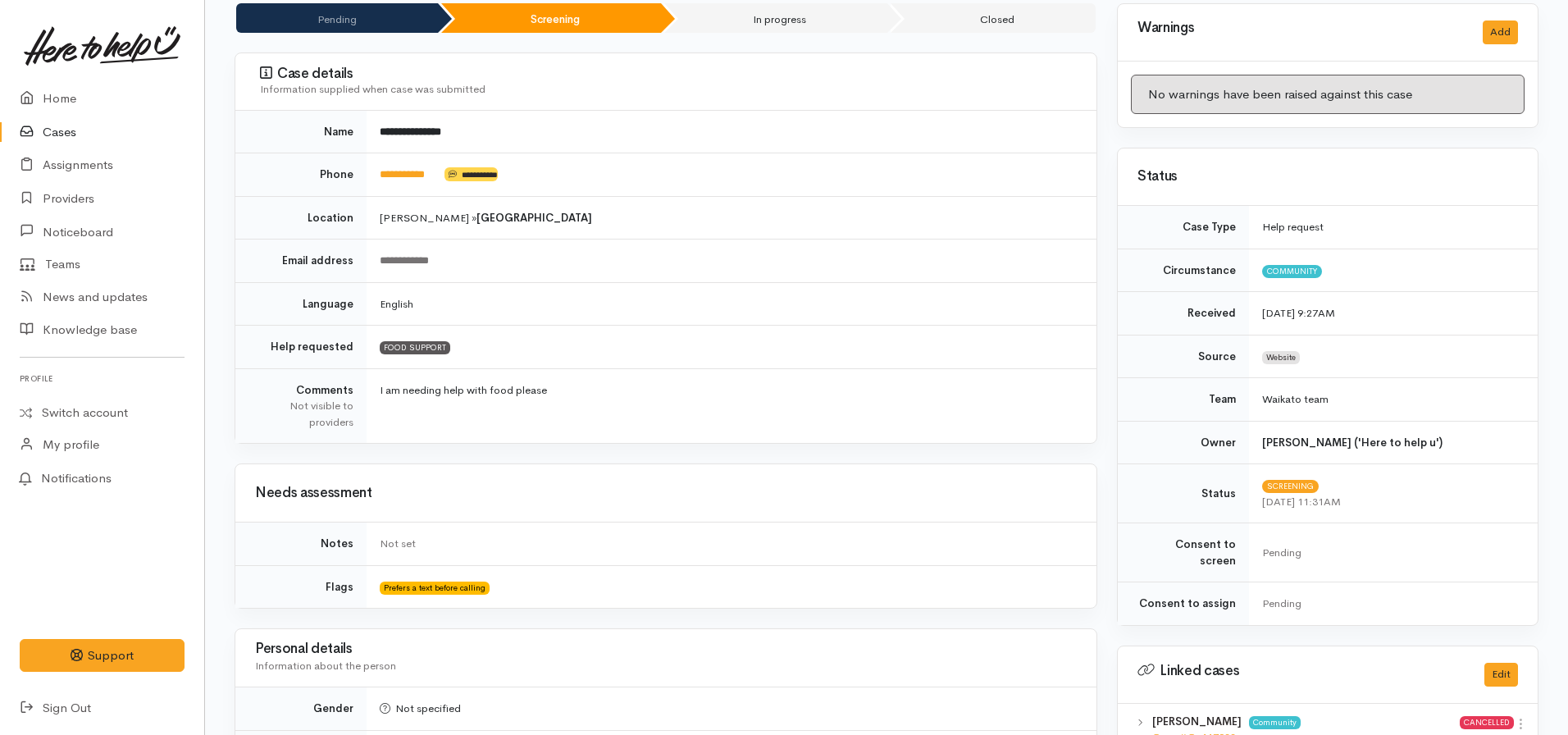
scroll to position [164, 0]
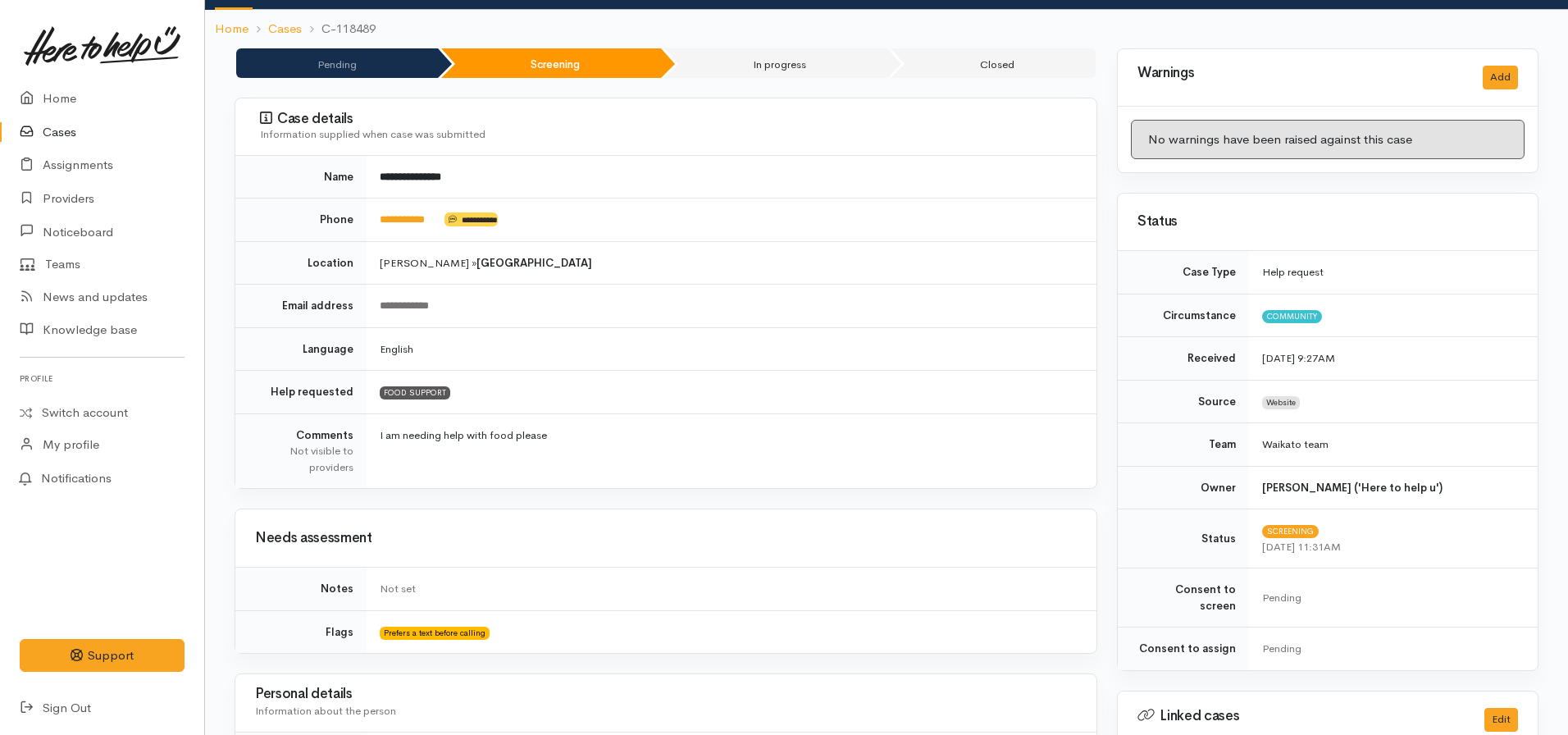
scroll to position [31, 0]
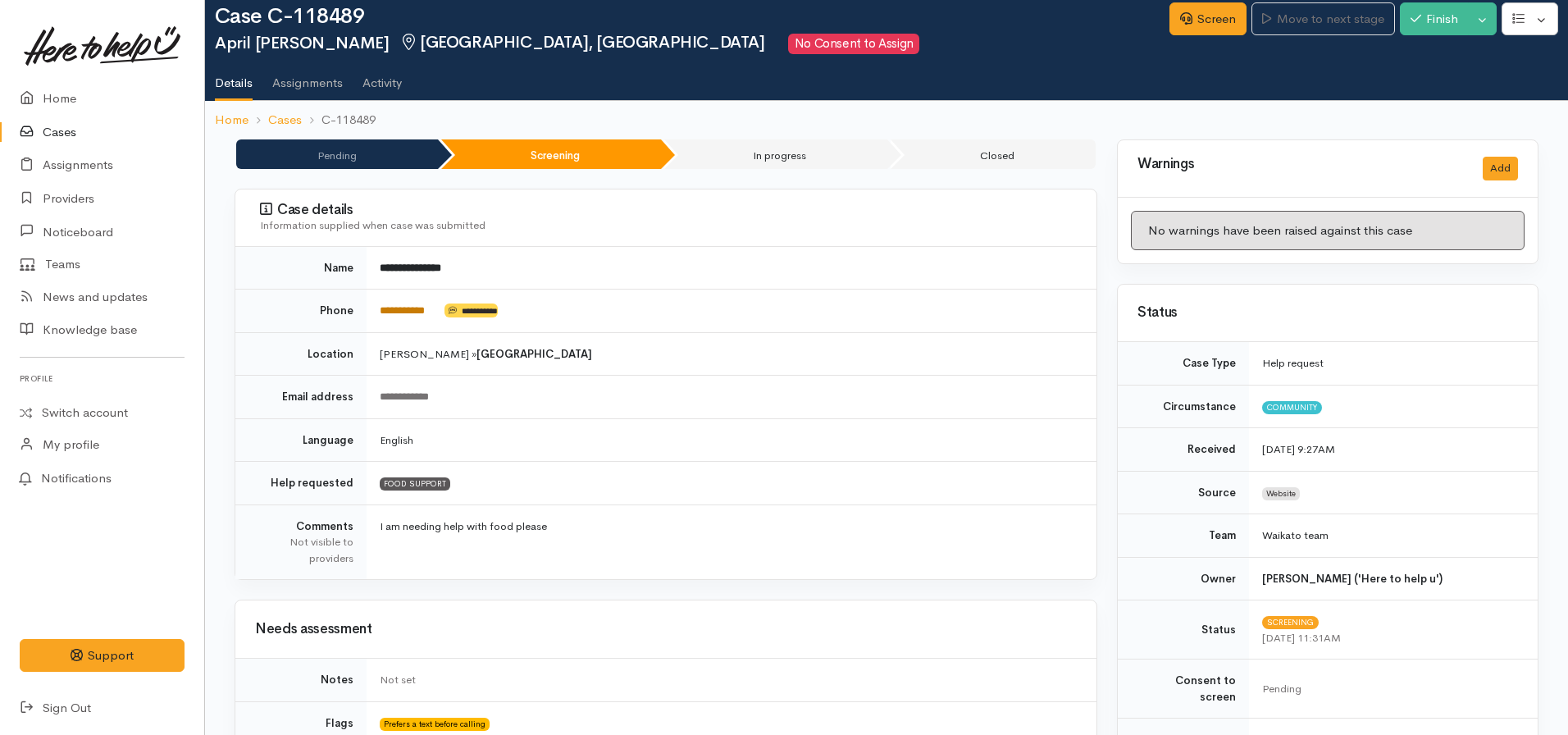
click at [405, 305] on link "**********" at bounding box center [402, 311] width 45 height 11
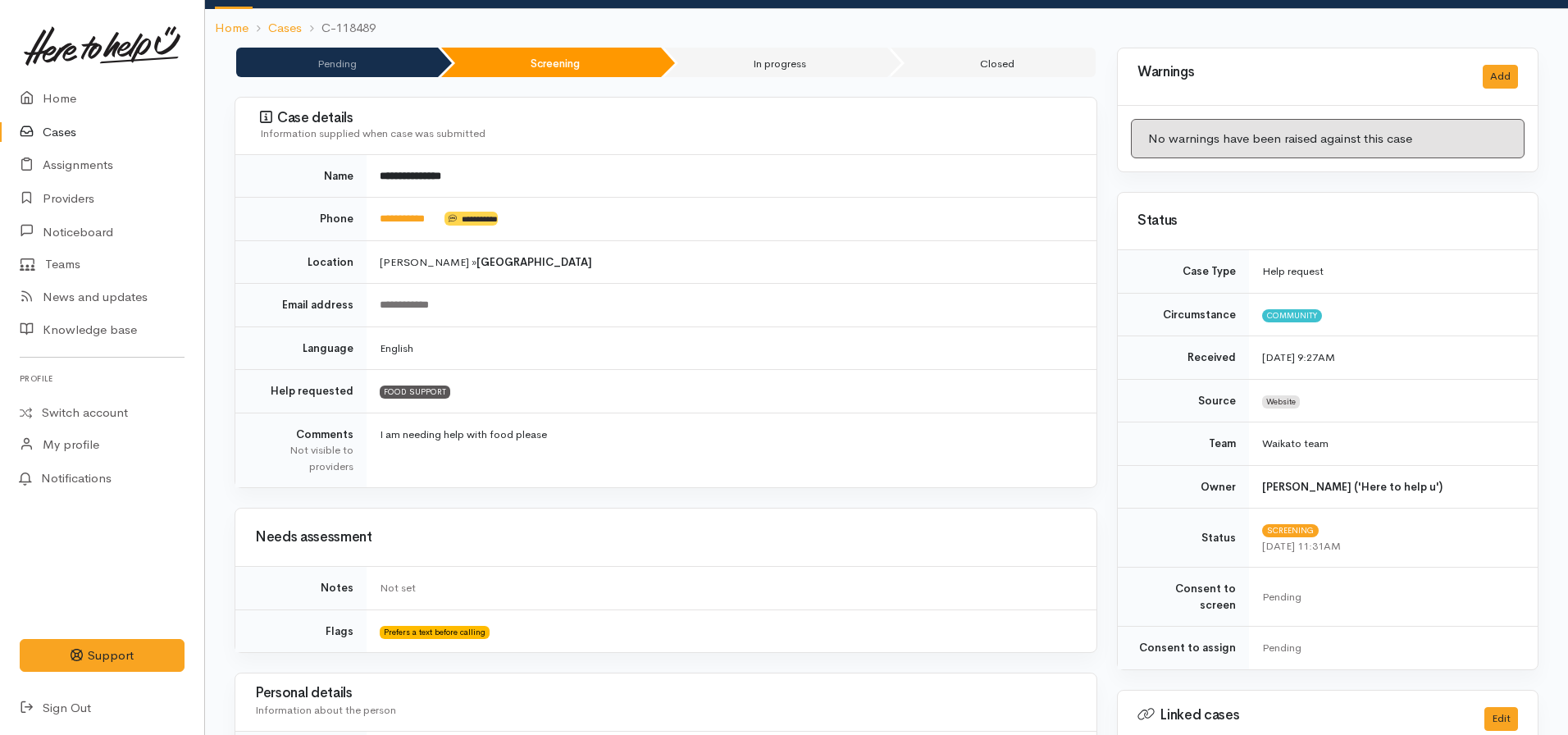
scroll to position [0, 0]
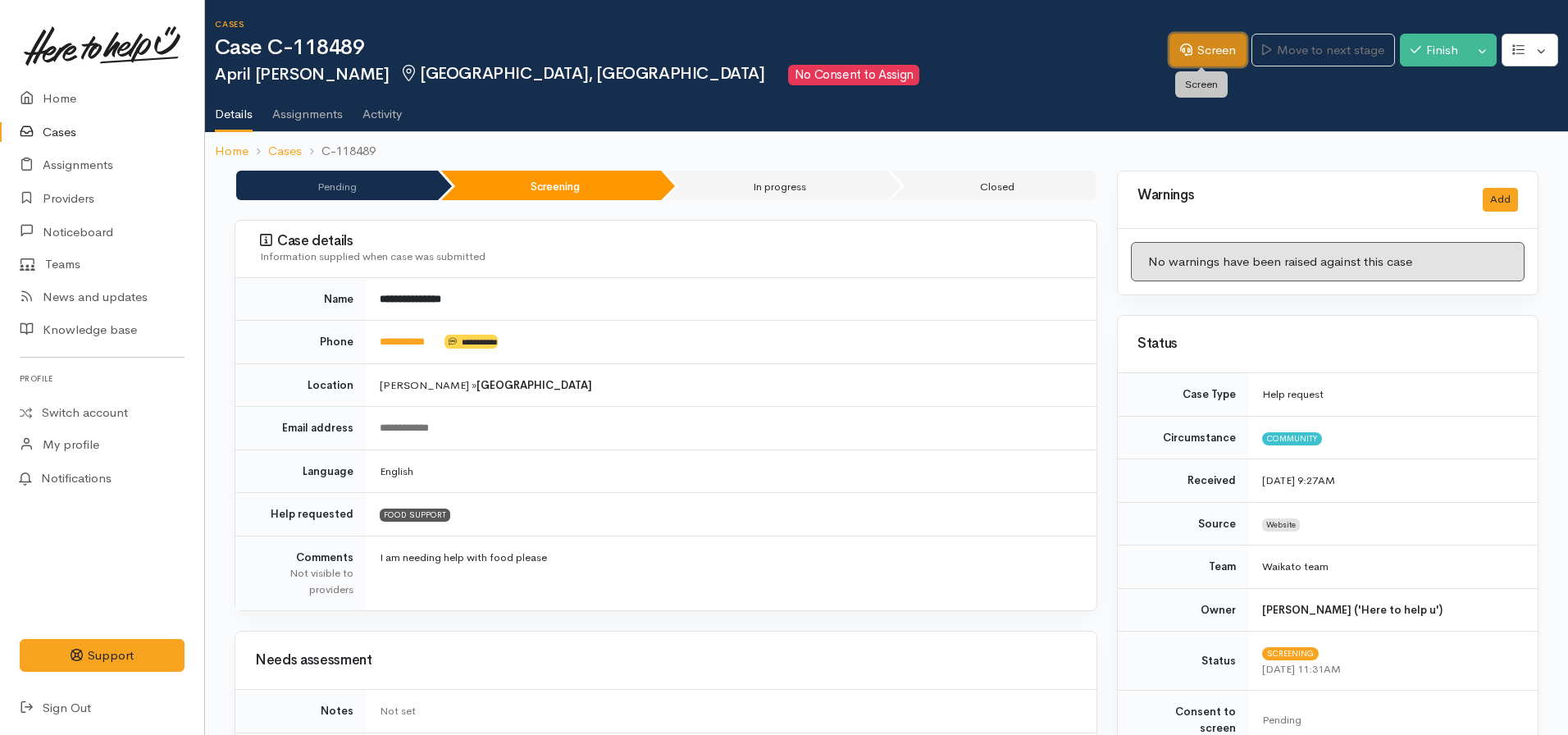
click at [1182, 54] on icon at bounding box center [1186, 49] width 12 height 12
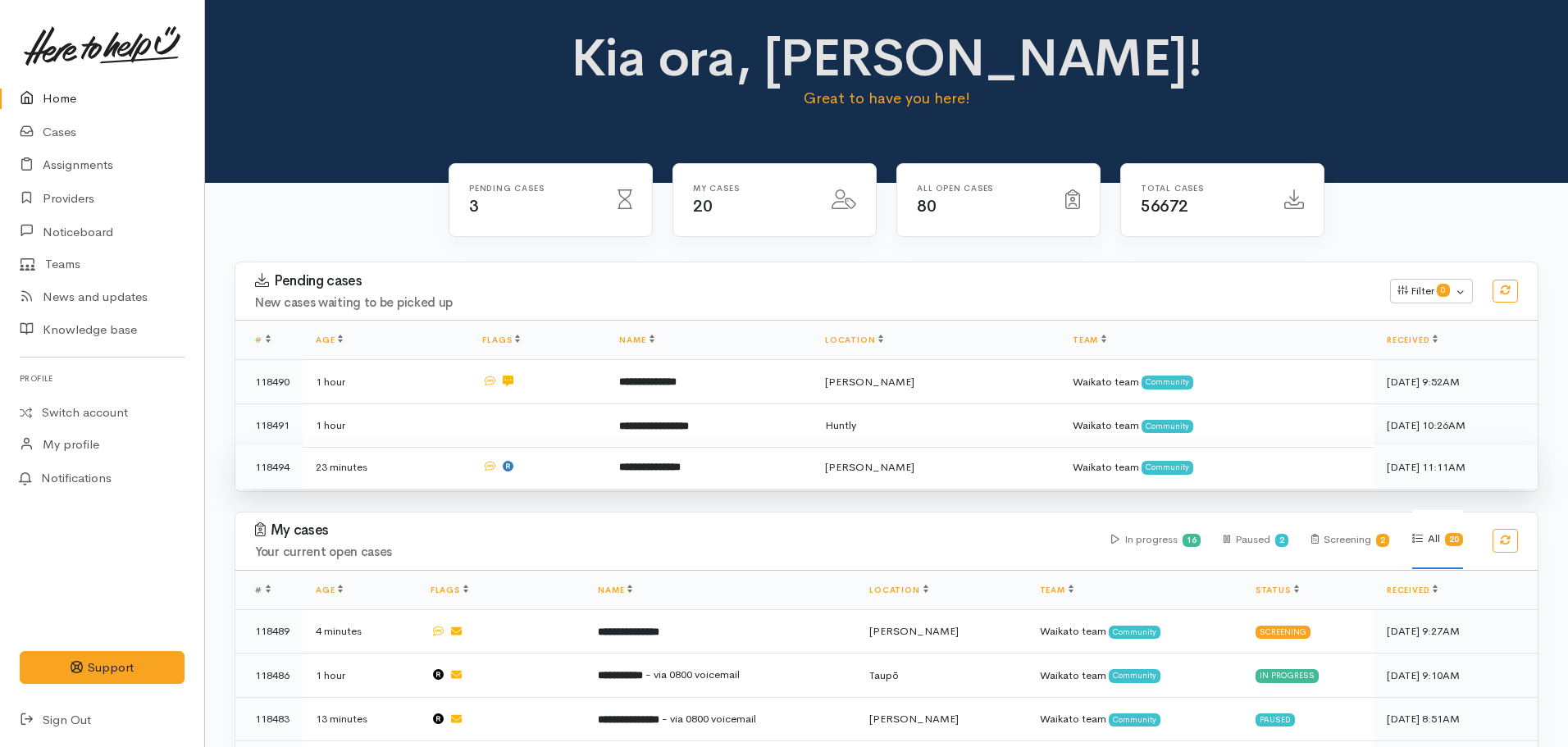
click at [663, 479] on td "**********" at bounding box center [709, 466] width 206 height 43
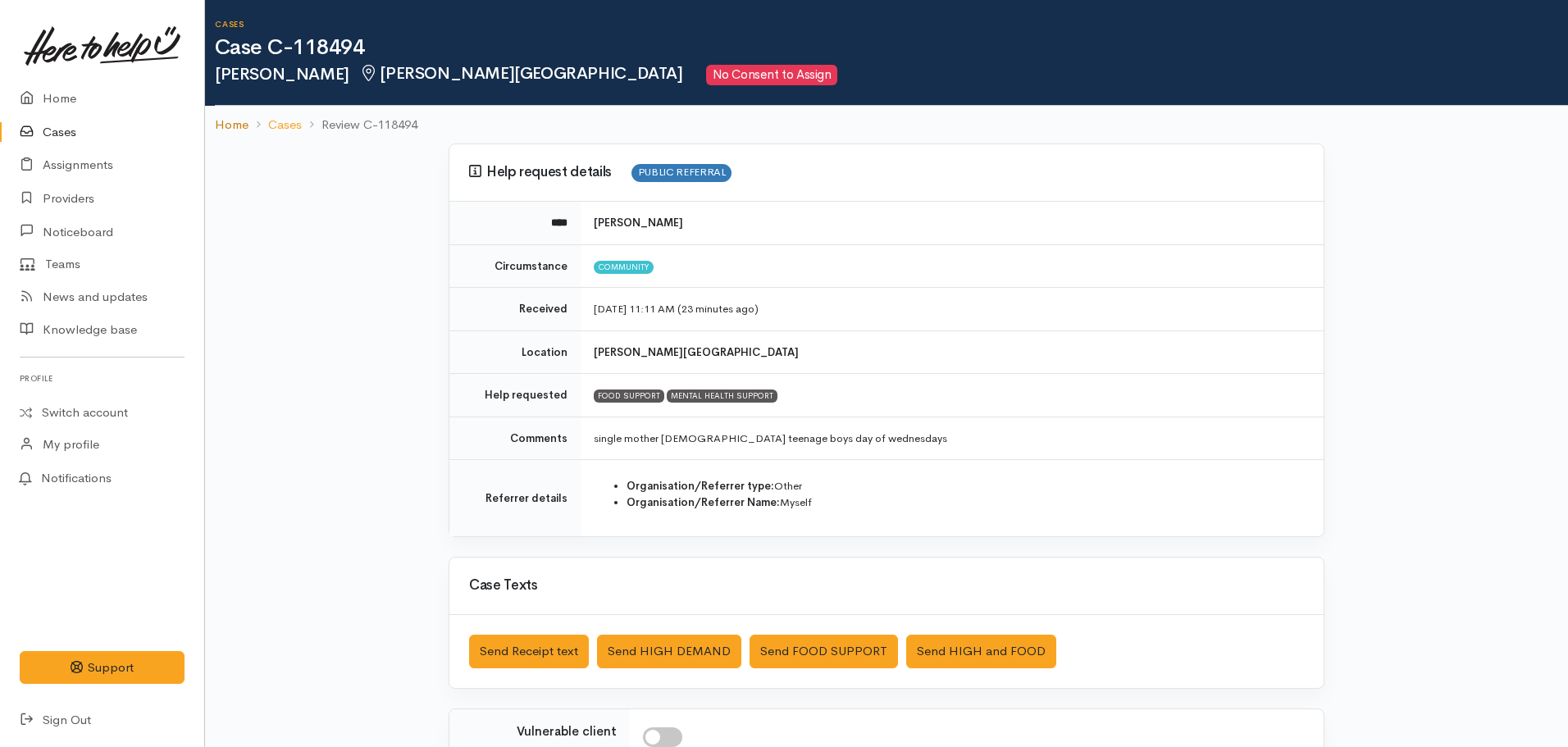
click at [236, 122] on link "Home" at bounding box center [232, 125] width 34 height 19
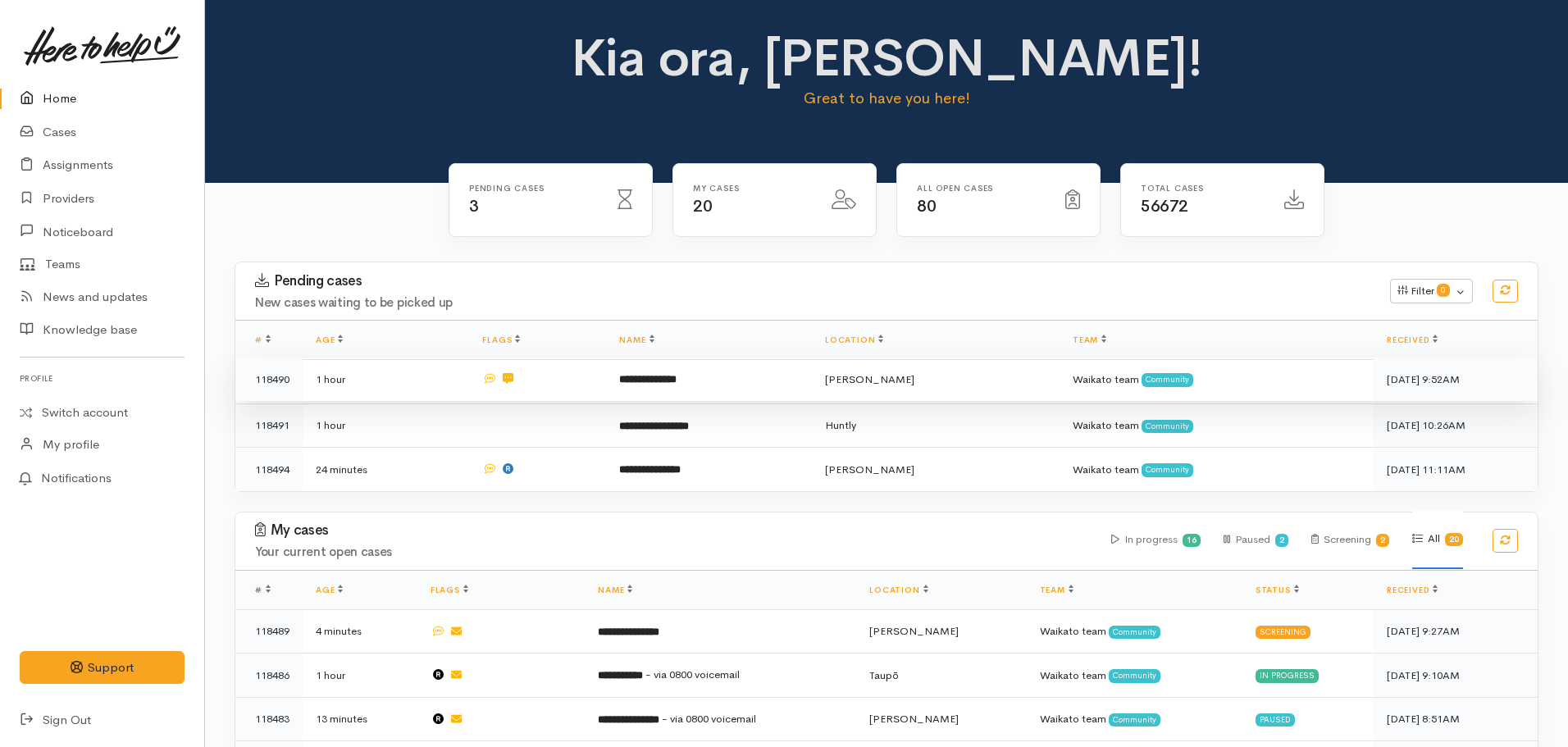
click at [652, 396] on td "**********" at bounding box center [709, 380] width 206 height 44
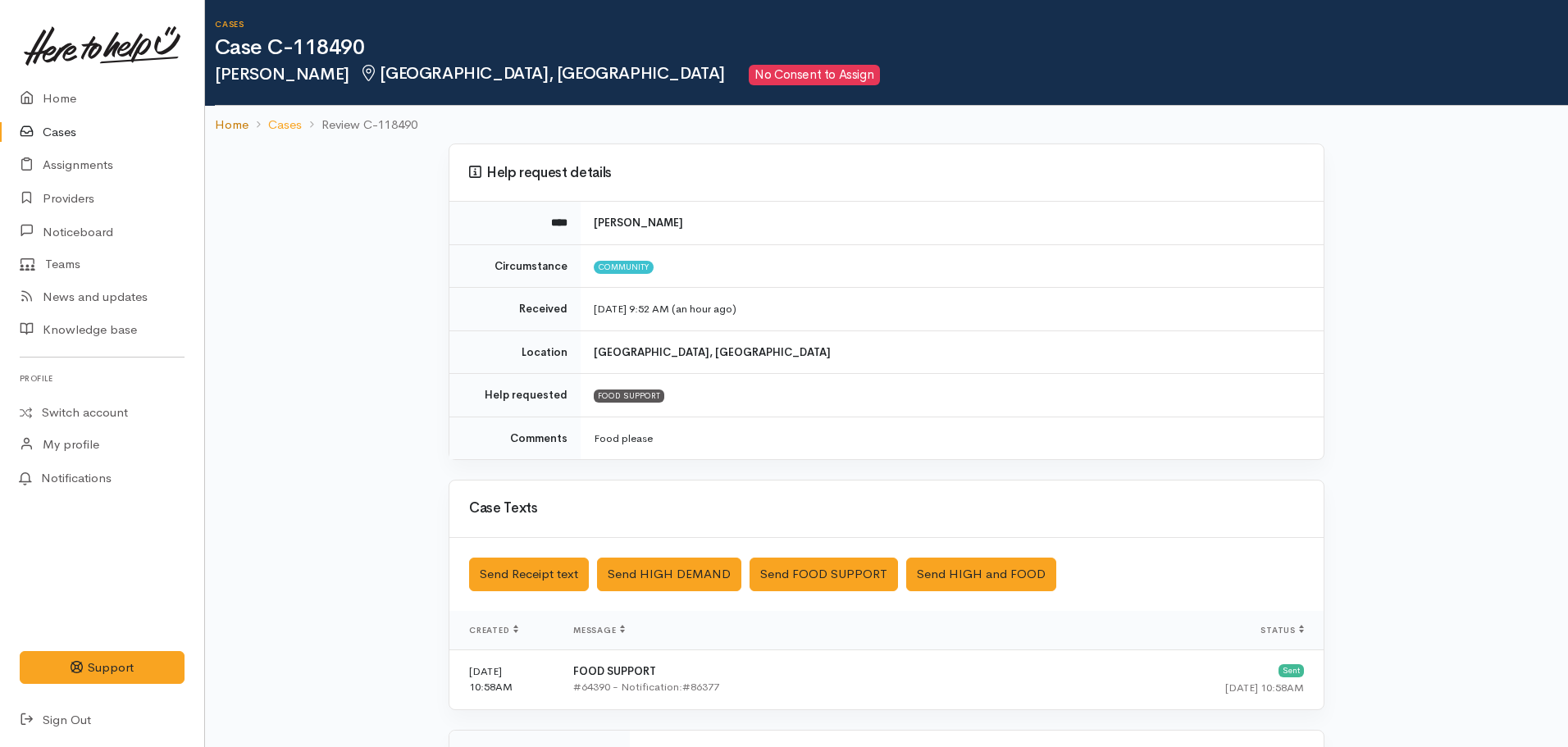
click at [226, 119] on link "Home" at bounding box center [232, 125] width 34 height 19
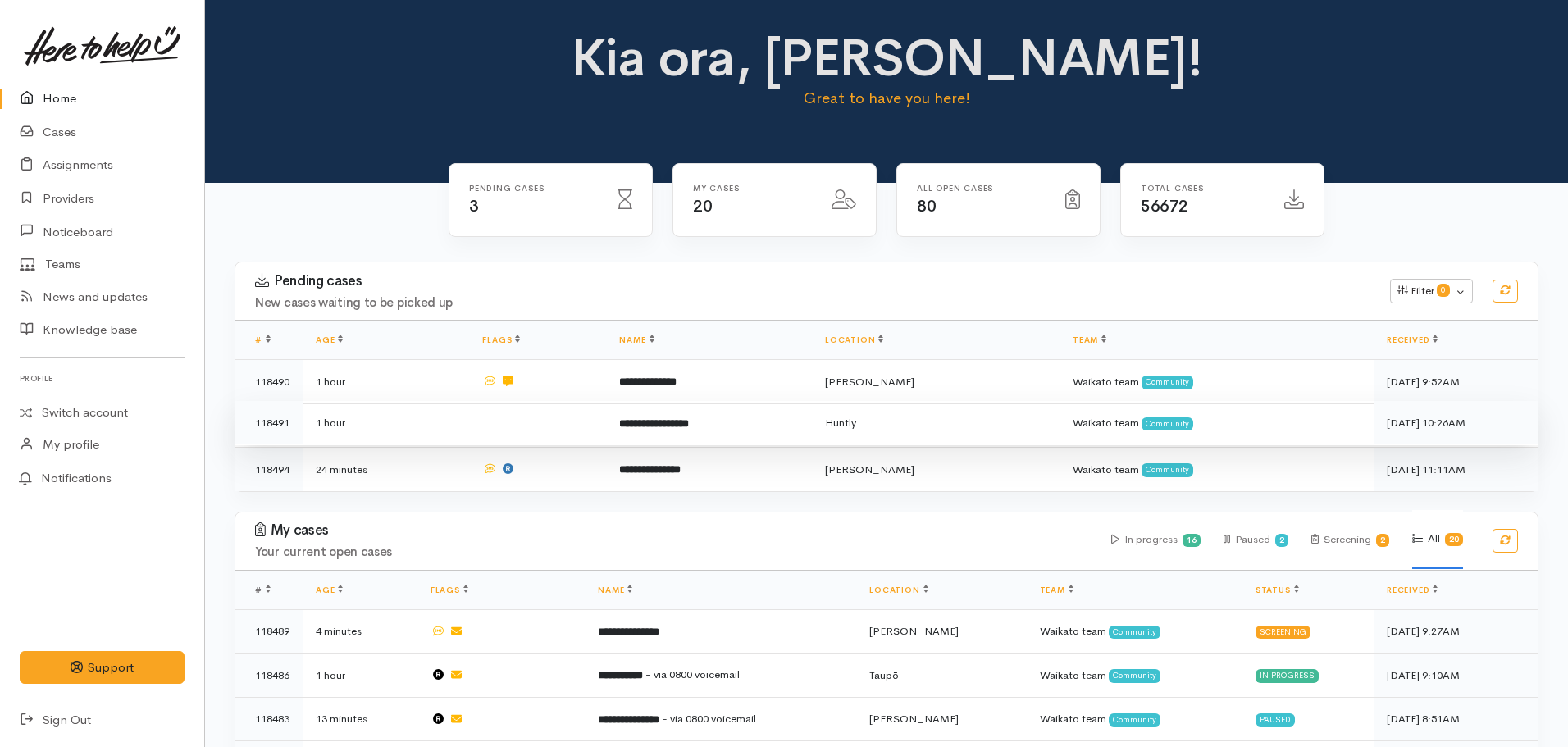
click at [666, 430] on td "**********" at bounding box center [709, 423] width 206 height 44
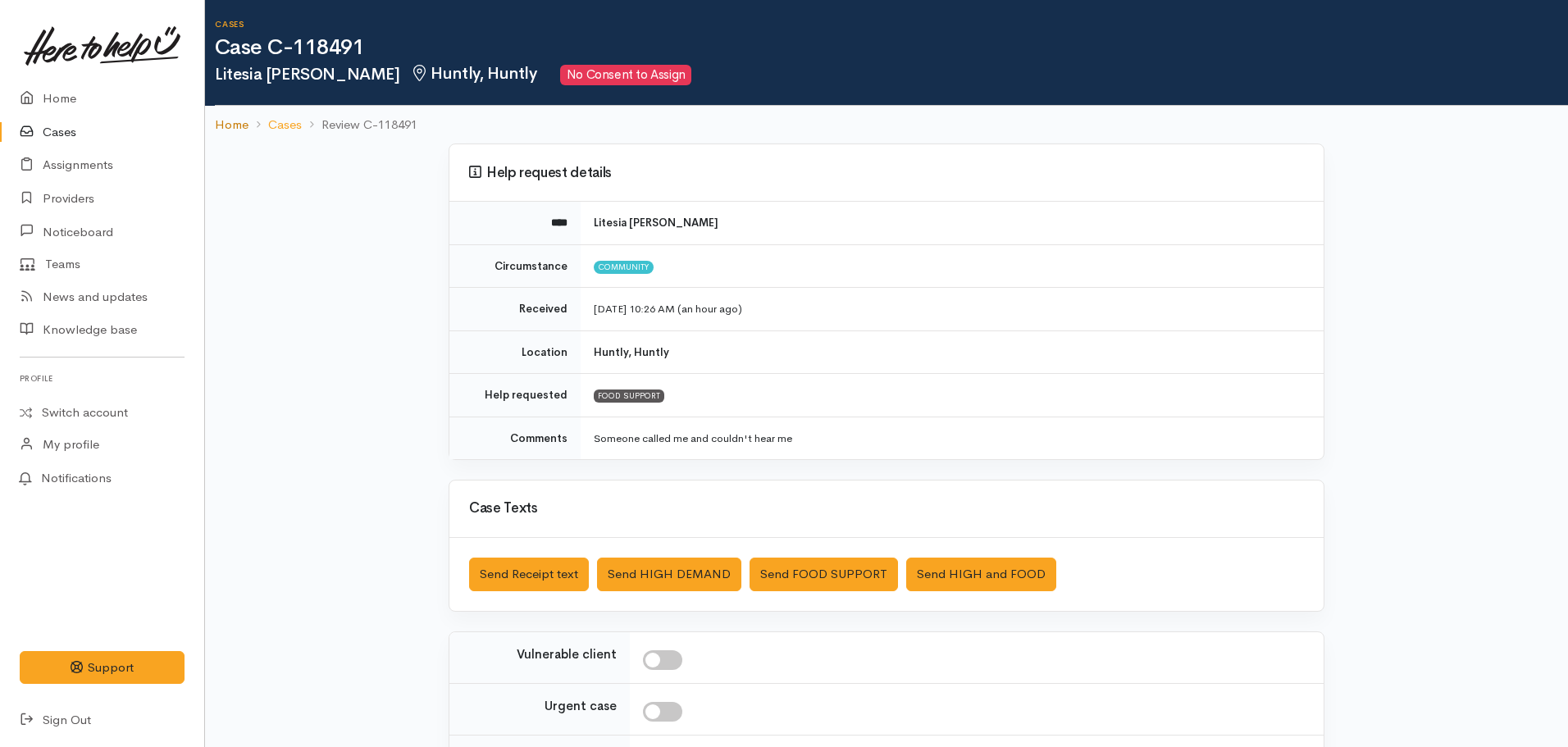
click at [225, 124] on link "Home" at bounding box center [232, 125] width 34 height 19
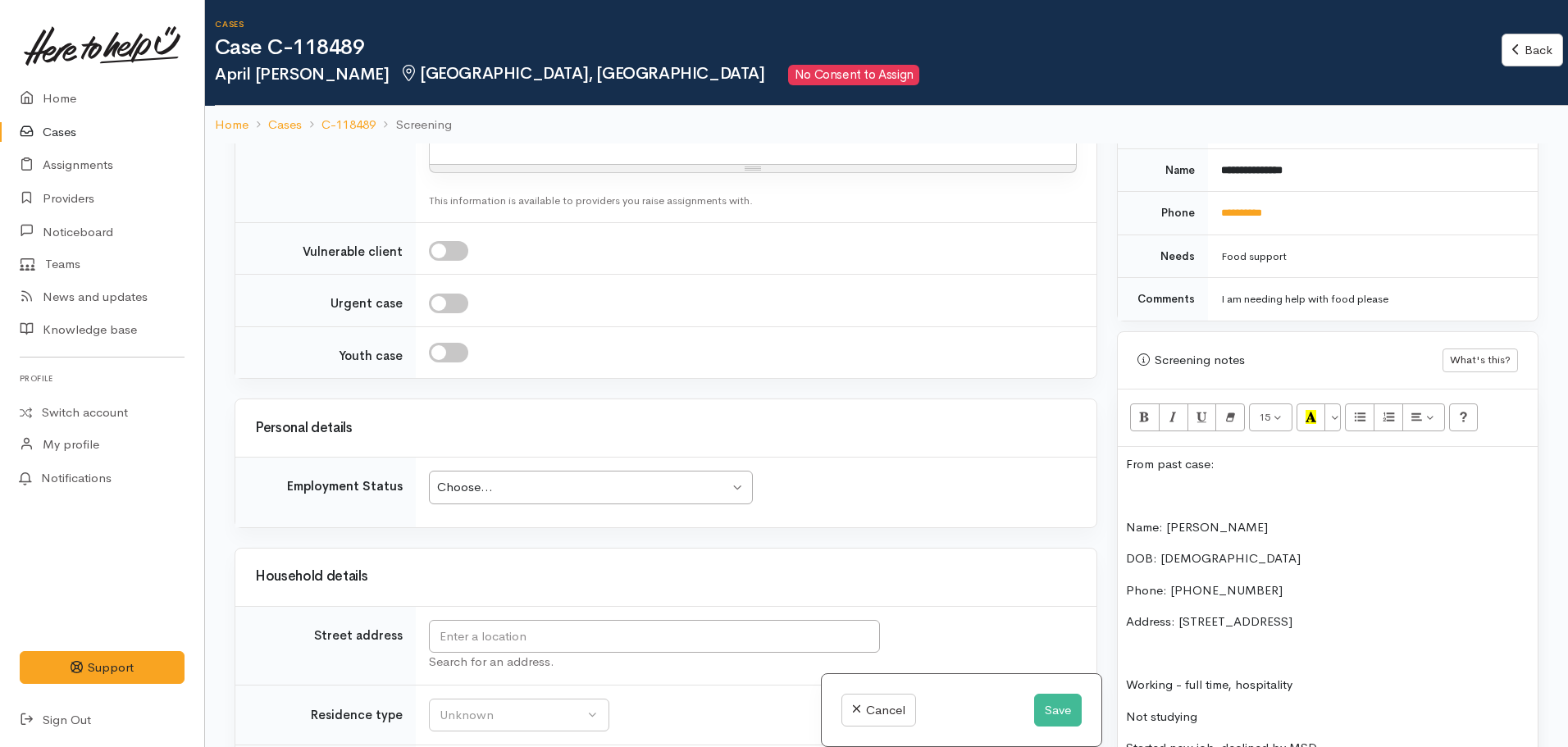
scroll to position [1640, 0]
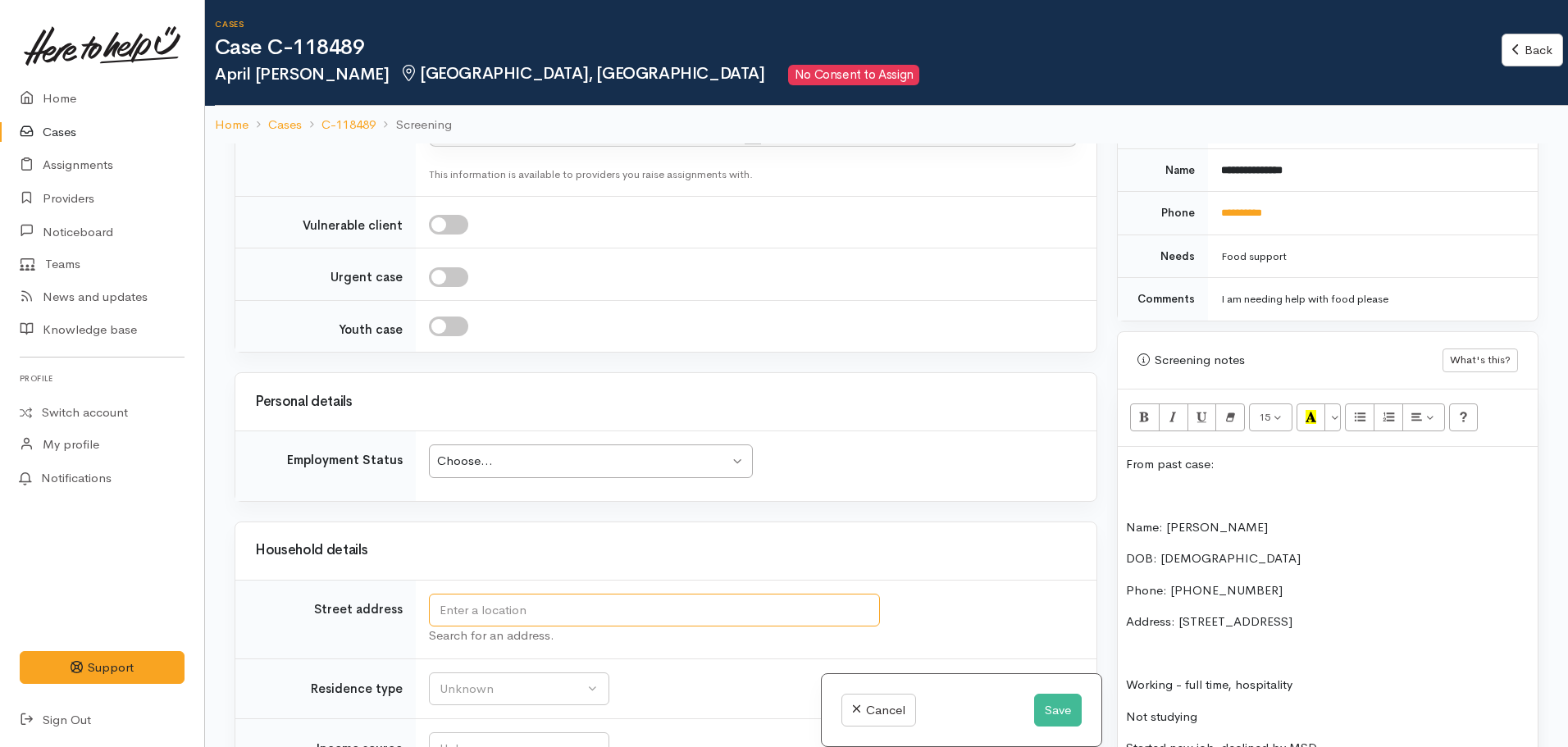
click at [566, 593] on input "text" at bounding box center [654, 610] width 451 height 34
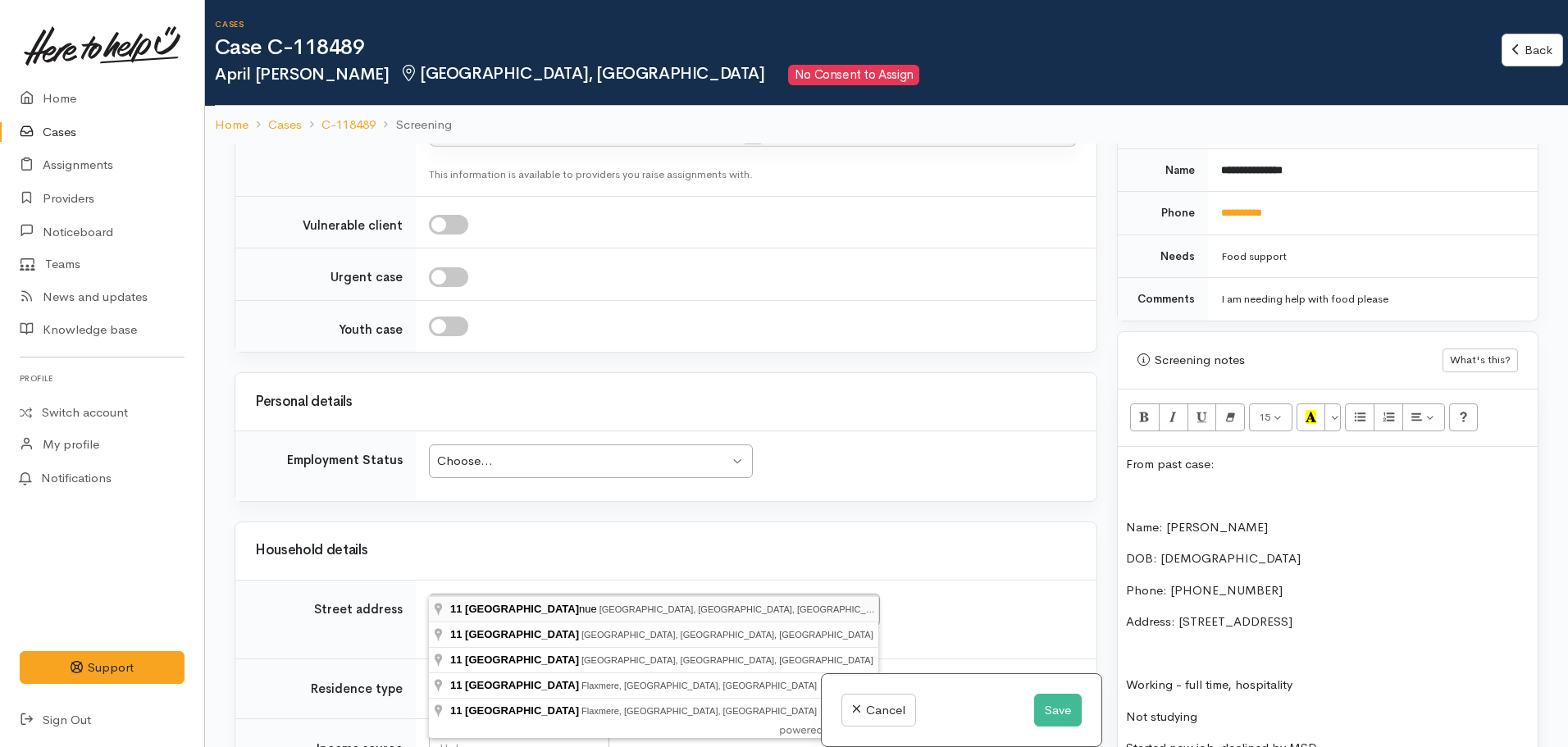
type input "[STREET_ADDRESS]"
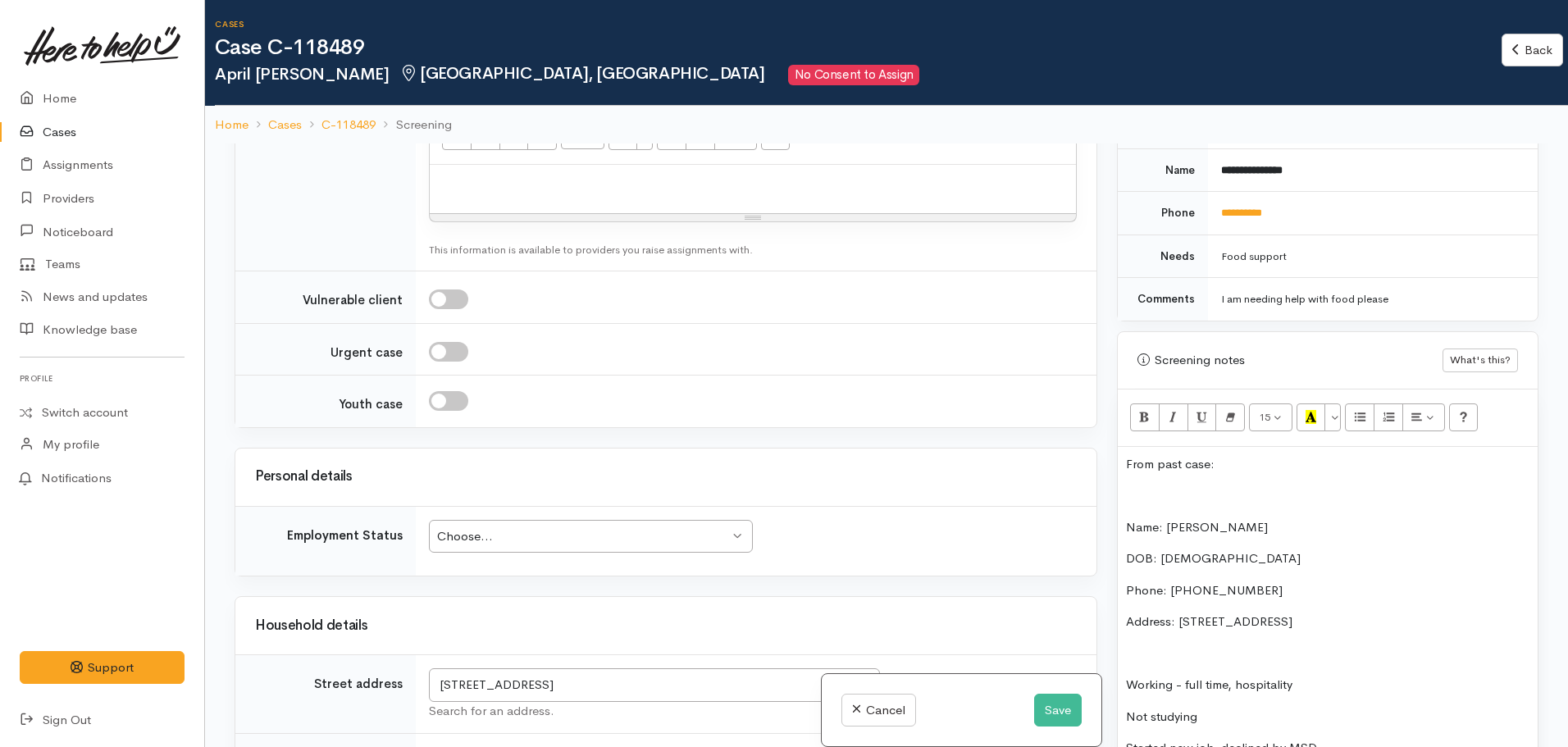
scroll to position [2277, 0]
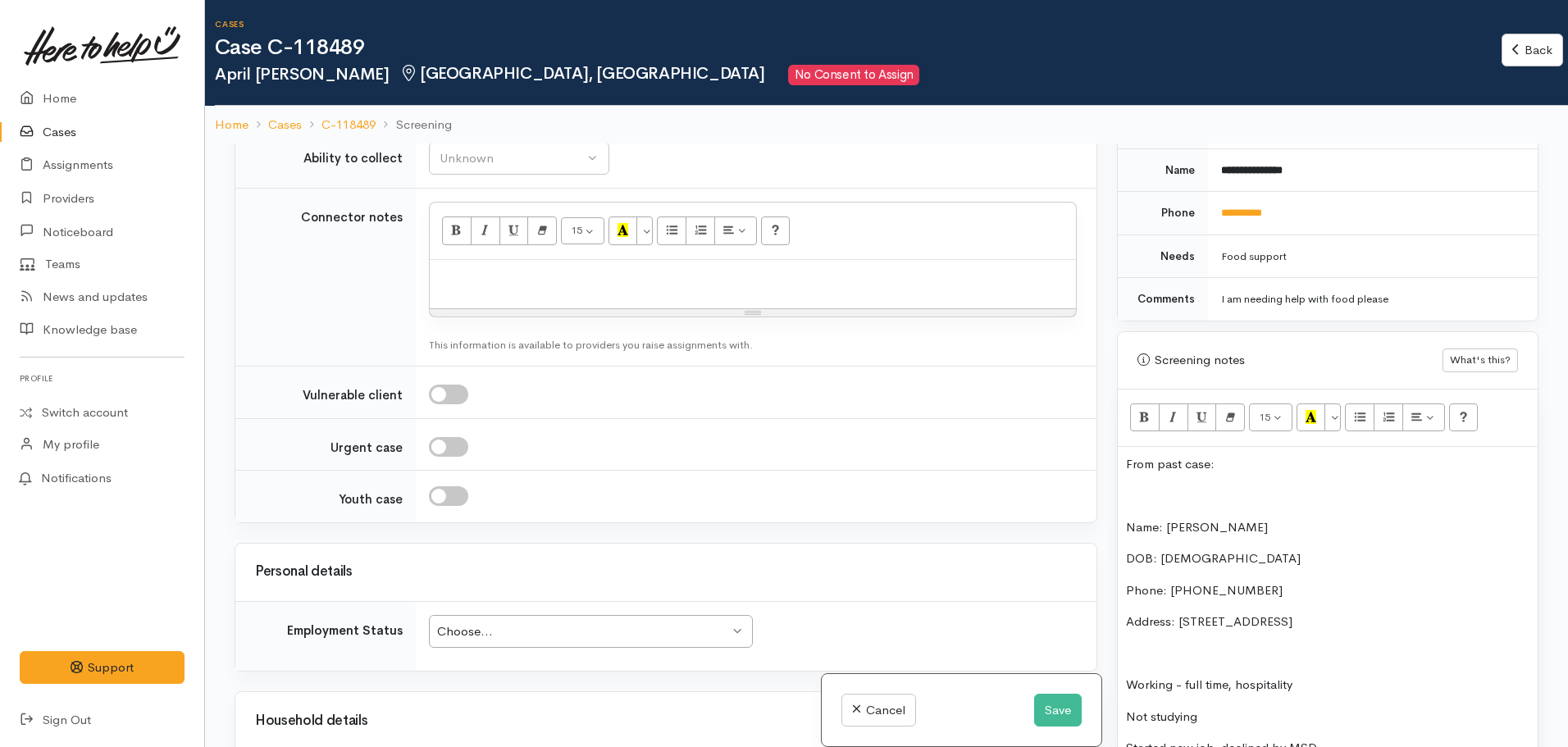
click at [846, 544] on div "Personal details" at bounding box center [666, 572] width 861 height 57
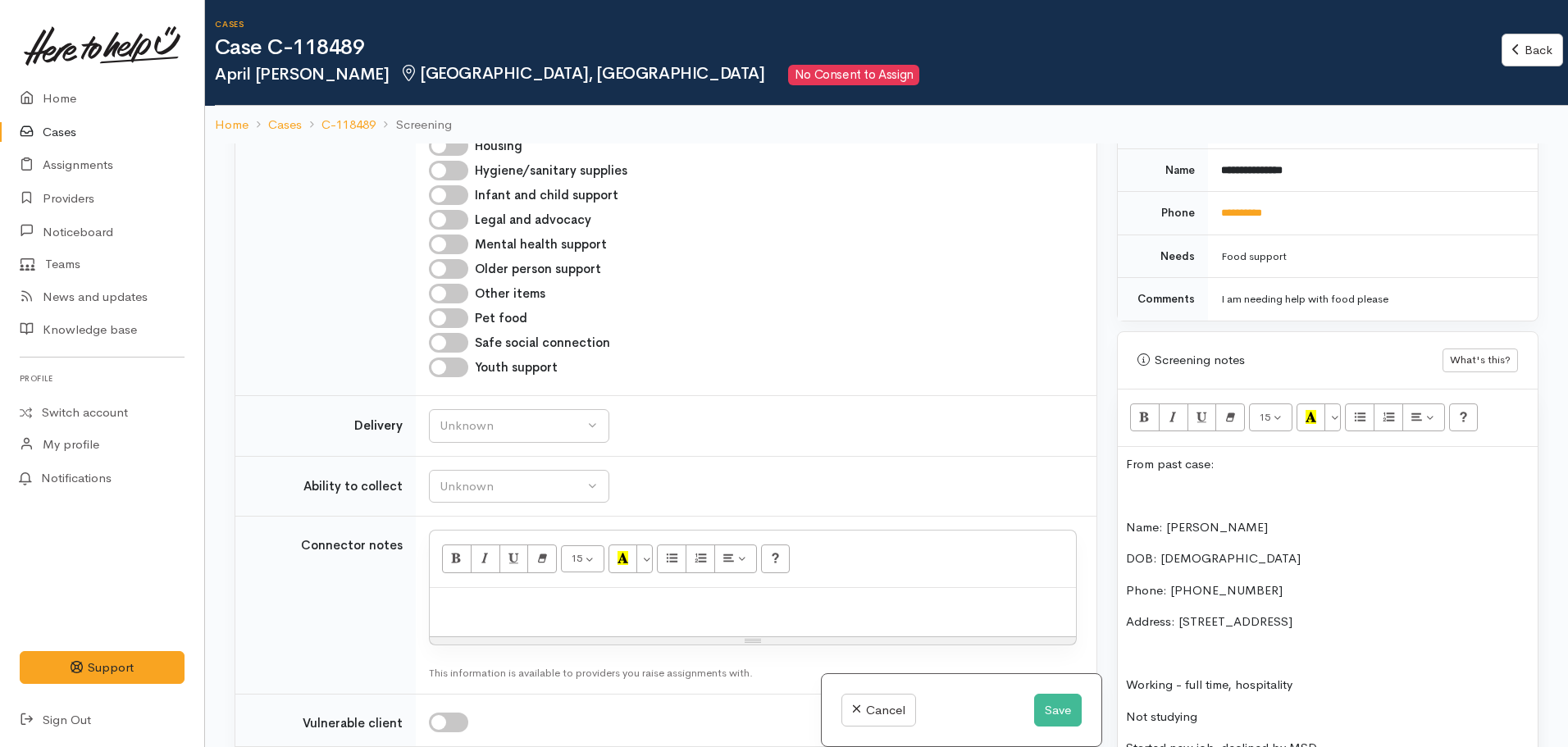
scroll to position [1703, 0]
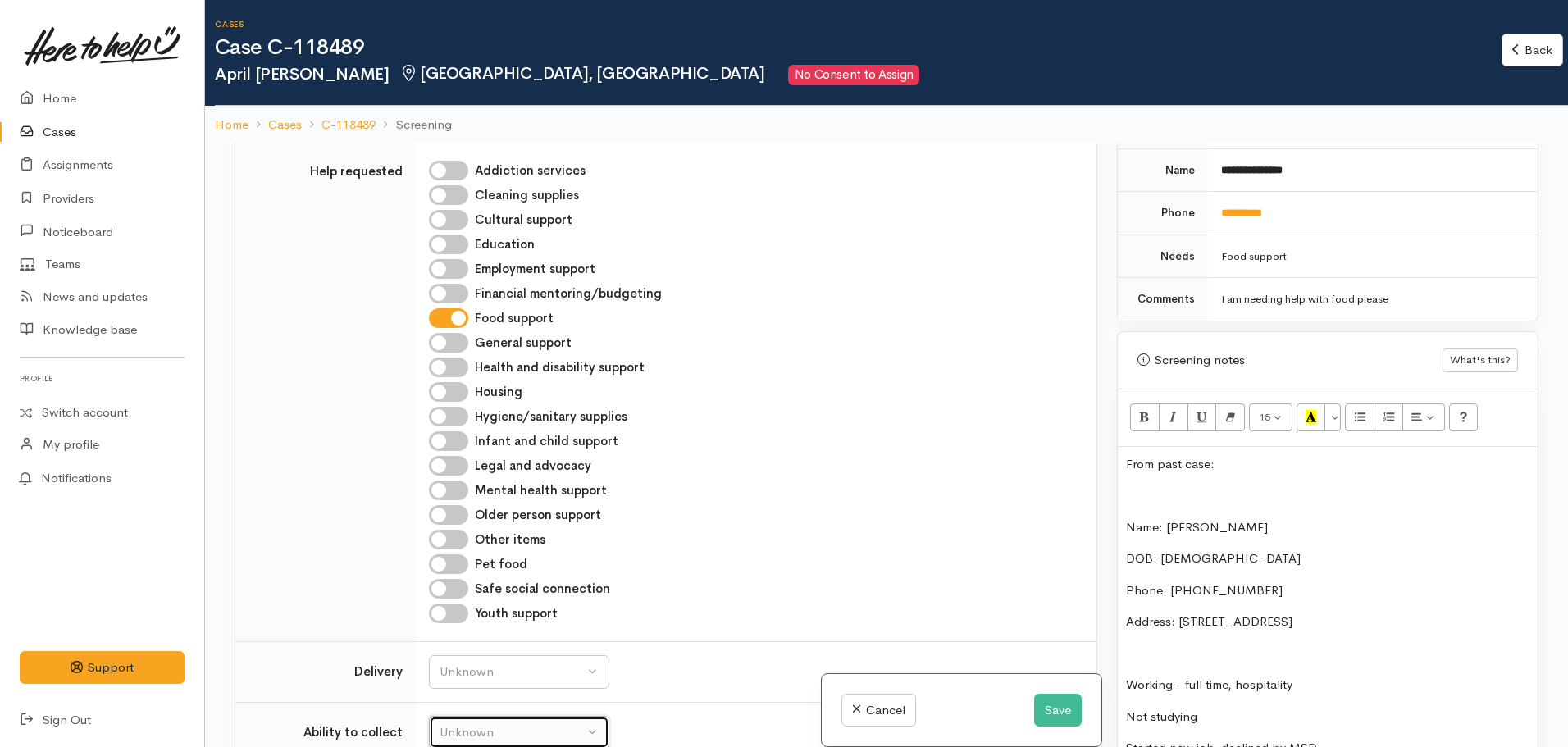
click at [516, 723] on div "Unknown" at bounding box center [512, 732] width 144 height 19
select select "2"
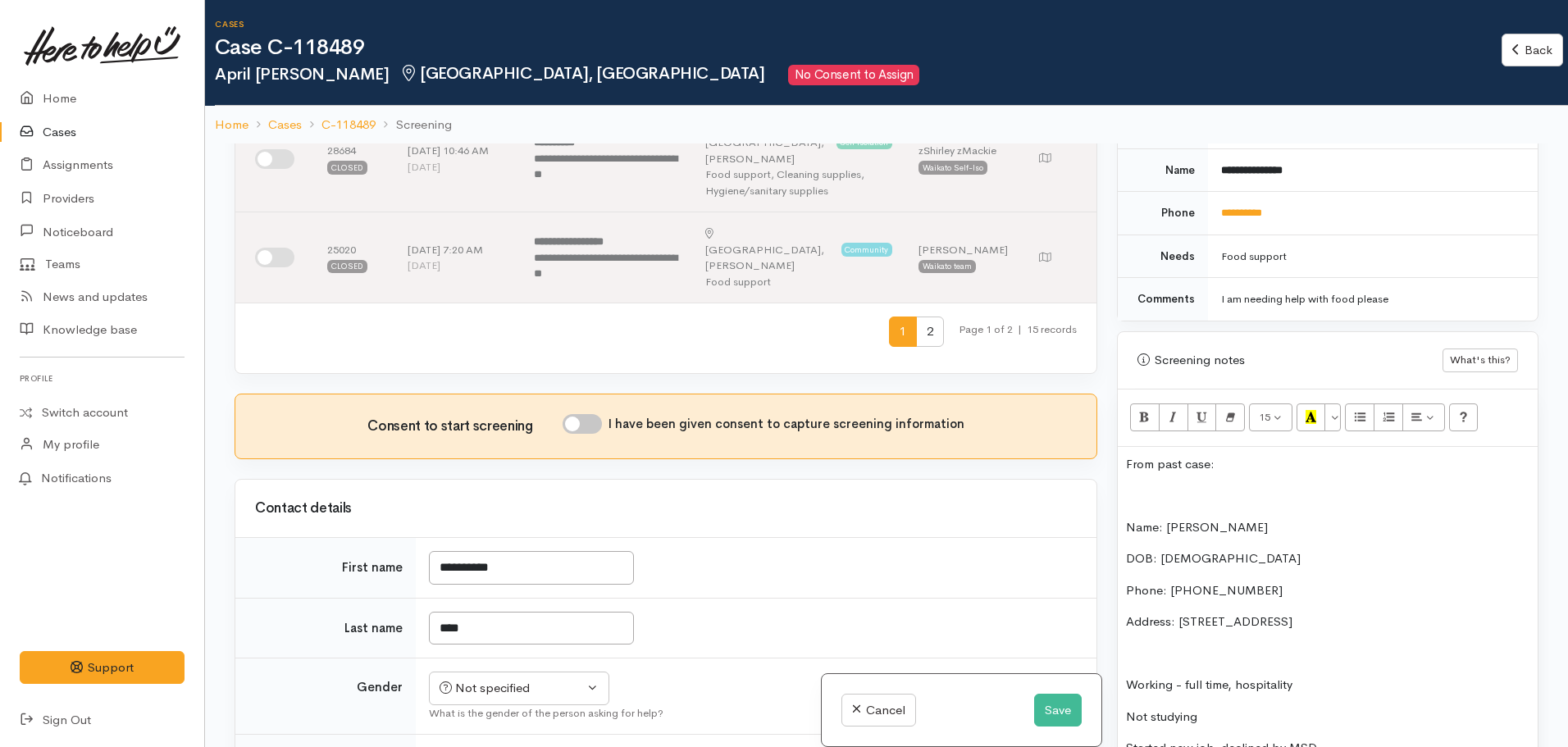
scroll to position [883, 0]
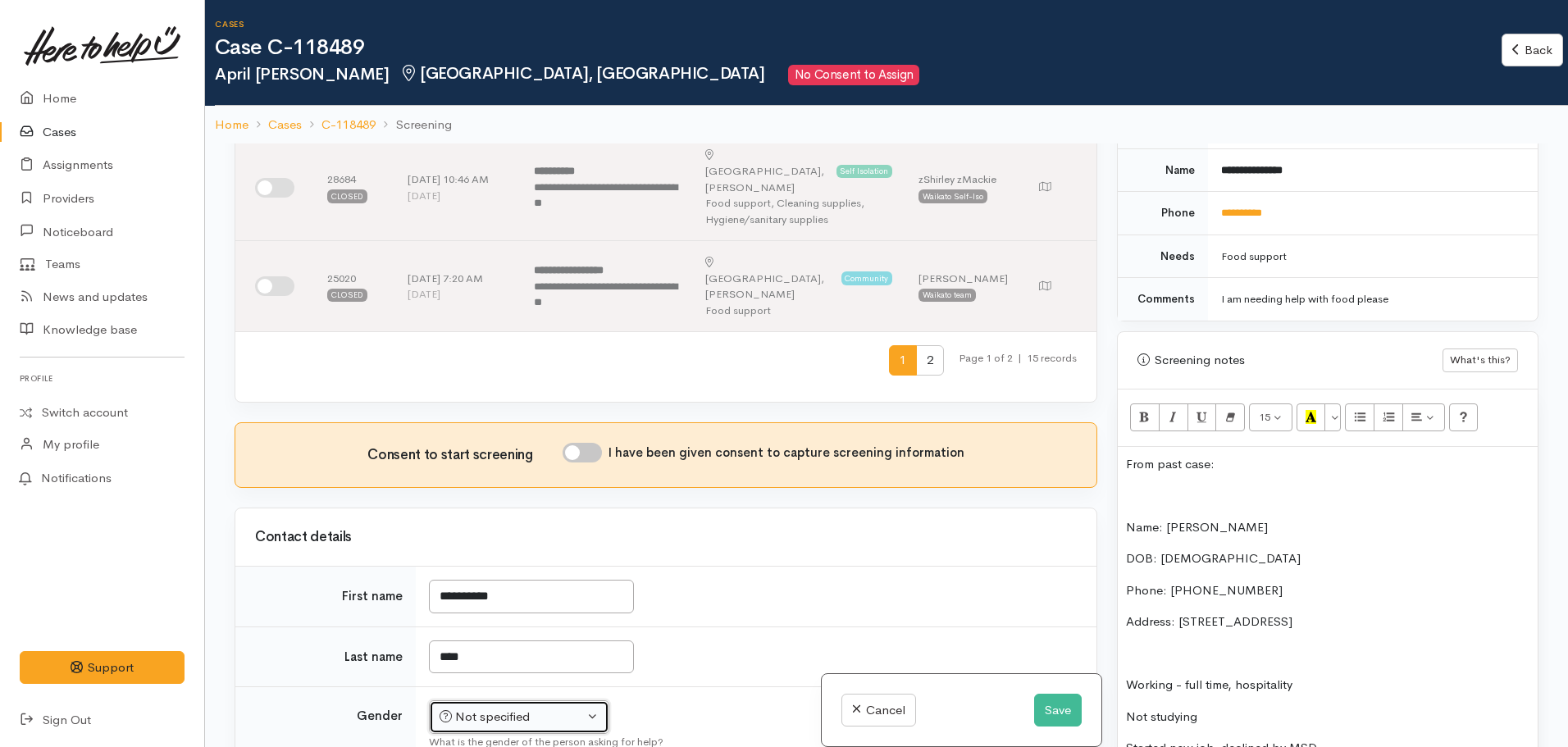
click at [480, 707] on div "Not specified" at bounding box center [512, 717] width 144 height 19
select select "[DEMOGRAPHIC_DATA]"
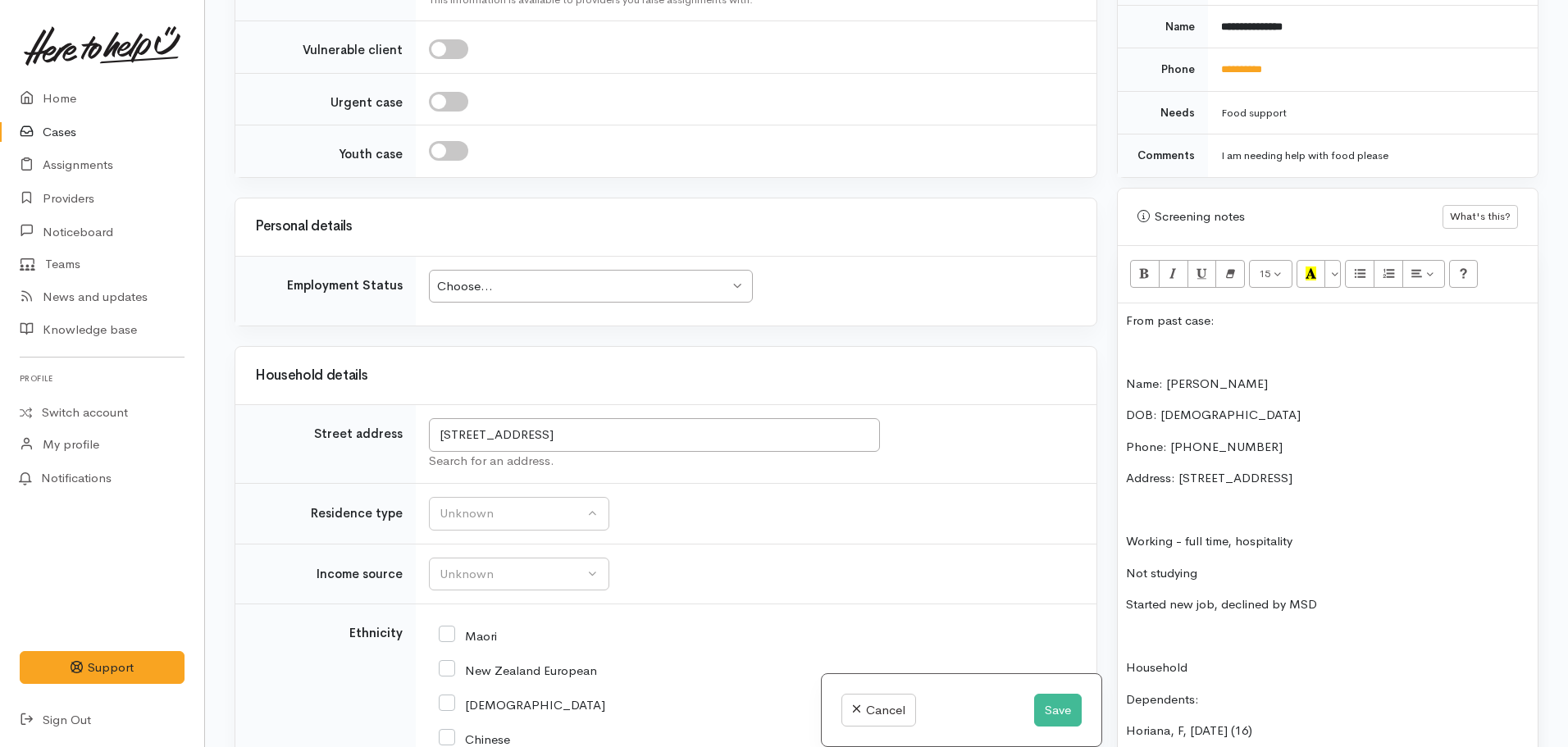
scroll to position [2442, 0]
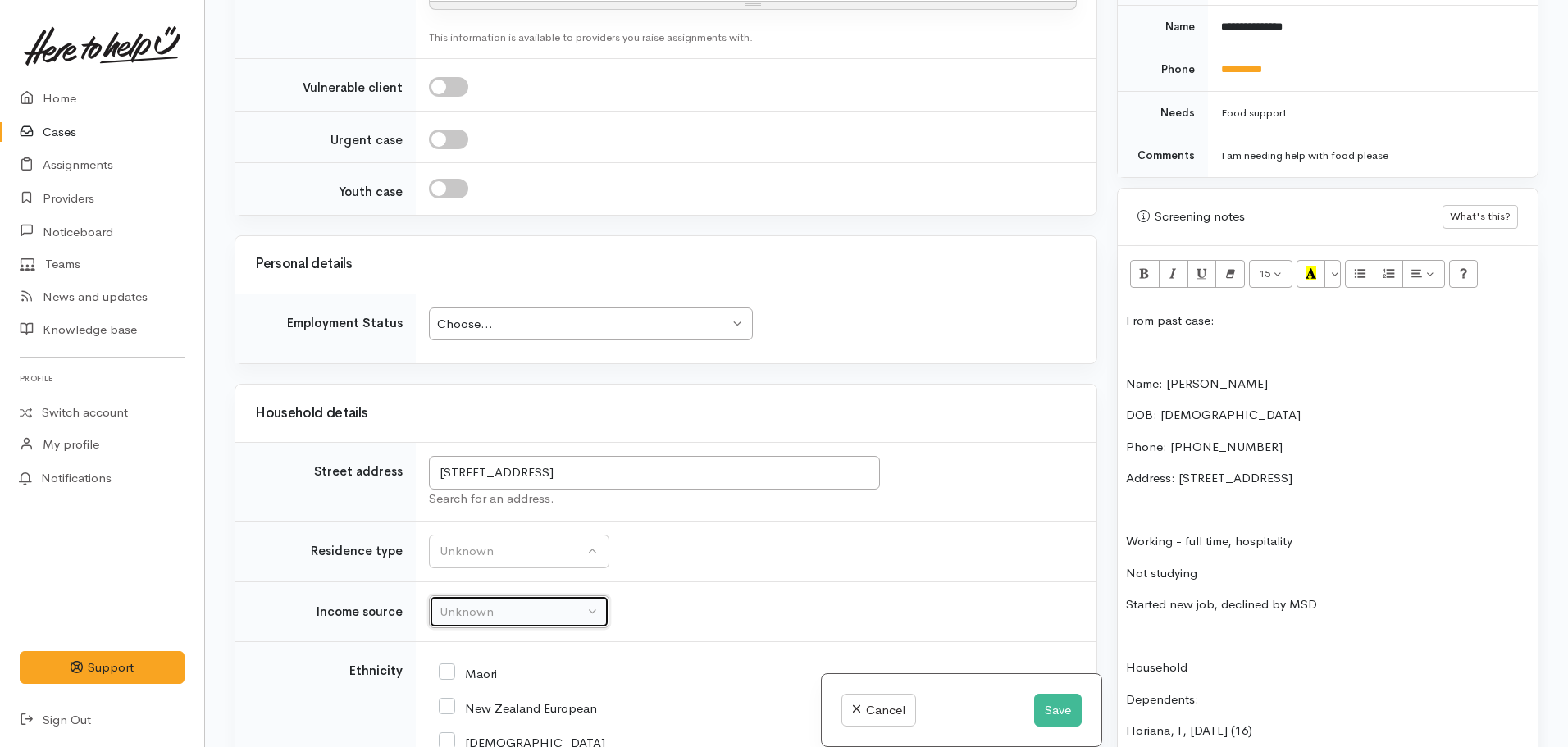
click at [443, 603] on div "Unknown" at bounding box center [512, 612] width 144 height 19
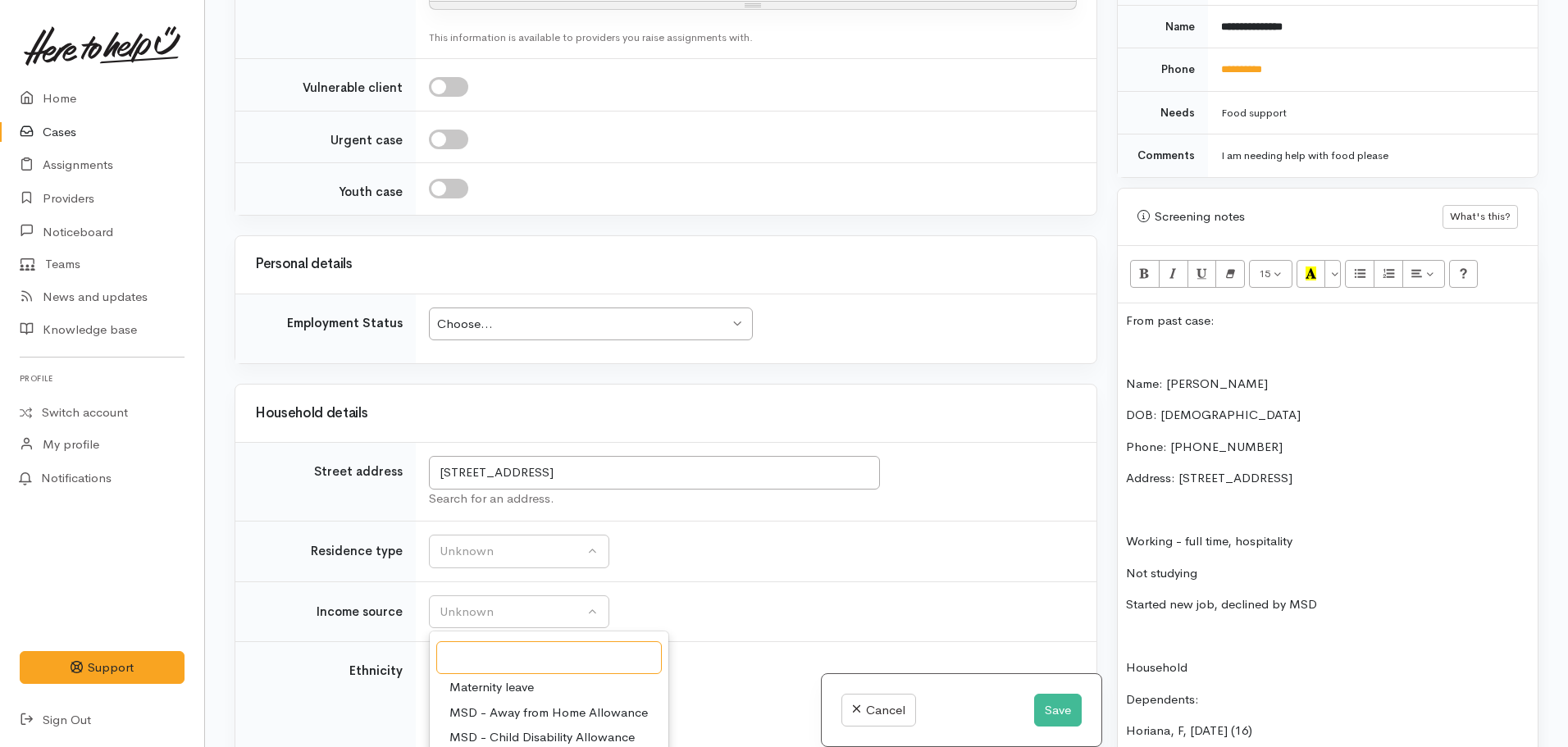
scroll to position [82, 0]
select select "7"
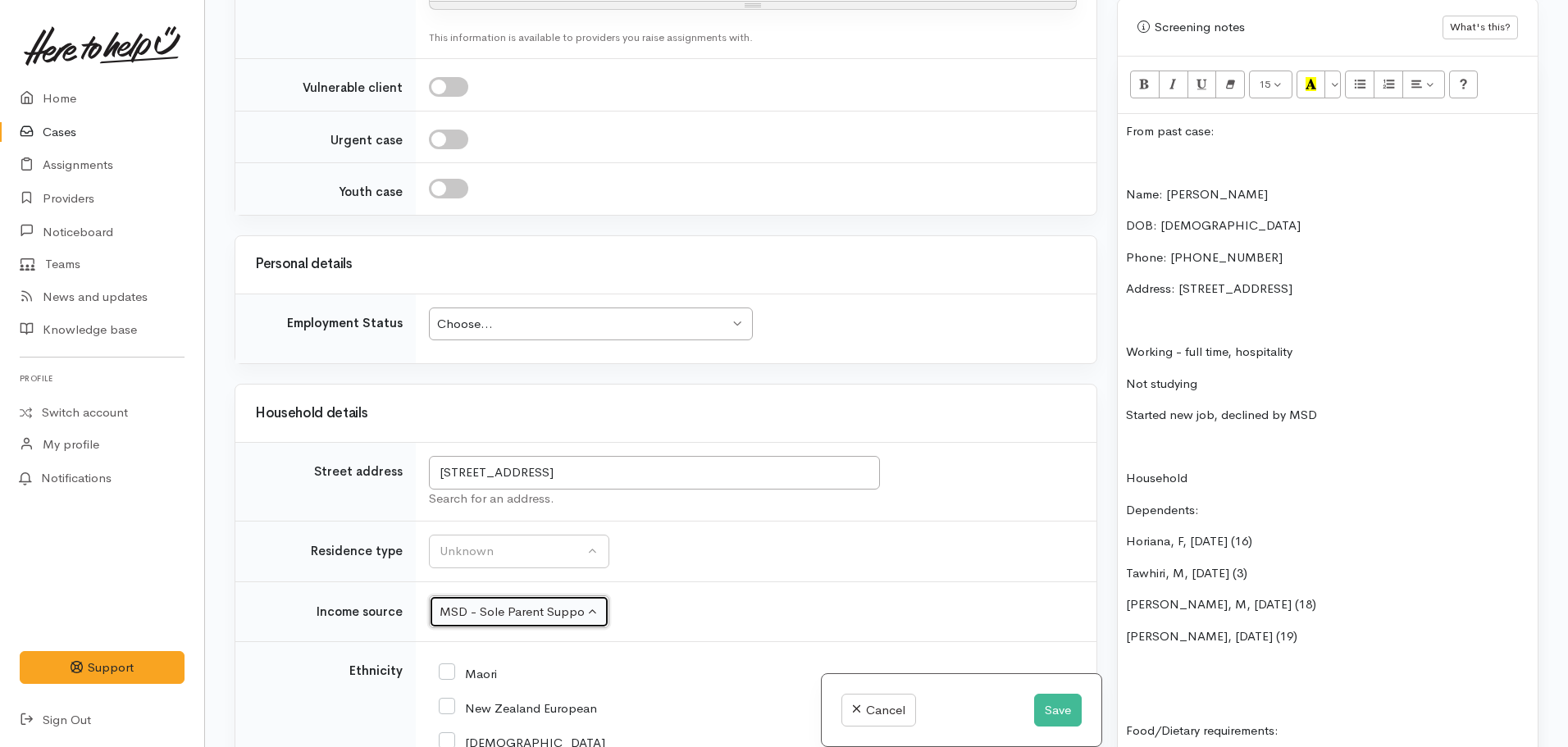
scroll to position [984, 0]
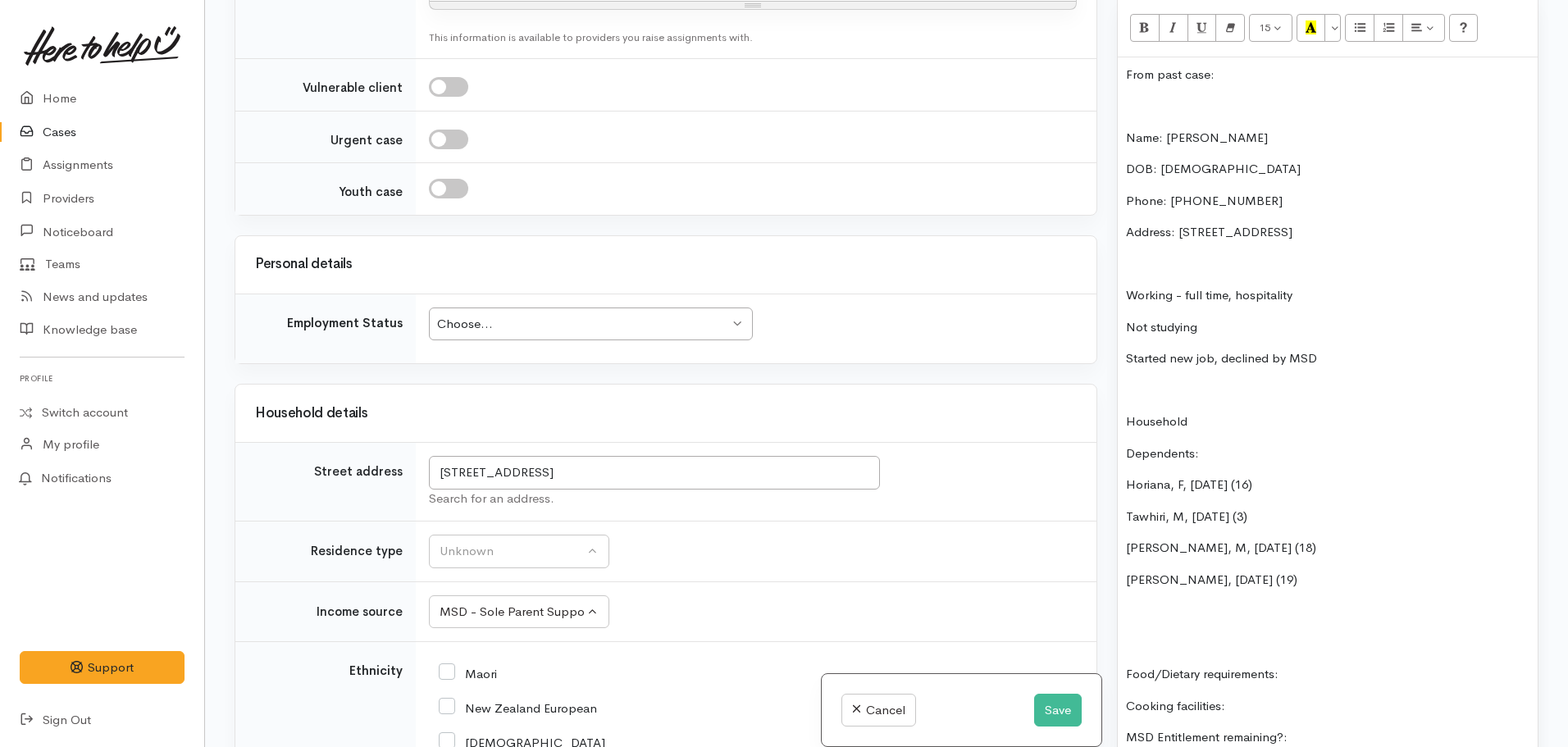
click at [1301, 665] on p "Food/Dietary requirements:" at bounding box center [1328, 674] width 404 height 19
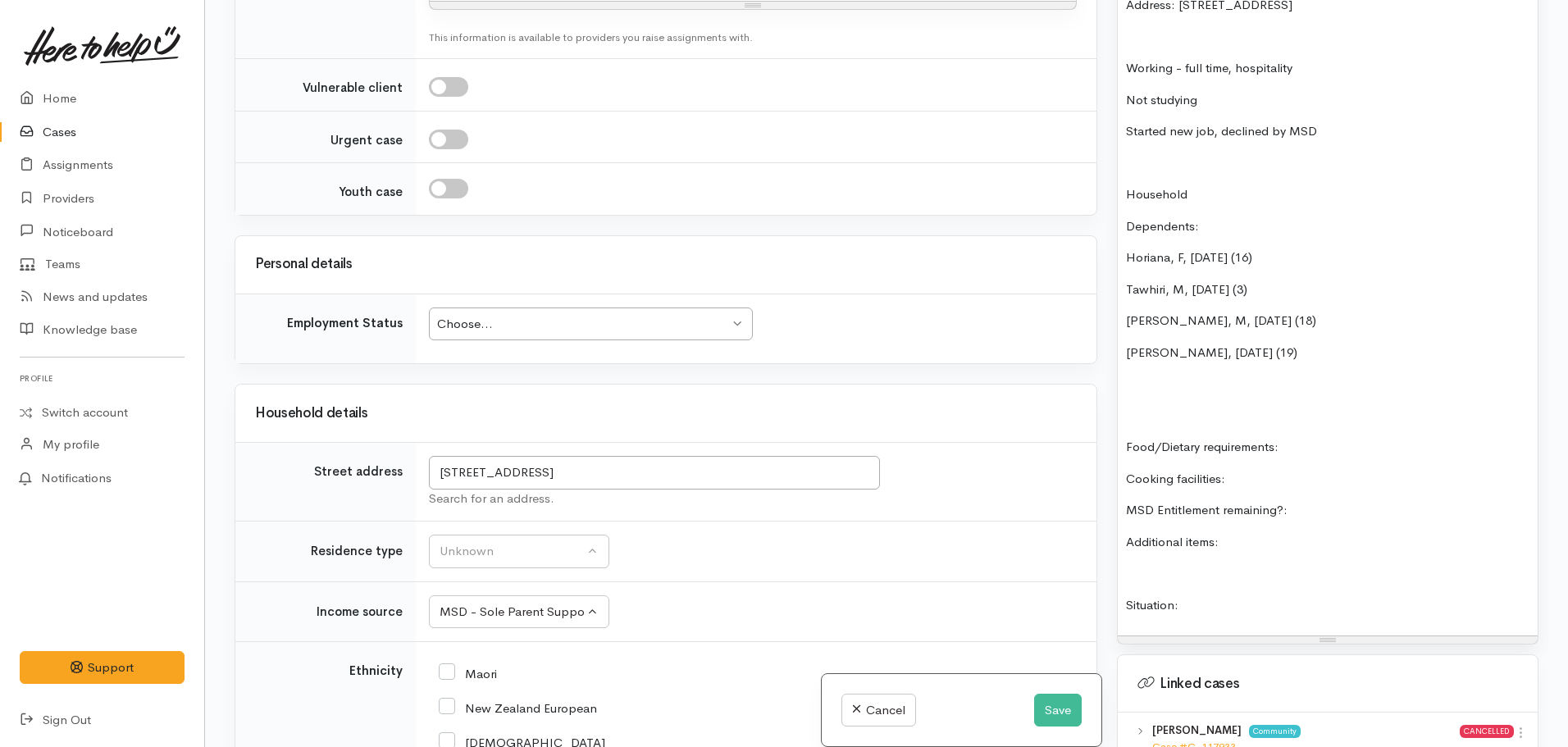
scroll to position [1230, 0]
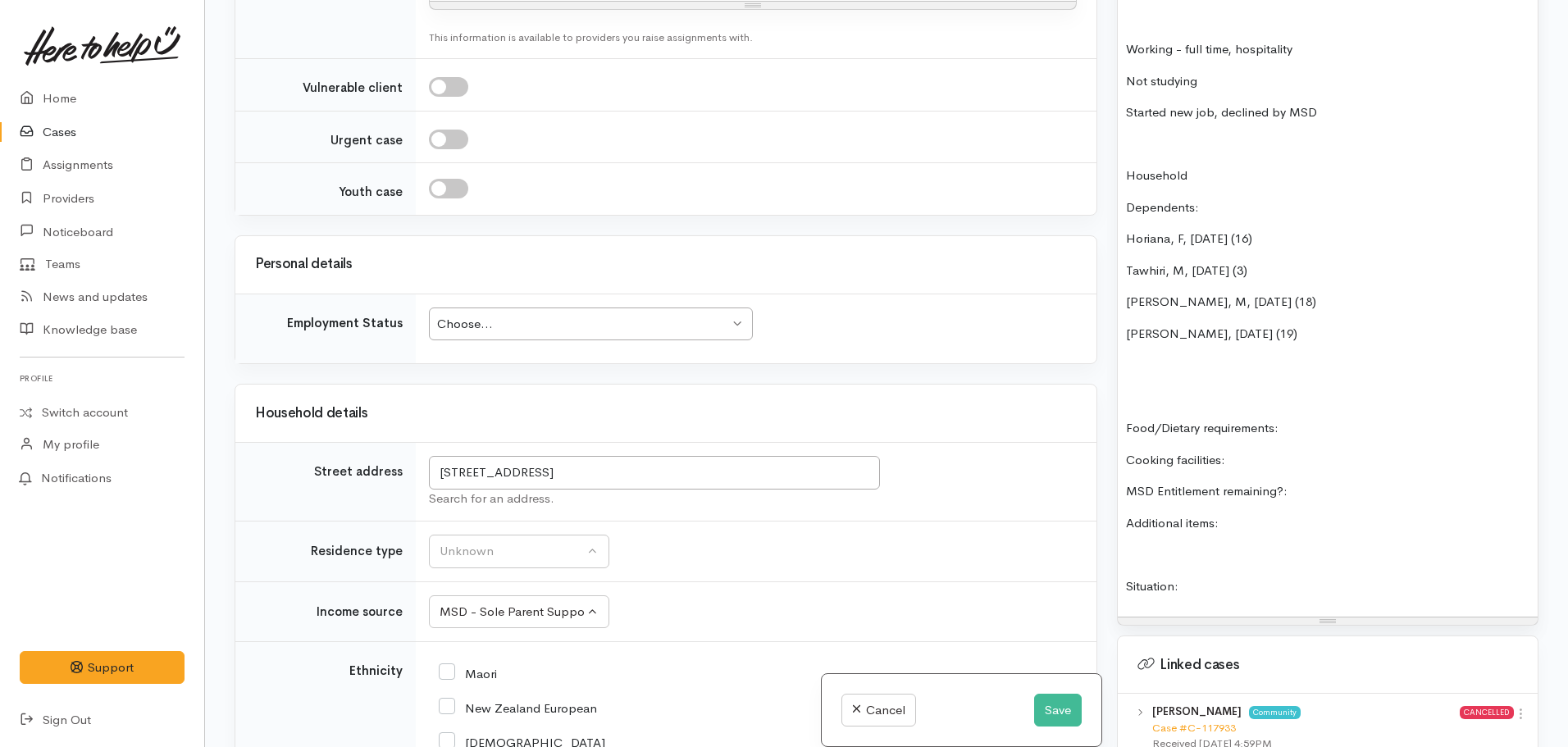
click at [1300, 482] on p "MSD Entitlement remaining?:" at bounding box center [1328, 491] width 404 height 19
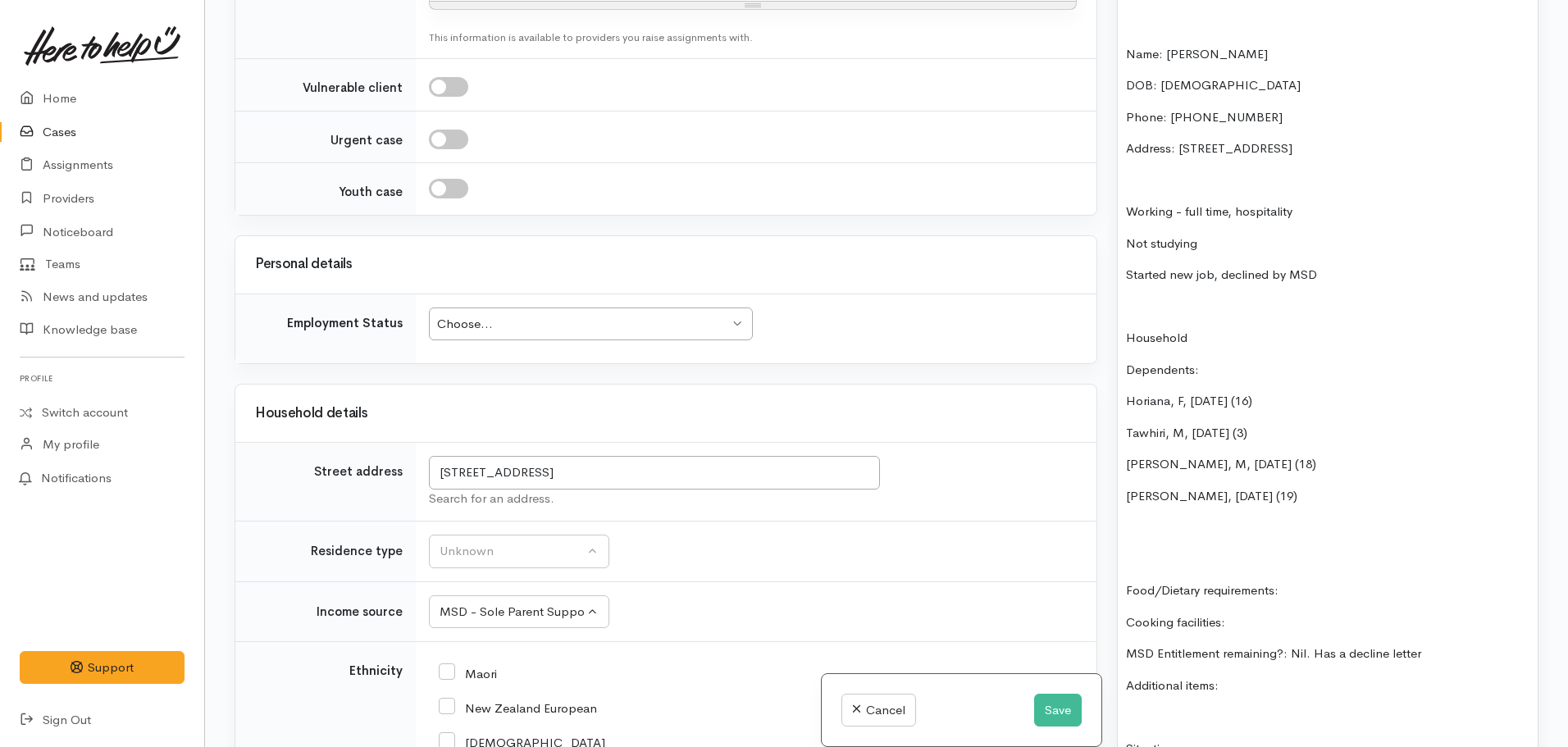
scroll to position [1066, 0]
drag, startPoint x: 1343, startPoint y: 262, endPoint x: 1116, endPoint y: 193, distance: 237.3
click at [1116, 193] on div "Warnings Add No warnings have been raised against this case Add Warning Title ●…" at bounding box center [1328, 374] width 442 height 747
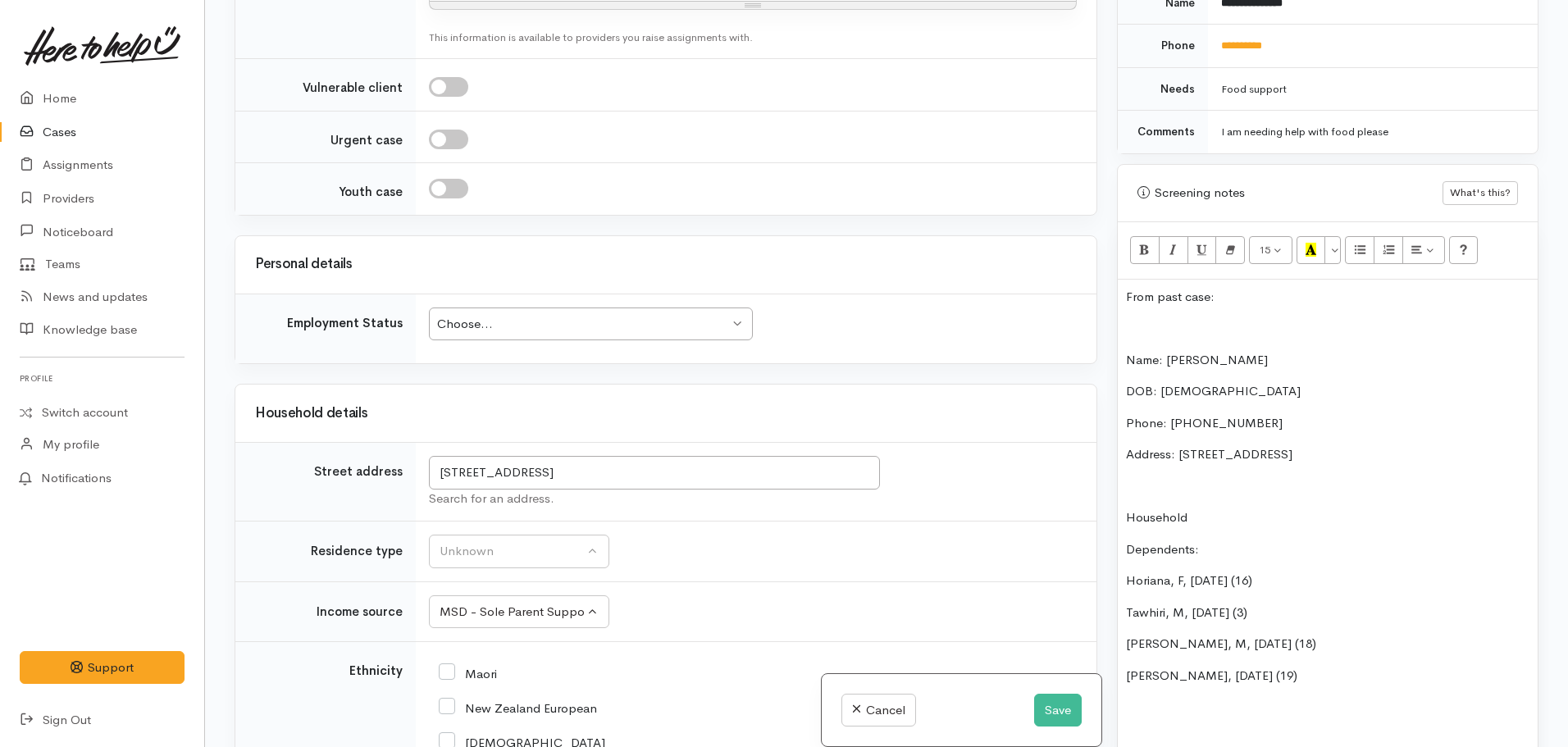
scroll to position [738, 0]
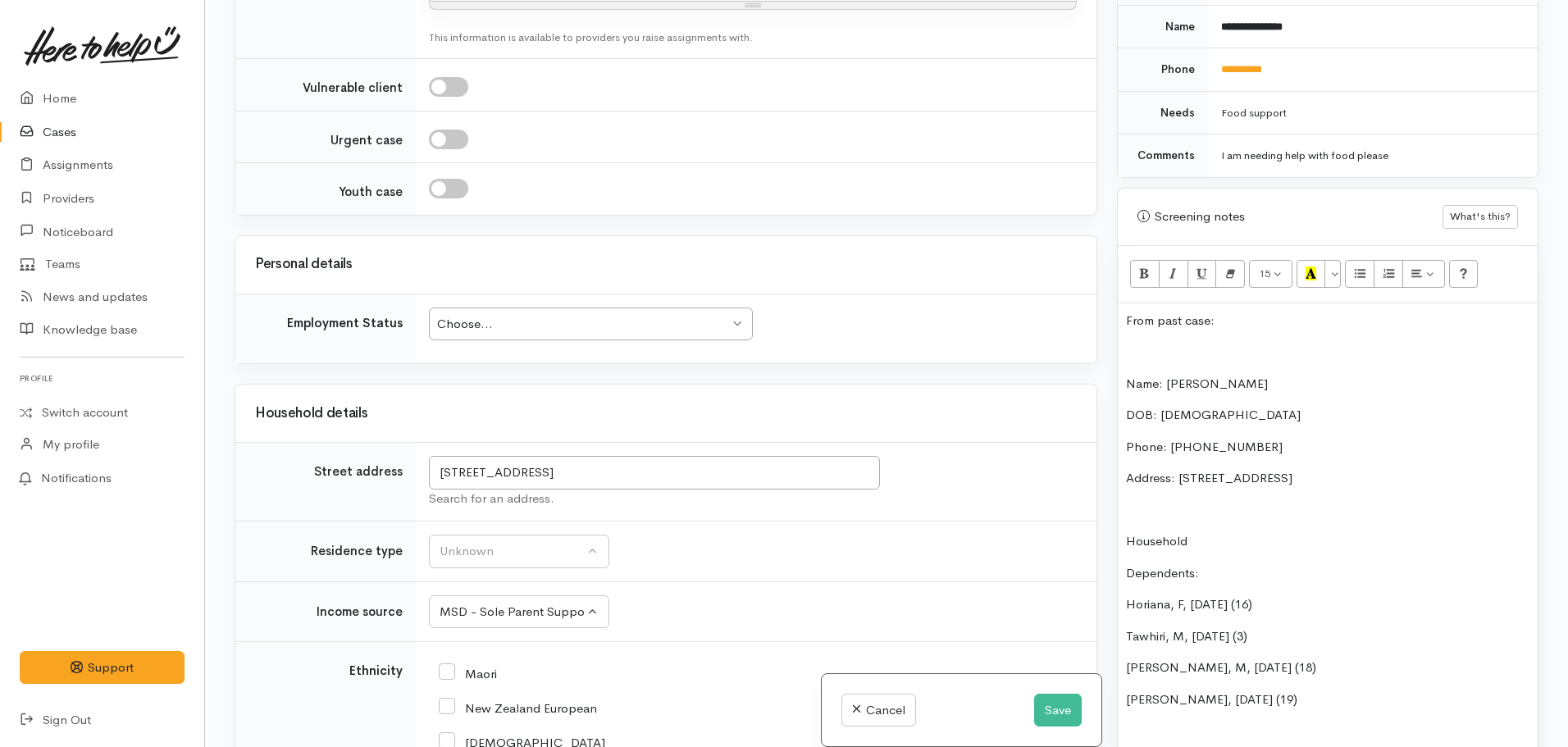
click at [1296, 595] on p "Horiana, F, 11/04/2008 (16)" at bounding box center [1328, 604] width 404 height 19
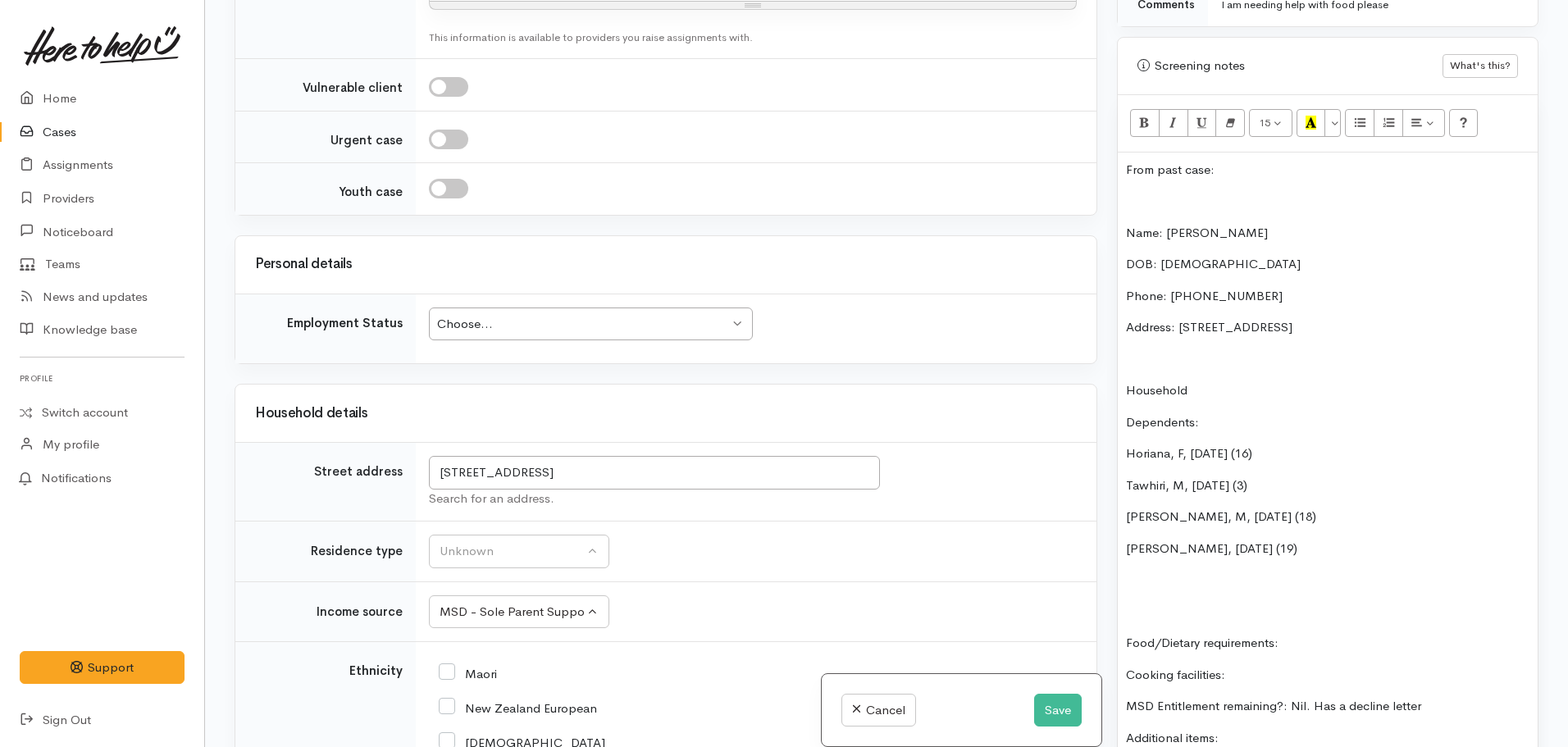
scroll to position [902, 0]
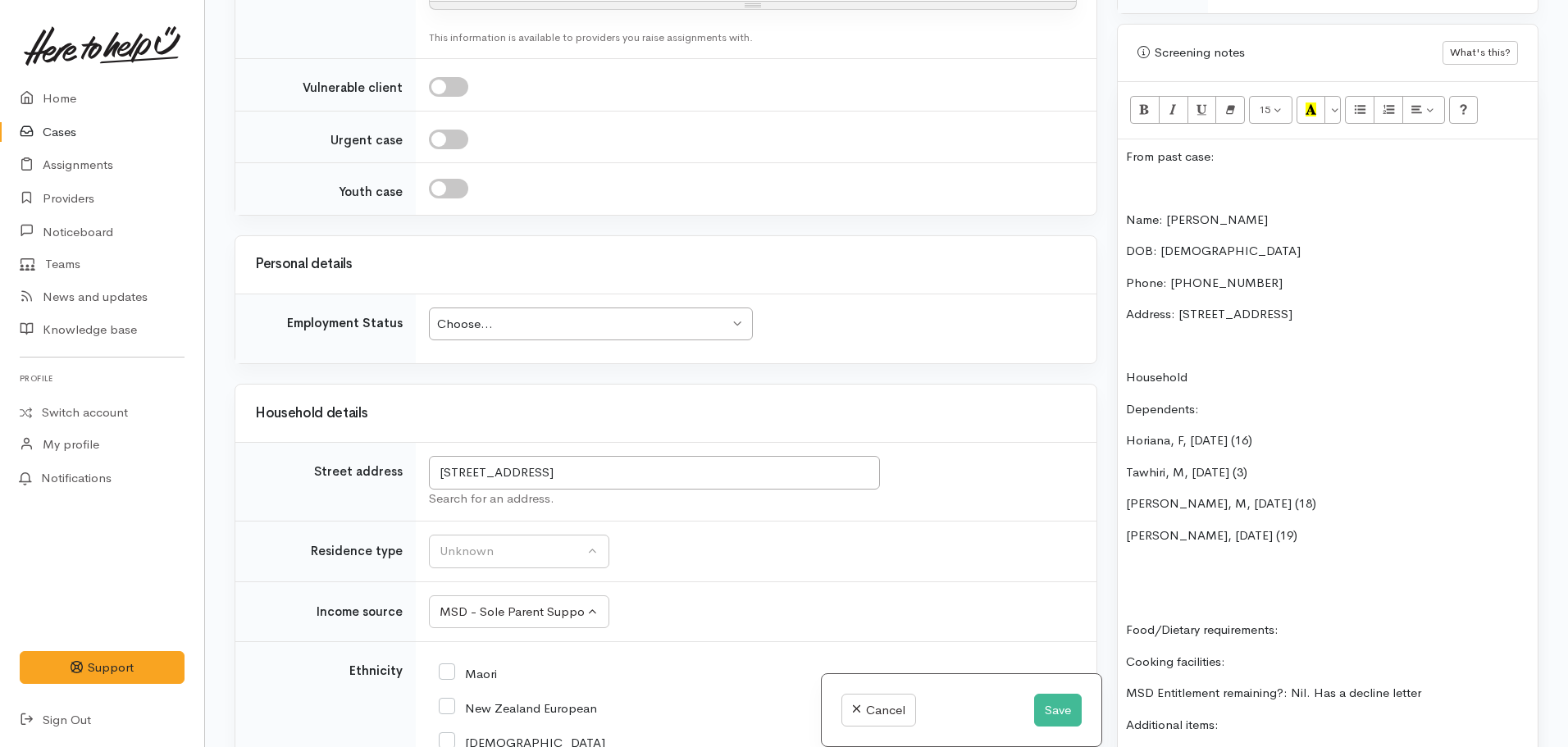
click at [1334, 526] on p "Rawiri, M, 22/10/2004 (19)" at bounding box center [1328, 535] width 404 height 19
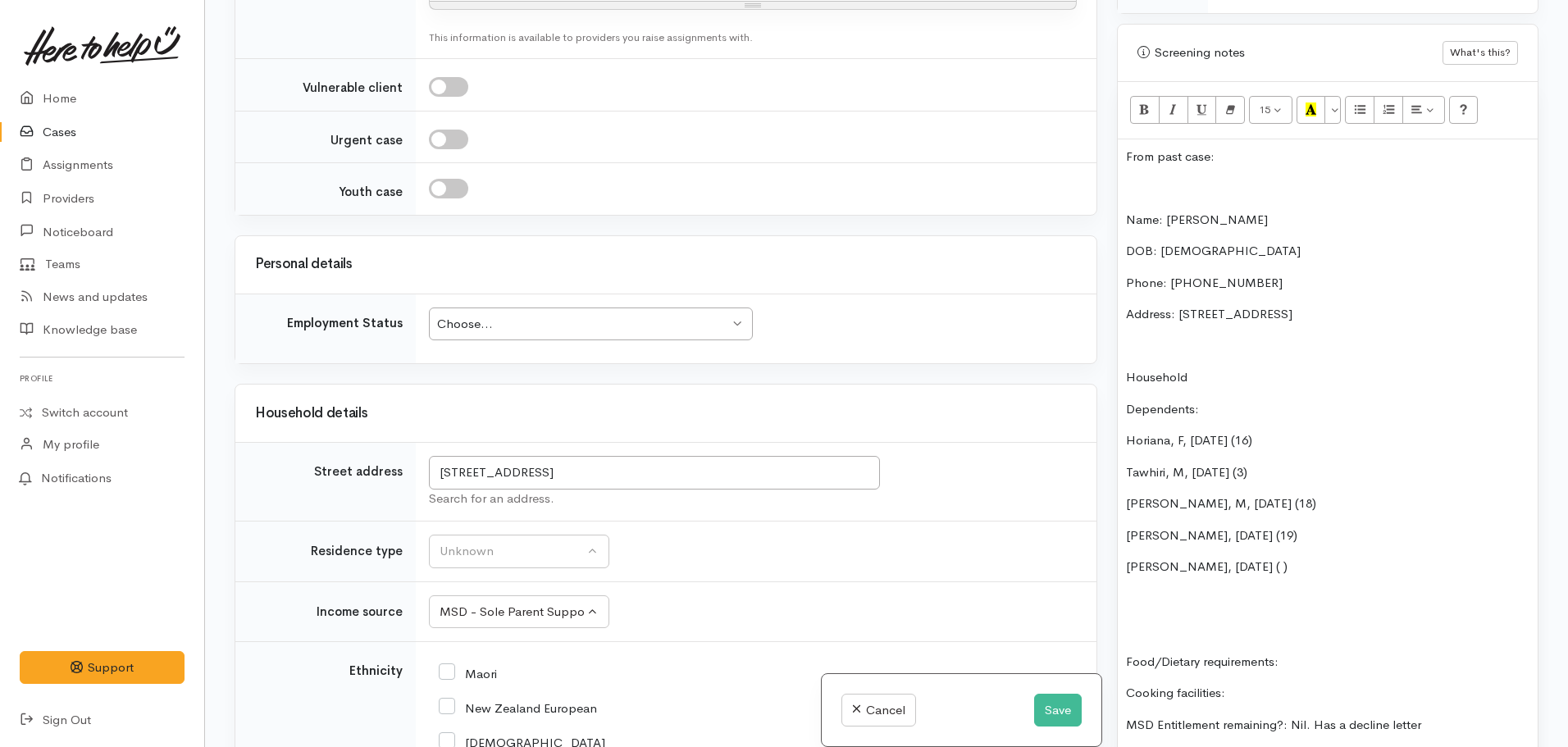
click at [1267, 557] on p "Tommy, M, 16/05/2007 ( )" at bounding box center [1328, 567] width 404 height 19
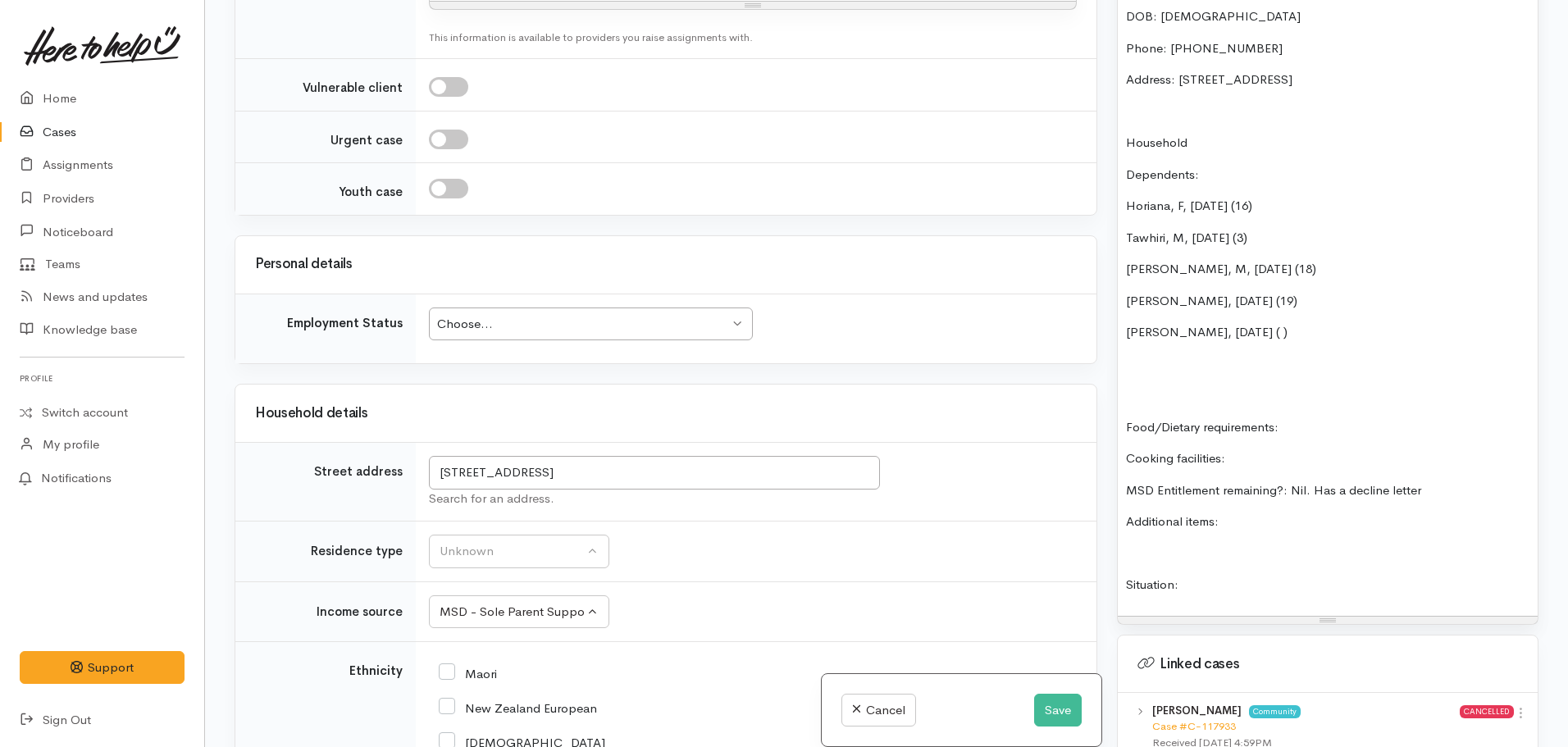
scroll to position [1148, 0]
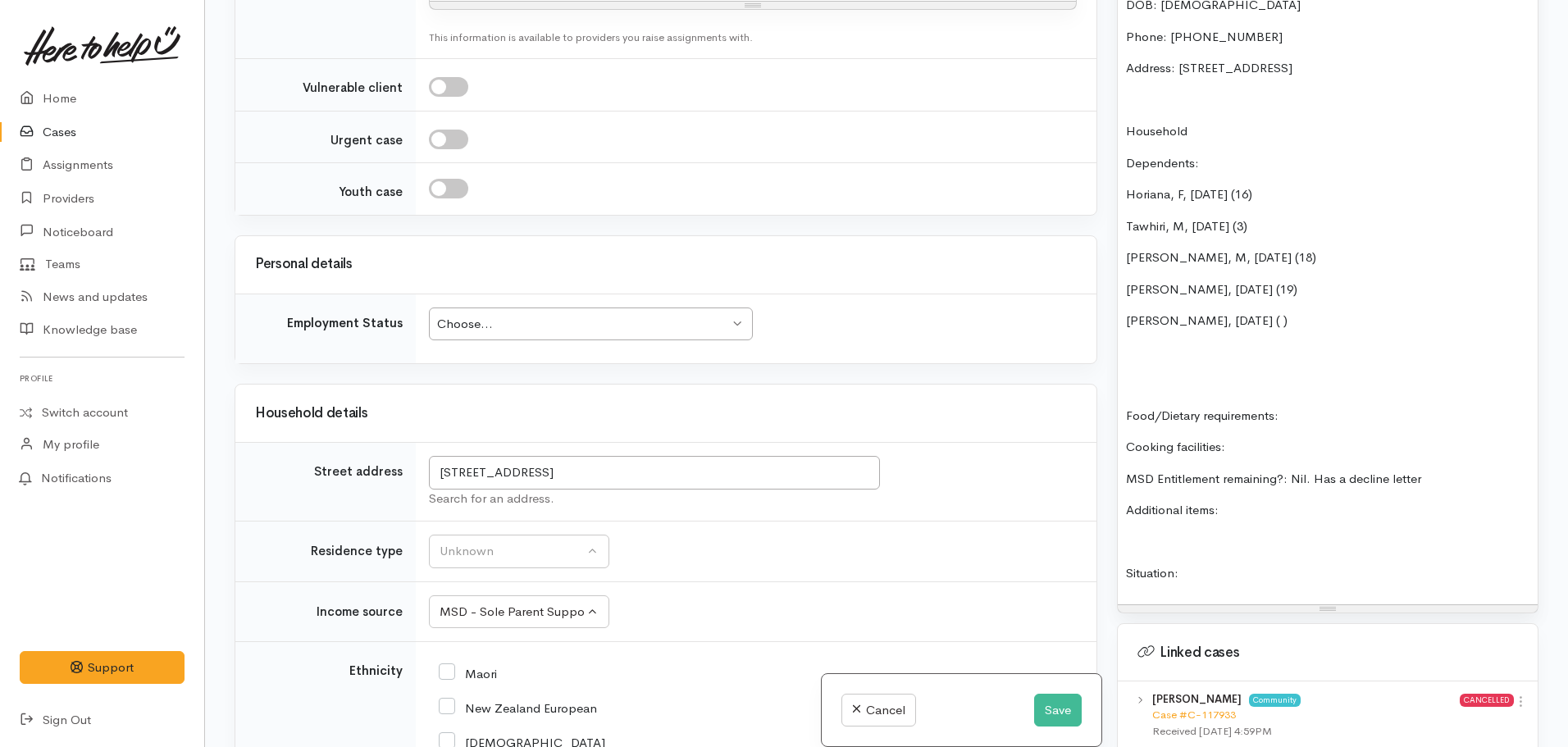
click at [1322, 407] on p "Food/Dietary requirements:" at bounding box center [1328, 416] width 404 height 19
click at [1247, 438] on p "Cooking facilities:" at bounding box center [1328, 447] width 404 height 19
click at [1250, 501] on p "Additional items:" at bounding box center [1328, 511] width 404 height 19
click at [1271, 501] on p "Additional items: all aboce - cat food and hygiene" at bounding box center [1328, 511] width 404 height 19
click at [1268, 501] on p "Additional items: all aboce - cat food and hygiene" at bounding box center [1328, 511] width 404 height 19
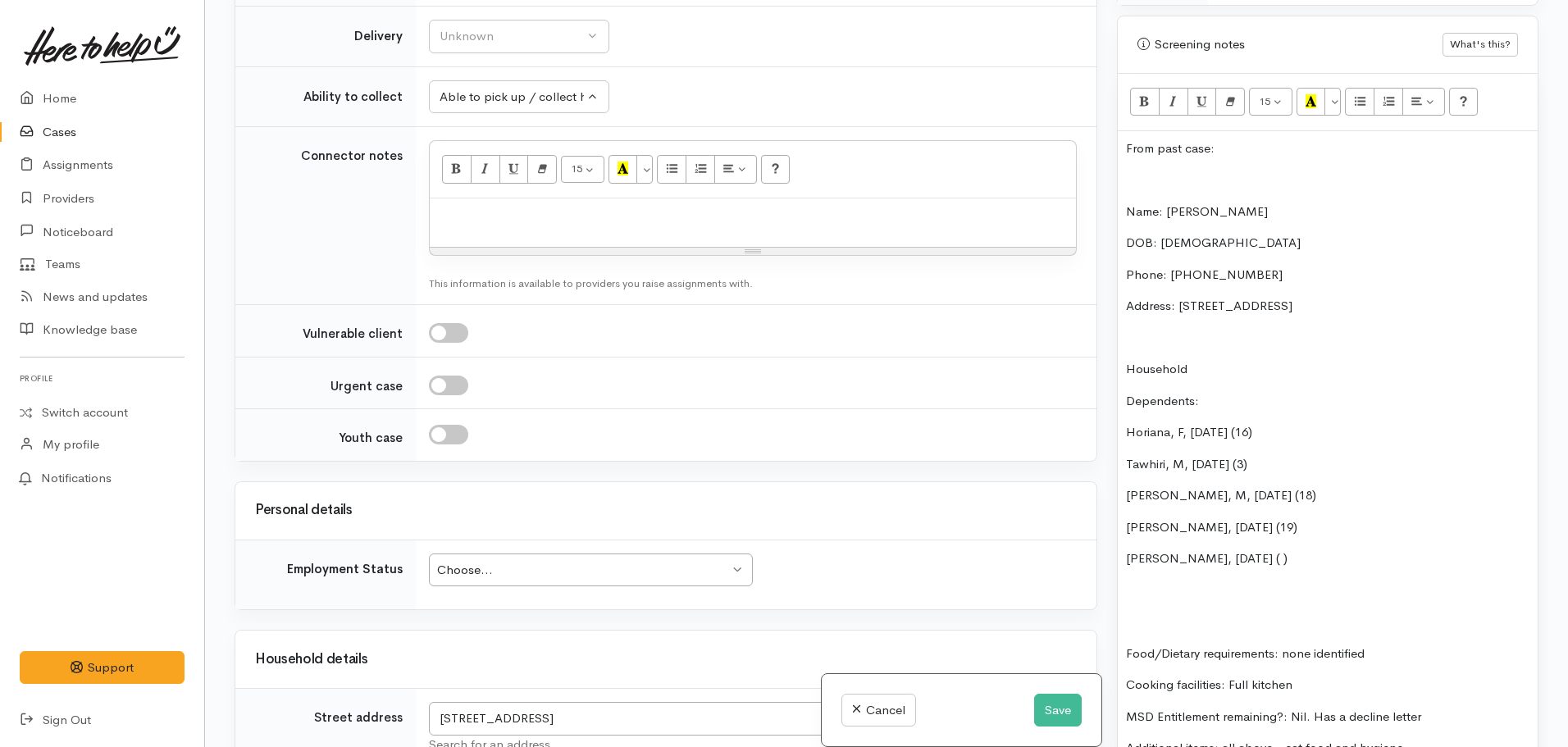
scroll to position [902, 0]
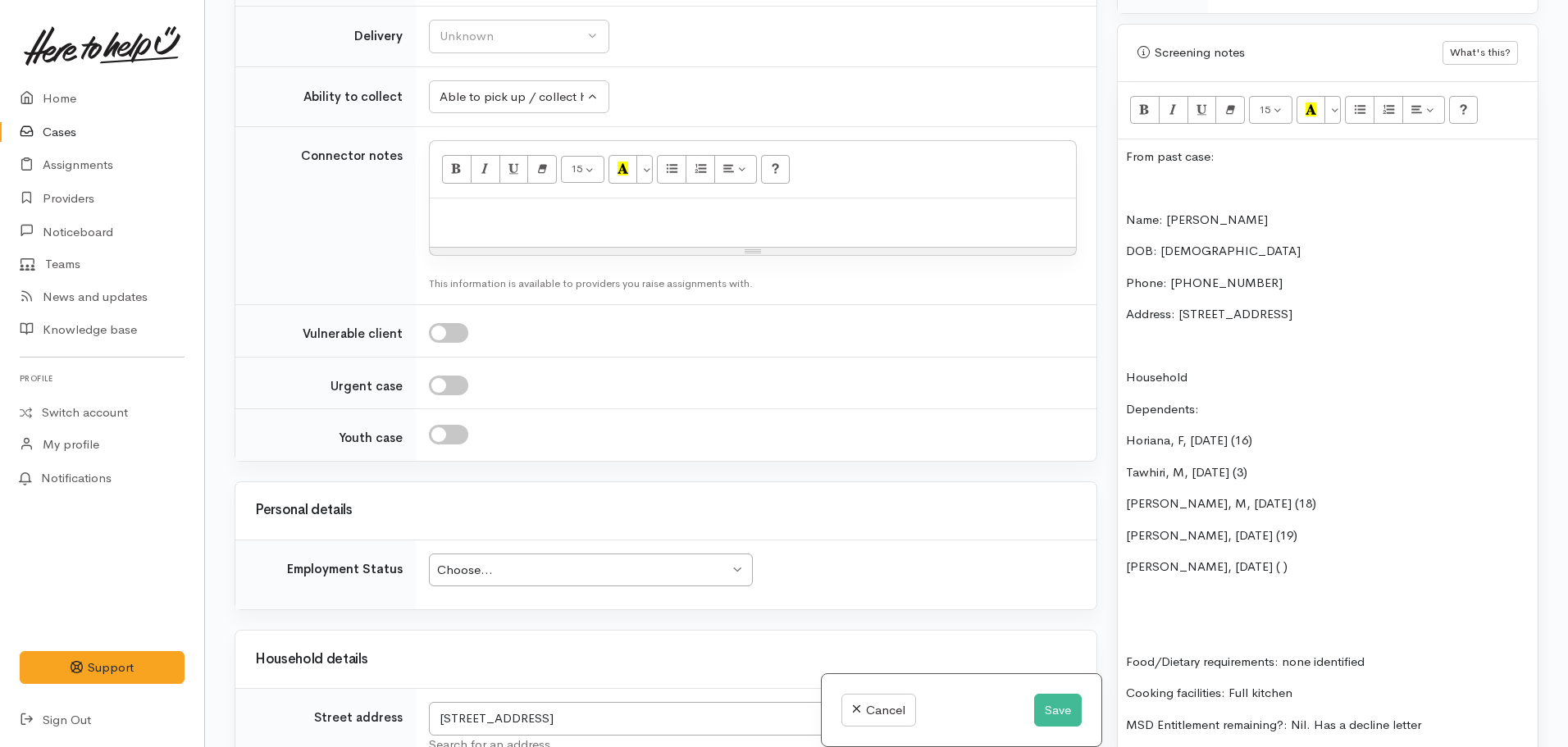
click at [513, 675] on span "Public / social housing" at bounding box center [513, 684] width 128 height 19
select select "3"
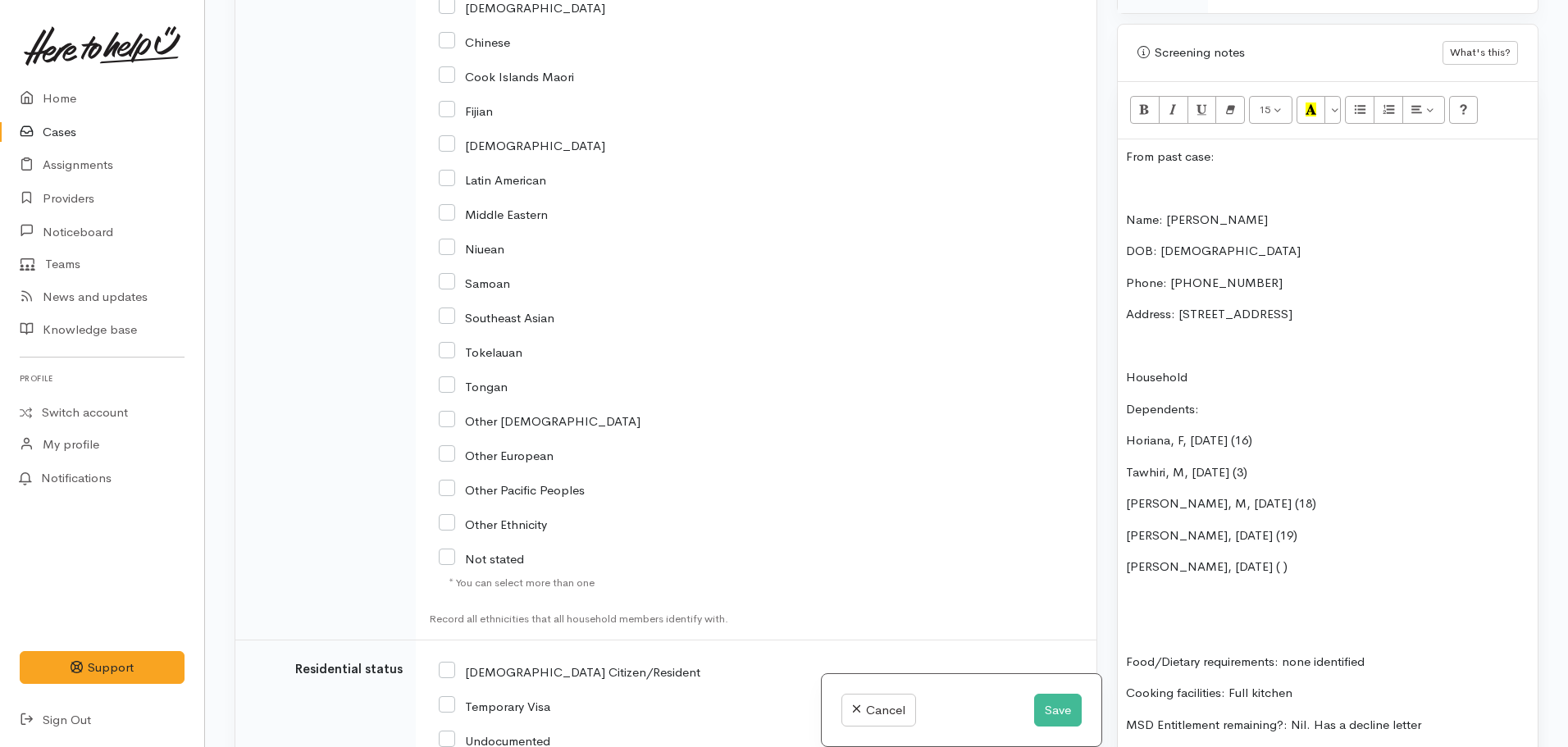
scroll to position [3179, 0]
click at [449, 661] on input "NZ Citizen/Resident" at bounding box center [570, 668] width 261 height 15
checkbox input "true"
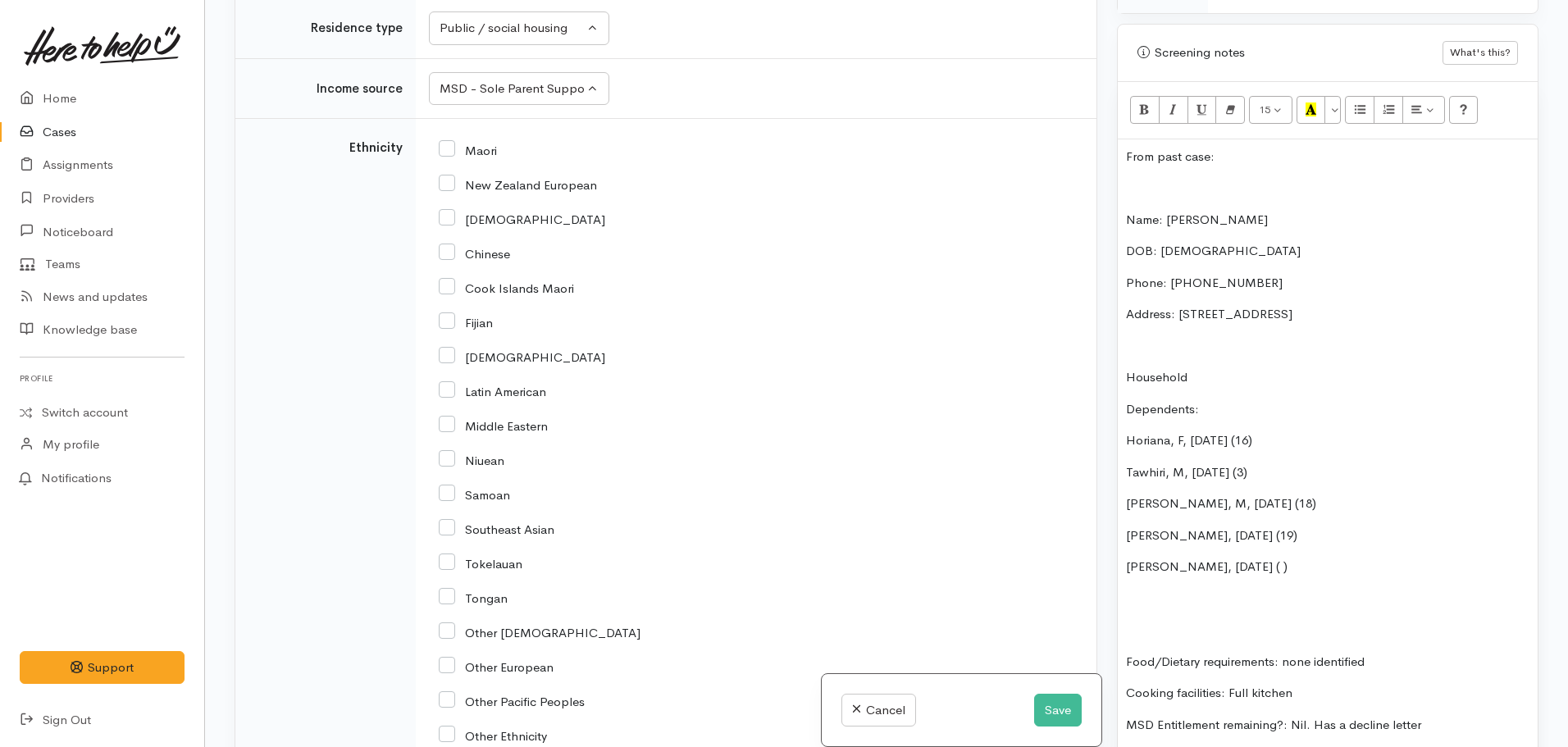
scroll to position [2687, 0]
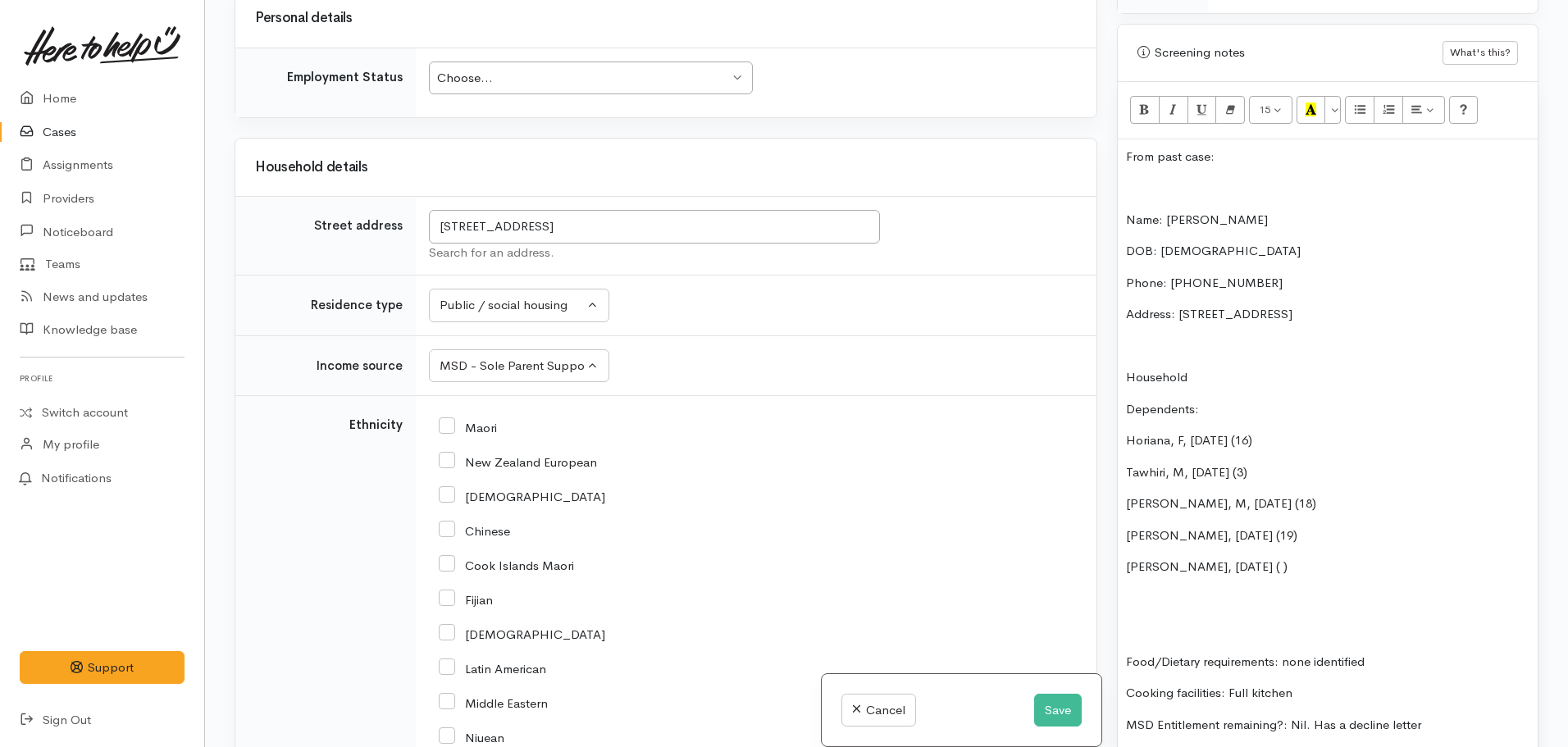
click at [443, 419] on input "Maori" at bounding box center [467, 427] width 58 height 15
checkbox input "true"
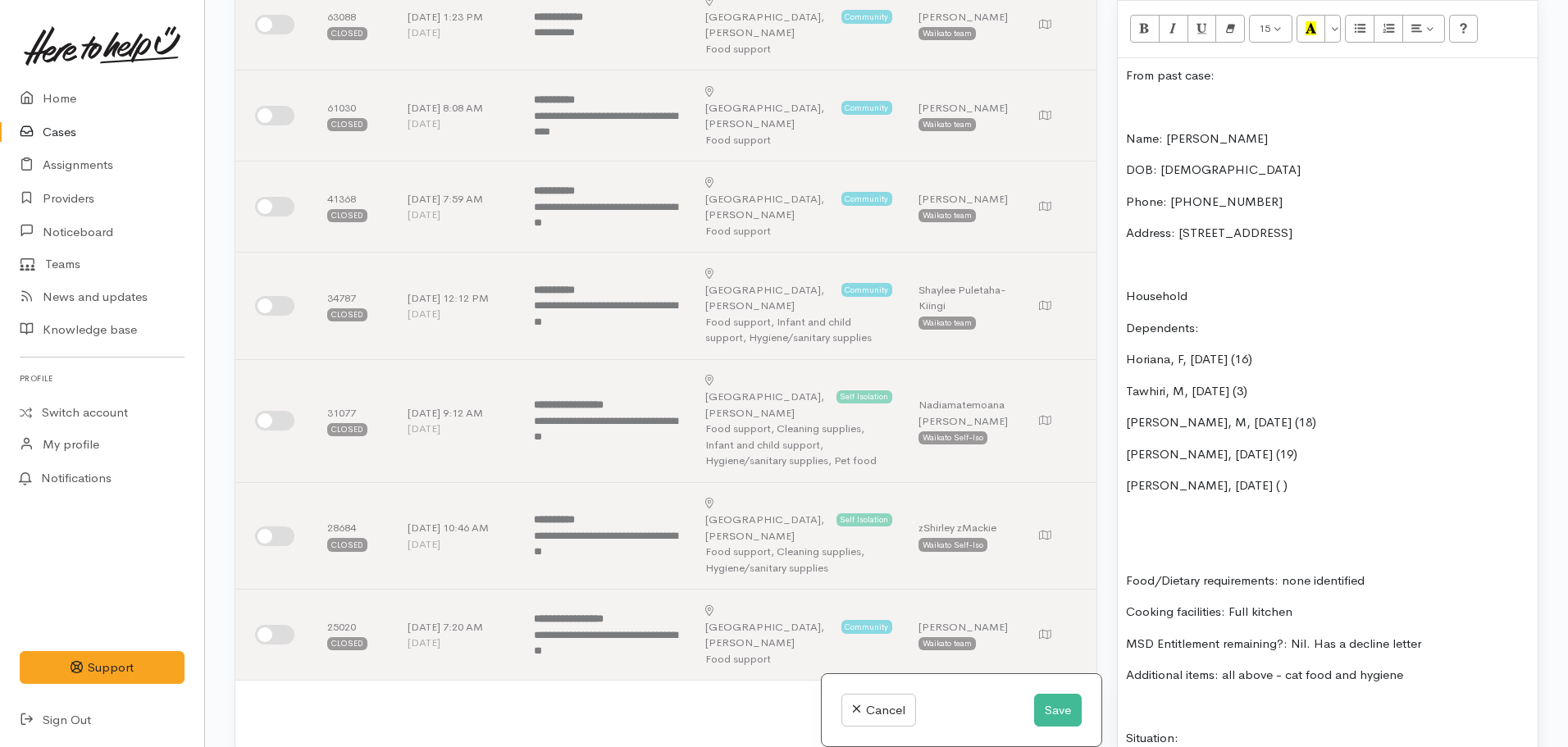
scroll to position [984, 0]
drag, startPoint x: 1151, startPoint y: 99, endPoint x: 1120, endPoint y: 37, distance: 69.3
click at [1108, 39] on div "Warnings Add No warnings have been raised against this case Add Warning Title ●…" at bounding box center [1328, 374] width 442 height 747
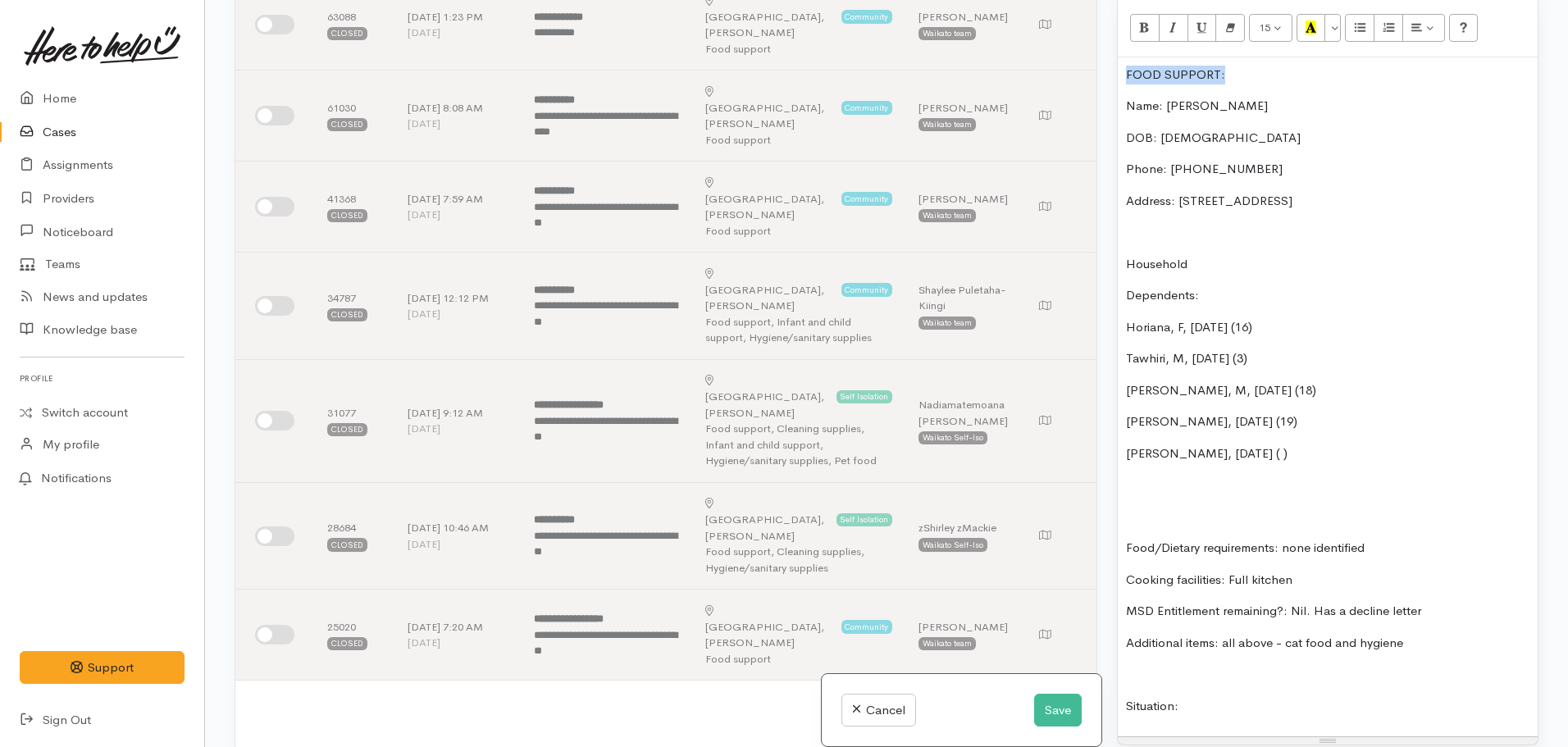
drag, startPoint x: 1230, startPoint y: 53, endPoint x: 1127, endPoint y: 44, distance: 103.4
click at [1120, 57] on div "FOOD SUPPORT: Name: April Toma DOB: 01/04/1982 Phone: 021 128 2842 Address: 11 …" at bounding box center [1328, 396] width 420 height 680
click at [1136, 14] on button "Bold (CTRL+B)" at bounding box center [1145, 28] width 29 height 28
click at [1315, 20] on icon "Recent Color" at bounding box center [1311, 27] width 11 height 14
click at [1268, 269] on div "FOOD SUPPORT: Name: April Toma DOB: 01/04/1982 Phone: 021 128 2842 Address: 11 …" at bounding box center [1328, 396] width 420 height 680
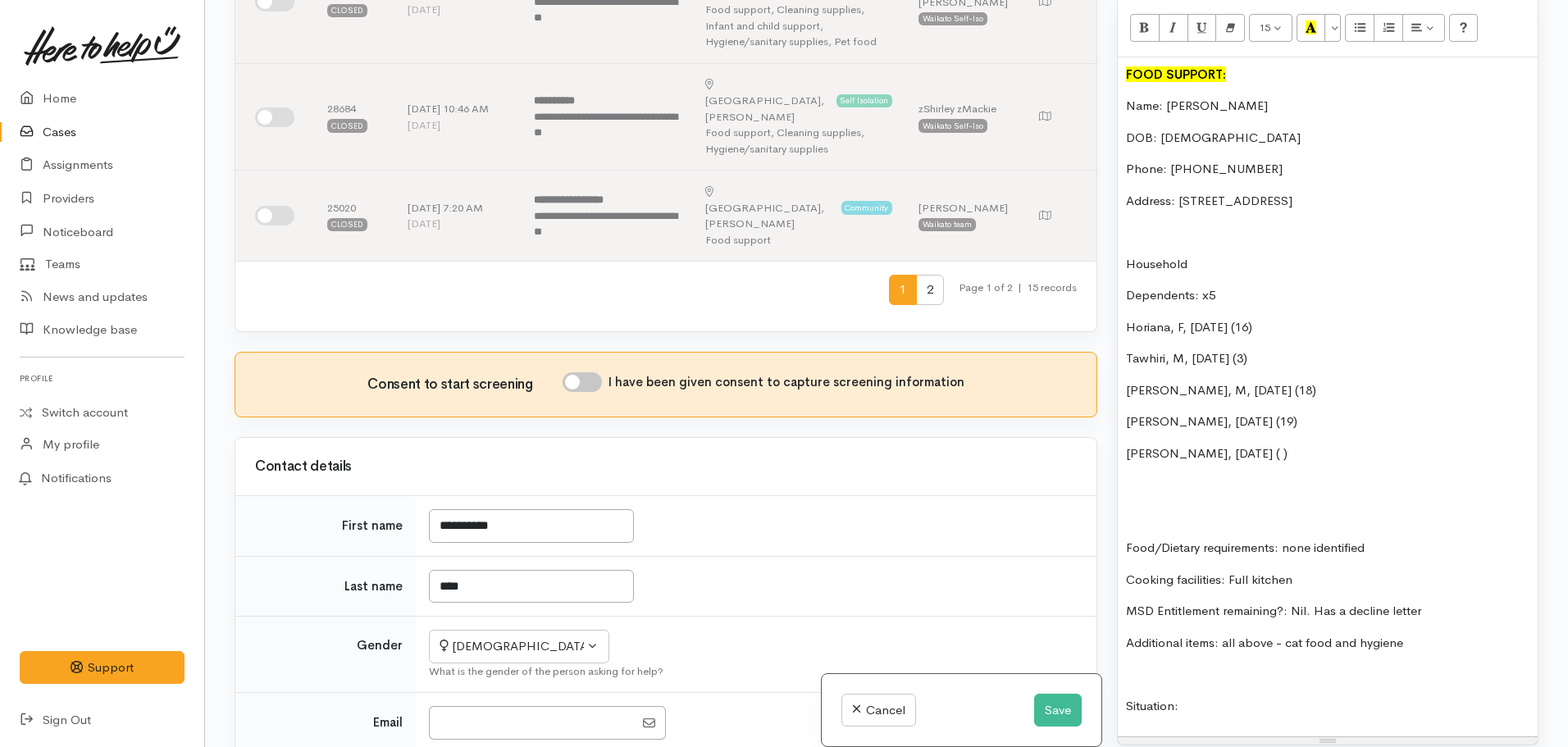
scroll to position [965, 0]
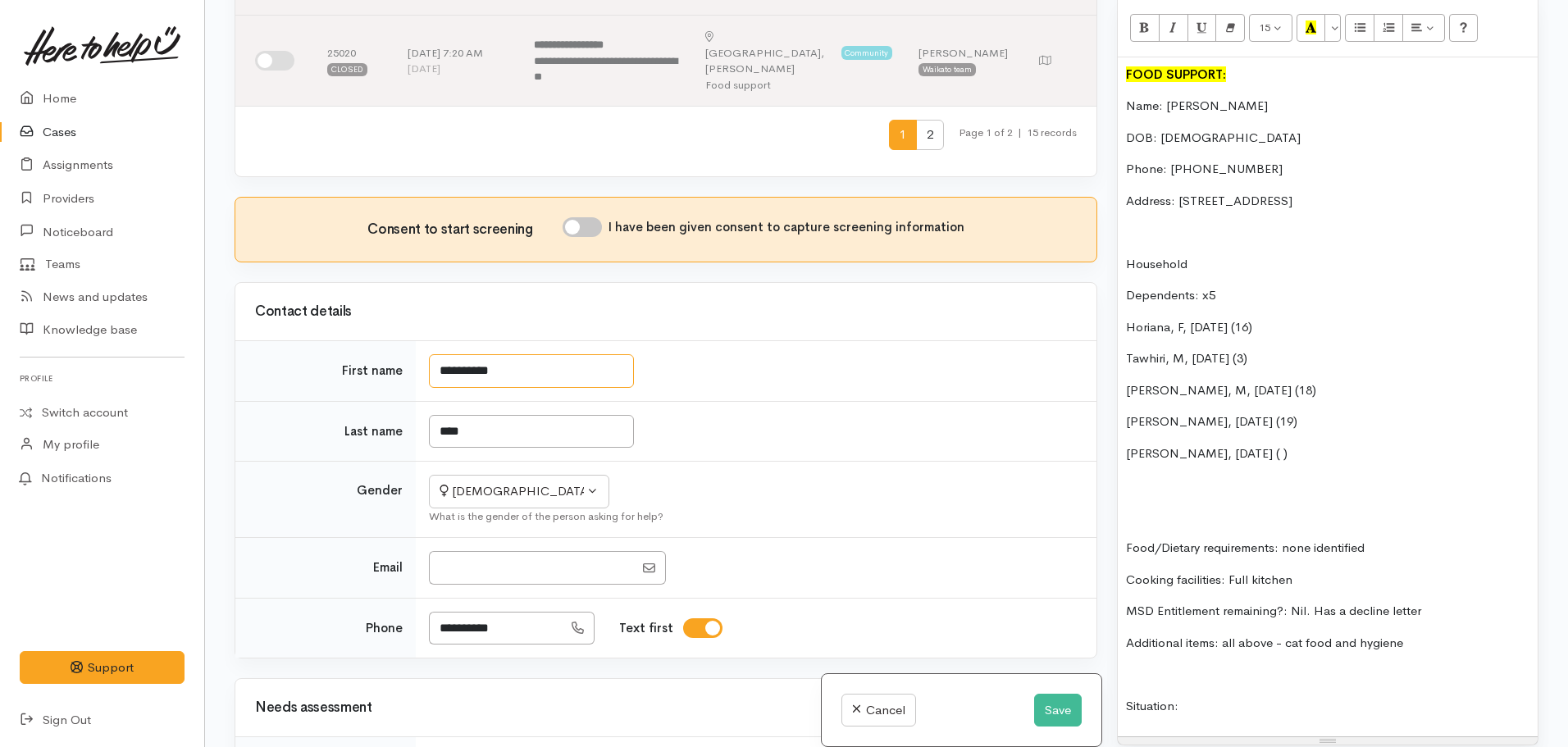
drag, startPoint x: 528, startPoint y: 159, endPoint x: 467, endPoint y: 141, distance: 63.6
click at [467, 354] on input "**********" at bounding box center [531, 371] width 205 height 34
type input "*****"
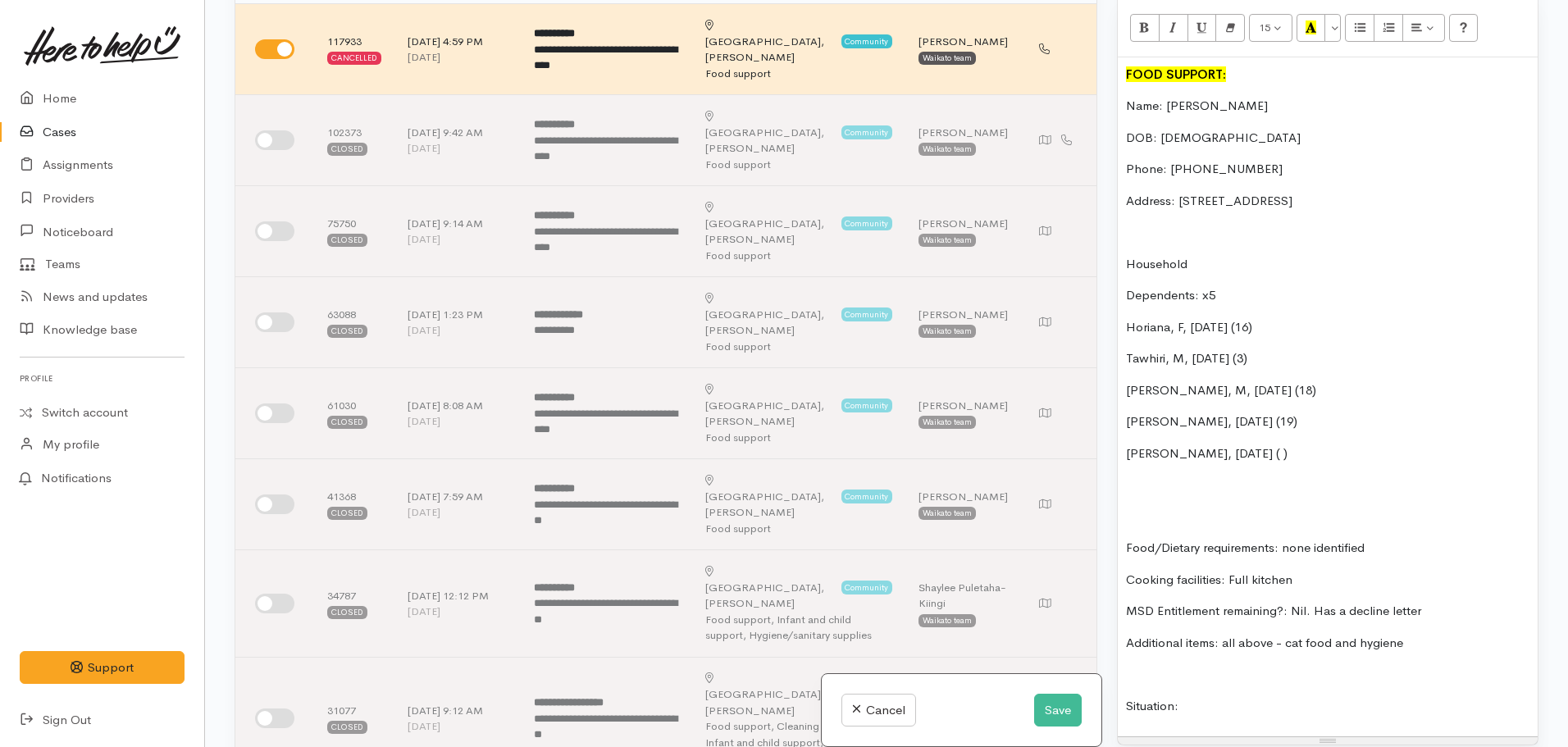
click at [1131, 318] on p "Horiana, F, 11/04/2008 (16)" at bounding box center [1328, 328] width 404 height 19
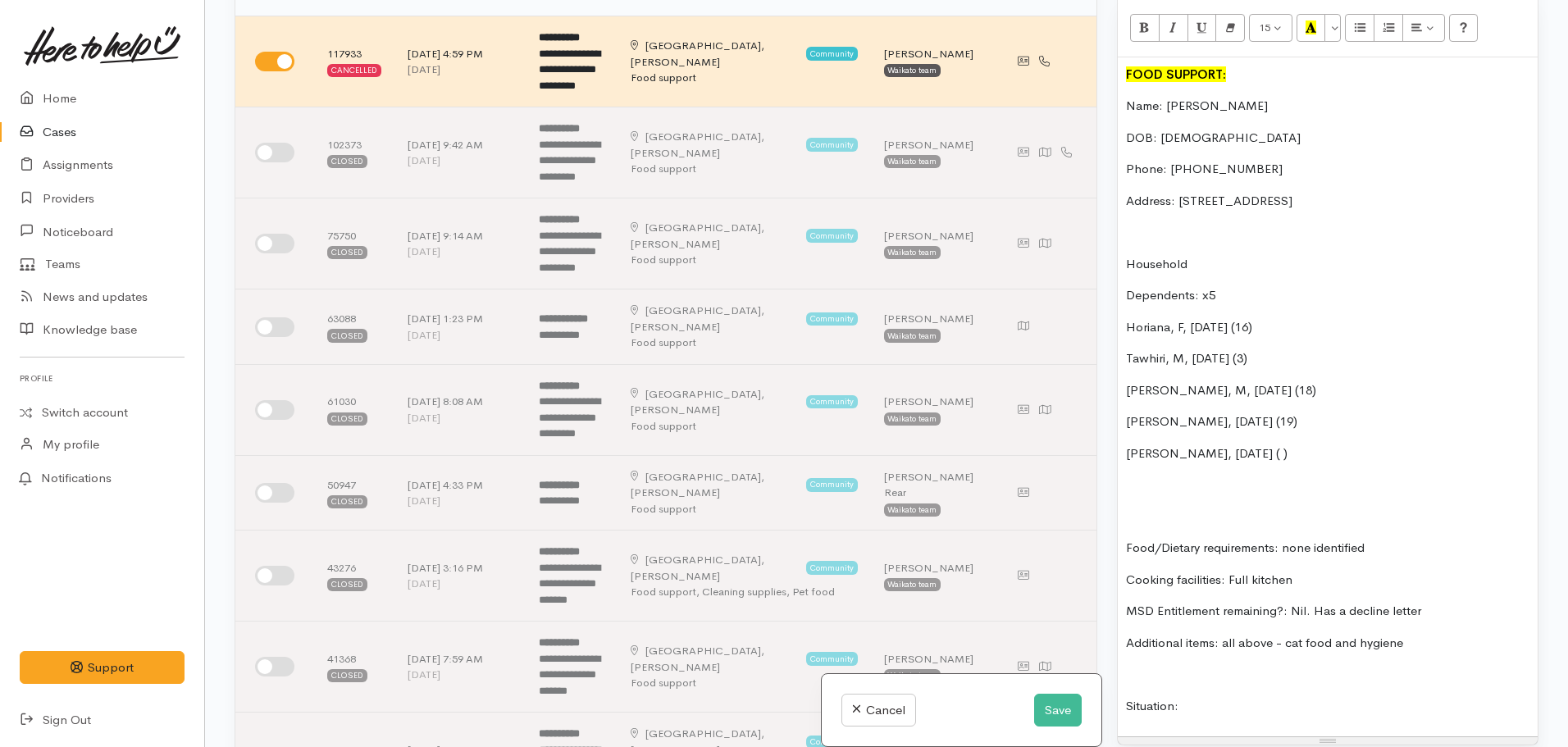
scroll to position [982, 0]
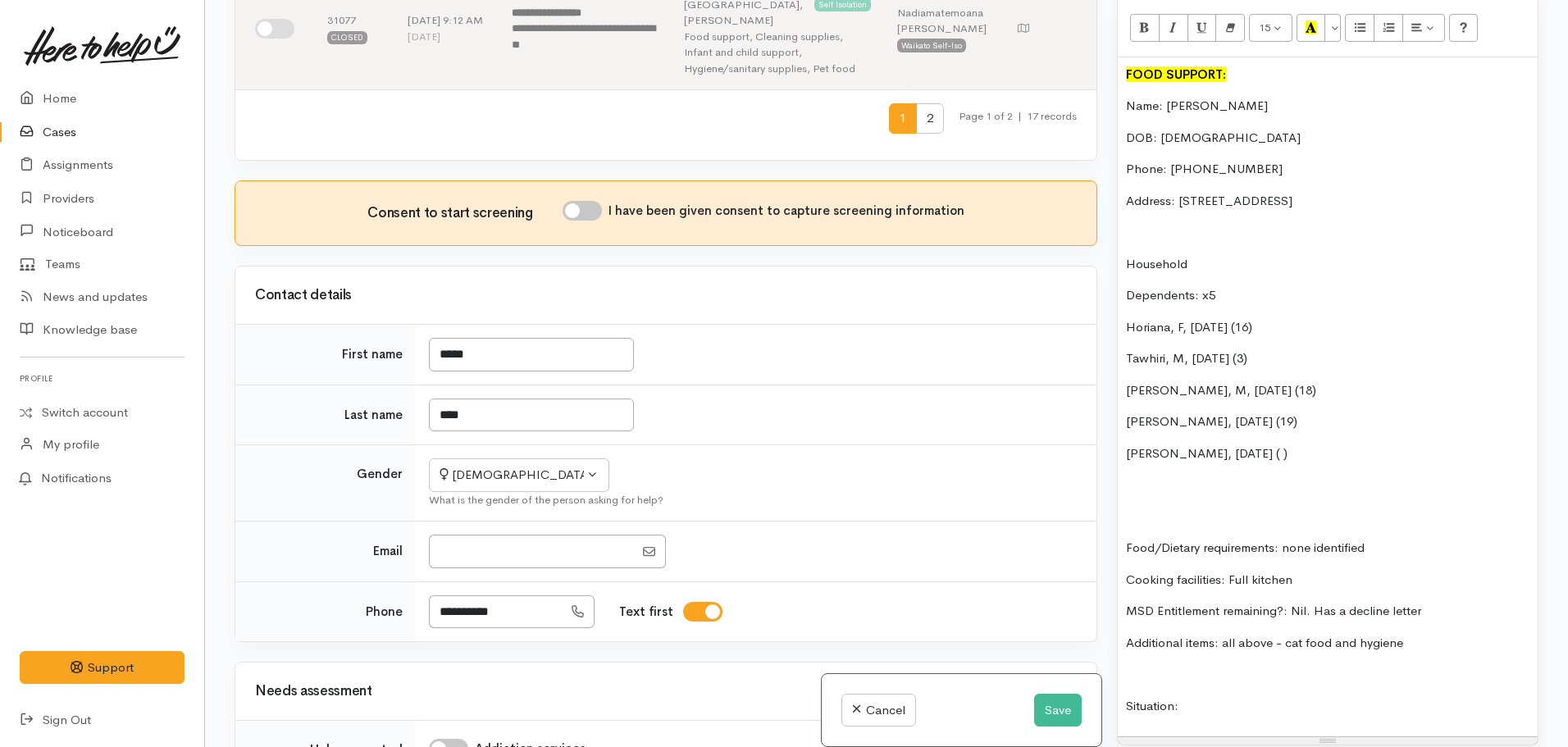
click at [1125, 314] on div "FOOD SUPPORT: Name: April Toma DOB: 01/04/1982 Phone: 021 128 2842 Address: 11 …" at bounding box center [1328, 396] width 420 height 680
click at [1347, 14] on button "Unordered list (CTRL+SHIFT+NUM7)" at bounding box center [1360, 28] width 29 height 28
click at [1124, 345] on div "FOOD SUPPORT: Name: April Toma DOB: 01/04/1982 Phone: 021 128 2842 Address: 11 …" at bounding box center [1328, 396] width 420 height 680
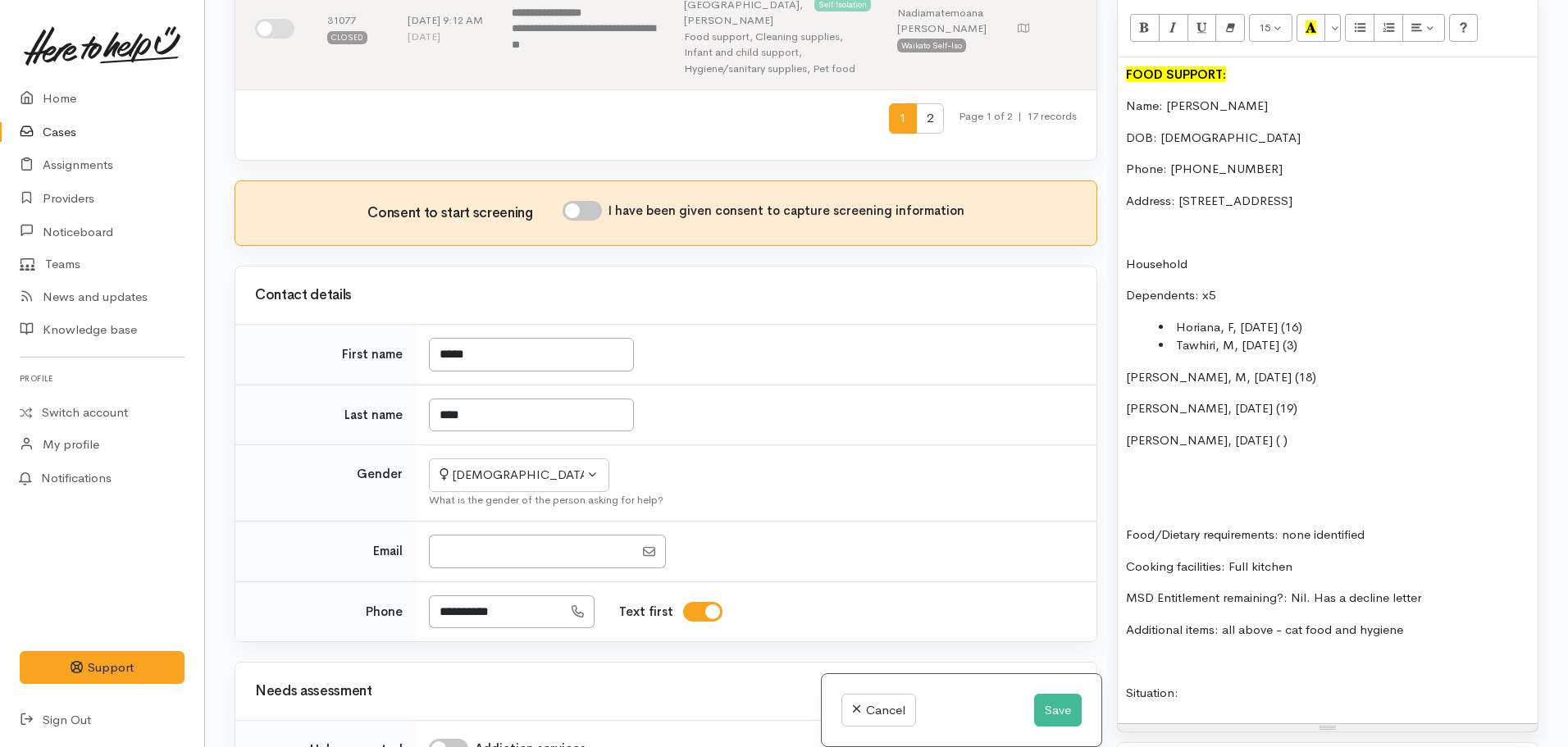
click at [1124, 365] on div "FOOD SUPPORT: Name: April Toma DOB: 01/04/1982 Phone: 021 128 2842 Address: 11 …" at bounding box center [1328, 390] width 420 height 667
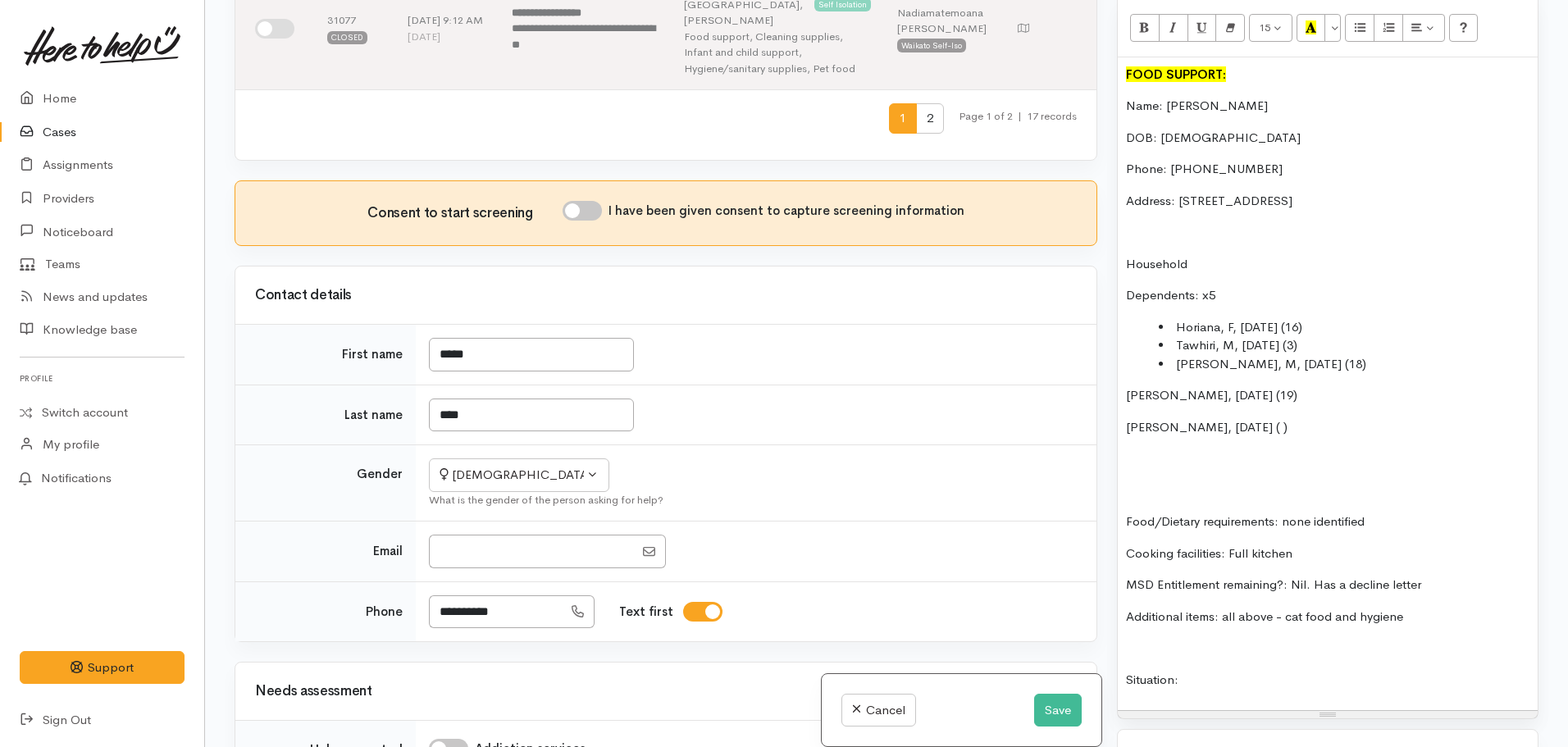
click at [1124, 387] on div "FOOD SUPPORT: Name: April Toma DOB: 01/04/1982 Phone: 021 128 2842 Address: 11 …" at bounding box center [1328, 384] width 420 height 653
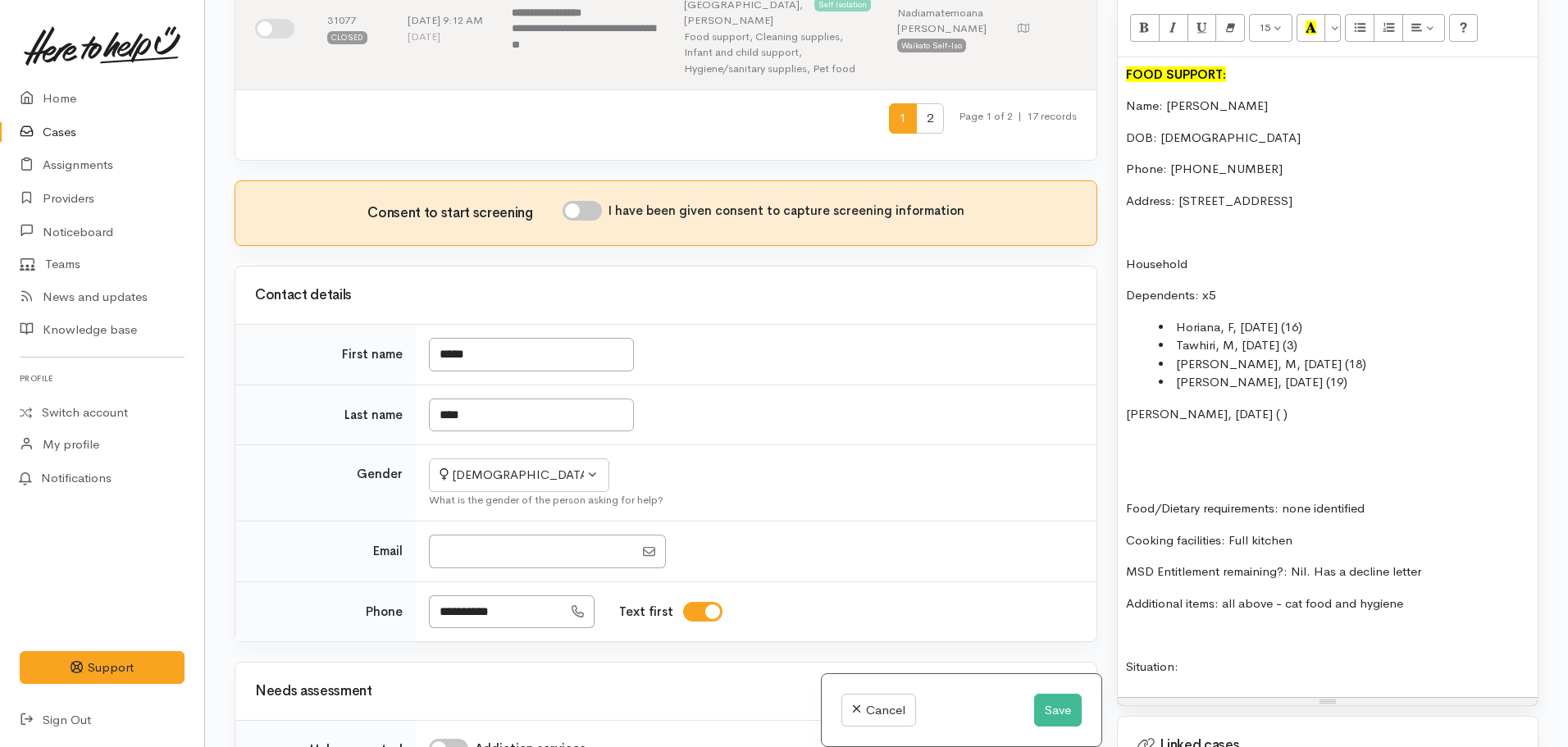
click at [1127, 405] on p "Tommy, M, 16/05/2007 ( )" at bounding box center [1328, 414] width 404 height 19
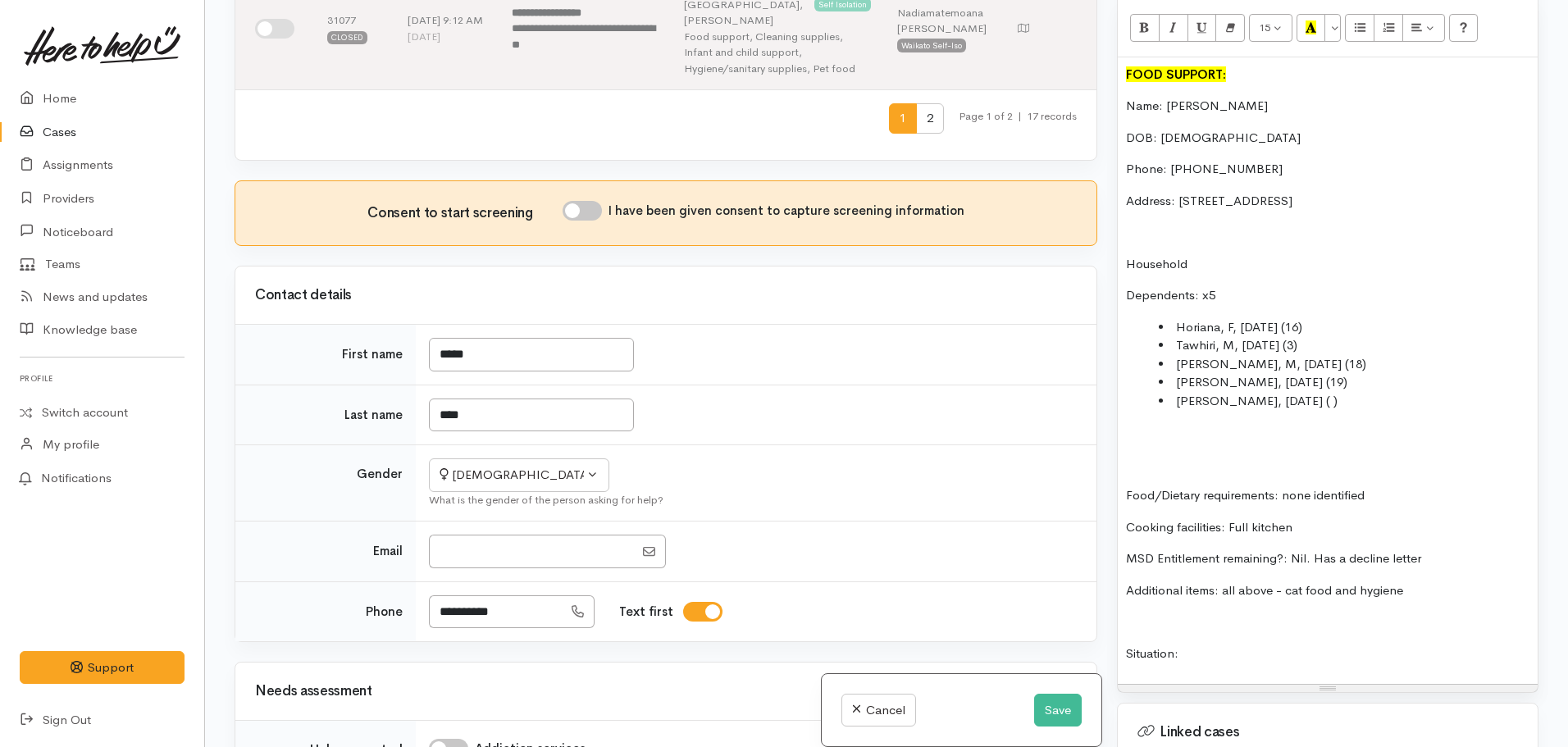
click at [1136, 455] on p at bounding box center [1328, 465] width 404 height 19
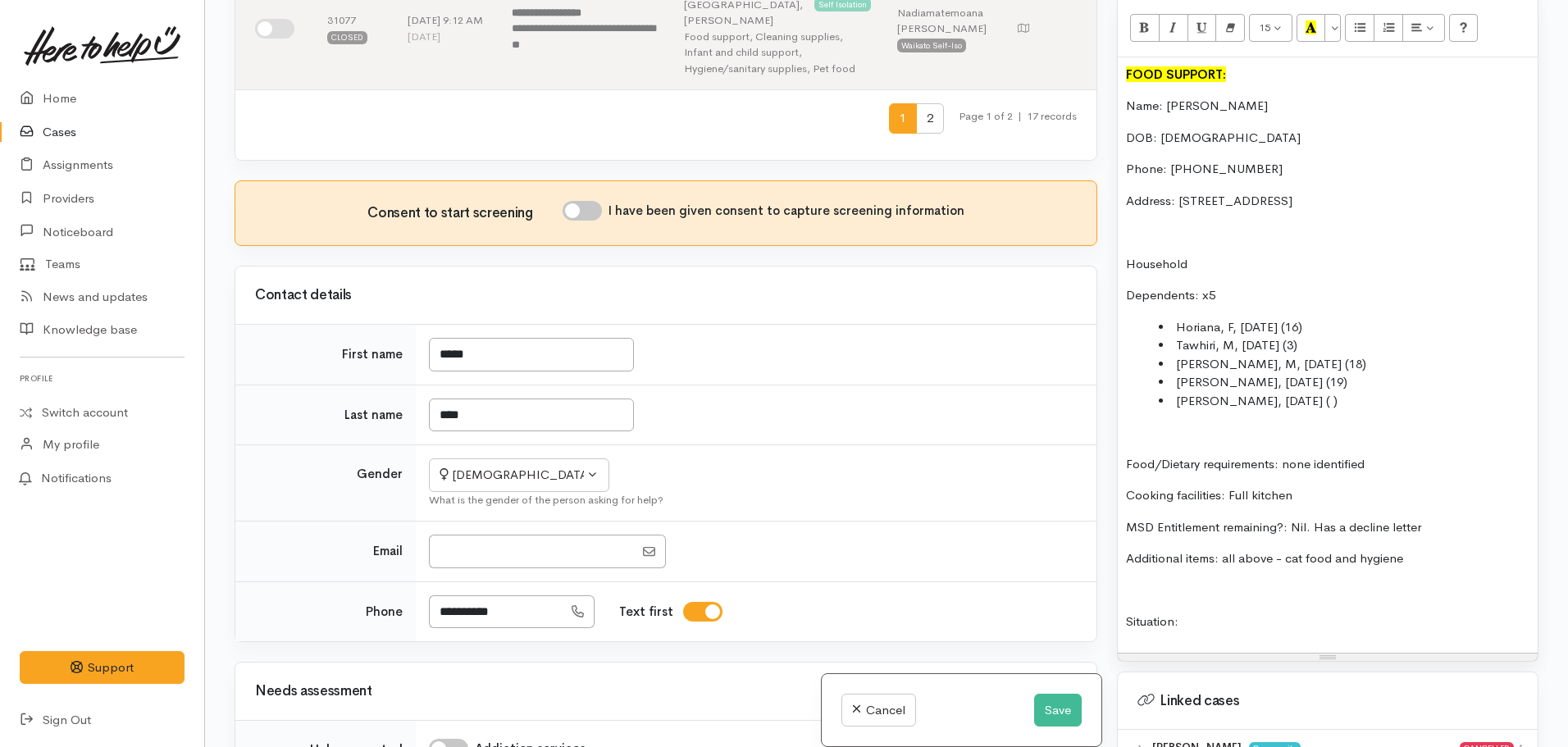
click at [584, 201] on input "I have been given consent to capture screening information" at bounding box center [582, 210] width 40 height 19
checkbox input "true"
drag, startPoint x: 1224, startPoint y: 546, endPoint x: 1378, endPoint y: 552, distance: 154.1
click at [1378, 552] on p "Additional items: all above - cat food and hygiene" at bounding box center [1328, 558] width 404 height 19
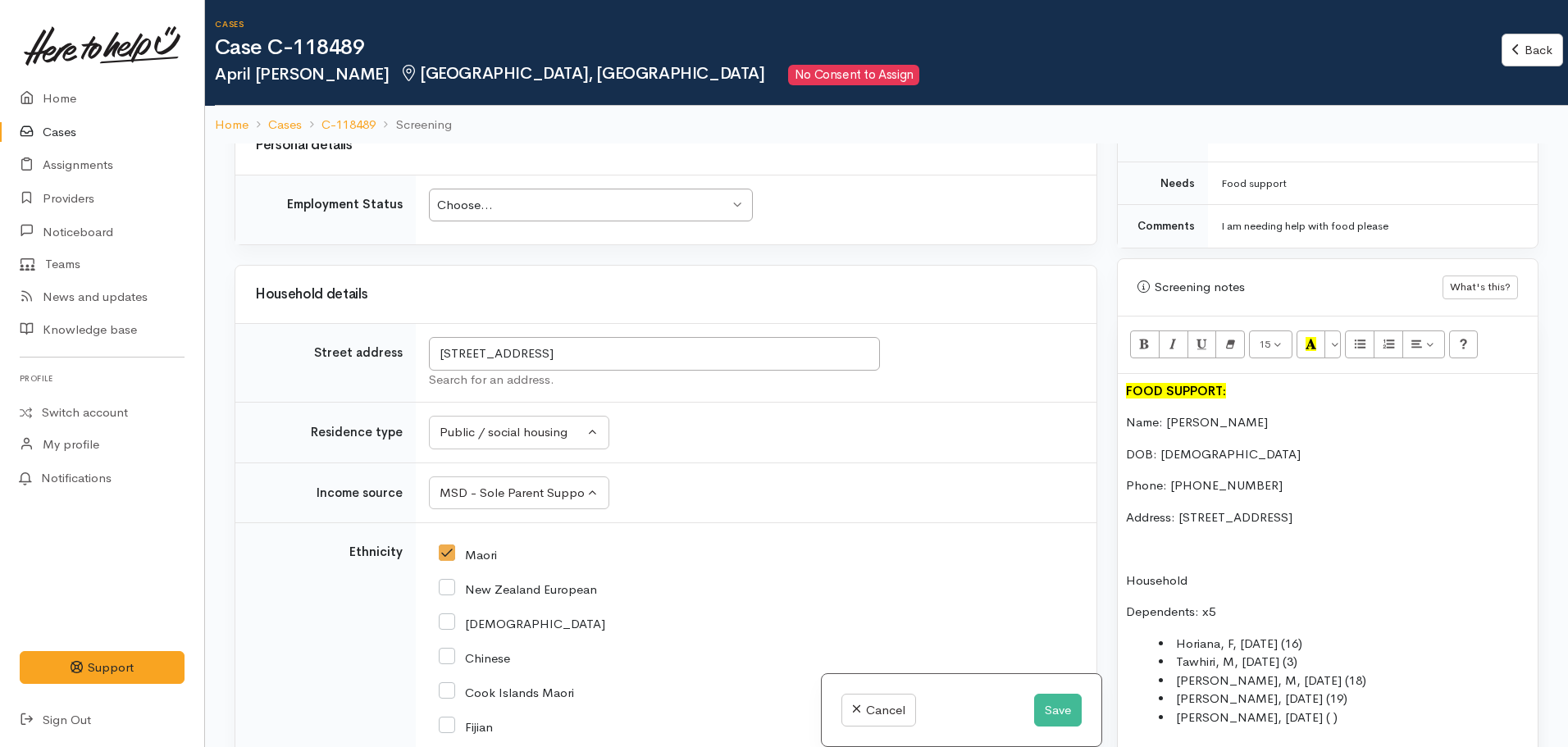
scroll to position [984, 0]
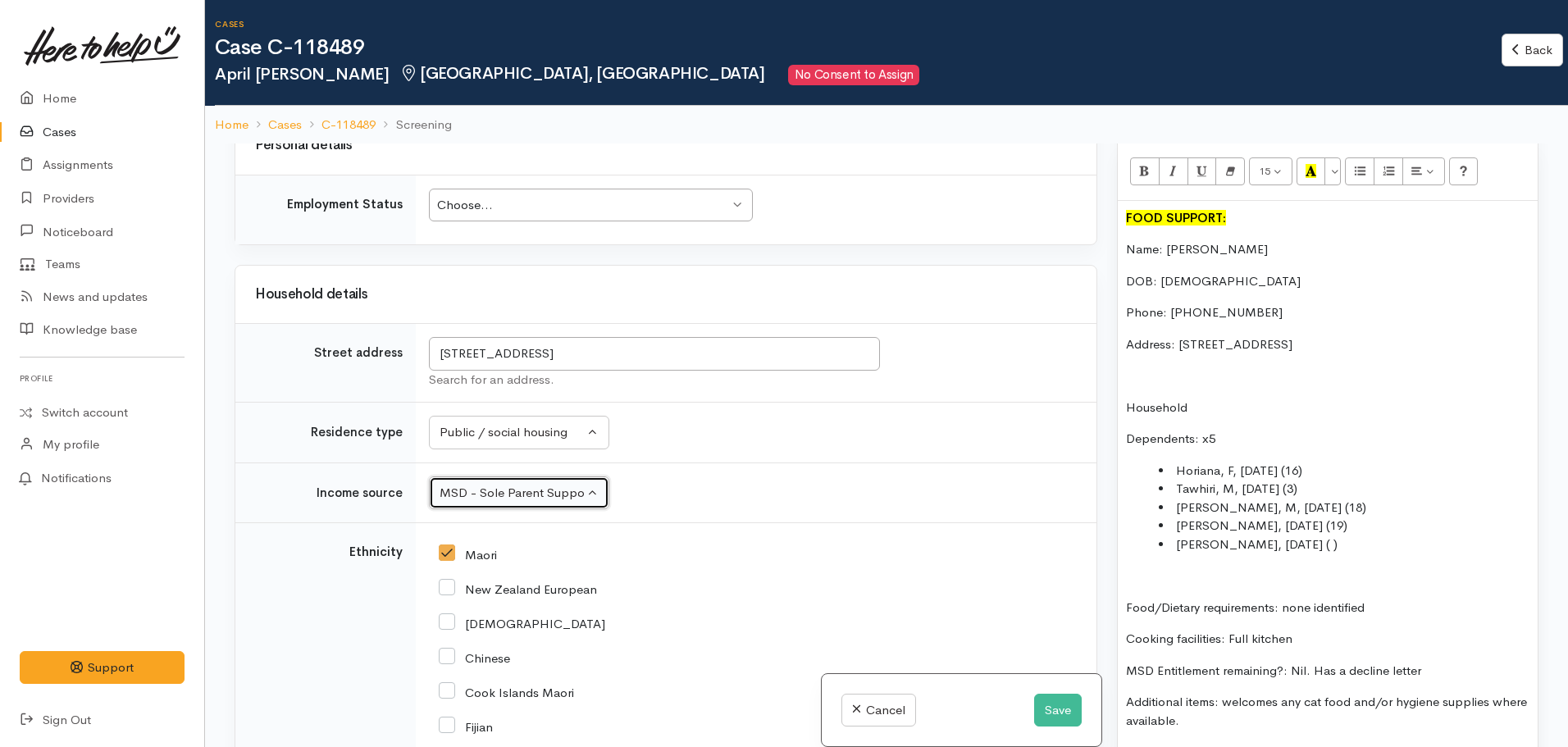
click at [534, 484] on div "MSD - Sole Parent Support" at bounding box center [512, 493] width 144 height 19
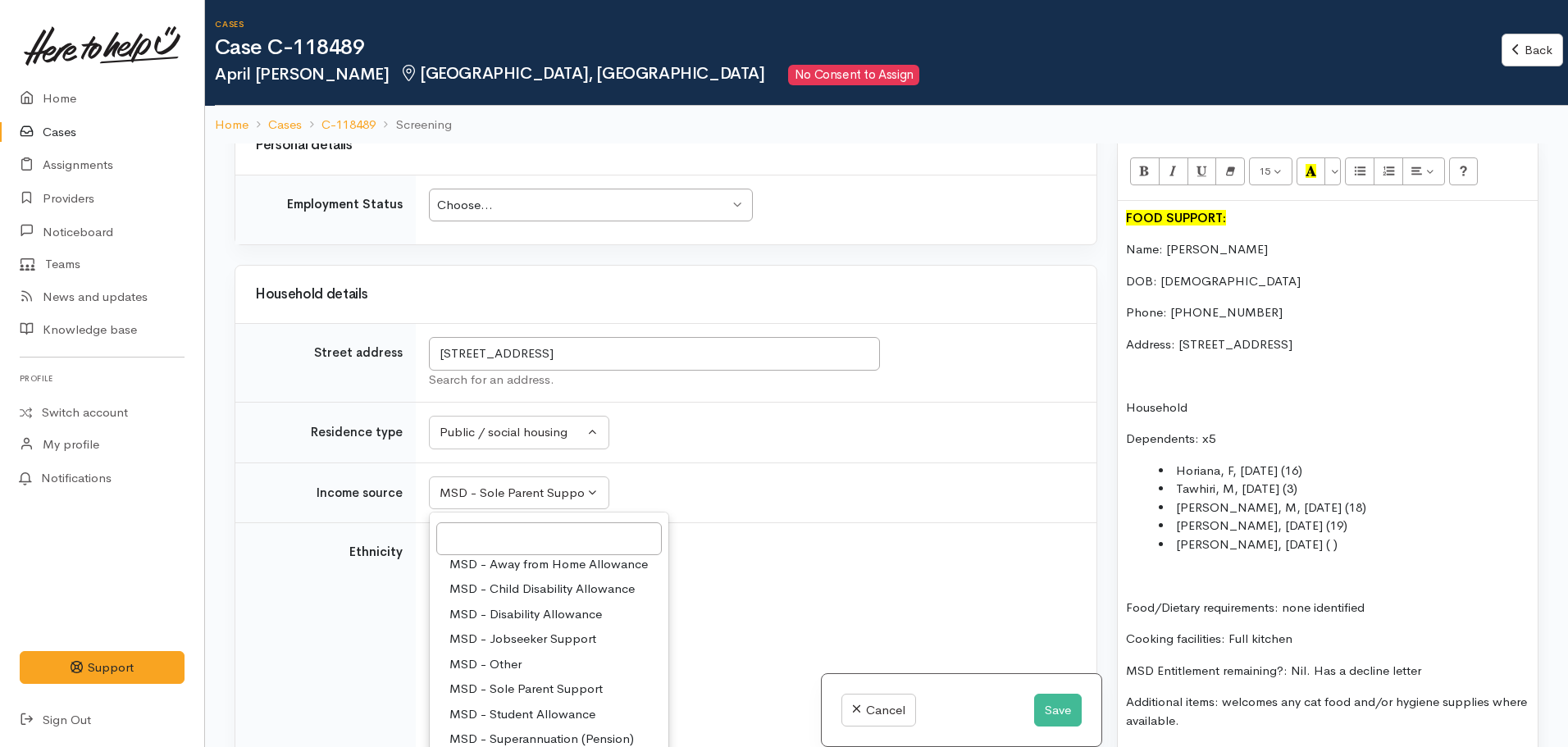
click at [514, 630] on span "MSD - Jobseeker Support" at bounding box center [523, 639] width 147 height 19
select select "4"
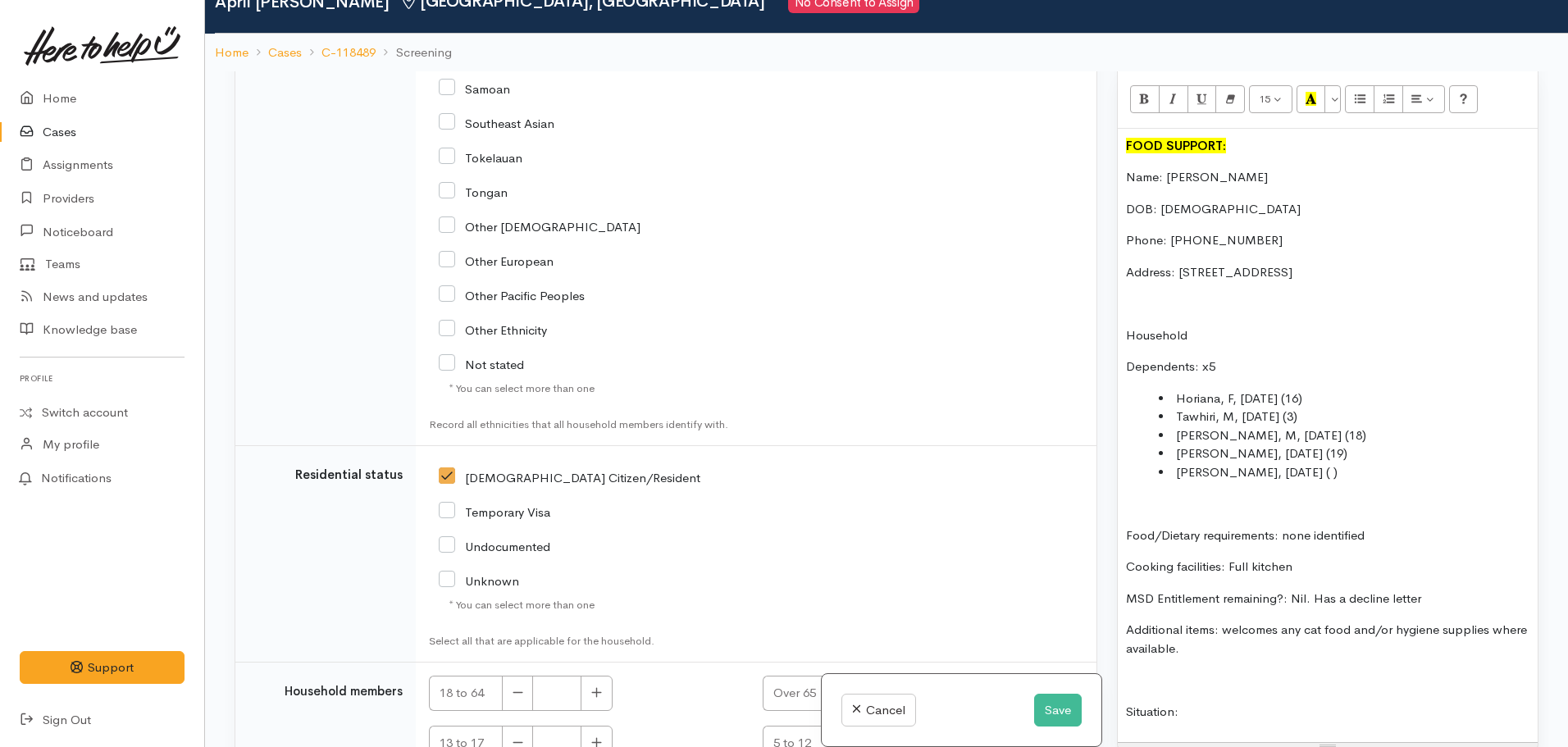
scroll to position [144, 0]
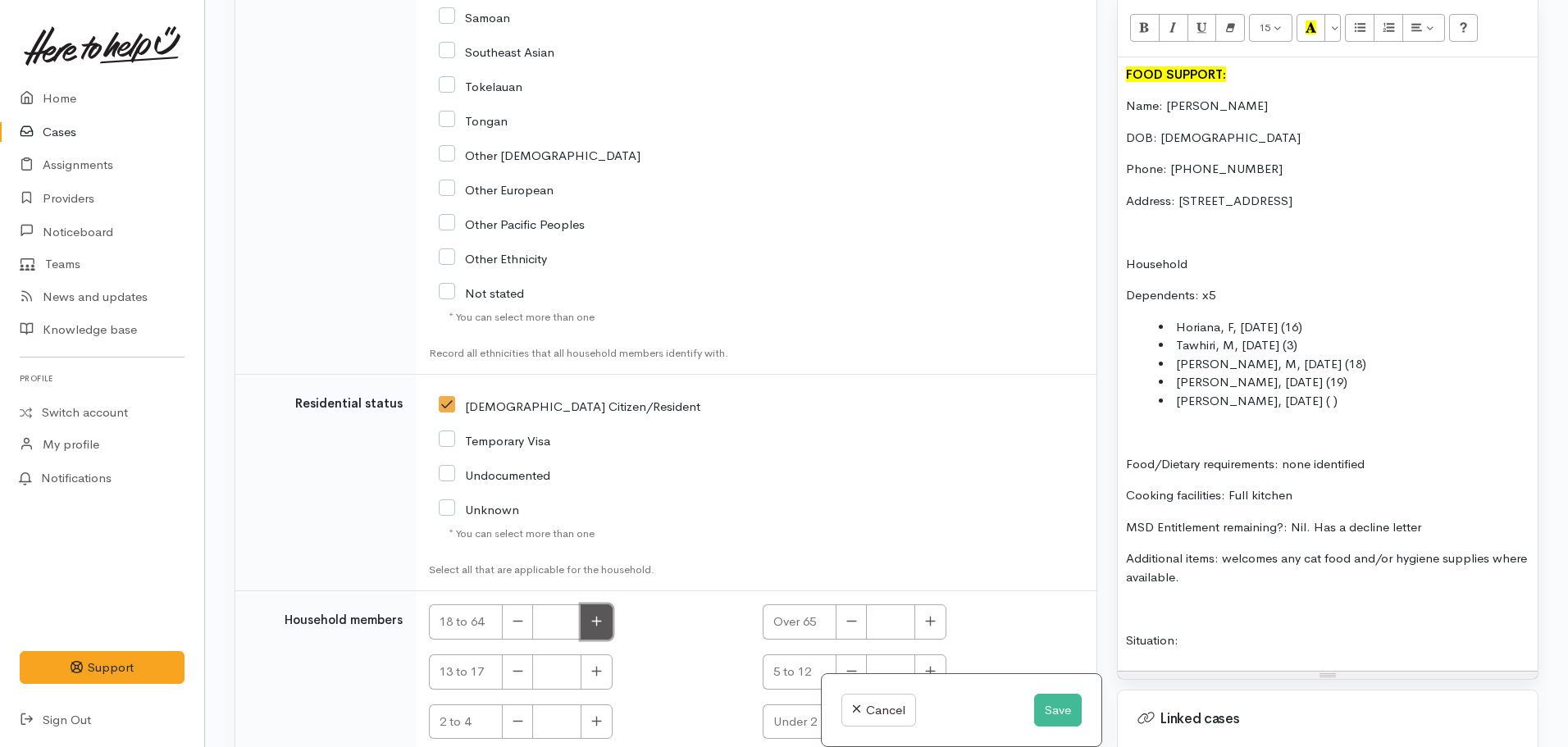
click at [594, 615] on icon "button" at bounding box center [597, 621] width 11 height 12
type input "1"
click at [1215, 255] on p "Household" at bounding box center [1328, 264] width 404 height 19
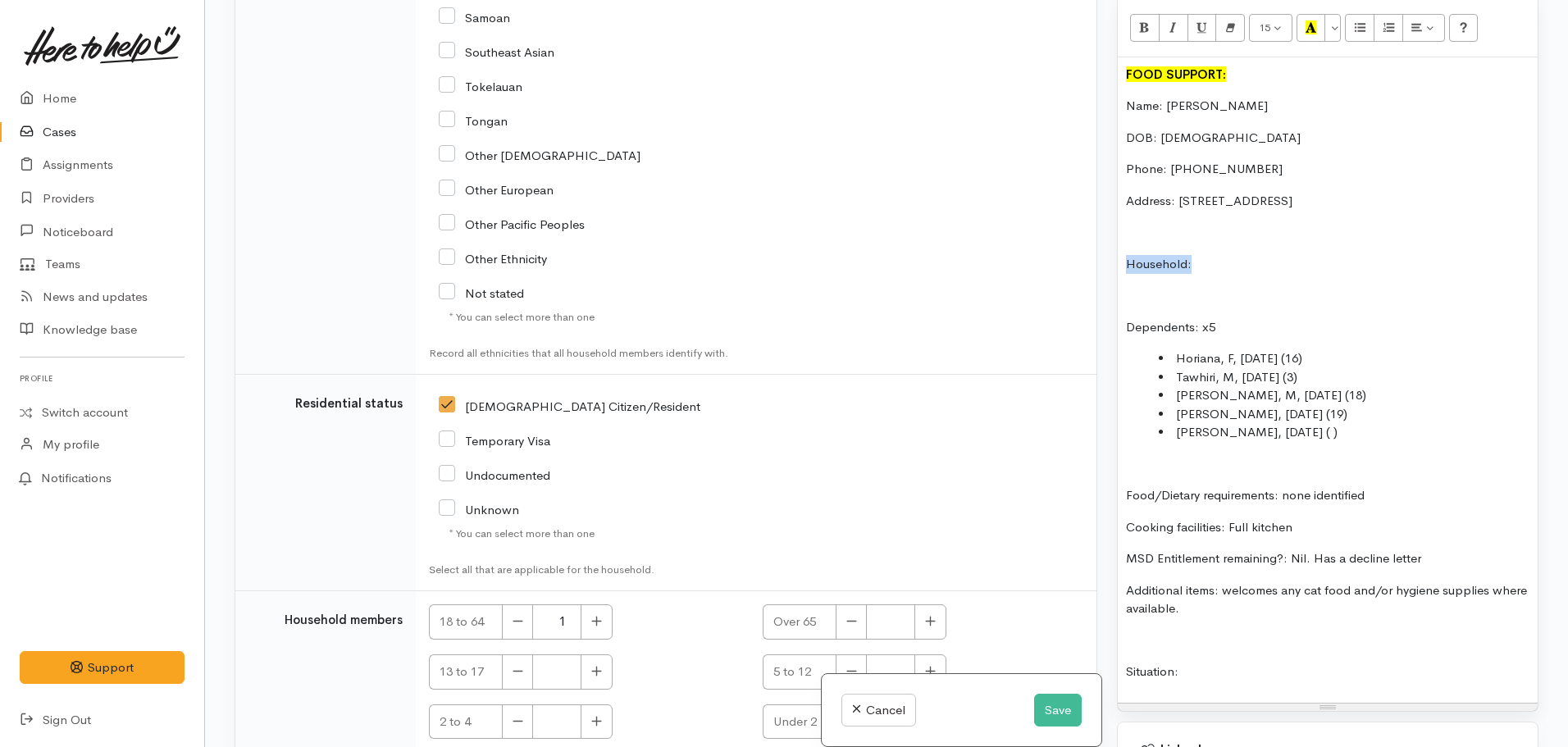
drag, startPoint x: 1207, startPoint y: 240, endPoint x: 1128, endPoint y: 243, distance: 79.1
click at [1128, 255] on p "Household:" at bounding box center [1328, 264] width 404 height 19
click at [1493, 255] on p "Adult children (April aware they may not be included in this reques)" at bounding box center [1328, 264] width 404 height 19
click at [1202, 255] on p "Adult children (April aware they may not be included in this request)" at bounding box center [1328, 264] width 404 height 19
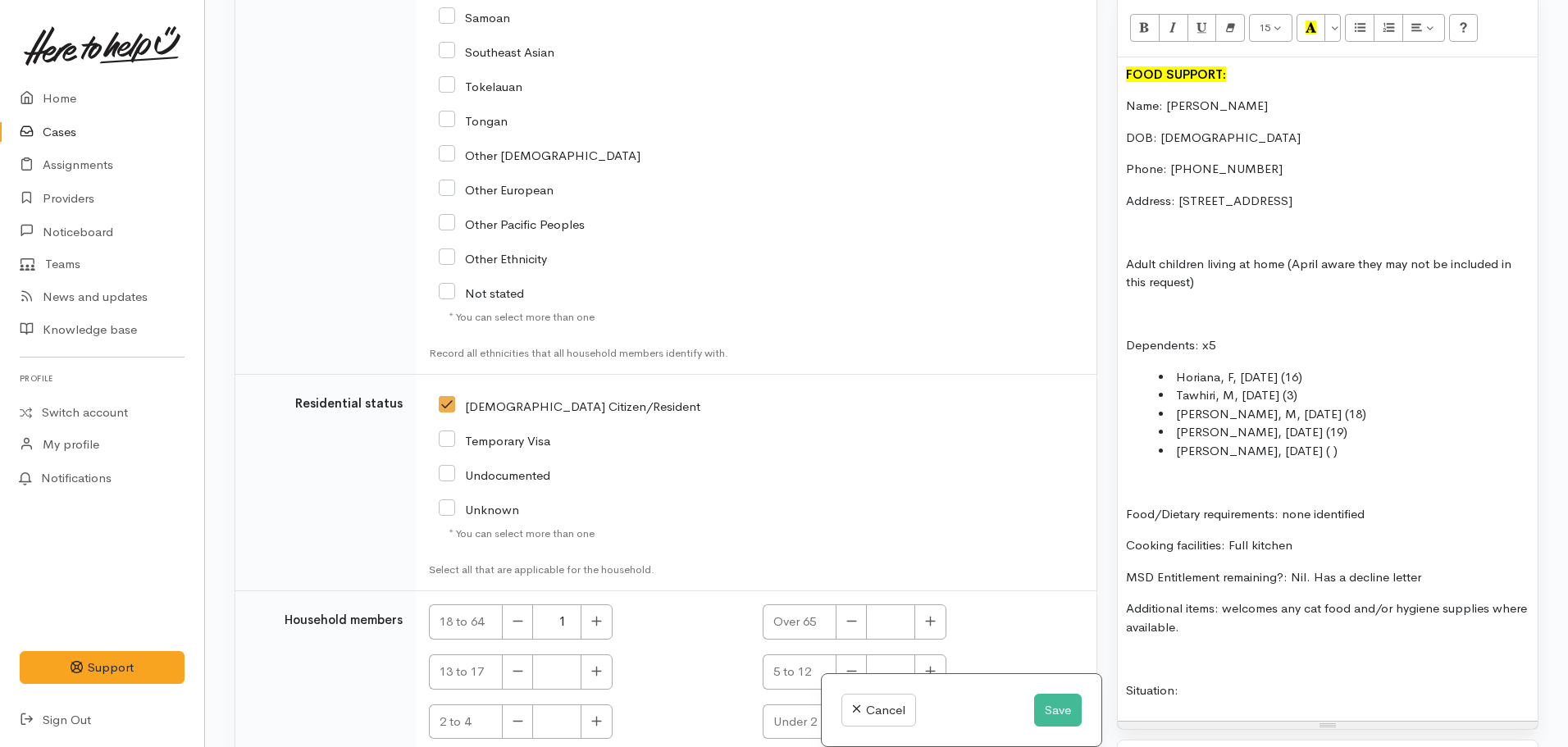
click at [1224, 259] on p "Adult children living at home (April aware they may not be included in this req…" at bounding box center [1328, 273] width 404 height 37
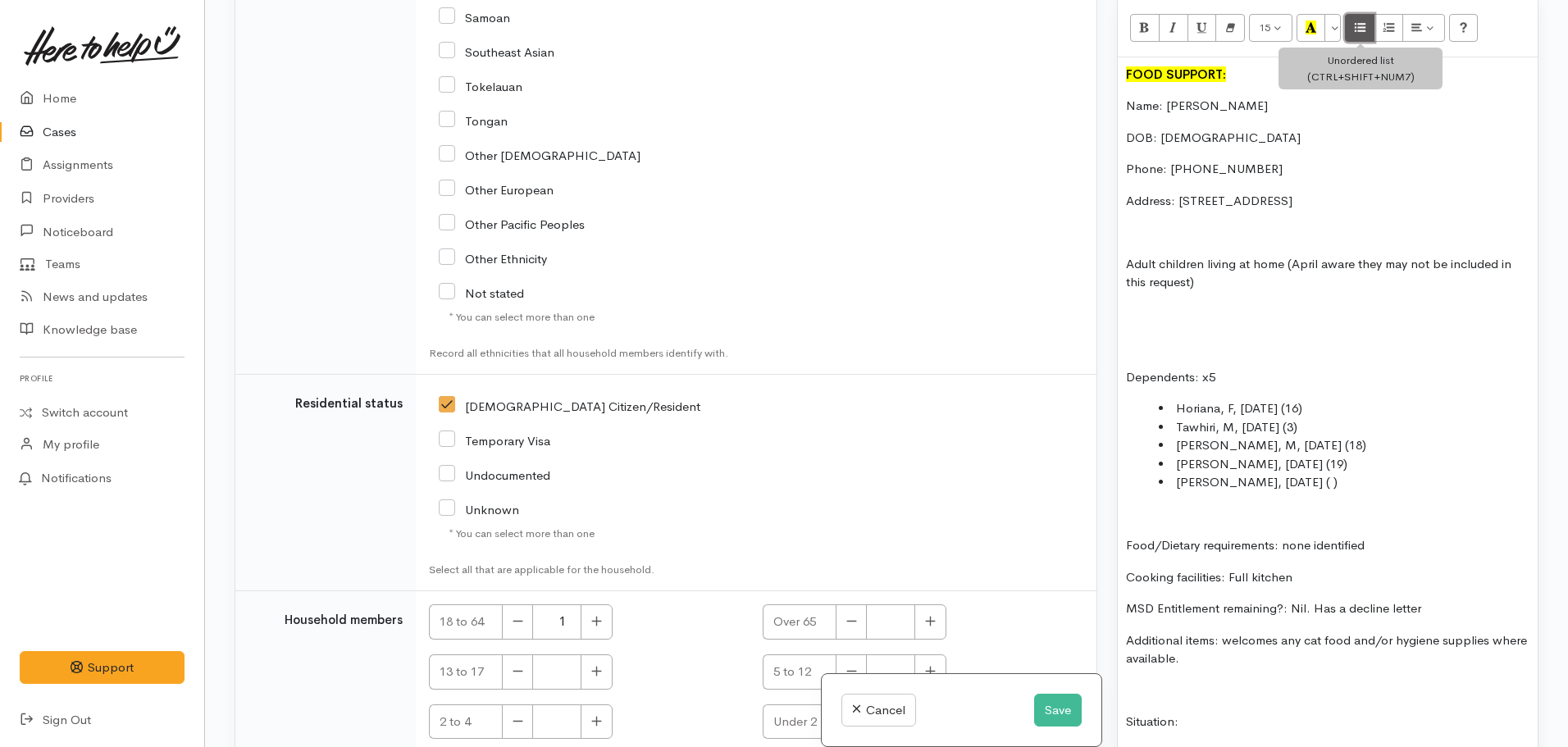
click at [1349, 15] on button "Unordered list (CTRL+SHIFT+NUM7)" at bounding box center [1360, 28] width 29 height 28
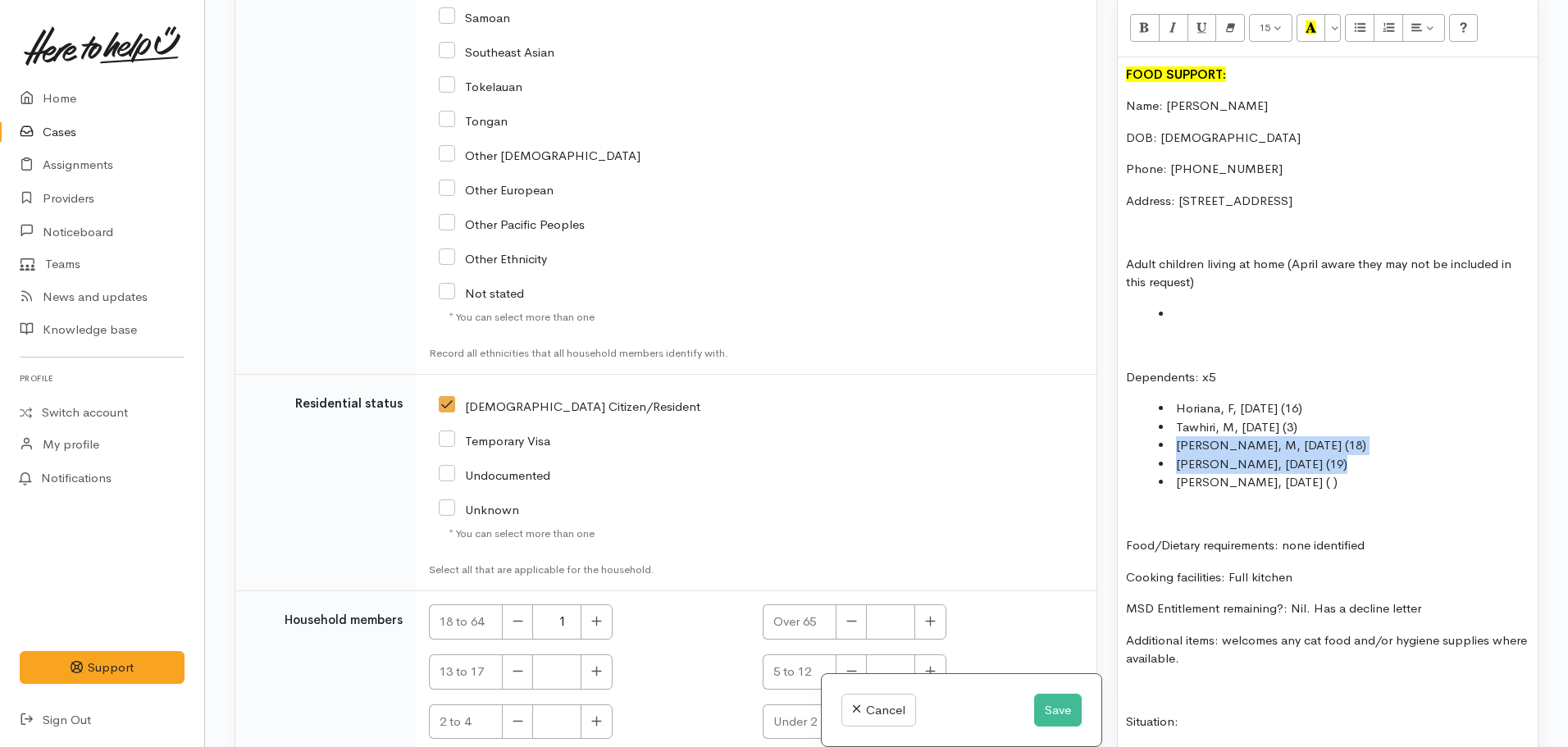
drag, startPoint x: 1343, startPoint y: 442, endPoint x: 1169, endPoint y: 433, distance: 174.2
click at [1169, 433] on ul "Horiana, F, 11/04/2008 (16) Tawhiri, M, 23/11/2020 (3) Patariki, M, 01/02/2006 …" at bounding box center [1328, 445] width 404 height 93
copy ul "Patariki, M, 01/02/2006 (18) Rawiri, M, 22/10/2004 (19)"
click at [1186, 305] on li at bounding box center [1344, 315] width 371 height 19
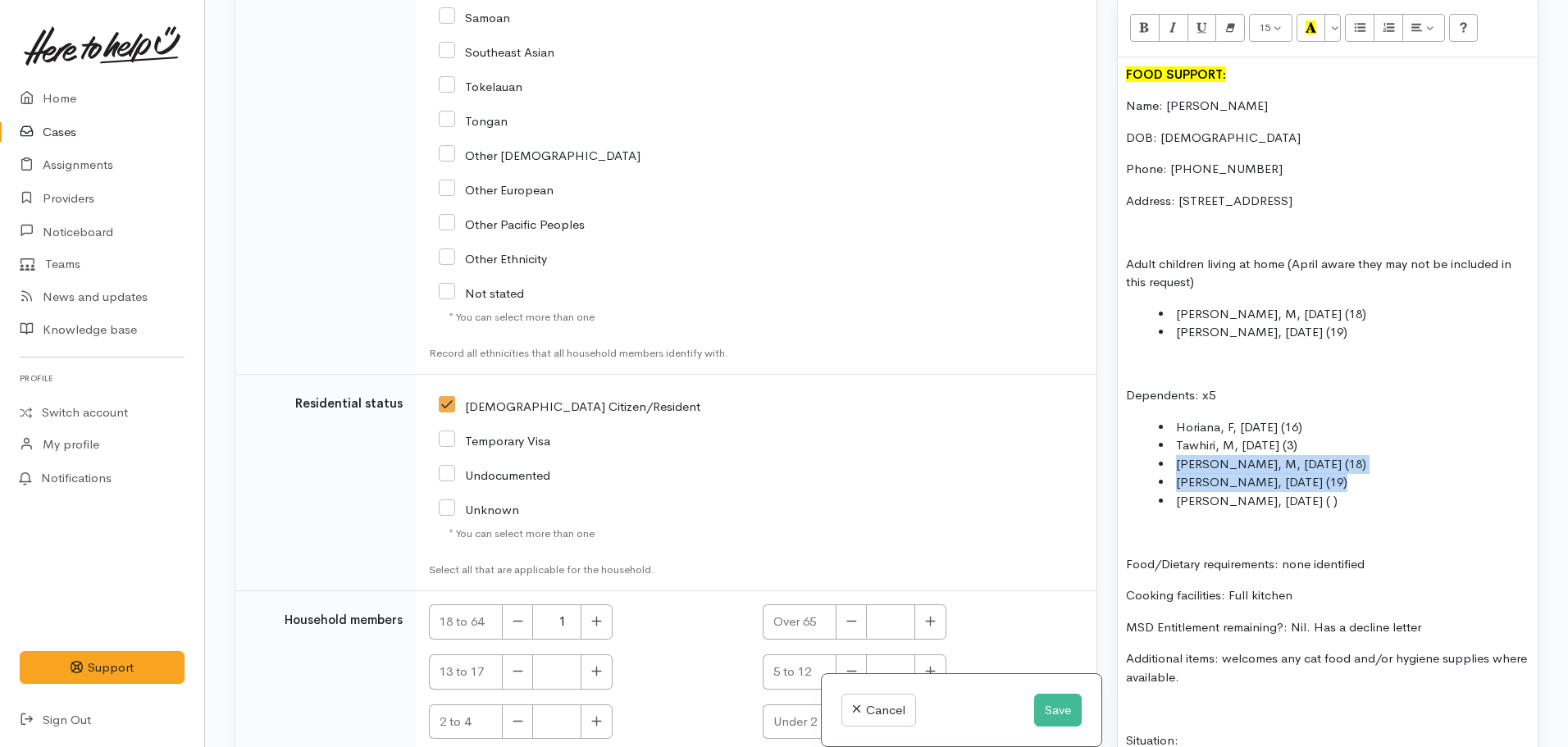
drag, startPoint x: 1283, startPoint y: 463, endPoint x: 1160, endPoint y: 448, distance: 123.9
click at [1160, 448] on ul "Horiana, F, 11/04/2008 (16) Tawhiri, M, 23/11/2020 (3) Patariki, M, 01/02/2006 …" at bounding box center [1328, 465] width 404 height 93
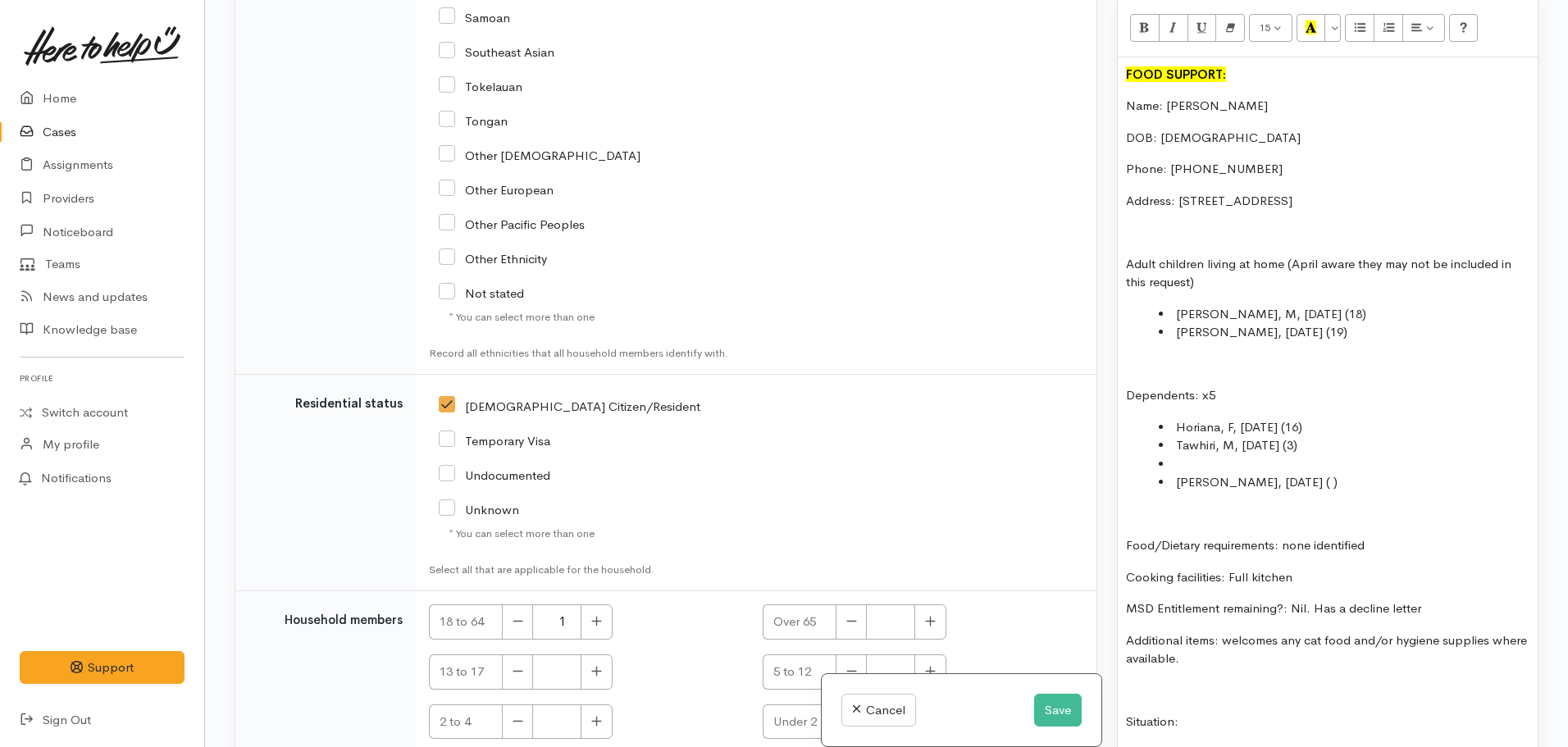
click at [1189, 268] on p "Adult children living at home (April aware they may not be included in this req…" at bounding box center [1328, 273] width 404 height 37
click at [1332, 305] on li "Patariki, M, 01/02/2006 (18)" at bounding box center [1344, 315] width 371 height 19
drag, startPoint x: 1309, startPoint y: 314, endPoint x: 1236, endPoint y: 314, distance: 73.0
click at [1236, 323] on li "Rawiri, M, 22/10/2004 (19)" at bounding box center [1344, 332] width 371 height 19
copy li "22/10/2004"
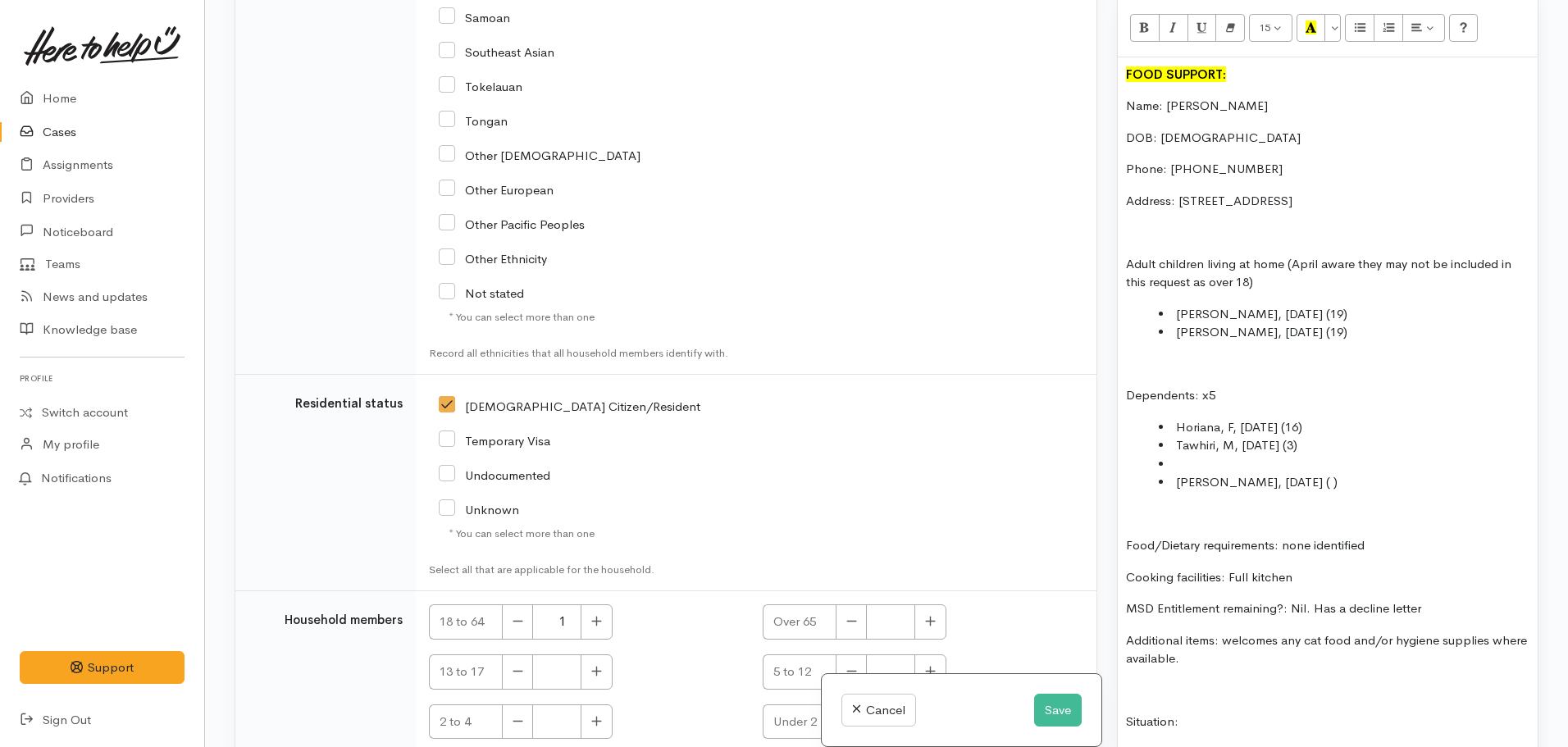
click at [1326, 323] on li "Rawiri, M, 22/10/2004 (19)" at bounding box center [1344, 332] width 371 height 19
click at [1316, 473] on li "Tommy, M, 16/05/2007 ( )" at bounding box center [1344, 482] width 371 height 19
drag, startPoint x: 1337, startPoint y: 463, endPoint x: 1173, endPoint y: 463, distance: 164.0
click at [1173, 473] on li "Tommy, M, 16/05/2007 (18)" at bounding box center [1344, 482] width 371 height 19
copy li "Tommy, M, 16/05/2007 (18)"
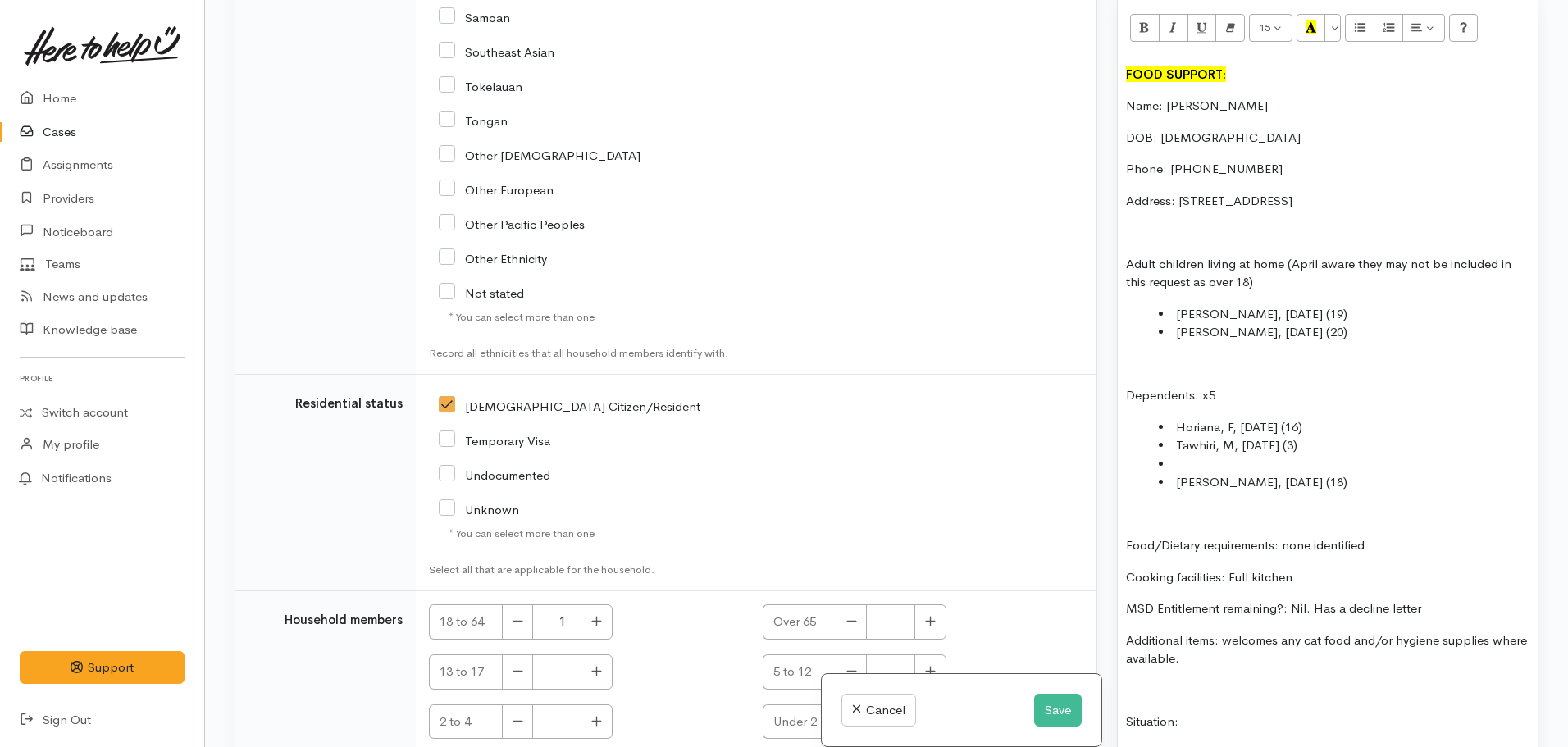
click at [1341, 323] on li "Rawiri, M, 22/10/2004 (20)" at bounding box center [1344, 332] width 371 height 19
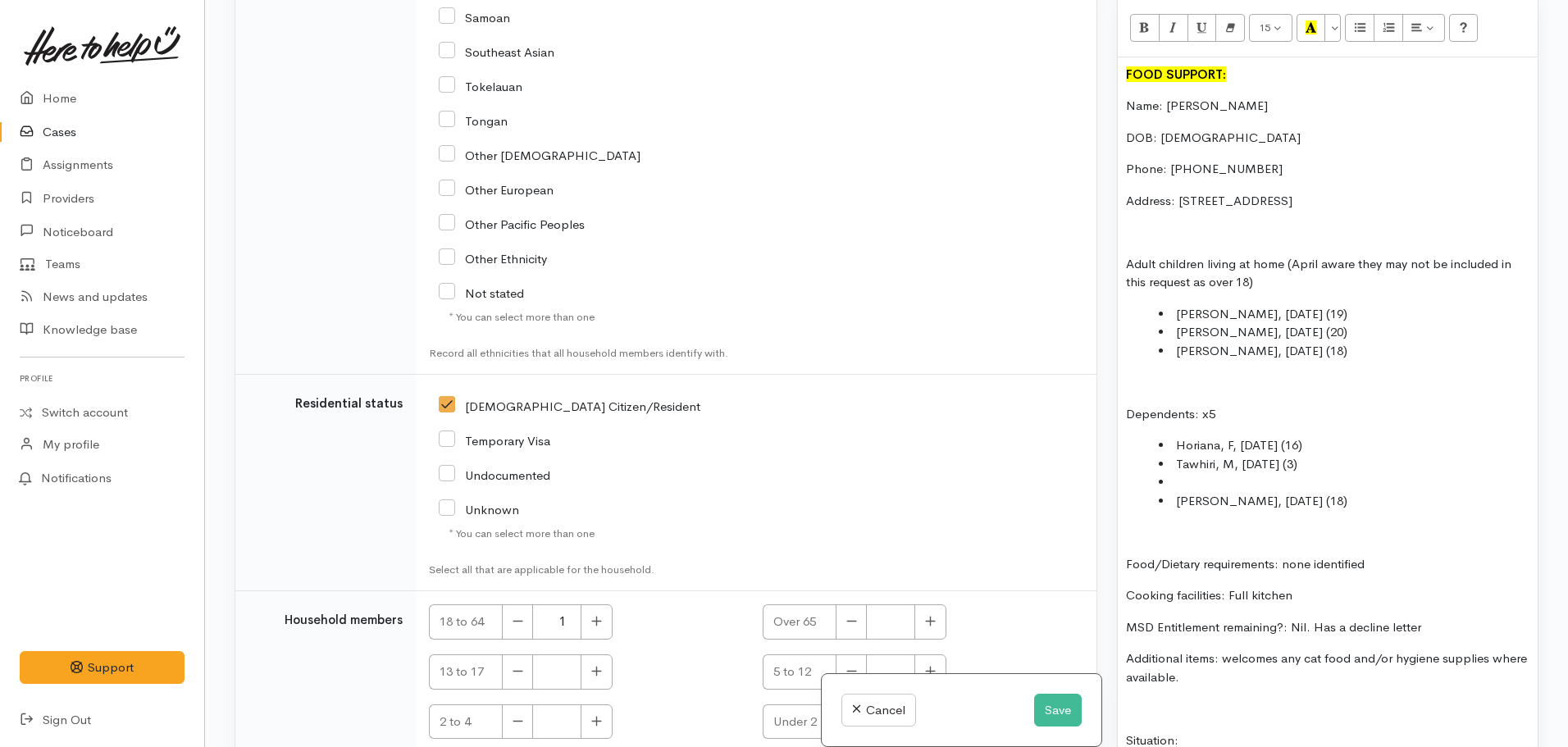
click at [1320, 342] on li "Tommy, M, 16/05/2007 (18)" at bounding box center [1344, 351] width 371 height 19
drag, startPoint x: 1314, startPoint y: 479, endPoint x: 1145, endPoint y: 476, distance: 169.0
click at [1145, 476] on ul "Horiana, F, 11/04/2008 (16) Tawhiri, M, 23/11/2020 (3) Tommy, M, 16/05/2007 (18)" at bounding box center [1328, 473] width 404 height 74
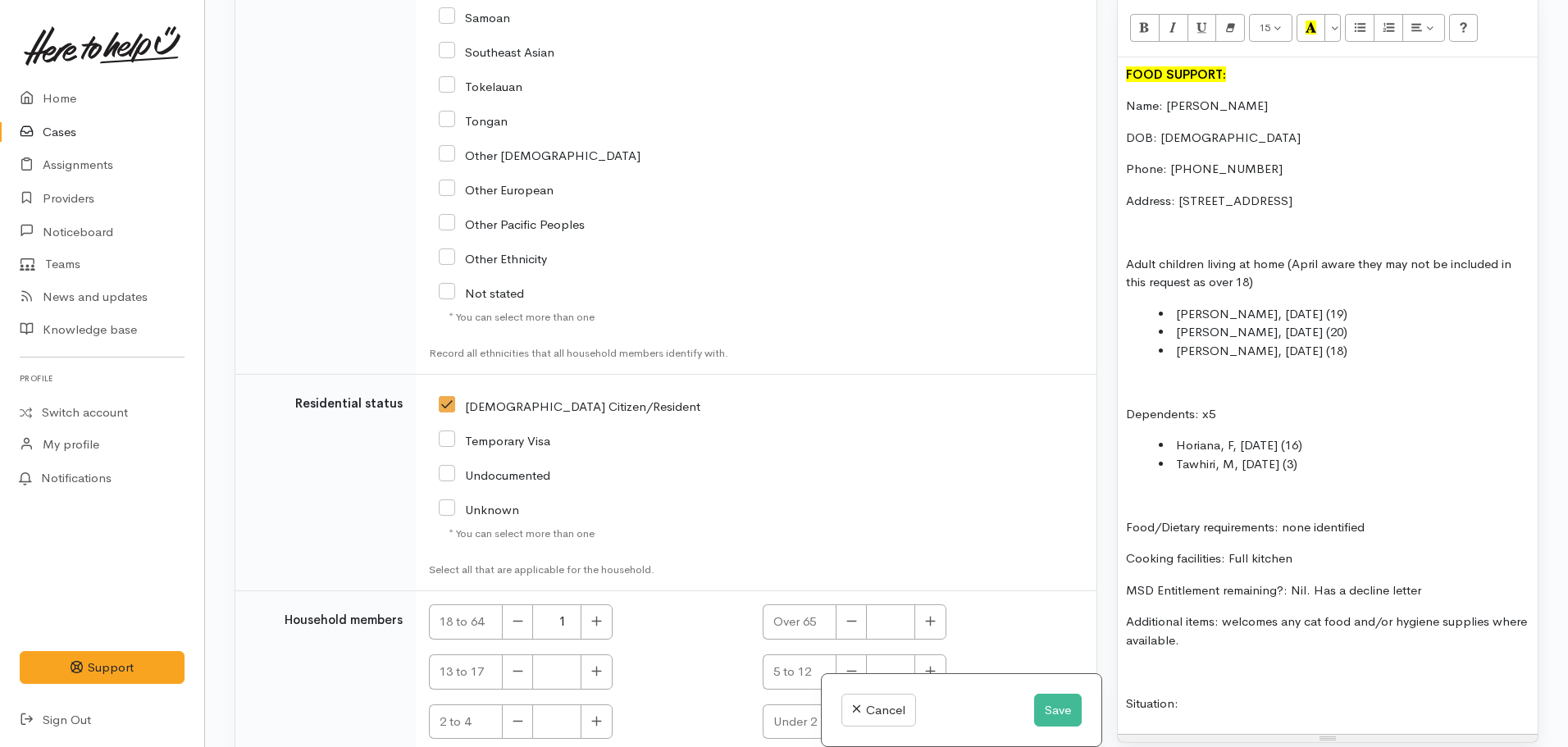
click at [1220, 405] on p "Dependents: x5" at bounding box center [1328, 414] width 404 height 19
click at [1137, 374] on p at bounding box center [1328, 383] width 404 height 19
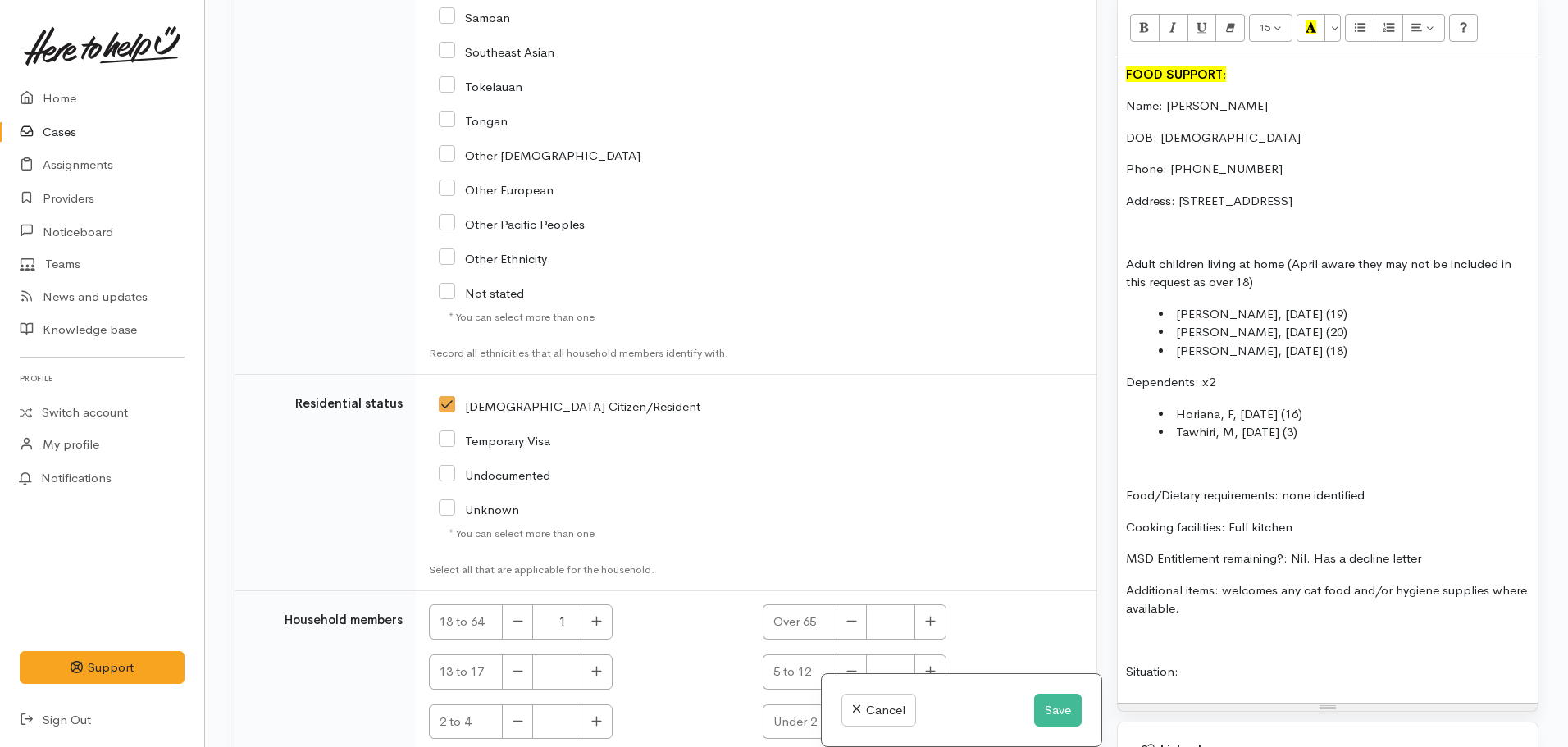
drag, startPoint x: 1328, startPoint y: 394, endPoint x: 1339, endPoint y: 400, distance: 12.5
click at [1328, 405] on li "Horiana, F, 11/04/2008 (16)" at bounding box center [1344, 414] width 371 height 19
drag, startPoint x: 1309, startPoint y: 414, endPoint x: 1242, endPoint y: 416, distance: 67.0
click at [1242, 423] on li "Tawhiri, M, 23/11/2020 (3)" at bounding box center [1344, 432] width 371 height 19
copy li "23/11/2020"
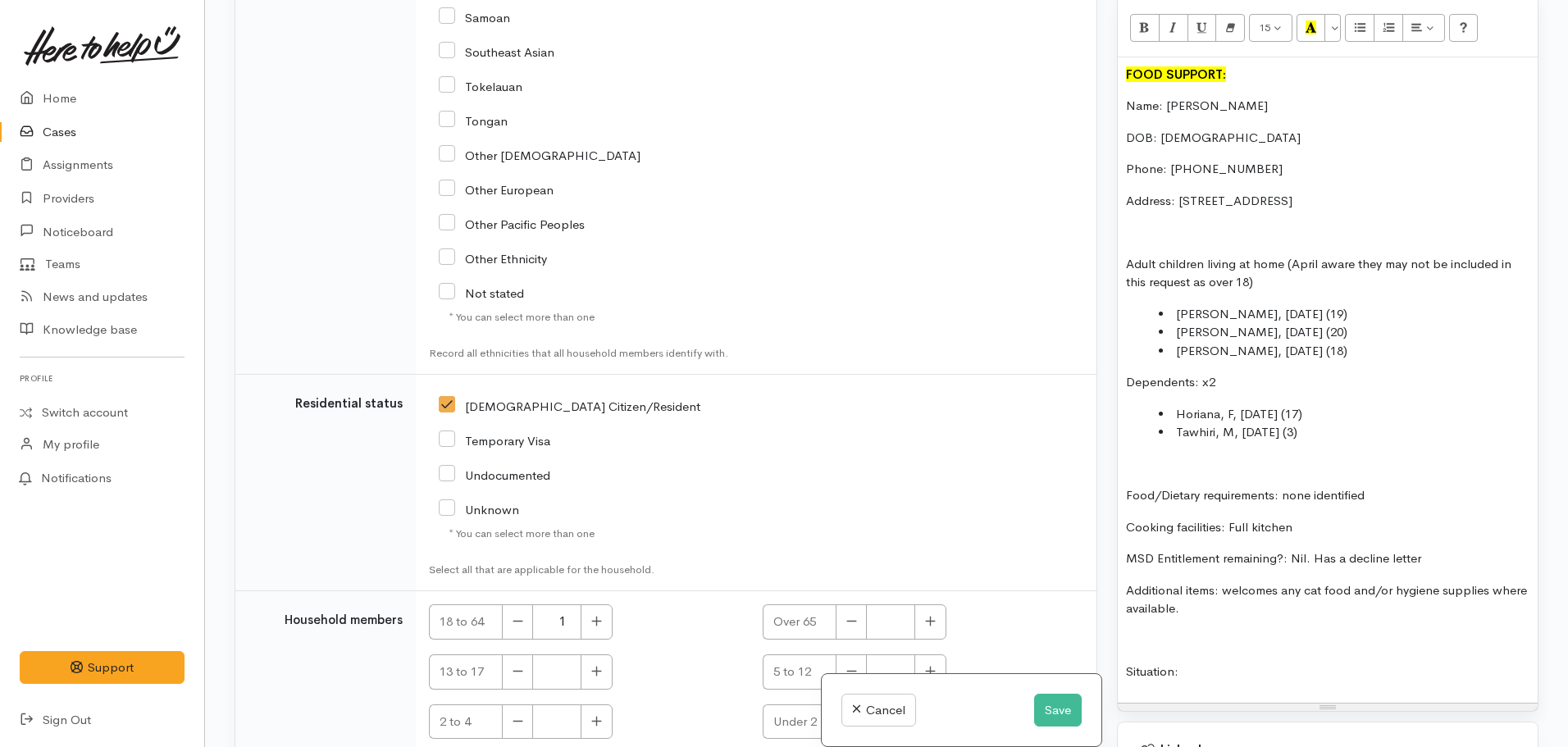
click at [1323, 423] on li "Tawhiri, M, 23/11/2020 (3)" at bounding box center [1344, 432] width 371 height 19
click at [600, 715] on icon "button" at bounding box center [597, 720] width 11 height 12
type input "1"
click at [591, 654] on button "button" at bounding box center [596, 672] width 32 height 35
type input "1"
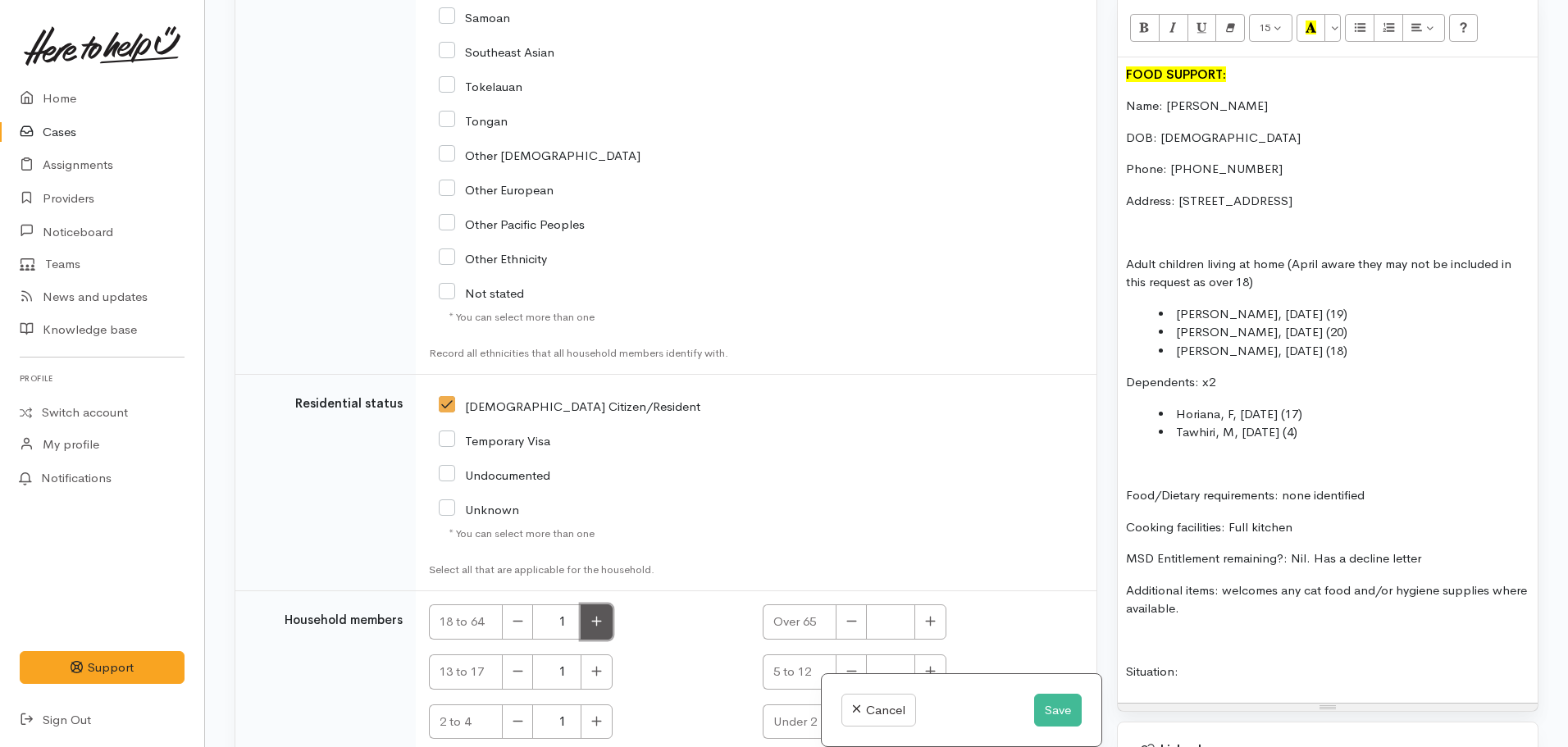
click at [605, 604] on button "button" at bounding box center [596, 622] width 32 height 35
type input "4"
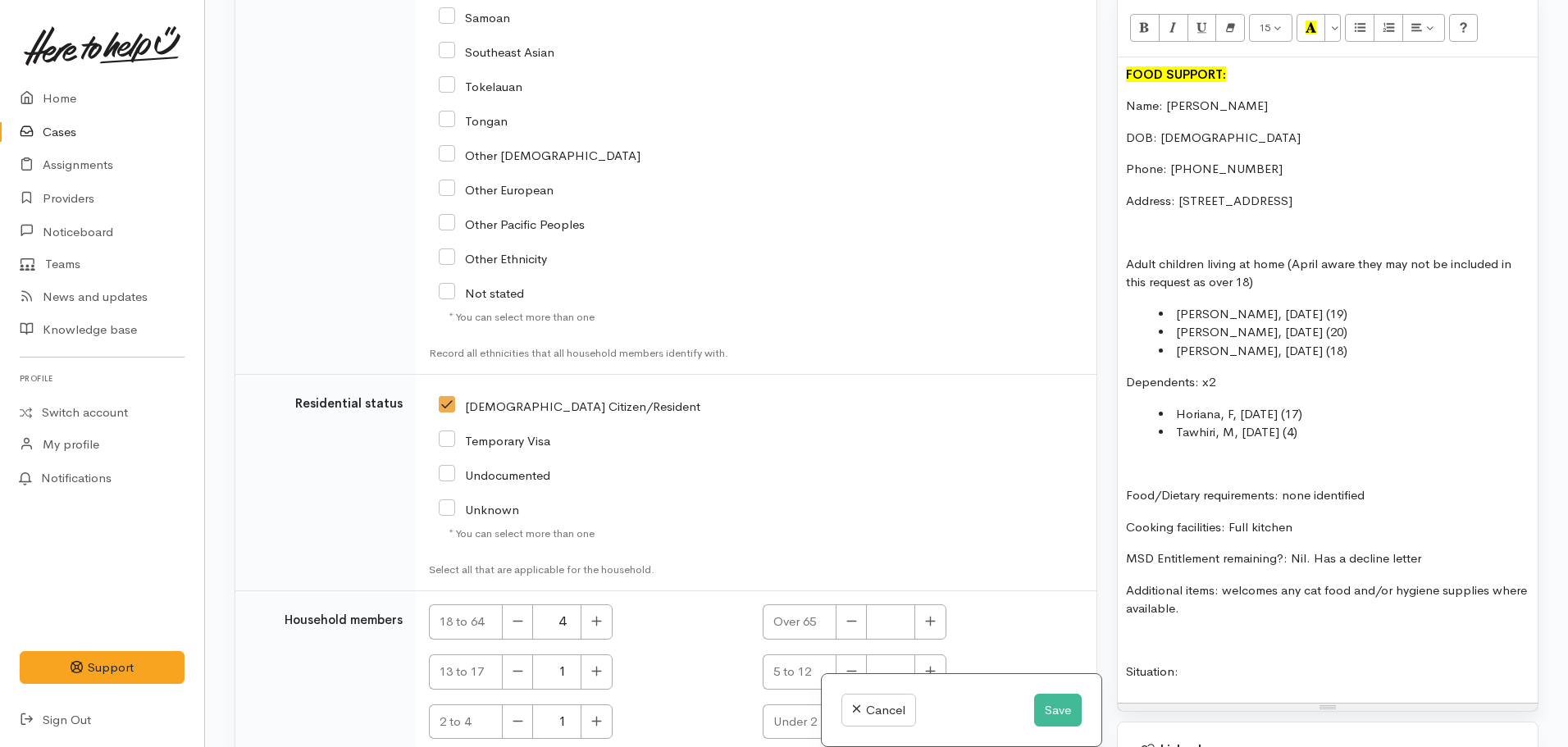
checkbox input "true"
drag, startPoint x: 1435, startPoint y: 542, endPoint x: 1316, endPoint y: 549, distance: 119.2
click at [1316, 549] on p "MSD Entitlement remaining?: Nil. Has a decline letter" at bounding box center [1328, 558] width 404 height 19
click at [1309, 20] on icon "Recent Color" at bounding box center [1311, 27] width 11 height 14
click at [1392, 520] on p "Cooking facilities: Full kitchen" at bounding box center [1328, 527] width 404 height 19
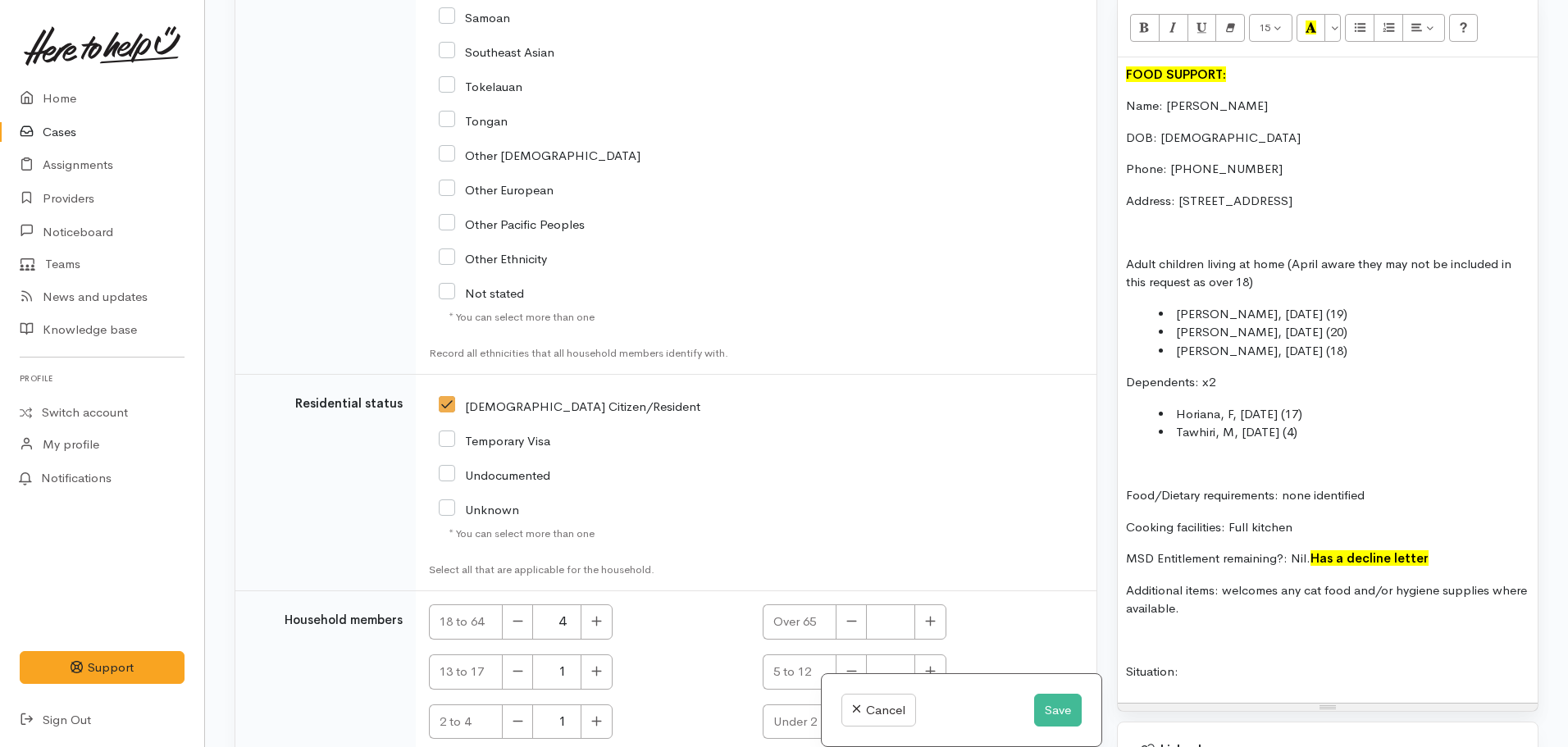
click at [1236, 597] on p "Additional items: welcomes any cat food and/or hygiene supplies where available." at bounding box center [1328, 600] width 404 height 37
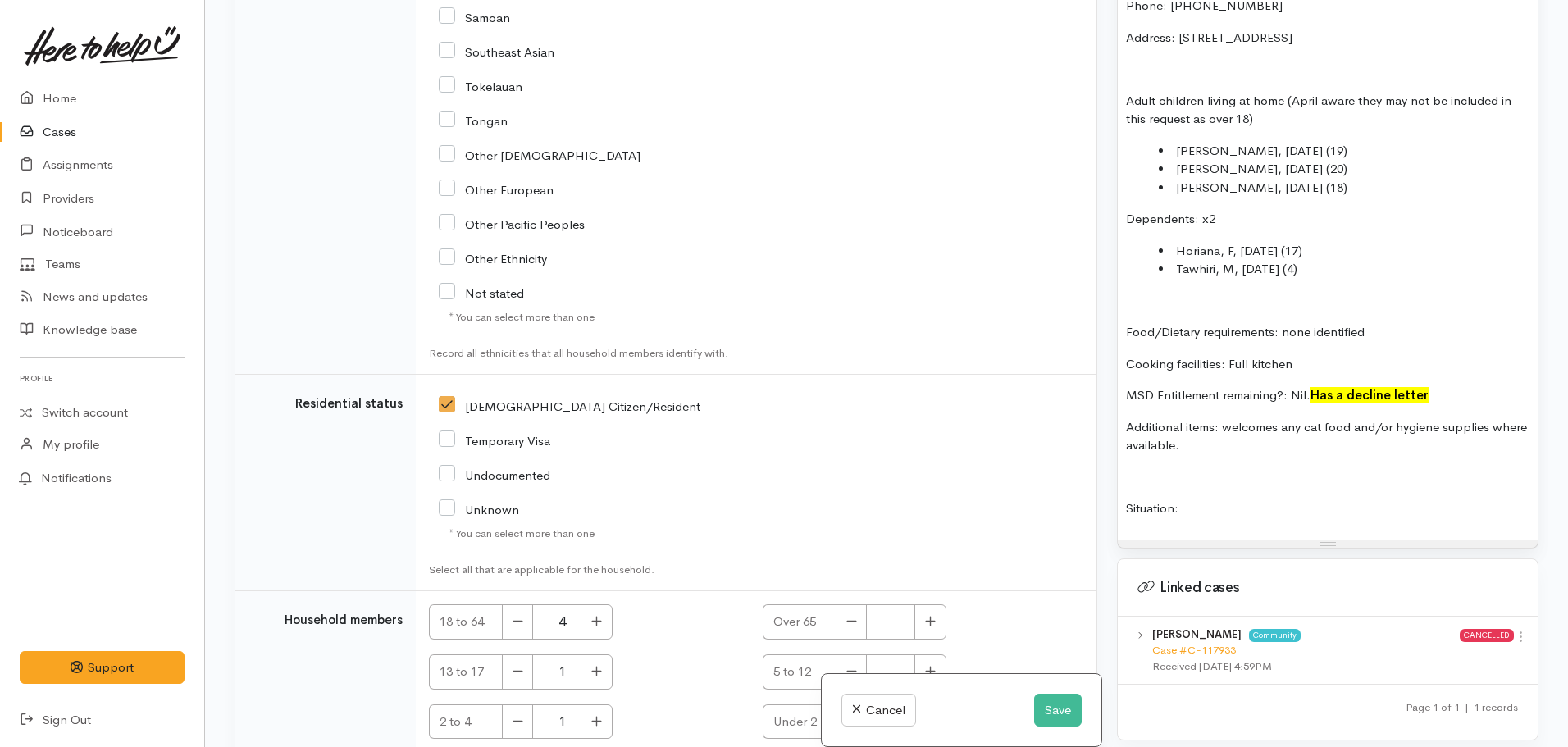
scroll to position [1148, 0]
drag, startPoint x: 1234, startPoint y: 485, endPoint x: 1105, endPoint y: 449, distance: 133.9
click at [1105, 449] on div "Related cases There are other cases potentially from the same person, address o…" at bounding box center [886, 374] width 1324 height 747
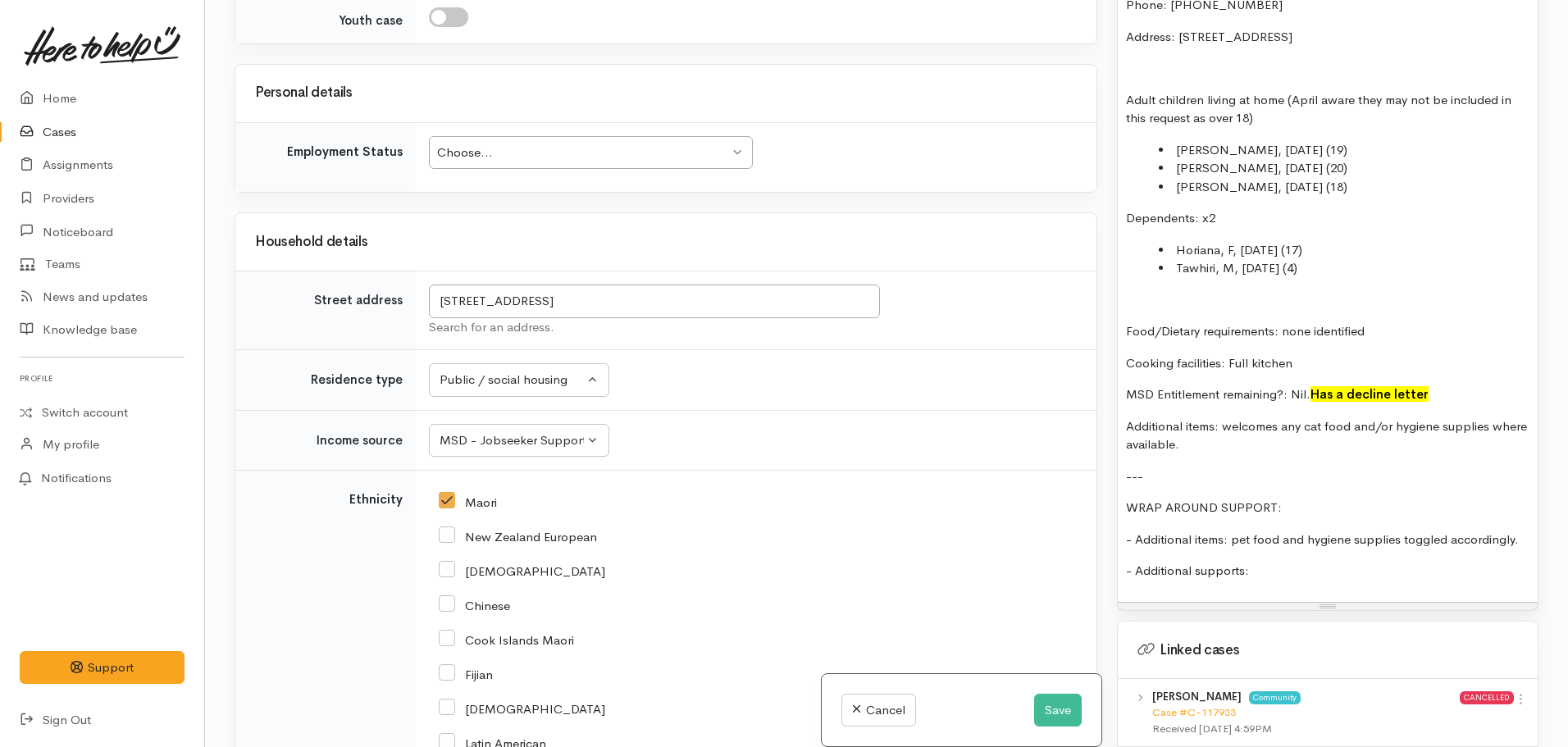
scroll to position [2293, 0]
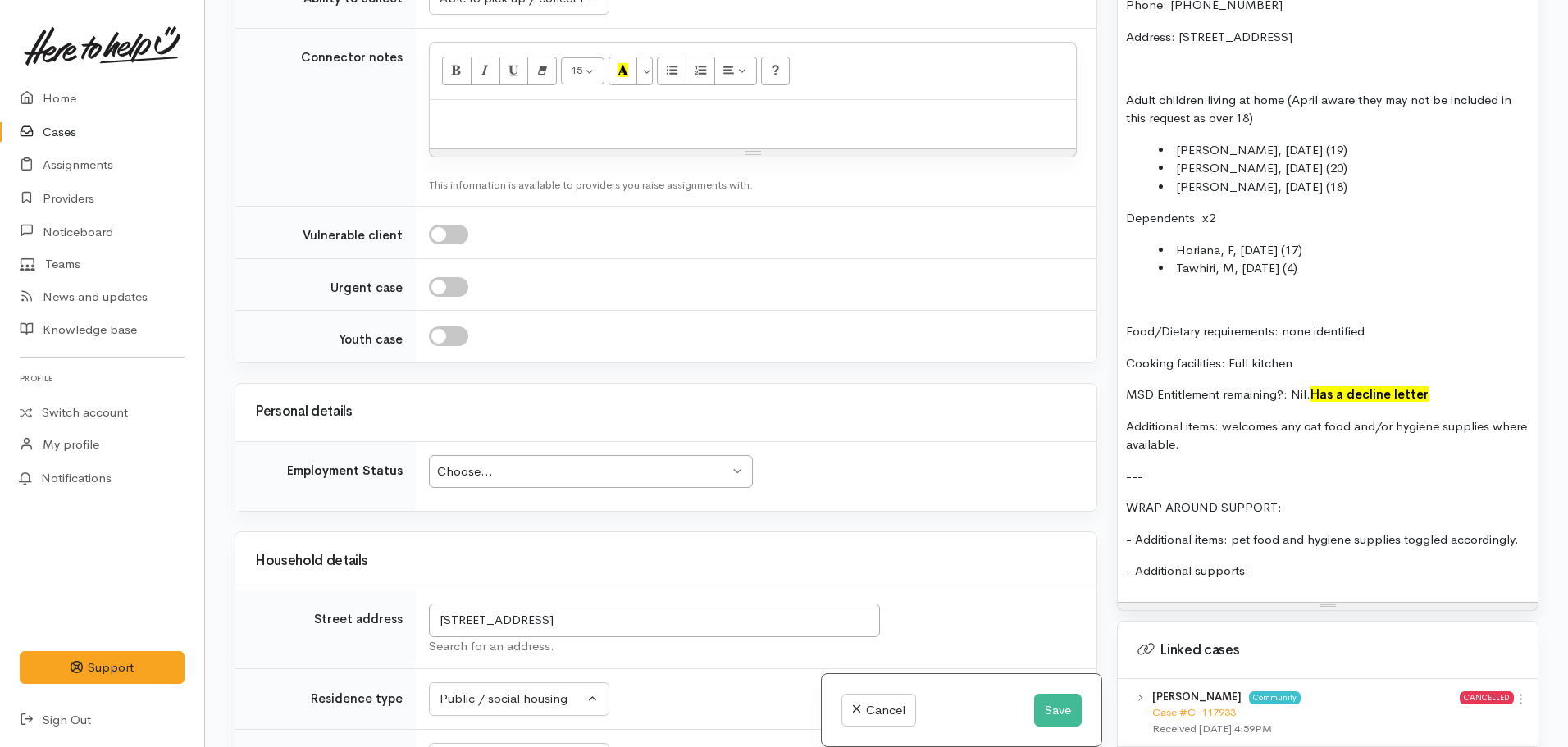
click at [523, 442] on td "Choose... Choose... Choose... Unknown Employed casually Employed full-time Empl…" at bounding box center [756, 477] width 681 height 70
click at [519, 455] on div "Choose... Choose..." at bounding box center [591, 472] width 324 height 34
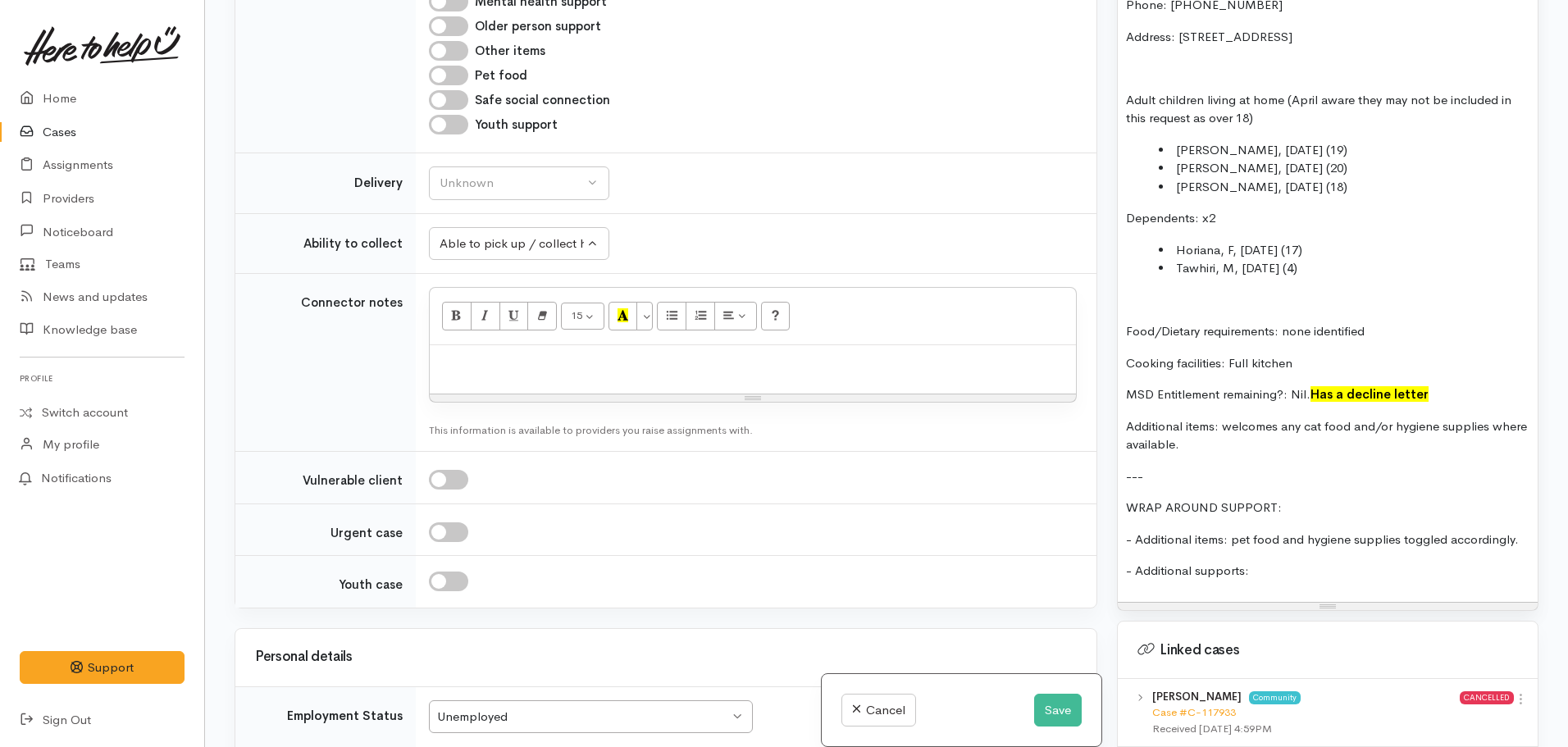
scroll to position [1801, 0]
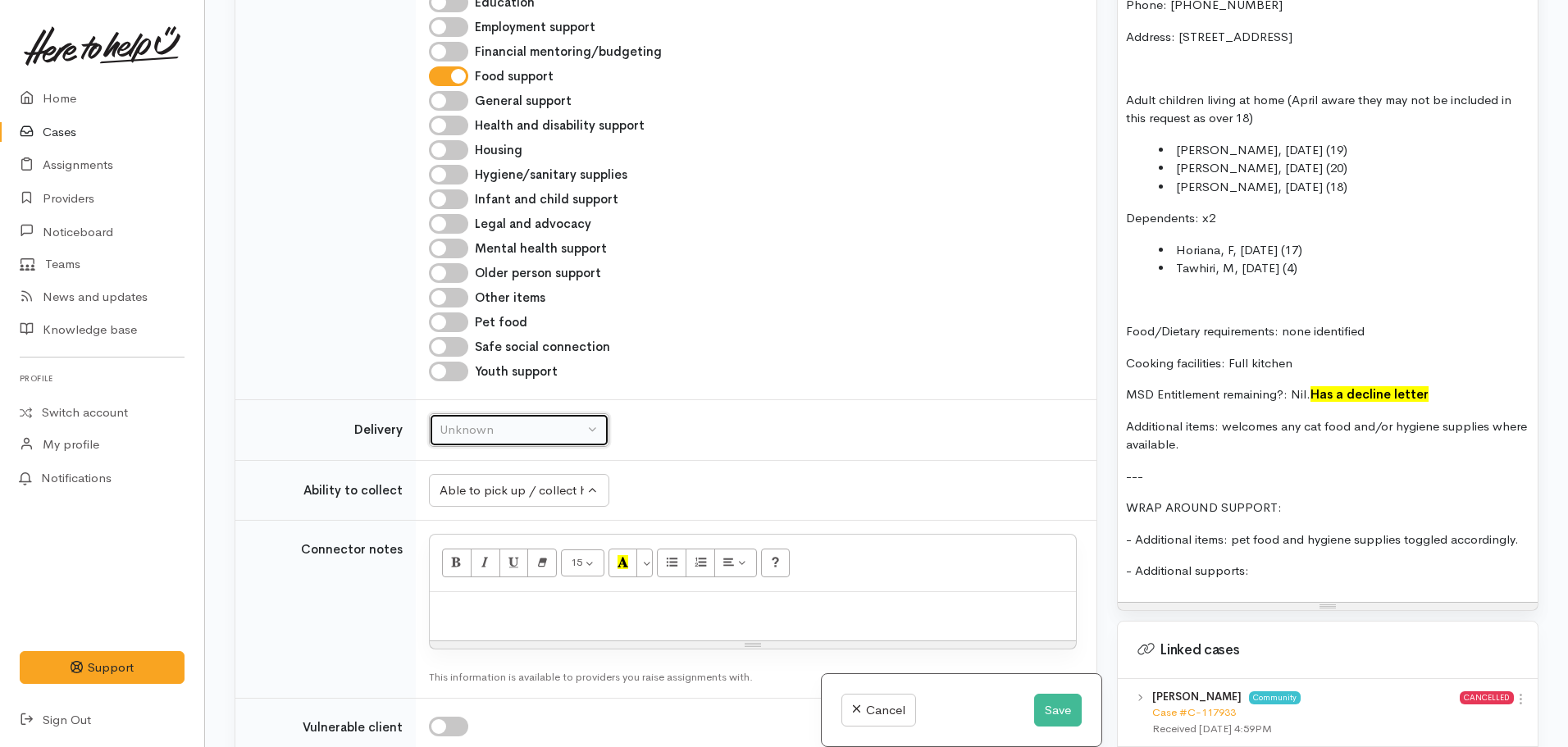
click at [486, 420] on div "Unknown" at bounding box center [512, 430] width 144 height 19
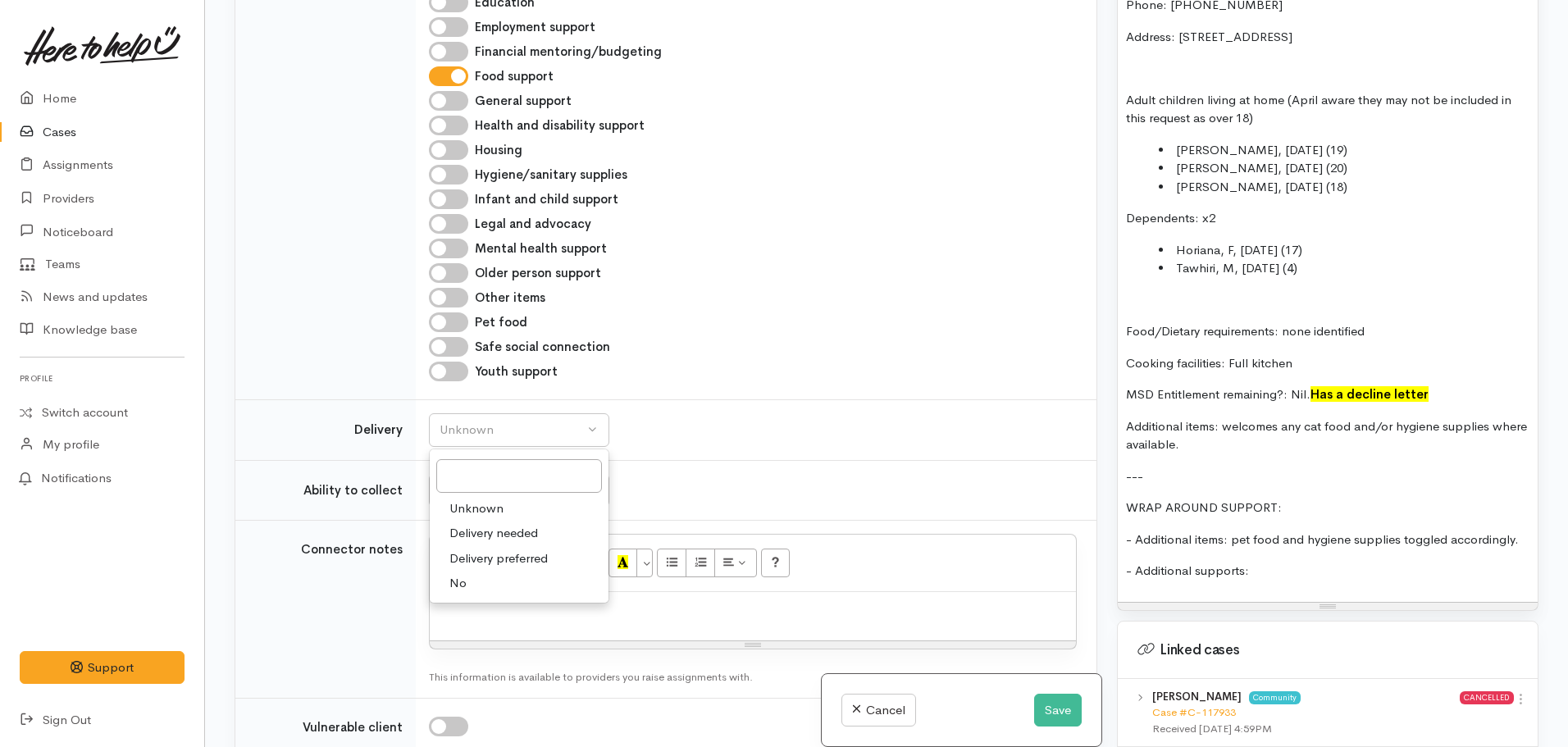
click at [453, 574] on span "No" at bounding box center [457, 583] width 17 height 19
select select "1"
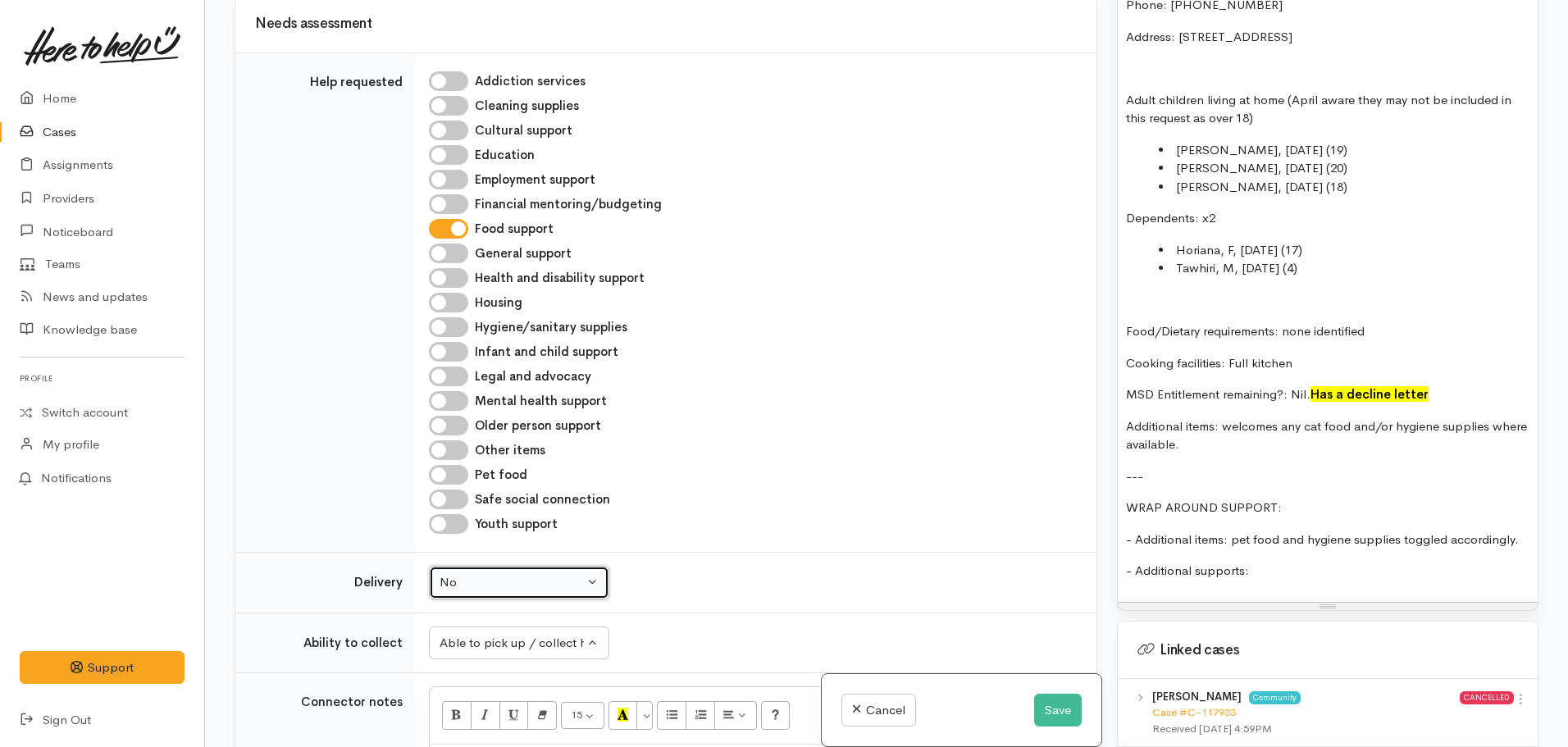
scroll to position [1392, 0]
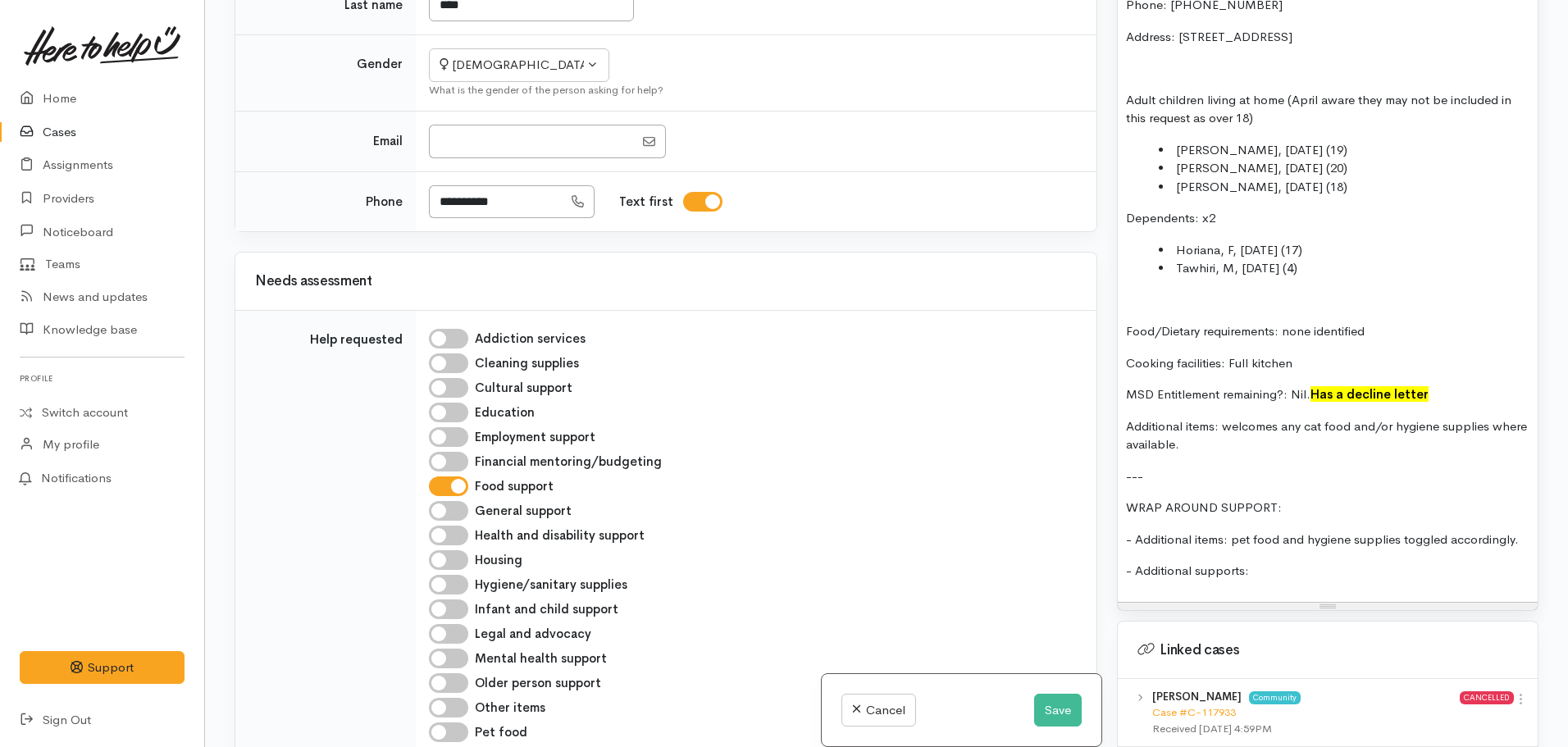
click at [461, 722] on input "Pet food" at bounding box center [448, 731] width 40 height 19
checkbox input "true"
click at [457, 575] on input "Hygiene/sanitary supplies" at bounding box center [448, 584] width 40 height 19
checkbox input "true"
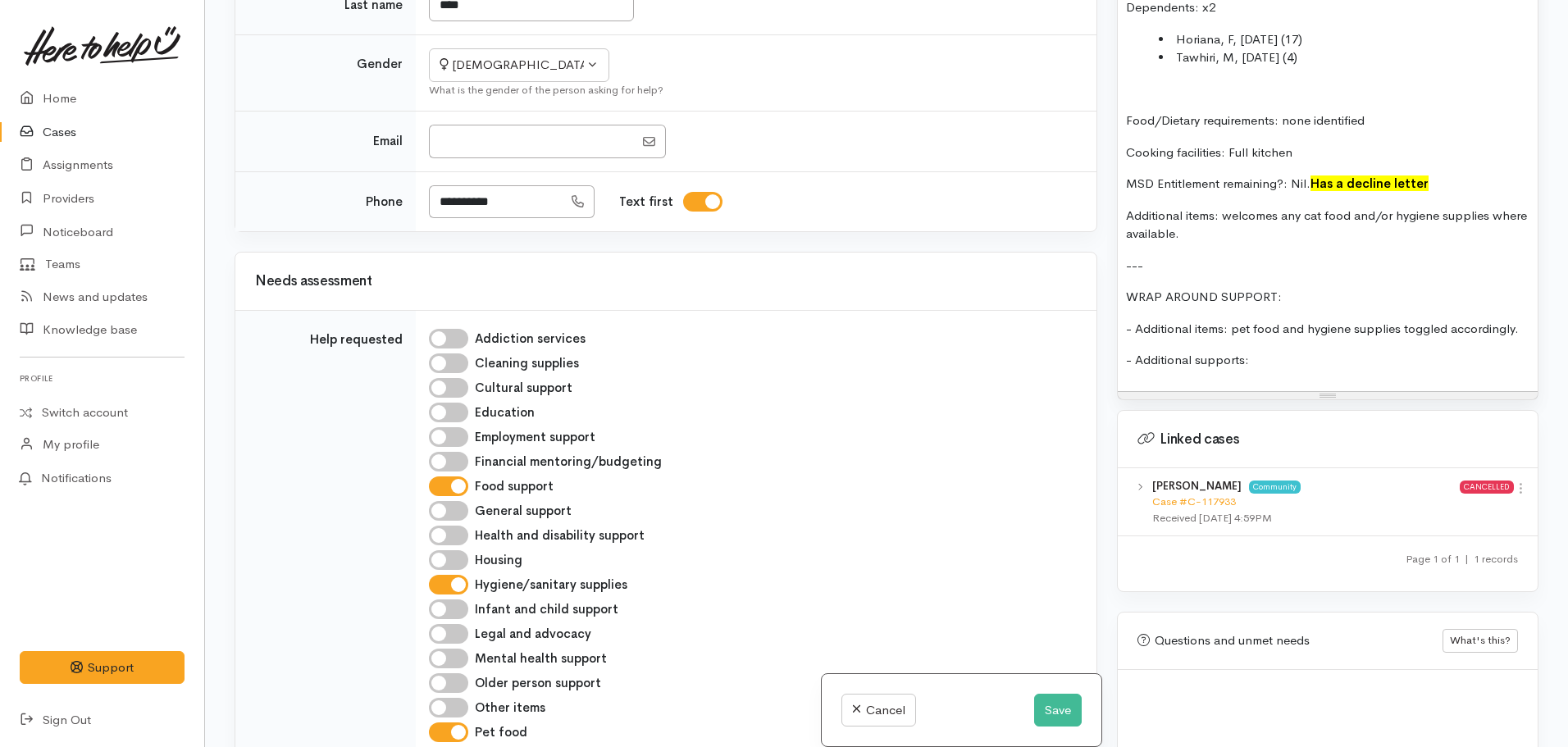
scroll to position [1394, 0]
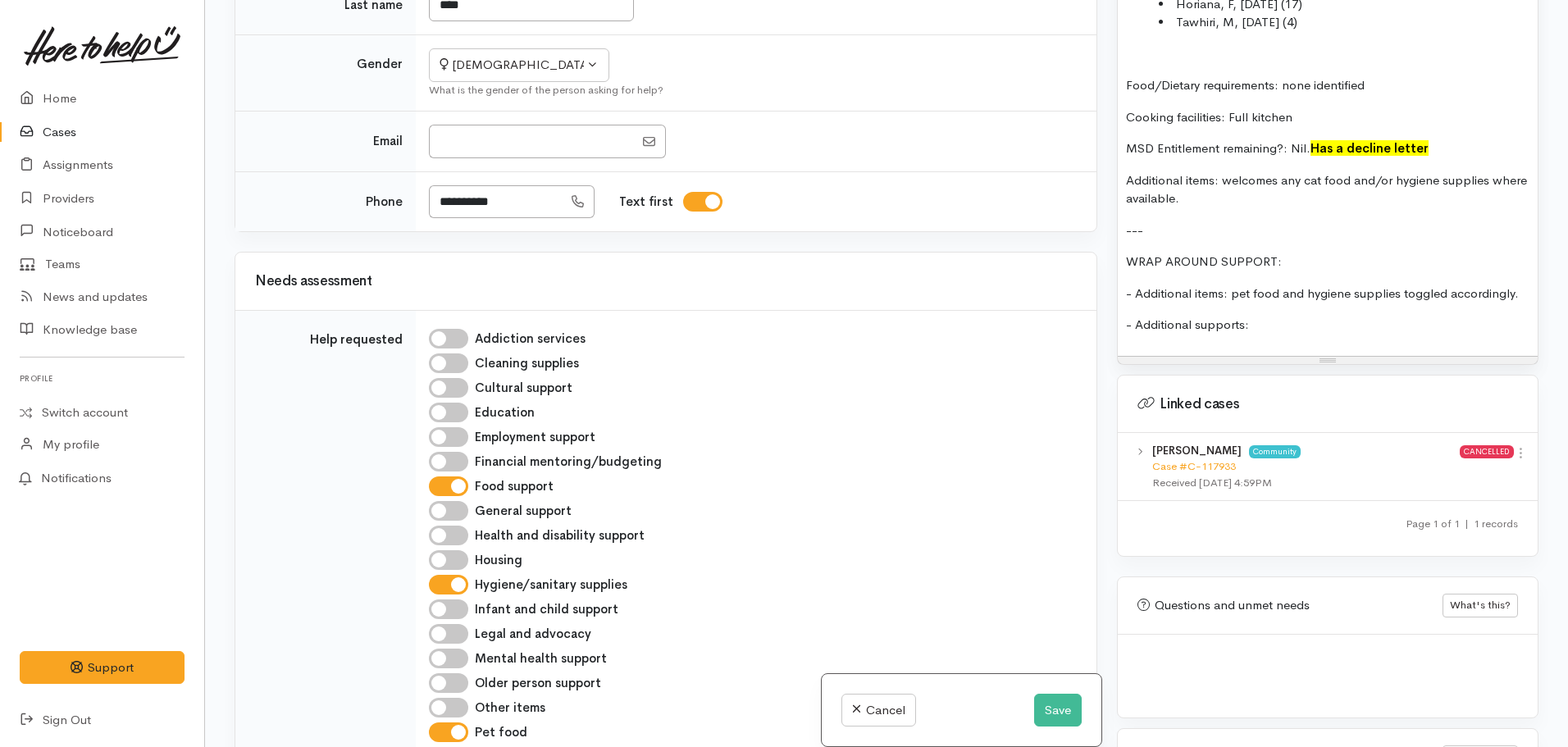
click at [1272, 316] on p "- Additional supports:" at bounding box center [1328, 325] width 404 height 19
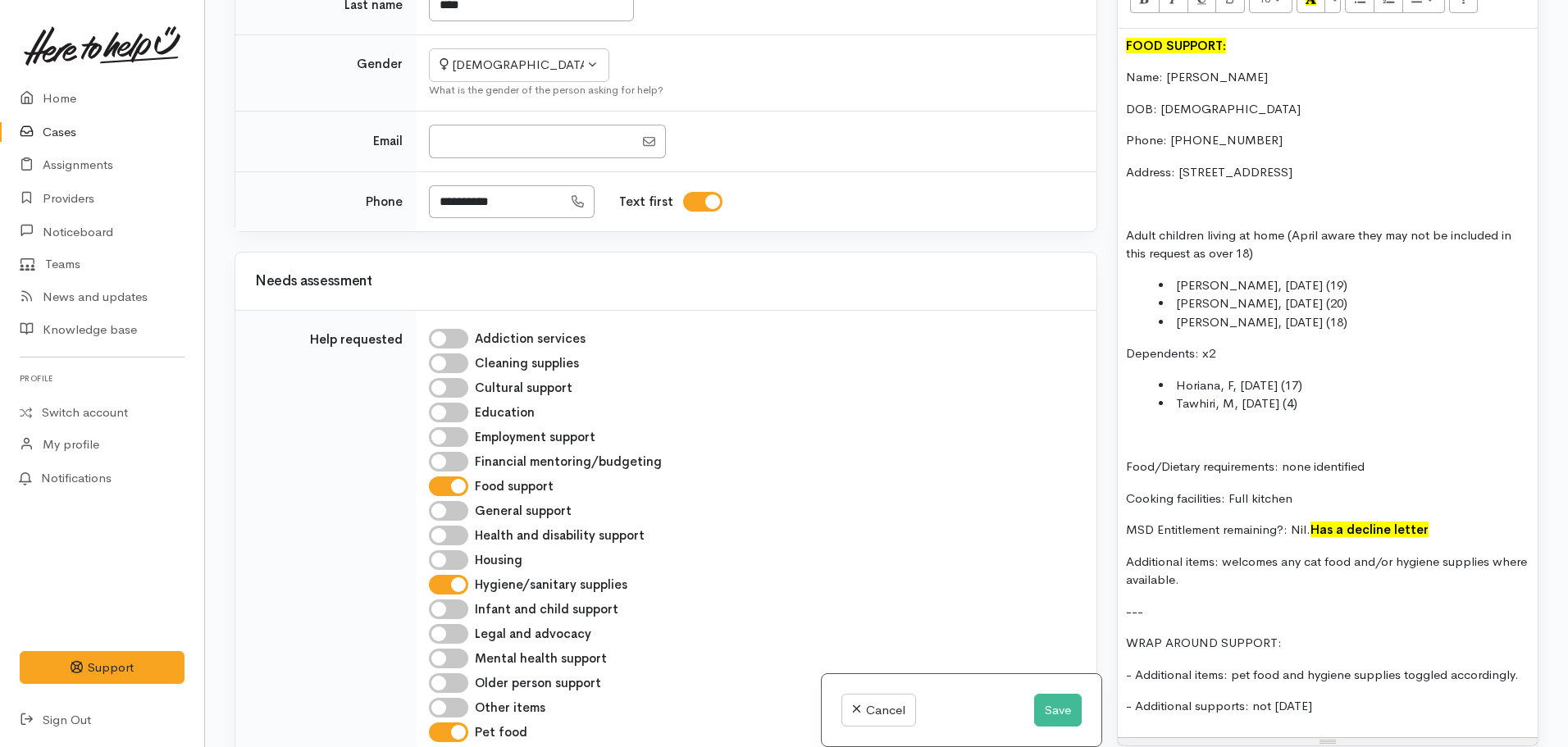
scroll to position [984, 0]
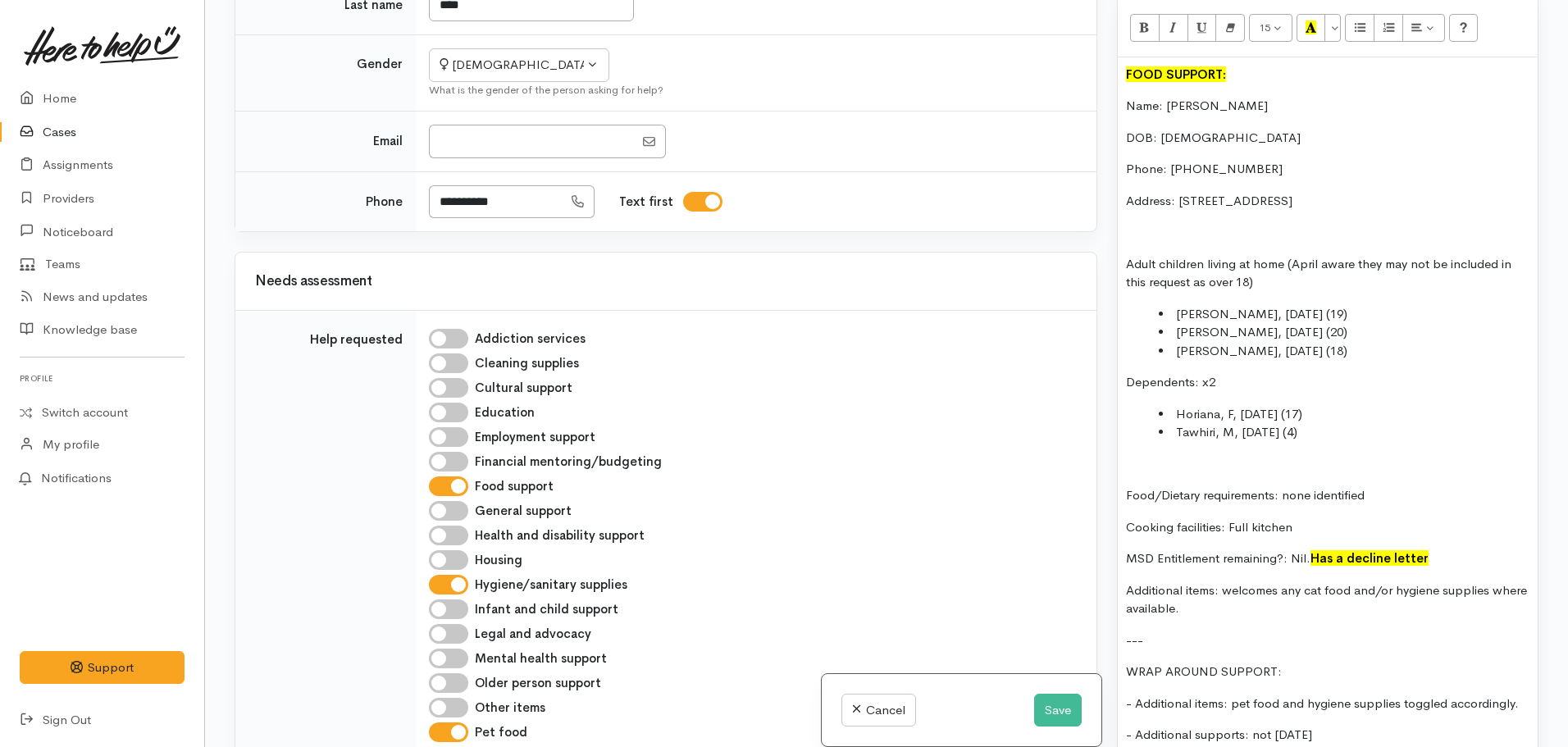
drag, startPoint x: 1240, startPoint y: 185, endPoint x: 1106, endPoint y: 55, distance: 186.7
click at [1106, 55] on div "Related cases There are other cases potentially from the same person, address o…" at bounding box center [886, 374] width 1324 height 747
copy div "FOOD SUPPORT: Name: April Toma DOB: 01/04/1982 Phone: 021 128 2842 Address: 11 …"
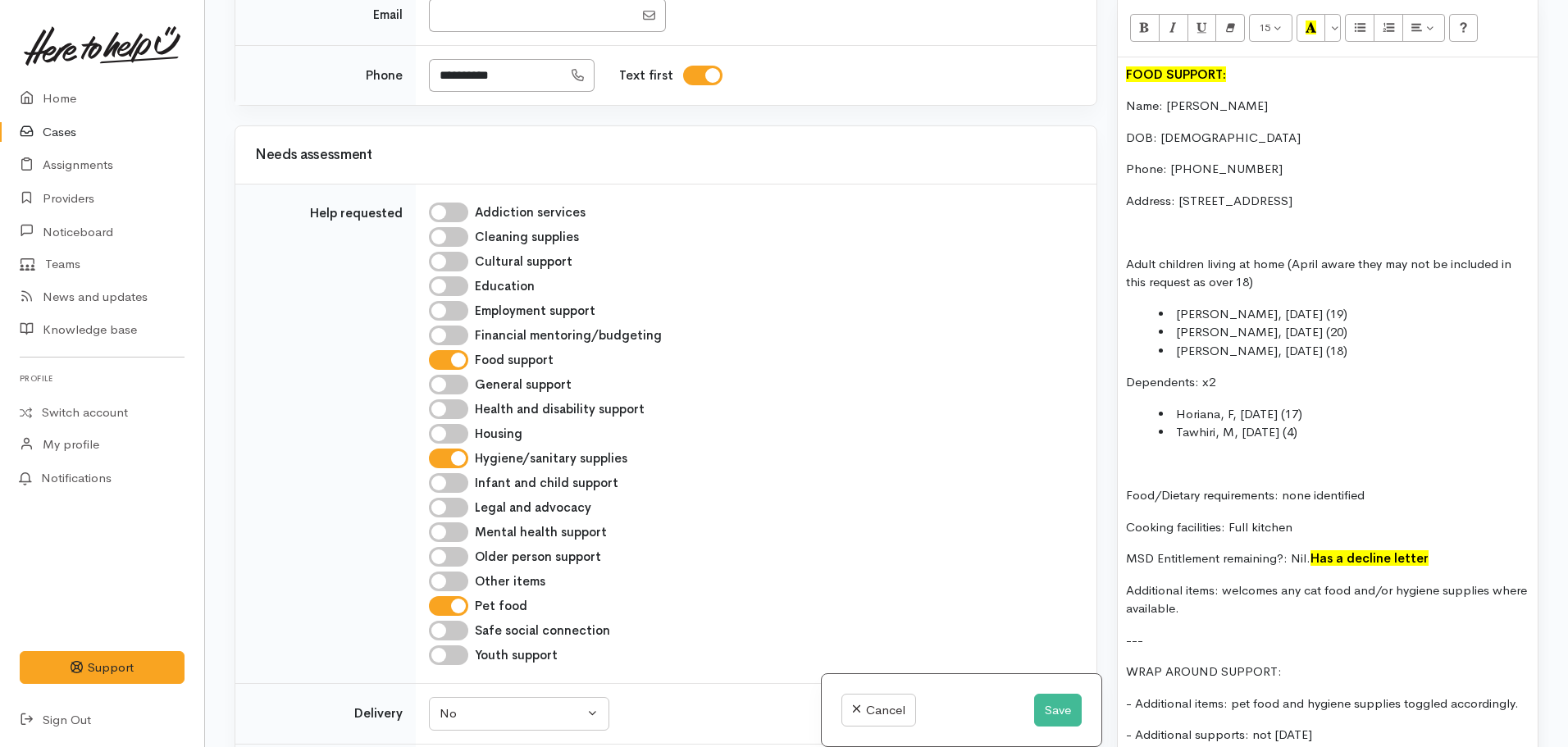
scroll to position [1801, 0]
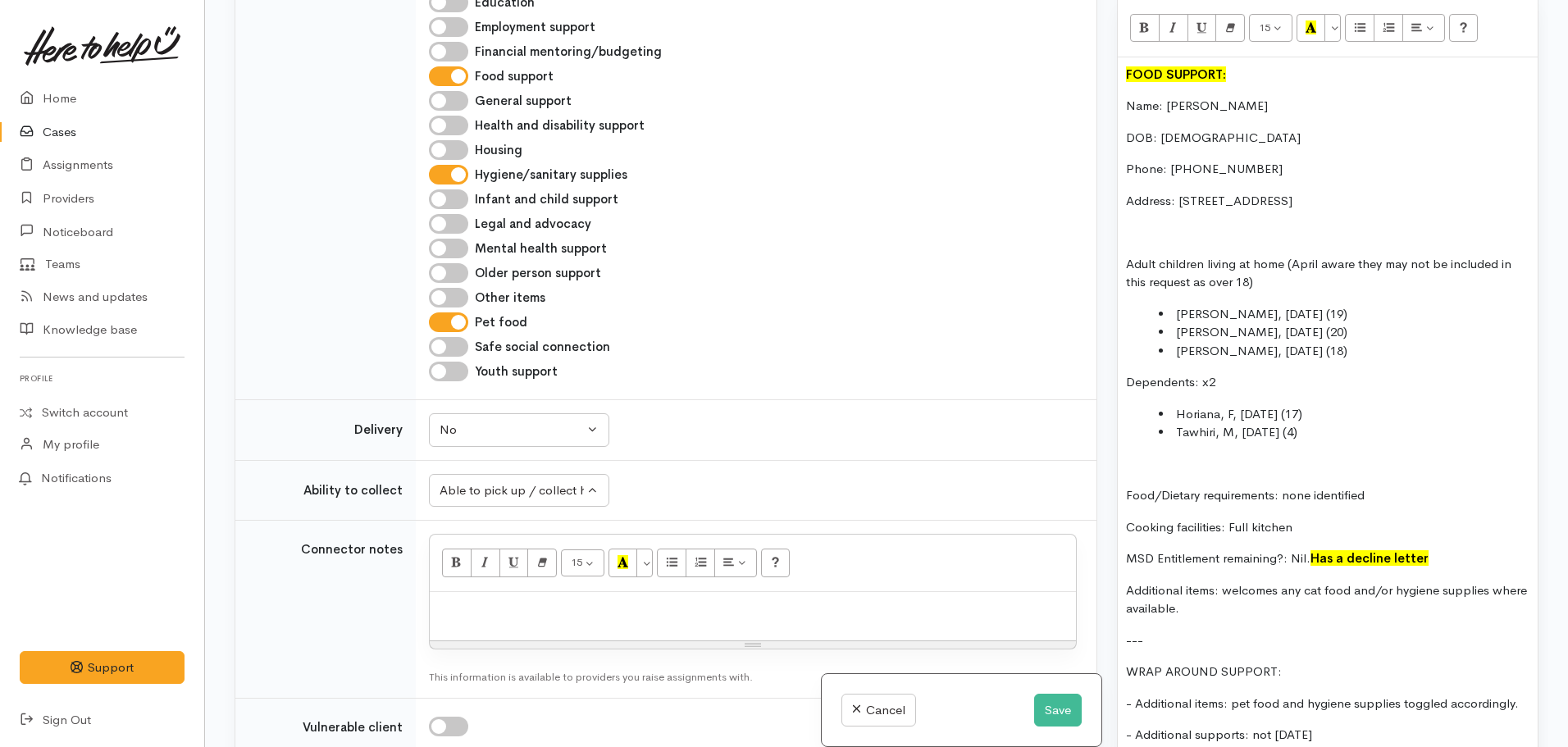
click at [531, 601] on p at bounding box center [753, 610] width 630 height 19
paste div
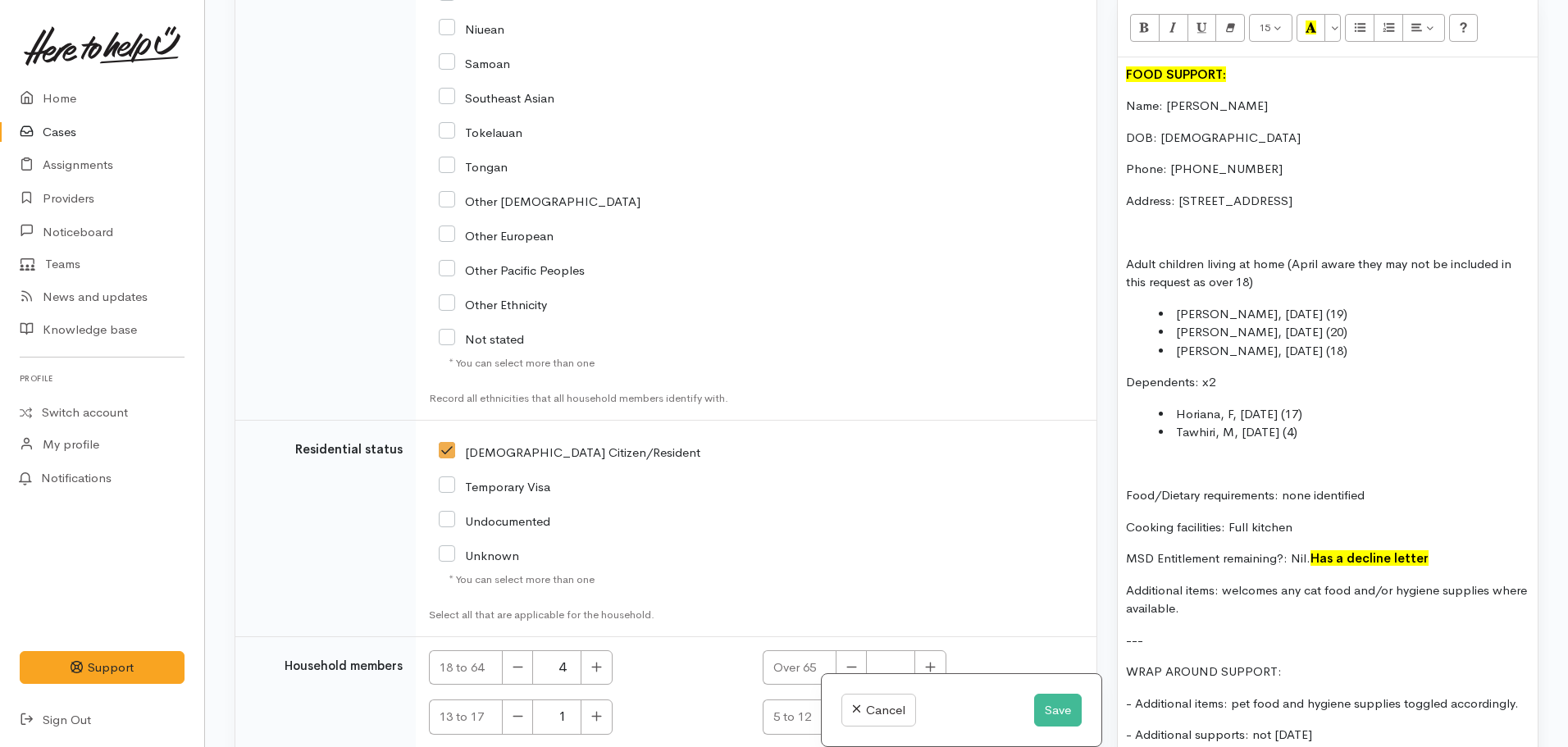
scroll to position [3938, 0]
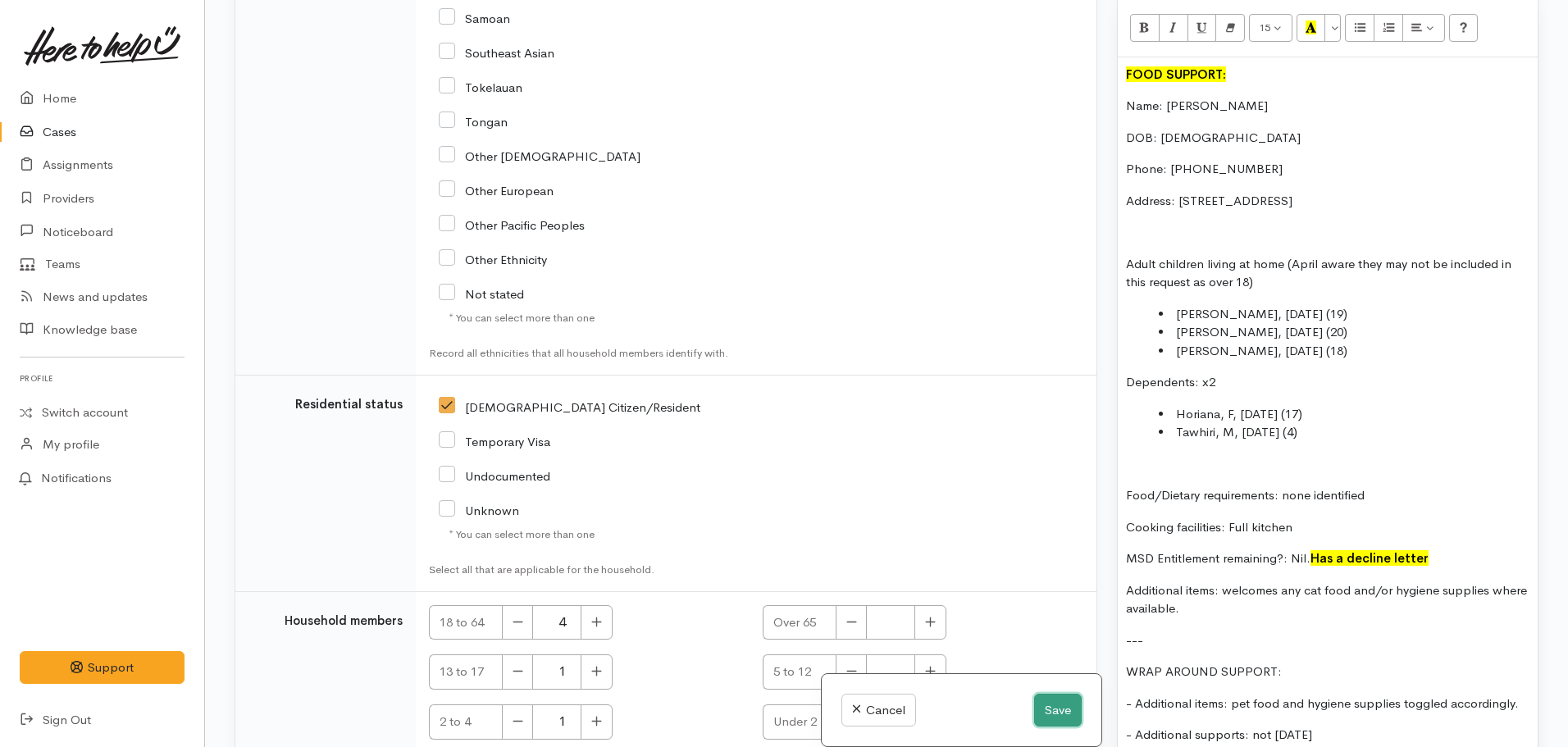
click at [1063, 710] on button "Save" at bounding box center [1058, 710] width 48 height 34
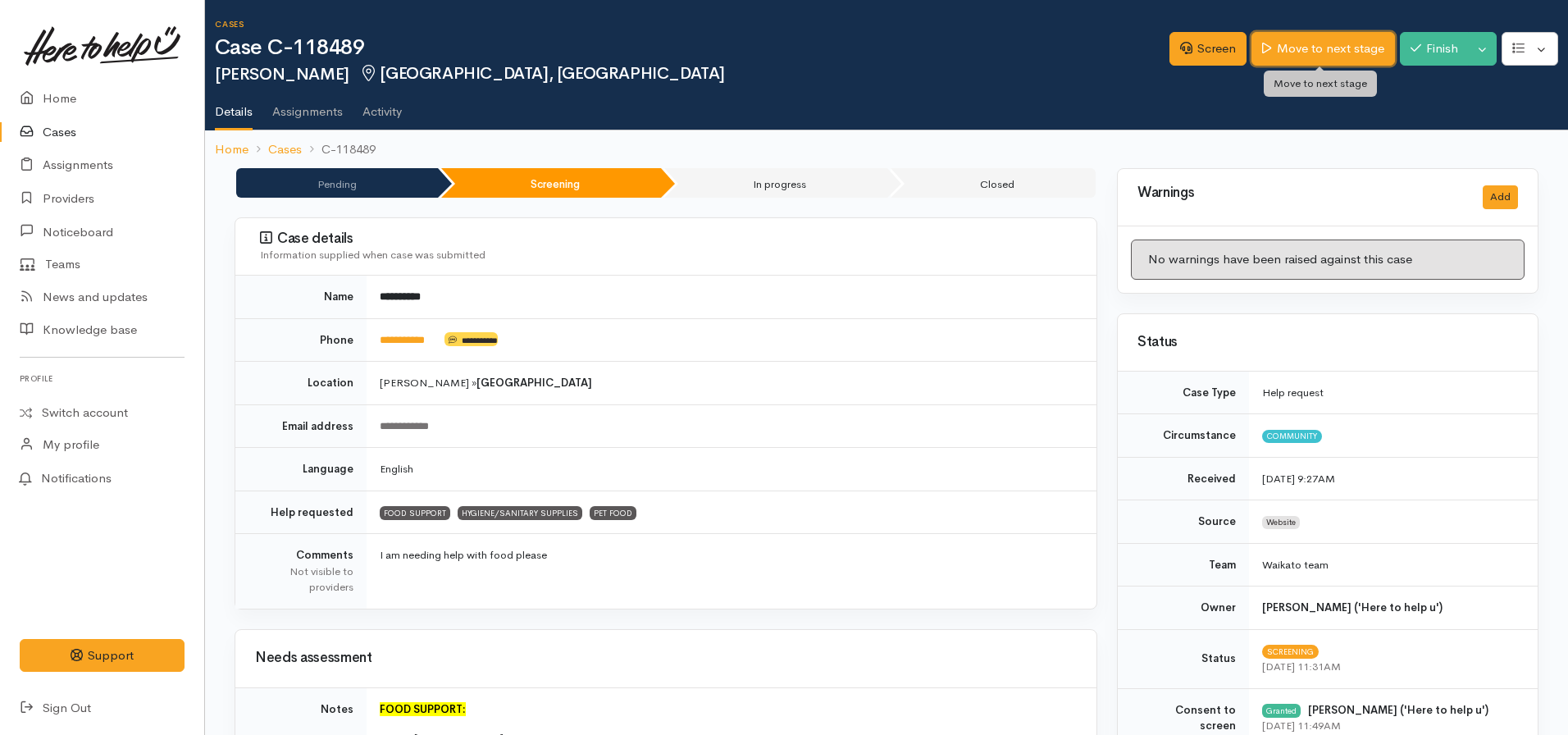
click at [1285, 48] on link "Move to next stage" at bounding box center [1322, 49] width 143 height 34
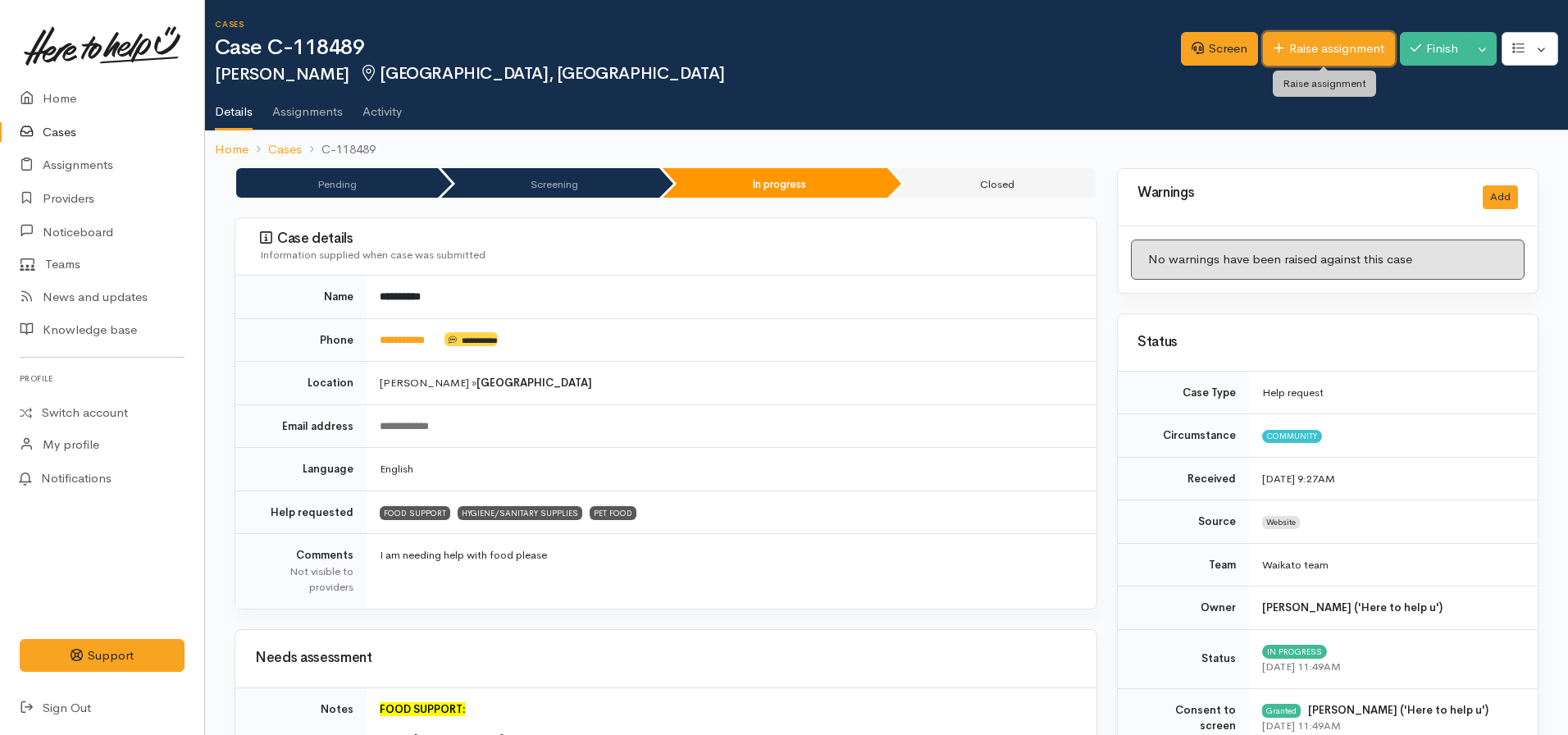
click at [1336, 47] on link "Raise assignment" at bounding box center [1330, 49] width 133 height 34
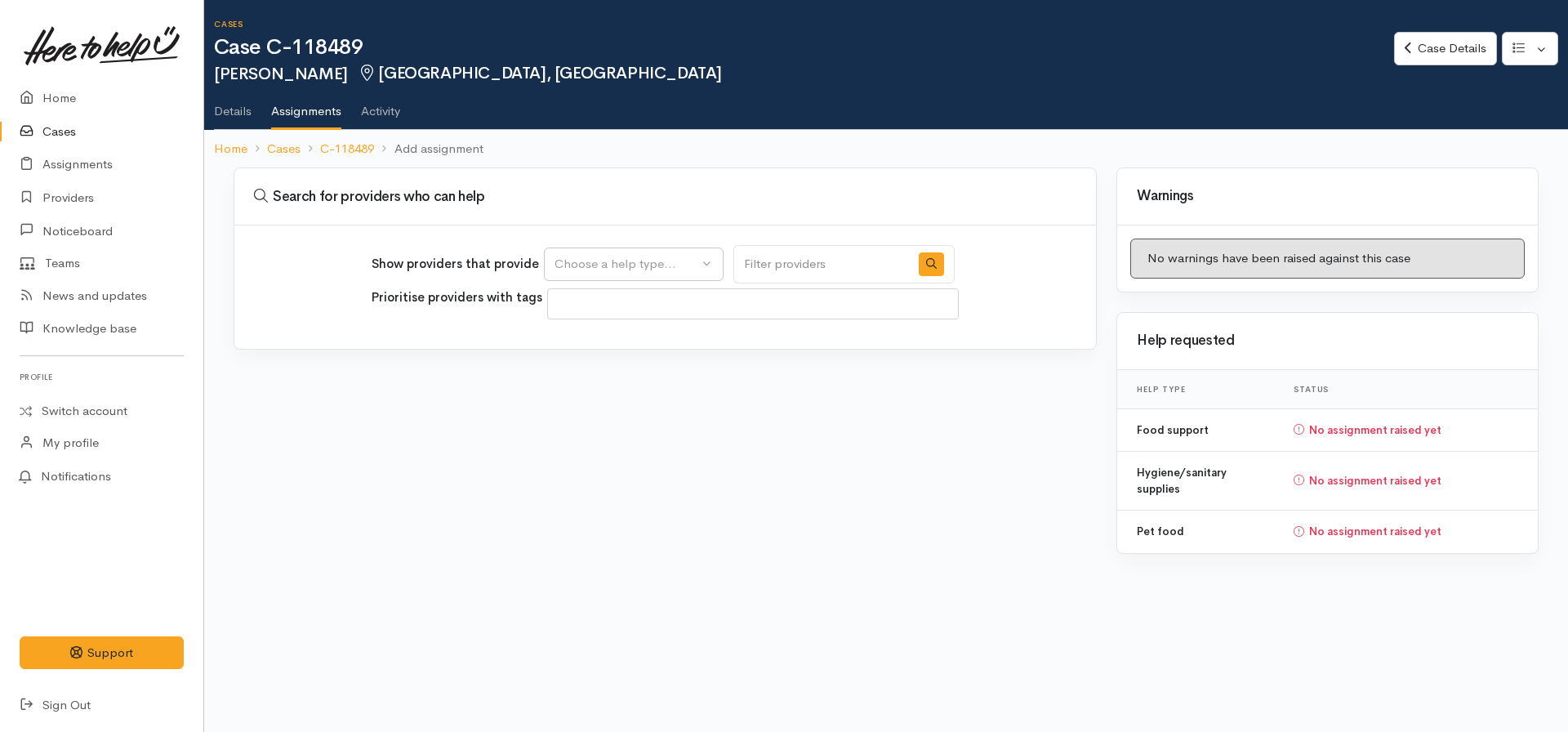
select select
click at [586, 267] on div "Choose a help type..." at bounding box center [626, 264] width 144 height 19
click at [608, 337] on span "Food support" at bounding box center [602, 343] width 76 height 19
select select "3"
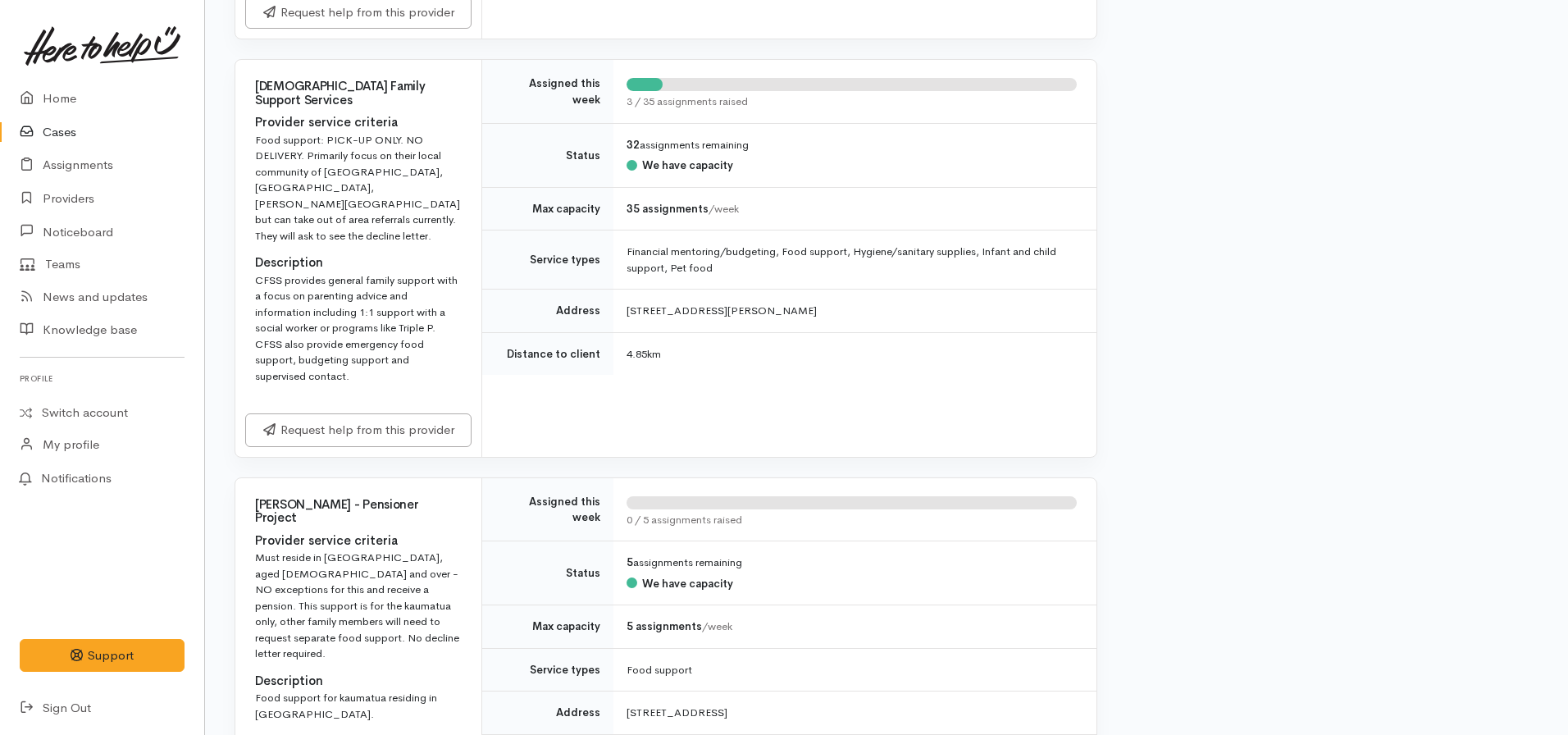
scroll to position [2214, 0]
click at [345, 408] on div "Request help from this provider" at bounding box center [358, 429] width 246 height 53
click at [338, 409] on link "Request help from this provider" at bounding box center [359, 426] width 226 height 34
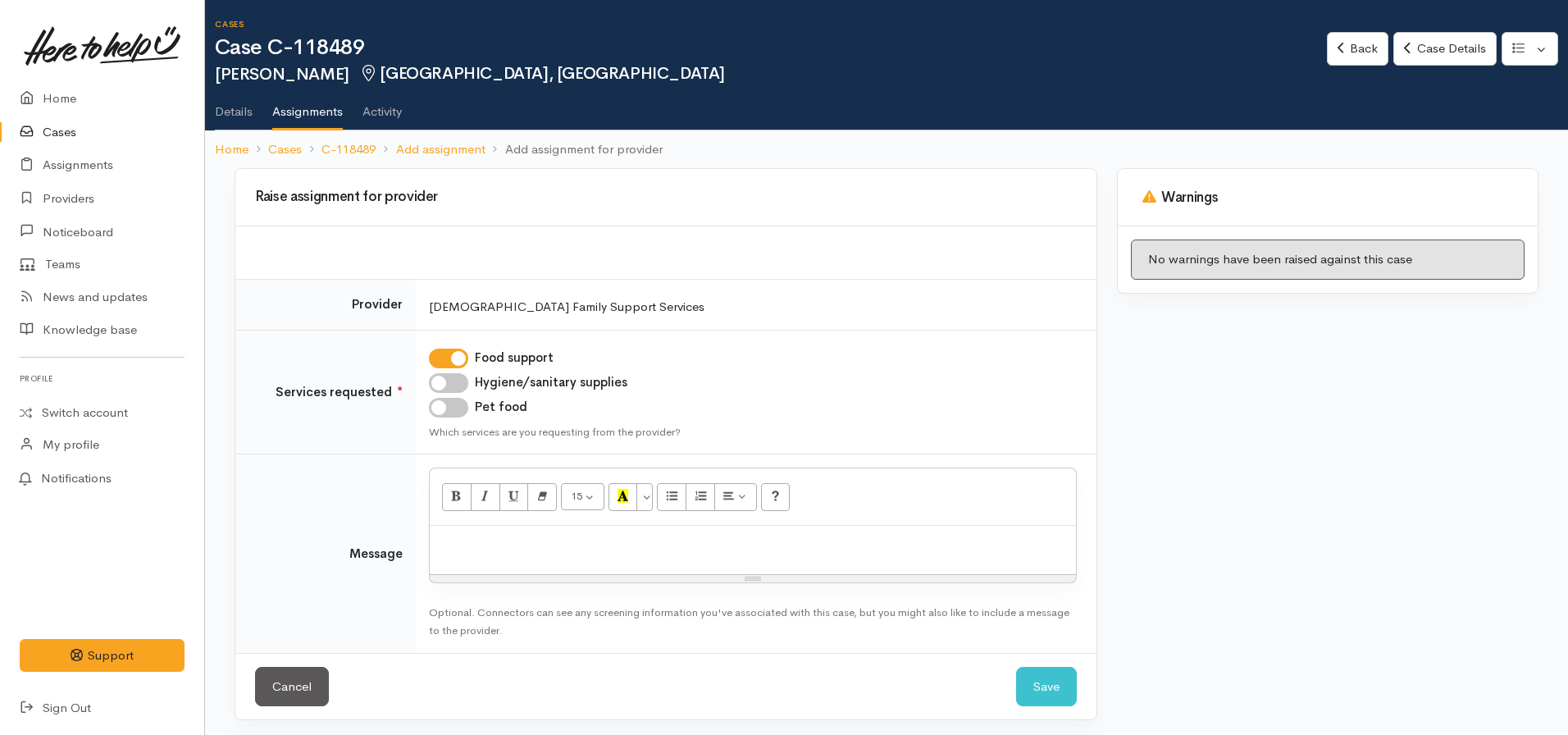
click at [444, 388] on input "Hygiene/sanitary supplies" at bounding box center [448, 383] width 40 height 19
checkbox input "true"
click at [442, 414] on input "Pet food" at bounding box center [448, 407] width 40 height 19
checkbox input "true"
click at [459, 556] on div at bounding box center [753, 549] width 646 height 49
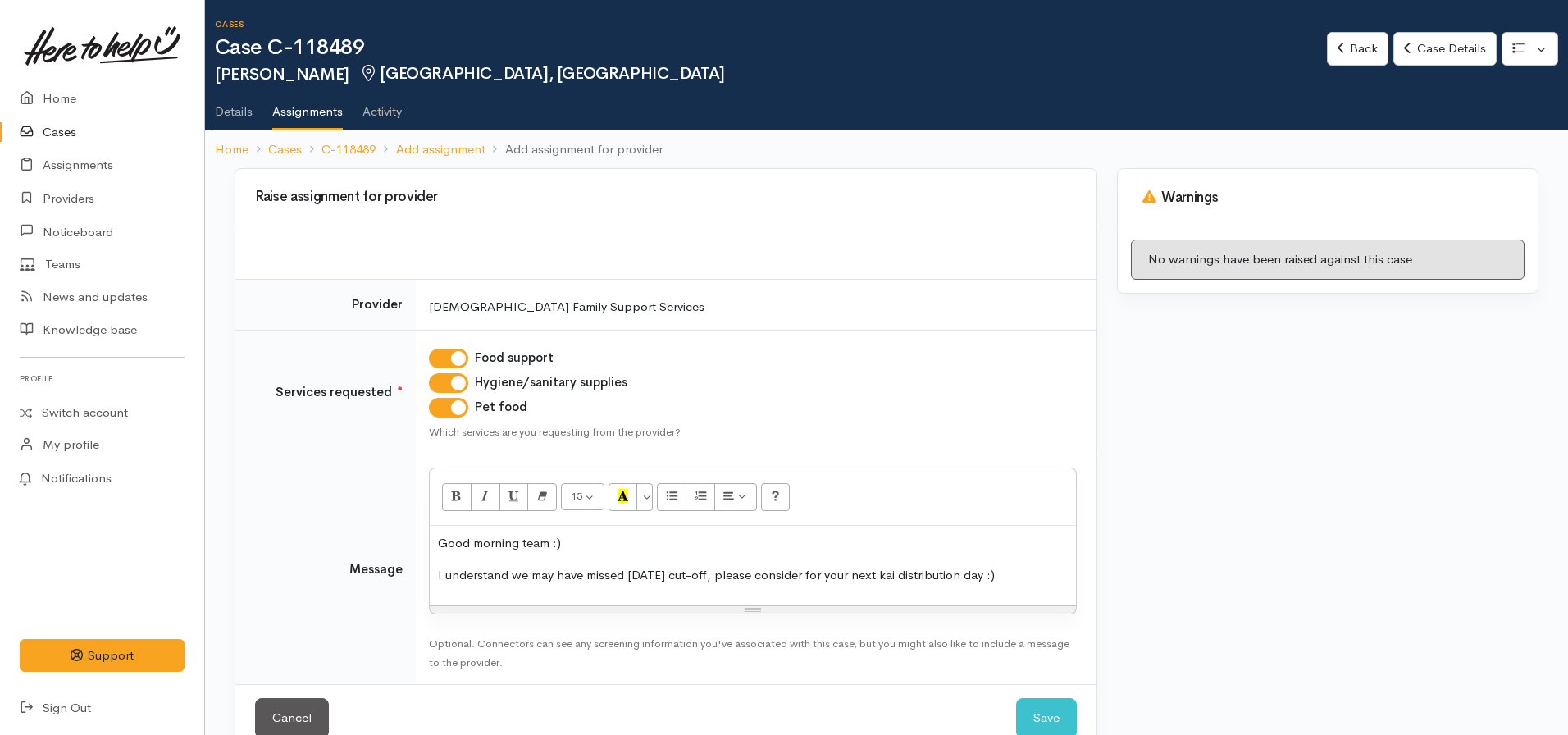
drag, startPoint x: 1002, startPoint y: 578, endPoint x: 415, endPoint y: 578, distance: 587.0
click at [415, 578] on tr "Message <p>Good morning team :)</p><p>I understand we may have missed [DATE] cu…" at bounding box center [666, 569] width 861 height 230
copy p "I understand we may have missed [DATE] cut-off, please consider for your next k…"
click at [437, 543] on div "Good morning team :) I understand we may have missed [DATE] cut-off, please con…" at bounding box center [753, 565] width 646 height 79
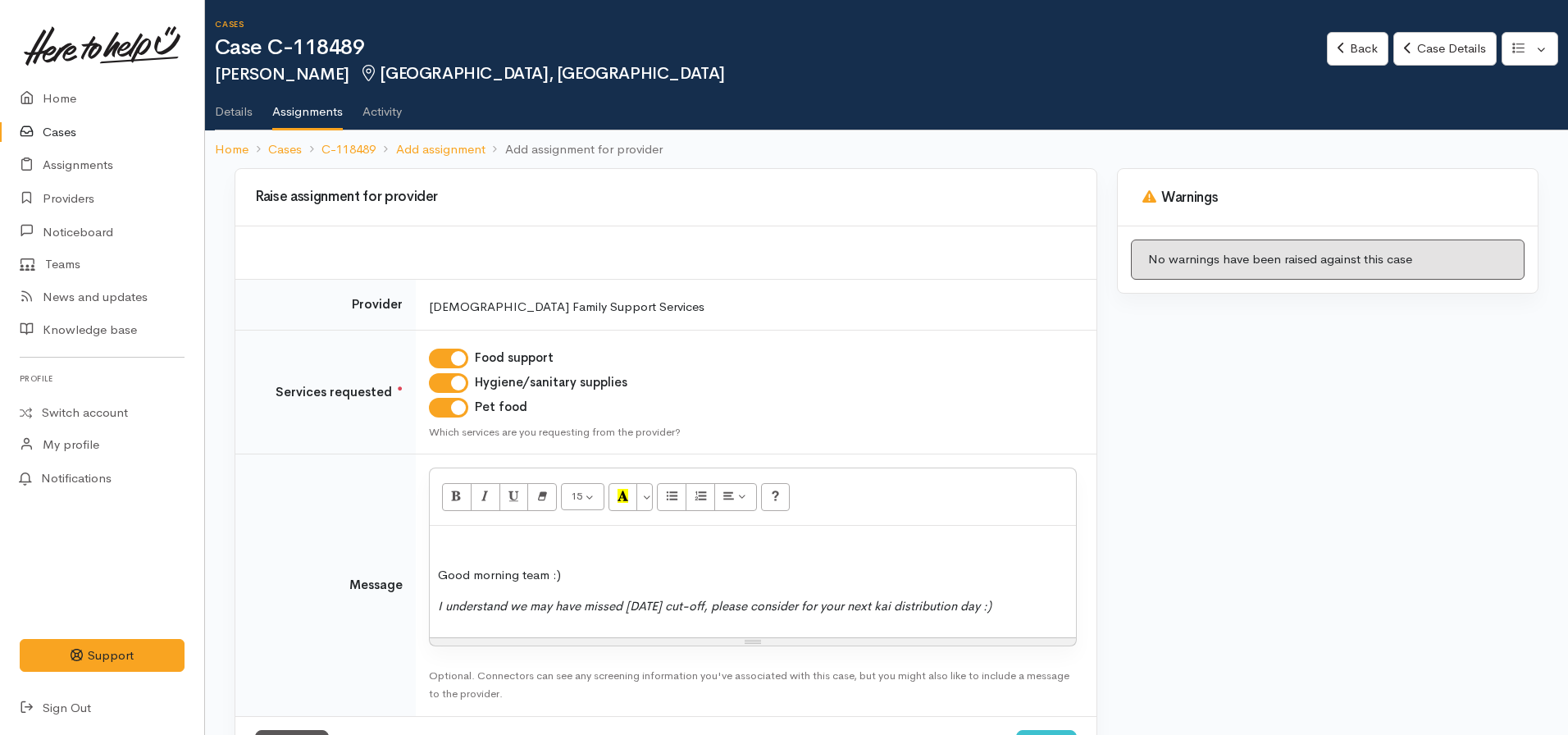
click at [449, 540] on p at bounding box center [753, 543] width 630 height 19
drag, startPoint x: 1001, startPoint y: 603, endPoint x: 384, endPoint y: 626, distance: 617.4
click at [384, 626] on tr "Message <p><i>I understand we may have missed [DATE] cut-off, please consider f…" at bounding box center [666, 585] width 861 height 261
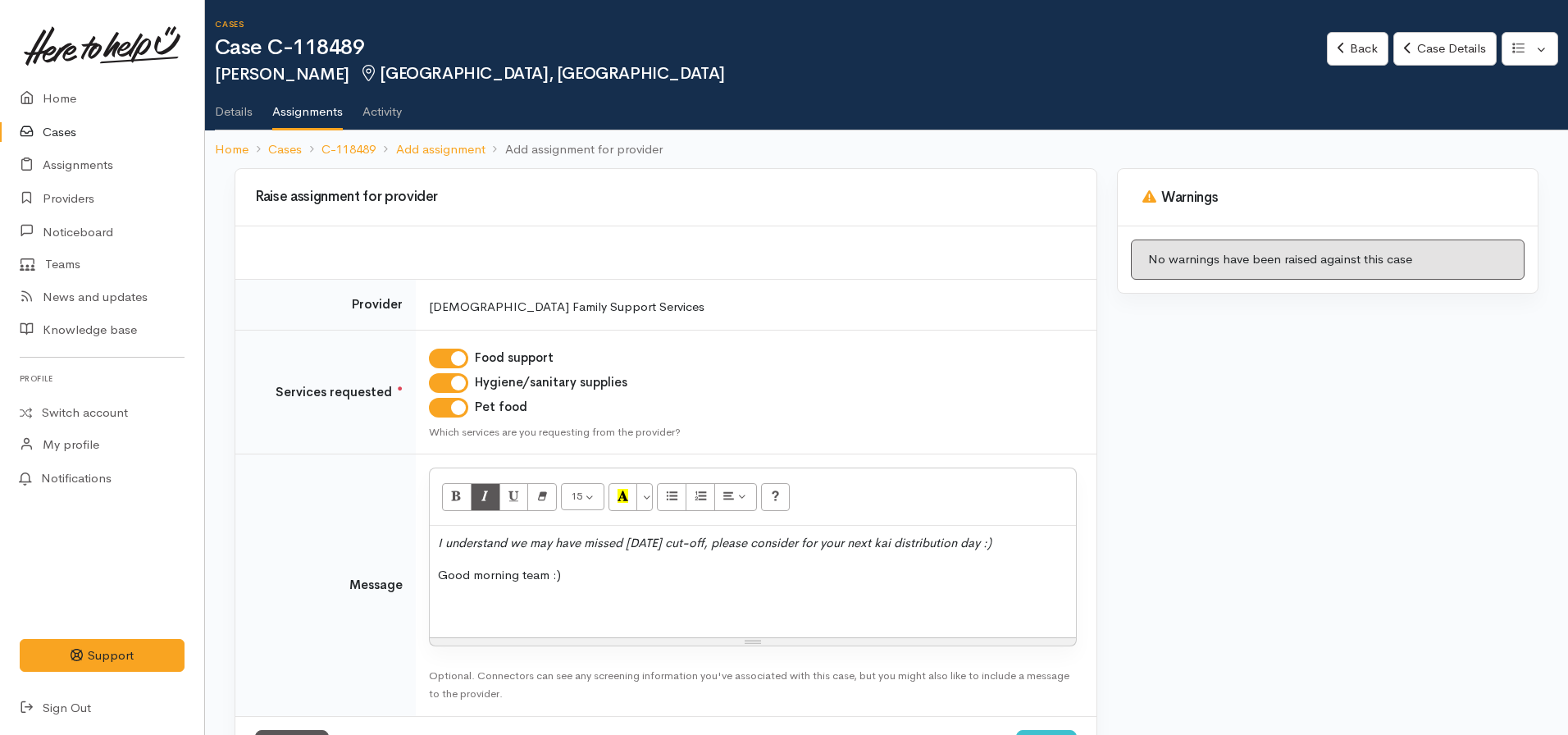
drag, startPoint x: 1026, startPoint y: 541, endPoint x: 409, endPoint y: 524, distance: 617.2
click at [409, 524] on tr "Message <p><i>I understand we may have missed [DATE] cut-off, please consider f…" at bounding box center [666, 585] width 861 height 261
drag, startPoint x: 448, startPoint y: 490, endPoint x: 441, endPoint y: 544, distance: 54.5
click at [449, 491] on button "Bold (CTRL+B)" at bounding box center [456, 497] width 29 height 28
click at [440, 638] on div "Resize" at bounding box center [753, 642] width 646 height 7
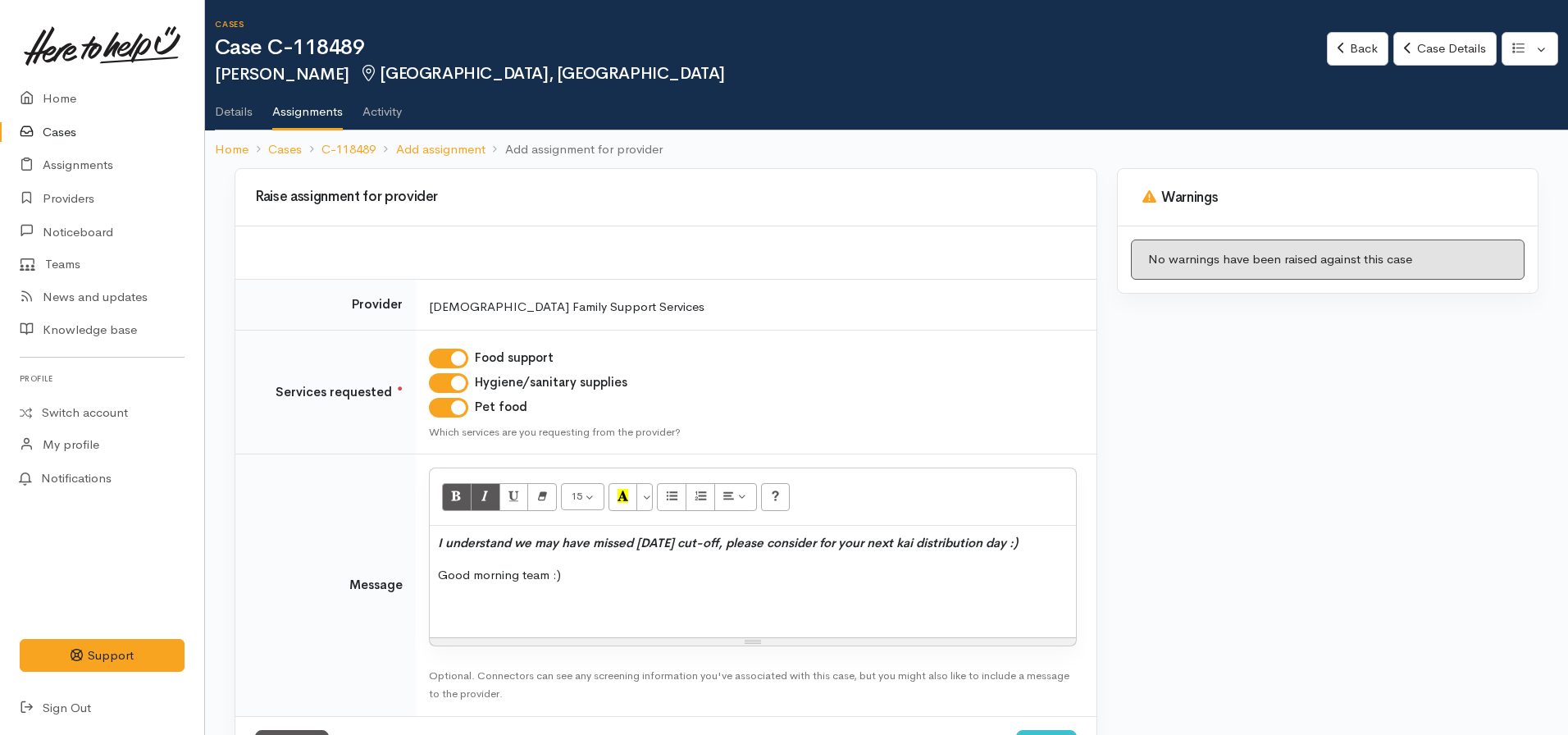
click at [447, 612] on p at bounding box center [753, 606] width 630 height 19
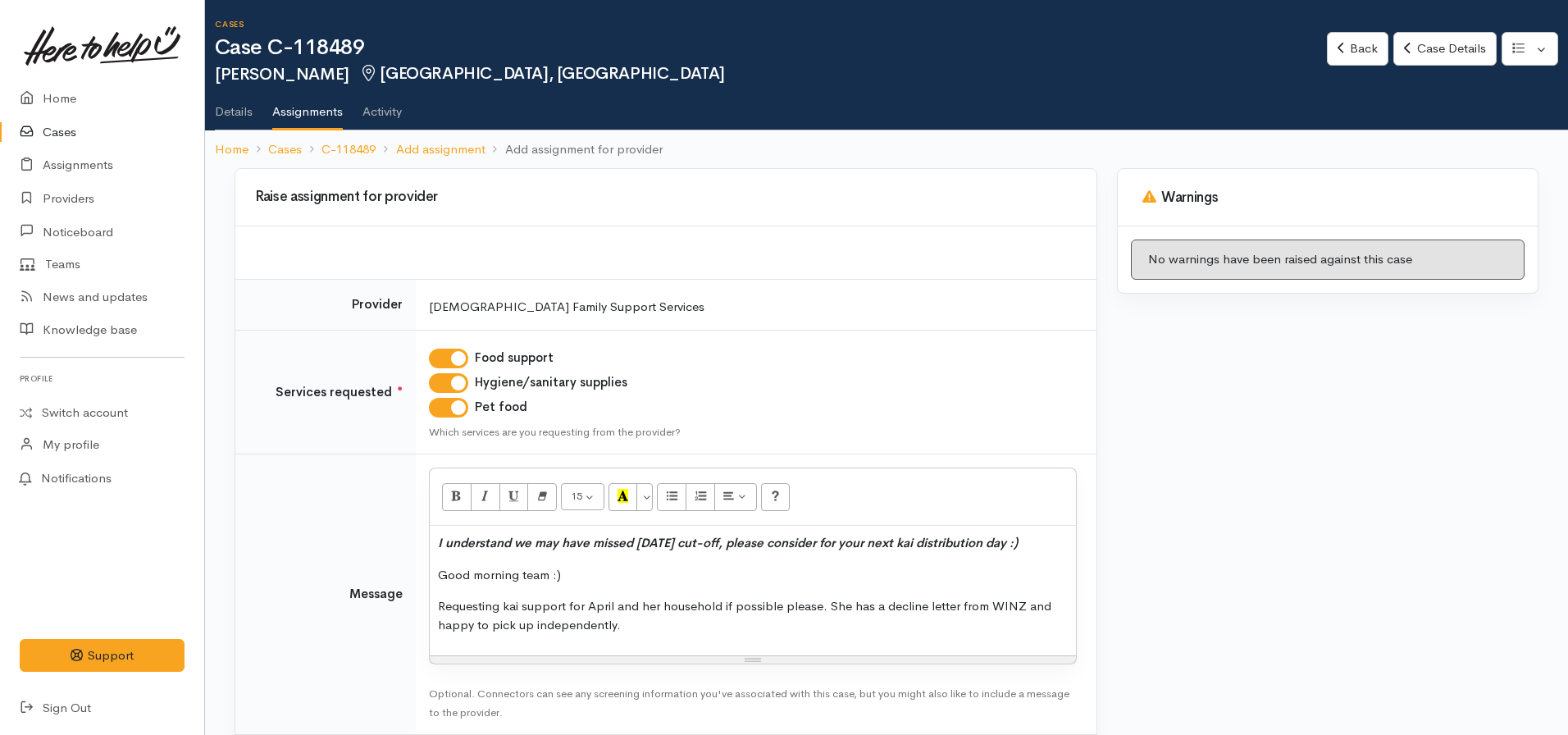
click at [646, 614] on p "Requesting kai support for April and her household if possible please. She has …" at bounding box center [753, 615] width 630 height 37
click at [645, 628] on p "Requesting kai support for April and her household if possible please. She has …" at bounding box center [753, 615] width 630 height 37
click at [434, 573] on div "I understand we may have missed [DATE] cut-off, please consider for your next k…" at bounding box center [753, 590] width 646 height 130
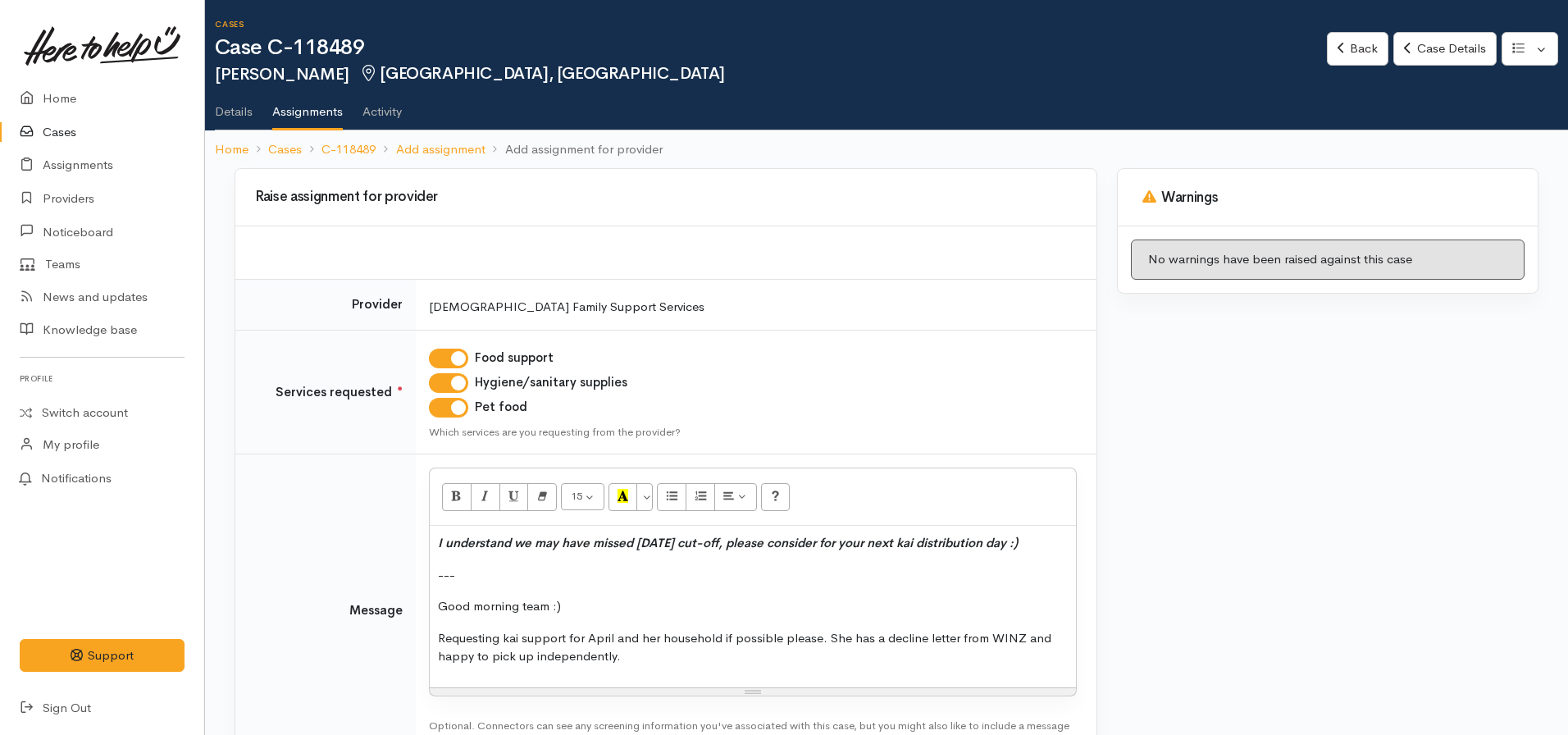
click at [636, 657] on p "Requesting kai support for April and her household if possible please. She has …" at bounding box center [753, 648] width 630 height 37
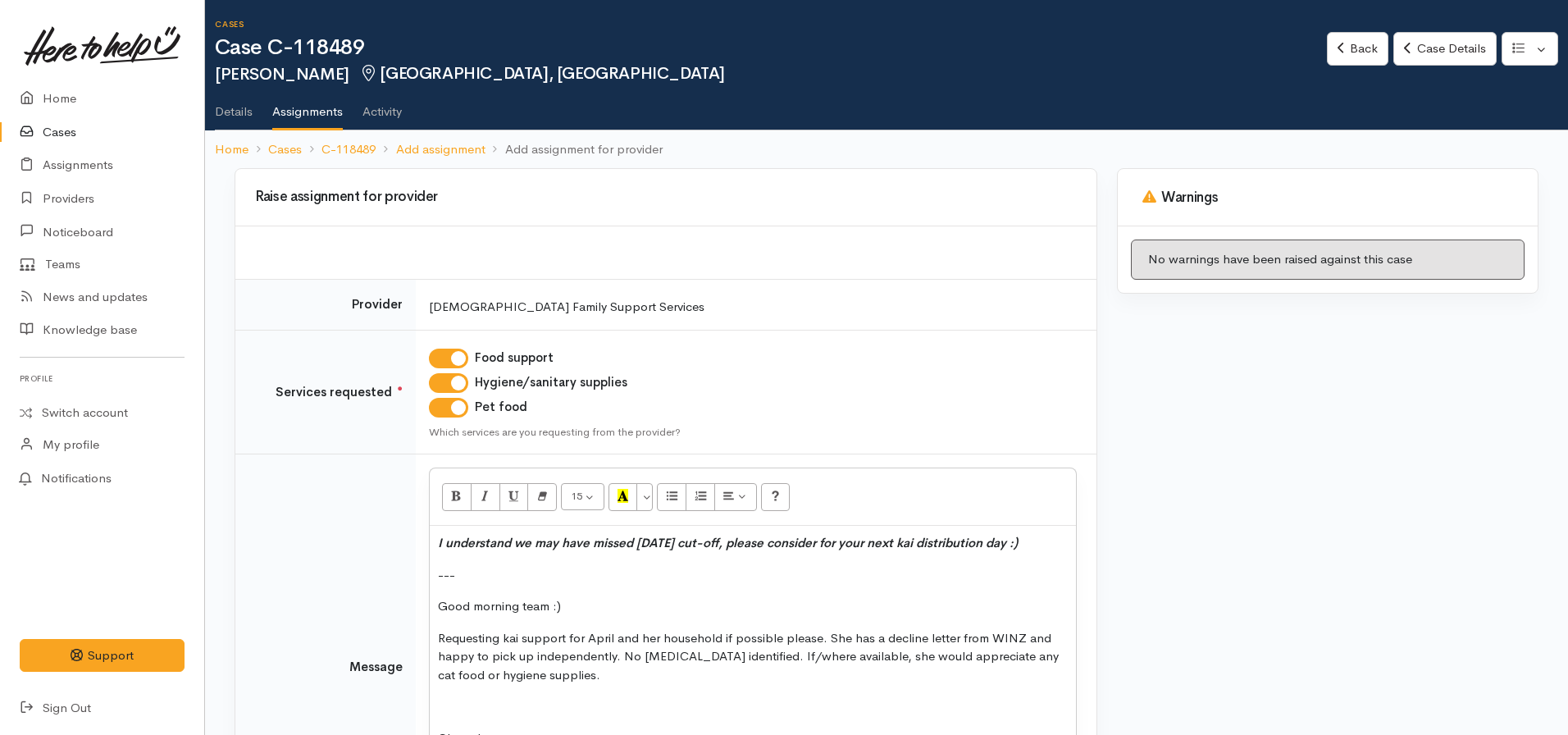
scroll to position [231, 0]
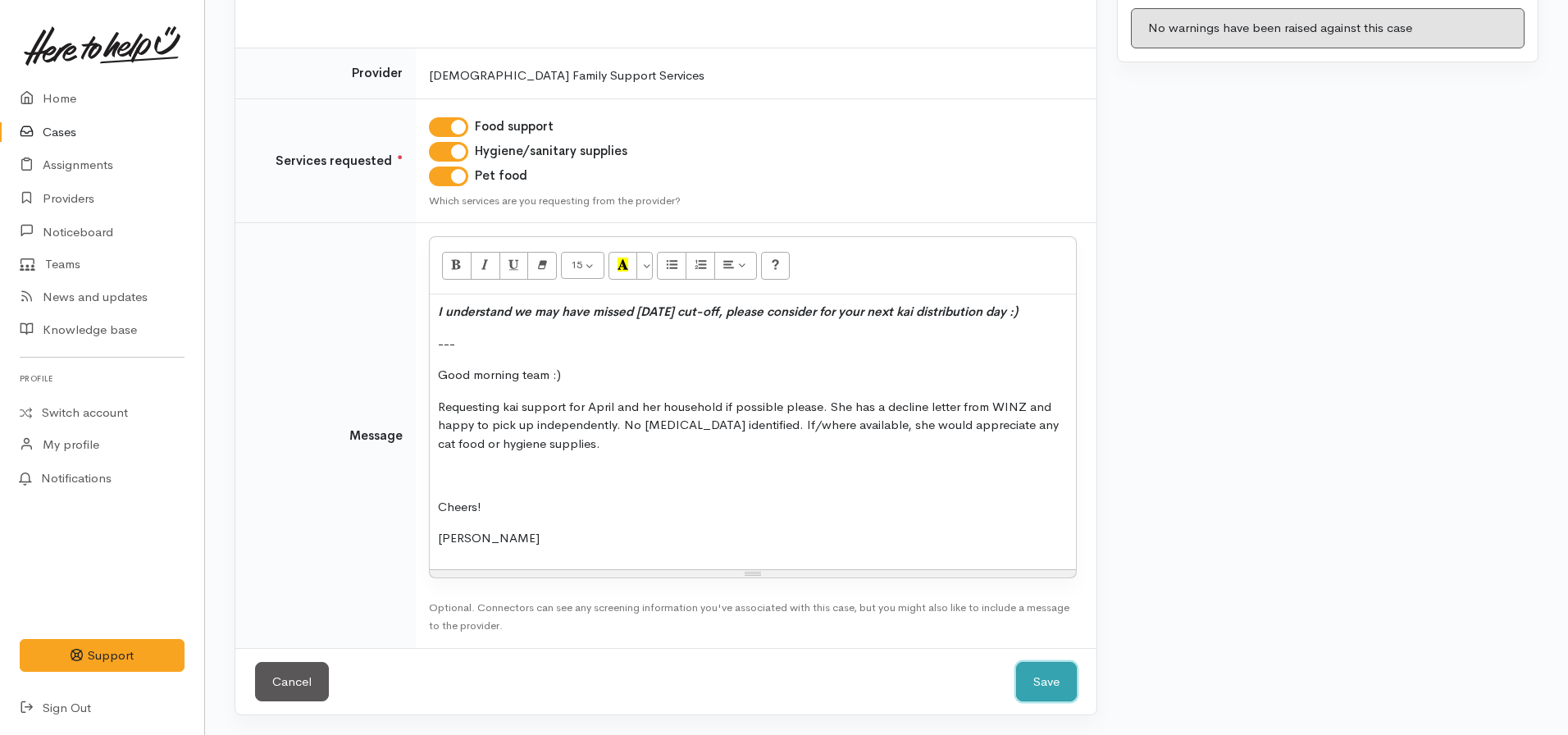
click at [1048, 683] on button "Save" at bounding box center [1046, 682] width 61 height 40
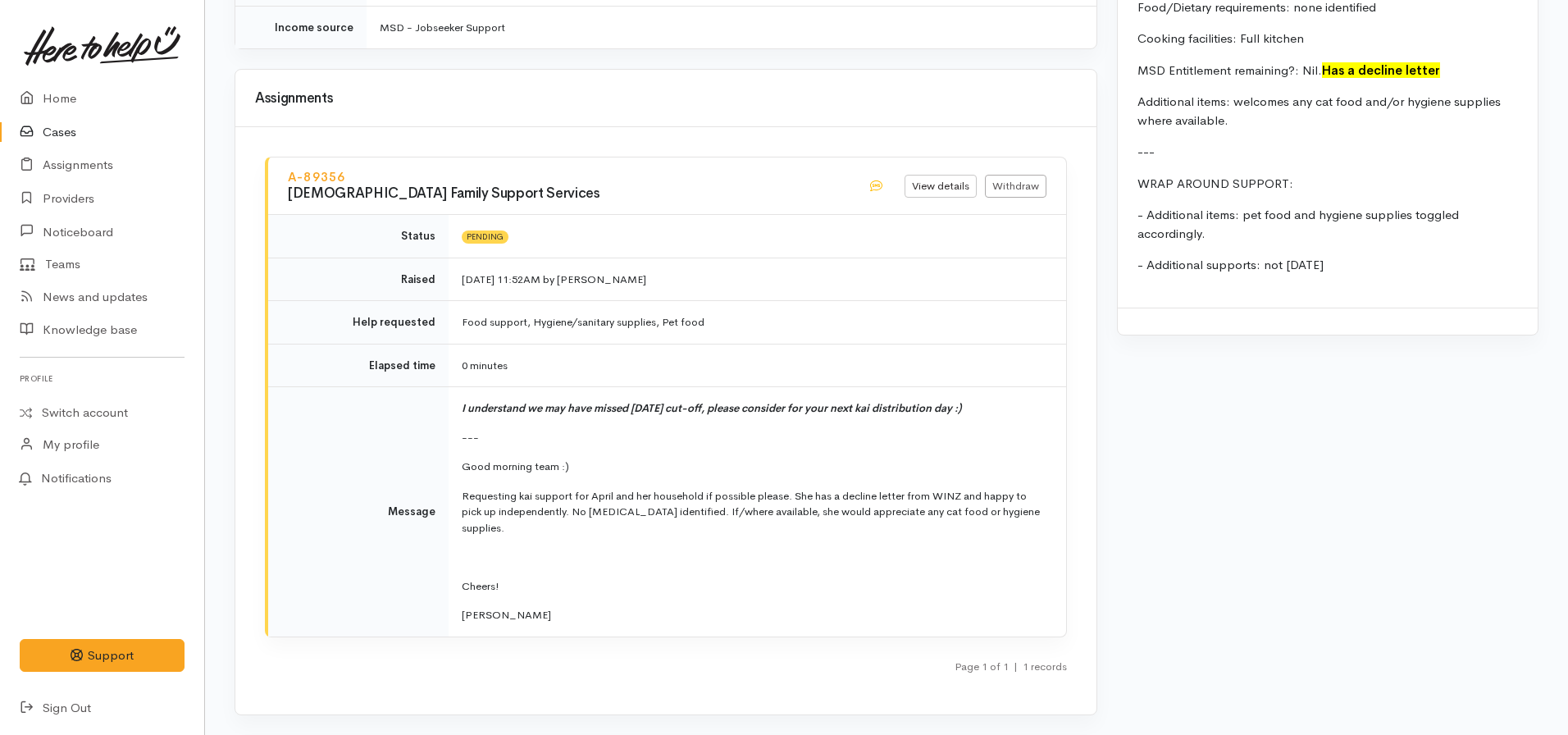
scroll to position [1969, 0]
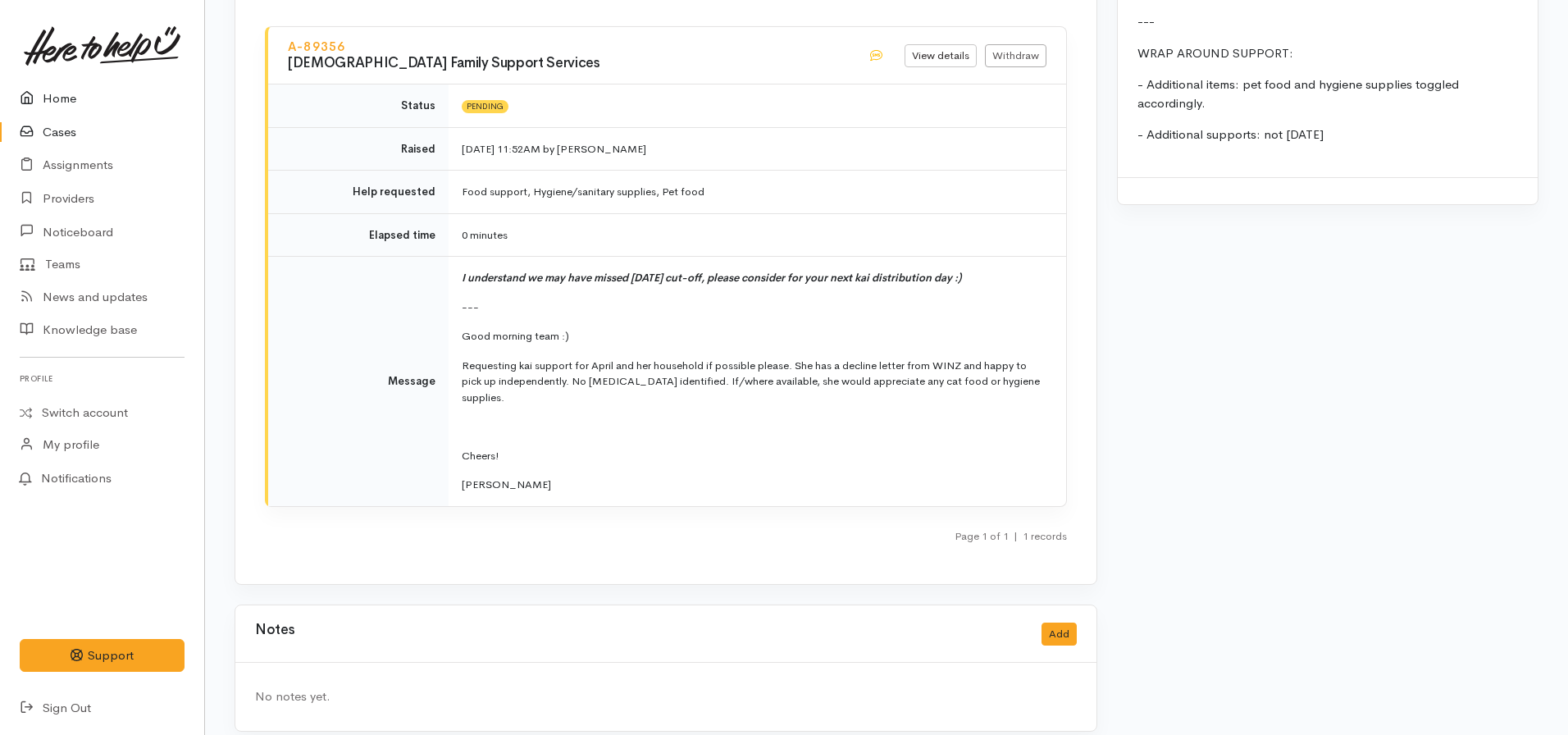
click at [66, 96] on link "Home" at bounding box center [102, 98] width 204 height 34
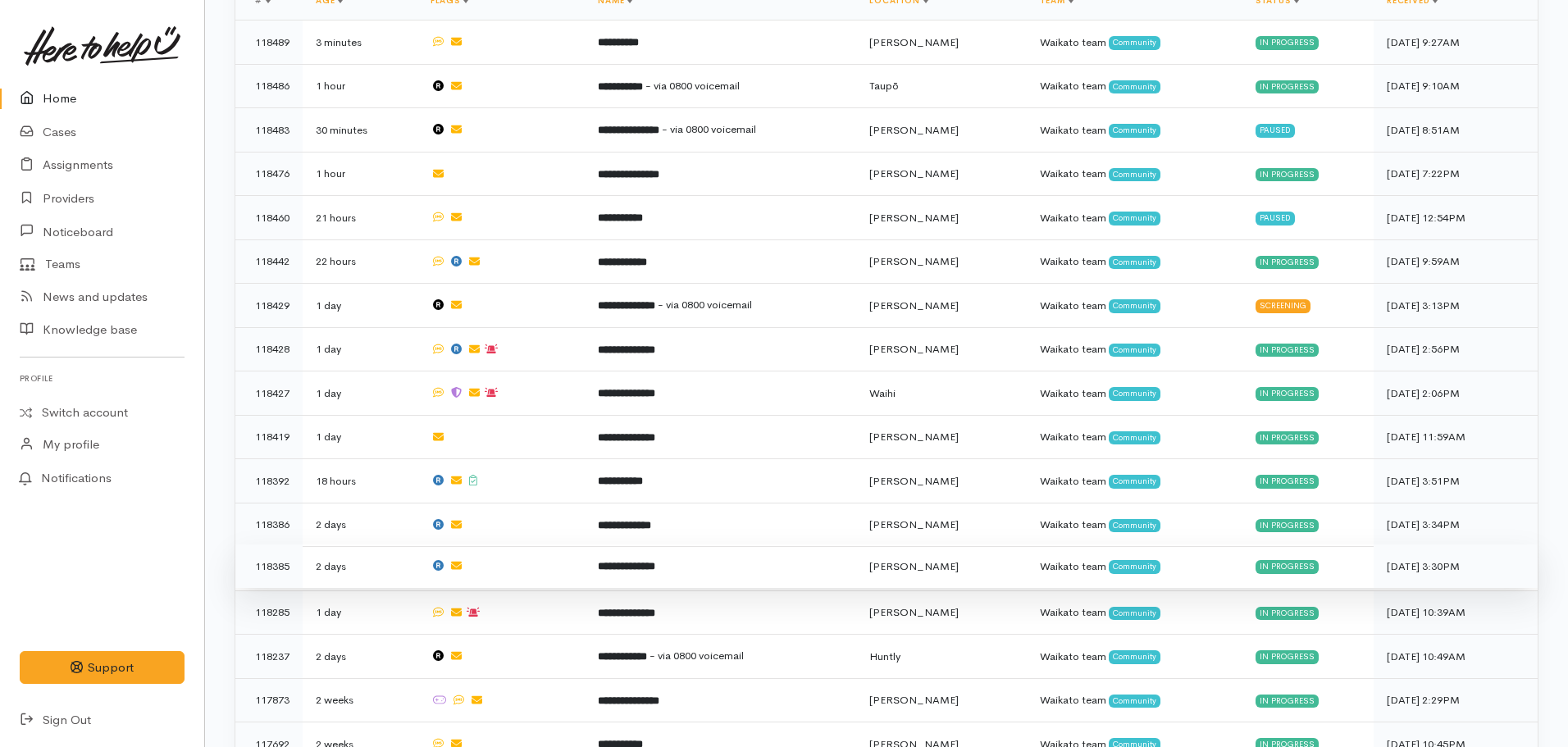
scroll to position [656, 0]
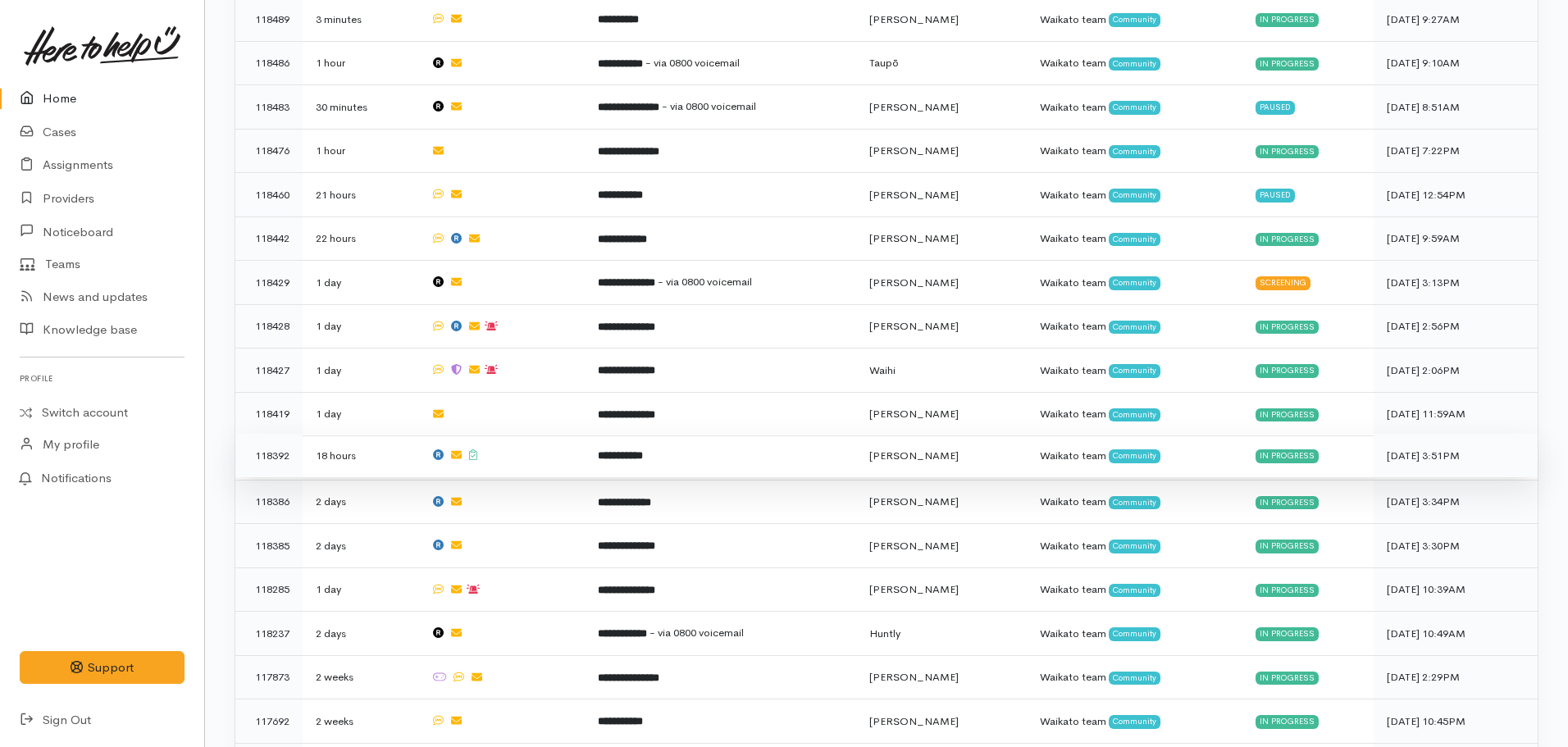
click at [621, 434] on td "**********" at bounding box center [721, 456] width 271 height 44
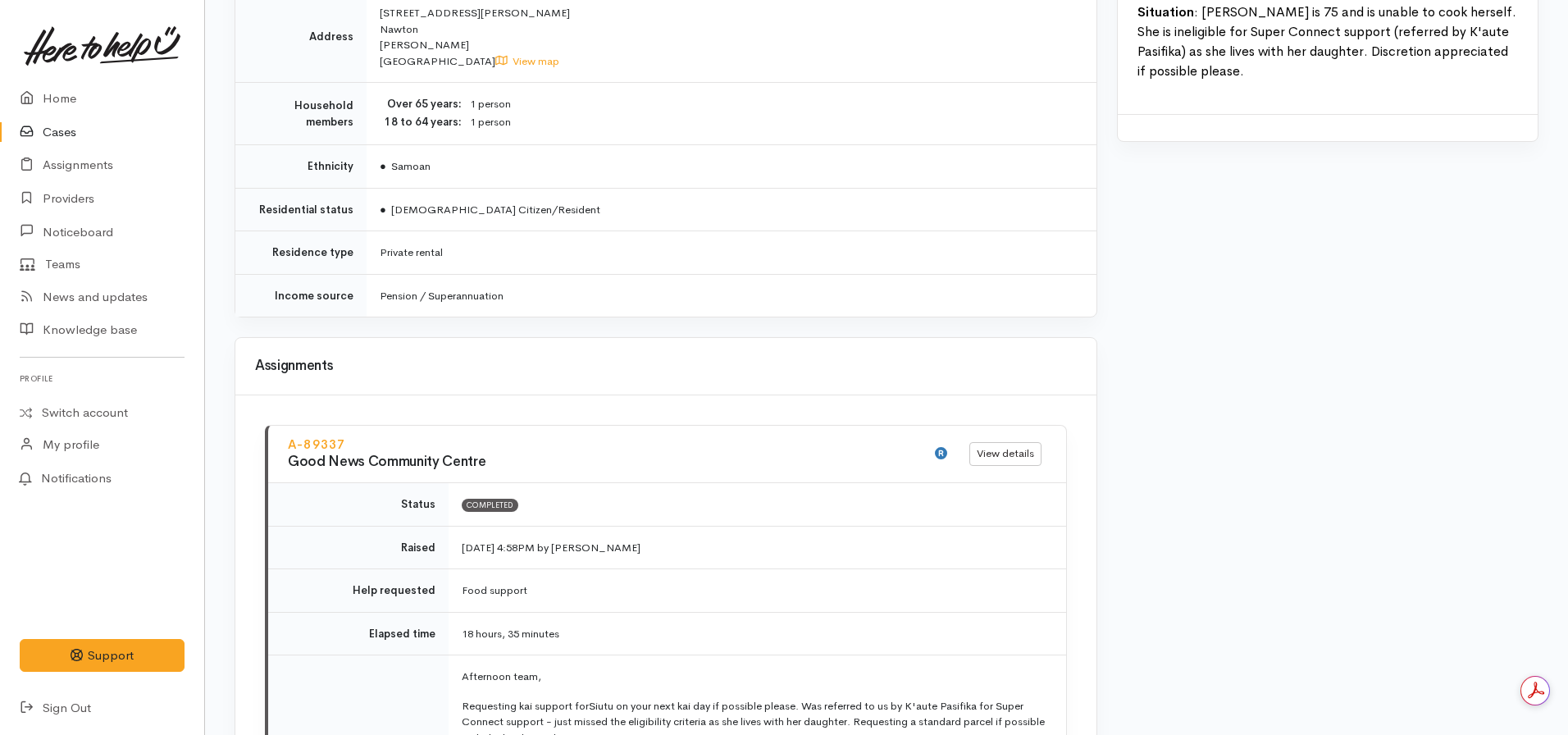
scroll to position [2214, 0]
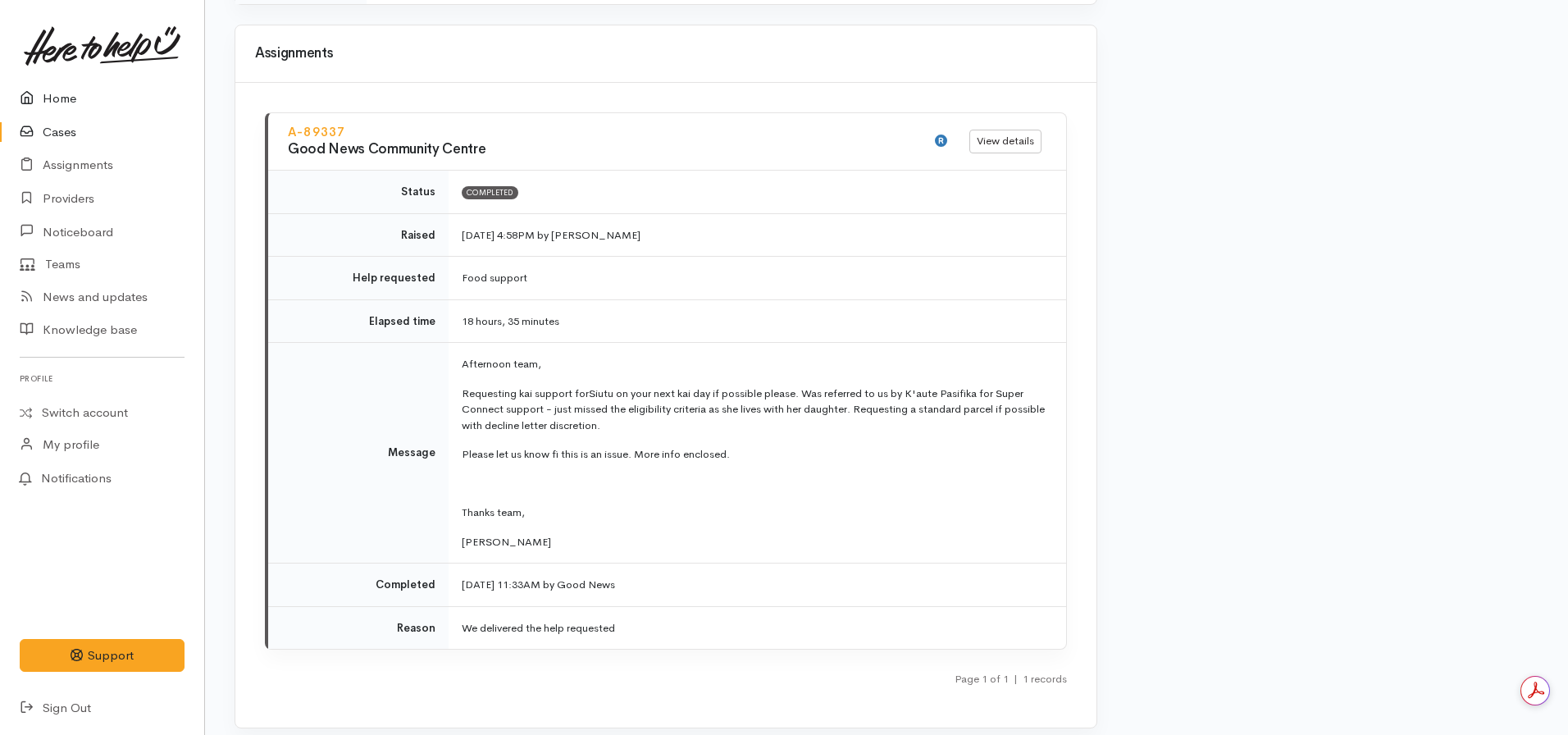
click at [64, 104] on link "Home" at bounding box center [102, 98] width 204 height 34
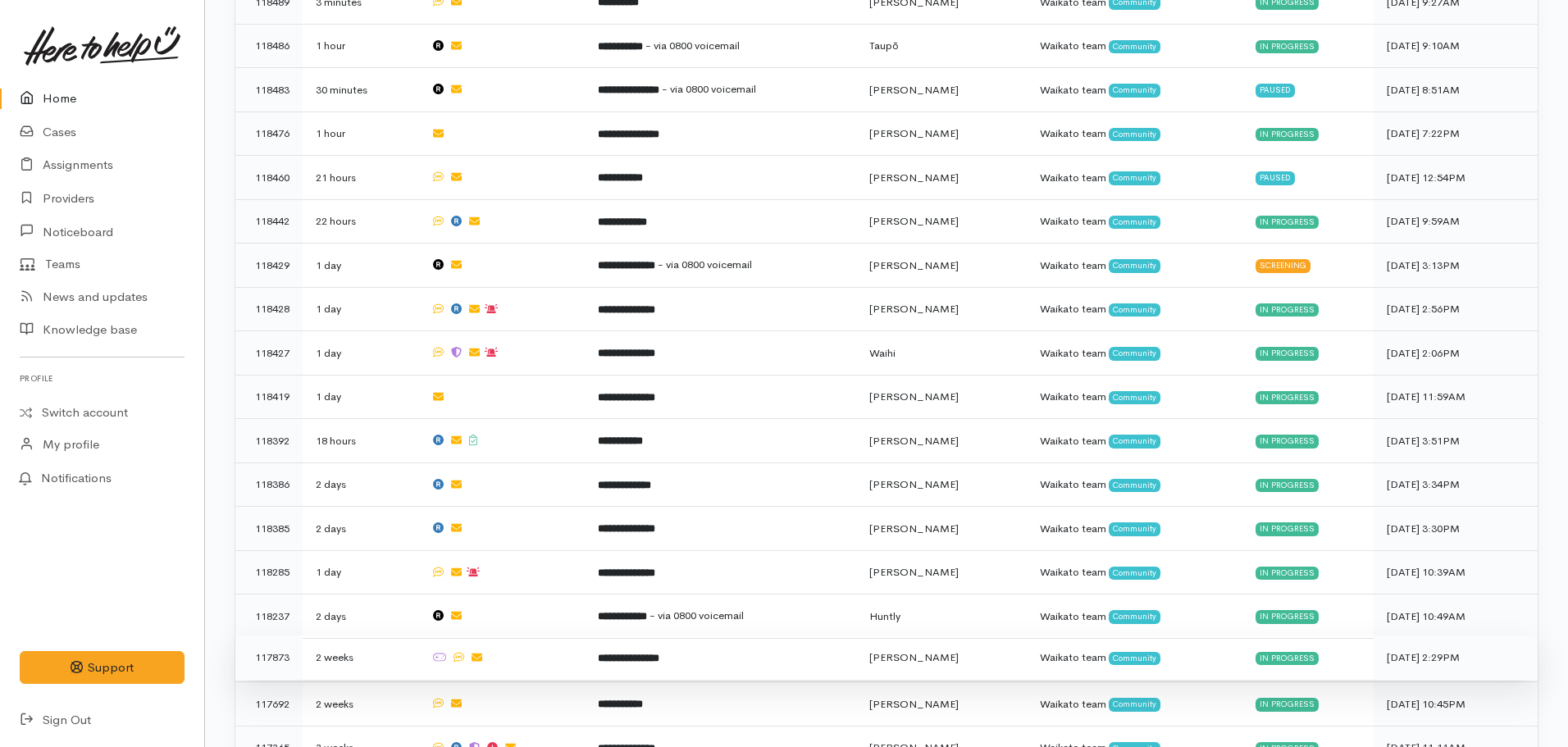
scroll to position [656, 0]
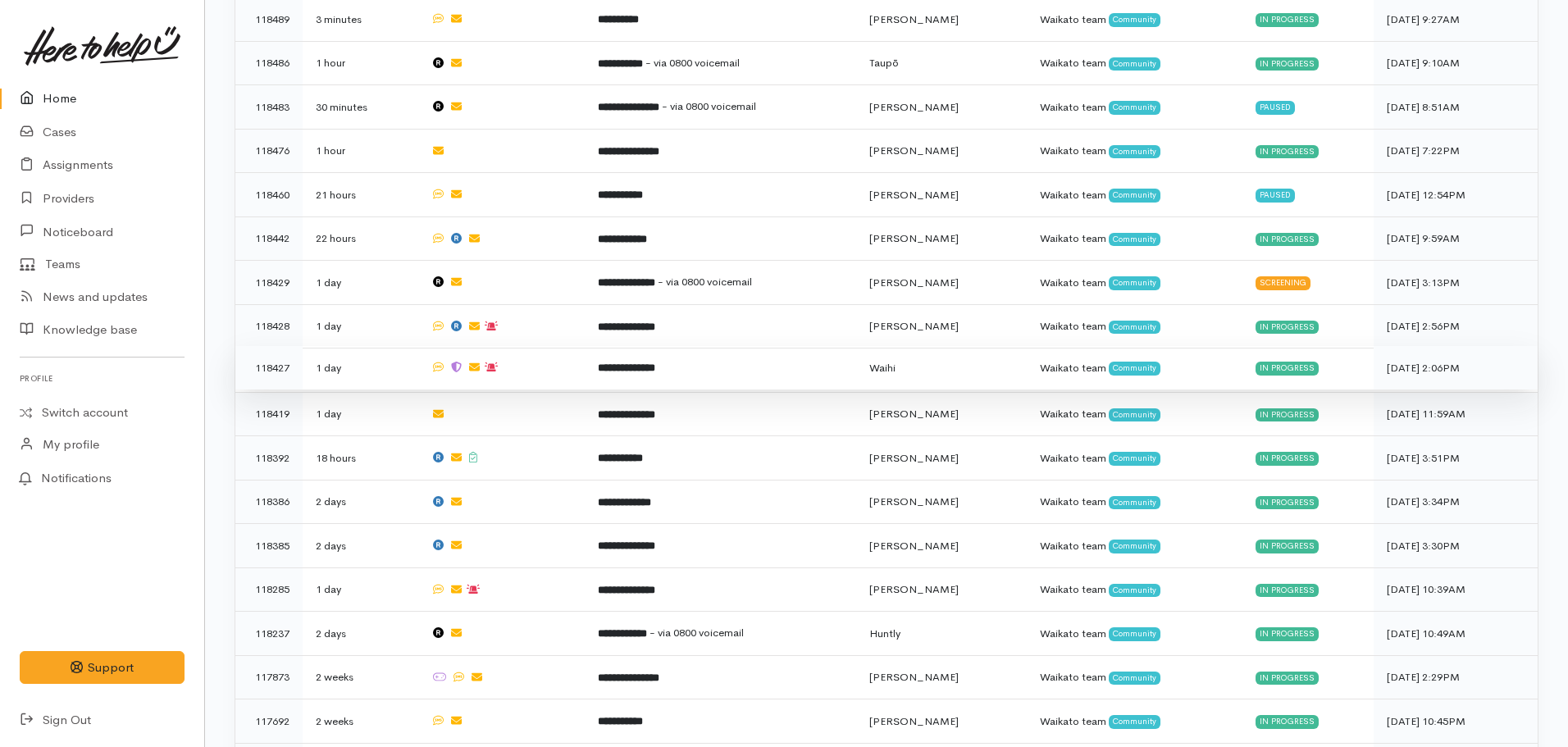
click at [617, 362] on b "**********" at bounding box center [627, 368] width 57 height 11
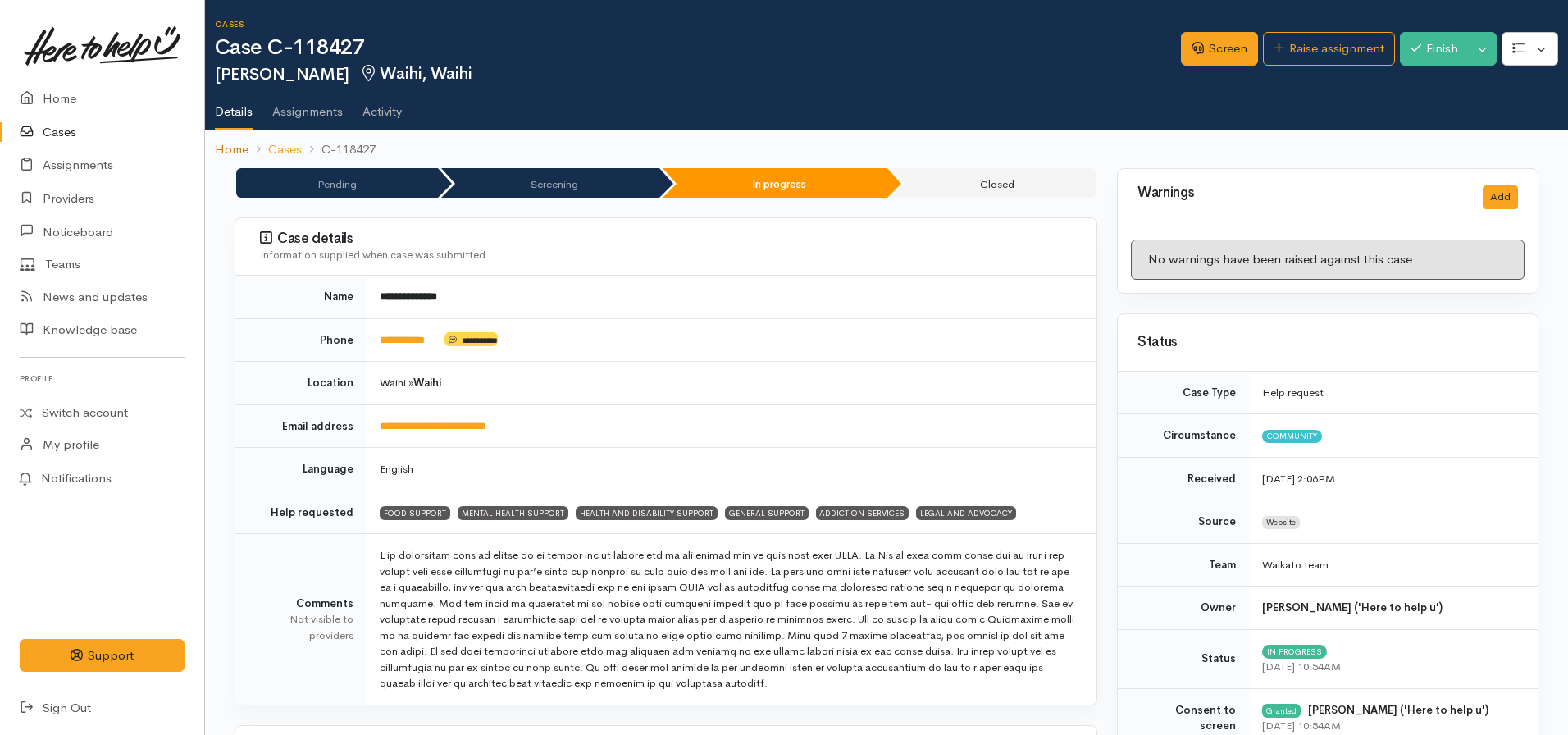
click at [232, 148] on link "Home" at bounding box center [232, 149] width 34 height 19
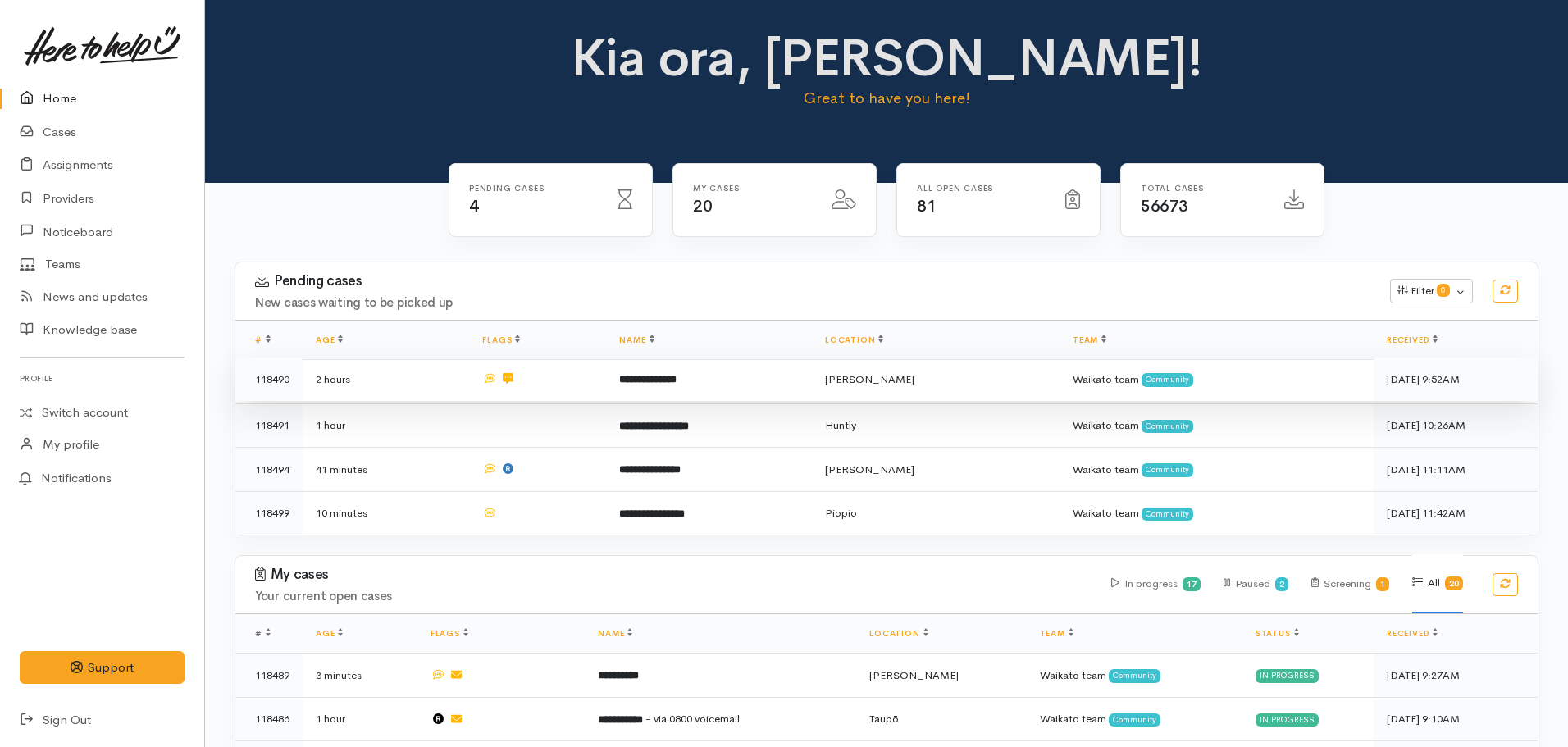
click at [619, 377] on td "**********" at bounding box center [709, 380] width 206 height 44
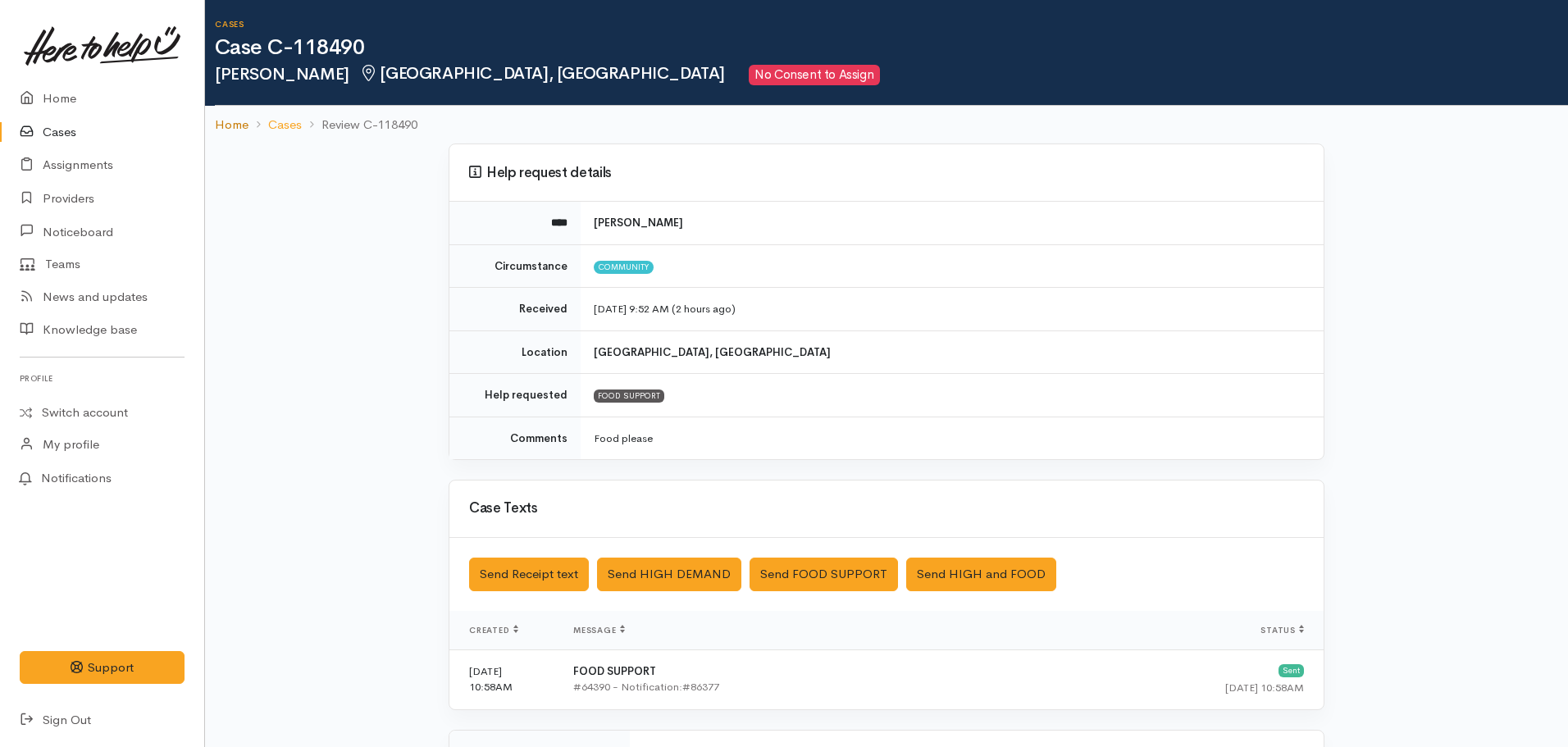
click at [231, 124] on link "Home" at bounding box center [232, 125] width 34 height 19
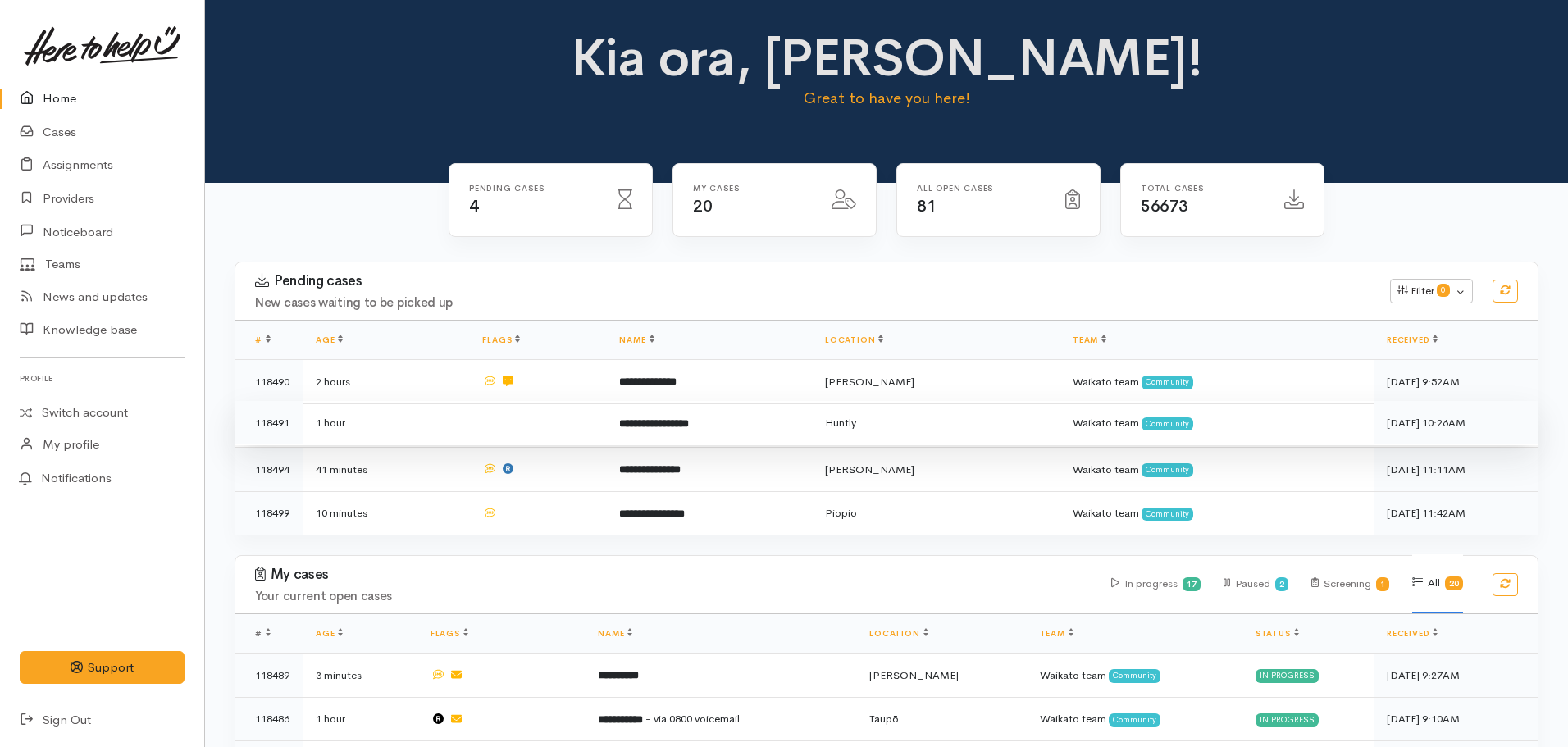
click at [676, 437] on td "**********" at bounding box center [709, 423] width 206 height 44
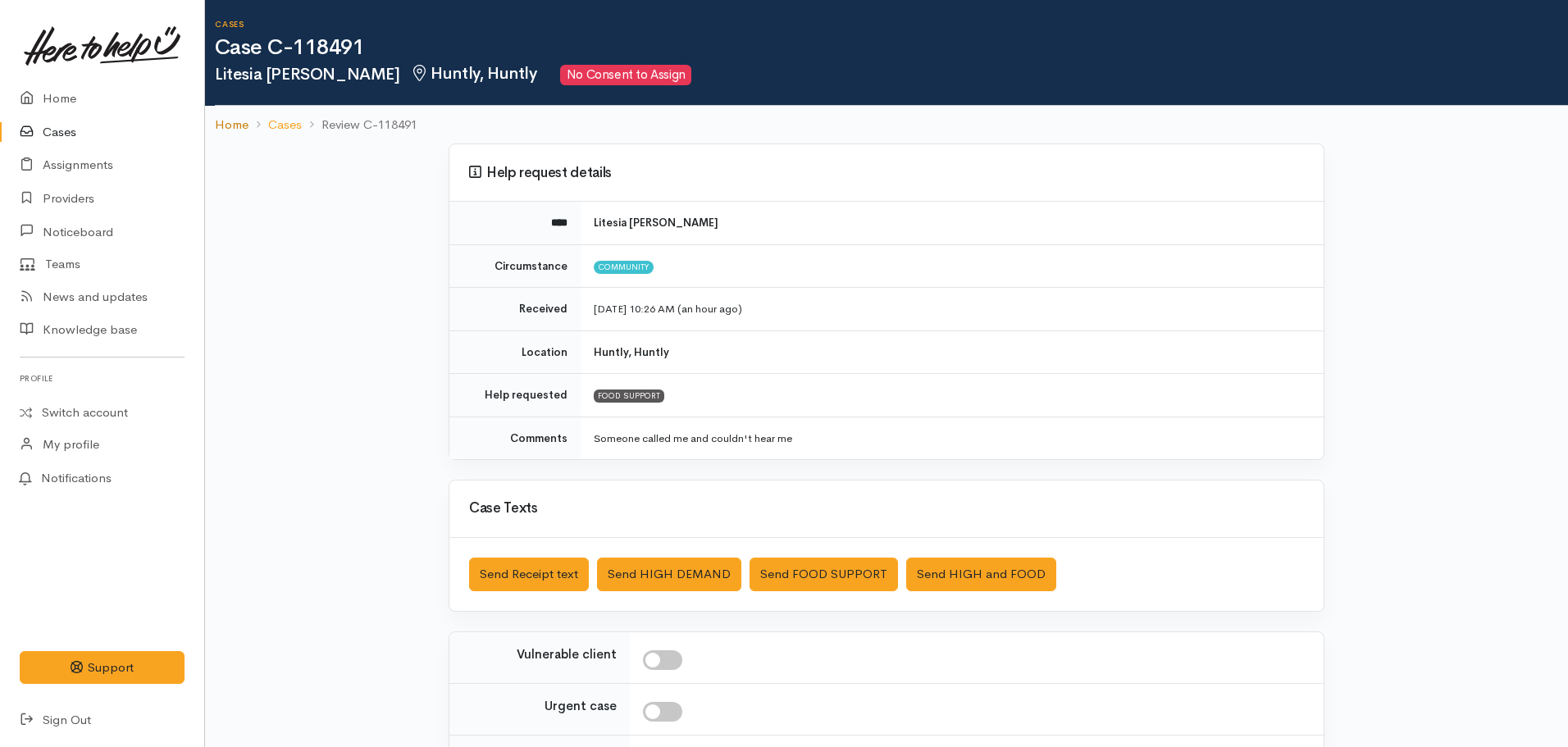
click at [236, 121] on link "Home" at bounding box center [232, 125] width 34 height 19
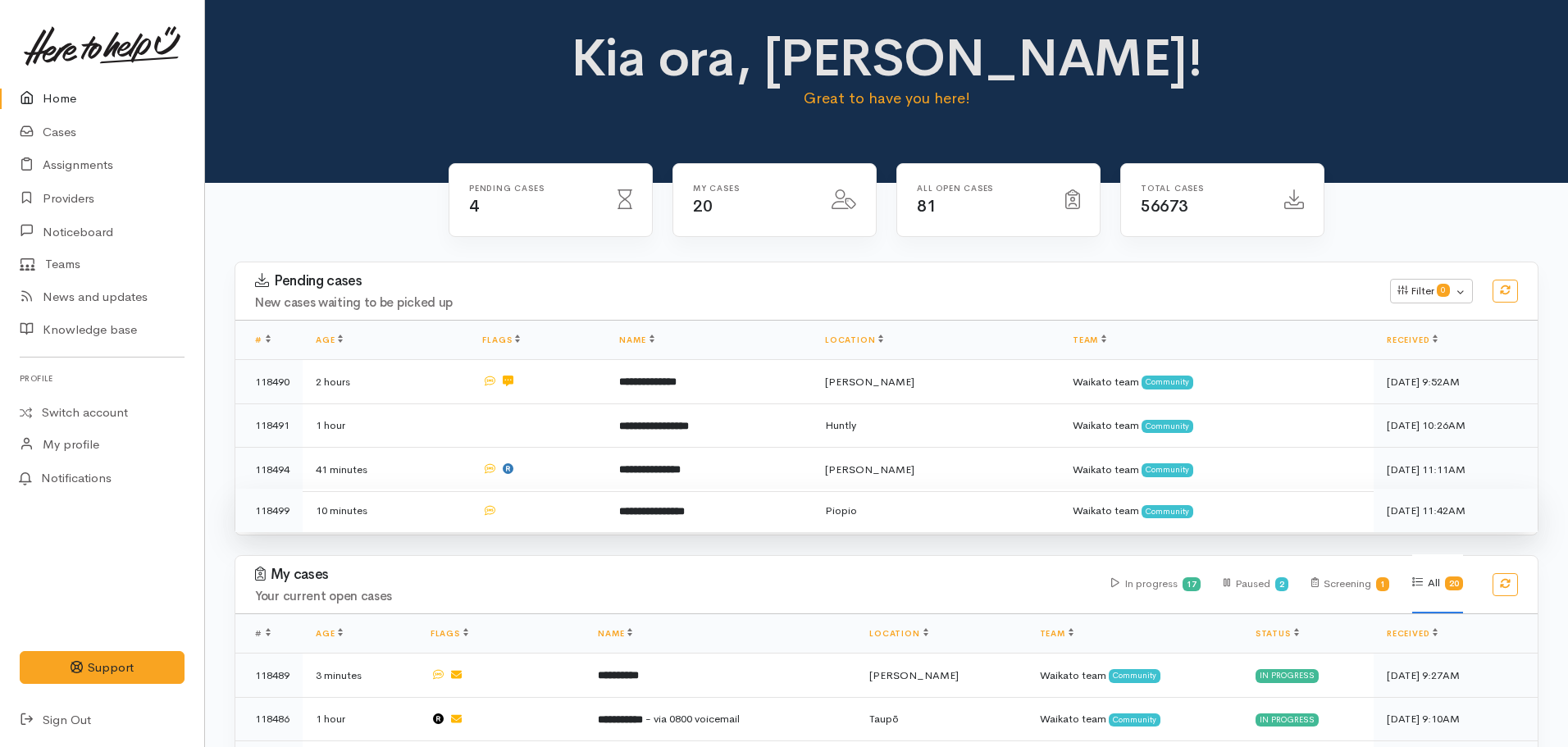
click at [604, 508] on td at bounding box center [537, 510] width 137 height 43
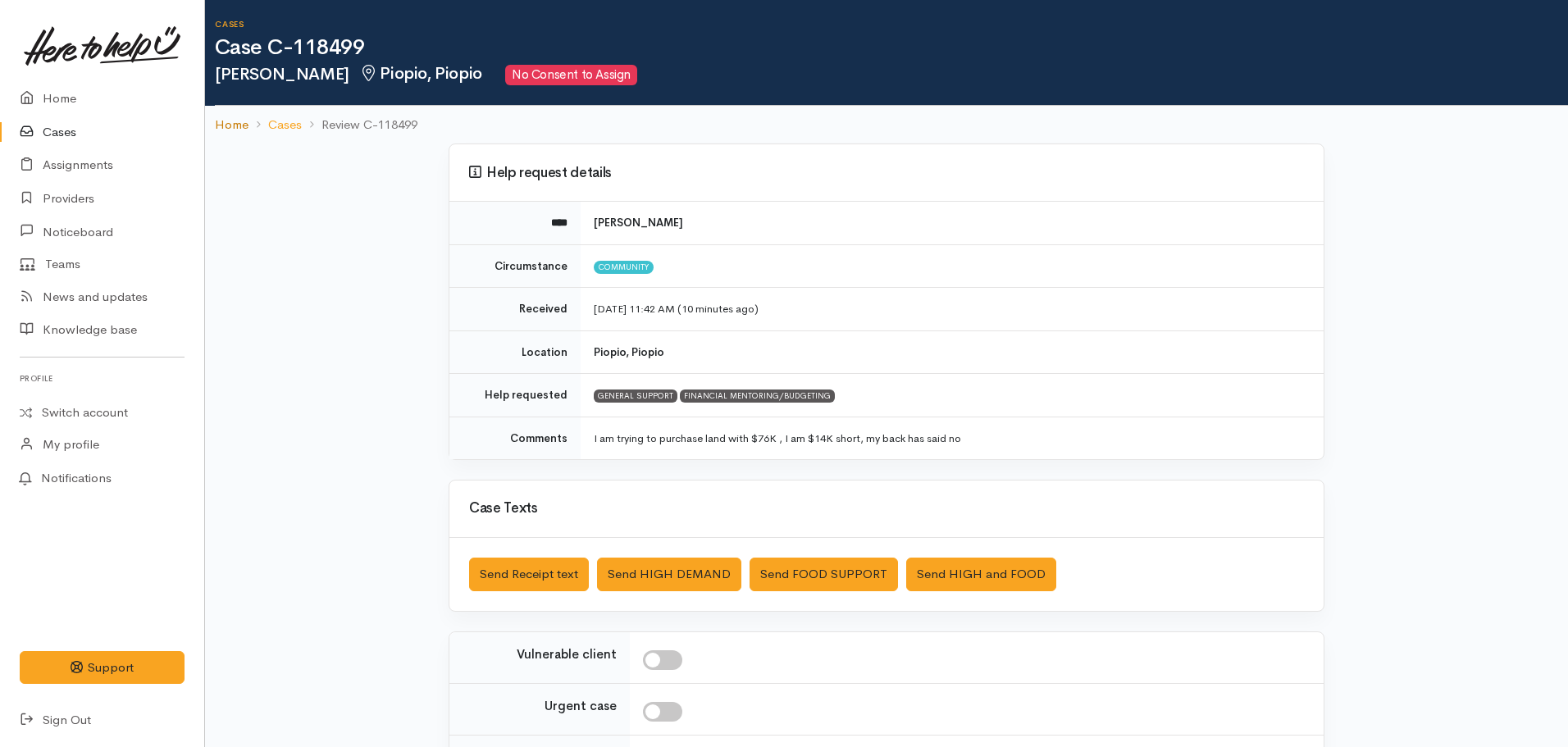
click at [221, 124] on link "Home" at bounding box center [232, 125] width 34 height 19
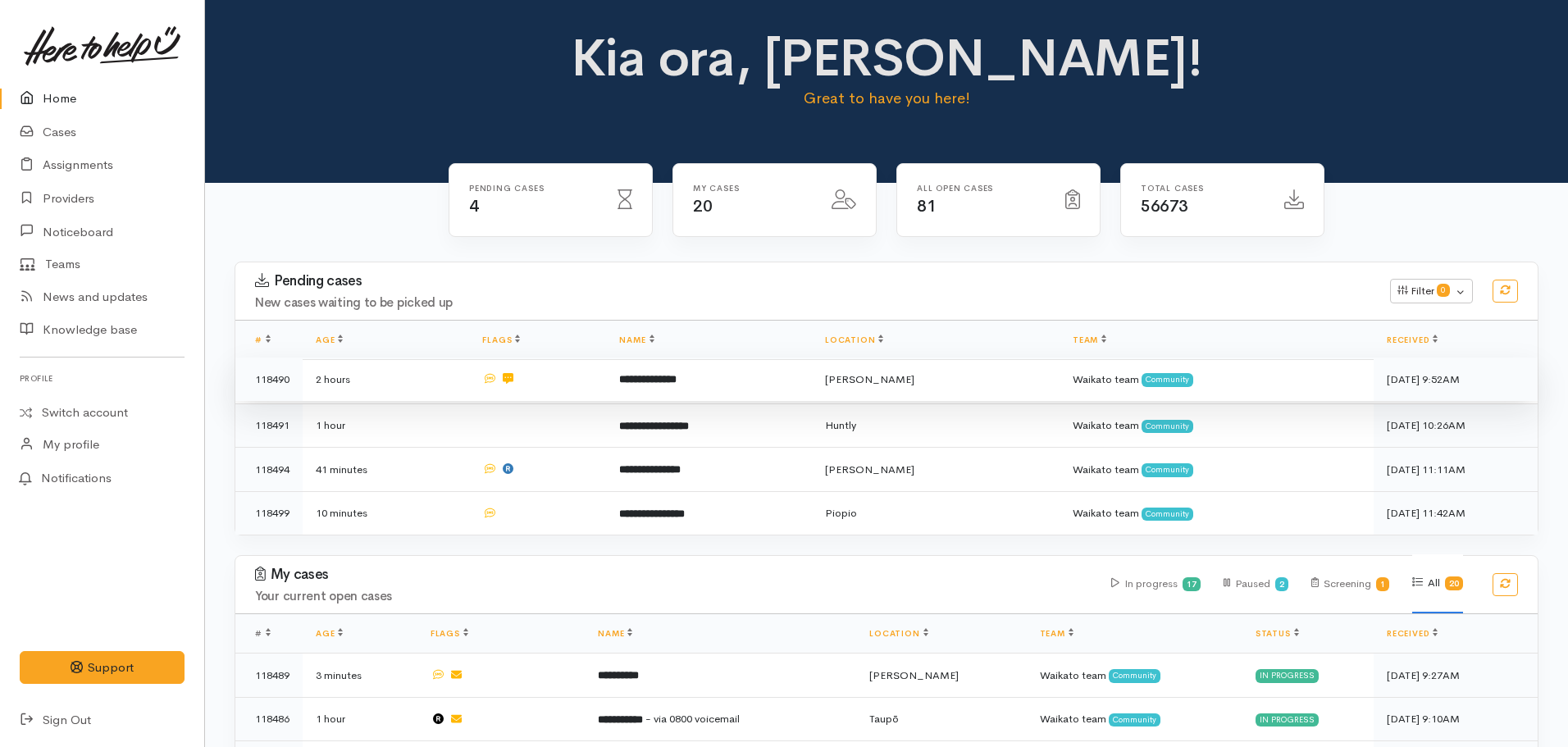
click at [630, 370] on td "**********" at bounding box center [709, 380] width 206 height 44
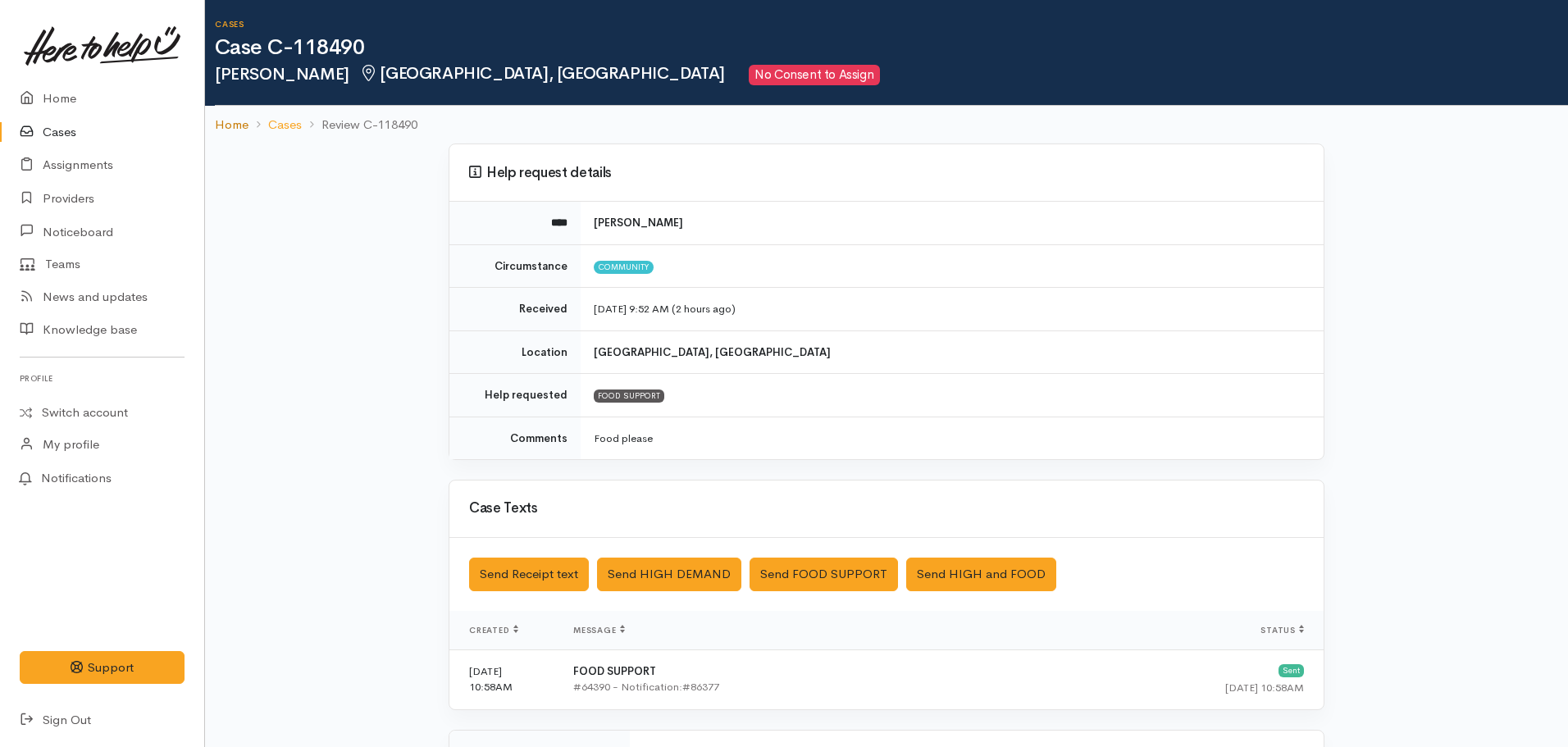
click at [226, 120] on link "Home" at bounding box center [232, 125] width 34 height 19
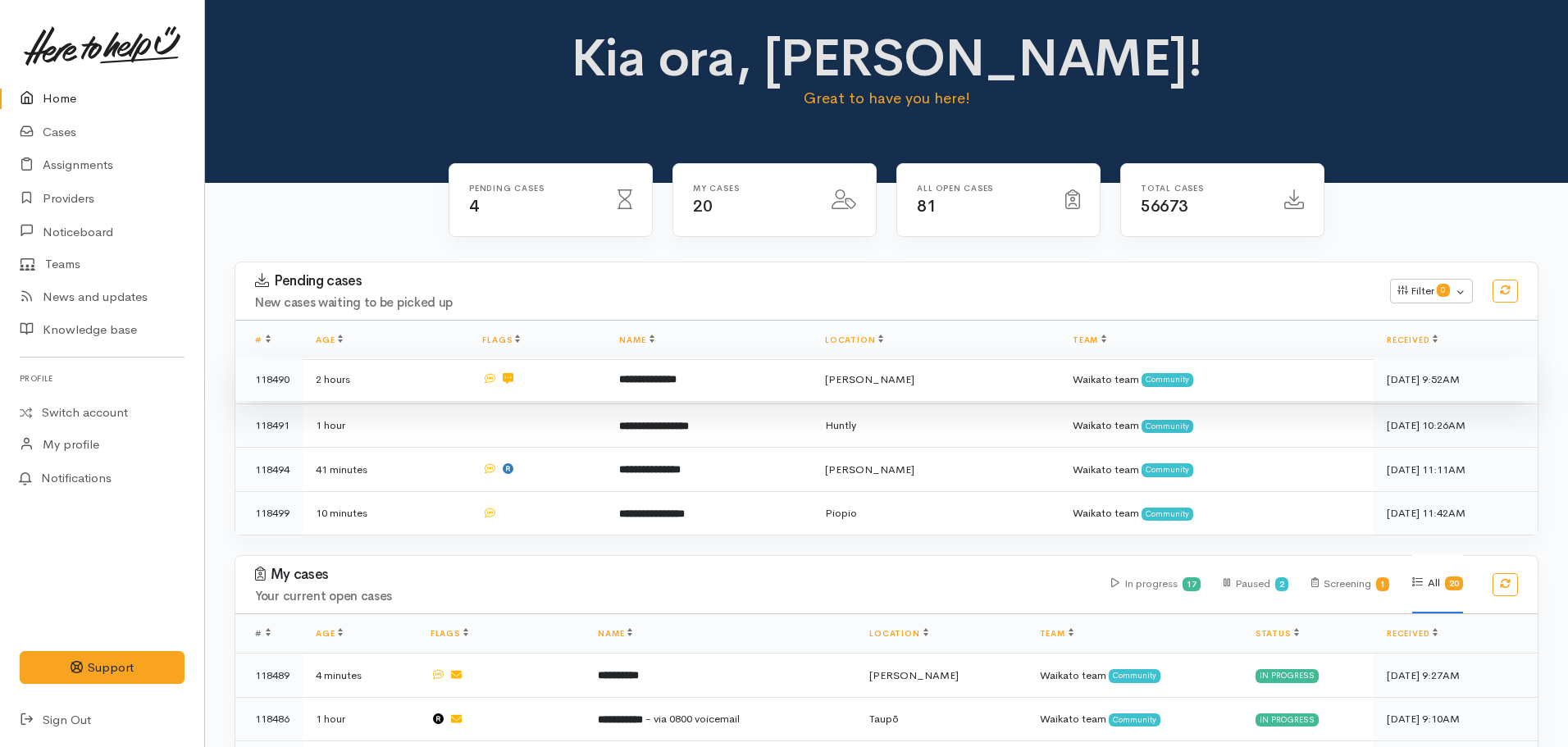
click at [651, 371] on td "**********" at bounding box center [709, 380] width 206 height 44
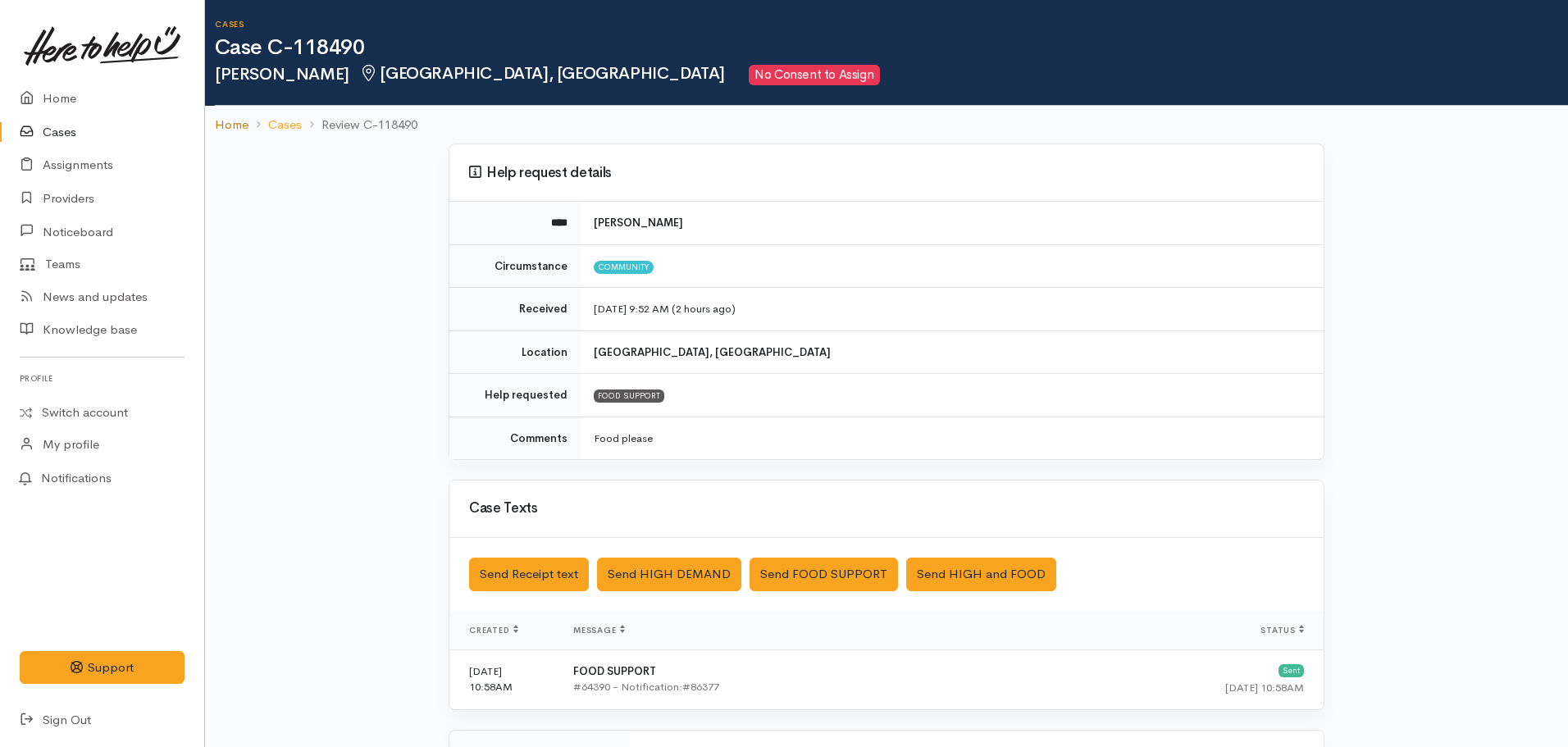
click at [228, 124] on link "Home" at bounding box center [232, 125] width 34 height 19
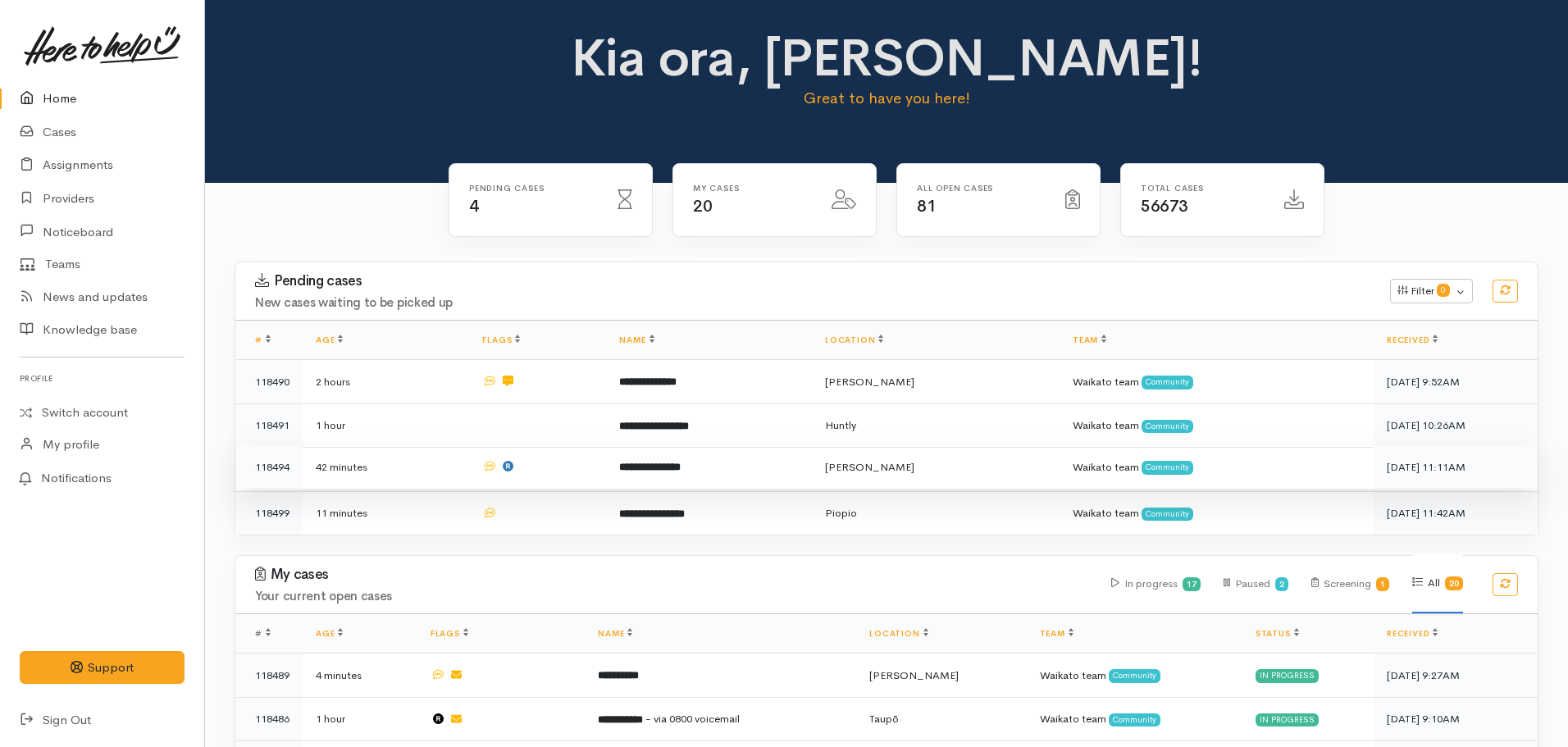
scroll to position [410, 0]
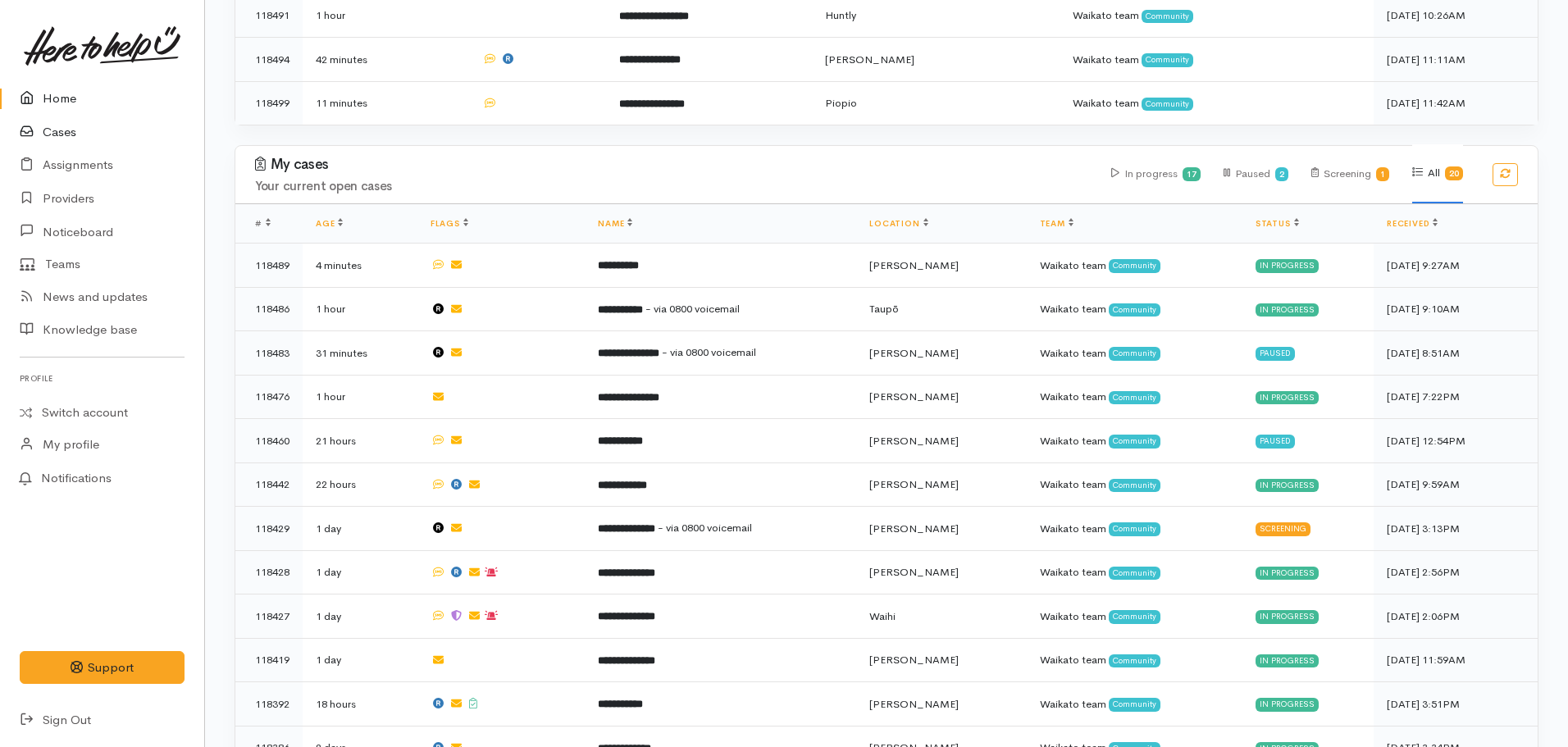
click at [62, 126] on link "Cases" at bounding box center [102, 132] width 204 height 34
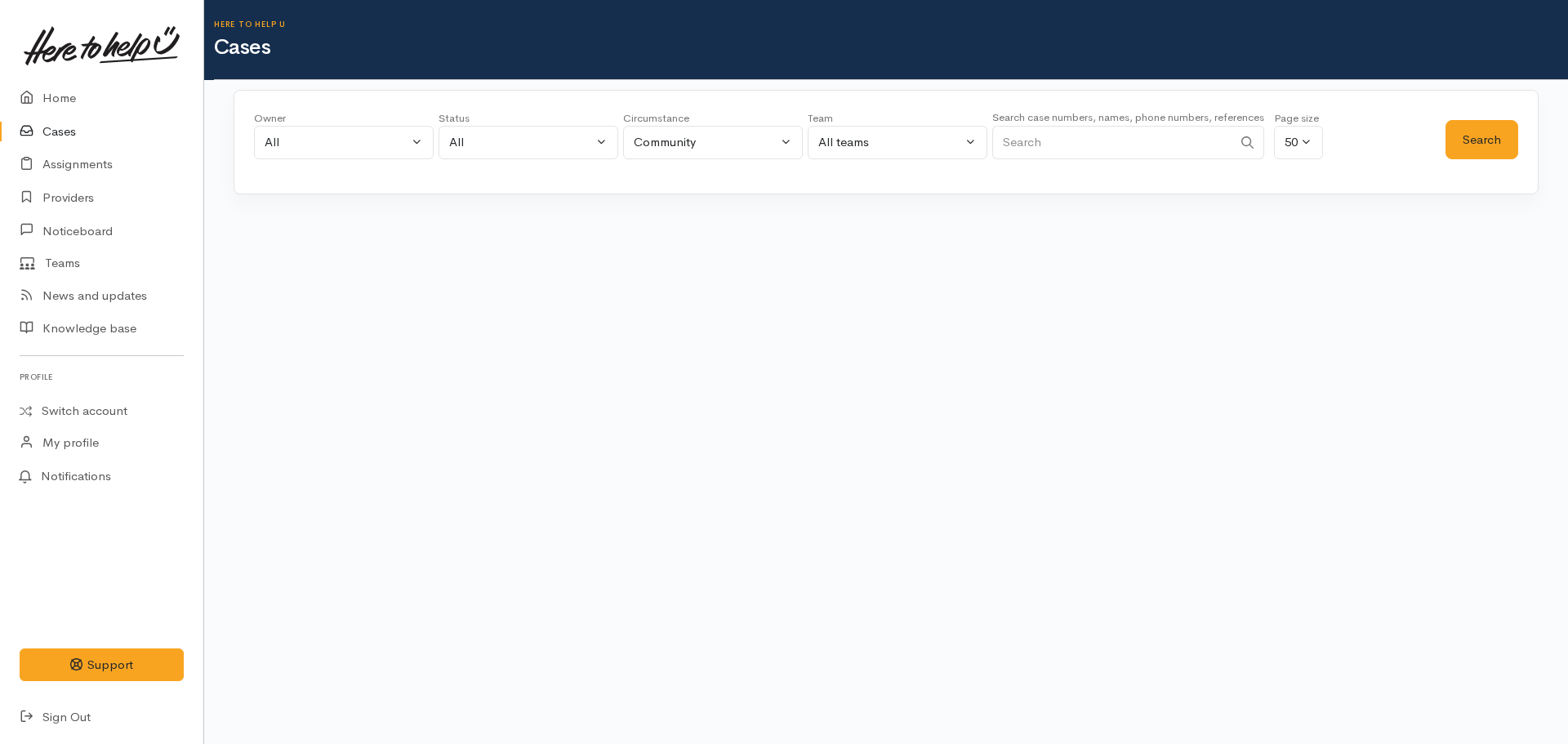
click at [1130, 135] on input "Search" at bounding box center [1112, 142] width 240 height 34
type input "Litesia"
click at [1452, 149] on button "Search" at bounding box center [1481, 140] width 72 height 40
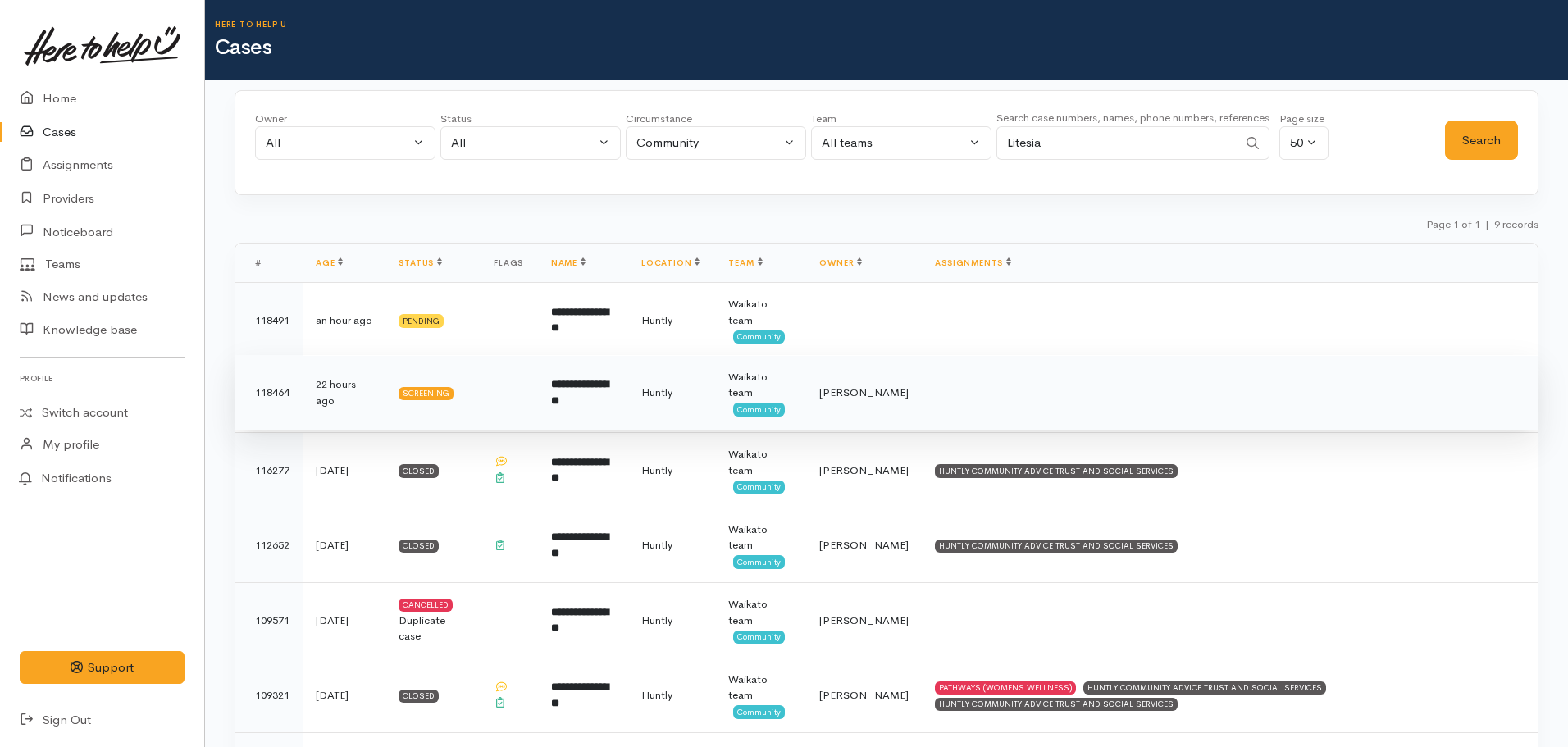
click at [922, 386] on td "[PERSON_NAME]" at bounding box center [864, 393] width 116 height 75
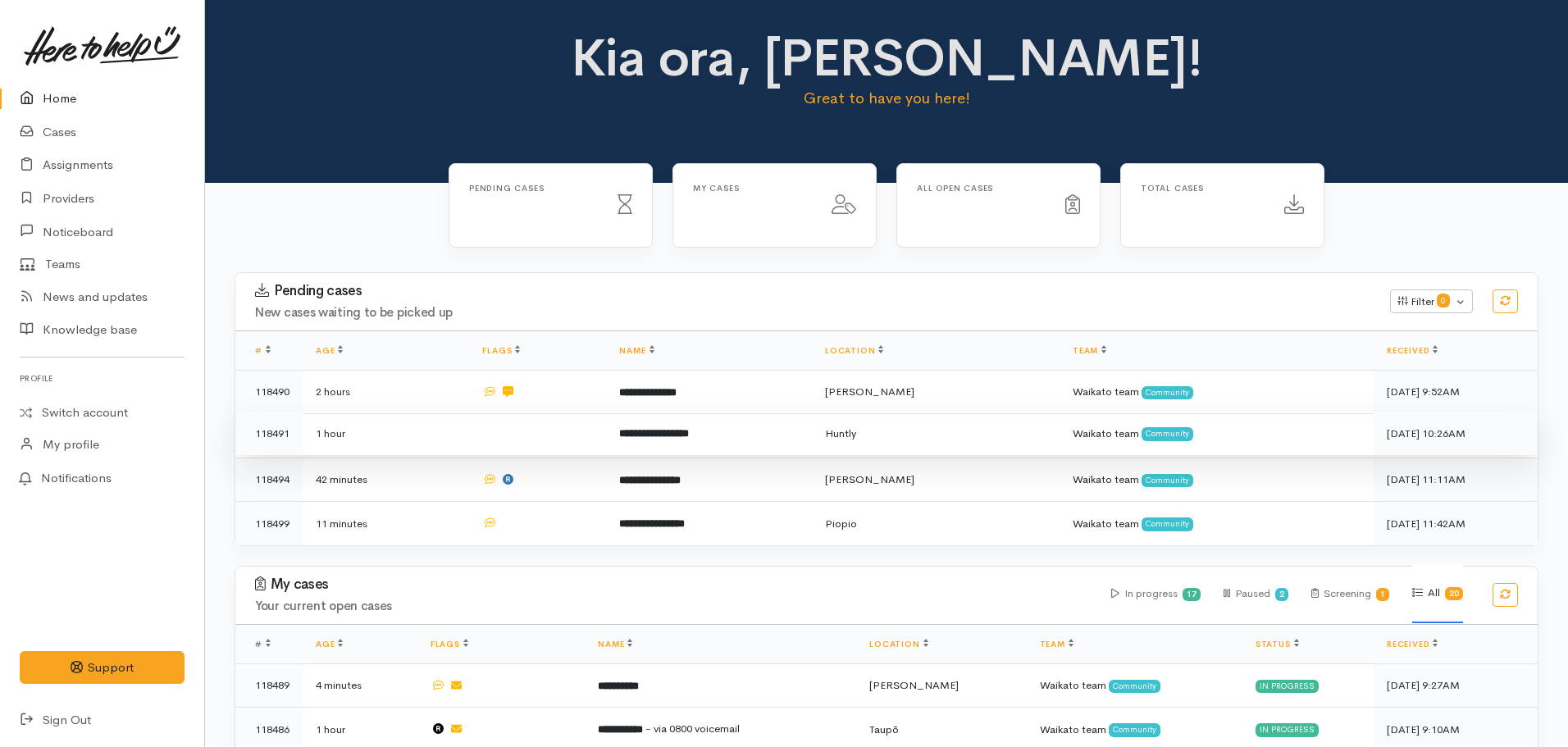
click at [682, 428] on b "**********" at bounding box center [654, 433] width 70 height 11
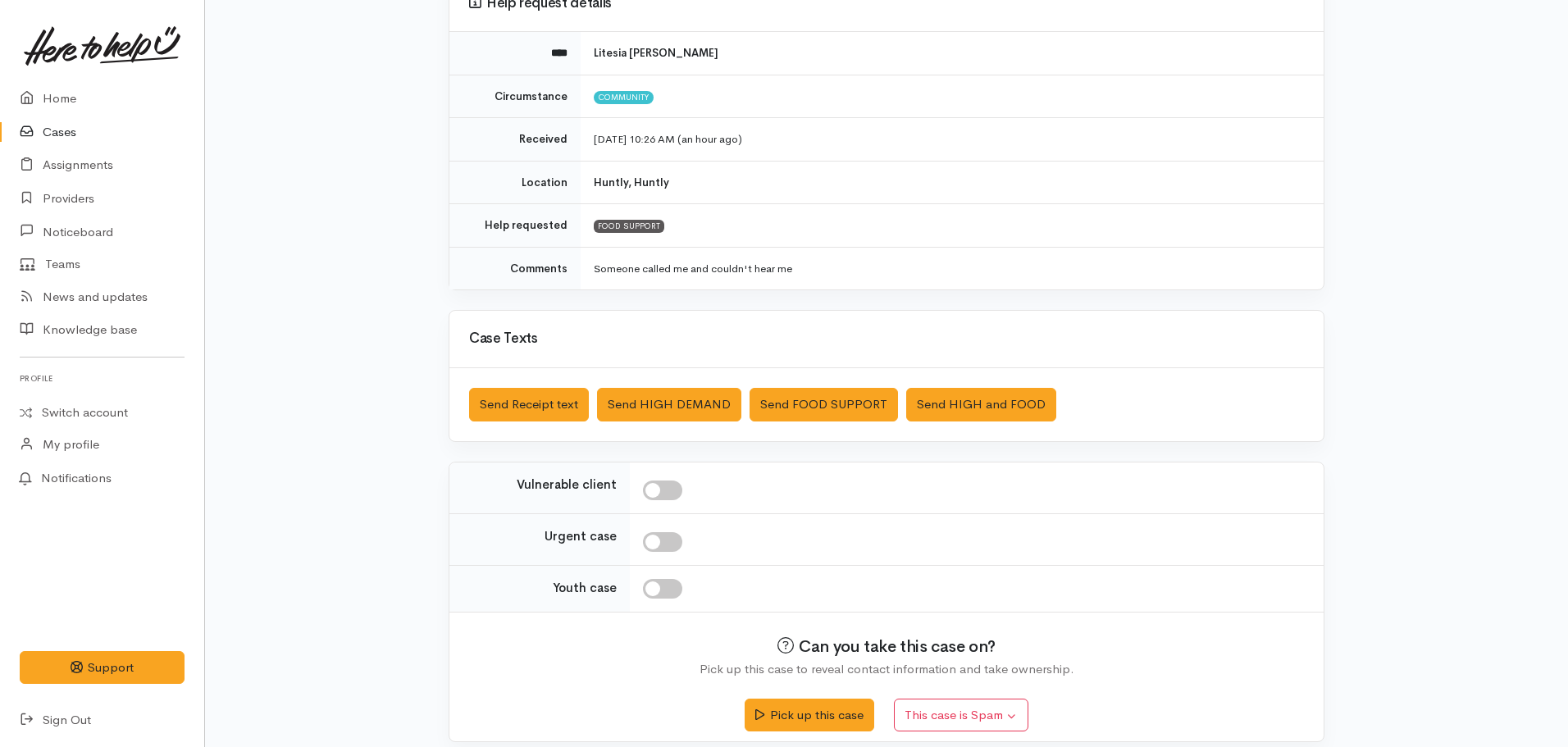
scroll to position [185, 0]
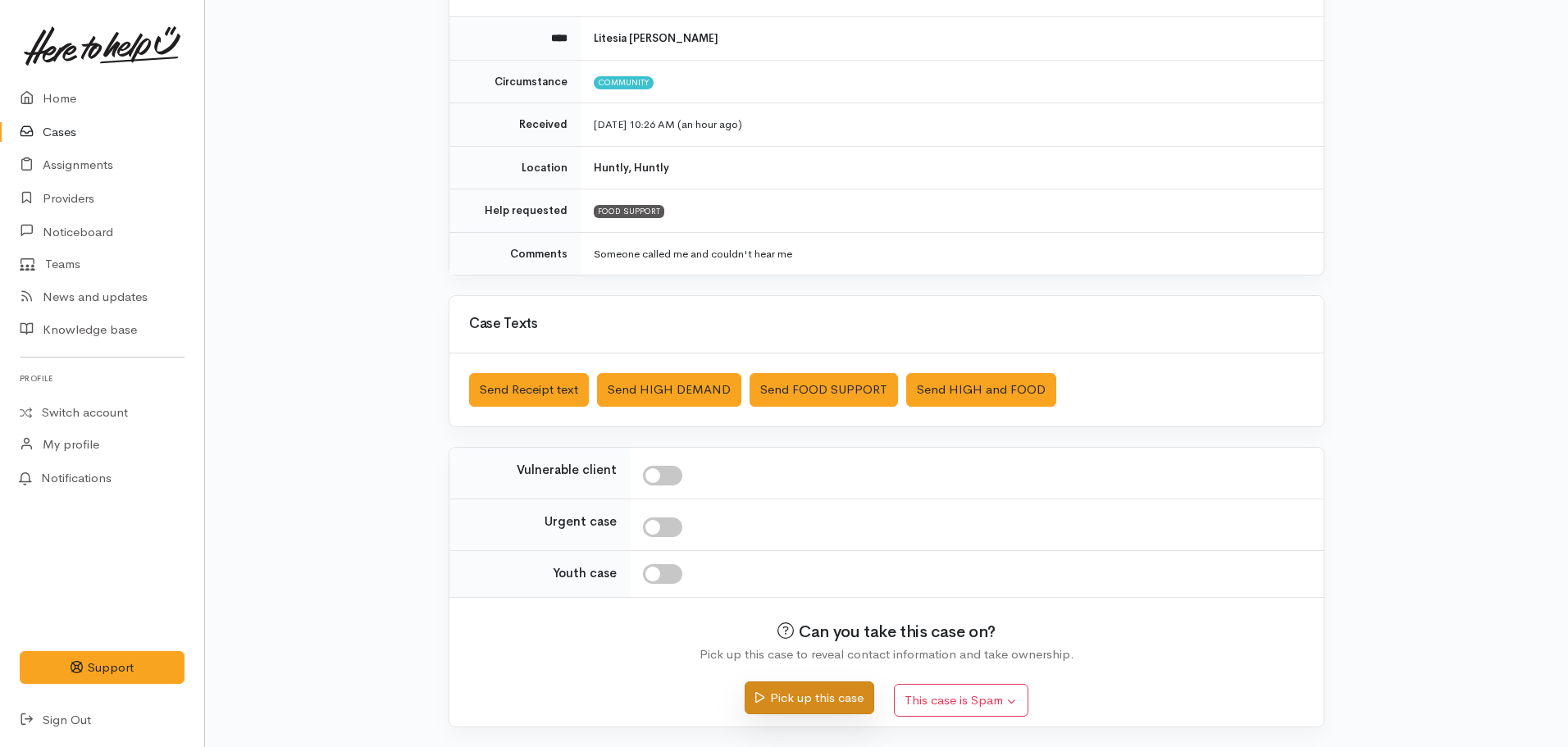
click at [812, 695] on button "Pick up this case" at bounding box center [809, 698] width 129 height 34
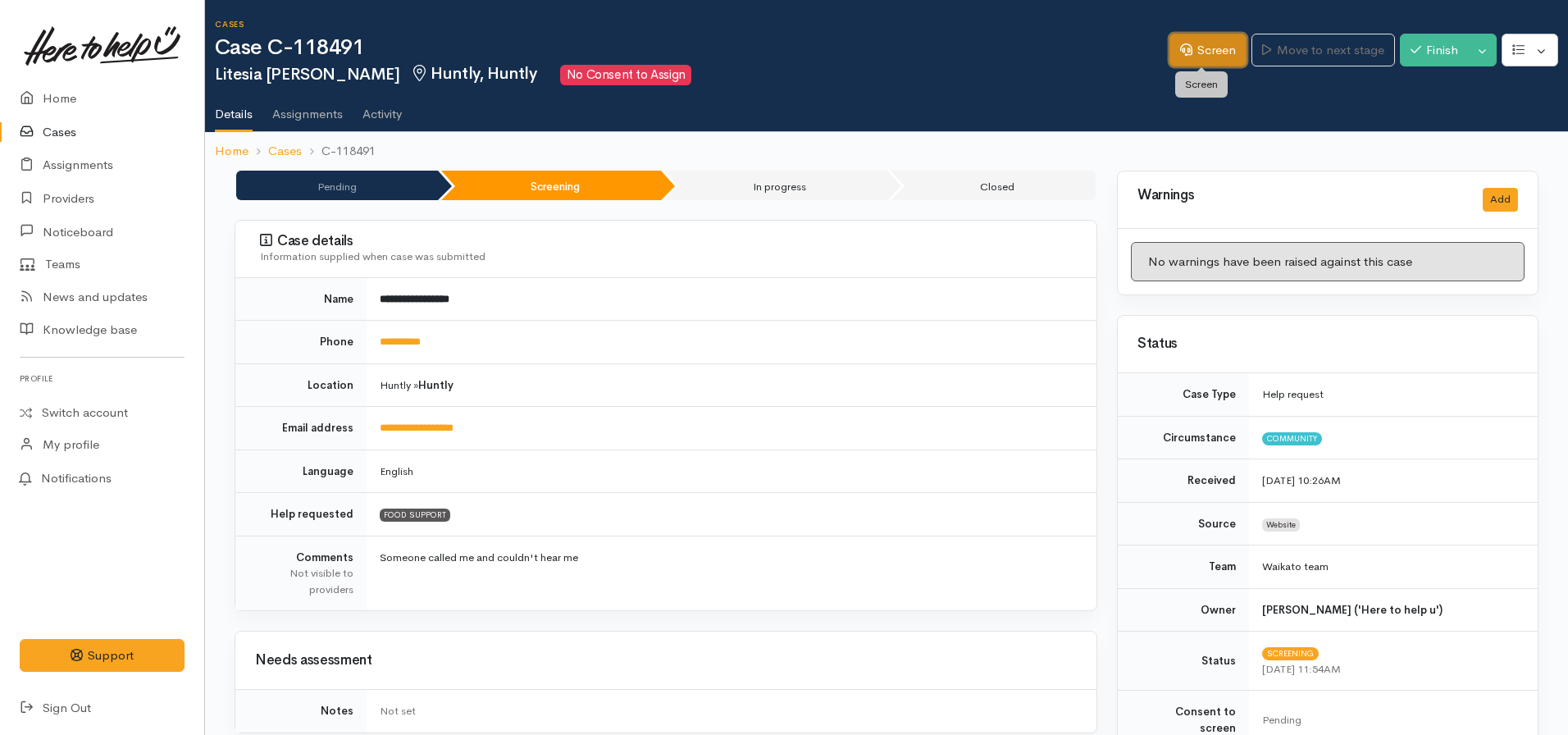
click at [1170, 53] on link "Screen" at bounding box center [1208, 51] width 77 height 34
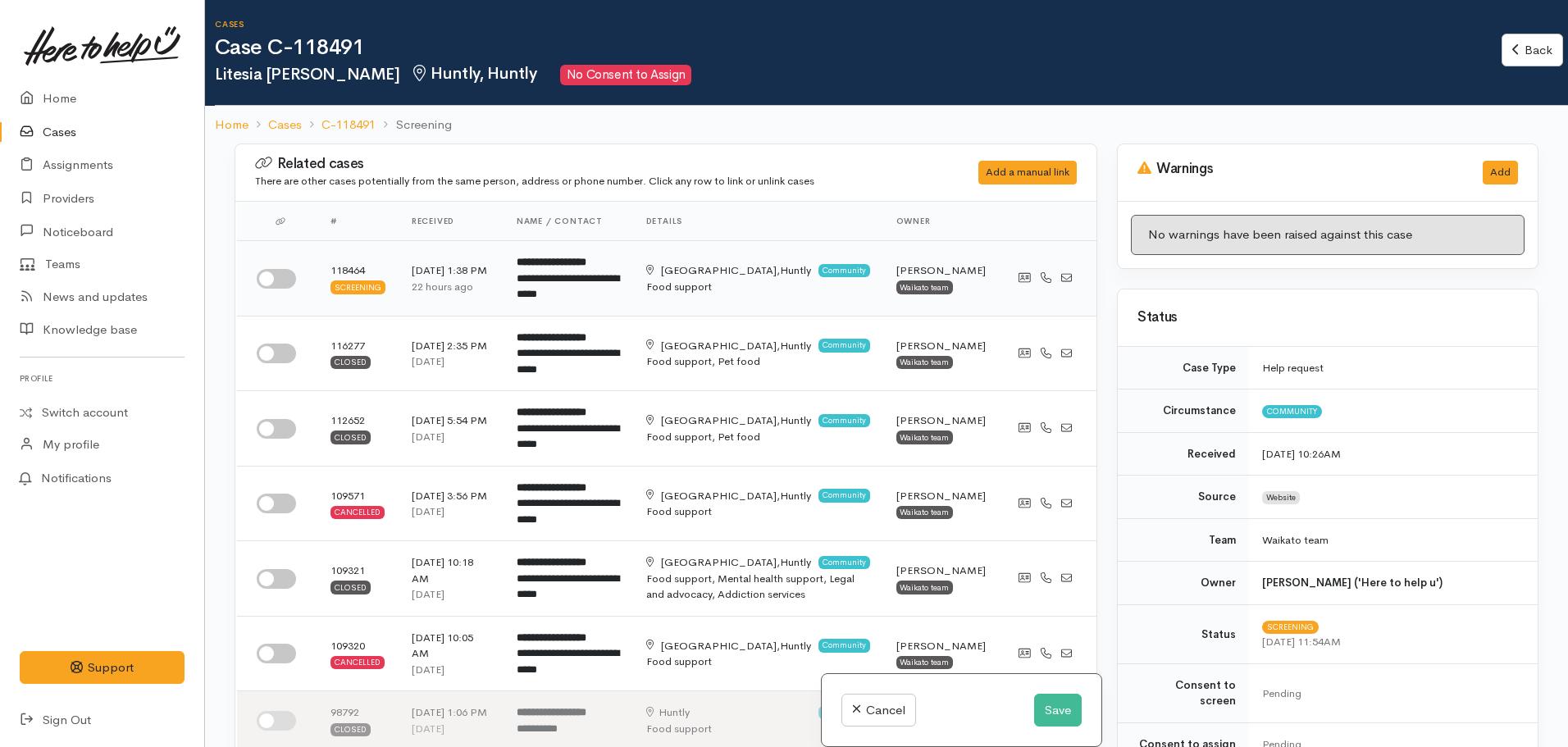
click at [251, 281] on td at bounding box center [277, 279] width 80 height 75
click at [272, 280] on input "checkbox" at bounding box center [276, 278] width 40 height 19
checkbox input "true"
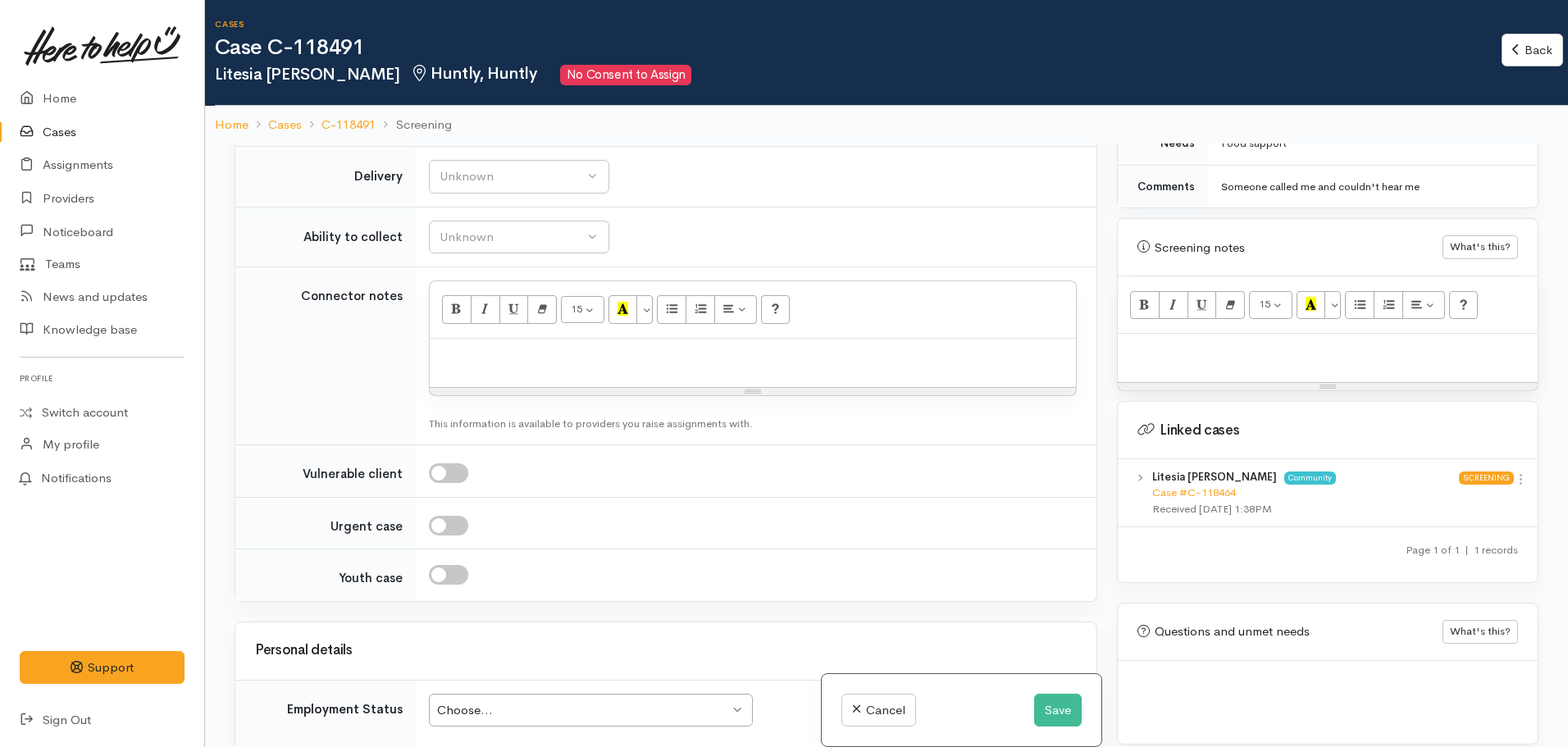
scroll to position [2542, 0]
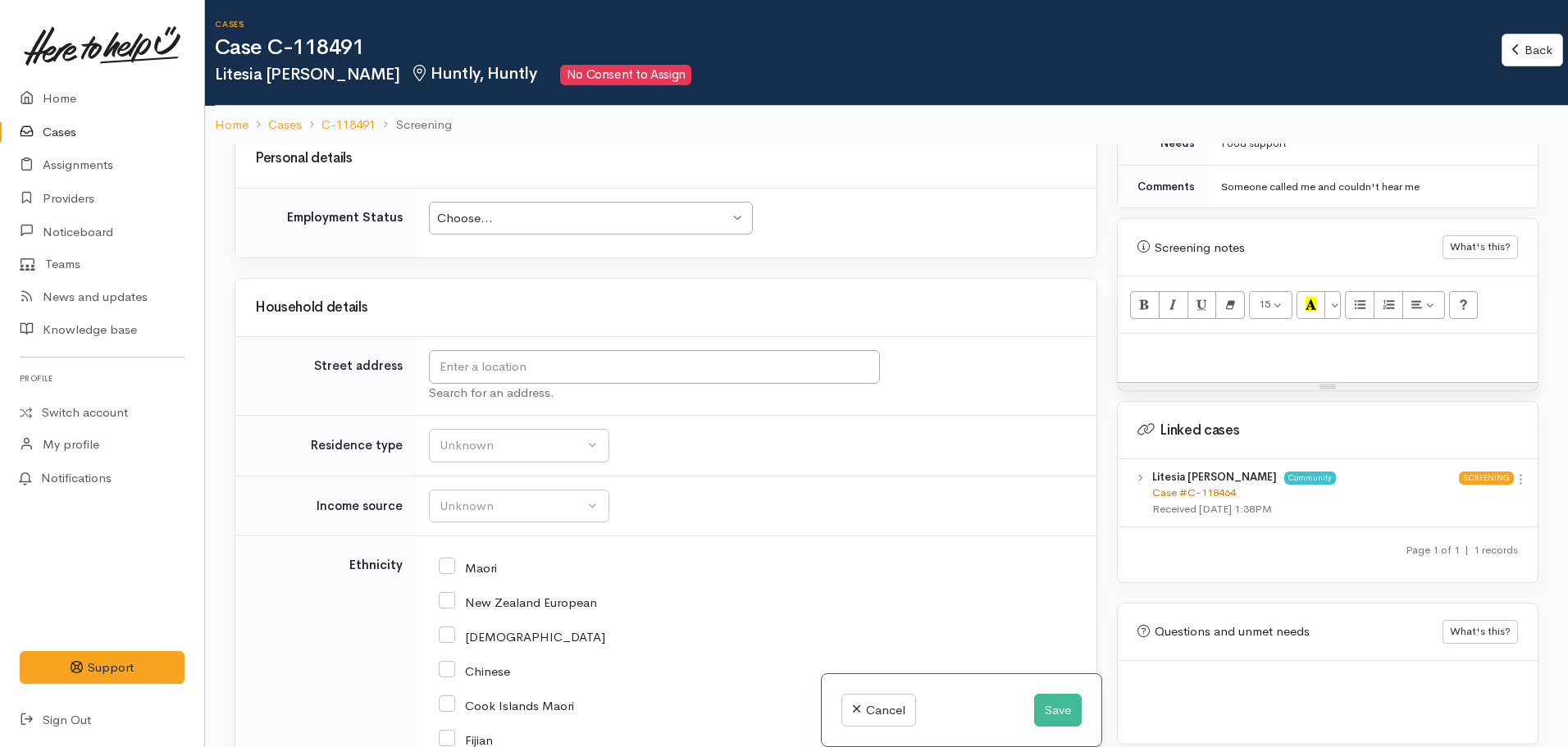
click at [1164, 486] on link "Case #C-118464" at bounding box center [1193, 492] width 84 height 14
click at [1039, 718] on button "Save" at bounding box center [1058, 710] width 48 height 34
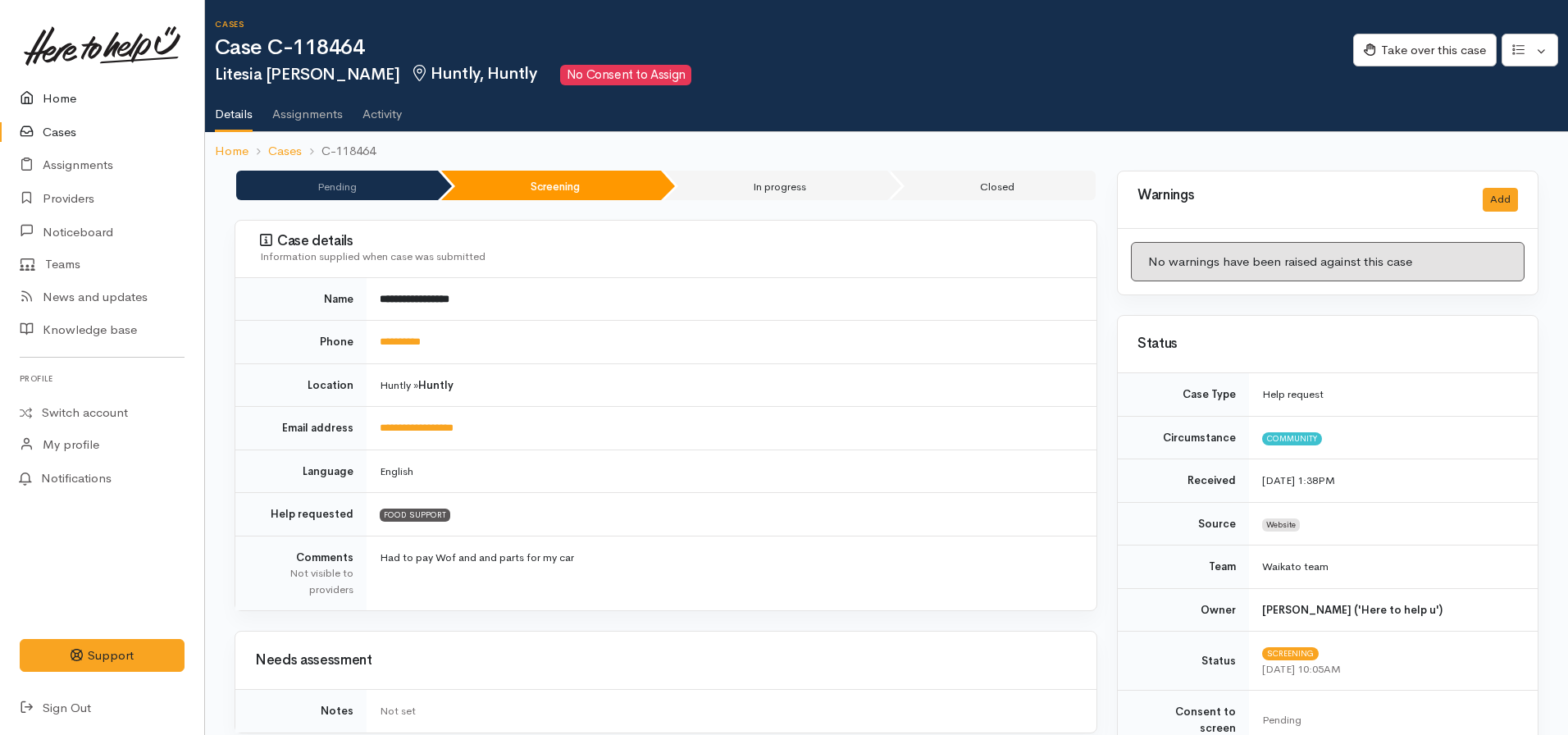
click at [72, 97] on link "Home" at bounding box center [102, 98] width 204 height 34
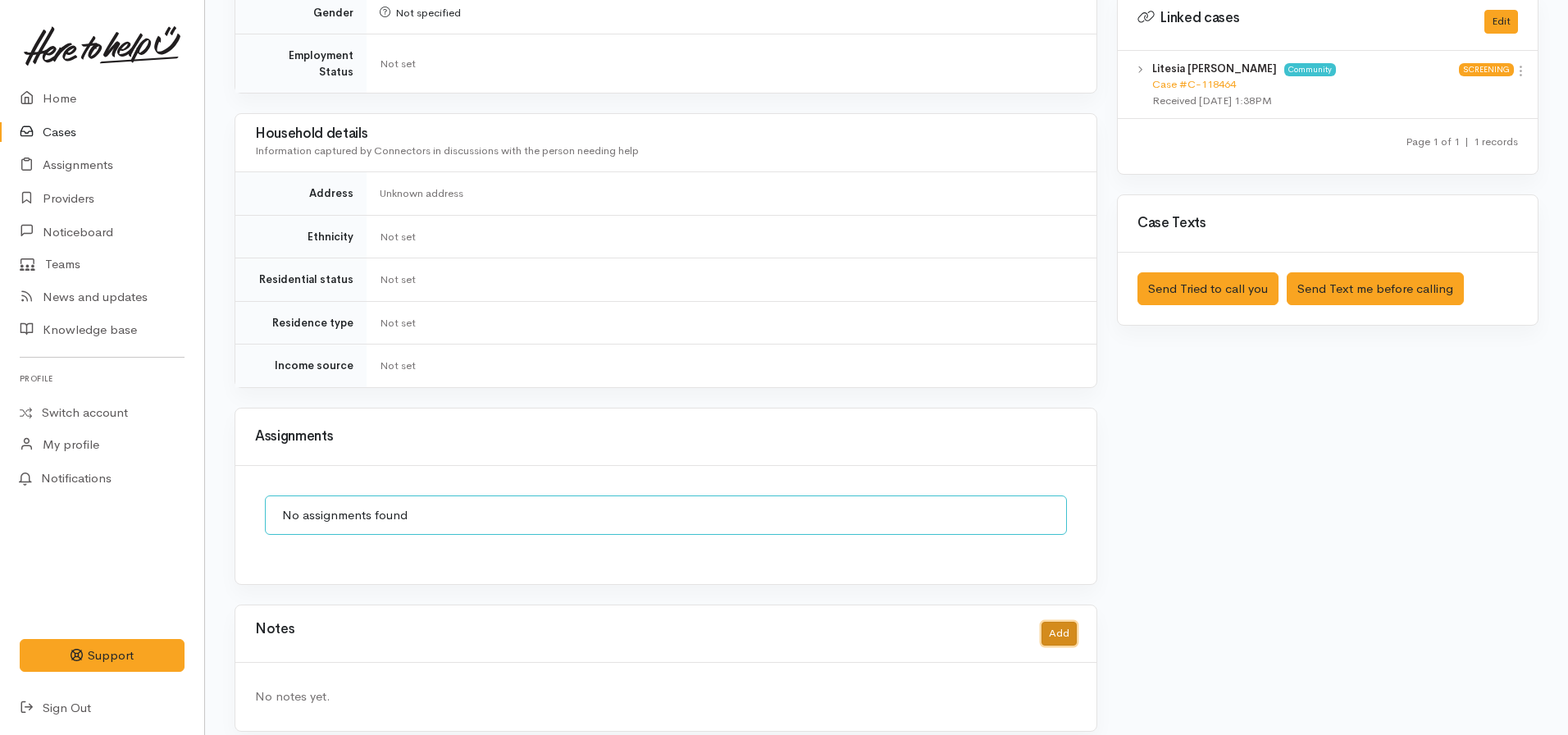
click at [1063, 622] on button "Add" at bounding box center [1059, 634] width 35 height 24
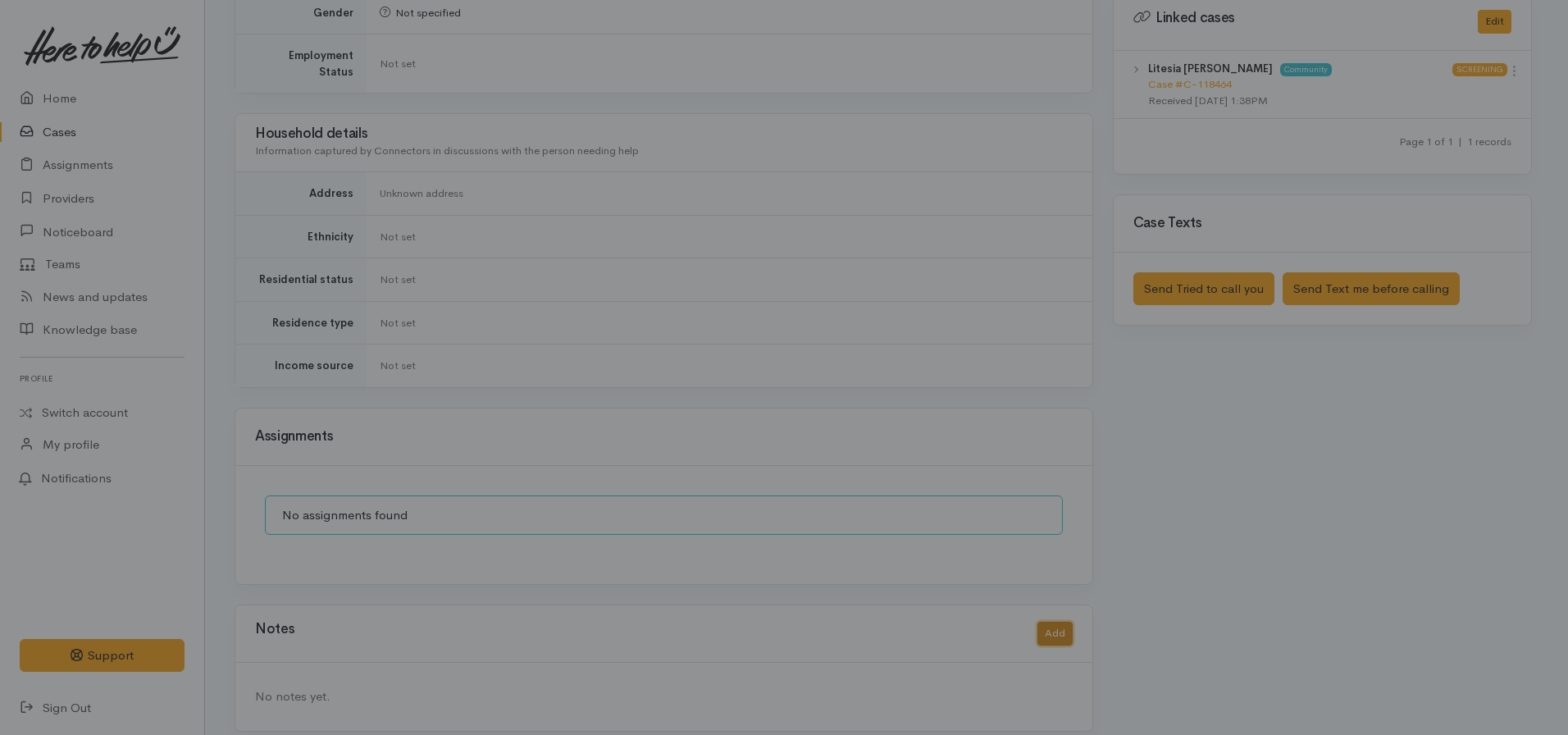
scroll to position [808, 0]
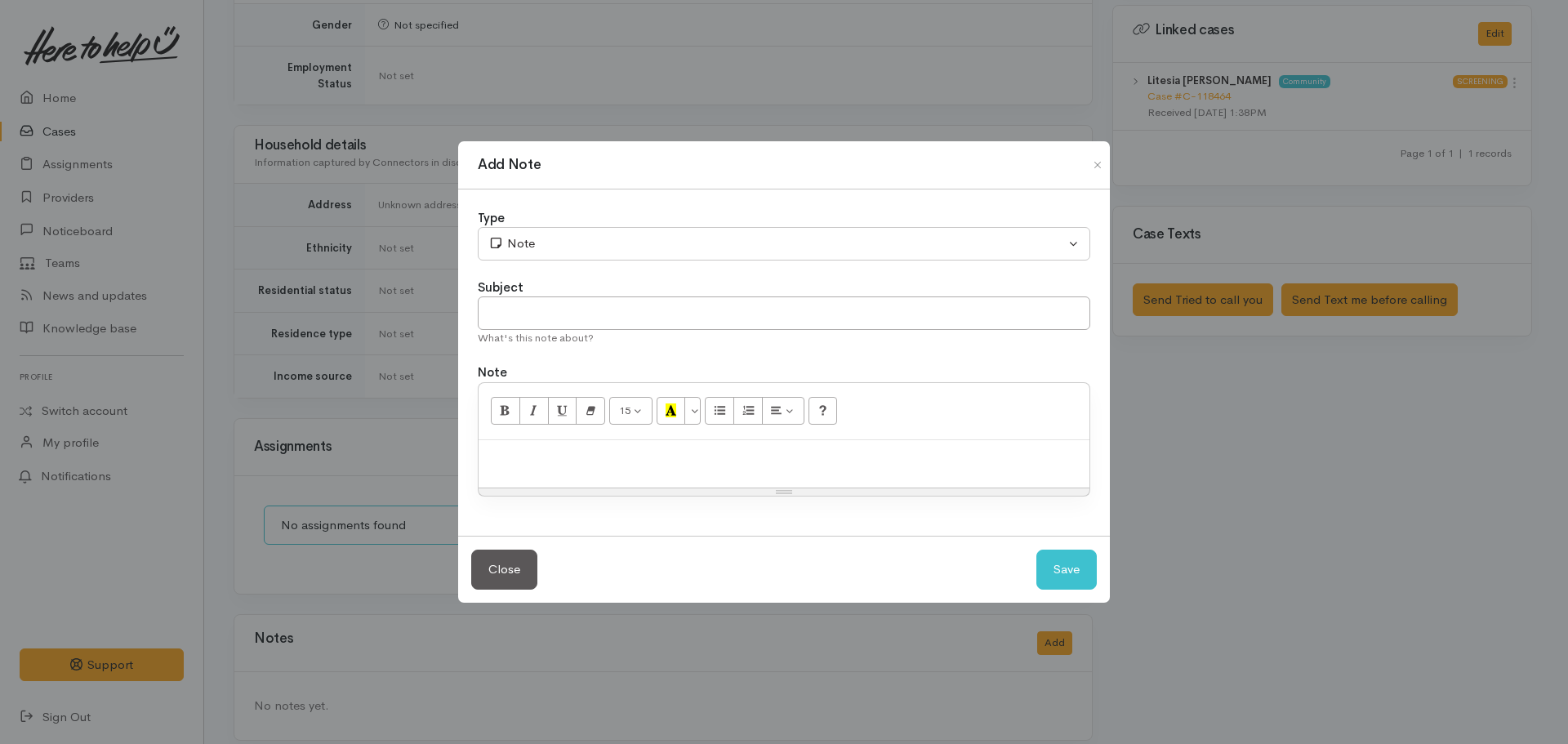
click at [539, 456] on p at bounding box center [783, 457] width 594 height 19
click at [550, 316] on input "text" at bounding box center [783, 313] width 613 height 34
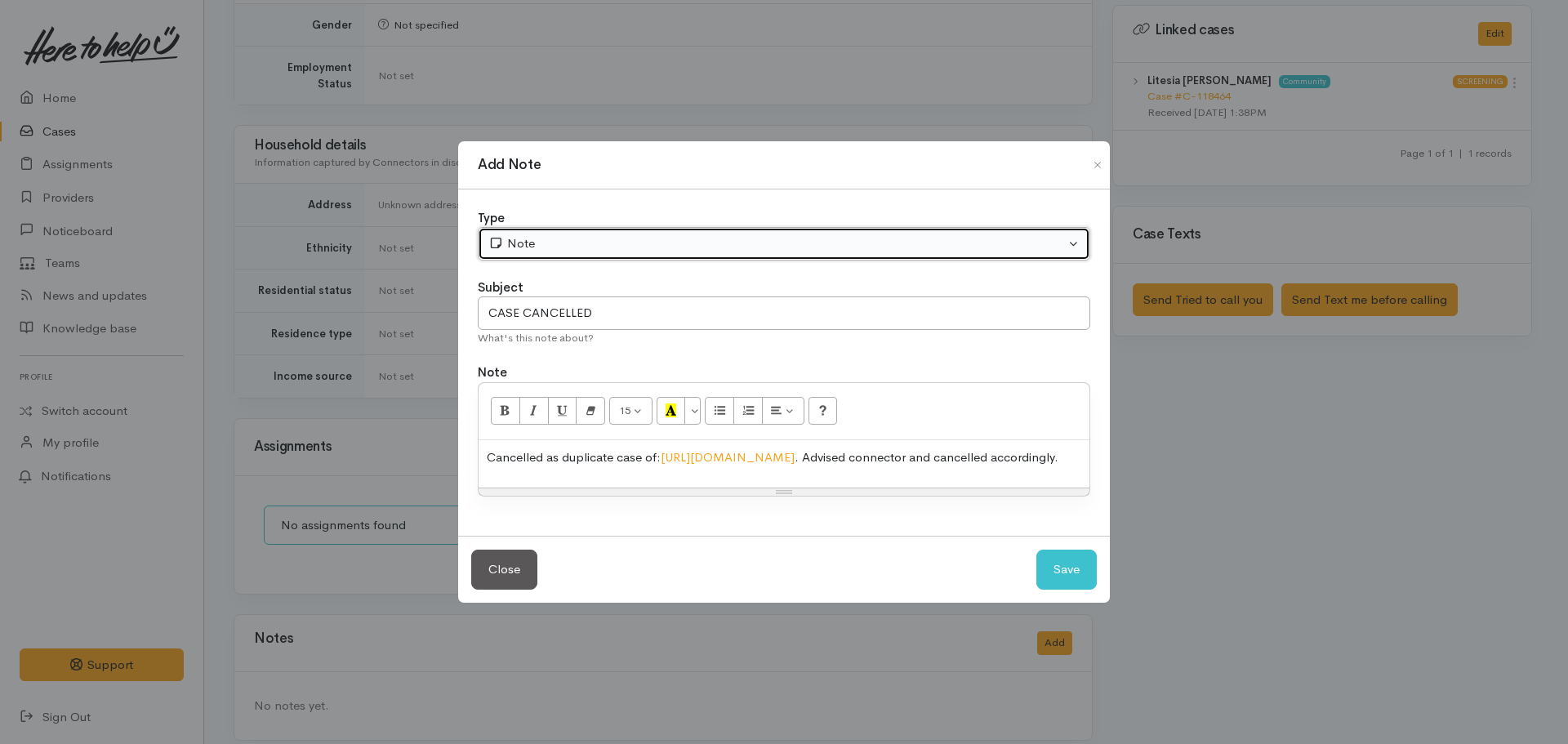
click at [607, 235] on div "Note" at bounding box center [776, 244] width 576 height 19
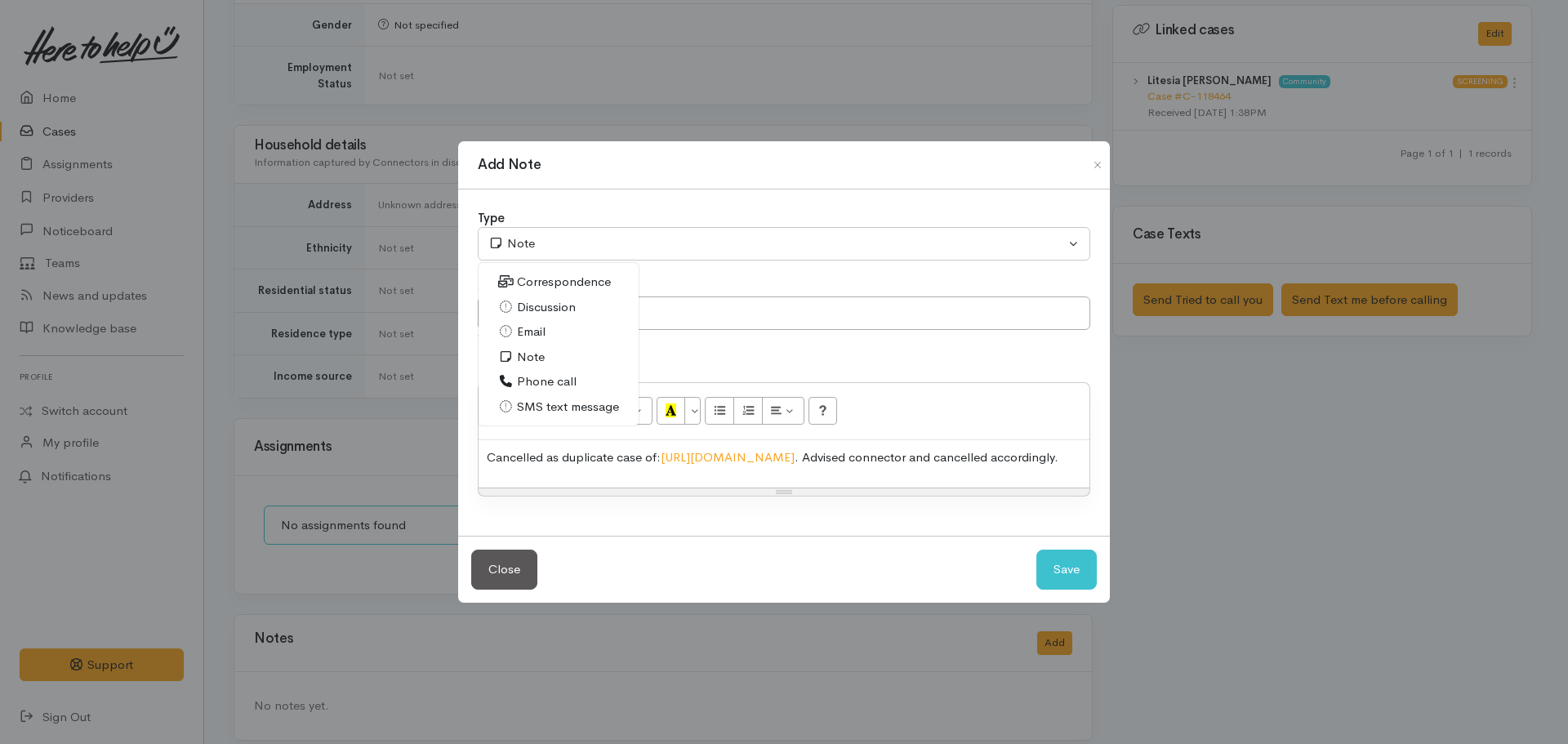
click at [815, 330] on div "What's this note about?" at bounding box center [783, 338] width 613 height 16
click at [809, 312] on input "CASE CANCELLED" at bounding box center [783, 313] width 613 height 34
type input "CASE CANCELLED - DUPLICATE"
click at [1036, 550] on button "Save" at bounding box center [1066, 570] width 60 height 40
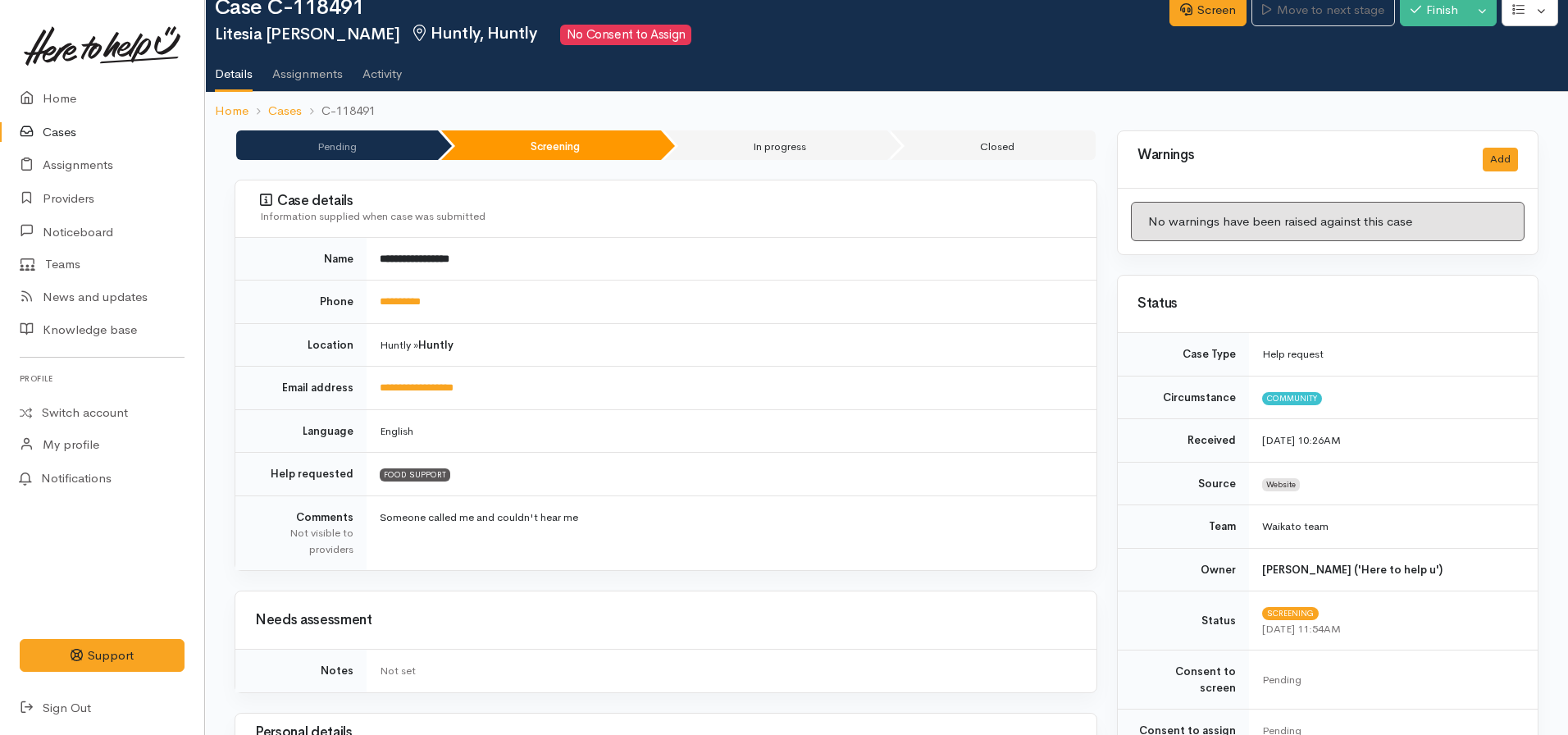
scroll to position [0, 0]
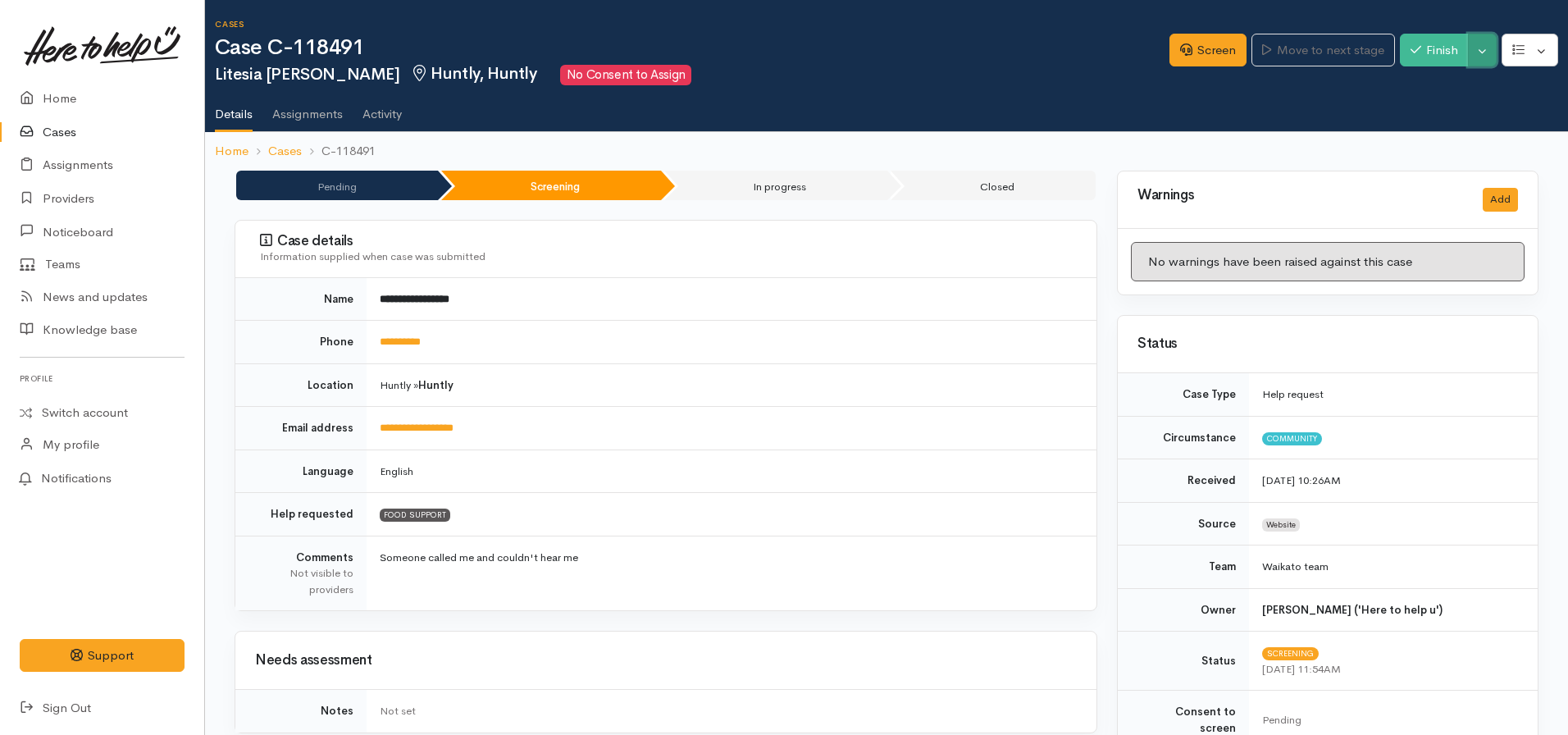
click at [1490, 58] on button "Toggle Dropdown" at bounding box center [1482, 51] width 29 height 34
click at [1430, 116] on link "Cancel" at bounding box center [1431, 114] width 130 height 26
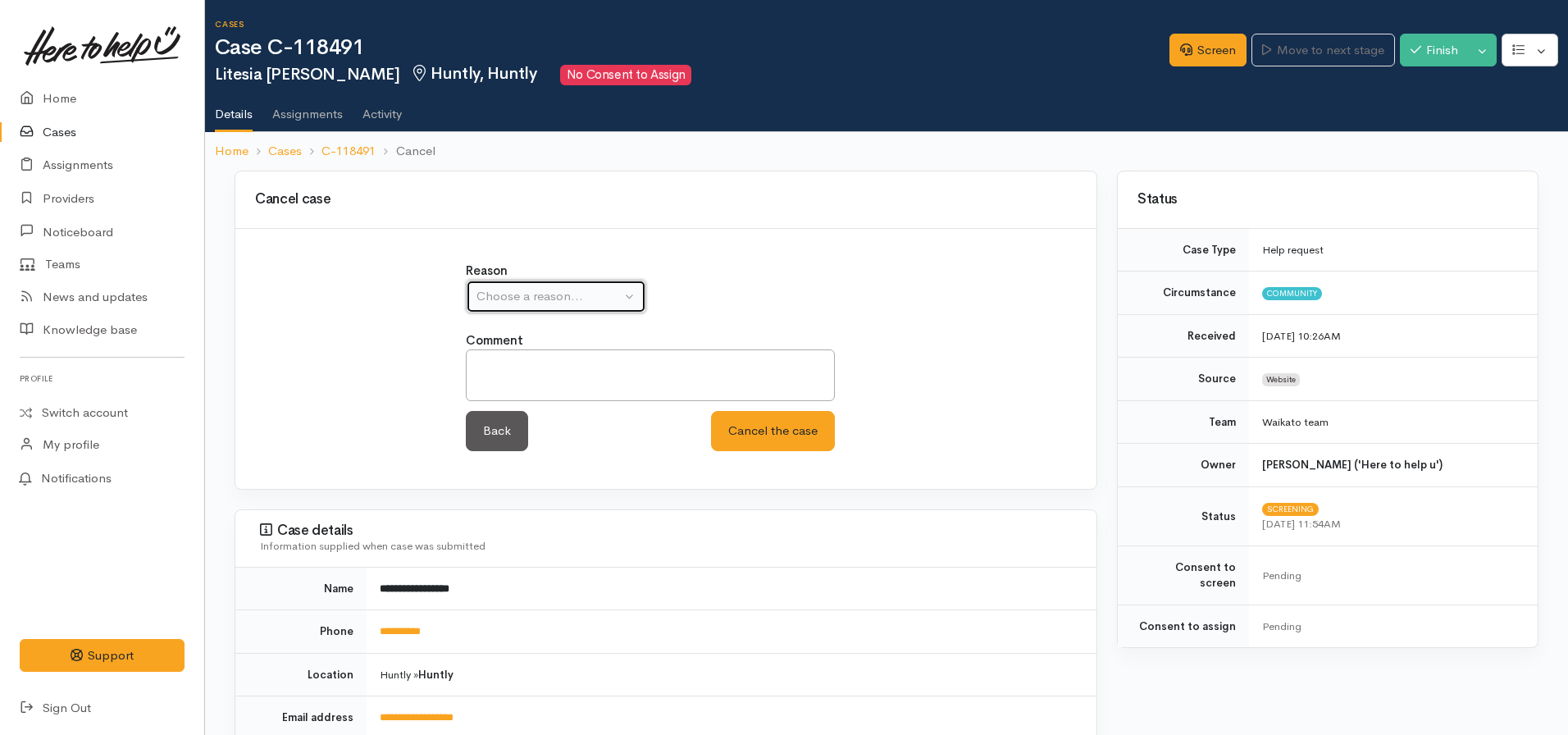
click at [594, 300] on div "Choose a reason..." at bounding box center [548, 296] width 144 height 19
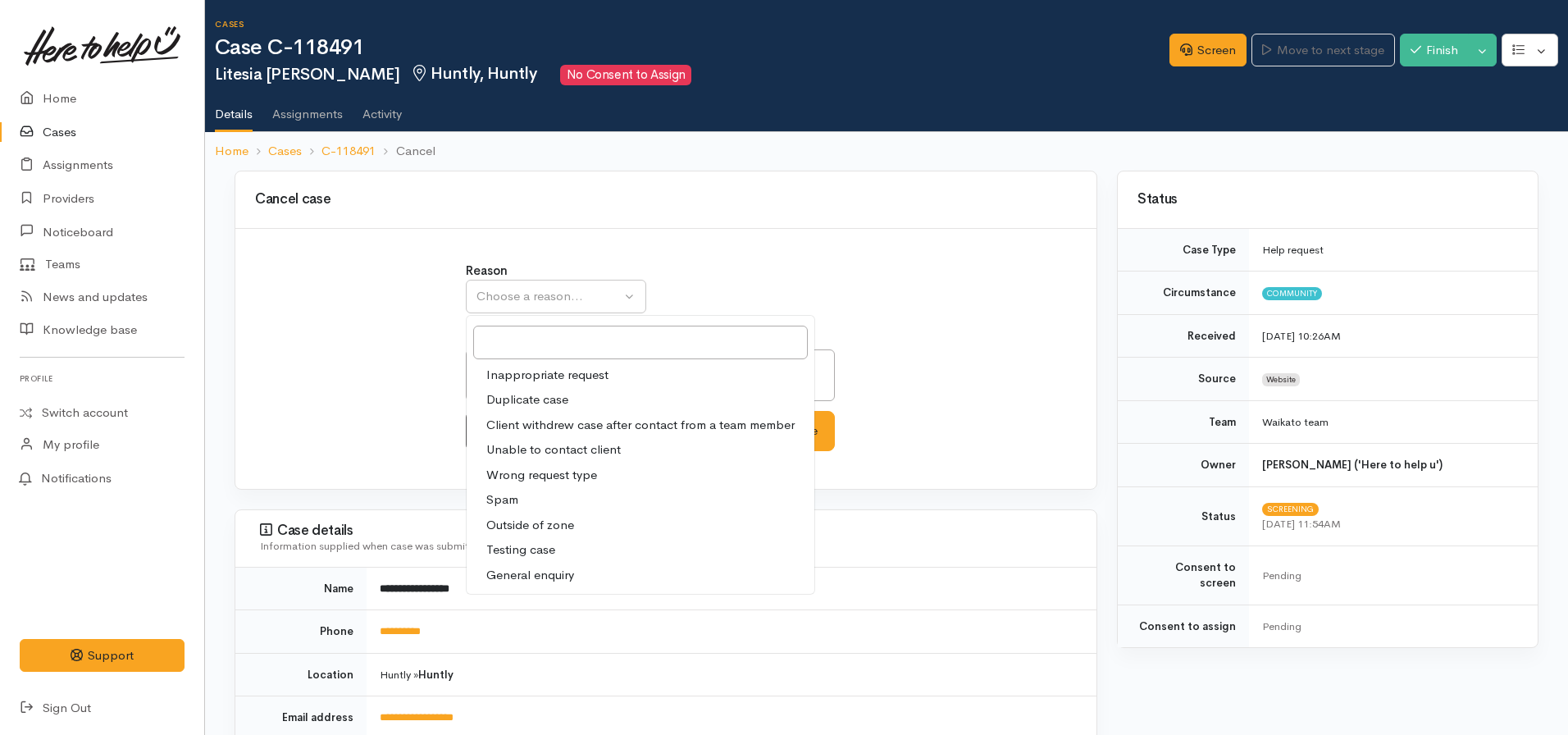
click at [546, 402] on span "Duplicate case" at bounding box center [527, 399] width 82 height 19
select select "2"
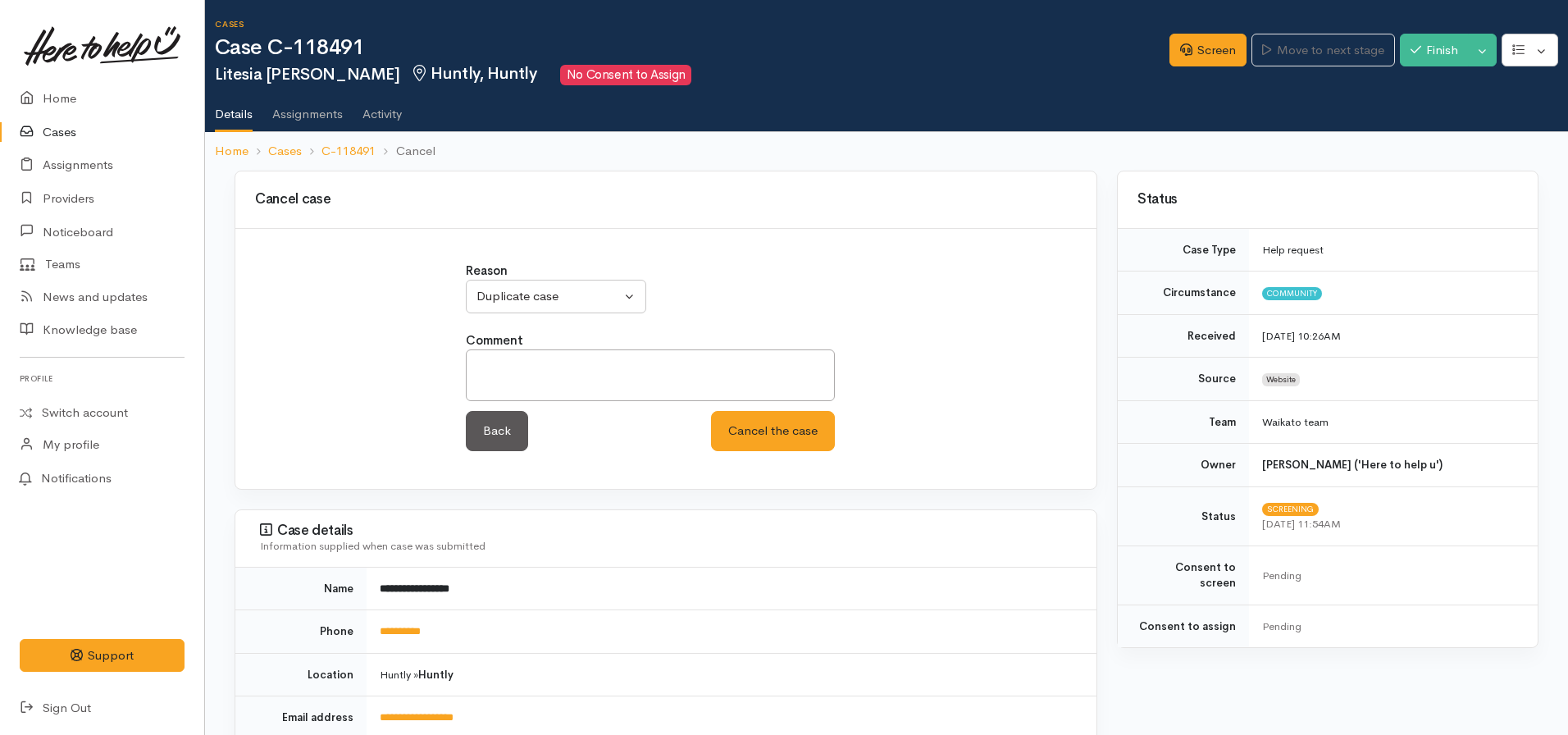
click at [782, 454] on div "Reason Inappropriate request Duplicate case Client withdrew case after contact …" at bounding box center [666, 365] width 421 height 208
click at [769, 427] on button "Cancel the case" at bounding box center [773, 431] width 124 height 40
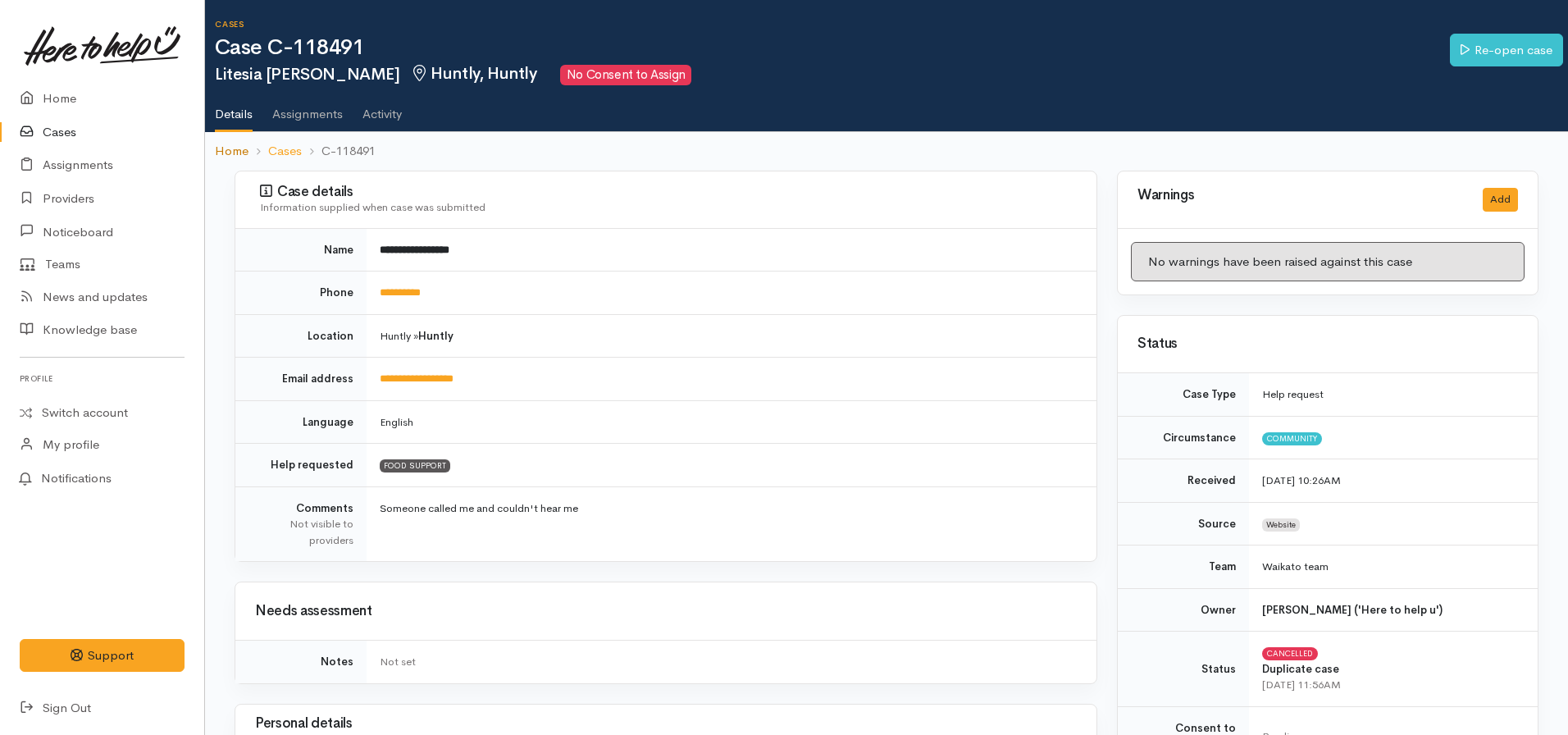
click at [230, 144] on link "Home" at bounding box center [232, 151] width 34 height 19
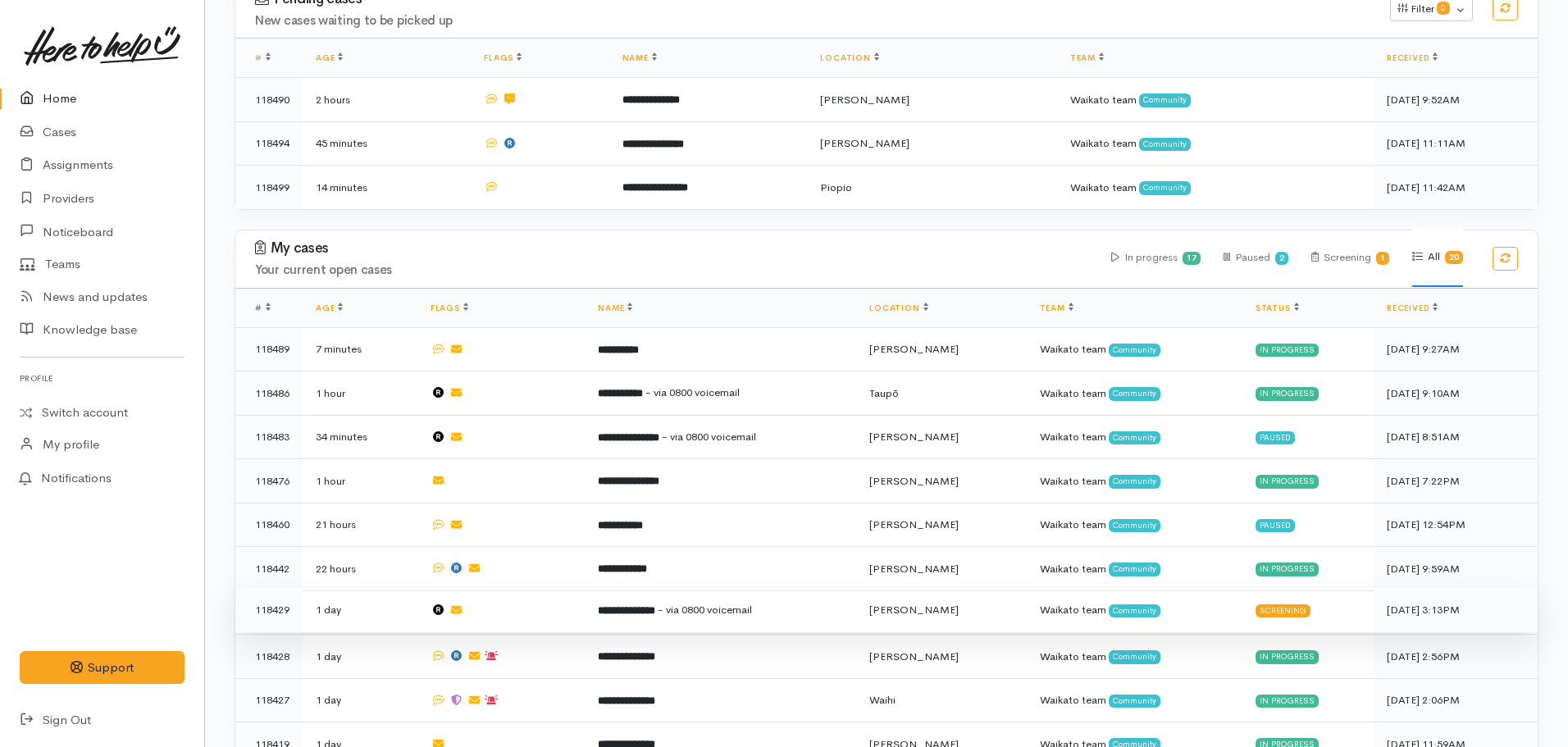
scroll to position [374, 0]
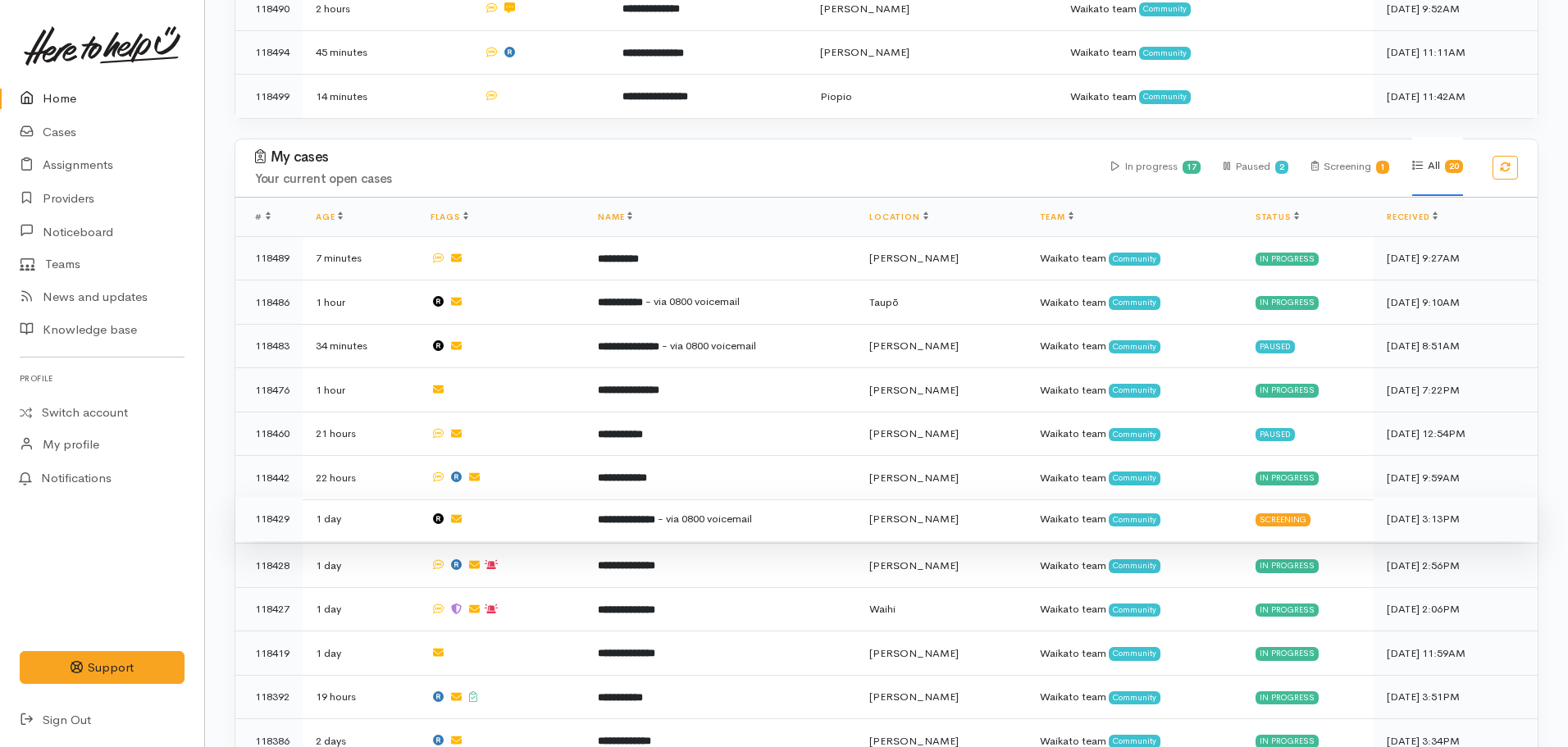
click at [615, 514] on b "**********" at bounding box center [627, 520] width 57 height 11
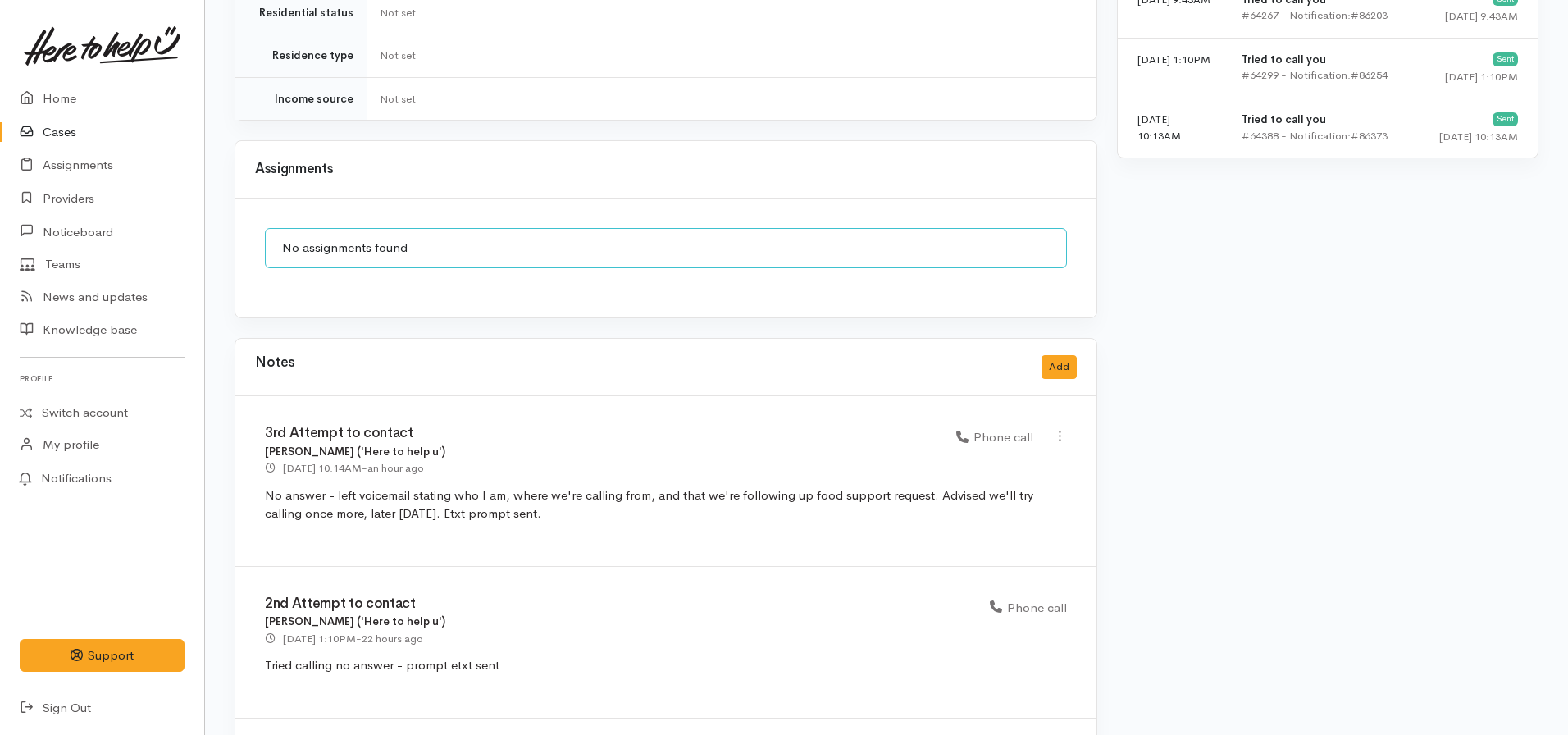
scroll to position [1433, 0]
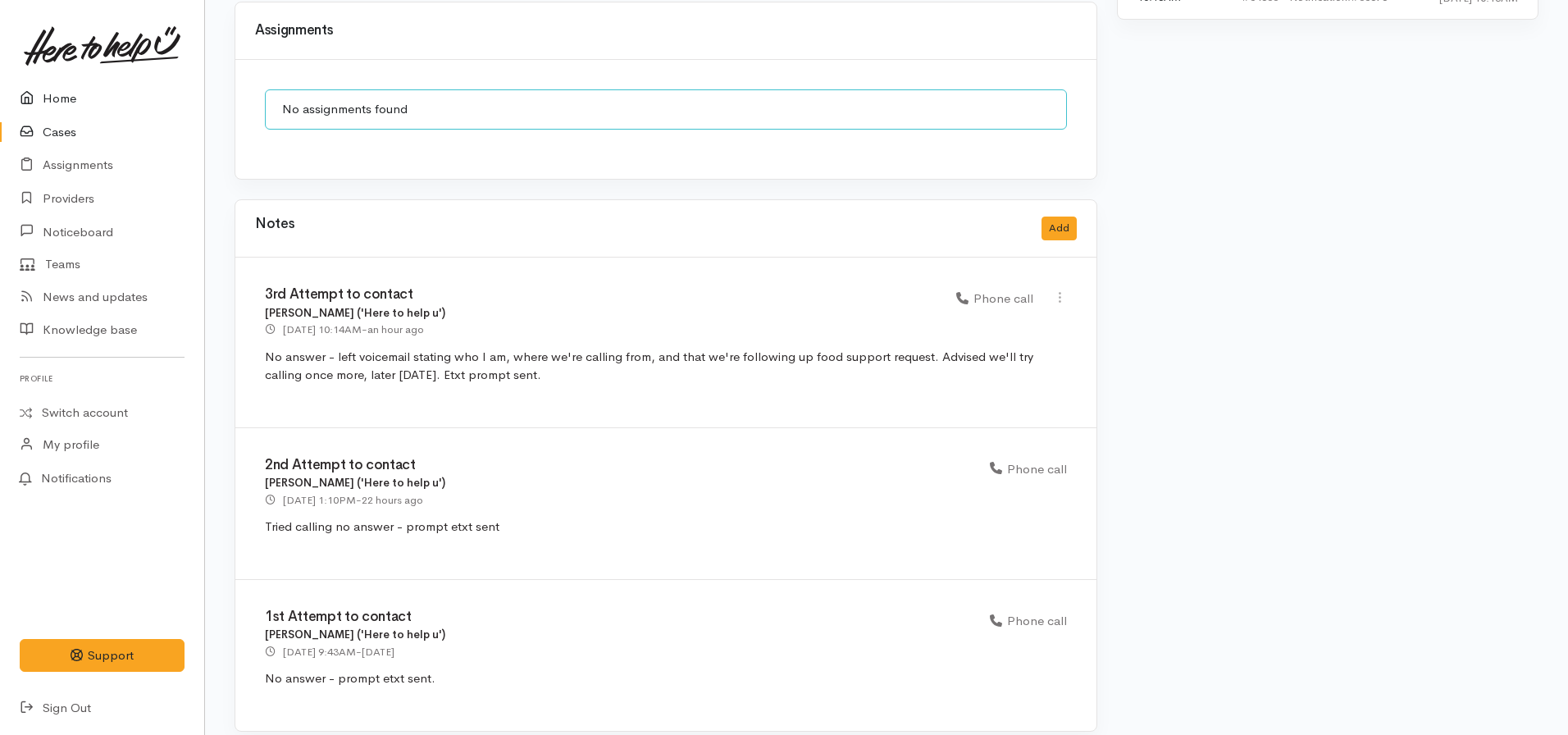
click at [88, 100] on link "Home" at bounding box center [102, 98] width 204 height 34
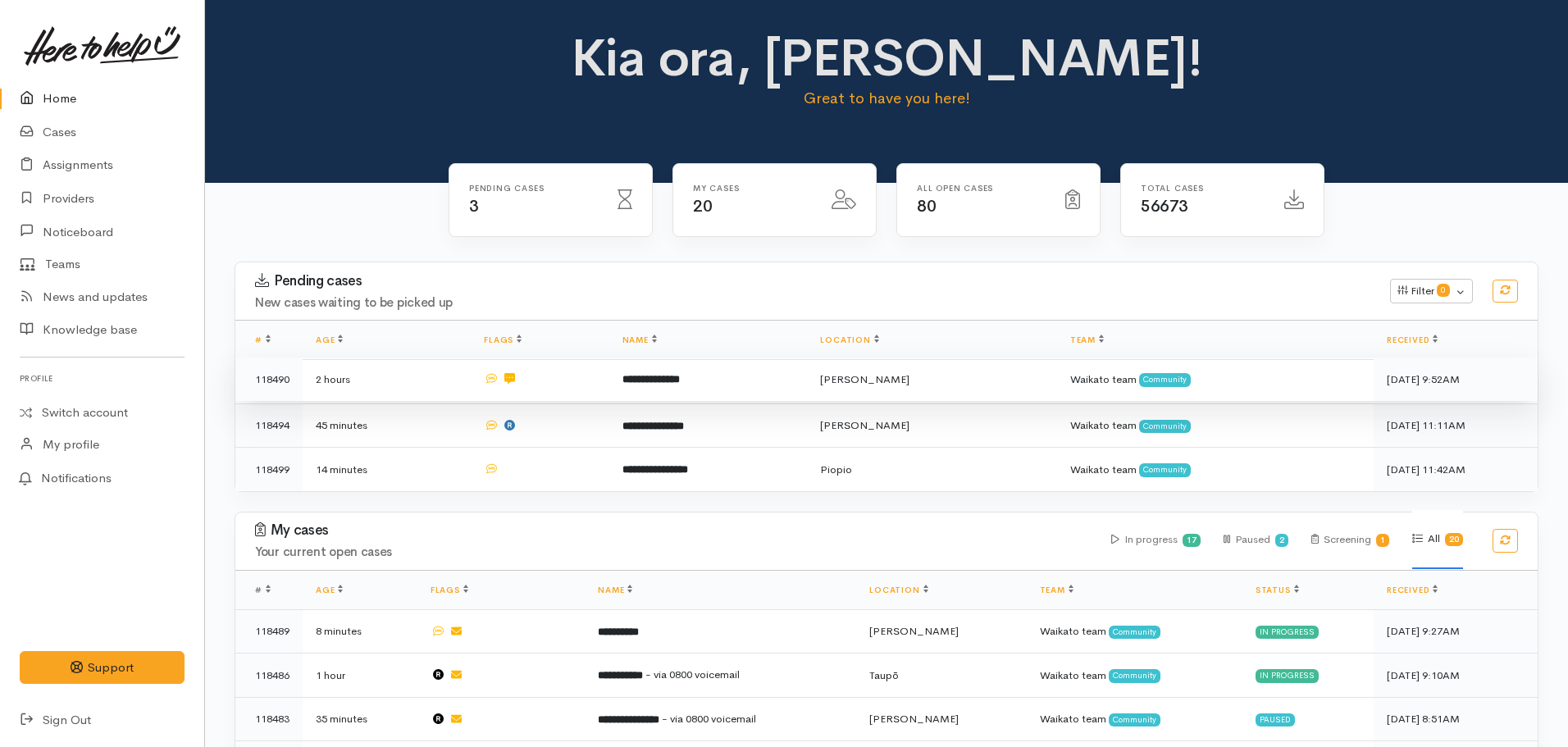
click at [680, 383] on b "**********" at bounding box center [651, 379] width 57 height 11
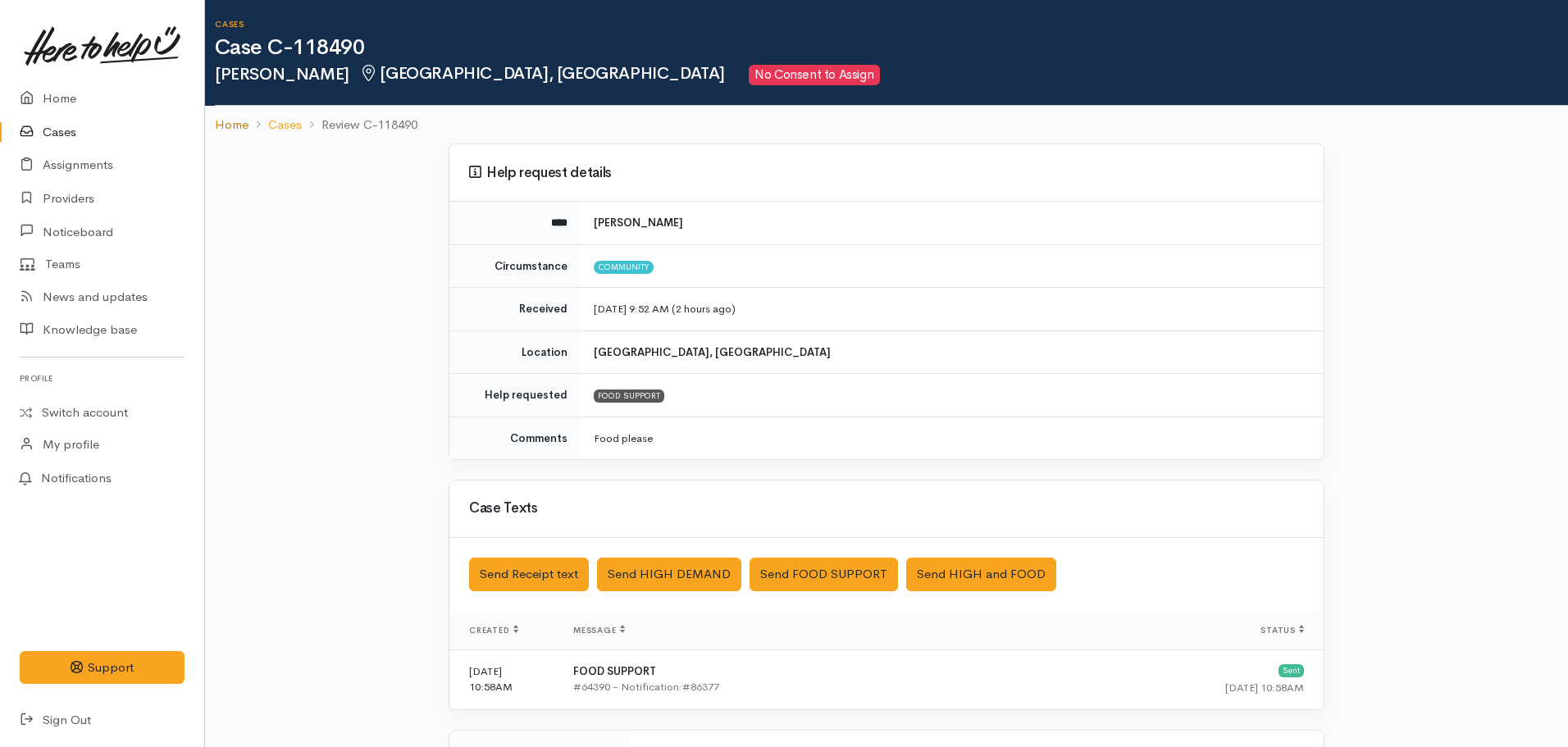
click at [246, 127] on link "Home" at bounding box center [232, 125] width 34 height 19
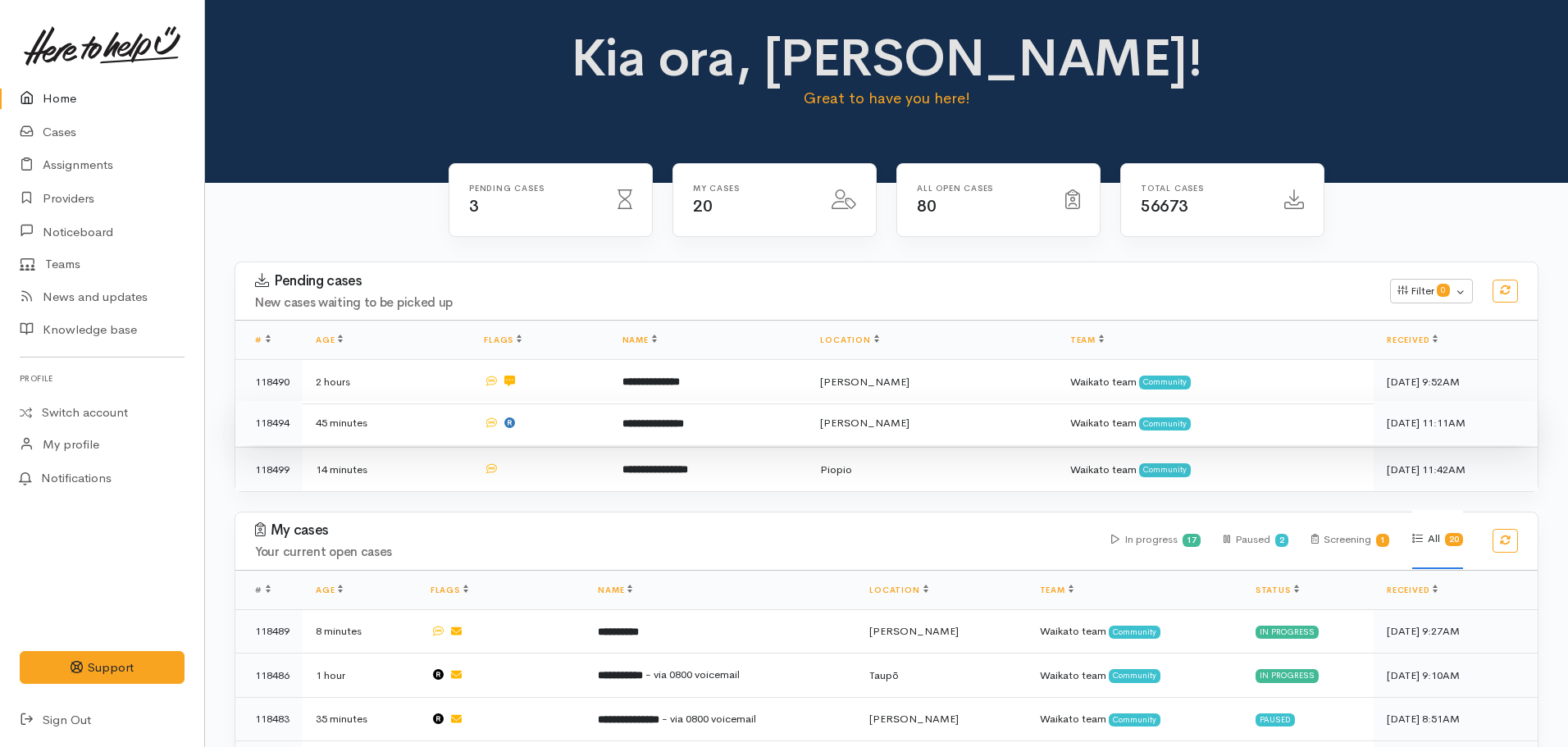
click at [677, 430] on td "**********" at bounding box center [709, 423] width 199 height 44
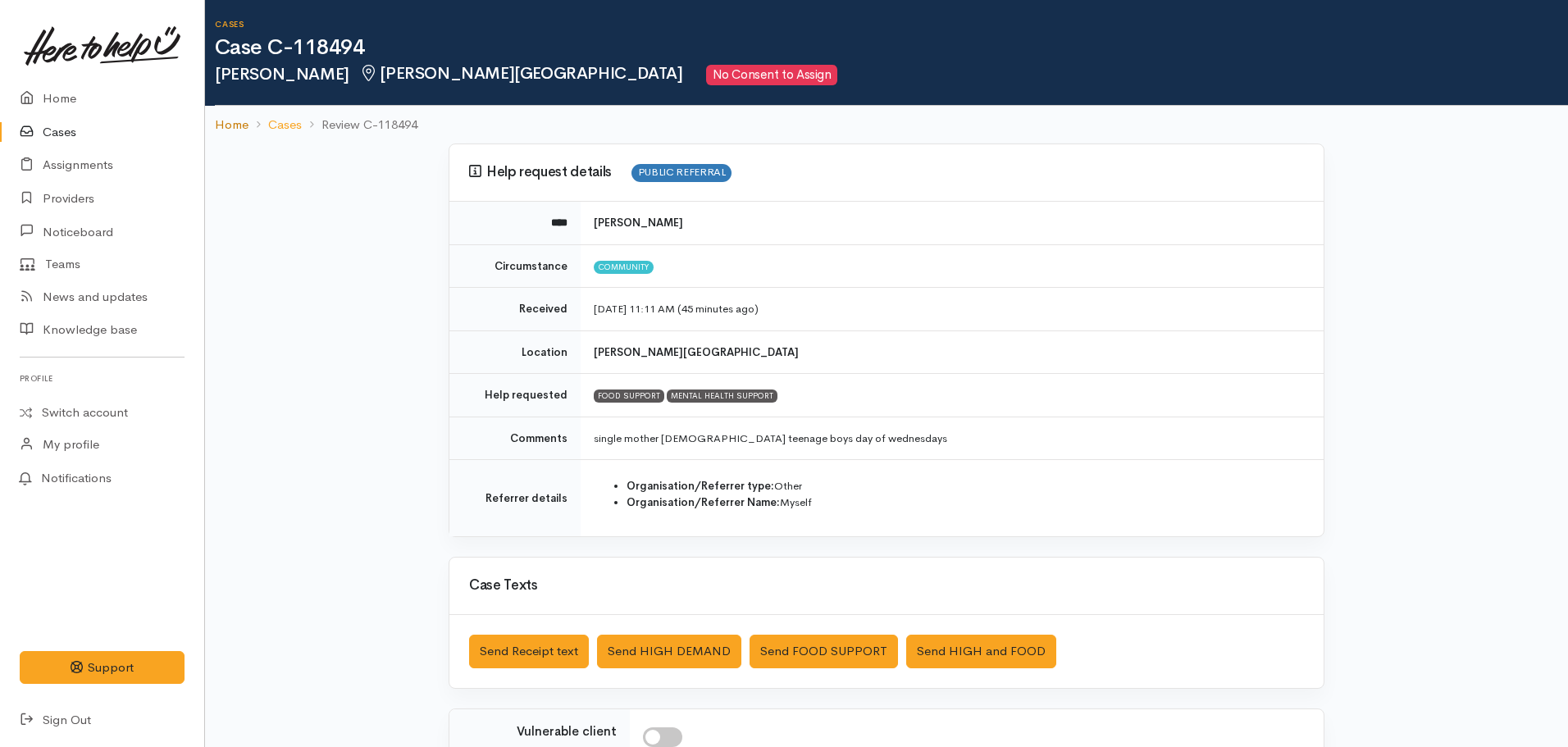
click at [218, 118] on link "Home" at bounding box center [232, 125] width 34 height 19
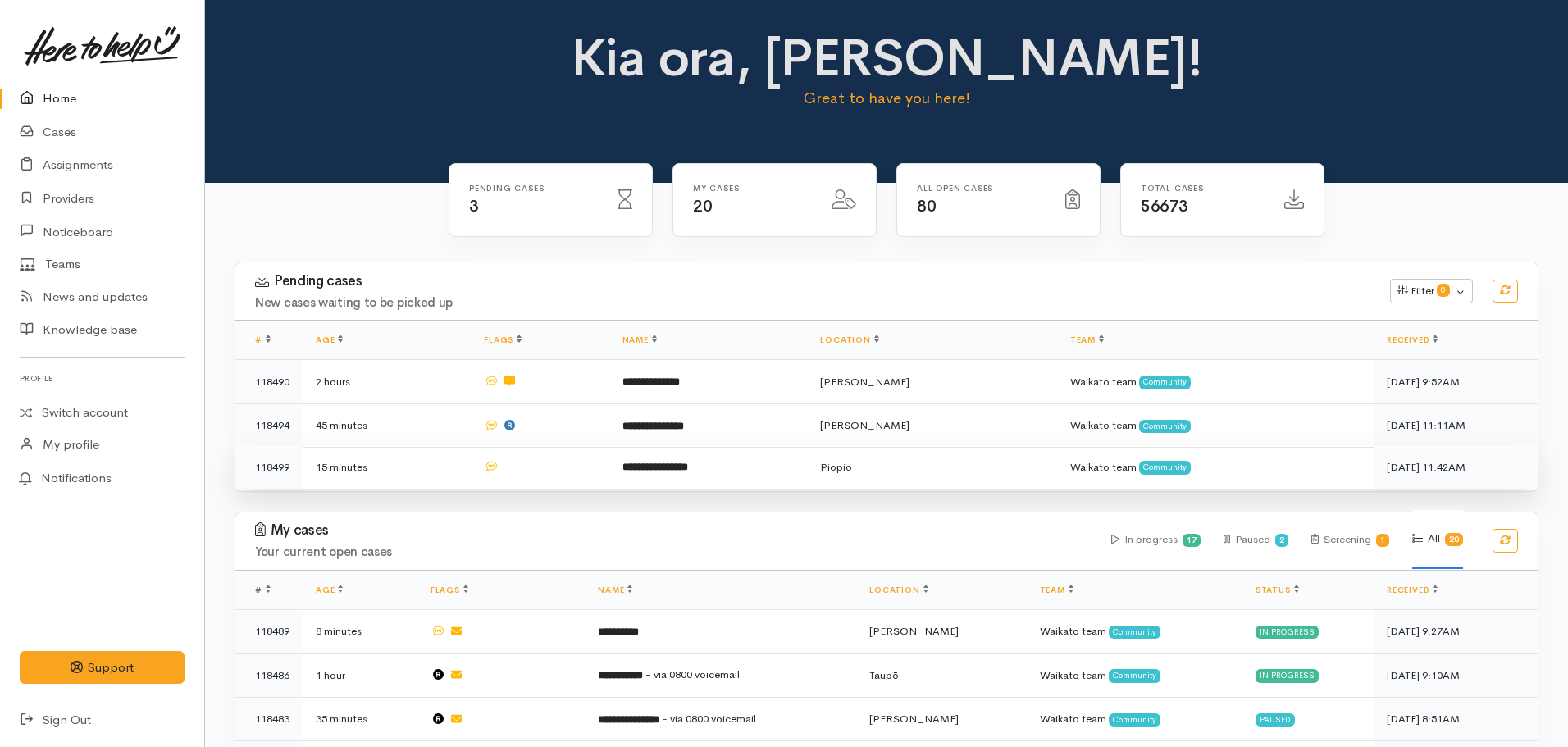
click at [661, 454] on td "**********" at bounding box center [709, 466] width 199 height 43
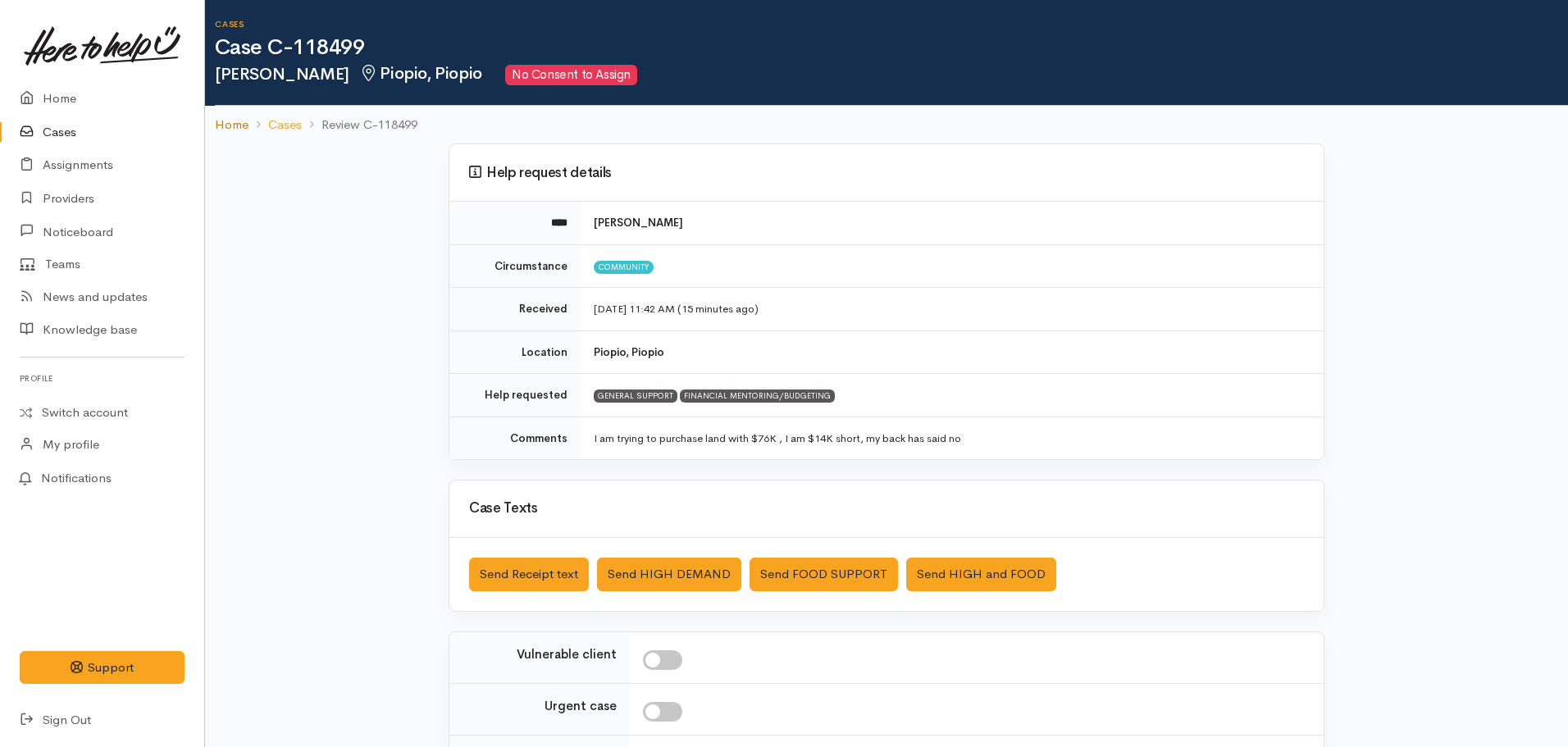
click at [235, 122] on link "Home" at bounding box center [232, 125] width 34 height 19
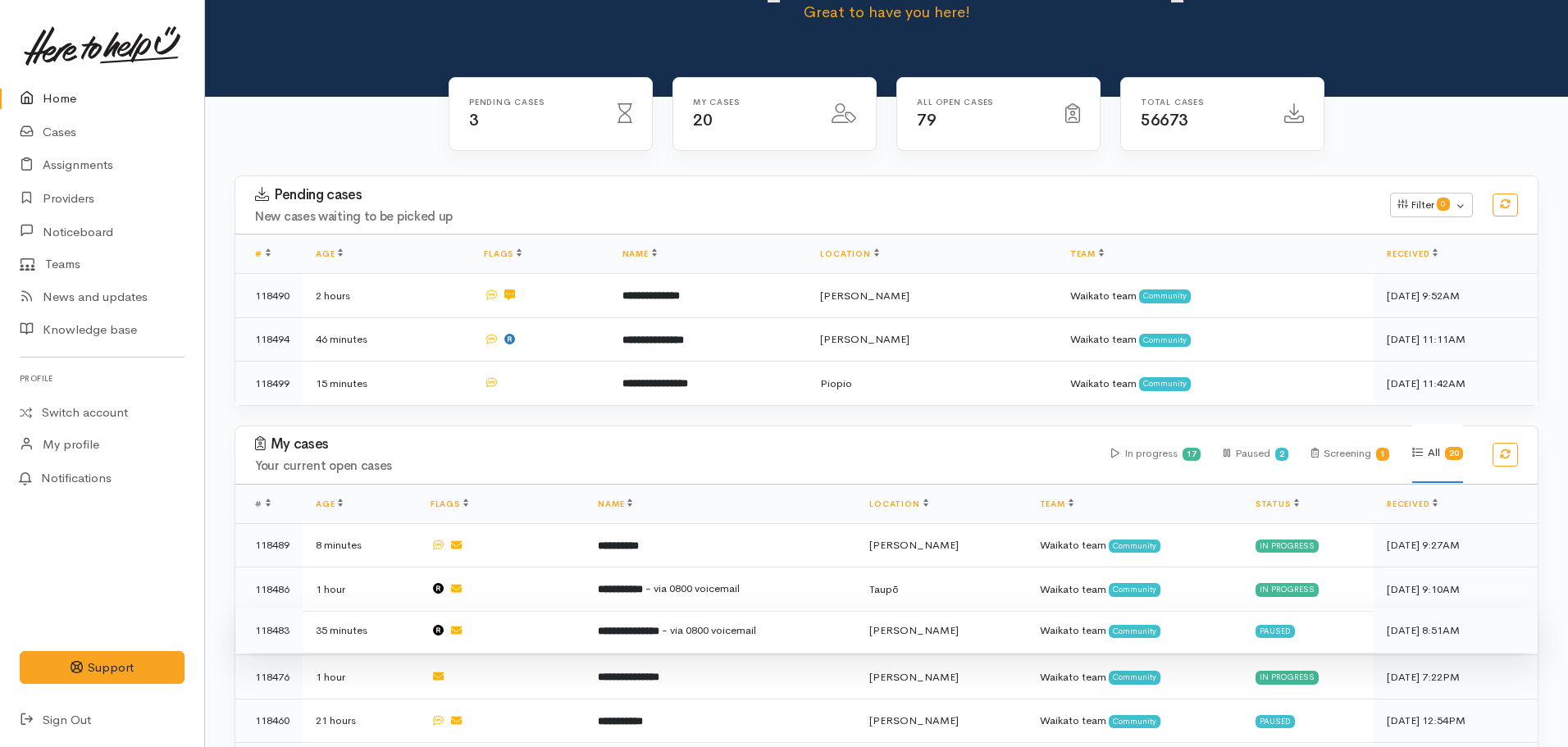
scroll to position [328, 0]
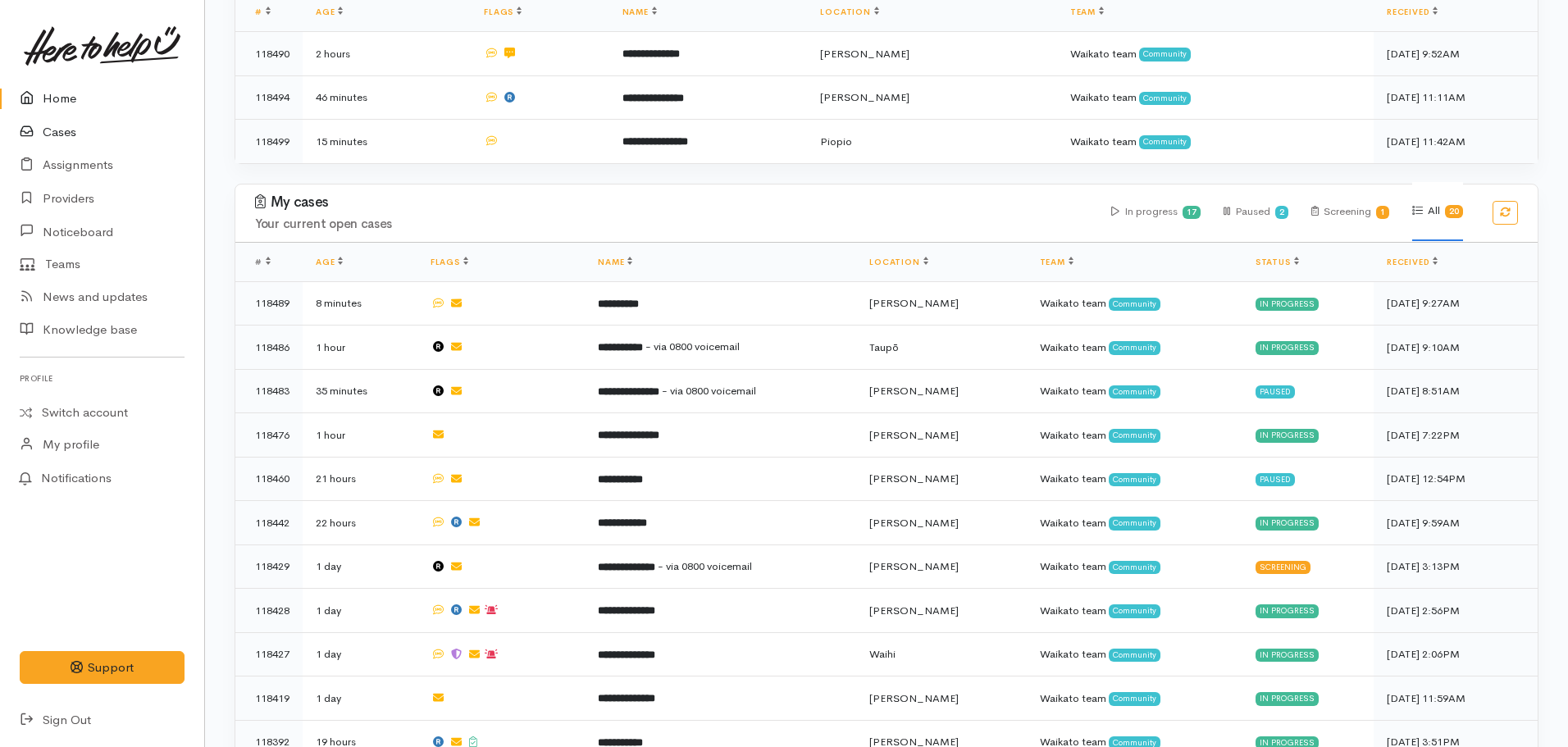
click at [52, 129] on link "Cases" at bounding box center [102, 132] width 204 height 34
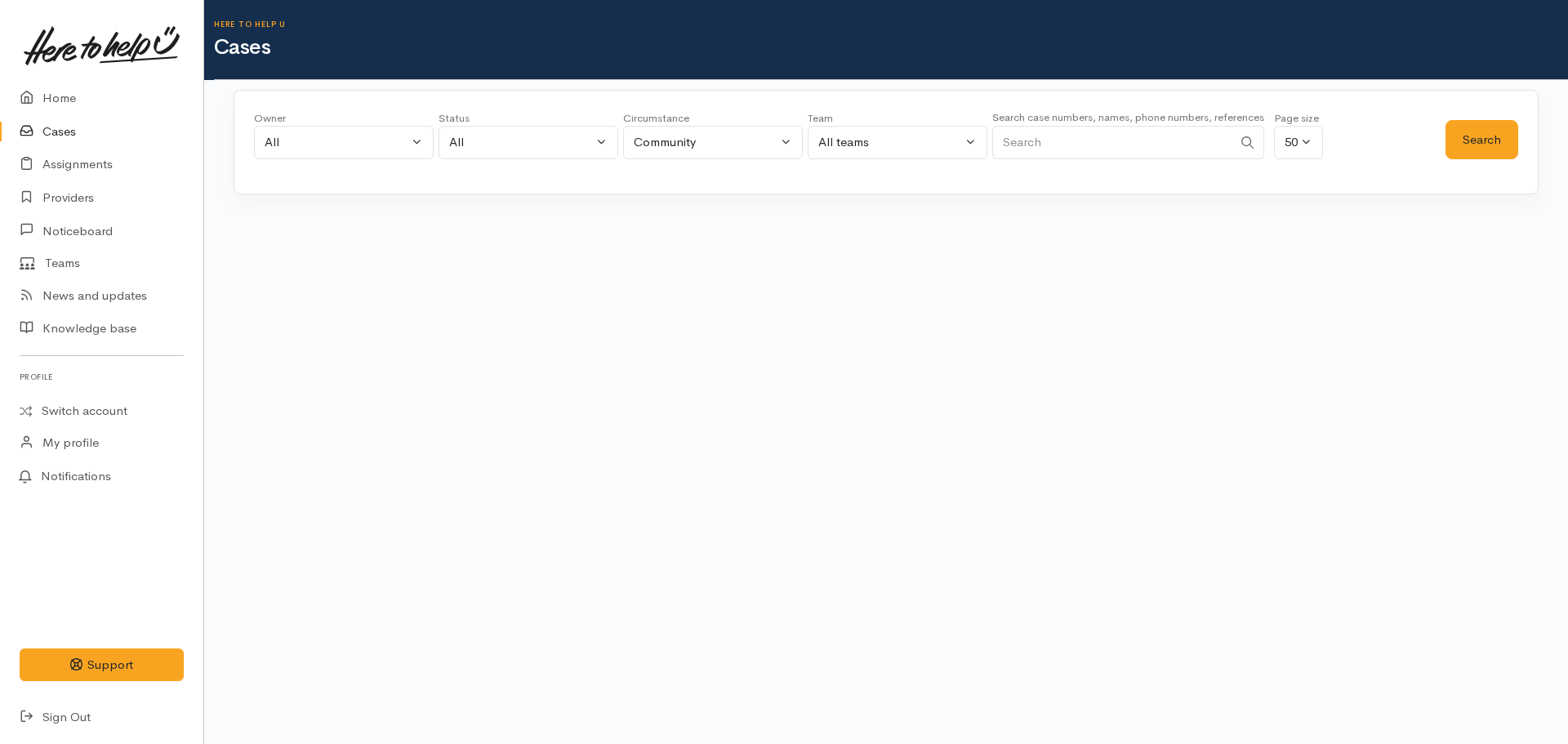
click at [1057, 135] on input "Search" at bounding box center [1112, 142] width 240 height 34
drag, startPoint x: 1018, startPoint y: 139, endPoint x: 994, endPoint y: 145, distance: 24.7
click at [994, 145] on input "ne [PERSON_NAME]" at bounding box center [1112, 142] width 240 height 34
click at [1485, 150] on button "Search" at bounding box center [1481, 140] width 72 height 40
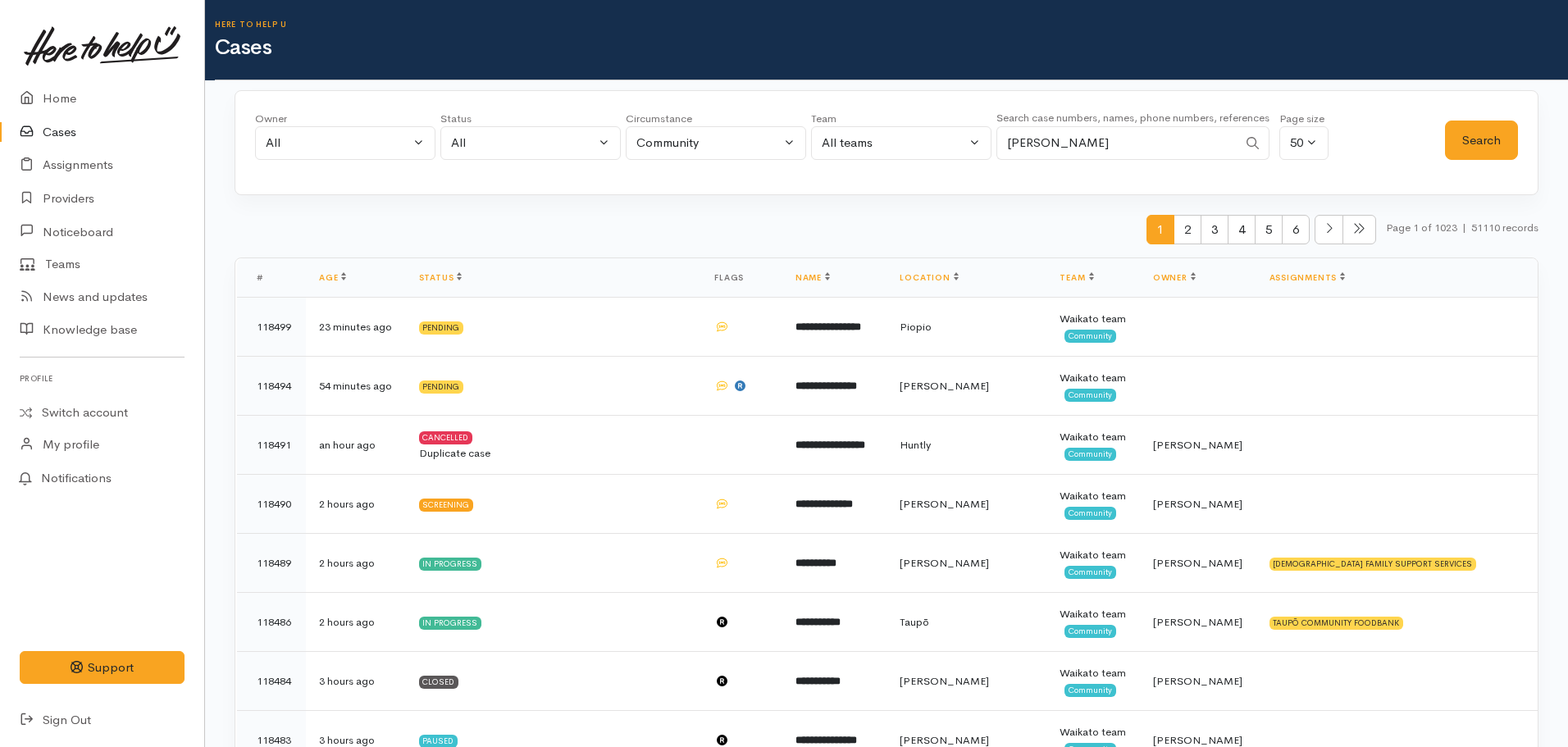
click at [1049, 142] on input "[PERSON_NAME]" at bounding box center [1117, 143] width 241 height 34
type input "[PERSON_NAME]"
click at [1492, 134] on button "Search" at bounding box center [1482, 141] width 73 height 40
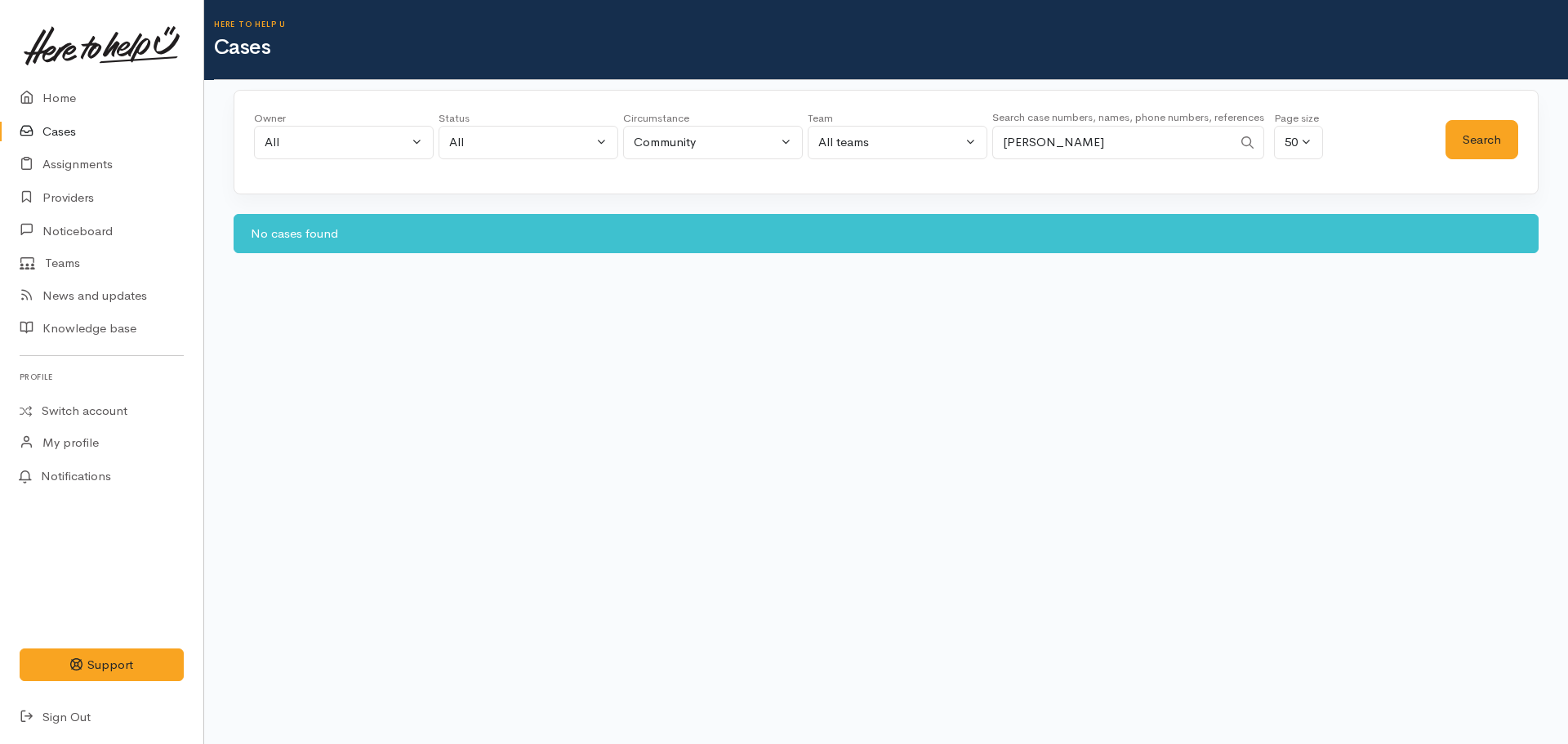
drag, startPoint x: 1114, startPoint y: 137, endPoint x: 920, endPoint y: 148, distance: 194.3
click at [920, 148] on div "Owner All My cases Aandrea Murray ('Here to help u') Akash Prakash ('Here to he…" at bounding box center [849, 139] width 1192 height 59
click at [48, 139] on link "Cases" at bounding box center [102, 132] width 203 height 34
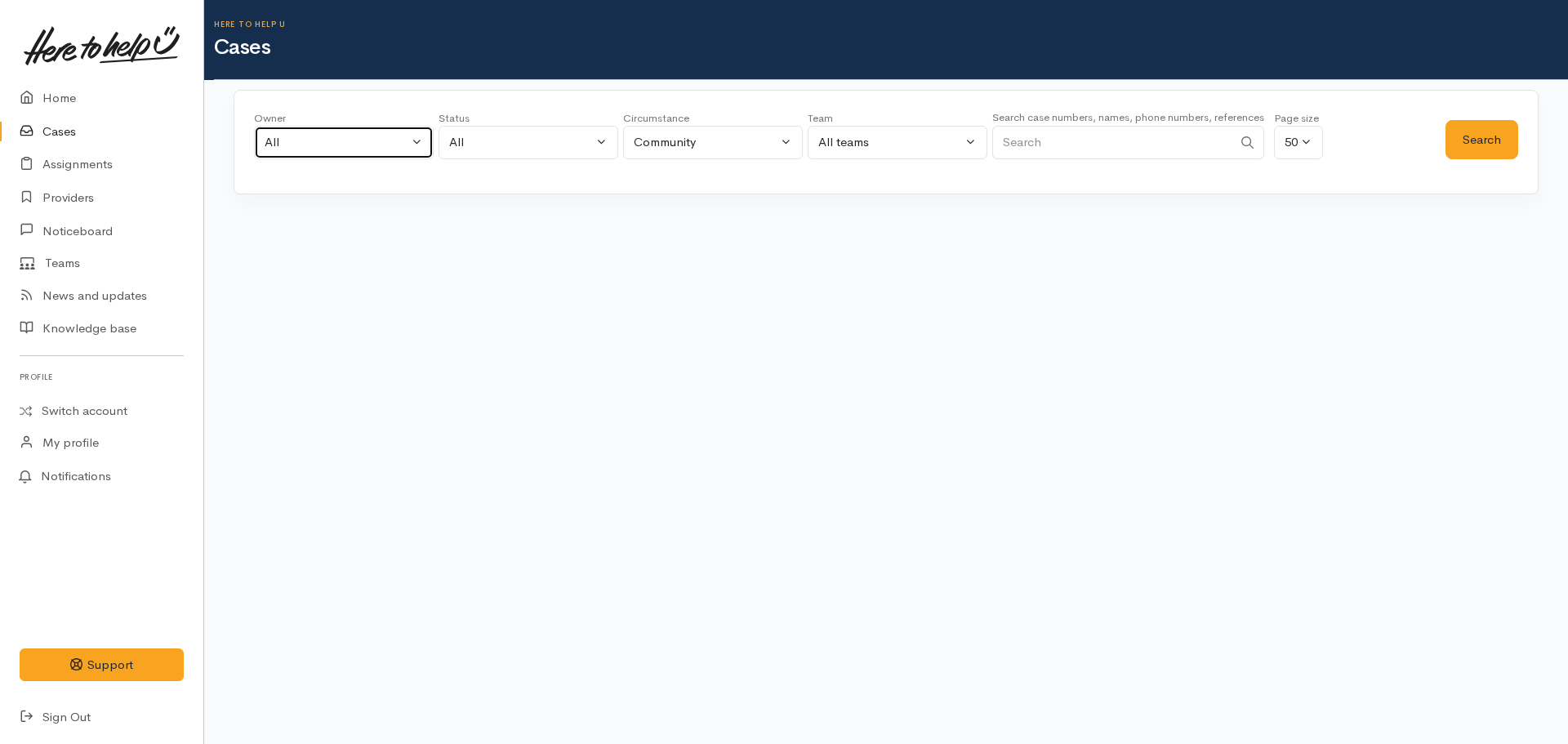
click at [285, 146] on div "All" at bounding box center [336, 142] width 144 height 19
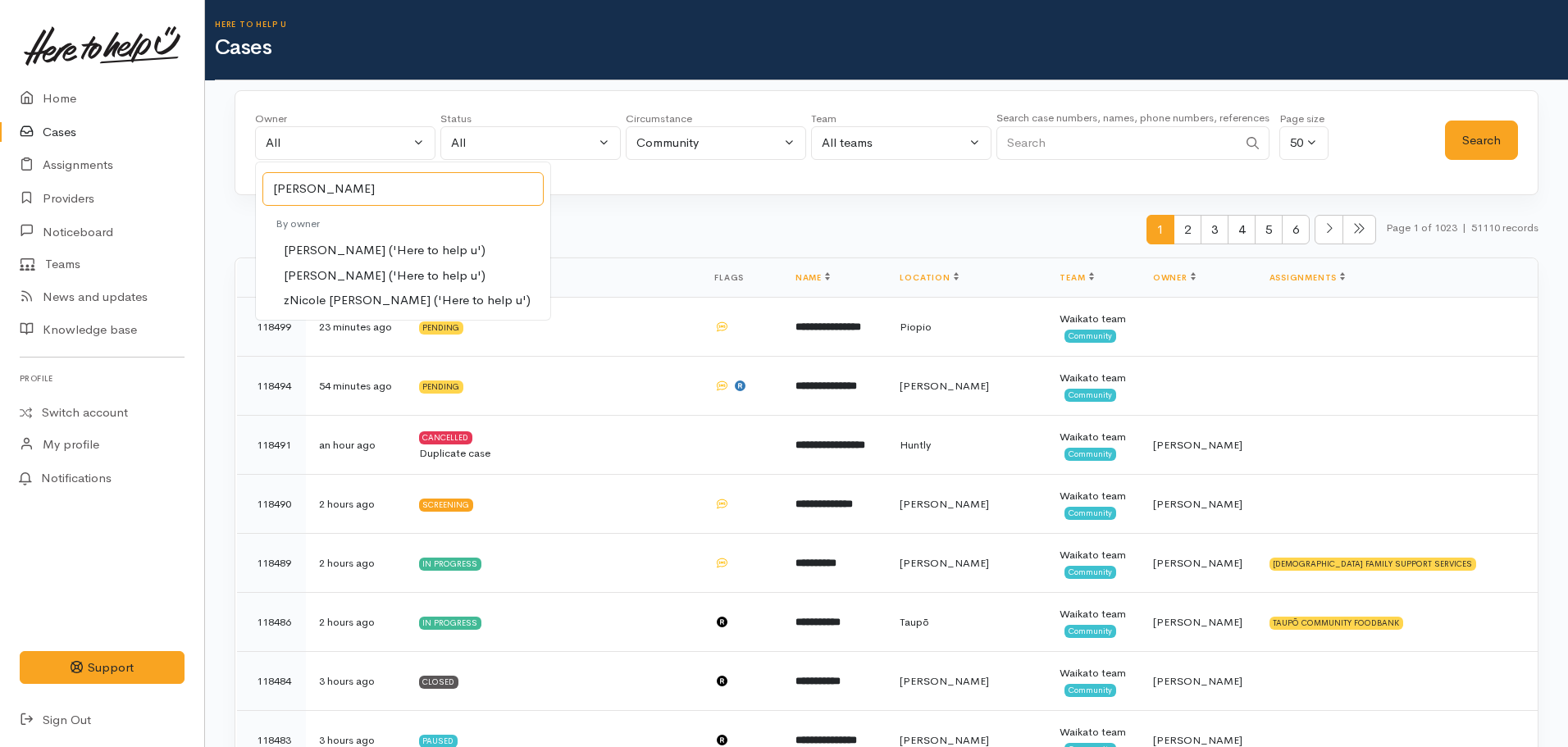
type input "[PERSON_NAME]"
click at [343, 275] on span "[PERSON_NAME] ('Here to help u')" at bounding box center [384, 276] width 202 height 19
select select "2314"
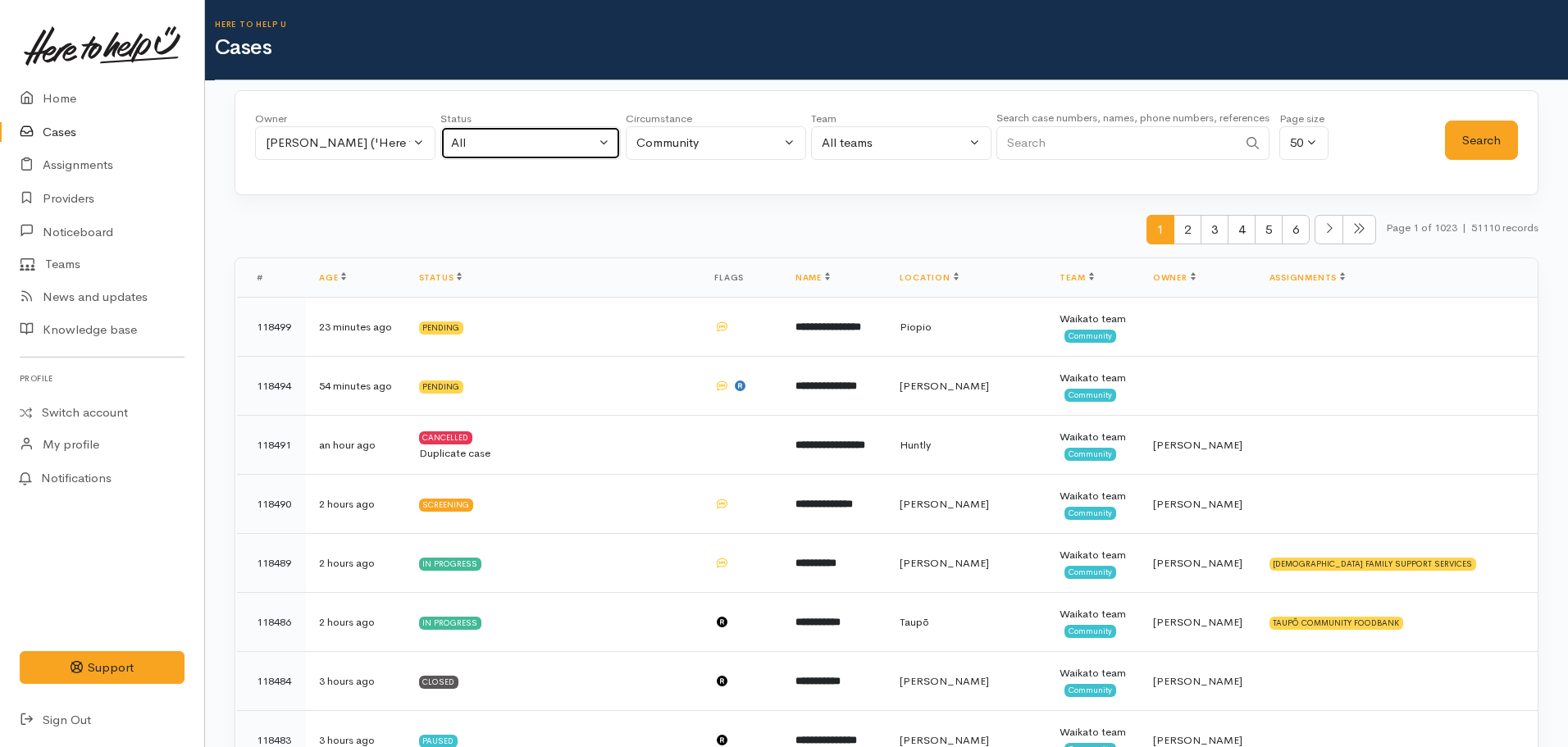
click at [504, 144] on div "All" at bounding box center [523, 143] width 144 height 19
type input "cancell"
click at [528, 227] on link "Cancelled" at bounding box center [531, 222] width 179 height 26
select select "Cancelled"
click at [1497, 138] on button "Search" at bounding box center [1482, 141] width 73 height 40
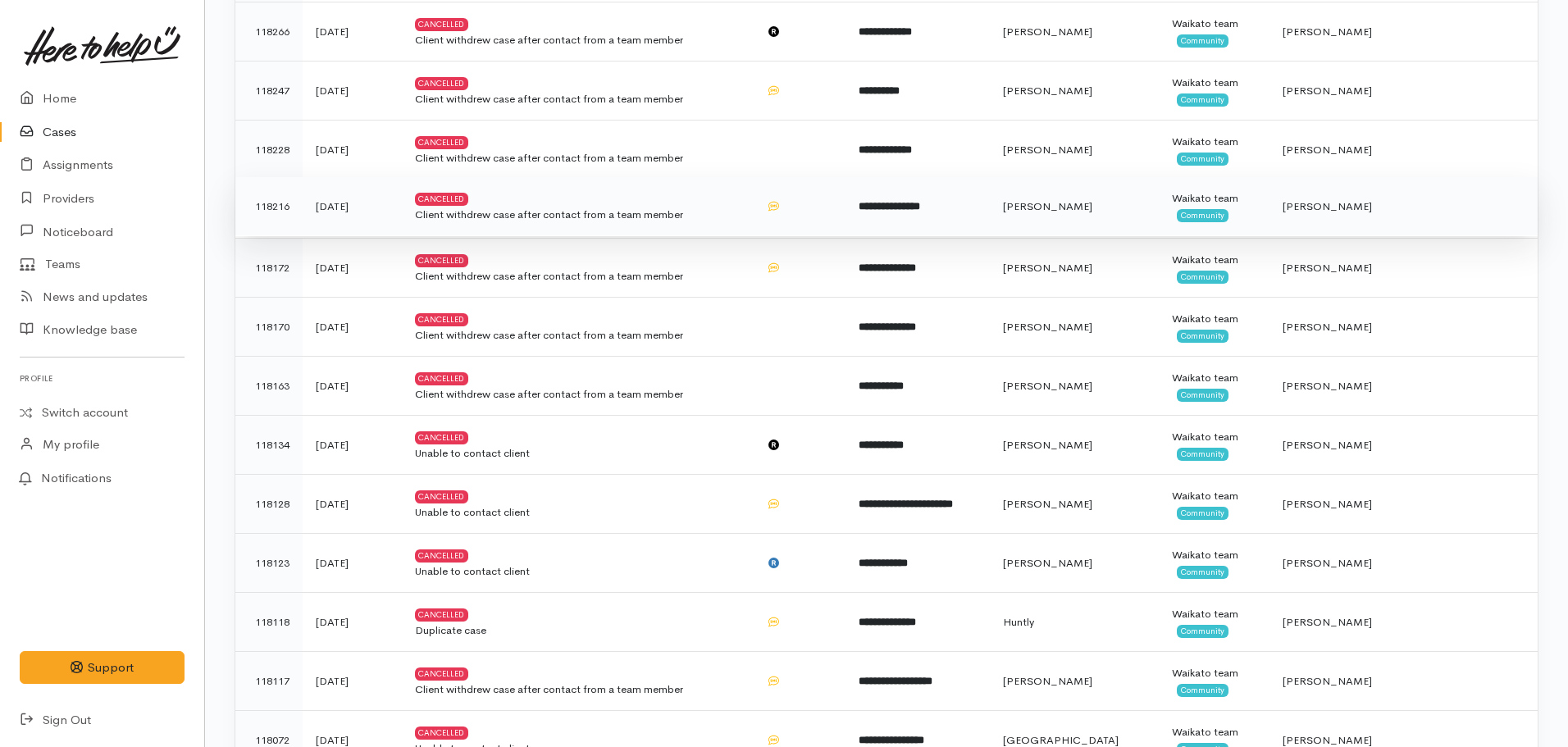
scroll to position [738, 0]
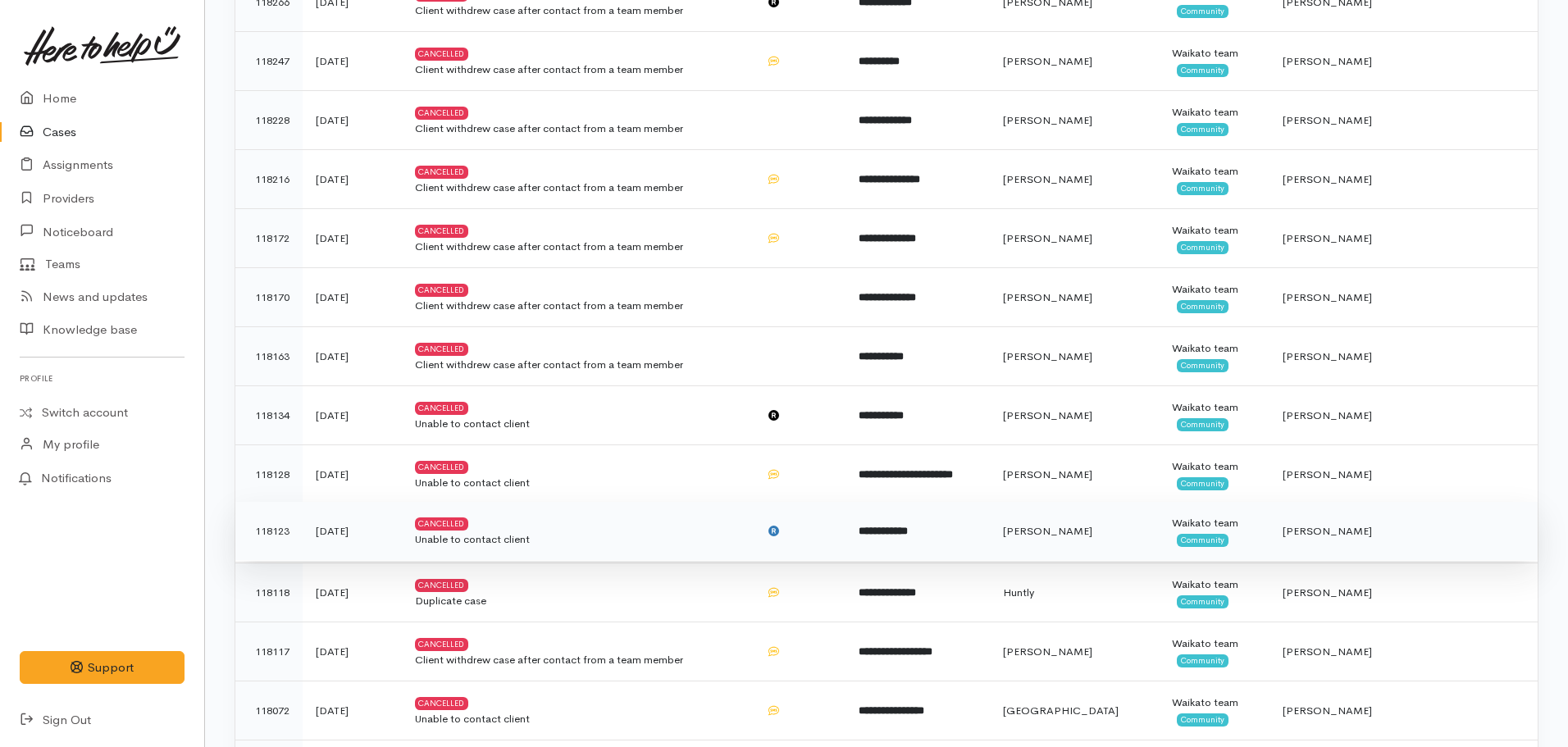
click at [896, 532] on td "**********" at bounding box center [917, 532] width 144 height 59
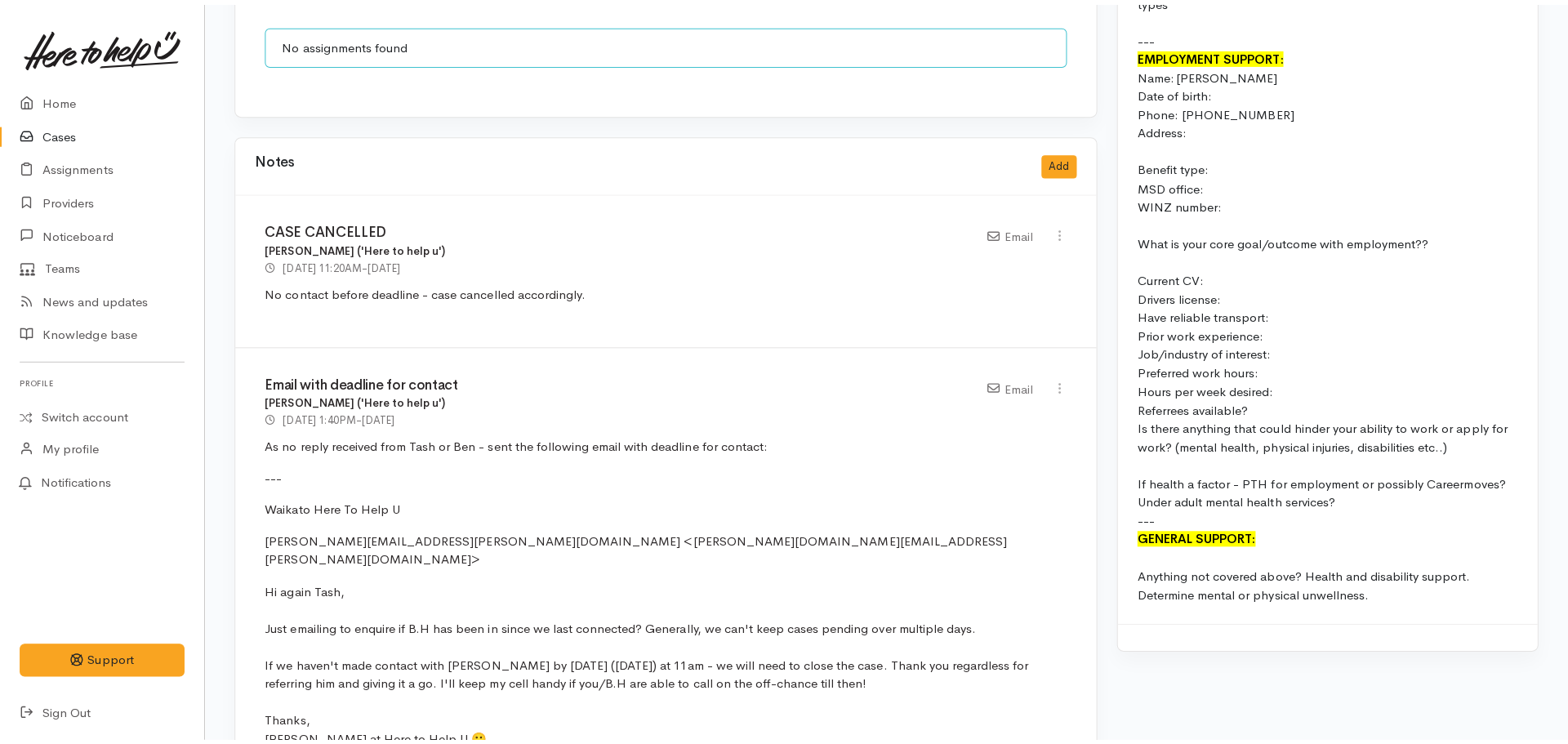
scroll to position [1715, 0]
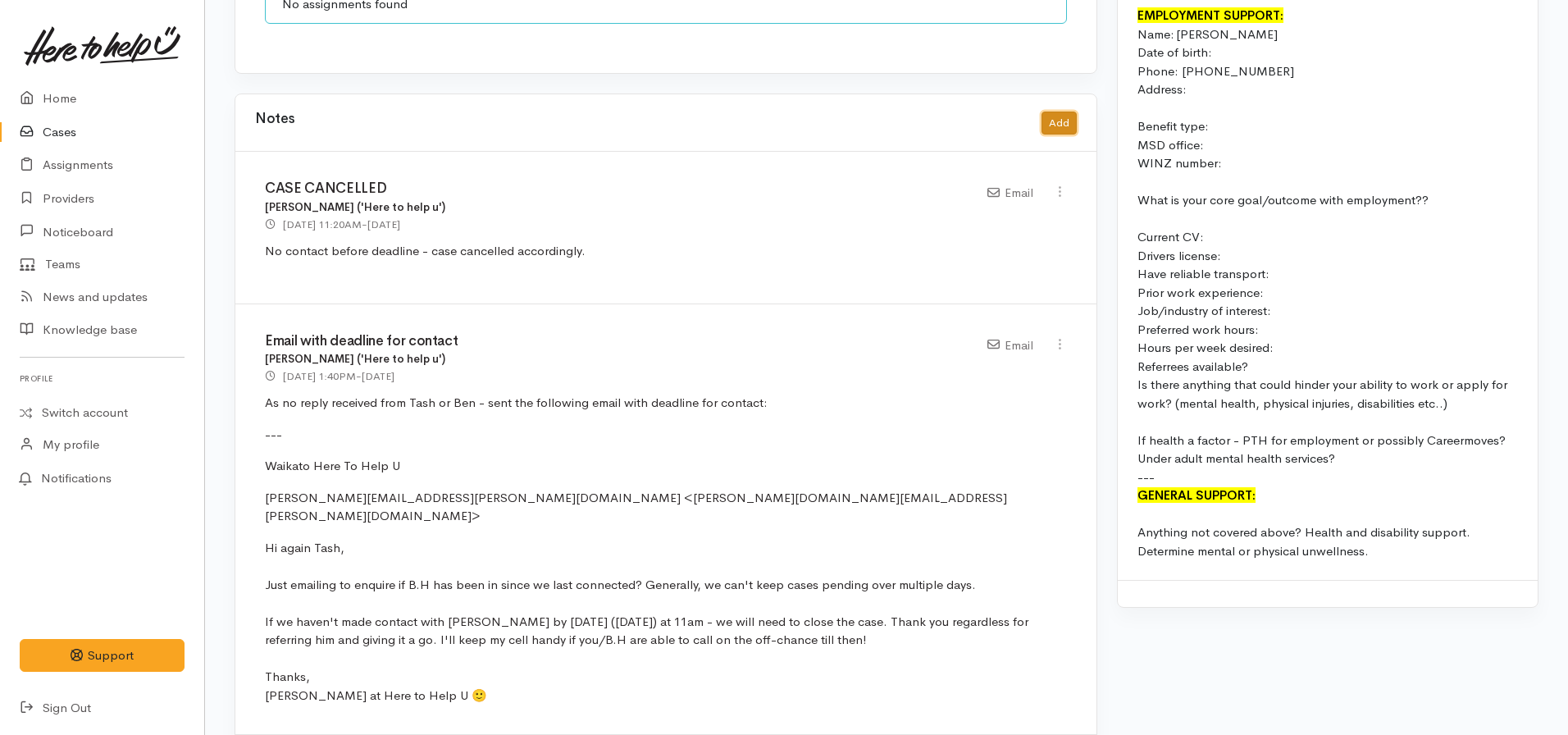
click at [1066, 111] on button "Add" at bounding box center [1059, 123] width 35 height 24
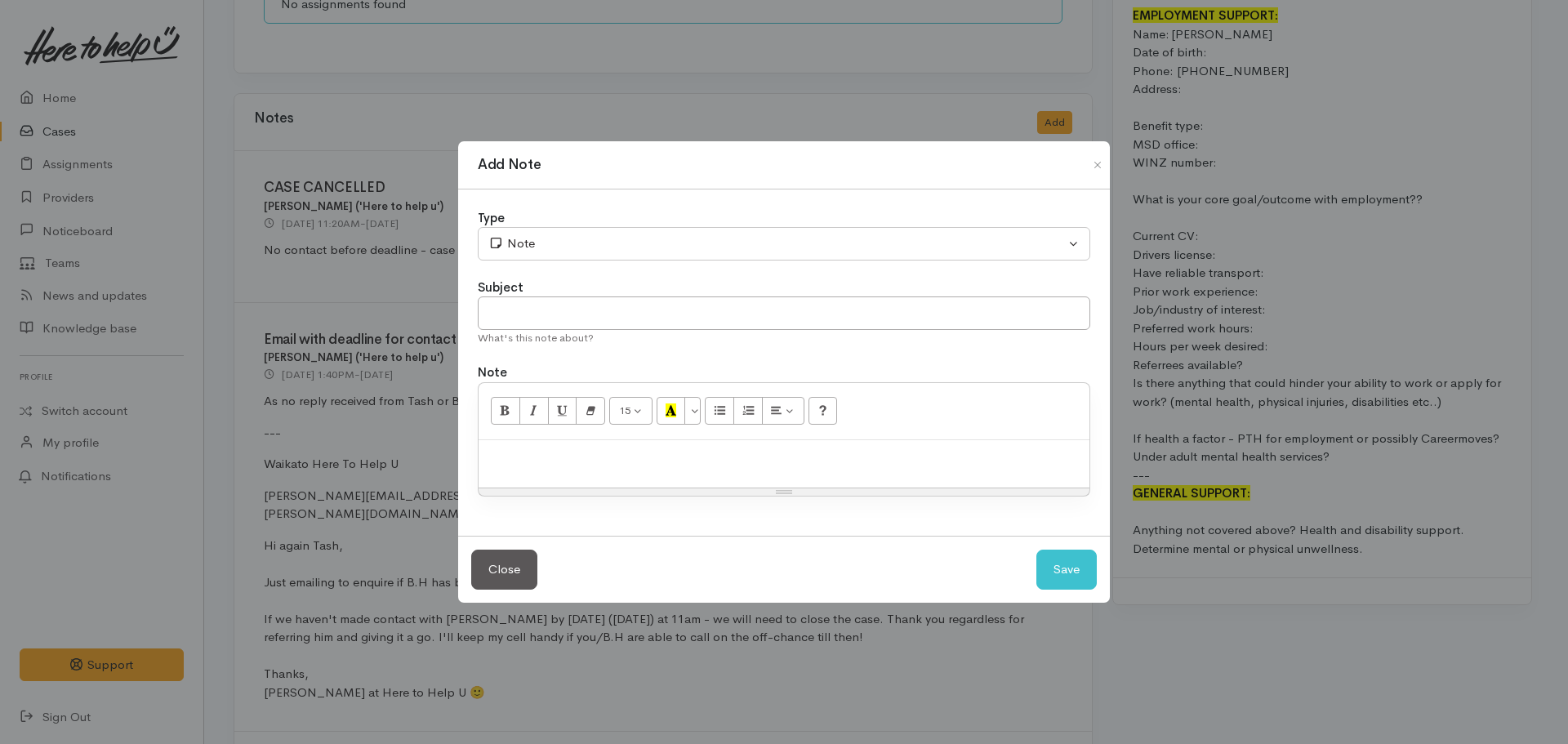
click at [509, 470] on div at bounding box center [783, 464] width 611 height 49
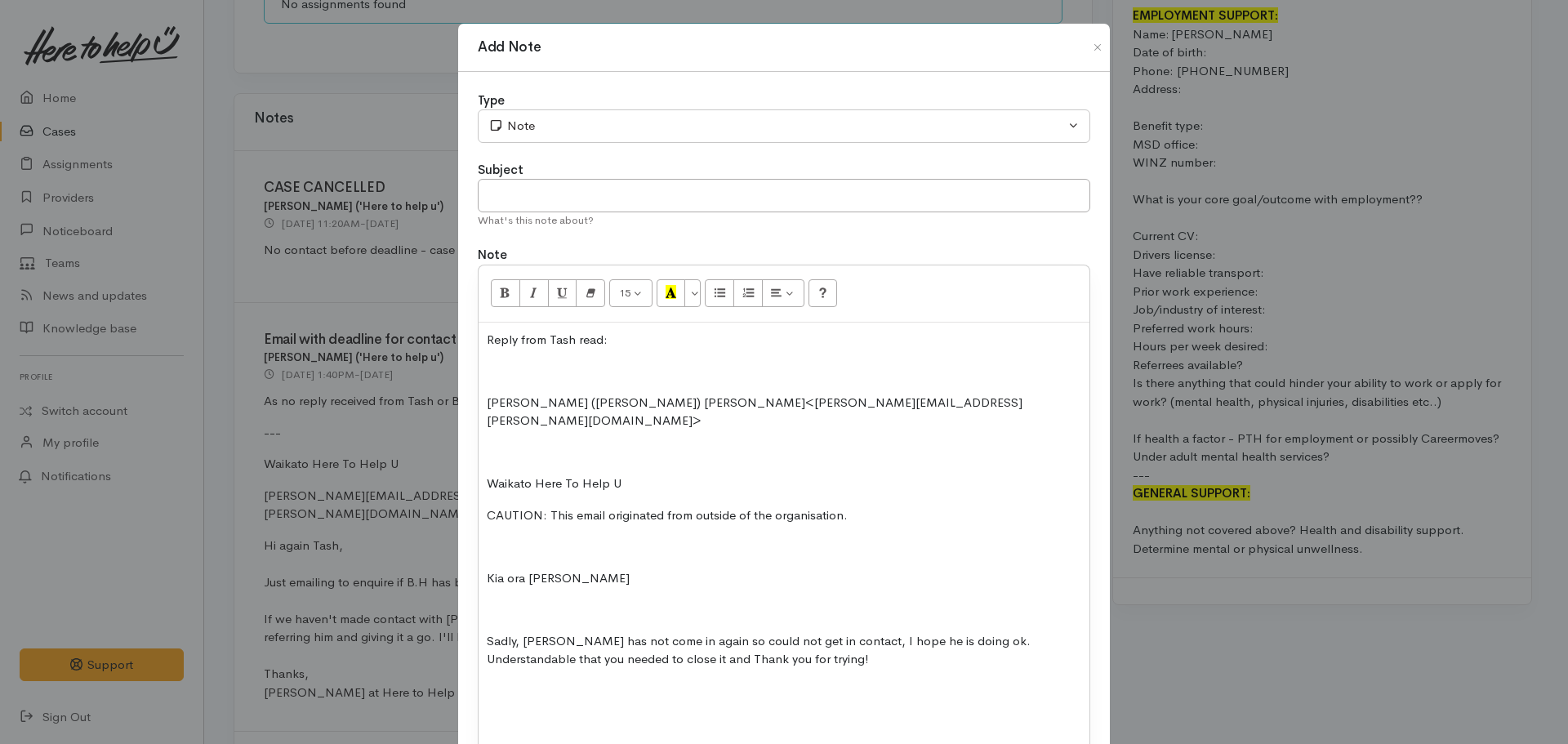
click at [482, 463] on div "Reply from Tash read: Natasha (Tash) Smith<Natasha.Smith@hcc.govt.nz> ​ Waikato…" at bounding box center [783, 553] width 611 height 463
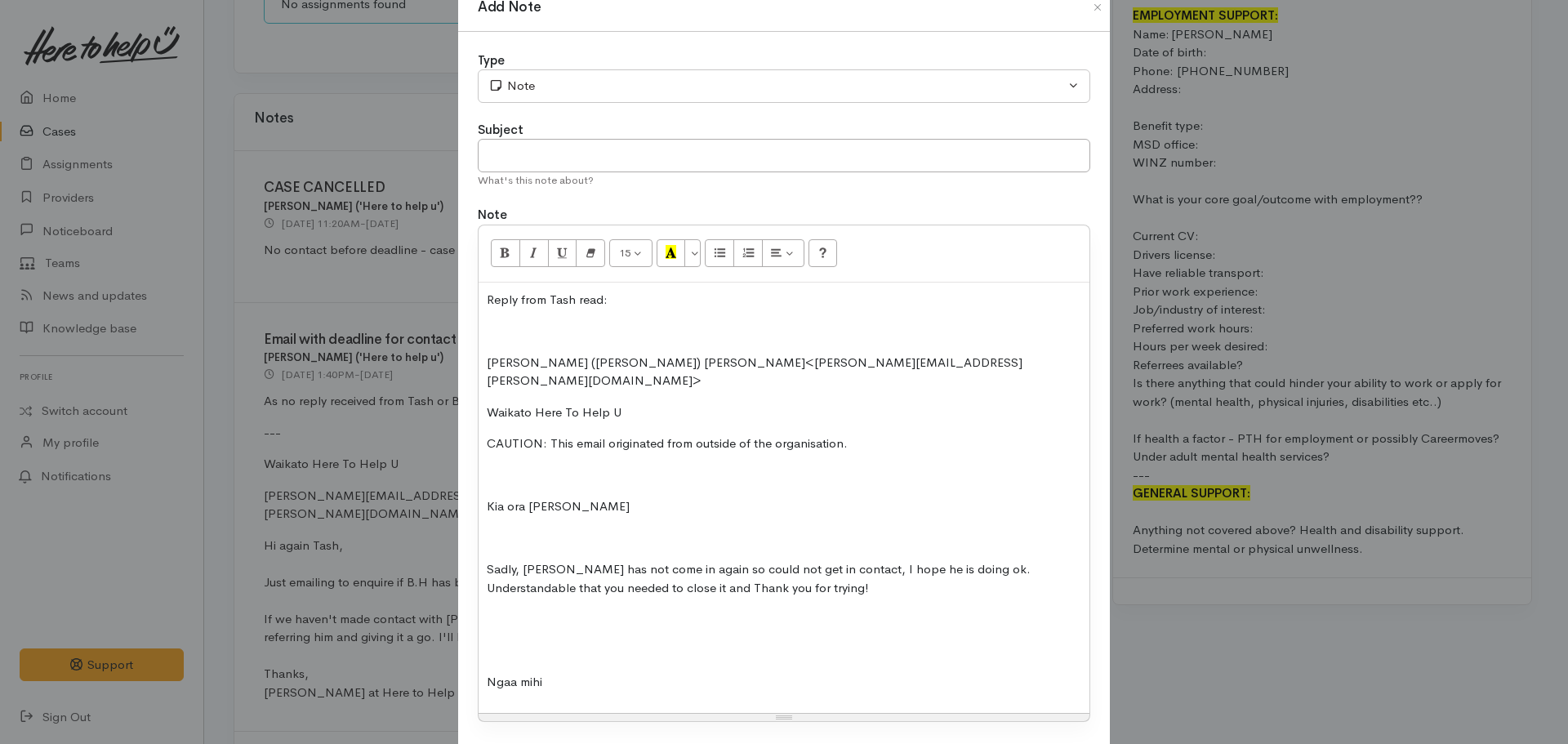
scroll to position [0, 0]
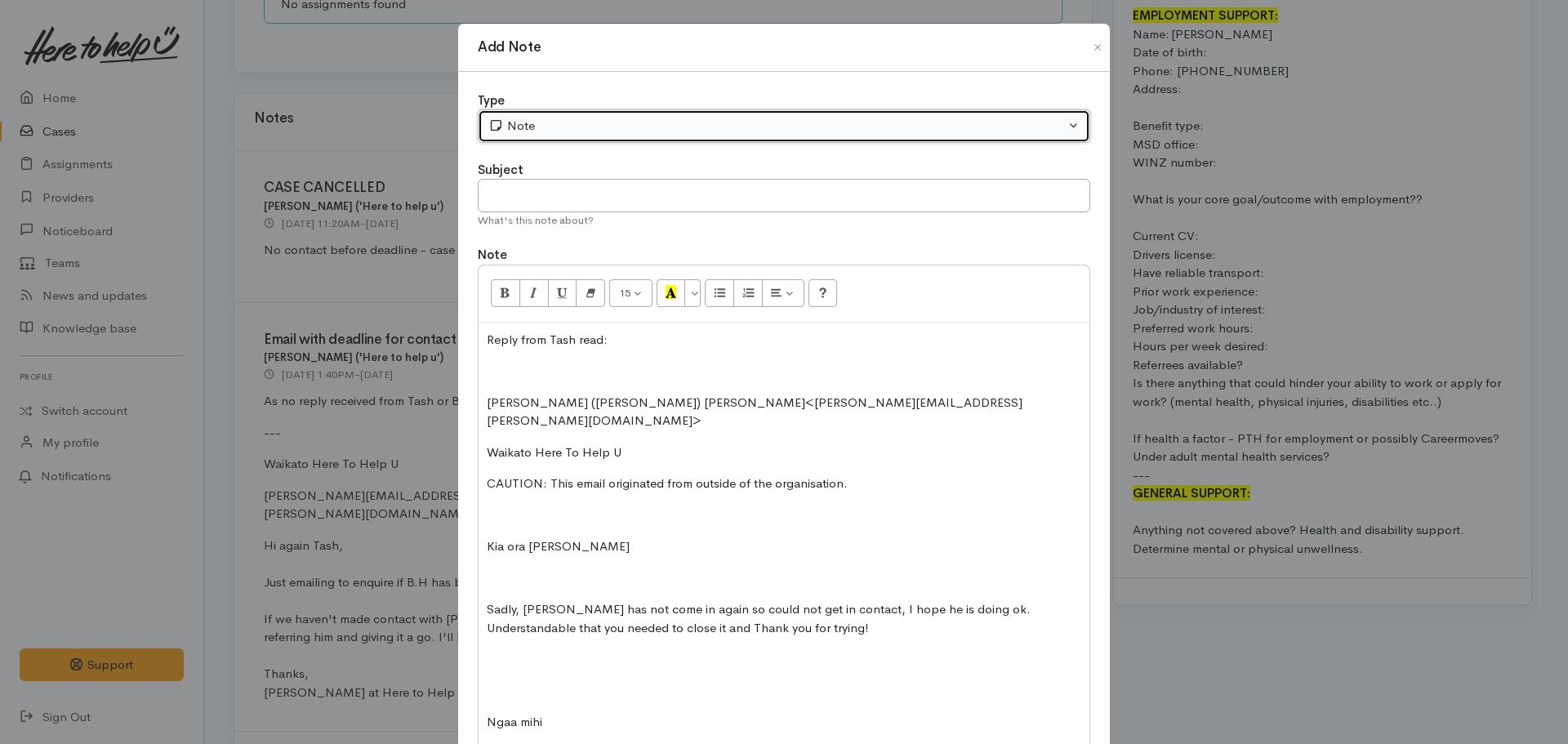
click at [512, 129] on div "Note" at bounding box center [776, 126] width 576 height 19
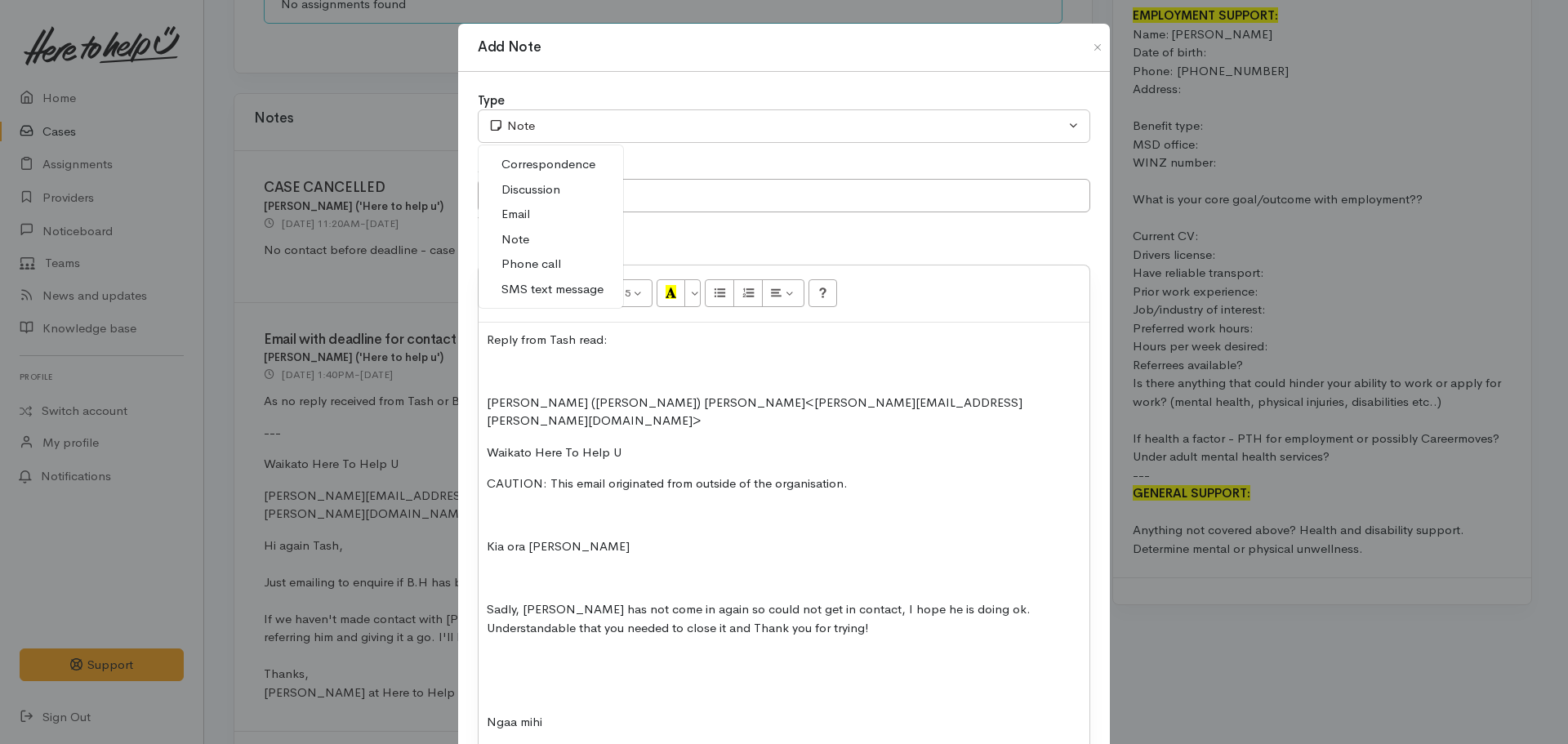
click at [509, 214] on span "Email" at bounding box center [515, 214] width 28 height 19
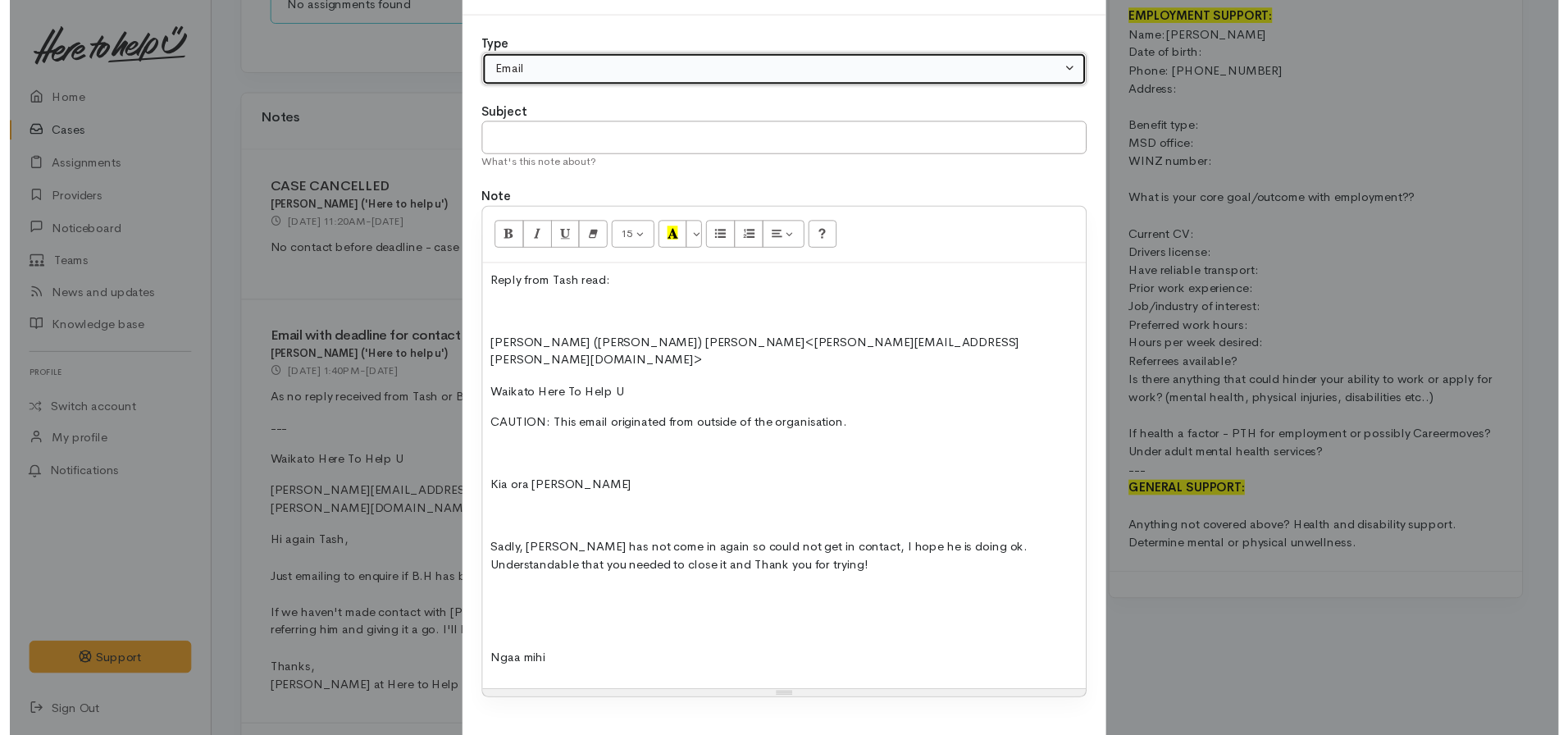
scroll to position [130, 0]
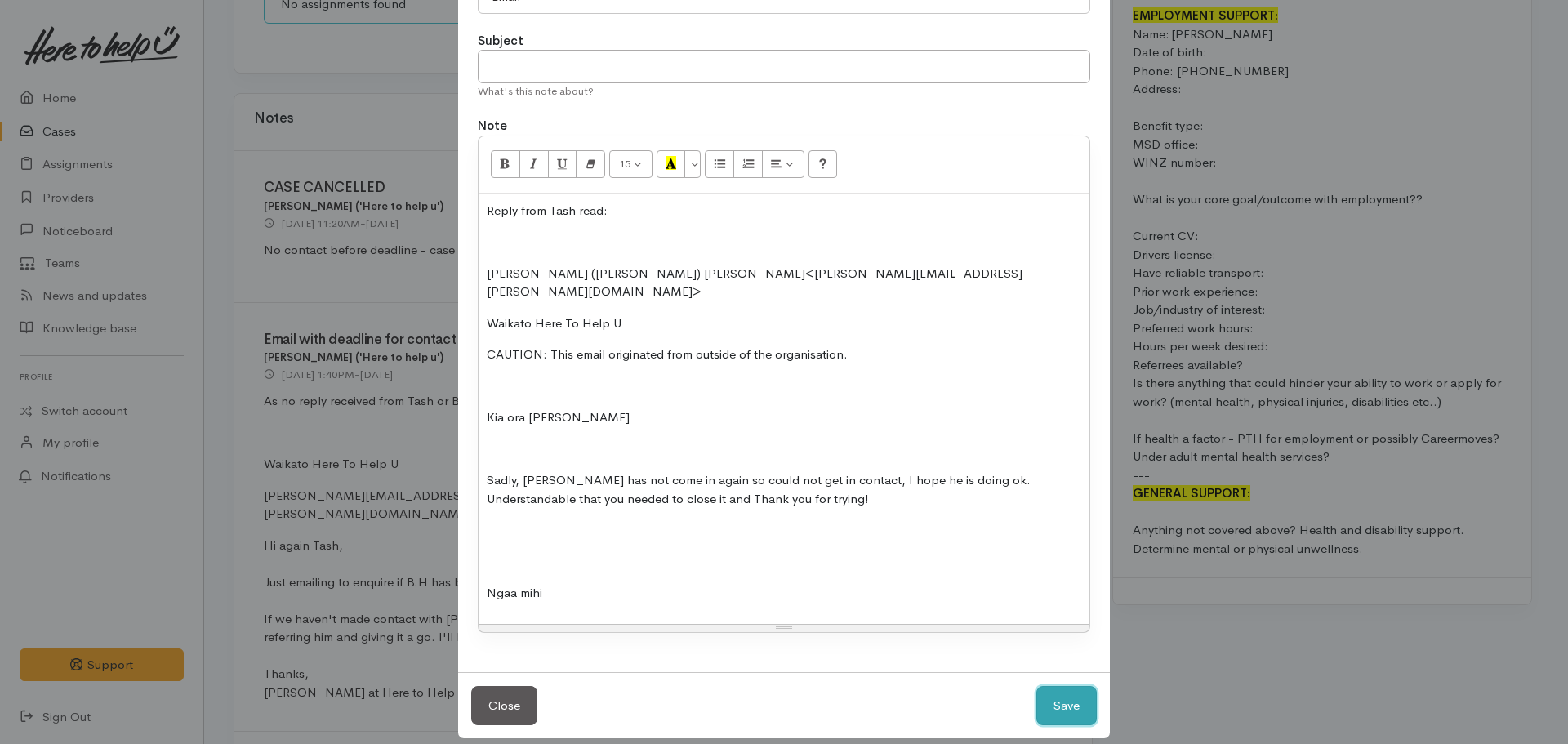
click at [1055, 686] on button "Save" at bounding box center [1066, 706] width 60 height 40
select select "1"
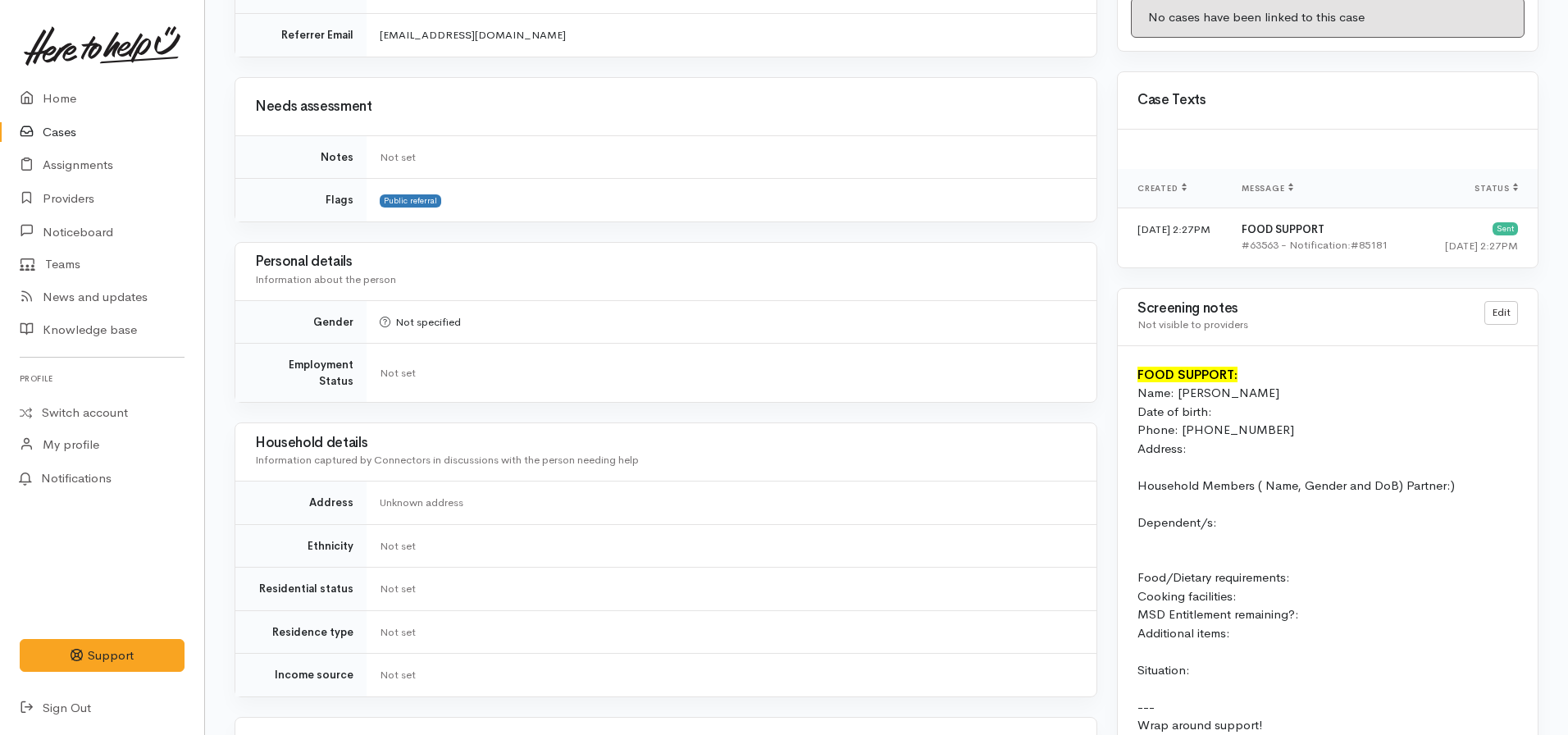
scroll to position [820, 0]
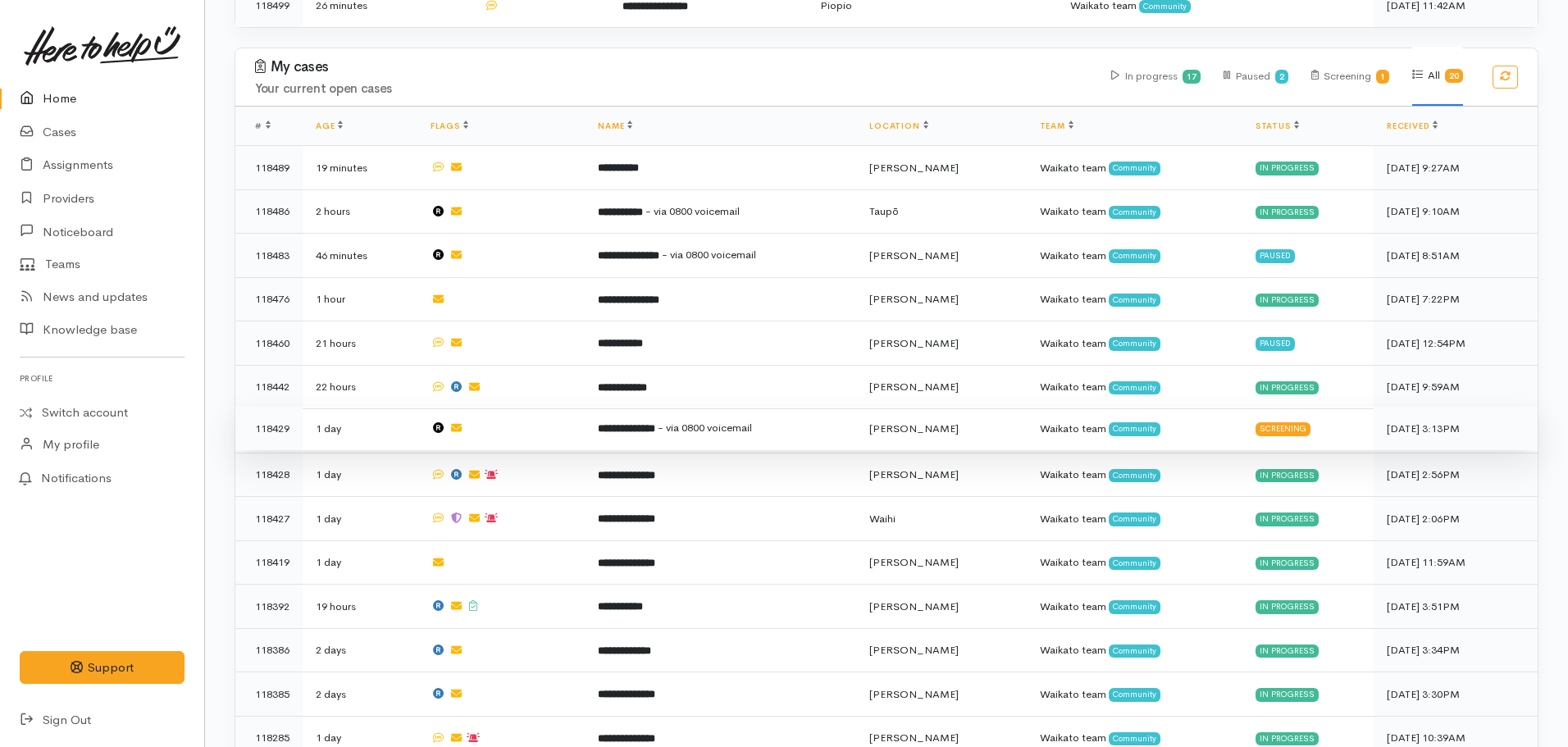
scroll to position [412, 0]
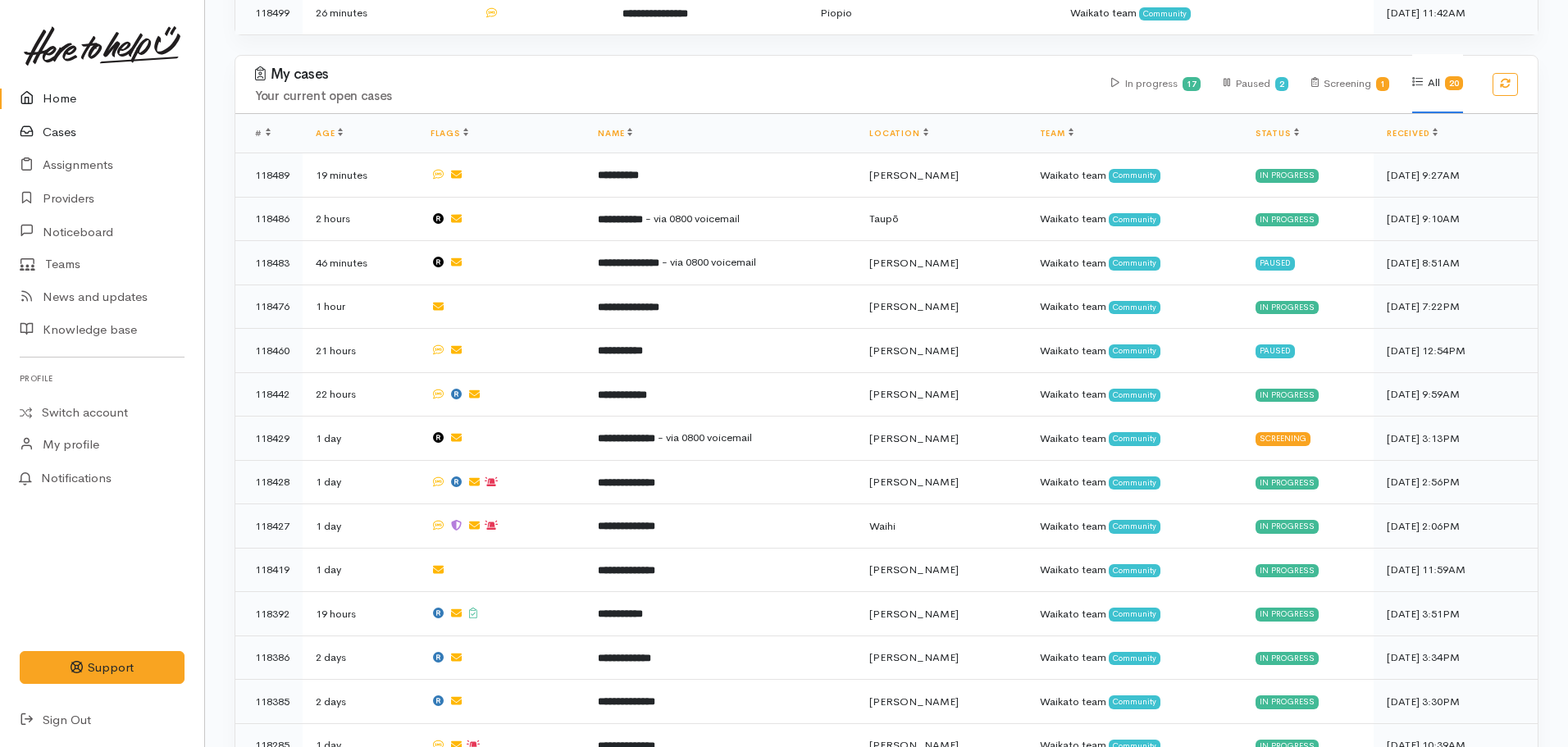
click at [57, 139] on link "Cases" at bounding box center [102, 132] width 204 height 34
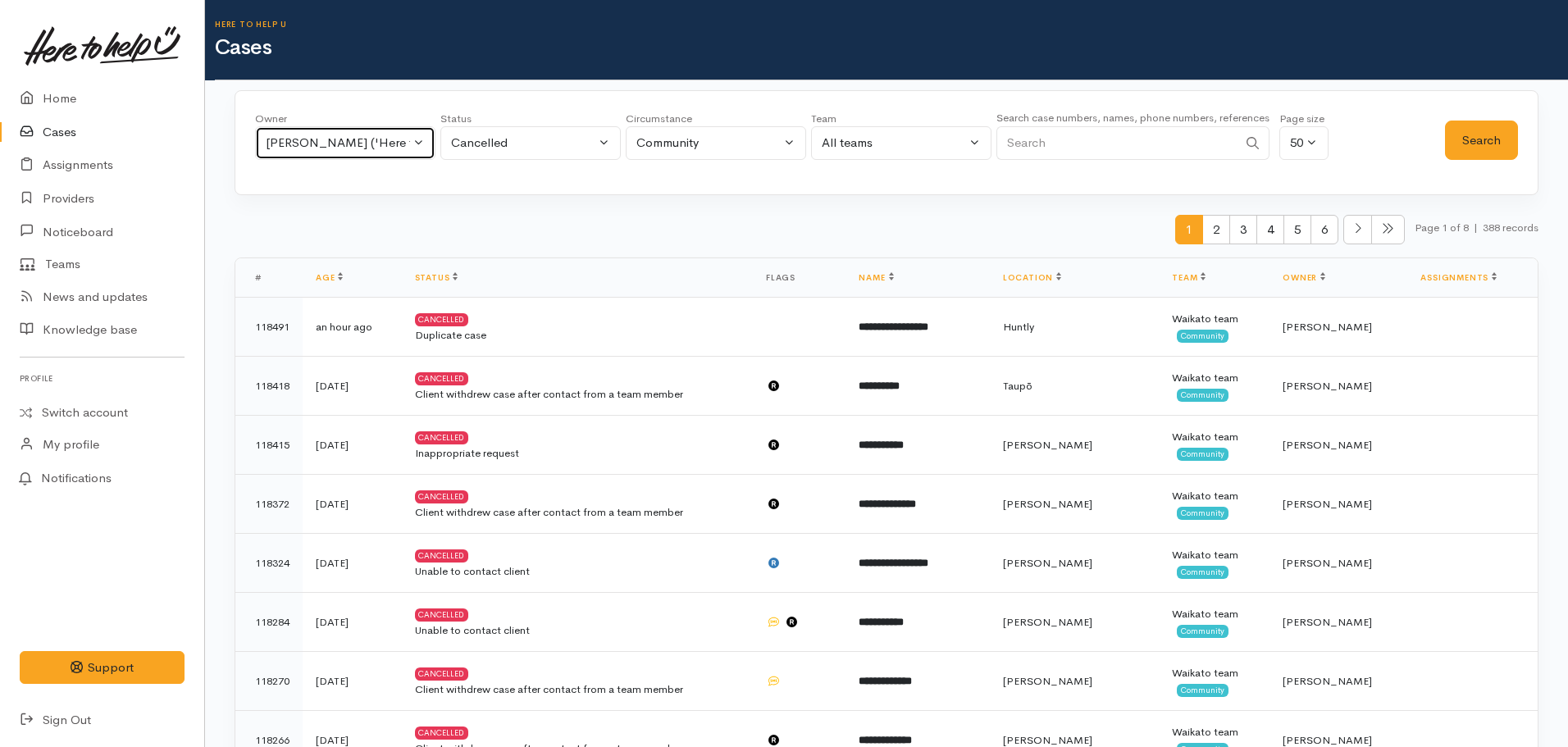
click at [352, 140] on div "[PERSON_NAME] ('Here to help u')" at bounding box center [338, 143] width 144 height 19
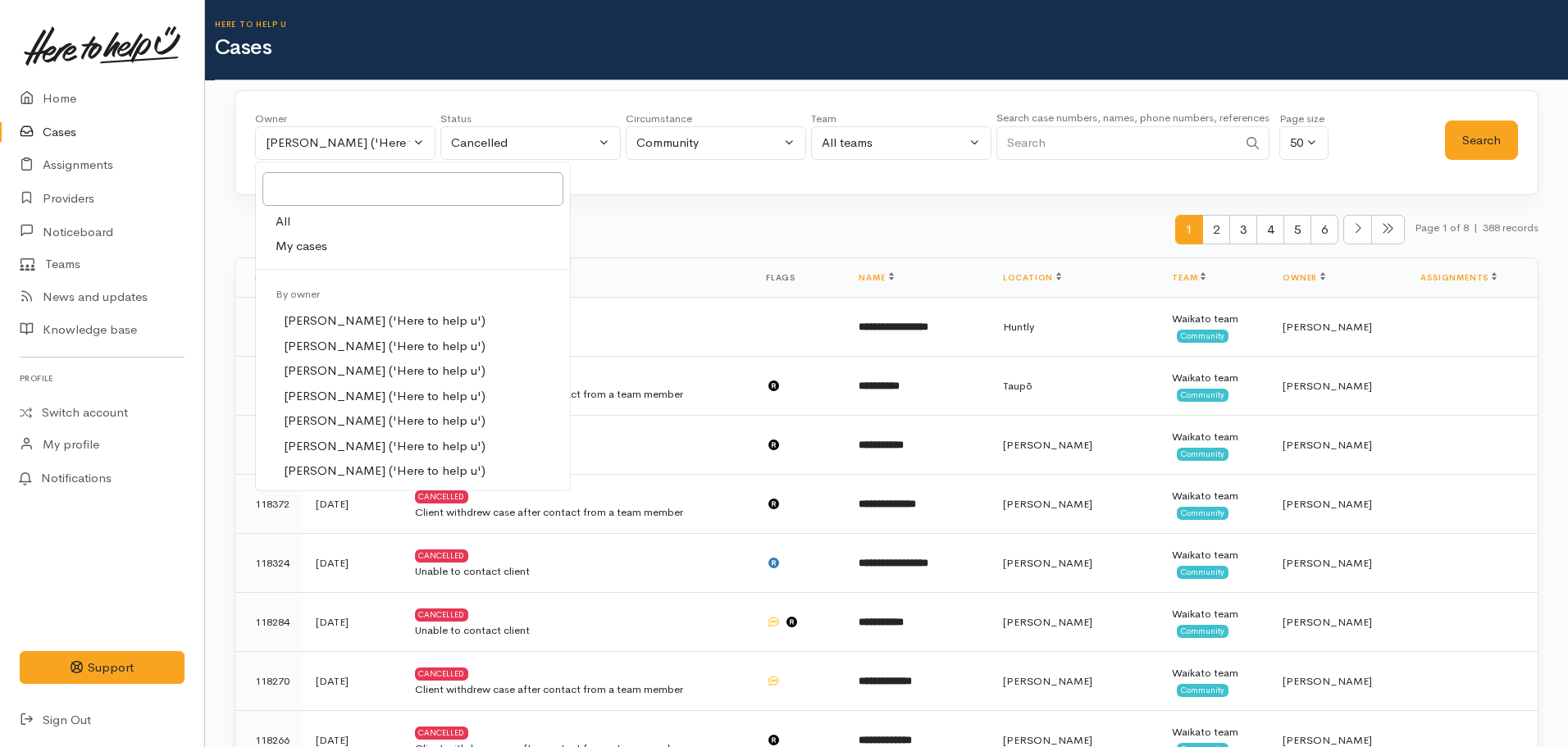
click at [299, 220] on link "All" at bounding box center [412, 222] width 314 height 26
select select "-1"
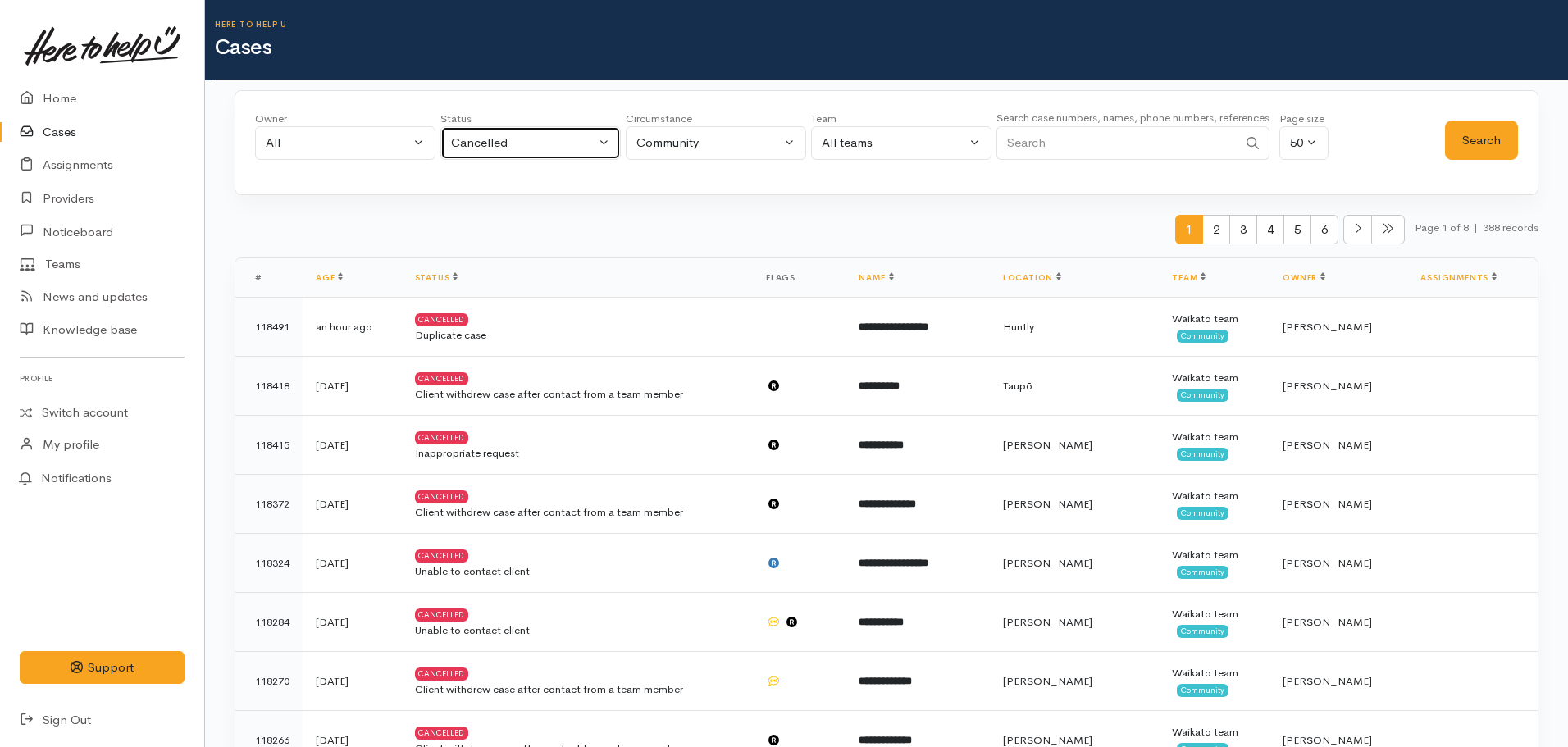
click at [520, 141] on div "Cancelled" at bounding box center [523, 143] width 144 height 19
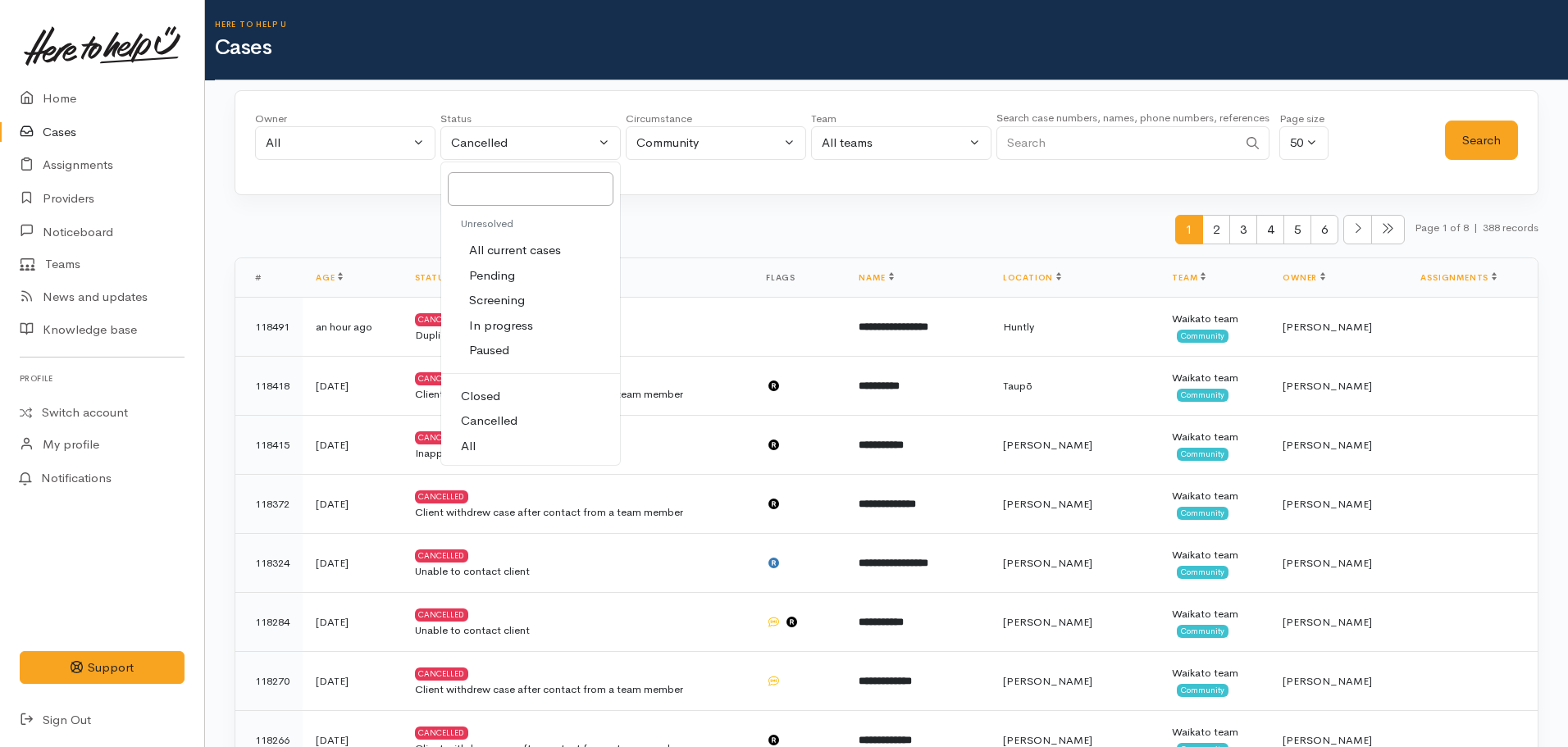
click at [467, 206] on div at bounding box center [531, 190] width 179 height 40
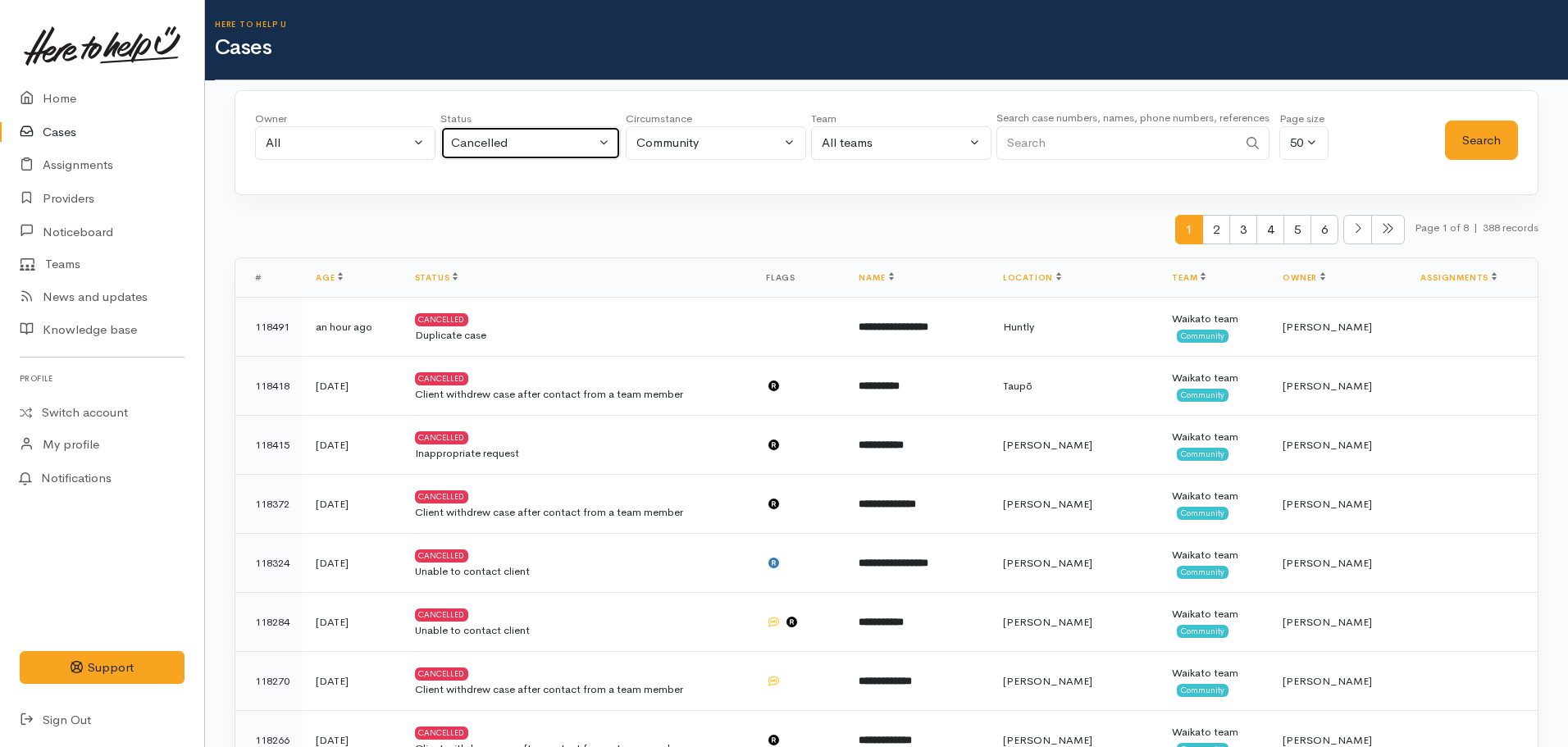
click at [493, 139] on div "Cancelled" at bounding box center [523, 143] width 144 height 19
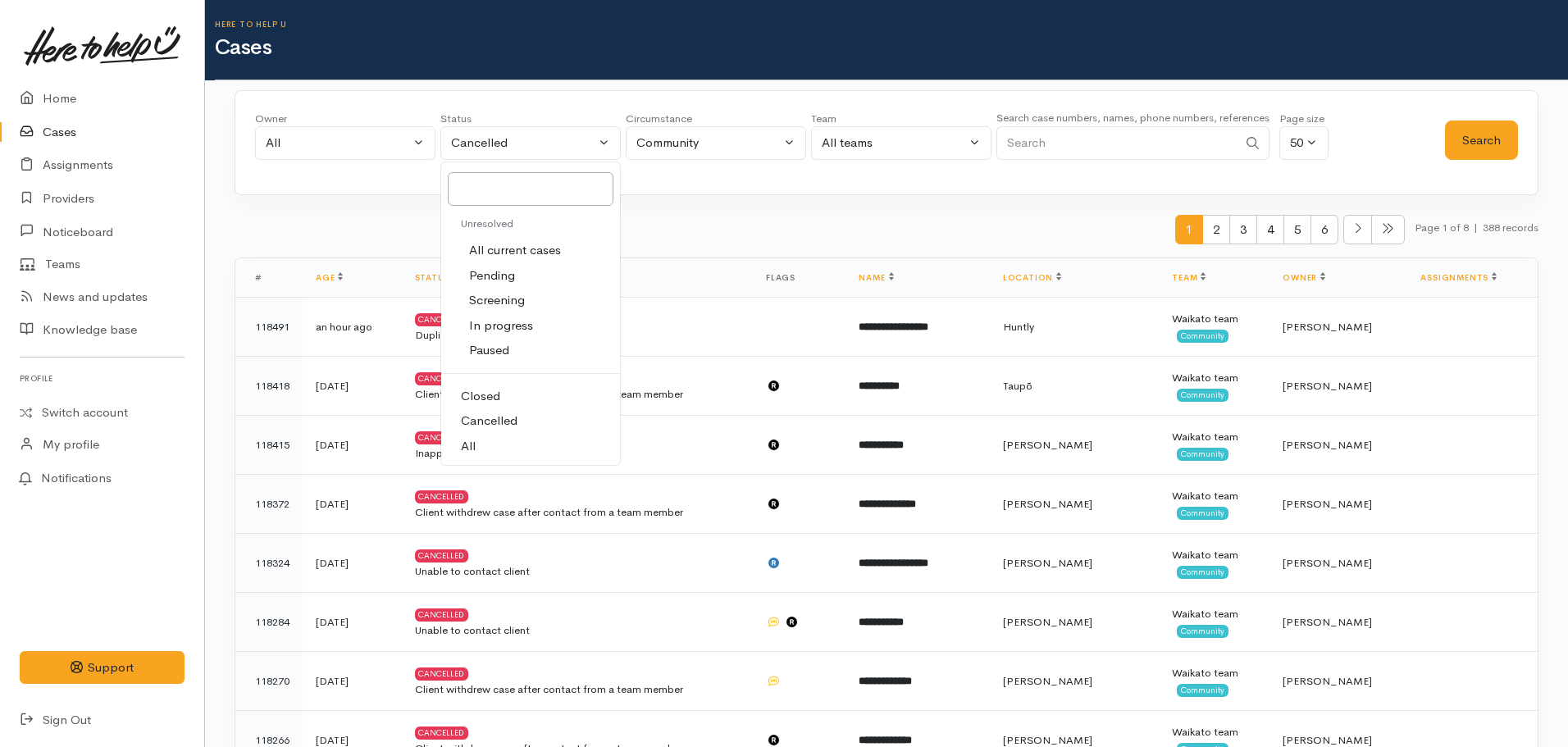
click at [505, 258] on span "All current cases" at bounding box center [515, 250] width 92 height 19
select select "Unresolved"
click at [1085, 145] on input "Search" at bounding box center [1117, 143] width 241 height 34
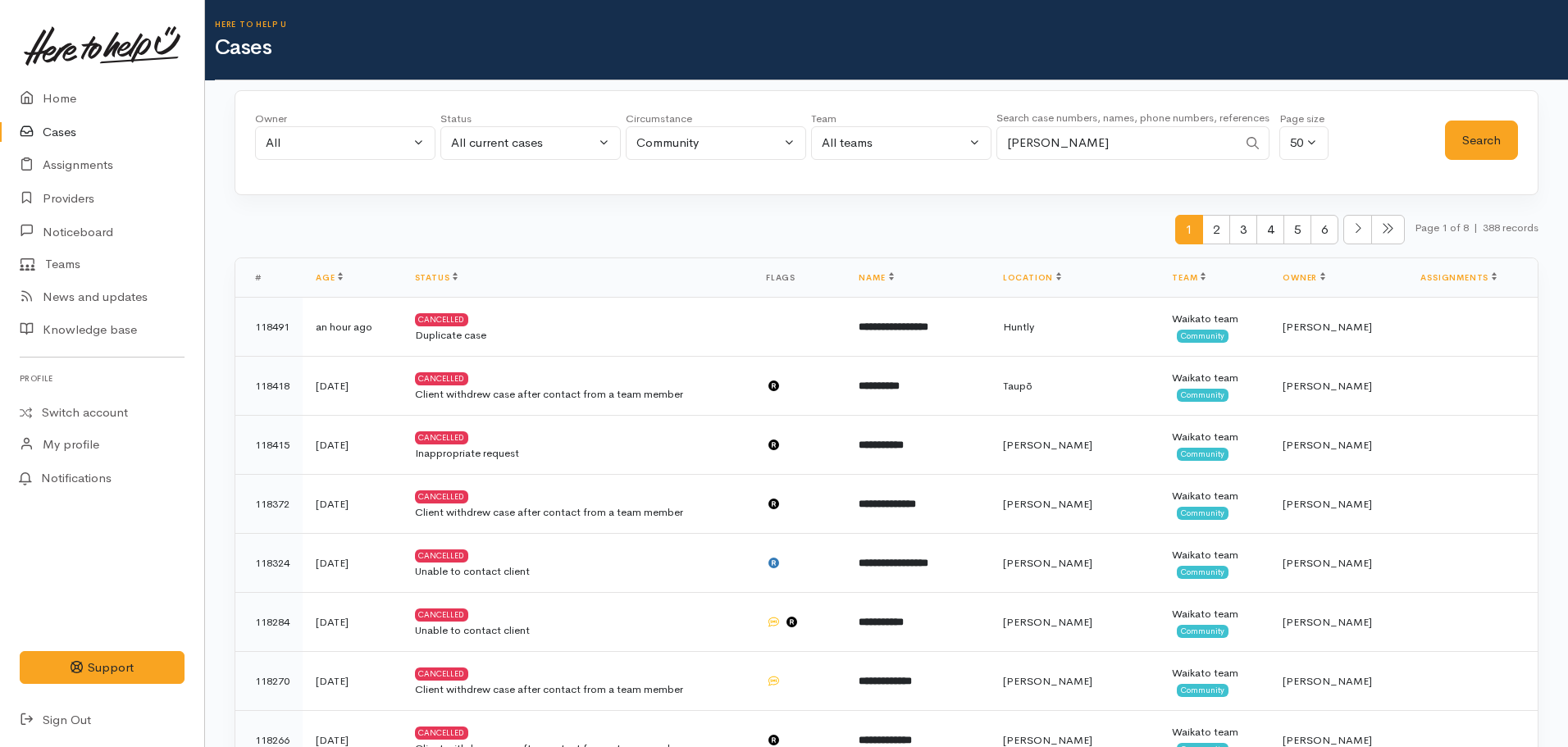
type input "veda titoko"
click at [1469, 155] on button "Search" at bounding box center [1482, 141] width 73 height 40
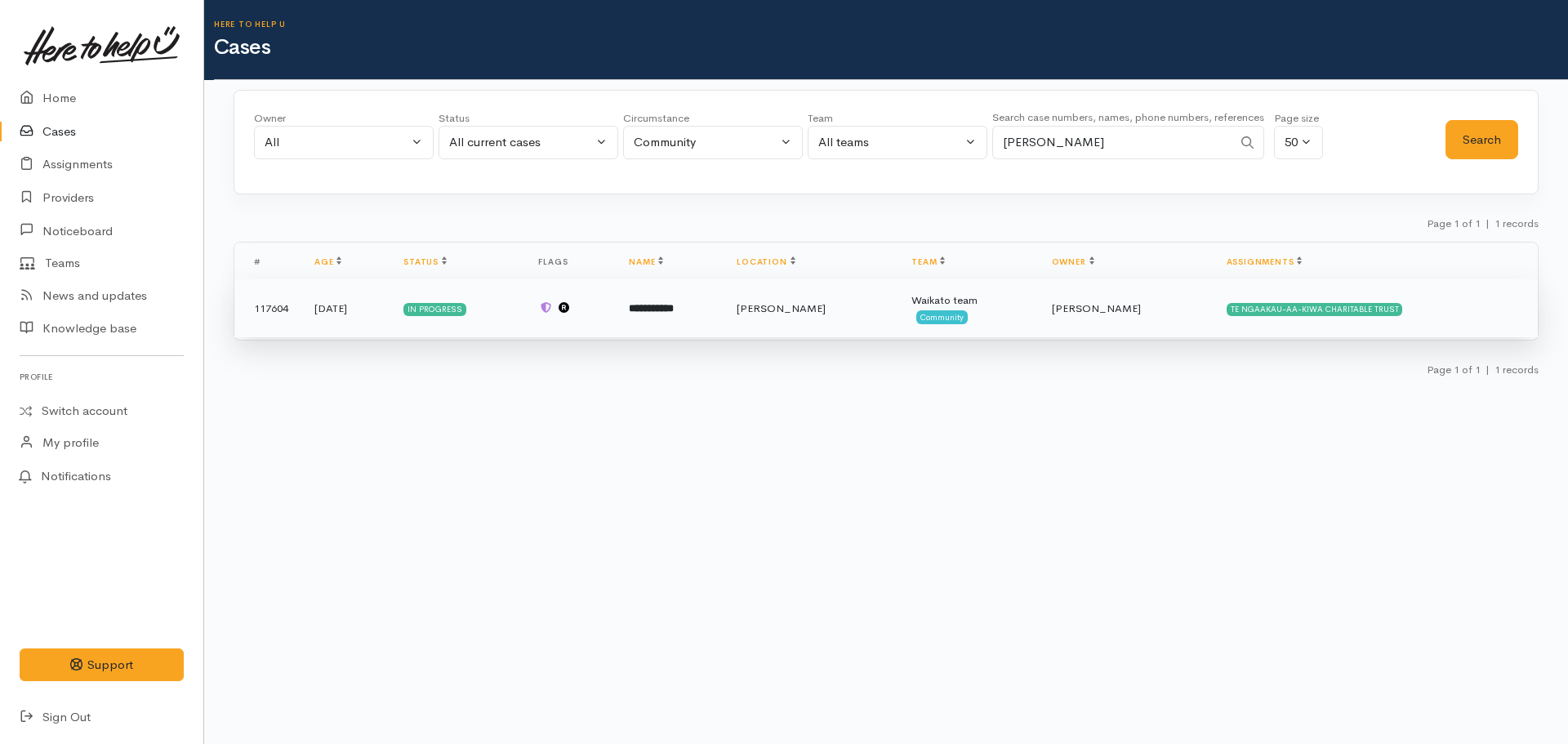
click at [712, 324] on td "**********" at bounding box center [670, 309] width 108 height 59
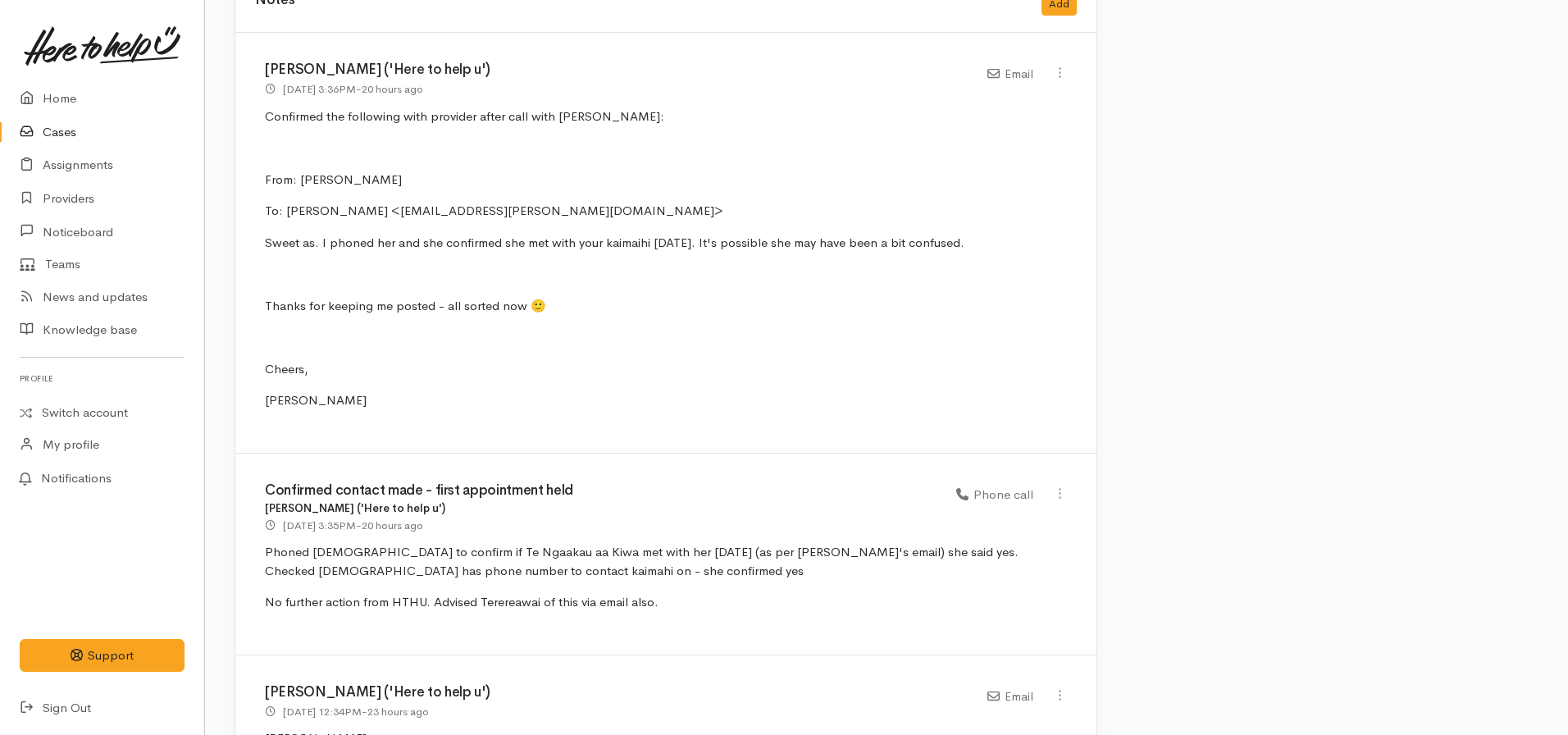
scroll to position [2952, 0]
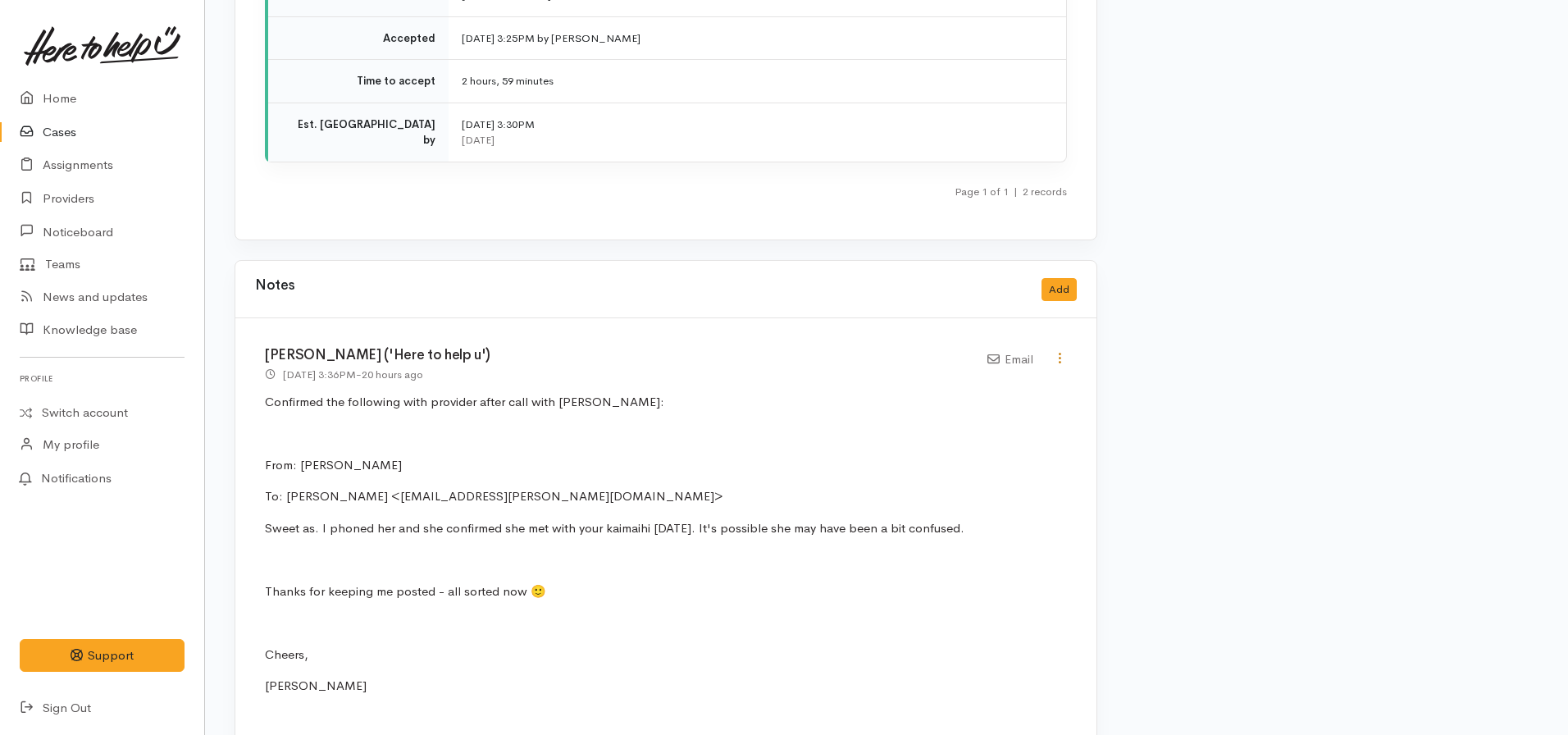
click at [1062, 351] on icon at bounding box center [1060, 358] width 14 height 14
click at [1000, 377] on link "Edit" at bounding box center [1001, 390] width 130 height 26
select select "2"
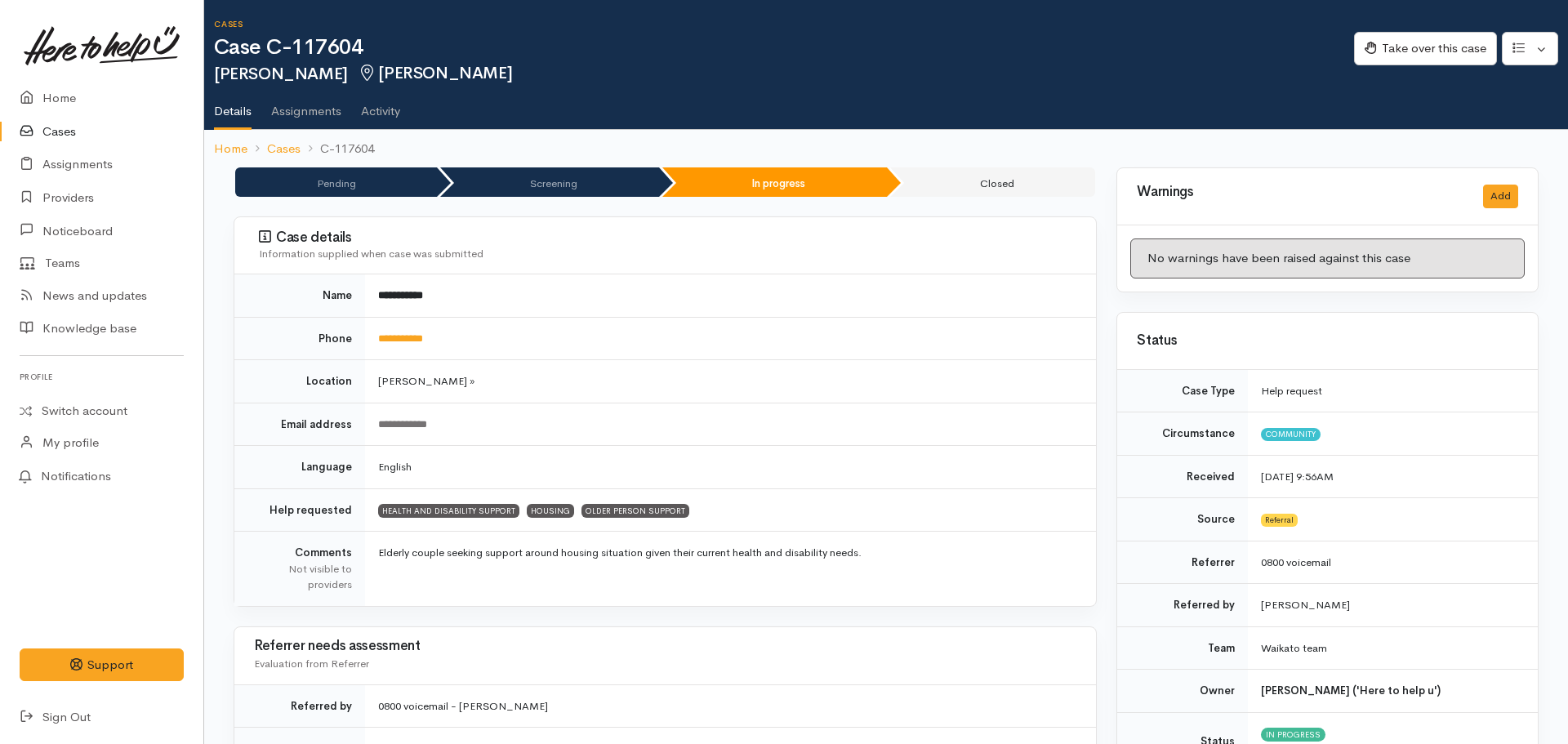
select select "2"
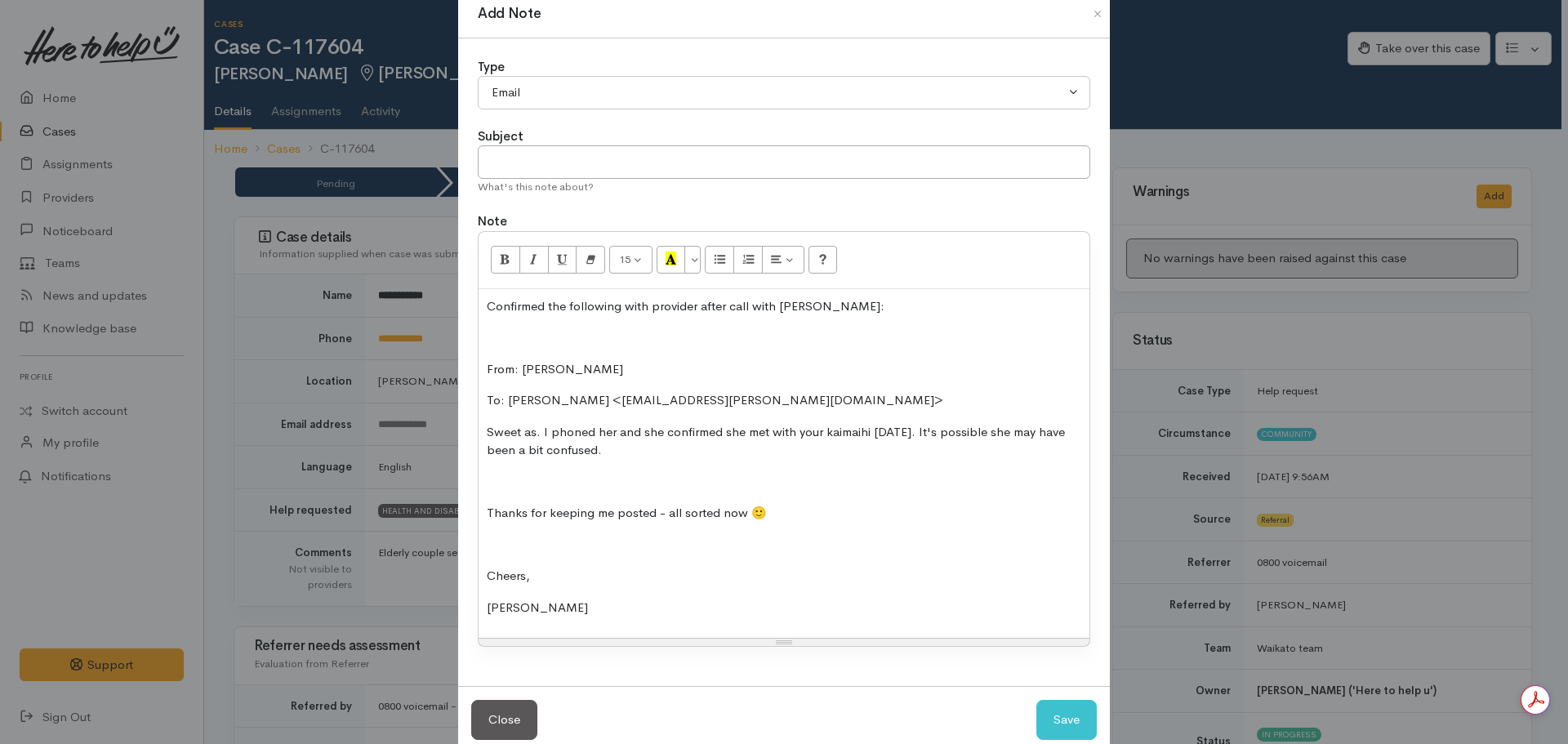
scroll to position [66, 0]
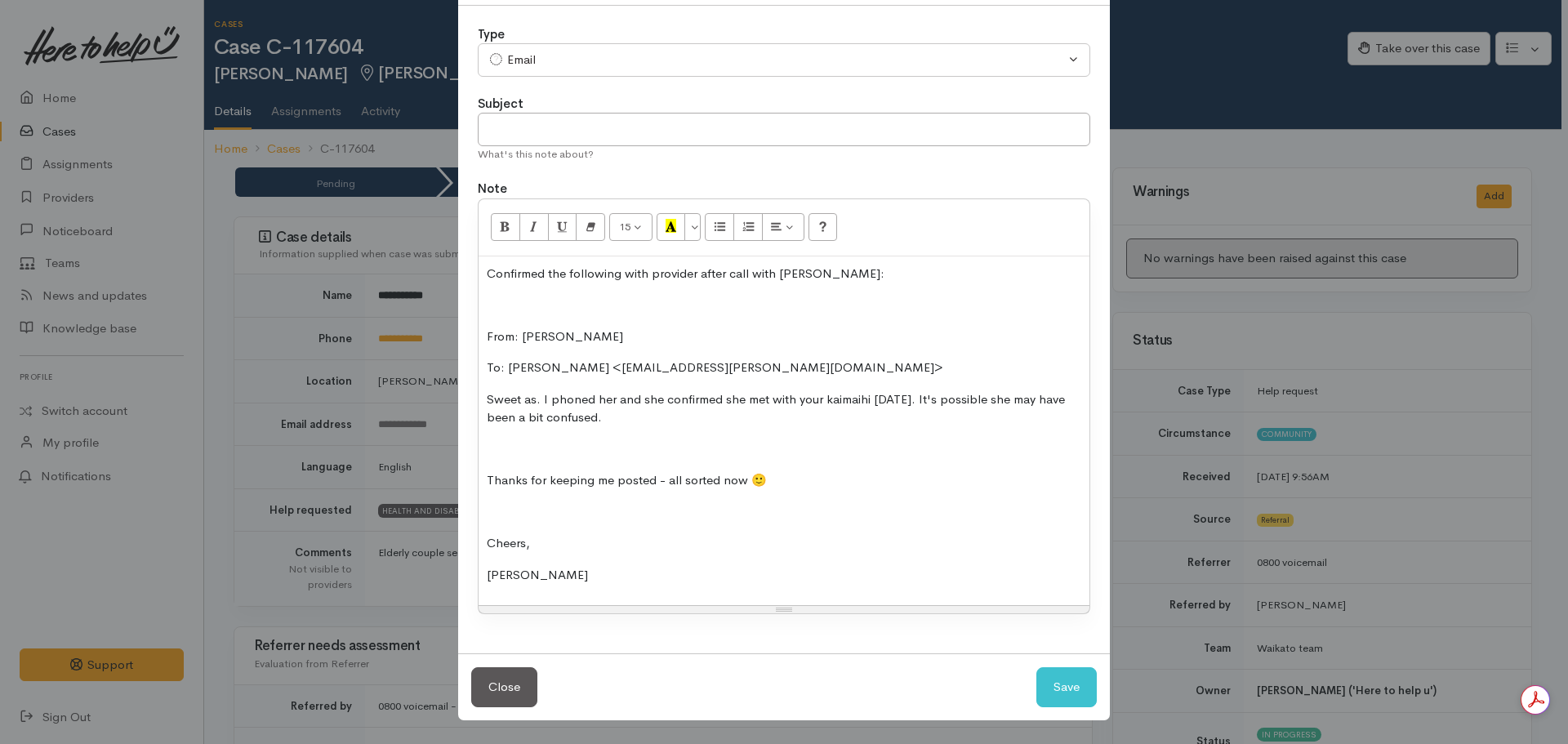
click at [584, 584] on div "Confirmed the following with provider after call with [DEMOGRAPHIC_DATA]: From:…" at bounding box center [783, 432] width 611 height 350
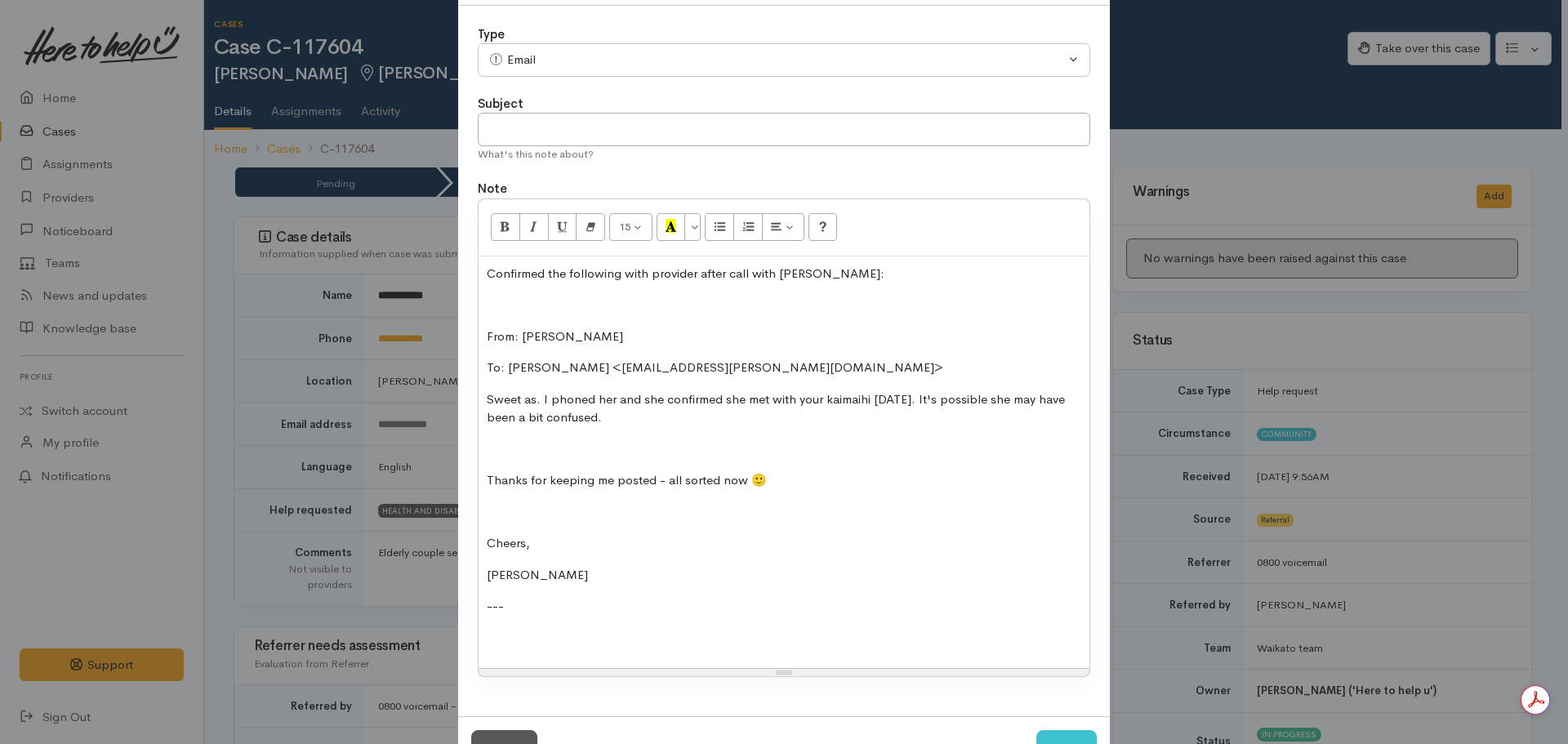
click at [496, 649] on div "Confirmed the following with provider after call with Veda: From: Nicole Rusk T…" at bounding box center [783, 463] width 611 height 412
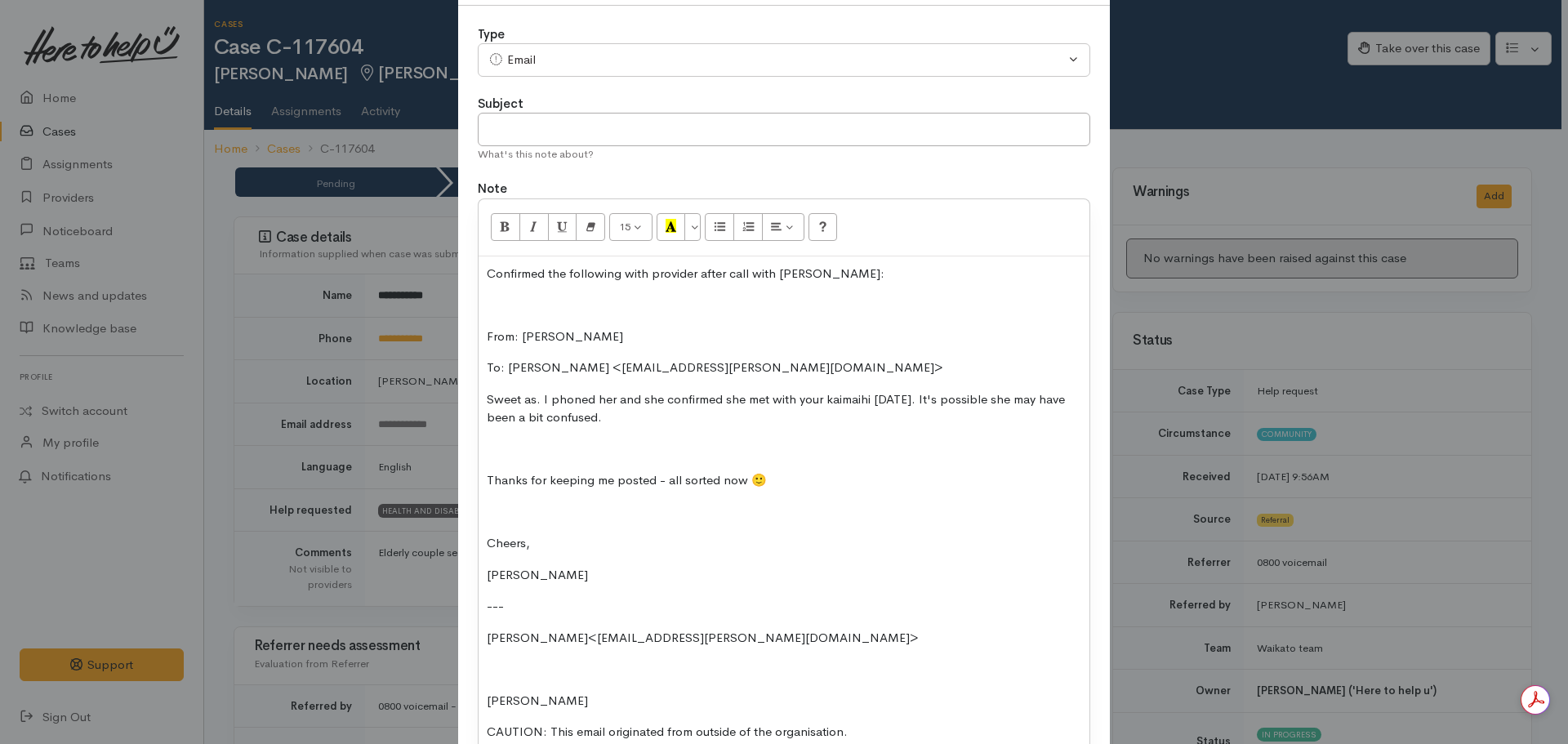
scroll to position [336, 0]
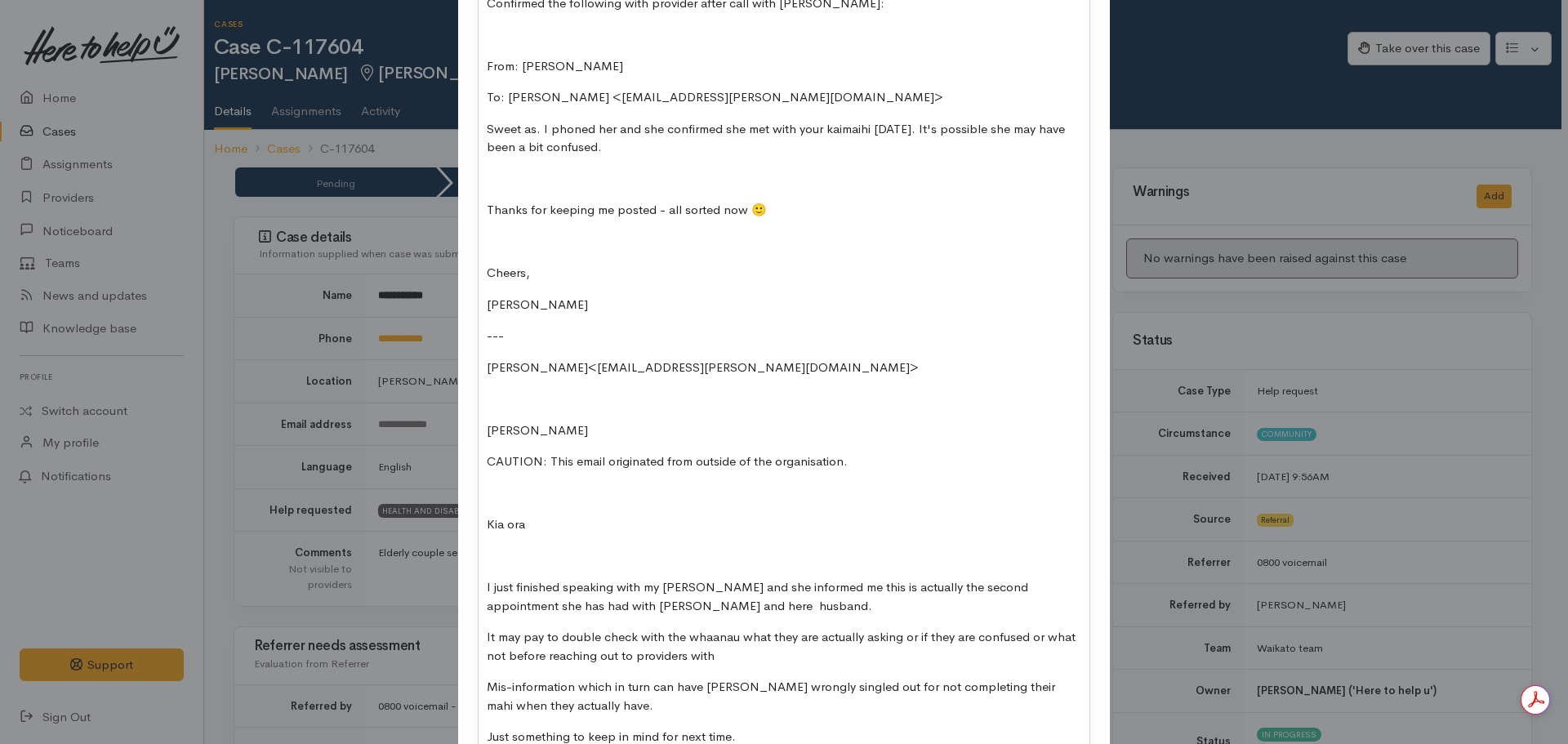
click at [486, 433] on p "Nicole Rusk​" at bounding box center [783, 431] width 594 height 19
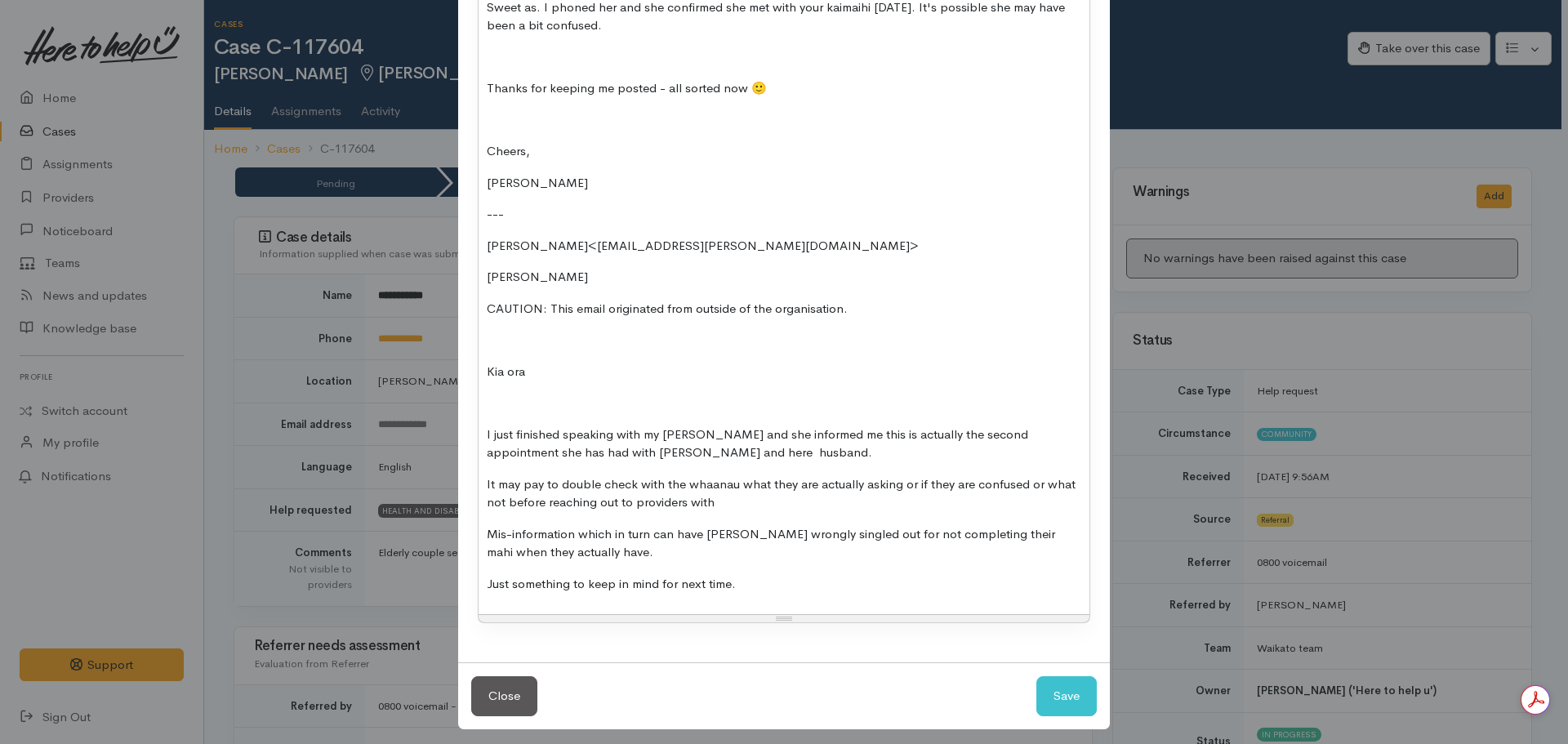
scroll to position [467, 0]
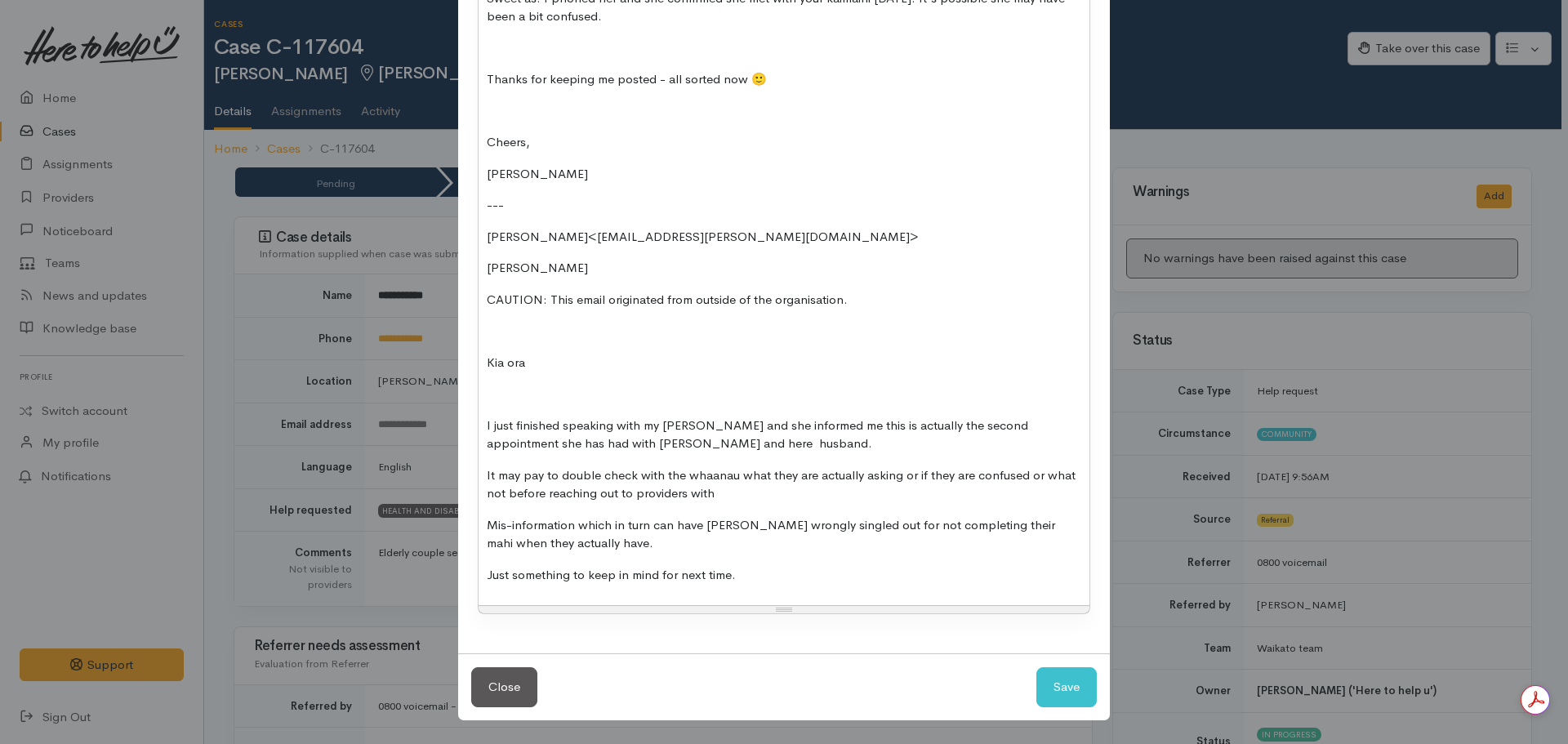
click at [760, 575] on p "Just something to keep in mind for next time." at bounding box center [783, 575] width 594 height 19
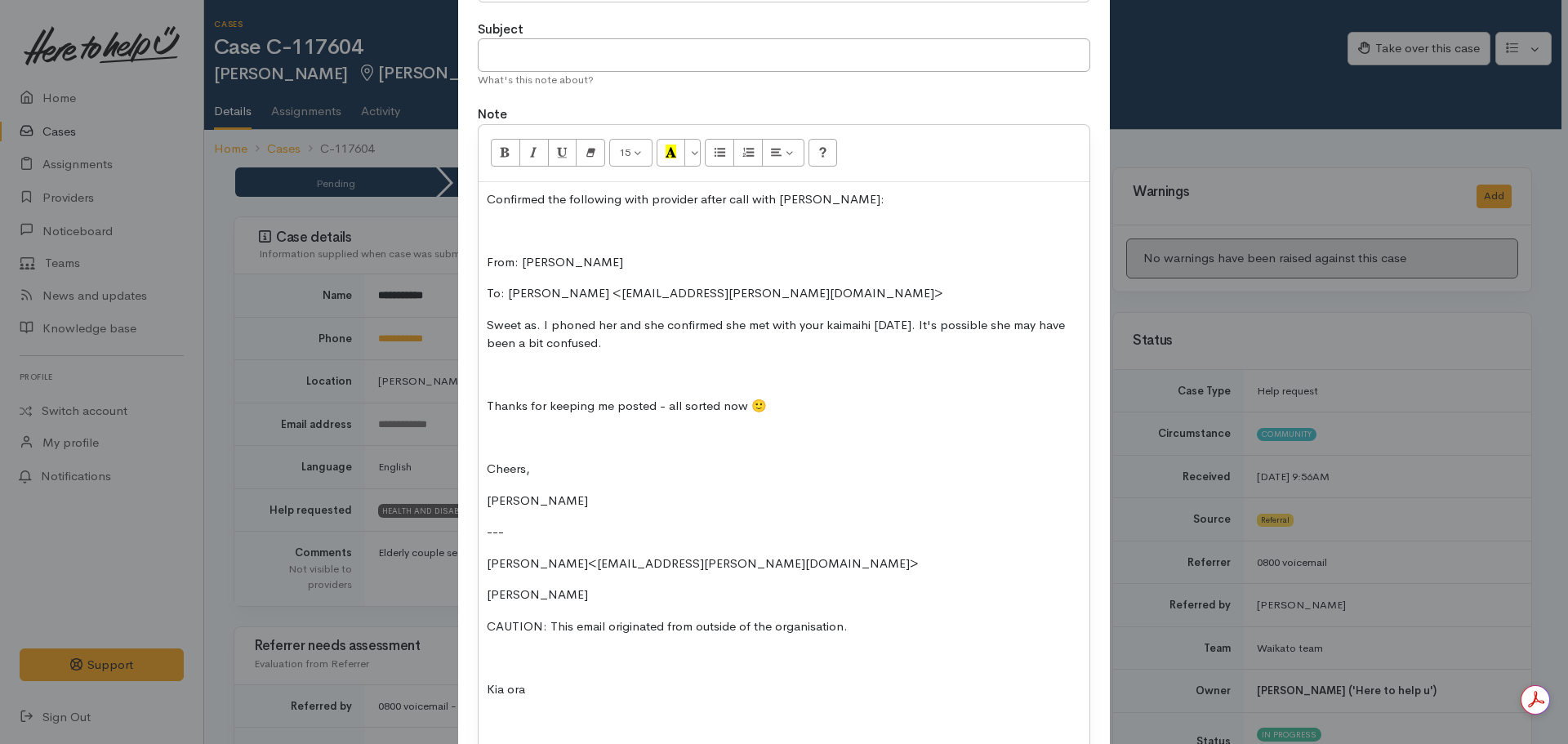
scroll to position [531, 0]
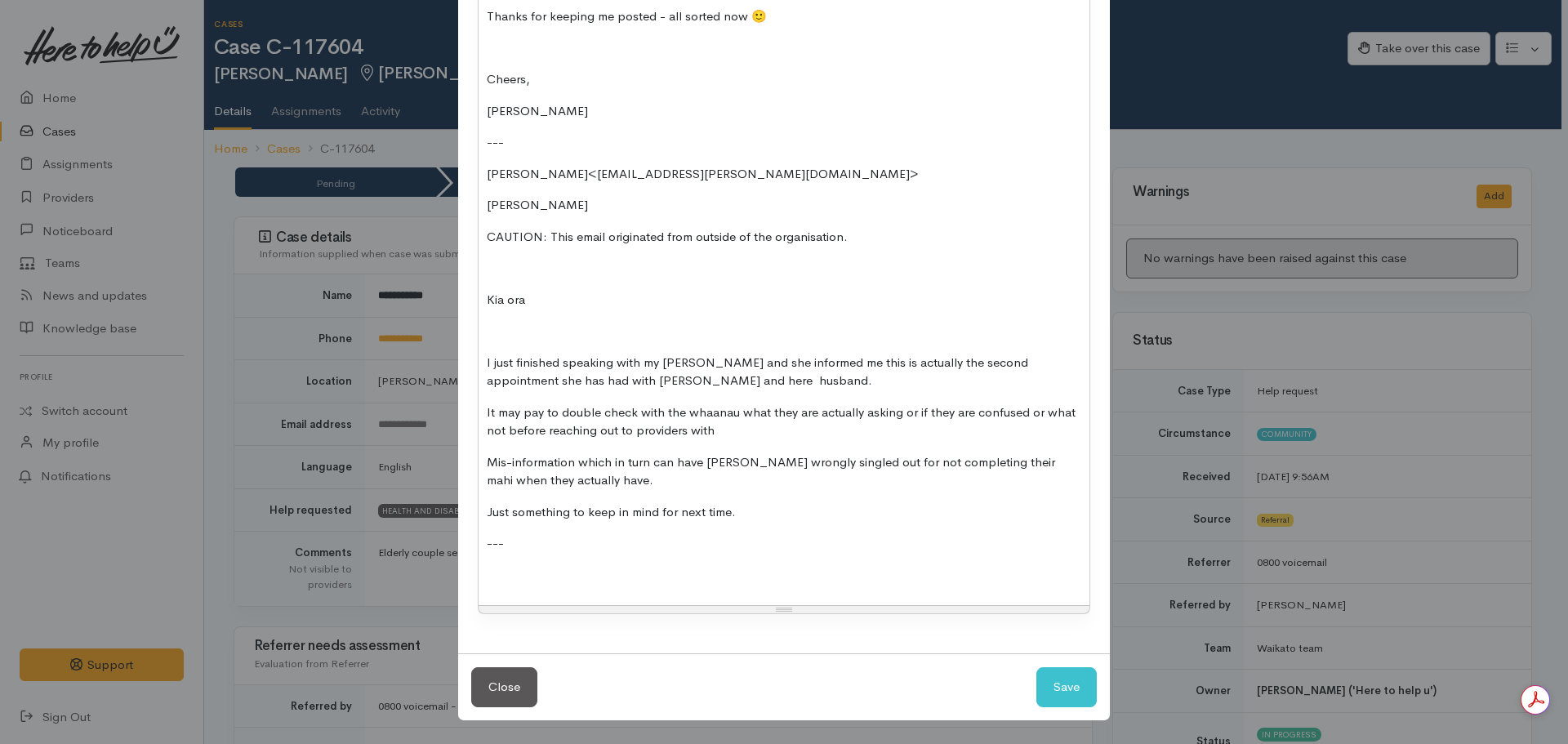
click at [501, 578] on p at bounding box center [783, 575] width 594 height 19
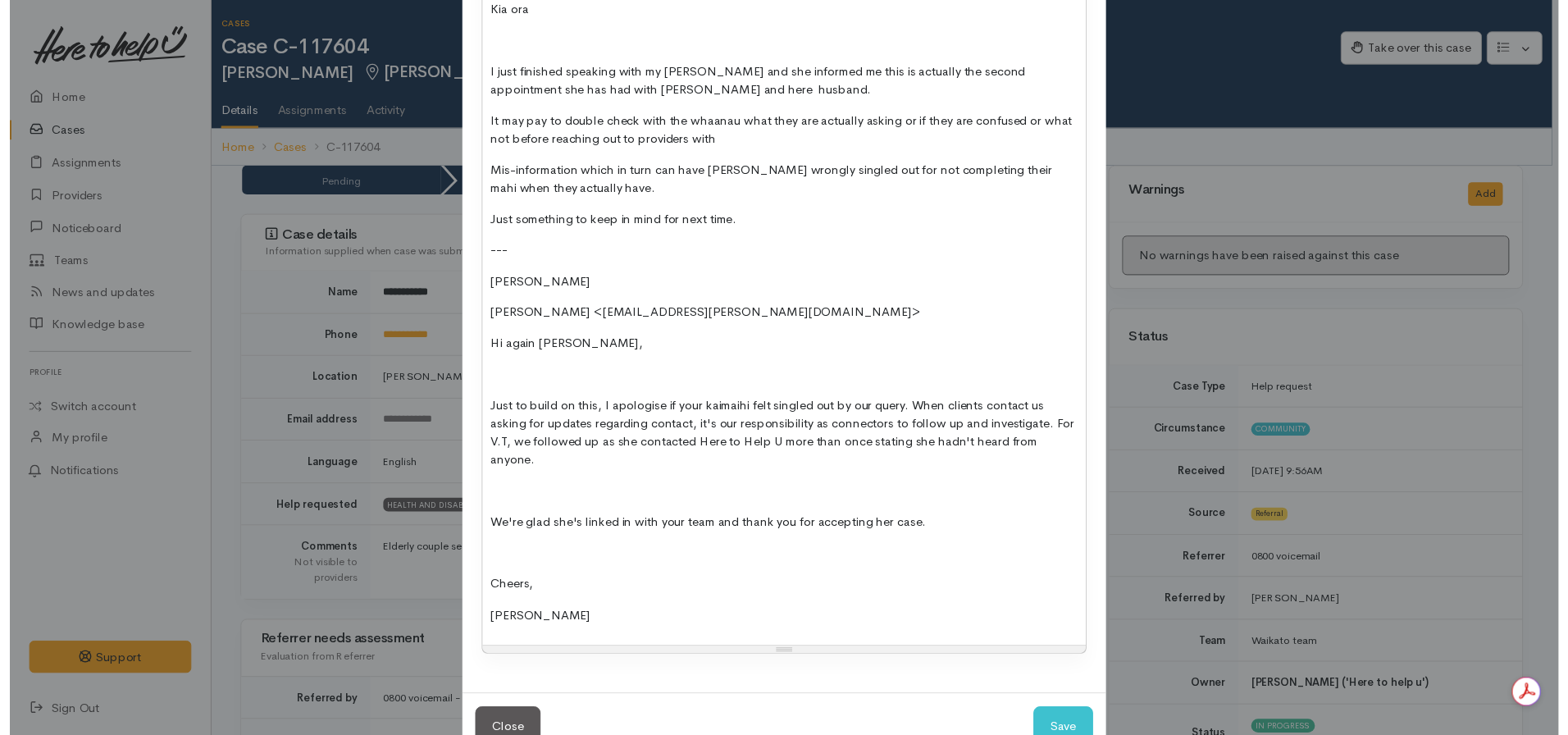
scroll to position [853, 0]
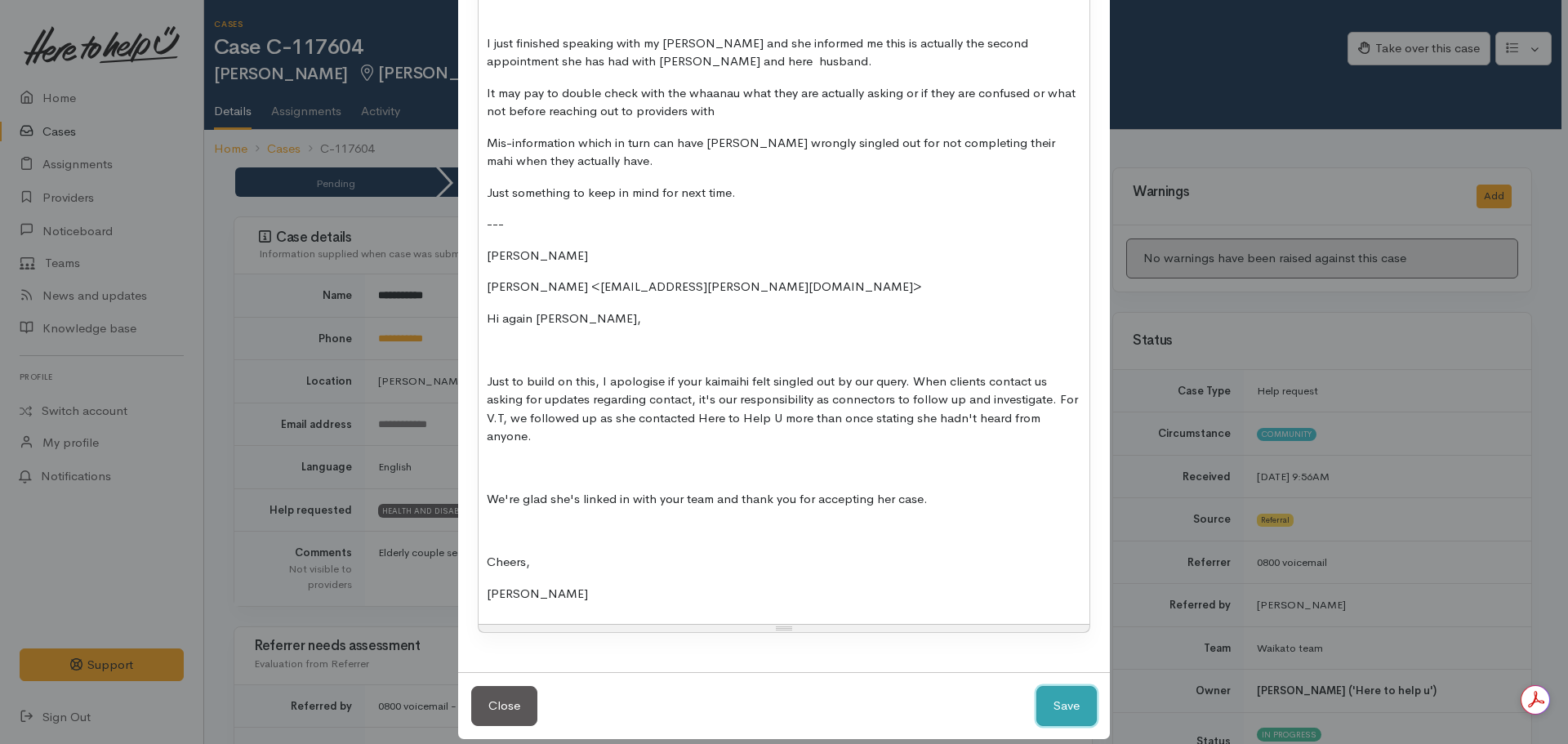
click at [1071, 686] on button "Save" at bounding box center [1066, 706] width 60 height 40
select select "1"
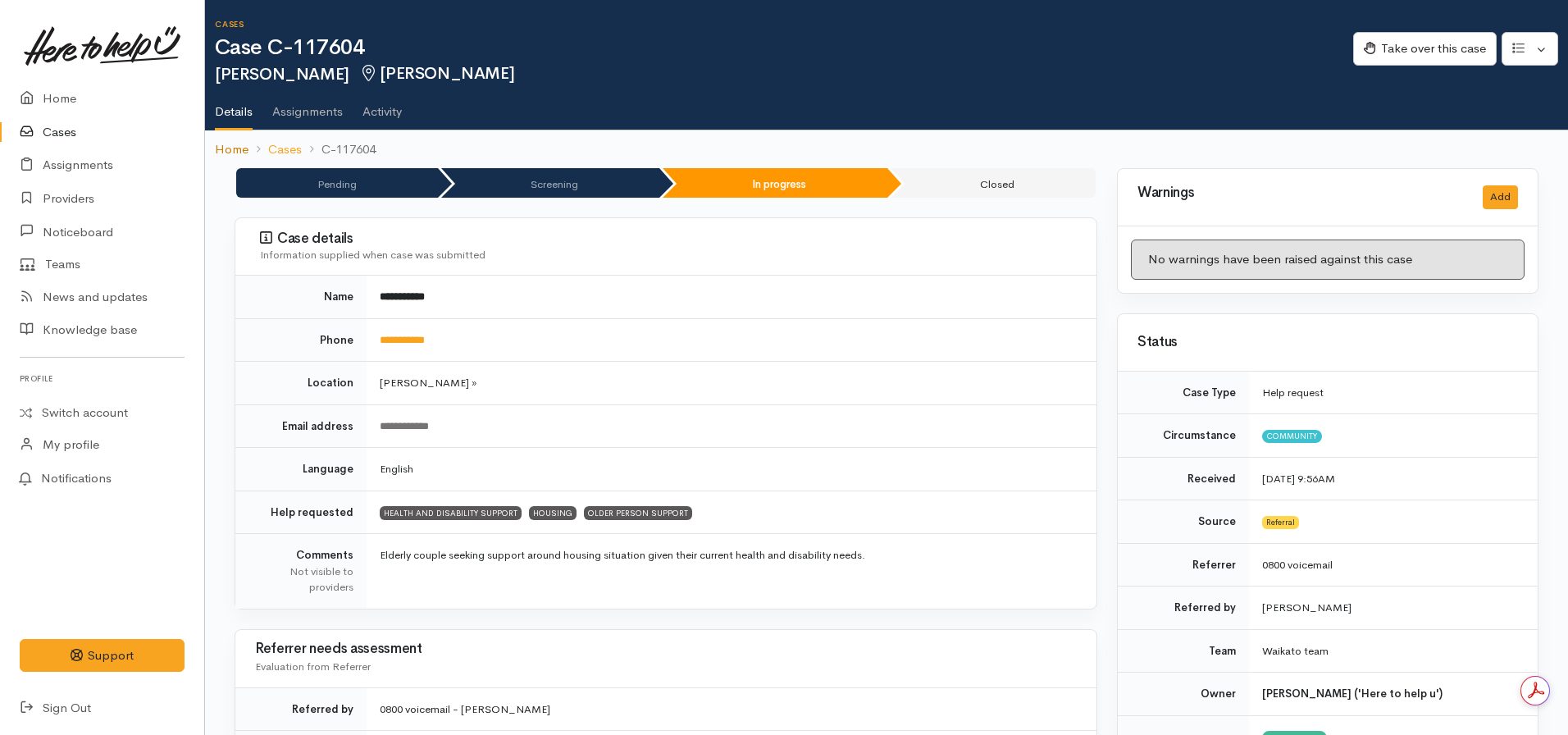
click at [220, 154] on link "Home" at bounding box center [232, 149] width 34 height 19
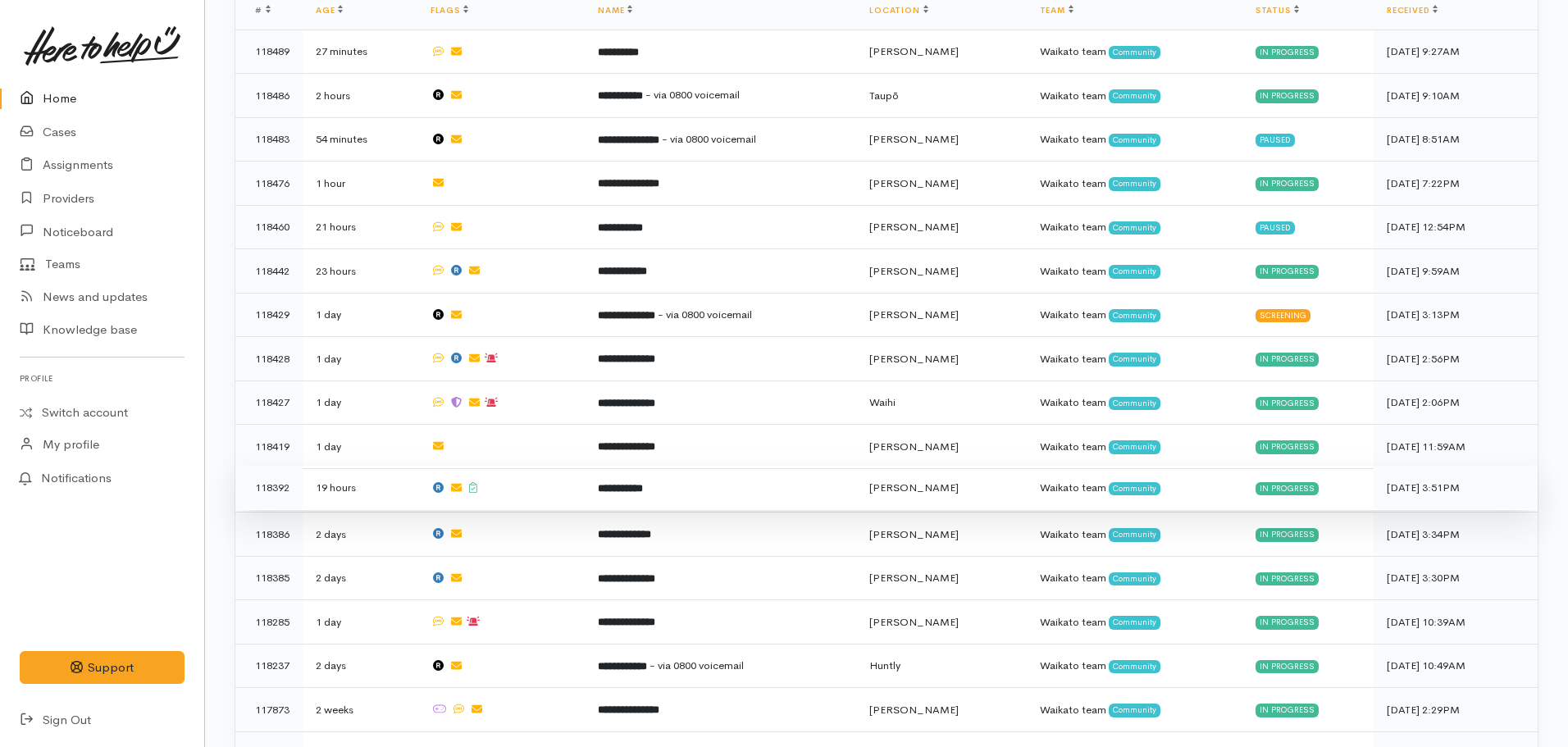
scroll to position [537, 0]
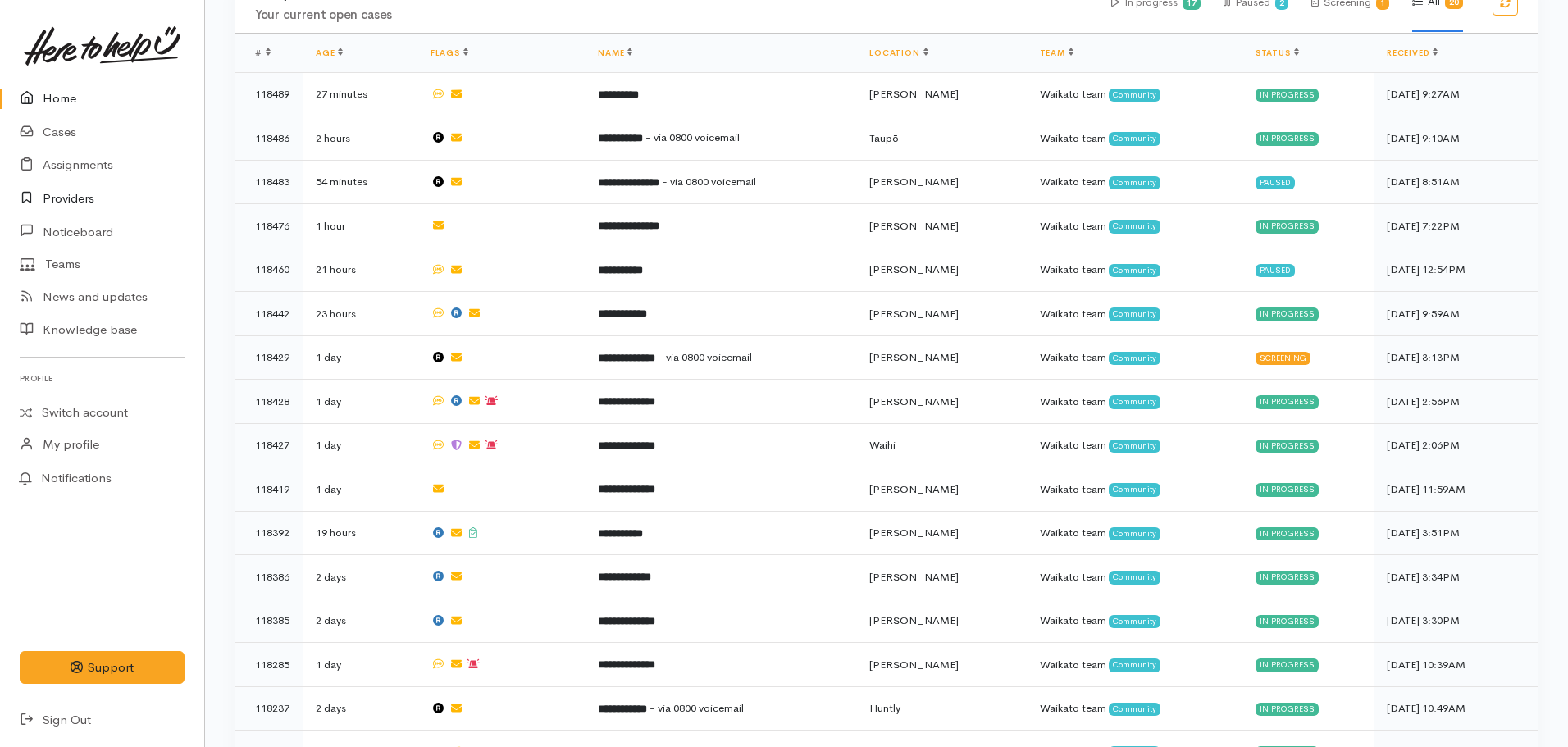
click at [78, 208] on link "Providers" at bounding box center [102, 199] width 204 height 34
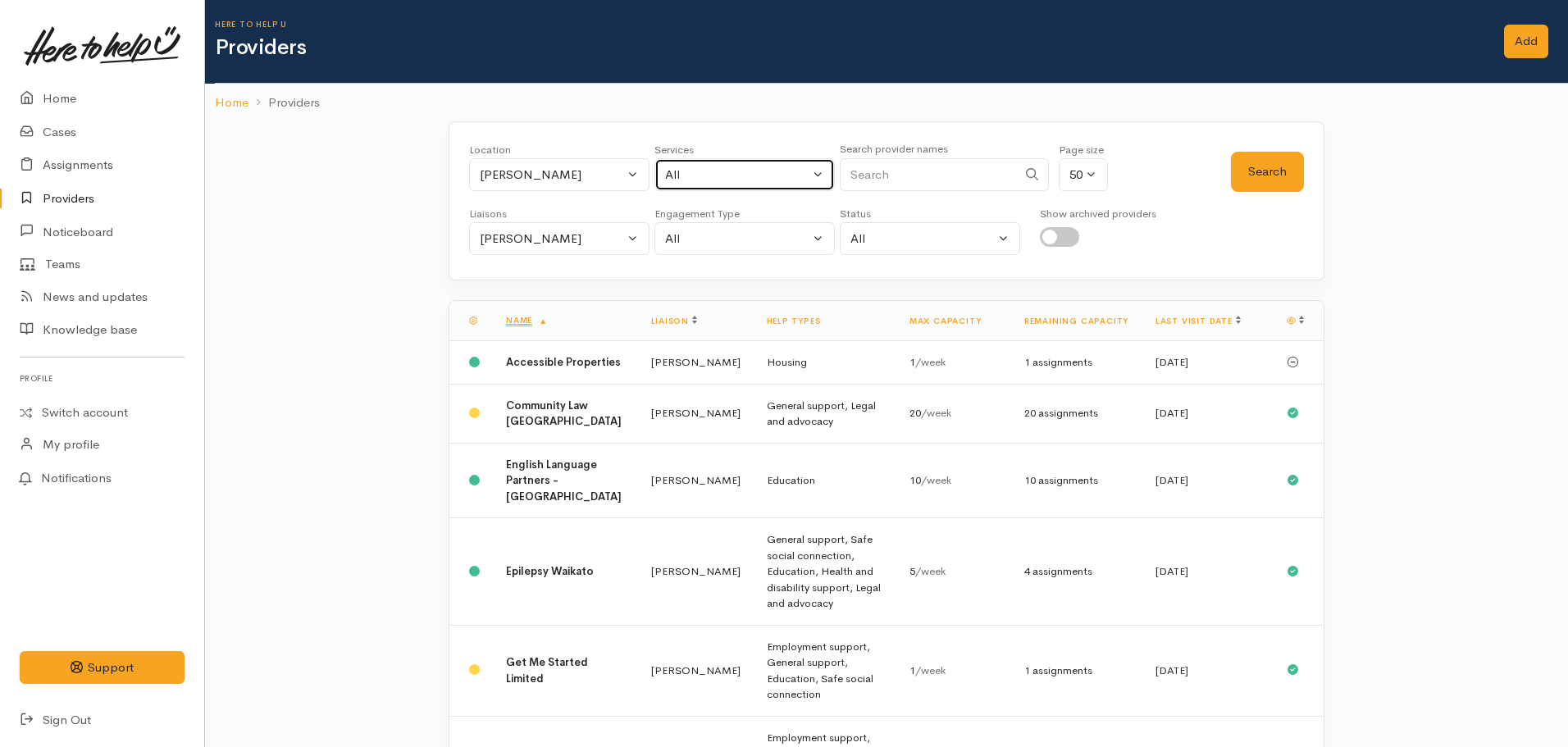
click at [764, 159] on button "All" at bounding box center [744, 175] width 180 height 34
type input "youth"
select select "15"
click at [1228, 170] on div "Location All [GEOGRAPHIC_DATA] Eastern Bay of Plenty - other Kawerau Ōhope Ōpōt…" at bounding box center [850, 171] width 762 height 59
click at [1250, 164] on button "Search" at bounding box center [1267, 172] width 73 height 40
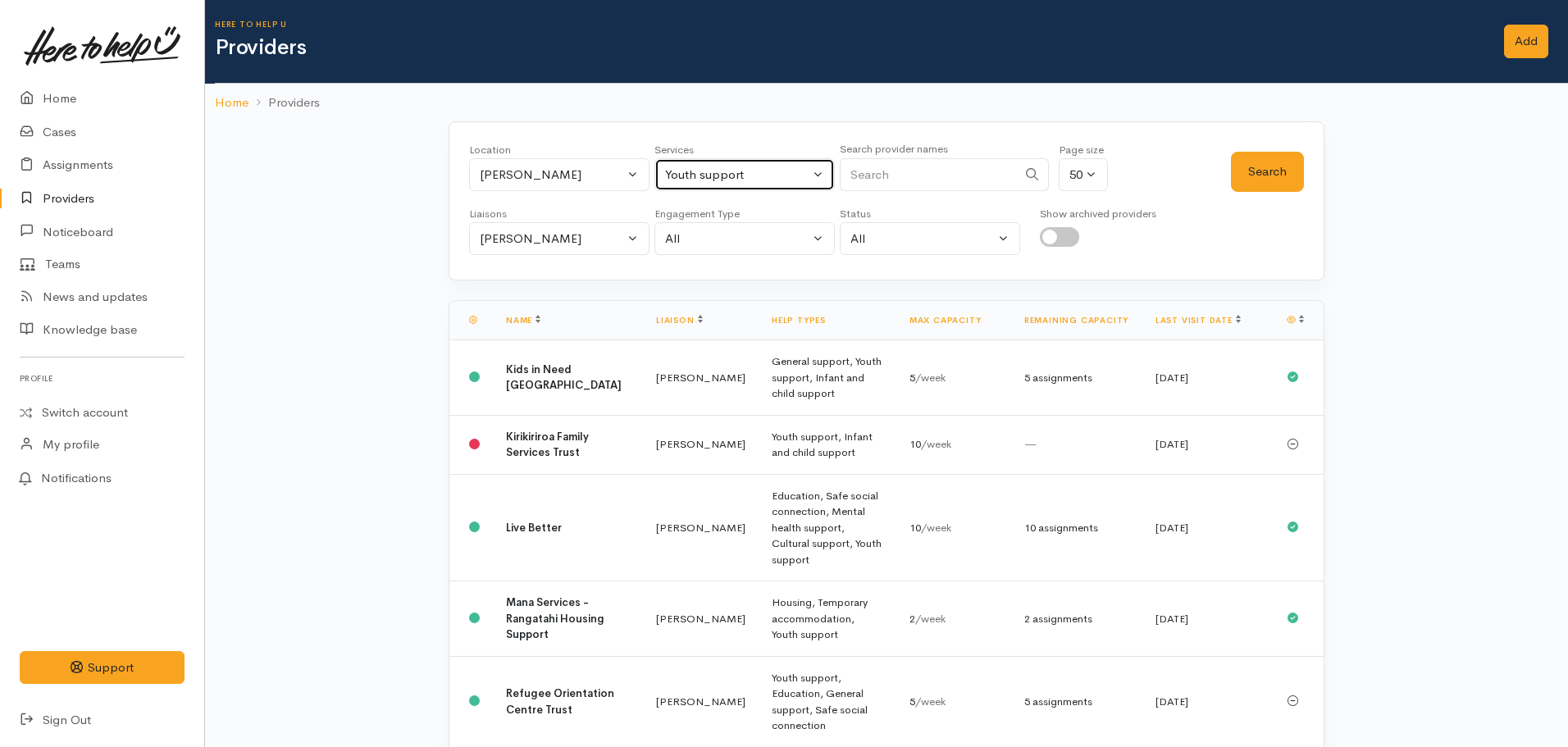
click at [696, 161] on button "Youth support" at bounding box center [744, 175] width 180 height 34
type input "addiction"
click at [765, 270] on link "Addiction services" at bounding box center [744, 282] width 179 height 26
select select "28"
click at [1252, 166] on button "Search" at bounding box center [1267, 172] width 73 height 40
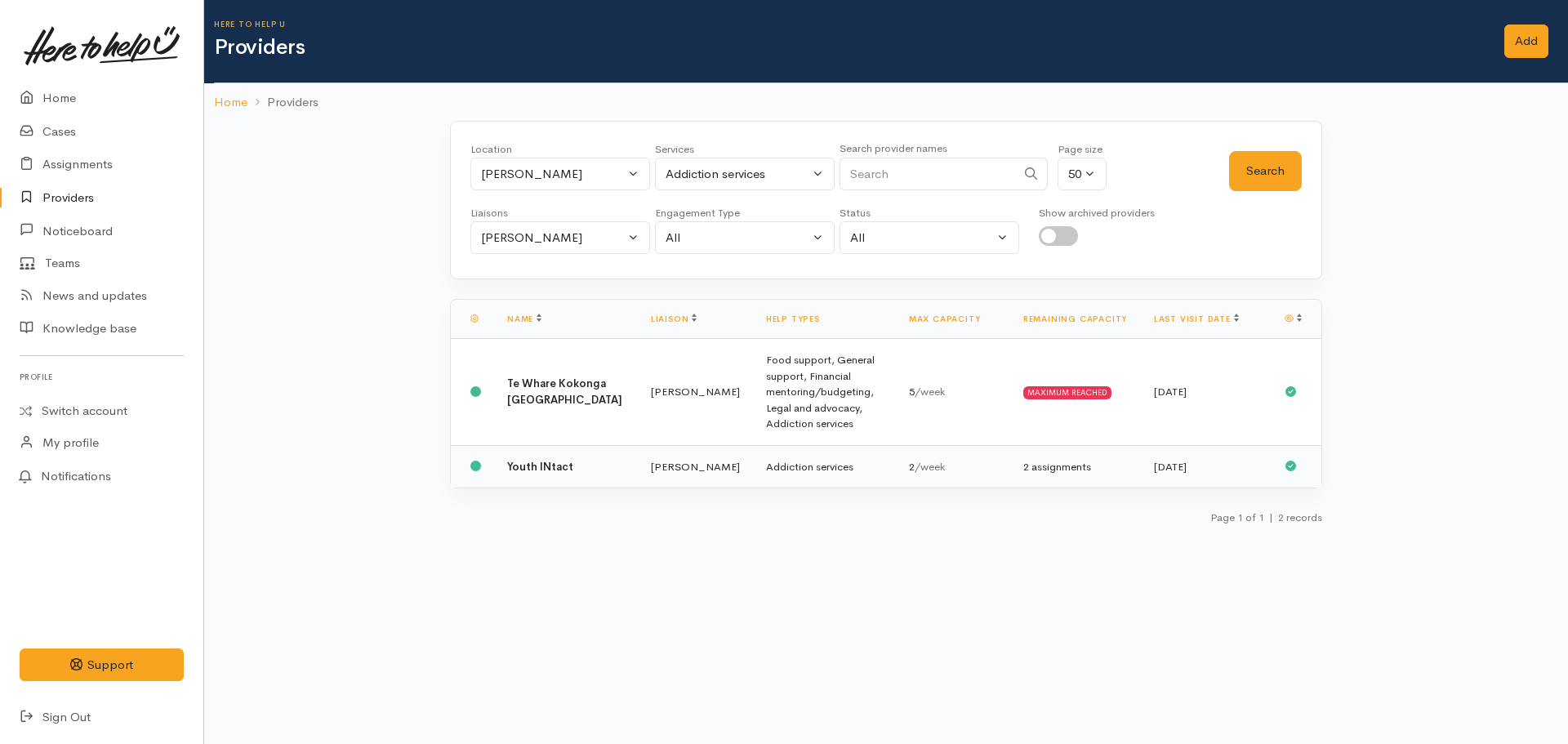
click at [675, 448] on td "[PERSON_NAME]" at bounding box center [695, 466] width 115 height 42
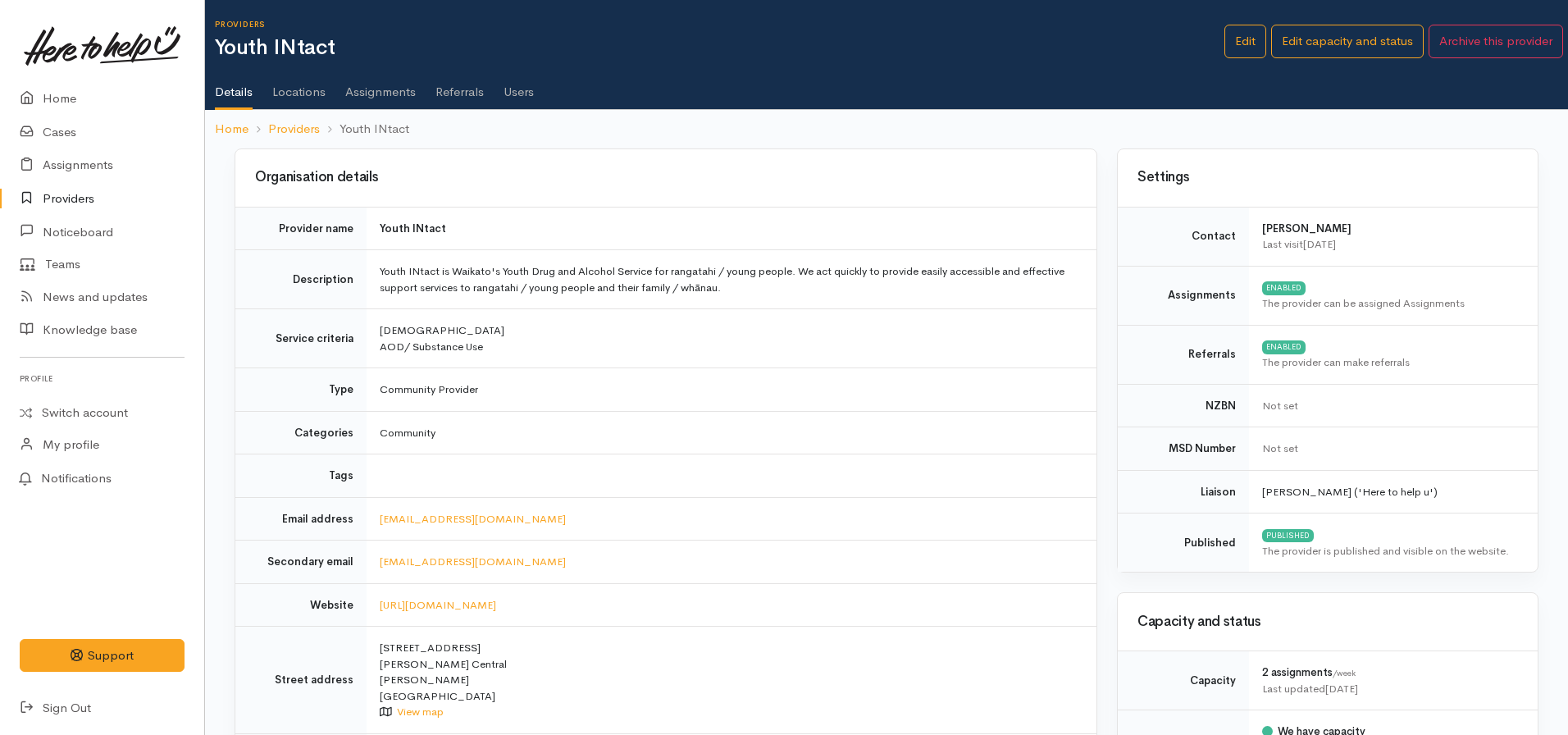
click at [371, 96] on link "Assignments" at bounding box center [380, 86] width 71 height 46
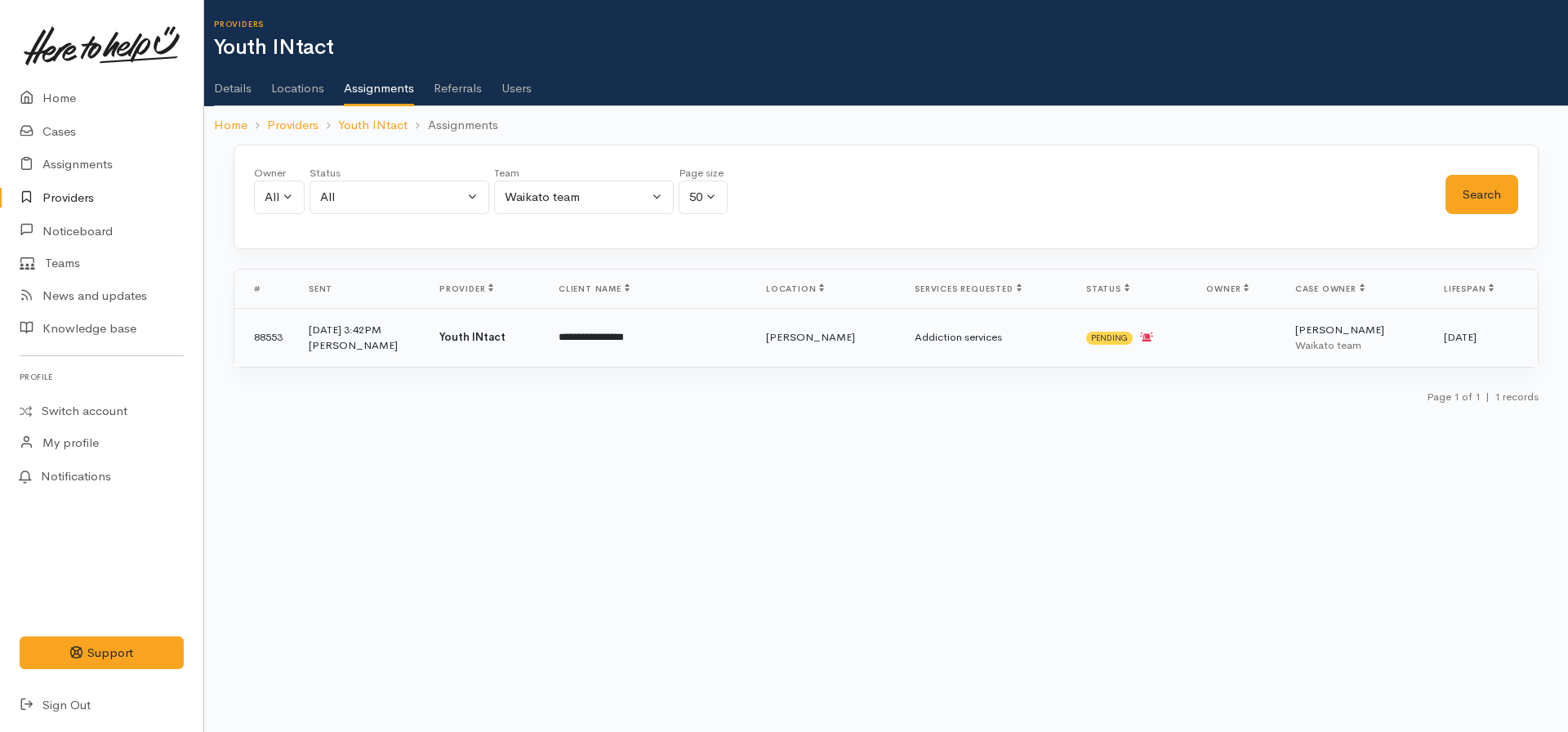
click at [1075, 343] on td "Pending" at bounding box center [1132, 337] width 120 height 59
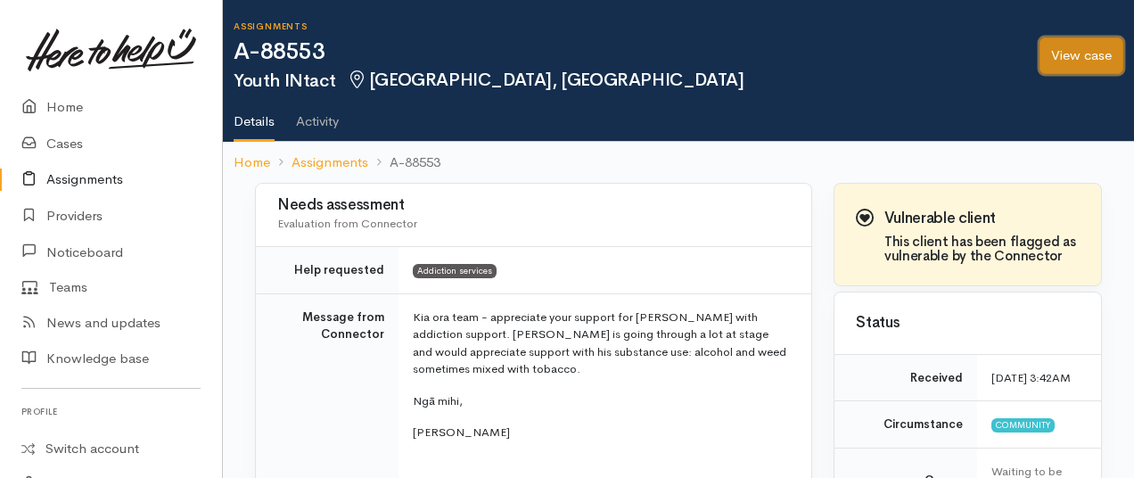
click at [1075, 58] on link "View case" at bounding box center [1081, 55] width 84 height 37
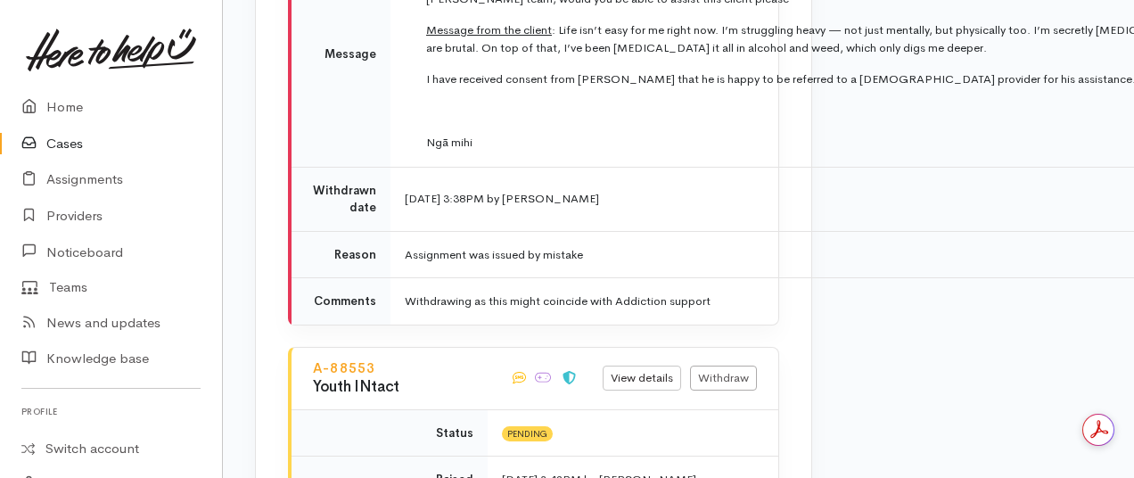
drag, startPoint x: 390, startPoint y: 338, endPoint x: 312, endPoint y: 334, distance: 78.5
click at [312, 356] on div "A-88553 Youth INtact" at bounding box center [400, 378] width 197 height 45
copy link "A-88553"
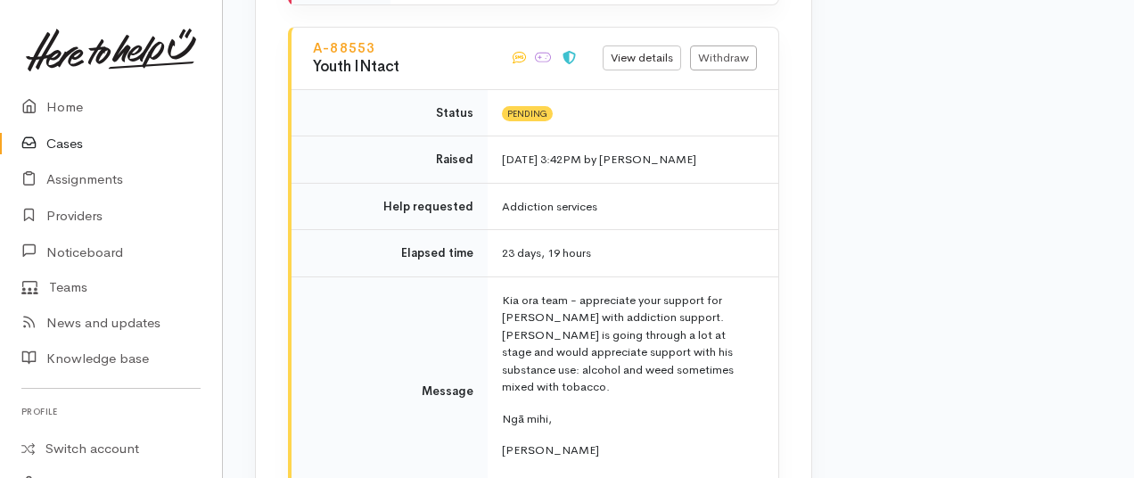
scroll to position [3833, 0]
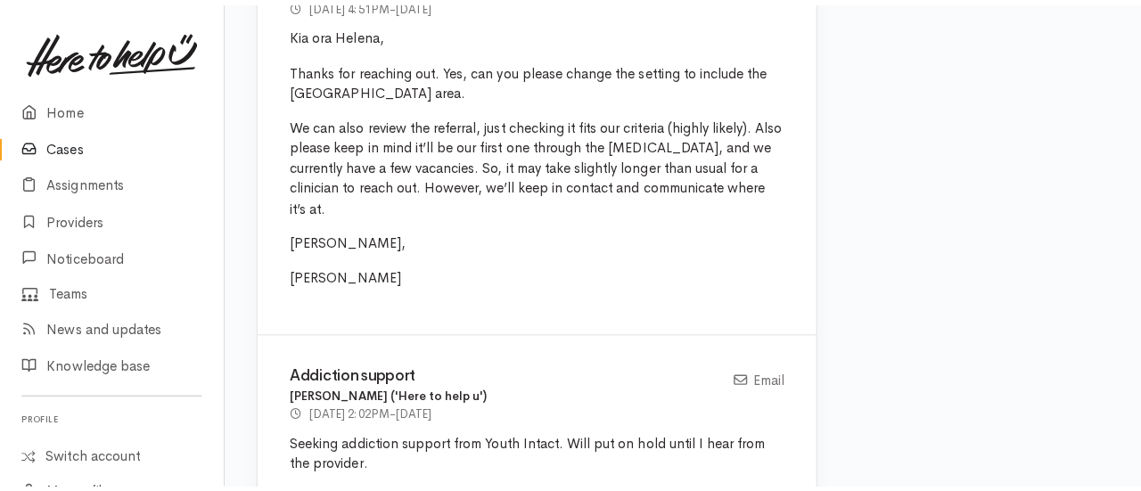
scroll to position [4279, 0]
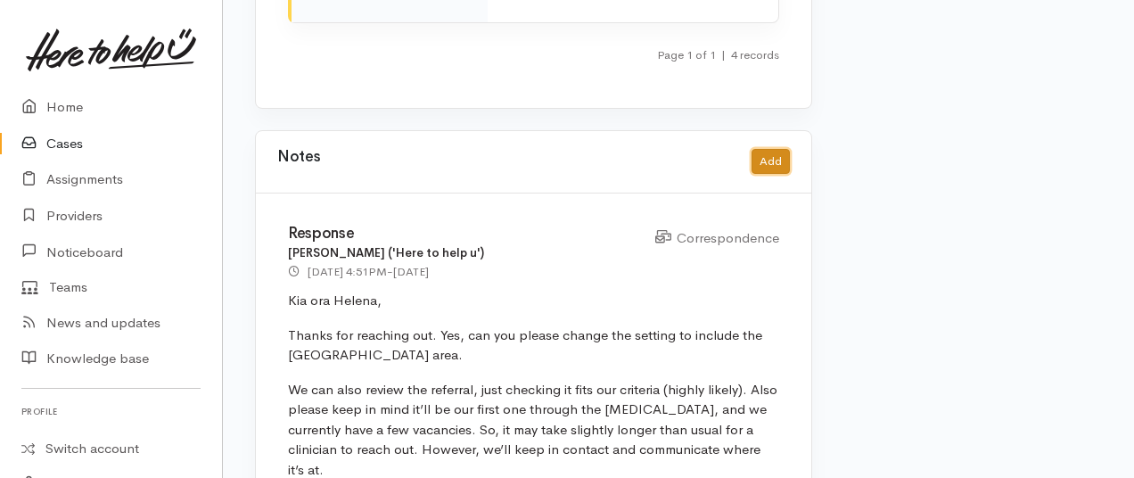
click at [767, 149] on button "Add" at bounding box center [770, 162] width 38 height 26
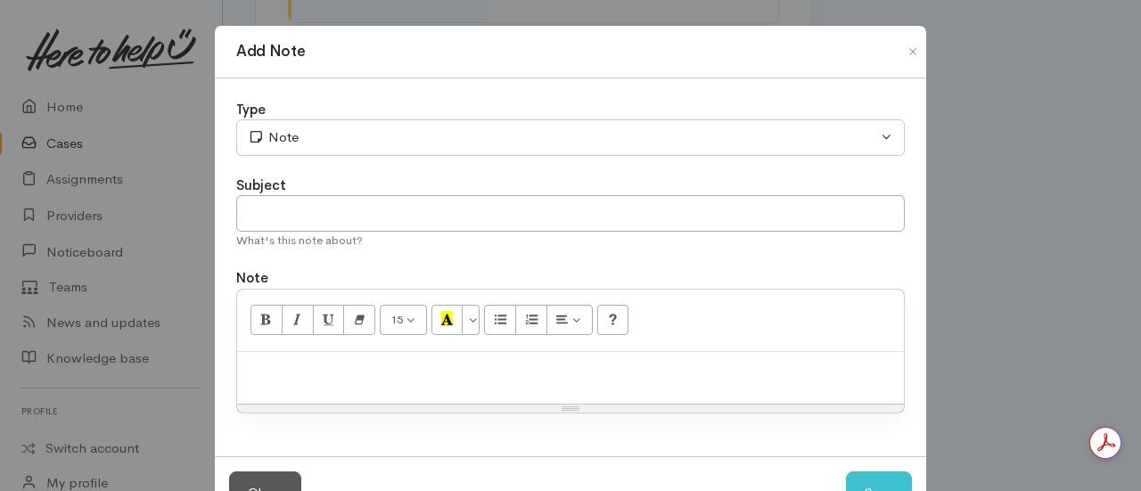
click at [278, 385] on div at bounding box center [570, 378] width 667 height 53
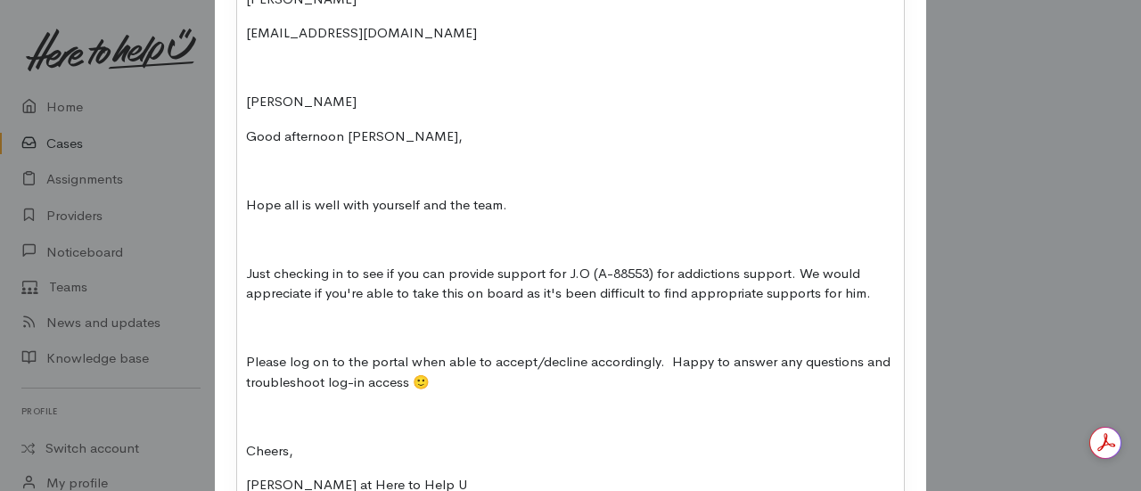
scroll to position [84, 0]
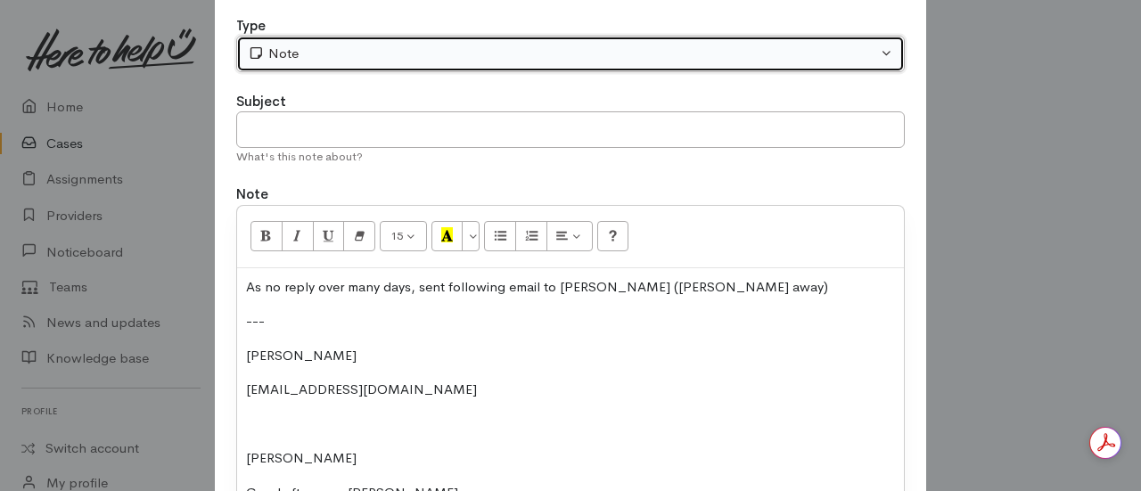
click at [346, 53] on div "Note" at bounding box center [562, 54] width 629 height 21
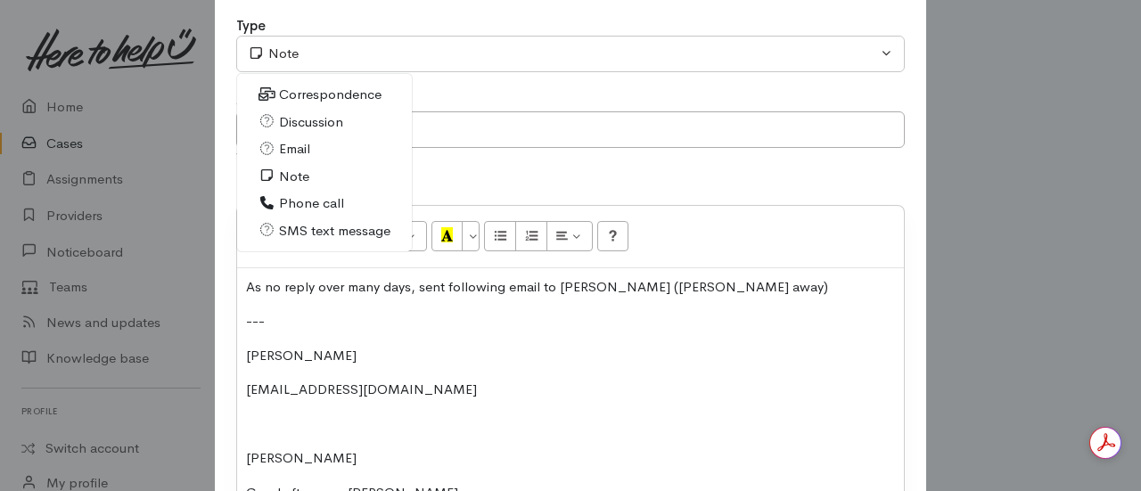
click at [305, 152] on span "Email" at bounding box center [294, 149] width 31 height 21
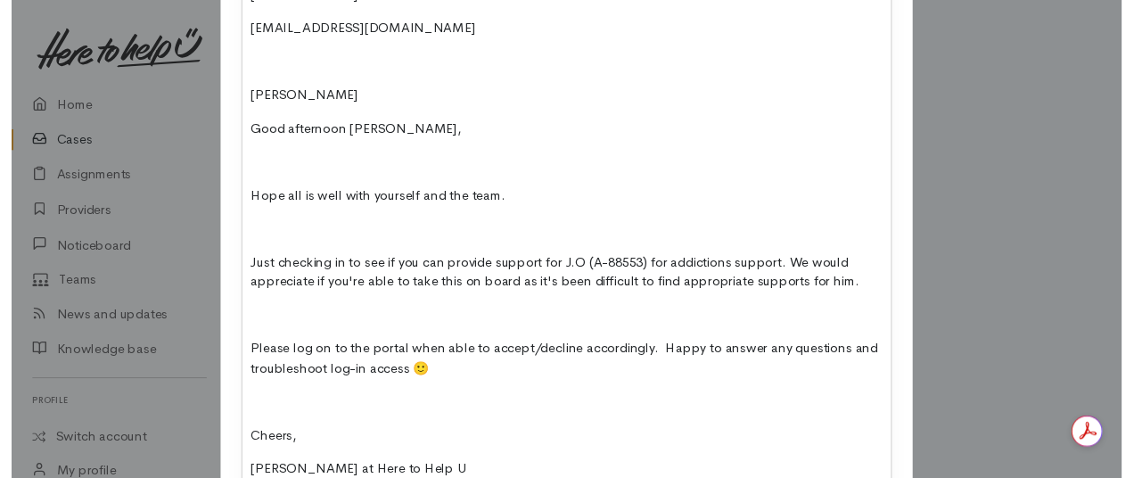
scroll to position [614, 0]
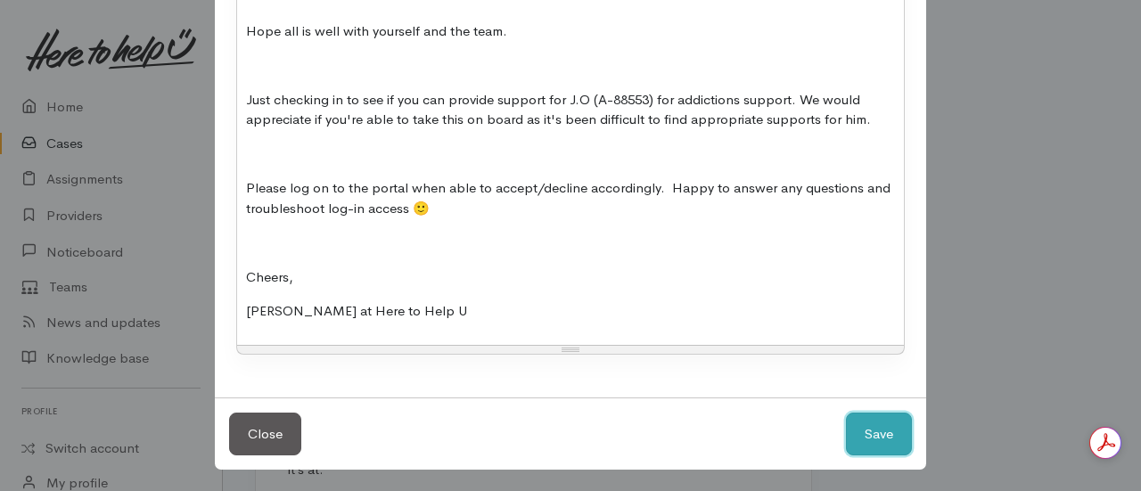
click at [886, 438] on button "Save" at bounding box center [879, 435] width 66 height 44
select select "1"
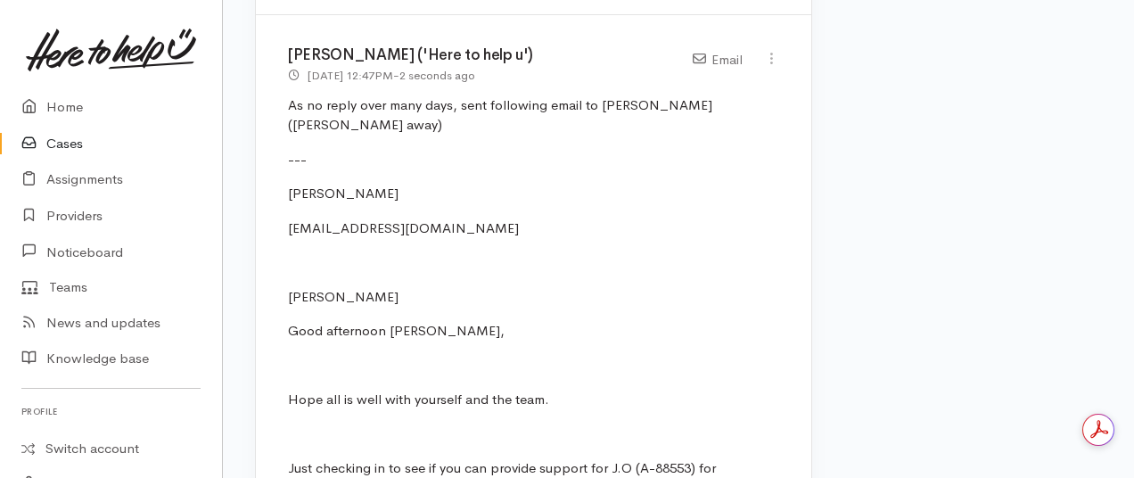
scroll to position [0, 0]
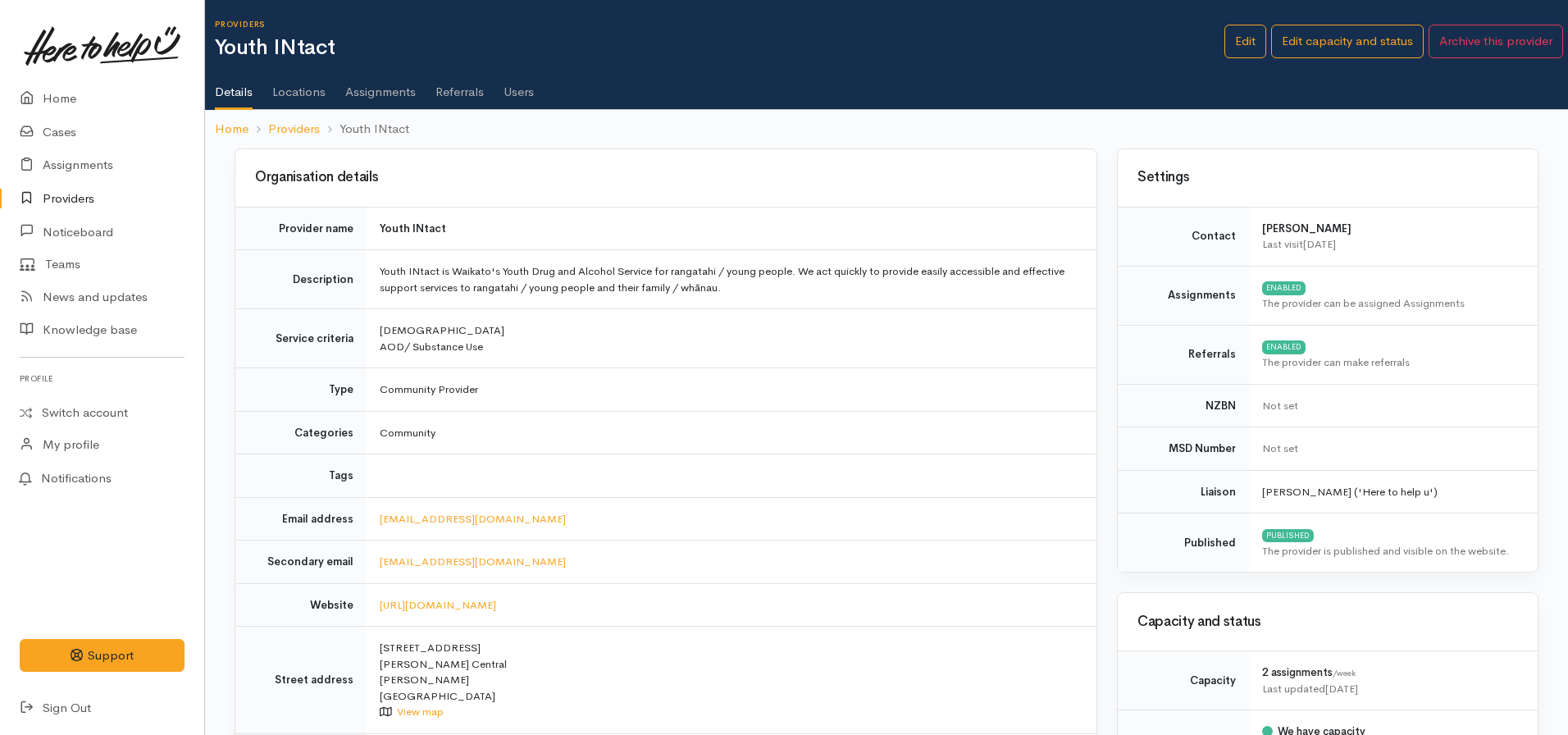
click at [514, 95] on link "Users" at bounding box center [518, 86] width 30 height 46
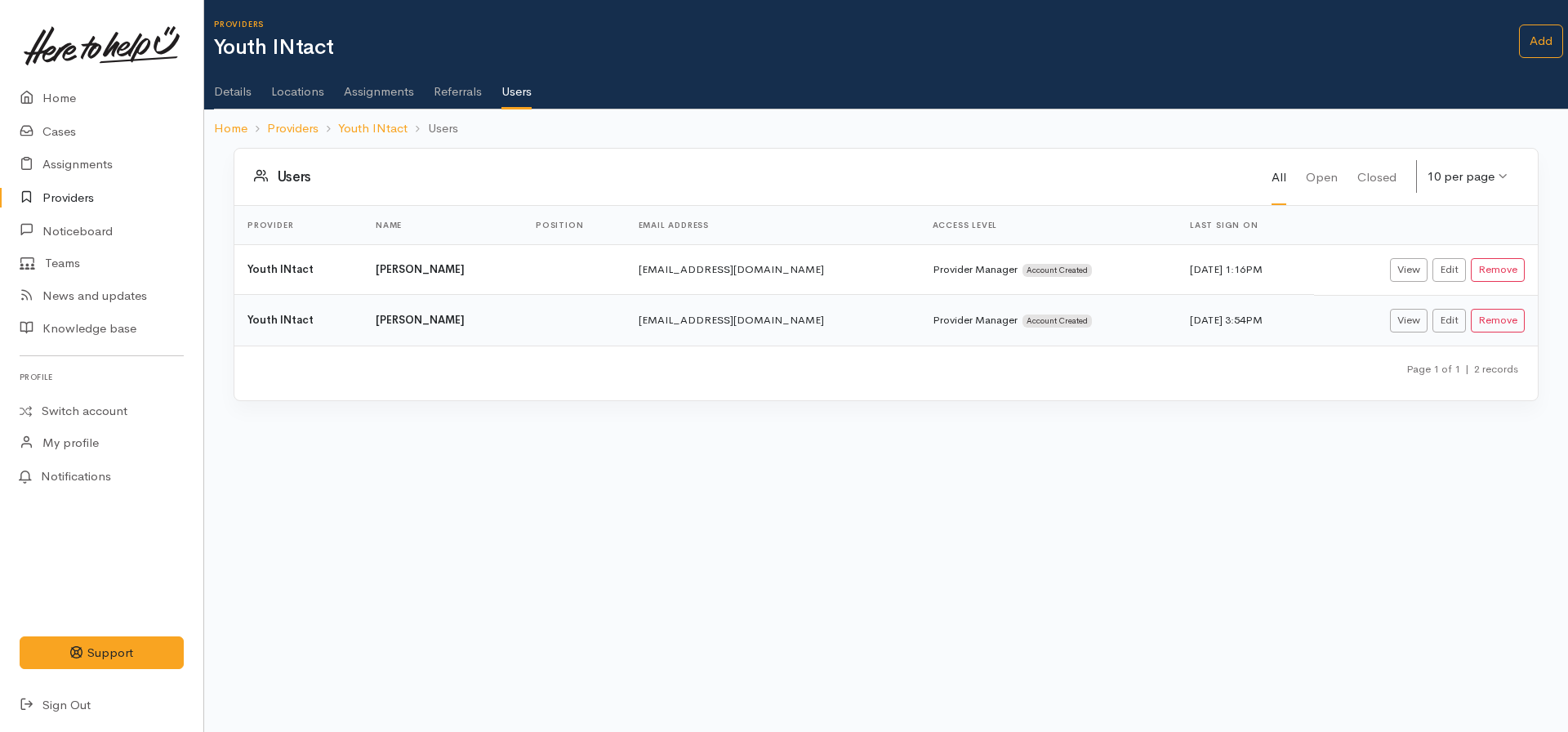
click at [236, 93] on link "Details" at bounding box center [233, 86] width 38 height 46
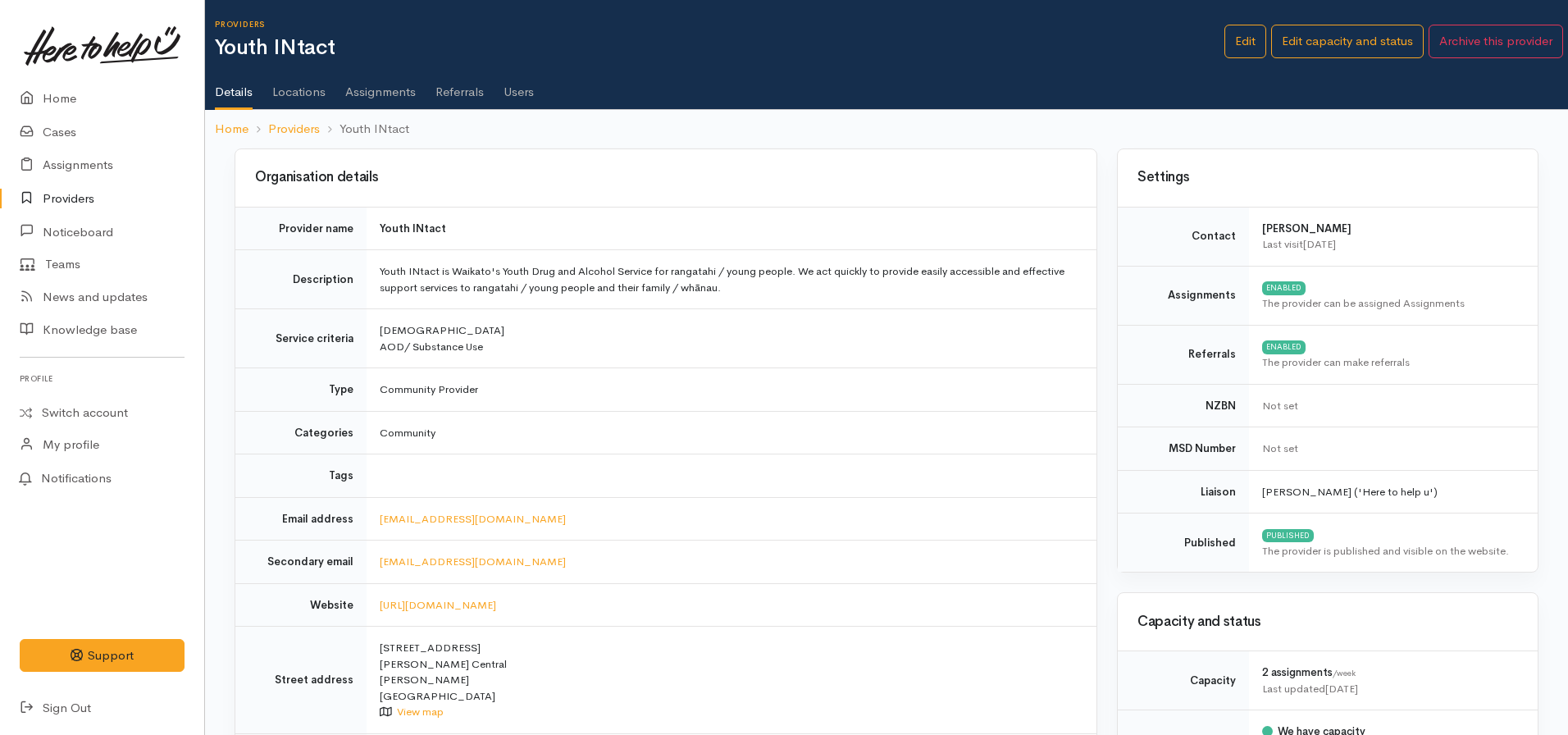
click at [516, 90] on link "Users" at bounding box center [518, 86] width 30 height 46
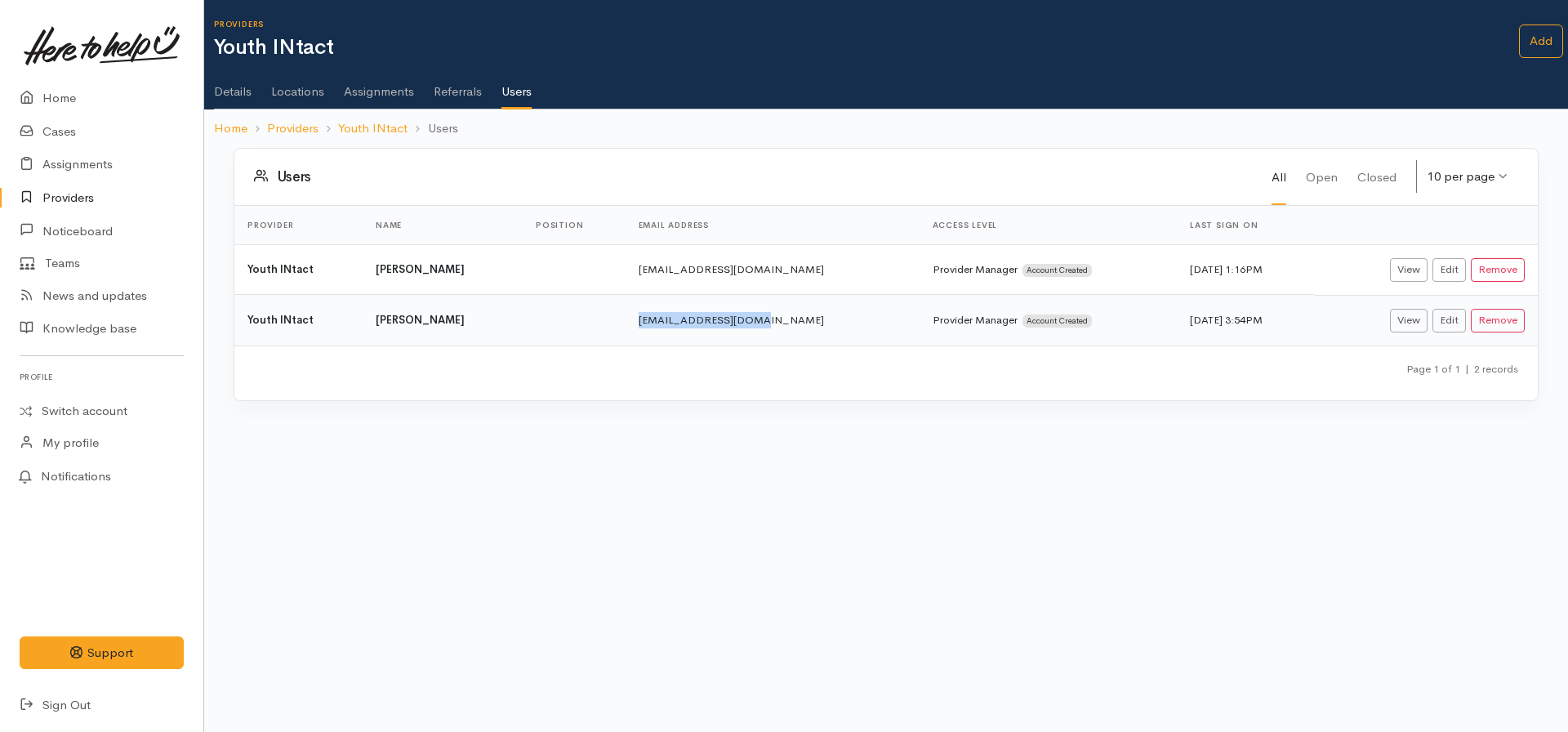
drag, startPoint x: 743, startPoint y: 319, endPoint x: 620, endPoint y: 326, distance: 123.2
click at [626, 326] on td "[EMAIL_ADDRESS][DOMAIN_NAME]" at bounding box center [772, 320] width 294 height 50
copy td "[EMAIL_ADDRESS][DOMAIN_NAME]"
